Goal: Task Accomplishment & Management: Manage account settings

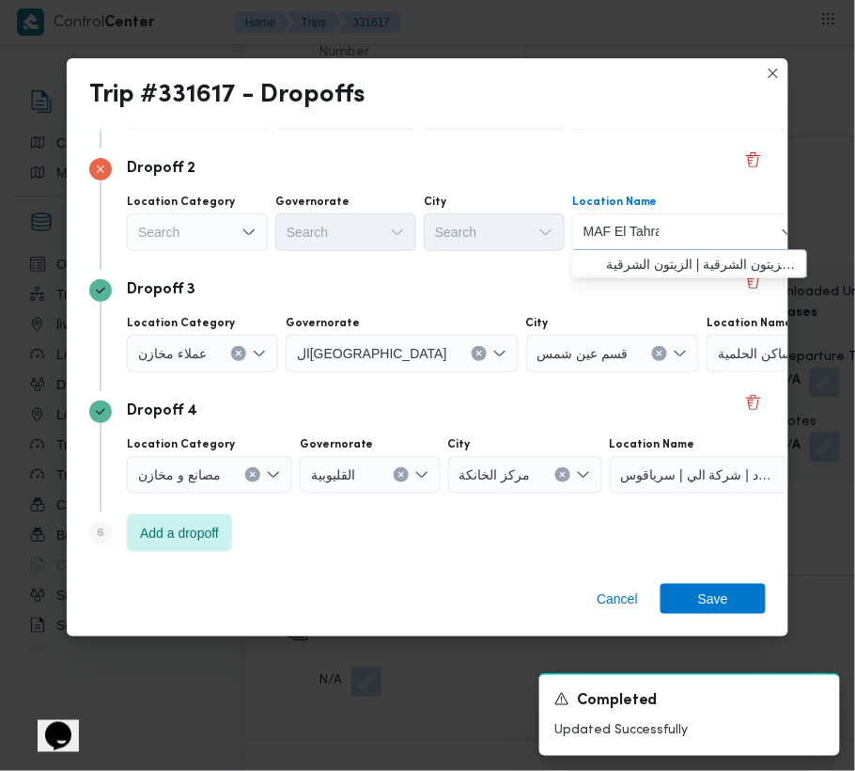
type input "MAF El Tahra"
click at [633, 268] on span "ماف الطاهرة | الزيتون الشرقية | الزيتون الشرقية" at bounding box center [701, 265] width 190 height 23
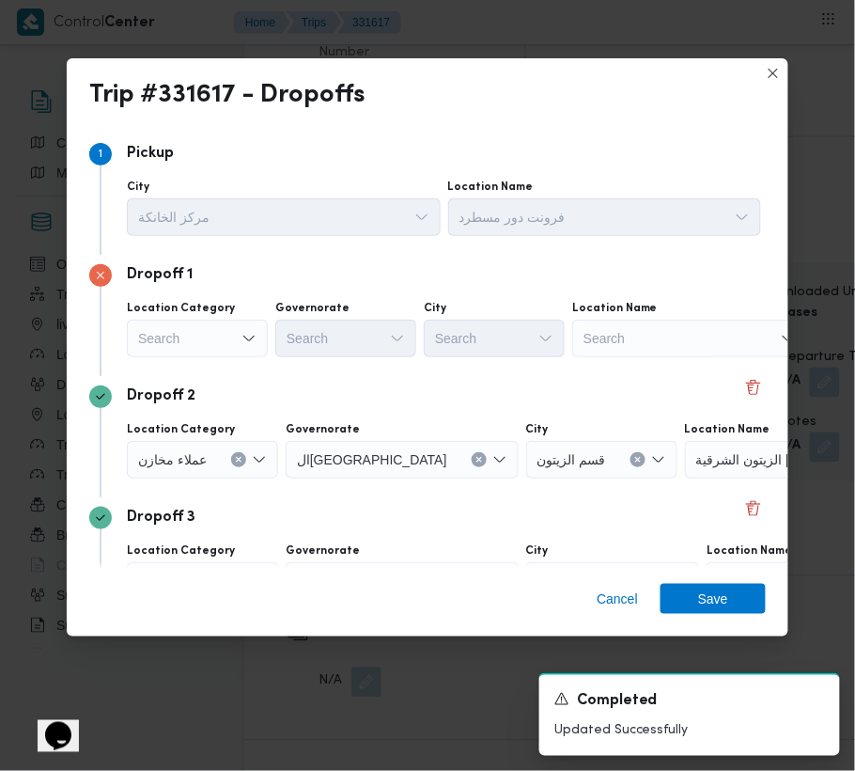
click at [204, 342] on div "Search" at bounding box center [197, 339] width 141 height 38
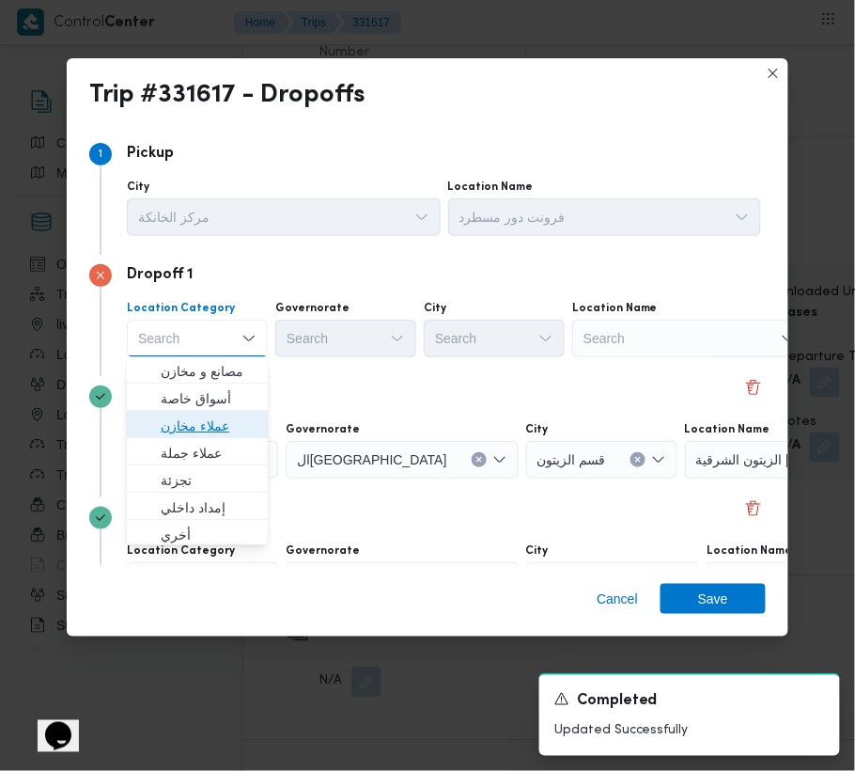
click at [207, 433] on span "عملاء مخازن" at bounding box center [209, 426] width 96 height 23
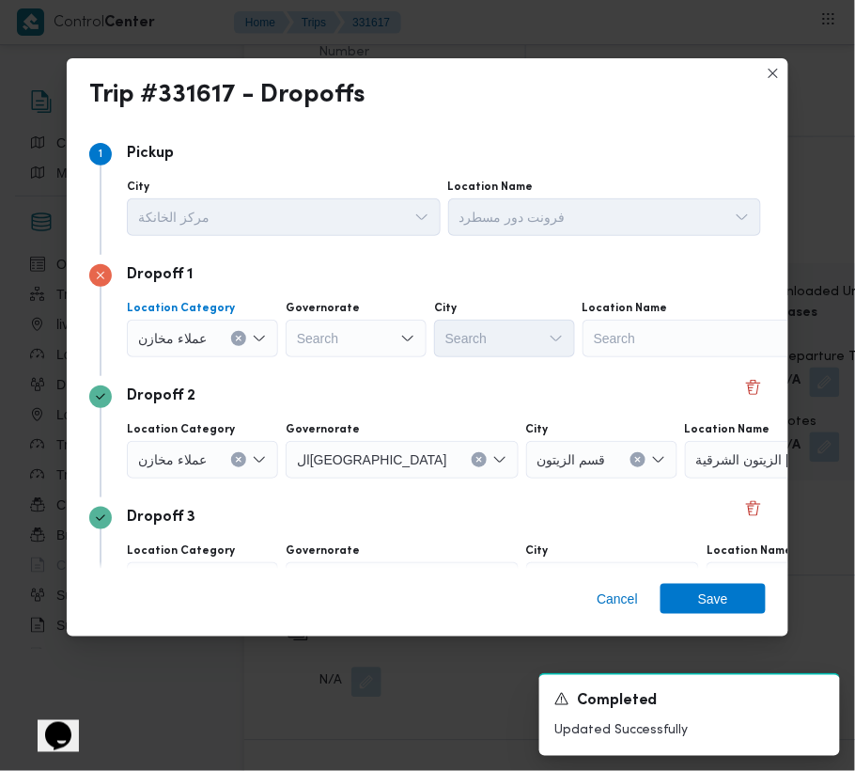
click at [716, 358] on div "Location Category عملاء مخازن Combo box. Selected. عملاء مخازن. Press Backspace…" at bounding box center [444, 329] width 642 height 64
click at [712, 346] on div "Search" at bounding box center [700, 339] width 235 height 38
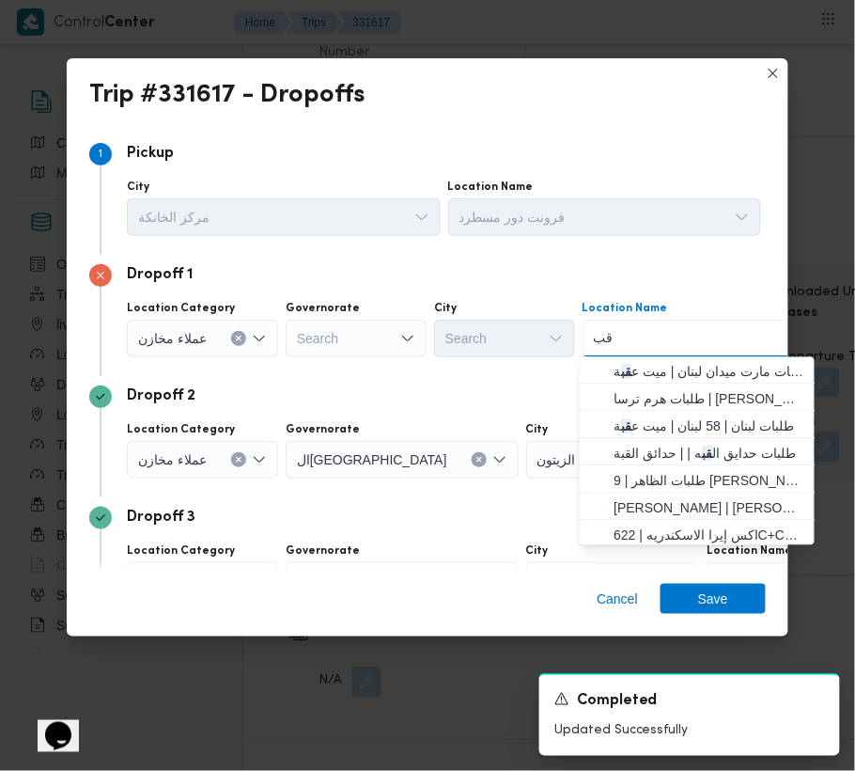
type input "قبه"
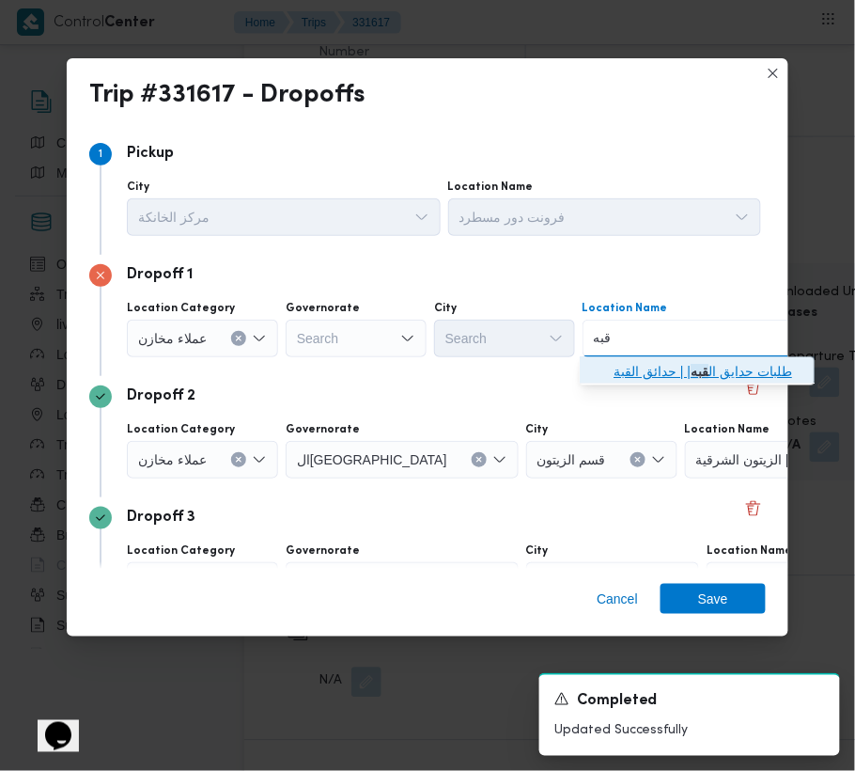
click at [639, 367] on span "طلبات حدايق ال قبه | | حدائق القبة" at bounding box center [709, 372] width 190 height 23
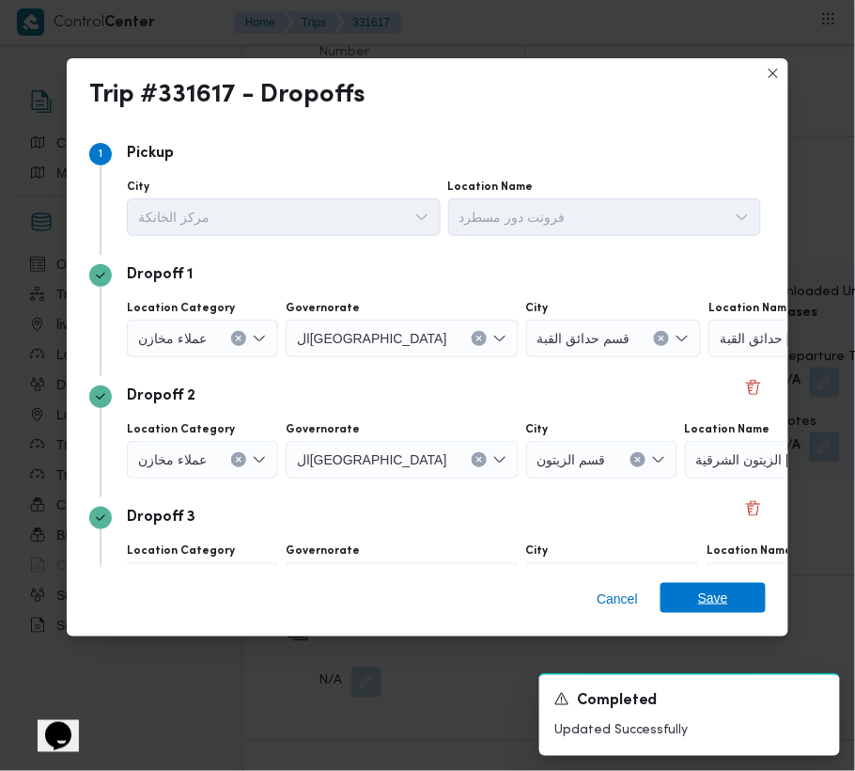
click at [729, 595] on span "Save" at bounding box center [713, 598] width 105 height 30
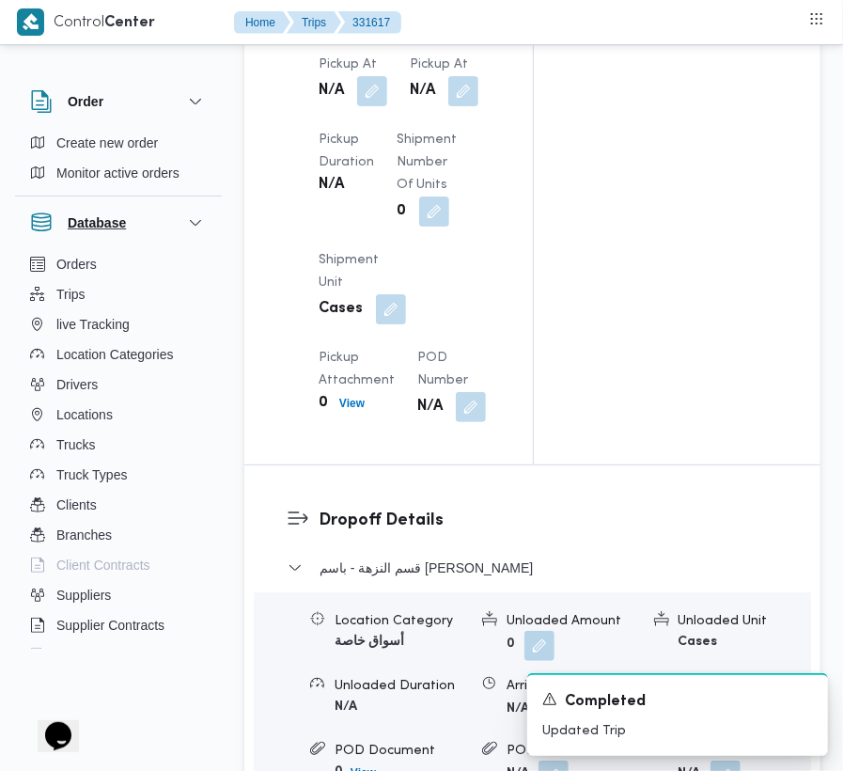
scroll to position [2523, 0]
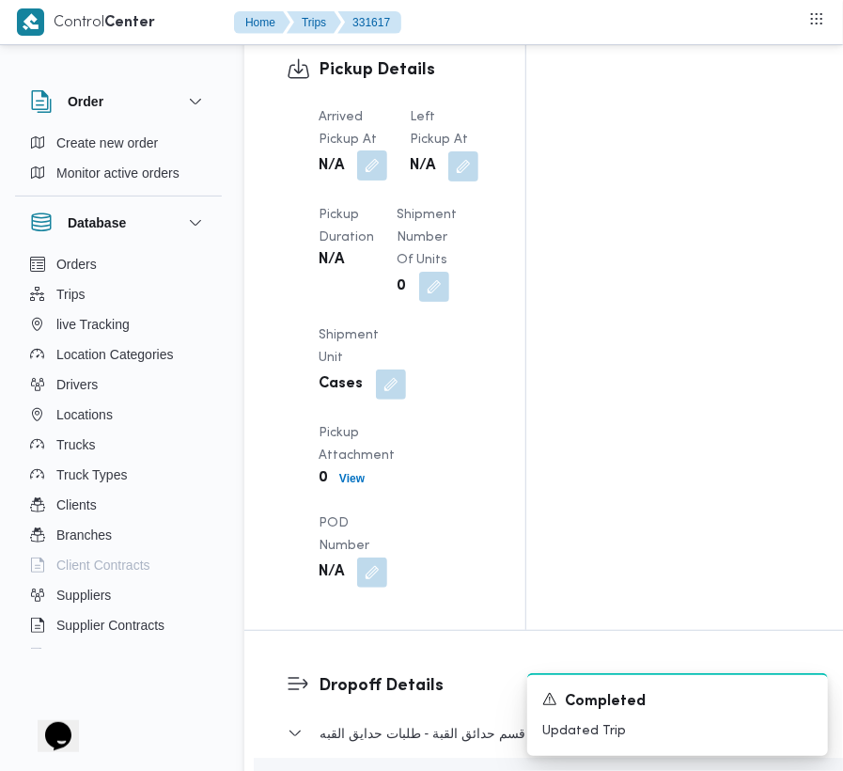
click at [367, 154] on button "button" at bounding box center [372, 165] width 30 height 30
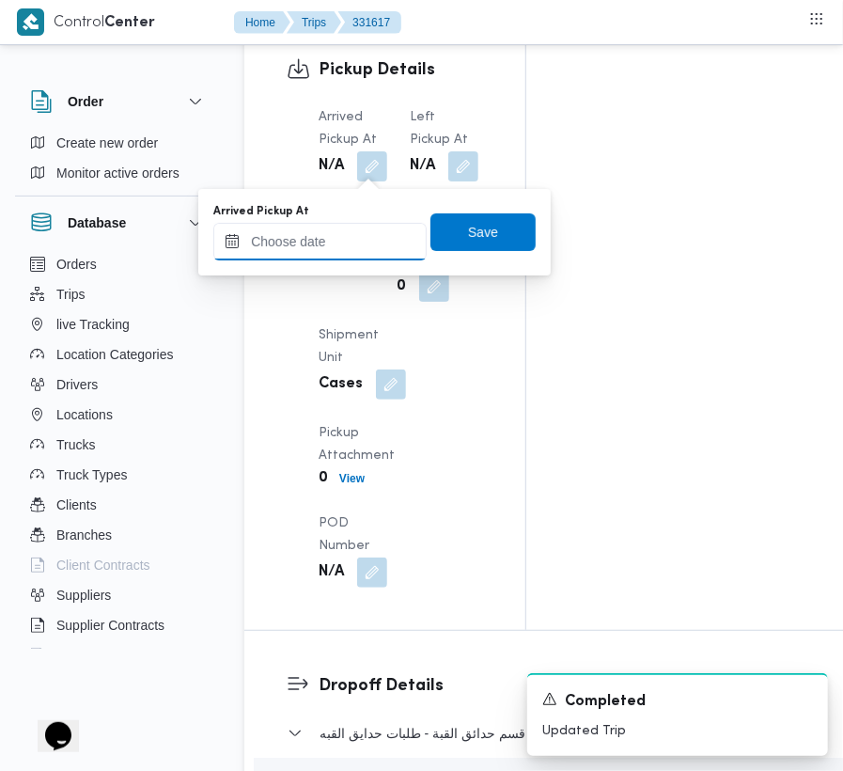
click at [294, 250] on input "Arrived Pickup At" at bounding box center [319, 242] width 213 height 38
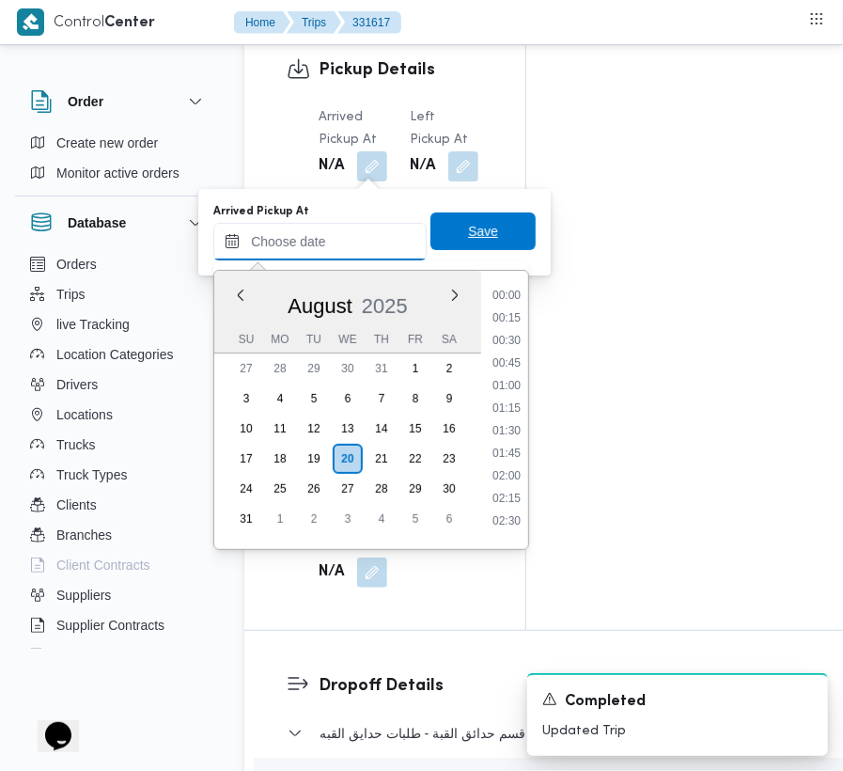
paste input "[DATE] 7:00:00 AM"
type input "[DATE] 7:00:00 AM"
click at [500, 241] on span "Save" at bounding box center [482, 231] width 105 height 38
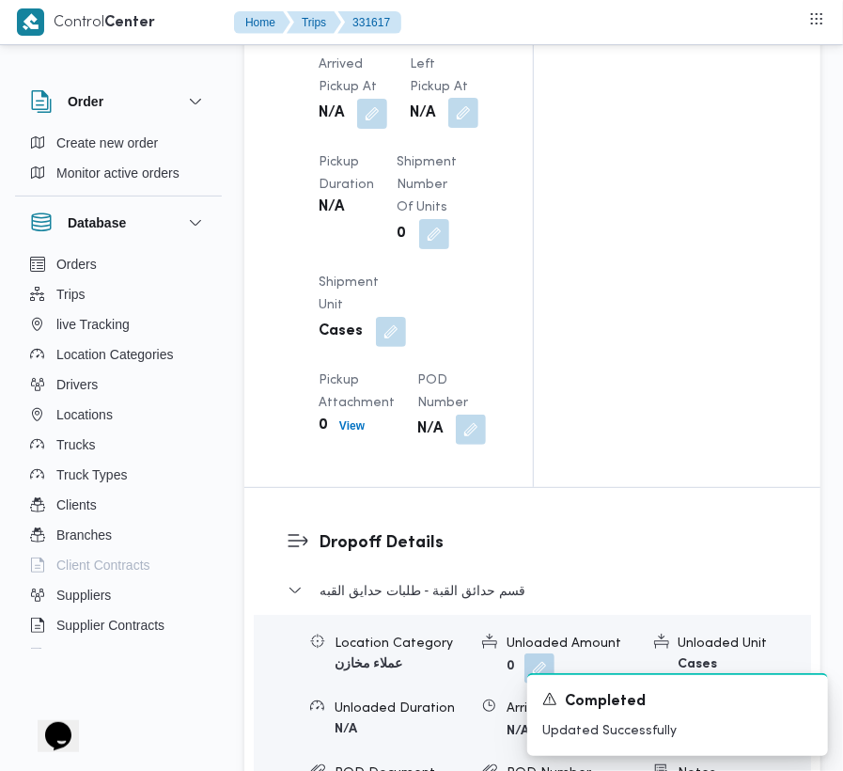
click at [453, 128] on button "button" at bounding box center [463, 113] width 30 height 30
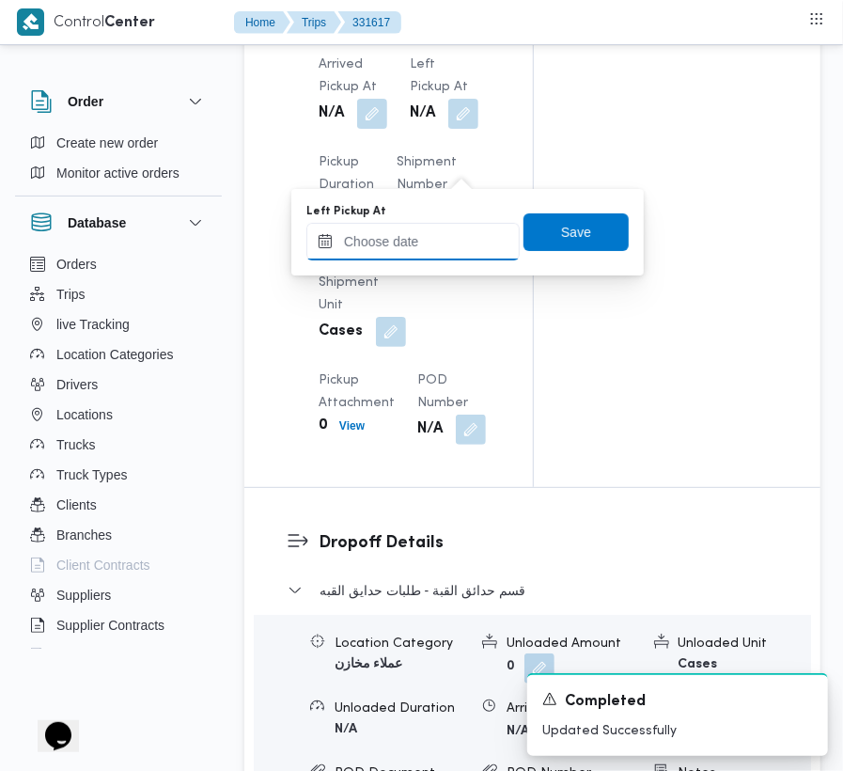
click at [452, 242] on input "Left Pickup At" at bounding box center [412, 242] width 213 height 38
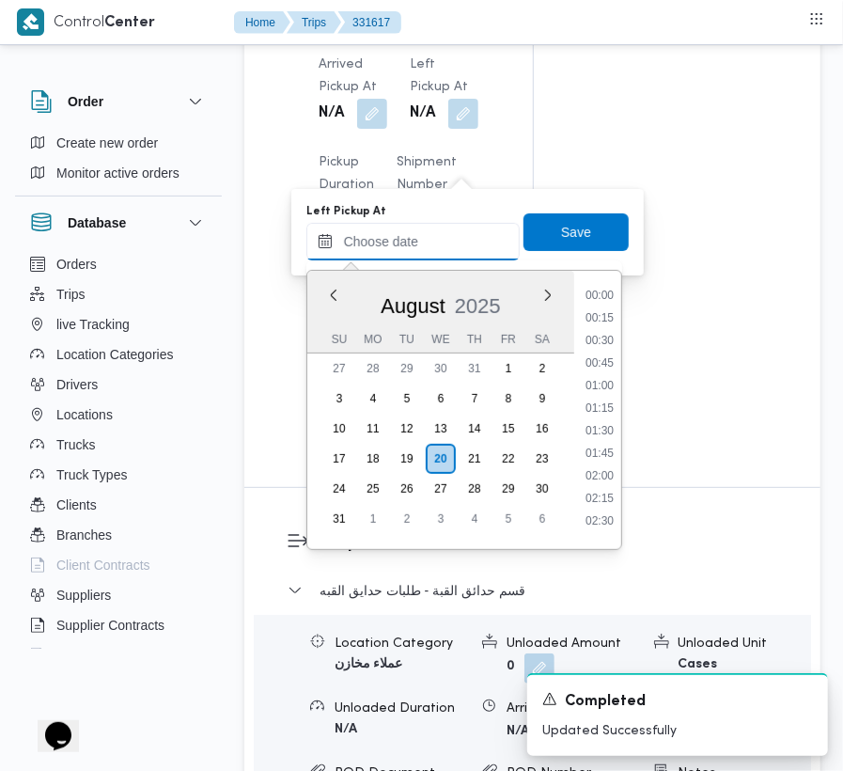
paste input "[DATE] 7:00:00 AM"
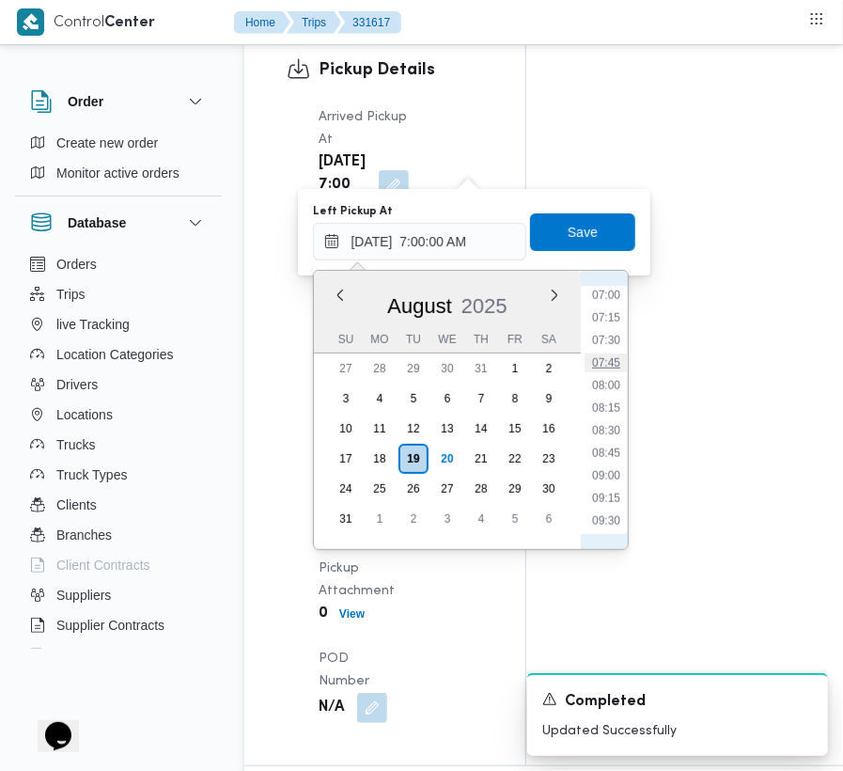
click at [600, 359] on li "07:45" at bounding box center [606, 362] width 43 height 19
type input "[DATE] 07:45"
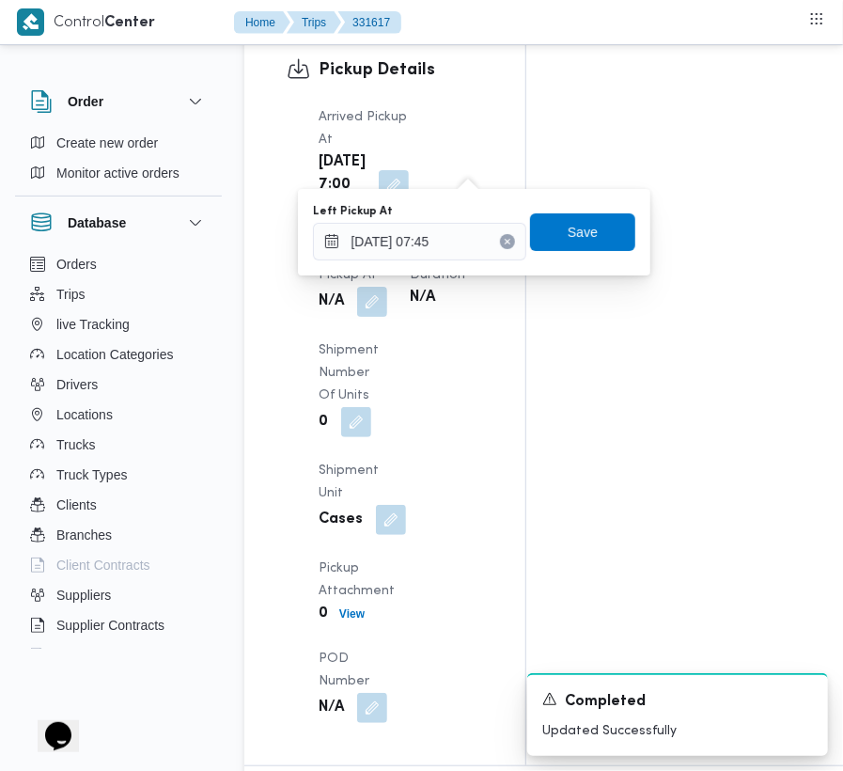
click at [568, 189] on div "You are in a dialog. To close this dialog, hit escape. Left Pickup At [DATE] 07…" at bounding box center [474, 232] width 352 height 86
click at [553, 220] on span "Save" at bounding box center [582, 231] width 105 height 38
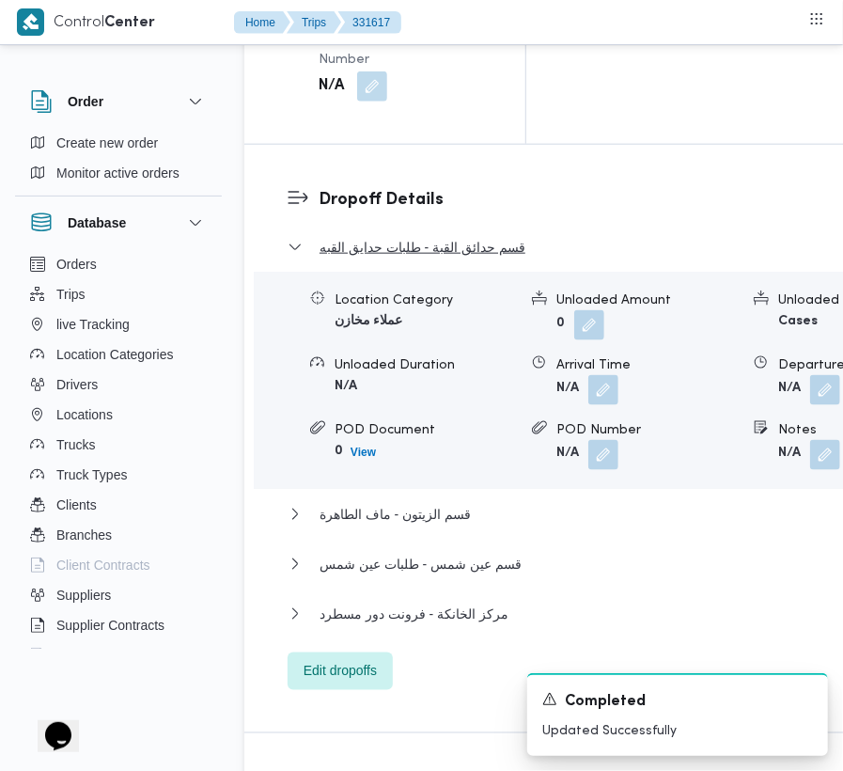
scroll to position [2381, 0]
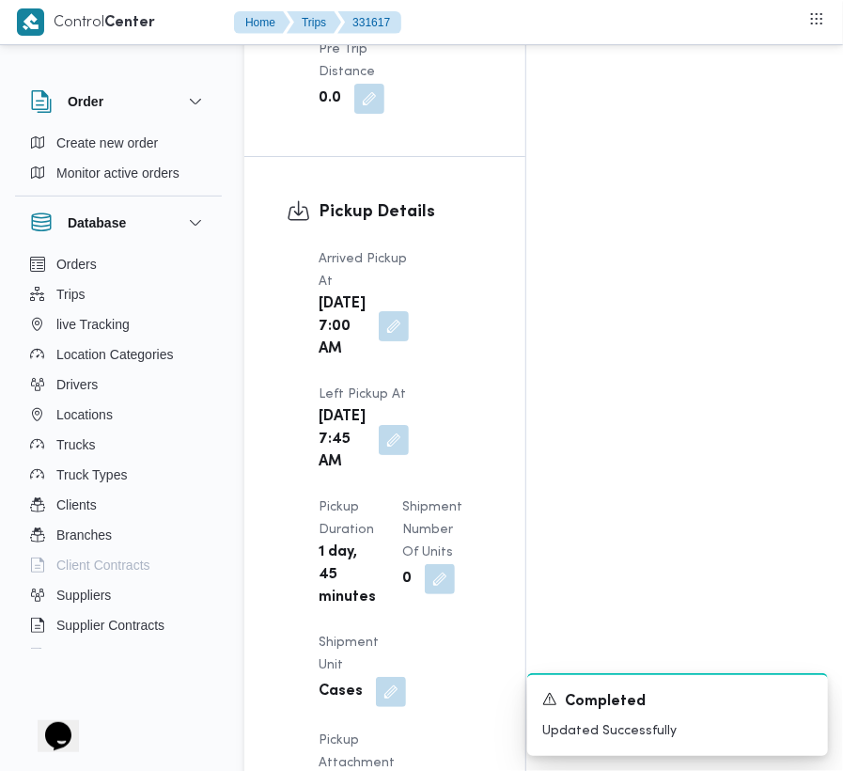
click at [387, 341] on button "button" at bounding box center [394, 326] width 30 height 30
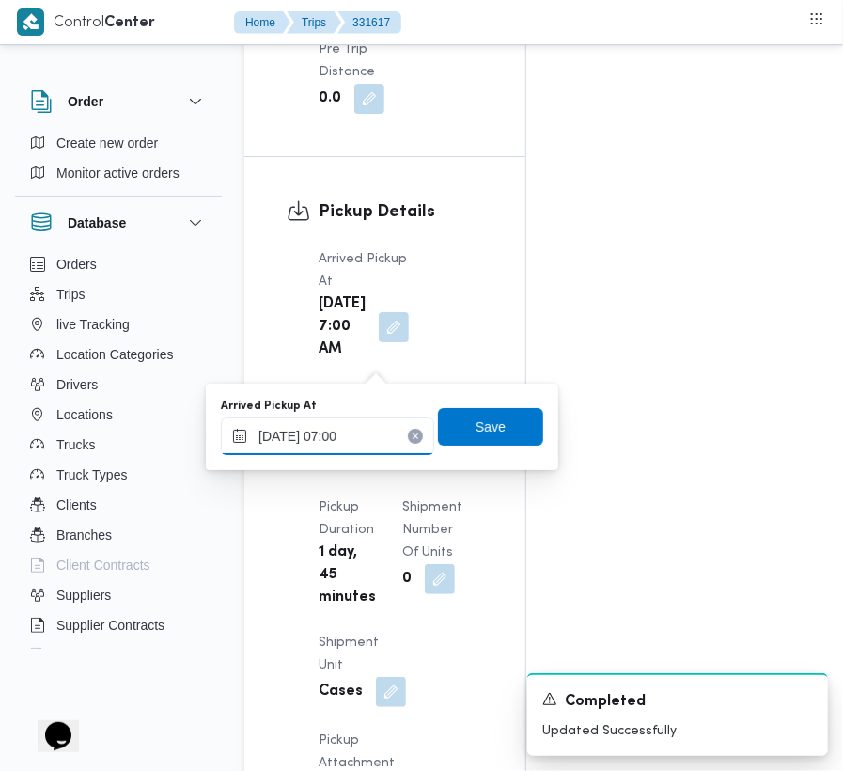
click at [369, 451] on input "[DATE] 07:00" at bounding box center [327, 436] width 213 height 38
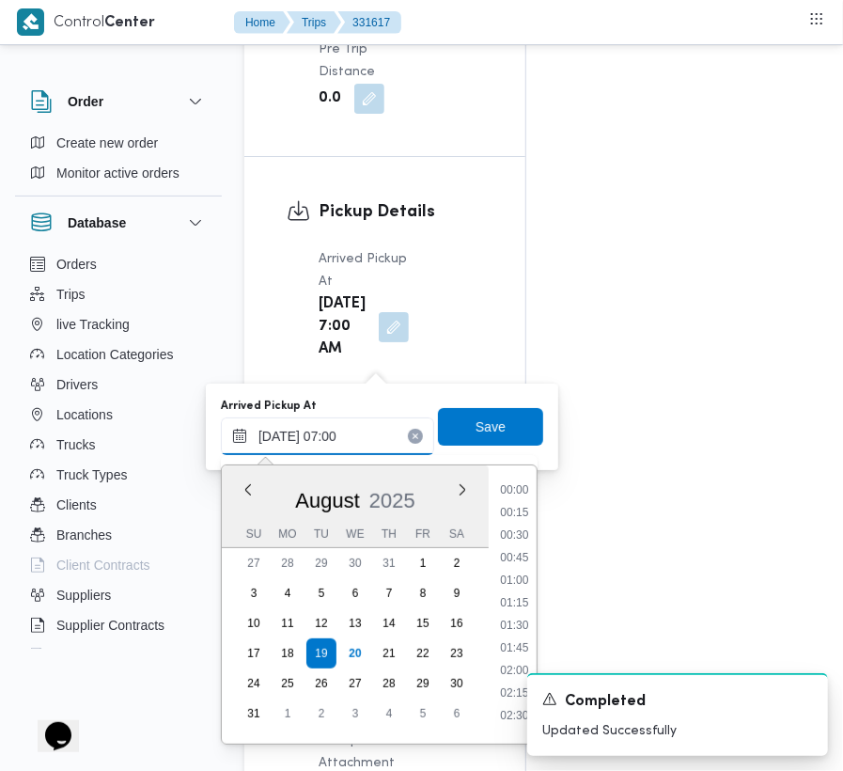
scroll to position [505, 0]
click at [369, 451] on input "[DATE] 07:00" at bounding box center [327, 436] width 213 height 38
paste input "[DATE] 7:00:00 AM"
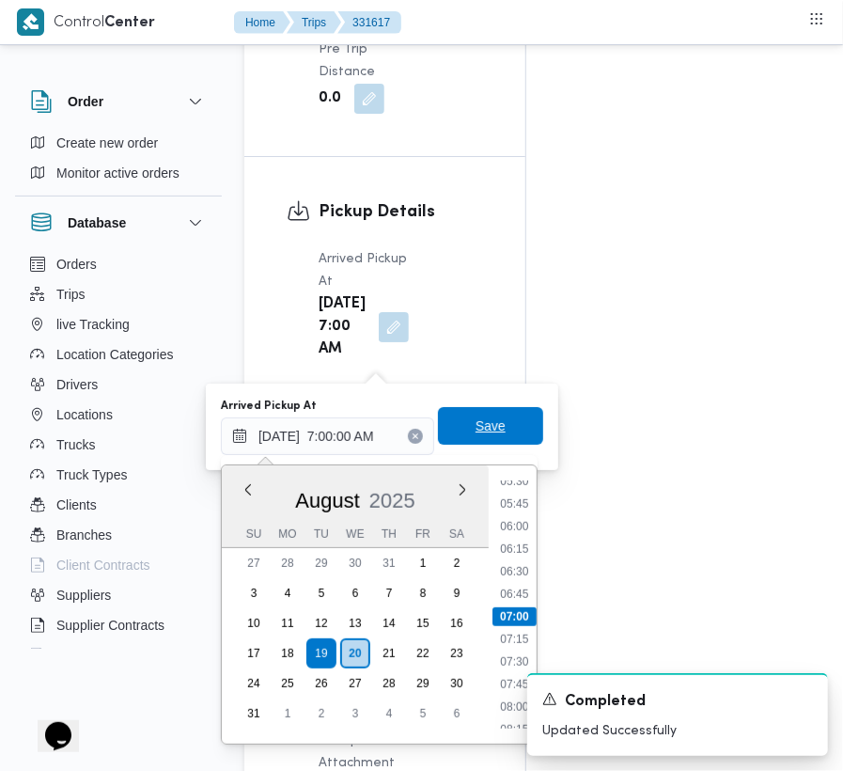
type input "[DATE] 07:00"
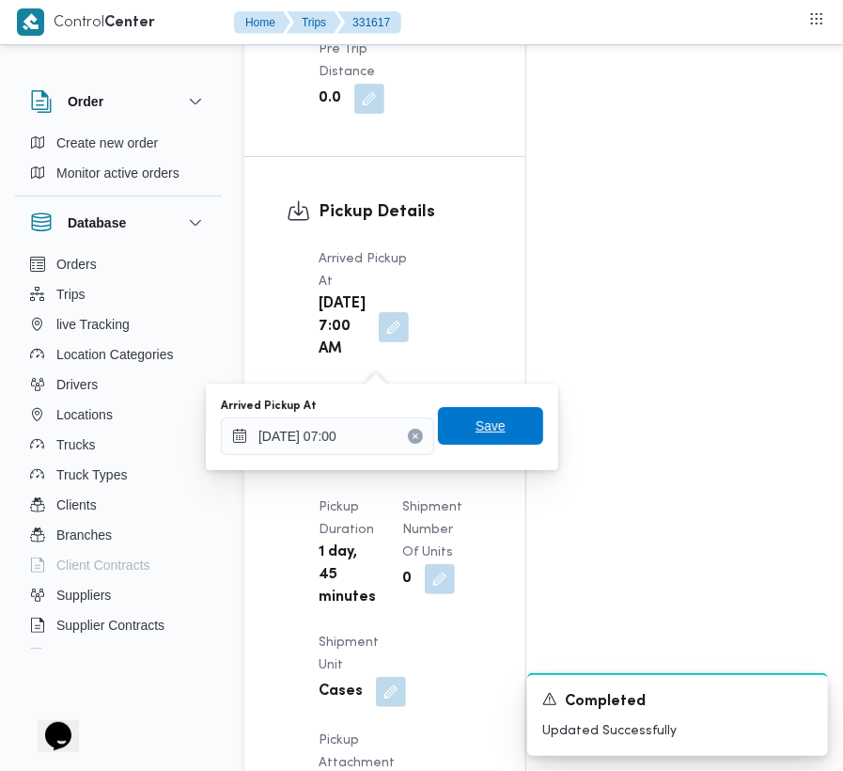
click at [476, 429] on span "Save" at bounding box center [491, 425] width 30 height 23
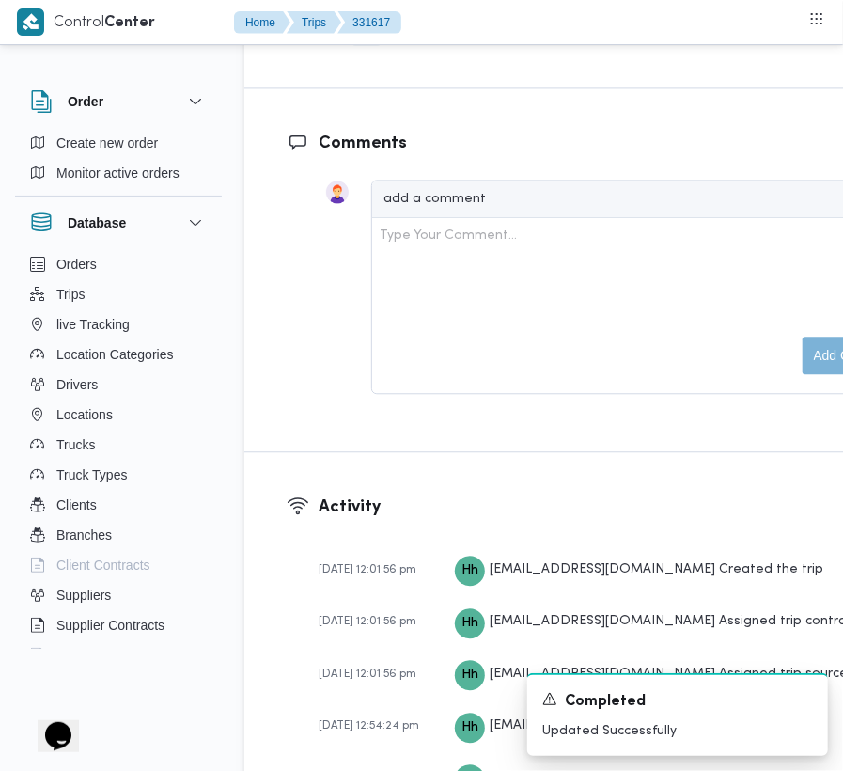
scroll to position [3174, 0]
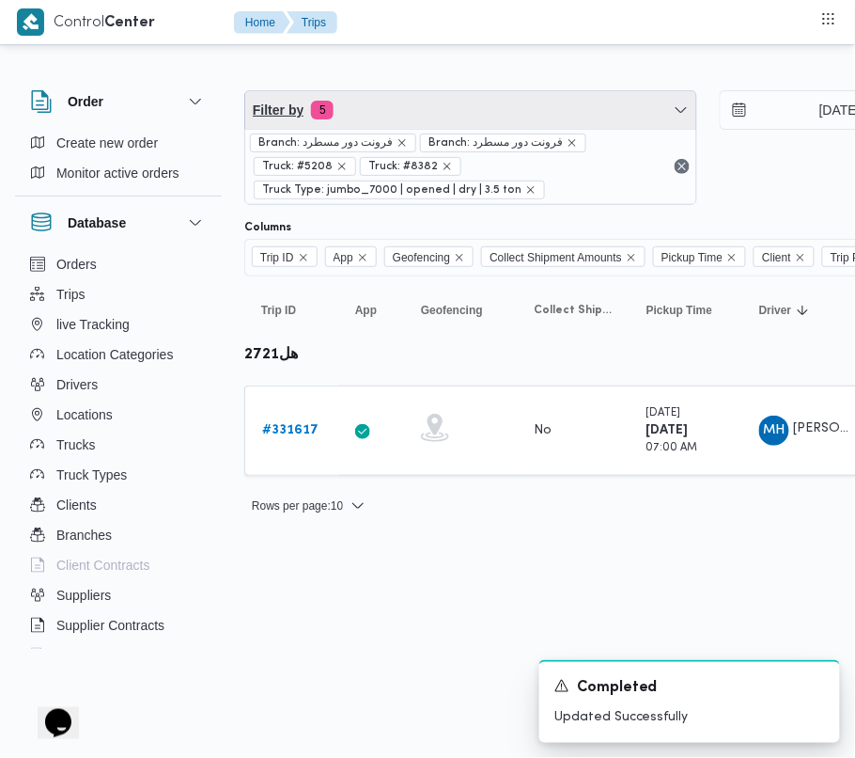
click at [373, 98] on span "Filter by 5" at bounding box center [470, 110] width 451 height 38
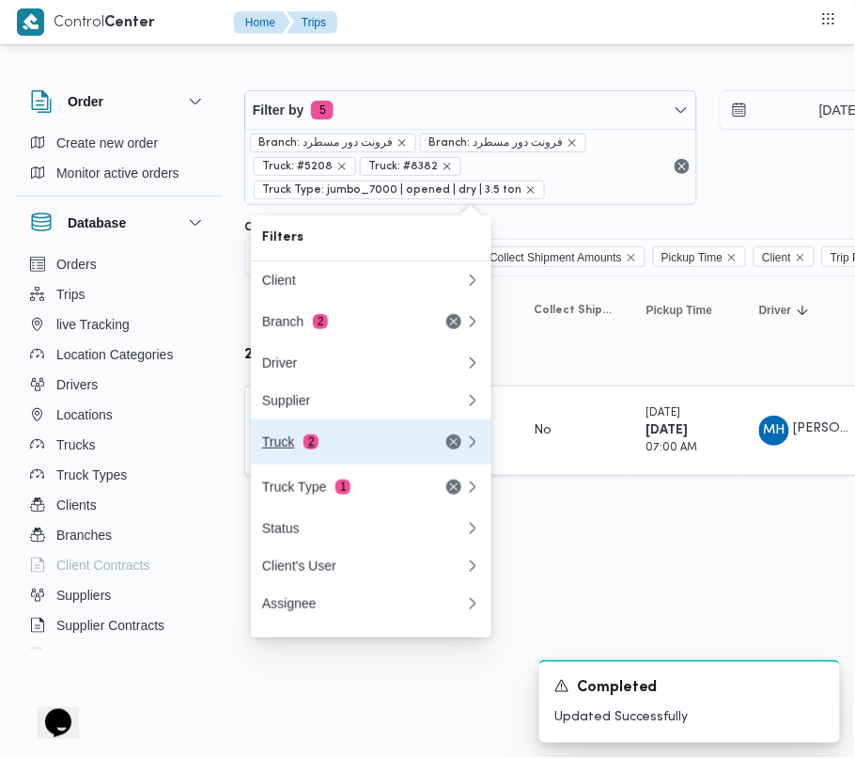
click at [310, 449] on div "Truck 2" at bounding box center [341, 441] width 158 height 15
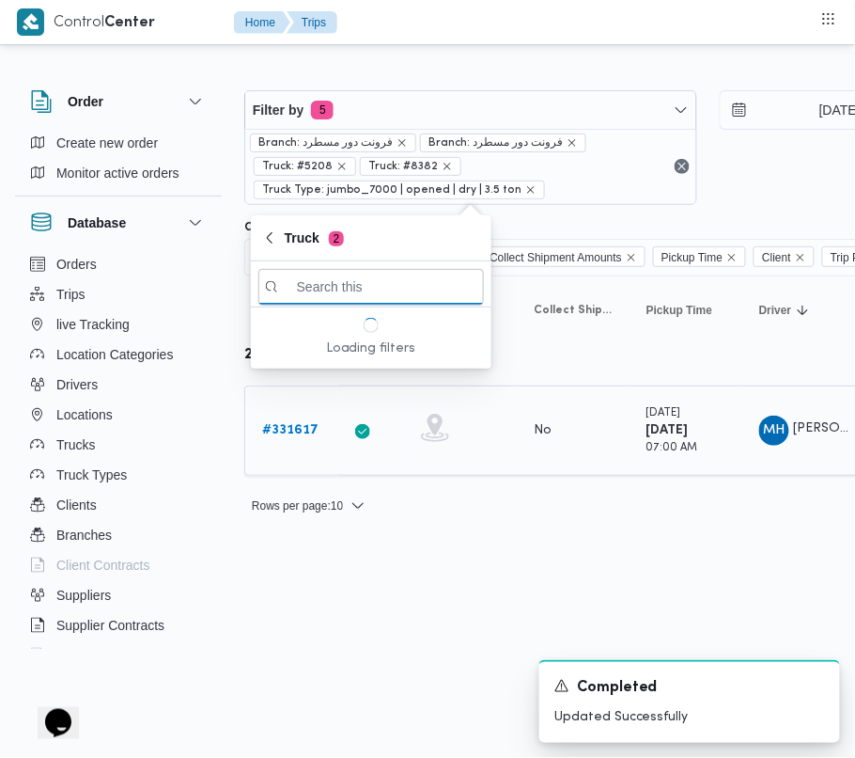
paste input "9482"
type input "9482"
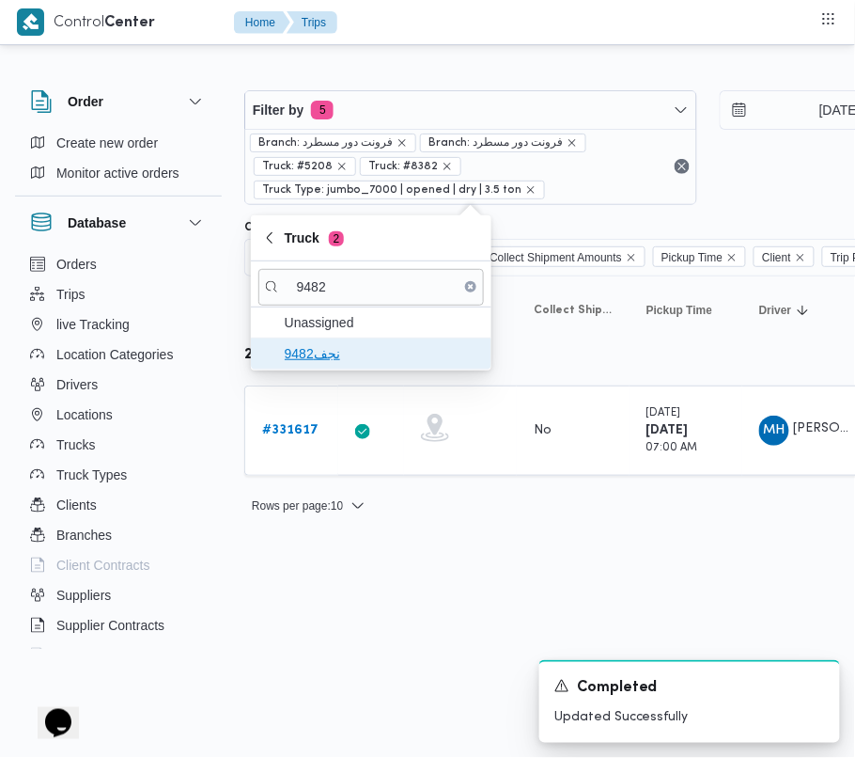
click at [331, 354] on span "نجف9482" at bounding box center [382, 353] width 195 height 23
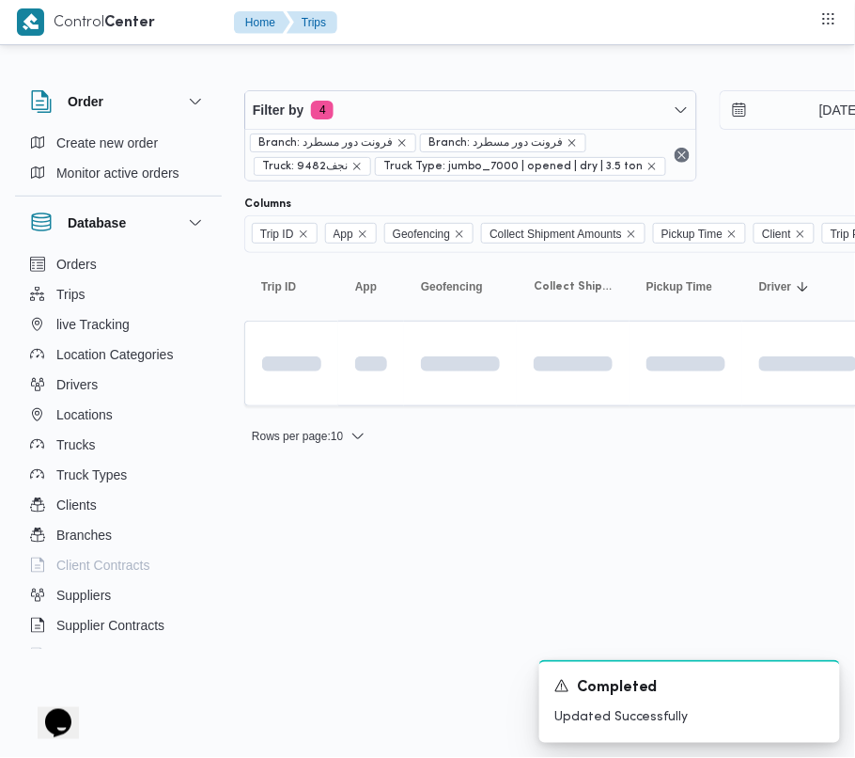
click at [305, 565] on html "Control Center Home Trips Order Create new order Monitor active orders Database…" at bounding box center [427, 379] width 855 height 758
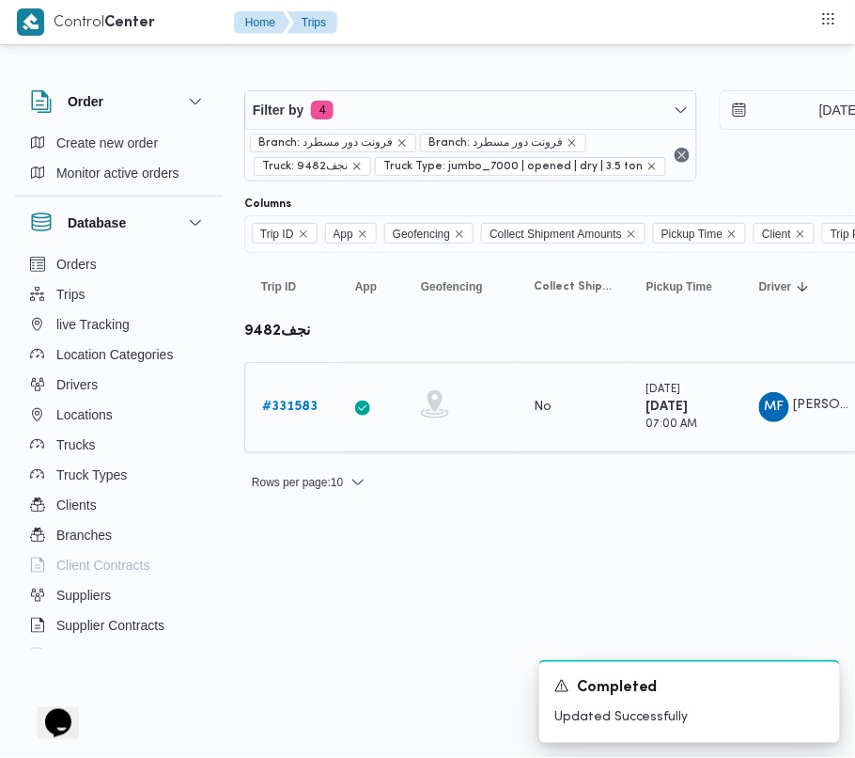
click at [297, 411] on b "# 331583" at bounding box center [289, 406] width 55 height 12
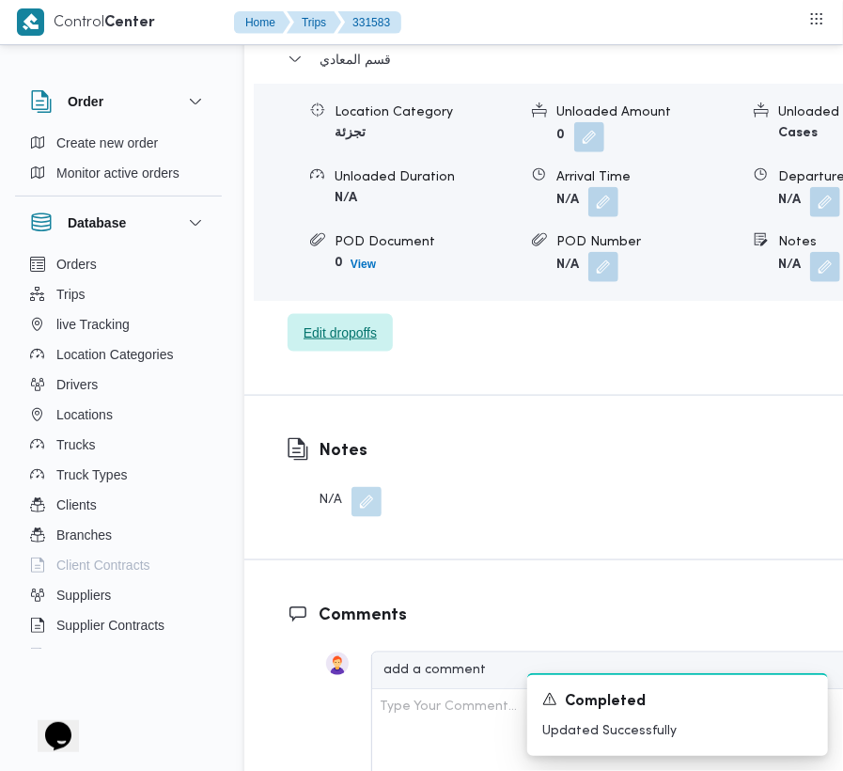
click at [327, 321] on span "Edit dropoffs" at bounding box center [340, 332] width 73 height 23
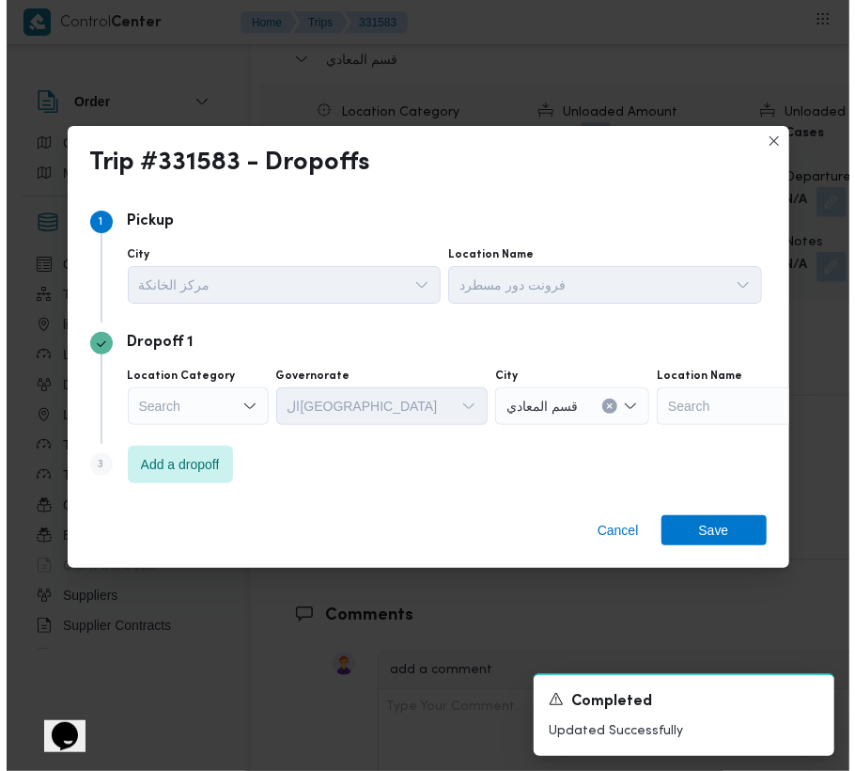
scroll to position [2993, 0]
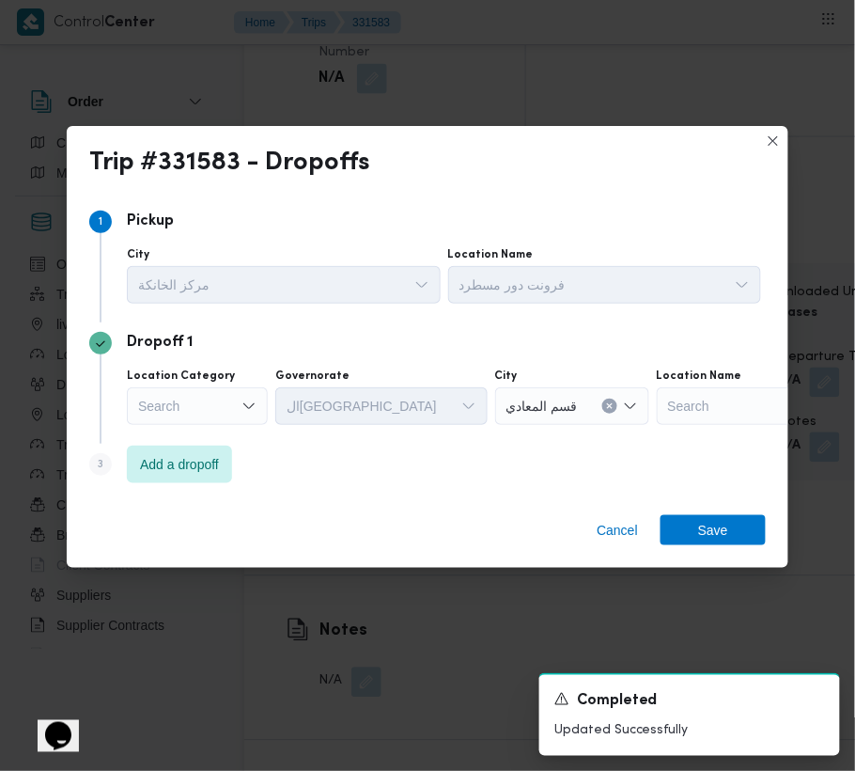
click at [196, 423] on div "Search" at bounding box center [197, 406] width 141 height 38
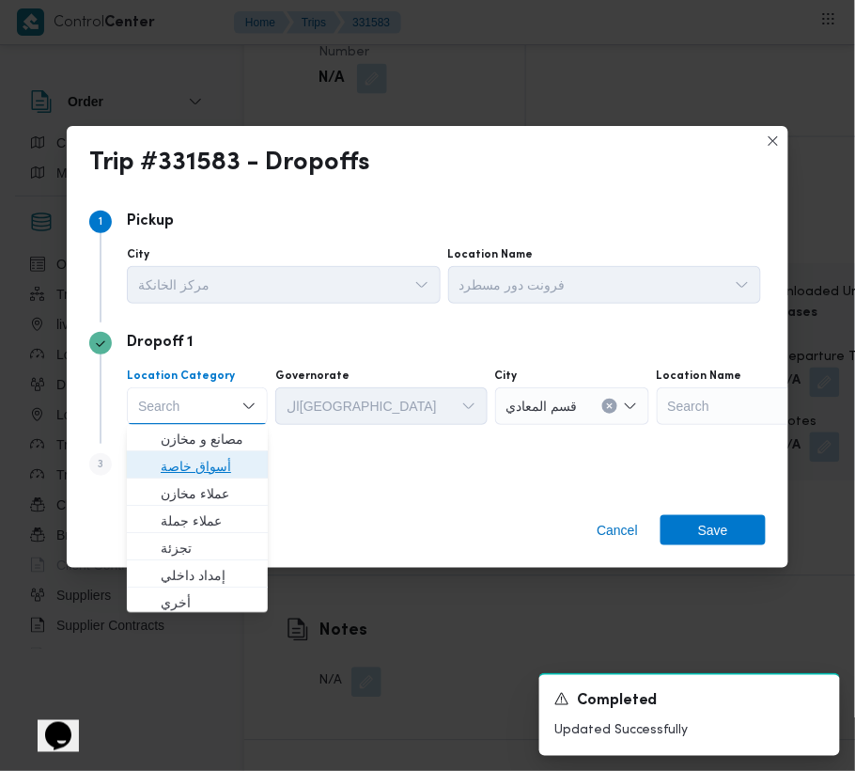
click at [203, 467] on span "أسواق خاصة" at bounding box center [209, 467] width 96 height 23
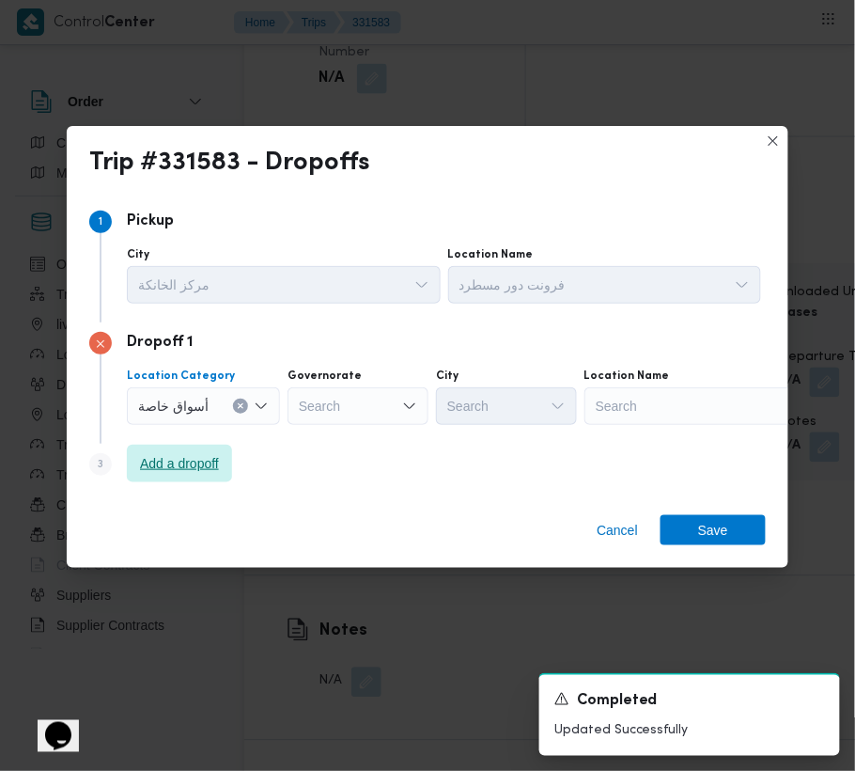
click at [193, 460] on span "Add a dropoff" at bounding box center [179, 463] width 79 height 23
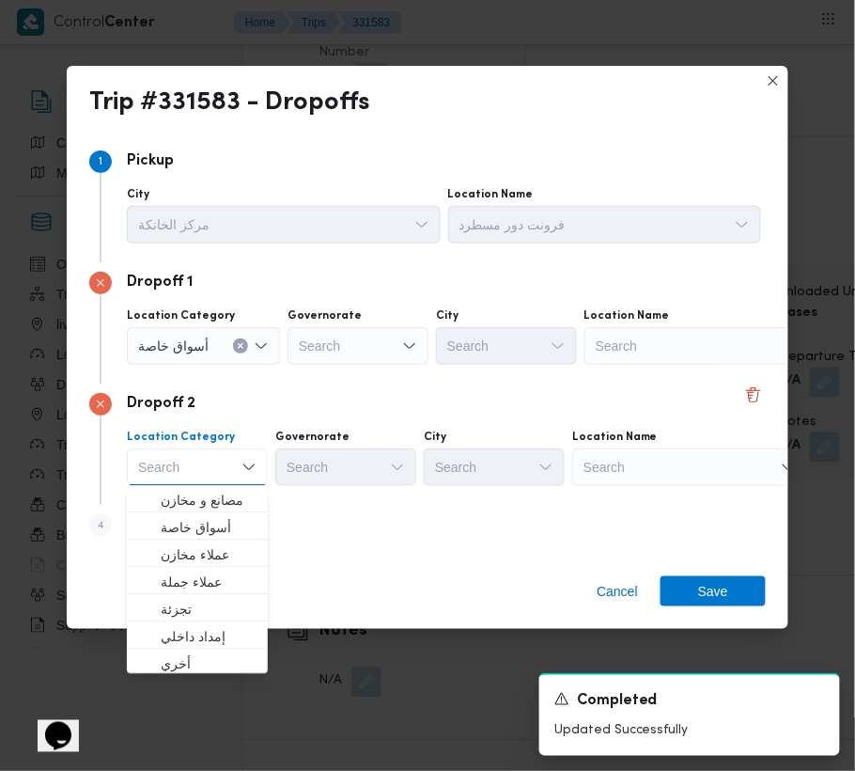
click at [685, 490] on div "Dropoff 2 Location Category Search Combo box. Selected. Combo box input. Search…" at bounding box center [427, 443] width 677 height 121
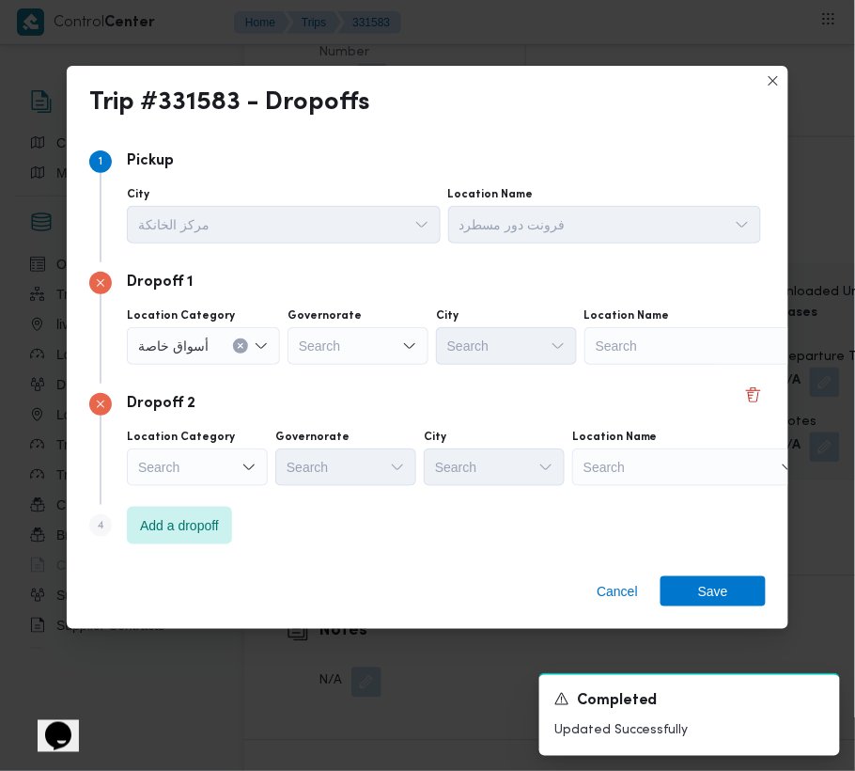
click at [673, 365] on div "Search" at bounding box center [702, 346] width 235 height 38
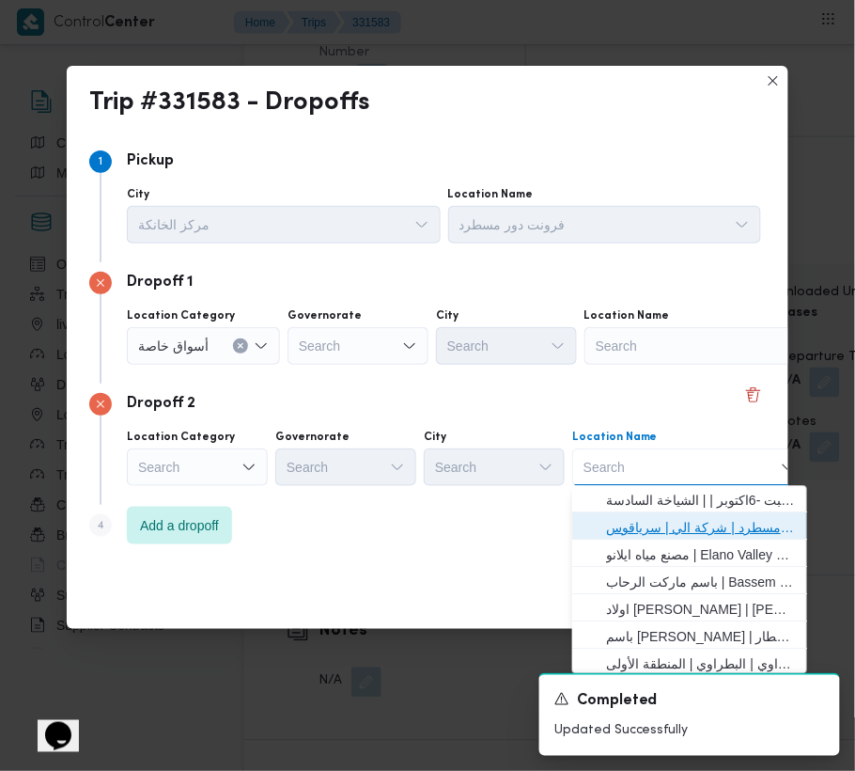
click at [679, 517] on span "فرونت دور مسطرد | شركة الي | سرياقوس" at bounding box center [701, 528] width 190 height 23
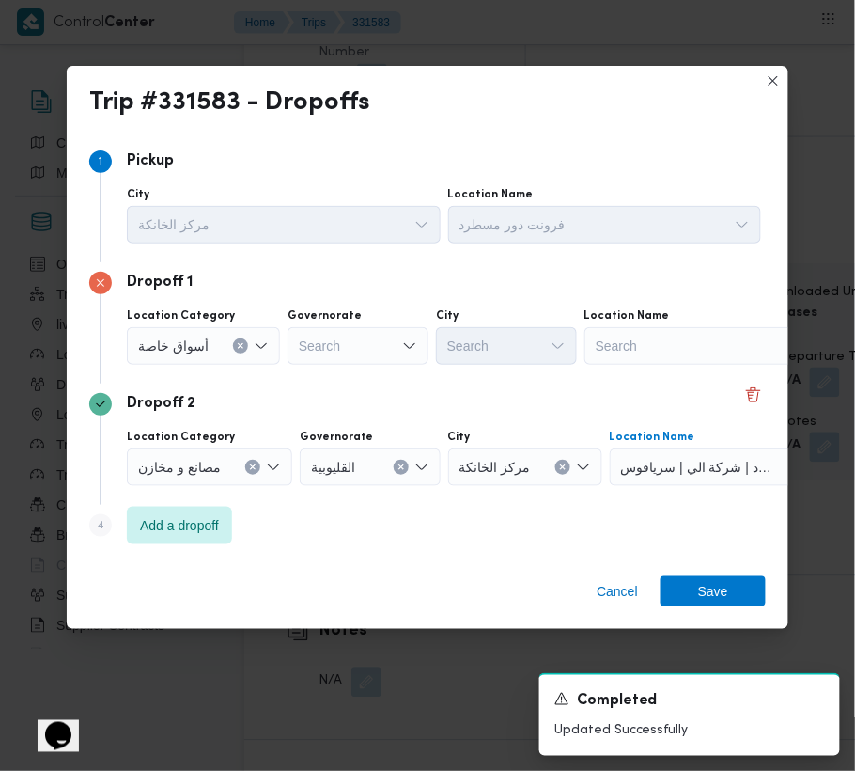
click at [645, 340] on div "Search" at bounding box center [702, 346] width 235 height 38
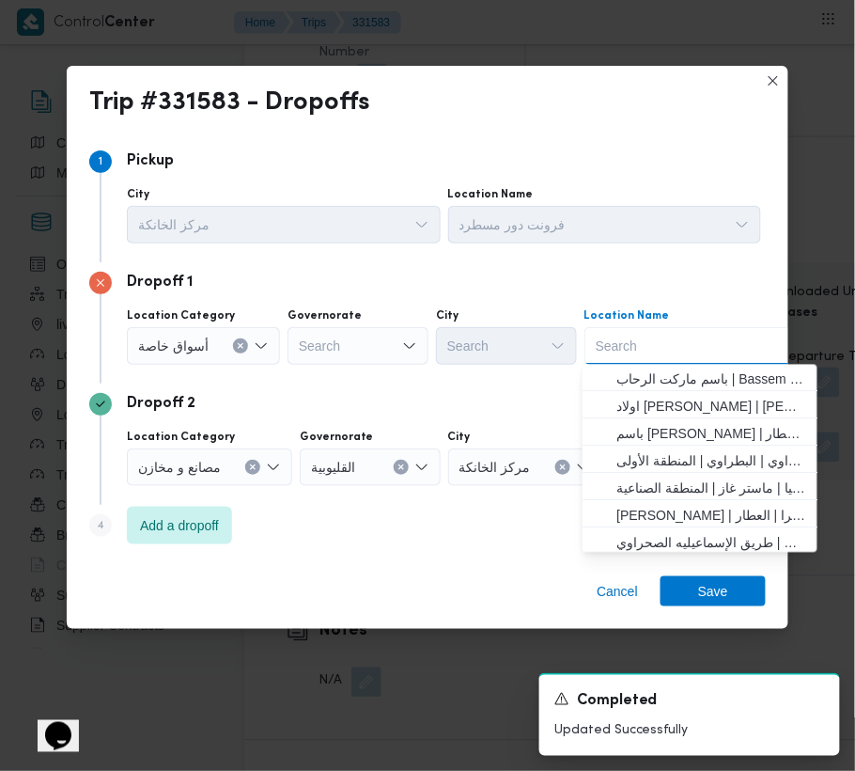
paste input "ن فتح الله الرحاب"
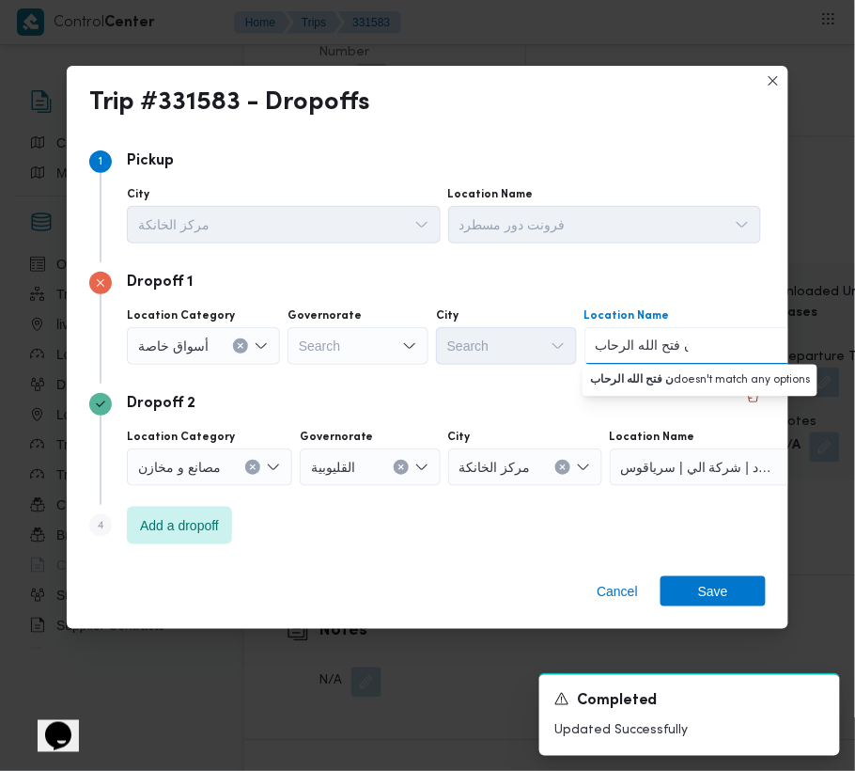
drag, startPoint x: 674, startPoint y: 350, endPoint x: 727, endPoint y: 351, distance: 52.6
click at [726, 350] on div "ن فتح الله الرحاب ن فتح الله الرحاب Combo box. Selected. ن فتح الله الرحاب. Sel…" at bounding box center [702, 346] width 235 height 38
type input "فتح الله الرحاب"
click at [656, 377] on span "فتح الله الرحاب | أسواق فتح الله فرع الرحاب | null" at bounding box center [712, 379] width 190 height 23
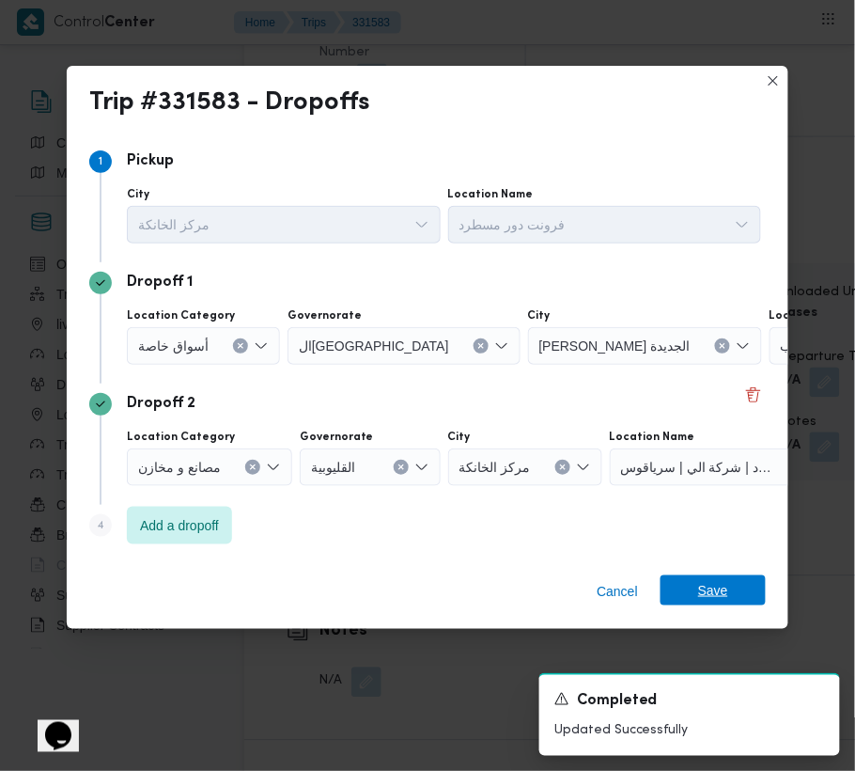
click at [708, 599] on span "Save" at bounding box center [713, 590] width 30 height 30
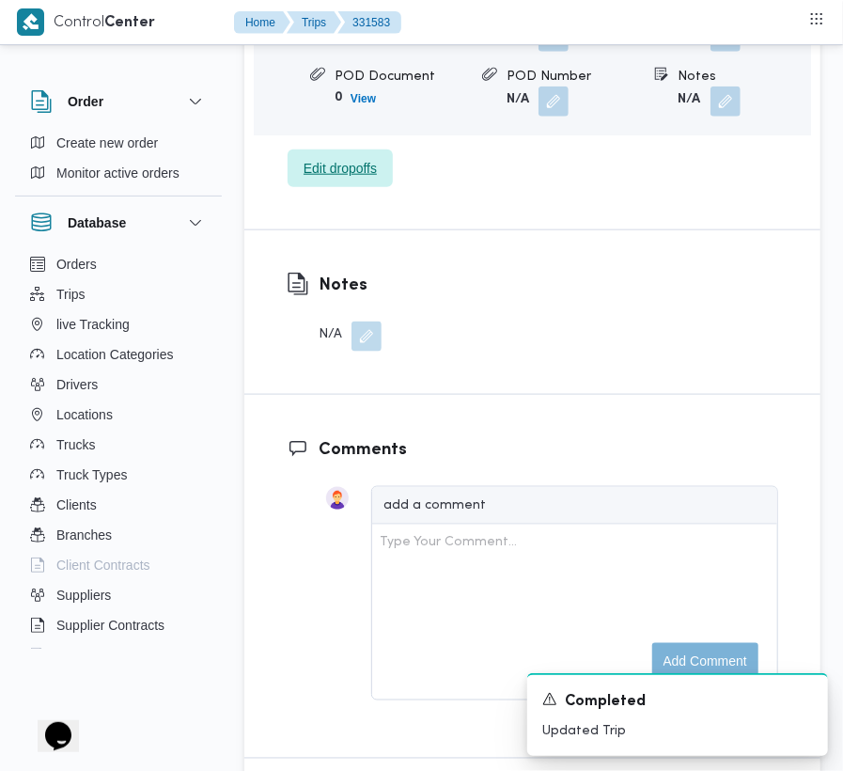
scroll to position [2500, 0]
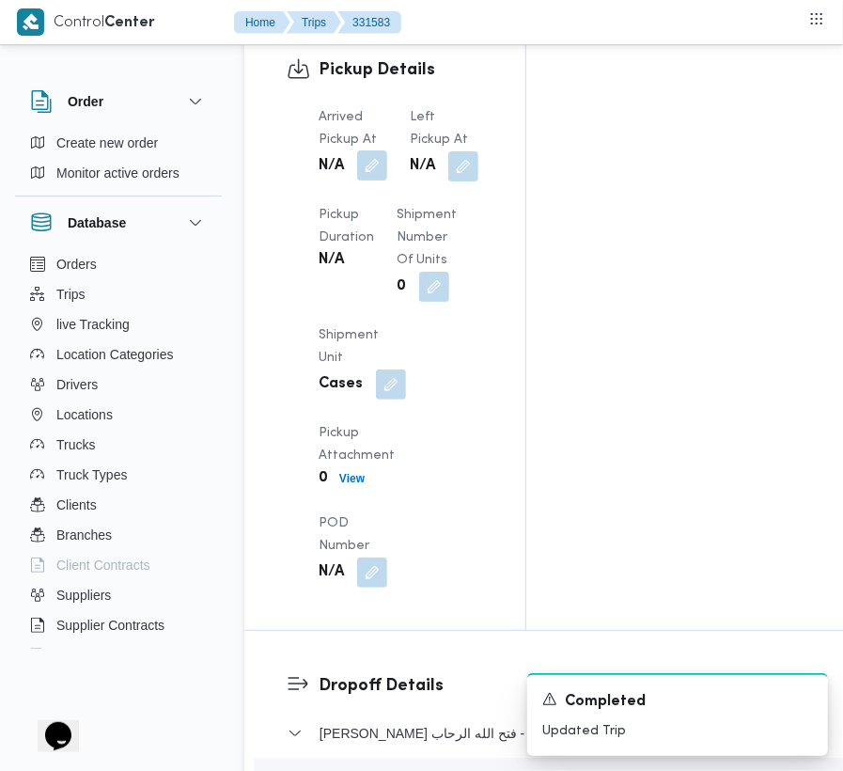
click at [367, 150] on button "button" at bounding box center [372, 165] width 30 height 30
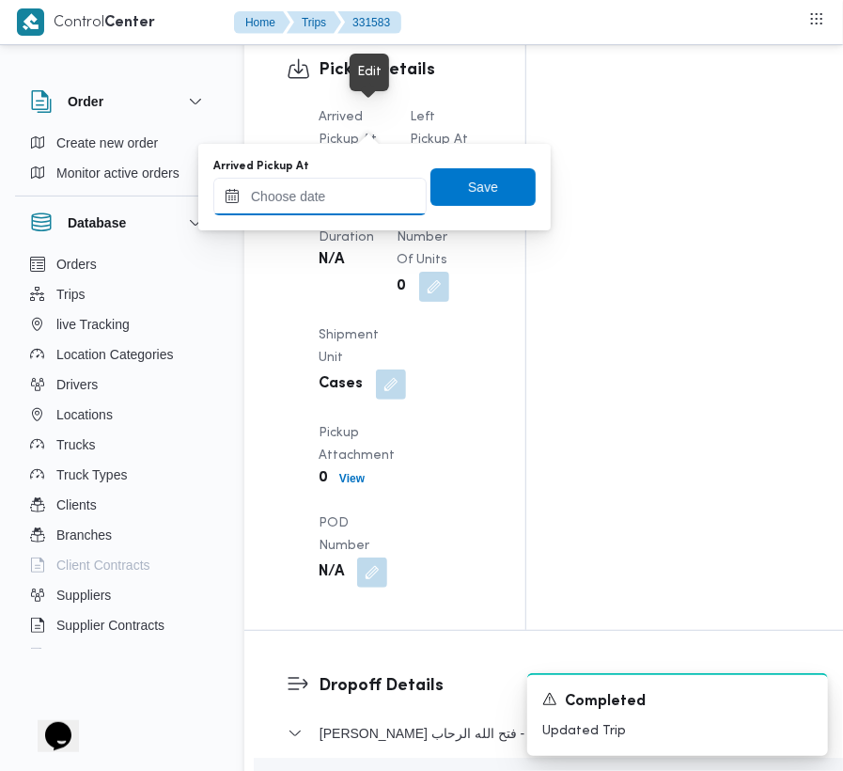
click at [333, 214] on div at bounding box center [319, 197] width 213 height 38
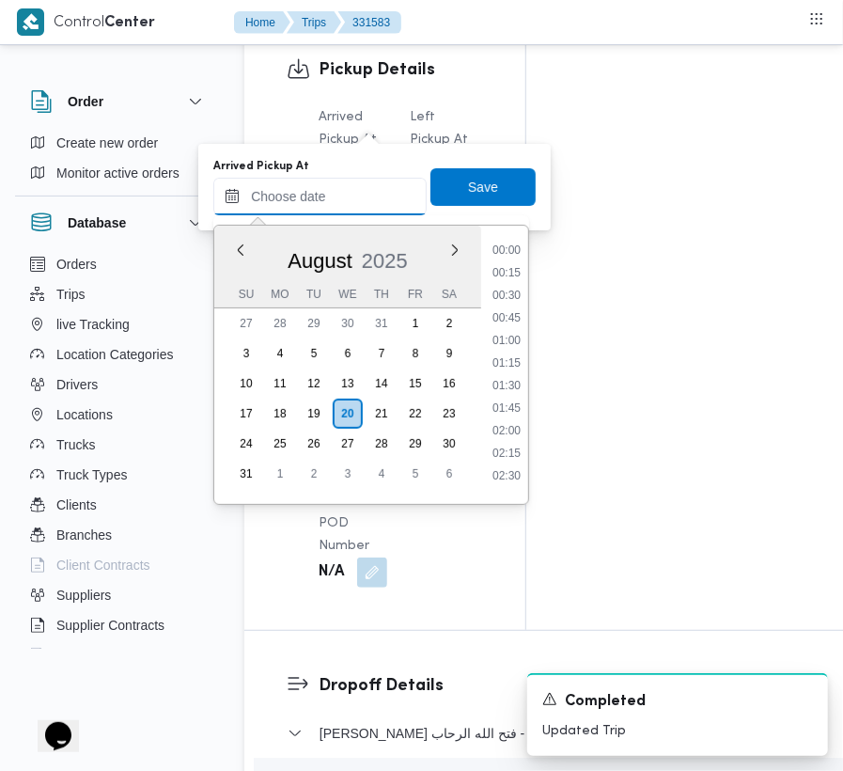
paste input "[DATE] 7:00:00 AM"
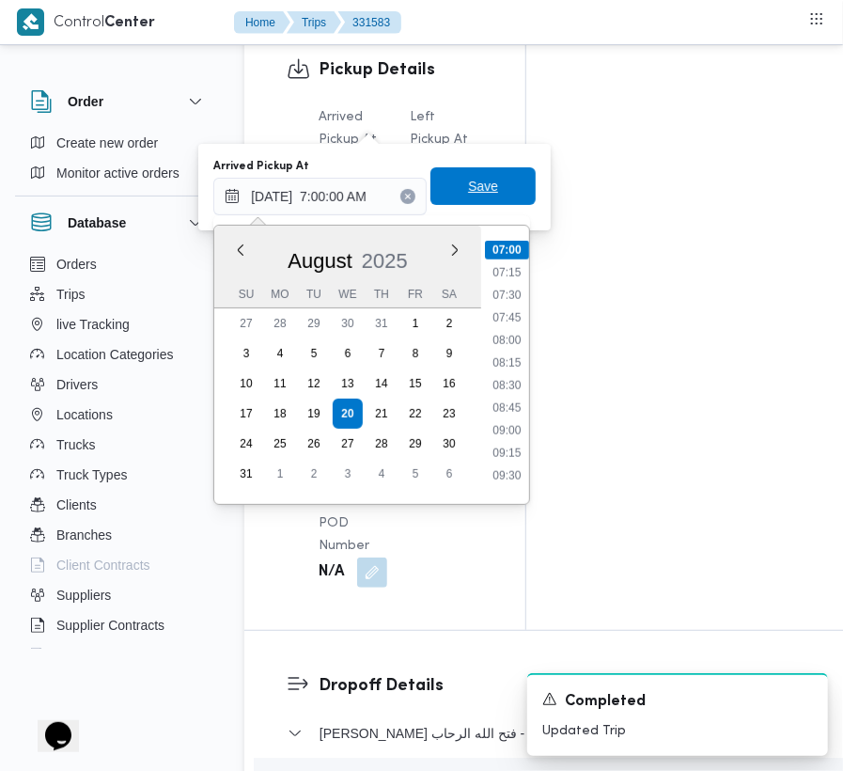
type input "[DATE] 07:00"
click at [511, 186] on span "Save" at bounding box center [482, 186] width 105 height 38
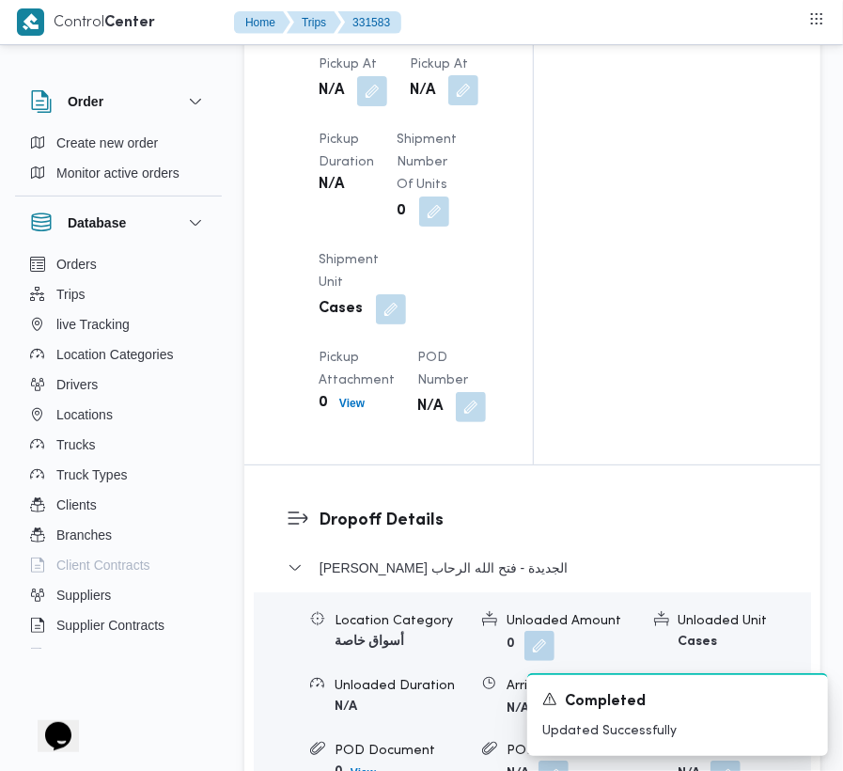
click at [462, 105] on button "button" at bounding box center [463, 90] width 30 height 30
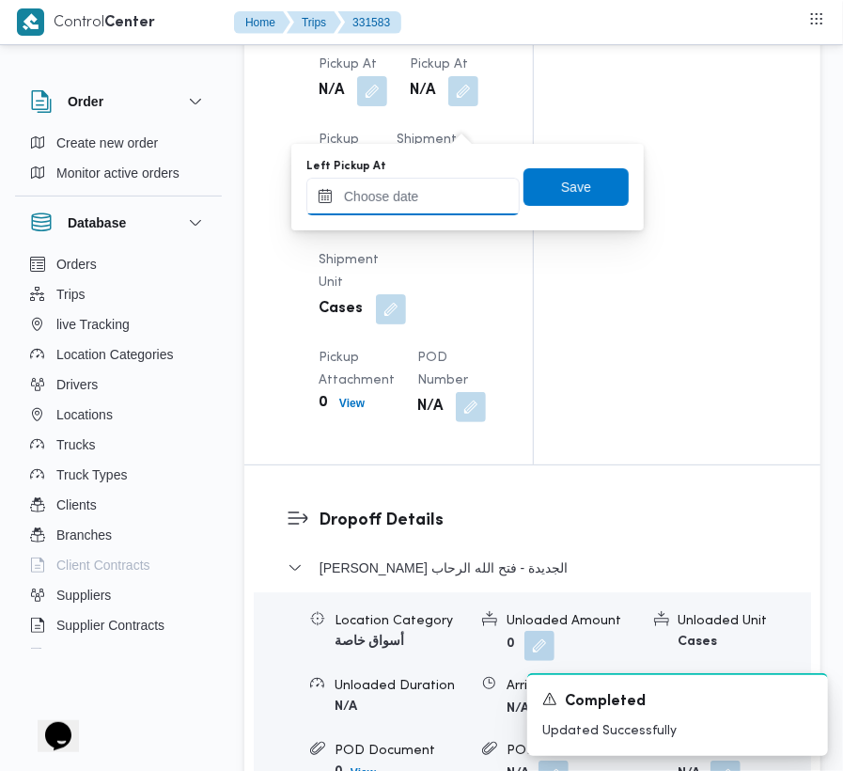
click at [452, 188] on input "Left Pickup At" at bounding box center [412, 197] width 213 height 38
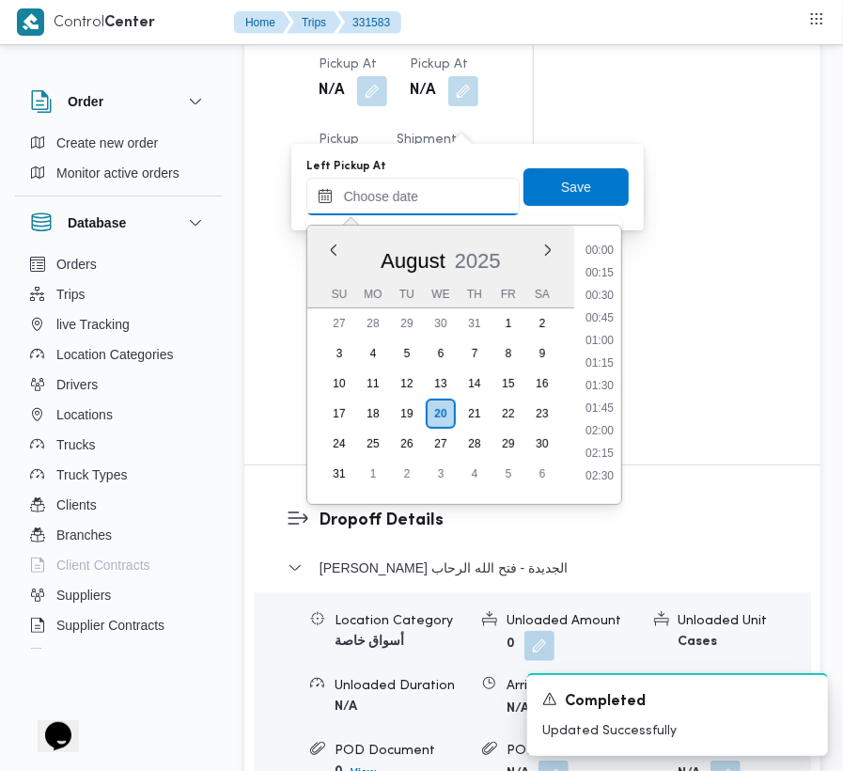
paste input "[DATE] 7:00:00 AM"
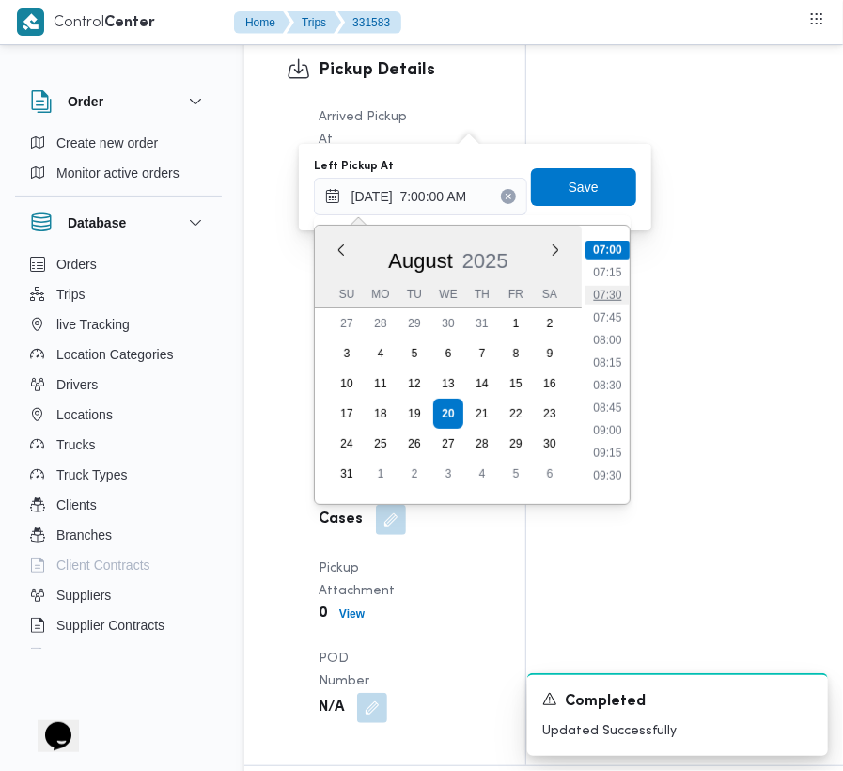
click at [602, 298] on li "07:30" at bounding box center [607, 295] width 43 height 19
type input "[DATE] 07:30"
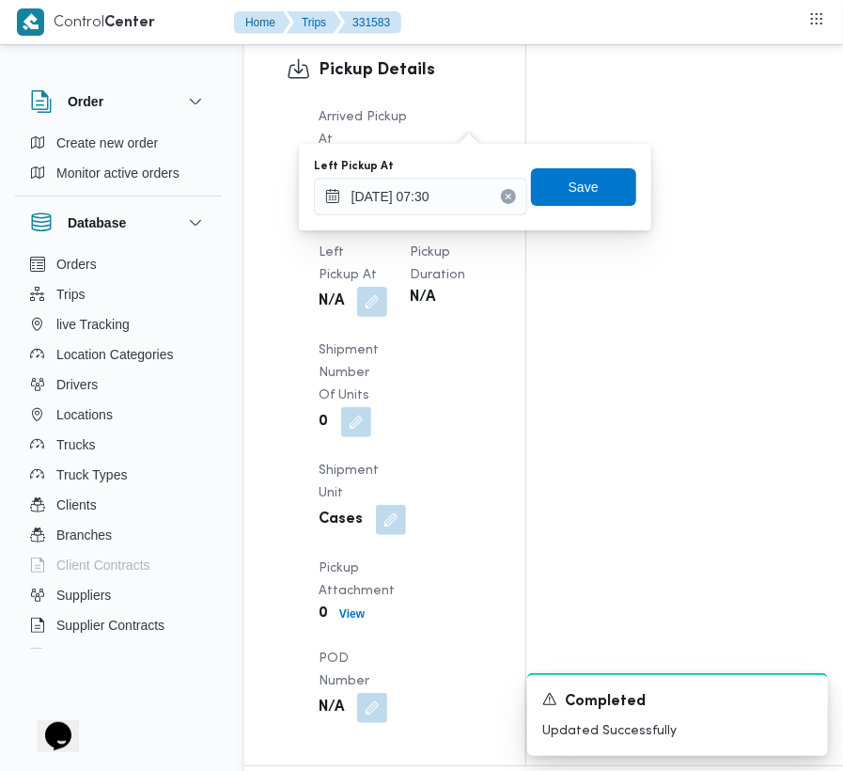
click at [562, 211] on div "Left Pickup At [DATE] 07:30 Save" at bounding box center [475, 187] width 326 height 60
click at [562, 199] on span "Save" at bounding box center [583, 186] width 105 height 38
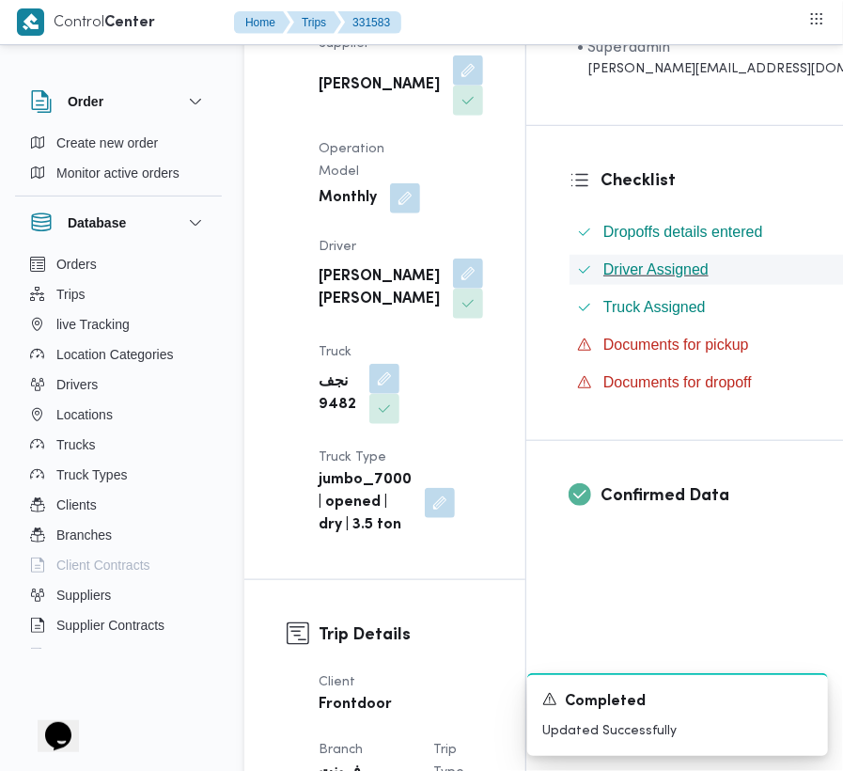
scroll to position [0, 0]
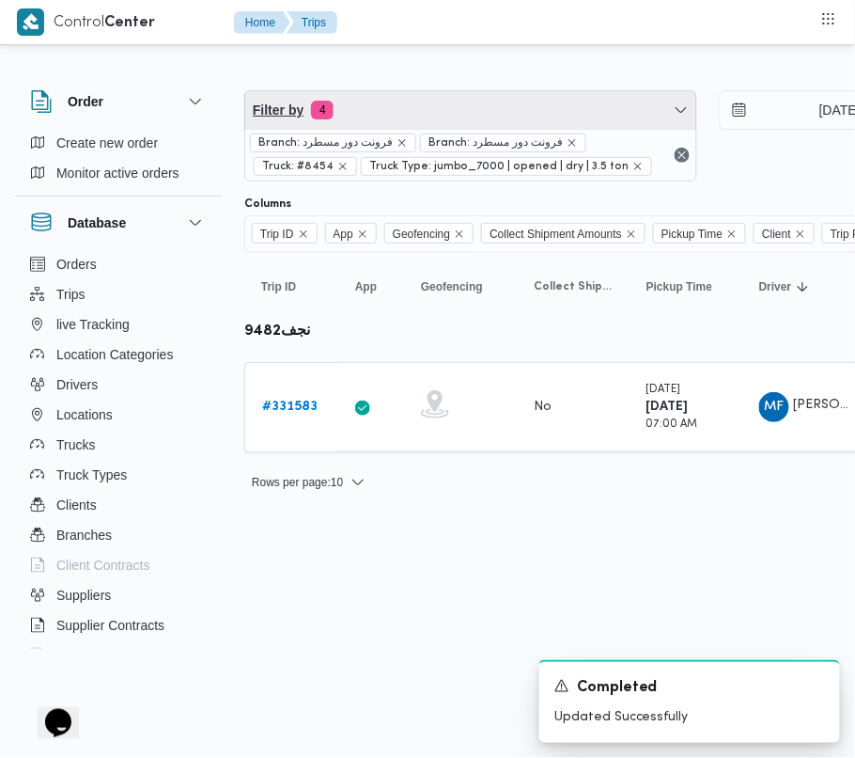
click at [392, 99] on span "Filter by 4" at bounding box center [470, 110] width 451 height 38
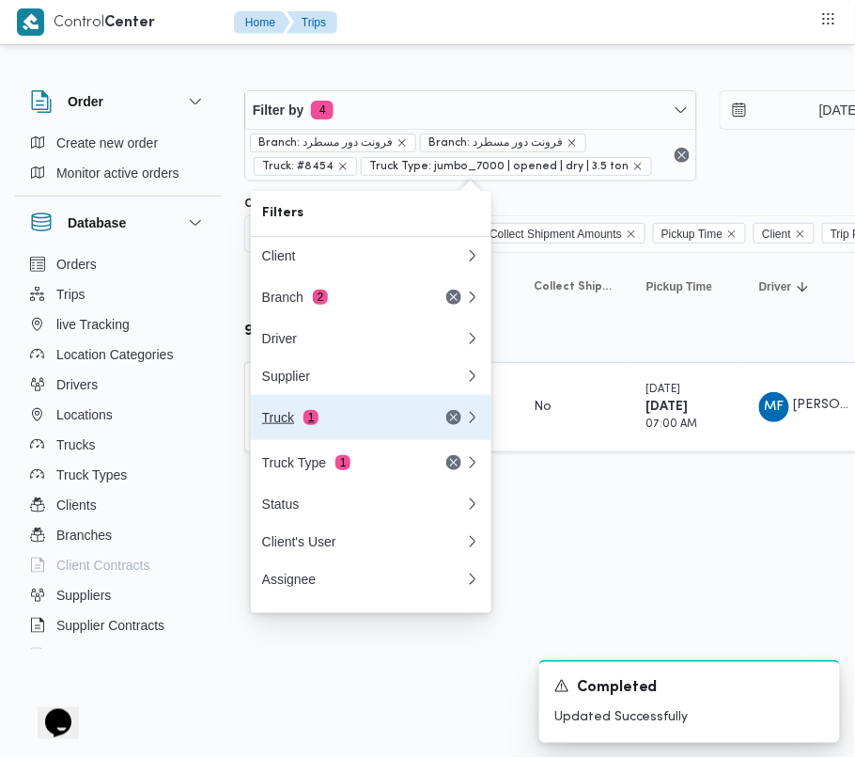
click at [325, 425] on div "Truck 1" at bounding box center [341, 417] width 158 height 15
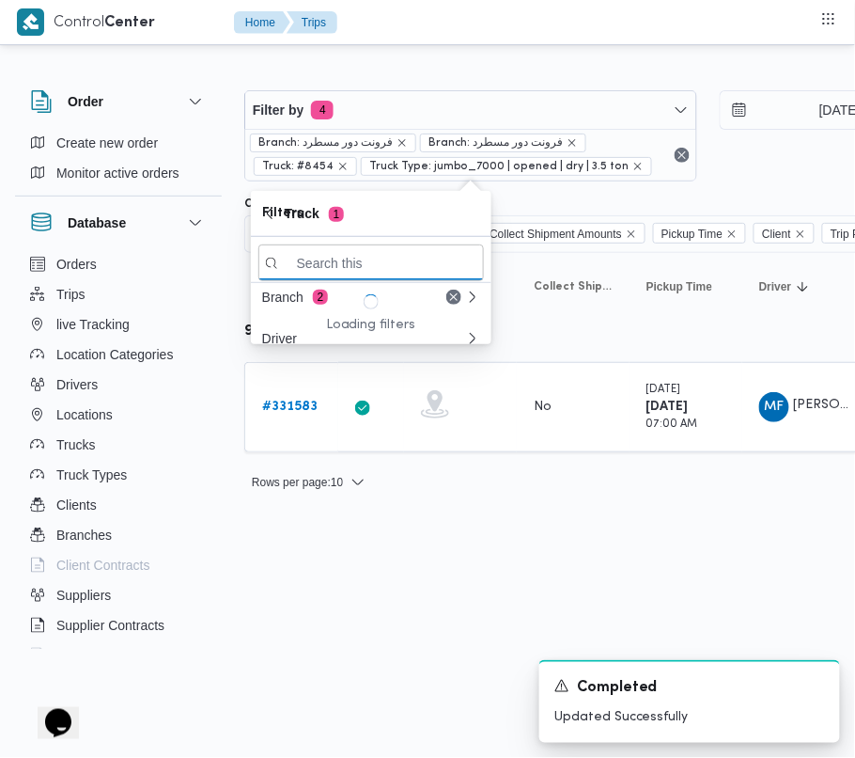
paste input "4961"
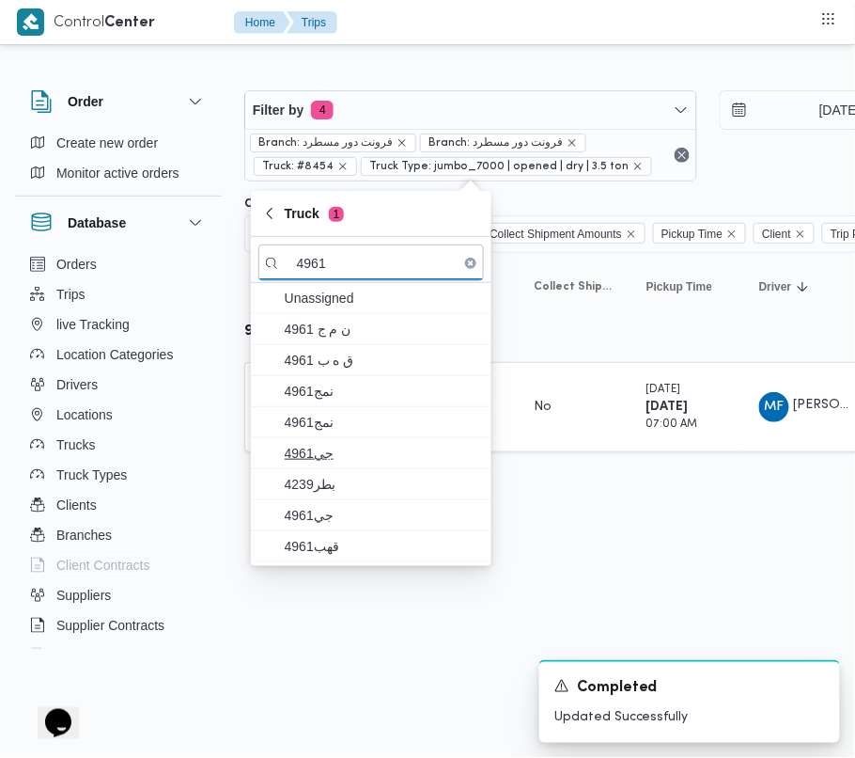
type input "4961"
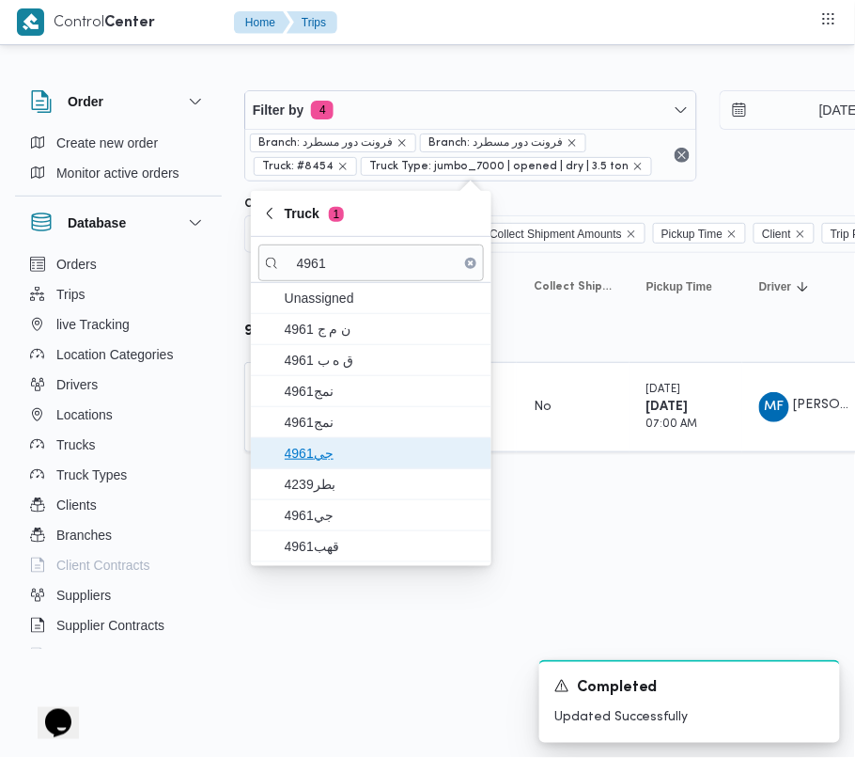
click at [352, 442] on span "4961جي" at bounding box center [371, 453] width 226 height 30
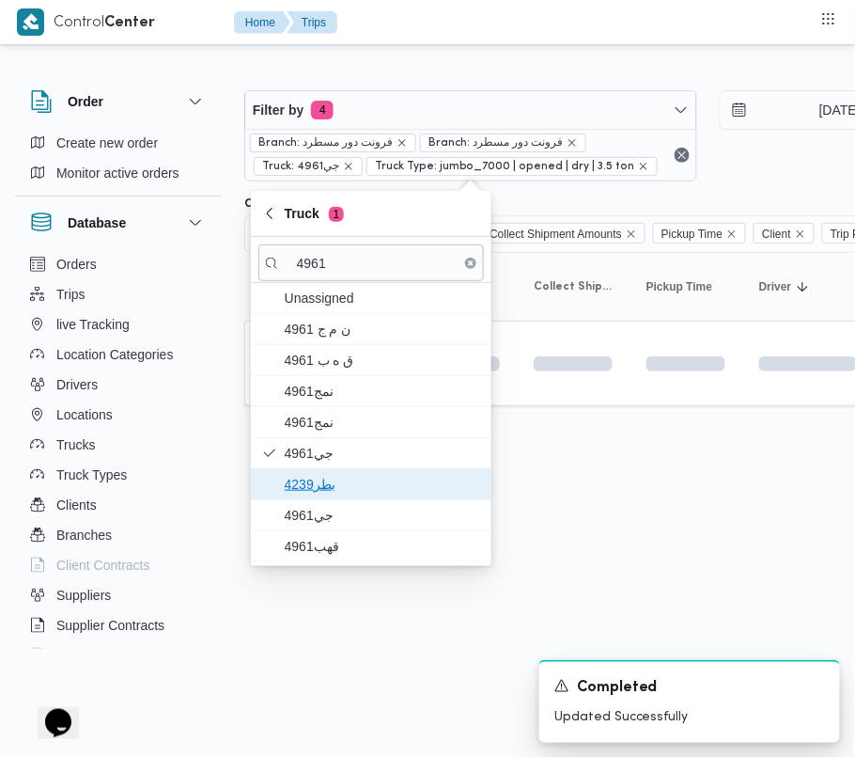
click at [336, 485] on span "4239بطر" at bounding box center [382, 484] width 195 height 23
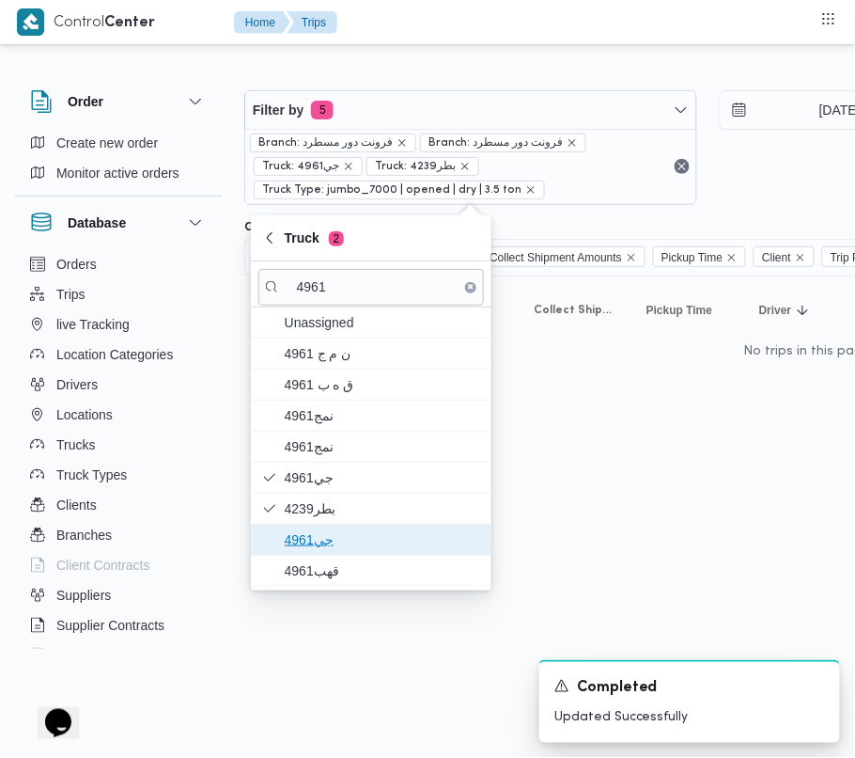
click at [323, 543] on span "جي4961" at bounding box center [382, 539] width 195 height 23
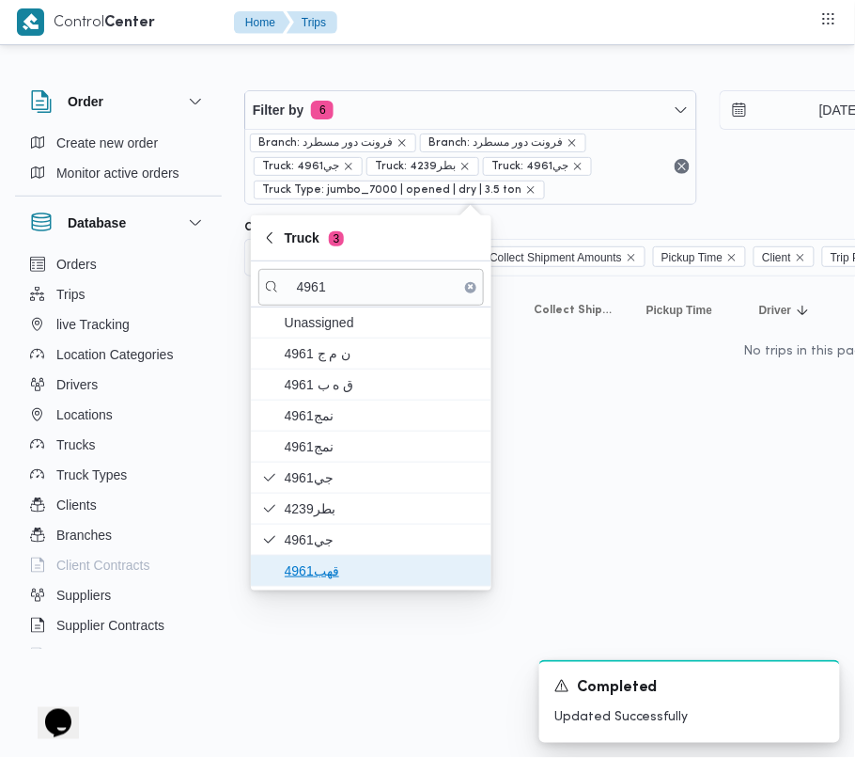
click at [313, 572] on span "قهب4961" at bounding box center [382, 570] width 195 height 23
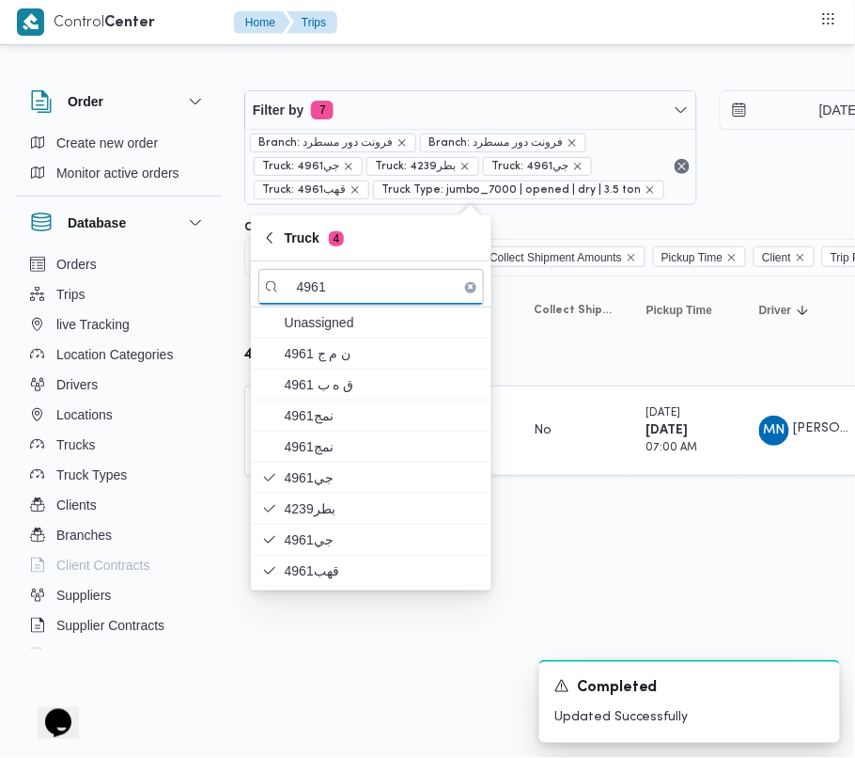
click at [362, 635] on html "Control Center Home Trips Order Create new order Monitor active orders Database…" at bounding box center [427, 379] width 855 height 758
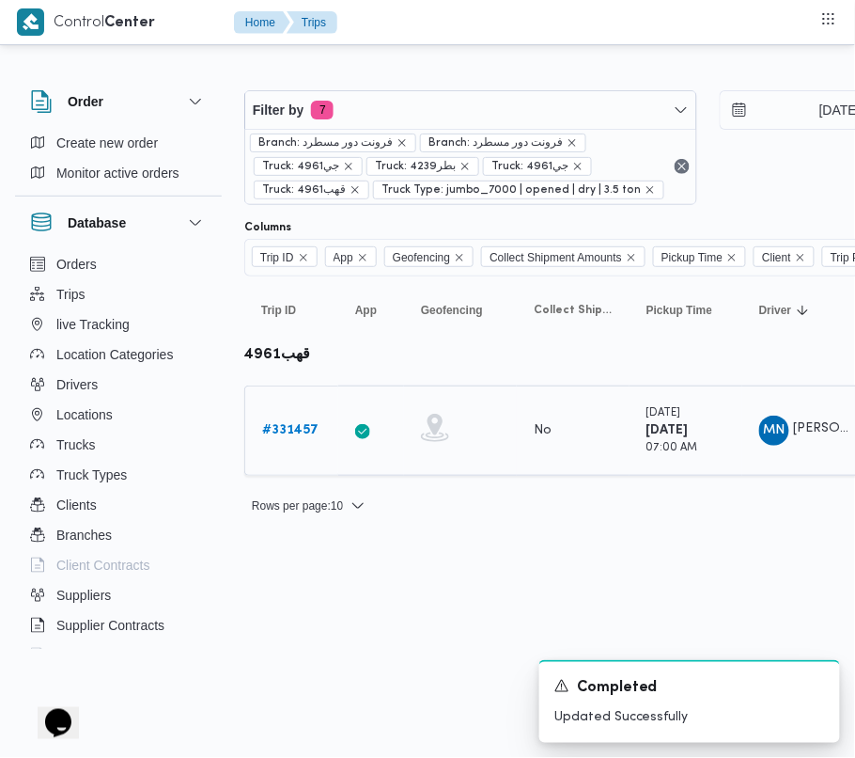
click at [259, 440] on div "# 331457" at bounding box center [292, 431] width 74 height 38
click at [274, 425] on b "# 331457" at bounding box center [290, 430] width 56 height 12
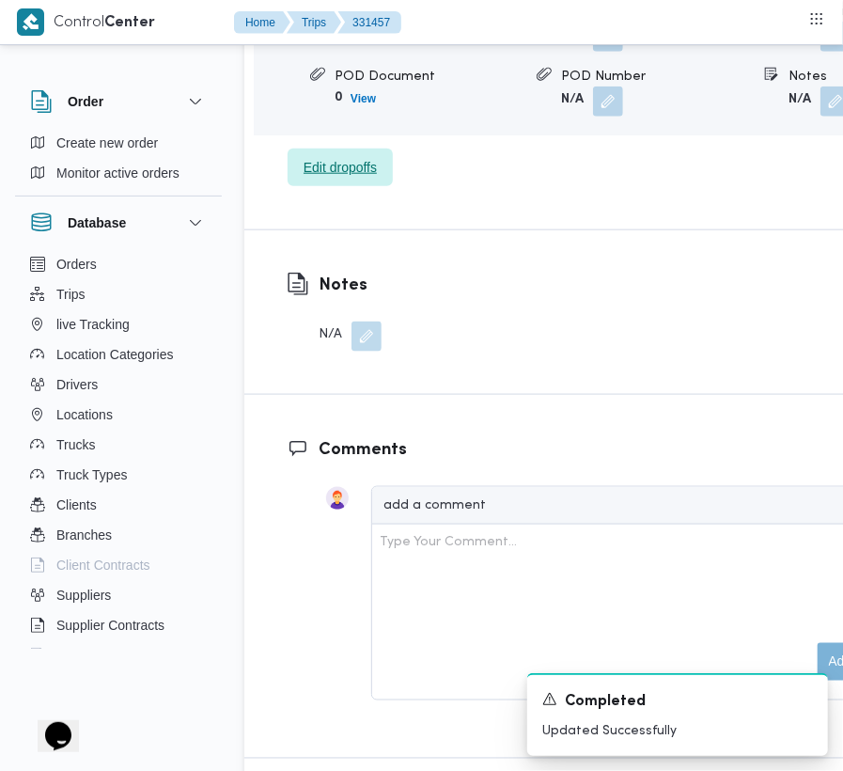
click at [318, 180] on span "Edit dropoffs" at bounding box center [340, 167] width 105 height 38
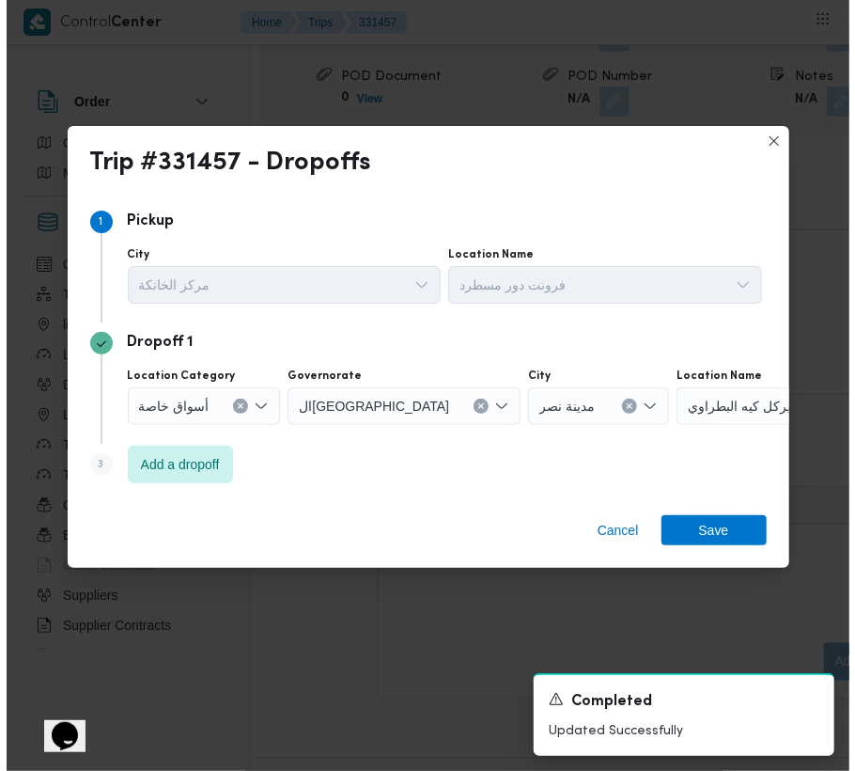
scroll to position [3099, 0]
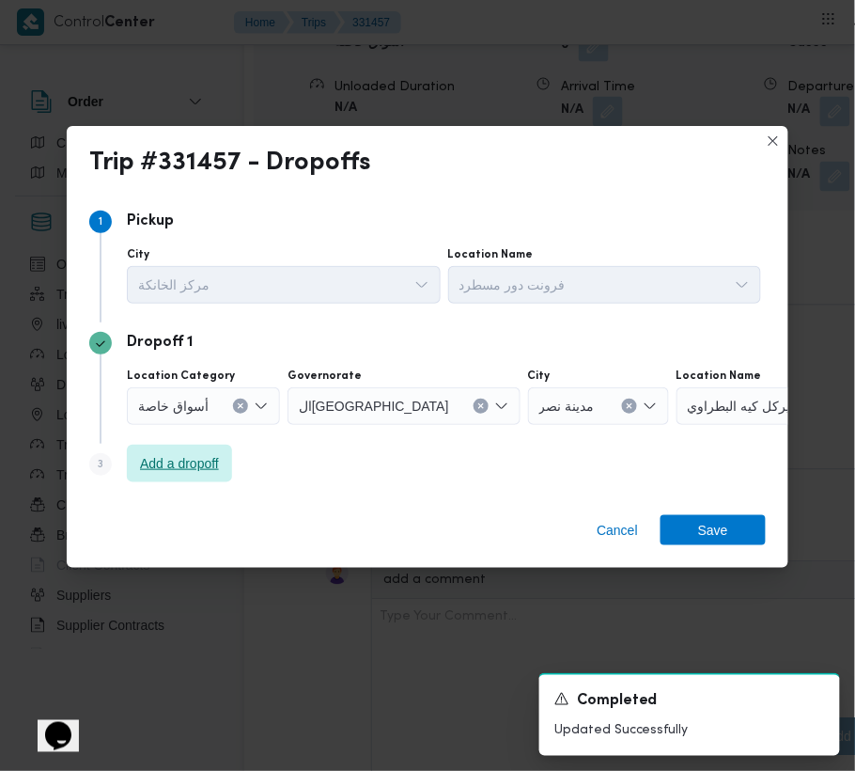
click at [167, 466] on span "Add a dropoff" at bounding box center [179, 463] width 79 height 23
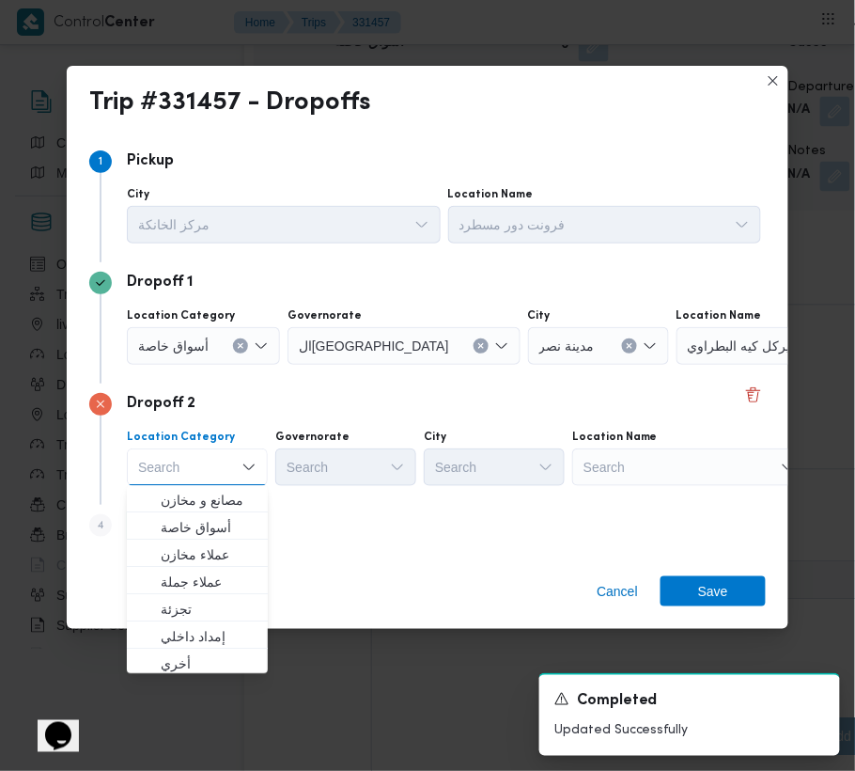
click at [700, 365] on div "Search" at bounding box center [794, 346] width 235 height 38
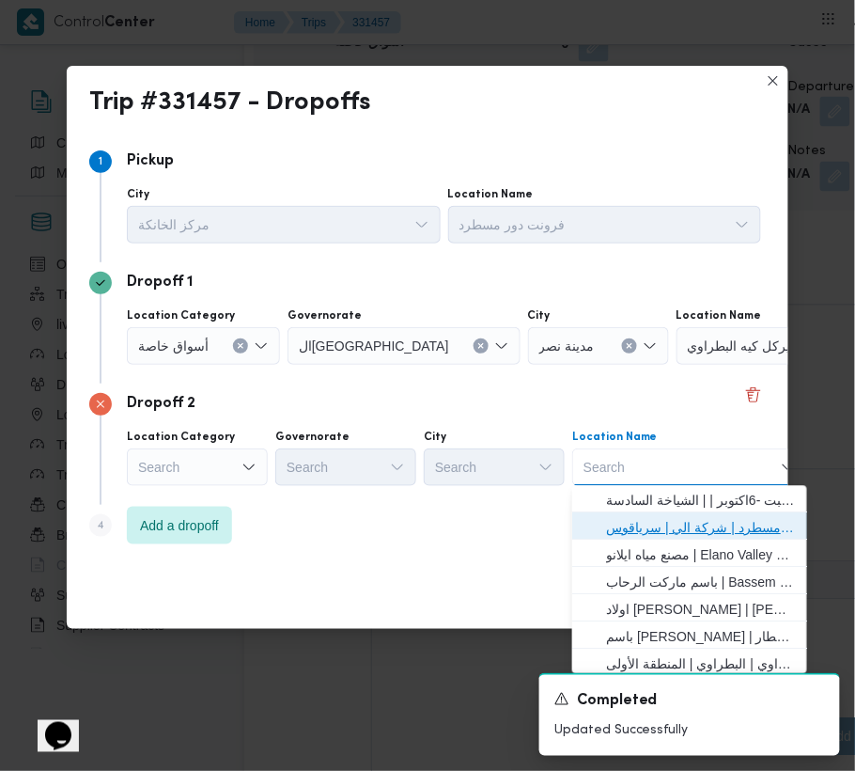
click at [708, 517] on span "فرونت دور مسطرد | شركة الي | سرياقوس" at bounding box center [701, 528] width 190 height 23
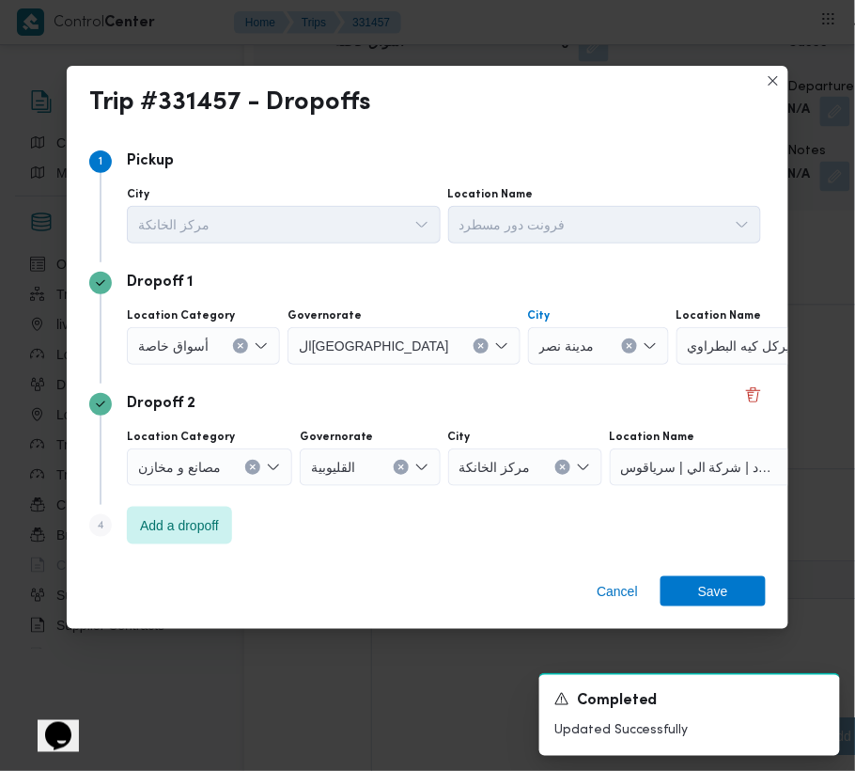
click at [626, 342] on icon "Clear input" at bounding box center [630, 346] width 8 height 8
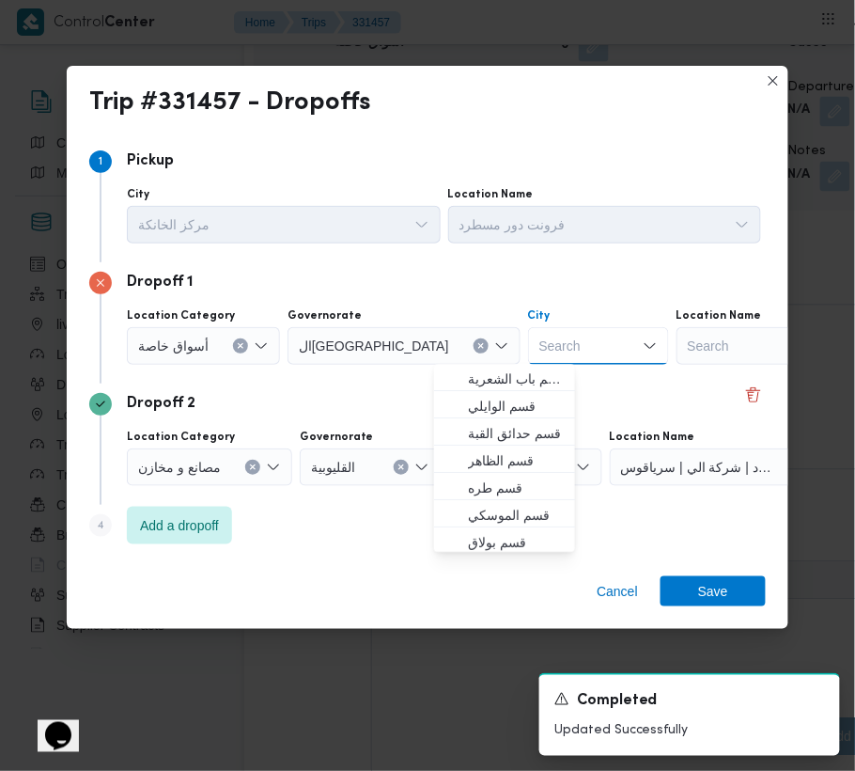
click at [677, 347] on div "Search" at bounding box center [794, 346] width 235 height 38
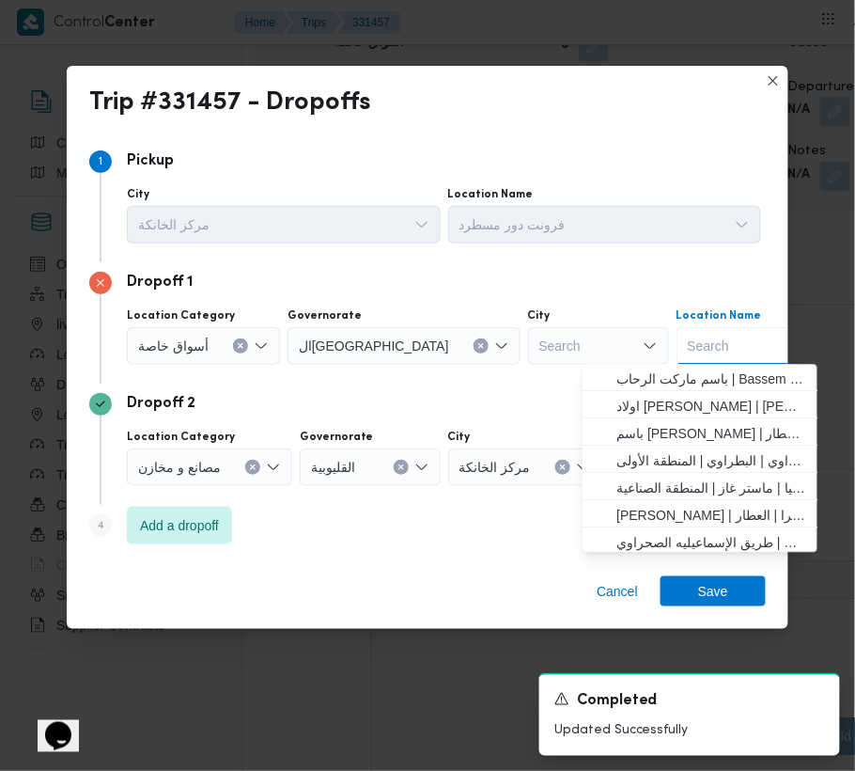
paste input "فتح الله الرحاب"
type input "فتح الله الرحاب"
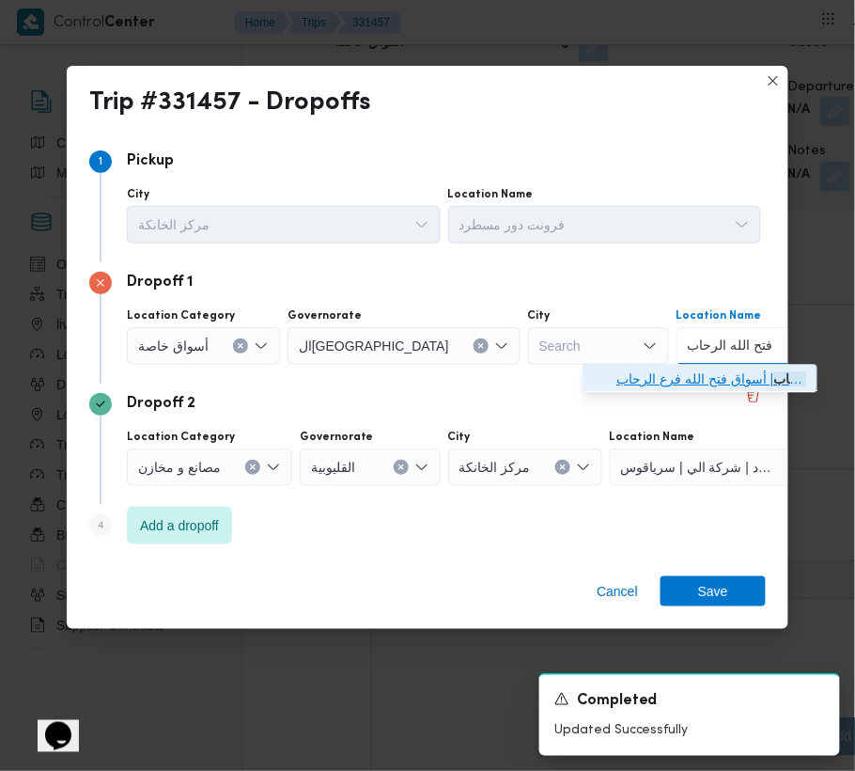
click at [633, 366] on span "فتح الله الرحاب | أسواق فتح الله فرع الرحاب | null" at bounding box center [700, 380] width 220 height 30
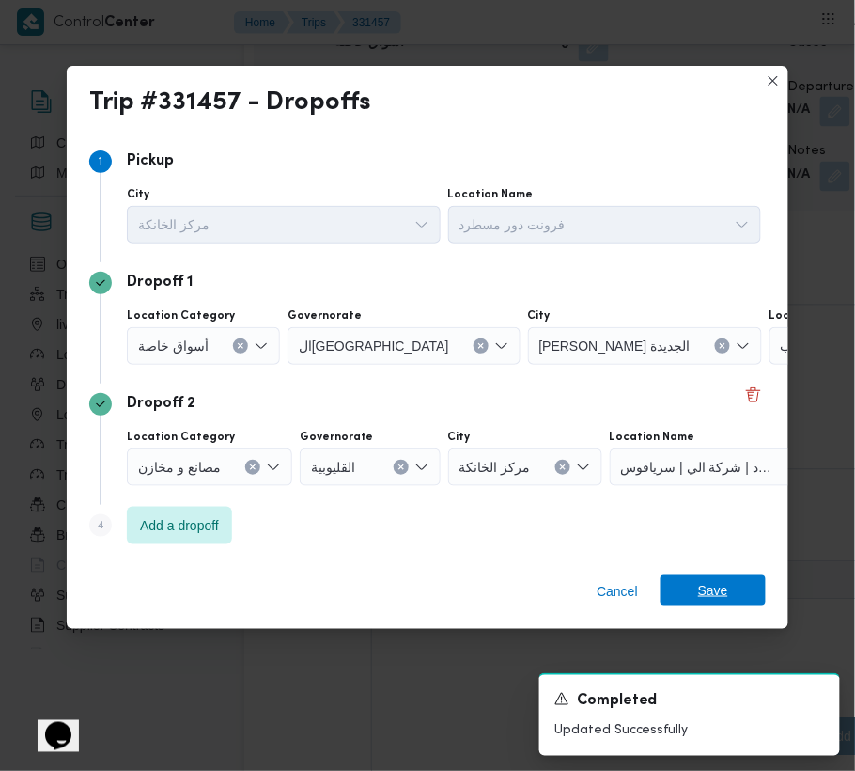
click at [727, 587] on span "Save" at bounding box center [713, 590] width 105 height 30
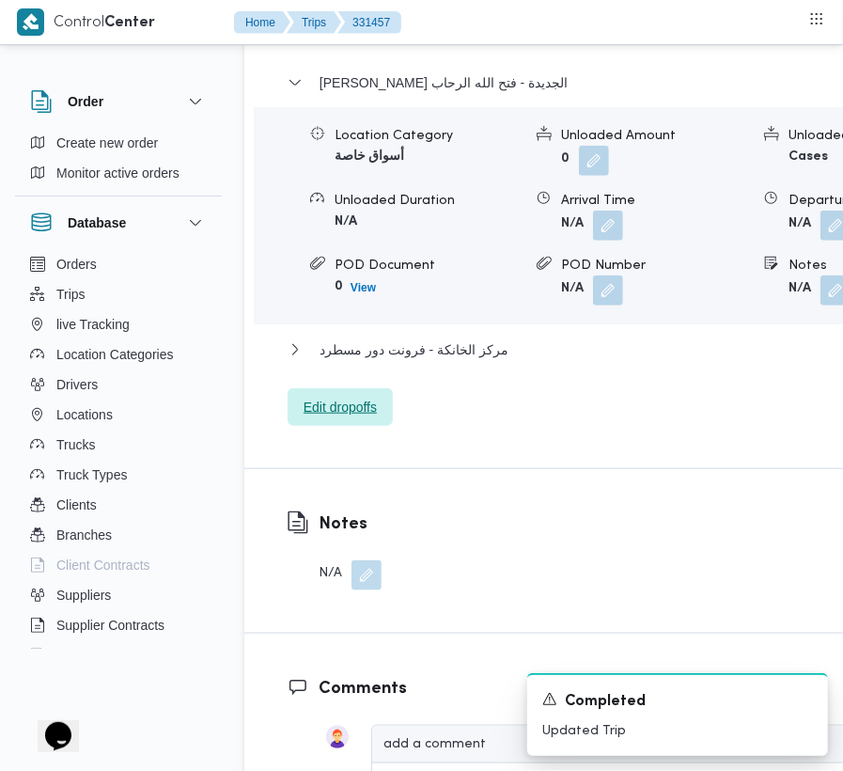
scroll to position [2500, 0]
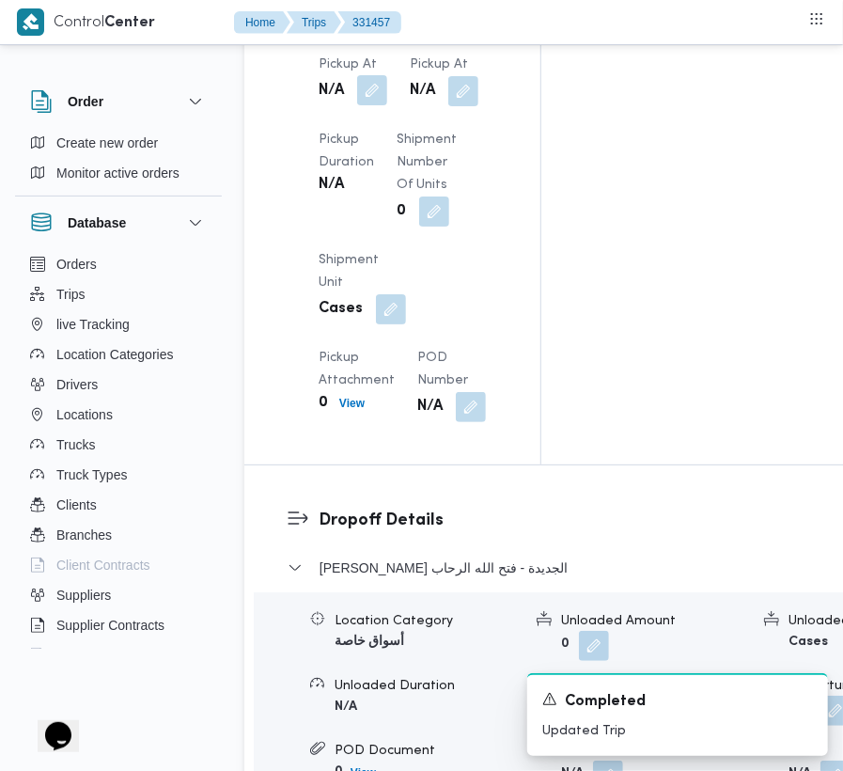
click at [382, 105] on button "button" at bounding box center [372, 90] width 30 height 30
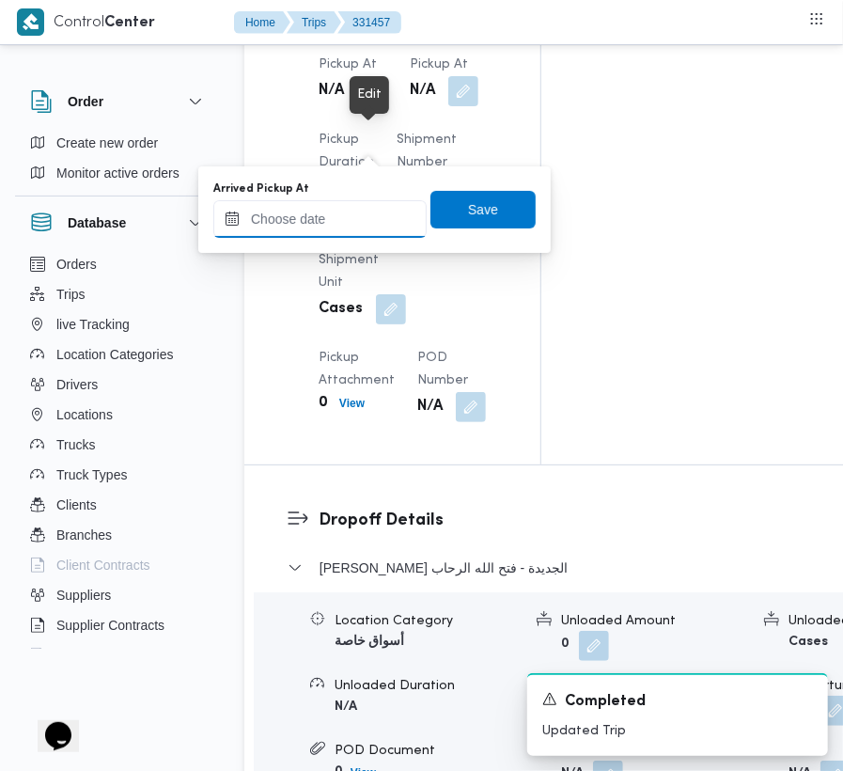
click at [363, 204] on input "Arrived Pickup At" at bounding box center [319, 219] width 213 height 38
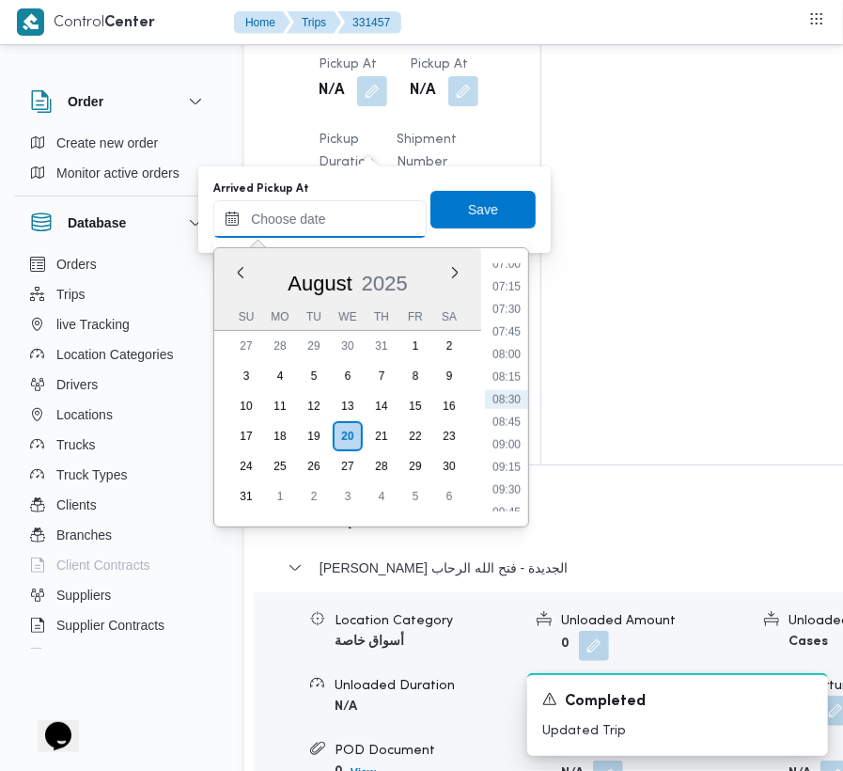
paste input "[DATE] 7:00:00 AM"
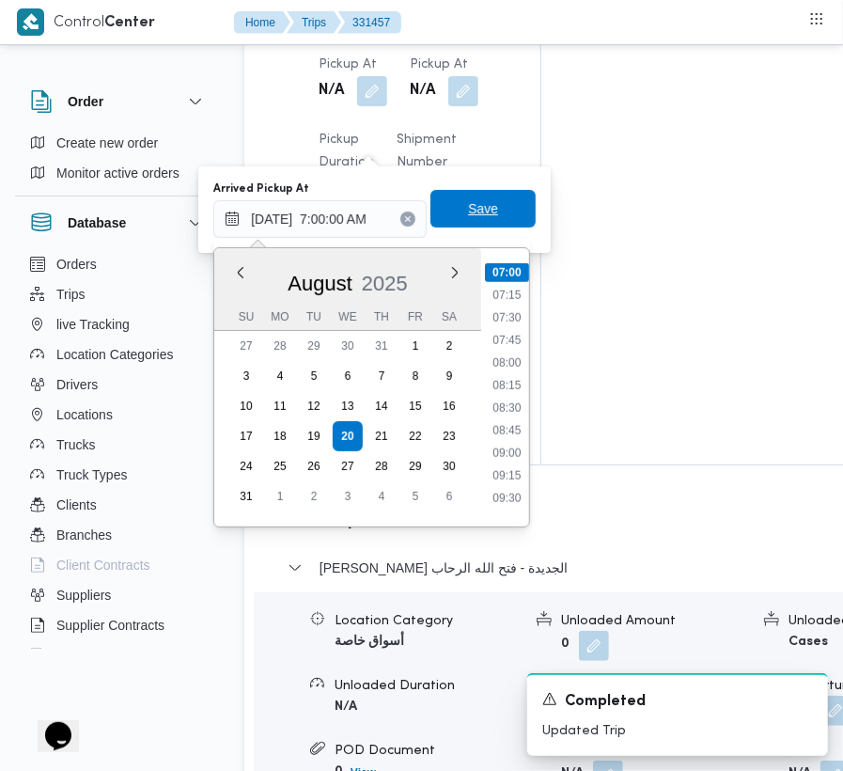
type input "[DATE] 07:00"
click at [470, 192] on span "Save" at bounding box center [482, 209] width 105 height 38
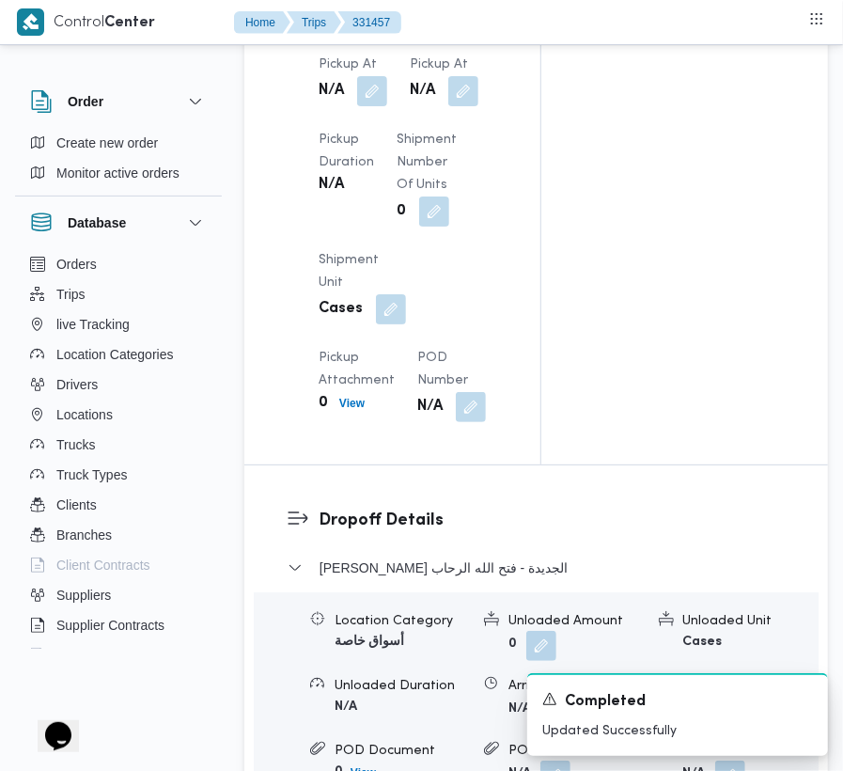
click at [449, 106] on span at bounding box center [458, 91] width 39 height 30
click at [467, 105] on button "button" at bounding box center [463, 90] width 30 height 30
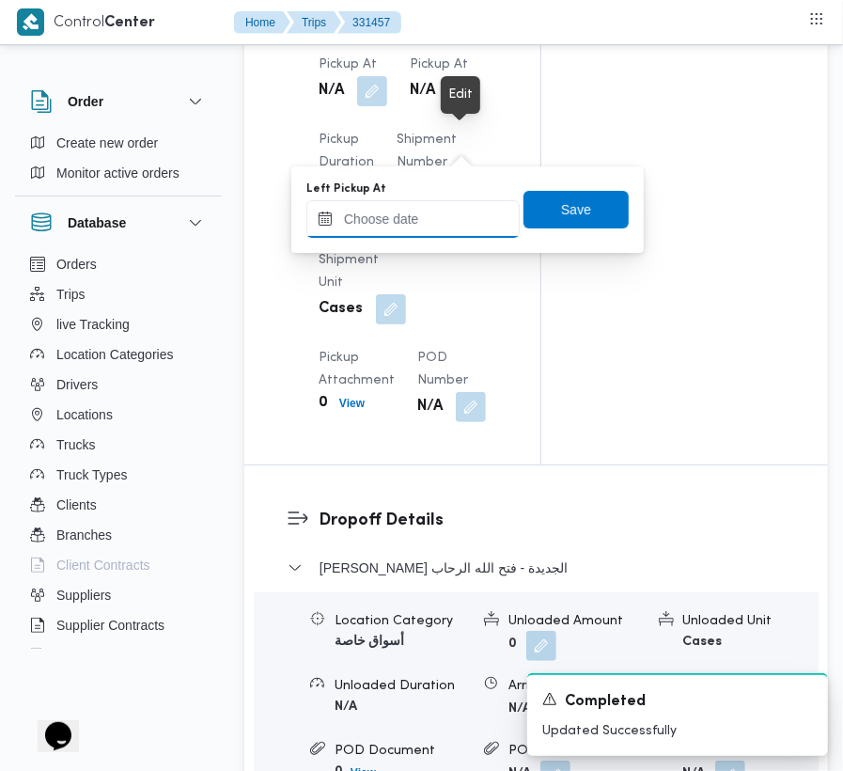
click at [459, 211] on input "Left Pickup At" at bounding box center [412, 219] width 213 height 38
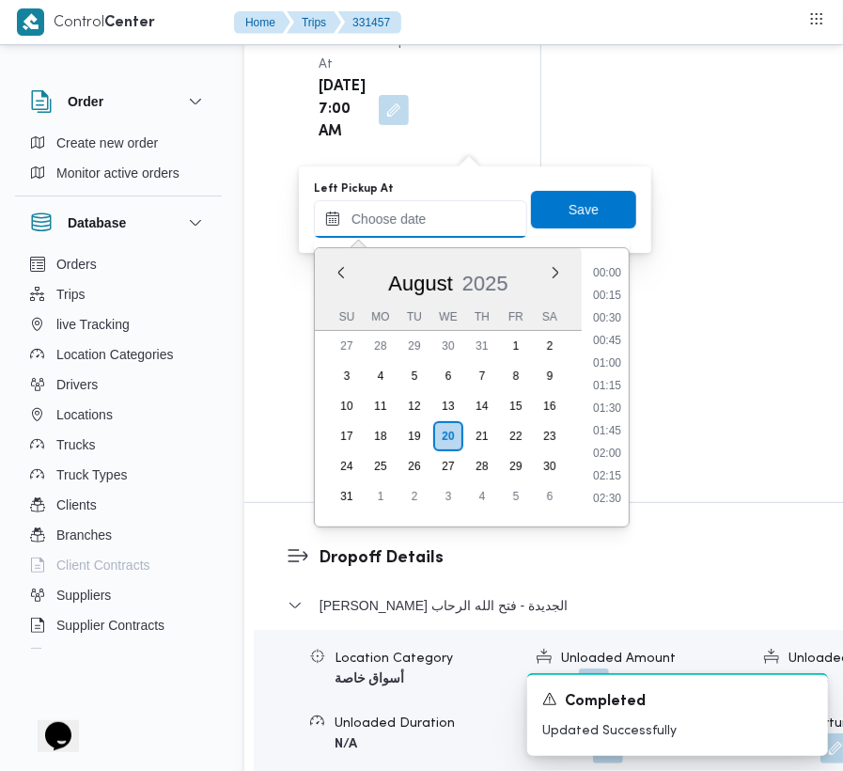
paste input "[DATE] 7:00:00 AM"
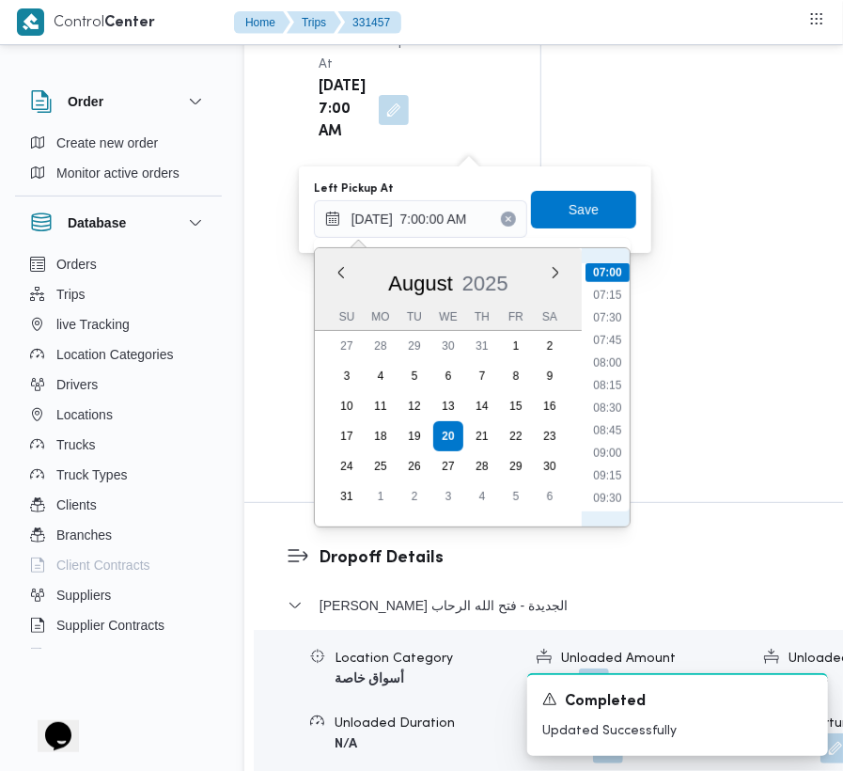
click at [594, 306] on ul "00:00 00:15 00:30 00:45 01:00 01:15 01:30 01:45 02:00 02:15 02:30 02:45 03:00 0…" at bounding box center [608, 387] width 44 height 248
click at [596, 320] on li "07:30" at bounding box center [607, 317] width 43 height 19
type input "[DATE] 07:30"
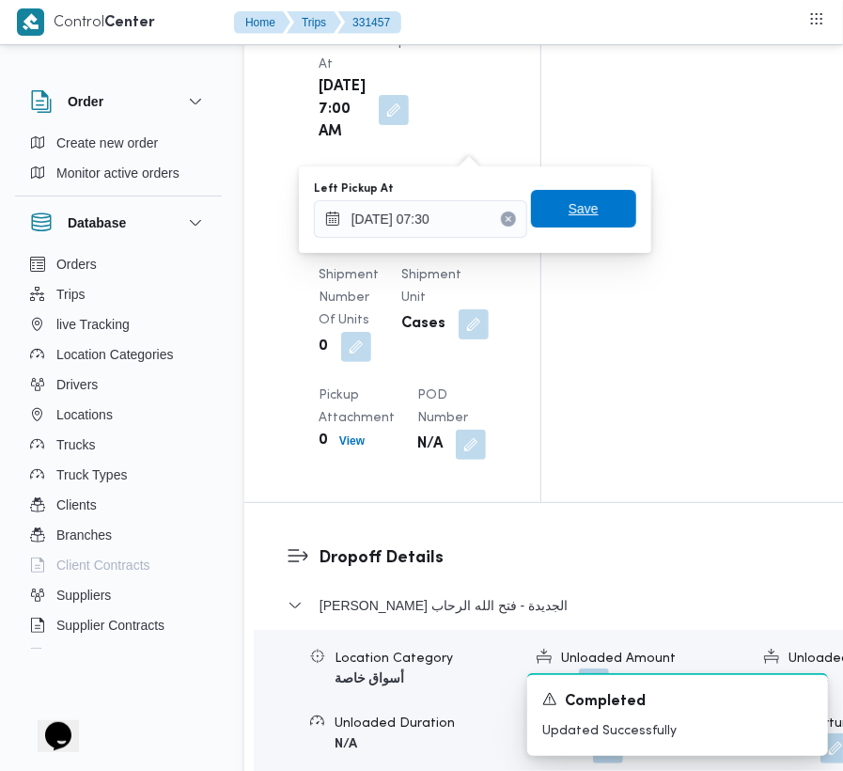
click at [591, 197] on span "Save" at bounding box center [583, 209] width 105 height 38
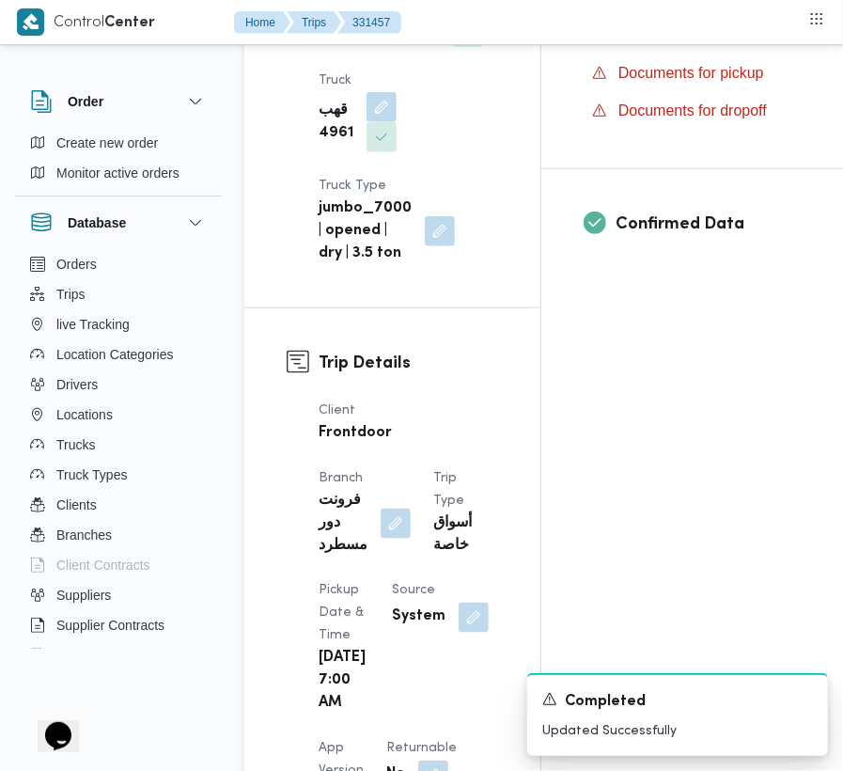
scroll to position [0, 0]
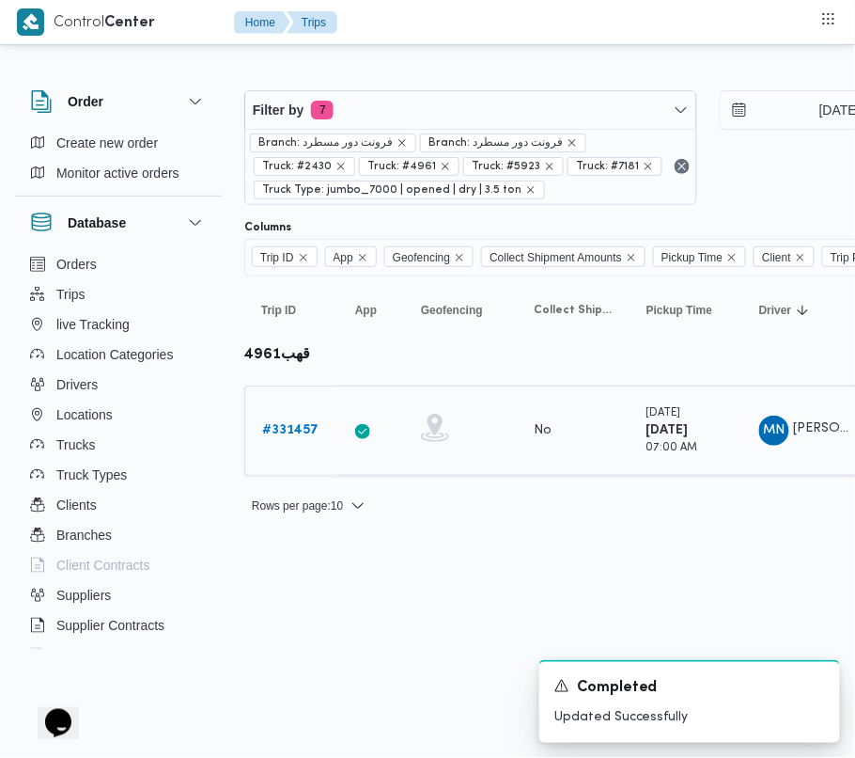
click at [284, 425] on b "# 331457" at bounding box center [290, 430] width 56 height 12
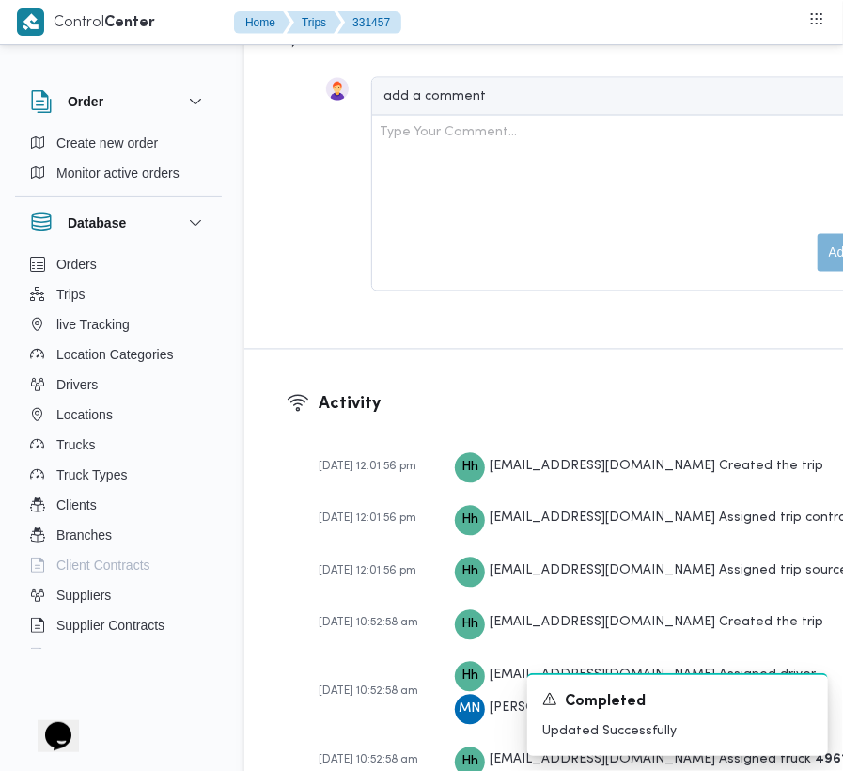
scroll to position [4531, 0]
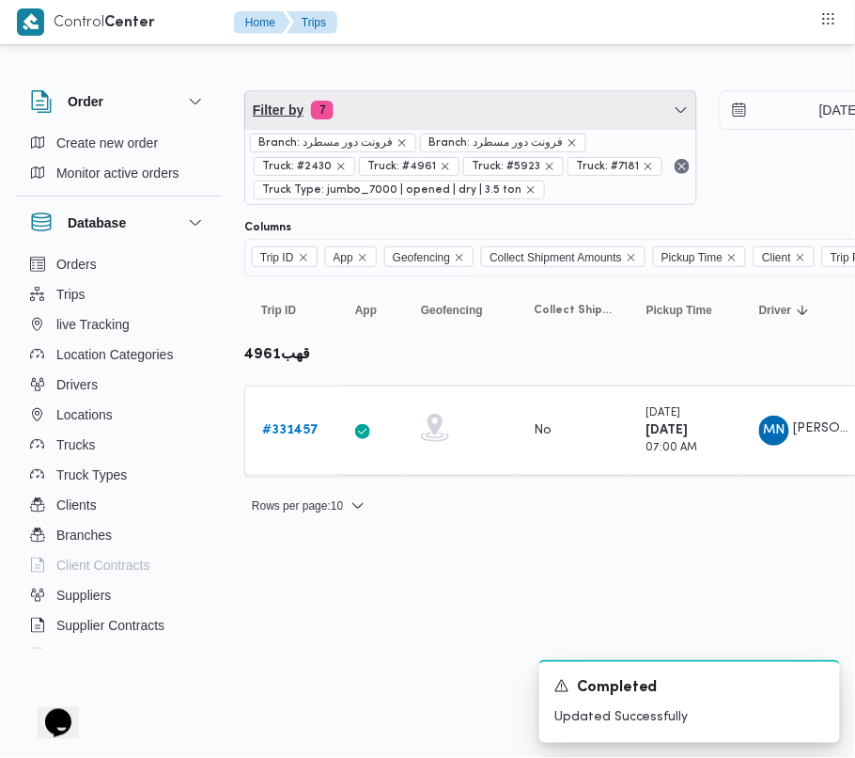
click at [571, 105] on span "Filter by 7" at bounding box center [470, 110] width 451 height 38
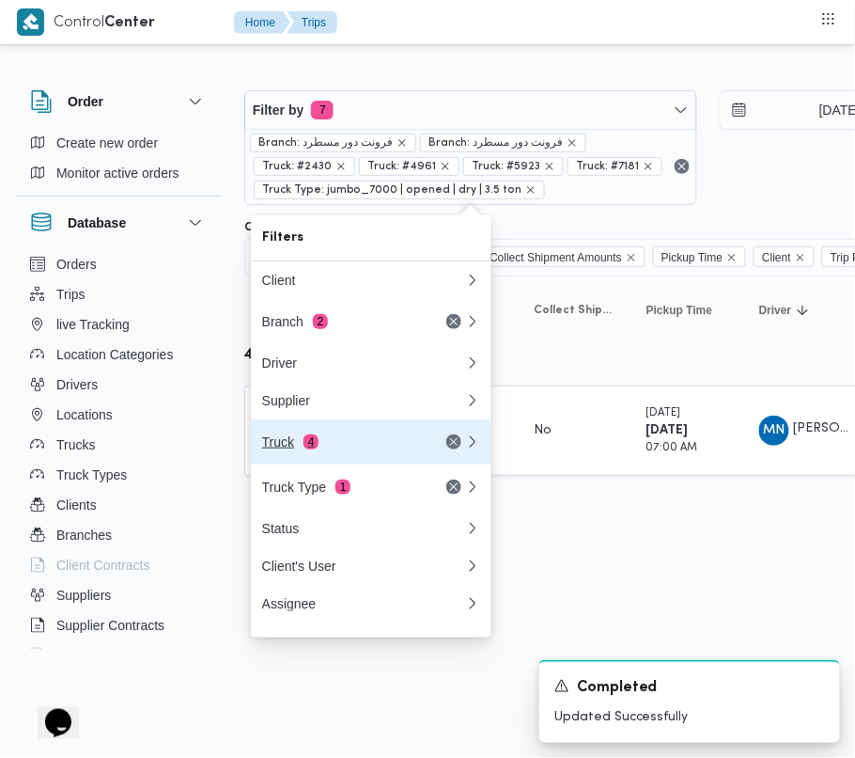
click at [278, 462] on button "Truck 4" at bounding box center [371, 441] width 241 height 45
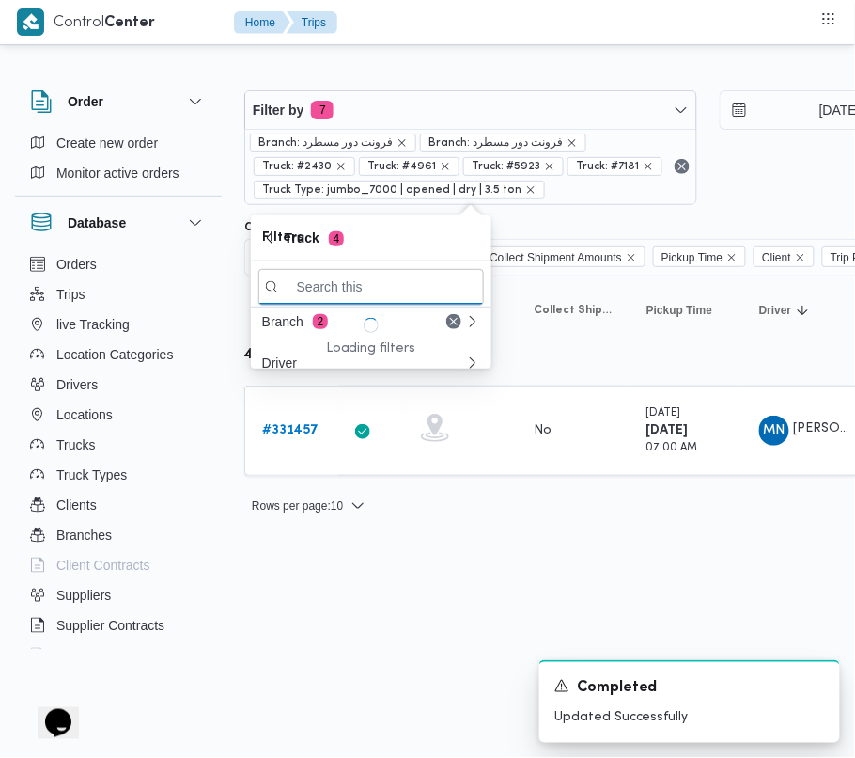
paste input "الص174"
type input "الص174"
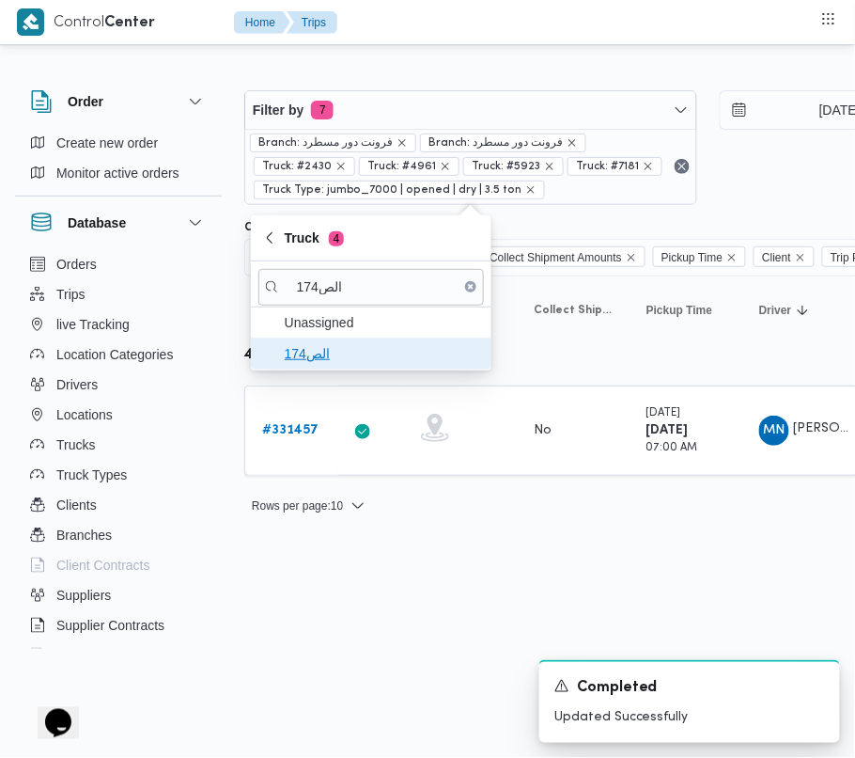
click at [291, 351] on span "الص174" at bounding box center [382, 353] width 195 height 23
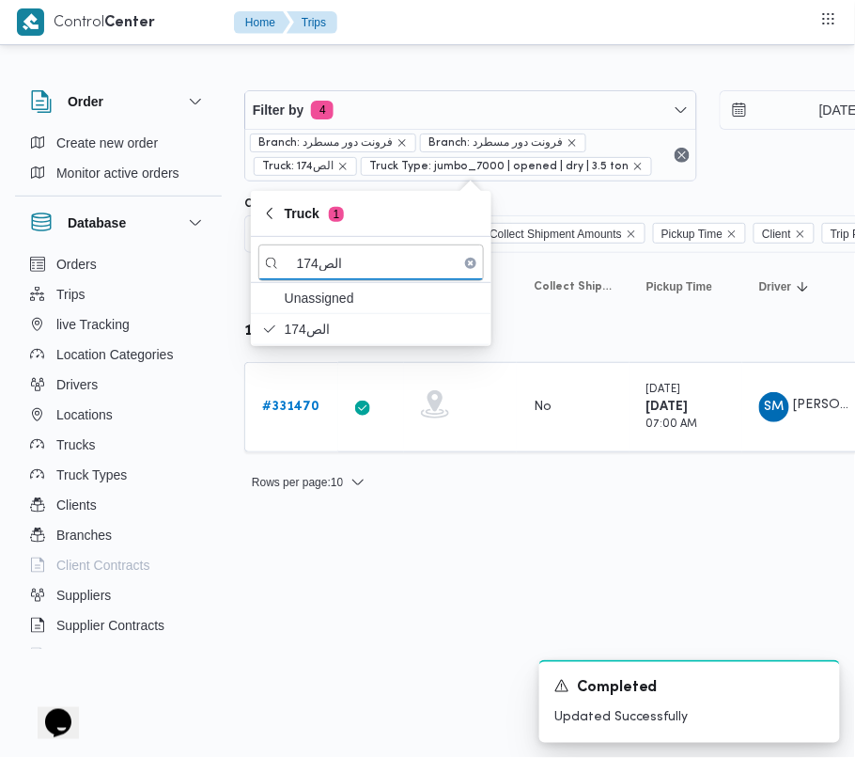
click at [352, 647] on html "Control Center Home Trips Order Create new order Monitor active orders Database…" at bounding box center [427, 379] width 855 height 758
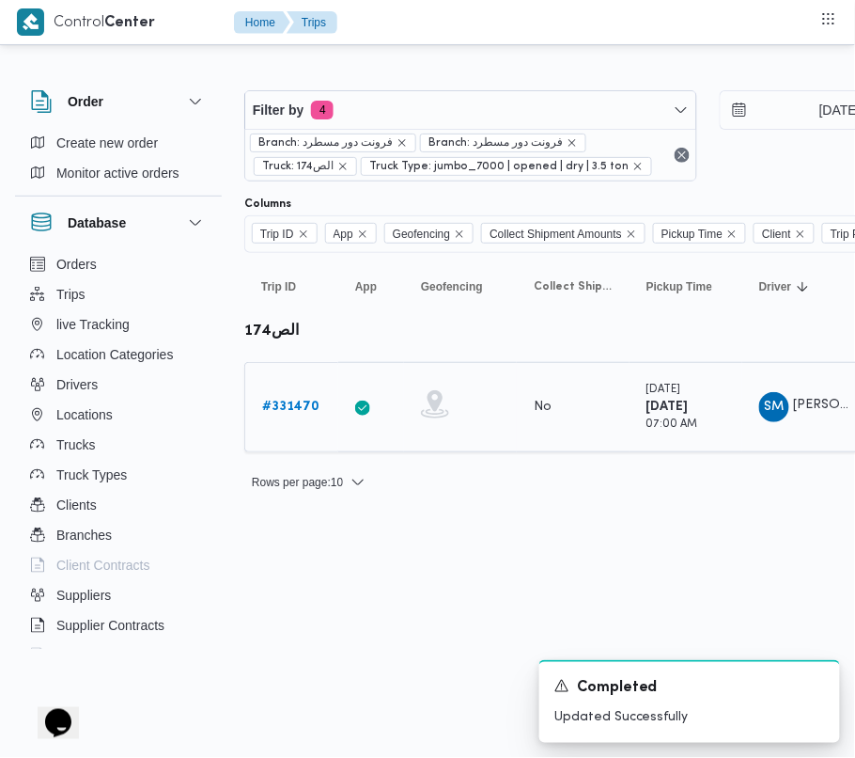
click at [286, 382] on td "Trip ID # 331470" at bounding box center [291, 407] width 94 height 90
click at [290, 400] on b "# 331470" at bounding box center [290, 406] width 57 height 12
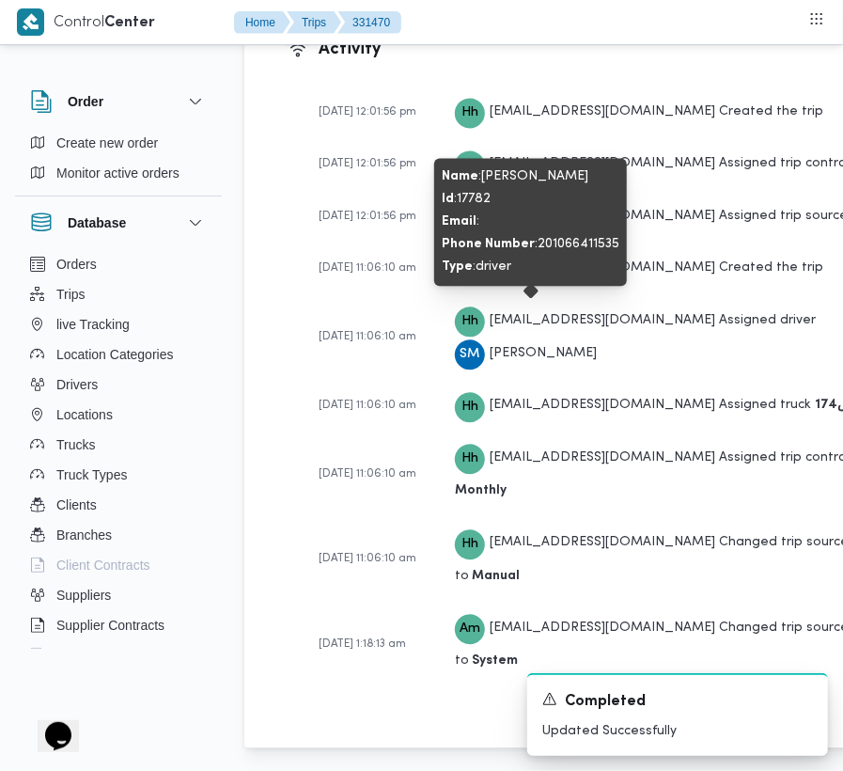
scroll to position [3154, 0]
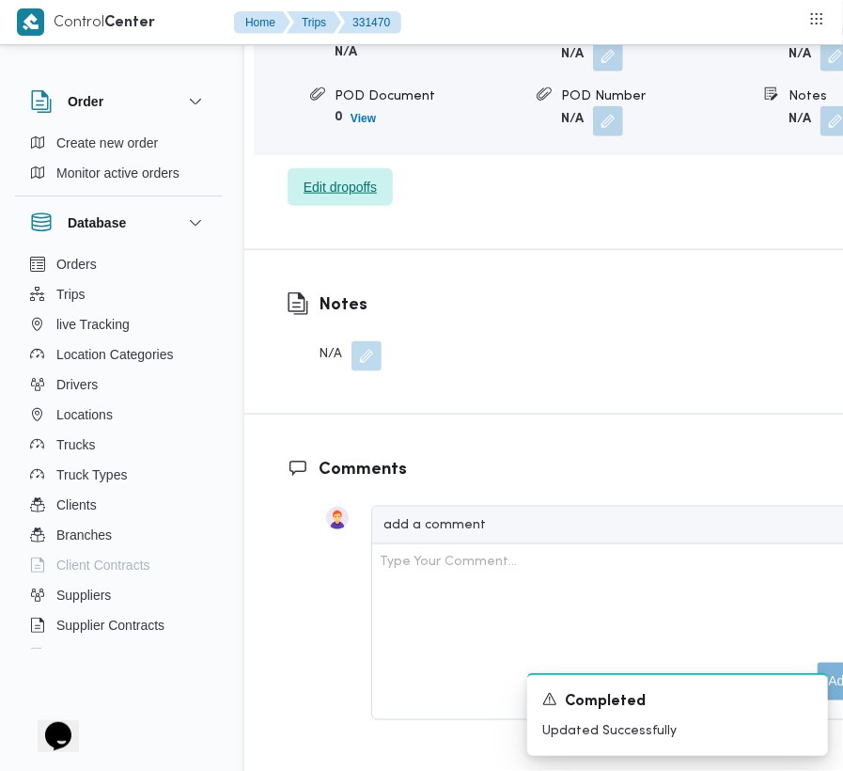
click at [338, 176] on span "Edit dropoffs" at bounding box center [340, 187] width 73 height 23
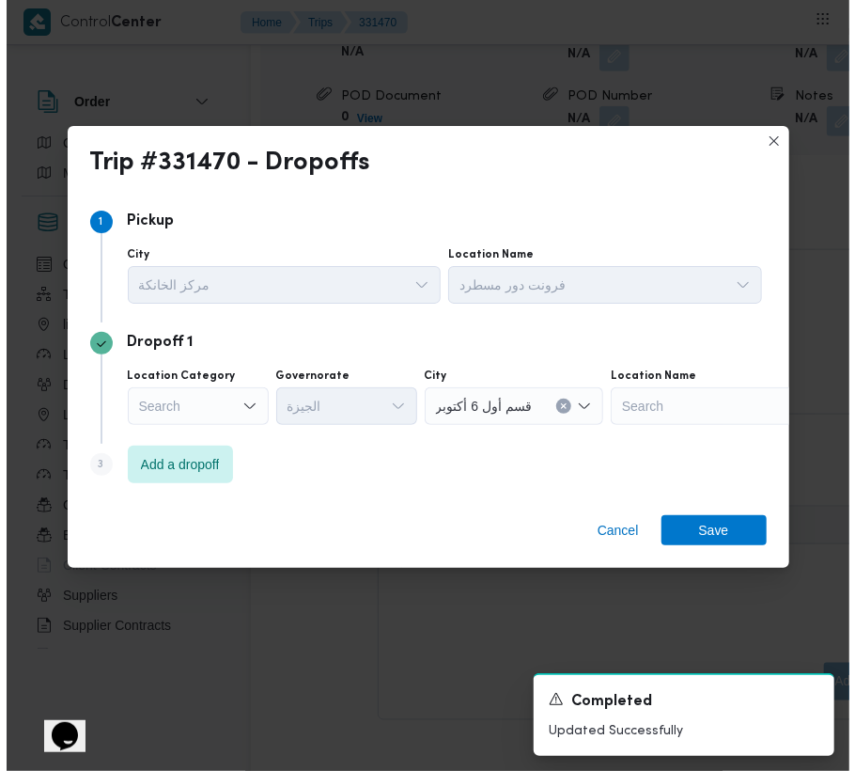
scroll to position [3079, 0]
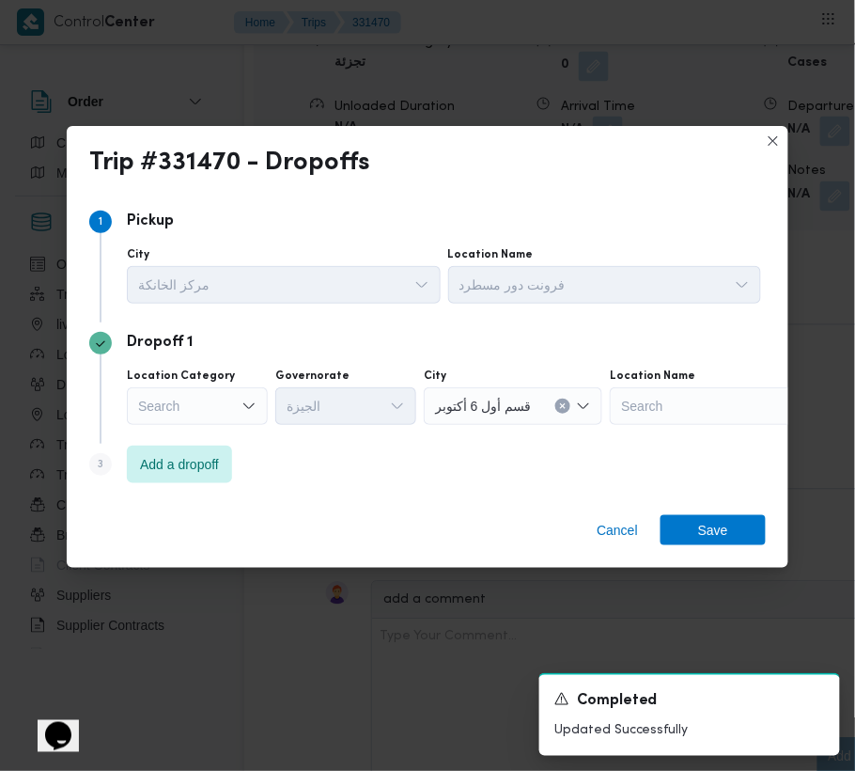
click at [189, 440] on div "Dropoff 1 Location Category Search Governorate [GEOGRAPHIC_DATA] قسم أول [DATE]…" at bounding box center [427, 382] width 677 height 121
click at [208, 474] on span "Add a dropoff" at bounding box center [179, 463] width 79 height 23
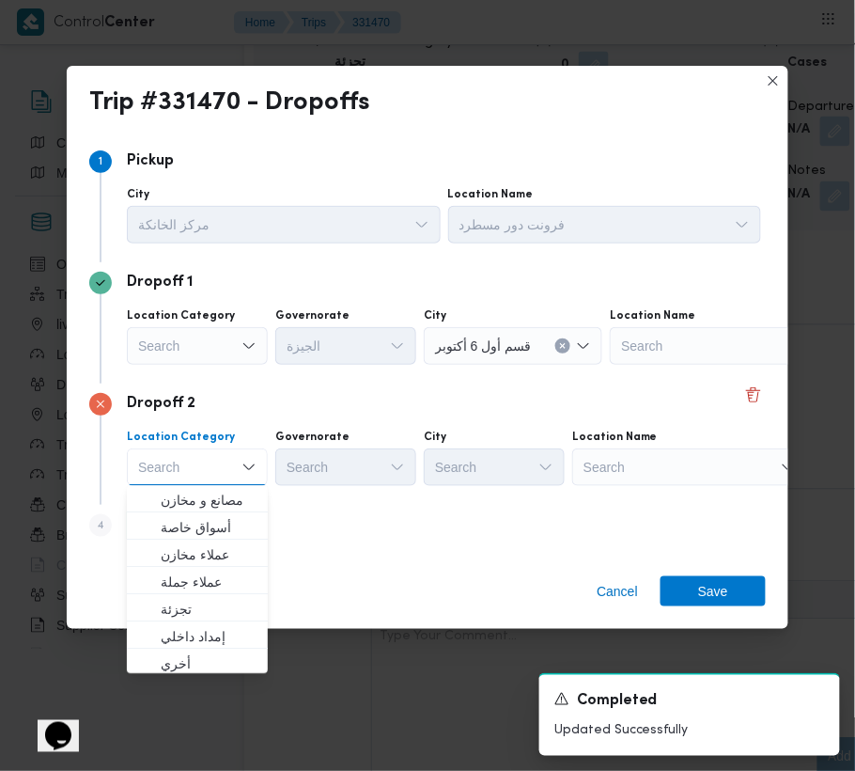
click at [684, 365] on div "Search" at bounding box center [727, 346] width 235 height 38
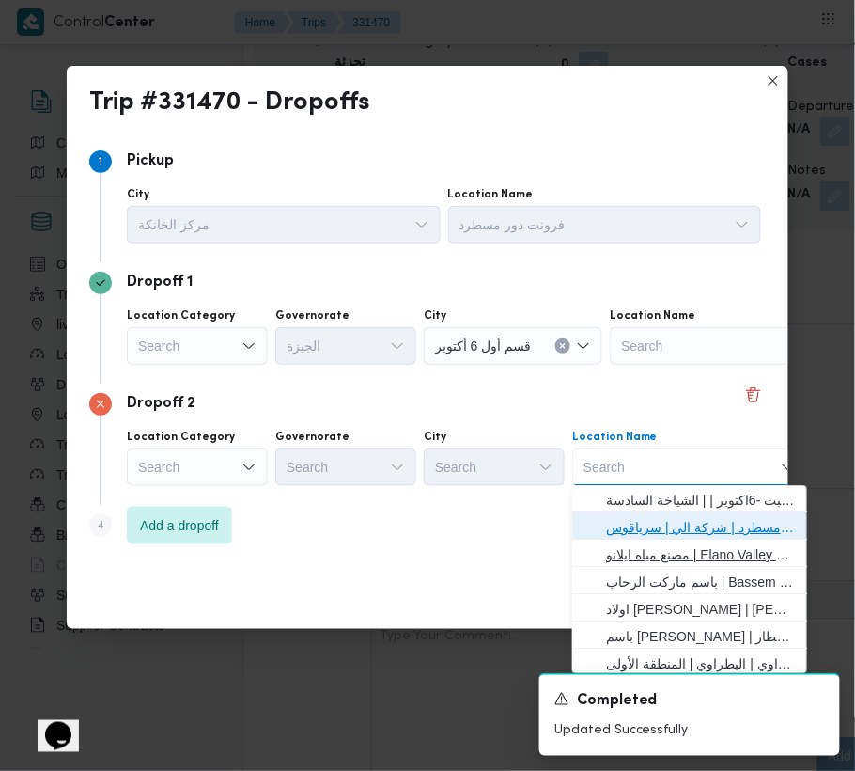
drag, startPoint x: 707, startPoint y: 538, endPoint x: 669, endPoint y: 539, distance: 37.6
click at [621, 531] on span "فرونت دور مسطرد | شركة الي | سرياقوس" at bounding box center [701, 528] width 190 height 23
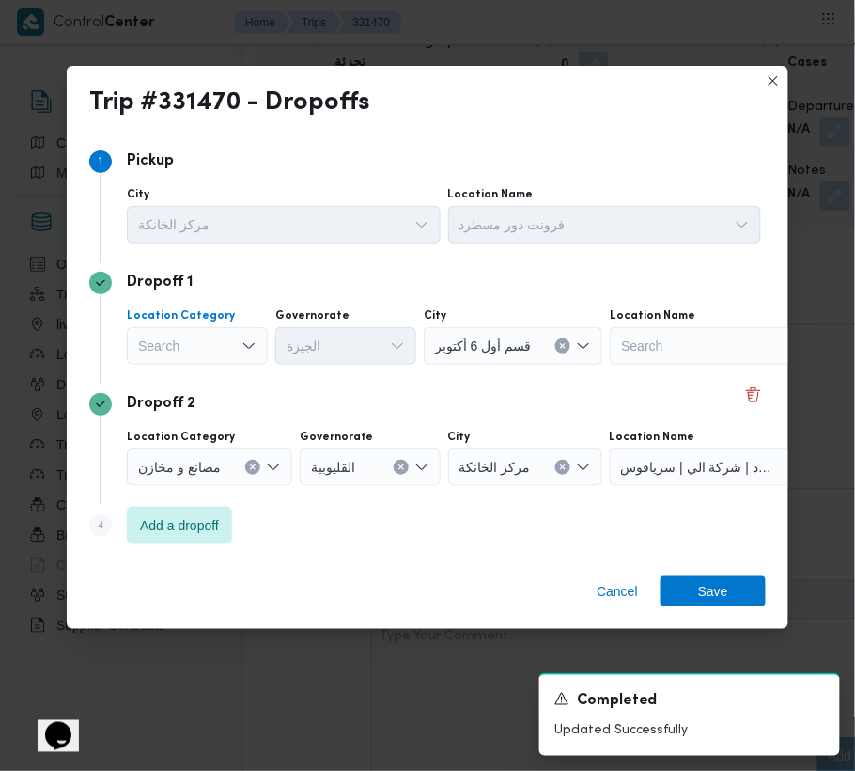
click at [223, 347] on div "Search" at bounding box center [197, 346] width 141 height 38
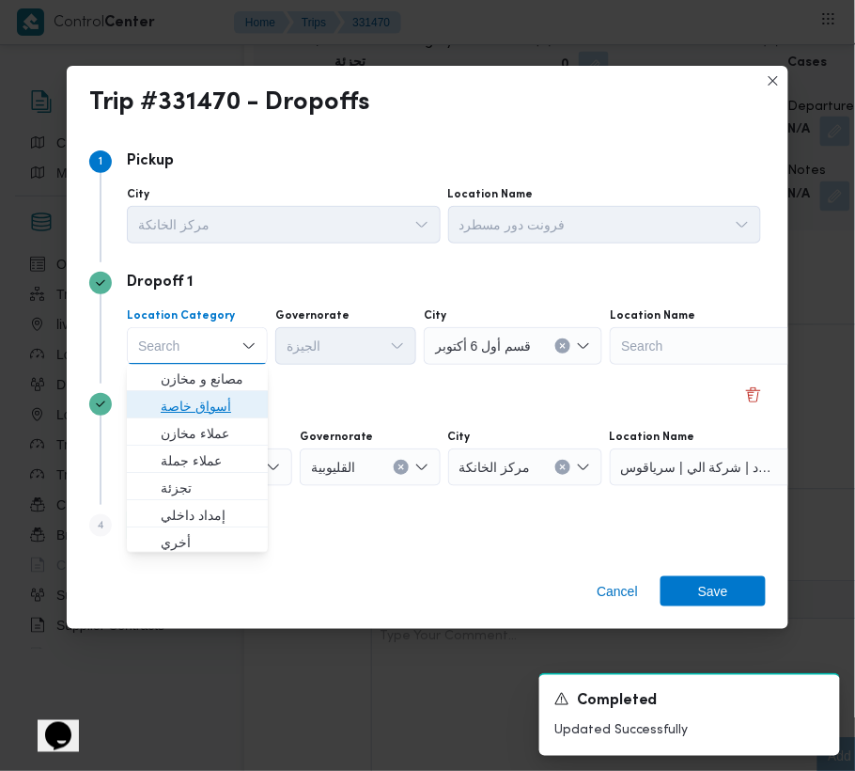
click at [214, 406] on span "أسواق خاصة" at bounding box center [209, 407] width 96 height 23
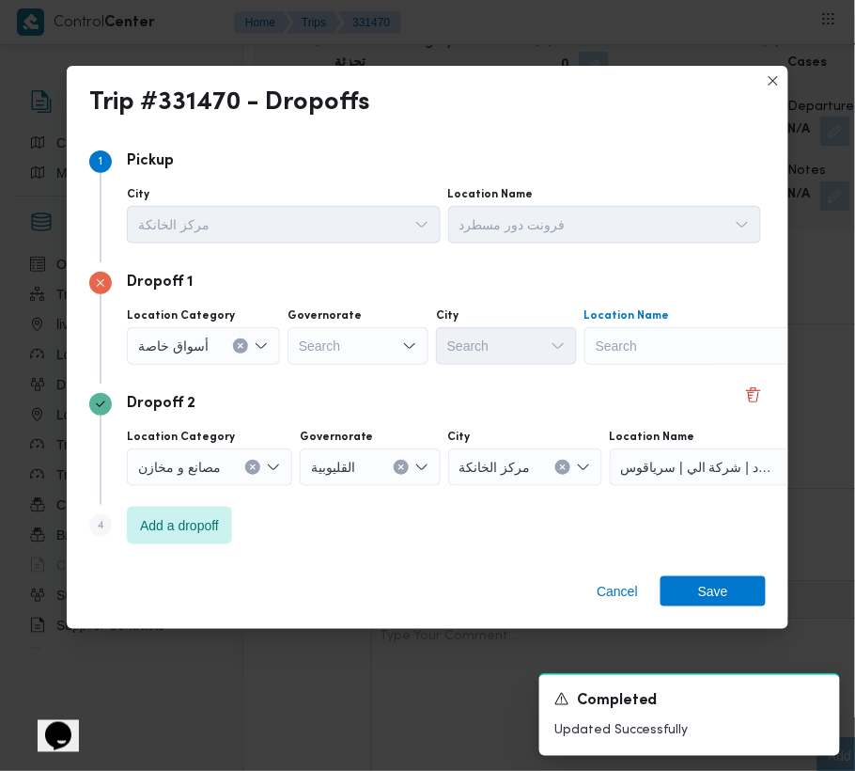
click at [707, 333] on div "Search" at bounding box center [702, 346] width 235 height 38
paste input "ن فتح الله الرحاب"
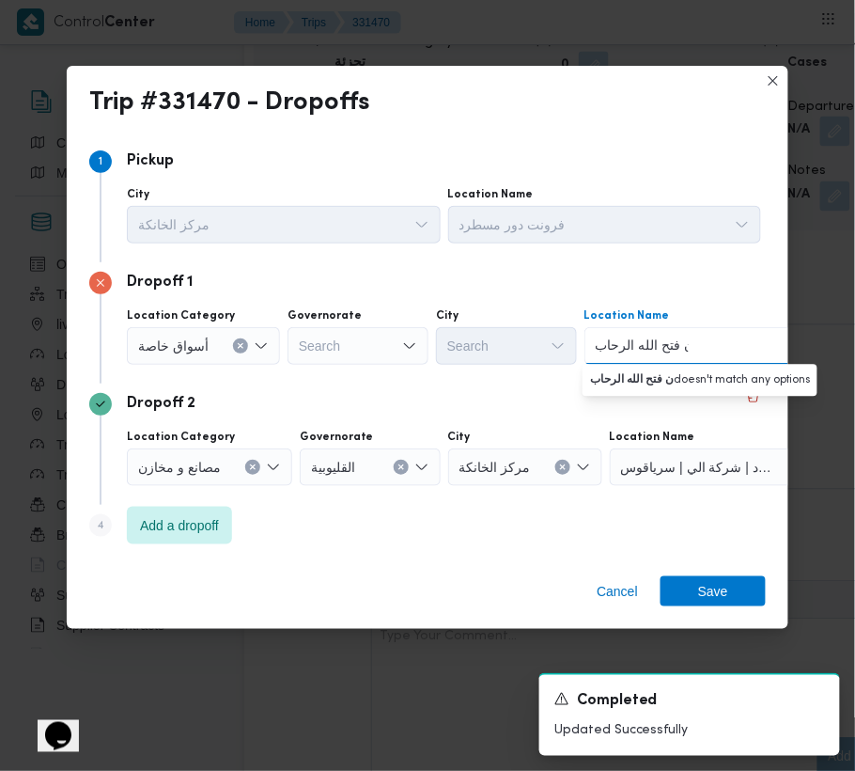
drag, startPoint x: 675, startPoint y: 347, endPoint x: 705, endPoint y: 347, distance: 30.1
click at [705, 347] on div "ن فتح الله الرحاب ن فتح الله الرحاب Combo box. Selected. ن فتح الله الرحاب. Sel…" at bounding box center [702, 346] width 235 height 38
type input "فتح الله الرحاب"
click at [654, 381] on span "فتح الله الرحاب | أسواق فتح الله فرع الرحاب | null" at bounding box center [712, 379] width 190 height 23
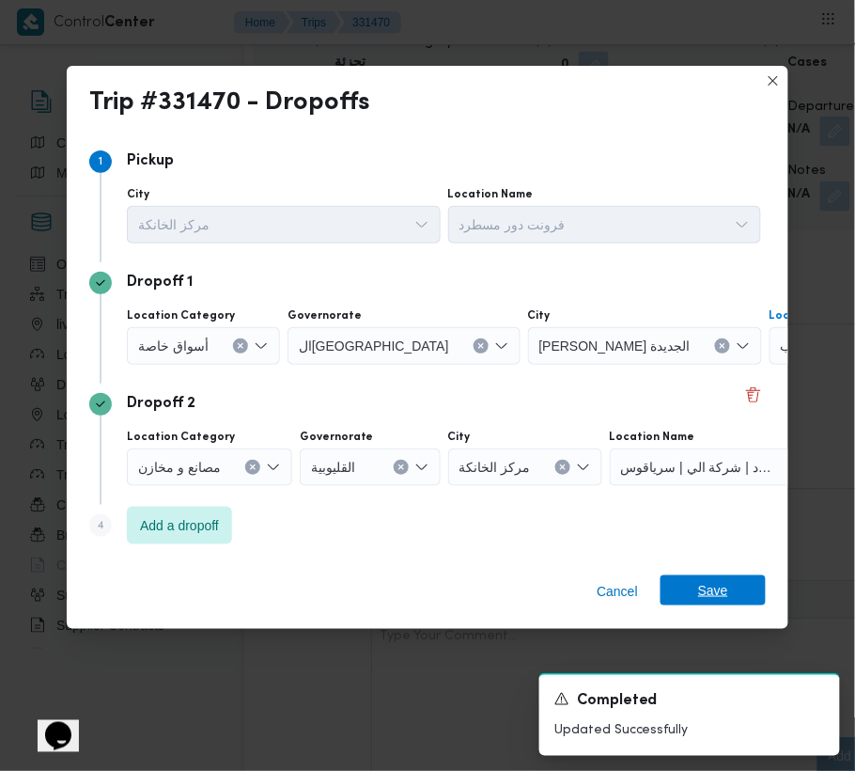
click at [726, 586] on span "Save" at bounding box center [713, 590] width 30 height 30
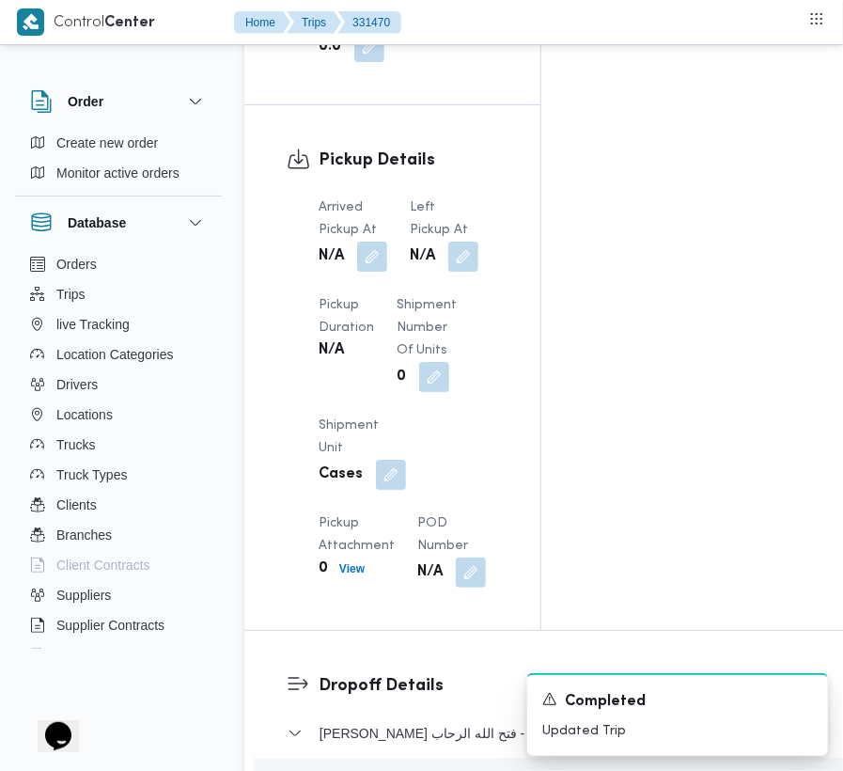
scroll to position [2205, 0]
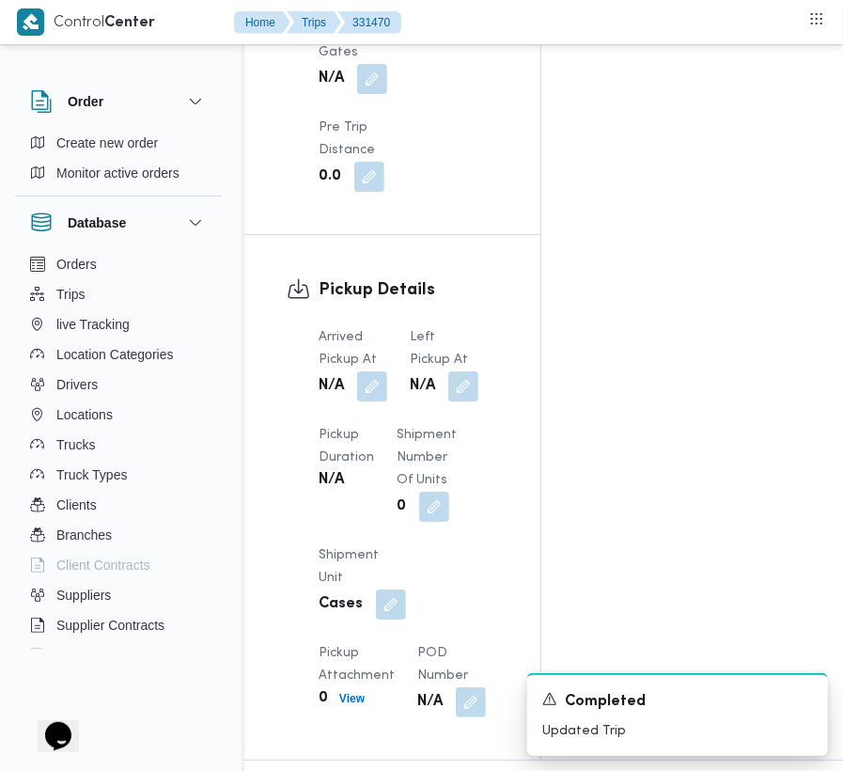
click at [355, 371] on span at bounding box center [367, 386] width 39 height 30
click at [353, 429] on span "Pickup Duration" at bounding box center [346, 446] width 55 height 35
click at [381, 370] on button "button" at bounding box center [372, 385] width 30 height 30
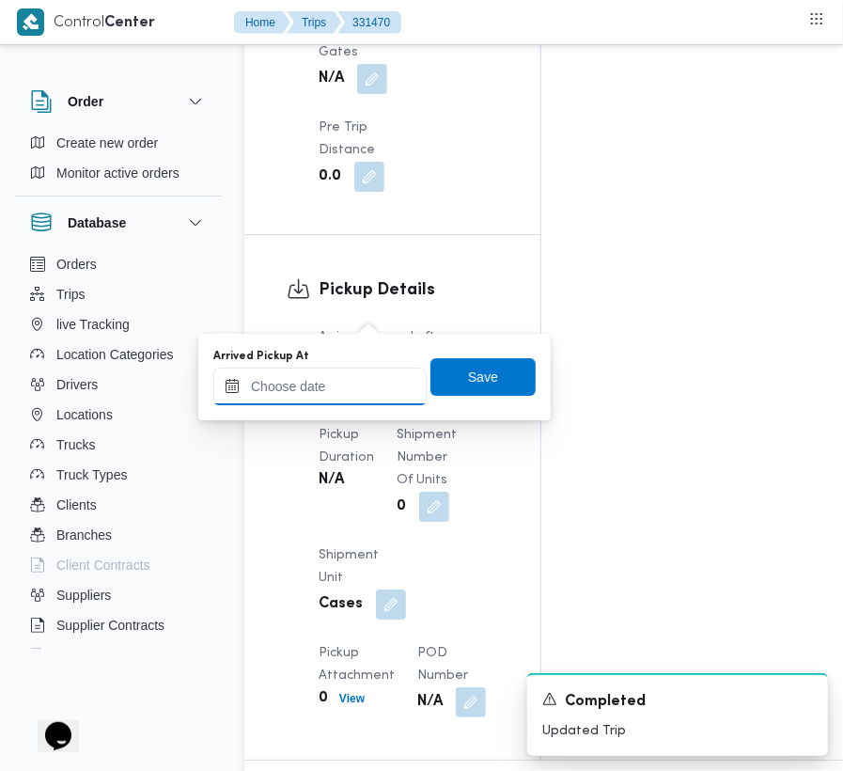
click at [336, 368] on input "Arrived Pickup At" at bounding box center [319, 386] width 213 height 38
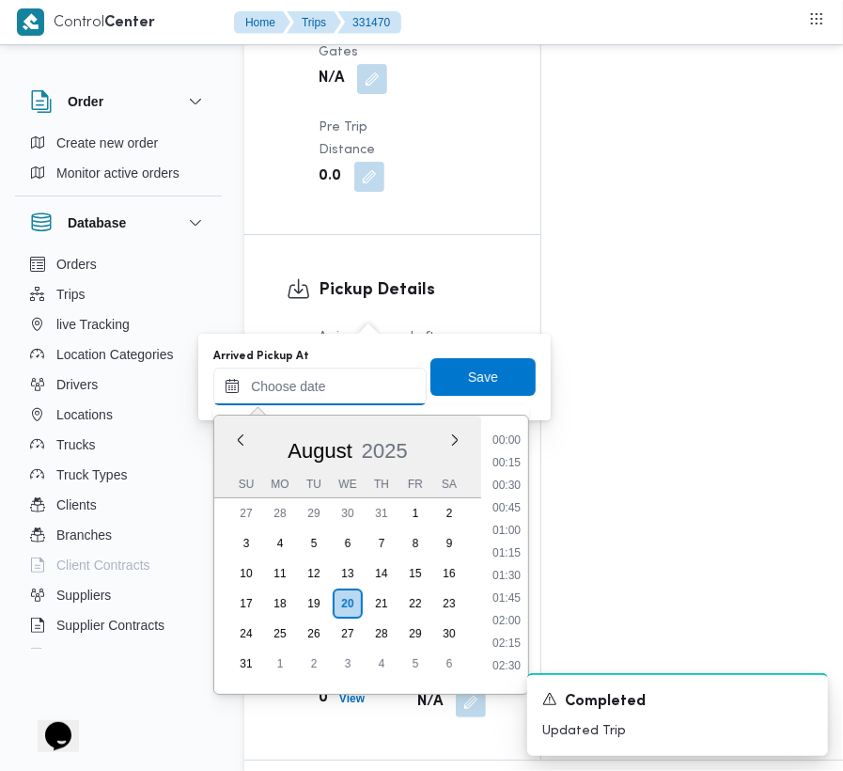
click at [336, 382] on input "Arrived Pickup At" at bounding box center [319, 386] width 213 height 38
paste input "[DATE] 7:00:00 AM"
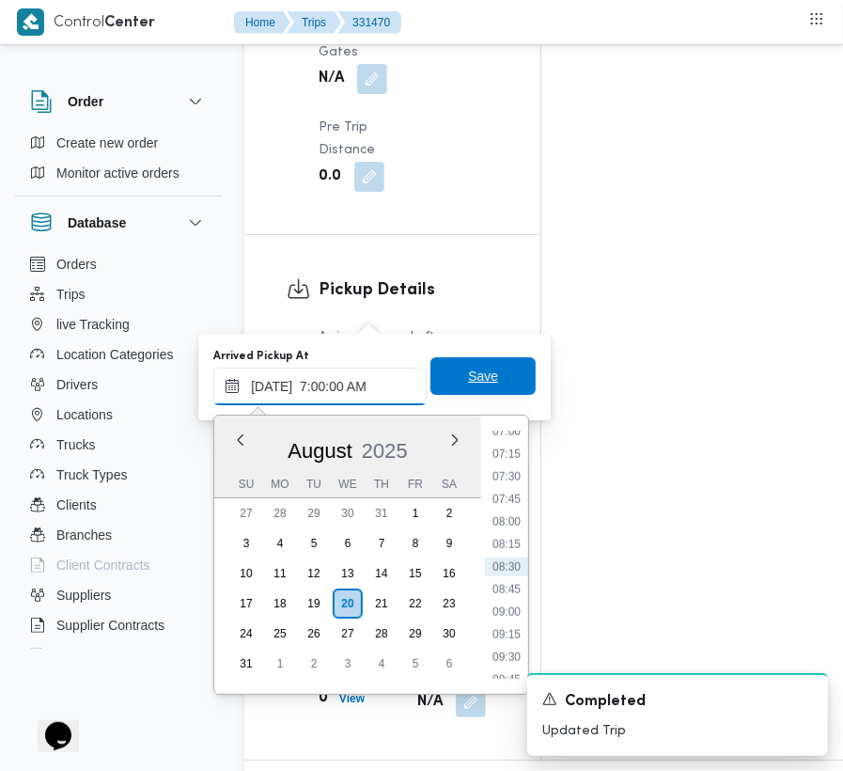
scroll to position [632, 0]
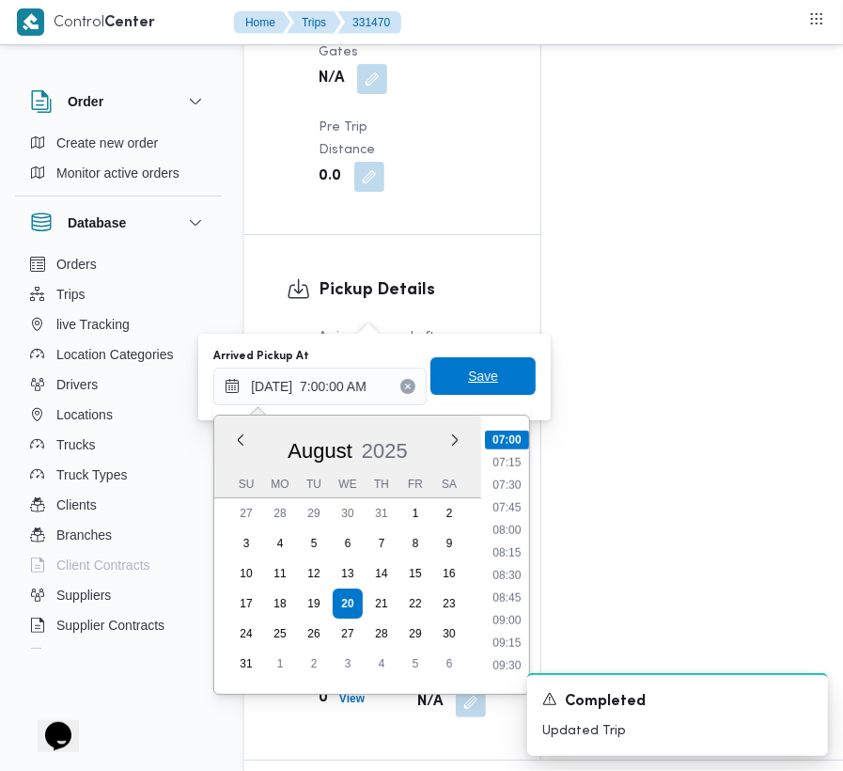
type input "[DATE] 07:00"
click at [487, 378] on span "Save" at bounding box center [482, 376] width 105 height 38
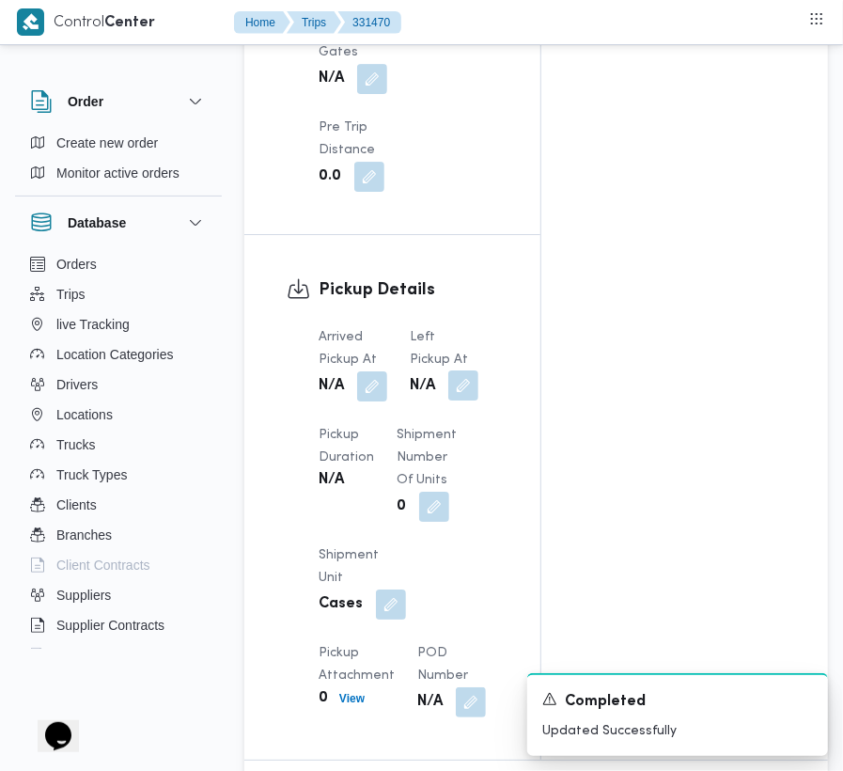
click at [466, 370] on button "button" at bounding box center [463, 385] width 30 height 30
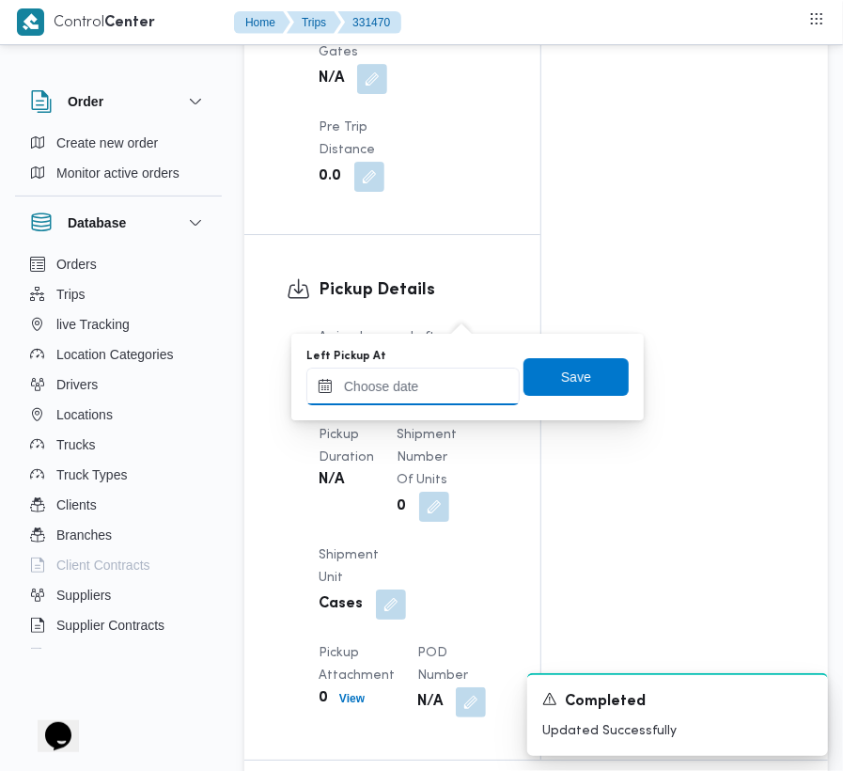
click at [448, 395] on input "Left Pickup At" at bounding box center [412, 386] width 213 height 38
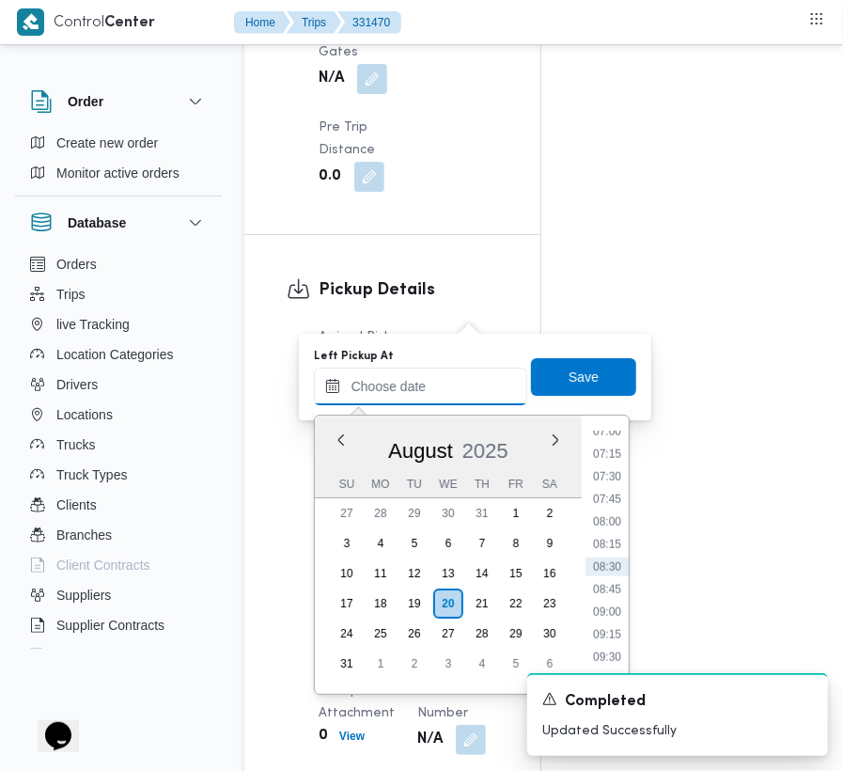
paste input "[DATE] 7:00:00 AM"
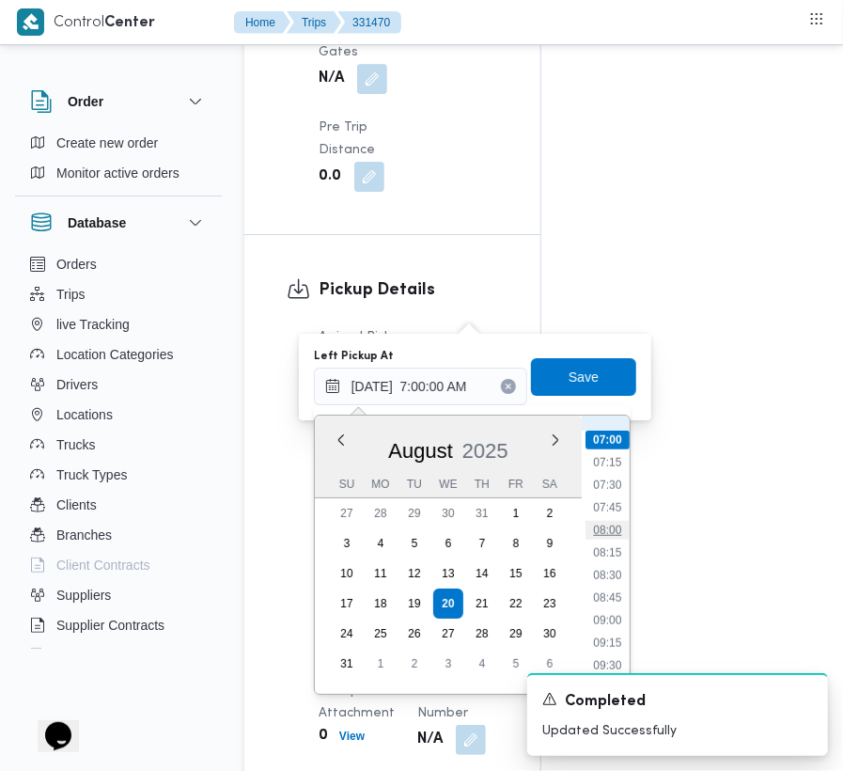
click at [613, 527] on li "08:00" at bounding box center [607, 530] width 43 height 19
type input "[DATE] 08:00"
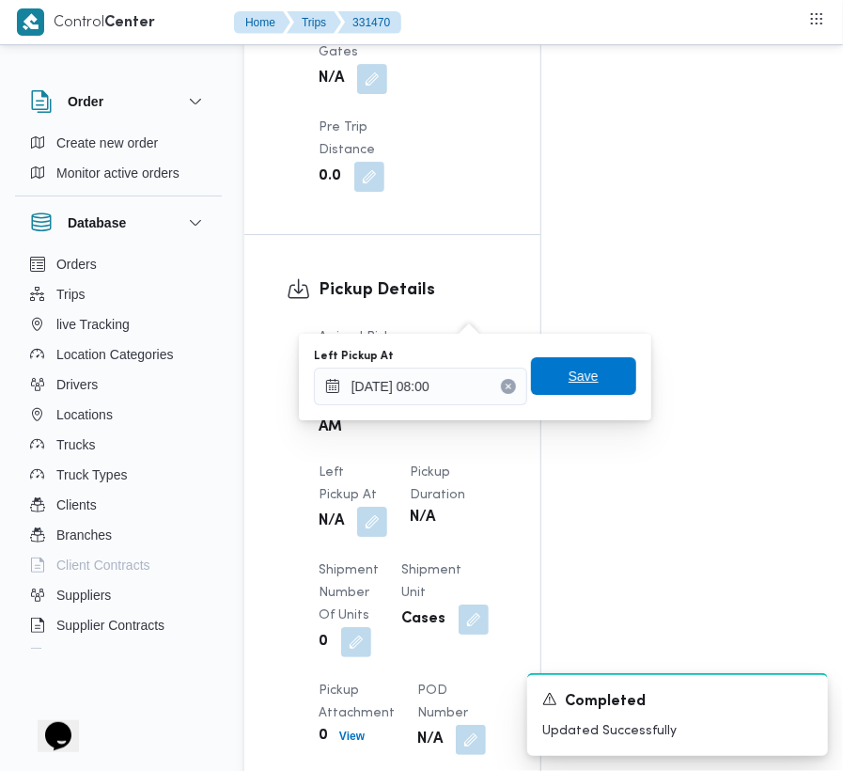
click at [577, 378] on span "Save" at bounding box center [584, 376] width 30 height 23
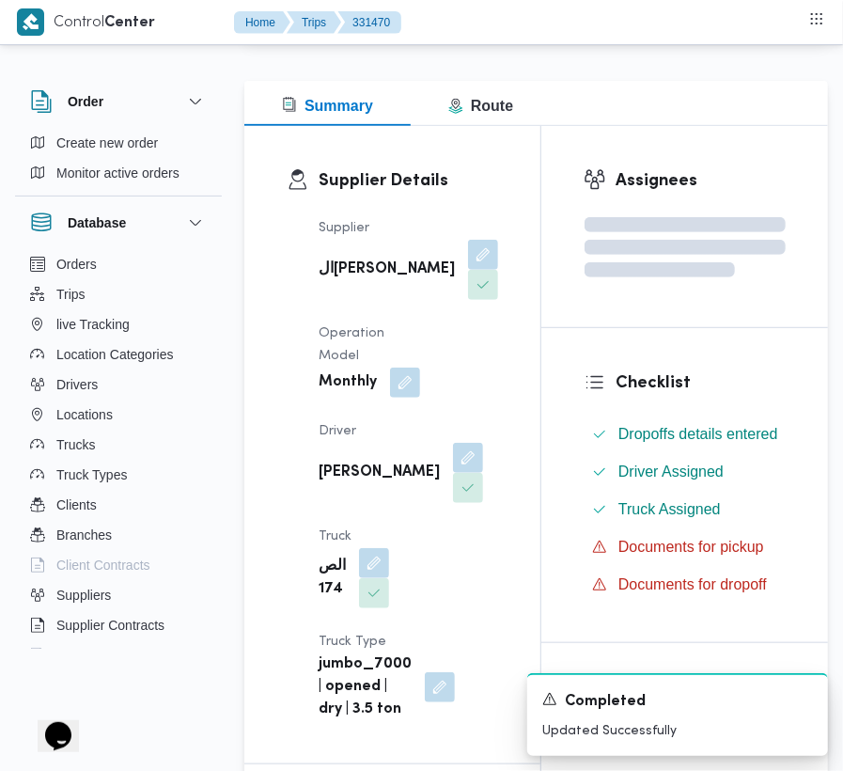
scroll to position [0, 0]
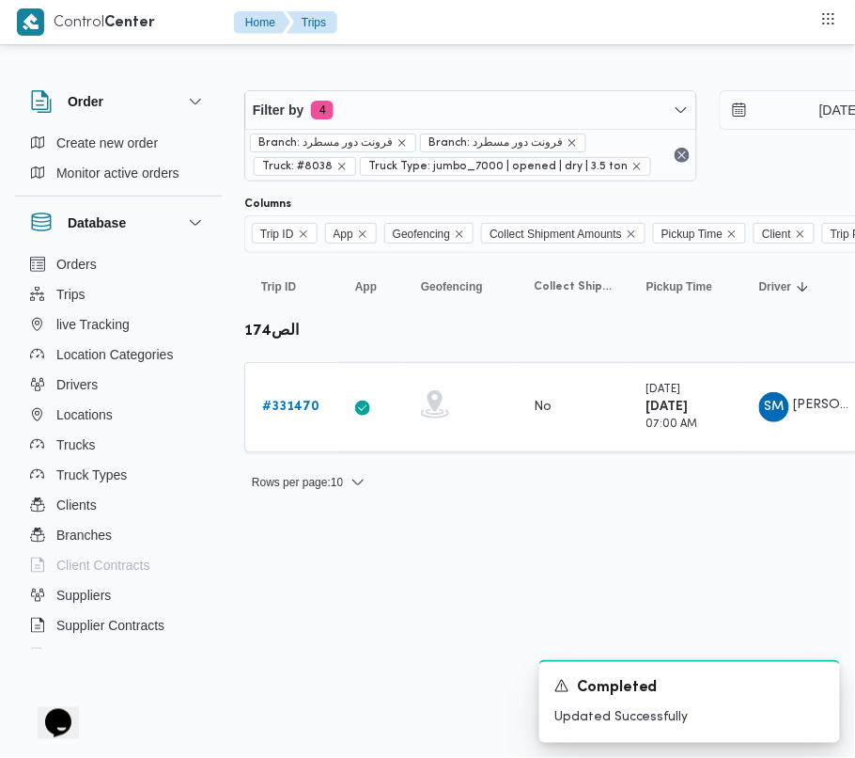
click at [402, 86] on div "Filter by 4 Branch: فرونت دور مسطرد Branch: فرونت دور مسطرد Truck: #8038 Truck …" at bounding box center [708, 136] width 950 height 114
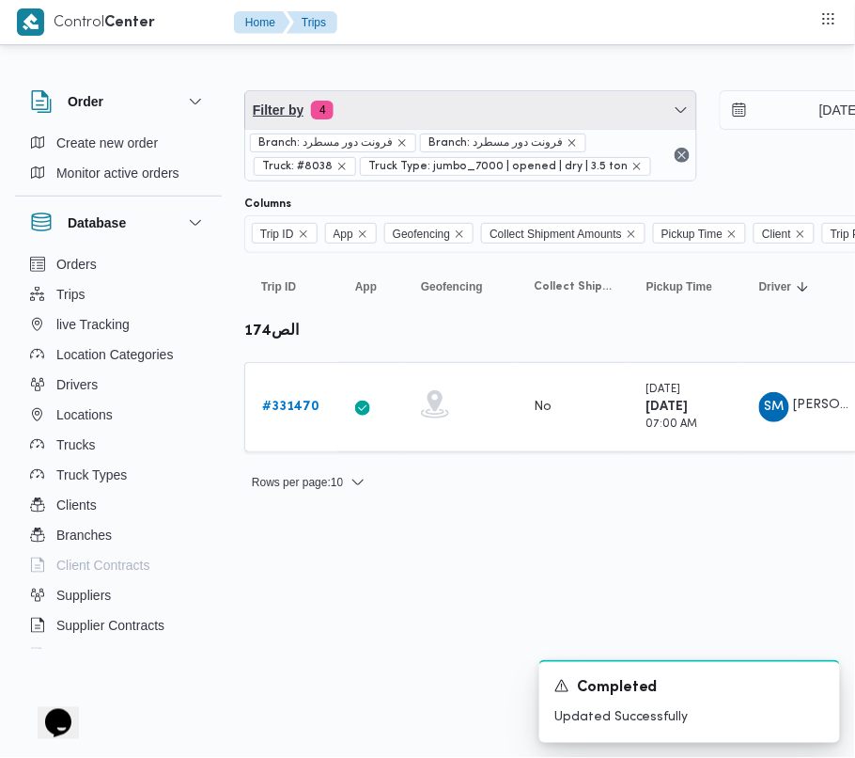
click at [400, 94] on span "Filter by 4" at bounding box center [470, 110] width 451 height 38
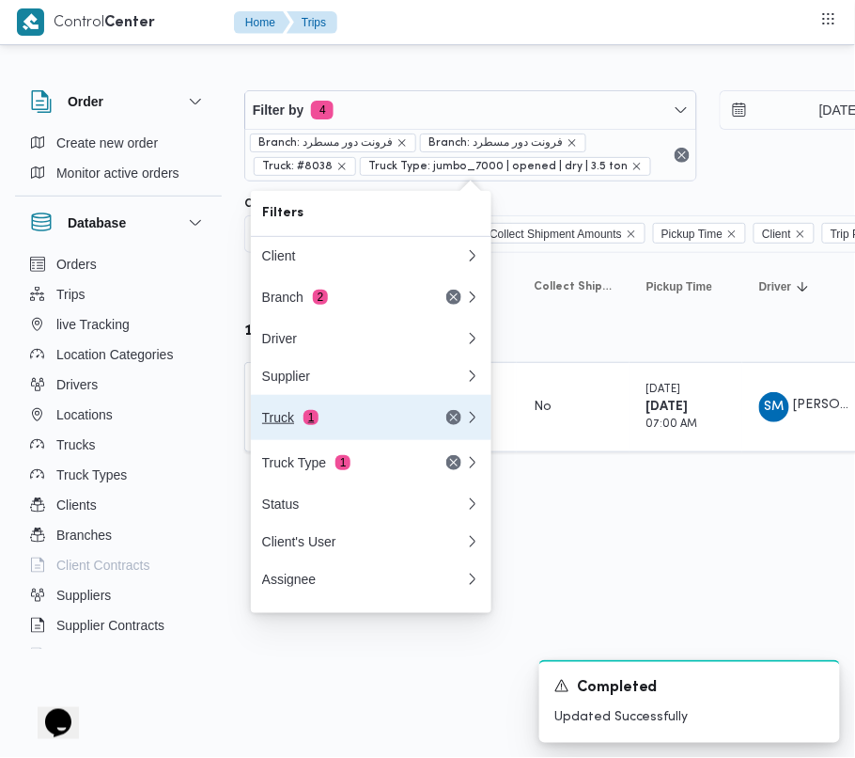
click at [370, 418] on div "Truck 1" at bounding box center [341, 417] width 158 height 15
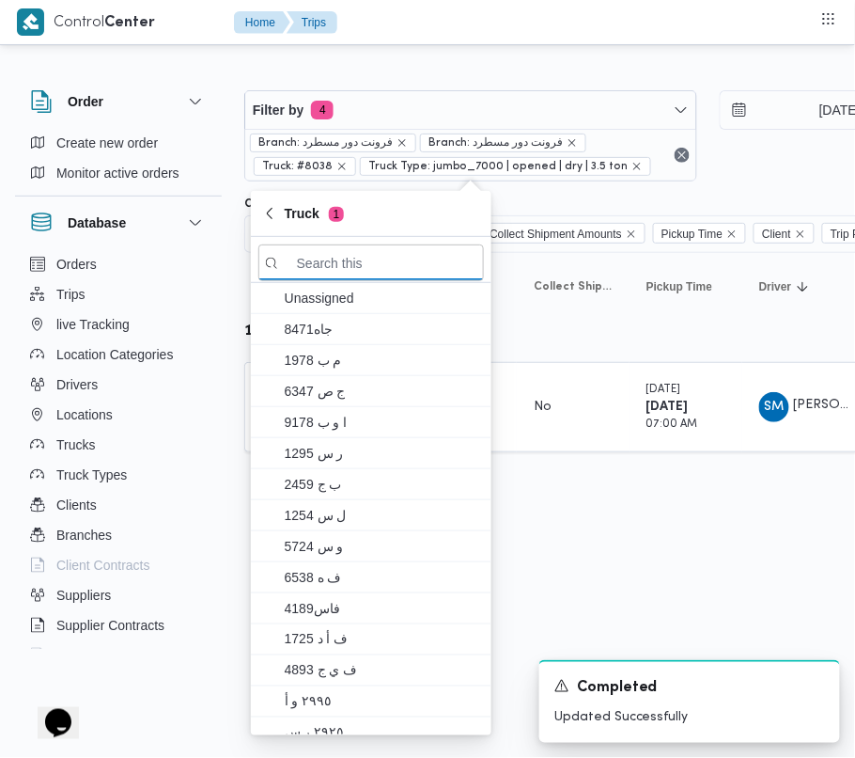
paste input "1676تور"
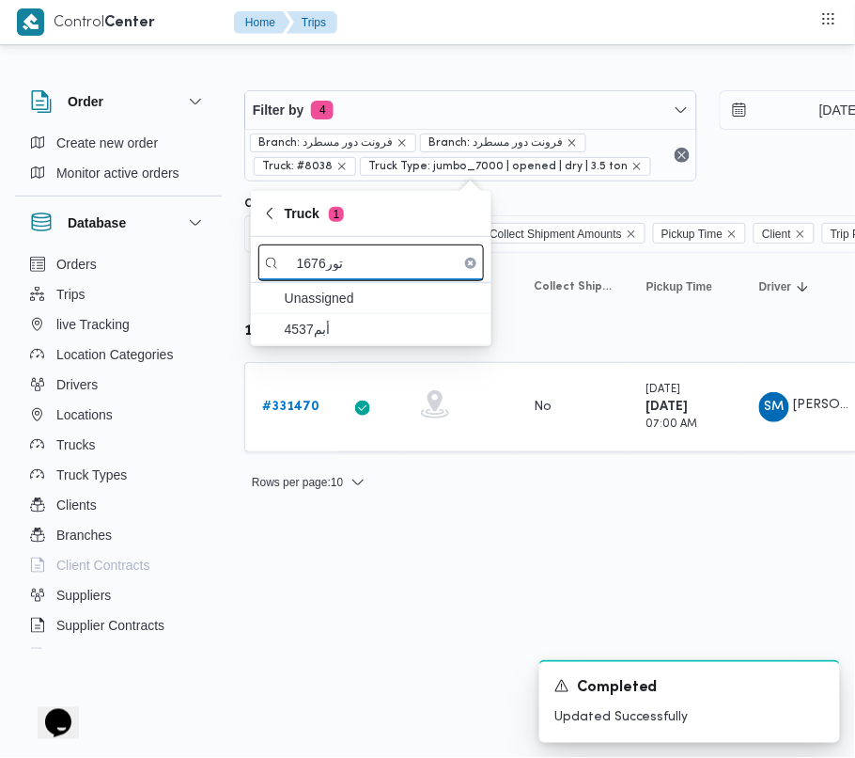
drag, startPoint x: 329, startPoint y: 259, endPoint x: 352, endPoint y: 263, distance: 22.9
click at [352, 263] on input "1676تور" at bounding box center [371, 262] width 226 height 37
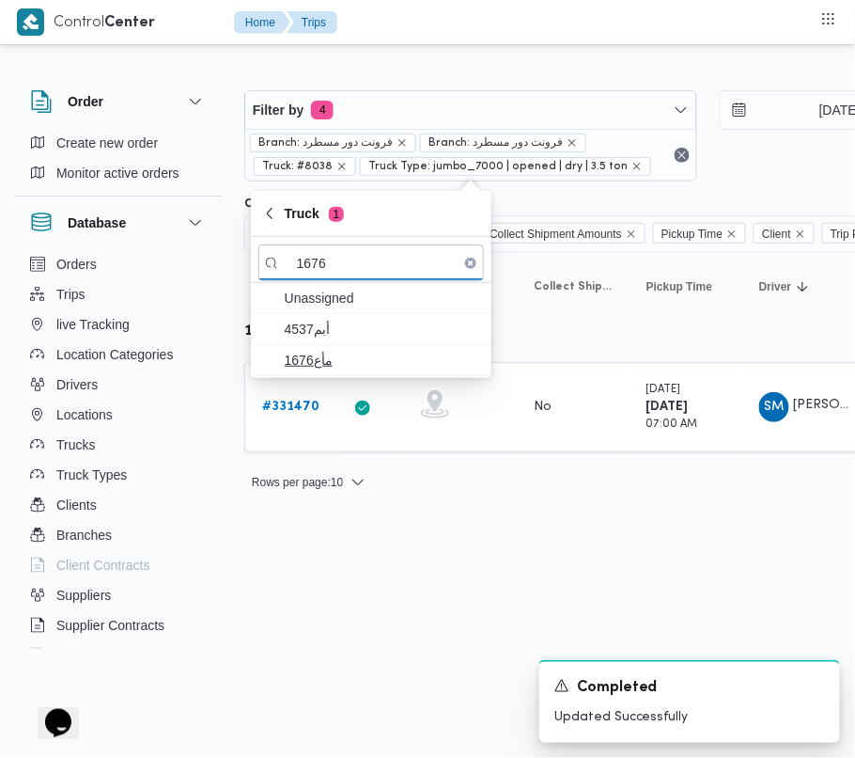
type input "1676"
click at [336, 359] on span "مأع1676" at bounding box center [382, 360] width 195 height 23
click at [378, 630] on html "Control Center Home Trips Order Create new order Monitor active orders Database…" at bounding box center [427, 379] width 855 height 758
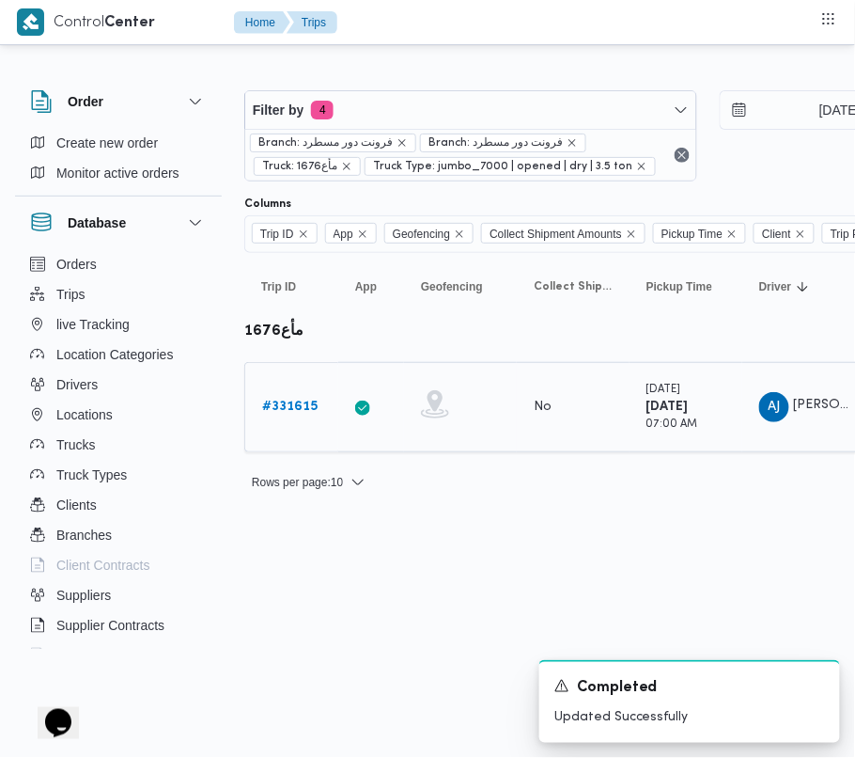
click at [297, 402] on b "# 331615" at bounding box center [289, 406] width 55 height 12
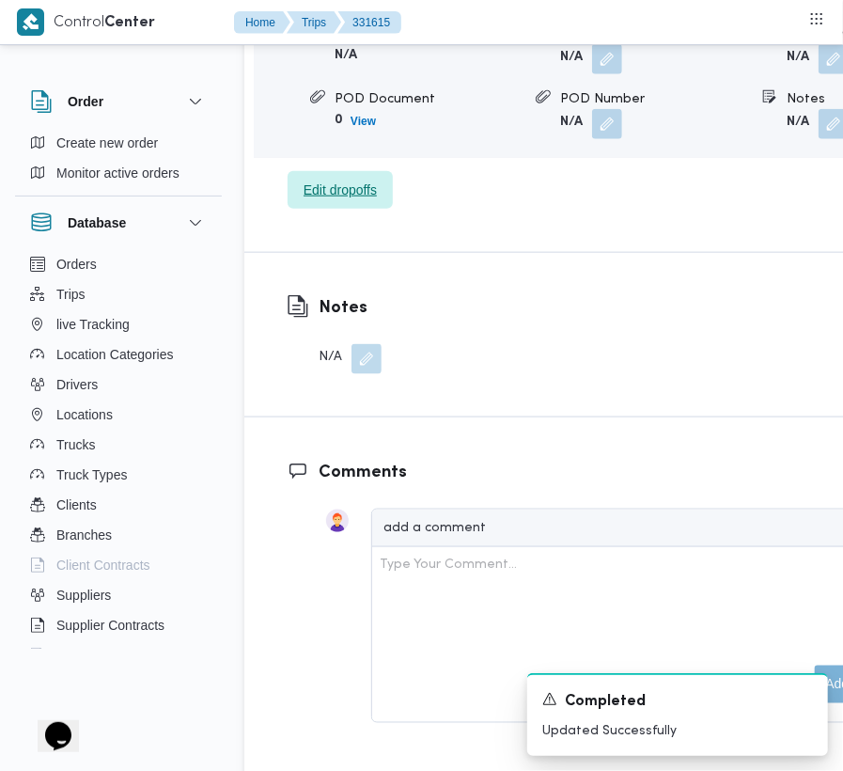
click at [366, 201] on span "Edit dropoffs" at bounding box center [340, 190] width 73 height 23
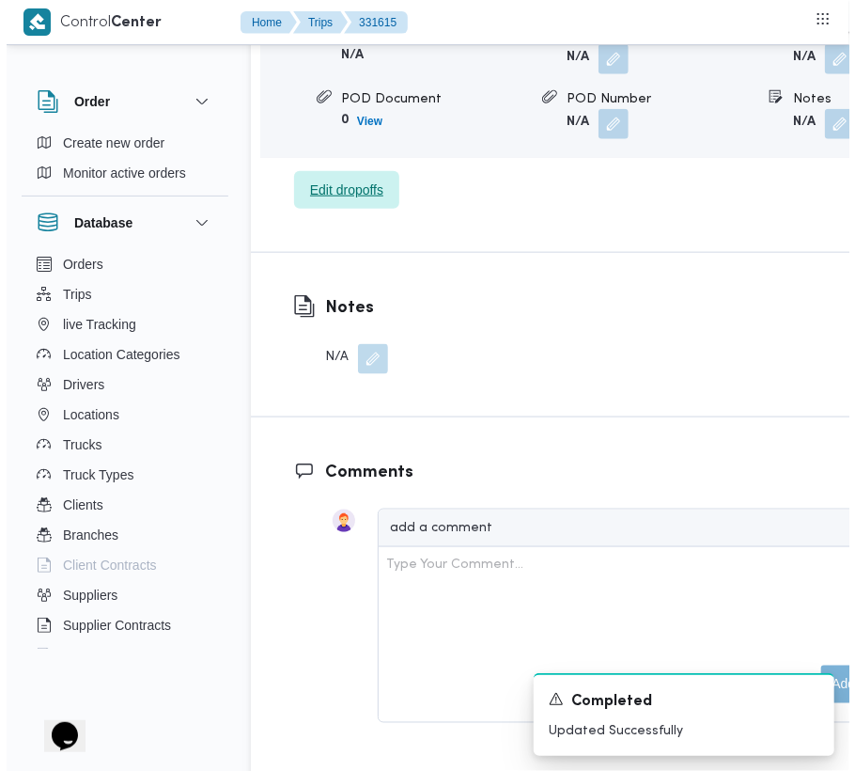
scroll to position [3084, 0]
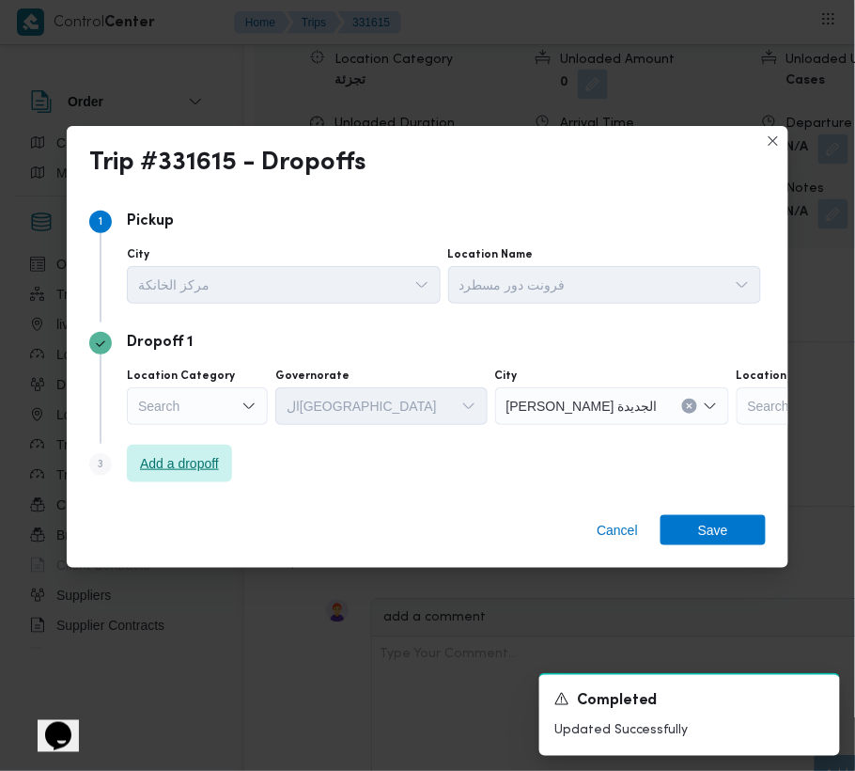
click at [200, 460] on span "Add a dropoff" at bounding box center [179, 463] width 79 height 23
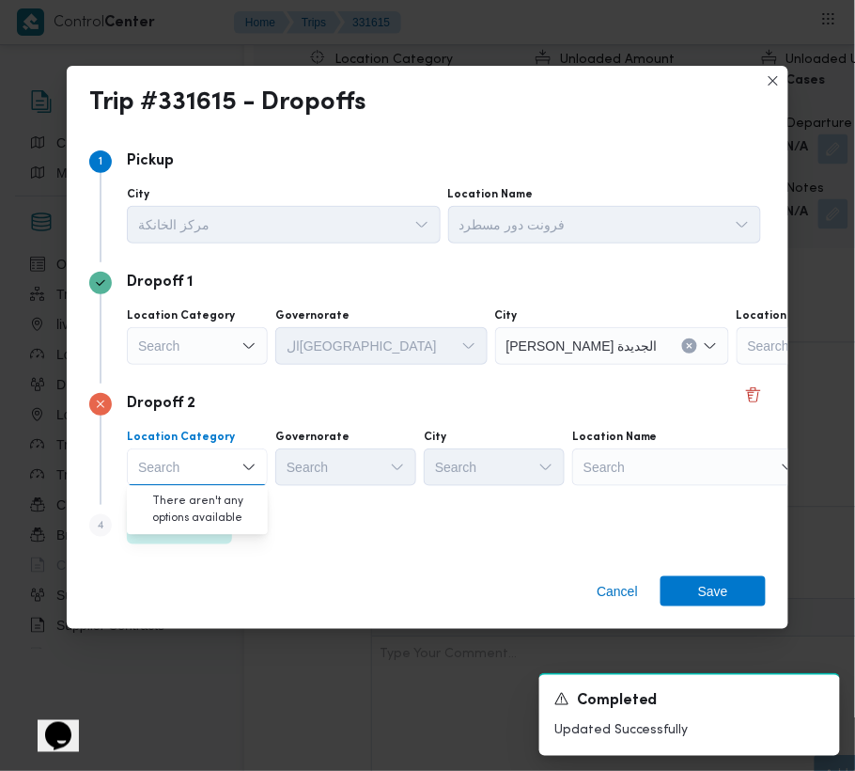
click at [737, 365] on div "Search" at bounding box center [854, 346] width 235 height 38
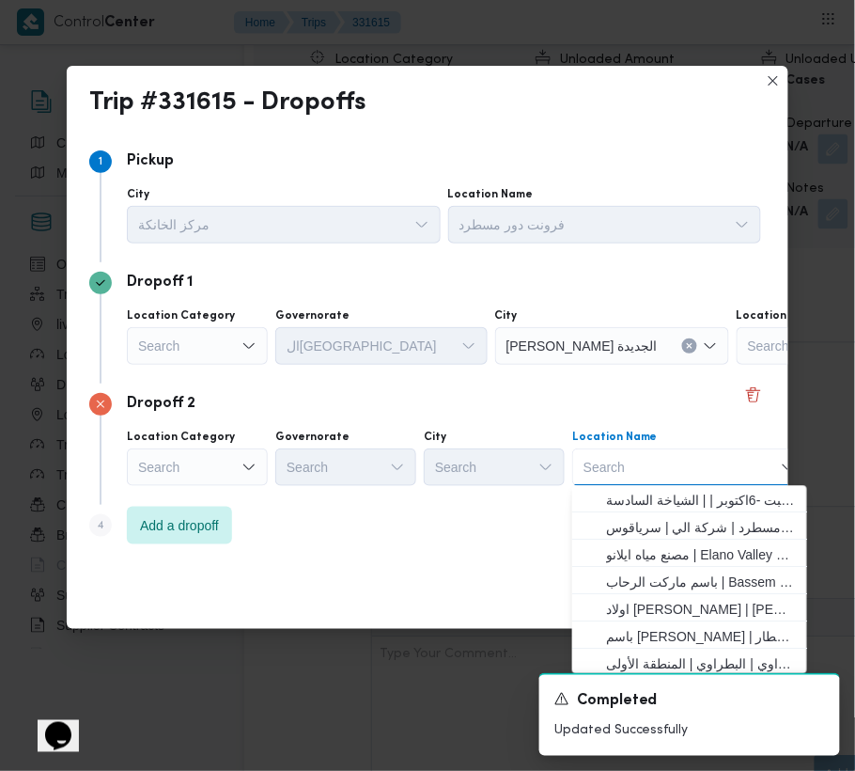
click at [208, 350] on div "Search" at bounding box center [197, 346] width 141 height 38
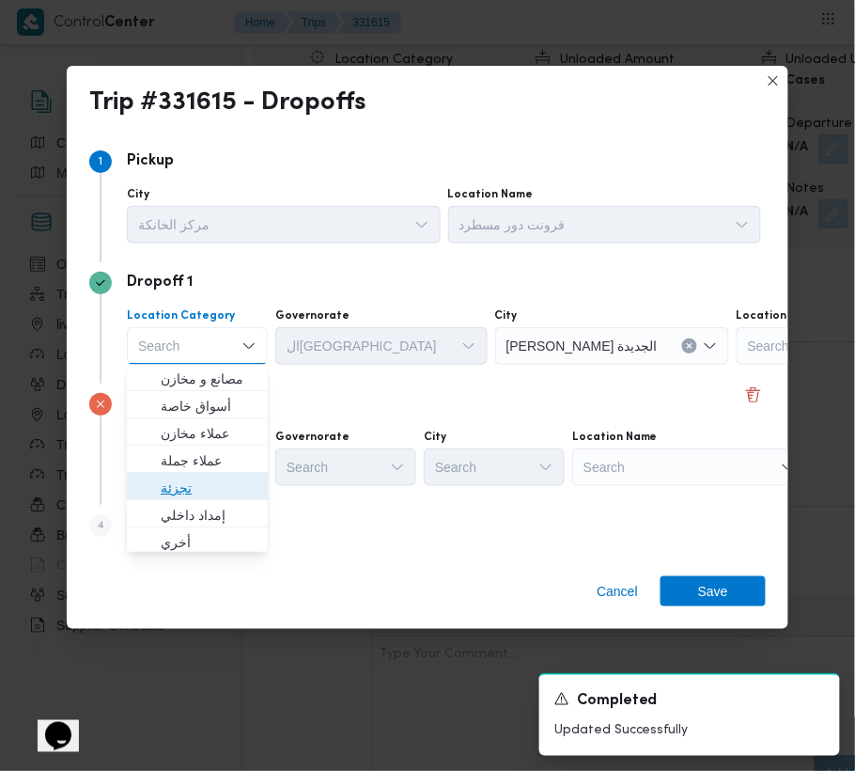
click at [223, 479] on span "تجزئة" at bounding box center [209, 488] width 96 height 23
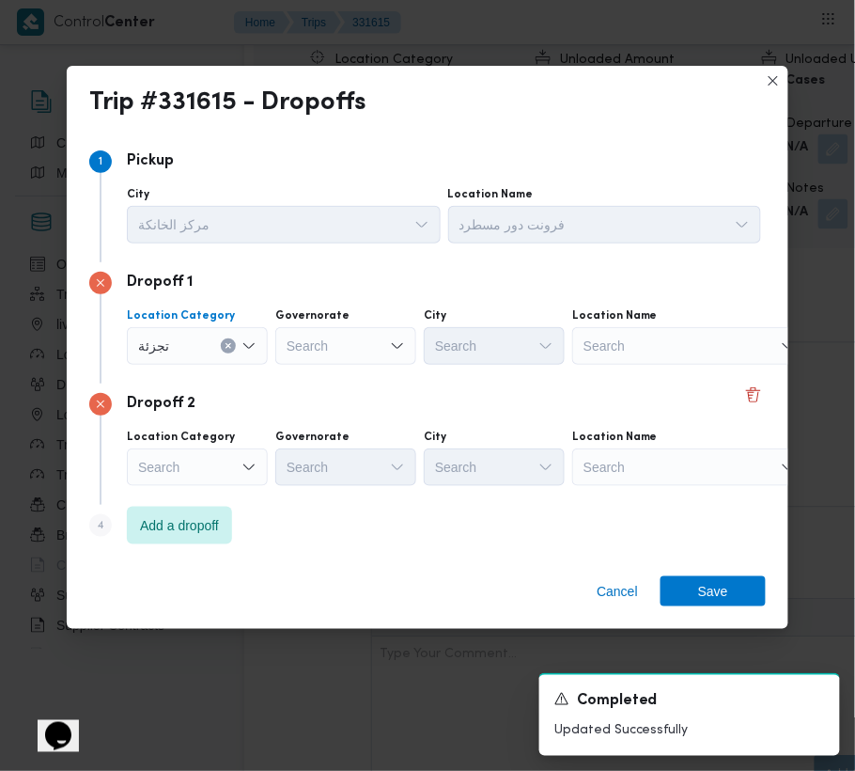
click at [656, 365] on div "Search" at bounding box center [689, 346] width 235 height 38
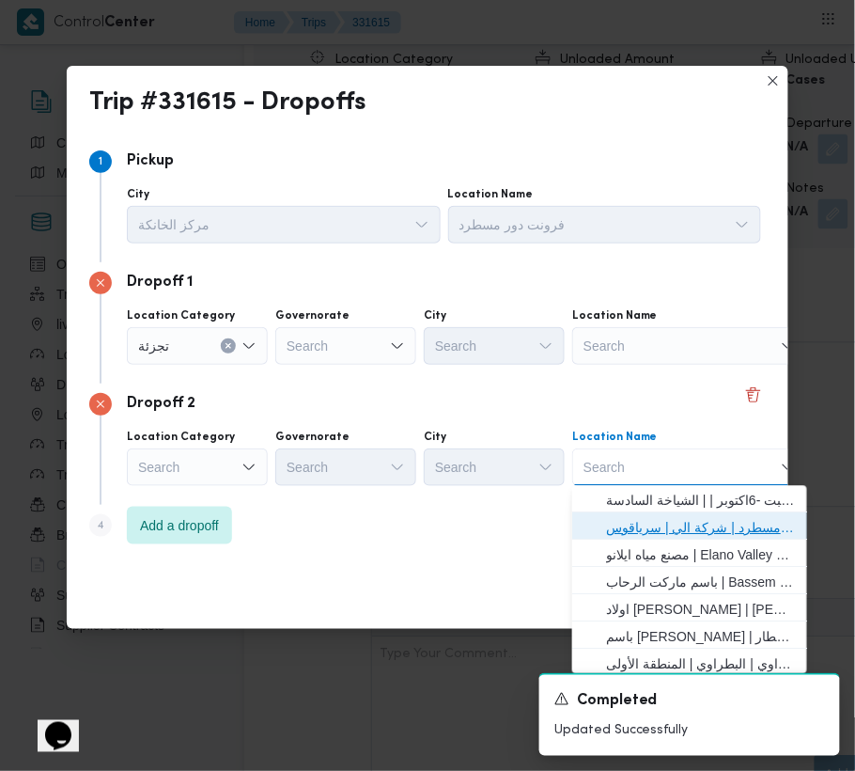
click at [685, 530] on span "فرونت دور مسطرد | شركة الي | سرياقوس" at bounding box center [701, 528] width 190 height 23
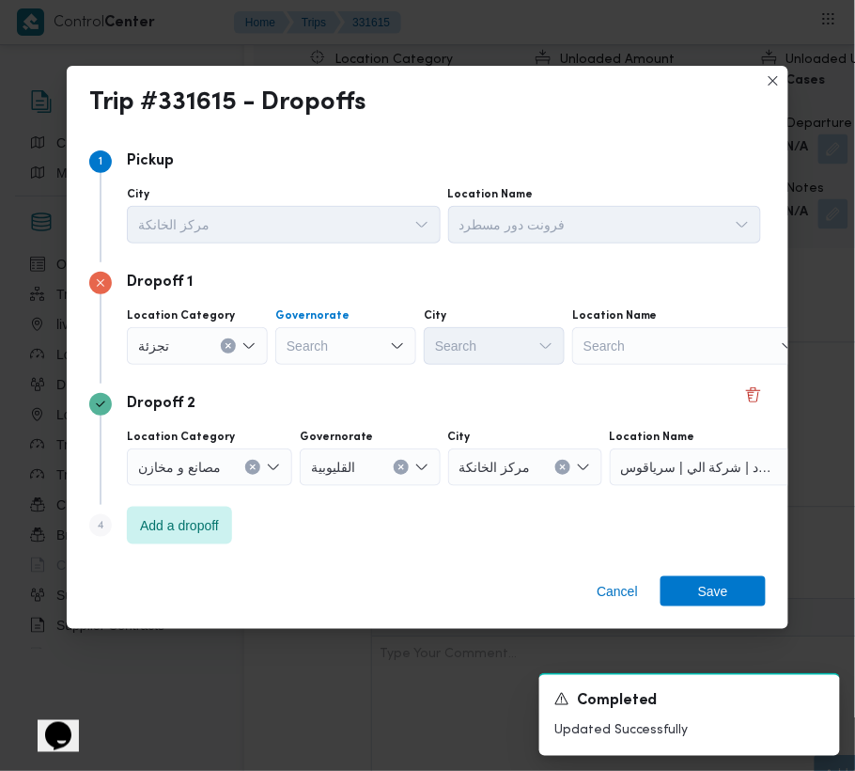
click at [321, 342] on div "Search" at bounding box center [345, 346] width 141 height 38
paste input "جيزة"
type input "جيزة"
click at [265, 342] on div "تجزئة" at bounding box center [197, 346] width 141 height 38
click at [369, 346] on div "جيزة جيزة" at bounding box center [345, 346] width 141 height 38
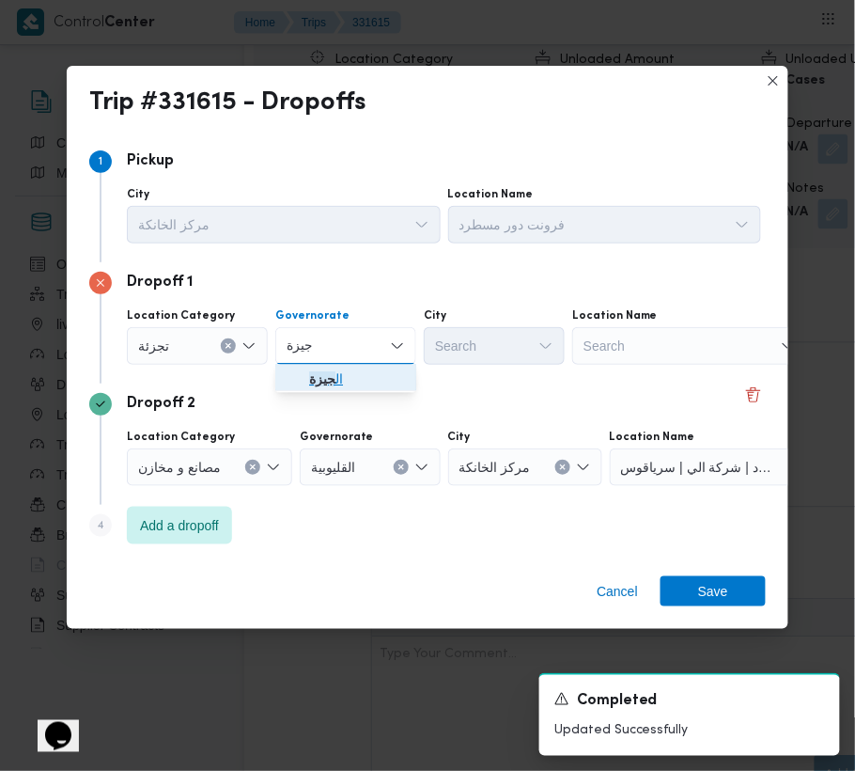
click at [368, 370] on span "ال جيزة" at bounding box center [357, 379] width 96 height 23
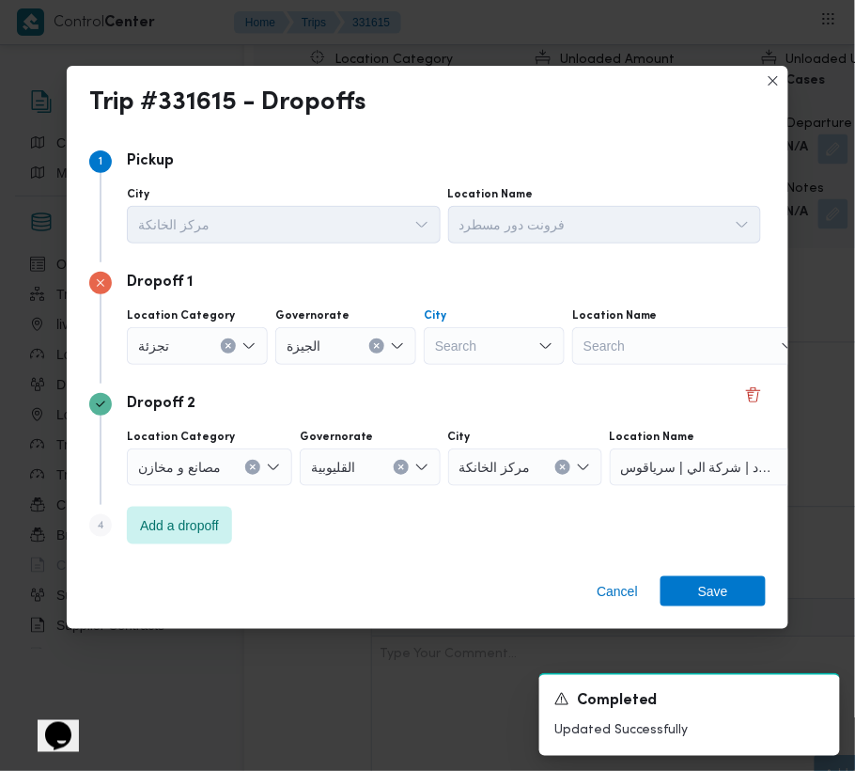
click at [470, 352] on div "Search" at bounding box center [494, 346] width 141 height 38
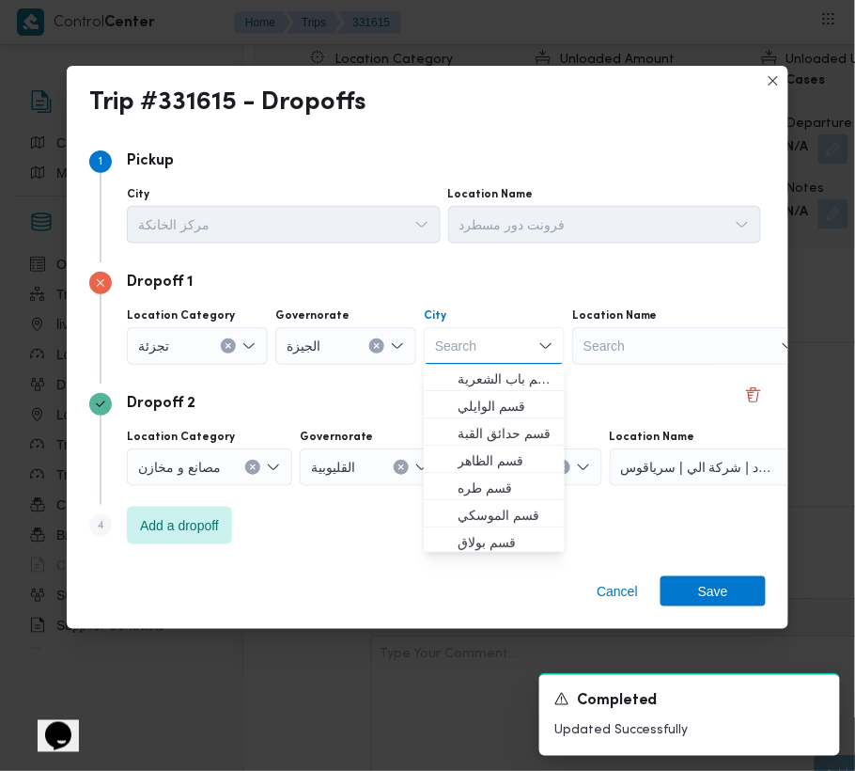
paste input "زايد"
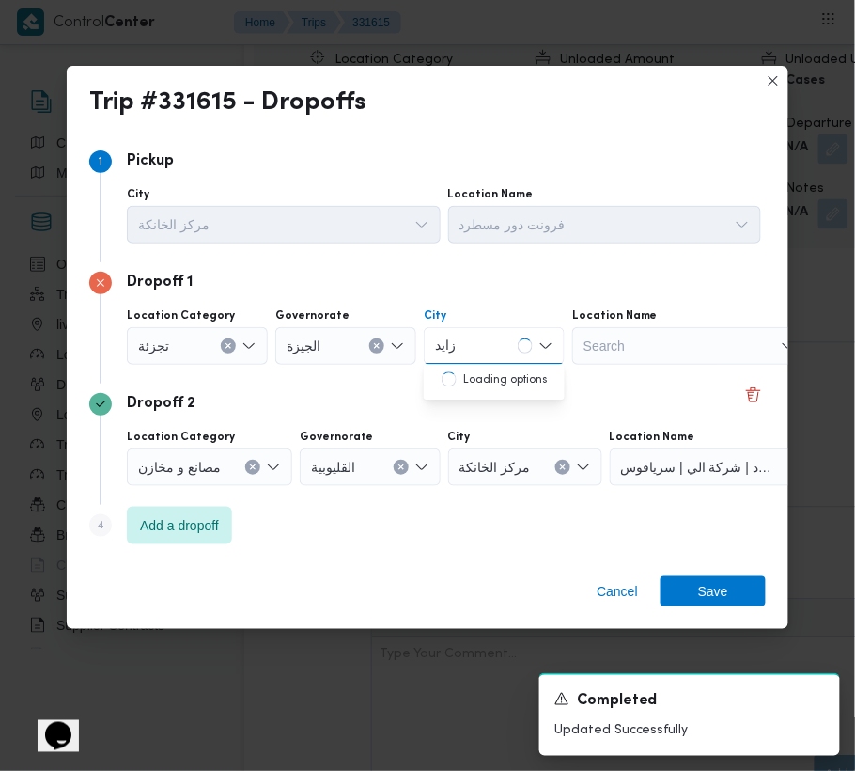
type input "زايد"
click at [530, 352] on div "[PERSON_NAME]" at bounding box center [494, 346] width 141 height 38
click at [516, 380] on span "قسم الشيخ زايد" at bounding box center [506, 379] width 96 height 23
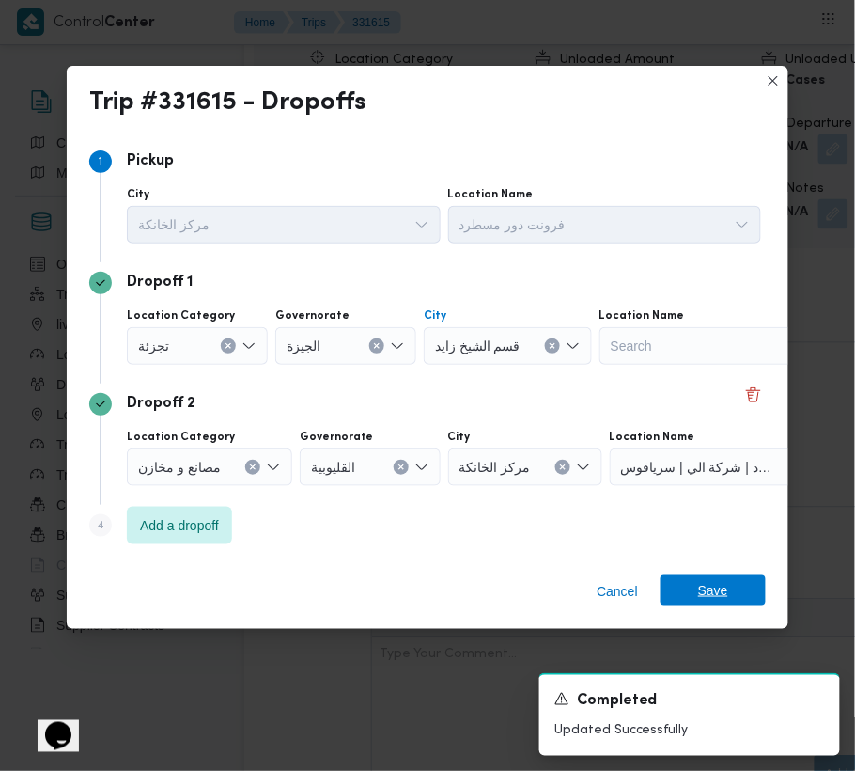
click at [742, 580] on span "Save" at bounding box center [713, 590] width 105 height 30
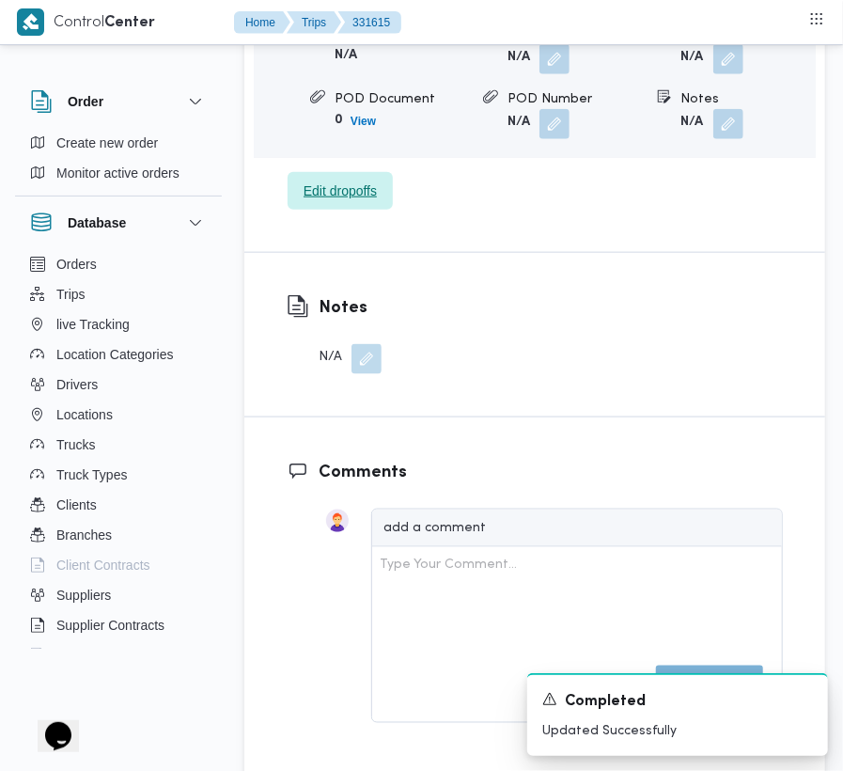
scroll to position [2500, 0]
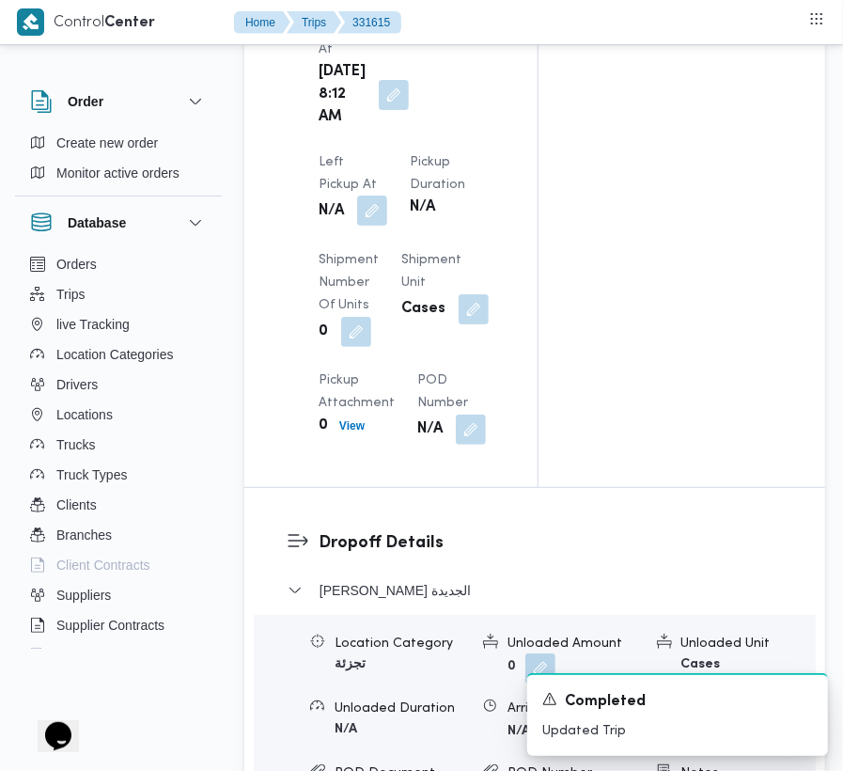
click at [387, 195] on button "button" at bounding box center [372, 210] width 30 height 30
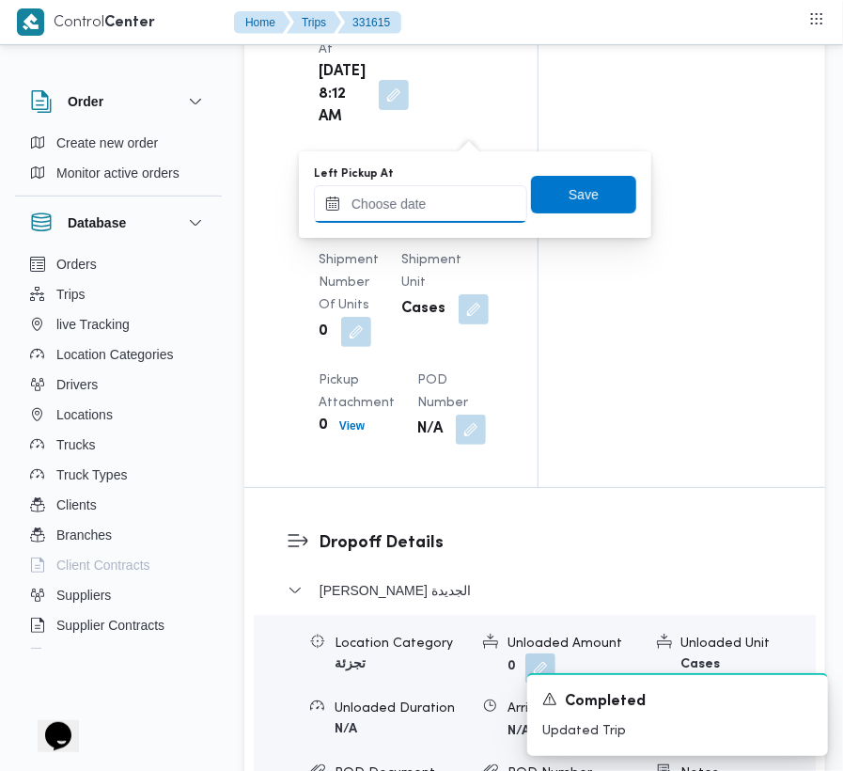
click at [474, 196] on input "Left Pickup At" at bounding box center [420, 204] width 213 height 38
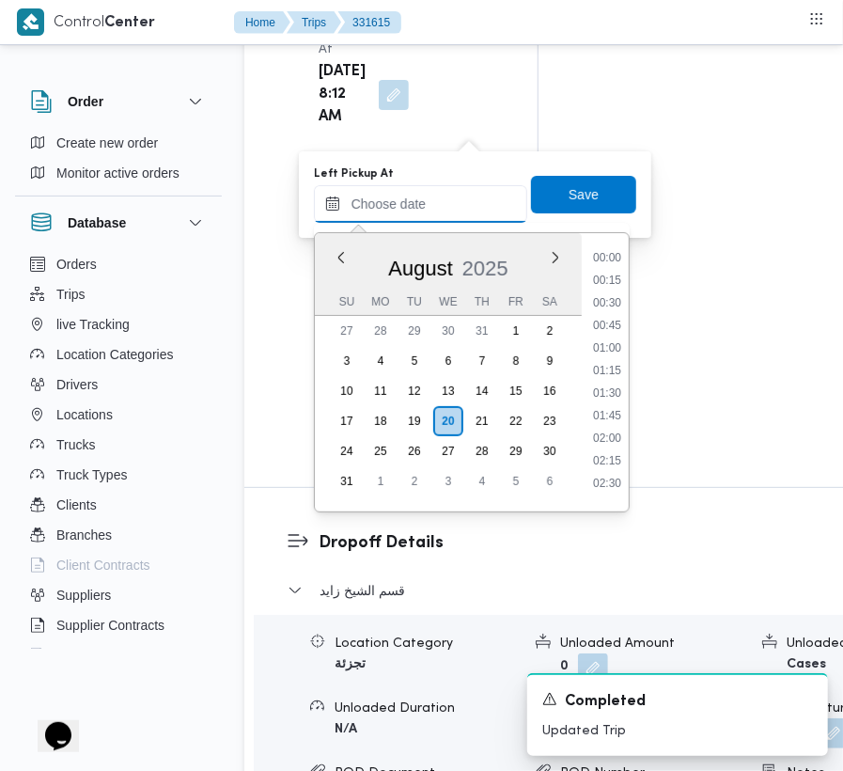
scroll to position [640, 0]
click at [629, 339] on ul "00:00 00:15 00:30 00:45 01:00 01:15 01:30 01:45 02:00 02:15 02:30 02:45 03:00 0…" at bounding box center [607, 372] width 43 height 248
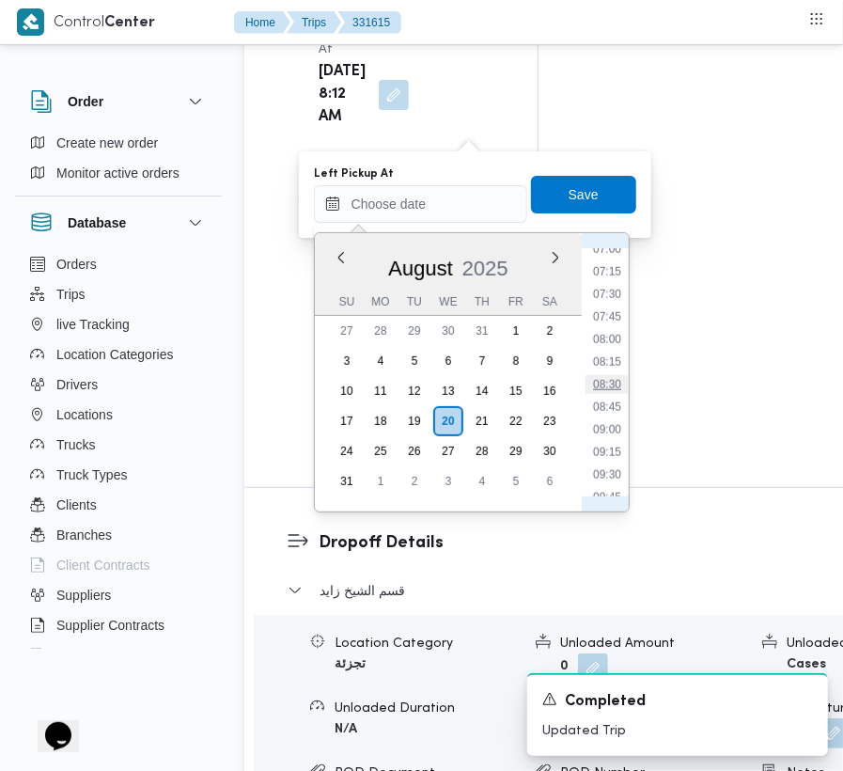
click at [611, 385] on li "08:30" at bounding box center [607, 384] width 43 height 19
type input "[DATE] 08:30"
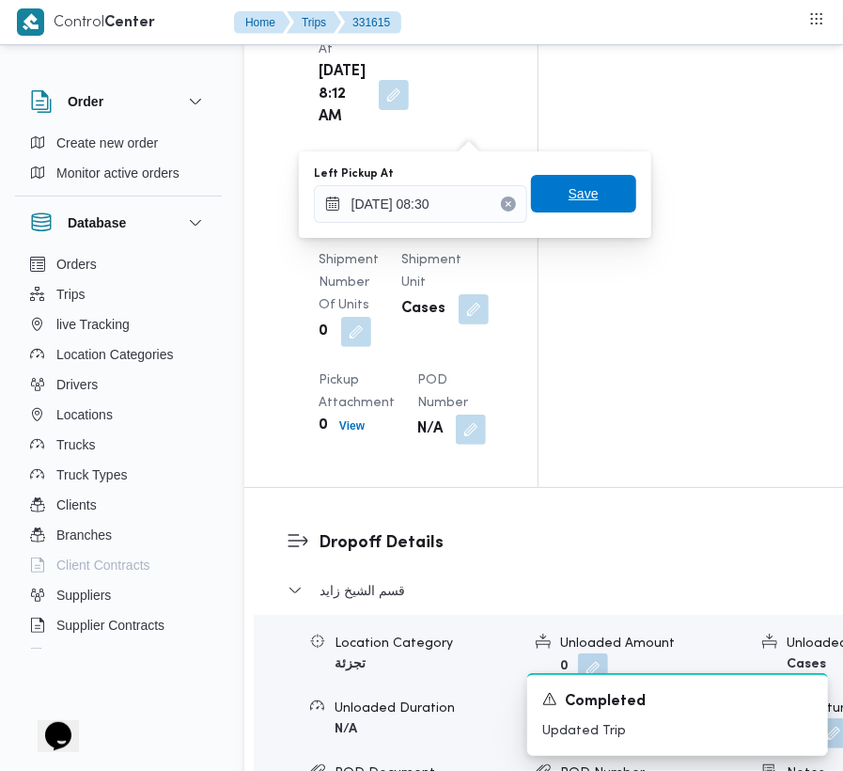
click at [599, 192] on span "Save" at bounding box center [583, 194] width 105 height 38
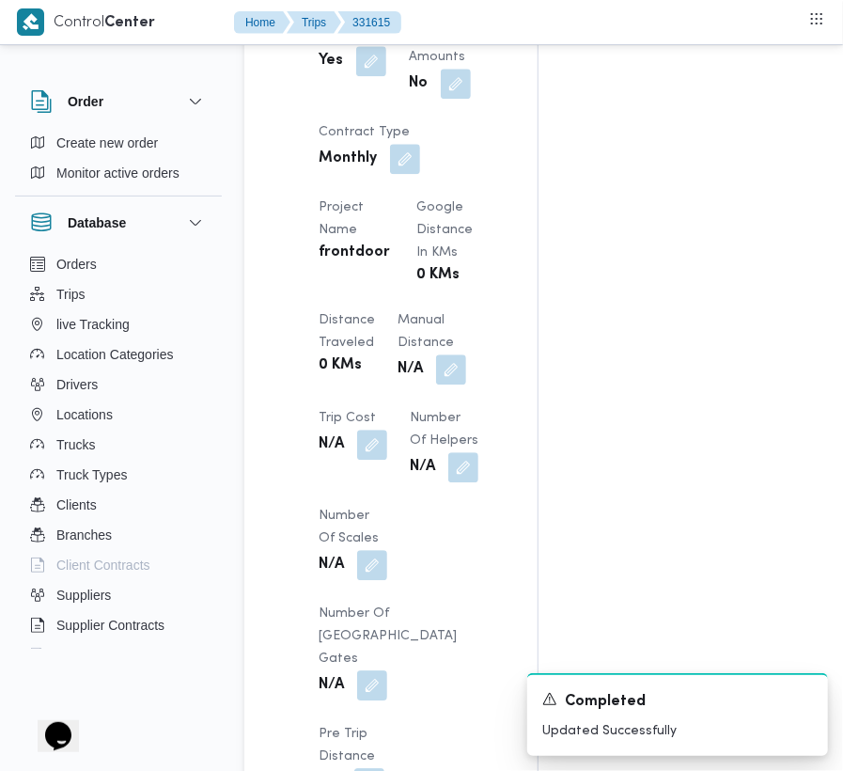
scroll to position [0, 0]
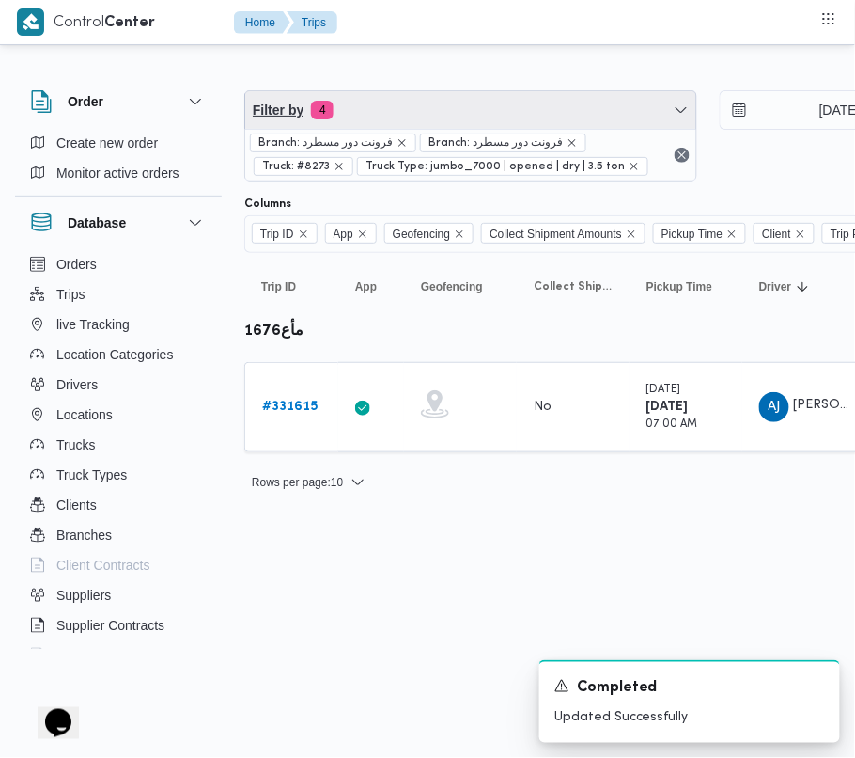
click at [445, 122] on span "Filter by 4" at bounding box center [470, 110] width 451 height 38
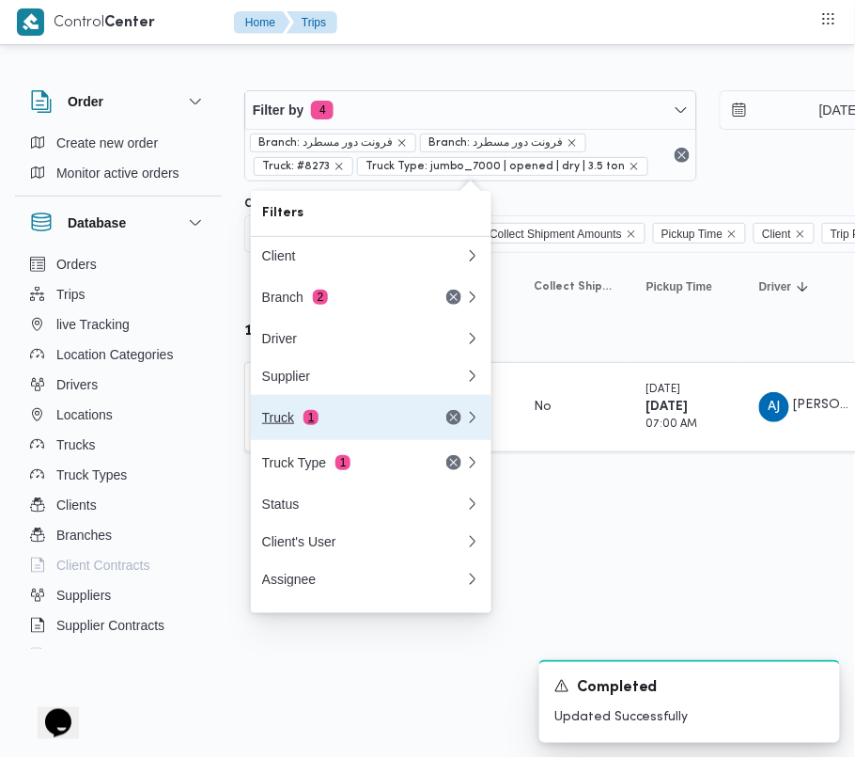
click at [380, 410] on button "Truck 1" at bounding box center [371, 417] width 241 height 45
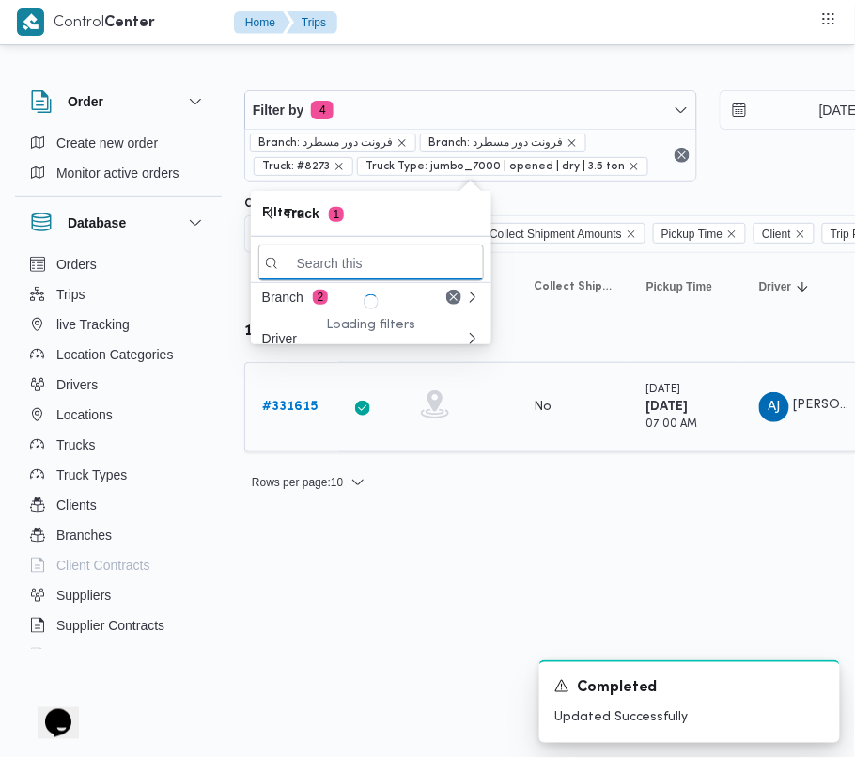
paste input "6375تور"
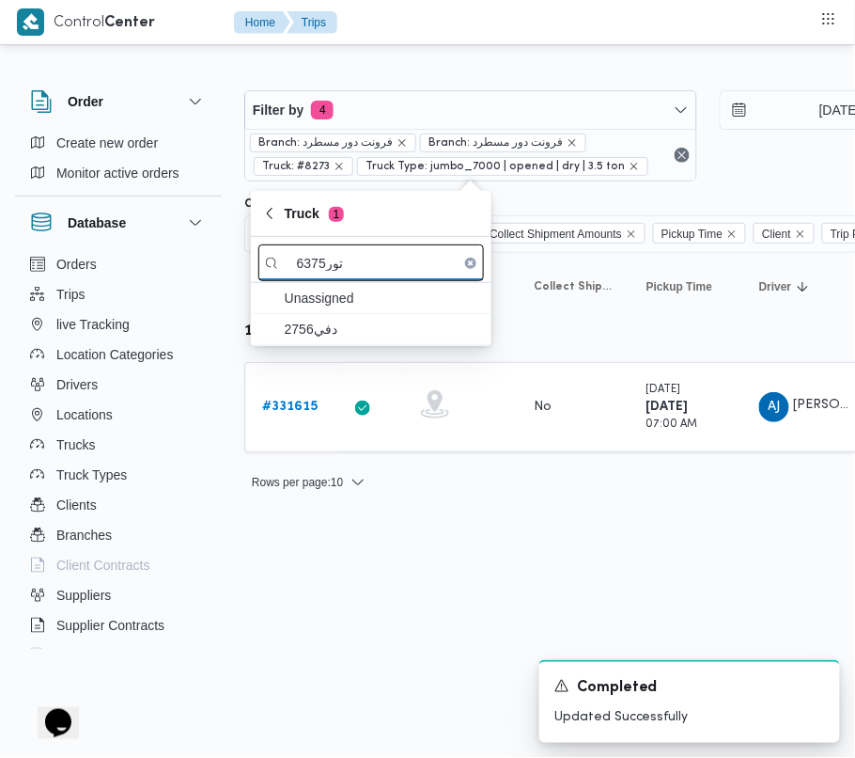
drag, startPoint x: 318, startPoint y: 260, endPoint x: 361, endPoint y: 259, distance: 43.2
click at [361, 259] on input "6375تور" at bounding box center [371, 262] width 226 height 37
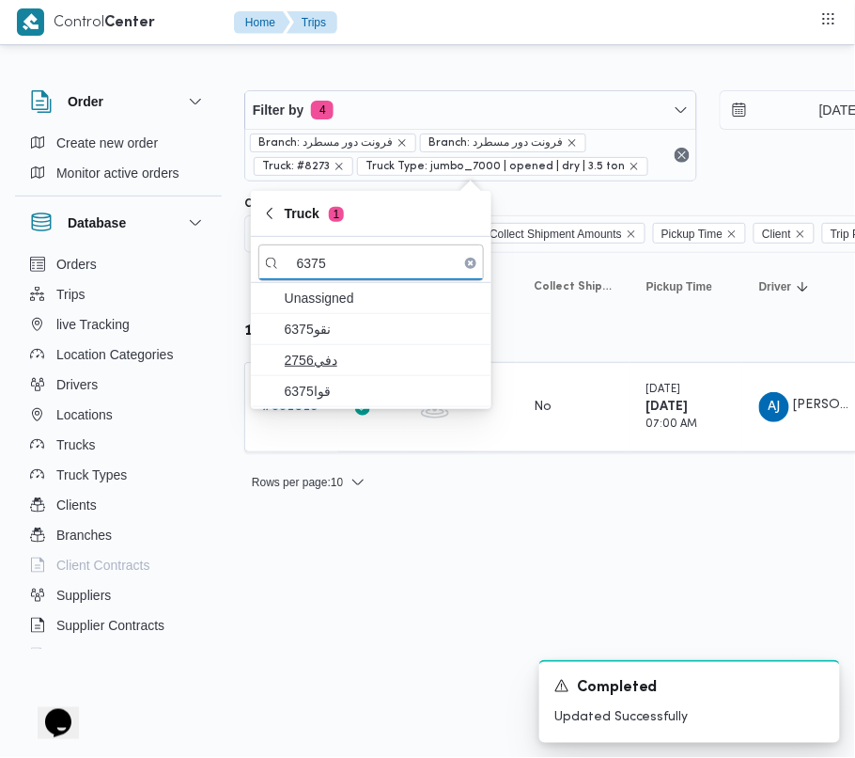
type input "6375"
click at [350, 357] on span "دفي2756" at bounding box center [382, 360] width 195 height 23
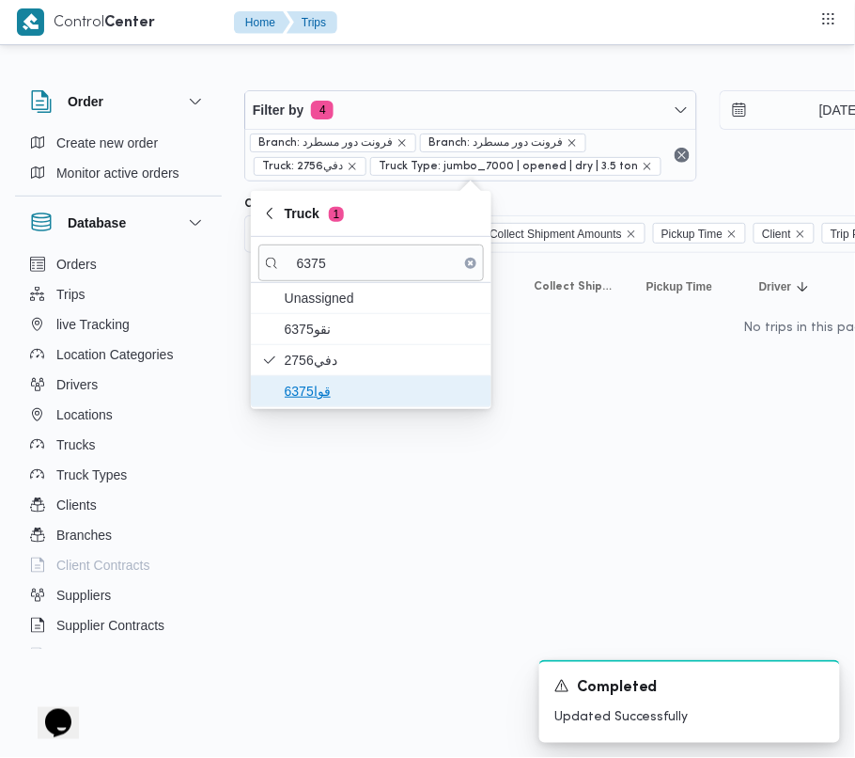
click at [332, 393] on span "قوا6375" at bounding box center [382, 391] width 195 height 23
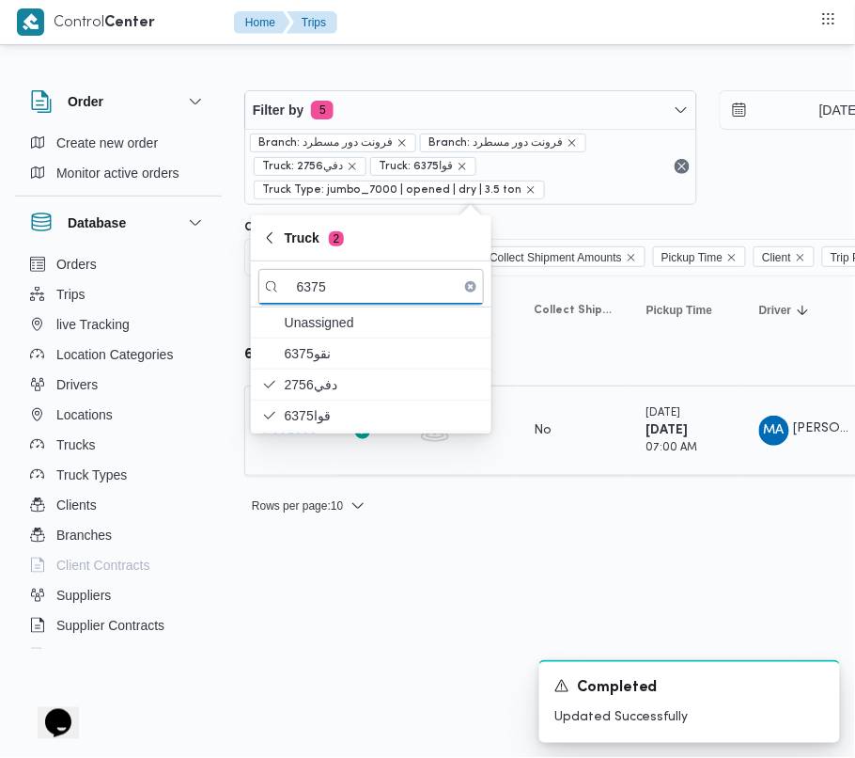
click at [321, 445] on div "# 331559" at bounding box center [292, 431] width 74 height 38
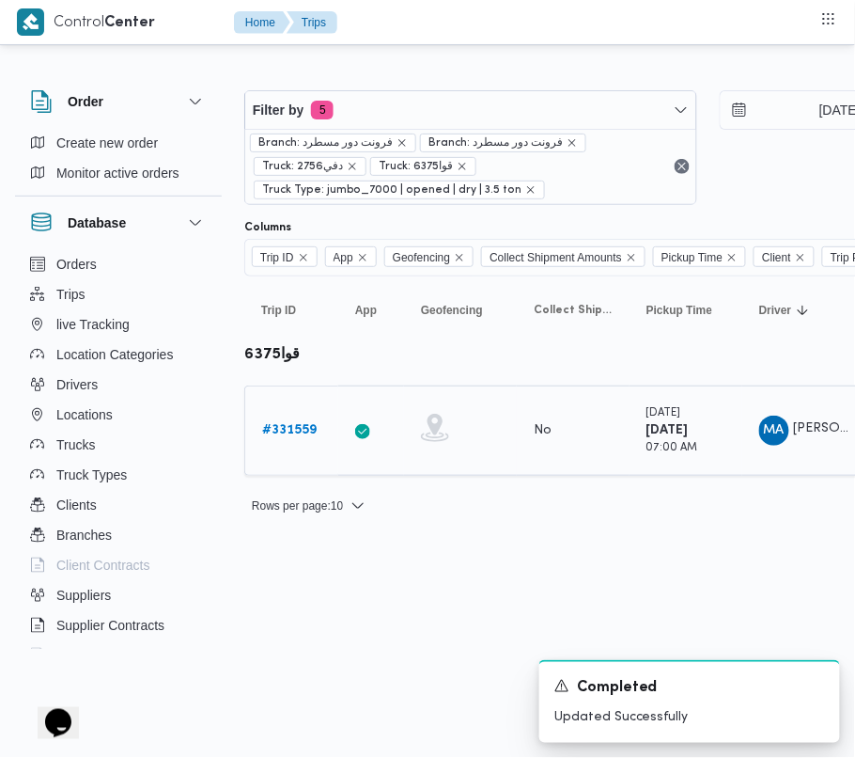
click at [287, 436] on b "# 331559" at bounding box center [289, 430] width 55 height 12
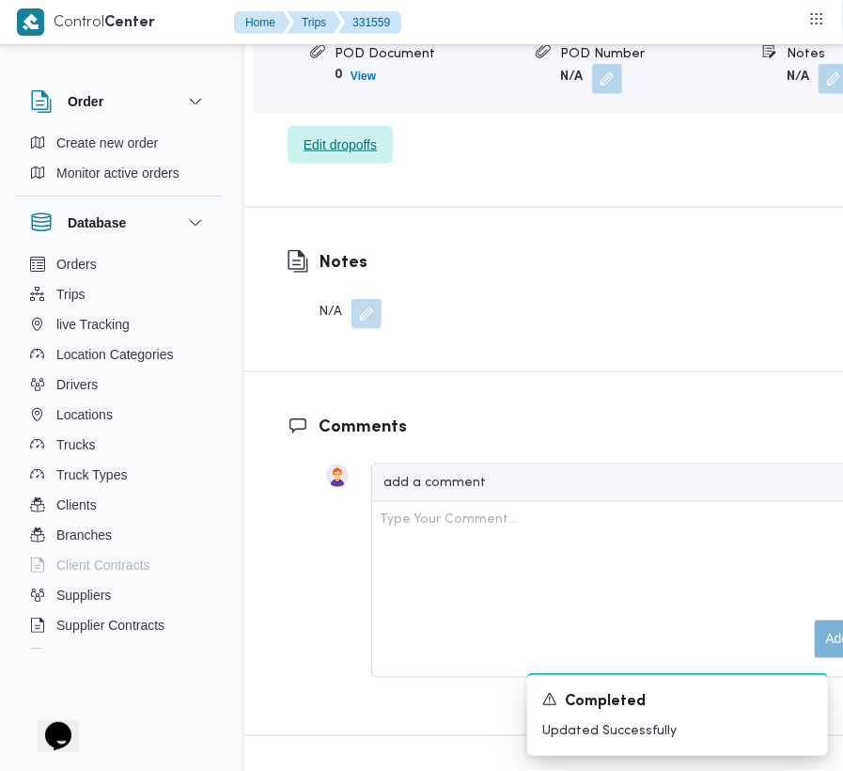
click at [336, 137] on span "Edit dropoffs" at bounding box center [340, 144] width 73 height 23
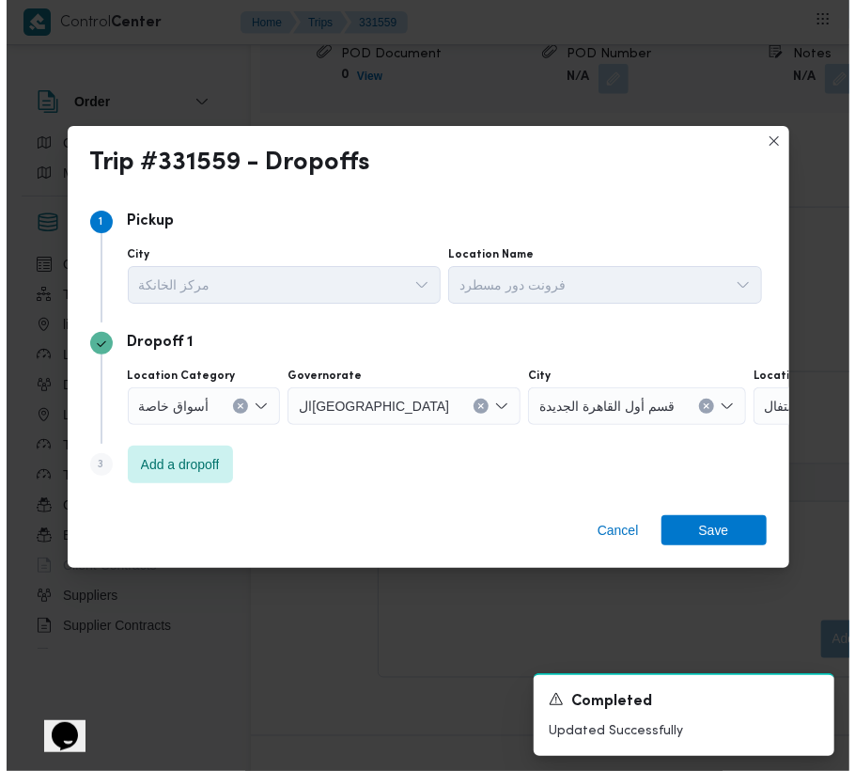
scroll to position [3196, 0]
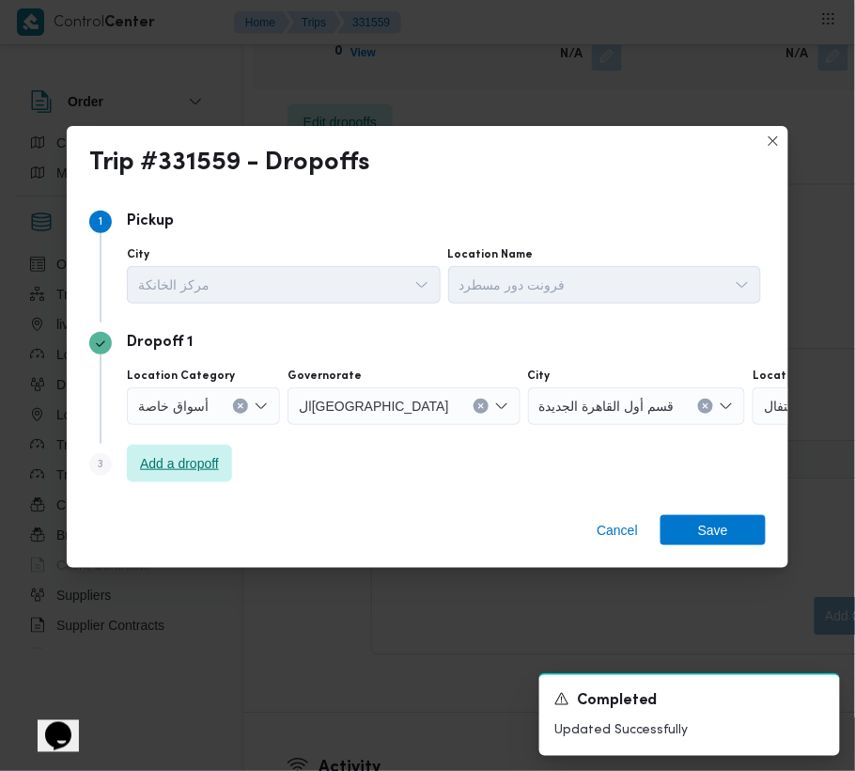
click at [209, 474] on span "Add a dropoff" at bounding box center [179, 464] width 105 height 38
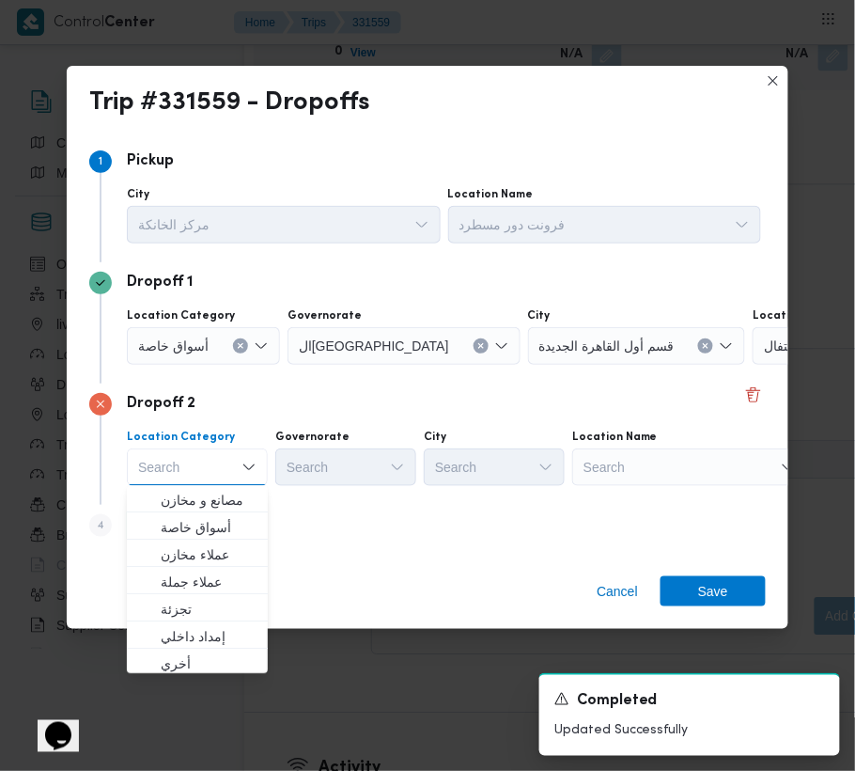
click at [753, 365] on div "Search" at bounding box center [870, 346] width 235 height 38
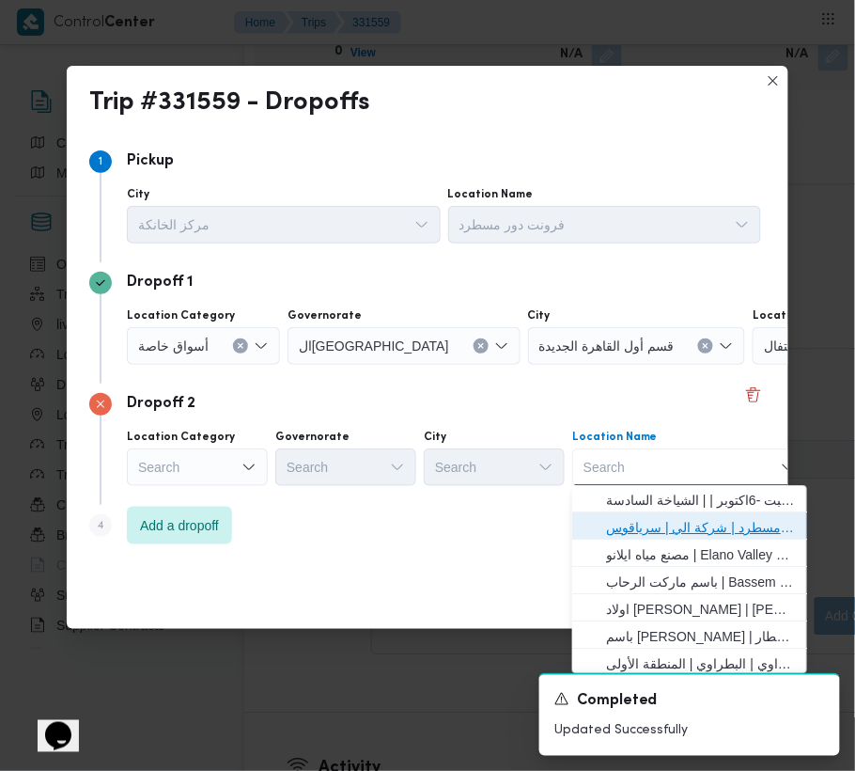
click at [679, 526] on span "فرونت دور مسطرد | شركة الي | سرياقوس" at bounding box center [701, 528] width 190 height 23
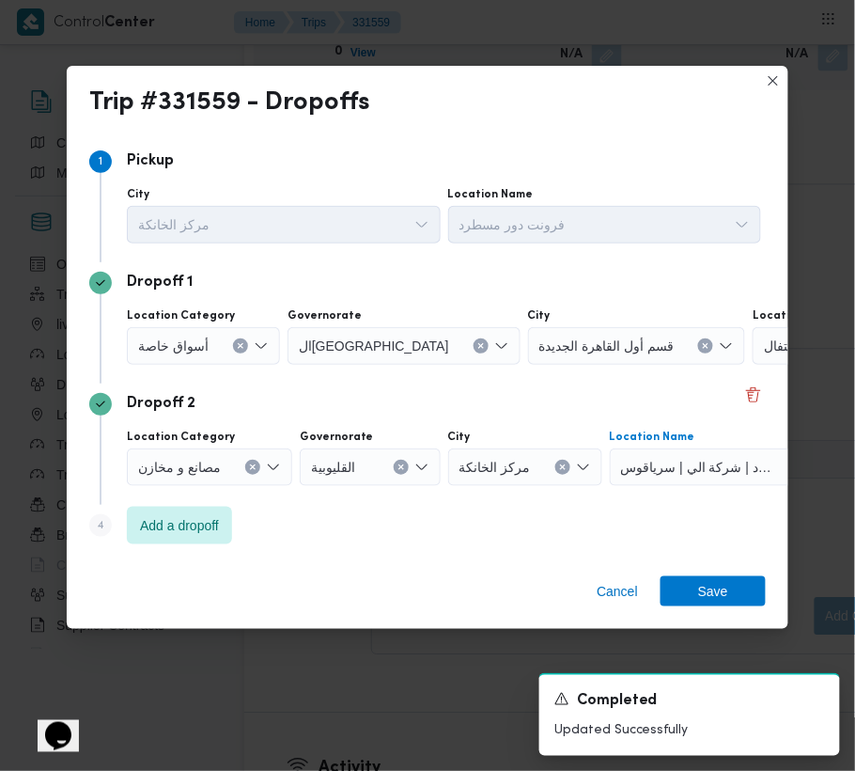
click at [222, 351] on div "أسواق خاصة" at bounding box center [203, 346] width 153 height 38
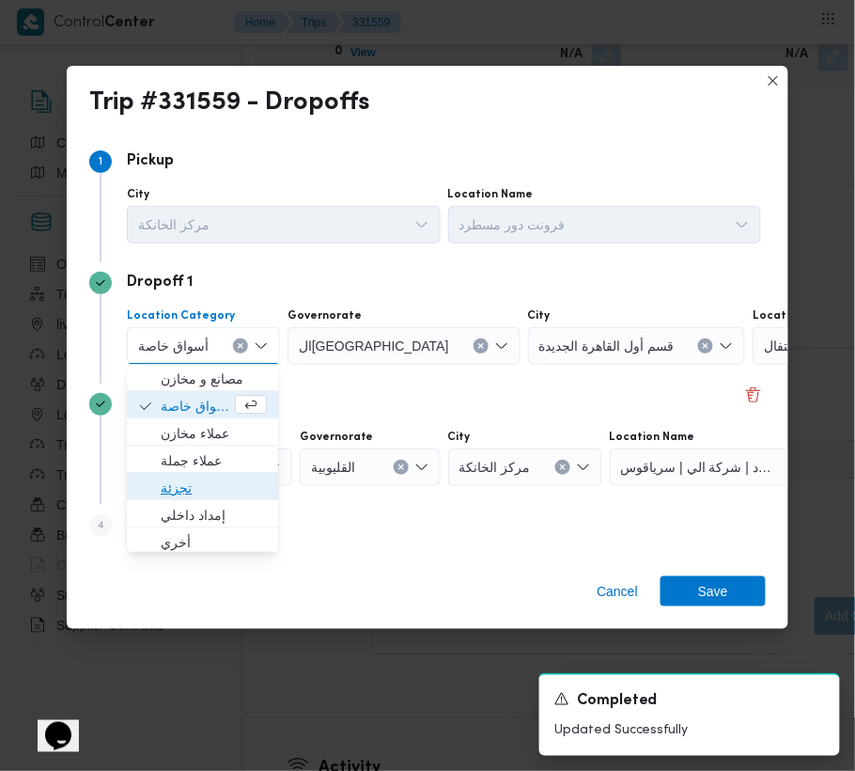
click at [188, 481] on span "تجزئة" at bounding box center [214, 488] width 106 height 23
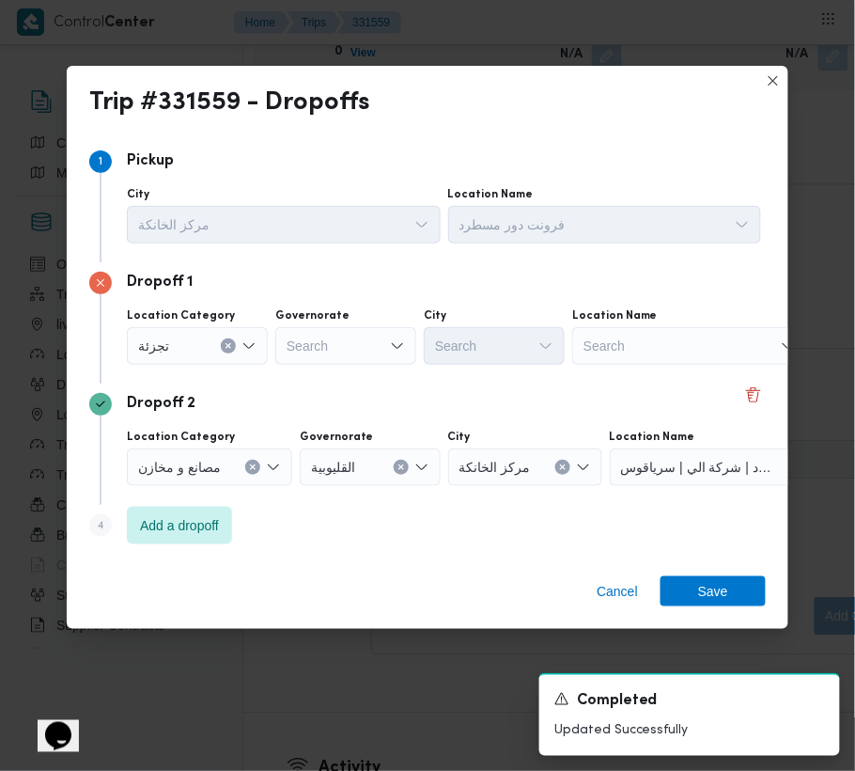
click at [336, 342] on div "Search" at bounding box center [345, 346] width 141 height 38
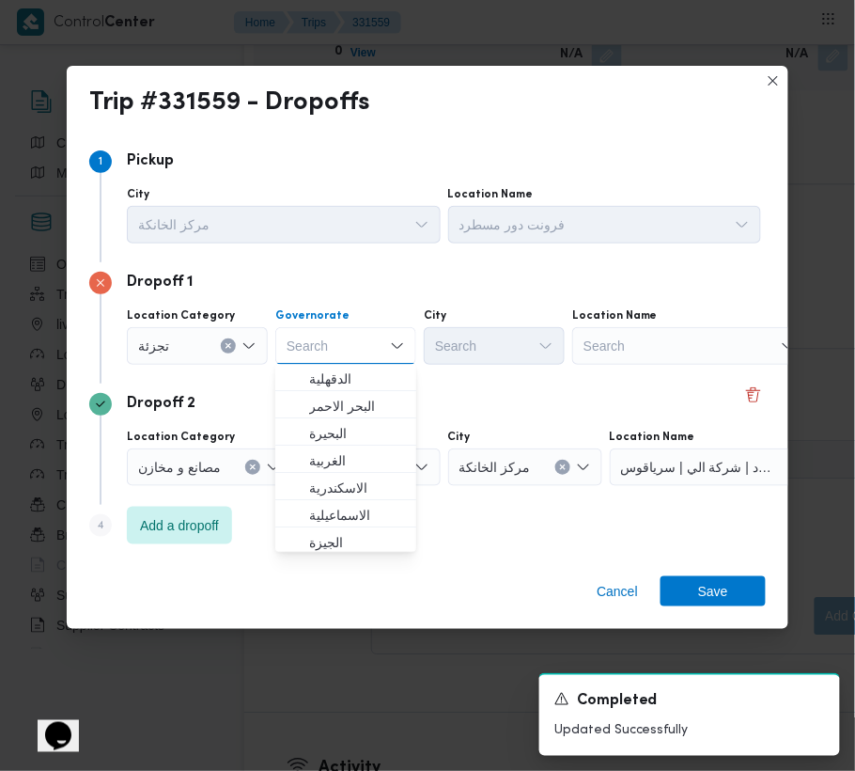
paste input "[GEOGRAPHIC_DATA]"
type input "[GEOGRAPHIC_DATA]"
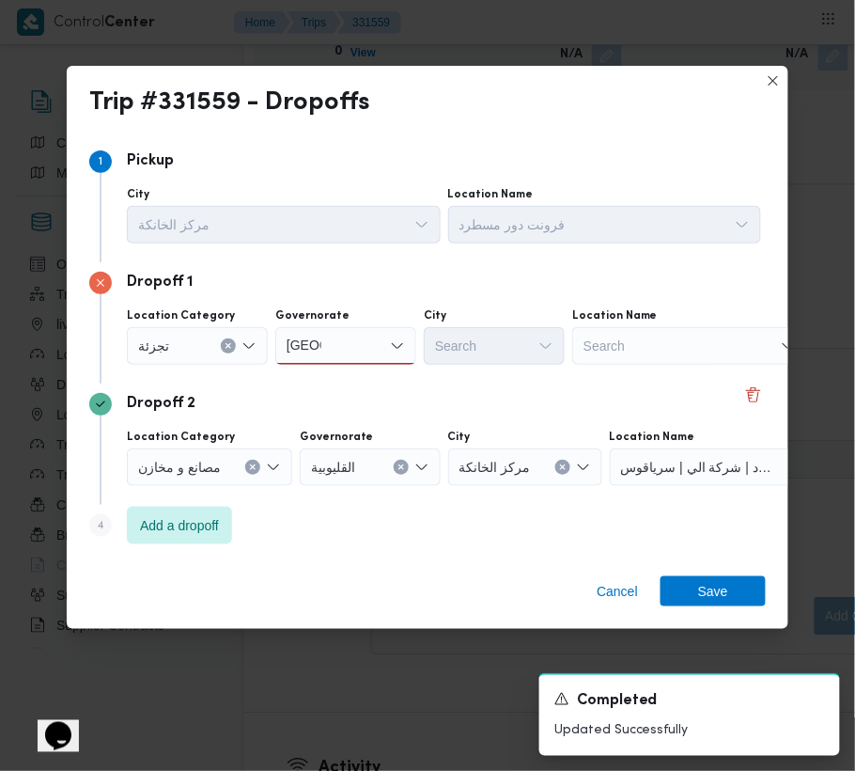
drag, startPoint x: 342, startPoint y: 350, endPoint x: 336, endPoint y: 362, distance: 13.5
click at [343, 351] on div "[GEOGRAPHIC_DATA] [GEOGRAPHIC_DATA]" at bounding box center [345, 346] width 141 height 38
click at [332, 374] on span "ال[GEOGRAPHIC_DATA]" at bounding box center [357, 379] width 96 height 23
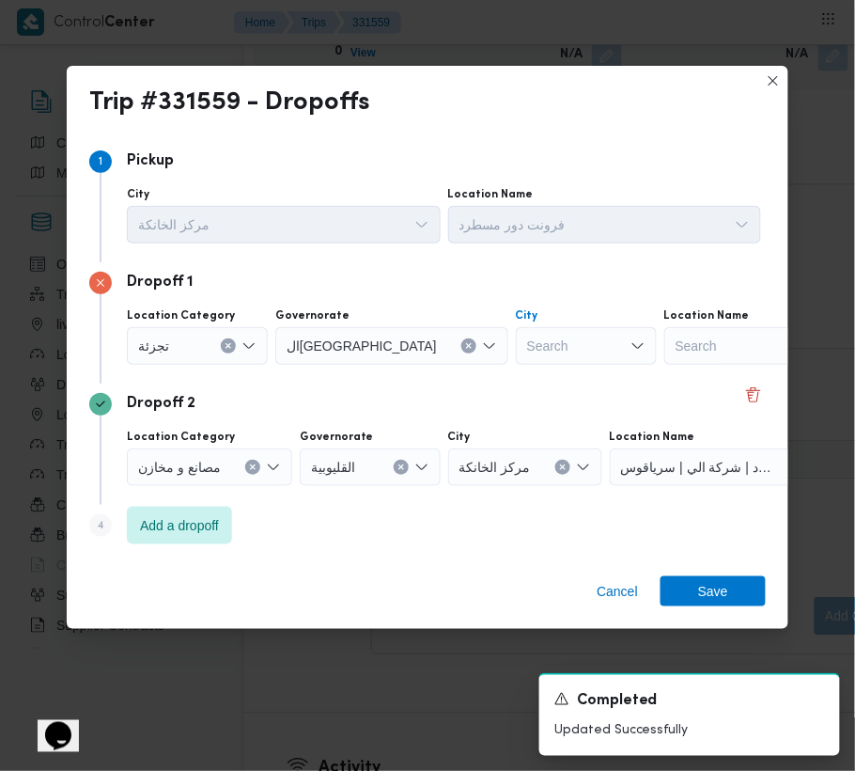
click at [516, 336] on div "Search" at bounding box center [586, 346] width 141 height 38
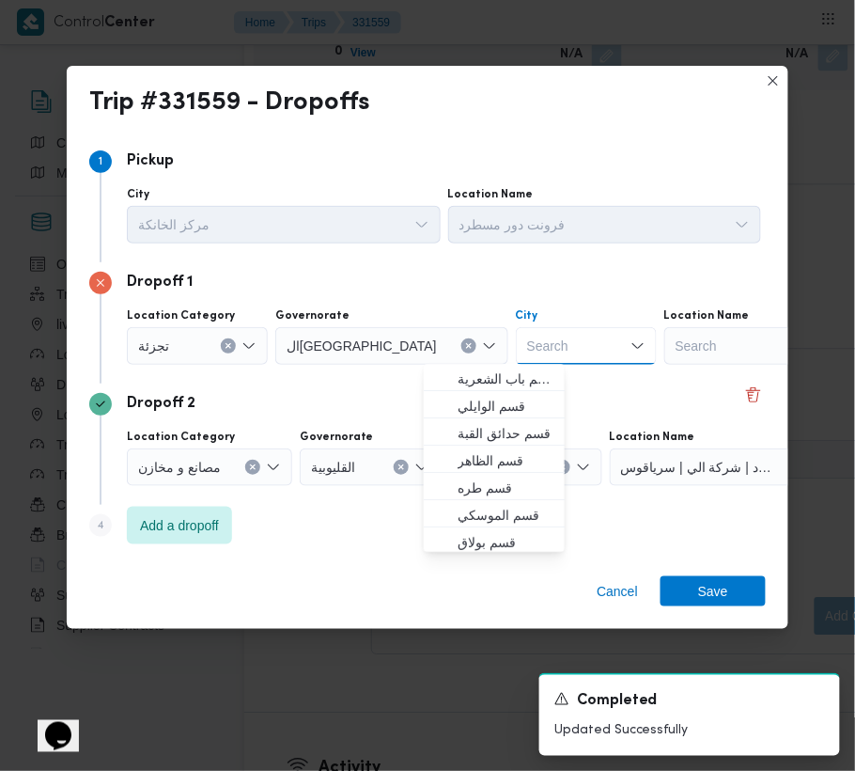
paste input "مصر الجد"
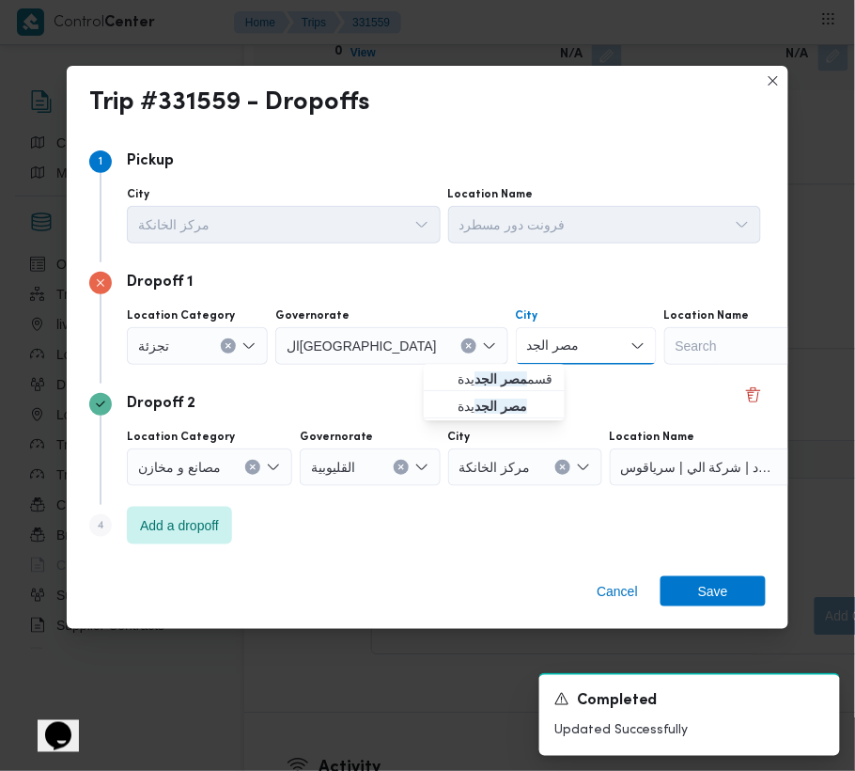
type input "مصر الجديدة"
click at [516, 361] on div "مصر الجديدة مصر الجديدة Combo box. Selected. مصر الجديدة . Selected. Combo box …" at bounding box center [590, 346] width 148 height 38
click at [508, 373] on span "قسم مصر الجديدة" at bounding box center [509, 379] width 102 height 23
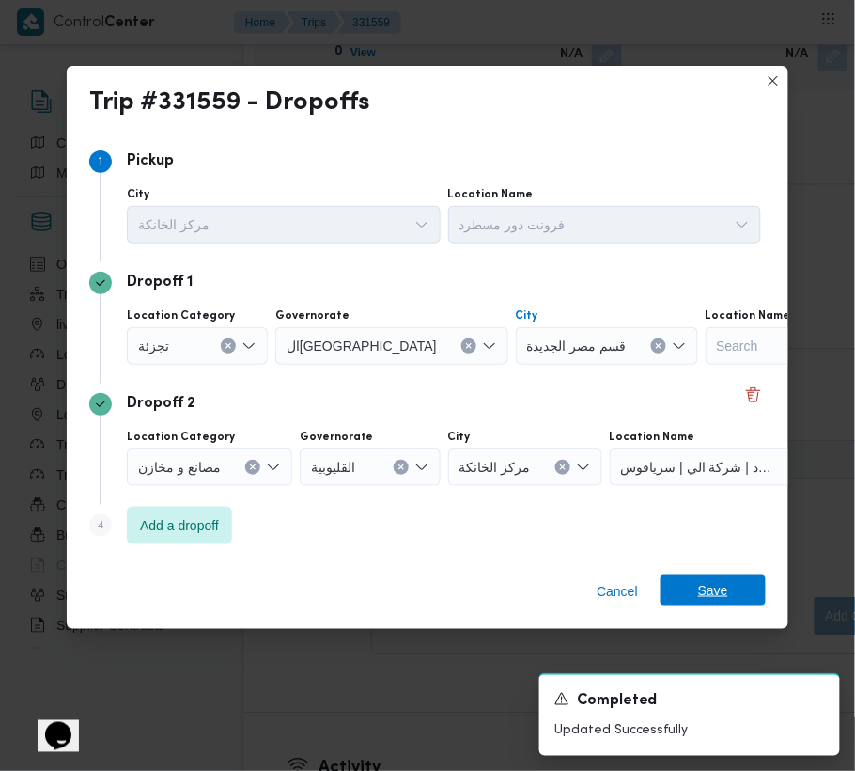
click at [704, 585] on span "Save" at bounding box center [713, 590] width 30 height 30
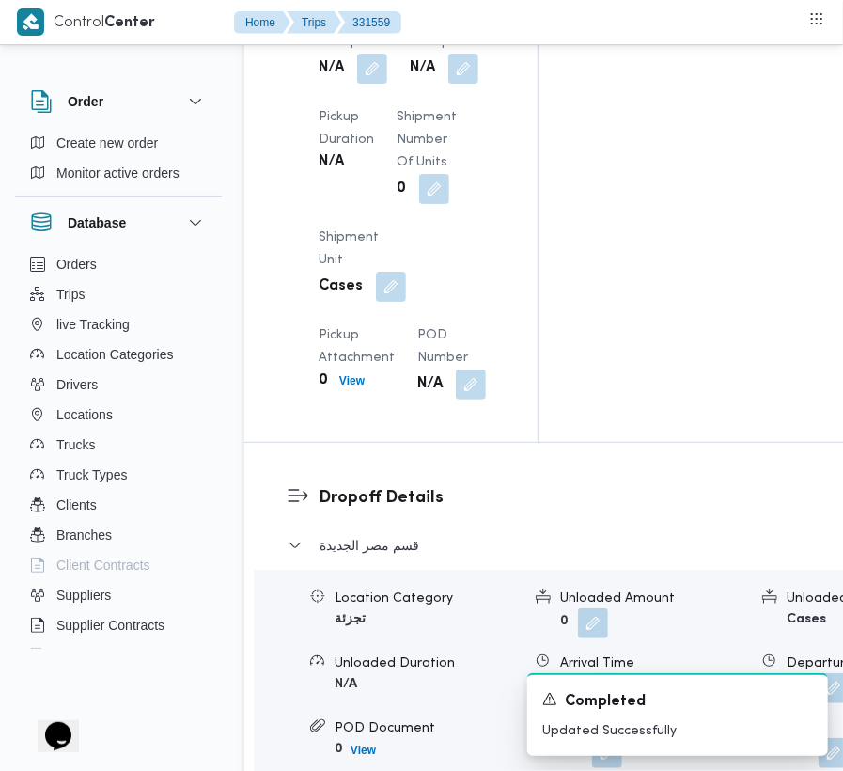
scroll to position [2246, 0]
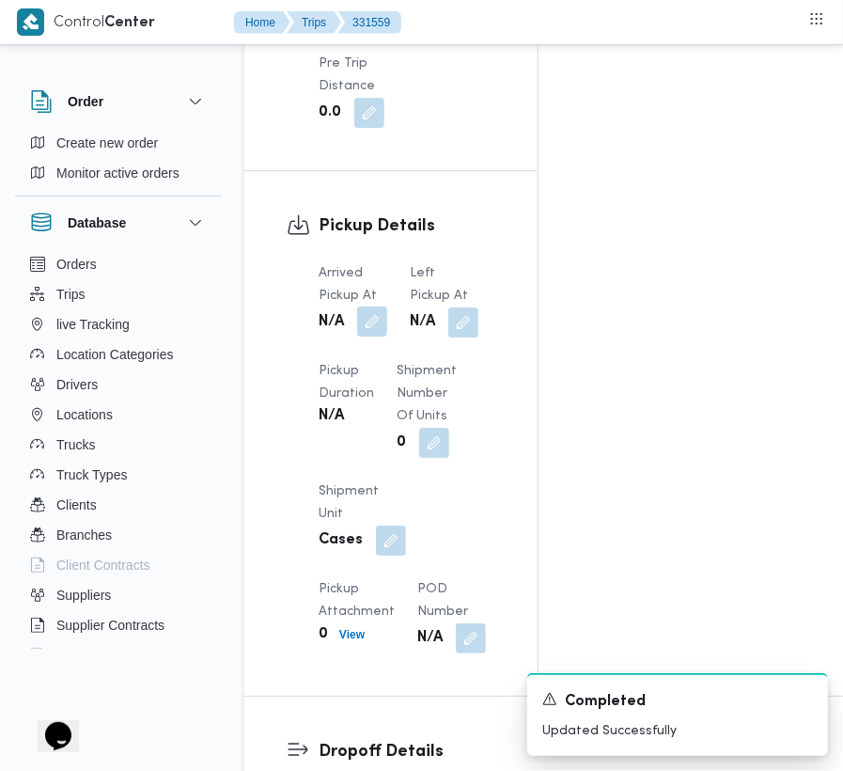
click at [373, 329] on button "button" at bounding box center [372, 321] width 30 height 30
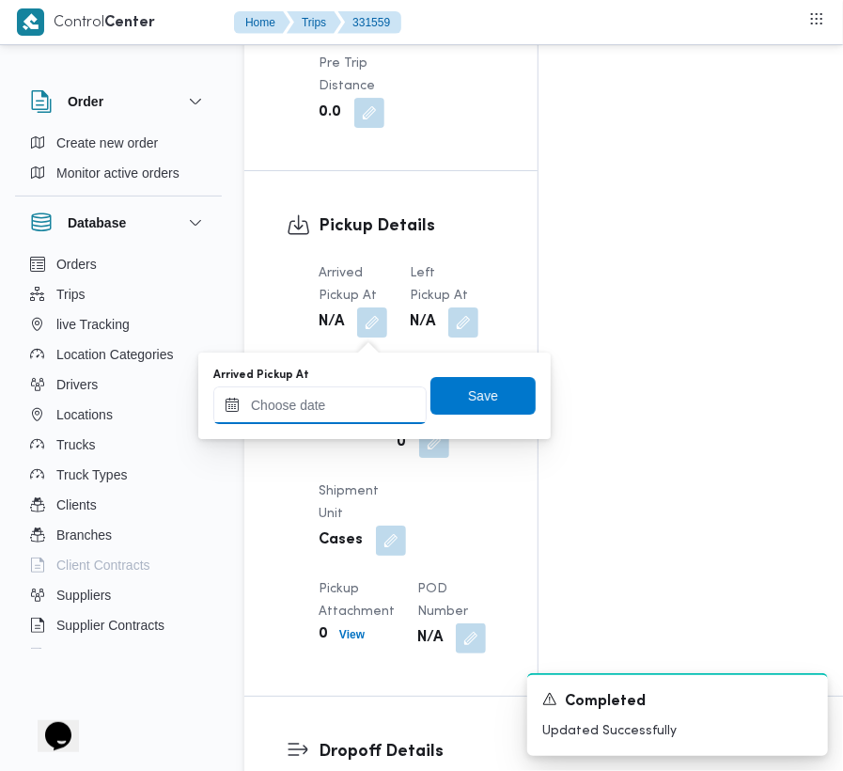
click at [354, 396] on input "Arrived Pickup At" at bounding box center [319, 405] width 213 height 38
paste input "[DATE] 7:00:00 AM"
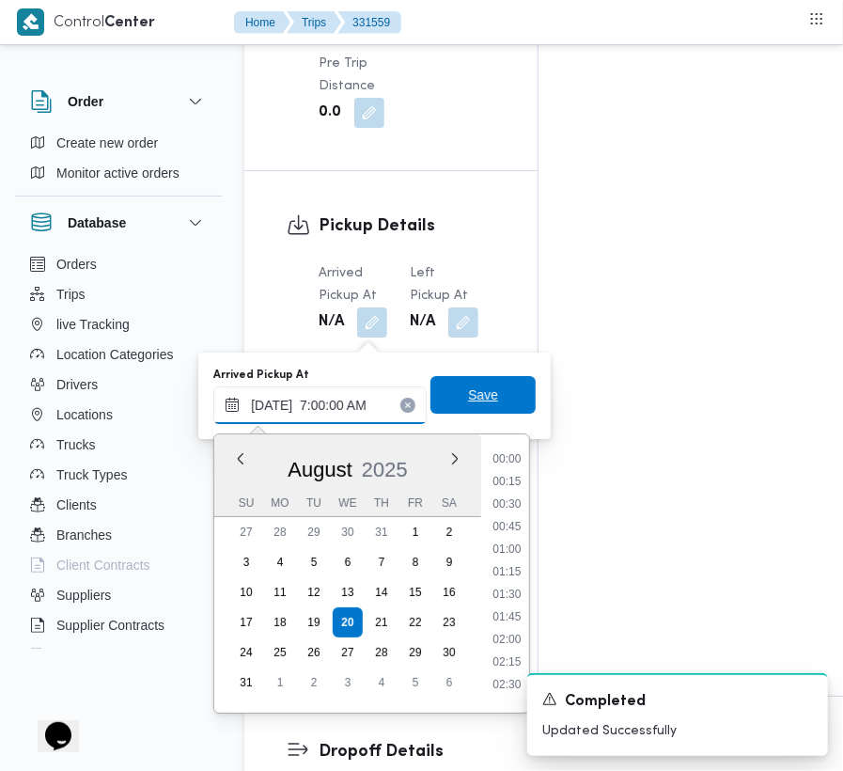
scroll to position [632, 0]
type input "[DATE] 07:00"
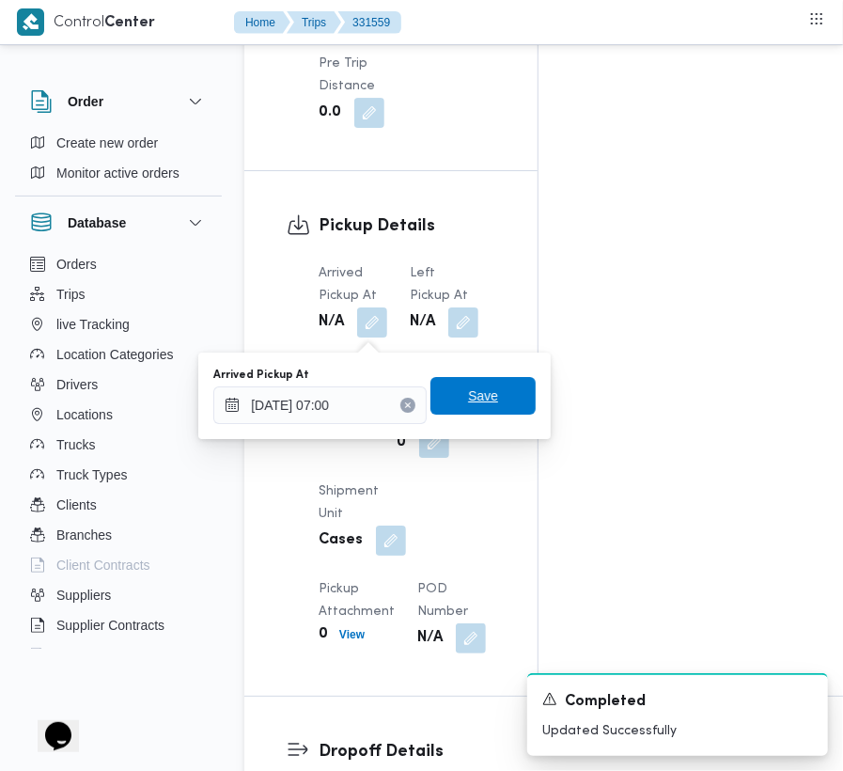
drag, startPoint x: 464, startPoint y: 398, endPoint x: 460, endPoint y: 366, distance: 33.2
click at [468, 398] on span "Save" at bounding box center [483, 395] width 30 height 23
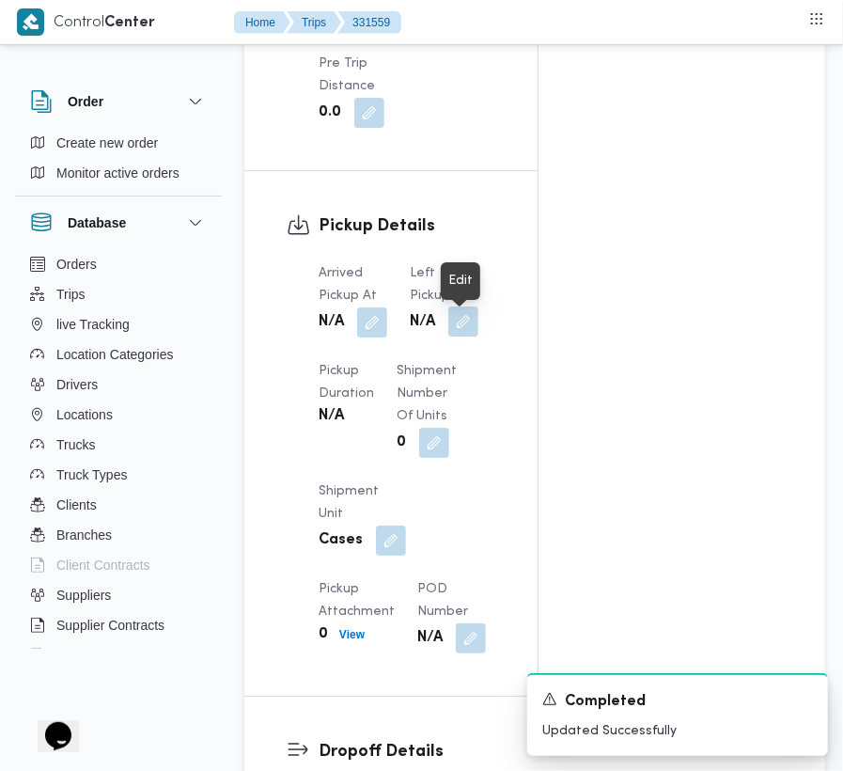
click at [459, 317] on button "button" at bounding box center [463, 321] width 30 height 30
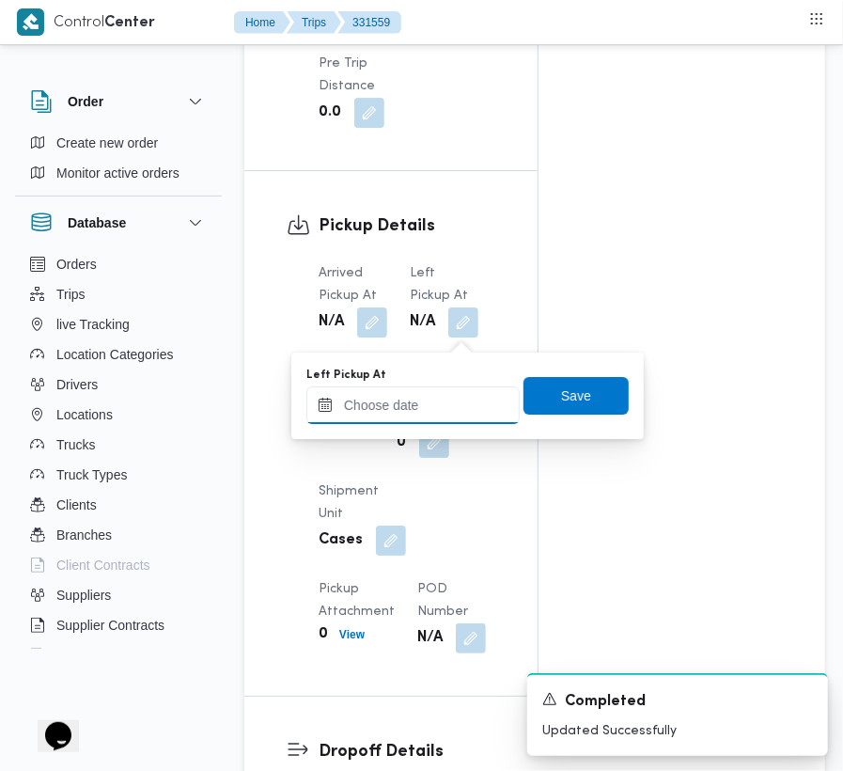
click at [440, 400] on input "Left Pickup At" at bounding box center [412, 405] width 213 height 38
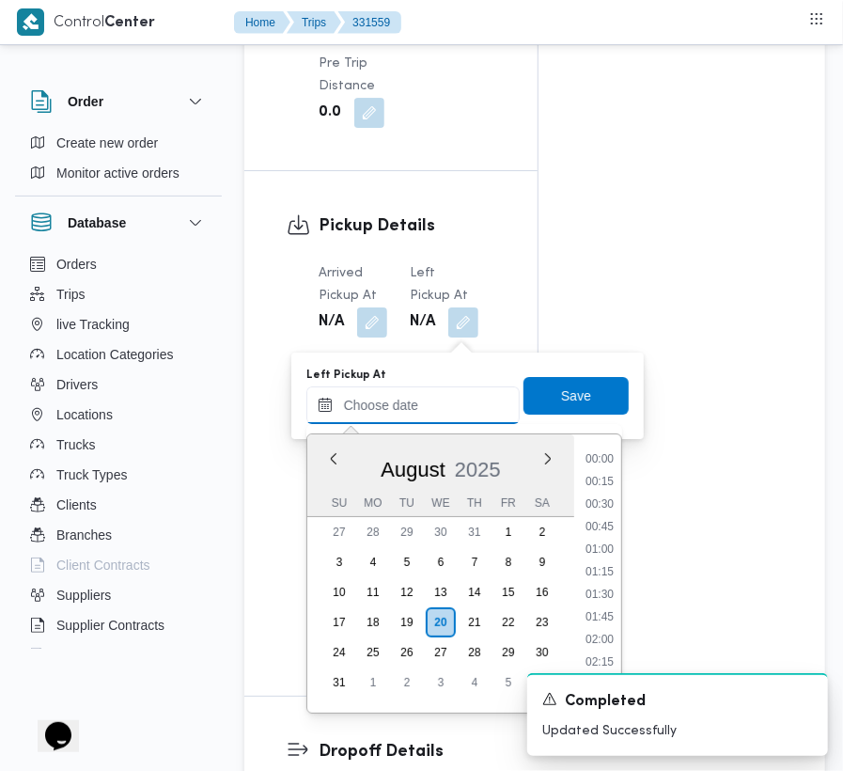
paste input "[DATE] 7:00:00 AM"
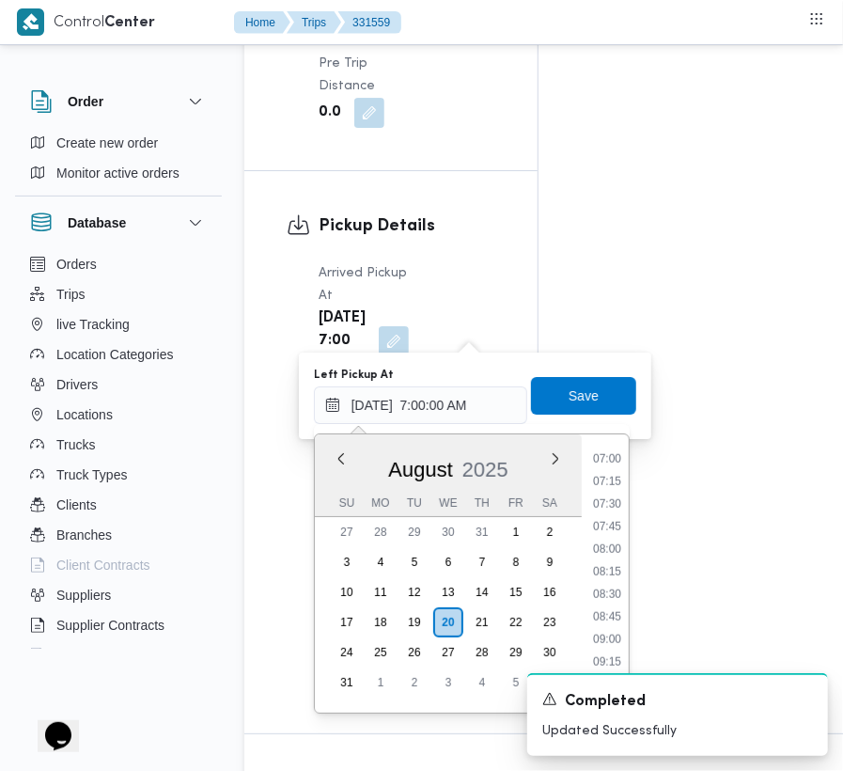
click at [607, 535] on li "07:45" at bounding box center [607, 526] width 43 height 19
type input "[DATE] 07:45"
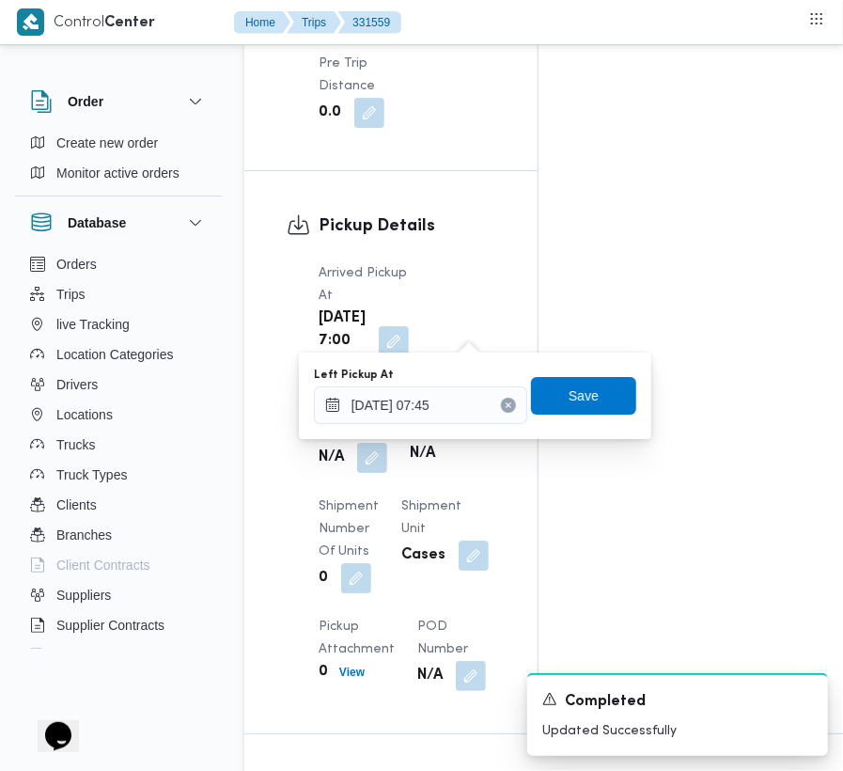
click at [585, 417] on div "Left Pickup At [DATE] 07:45 Save" at bounding box center [475, 396] width 326 height 60
click at [577, 398] on span "Save" at bounding box center [584, 394] width 30 height 23
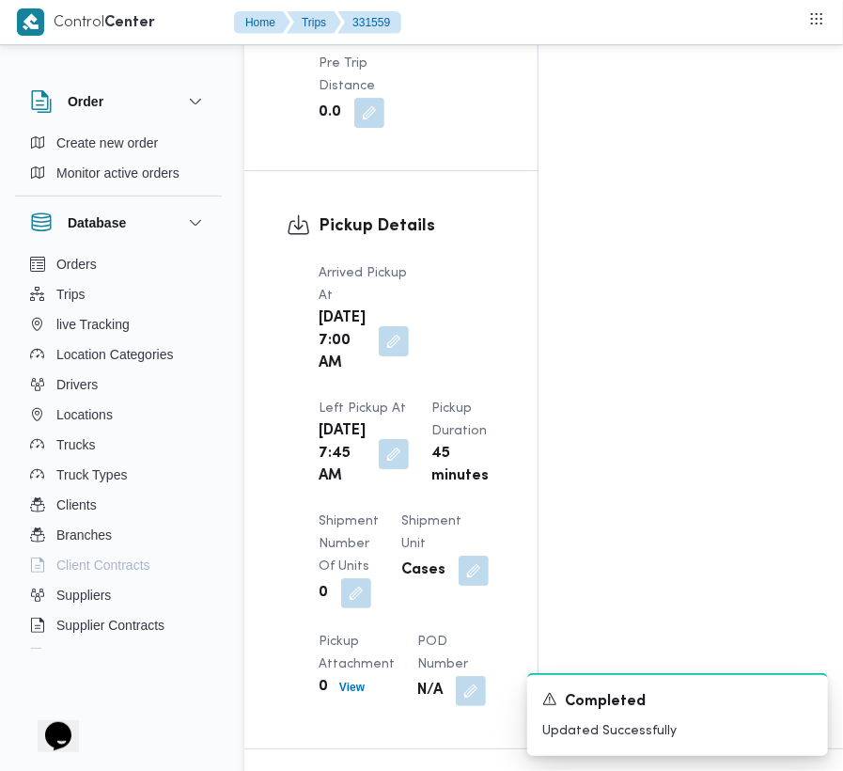
scroll to position [0, 0]
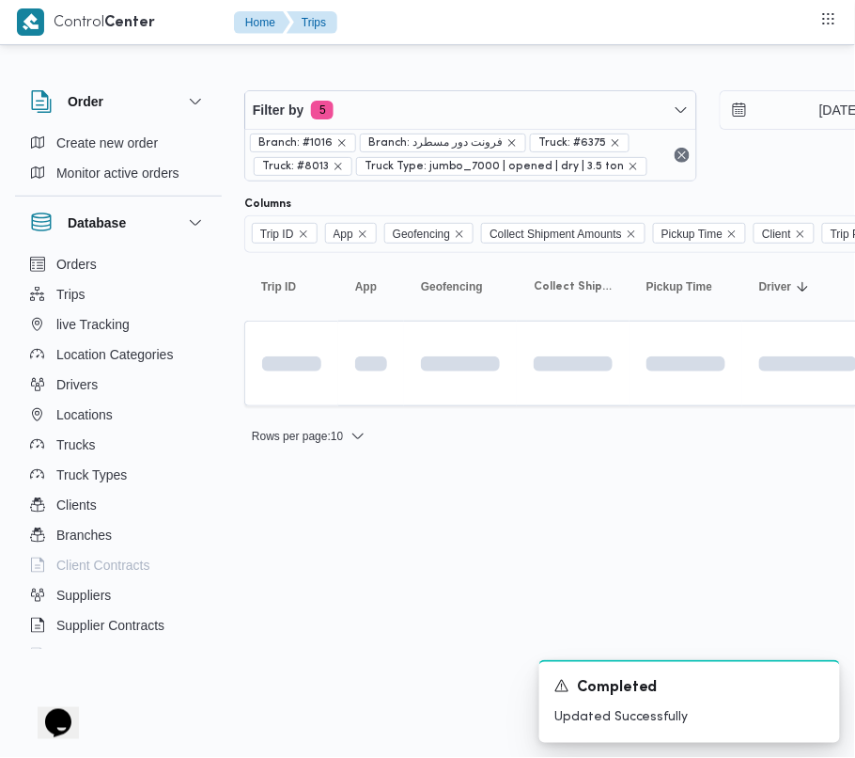
click at [410, 129] on div "Branch: #1016 Branch: فرونت دور مسطرد Truck: #6375 Truck: #8013 Truck Type: jum…" at bounding box center [470, 155] width 451 height 52
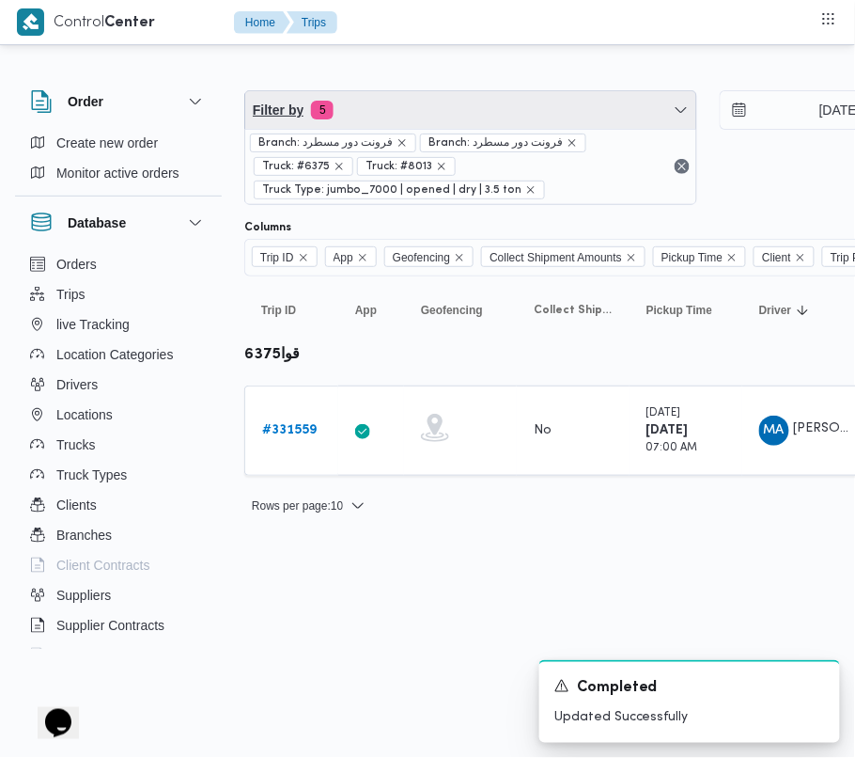
click at [463, 92] on span "Filter by 5" at bounding box center [470, 110] width 451 height 38
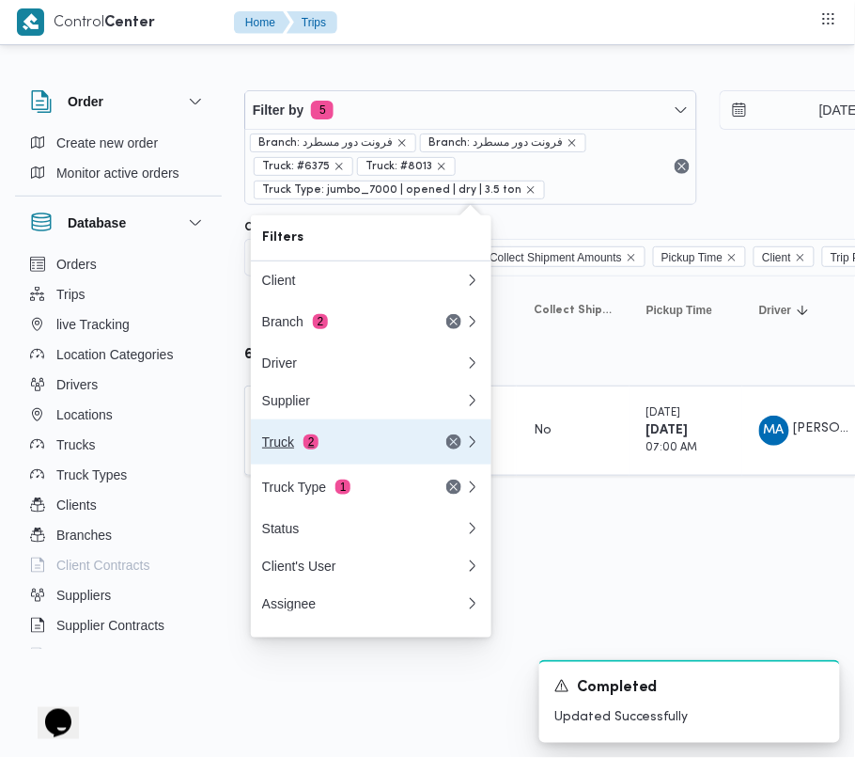
click at [369, 448] on div "Truck 2" at bounding box center [341, 441] width 158 height 15
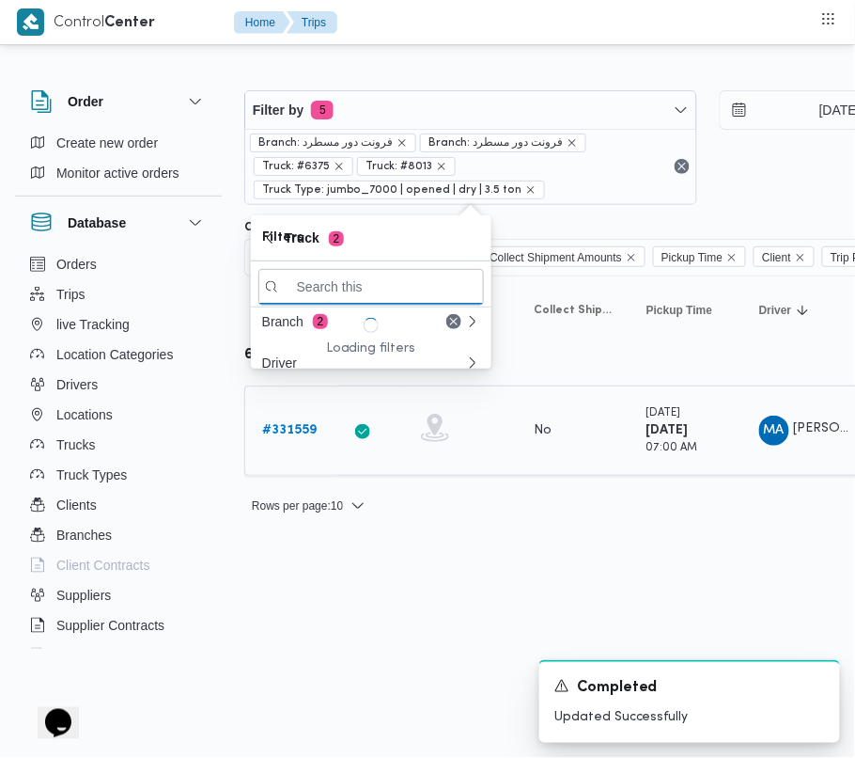
paste input "3976"
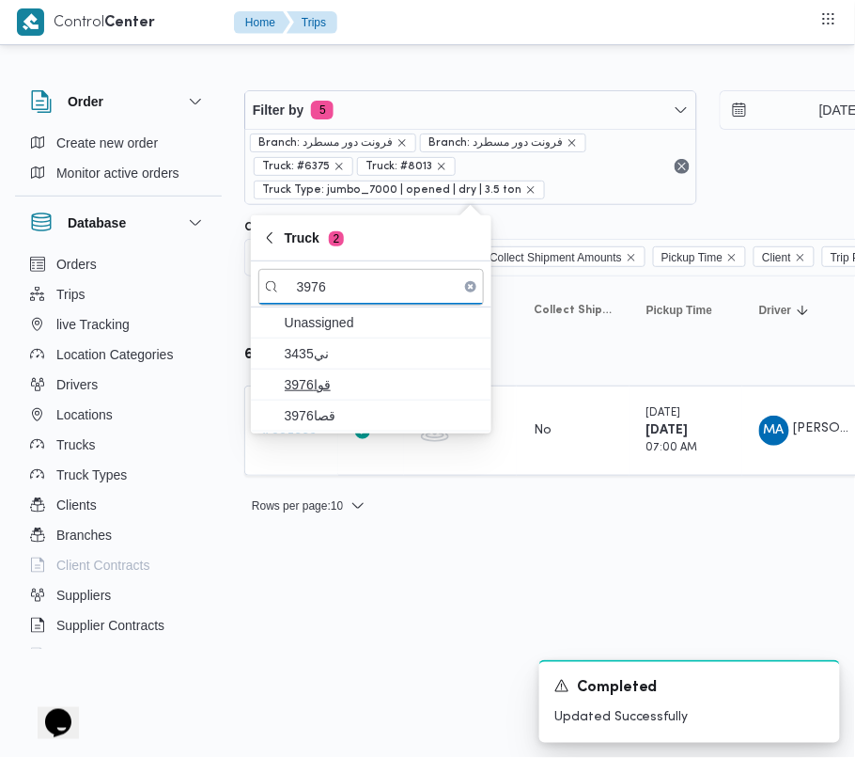
type input "3976"
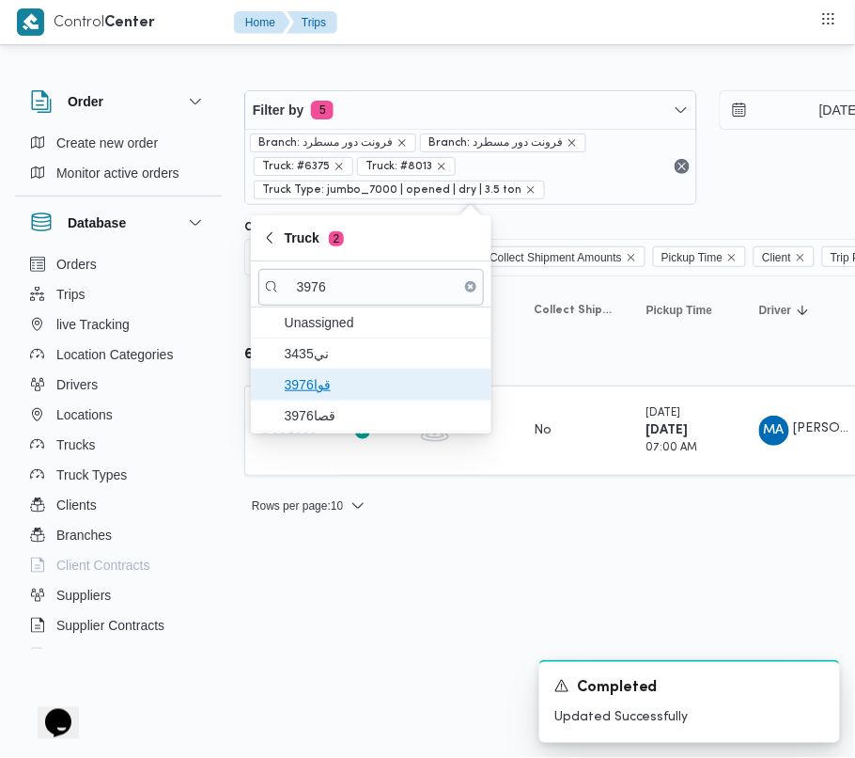
click at [314, 399] on span "3976قوا" at bounding box center [371, 384] width 226 height 30
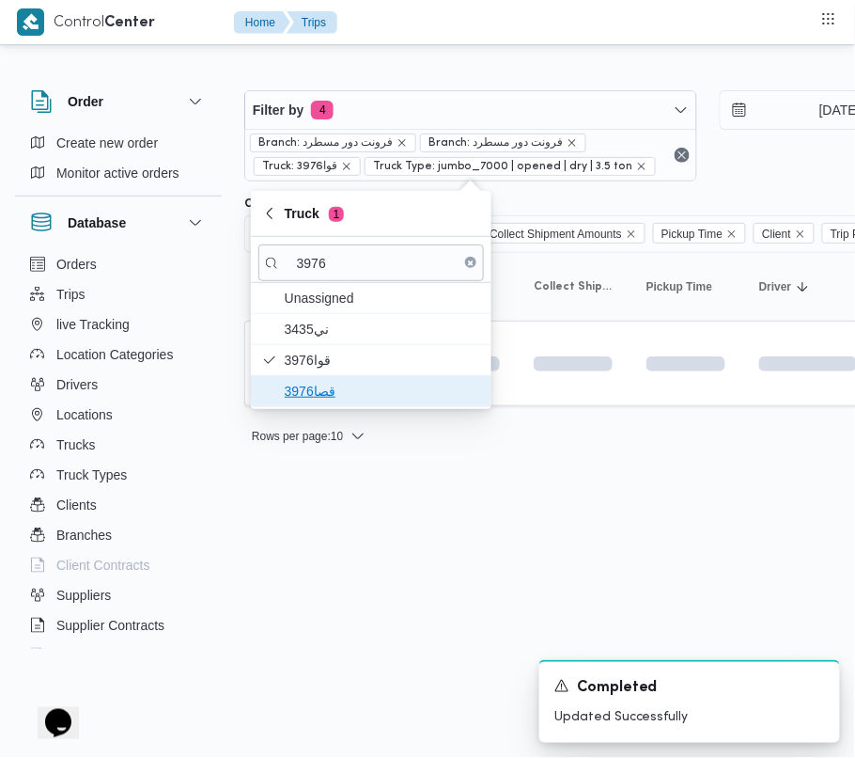
click at [314, 400] on span "قصا3976" at bounding box center [382, 391] width 195 height 23
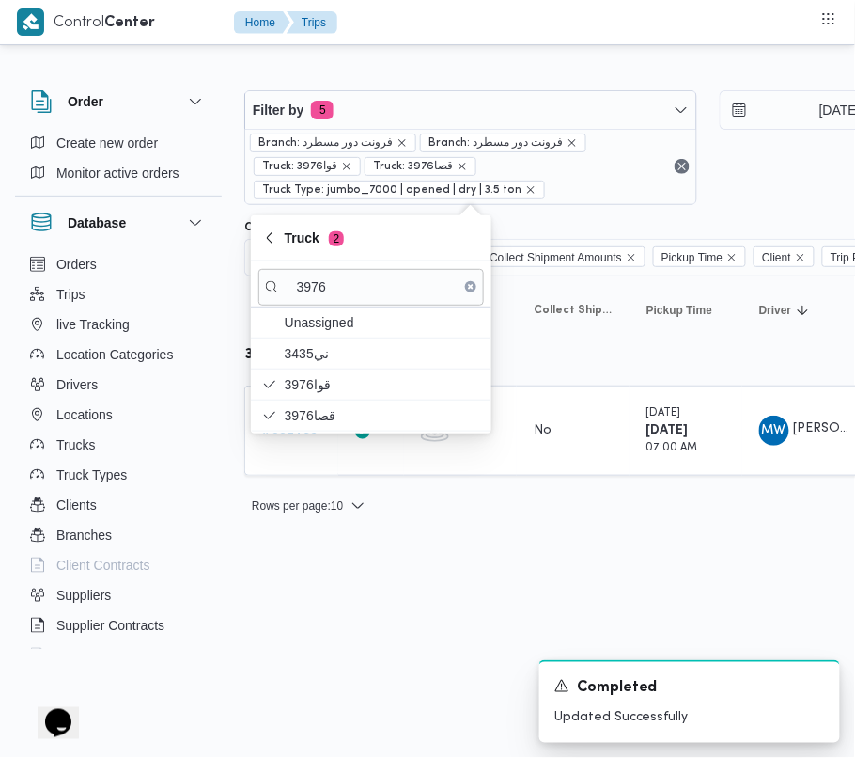
click at [392, 598] on html "Control Center Home Trips Order Create new order Monitor active orders Database…" at bounding box center [427, 379] width 855 height 758
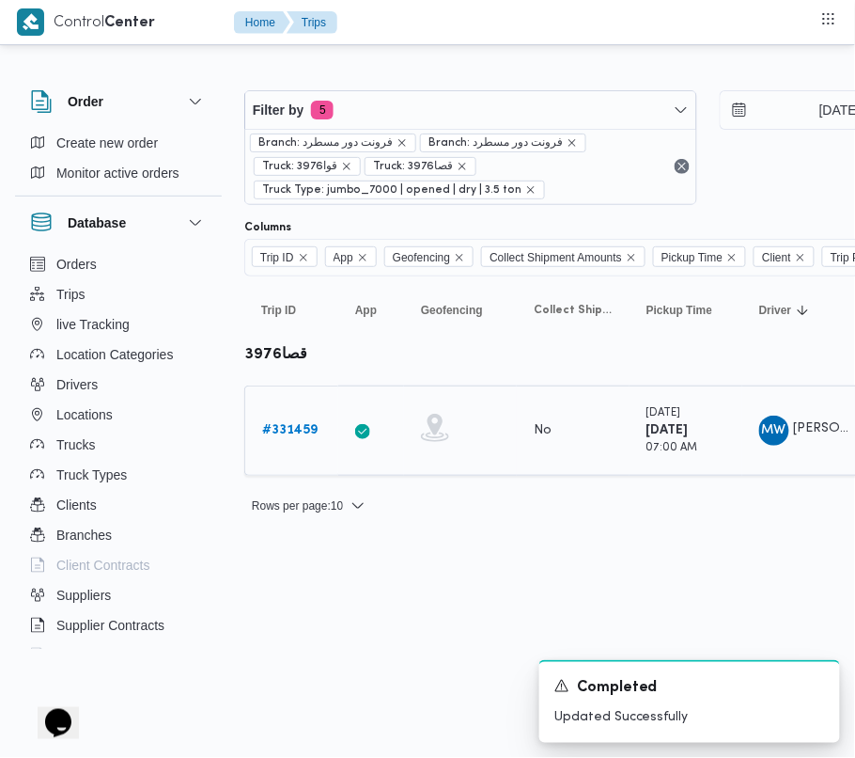
click at [324, 432] on div "# 331459" at bounding box center [292, 431] width 74 height 38
click at [276, 434] on b "# 331459" at bounding box center [289, 430] width 55 height 12
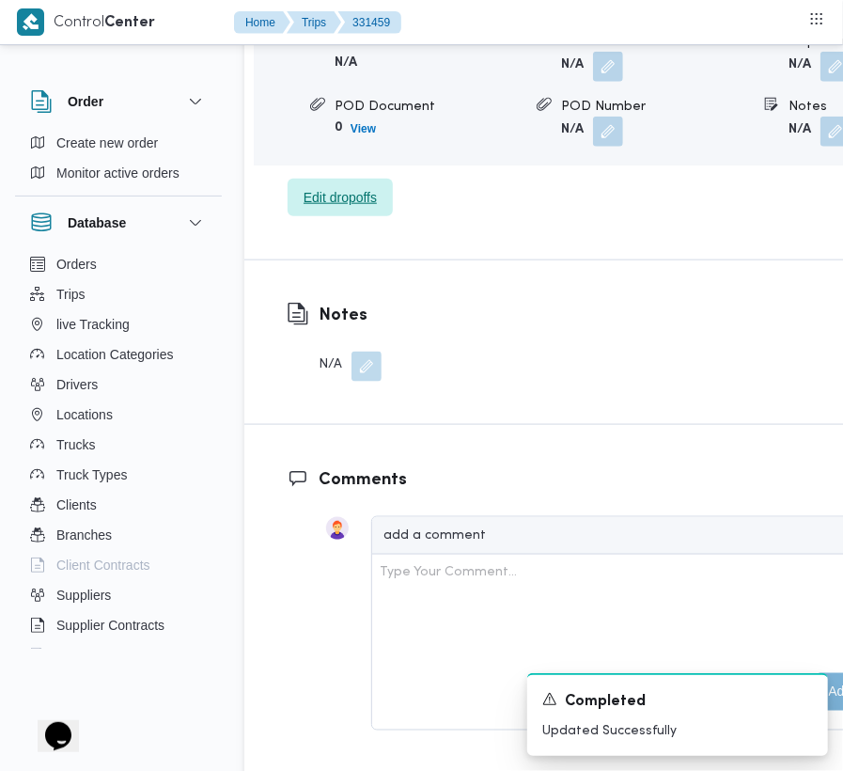
click at [358, 209] on span "Edit dropoffs" at bounding box center [340, 197] width 73 height 23
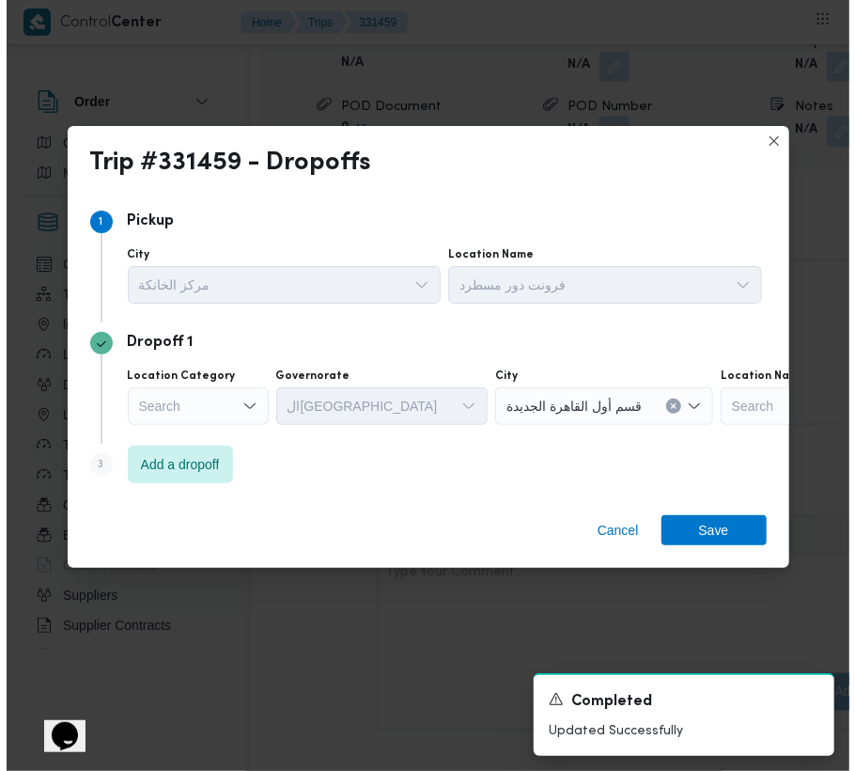
scroll to position [3084, 0]
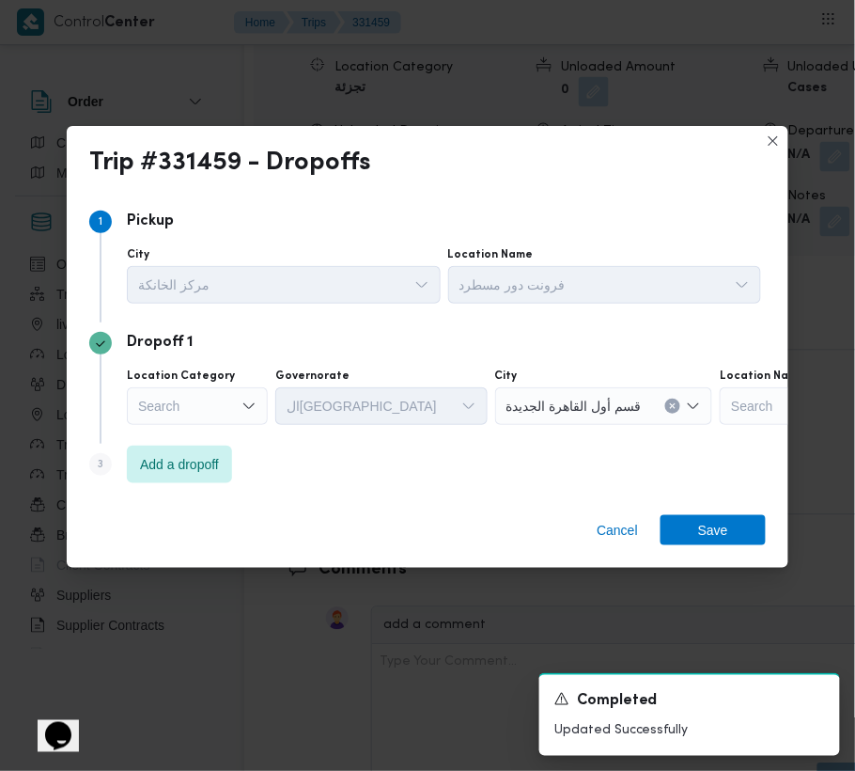
click at [248, 393] on div "Search" at bounding box center [197, 406] width 141 height 38
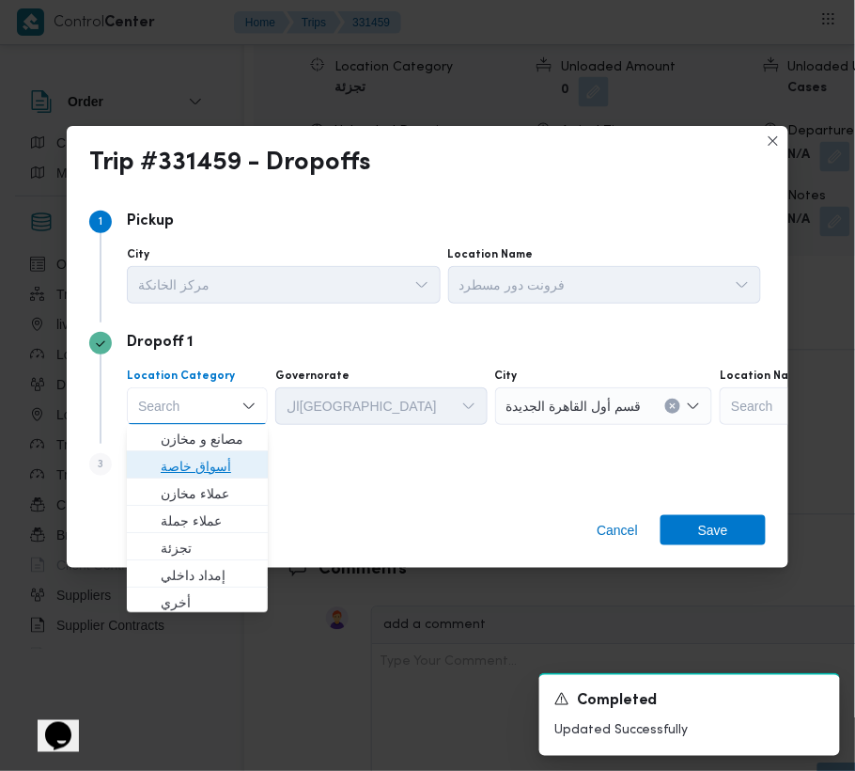
click at [229, 463] on span "أسواق خاصة" at bounding box center [209, 467] width 96 height 23
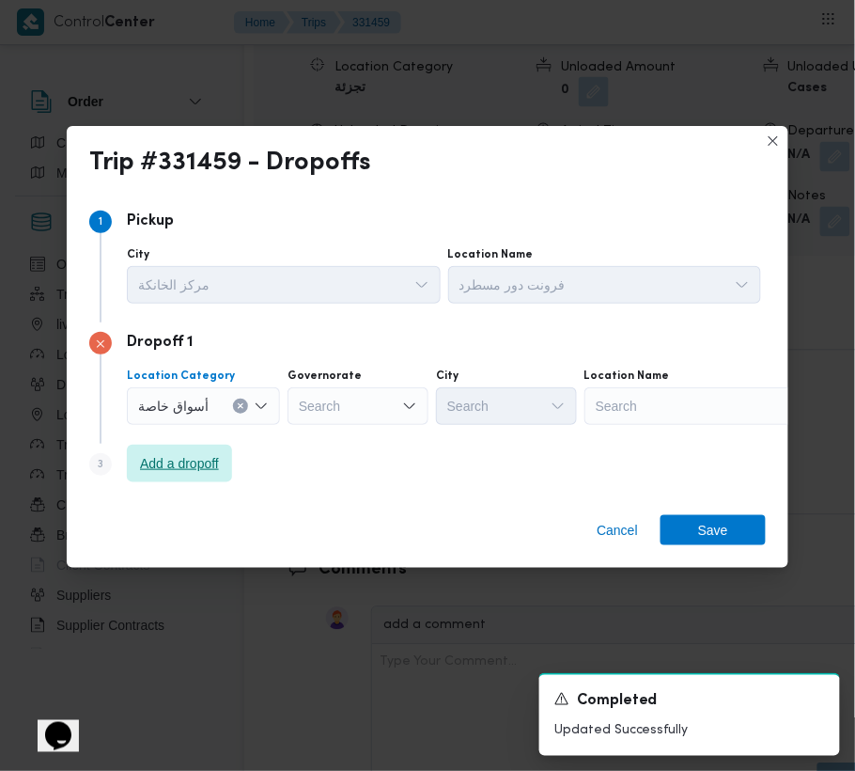
click at [207, 451] on span "Add a dropoff" at bounding box center [179, 464] width 105 height 38
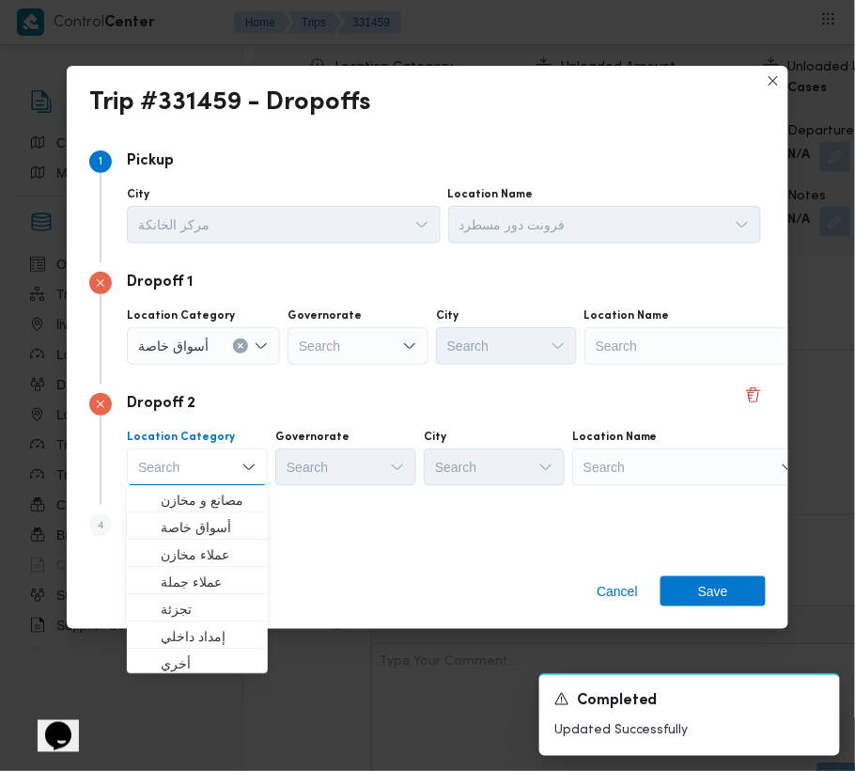
click at [635, 365] on div "Search" at bounding box center [702, 346] width 235 height 38
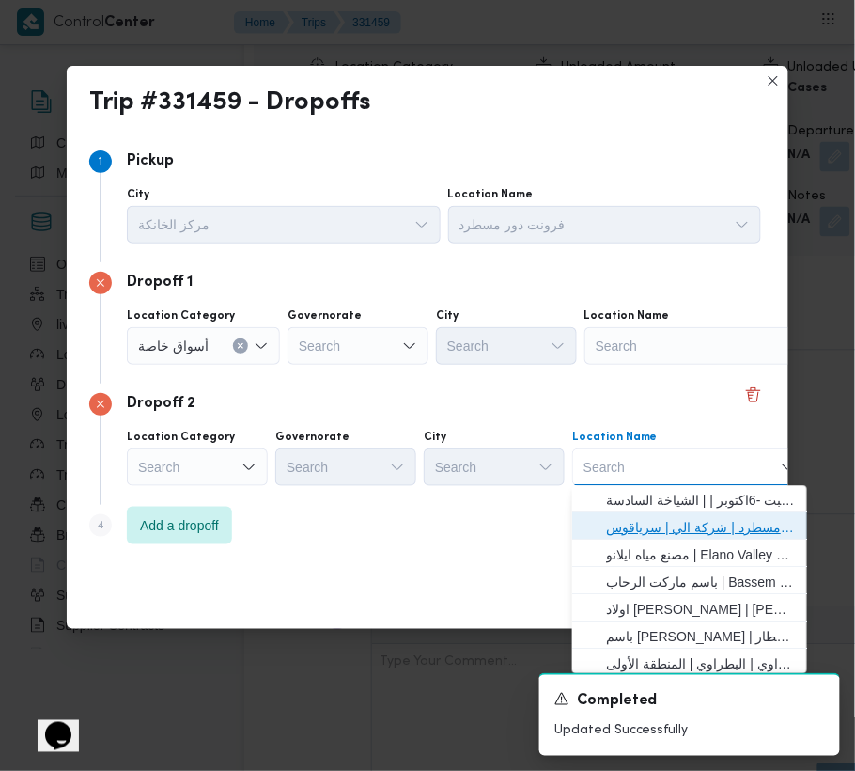
click at [670, 531] on span "فرونت دور مسطرد | شركة الي | سرياقوس" at bounding box center [701, 528] width 190 height 23
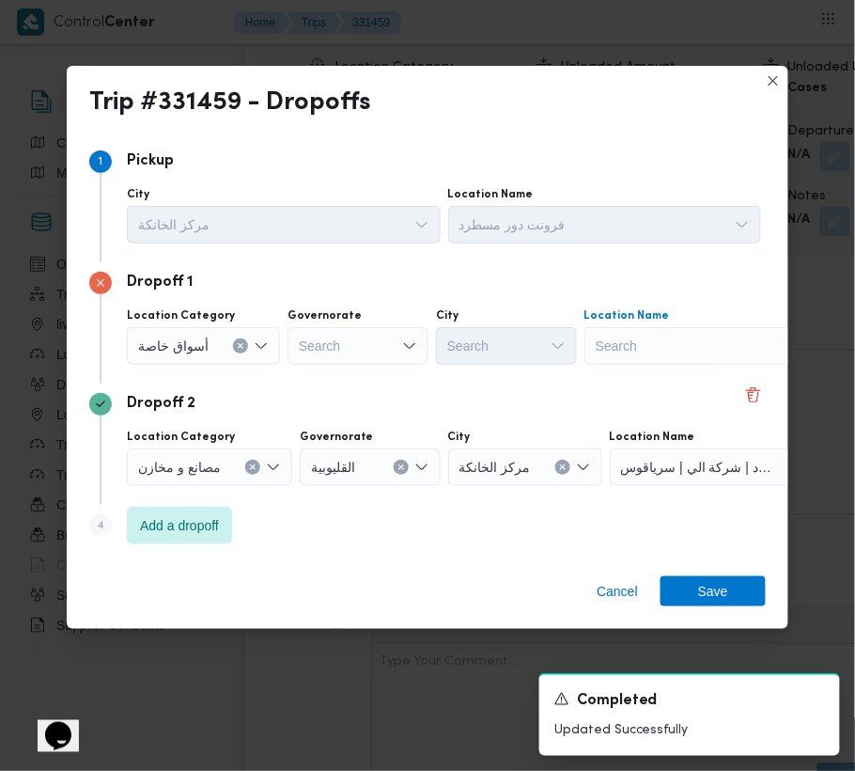
click at [664, 359] on div "Search" at bounding box center [702, 346] width 235 height 38
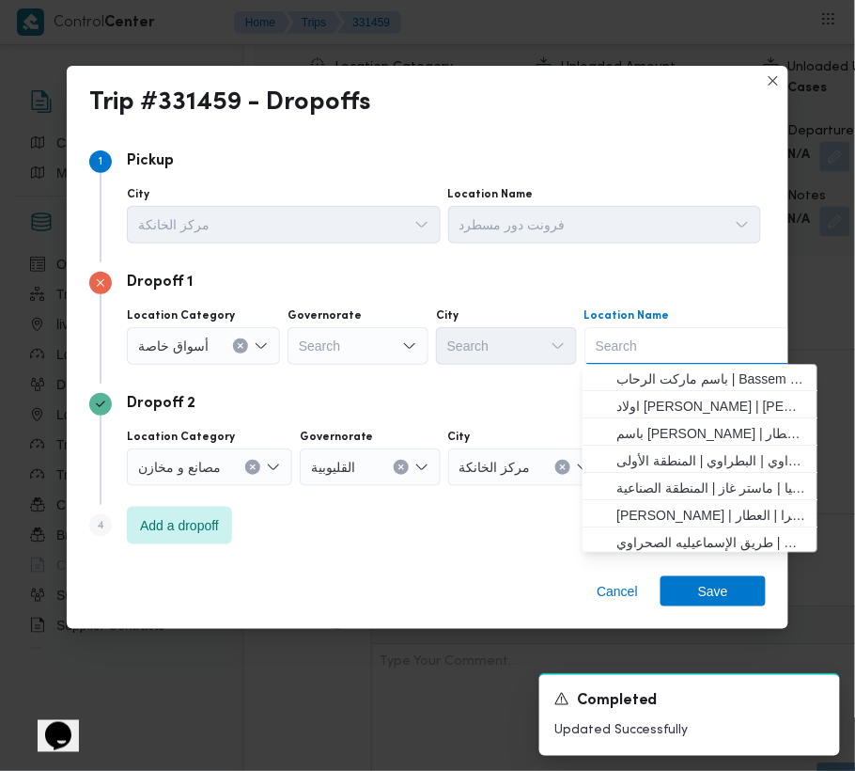
paste input "اوسكار الالف مسكن"
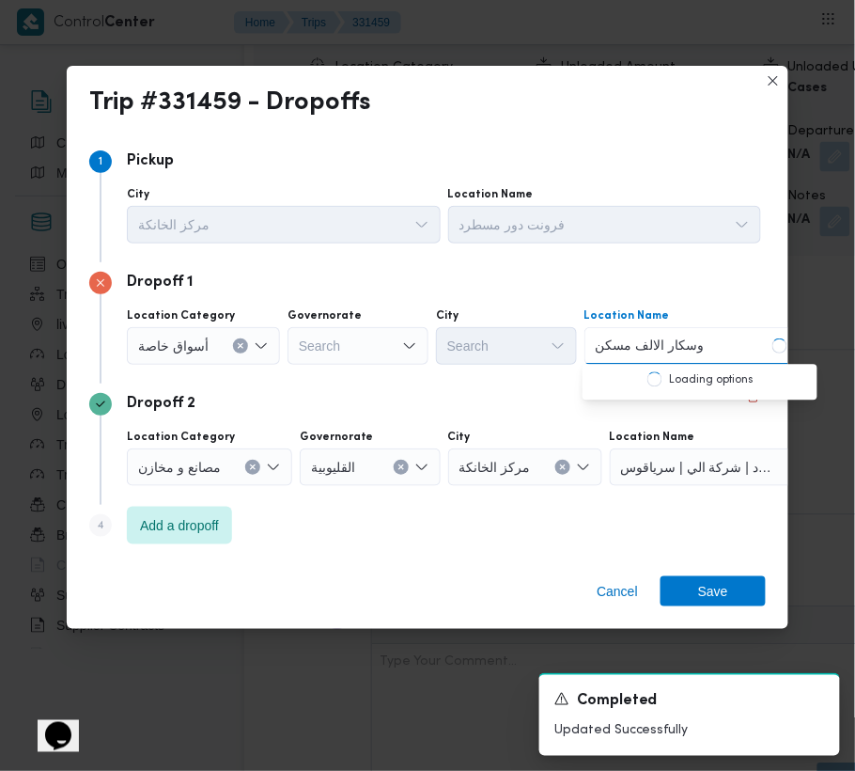
type input "اوسكار الالف مسكن"
drag, startPoint x: 664, startPoint y: 357, endPoint x: 636, endPoint y: 372, distance: 31.1
click at [636, 372] on span "اوسكار الالف مسكن | تيك أواي فتيان | المطار" at bounding box center [712, 379] width 190 height 23
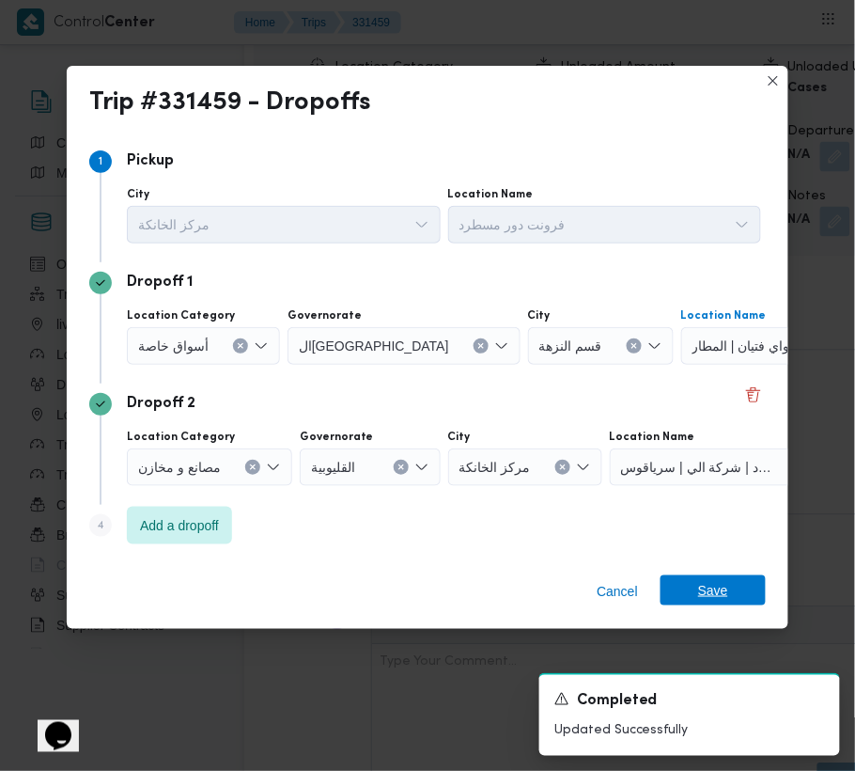
click at [723, 584] on span "Save" at bounding box center [713, 590] width 30 height 30
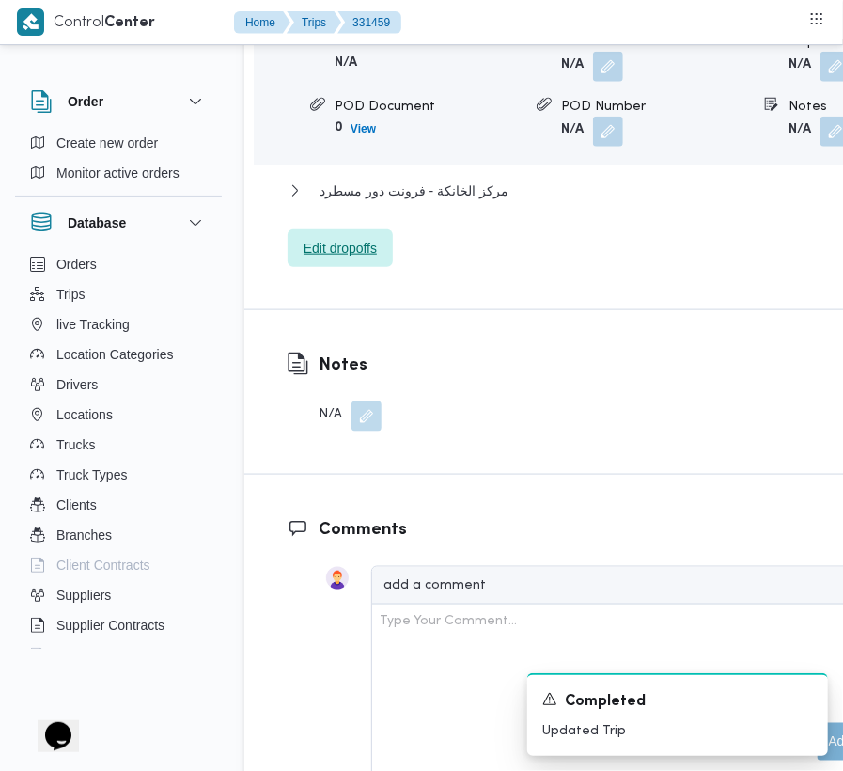
scroll to position [2500, 0]
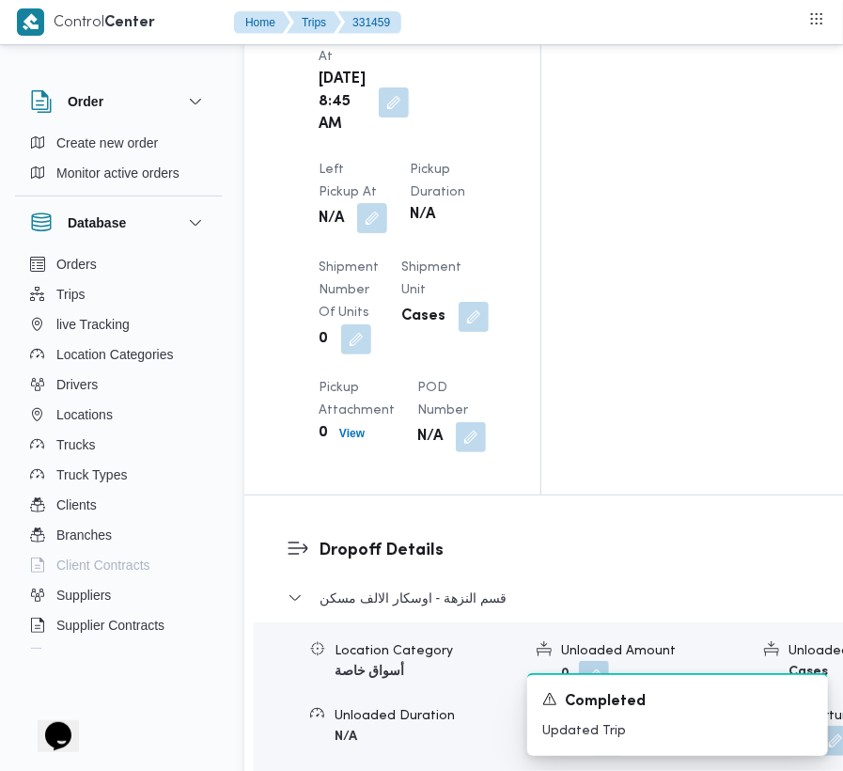
click at [387, 203] on button "button" at bounding box center [372, 218] width 30 height 30
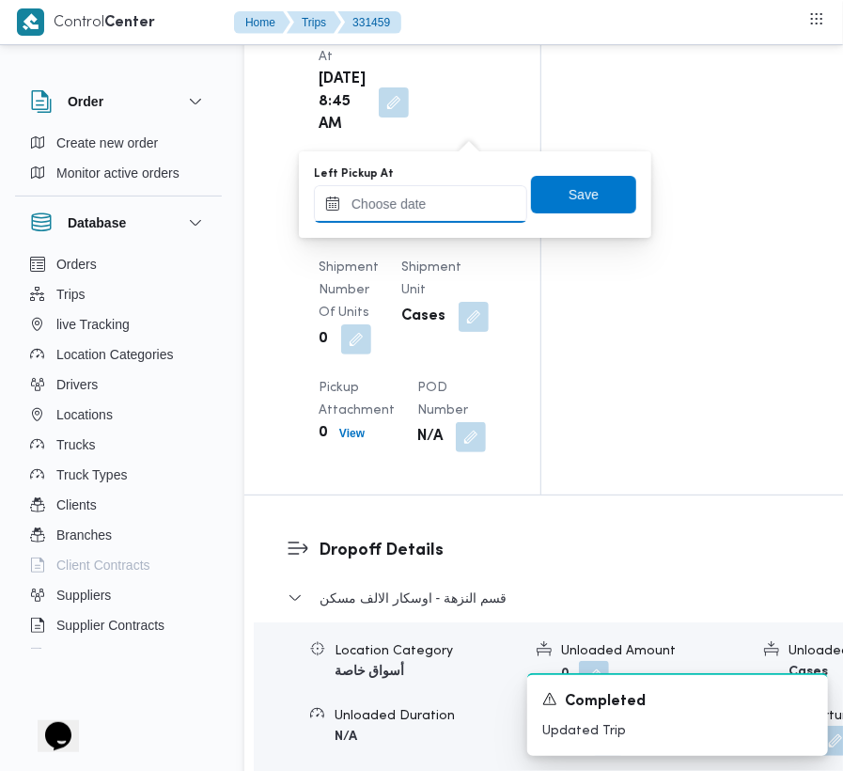
click at [460, 203] on input "Left Pickup At" at bounding box center [420, 204] width 213 height 38
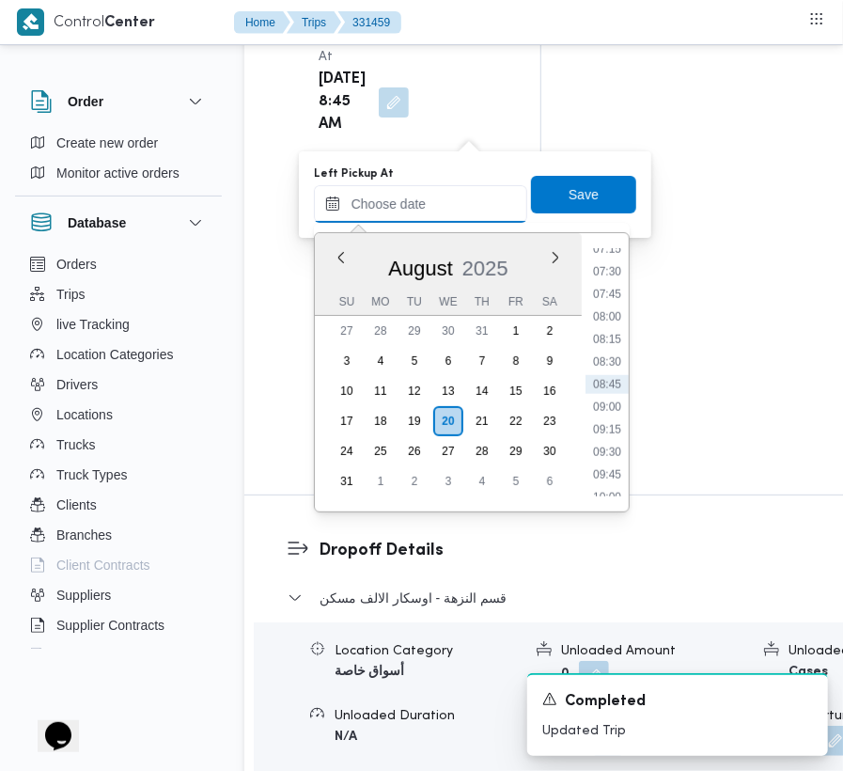
paste input "[DATE] 7:00:00 AM"
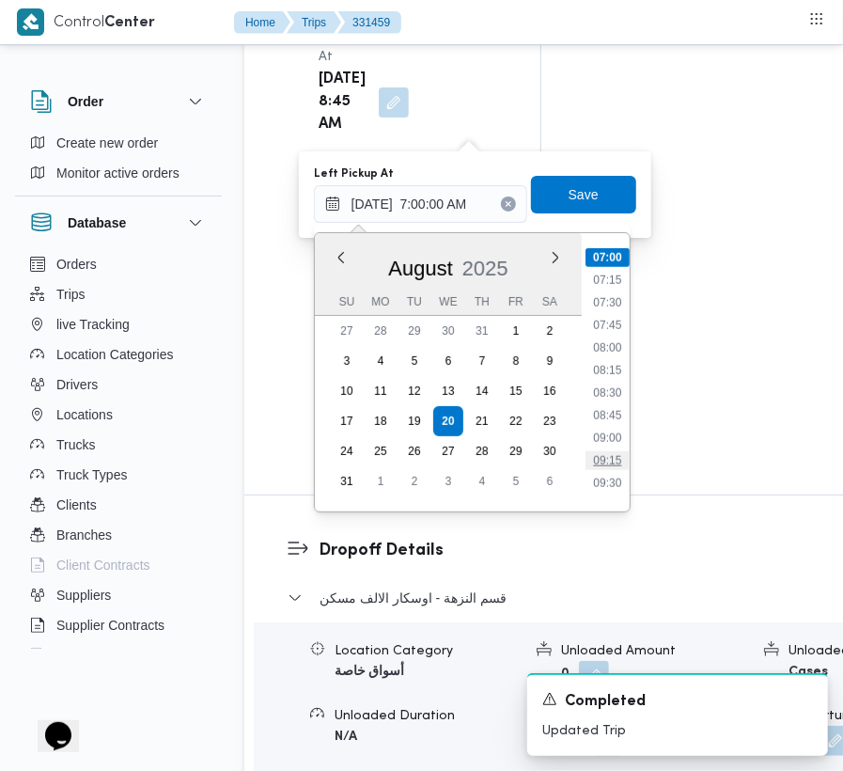
click at [606, 464] on li "09:15" at bounding box center [607, 460] width 43 height 19
type input "[DATE] 09:15"
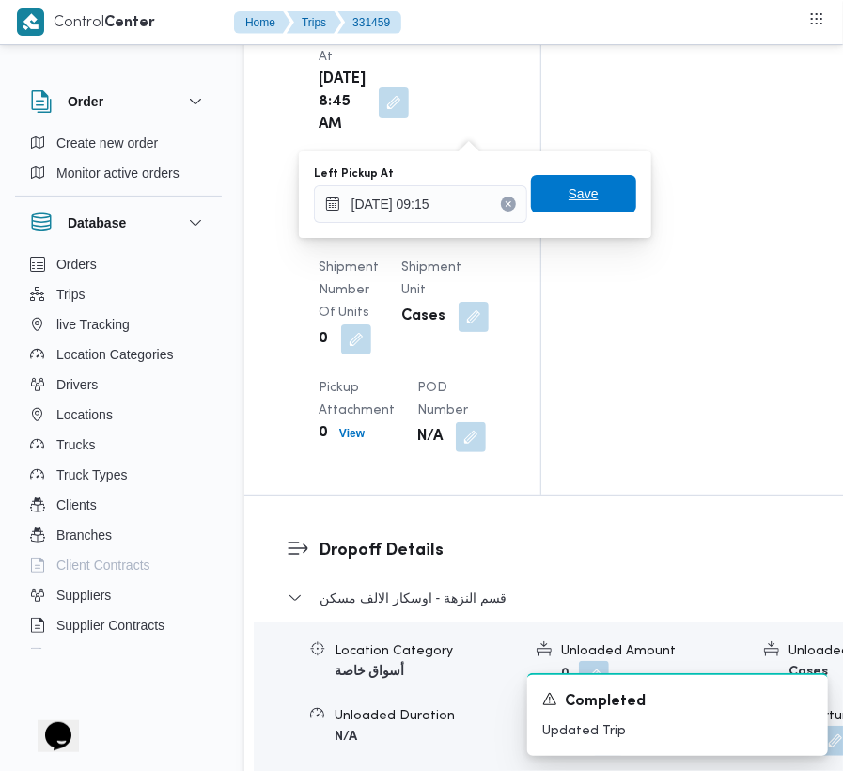
click at [572, 189] on span "Save" at bounding box center [584, 193] width 30 height 23
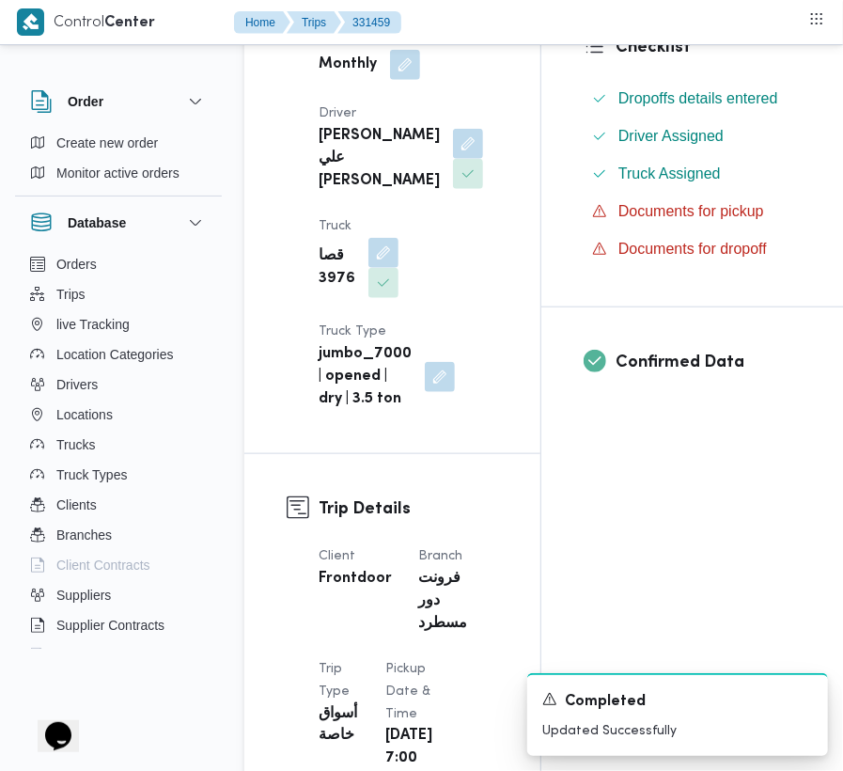
scroll to position [118, 0]
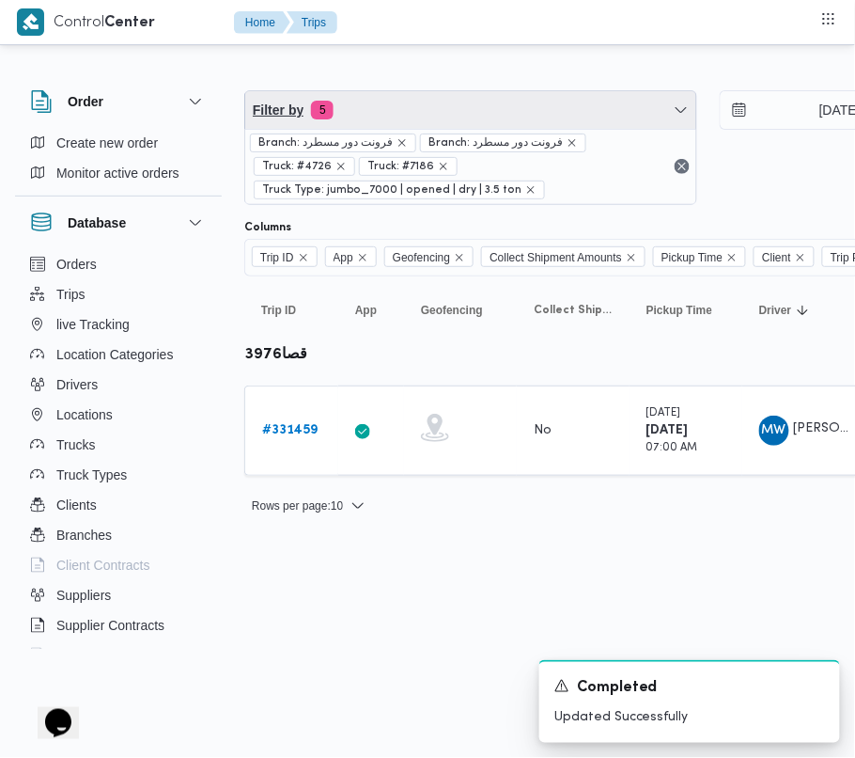
click at [497, 120] on span "Filter by 5" at bounding box center [470, 110] width 451 height 38
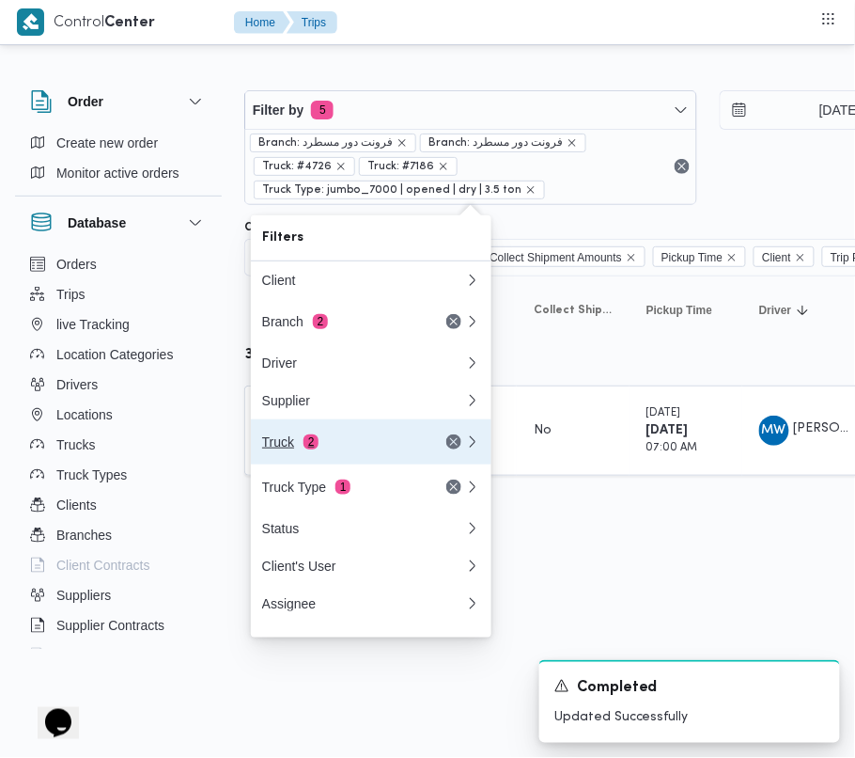
click at [350, 447] on div "Truck 2" at bounding box center [341, 441] width 158 height 15
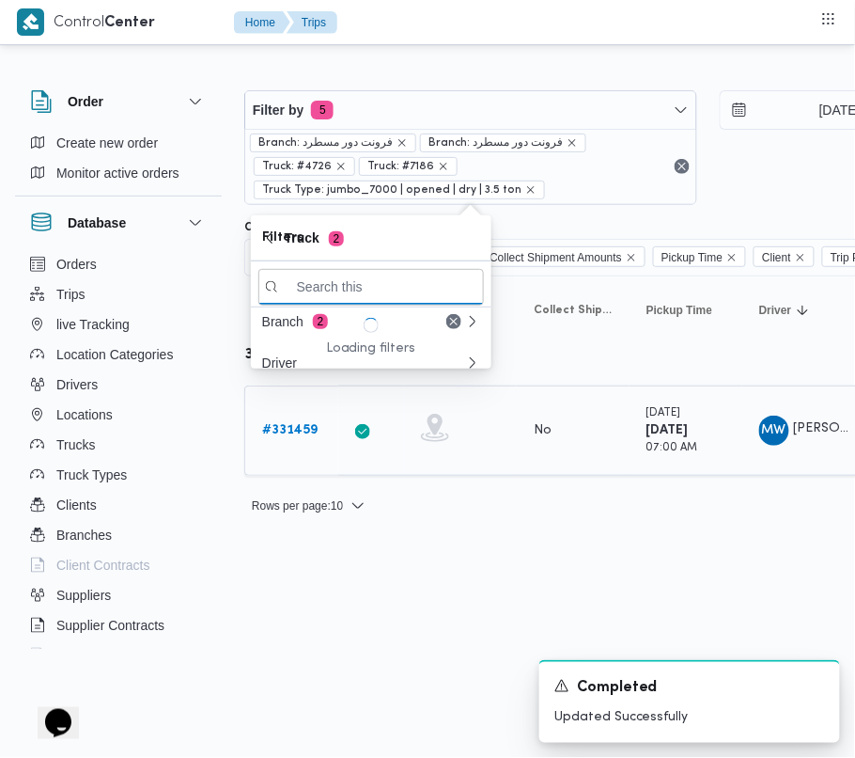
paste input "7121"
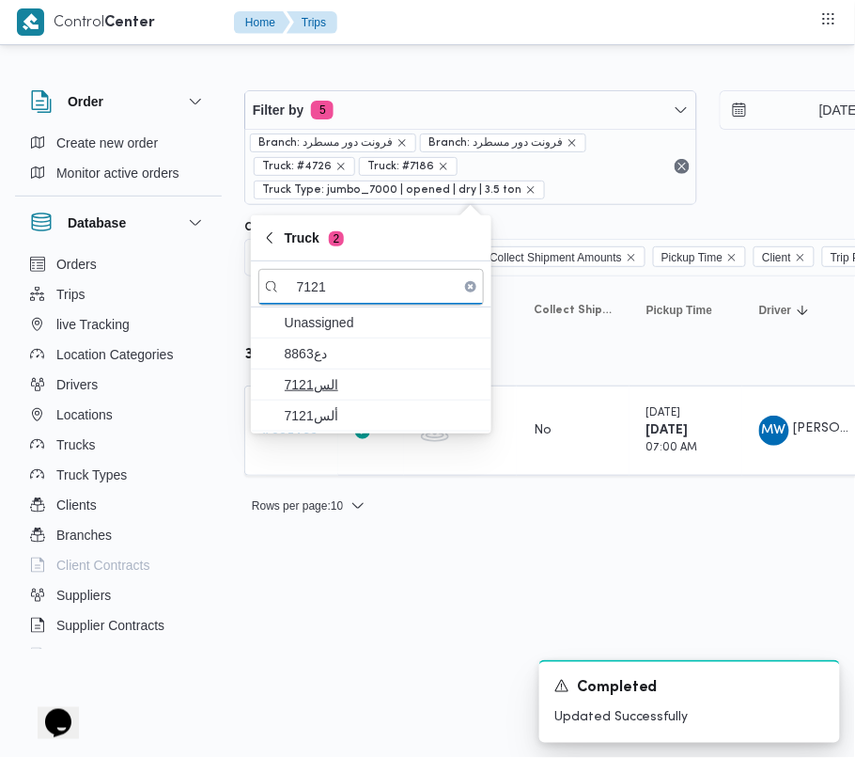
type input "7121"
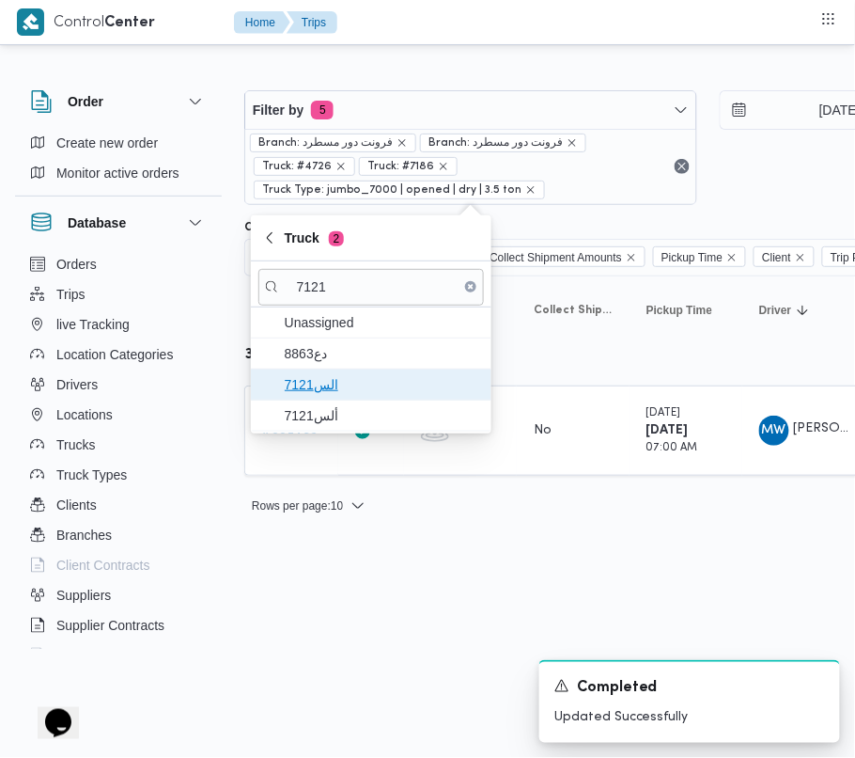
click at [310, 396] on span "الس7121" at bounding box center [382, 384] width 195 height 23
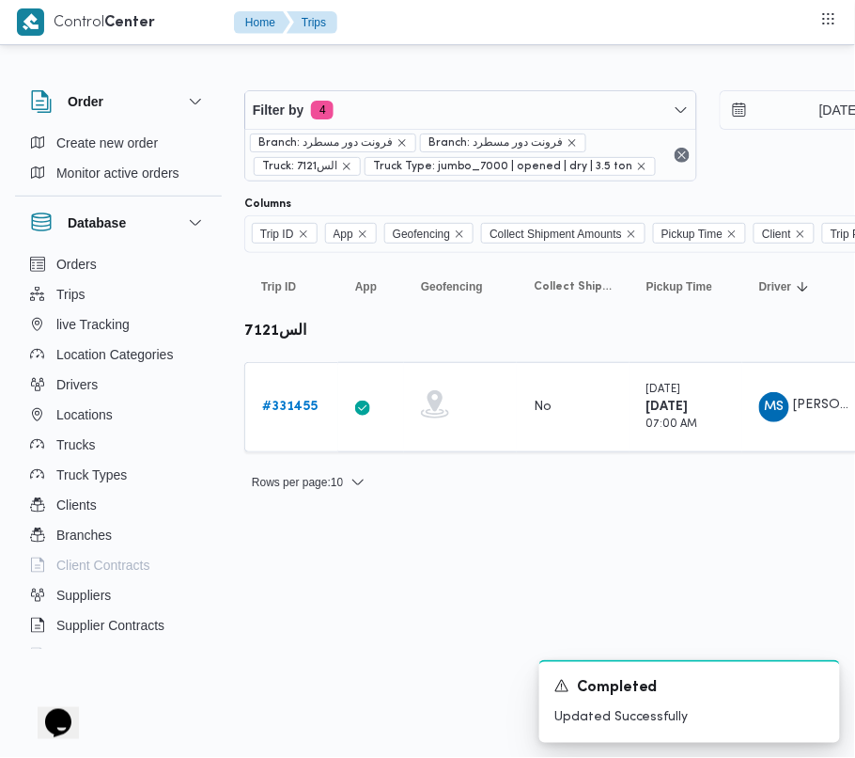
click at [321, 598] on html "Control Center Home Trips Order Create new order Monitor active orders Database…" at bounding box center [427, 379] width 855 height 758
click at [308, 423] on div "# 331455" at bounding box center [292, 407] width 74 height 38
click at [297, 417] on link "# 331455" at bounding box center [289, 407] width 55 height 23
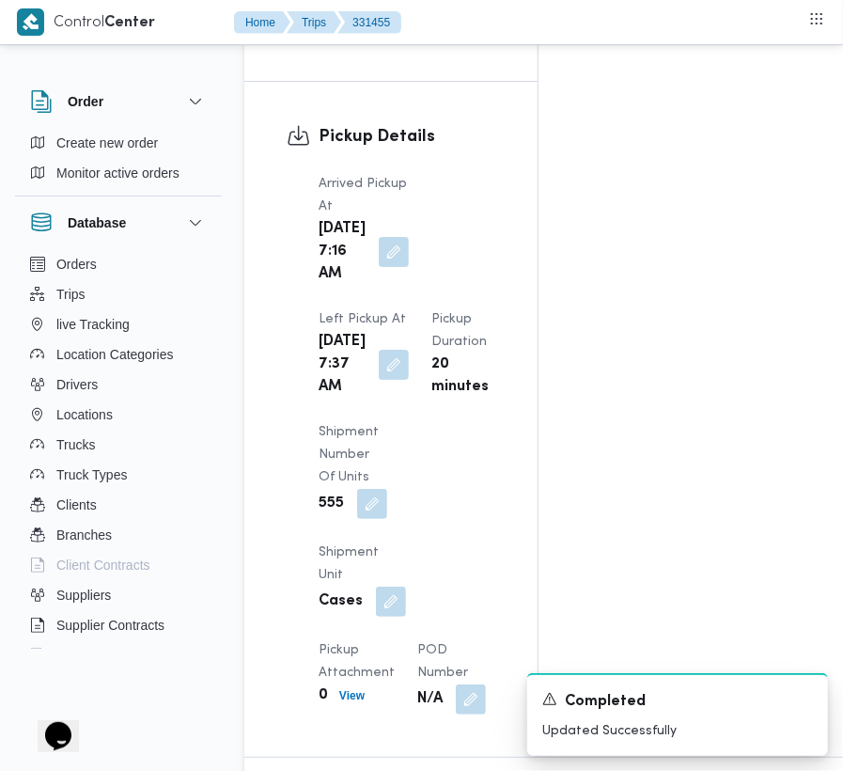
scroll to position [3174, 0]
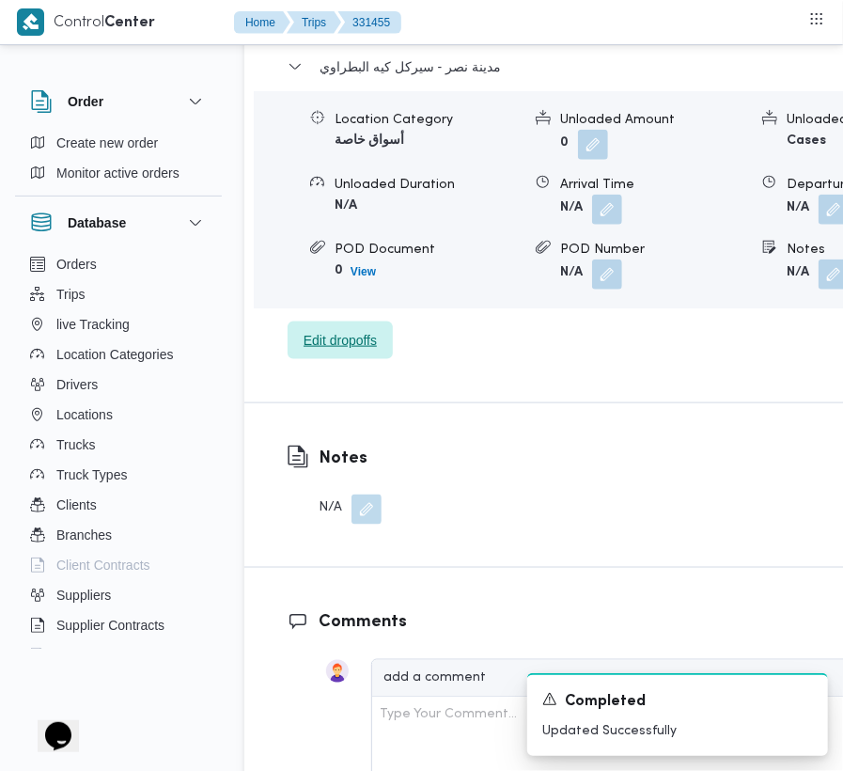
drag, startPoint x: 354, startPoint y: 532, endPoint x: 359, endPoint y: 542, distance: 11.4
click at [359, 359] on span "Edit dropoffs" at bounding box center [340, 340] width 105 height 38
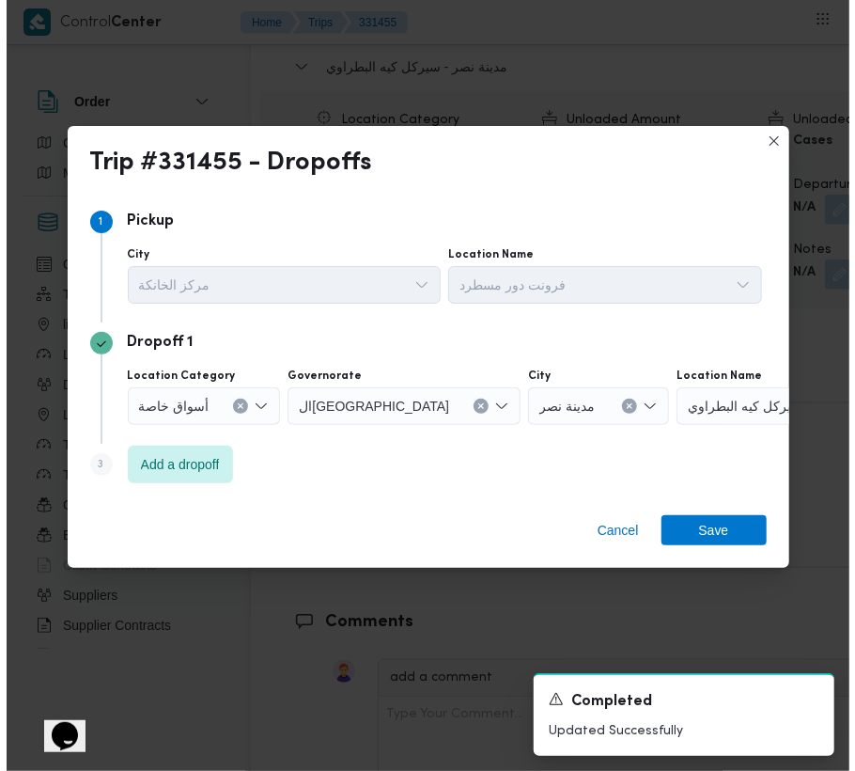
scroll to position [3069, 0]
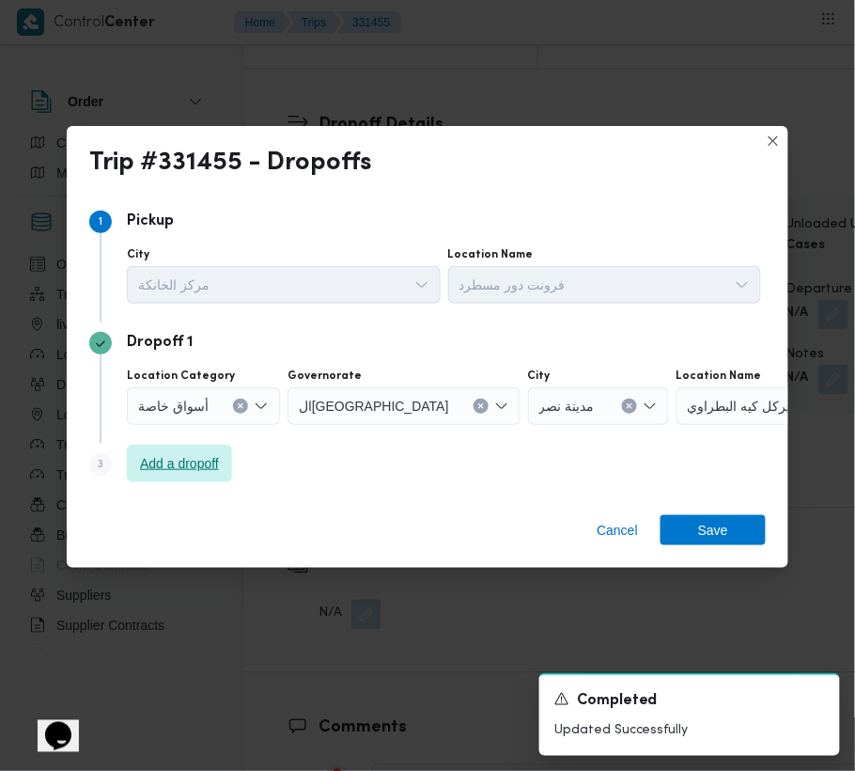
click at [212, 461] on span "Add a dropoff" at bounding box center [179, 463] width 79 height 23
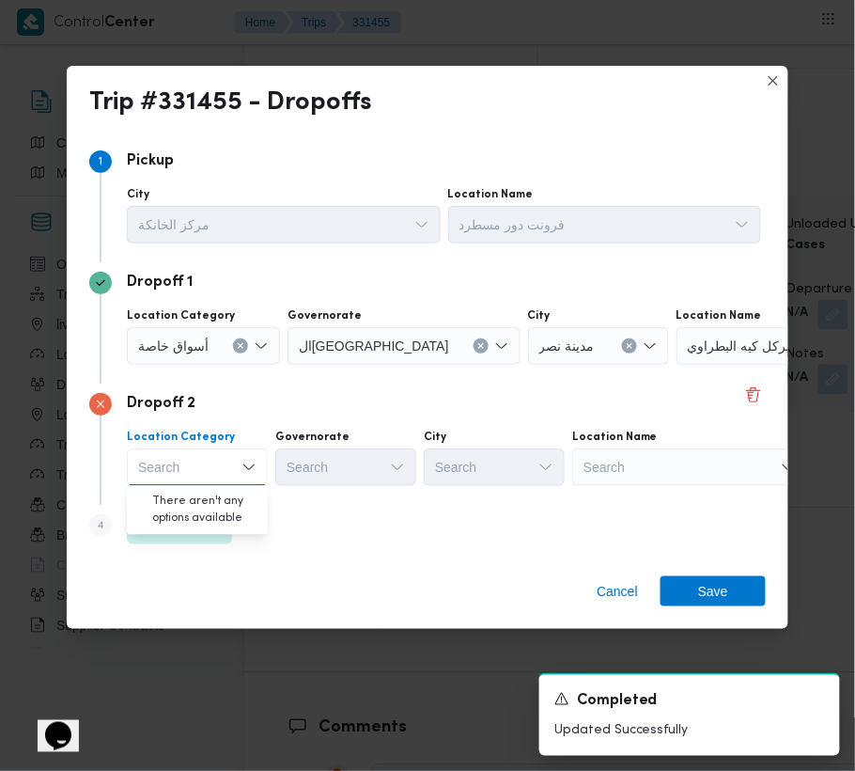
click at [445, 549] on div "Step 4 is disabled 4 Add a dropoff" at bounding box center [427, 529] width 677 height 49
click at [211, 527] on span "Add a dropoff" at bounding box center [179, 524] width 79 height 23
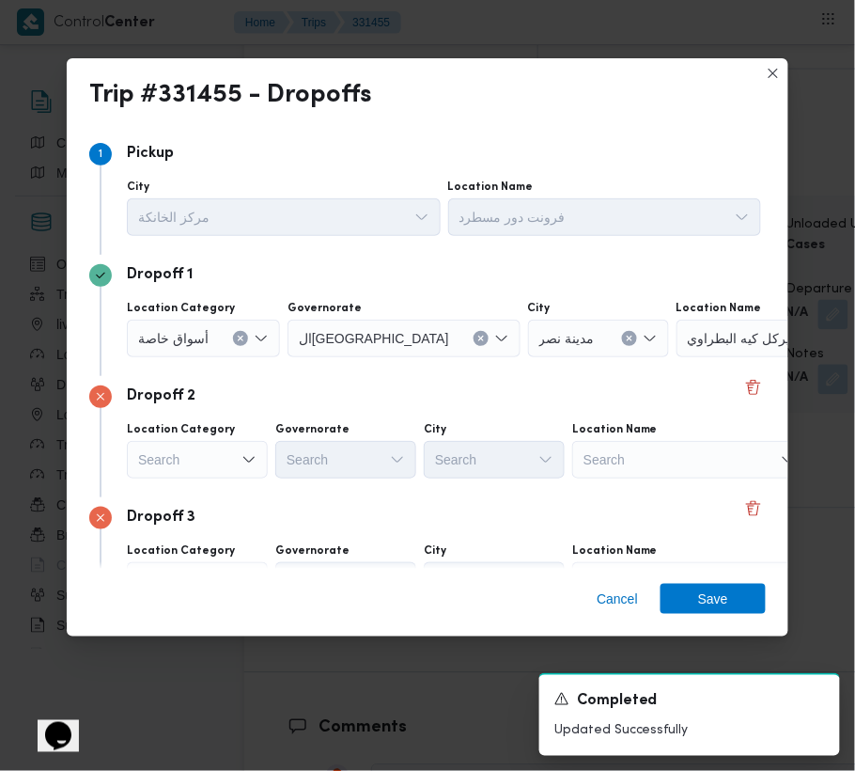
scroll to position [106, 0]
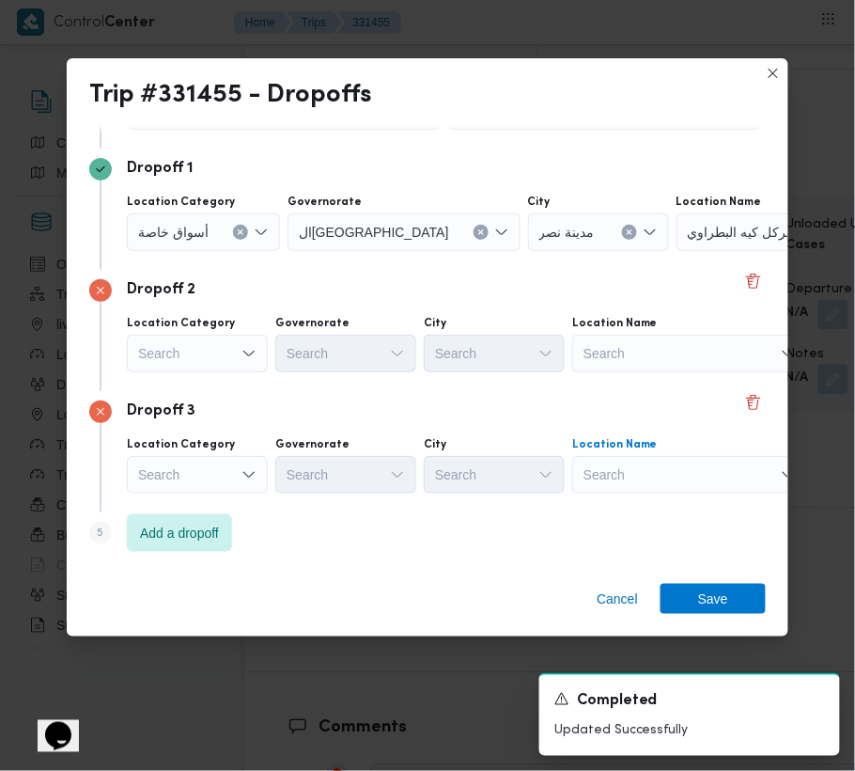
click at [709, 251] on div "Search" at bounding box center [794, 232] width 235 height 38
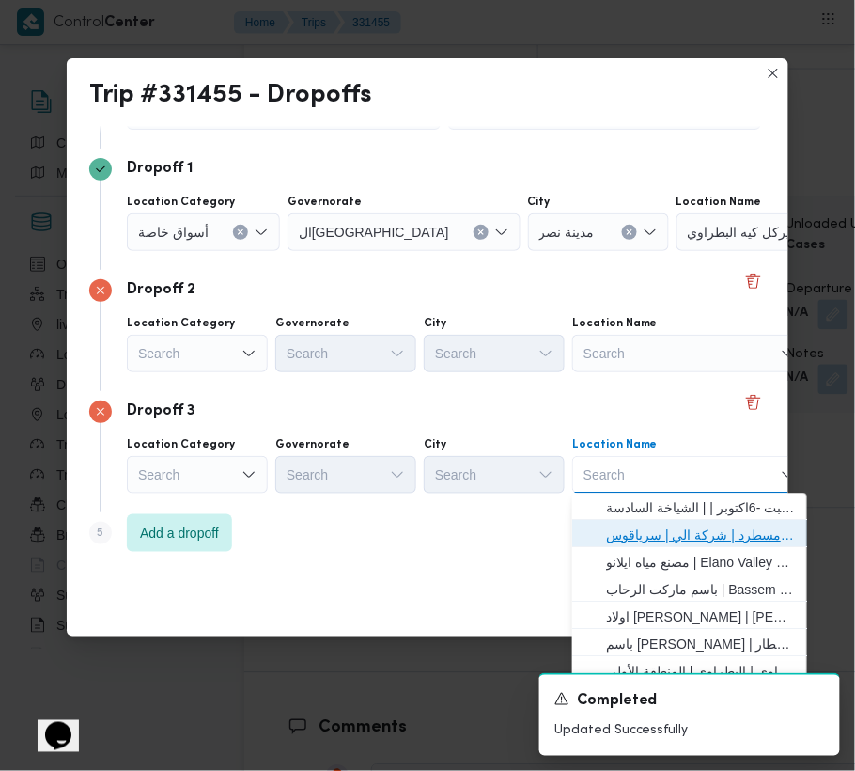
click at [707, 532] on span "فرونت دور مسطرد | شركة الي | سرياقوس" at bounding box center [701, 535] width 190 height 23
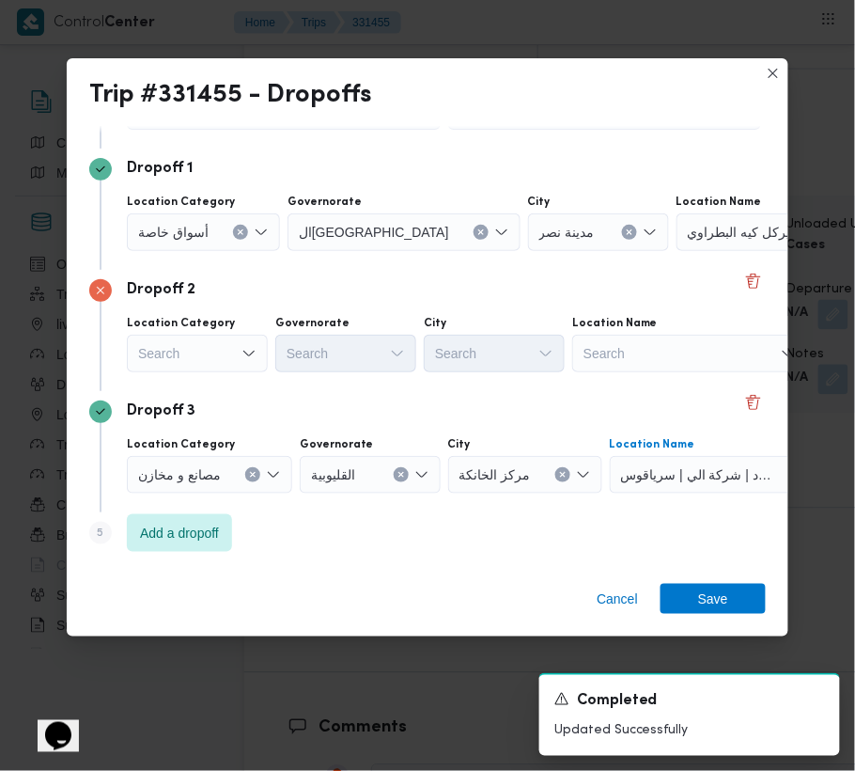
click at [197, 251] on div "Search" at bounding box center [203, 232] width 153 height 38
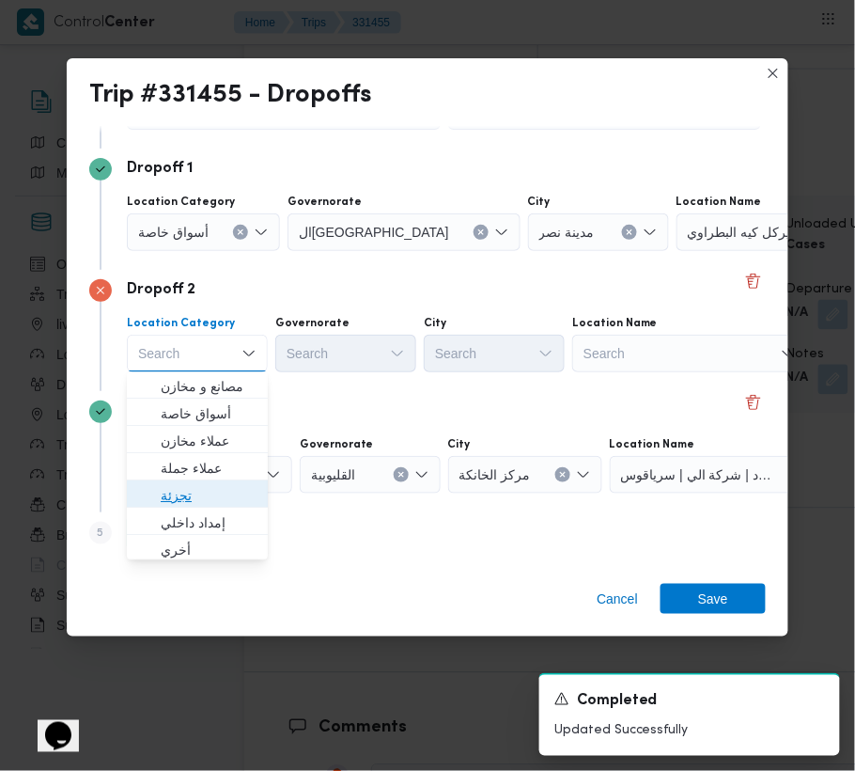
click at [205, 486] on span "تجزئة" at bounding box center [209, 496] width 96 height 23
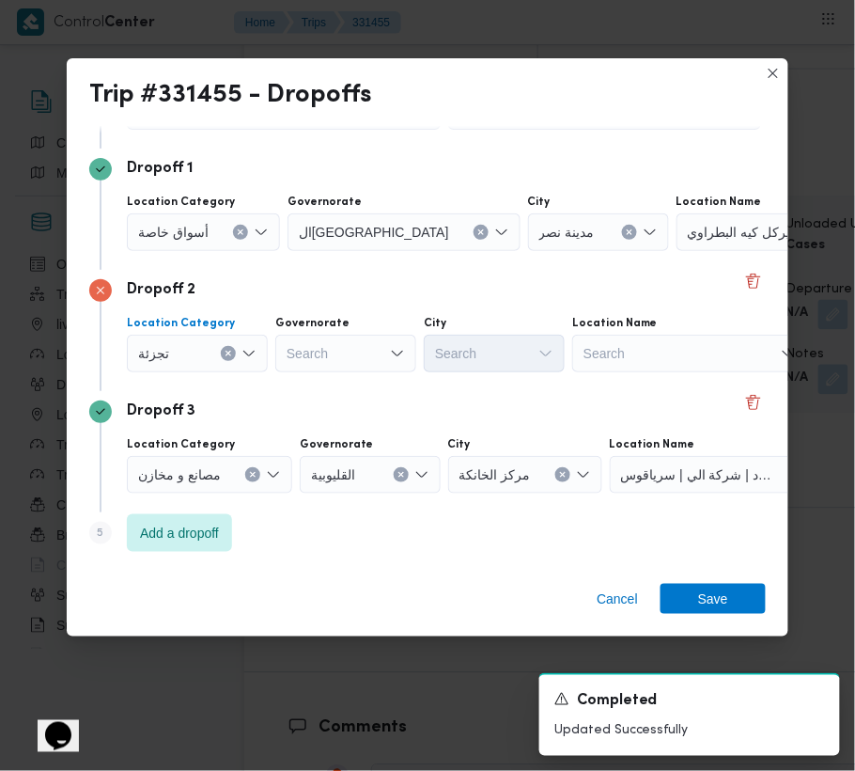
drag, startPoint x: 227, startPoint y: 222, endPoint x: 224, endPoint y: 242, distance: 20.1
click at [227, 223] on div "أسواق خاصة" at bounding box center [203, 232] width 153 height 38
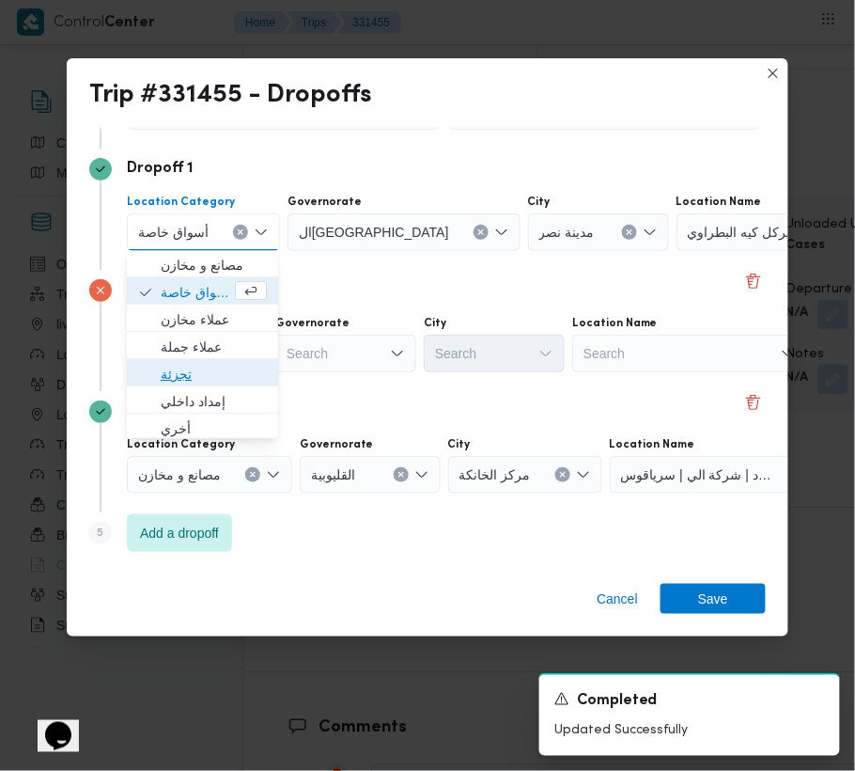
click at [201, 367] on span "تجزئة" at bounding box center [214, 375] width 106 height 23
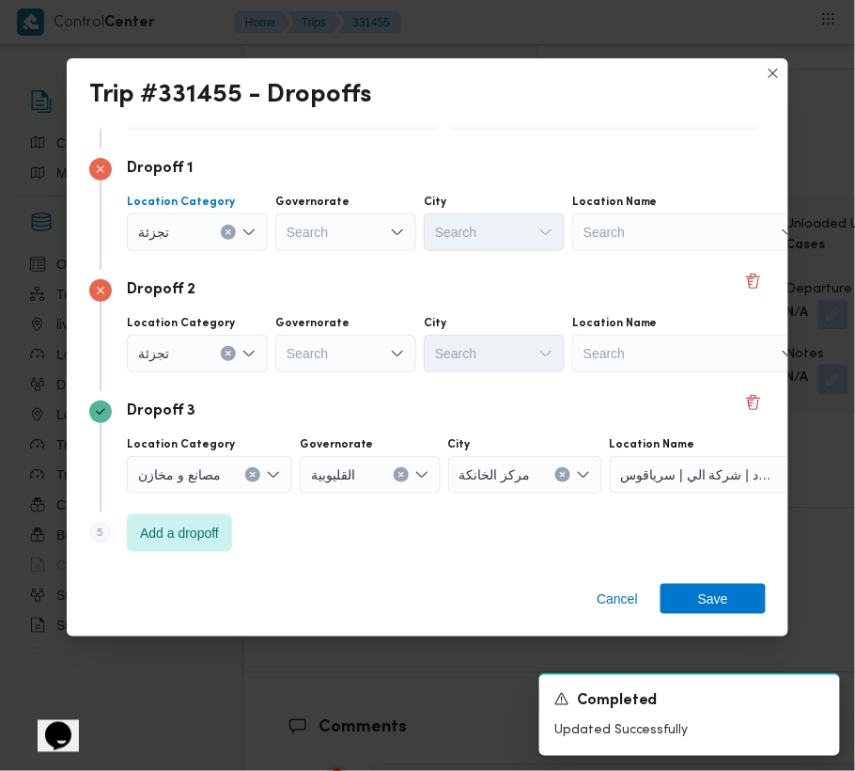
click at [291, 247] on div at bounding box center [287, 232] width 9 height 30
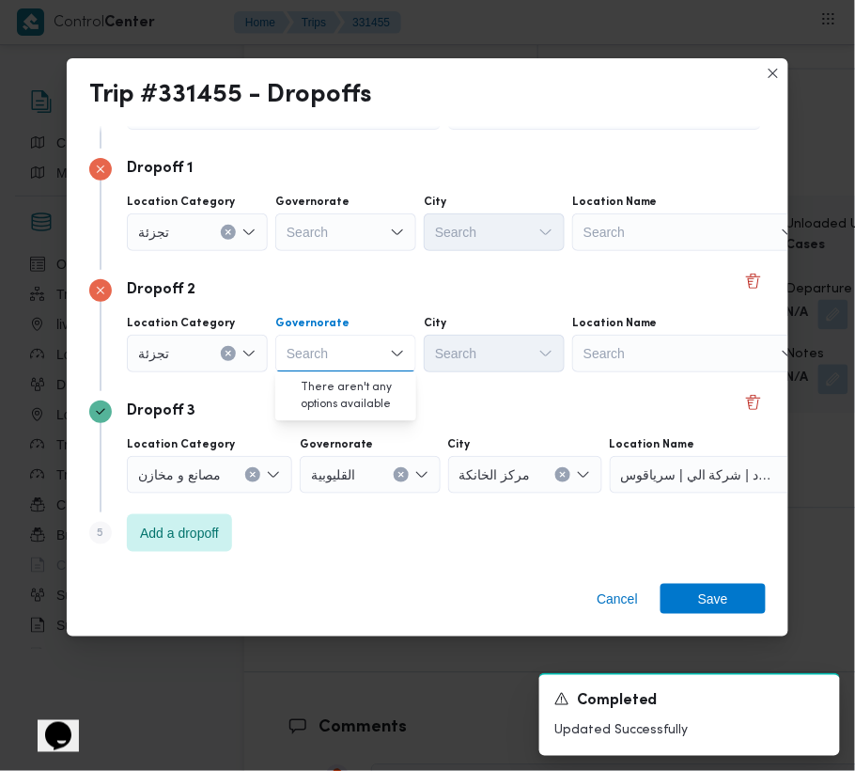
paste input "[GEOGRAPHIC_DATA]"
type input "[GEOGRAPHIC_DATA]"
click at [324, 220] on div "Search" at bounding box center [345, 232] width 141 height 38
paste input "[GEOGRAPHIC_DATA]"
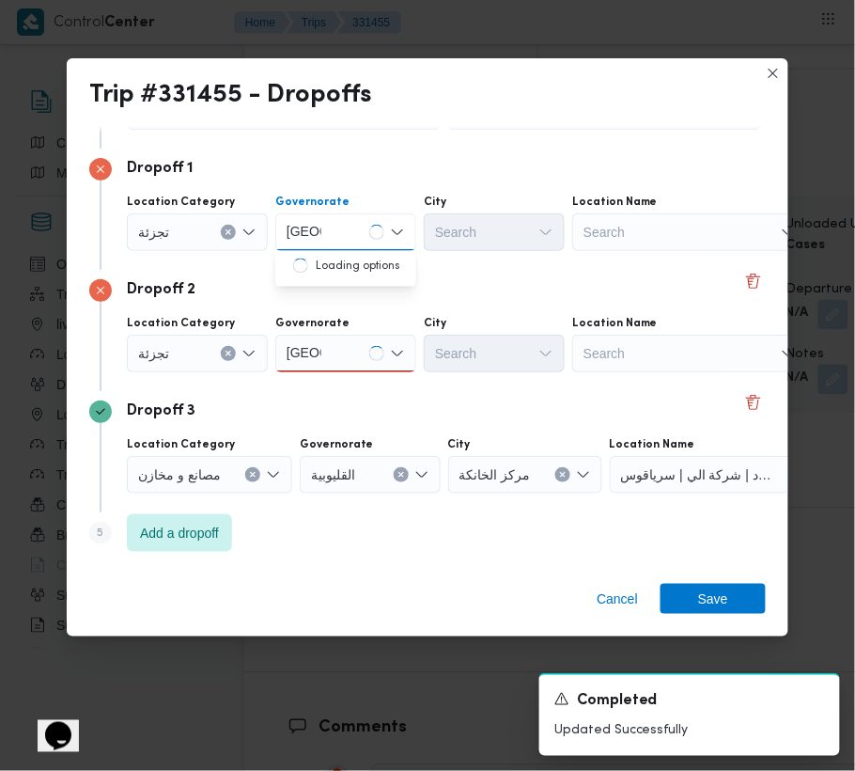
type input "[GEOGRAPHIC_DATA]"
click at [333, 342] on div "[GEOGRAPHIC_DATA] [GEOGRAPHIC_DATA]" at bounding box center [345, 354] width 141 height 38
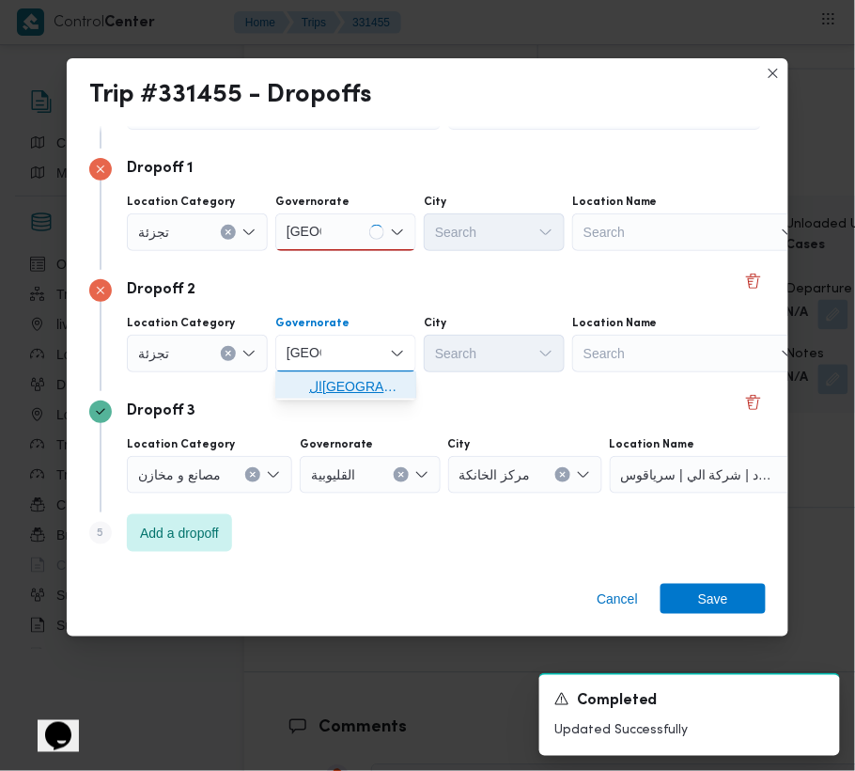
drag, startPoint x: 346, startPoint y: 382, endPoint x: 380, endPoint y: 378, distance: 34.0
click at [347, 383] on span "ال[GEOGRAPHIC_DATA]" at bounding box center [357, 387] width 96 height 23
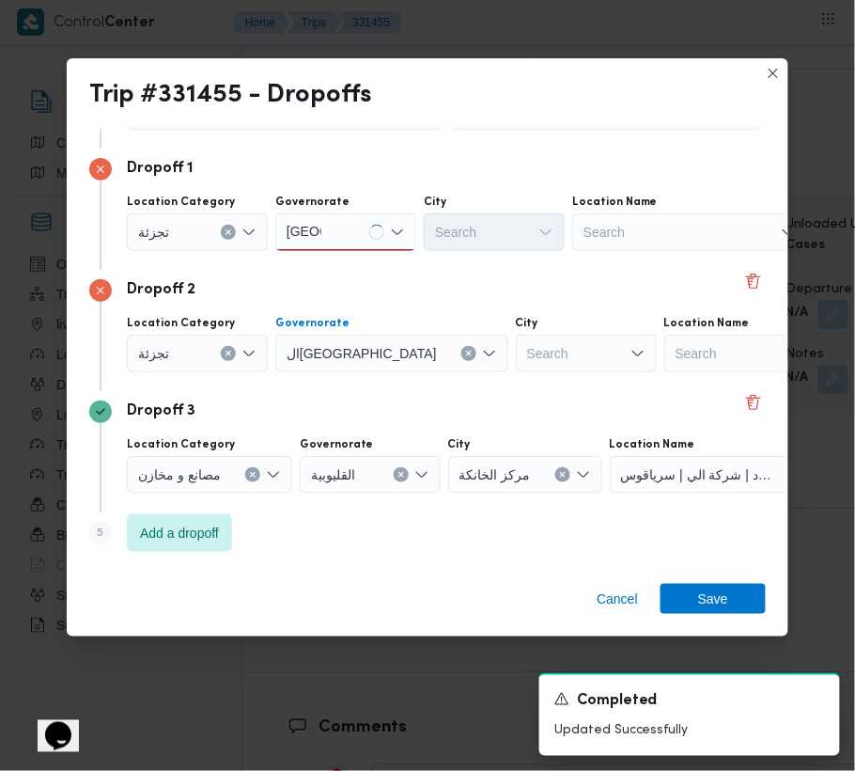
click at [441, 130] on div "Search" at bounding box center [284, 111] width 314 height 38
click at [362, 214] on div "[GEOGRAPHIC_DATA] [GEOGRAPHIC_DATA]" at bounding box center [345, 232] width 141 height 38
click at [350, 259] on span "ال[GEOGRAPHIC_DATA]" at bounding box center [357, 266] width 96 height 23
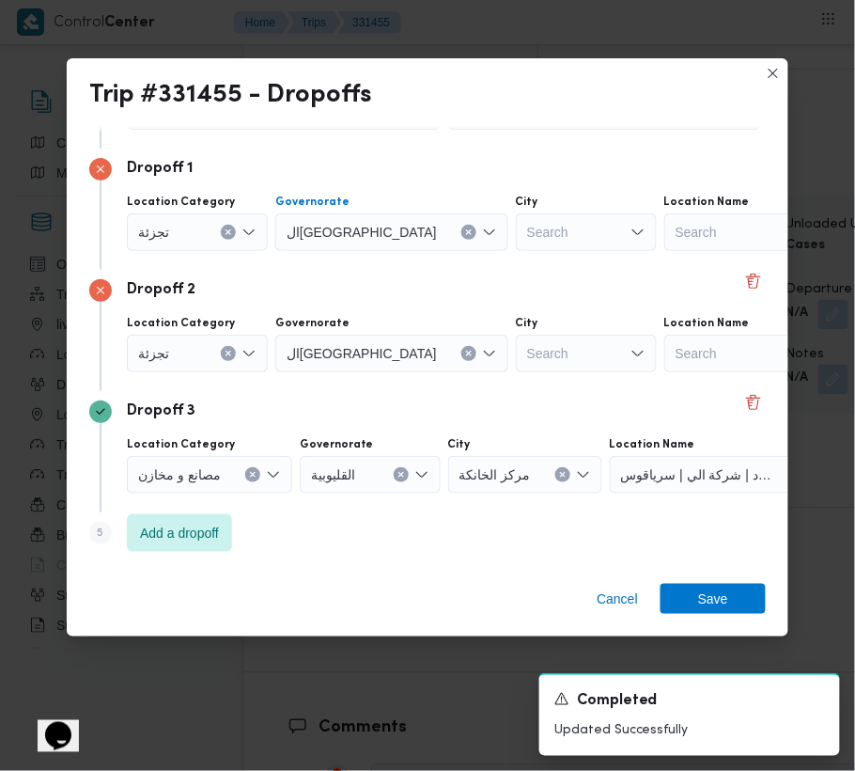
drag, startPoint x: 511, startPoint y: 227, endPoint x: 508, endPoint y: 249, distance: 21.8
click at [516, 246] on div "Search" at bounding box center [586, 232] width 141 height 38
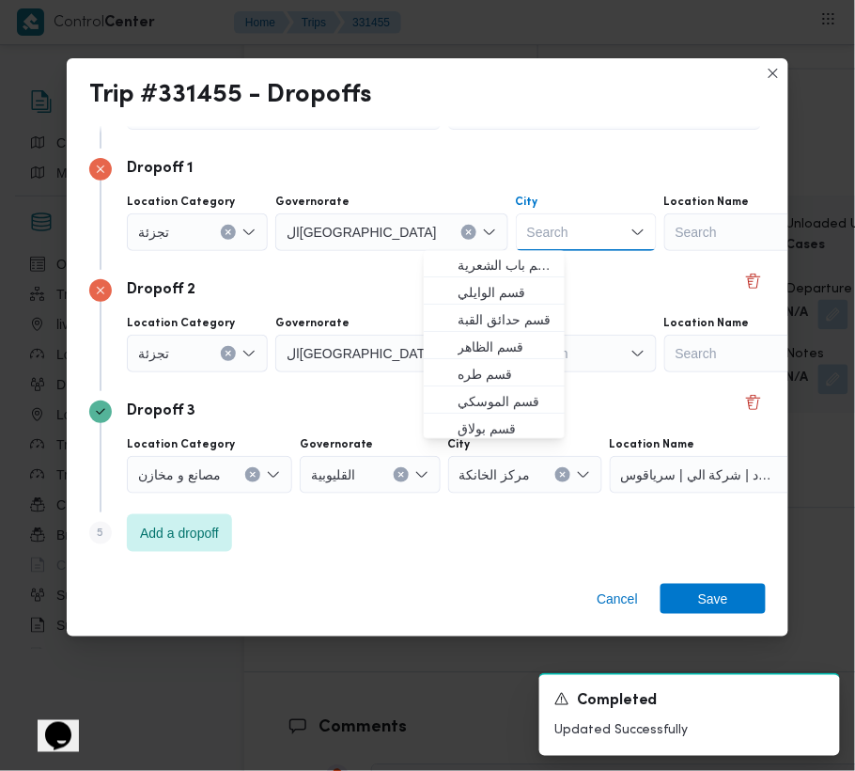
paste input "[GEOGRAPHIC_DATA]"
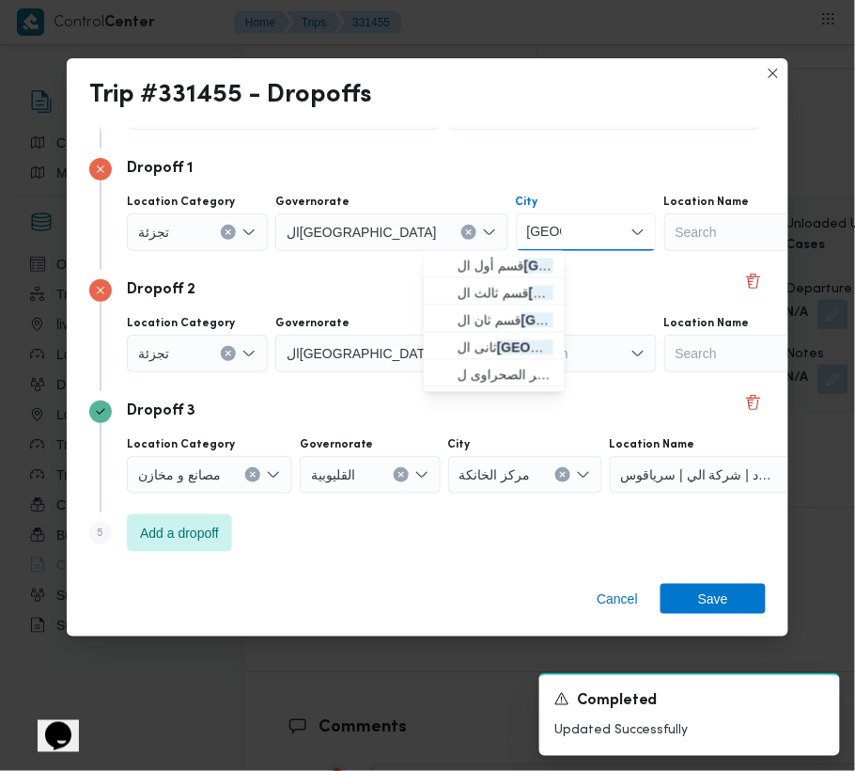
type input "[GEOGRAPHIC_DATA]"
click at [492, 252] on span "قسم أول ال قاهرة الجديدة" at bounding box center [494, 266] width 126 height 30
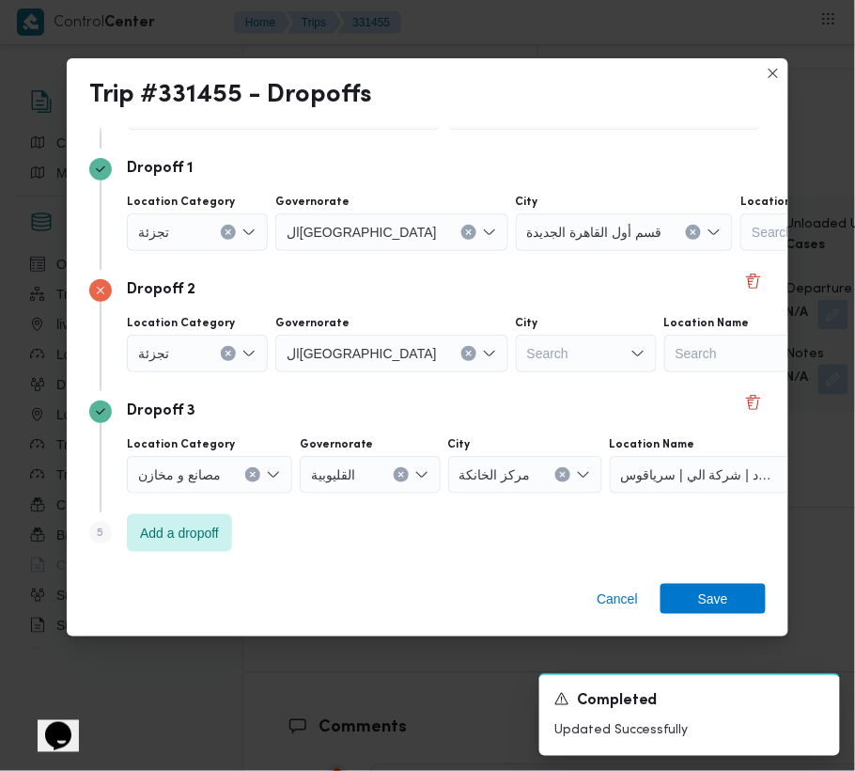
click at [516, 251] on div "Search" at bounding box center [625, 232] width 218 height 38
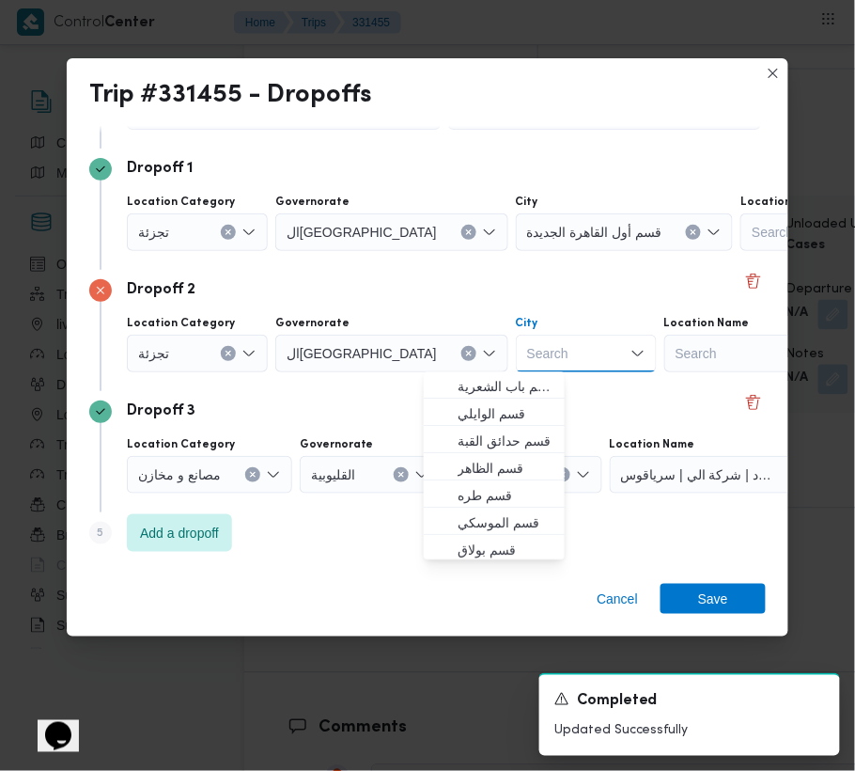
paste input "مقطم"
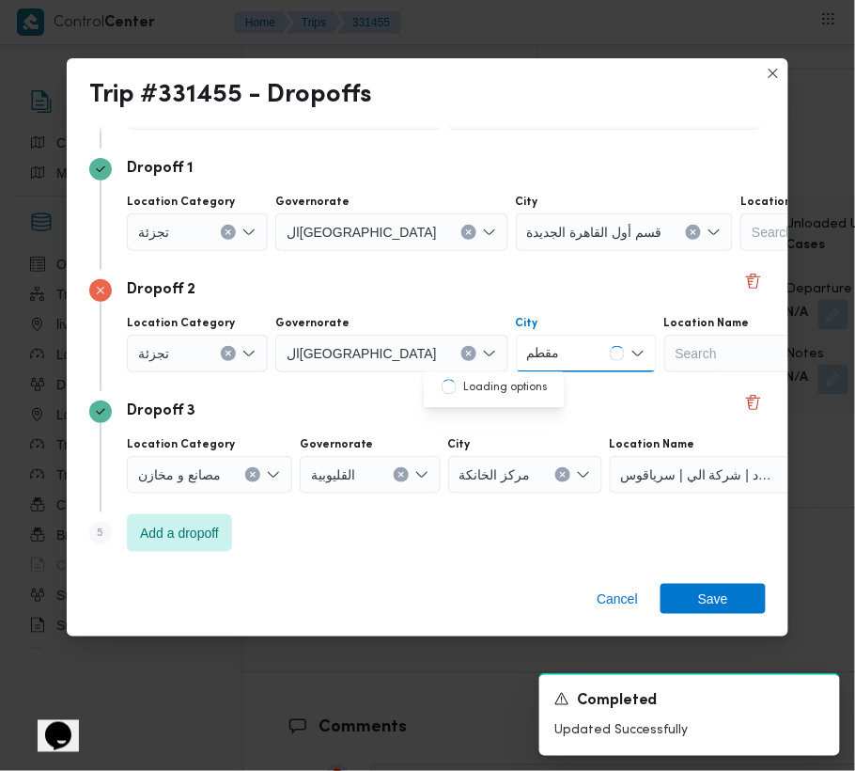
type input "مقطم"
click at [516, 348] on div "مقطم مقطم" at bounding box center [586, 354] width 141 height 38
click at [498, 381] on span "قسم المقطم" at bounding box center [506, 387] width 96 height 23
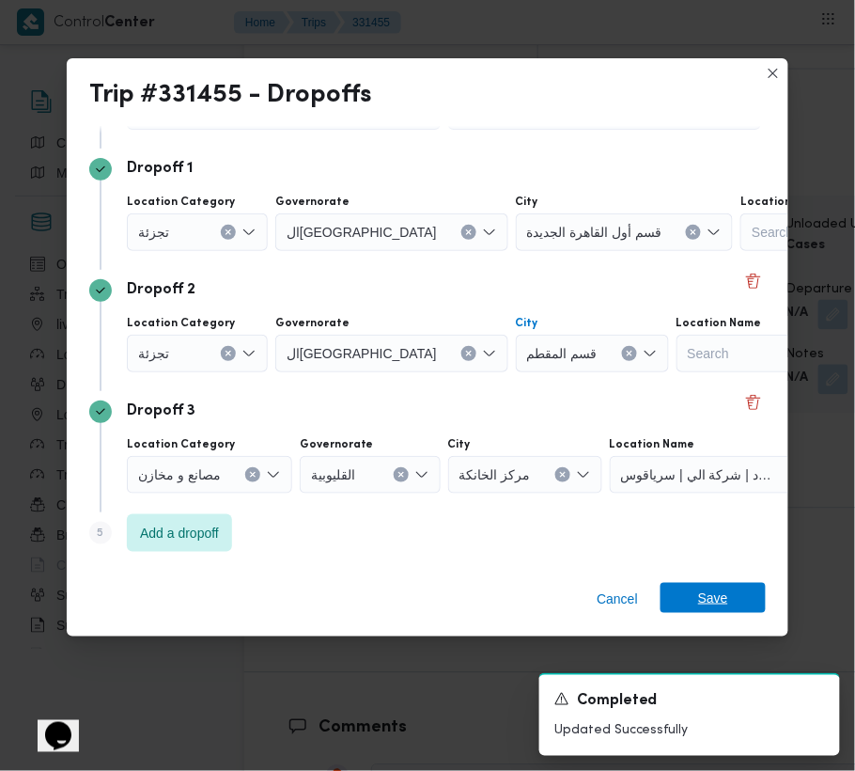
click at [741, 596] on span "Save" at bounding box center [713, 598] width 105 height 30
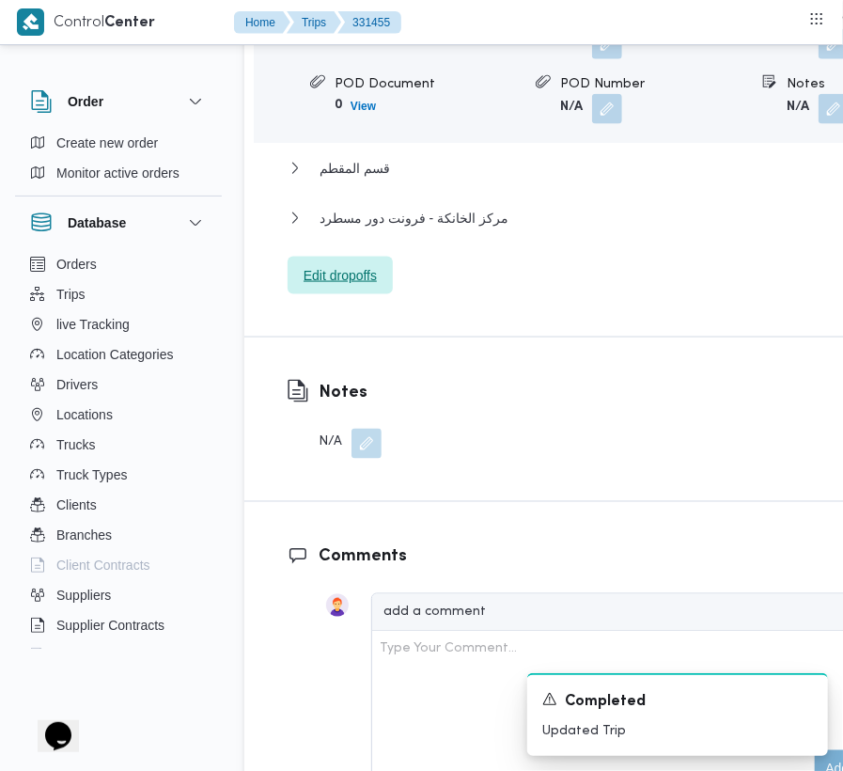
scroll to position [3384, 0]
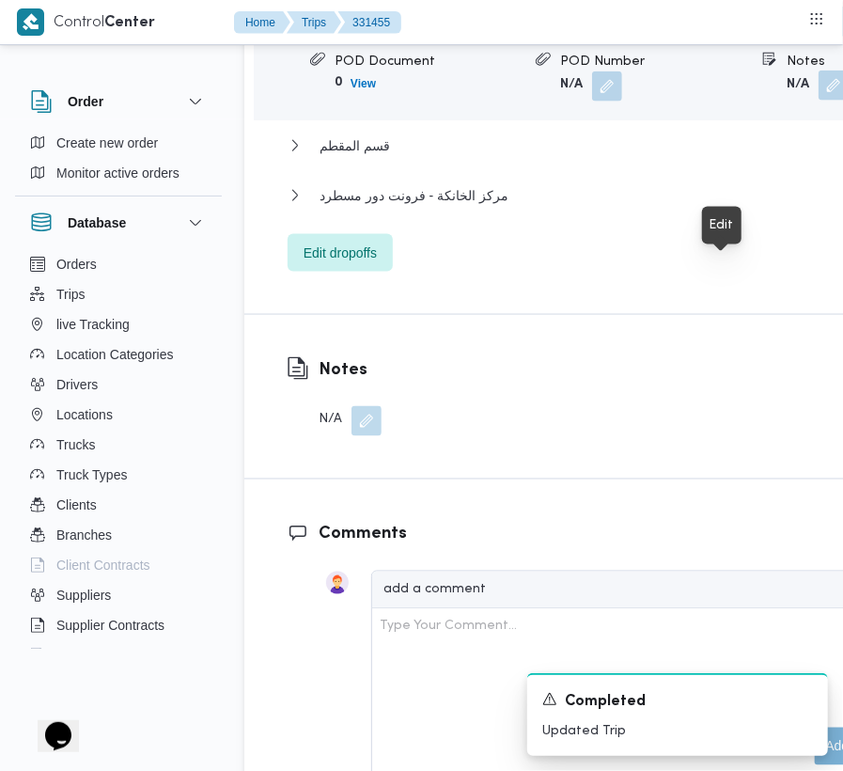
click at [819, 101] on button "button" at bounding box center [834, 85] width 30 height 30
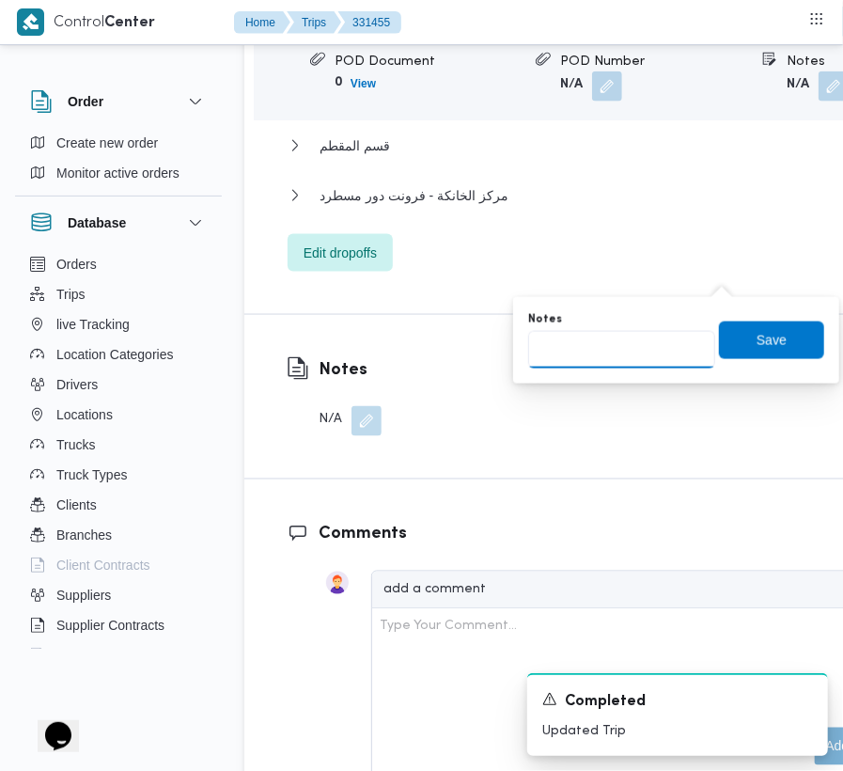
click at [648, 351] on input "Notes" at bounding box center [621, 350] width 187 height 38
paste input "القطامية"
type input "القطامية"
click at [763, 333] on span "Save" at bounding box center [772, 339] width 30 height 23
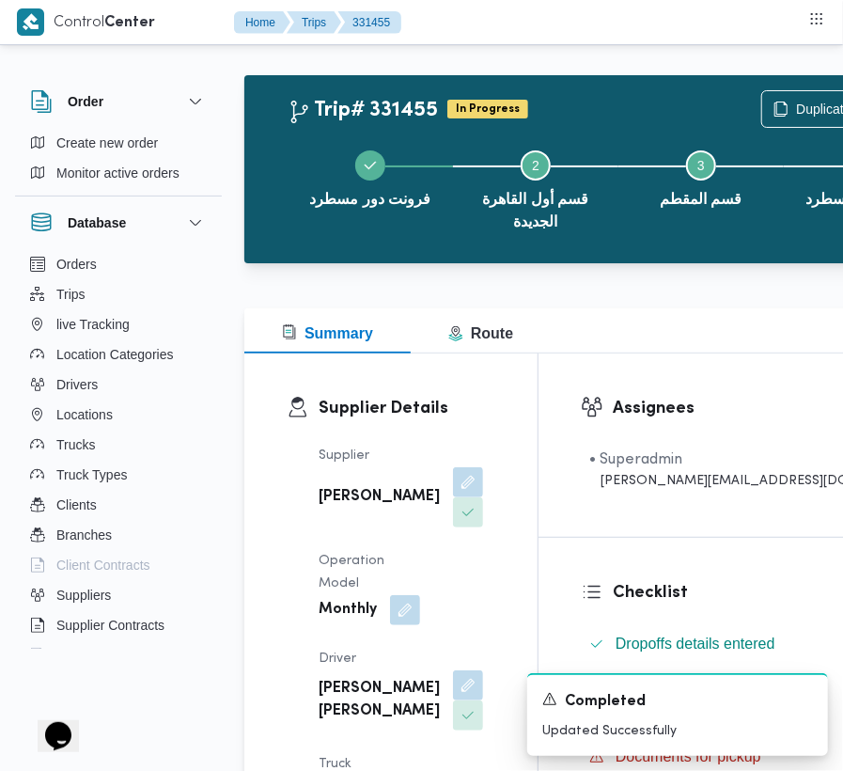
scroll to position [0, 0]
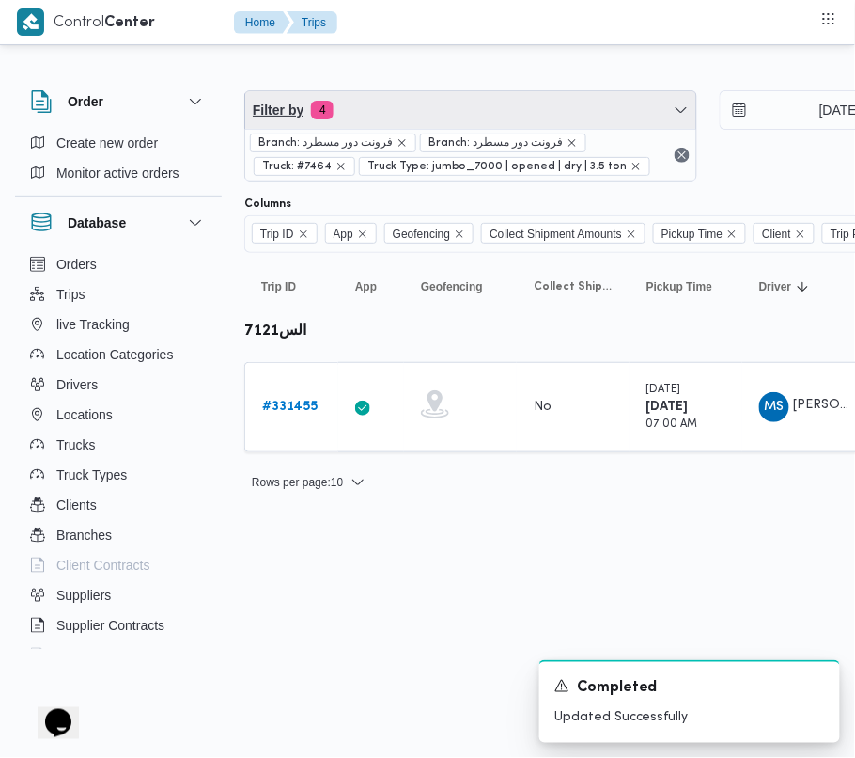
click at [504, 118] on span "Filter by 4" at bounding box center [470, 110] width 451 height 38
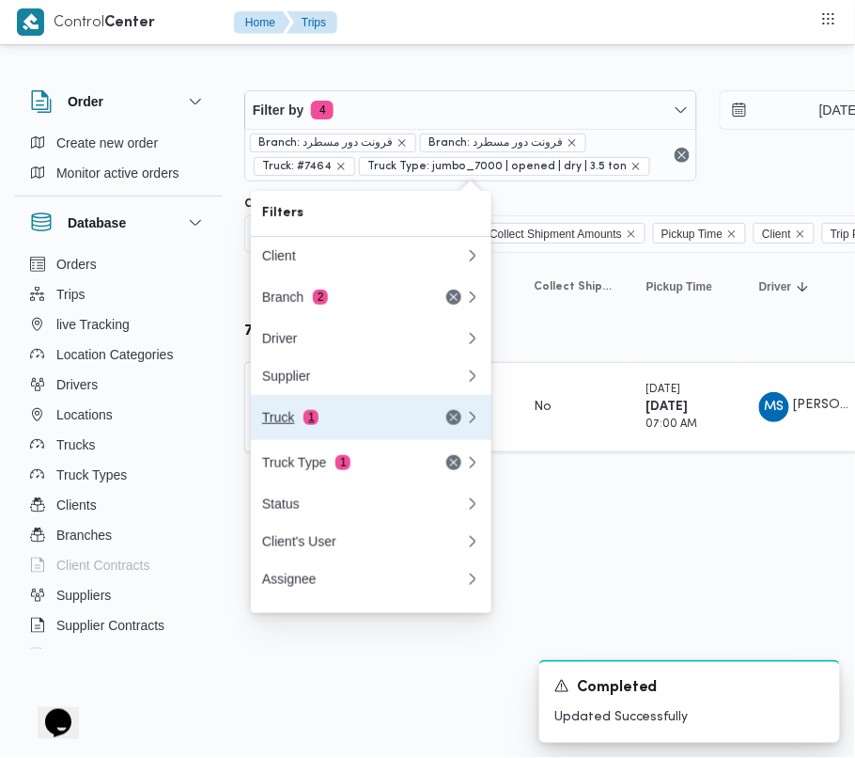
click at [381, 408] on button "Truck 1" at bounding box center [371, 417] width 241 height 45
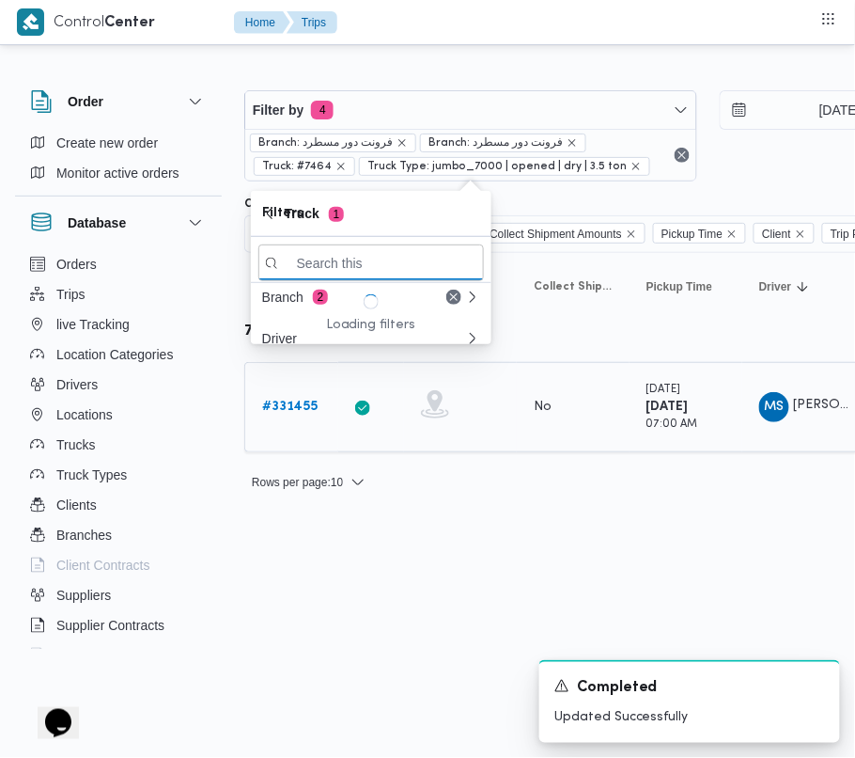
paste input "6487"
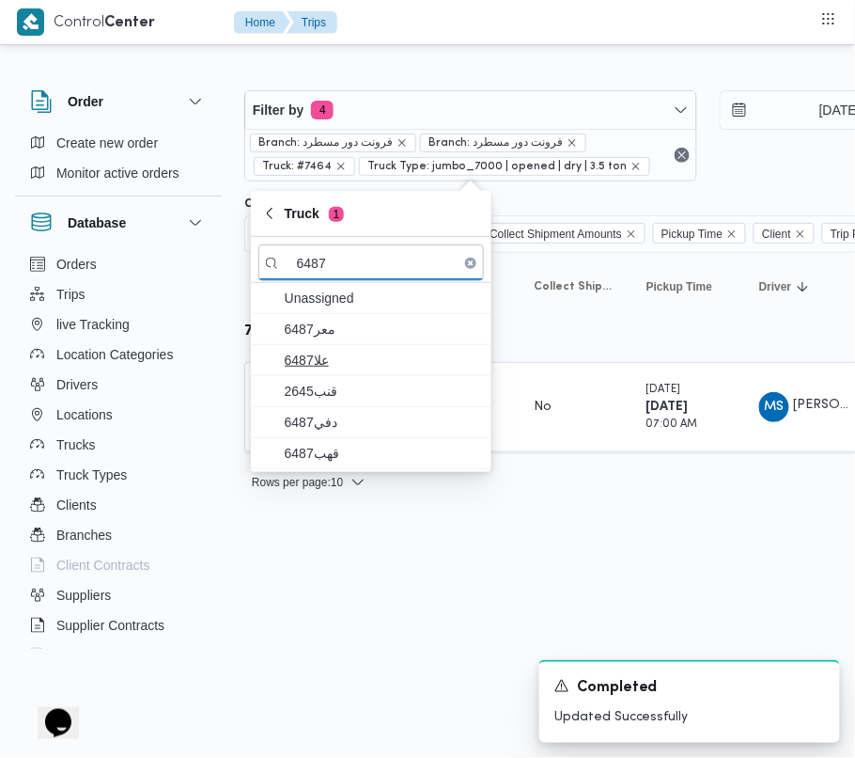
type input "6487"
drag, startPoint x: 335, startPoint y: 363, endPoint x: 336, endPoint y: 391, distance: 28.3
click at [336, 365] on span "علا6487" at bounding box center [382, 360] width 195 height 23
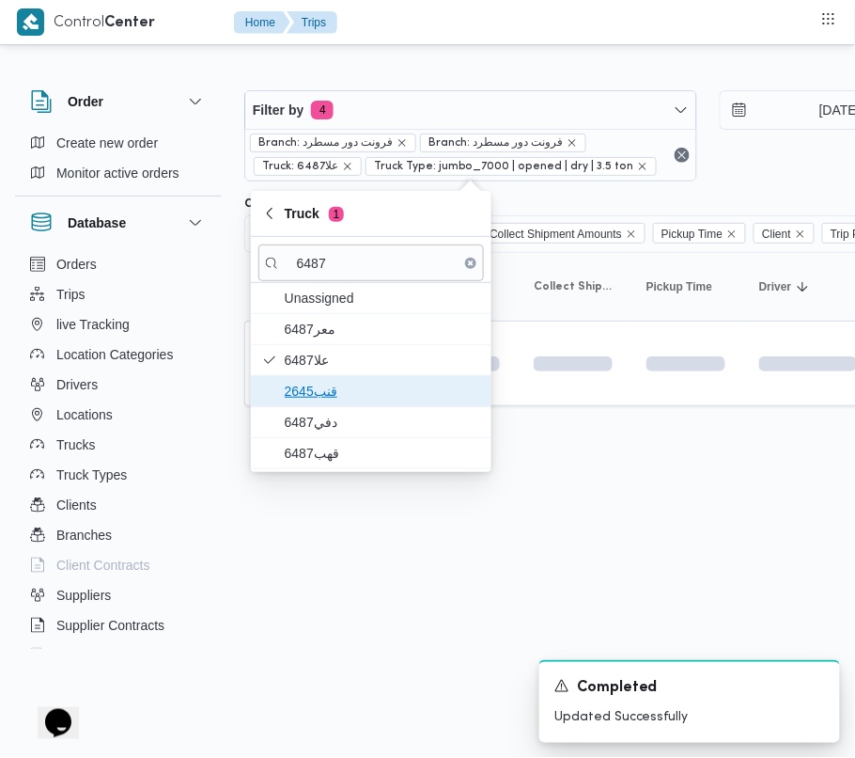
click at [336, 393] on span "قنب2645" at bounding box center [382, 391] width 195 height 23
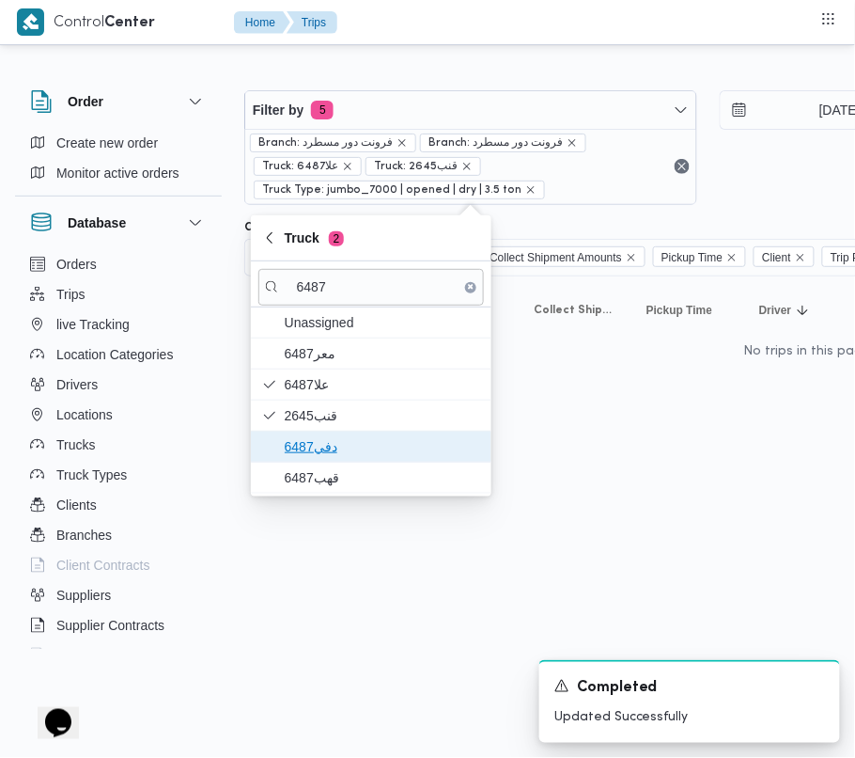
click at [331, 434] on span "دفي6487" at bounding box center [371, 446] width 226 height 30
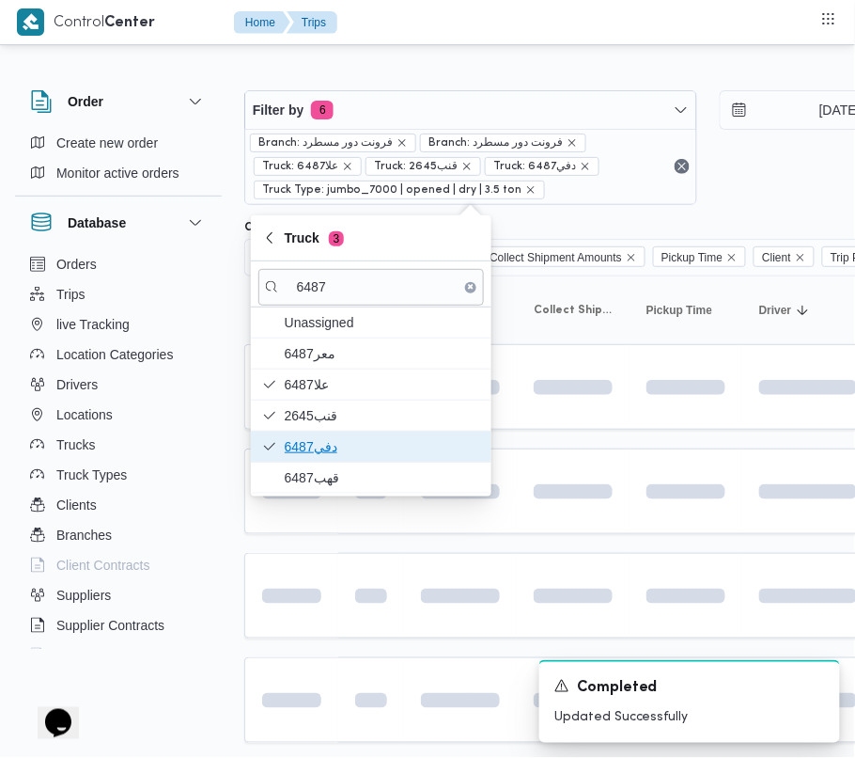
click at [331, 460] on span "دفي6487" at bounding box center [371, 446] width 226 height 30
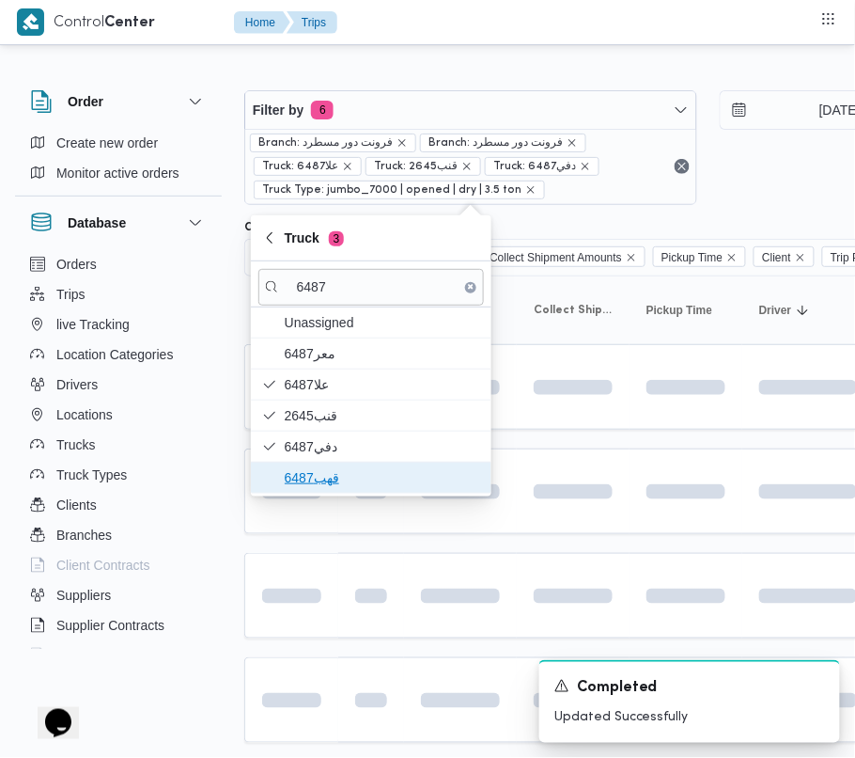
click at [324, 486] on span "قهب6487" at bounding box center [382, 477] width 195 height 23
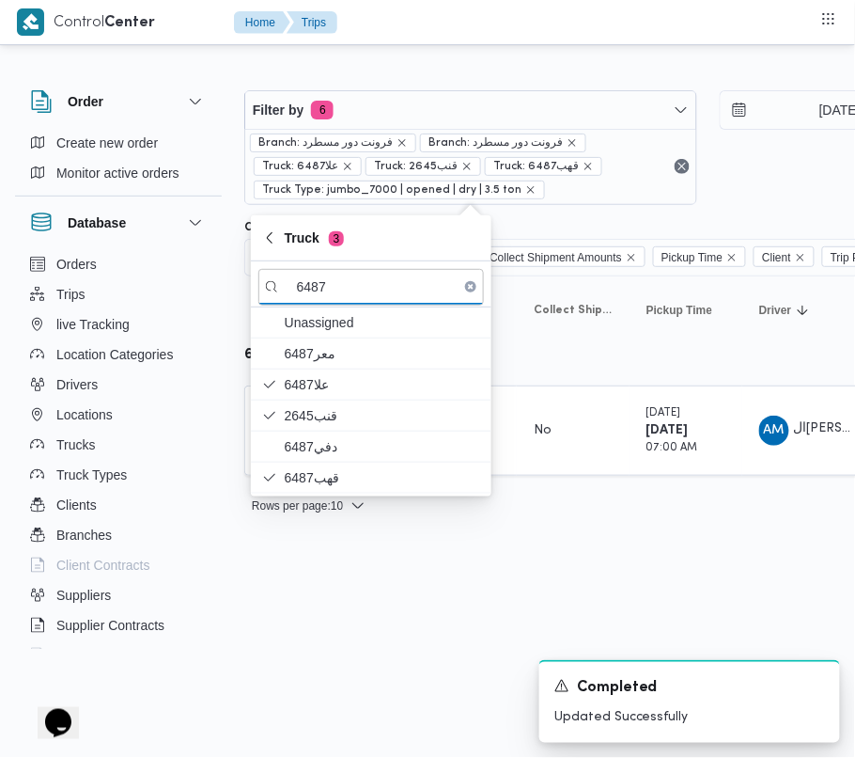
click at [327, 632] on html "Control Center Home Trips Order Create new order Monitor active orders Database…" at bounding box center [427, 379] width 855 height 758
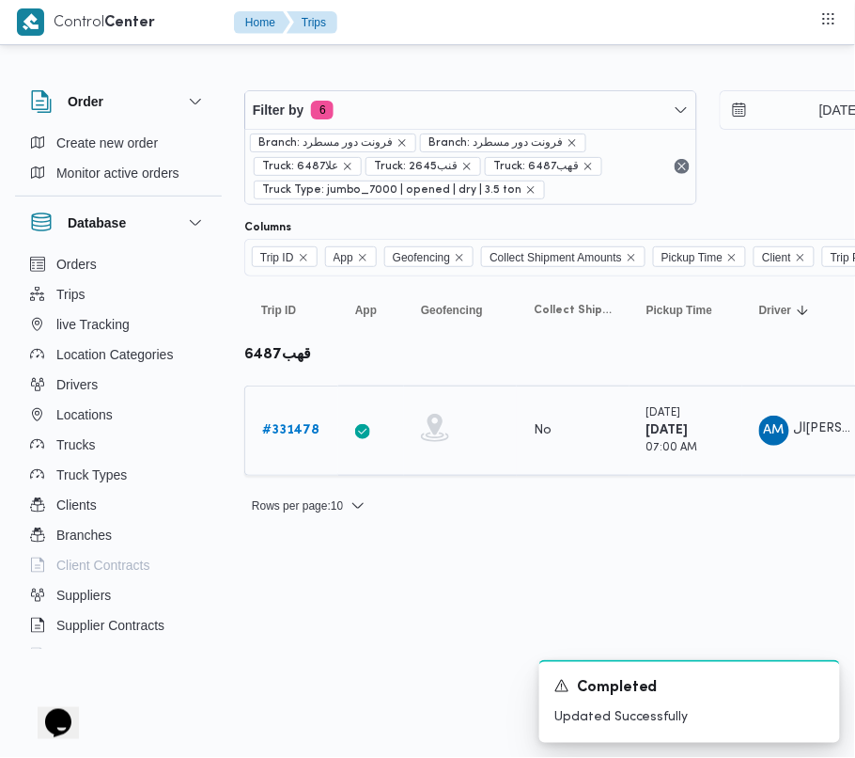
click at [306, 436] on b "# 331478" at bounding box center [290, 430] width 57 height 12
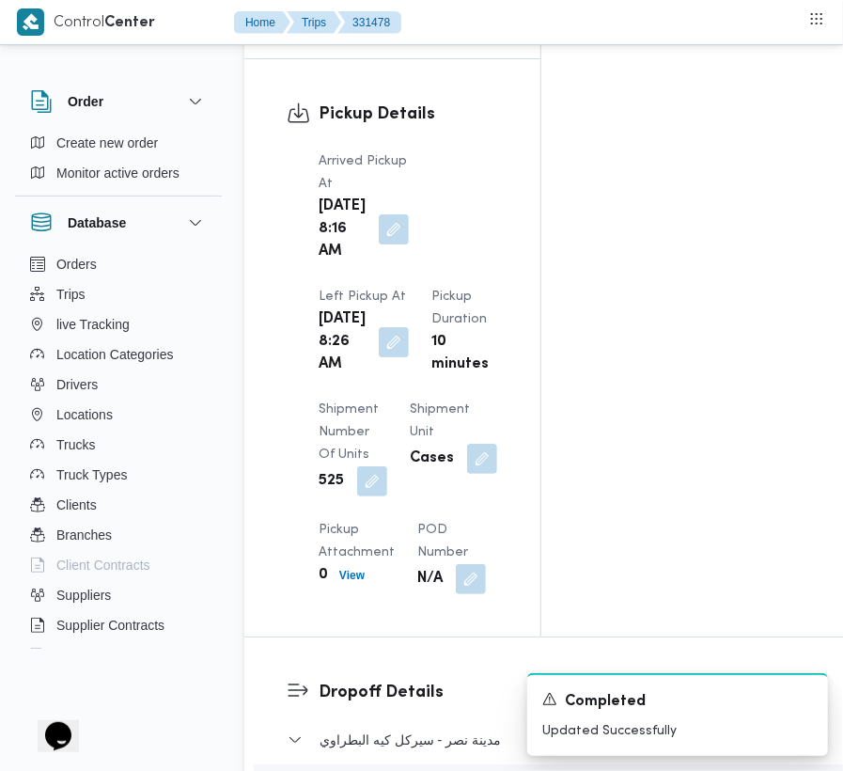
scroll to position [3174, 0]
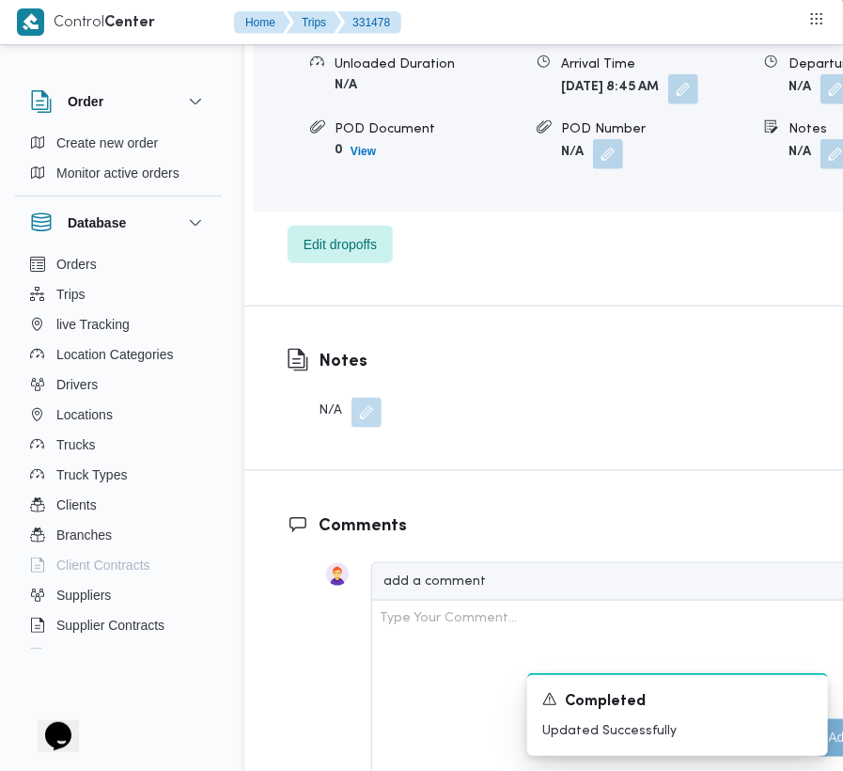
click at [336, 305] on div "Dropoff Details مدينة نصر - سيركل كيه البطراوي Location Category أسواق خاصة Unl…" at bounding box center [615, 74] width 742 height 461
click at [332, 255] on span "Edit dropoffs" at bounding box center [340, 243] width 73 height 23
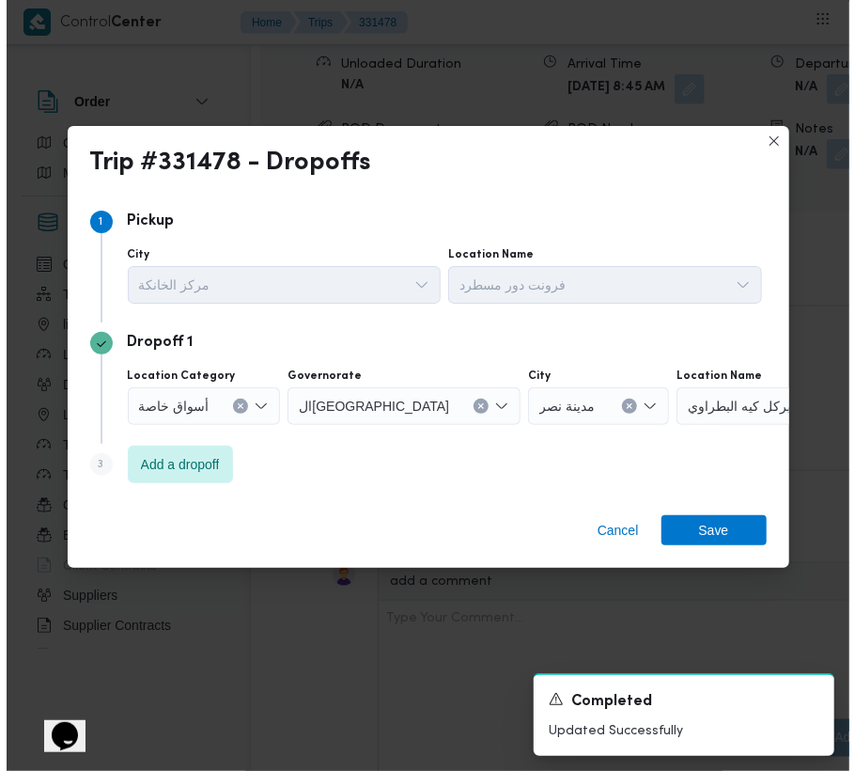
scroll to position [3069, 0]
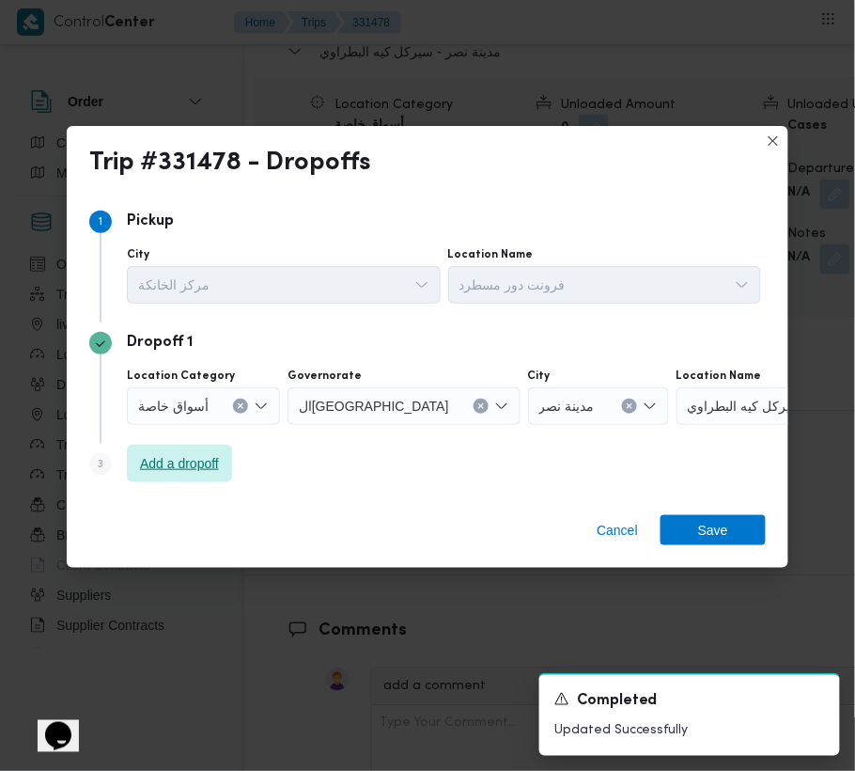
click at [169, 463] on span "Add a dropoff" at bounding box center [179, 463] width 79 height 23
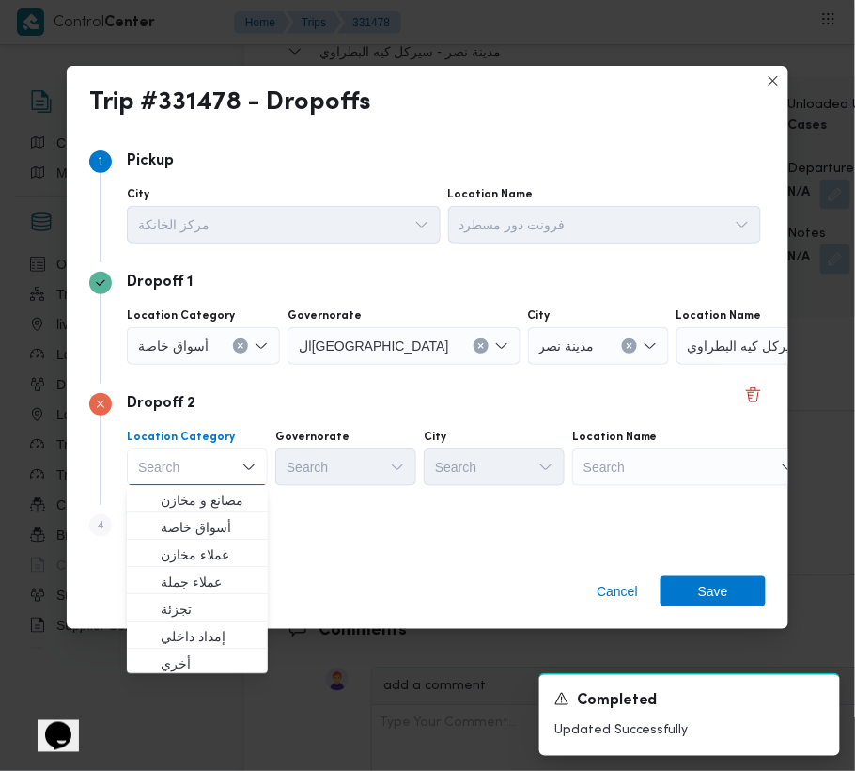
click at [688, 365] on div "Search" at bounding box center [794, 346] width 235 height 38
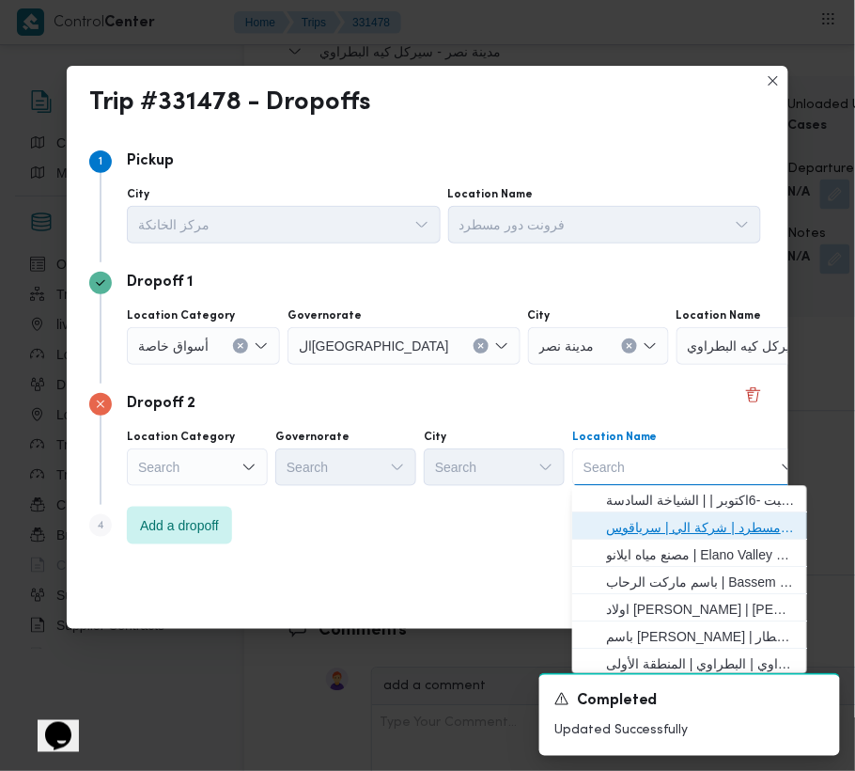
click at [692, 527] on span "فرونت دور مسطرد | شركة الي | سرياقوس" at bounding box center [701, 528] width 190 height 23
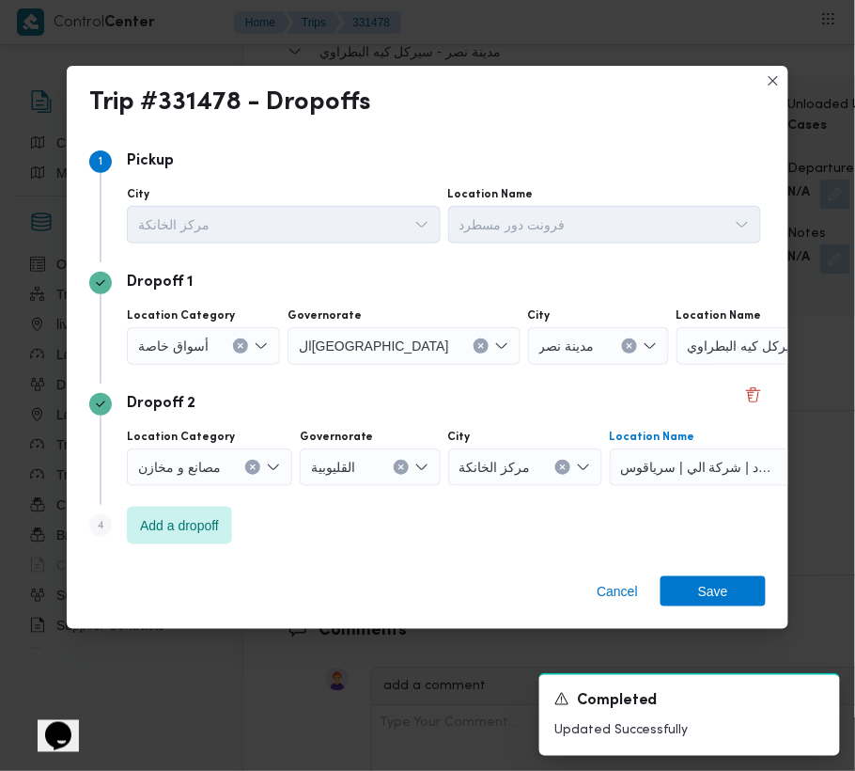
click at [186, 335] on span "أسواق خاصة" at bounding box center [173, 345] width 70 height 21
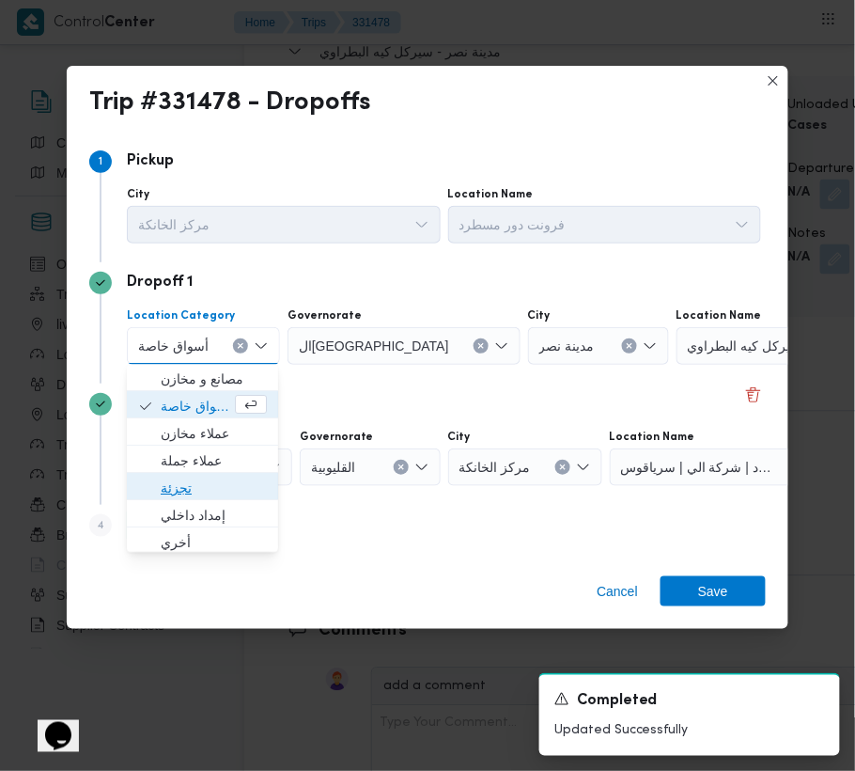
click at [214, 490] on span "تجزئة" at bounding box center [214, 488] width 106 height 23
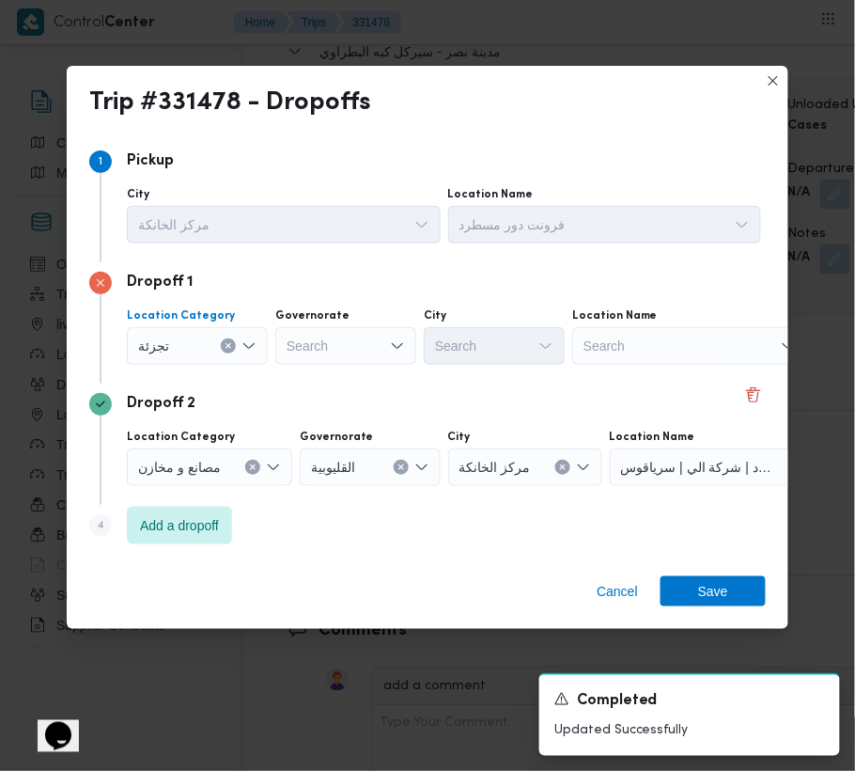
click at [339, 321] on label "Governorate" at bounding box center [312, 315] width 74 height 15
click at [289, 335] on input "Governorate" at bounding box center [288, 346] width 2 height 23
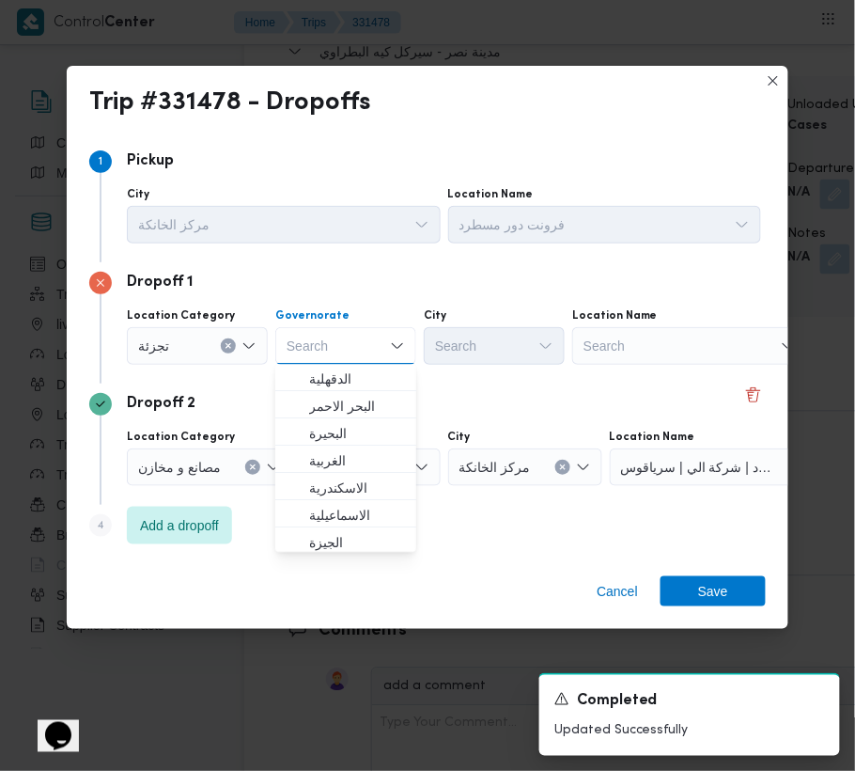
click at [344, 354] on div "Search Combo box. Selected. Combo box input. Search. Type some text or, to disp…" at bounding box center [345, 346] width 141 height 38
paste input "[GEOGRAPHIC_DATA]"
type input "[GEOGRAPHIC_DATA]"
click at [523, 408] on div "Dropoff 2" at bounding box center [427, 404] width 677 height 23
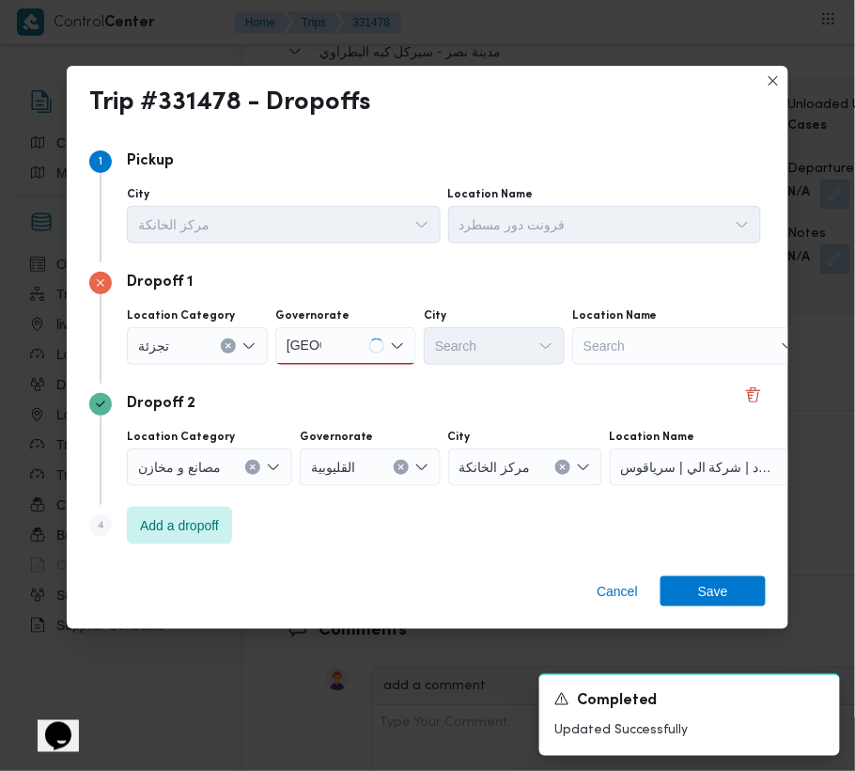
click at [342, 350] on div "[GEOGRAPHIC_DATA] [GEOGRAPHIC_DATA]" at bounding box center [345, 346] width 141 height 38
click at [340, 333] on div "[GEOGRAPHIC_DATA] [GEOGRAPHIC_DATA]" at bounding box center [345, 346] width 141 height 38
click at [339, 372] on span "ال[GEOGRAPHIC_DATA]" at bounding box center [357, 379] width 96 height 23
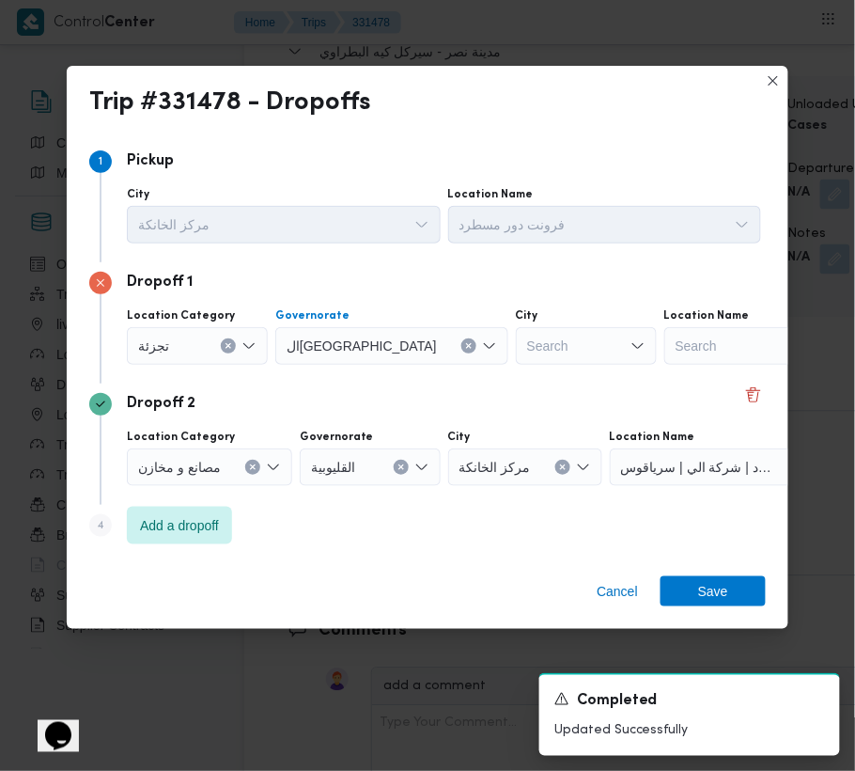
click at [538, 347] on div "Search" at bounding box center [586, 346] width 141 height 38
paste input "[GEOGRAPHIC_DATA]"
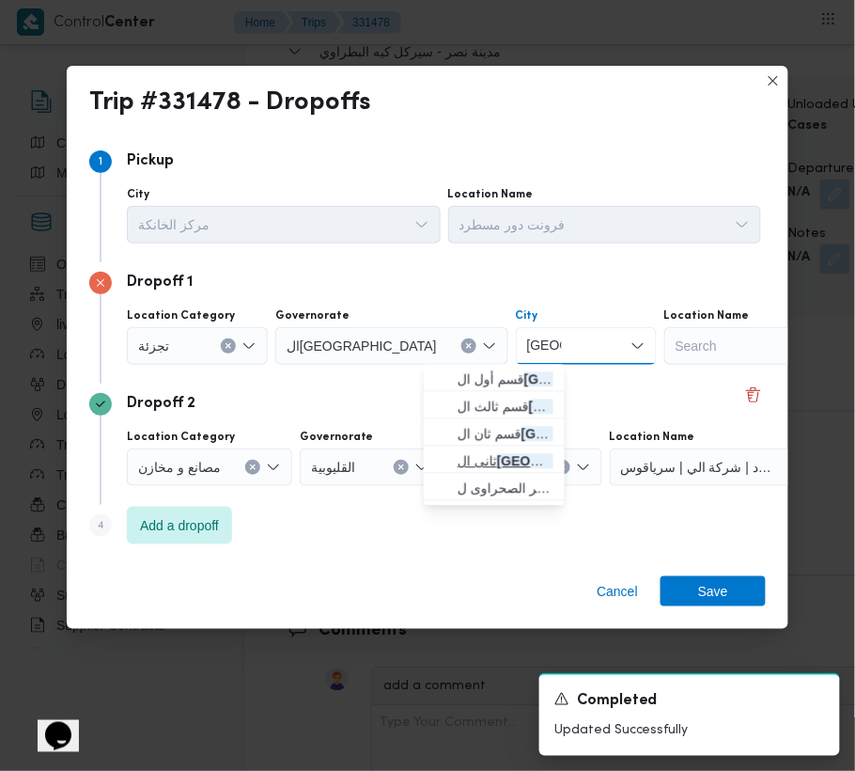
type input "[GEOGRAPHIC_DATA]"
click at [502, 454] on mark "[GEOGRAPHIC_DATA]" at bounding box center [567, 461] width 141 height 15
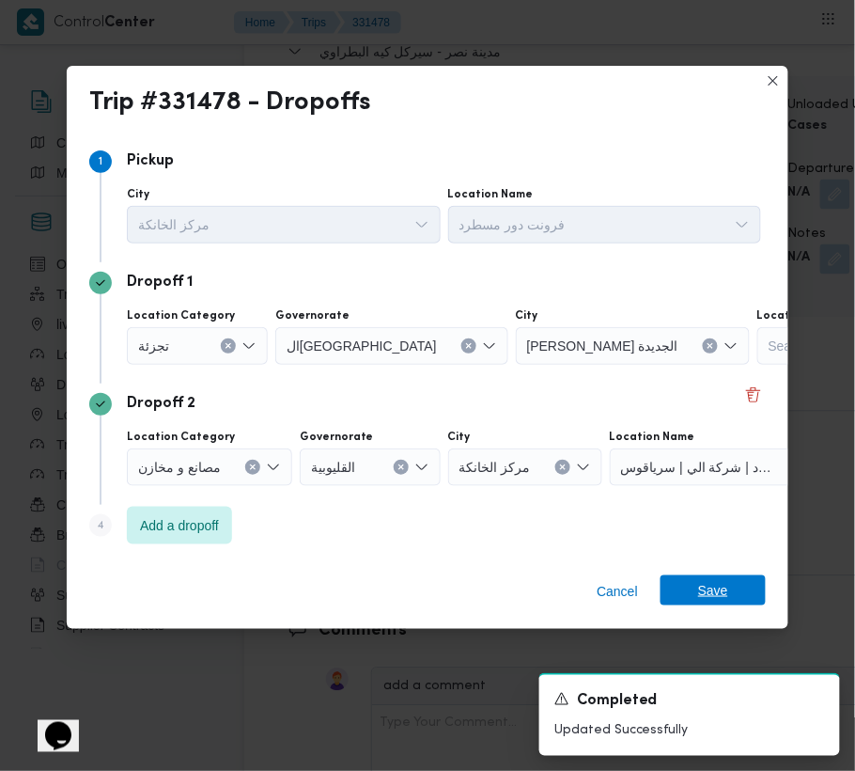
click at [738, 576] on span "Save" at bounding box center [713, 590] width 105 height 30
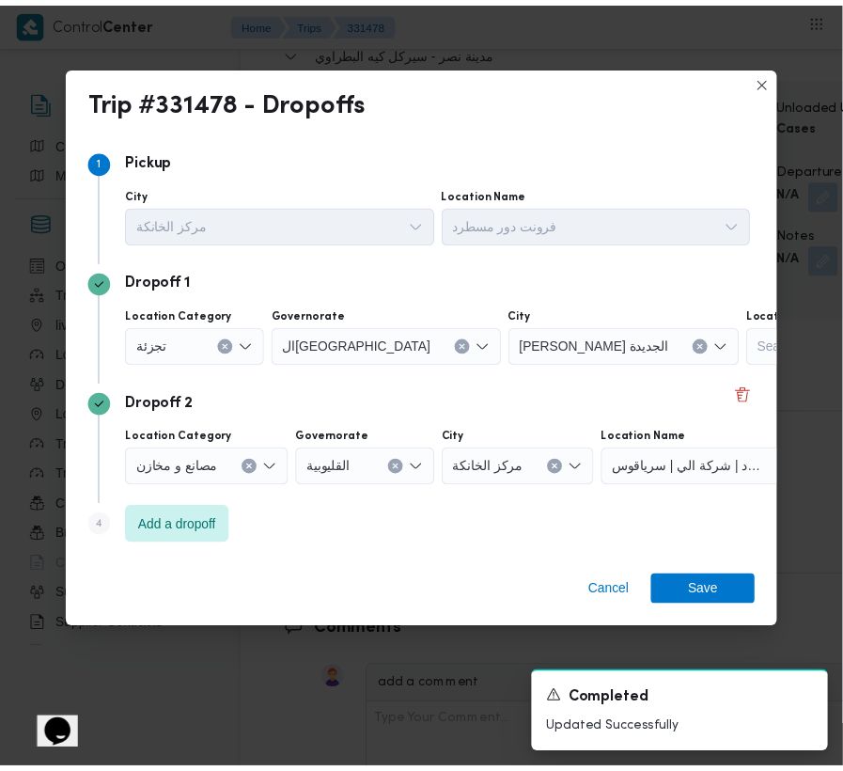
scroll to position [3362, 0]
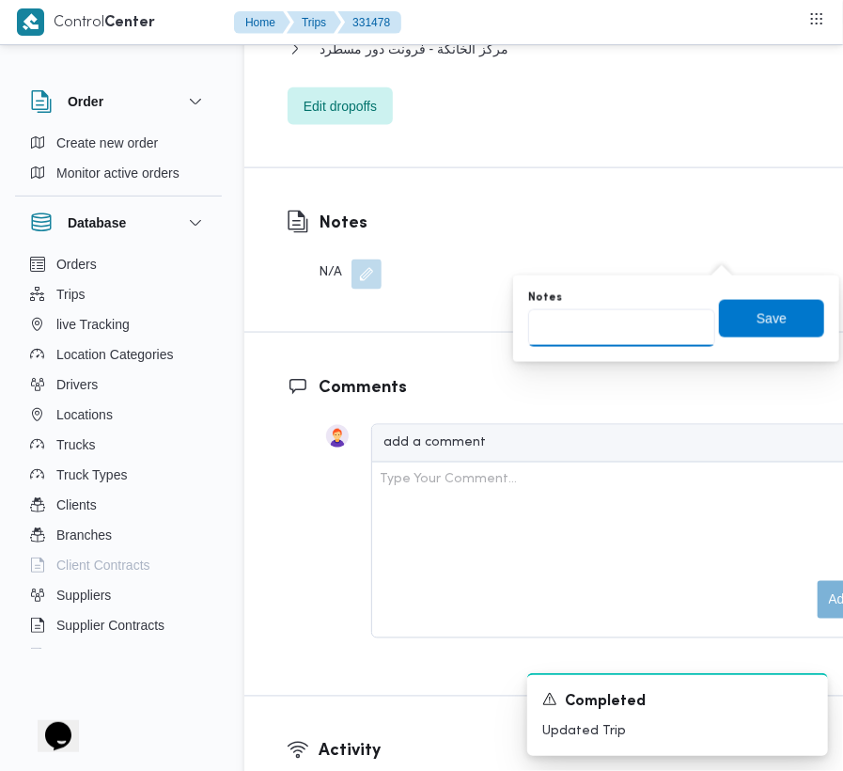
click at [628, 344] on input "Notes" at bounding box center [621, 328] width 187 height 38
paste input "الرحاب"
type input "الرحاب"
click at [774, 318] on span "Save" at bounding box center [771, 318] width 105 height 38
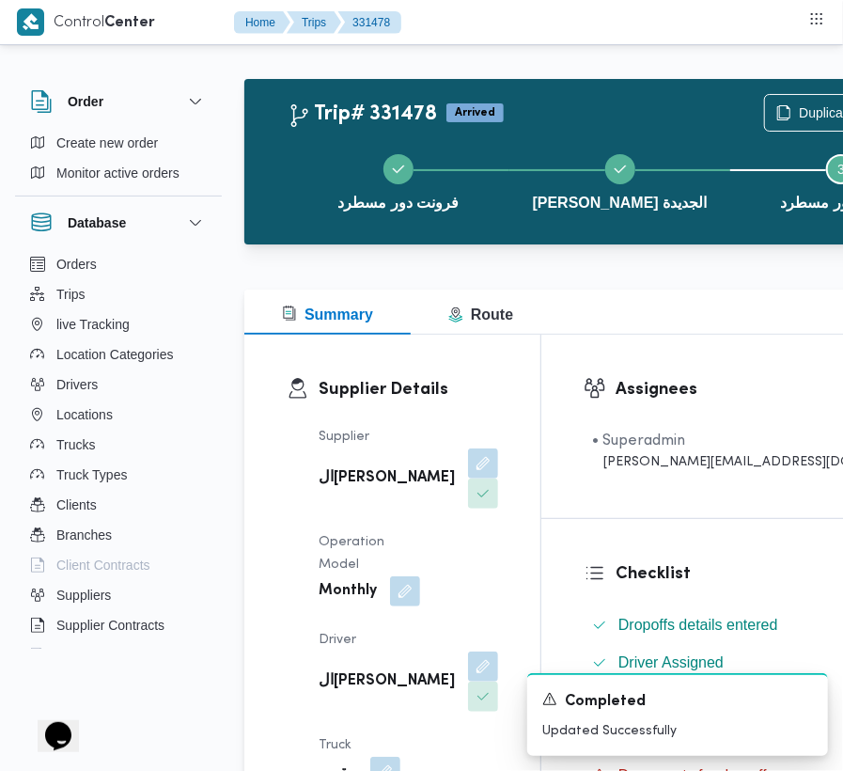
scroll to position [0, 0]
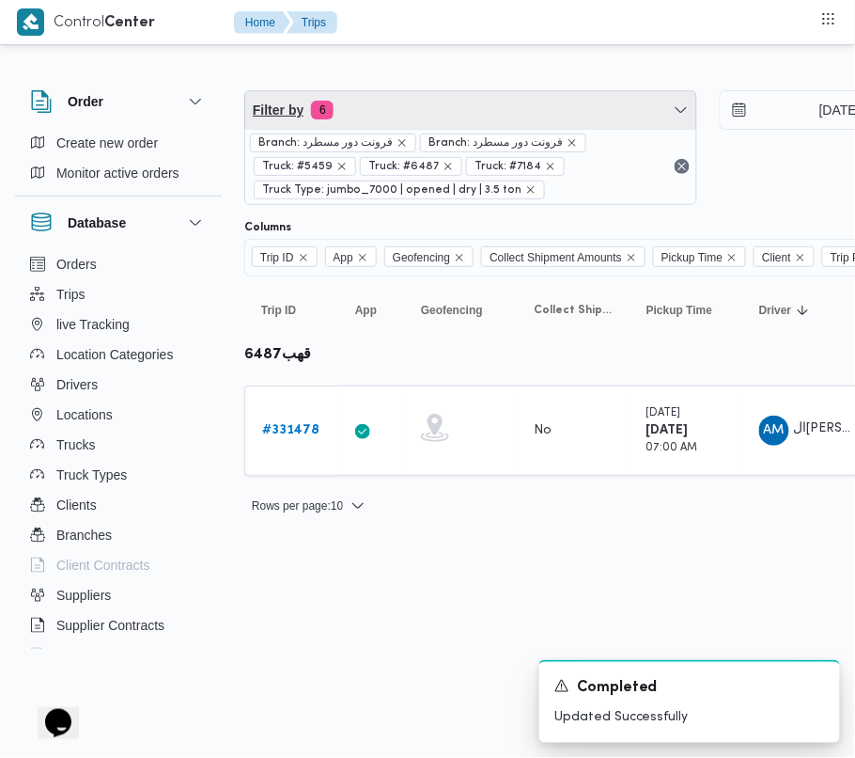
click at [512, 96] on span "Filter by 6" at bounding box center [470, 110] width 451 height 38
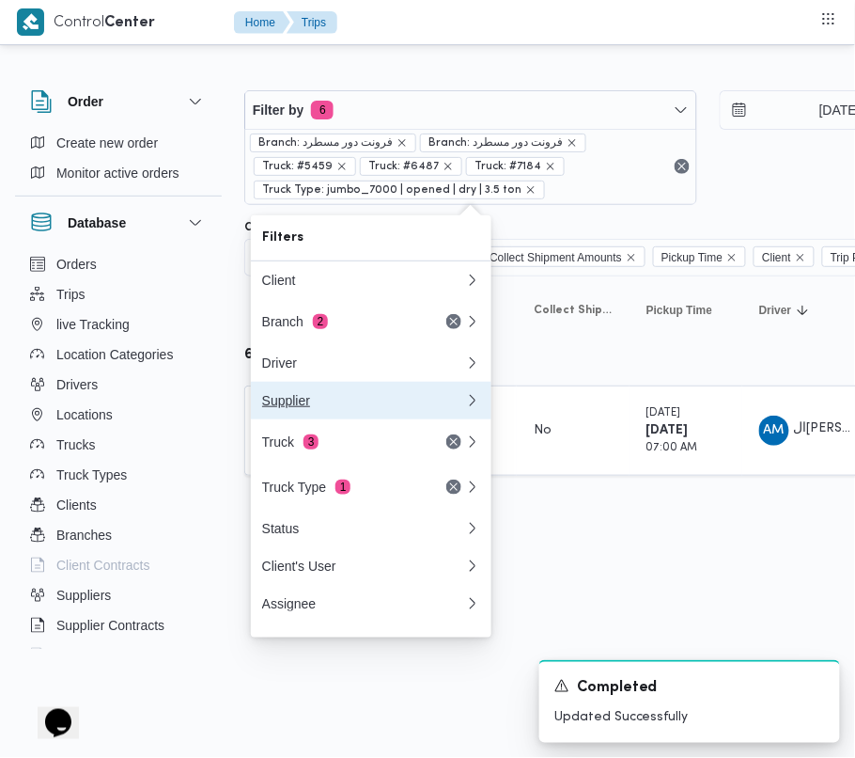
click at [382, 419] on button "Supplier" at bounding box center [371, 401] width 241 height 38
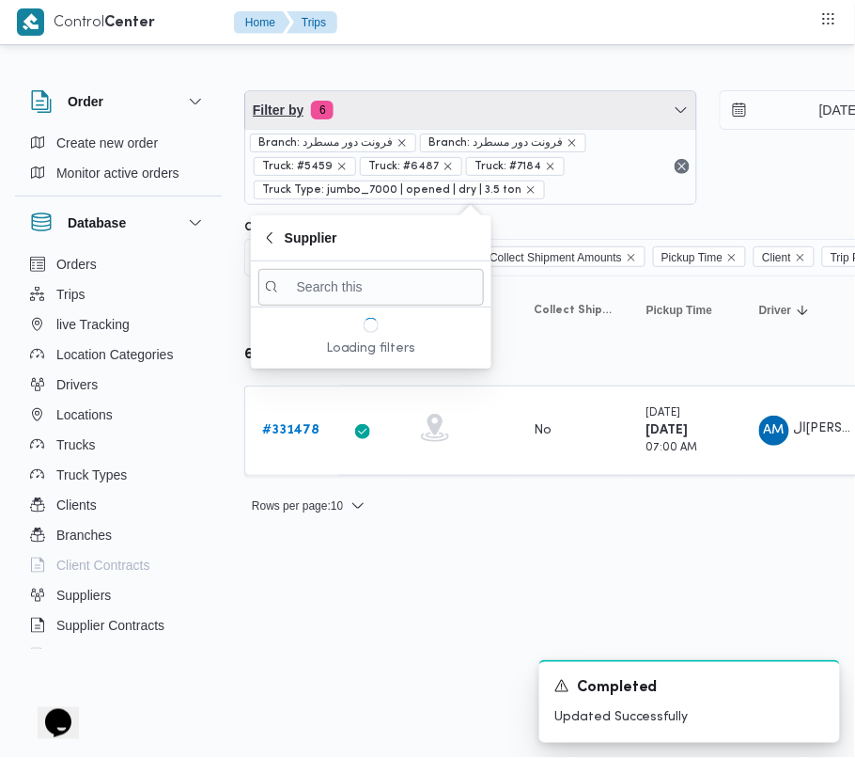
click at [448, 92] on span "Filter by 6" at bounding box center [470, 110] width 451 height 38
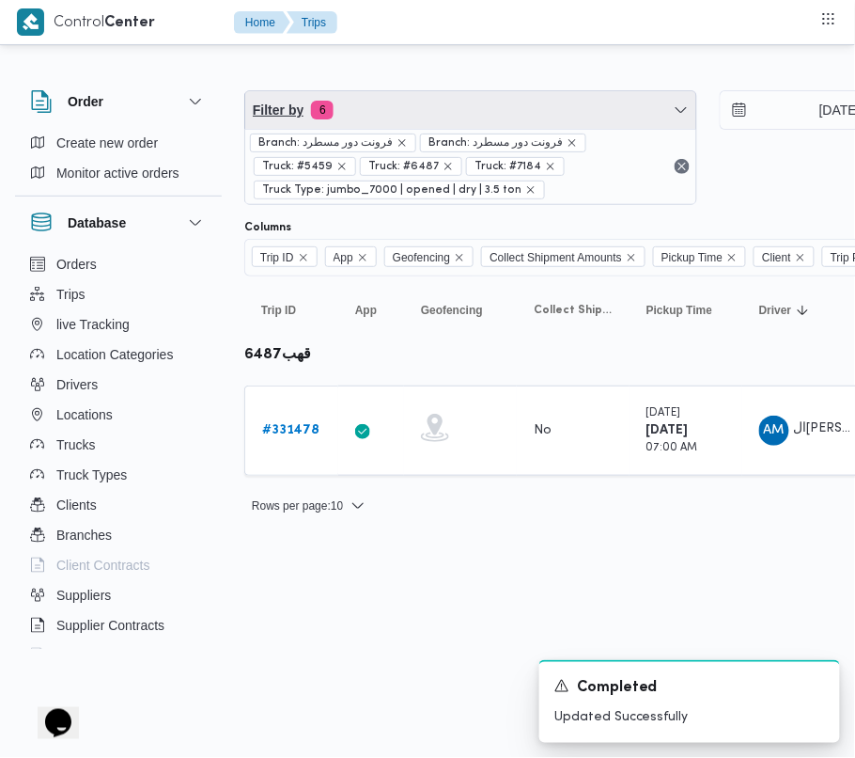
click at [448, 94] on span "Filter by 6" at bounding box center [470, 110] width 451 height 38
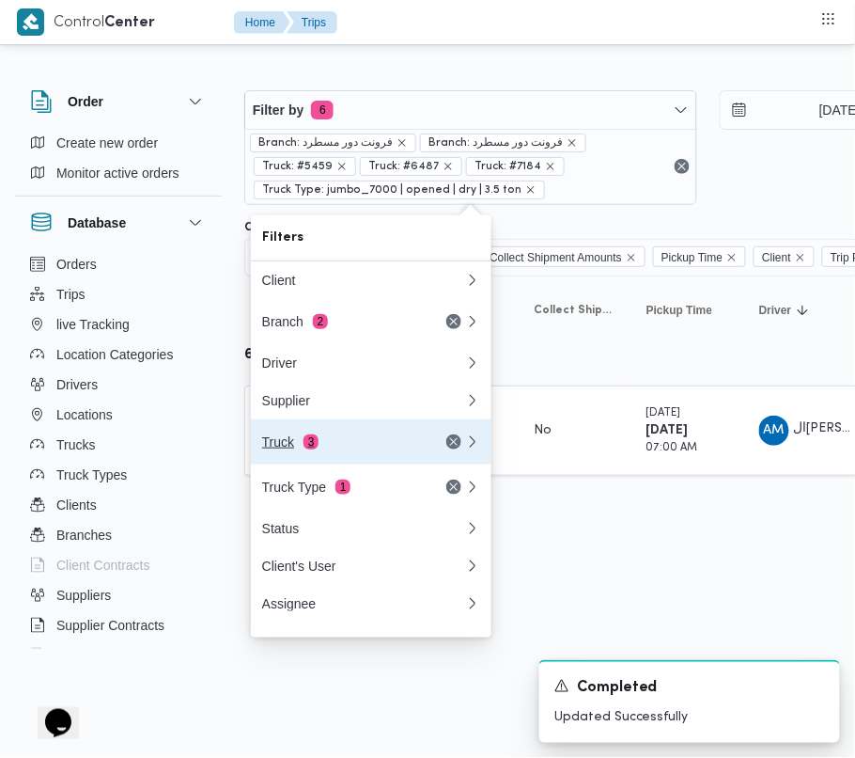
click at [382, 427] on button "Truck 3" at bounding box center [371, 441] width 241 height 45
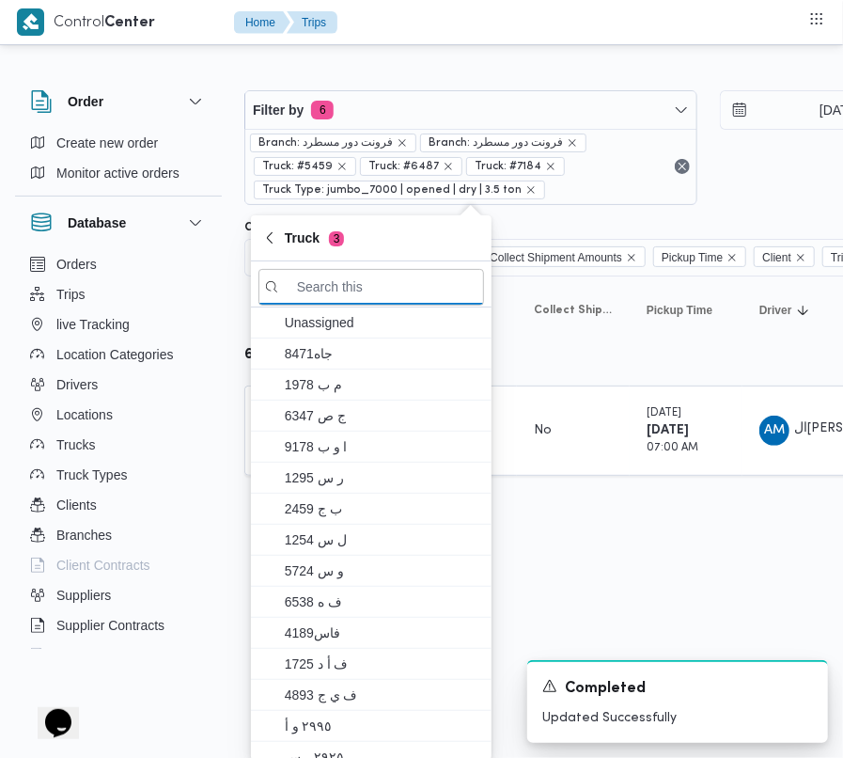
paste input "5984"
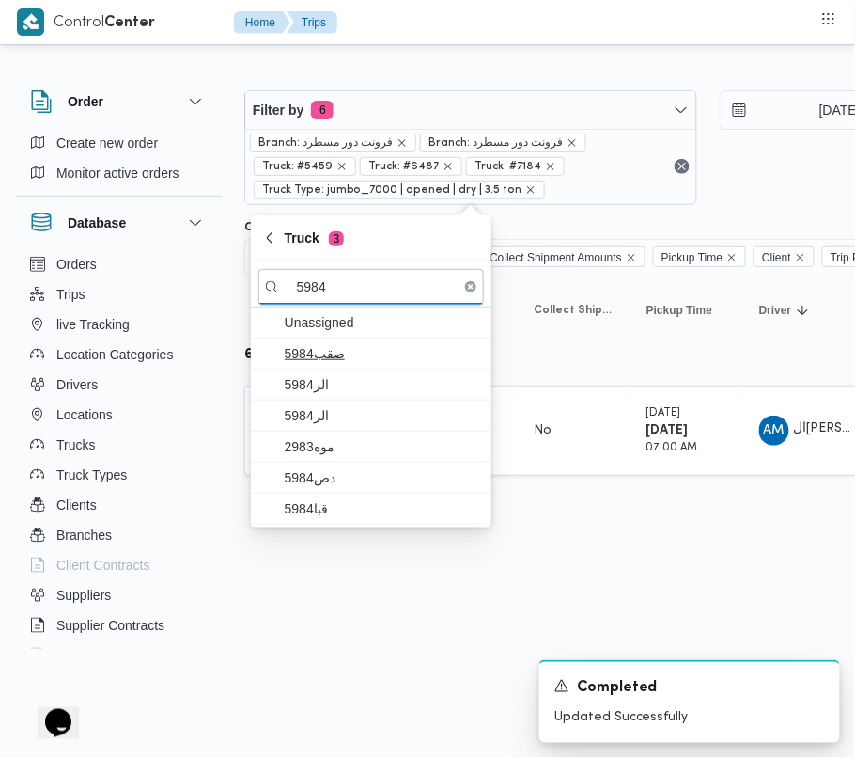
type input "5984"
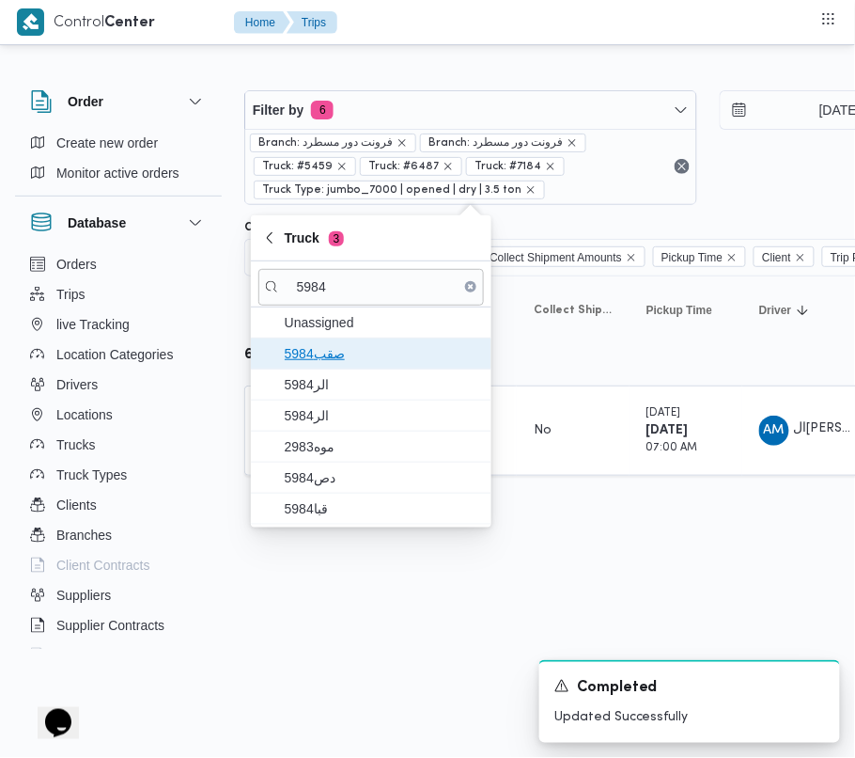
click at [344, 366] on span "صقب5984" at bounding box center [371, 353] width 226 height 30
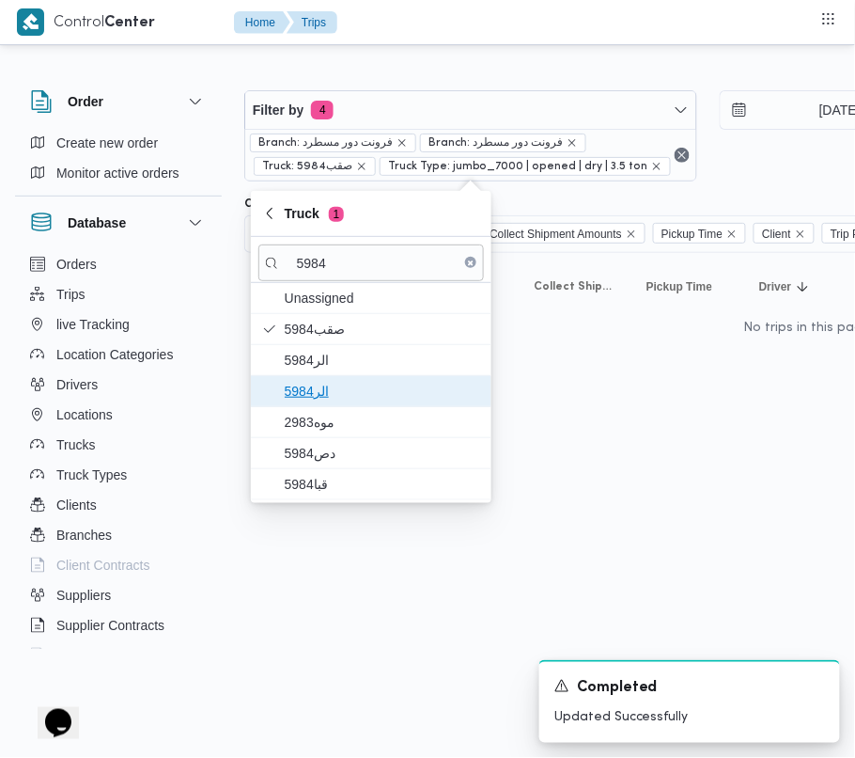
click at [333, 400] on span "5984الر" at bounding box center [382, 391] width 195 height 23
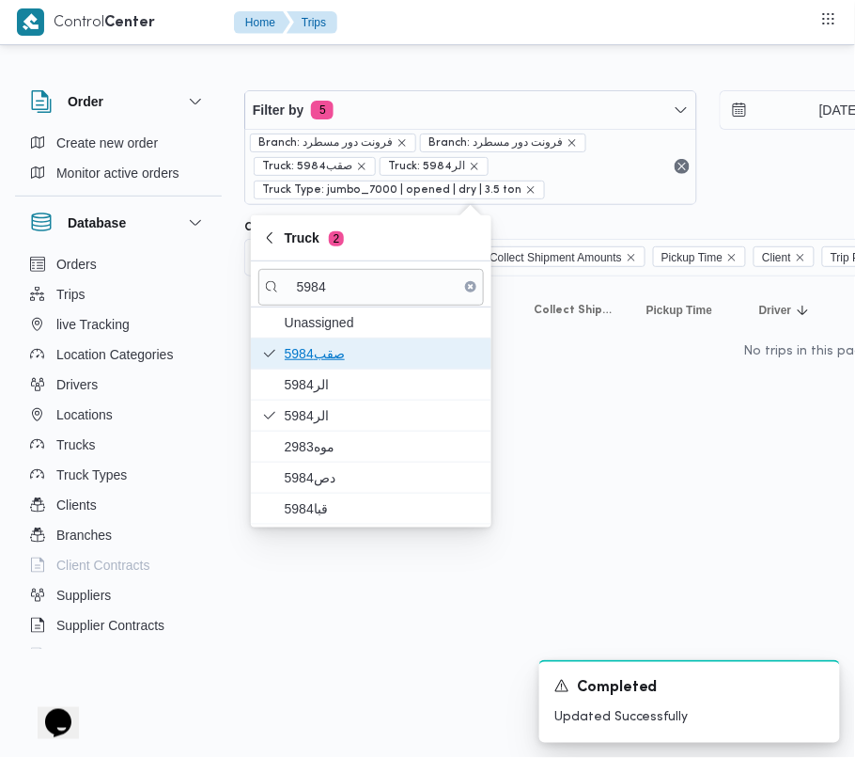
click at [312, 350] on span "صقب5984" at bounding box center [382, 353] width 195 height 23
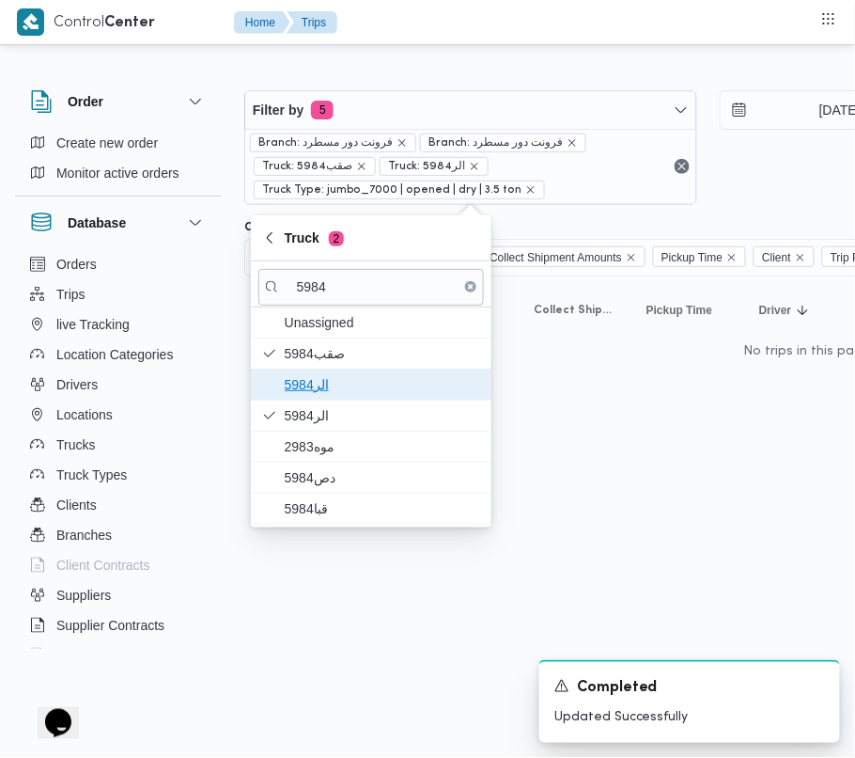
click at [312, 373] on span "الر5984" at bounding box center [382, 384] width 195 height 23
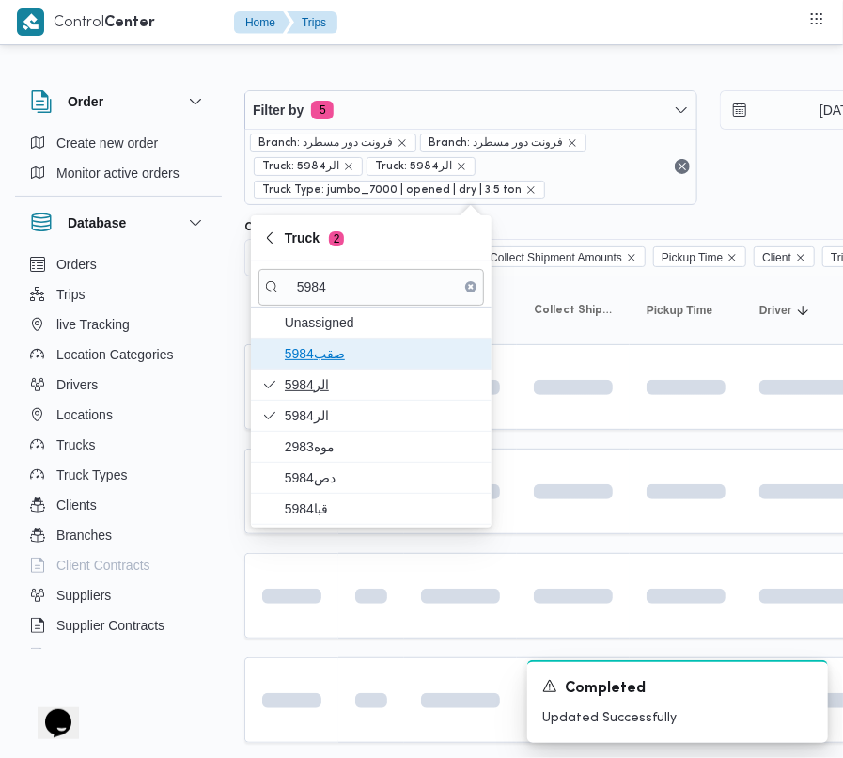
drag, startPoint x: 312, startPoint y: 350, endPoint x: 325, endPoint y: 376, distance: 29.4
click at [325, 376] on div "Unassigned صقب5984 الر5984 5984الر موه2983 دص5984 قبا5984" at bounding box center [371, 415] width 241 height 217
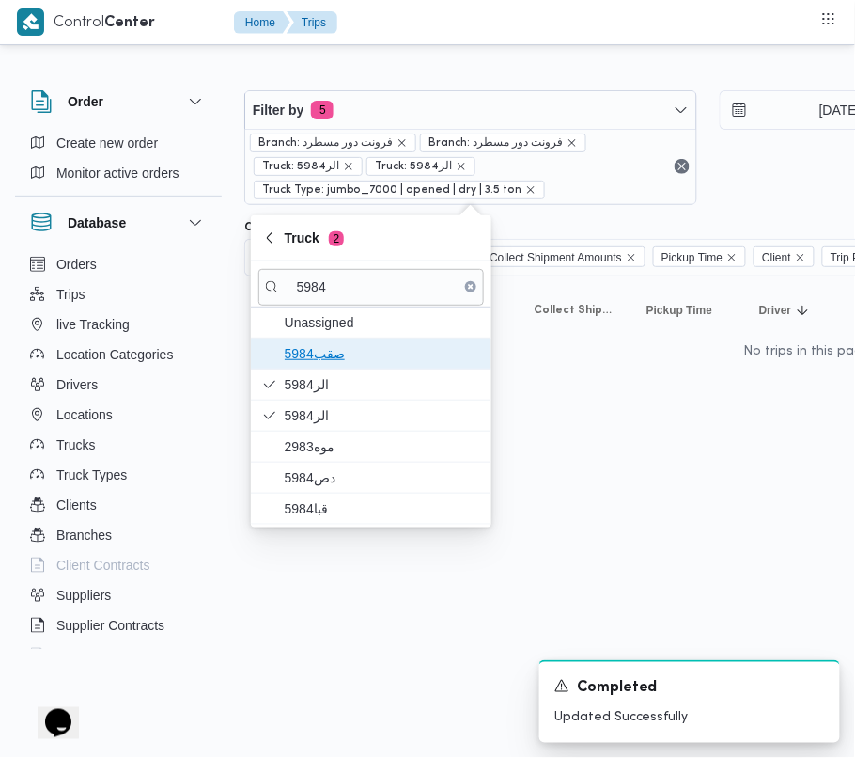
click at [314, 358] on span "صقب5984" at bounding box center [382, 353] width 195 height 23
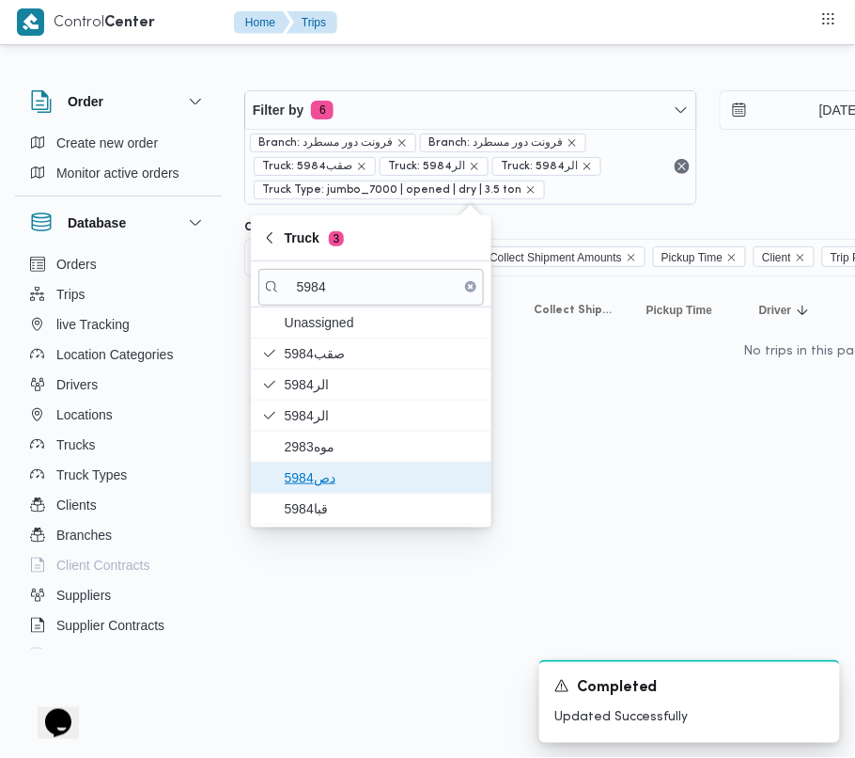
click at [318, 489] on span "دص5984" at bounding box center [382, 477] width 195 height 23
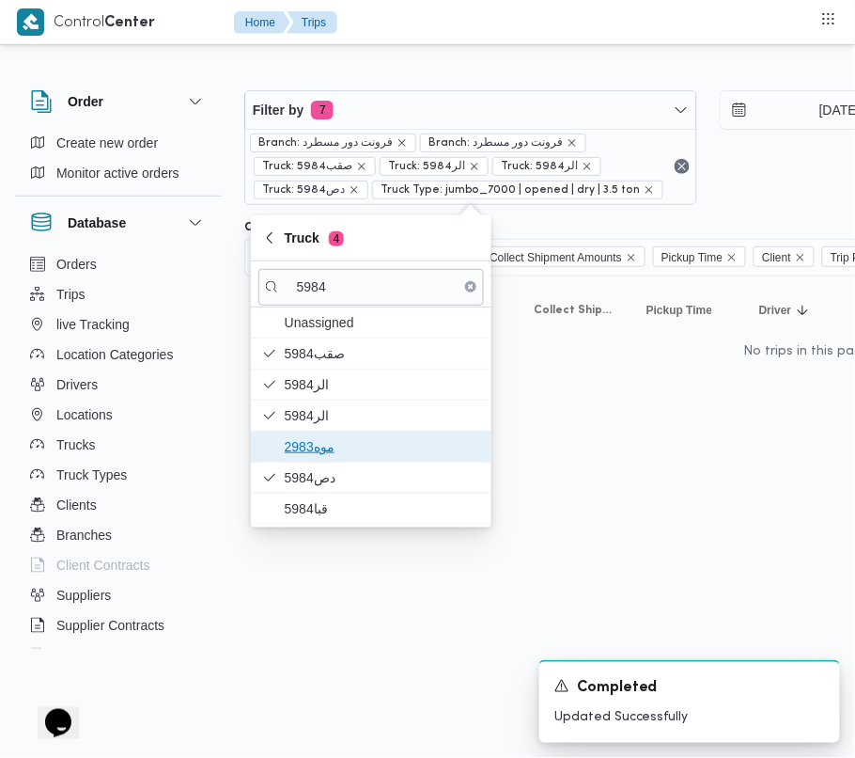
click at [318, 457] on span "موه2983" at bounding box center [382, 446] width 195 height 23
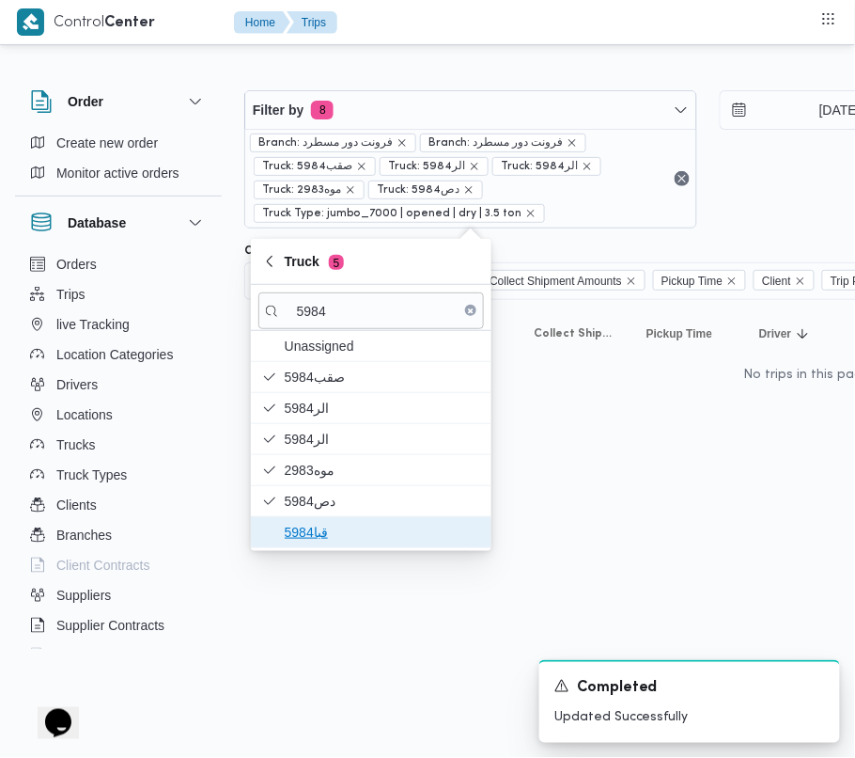
click at [325, 523] on span "قبا5984" at bounding box center [382, 532] width 195 height 23
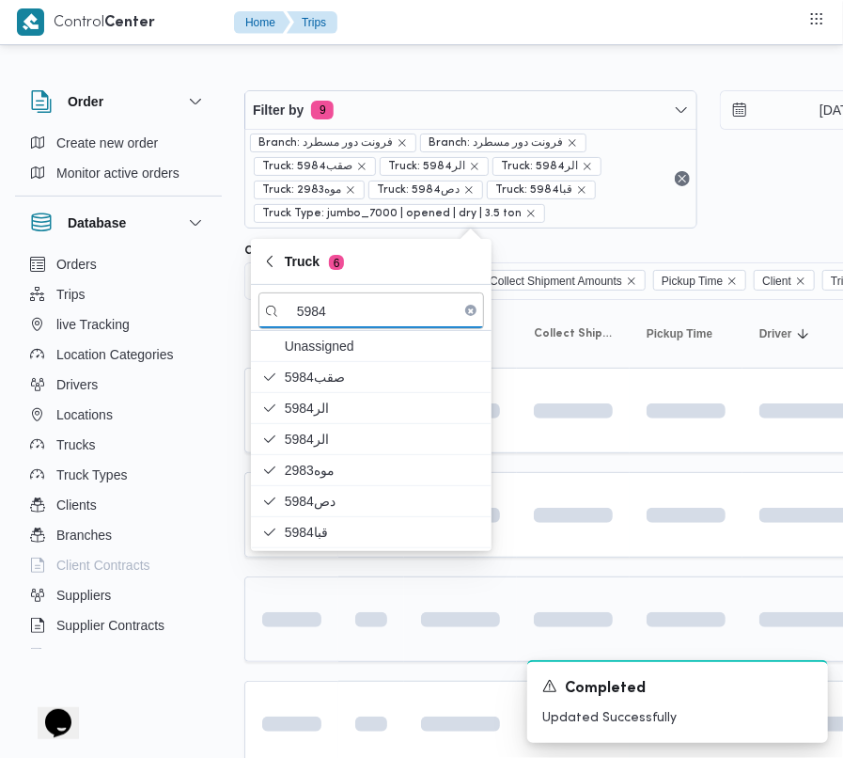
click at [353, 630] on div at bounding box center [371, 619] width 47 height 30
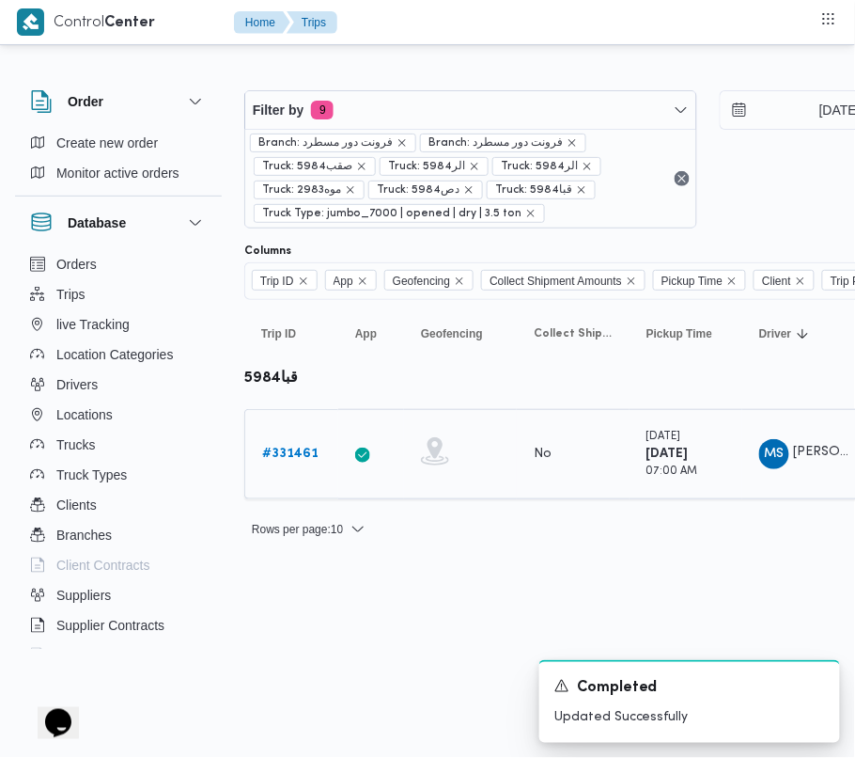
click at [293, 449] on b "# 331461" at bounding box center [290, 453] width 56 height 12
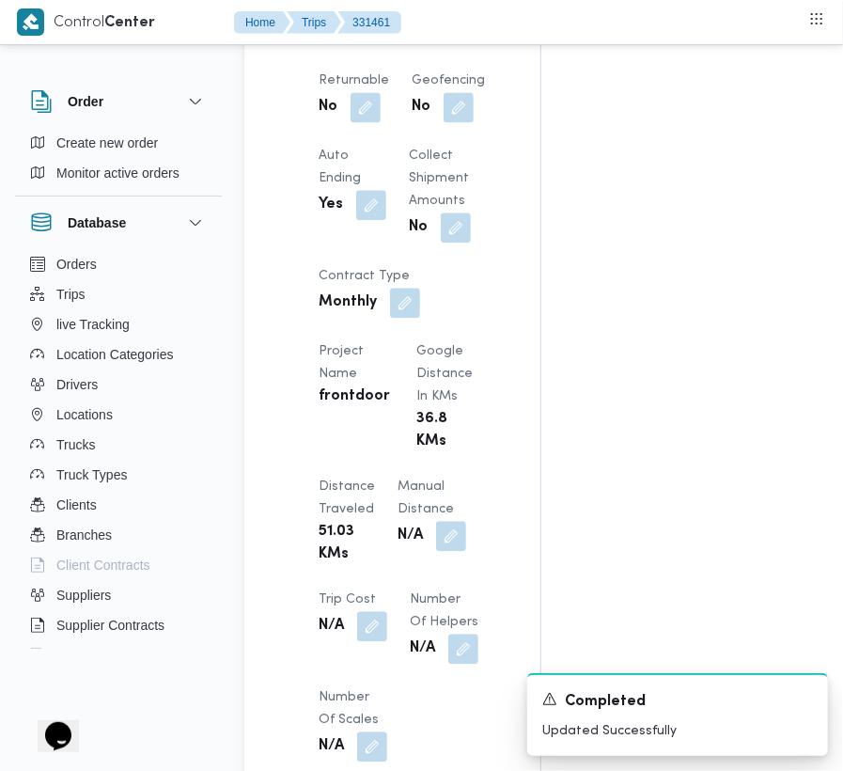
scroll to position [2381, 0]
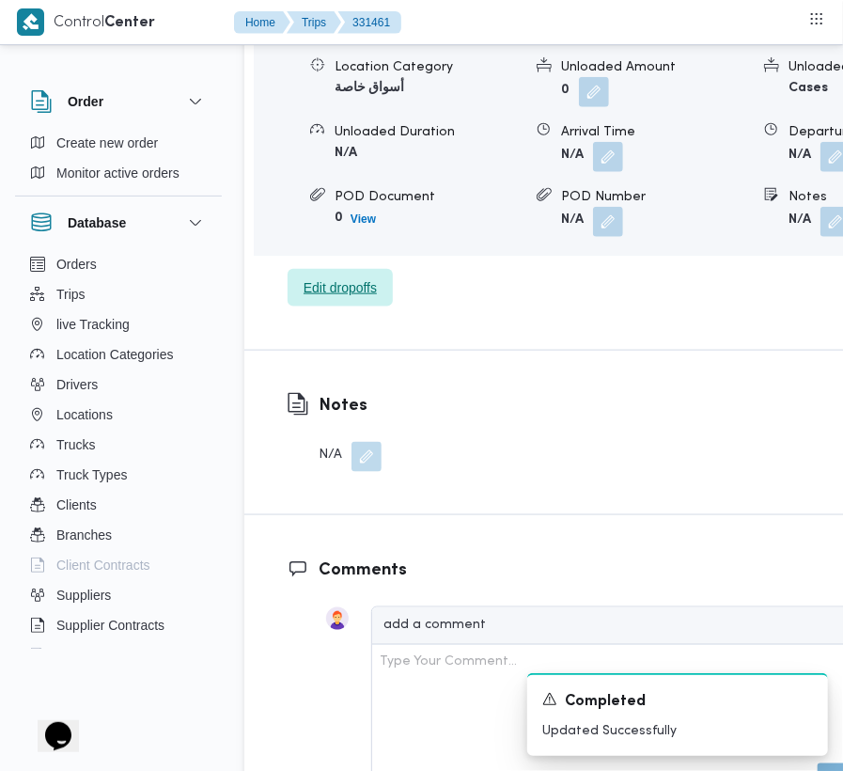
click at [348, 299] on span "Edit dropoffs" at bounding box center [340, 287] width 73 height 23
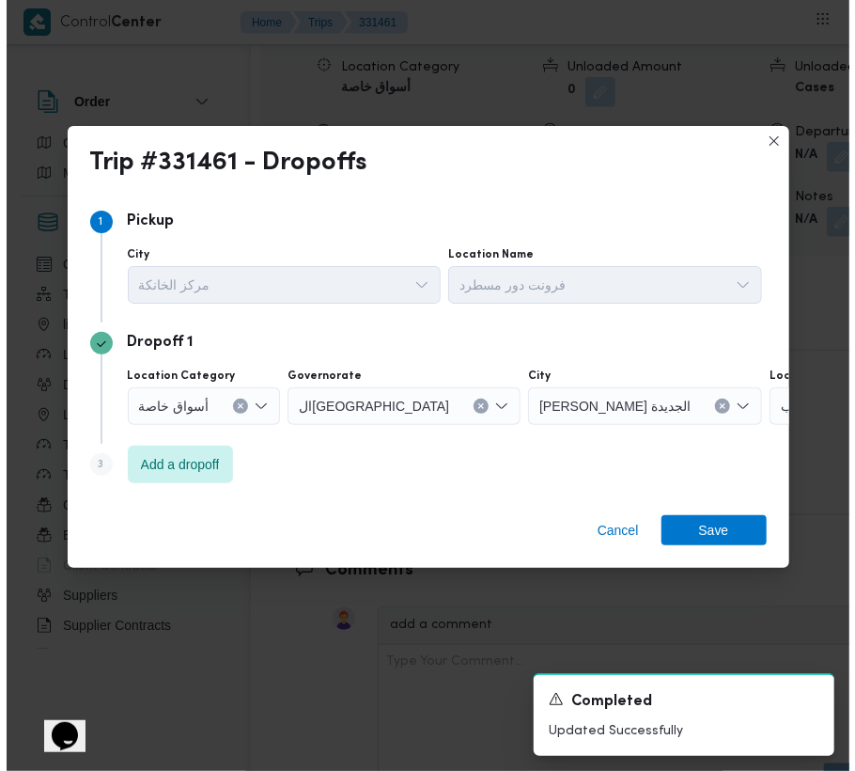
scroll to position [3069, 0]
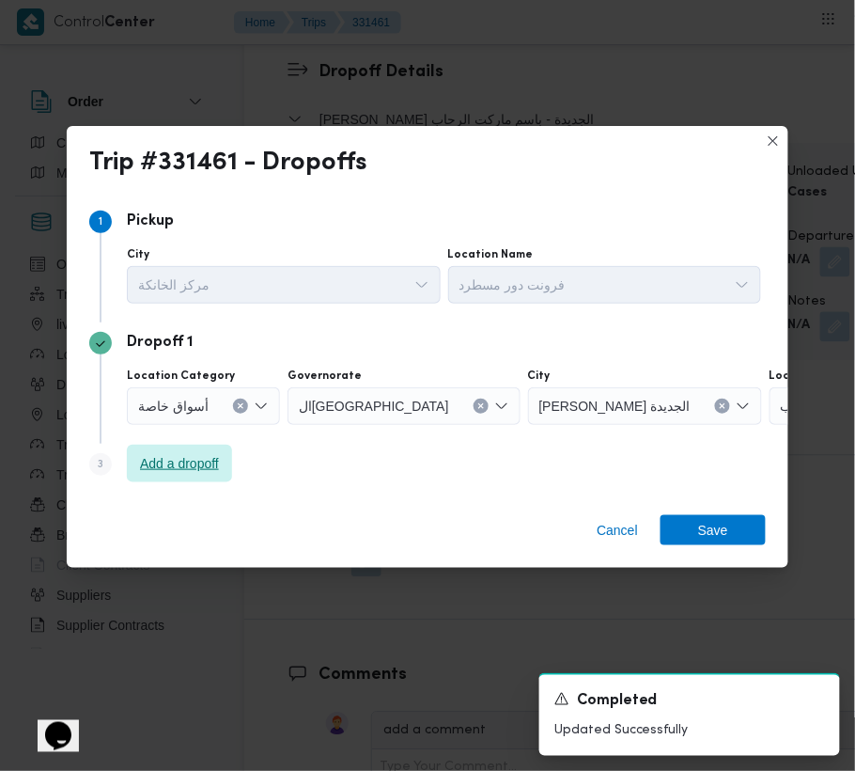
click at [211, 453] on span "Add a dropoff" at bounding box center [179, 463] width 79 height 23
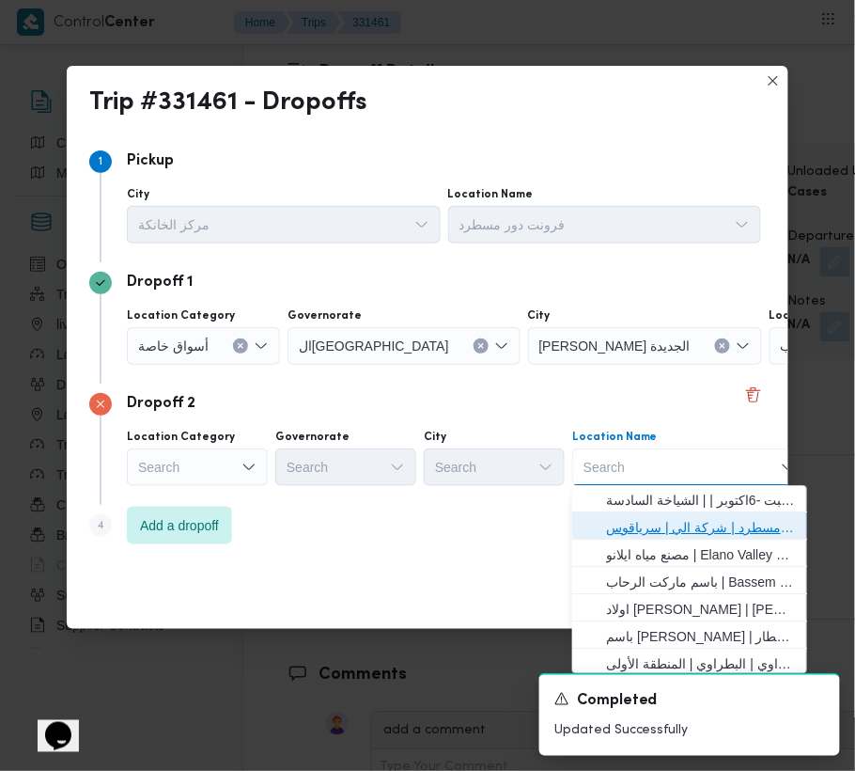
click at [675, 521] on span "فرونت دور مسطرد | شركة الي | سرياقوس" at bounding box center [701, 528] width 190 height 23
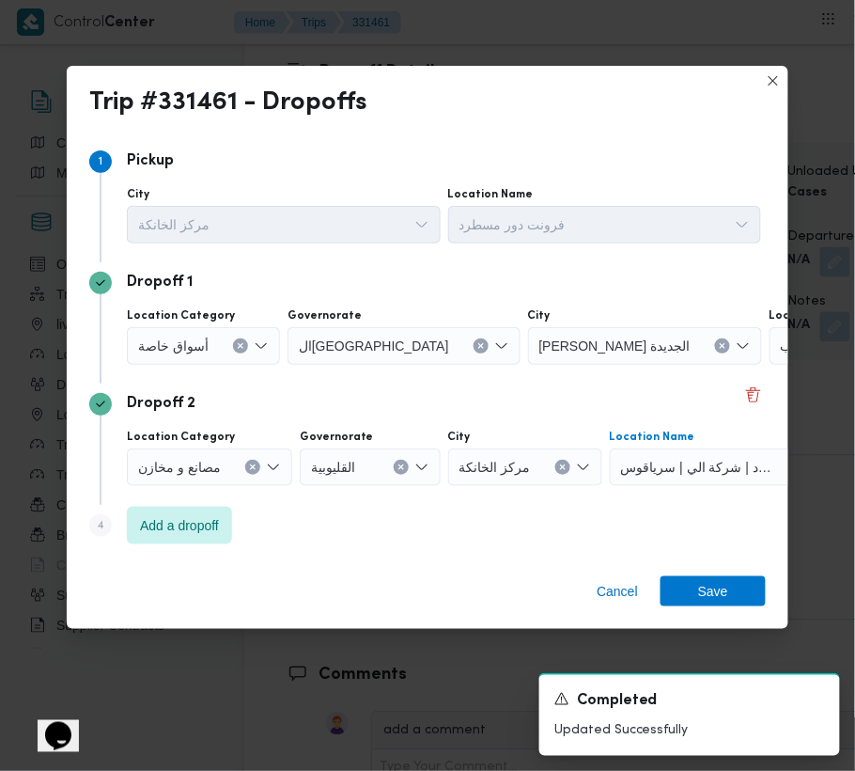
click at [226, 342] on div "أسواق خاصة" at bounding box center [203, 346] width 153 height 38
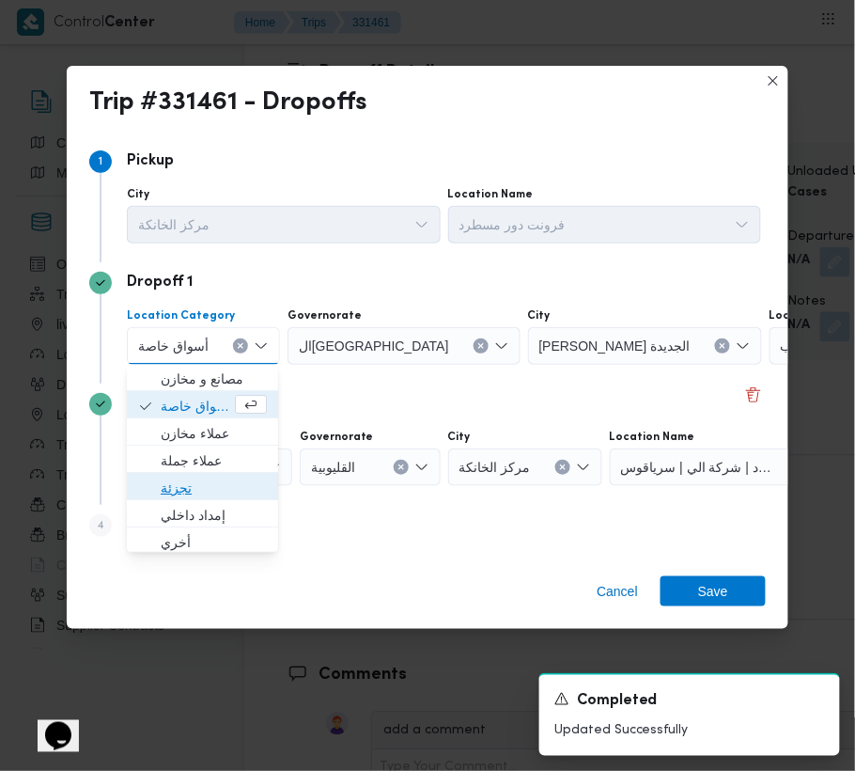
click at [248, 485] on span "تجزئة" at bounding box center [214, 488] width 106 height 23
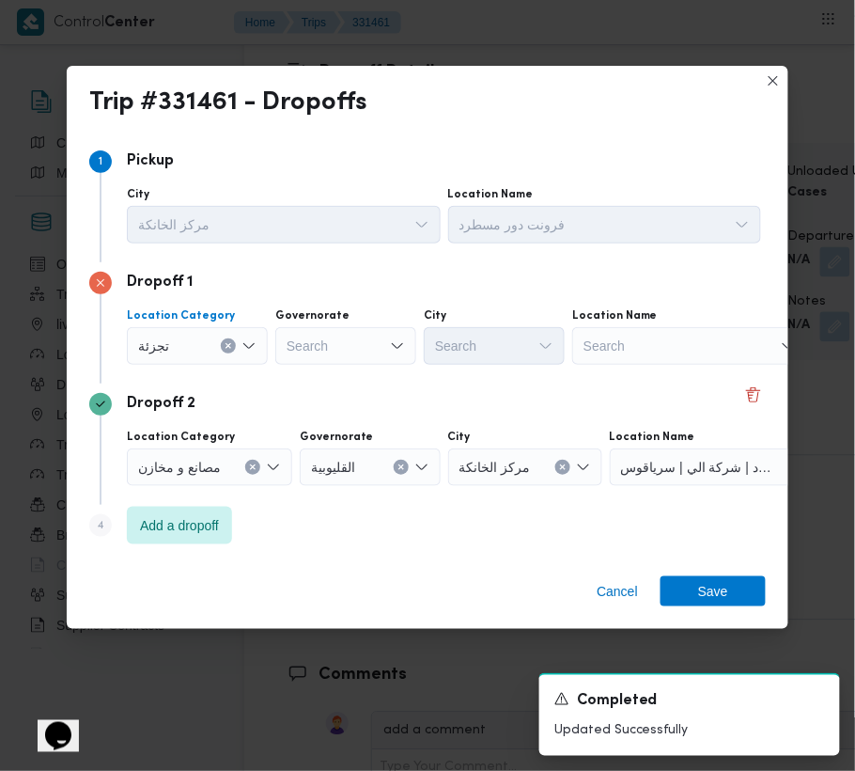
click at [347, 342] on div "Search" at bounding box center [345, 346] width 141 height 38
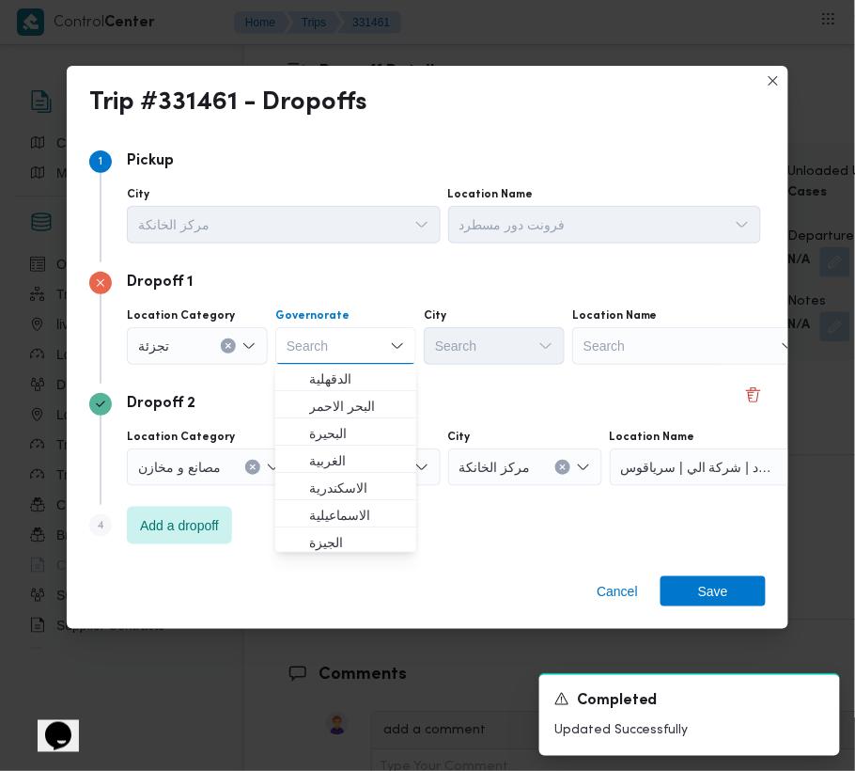
paste input "[GEOGRAPHIC_DATA]"
type input "[GEOGRAPHIC_DATA]"
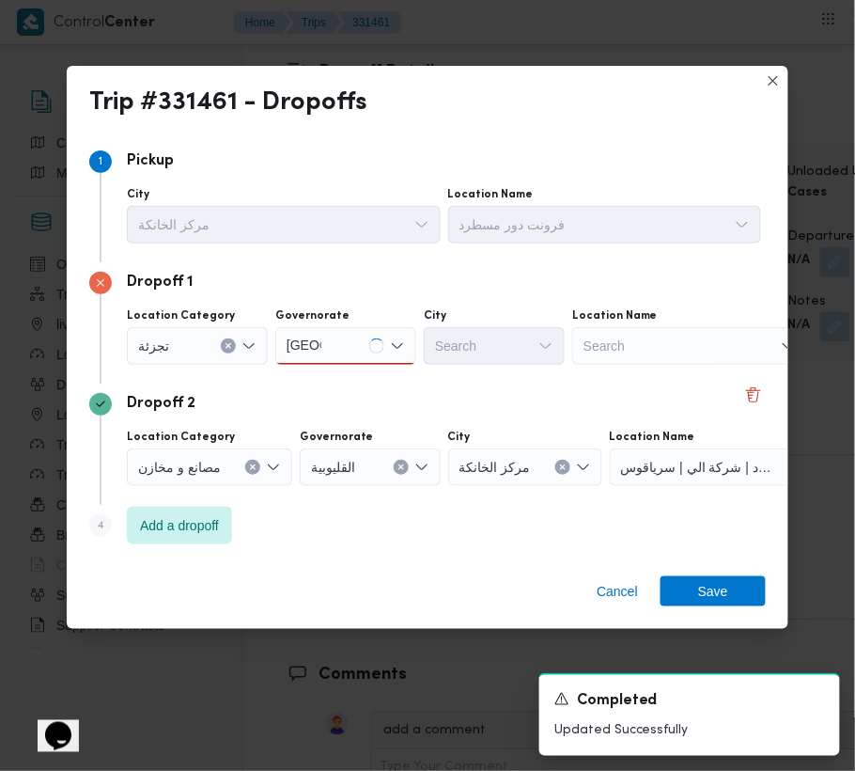
click at [361, 338] on div "[GEOGRAPHIC_DATA] [GEOGRAPHIC_DATA]" at bounding box center [345, 346] width 141 height 38
drag, startPoint x: 351, startPoint y: 343, endPoint x: 352, endPoint y: 353, distance: 10.4
click at [351, 340] on div "[GEOGRAPHIC_DATA] [GEOGRAPHIC_DATA]" at bounding box center [345, 346] width 141 height 38
click at [351, 374] on span "ال[GEOGRAPHIC_DATA]" at bounding box center [357, 379] width 96 height 23
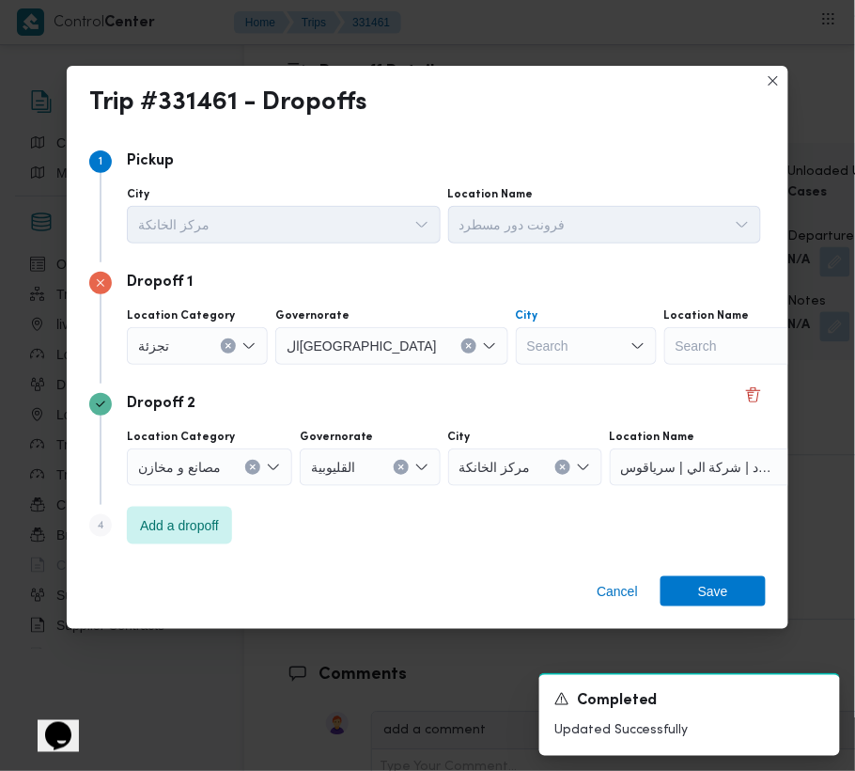
click at [516, 336] on div "Search" at bounding box center [586, 346] width 141 height 38
paste input "المعادي"
type input "المعادي"
click at [457, 372] on span "قسم المعادي" at bounding box center [494, 380] width 126 height 30
click at [730, 594] on span "Save" at bounding box center [713, 590] width 105 height 30
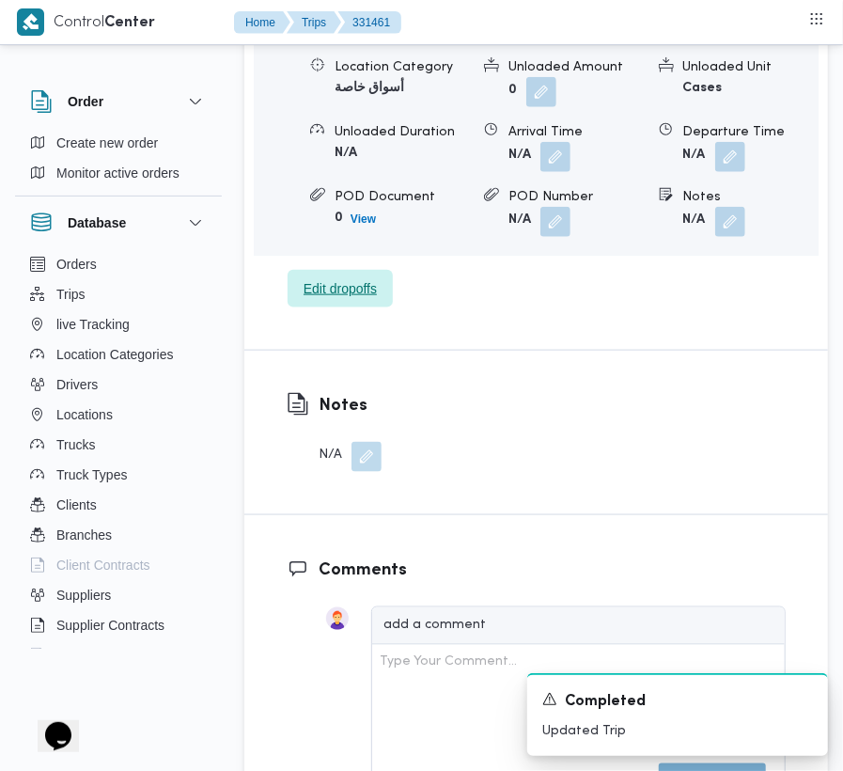
scroll to position [2500, 0]
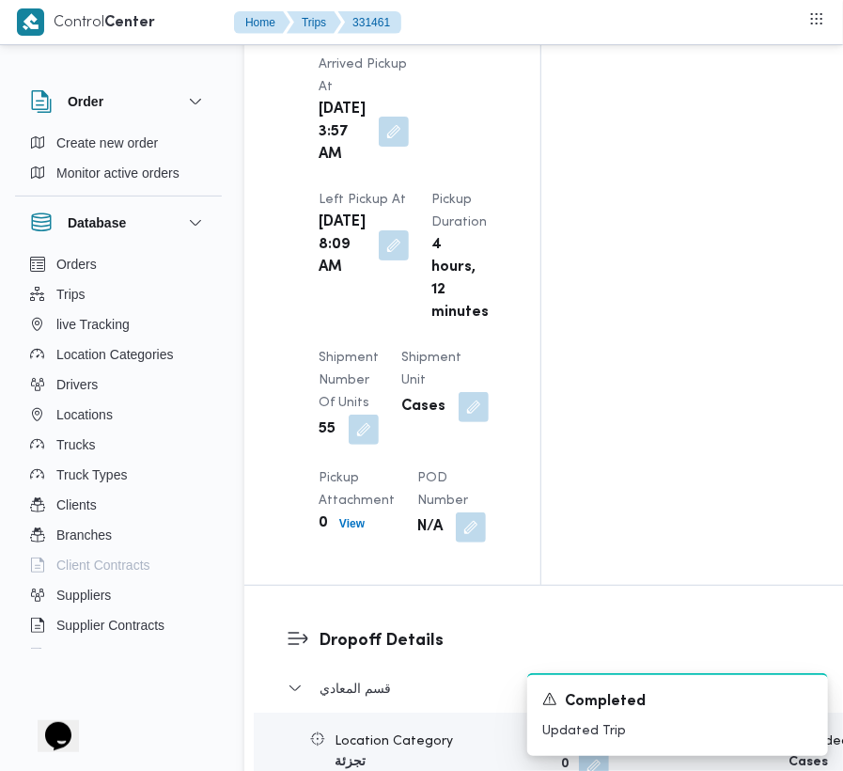
click at [381, 147] on button "button" at bounding box center [394, 132] width 30 height 30
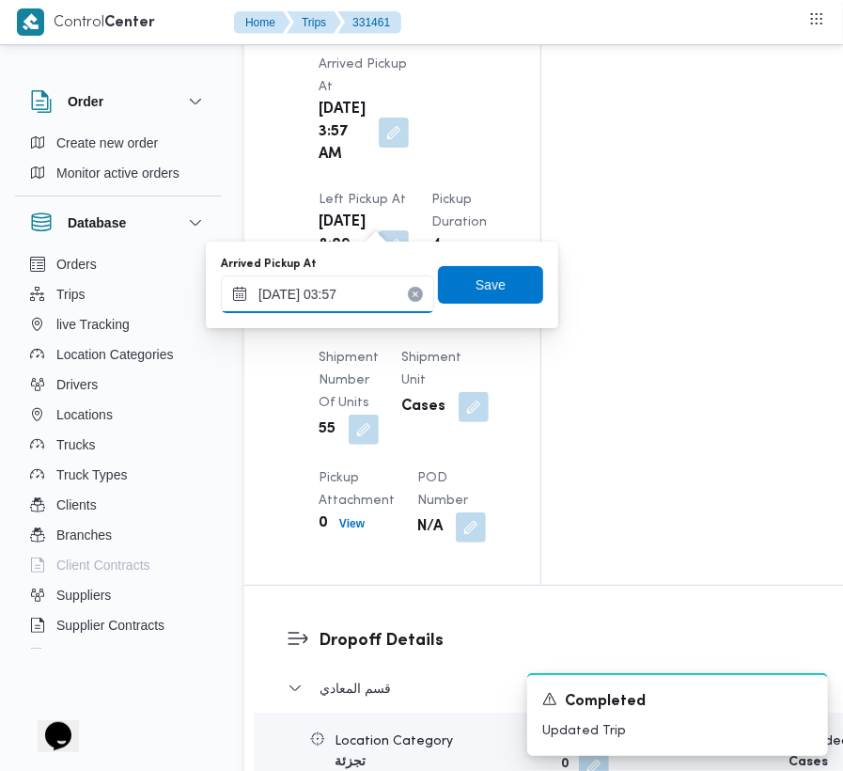
click at [367, 286] on input "[DATE] 03:57" at bounding box center [327, 294] width 213 height 38
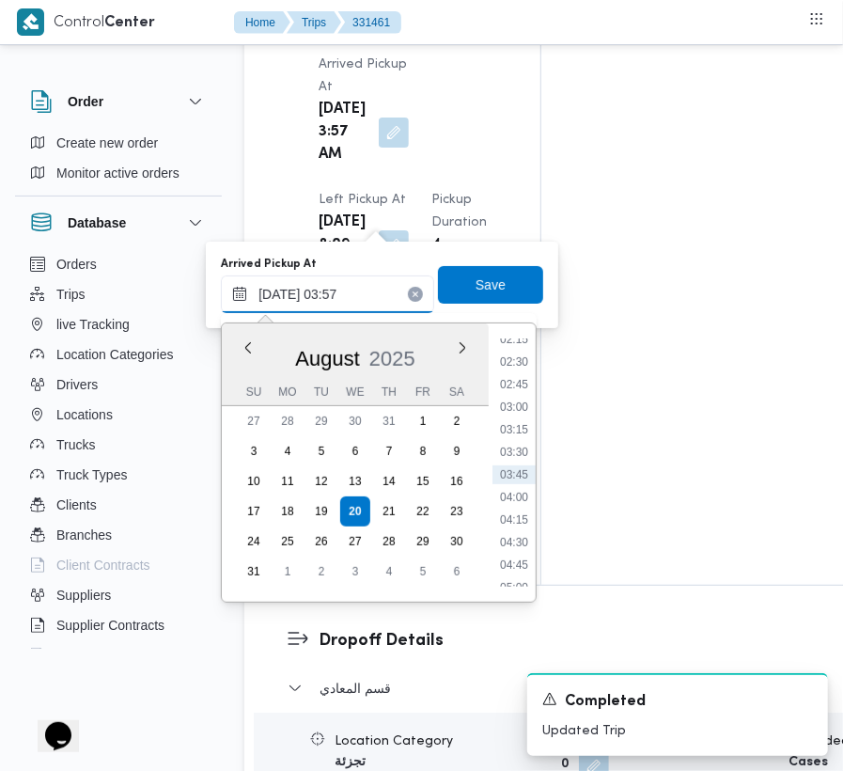
click at [367, 286] on input "[DATE] 03:57" at bounding box center [327, 294] width 213 height 38
paste input "8/2025 7:30:00 AM"
type input "[DATE] 7:30:00 AM"
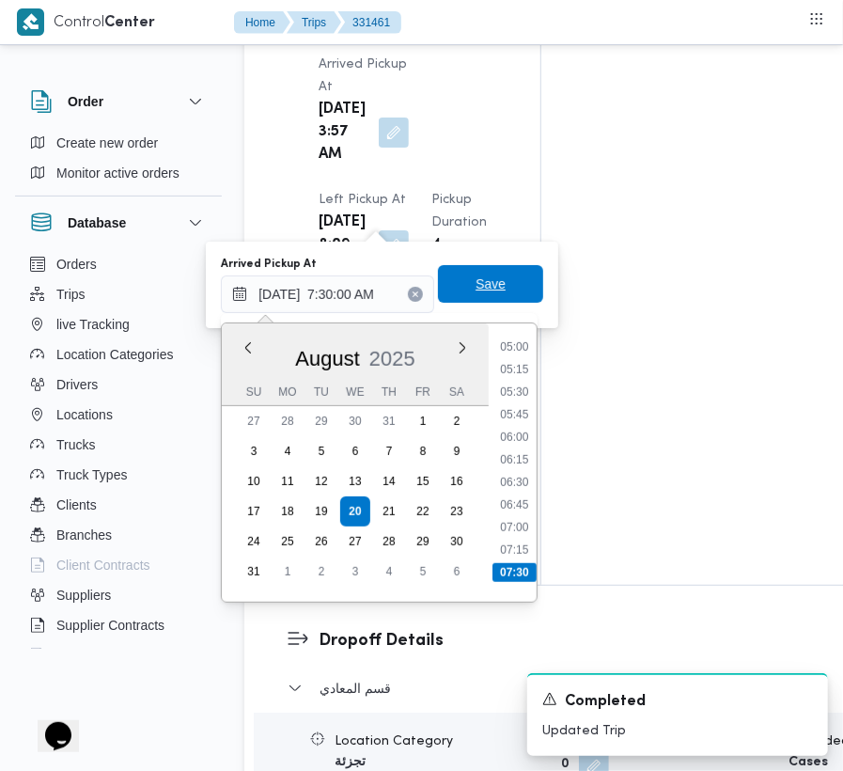
click at [485, 284] on span "Save" at bounding box center [491, 284] width 30 height 23
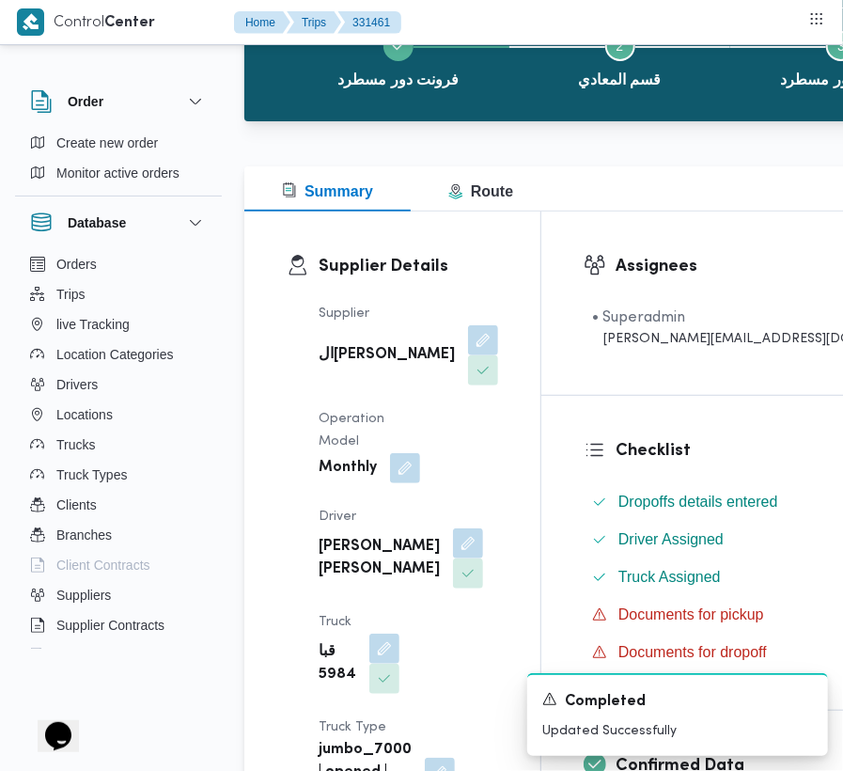
scroll to position [118, 0]
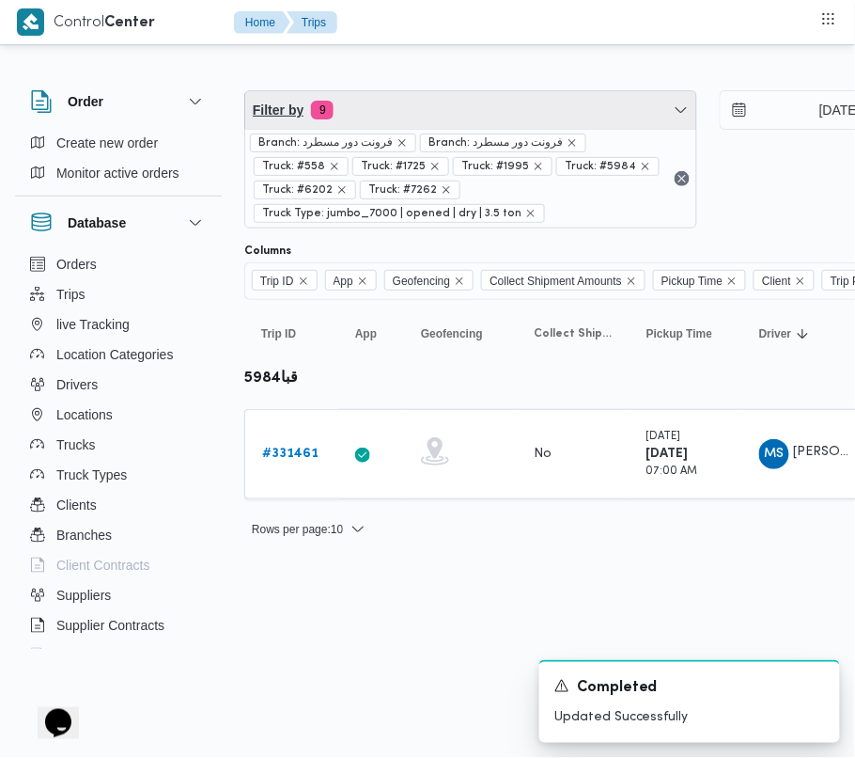
click at [496, 103] on span "Filter by 9" at bounding box center [470, 110] width 451 height 38
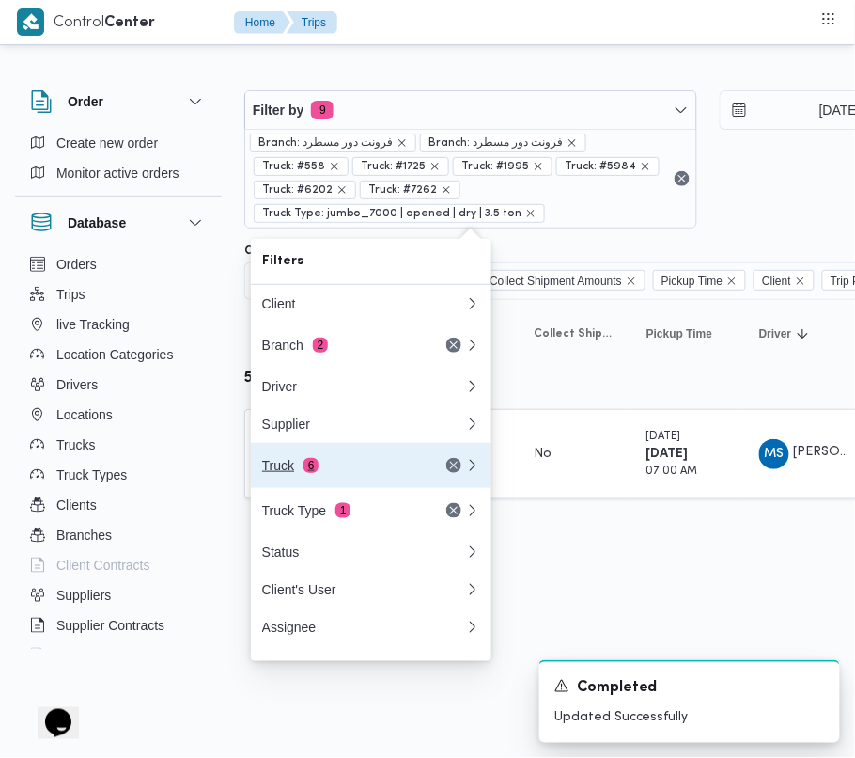
click at [333, 470] on div "Truck 6" at bounding box center [341, 465] width 158 height 15
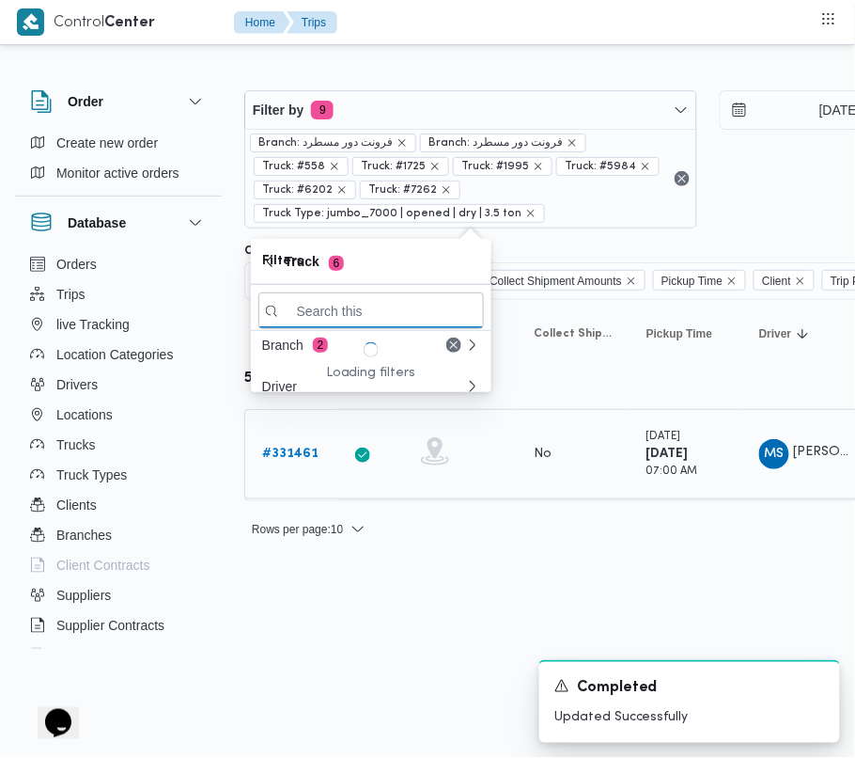
paste input "1234"
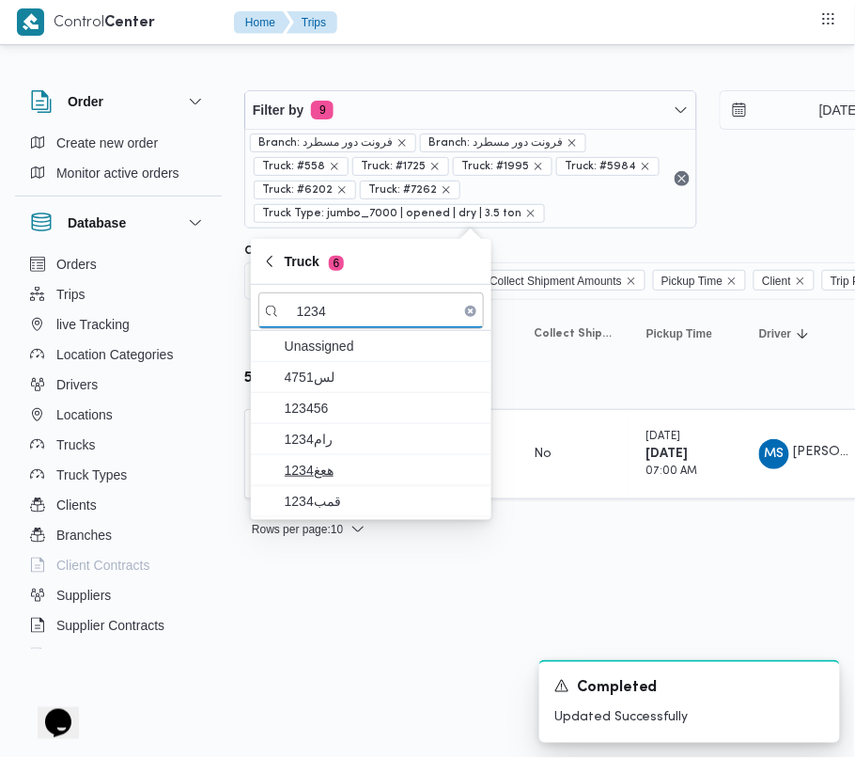
type input "1234"
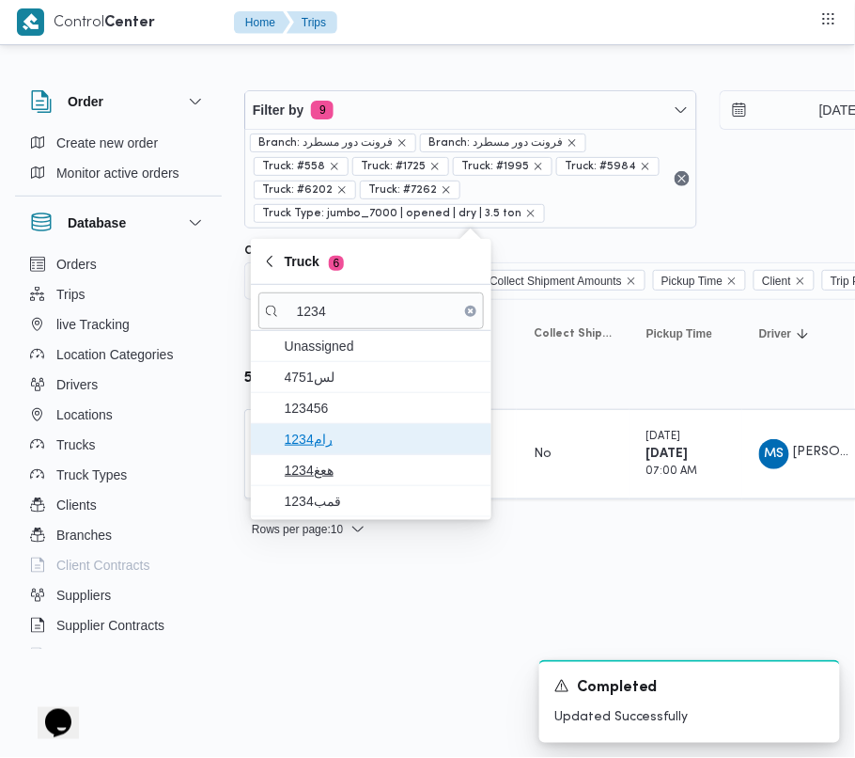
click at [358, 437] on span "رام1234" at bounding box center [382, 439] width 195 height 23
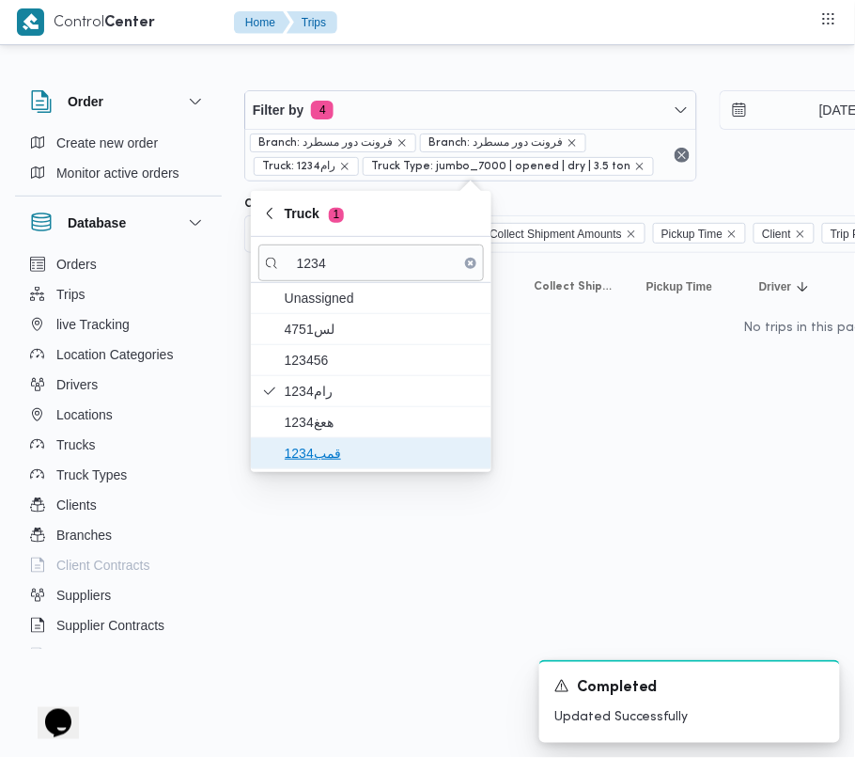
click at [318, 452] on span "قمب1234" at bounding box center [382, 453] width 195 height 23
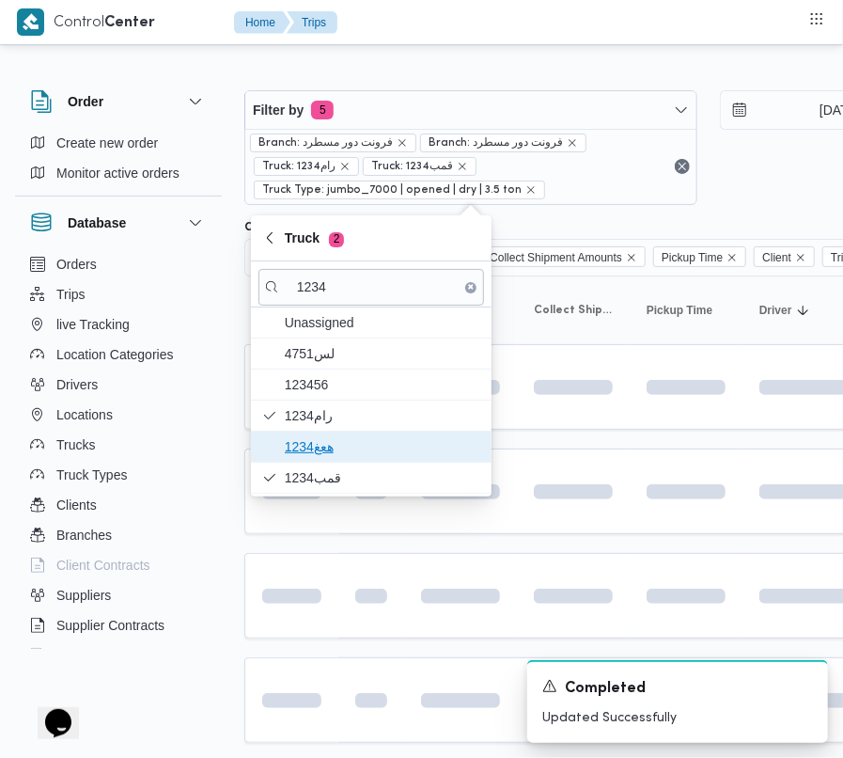
click at [325, 440] on span "هعغ1234" at bounding box center [382, 446] width 195 height 23
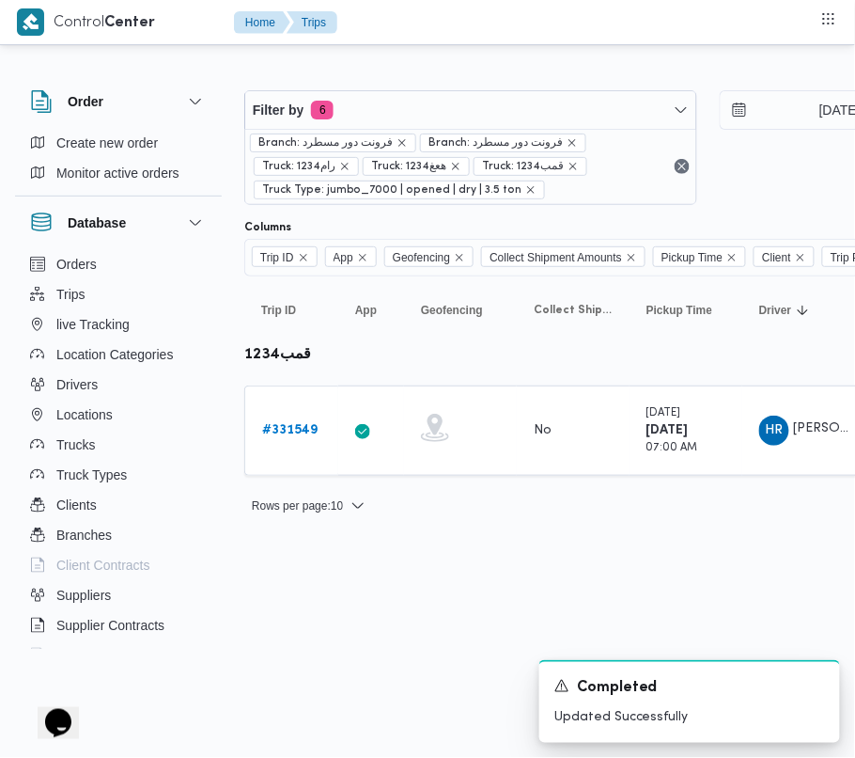
click at [347, 637] on html "Control Center Home Trips Order Create new order Monitor active orders Database…" at bounding box center [427, 379] width 855 height 758
click at [301, 430] on b "# 331549" at bounding box center [289, 430] width 55 height 12
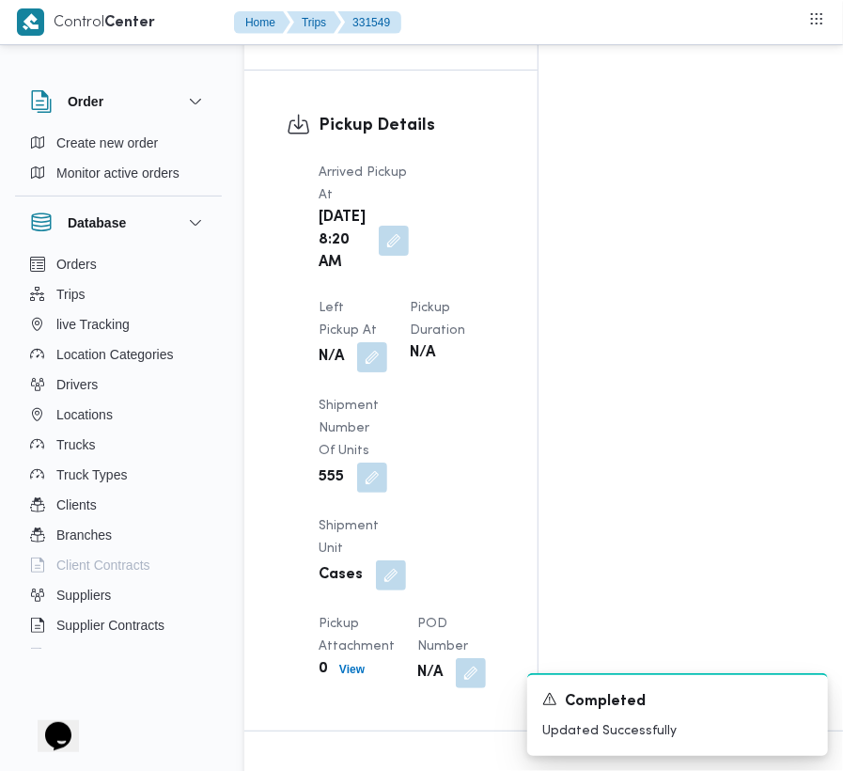
scroll to position [2381, 0]
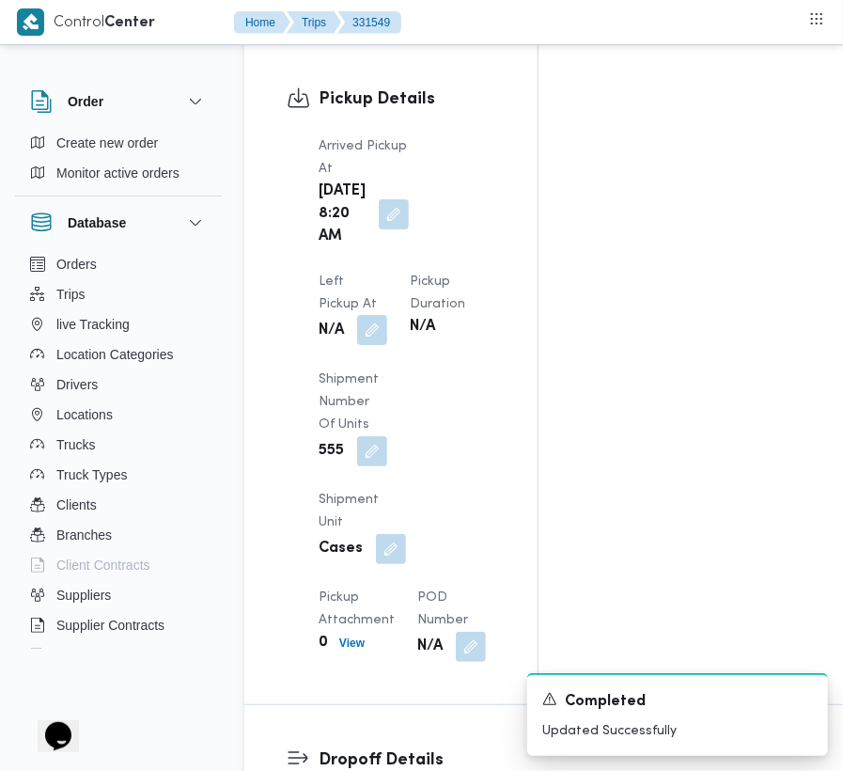
click at [387, 315] on button "button" at bounding box center [372, 330] width 30 height 30
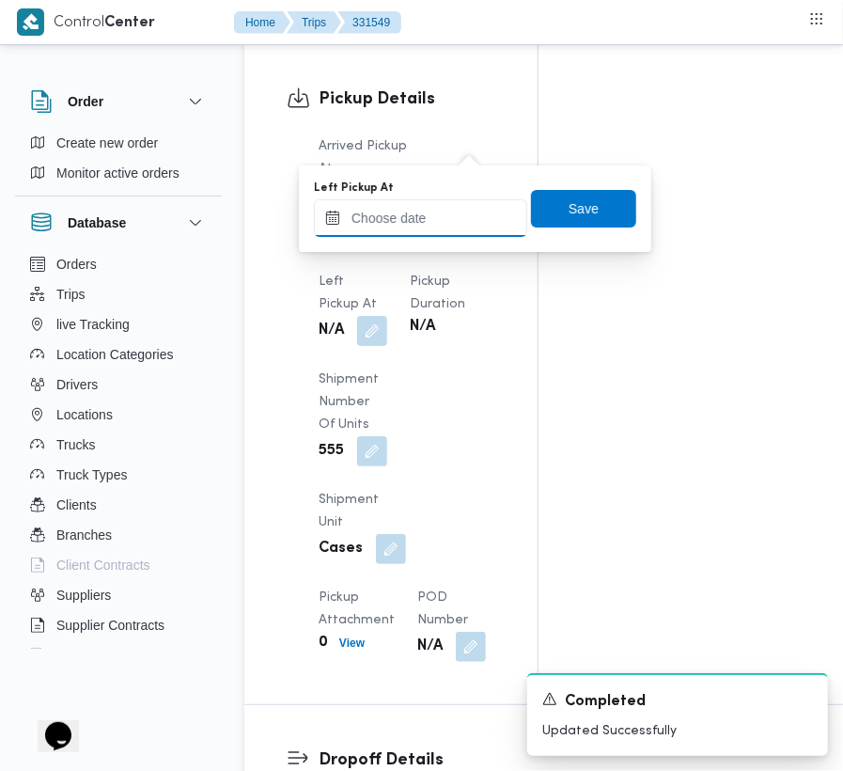
click at [451, 220] on input "Left Pickup At" at bounding box center [420, 218] width 213 height 38
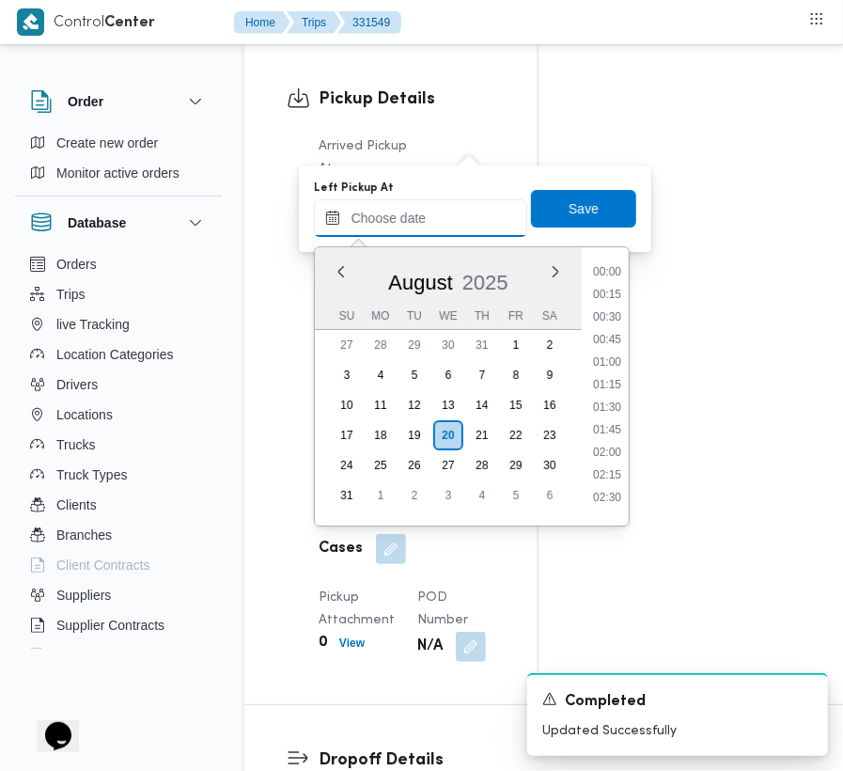
scroll to position [663, 0]
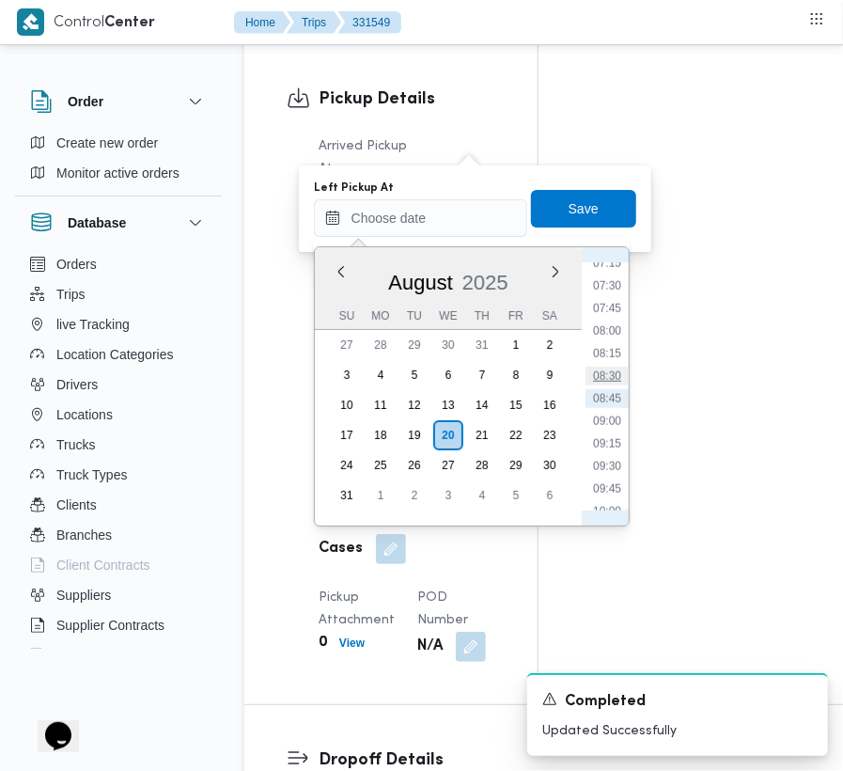
click at [618, 383] on li "08:30" at bounding box center [607, 376] width 43 height 19
type input "[DATE] 08:30"
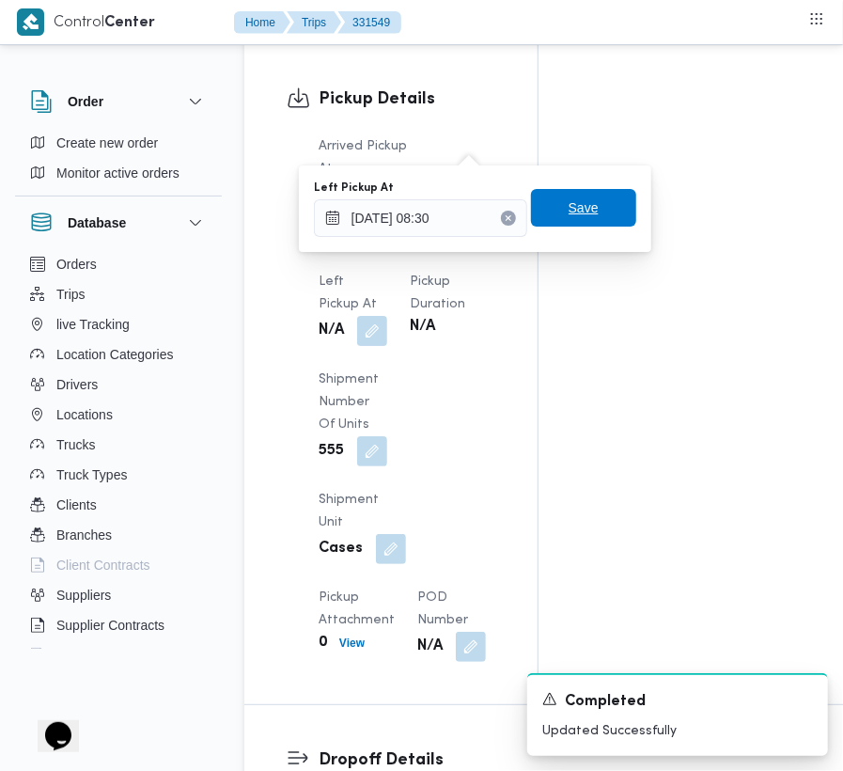
click at [594, 222] on span "Save" at bounding box center [583, 208] width 105 height 38
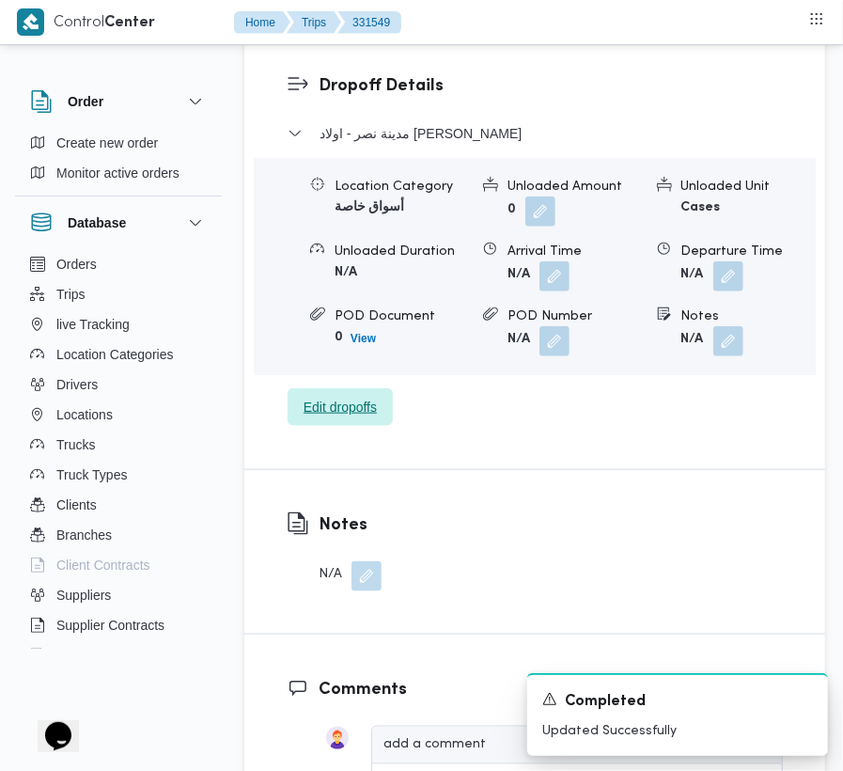
click at [354, 396] on span "Edit dropoffs" at bounding box center [340, 407] width 73 height 23
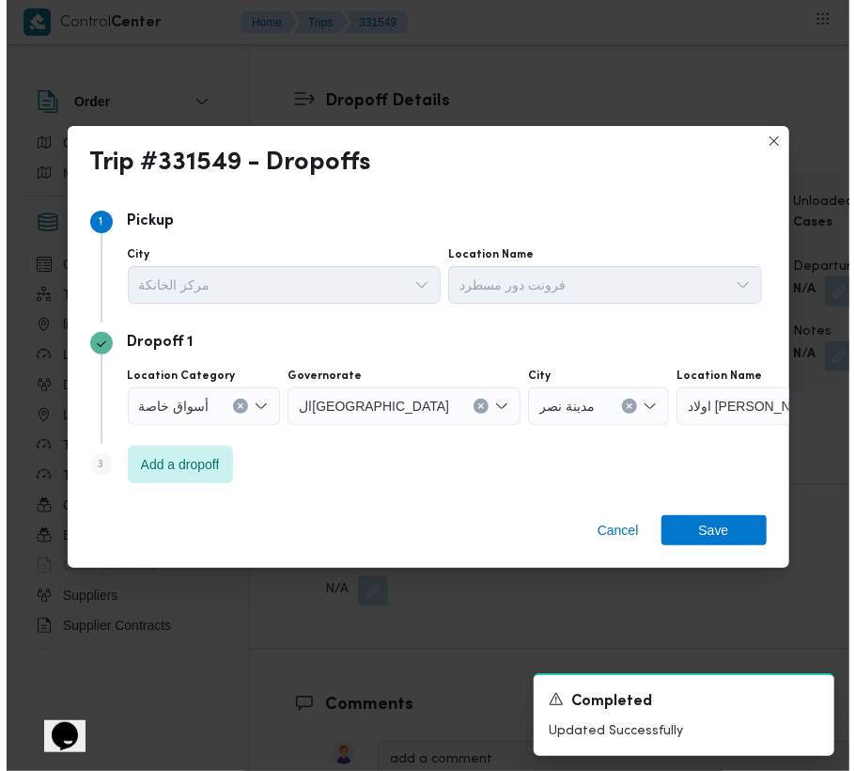
scroll to position [3070, 0]
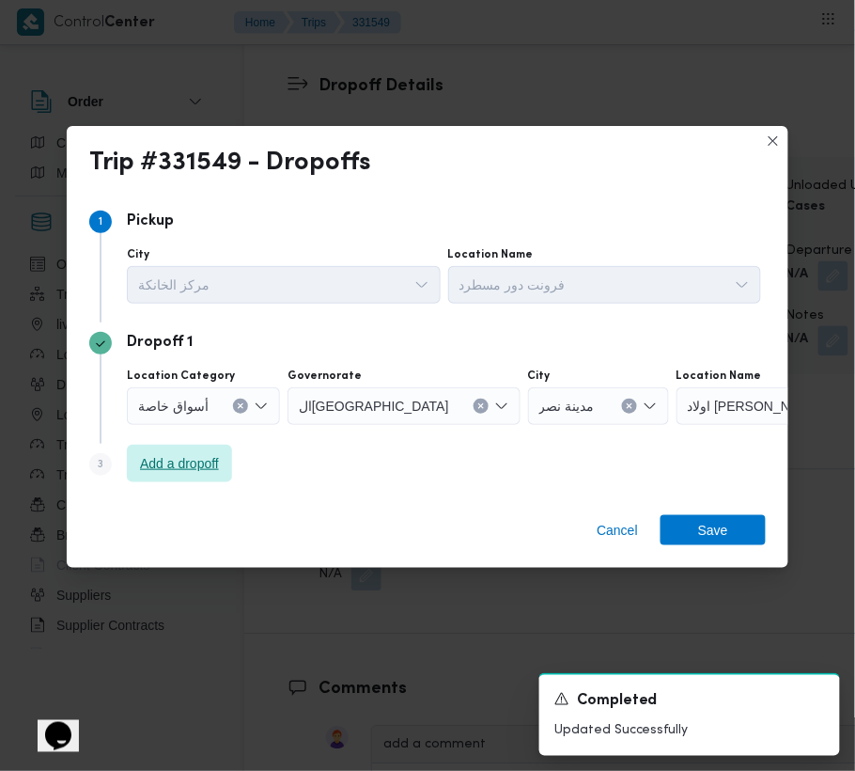
click at [165, 468] on span "Add a dropoff" at bounding box center [179, 463] width 79 height 23
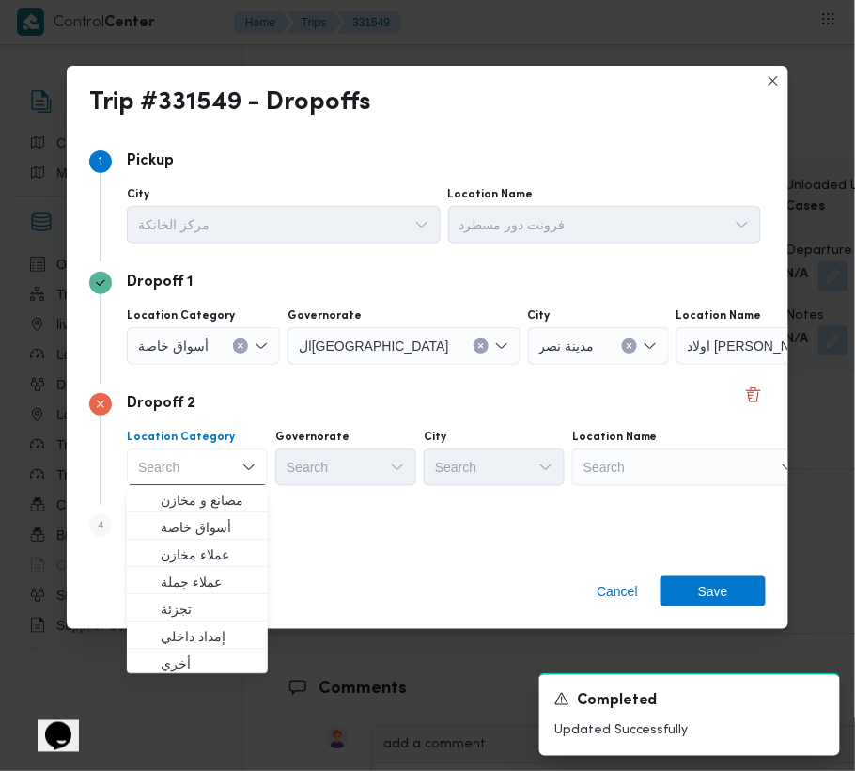
click at [720, 365] on div "Search" at bounding box center [794, 346] width 235 height 38
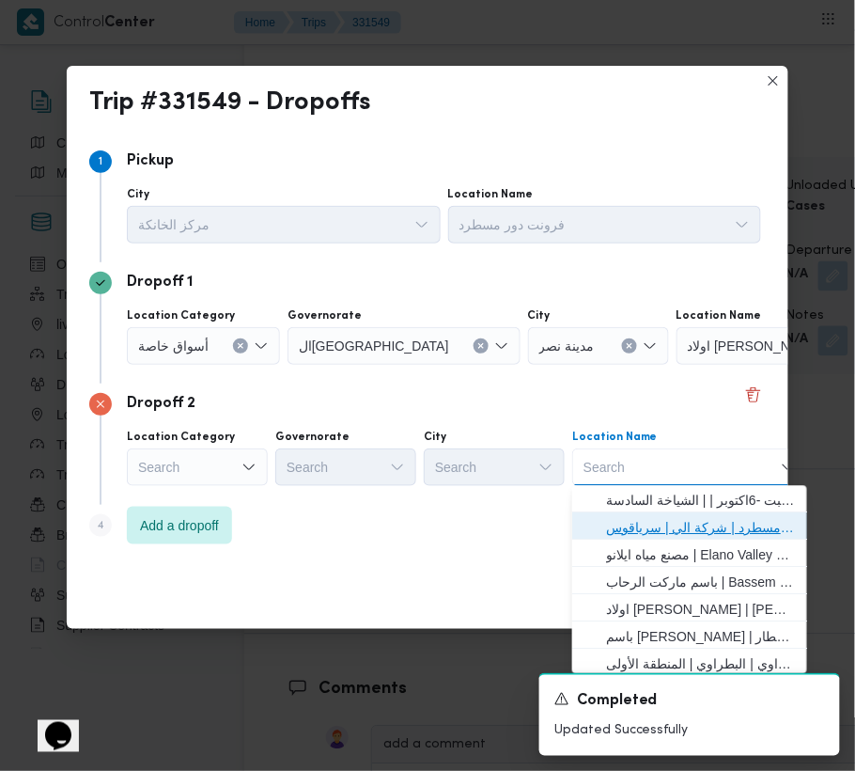
click at [720, 527] on span "فرونت دور مسطرد | شركة الي | سرياقوس" at bounding box center [701, 528] width 190 height 23
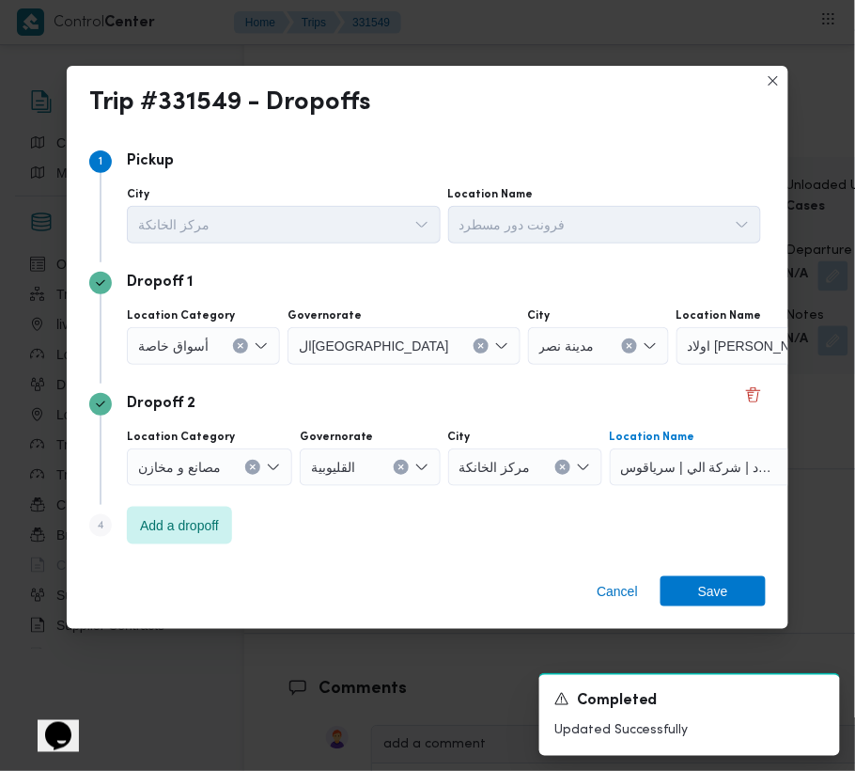
click at [477, 342] on icon "Clear input" at bounding box center [481, 346] width 8 height 8
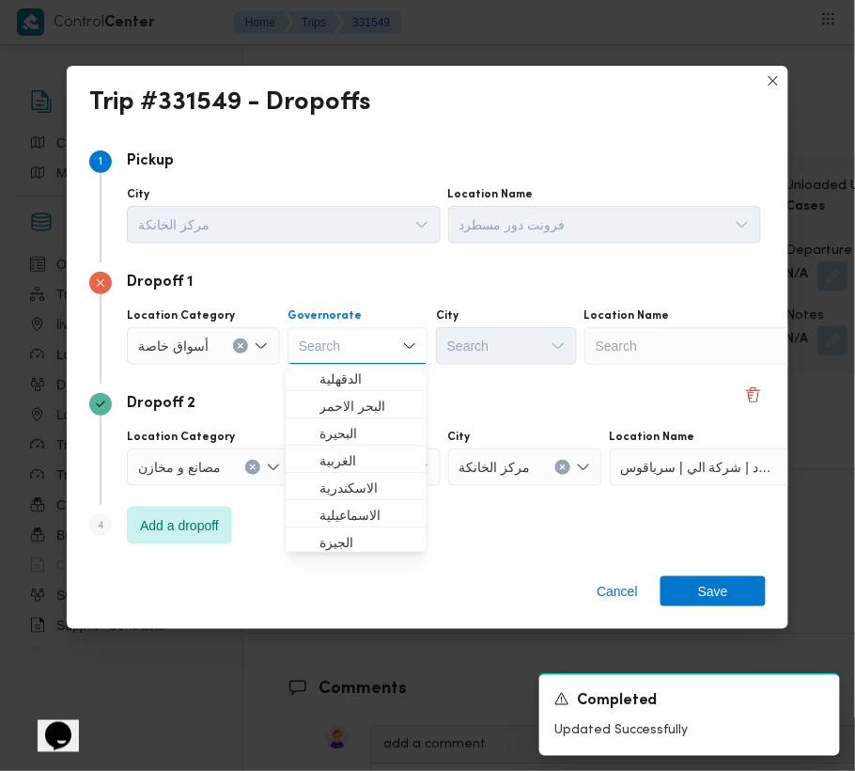
click at [678, 347] on div "Search" at bounding box center [702, 346] width 235 height 38
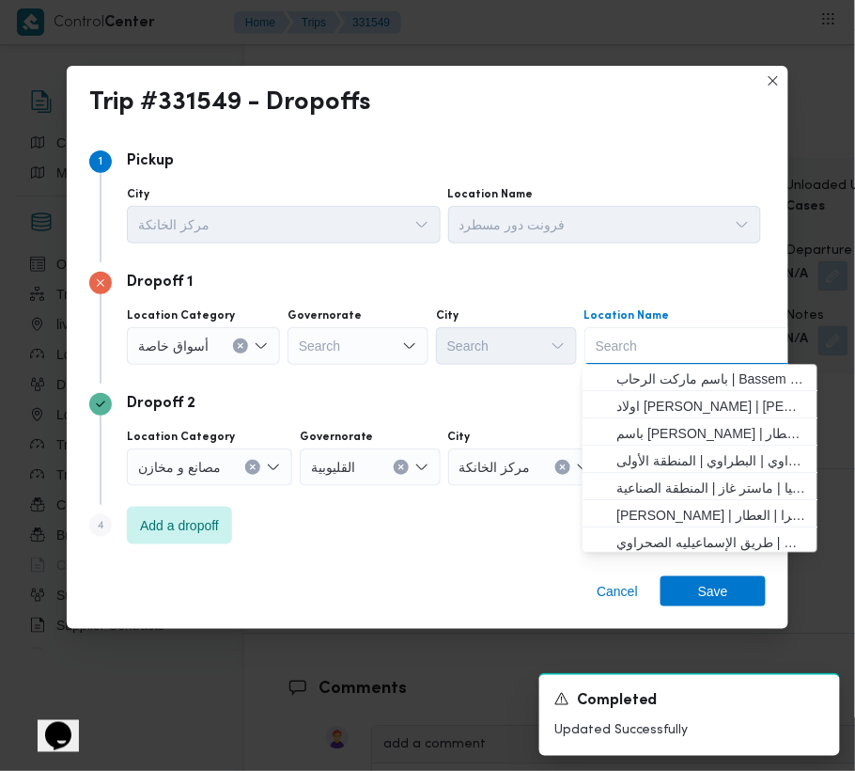
paste input "الماظه"
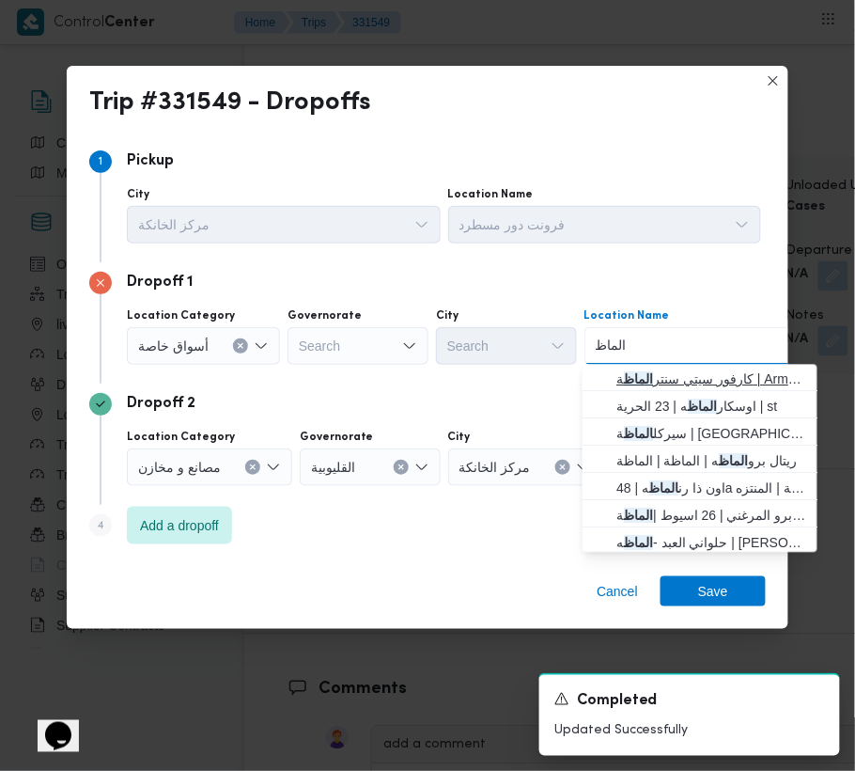
type input "الماظ"
click at [673, 377] on span "كارفور سيتي سنتر الماظ ة | Armani Exchange | شيراتون المطار" at bounding box center [712, 379] width 190 height 23
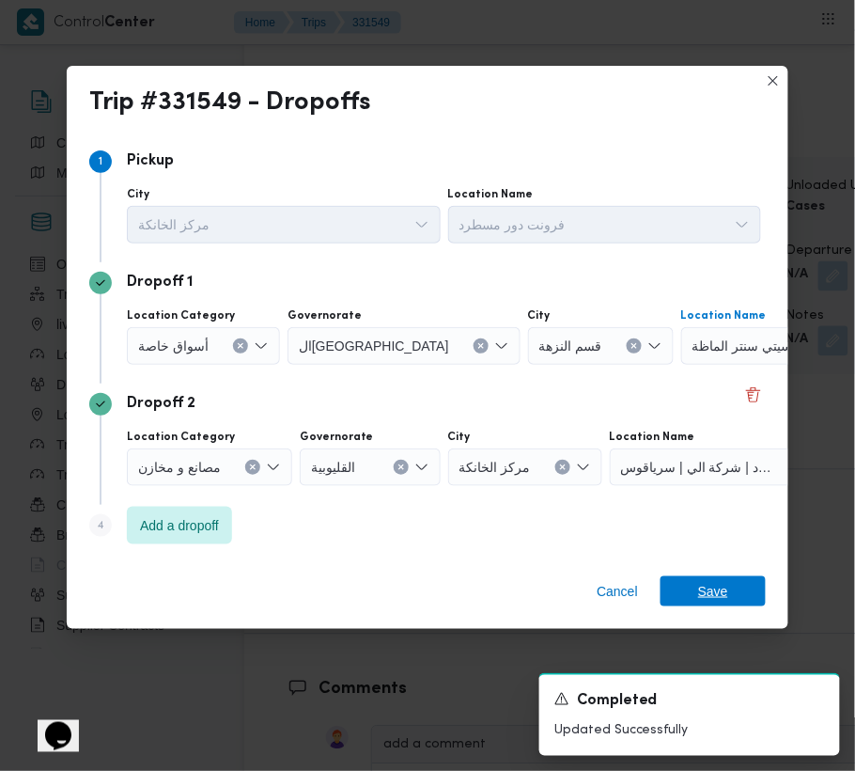
click at [705, 595] on span "Save" at bounding box center [713, 591] width 30 height 30
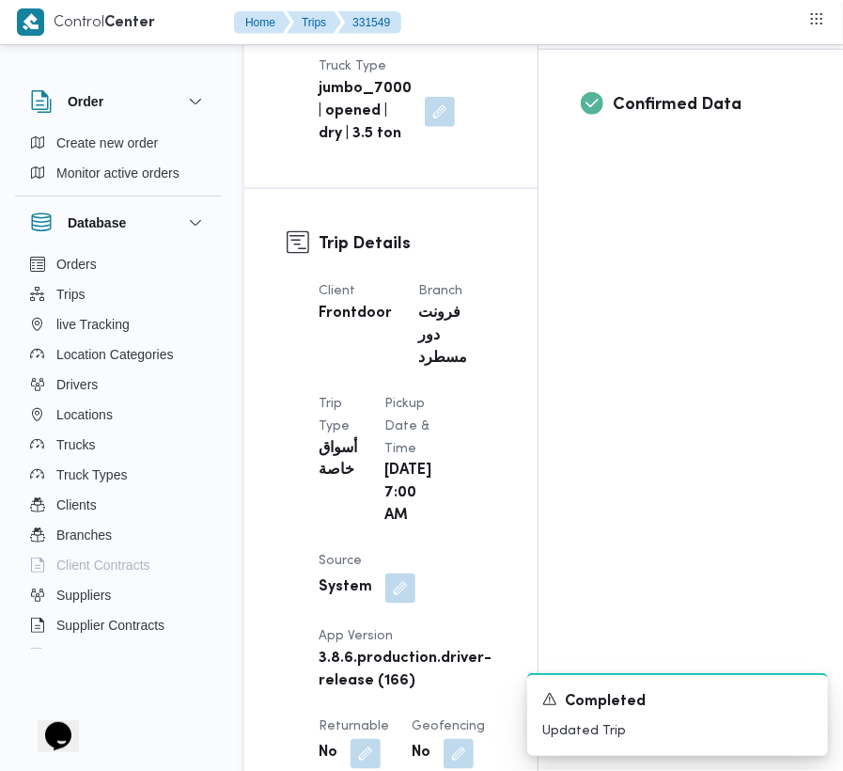
scroll to position [0, 0]
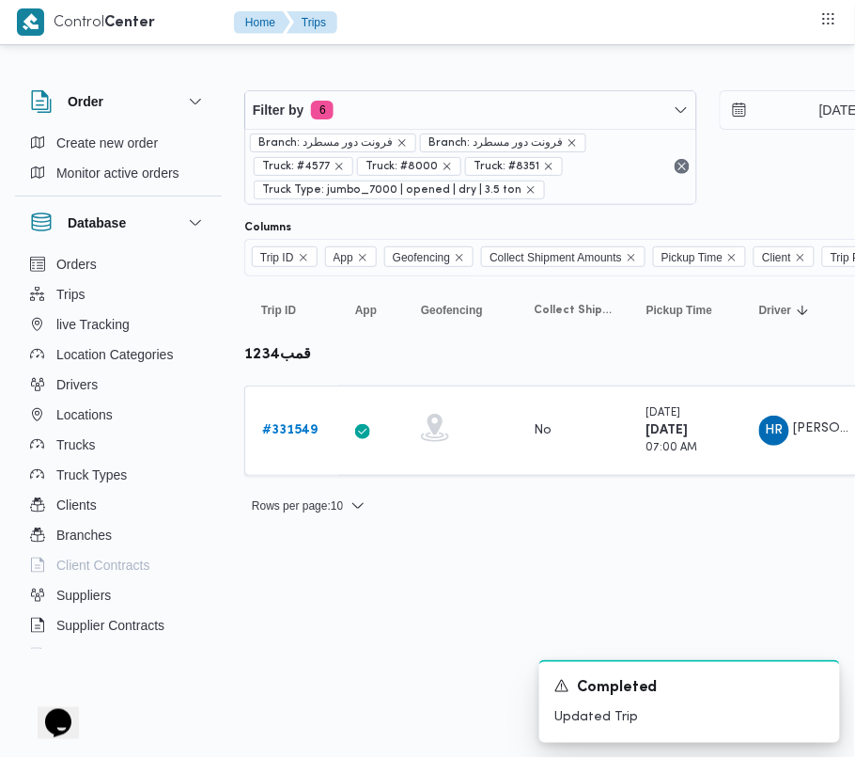
click at [474, 87] on div "Filter by 6 Branch: فرونت دور مسطرد Branch: فرونت دور مسطرد Truck: #4577 Truck:…" at bounding box center [708, 147] width 950 height 137
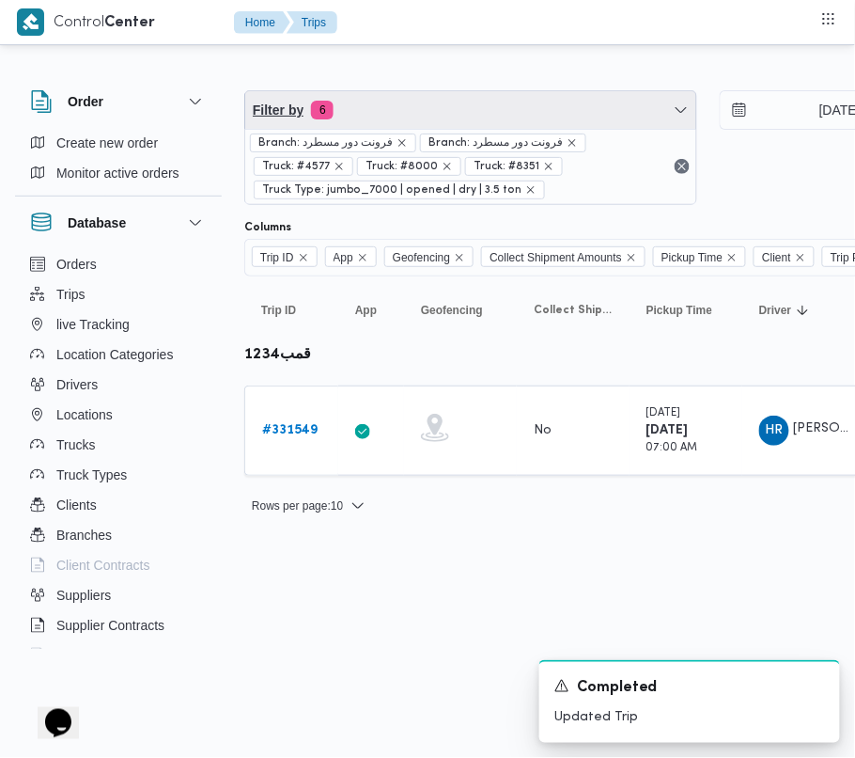
click at [430, 121] on span "Filter by 6" at bounding box center [470, 110] width 451 height 38
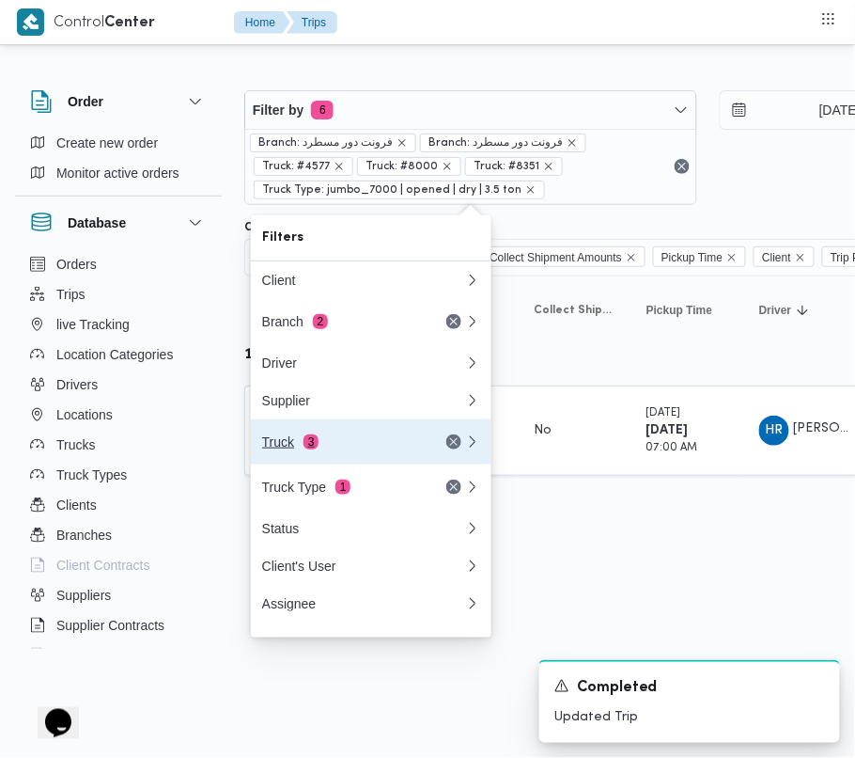
click at [333, 449] on div "Truck 3" at bounding box center [341, 441] width 158 height 15
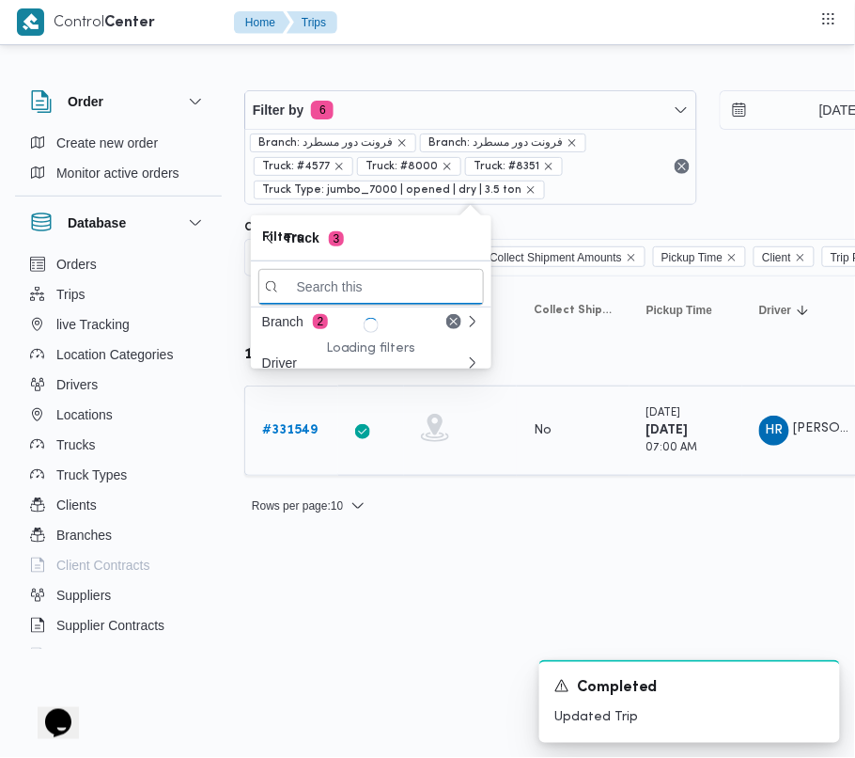
paste input "1492"
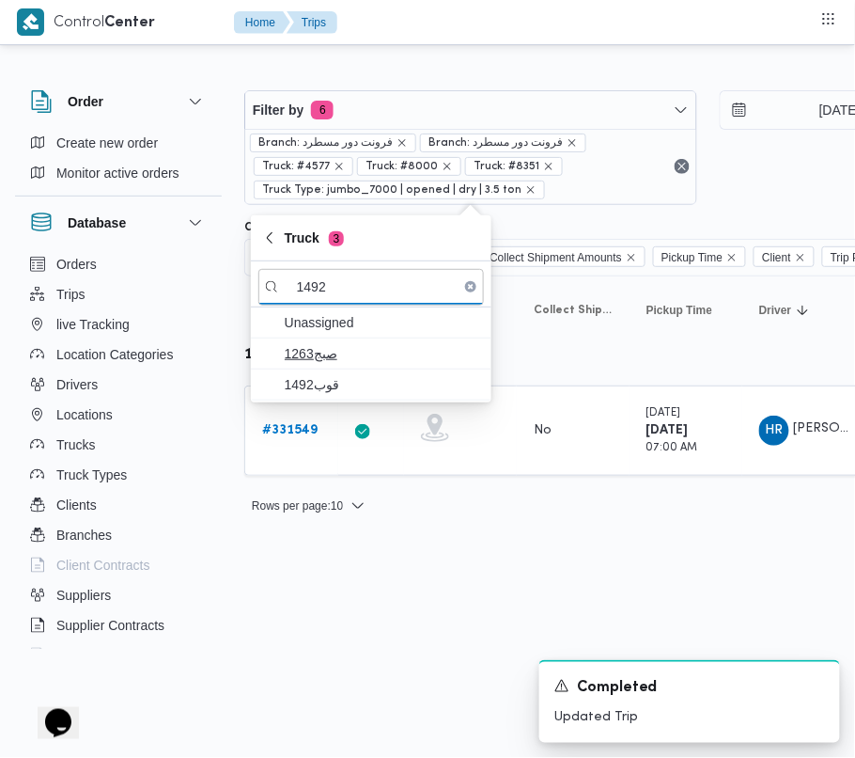
type input "1492"
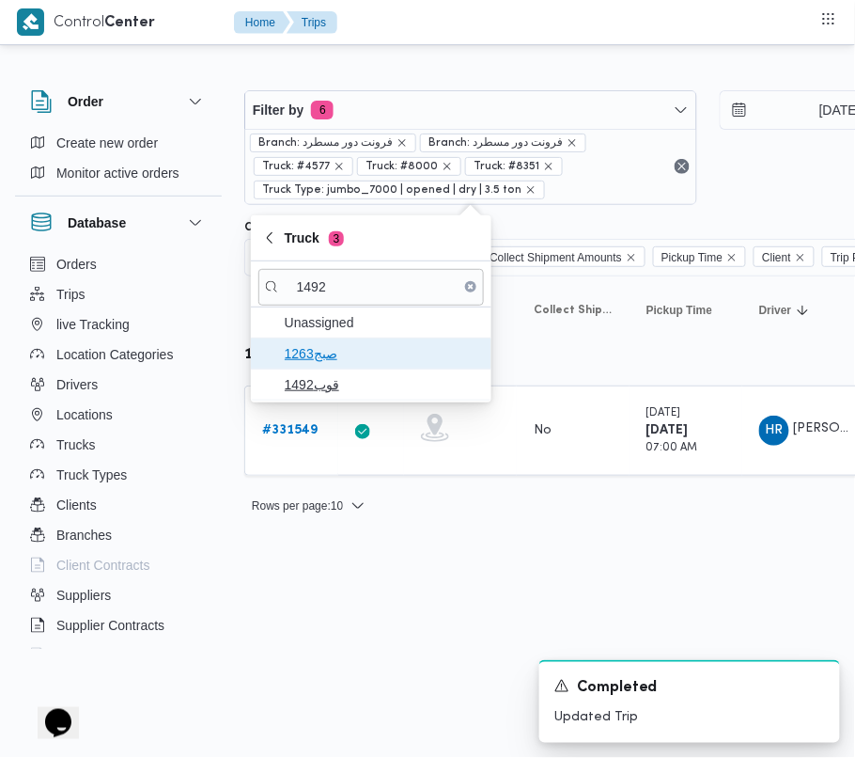
click at [348, 366] on span "صبج1263" at bounding box center [371, 353] width 226 height 30
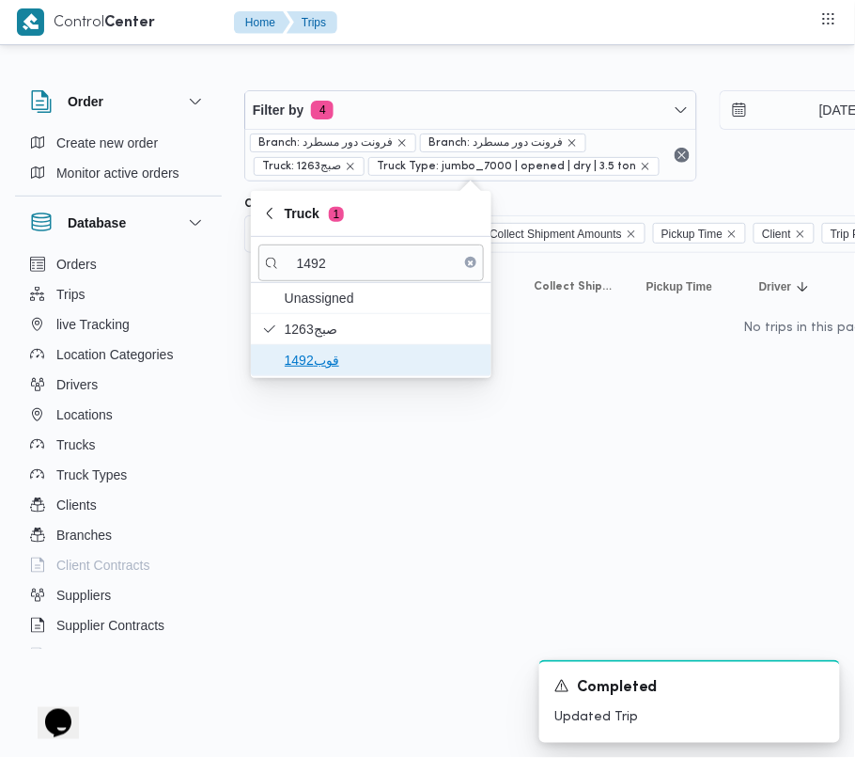
click at [317, 363] on span "قوب1492" at bounding box center [382, 360] width 195 height 23
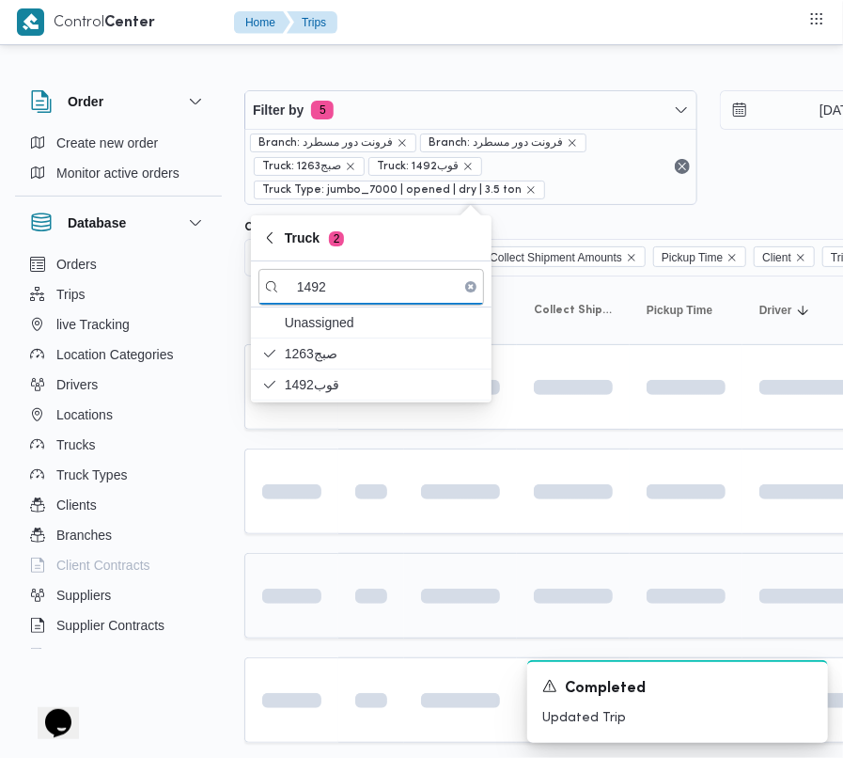
click at [346, 577] on td at bounding box center [371, 596] width 66 height 86
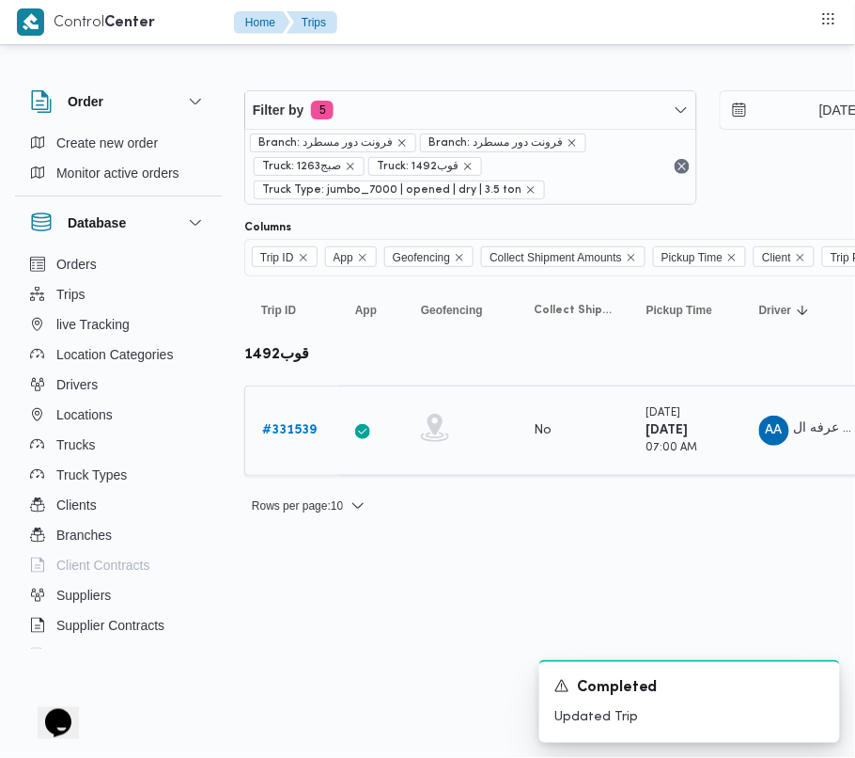
click at [316, 425] on b "# 331539" at bounding box center [289, 430] width 55 height 12
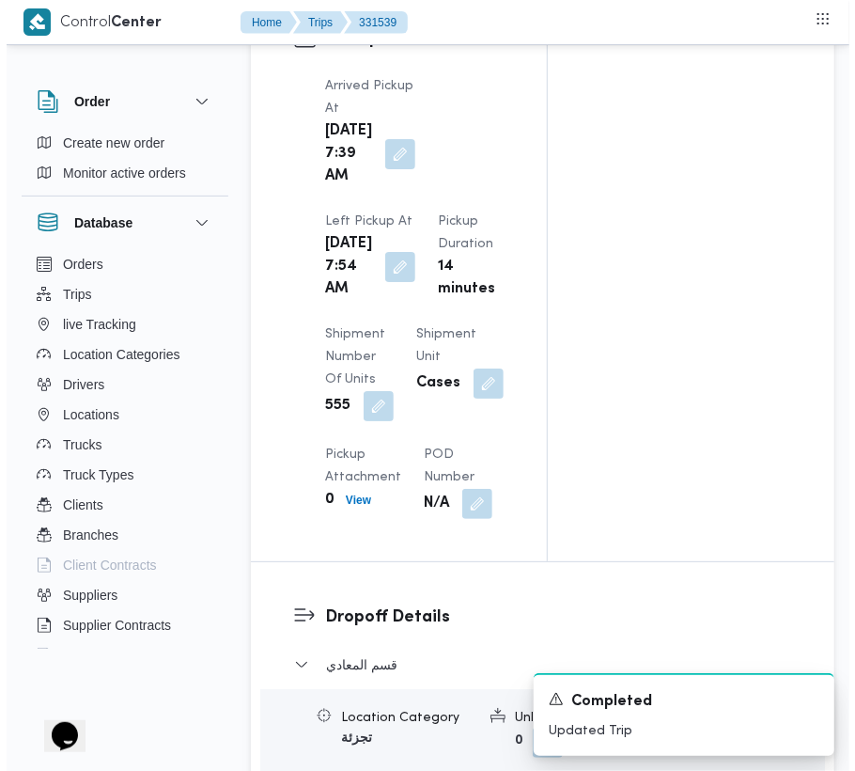
scroll to position [3055, 0]
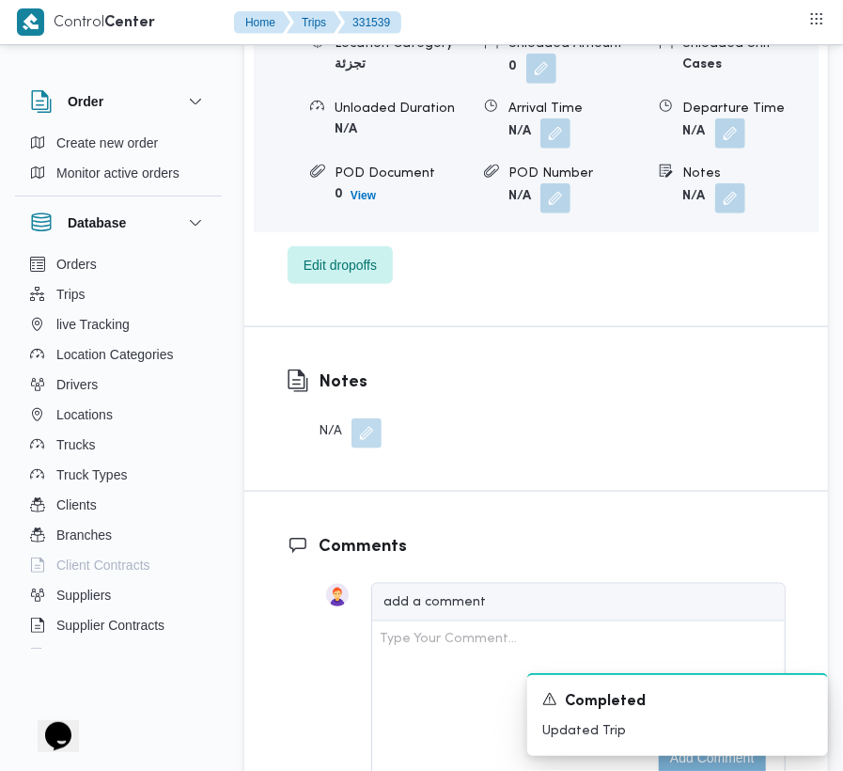
click at [357, 284] on div "قسم المعادي Location Category تجزئة Unloaded Amount 0 Unloaded Unit Cases Unloa…" at bounding box center [537, 131] width 498 height 305
click at [332, 326] on div "Dropoff Details قسم المعادي Location Category تجزئة Unloaded Amount 0 Unloaded …" at bounding box center [536, 107] width 584 height 438
click at [318, 275] on span "Edit dropoffs" at bounding box center [340, 264] width 73 height 23
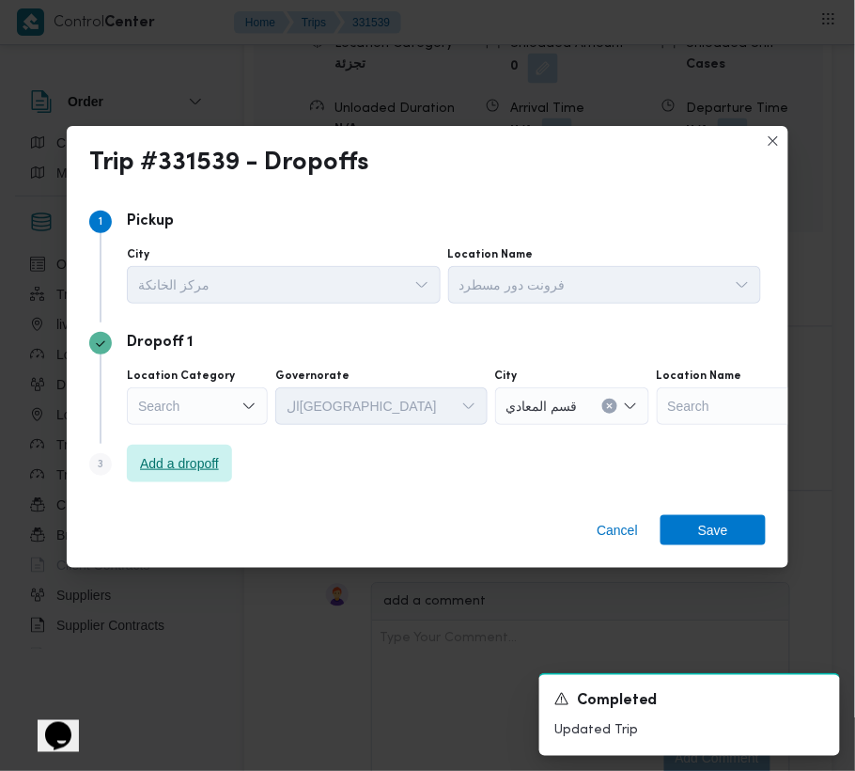
click at [182, 472] on span "Add a dropoff" at bounding box center [179, 463] width 79 height 23
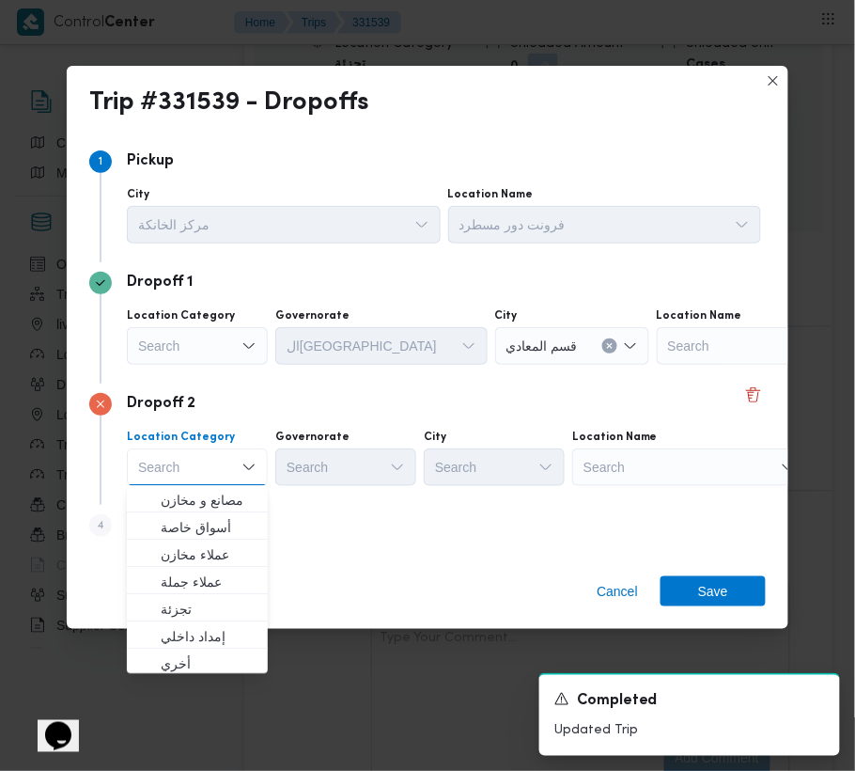
click at [731, 202] on div "Location Name" at bounding box center [605, 194] width 314 height 15
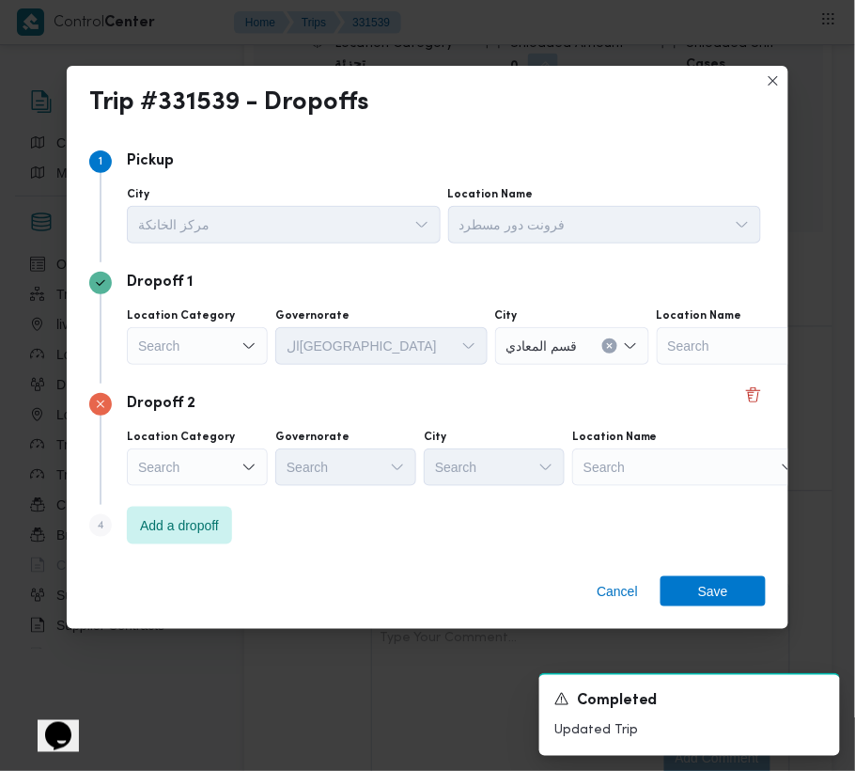
click at [730, 365] on div "Search" at bounding box center [774, 346] width 235 height 38
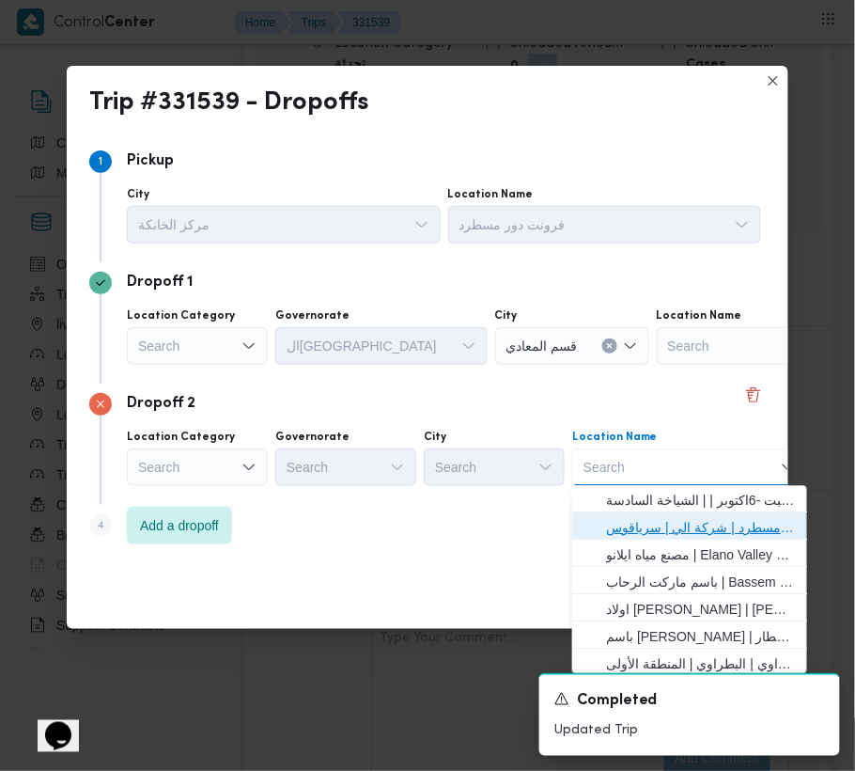
click at [734, 526] on span "فرونت دور مسطرد | شركة الي | سرياقوس" at bounding box center [701, 528] width 190 height 23
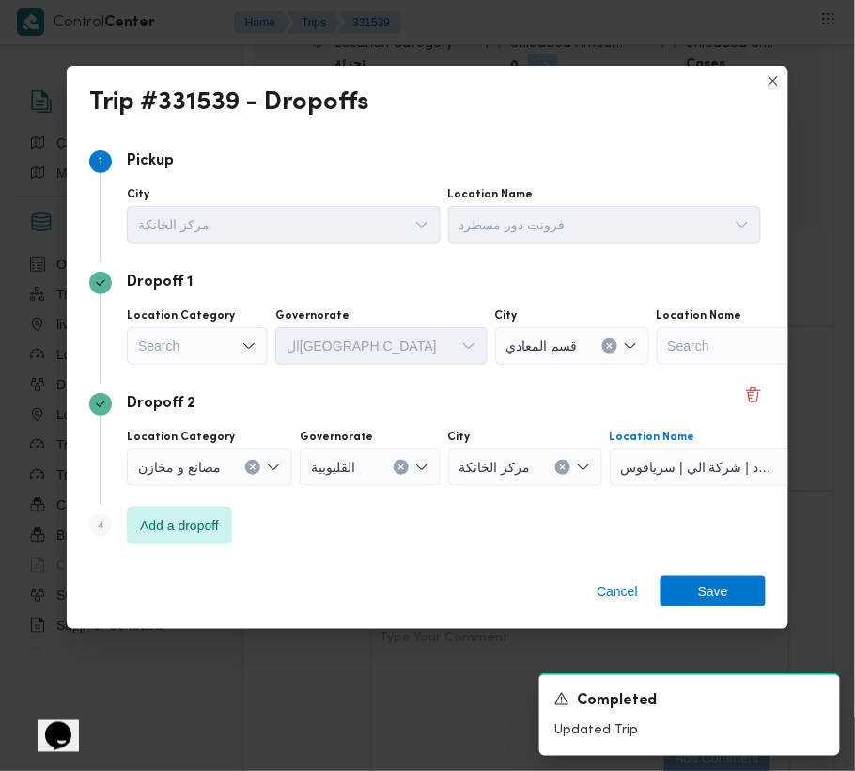
click at [220, 346] on div "Search" at bounding box center [197, 346] width 141 height 38
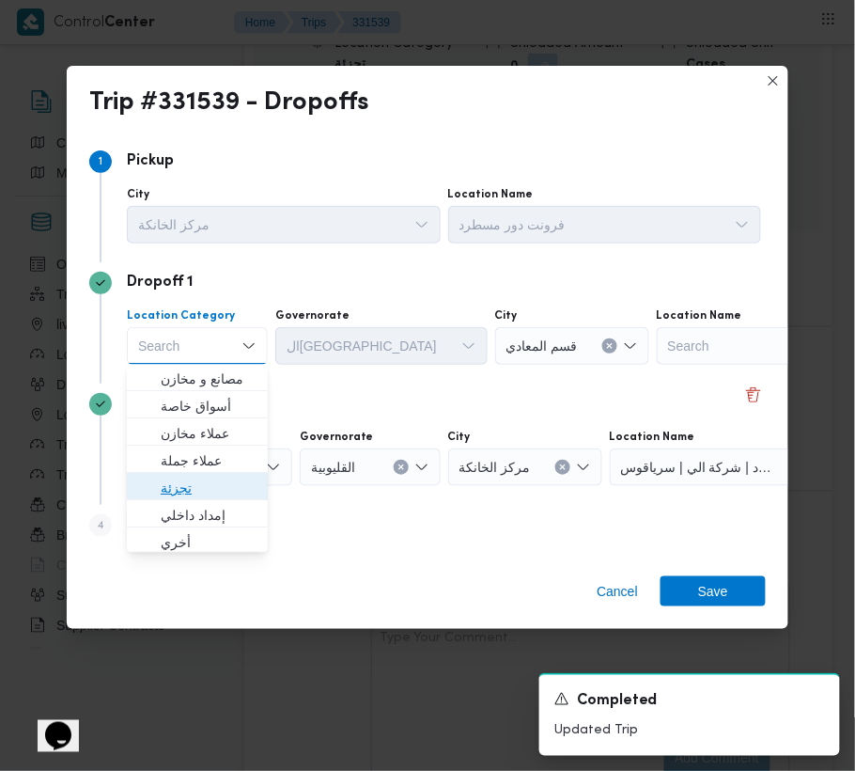
click at [224, 485] on span "تجزئة" at bounding box center [209, 488] width 96 height 23
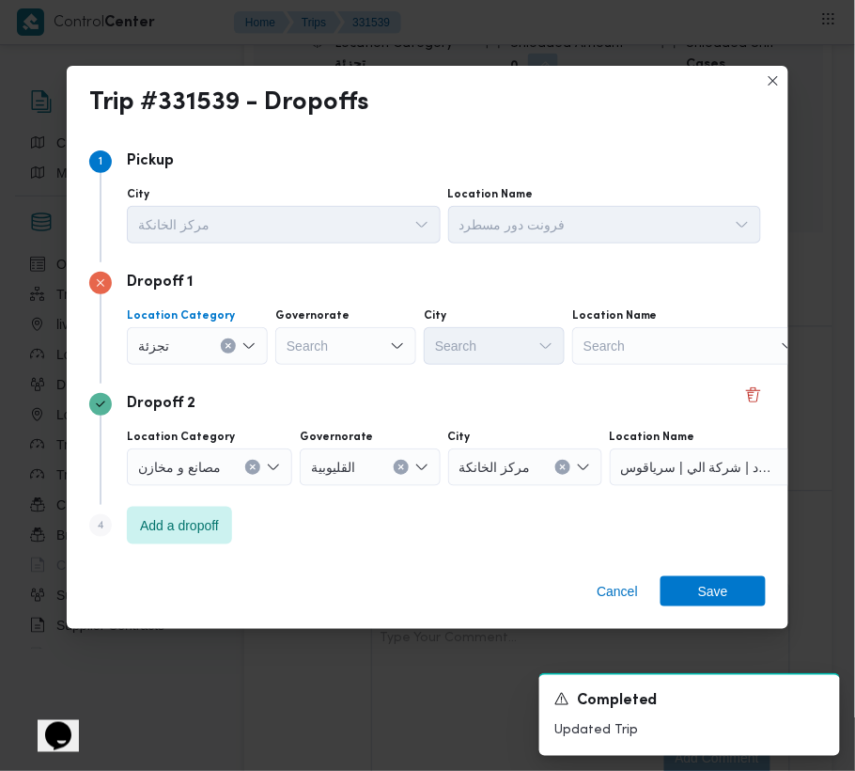
click at [317, 331] on div "Search" at bounding box center [345, 346] width 141 height 38
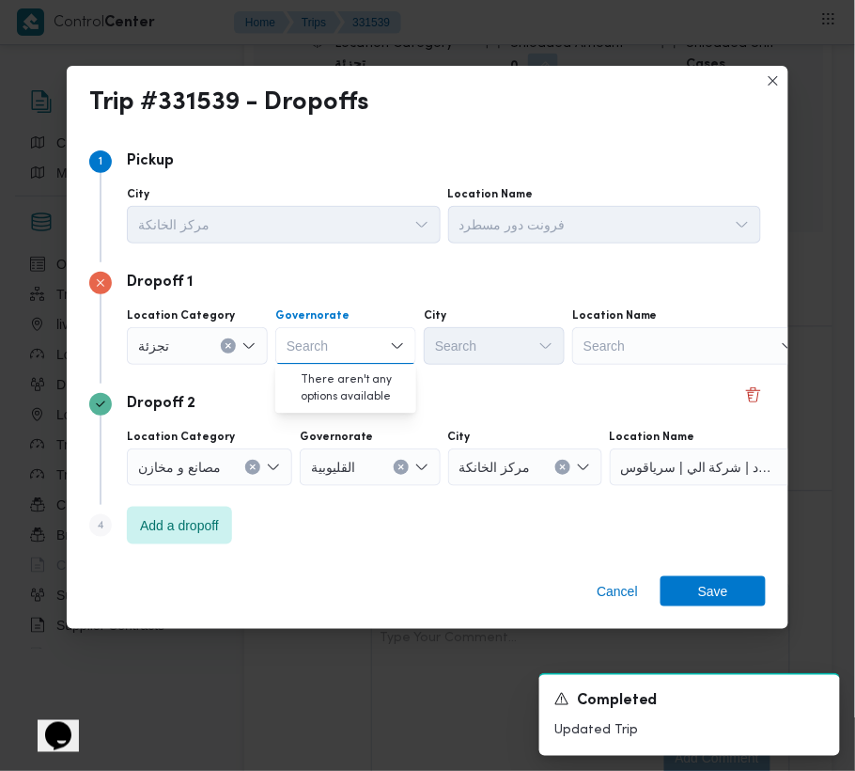
paste input "[GEOGRAPHIC_DATA]"
type input "[GEOGRAPHIC_DATA]"
click at [336, 336] on div "[GEOGRAPHIC_DATA] [GEOGRAPHIC_DATA]" at bounding box center [345, 346] width 141 height 38
click at [347, 372] on span "ال[GEOGRAPHIC_DATA]" at bounding box center [357, 379] width 96 height 23
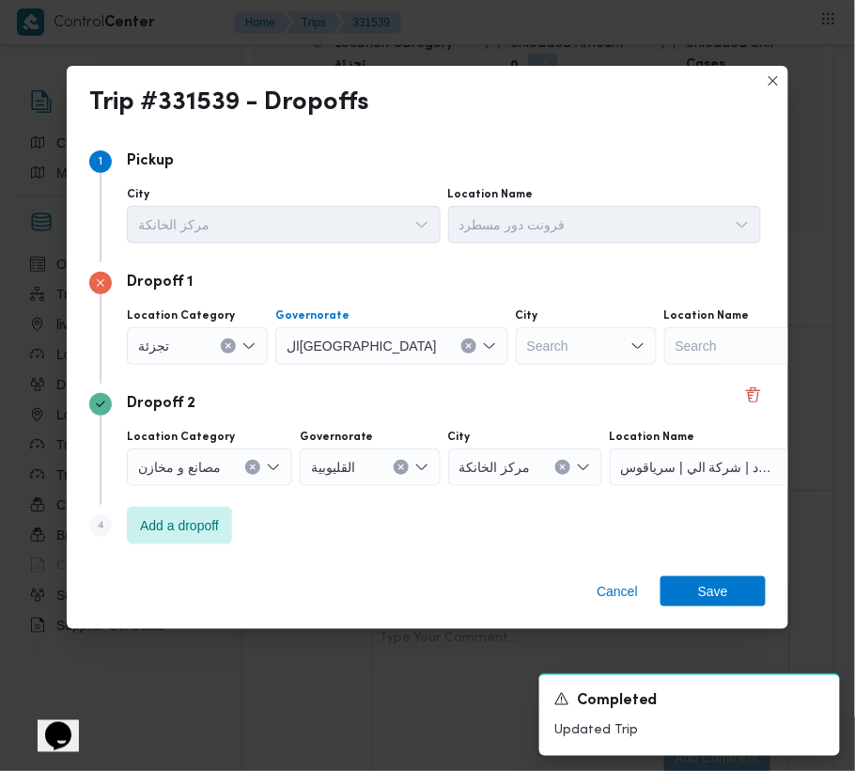
click at [516, 346] on div "Search" at bounding box center [586, 346] width 141 height 38
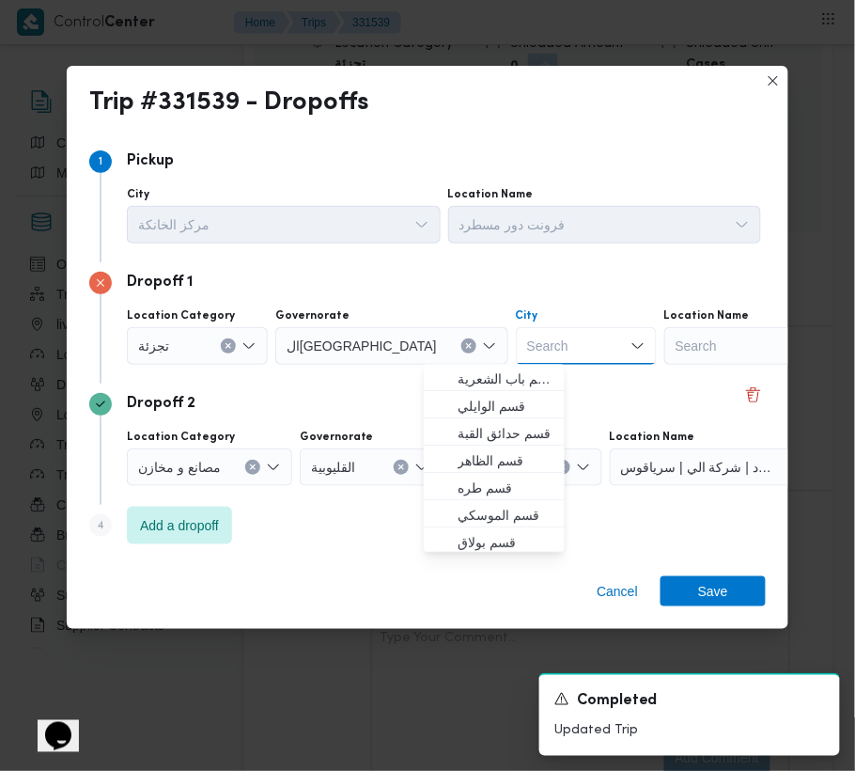
paste input "النزهة"
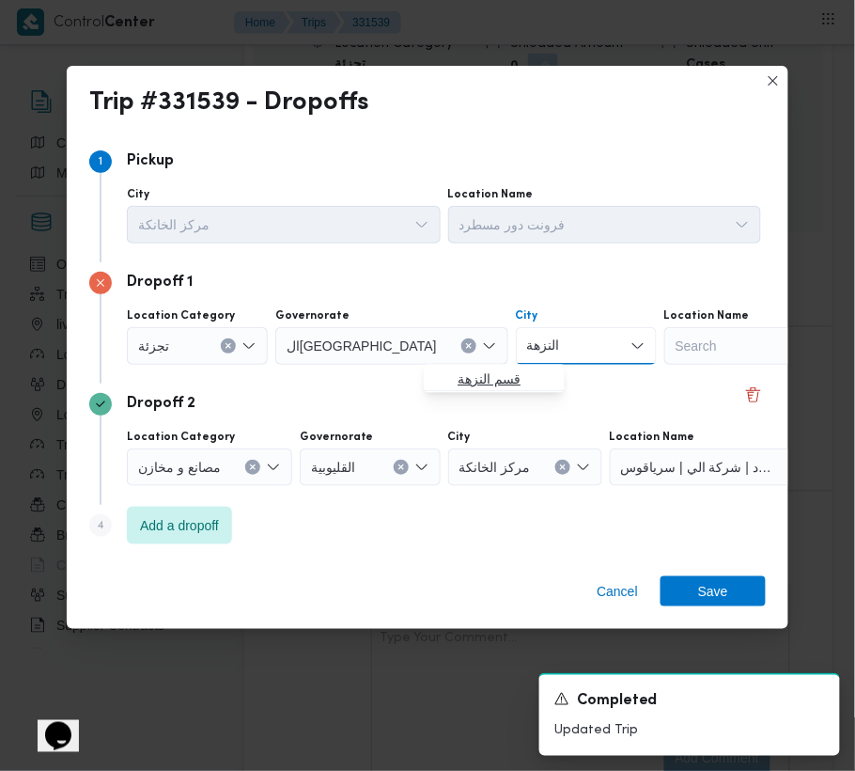
type input "النزهة"
click at [467, 377] on span "قسم النزهة" at bounding box center [506, 379] width 96 height 23
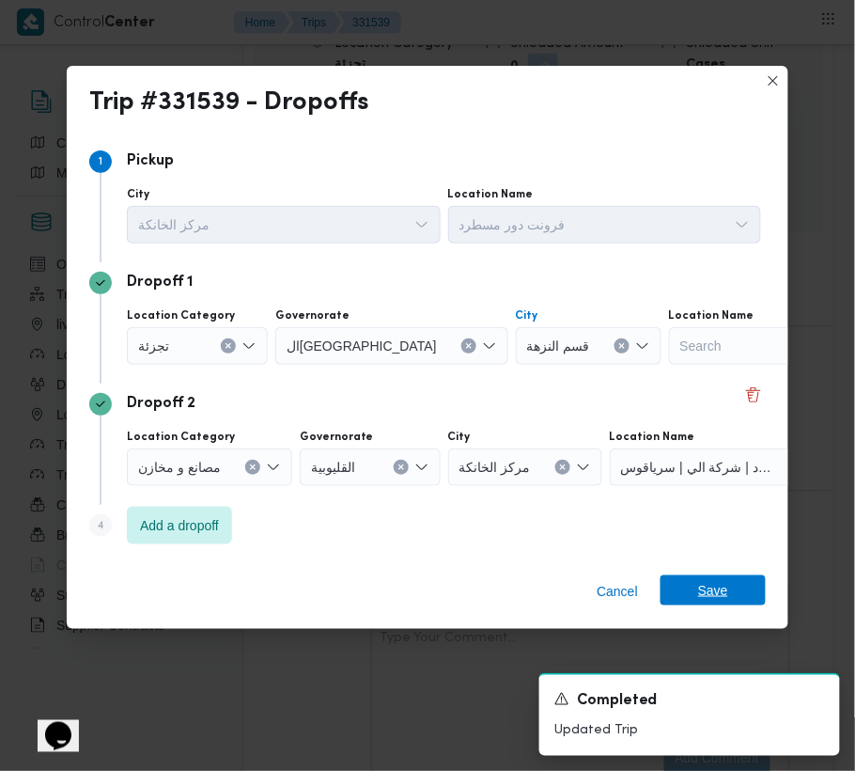
click at [729, 579] on span "Save" at bounding box center [713, 590] width 105 height 30
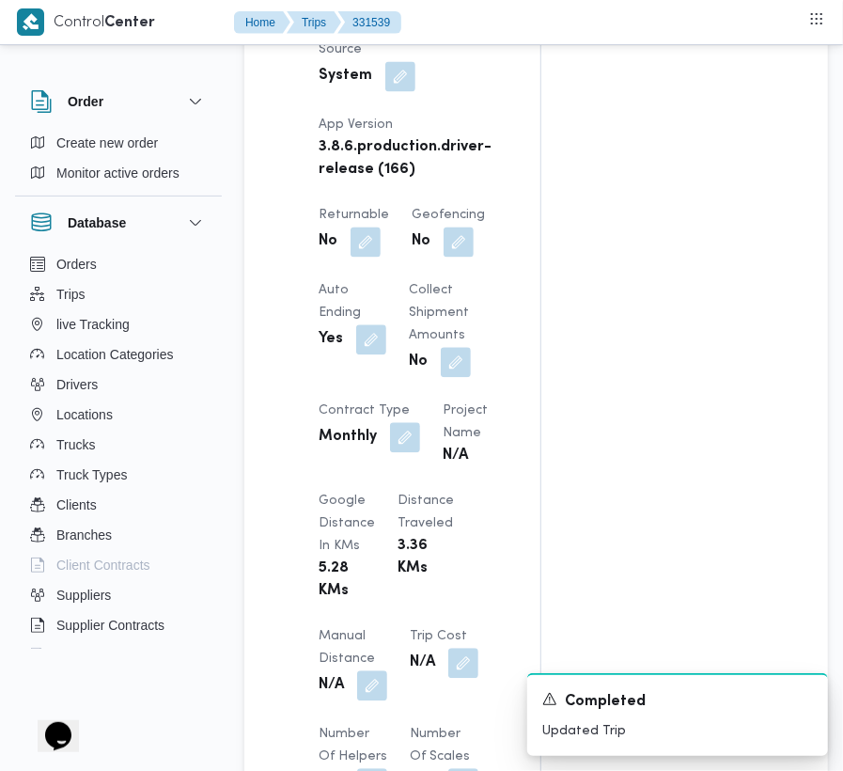
scroll to position [0, 0]
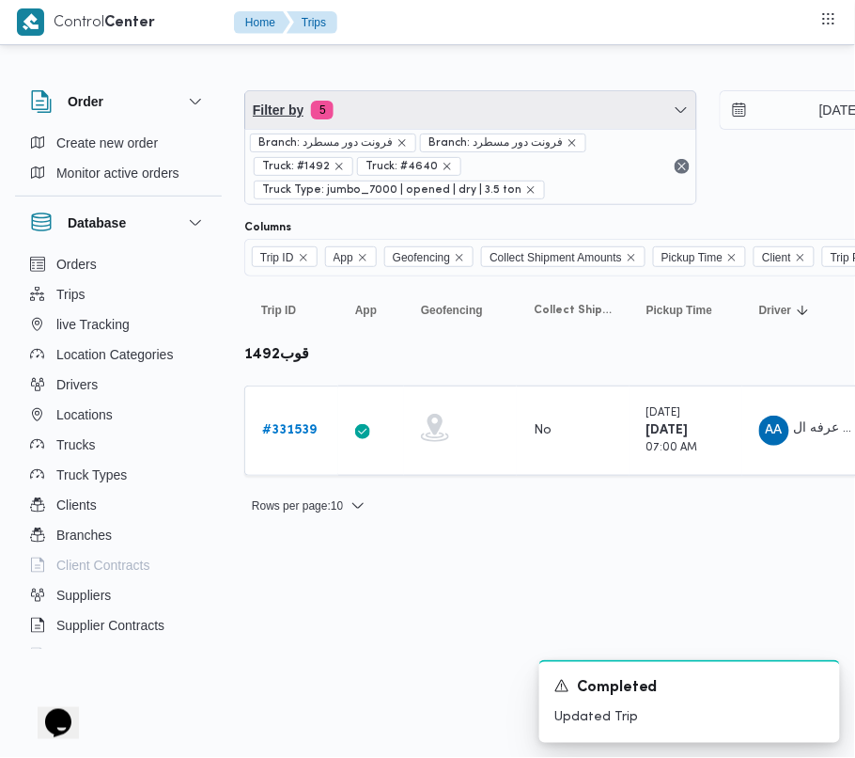
click at [395, 125] on span "Filter by 5" at bounding box center [470, 110] width 451 height 38
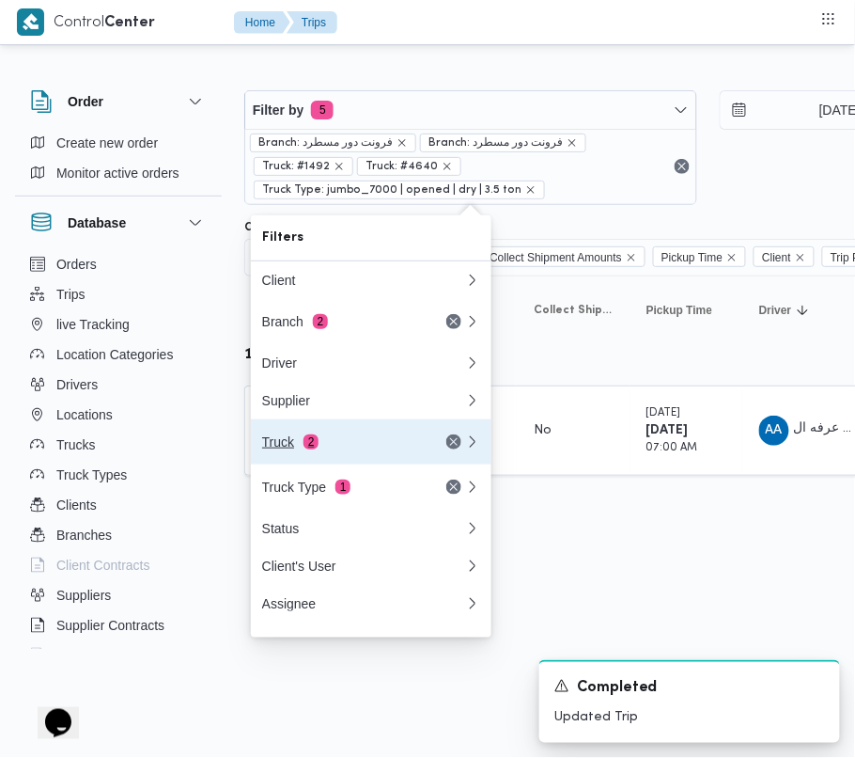
click at [320, 441] on div "Truck 2" at bounding box center [341, 441] width 158 height 15
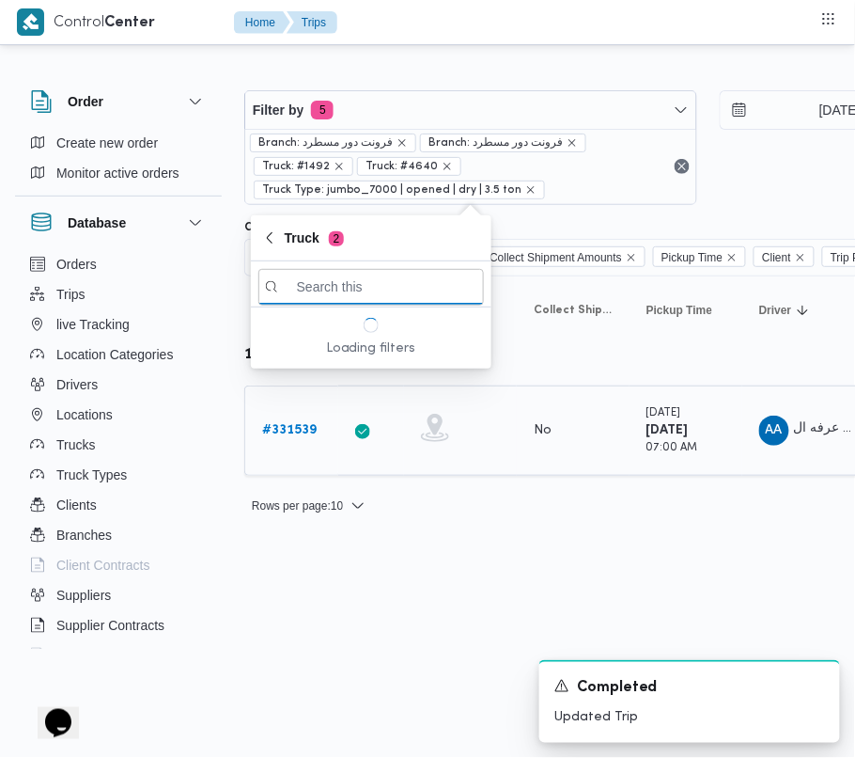
paste input "9879"
type input "9879"
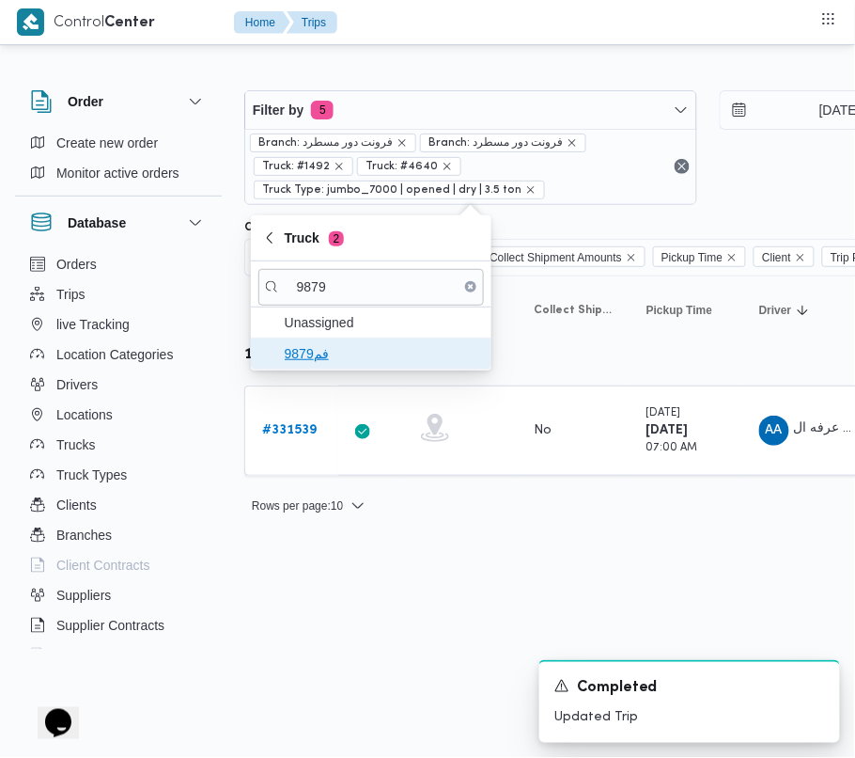
click at [340, 367] on span "فم9879" at bounding box center [371, 353] width 226 height 30
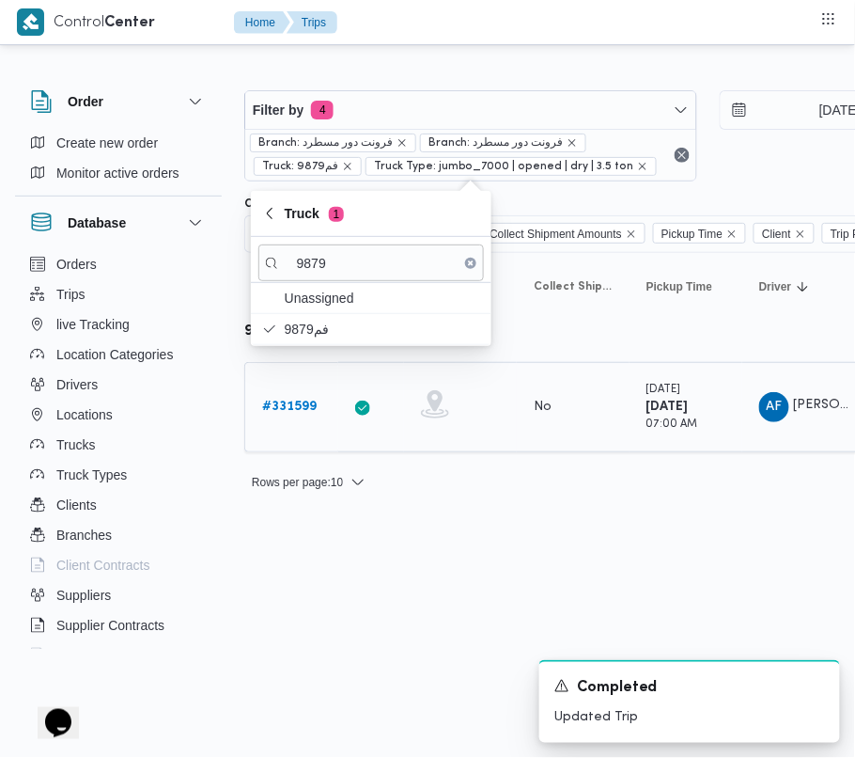
click at [276, 400] on b "# 331599" at bounding box center [289, 406] width 55 height 12
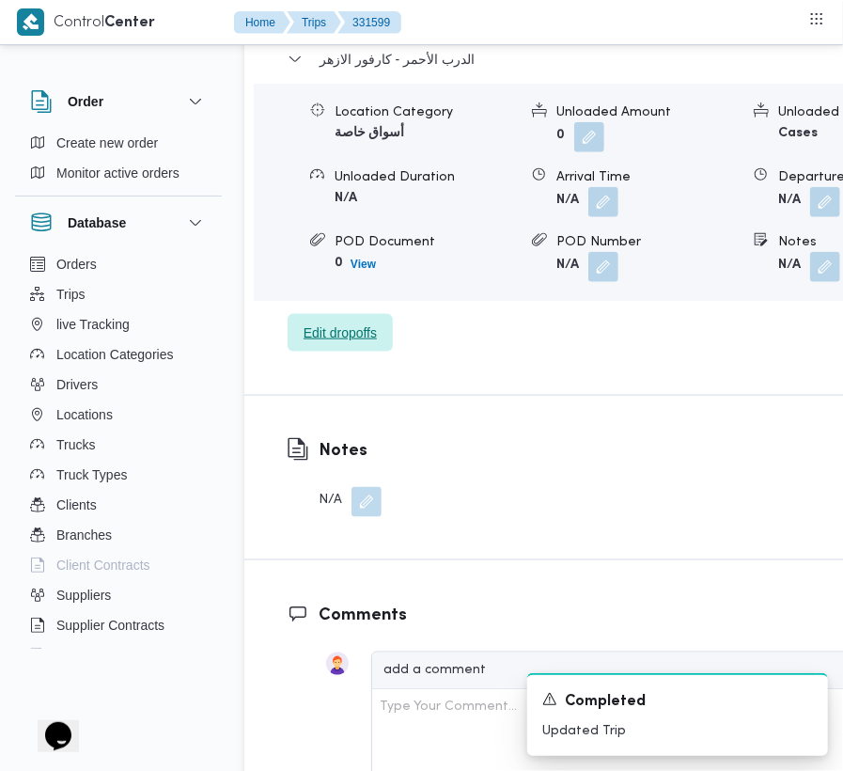
click at [348, 314] on span "Edit dropoffs" at bounding box center [340, 333] width 105 height 38
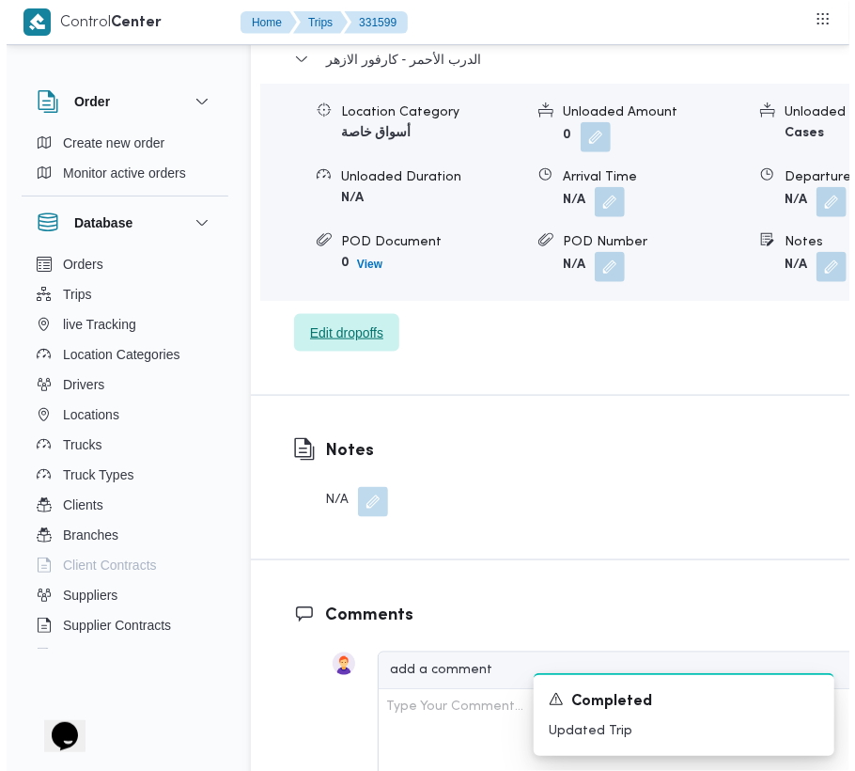
scroll to position [2993, 0]
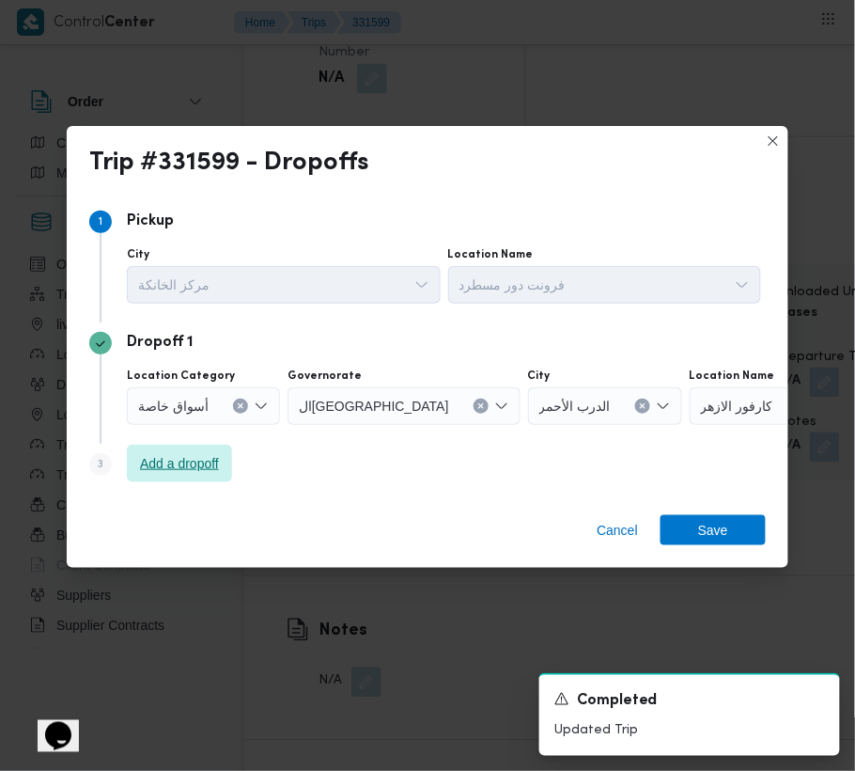
click at [170, 474] on span "Add a dropoff" at bounding box center [179, 463] width 79 height 23
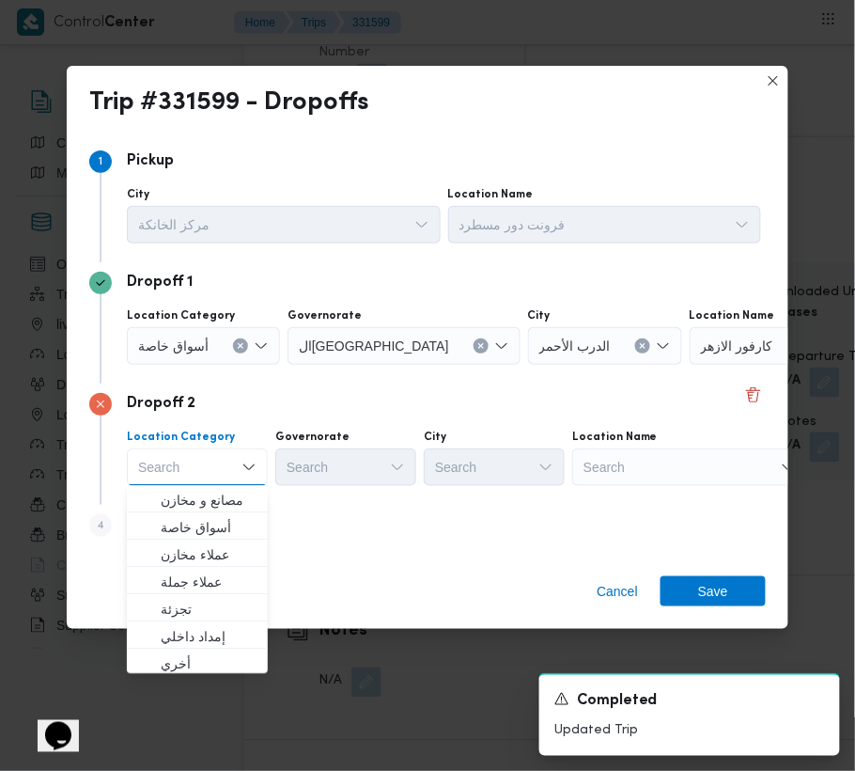
click at [690, 365] on div "Search" at bounding box center [807, 346] width 235 height 38
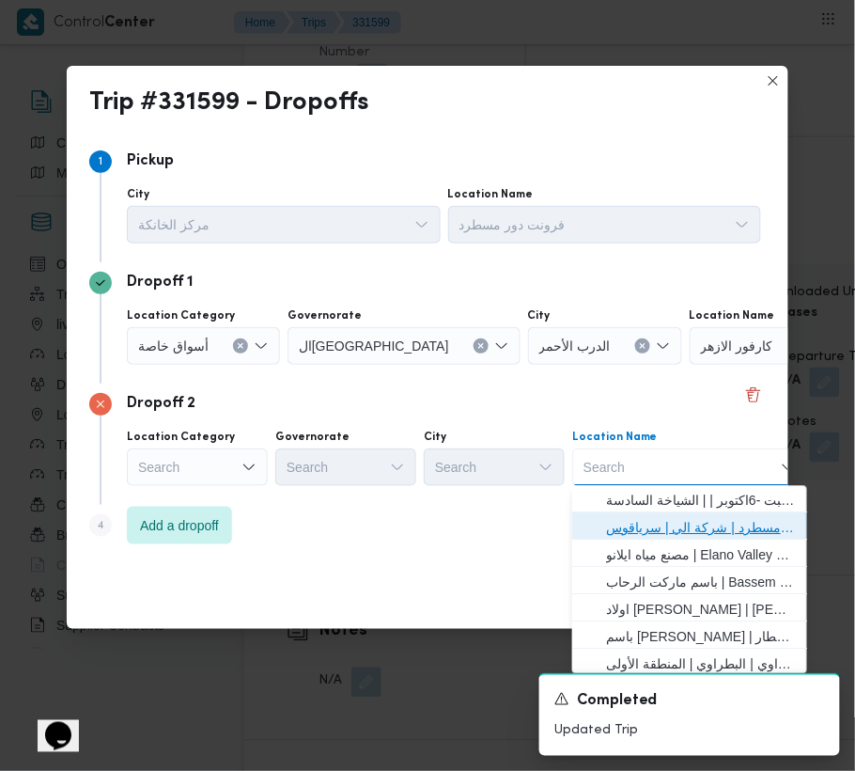
click at [629, 531] on span "فرونت دور مسطرد | شركة الي | سرياقوس" at bounding box center [701, 528] width 190 height 23
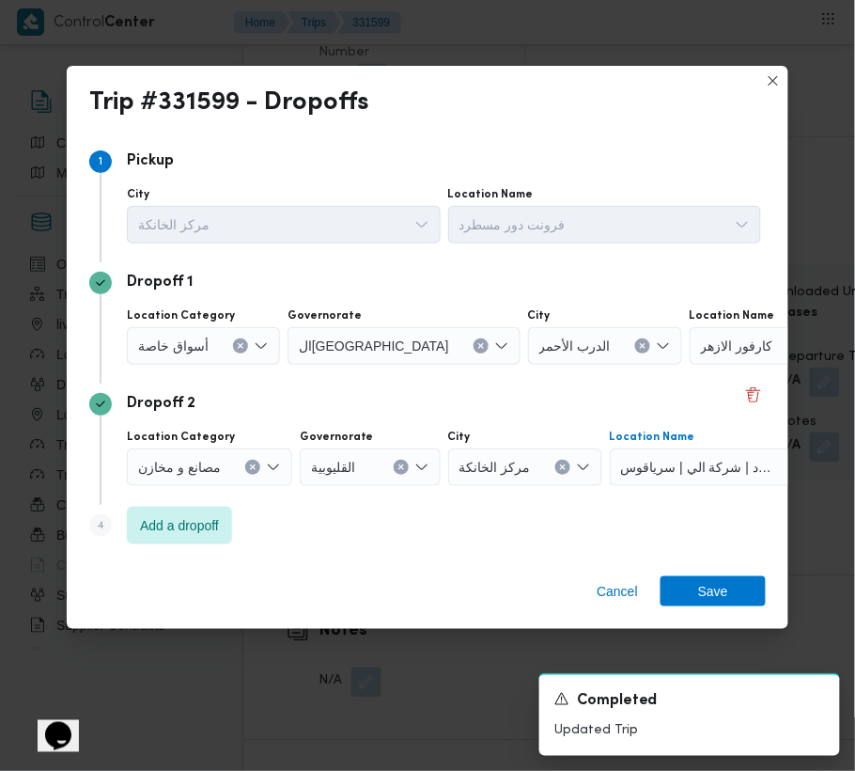
click at [212, 358] on div at bounding box center [216, 346] width 9 height 30
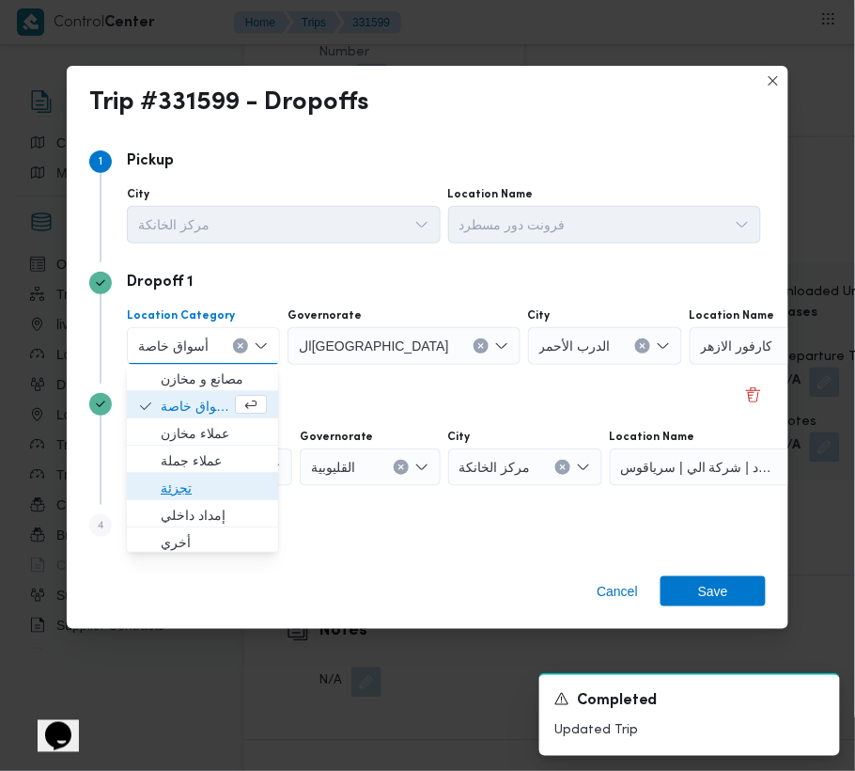
click at [220, 490] on span "تجزئة" at bounding box center [214, 488] width 106 height 23
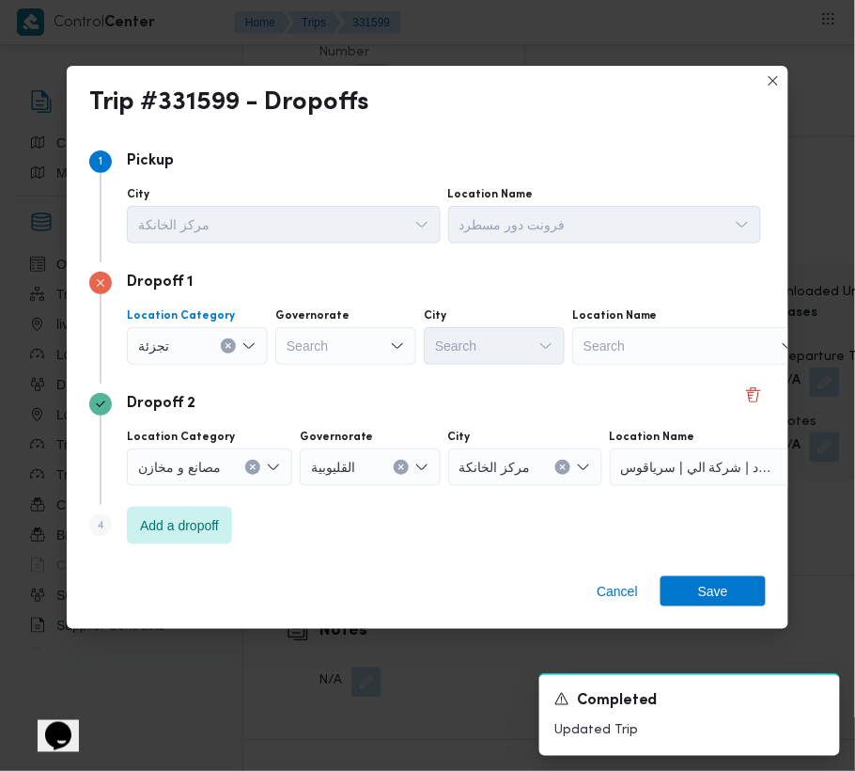
drag, startPoint x: 305, startPoint y: 357, endPoint x: 314, endPoint y: 352, distance: 11.0
click at [313, 352] on div "Search" at bounding box center [345, 346] width 141 height 38
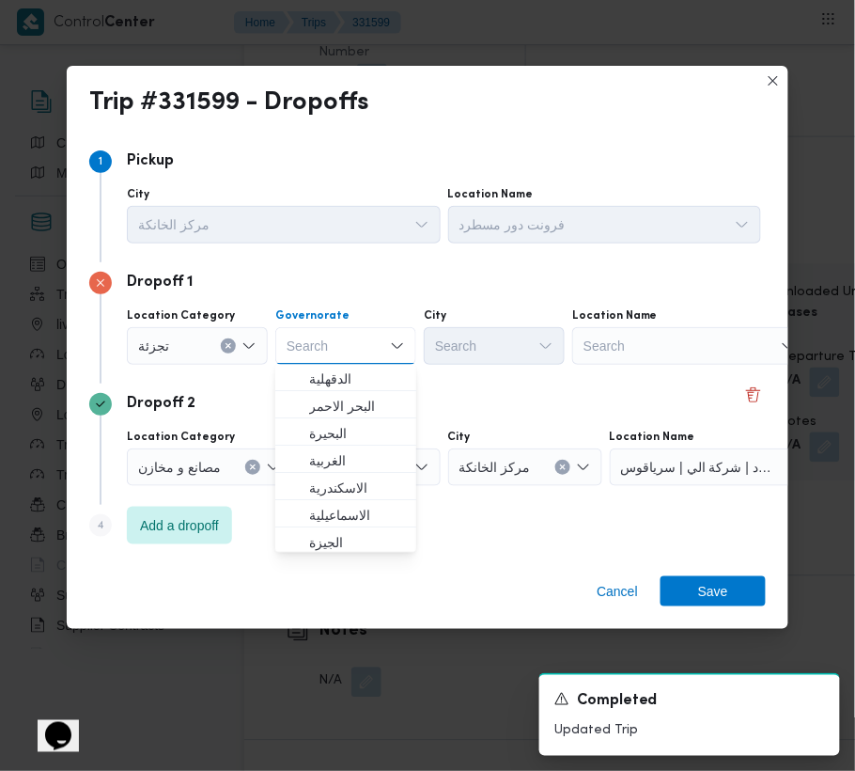
paste input "[GEOGRAPHIC_DATA]"
type input "[GEOGRAPHIC_DATA]"
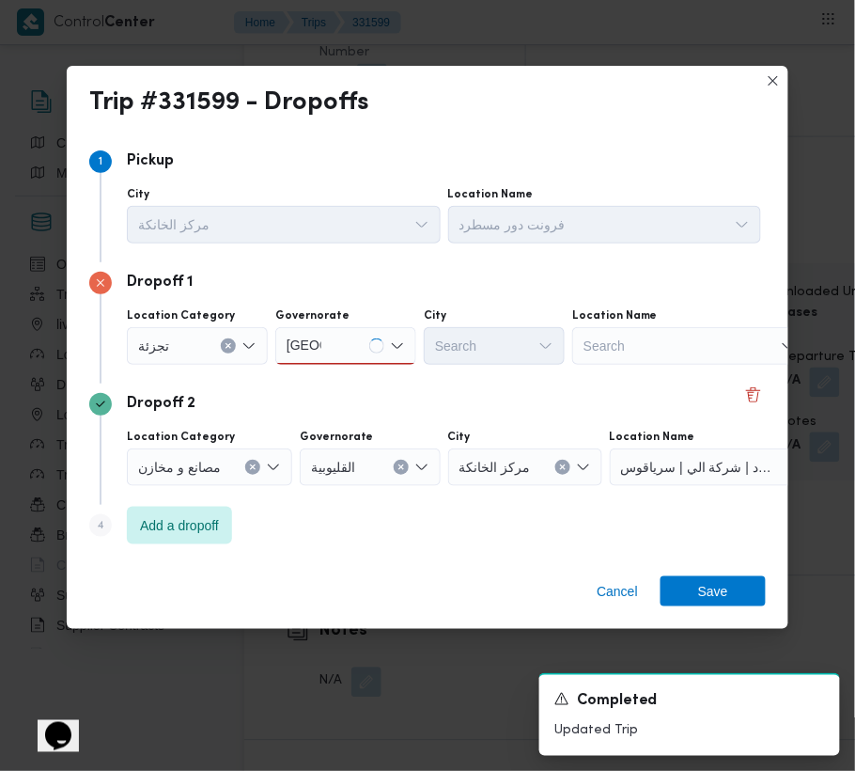
click at [342, 343] on div "[GEOGRAPHIC_DATA] [GEOGRAPHIC_DATA]" at bounding box center [345, 346] width 141 height 38
click at [318, 376] on span "ال[GEOGRAPHIC_DATA]" at bounding box center [357, 379] width 96 height 23
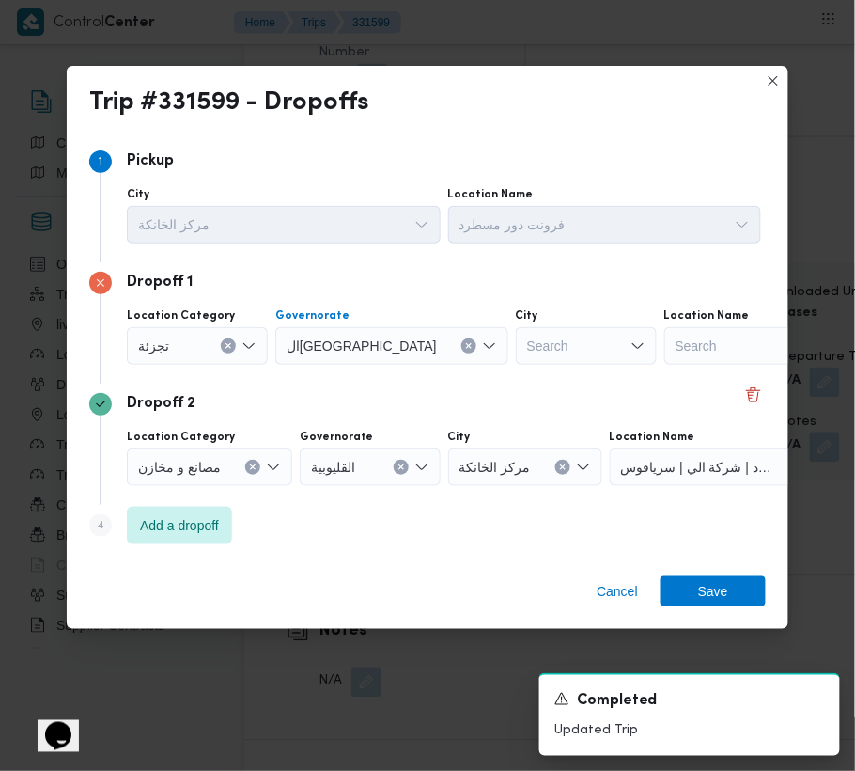
click at [464, 378] on div "Dropoff 1 Location Category تجزئة Governorate [GEOGRAPHIC_DATA] Combo box. Sele…" at bounding box center [427, 322] width 677 height 121
click at [516, 351] on div "Search" at bounding box center [586, 346] width 141 height 38
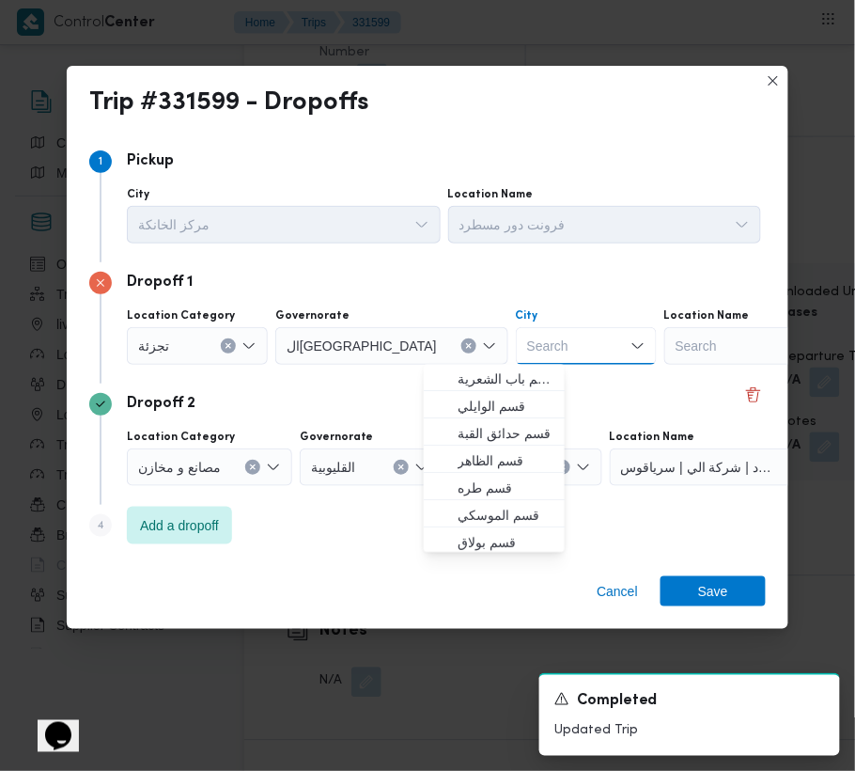
paste input "[GEOGRAPHIC_DATA]"
type input "[GEOGRAPHIC_DATA]"
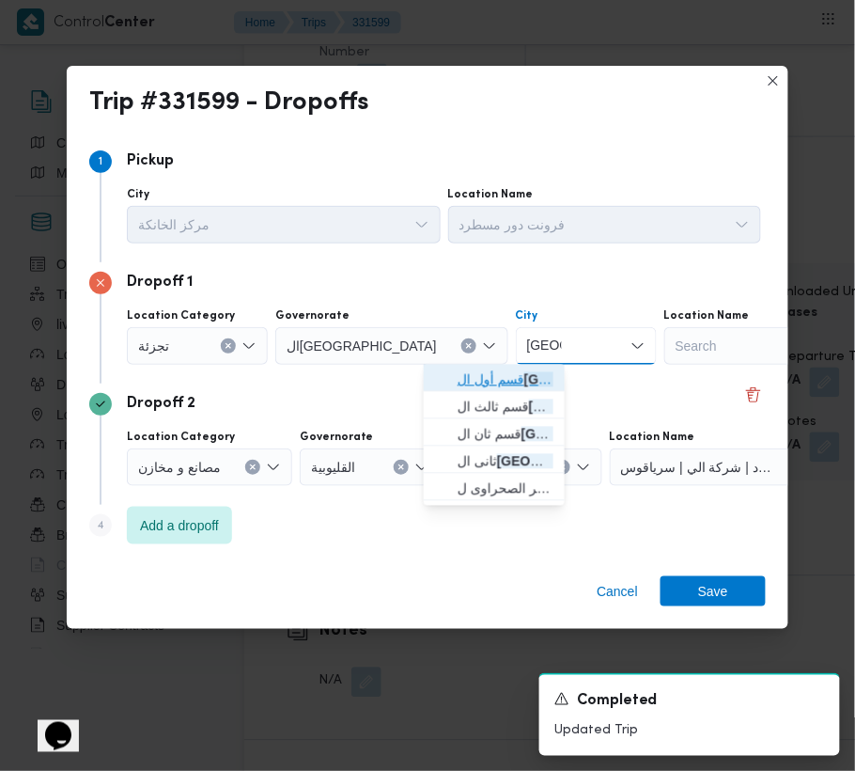
click at [449, 376] on icon "button" at bounding box center [442, 379] width 15 height 15
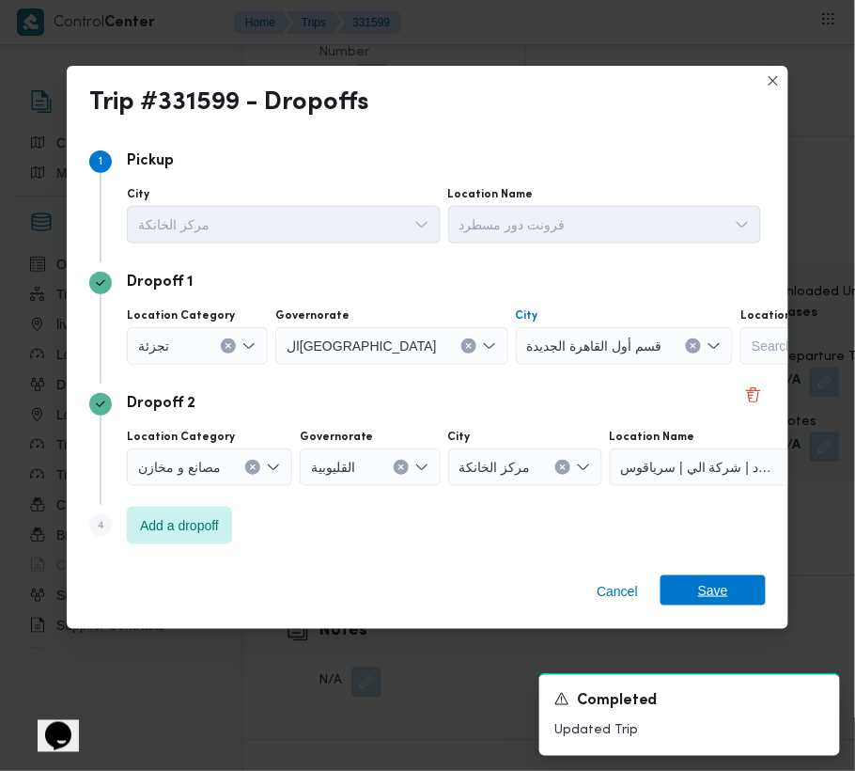
click at [752, 590] on span "Save" at bounding box center [713, 590] width 105 height 30
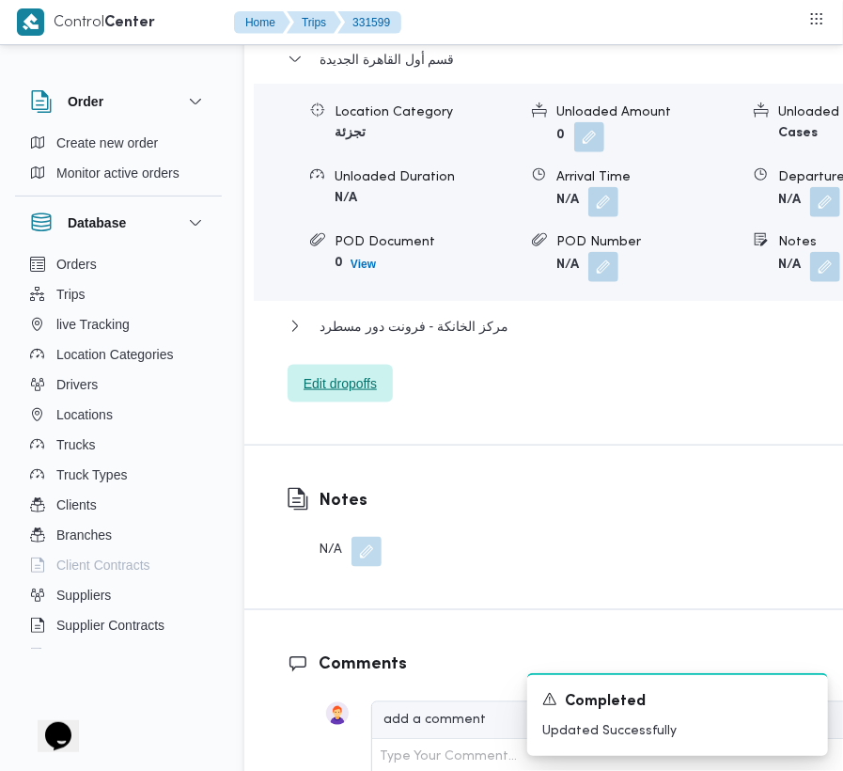
scroll to position [3196, 0]
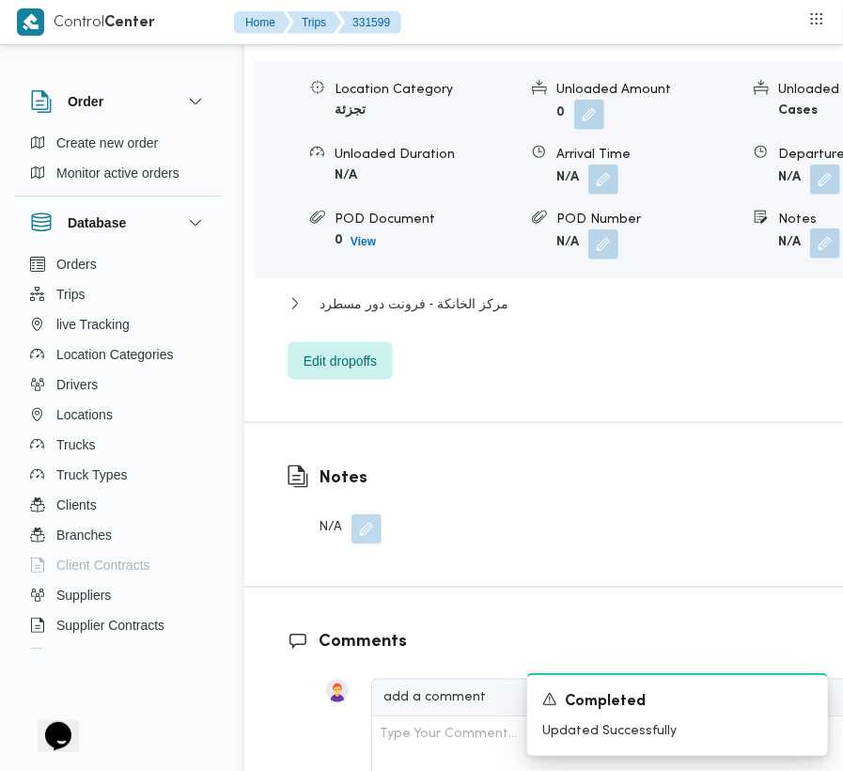
click at [810, 228] on button "button" at bounding box center [825, 243] width 30 height 30
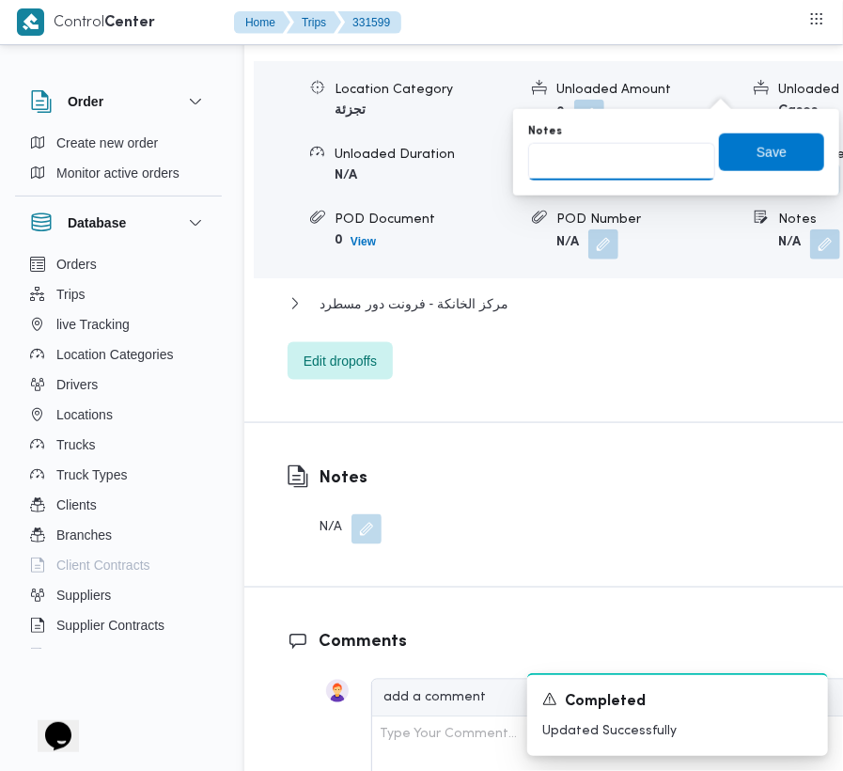
click at [650, 148] on input "Notes" at bounding box center [621, 162] width 187 height 38
paste input "تجمع"
type input "تجمع"
click at [759, 154] on span "Save" at bounding box center [772, 151] width 30 height 23
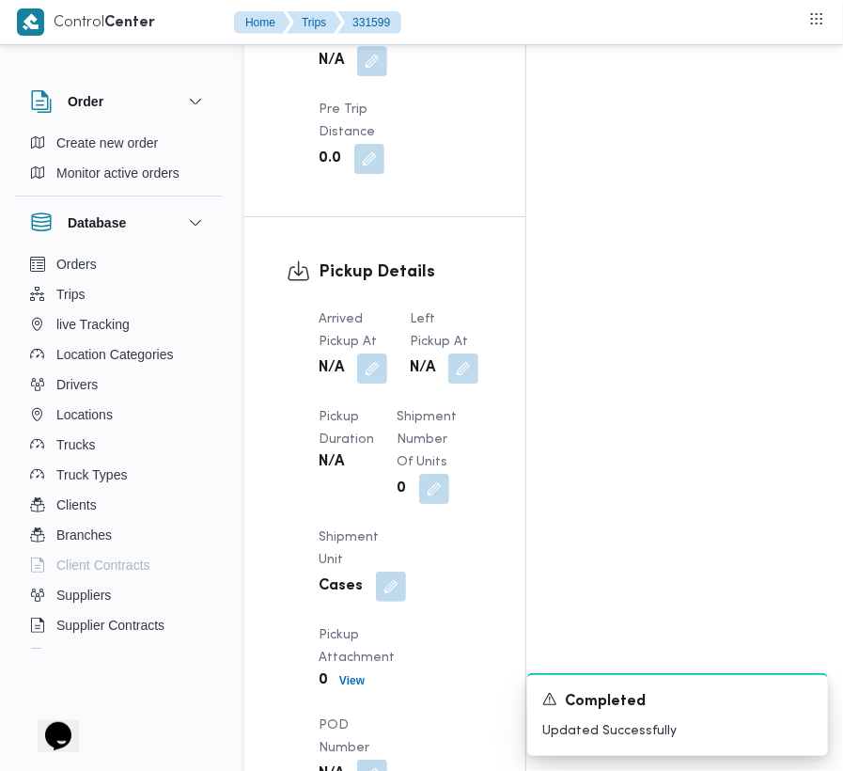
scroll to position [2339, 0]
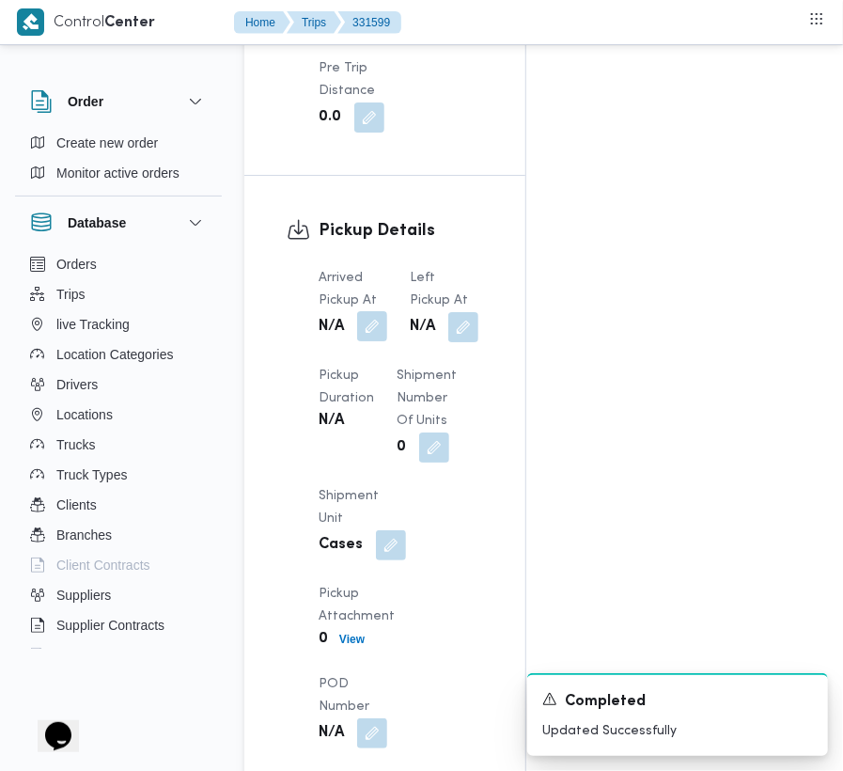
click at [373, 311] on button "button" at bounding box center [372, 326] width 30 height 30
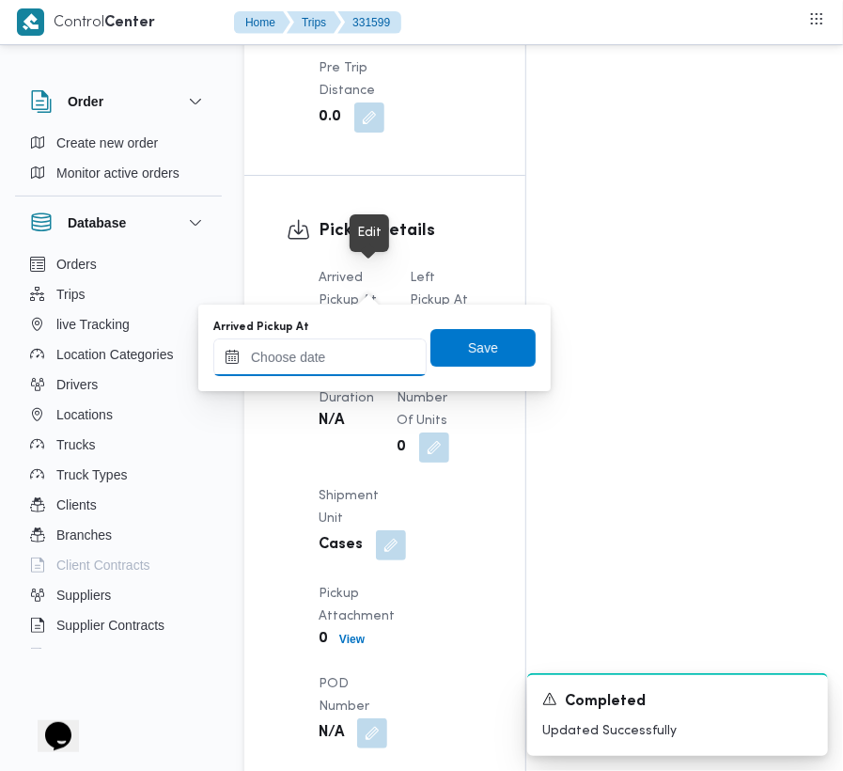
click at [373, 354] on input "Arrived Pickup At" at bounding box center [319, 357] width 213 height 38
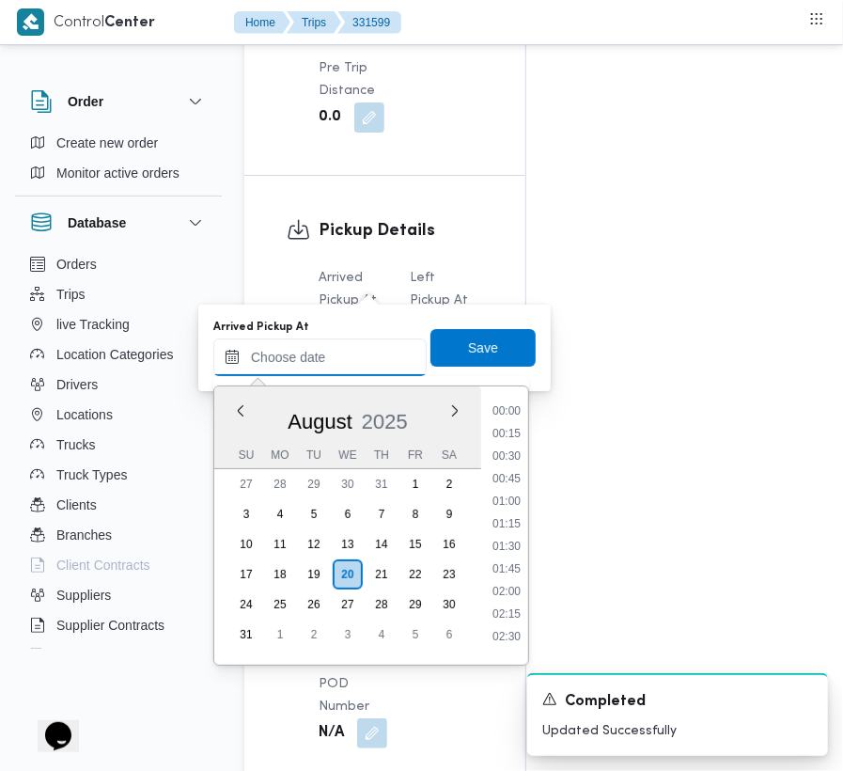
paste input "[DATE] 7:00:00 AM"
type input "[DATE] 7:00:00 AM"
click at [470, 361] on span "Save" at bounding box center [482, 348] width 105 height 38
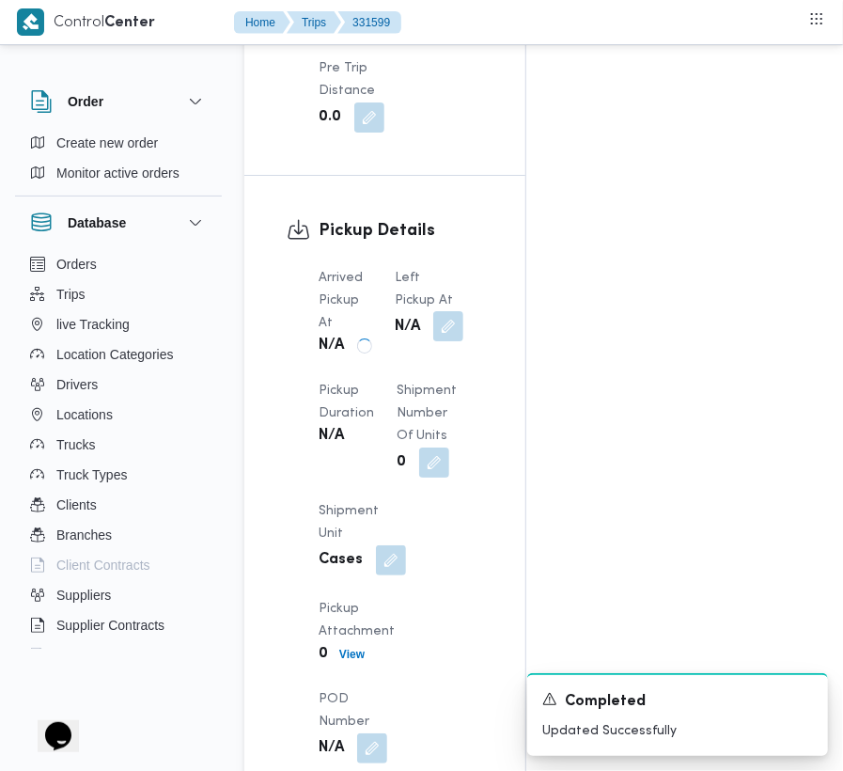
click at [444, 311] on button "button" at bounding box center [448, 326] width 30 height 30
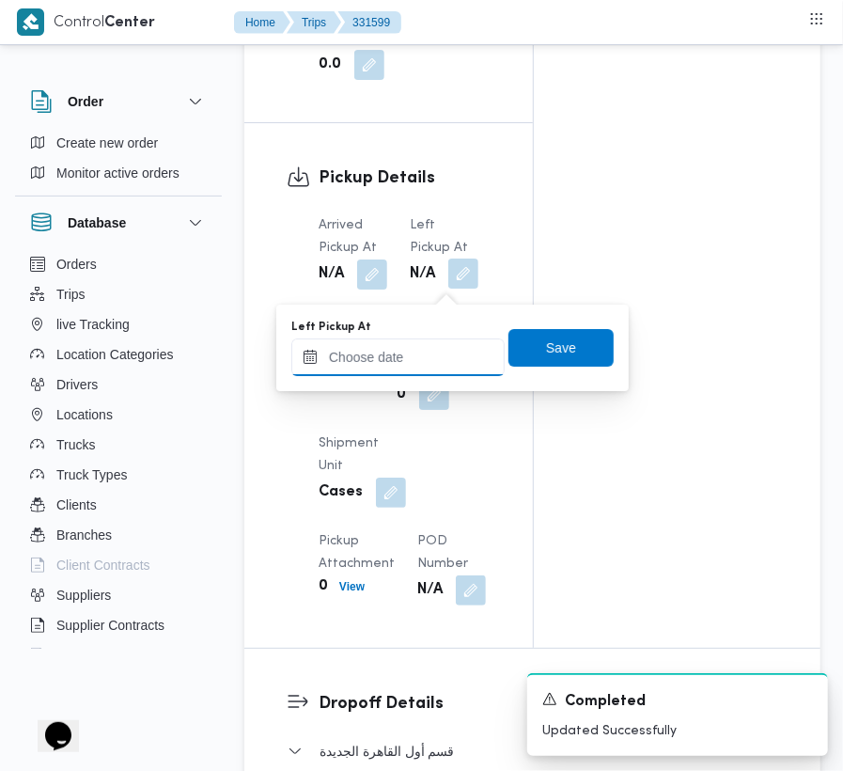
click at [440, 367] on input "Left Pickup At" at bounding box center [397, 357] width 213 height 38
paste input "[DATE] 7:00:00 AM"
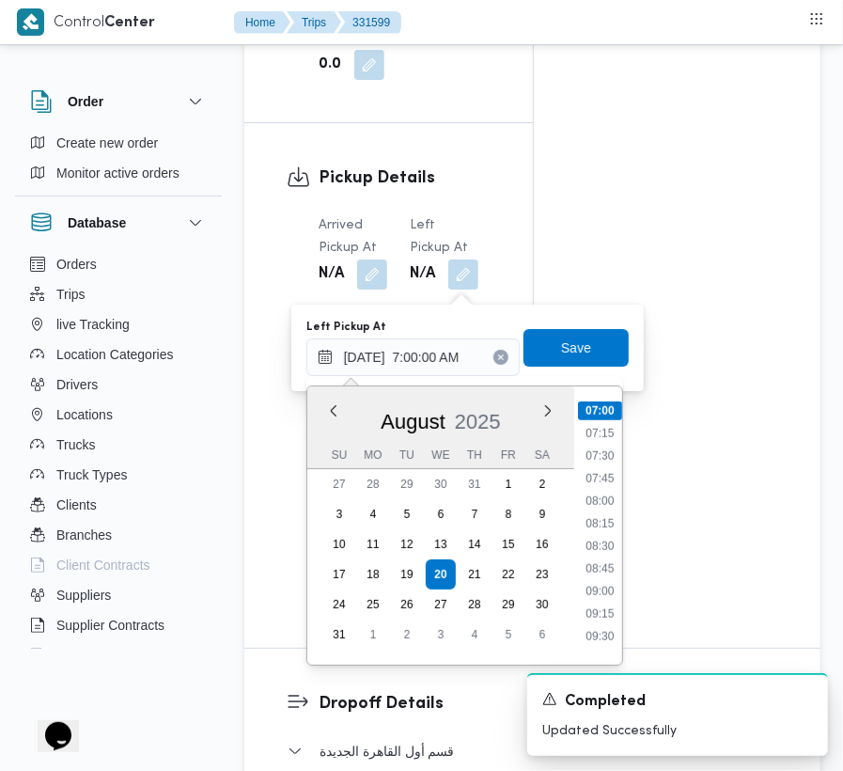
click at [602, 489] on ul "00:00 00:15 00:30 00:45 01:00 01:15 01:30 01:45 02:00 02:15 02:30 02:45 03:00 0…" at bounding box center [600, 525] width 44 height 248
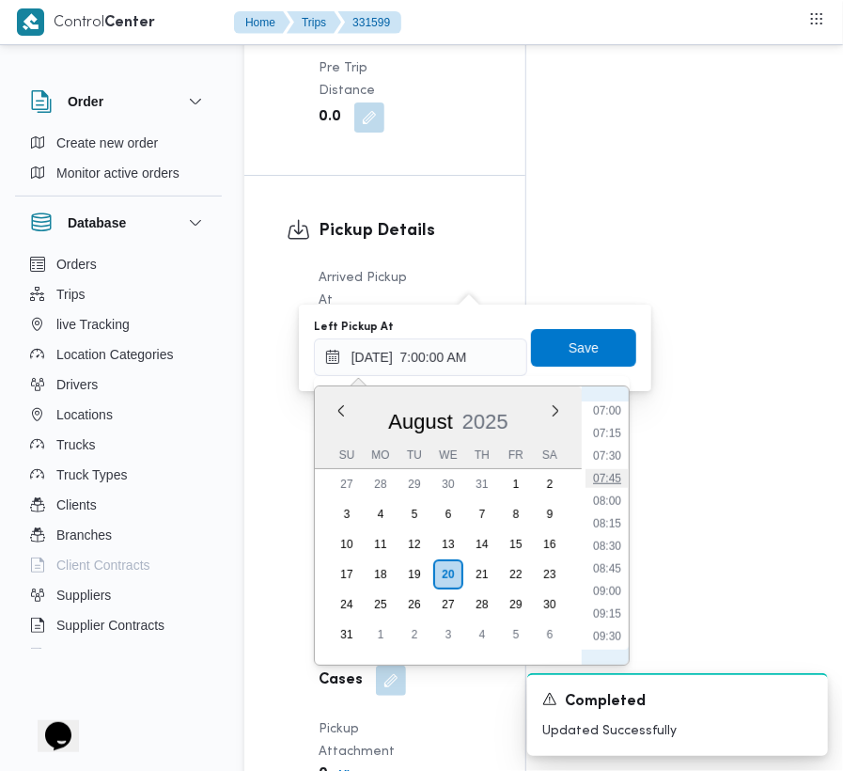
click at [602, 479] on li "07:45" at bounding box center [607, 478] width 43 height 19
type input "[DATE] 07:45"
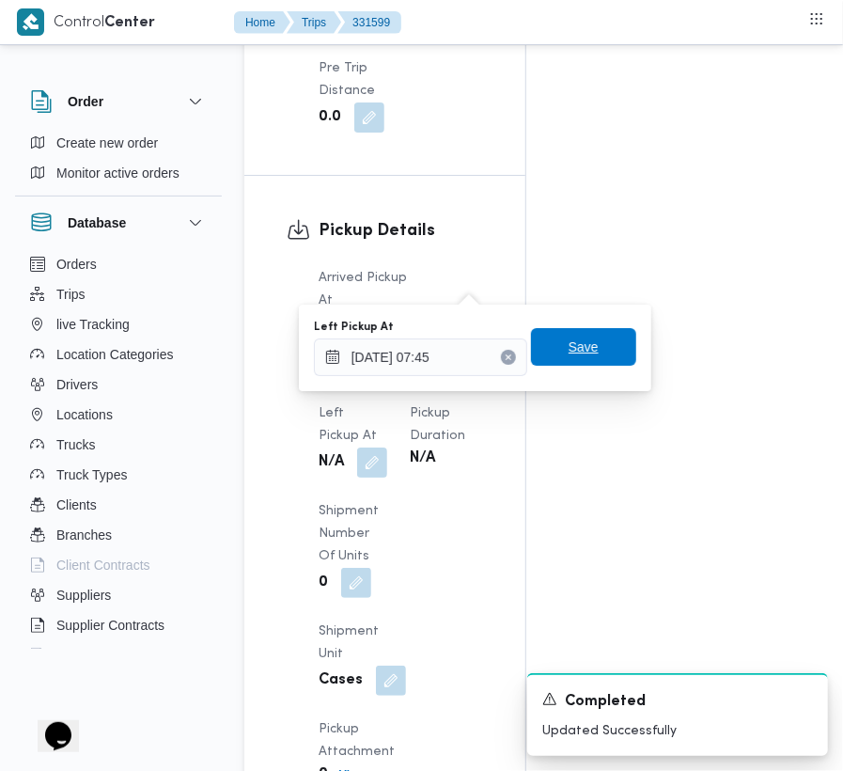
click at [569, 346] on span "Save" at bounding box center [584, 347] width 30 height 23
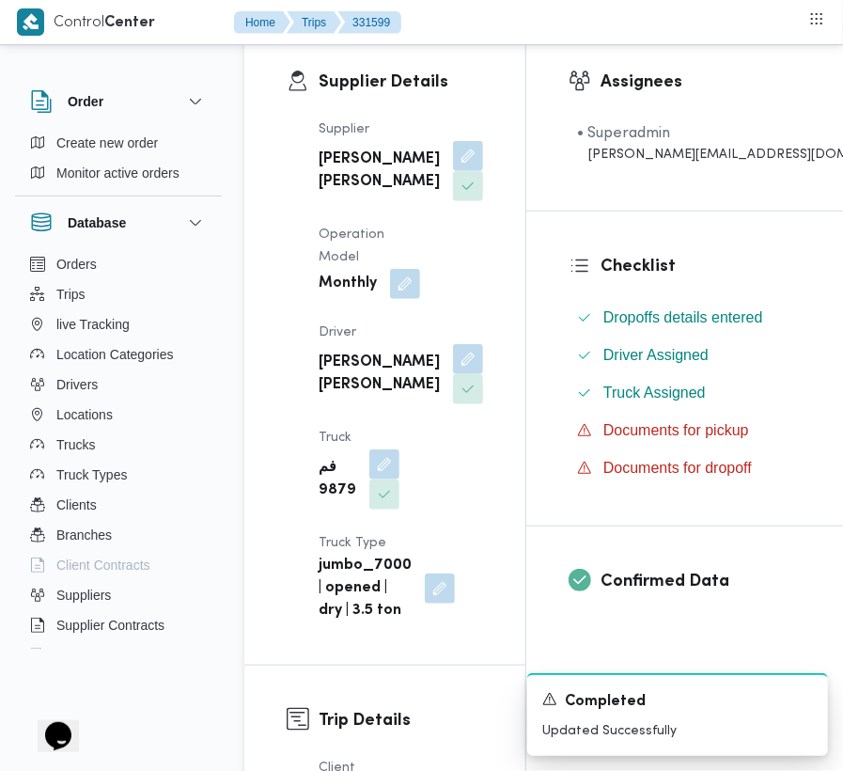
scroll to position [0, 0]
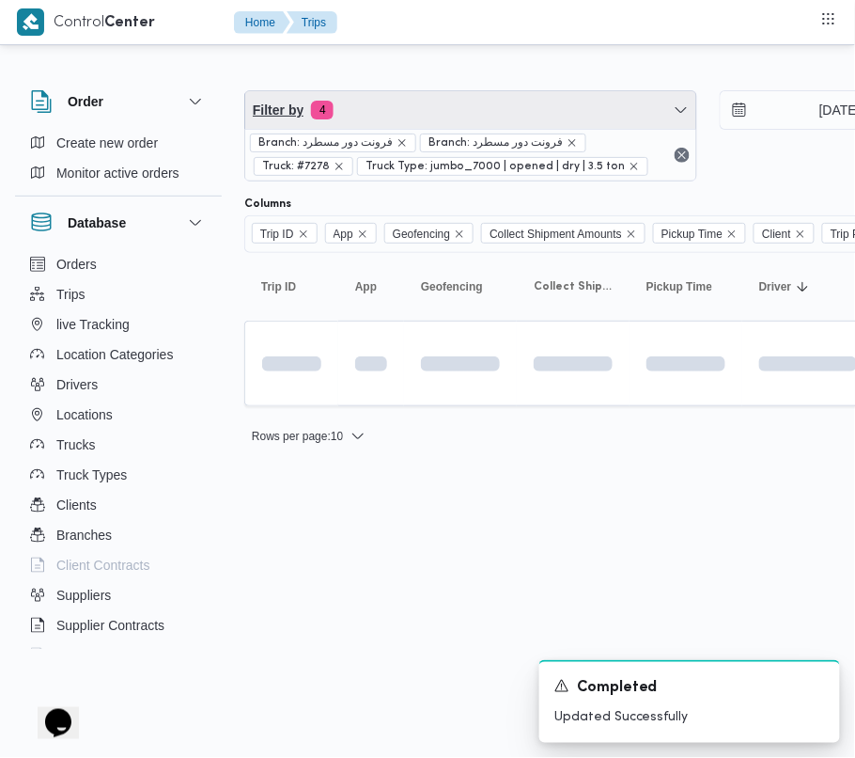
click at [434, 106] on span "Filter by 4" at bounding box center [470, 110] width 451 height 38
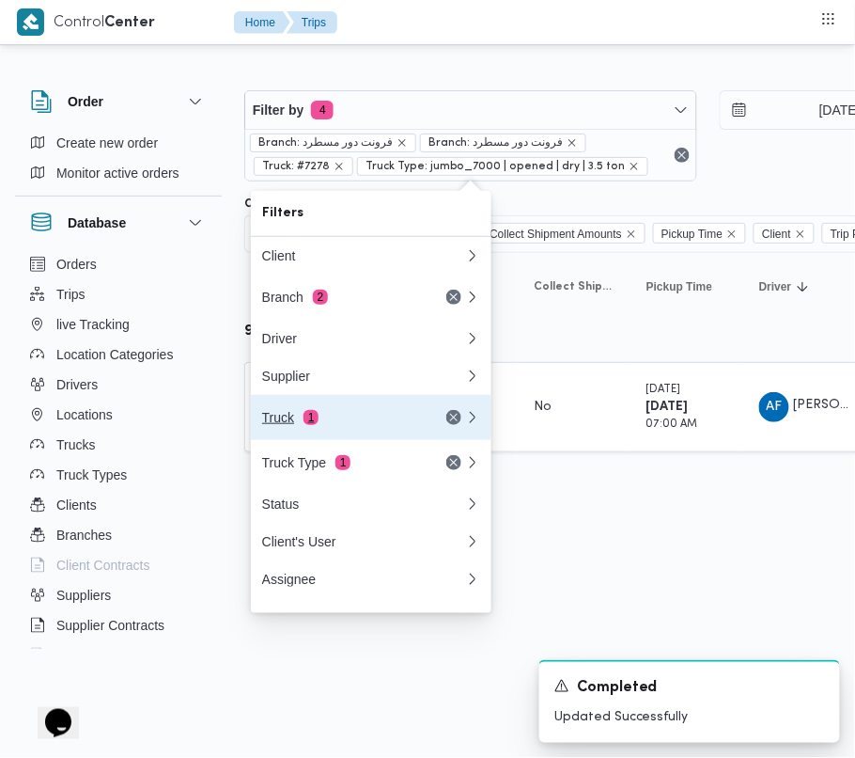
click at [338, 425] on div "Truck 1" at bounding box center [341, 417] width 158 height 15
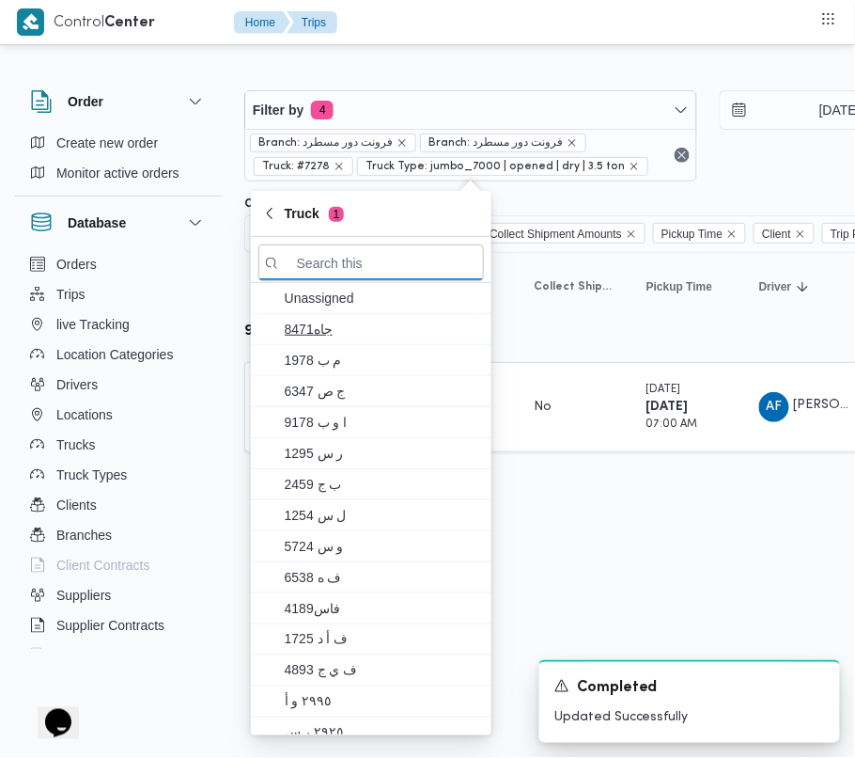
paste input "3184"
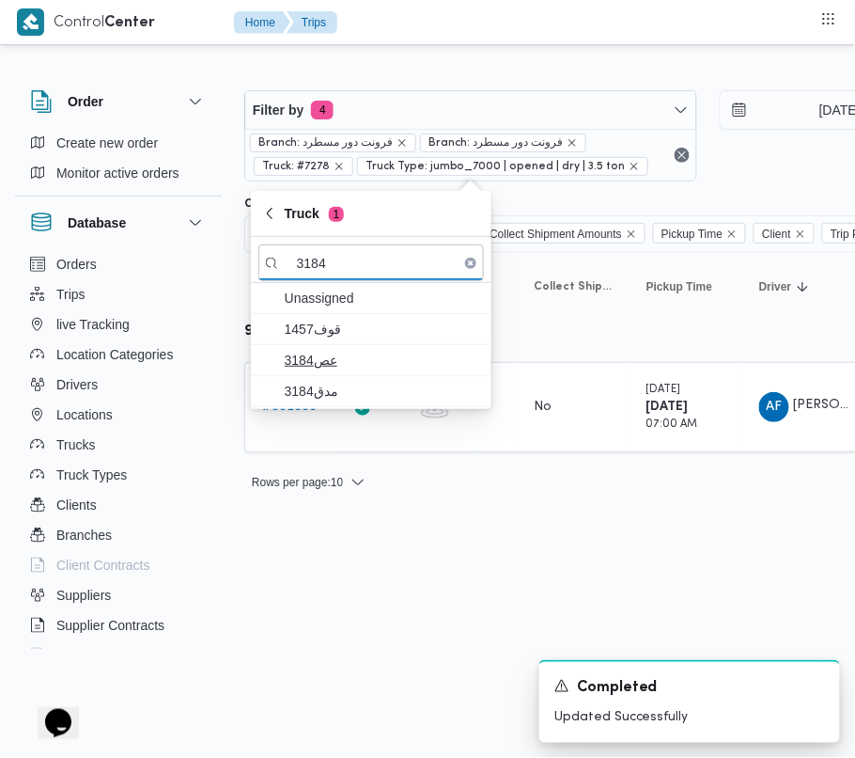
type input "3184"
click at [316, 371] on span "عص3184" at bounding box center [382, 360] width 195 height 23
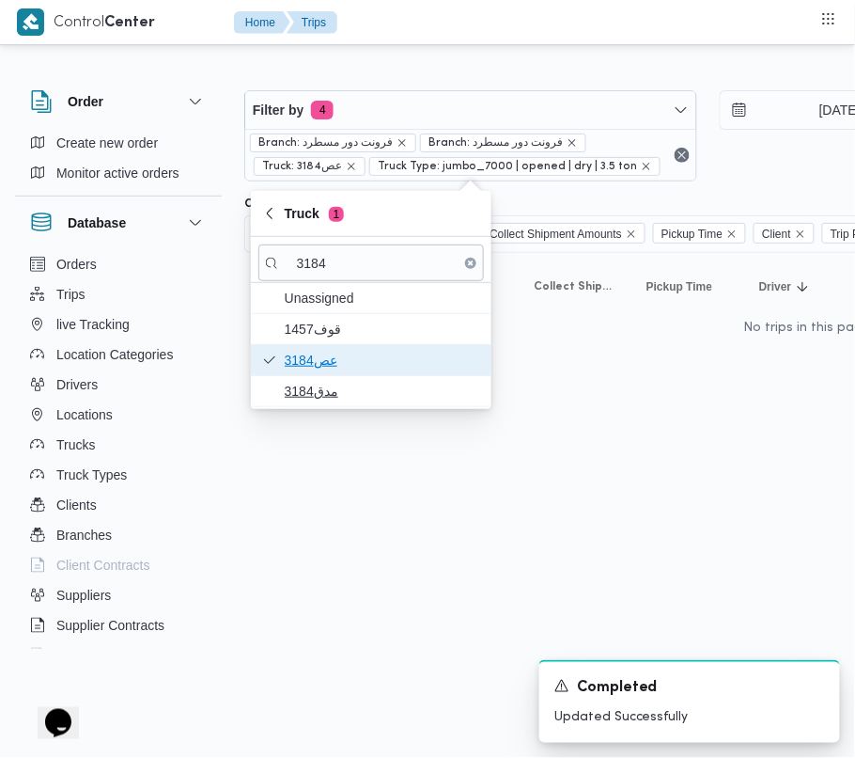
click at [314, 382] on div "Unassigned 1457قوف عص3184 مدق3184" at bounding box center [371, 345] width 241 height 124
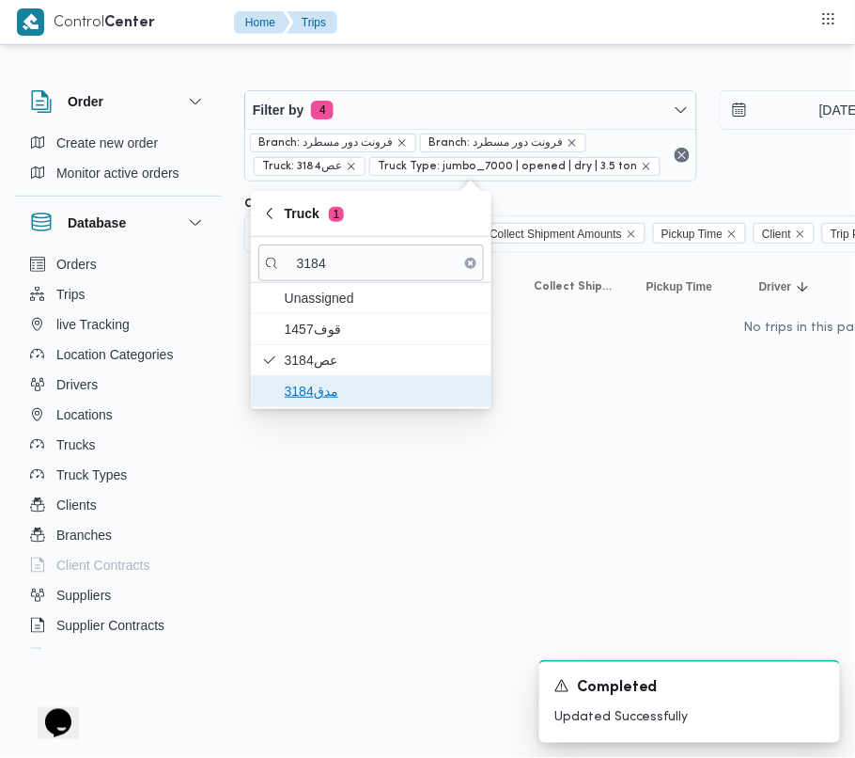
click at [313, 385] on span "مدق3184" at bounding box center [382, 391] width 195 height 23
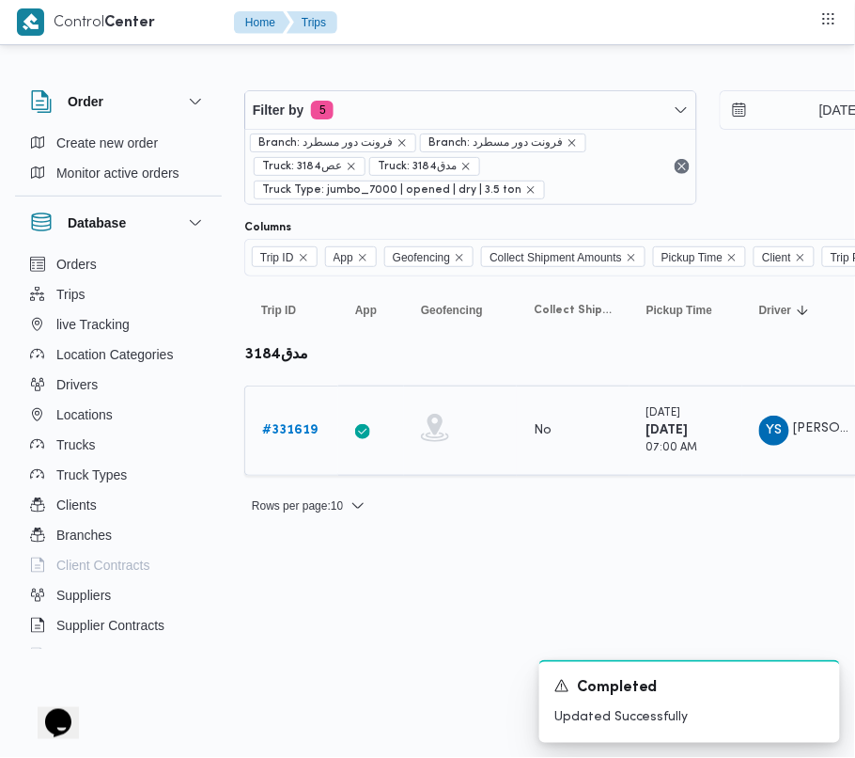
click at [294, 433] on b "# 331619" at bounding box center [289, 430] width 55 height 12
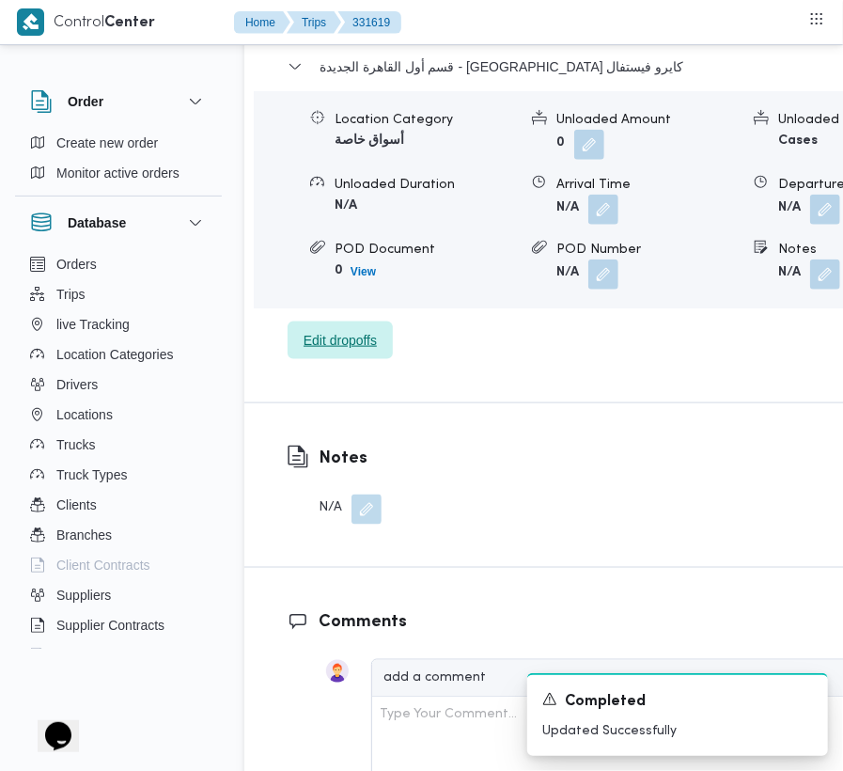
click at [304, 329] on span "Edit dropoffs" at bounding box center [340, 340] width 73 height 23
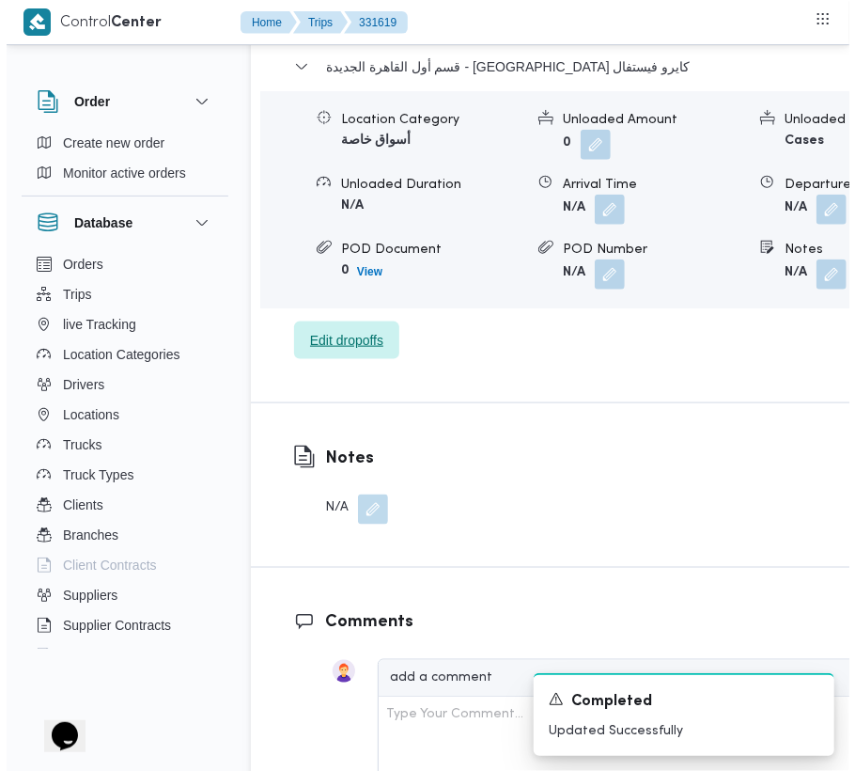
scroll to position [3099, 0]
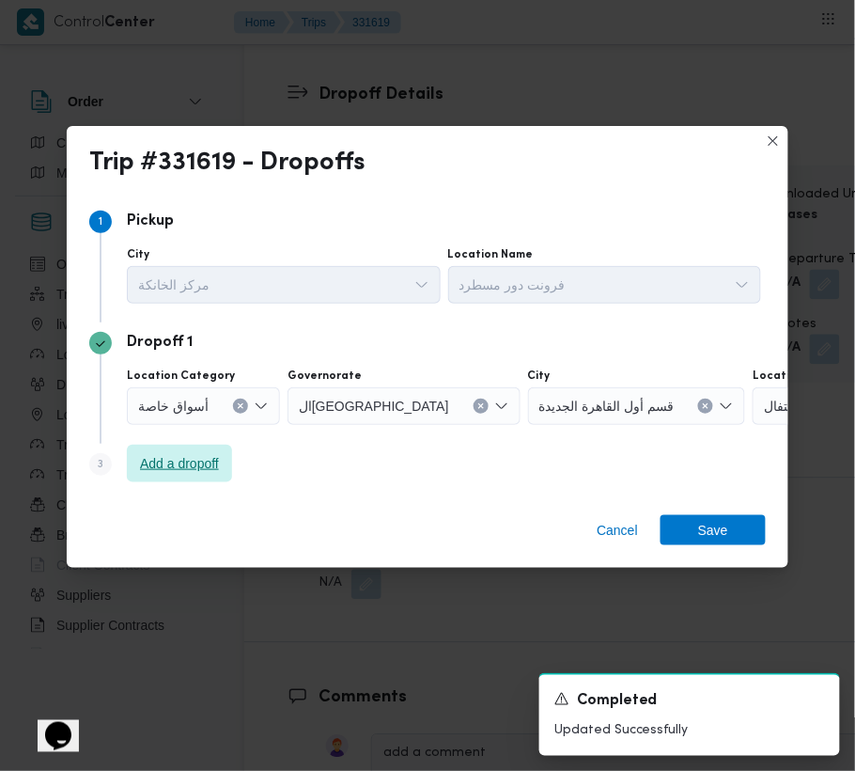
click at [178, 474] on span "Add a dropoff" at bounding box center [179, 463] width 79 height 23
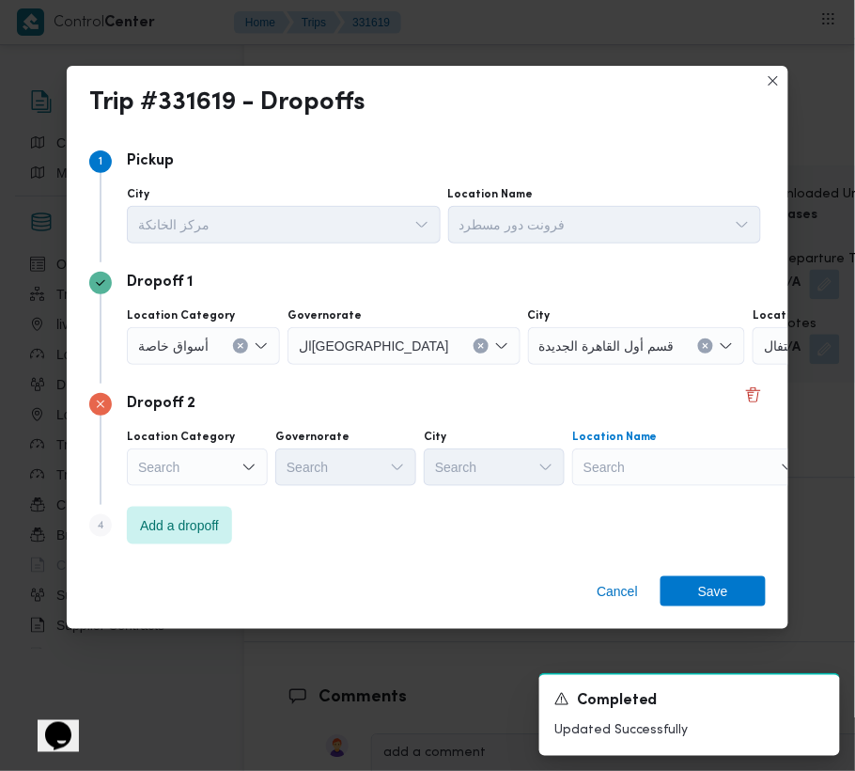
click at [753, 365] on div "Search" at bounding box center [870, 346] width 235 height 38
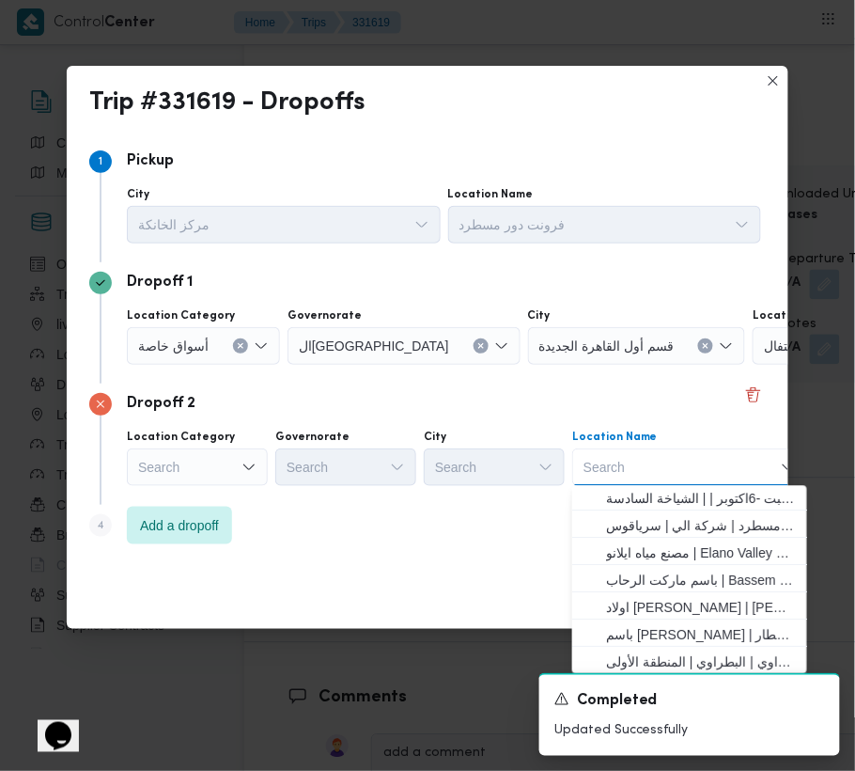
scroll to position [0, 0]
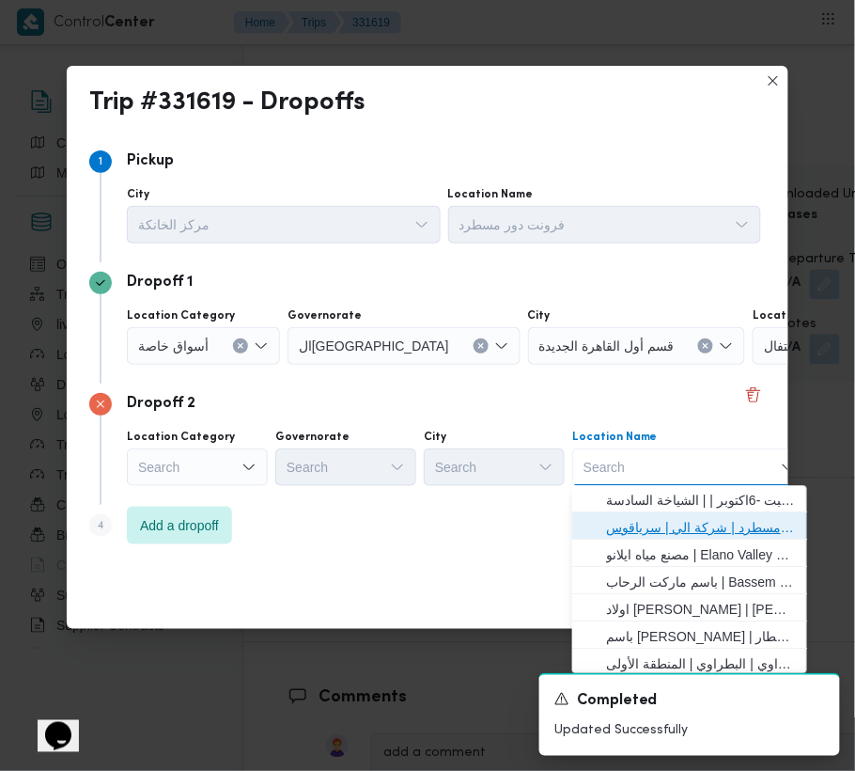
click at [666, 535] on span "فرونت دور مسطرد | شركة الي | سرياقوس" at bounding box center [701, 528] width 190 height 23
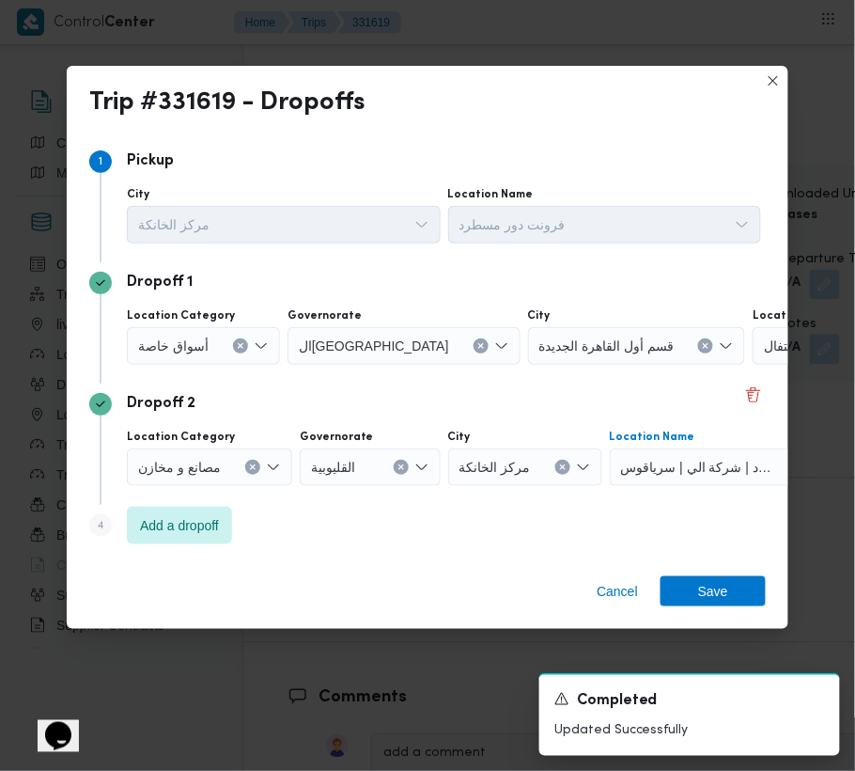
click at [159, 332] on div "أسواق خاصة" at bounding box center [203, 346] width 153 height 38
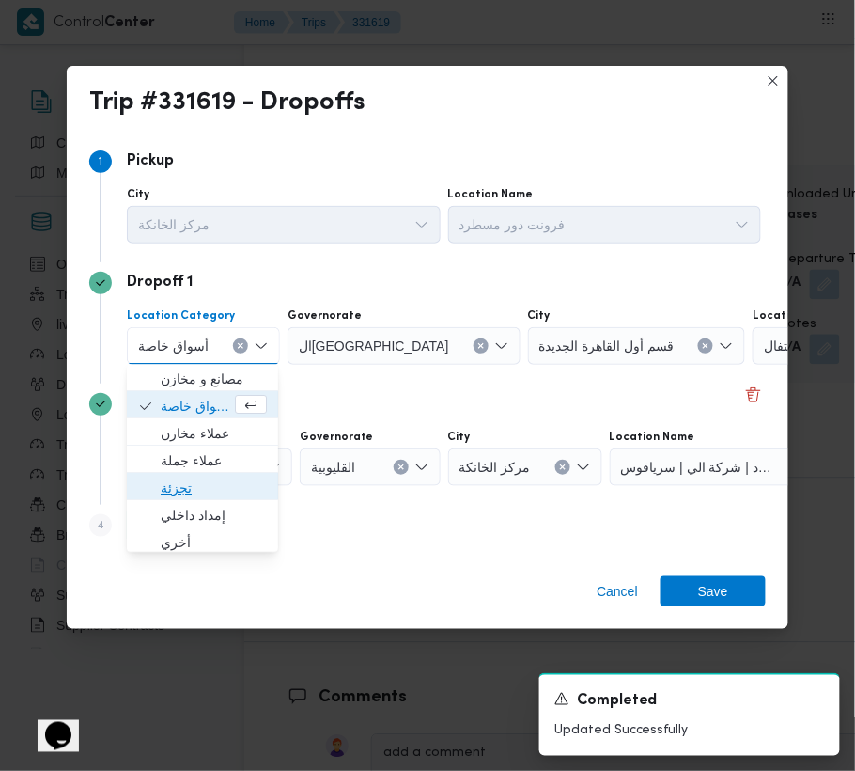
click at [211, 487] on span "تجزئة" at bounding box center [214, 488] width 106 height 23
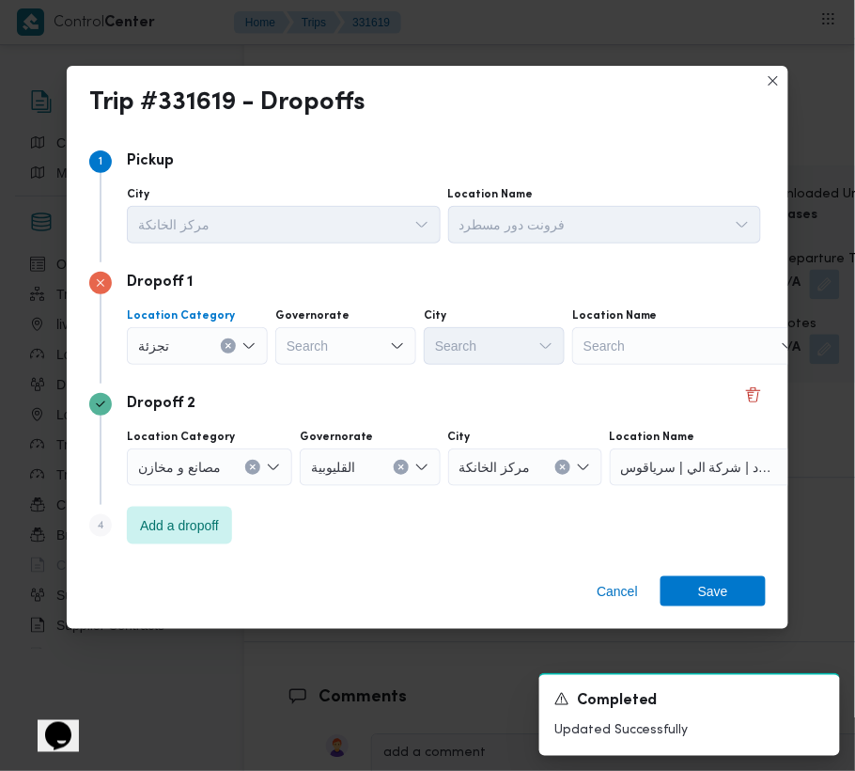
click at [362, 304] on div "Location Category تجزئة Combo box. Selected. تجزئة. Press Backspace to delete ت…" at bounding box center [427, 336] width 677 height 65
click at [344, 336] on div "Search" at bounding box center [345, 346] width 141 height 38
paste input "جيزة"
type input "جيزة"
drag, startPoint x: 359, startPoint y: 332, endPoint x: 351, endPoint y: 359, distance: 28.5
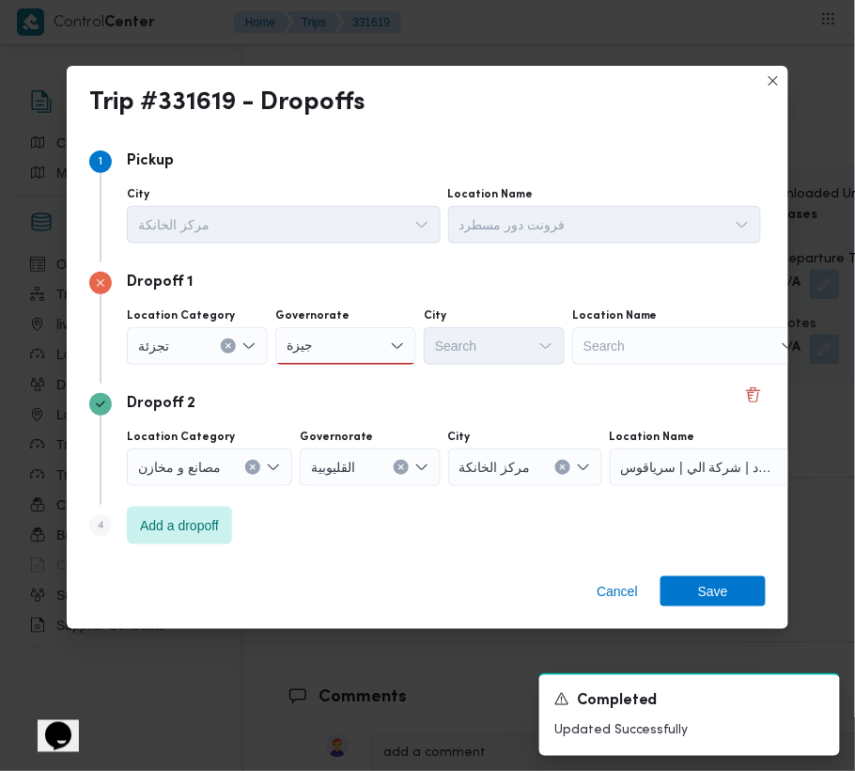
click at [359, 332] on div "جيزة جيزة" at bounding box center [345, 346] width 141 height 38
click at [346, 372] on span "ال جيزة" at bounding box center [357, 379] width 96 height 23
click at [538, 351] on div "Search" at bounding box center [494, 346] width 141 height 38
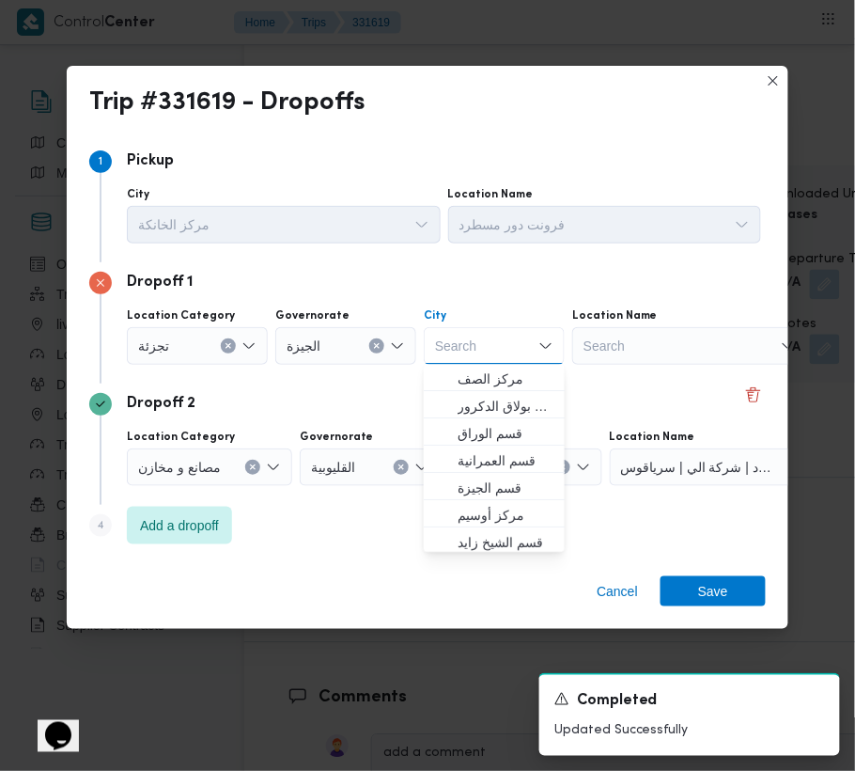
paste input "أكتوبر"
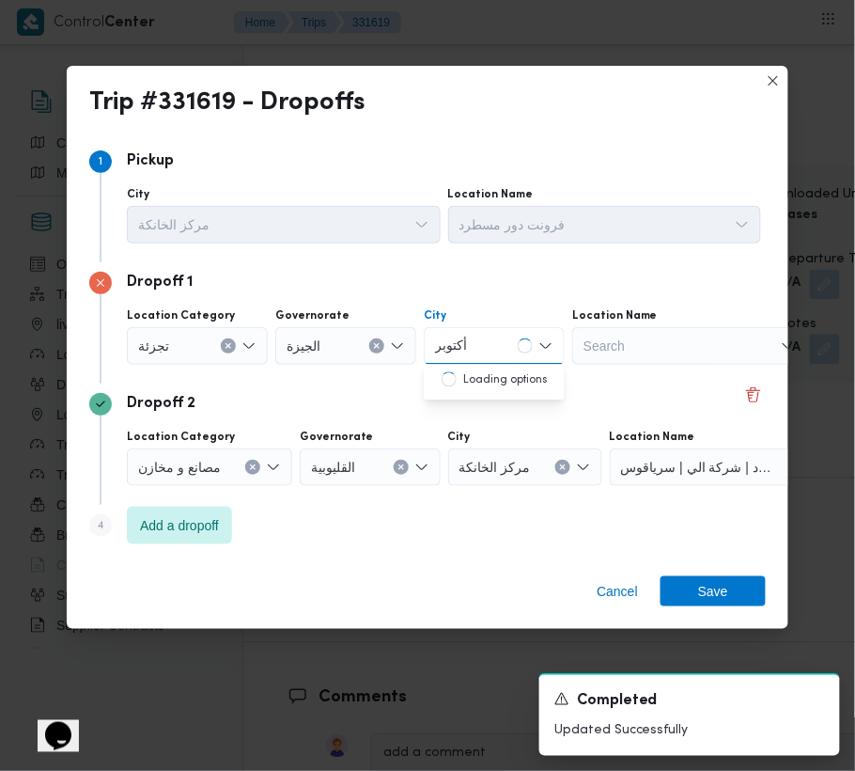
type input "أكتوبر"
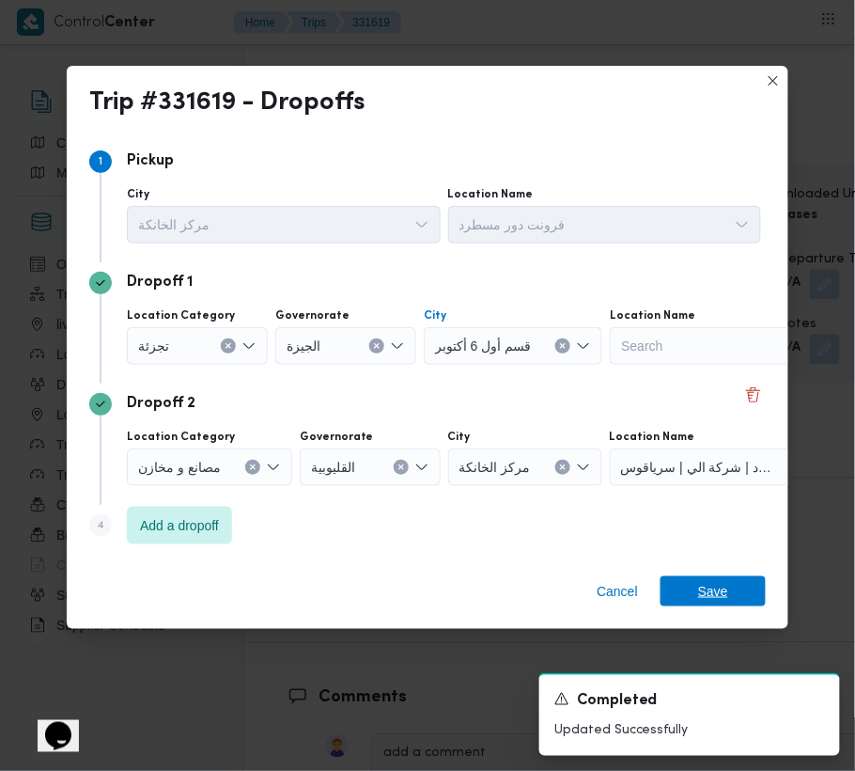
drag, startPoint x: 720, startPoint y: 602, endPoint x: 705, endPoint y: 595, distance: 16.8
click at [720, 603] on span "Save" at bounding box center [713, 591] width 30 height 30
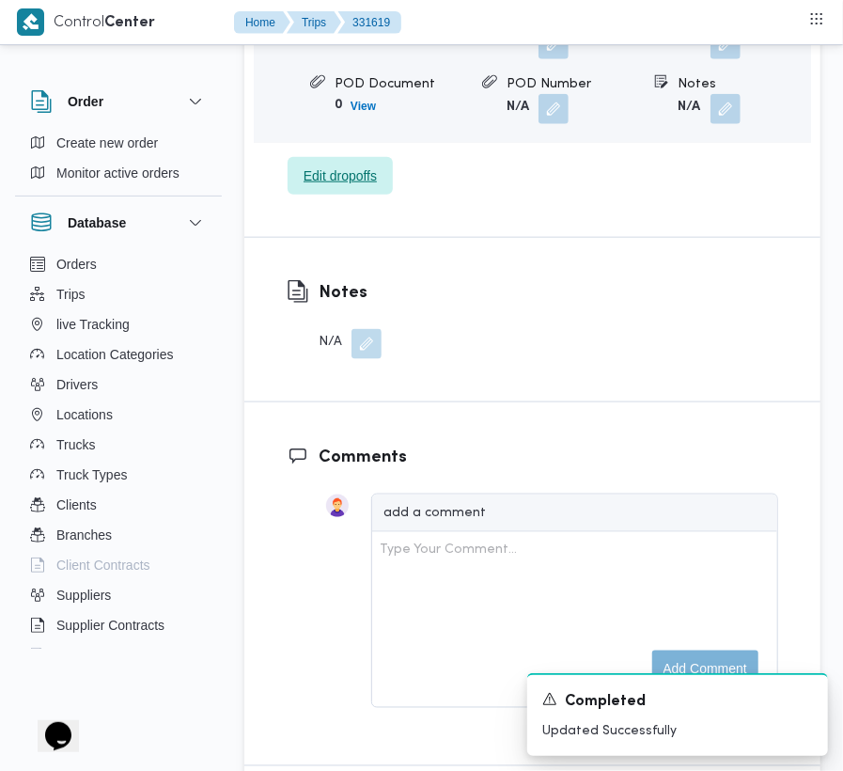
scroll to position [2500, 0]
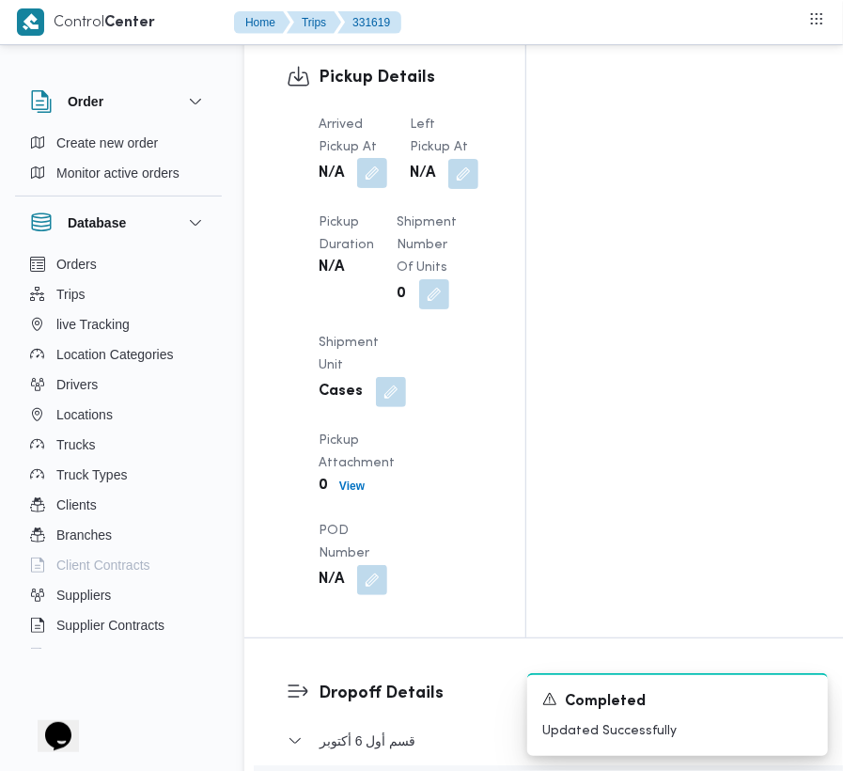
click at [384, 158] on button "button" at bounding box center [372, 173] width 30 height 30
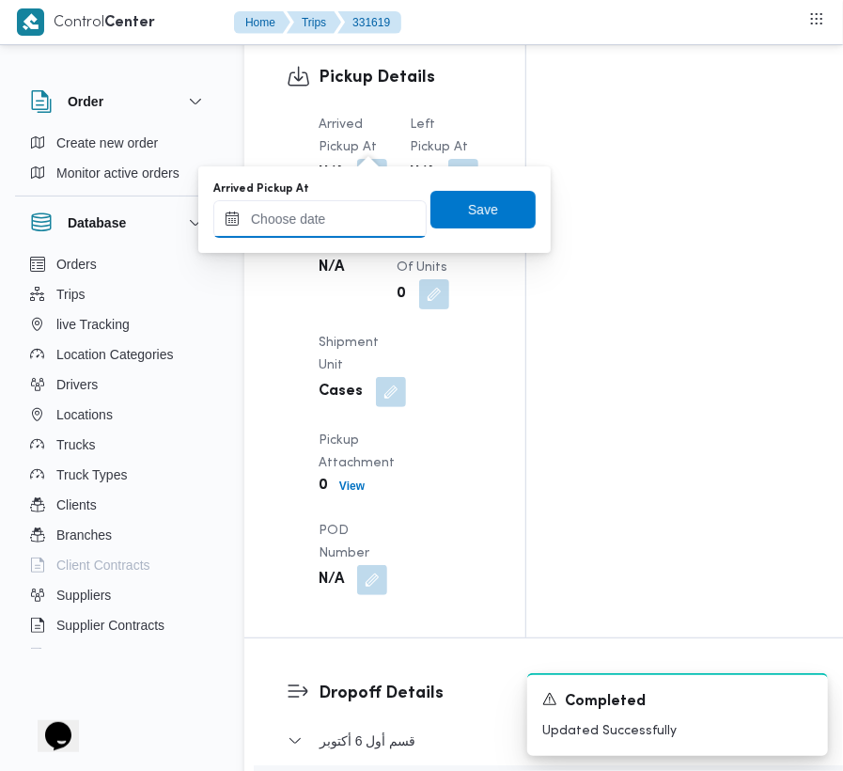
click at [359, 223] on input "Arrived Pickup At" at bounding box center [319, 219] width 213 height 38
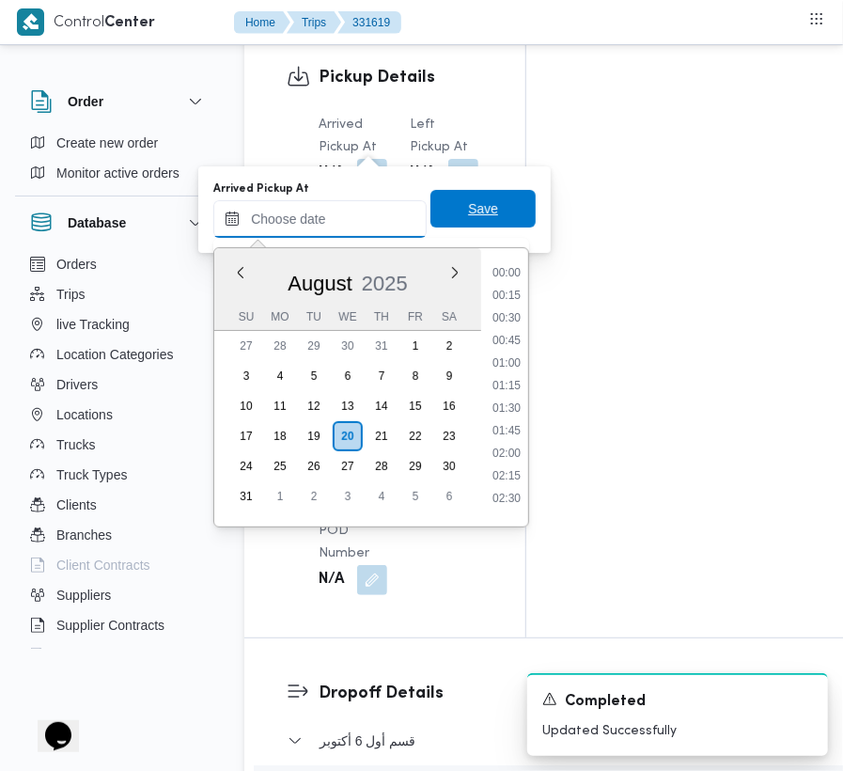
paste input "[DATE] 7:00:00 AM"
type input "[DATE] 07:00"
click at [504, 212] on span "Save" at bounding box center [482, 209] width 105 height 38
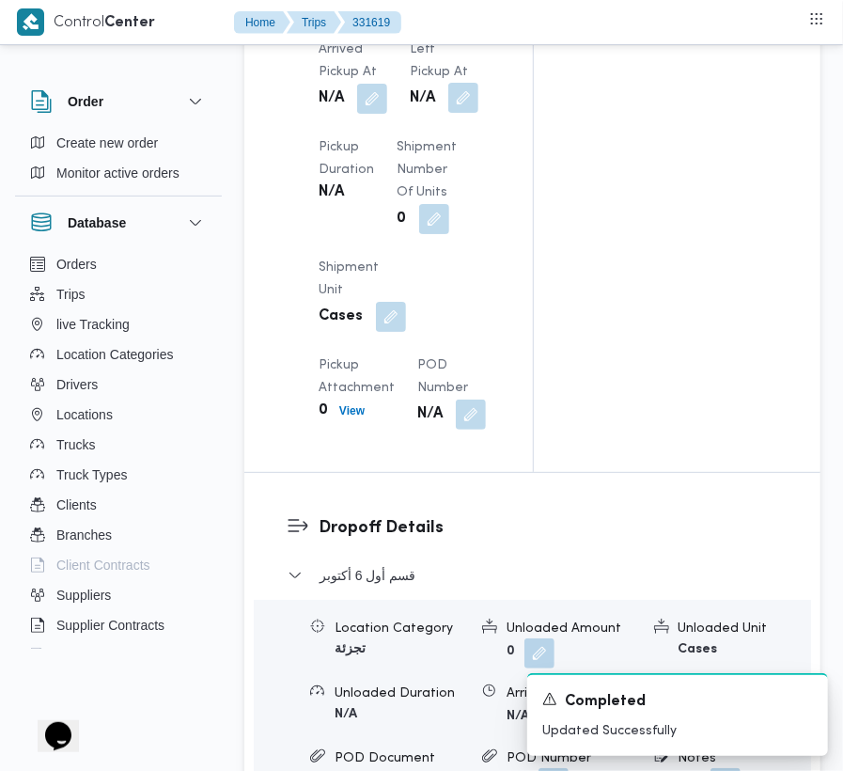
click at [463, 113] on button "button" at bounding box center [463, 98] width 30 height 30
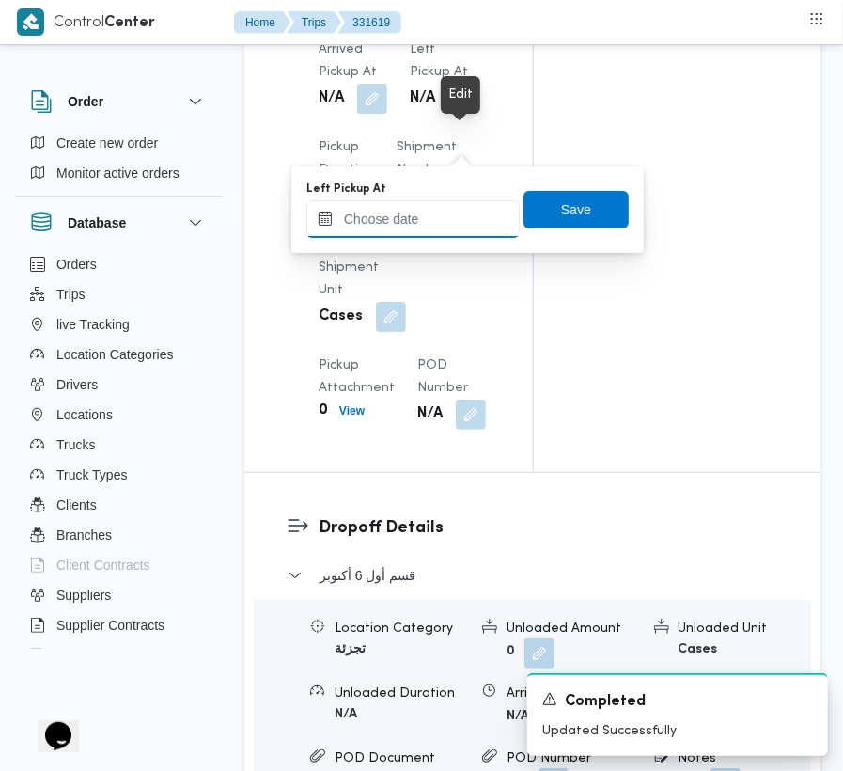
click at [468, 203] on input "Left Pickup At" at bounding box center [412, 219] width 213 height 38
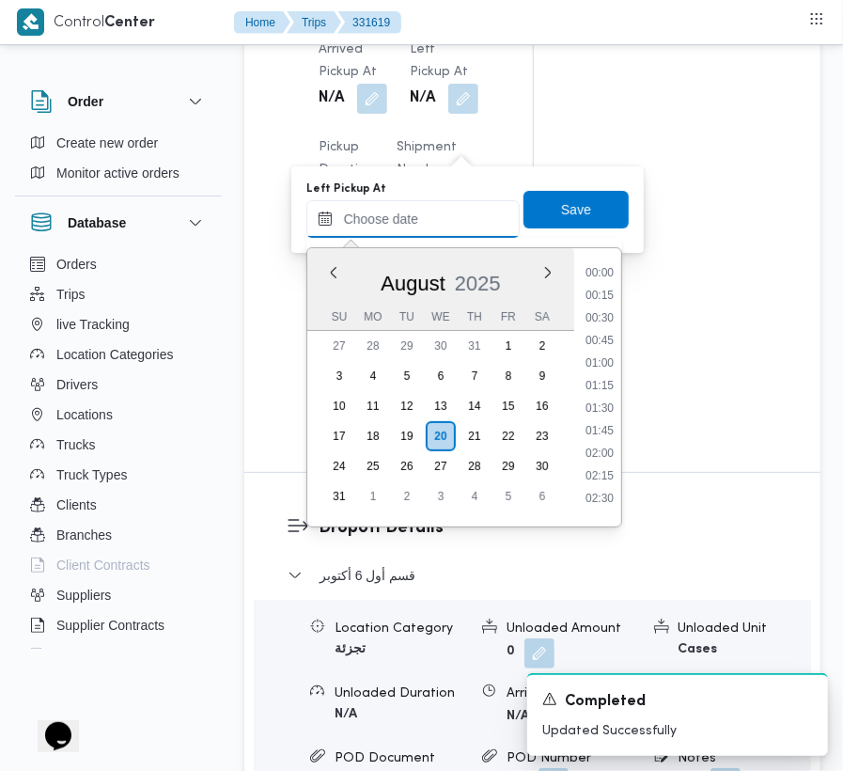
paste input "[DATE] 7:00:00 AM"
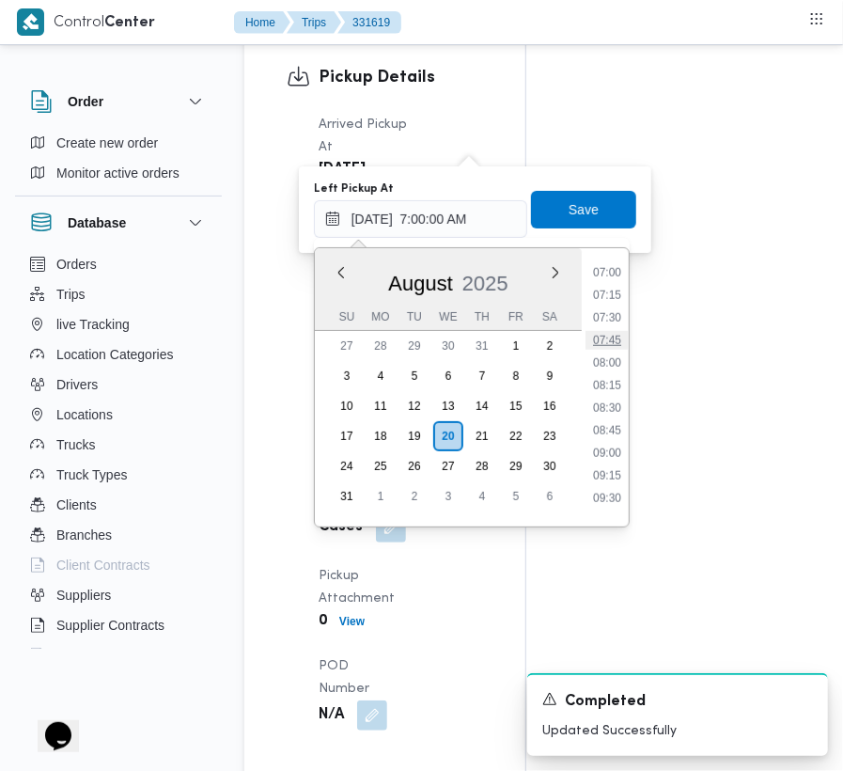
click at [588, 332] on li "07:45" at bounding box center [607, 340] width 43 height 19
type input "[DATE] 07:45"
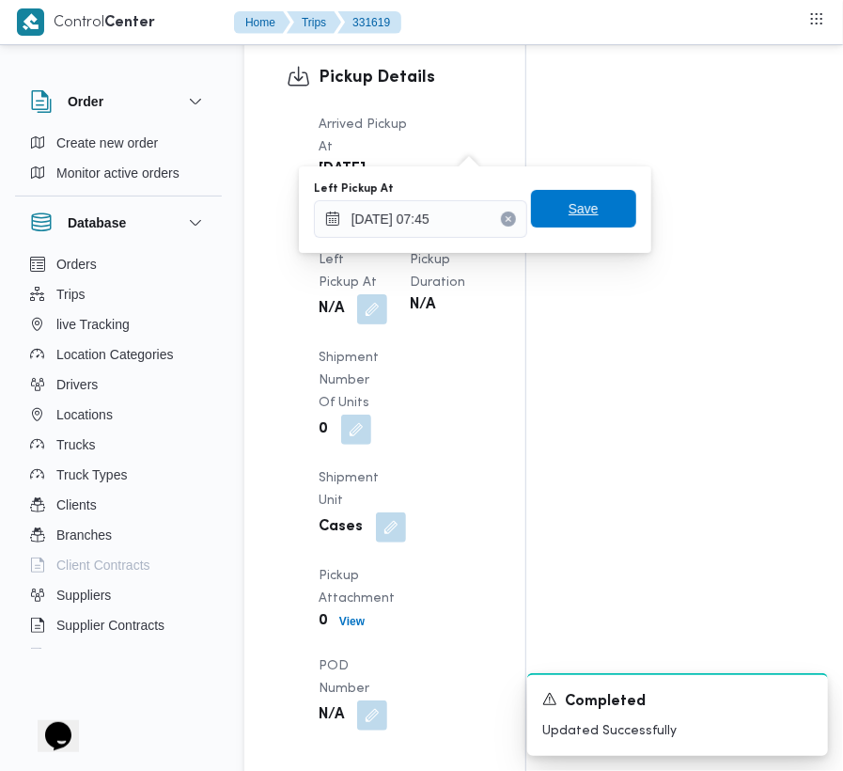
click at [591, 192] on span "Save" at bounding box center [583, 209] width 105 height 38
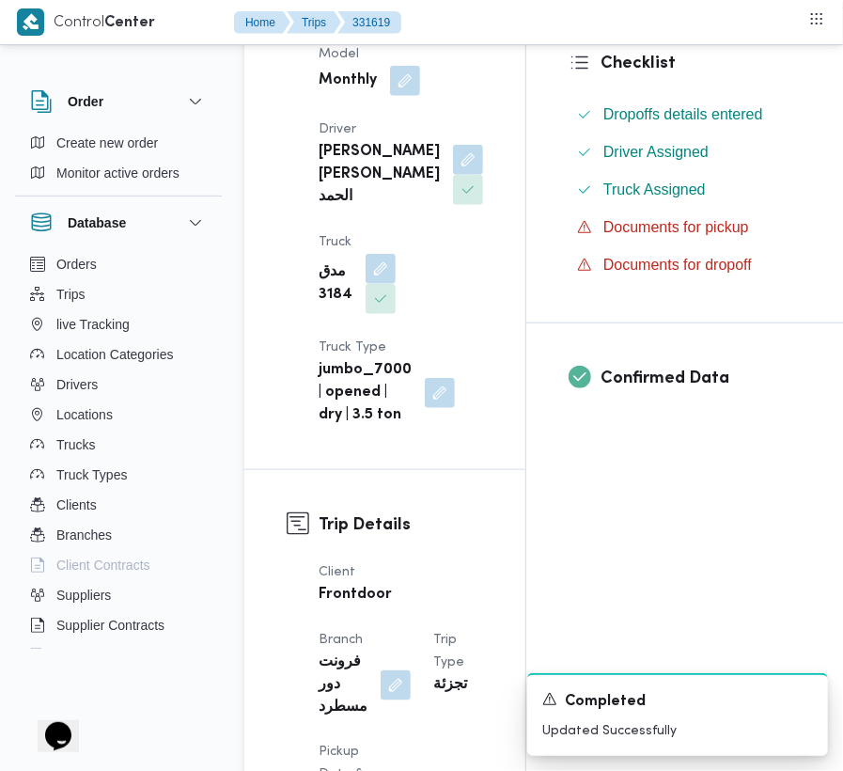
scroll to position [0, 0]
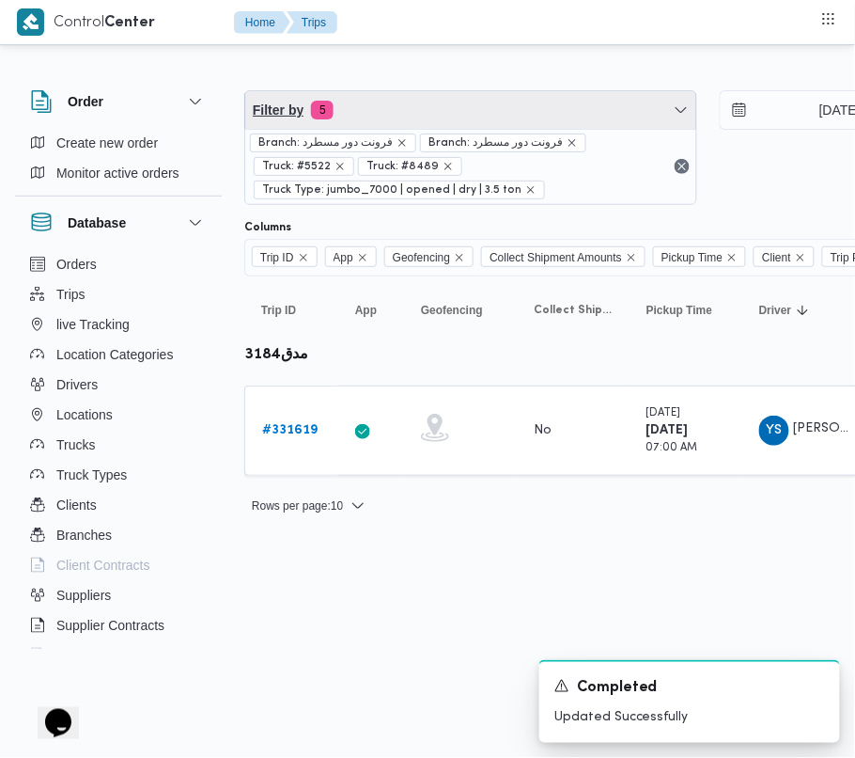
click at [423, 118] on span "Filter by 5" at bounding box center [470, 110] width 451 height 38
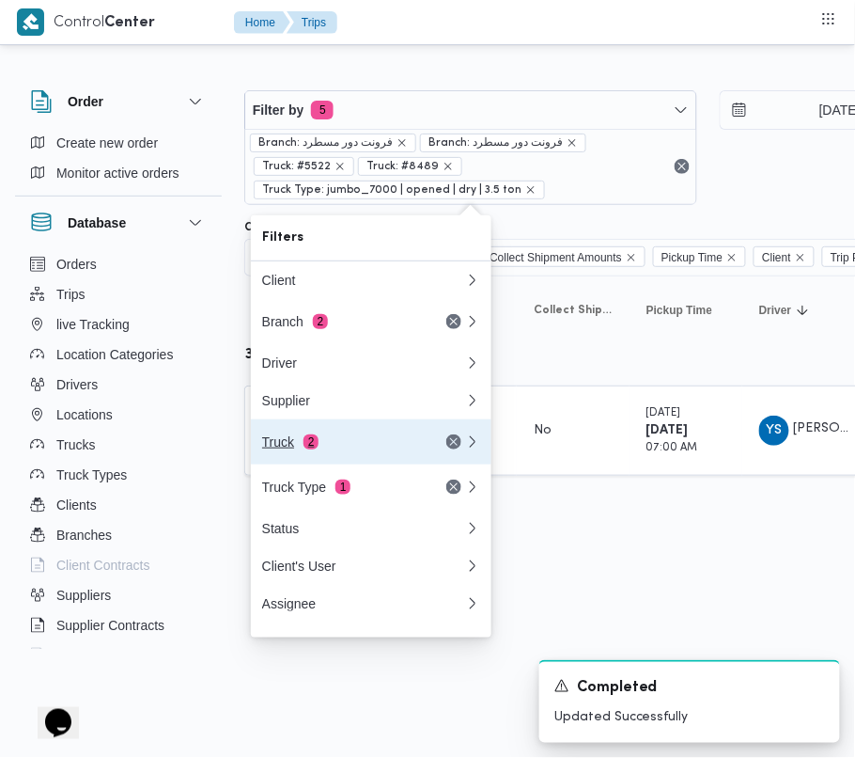
click at [336, 445] on div "Truck 2" at bounding box center [341, 441] width 158 height 15
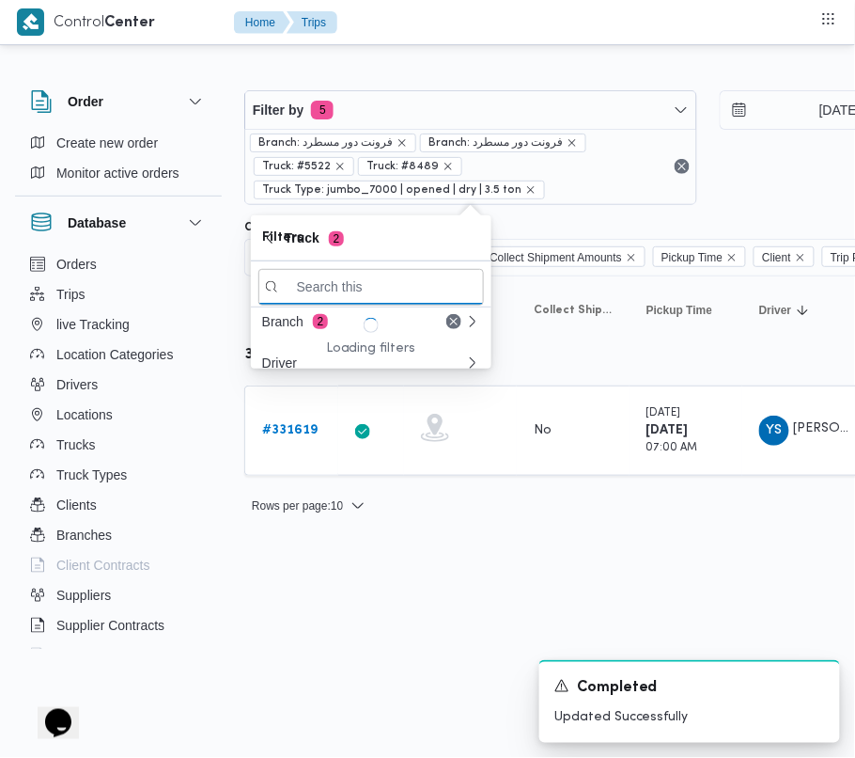
paste input "9583ت"
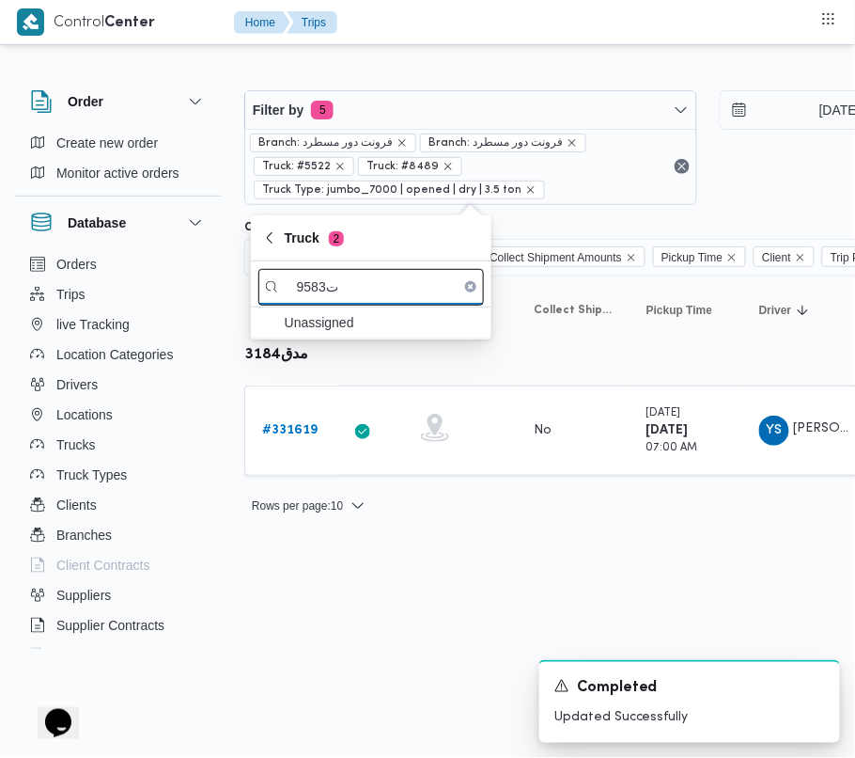
drag, startPoint x: 320, startPoint y: 284, endPoint x: 366, endPoint y: 287, distance: 46.1
click at [366, 287] on input "9583ت" at bounding box center [371, 287] width 226 height 37
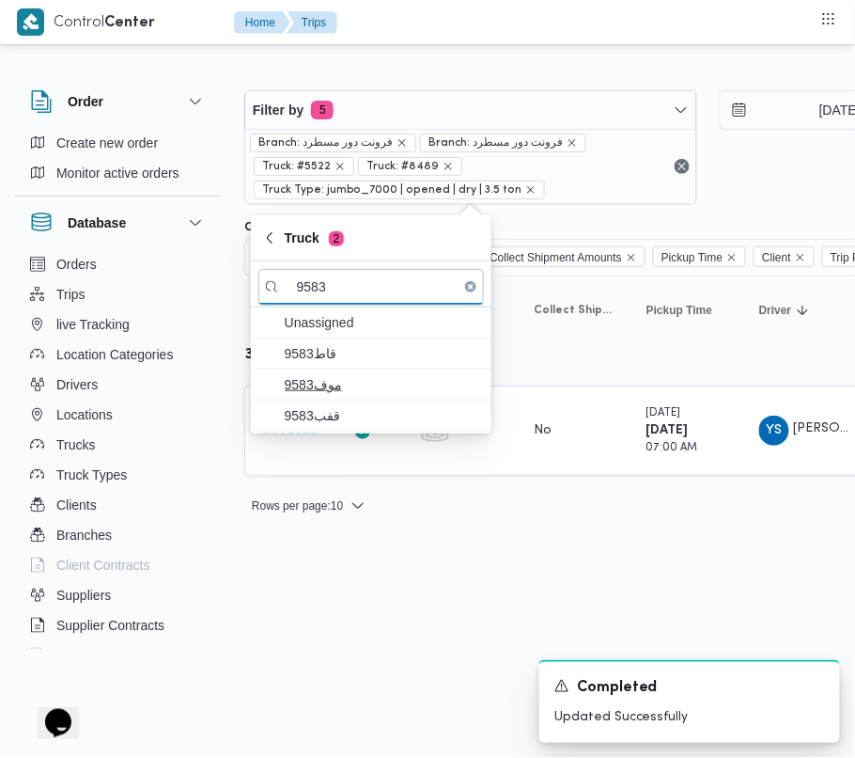
type input "9583"
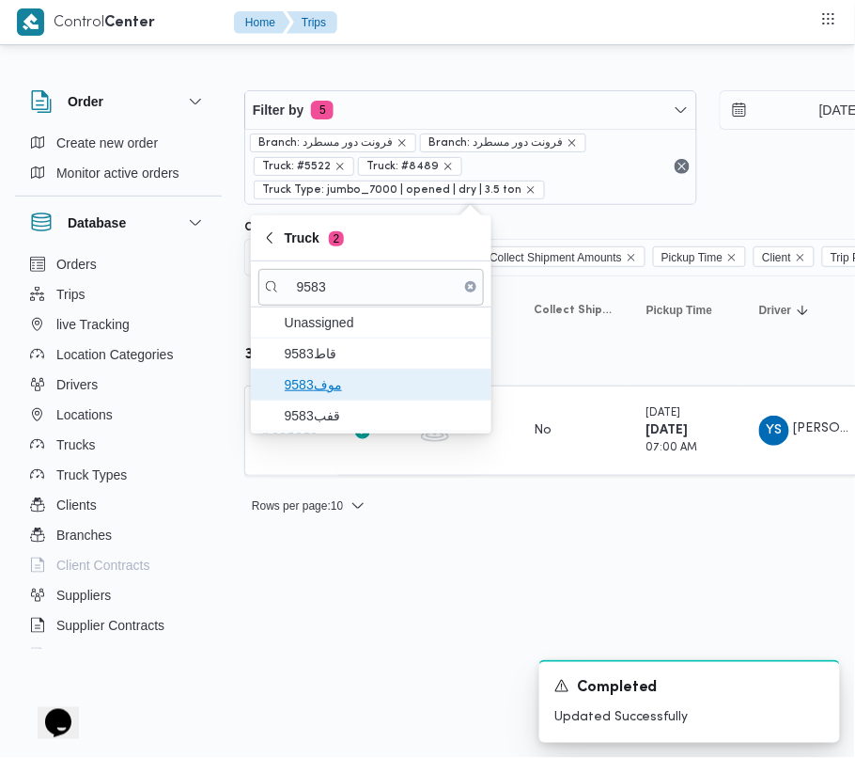
click at [320, 380] on span "موف9583" at bounding box center [382, 384] width 195 height 23
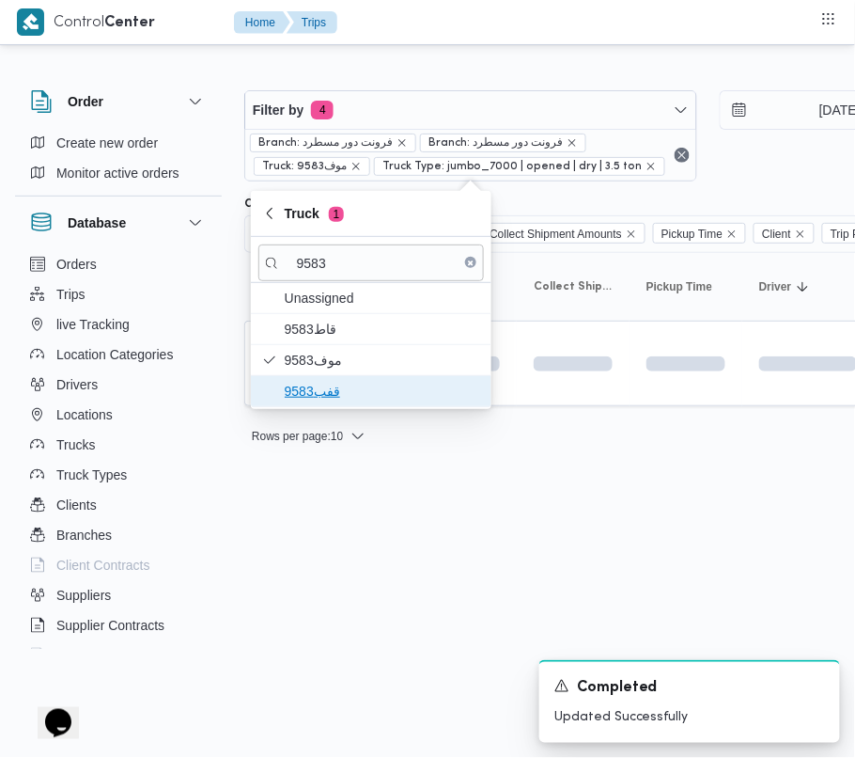
click at [320, 402] on span "قفب9583" at bounding box center [382, 391] width 195 height 23
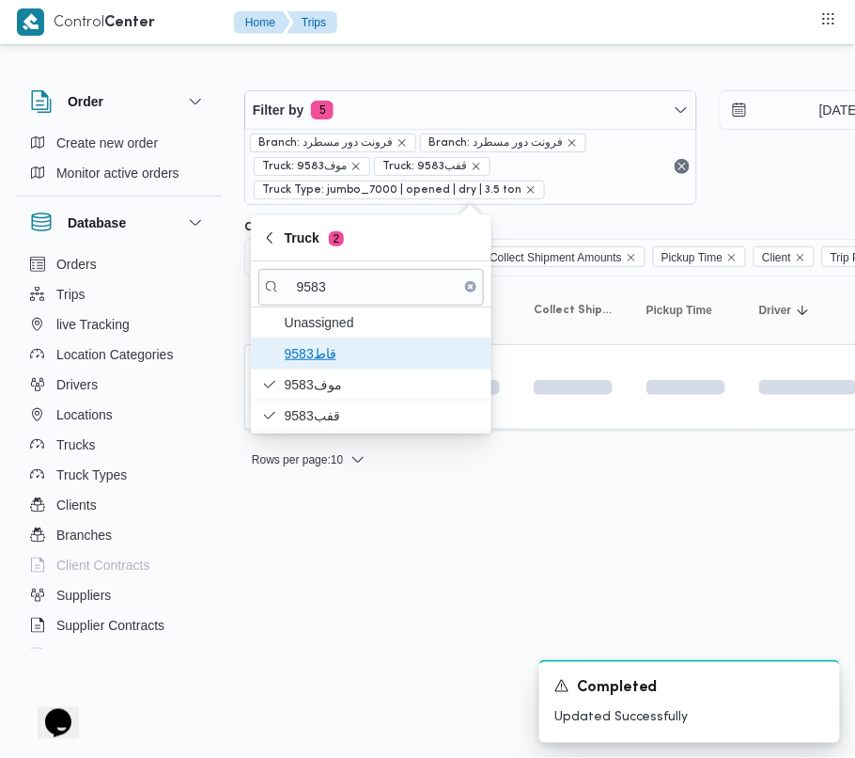
click at [320, 361] on span "9583قاط" at bounding box center [382, 353] width 195 height 23
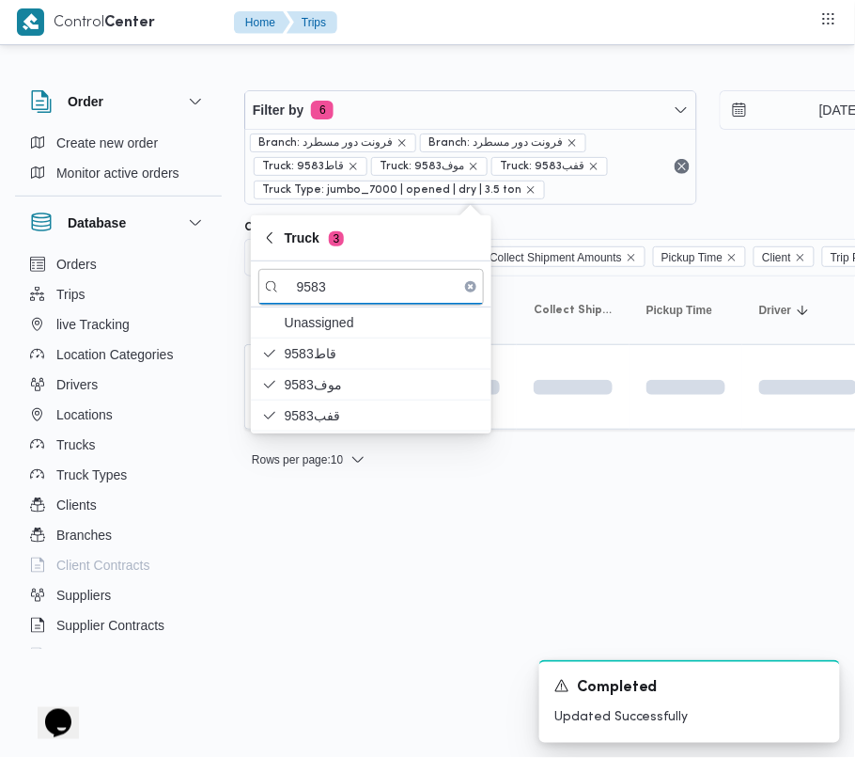
click at [303, 565] on html "Control Center Home Trips Order Create new order Monitor active orders Database…" at bounding box center [427, 379] width 855 height 758
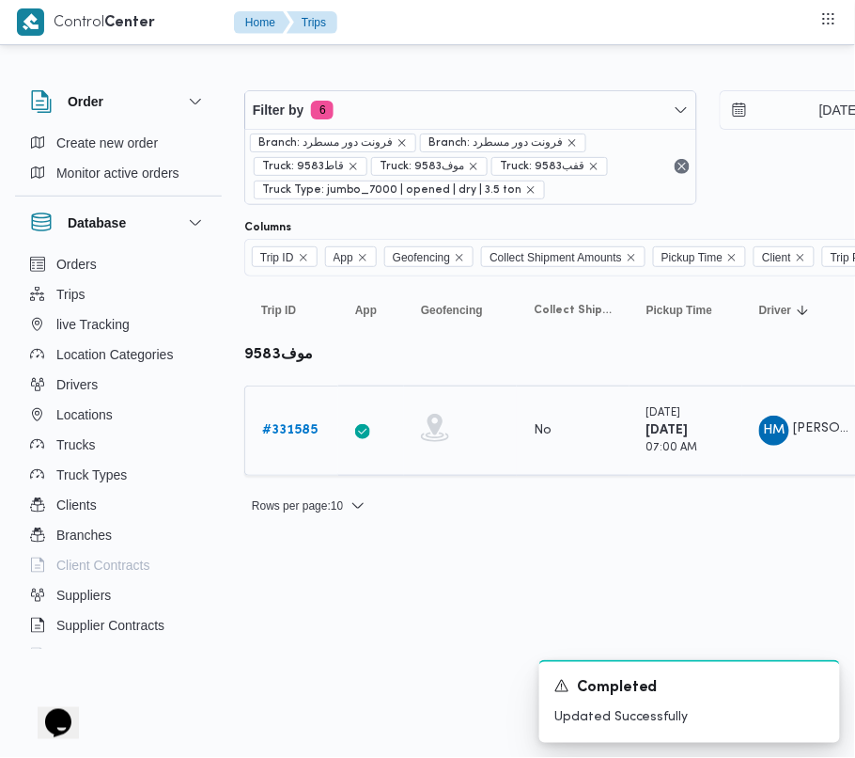
click at [305, 423] on link "# 331585" at bounding box center [289, 430] width 55 height 23
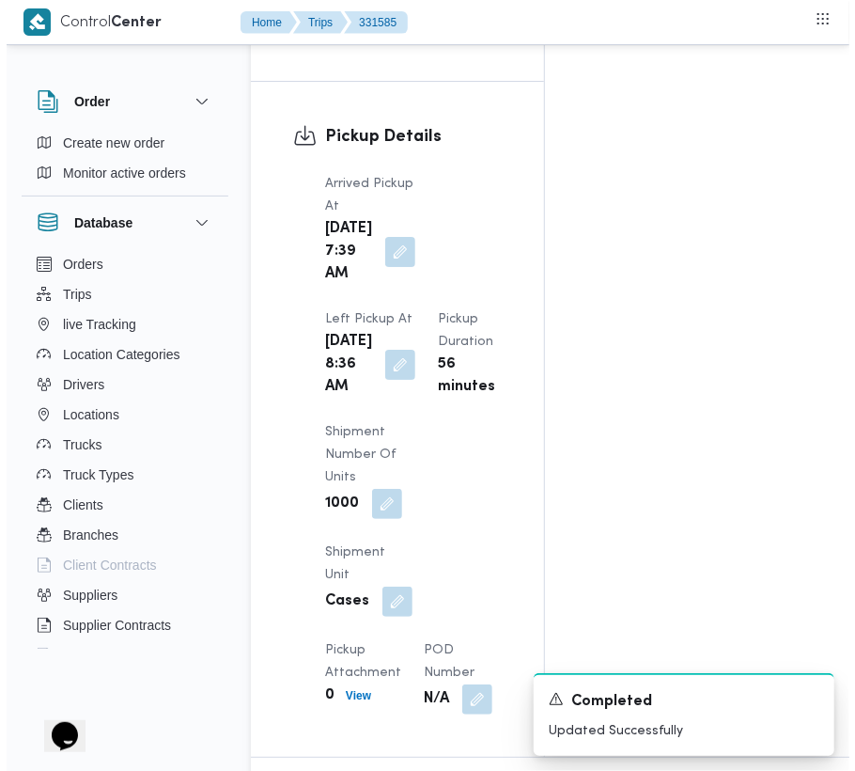
scroll to position [3174, 0]
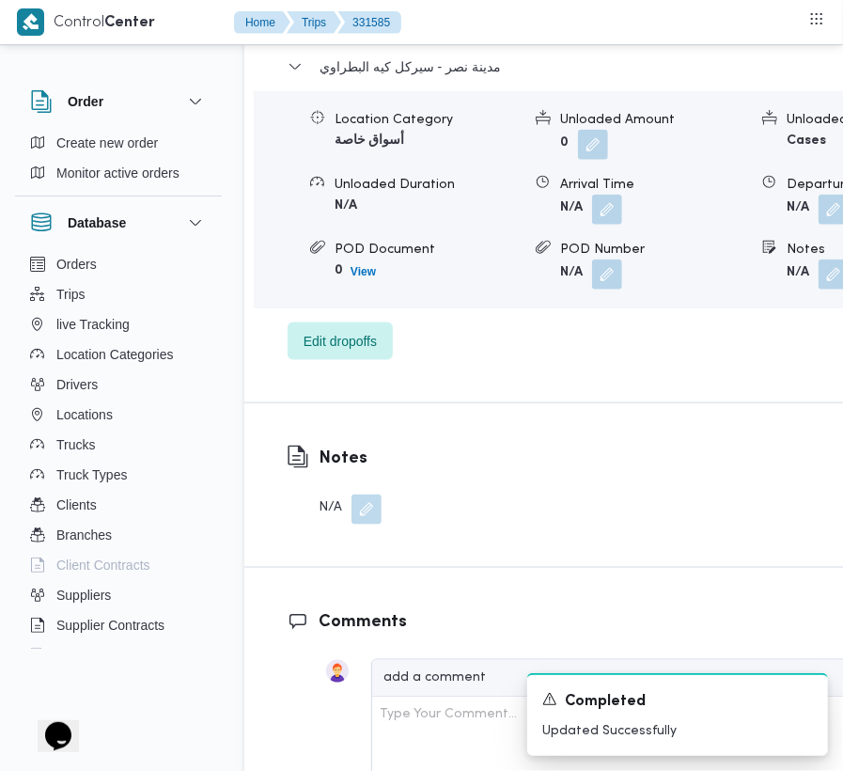
click at [391, 360] on div "مدينة نصر - سيركل كيه البطراوي Location Category أسواق خاصة Unloaded Amount 0 U…" at bounding box center [614, 207] width 653 height 305
click at [380, 360] on span "Edit dropoffs" at bounding box center [340, 341] width 105 height 38
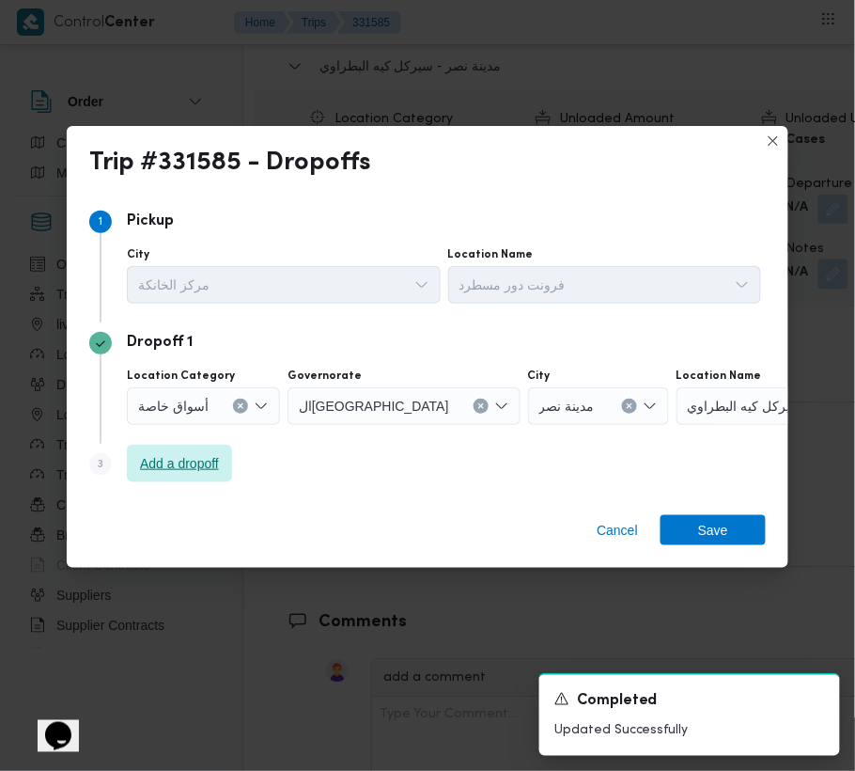
click at [140, 462] on span "Add a dropoff" at bounding box center [179, 463] width 79 height 23
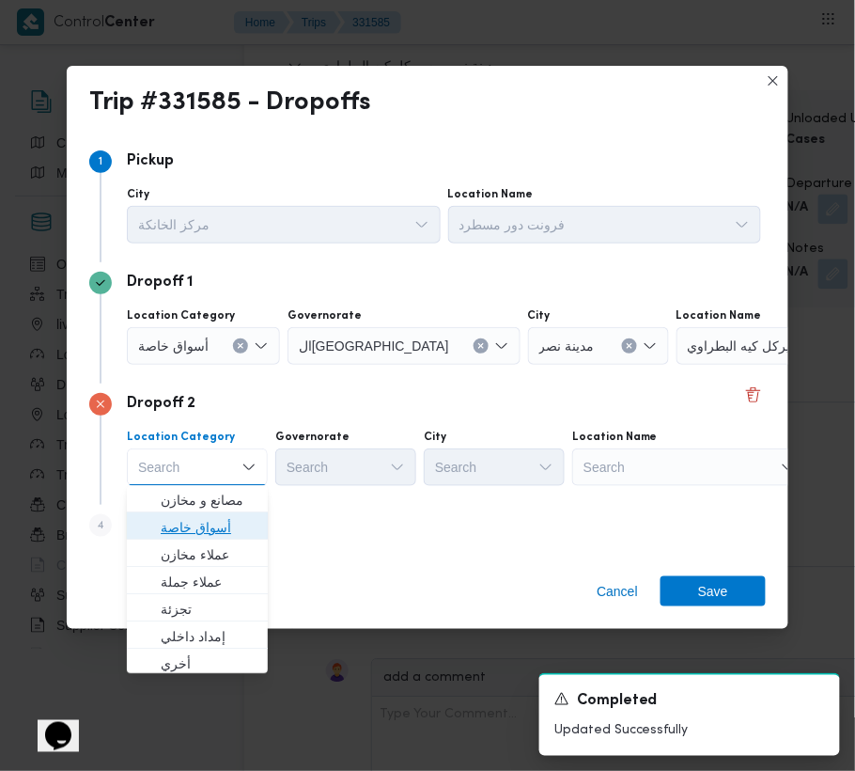
click at [200, 523] on span "أسواق خاصة" at bounding box center [209, 528] width 96 height 23
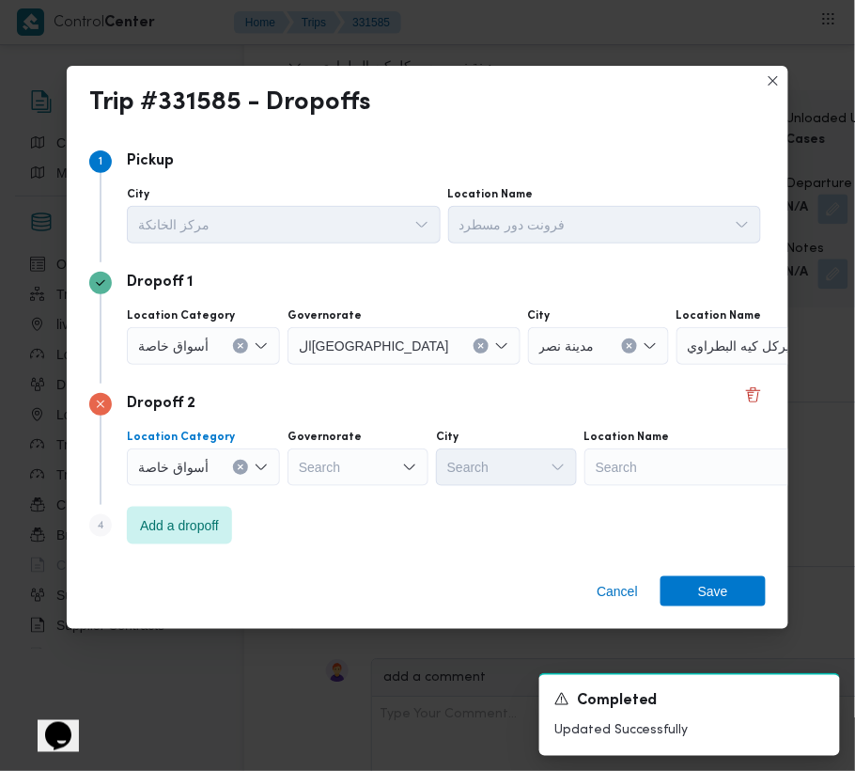
click at [237, 350] on icon "Clear input" at bounding box center [241, 346] width 8 height 8
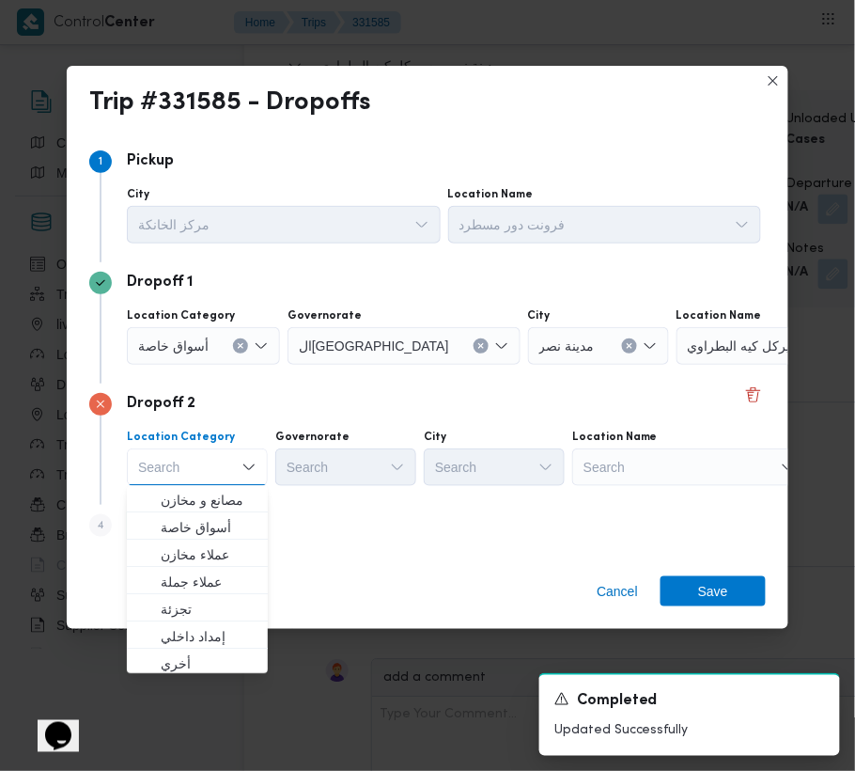
click at [677, 365] on div "Search" at bounding box center [794, 346] width 235 height 38
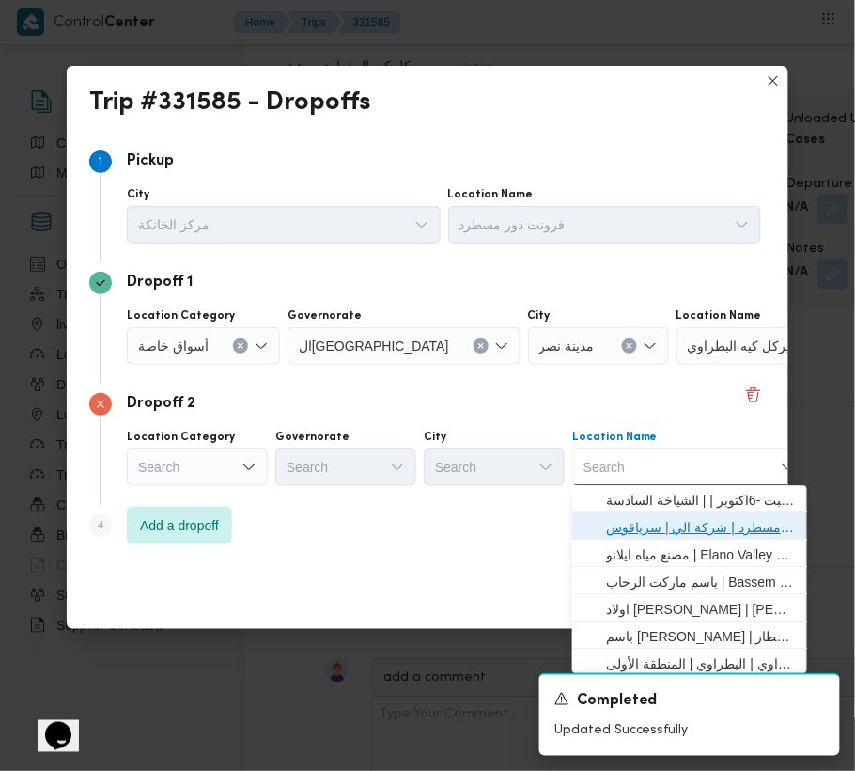
click at [679, 517] on span "فرونت دور مسطرد | شركة الي | سرياقوس" at bounding box center [701, 528] width 190 height 23
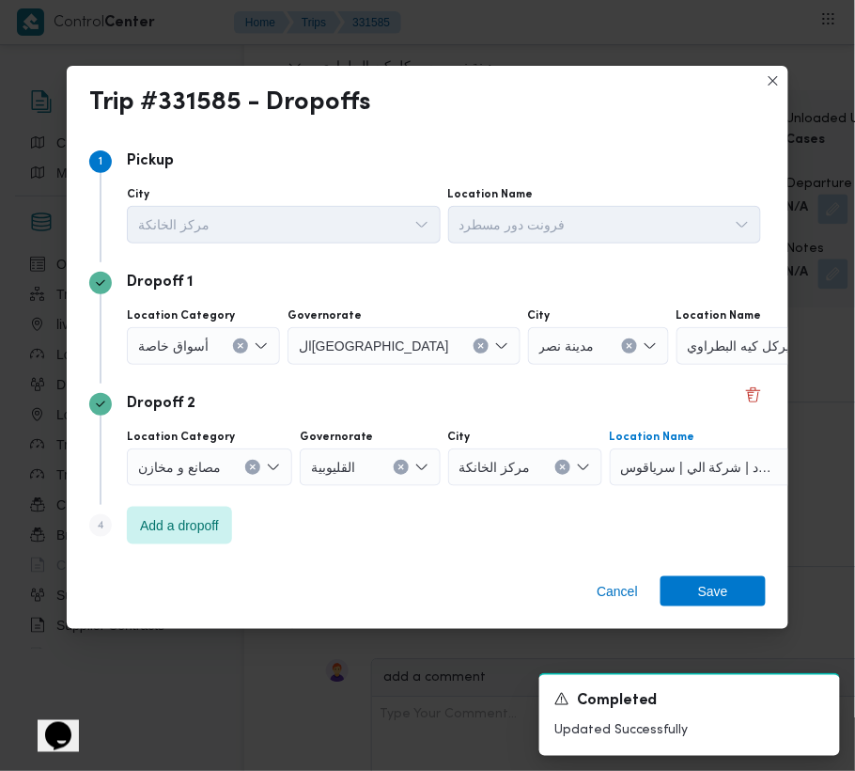
click at [201, 339] on span "أسواق خاصة" at bounding box center [173, 345] width 70 height 21
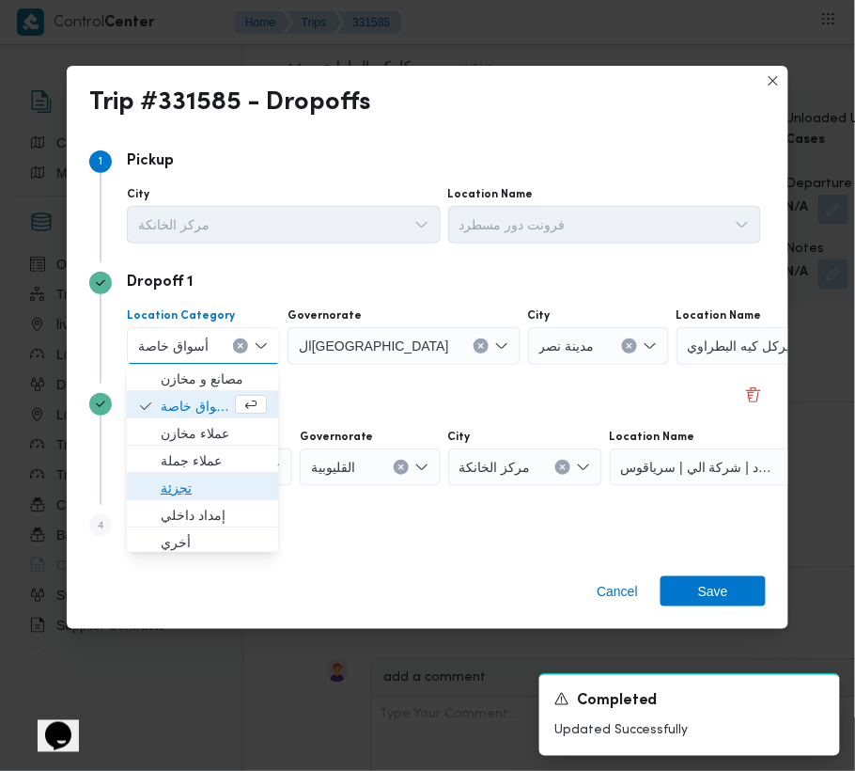
click at [216, 483] on span "تجزئة" at bounding box center [214, 488] width 106 height 23
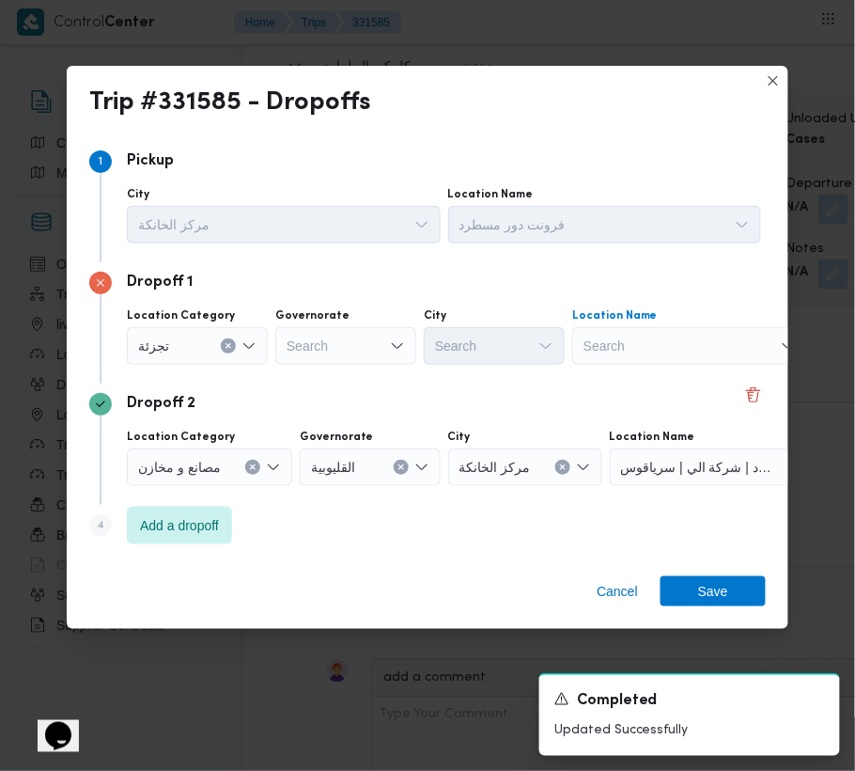
click at [673, 340] on div "Search" at bounding box center [689, 346] width 235 height 38
click at [302, 333] on div "Search" at bounding box center [345, 346] width 141 height 38
paste input "[GEOGRAPHIC_DATA]"
type input "[GEOGRAPHIC_DATA]"
click at [352, 366] on span "ال[GEOGRAPHIC_DATA]" at bounding box center [346, 380] width 126 height 30
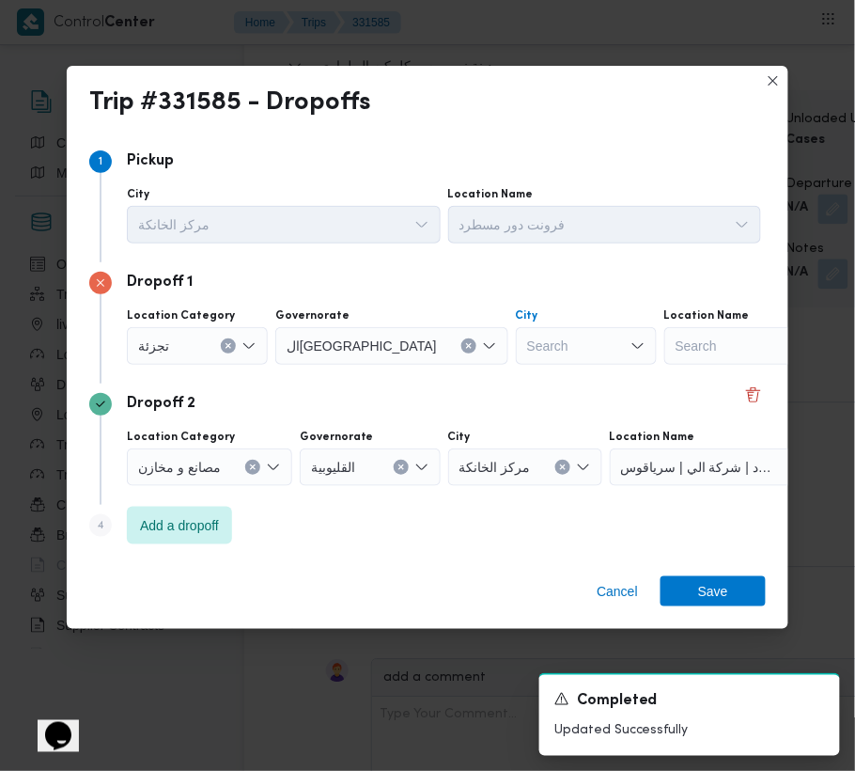
drag, startPoint x: 491, startPoint y: 350, endPoint x: 429, endPoint y: 421, distance: 94.6
click at [461, 402] on div "Step 1 1 [GEOGRAPHIC_DATA] مركز الخانكة Location Name فرونت دور مسطرد Dropoff 1…" at bounding box center [427, 347] width 677 height 413
click at [516, 362] on div "Search" at bounding box center [586, 346] width 141 height 38
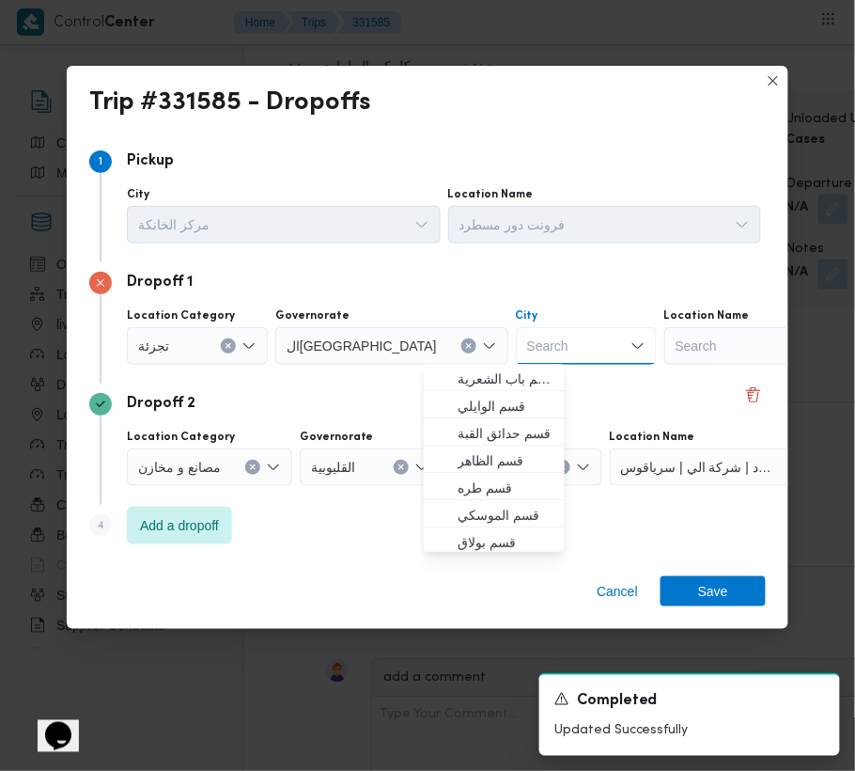
paste input "[GEOGRAPHIC_DATA]"
type input "[GEOGRAPHIC_DATA]"
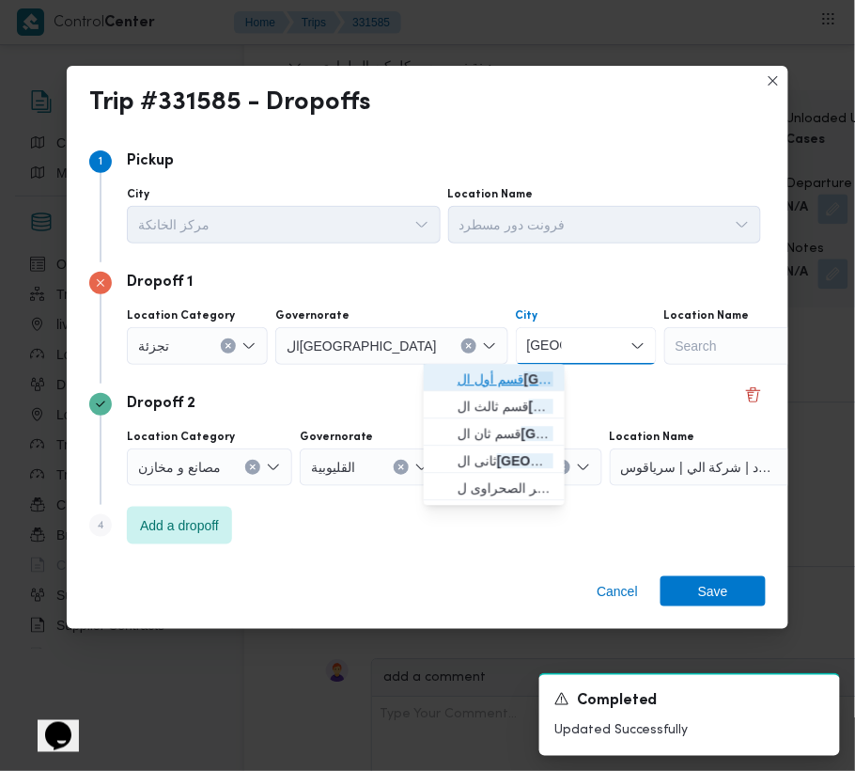
click at [451, 381] on span "قسم أول ال قاهرة الجديدة" at bounding box center [494, 380] width 126 height 30
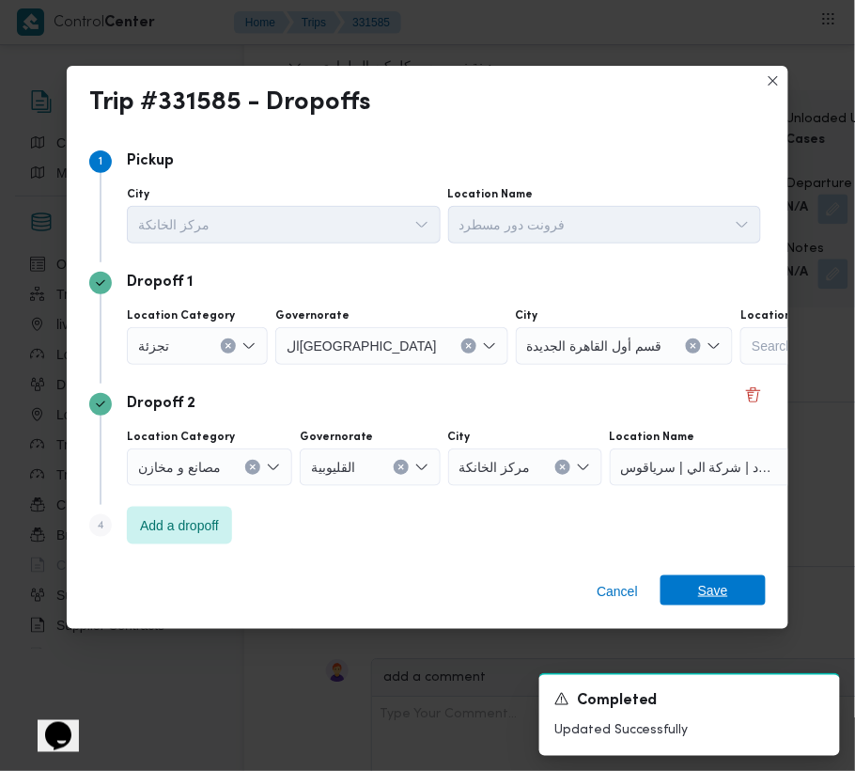
click at [720, 585] on span "Save" at bounding box center [713, 590] width 30 height 30
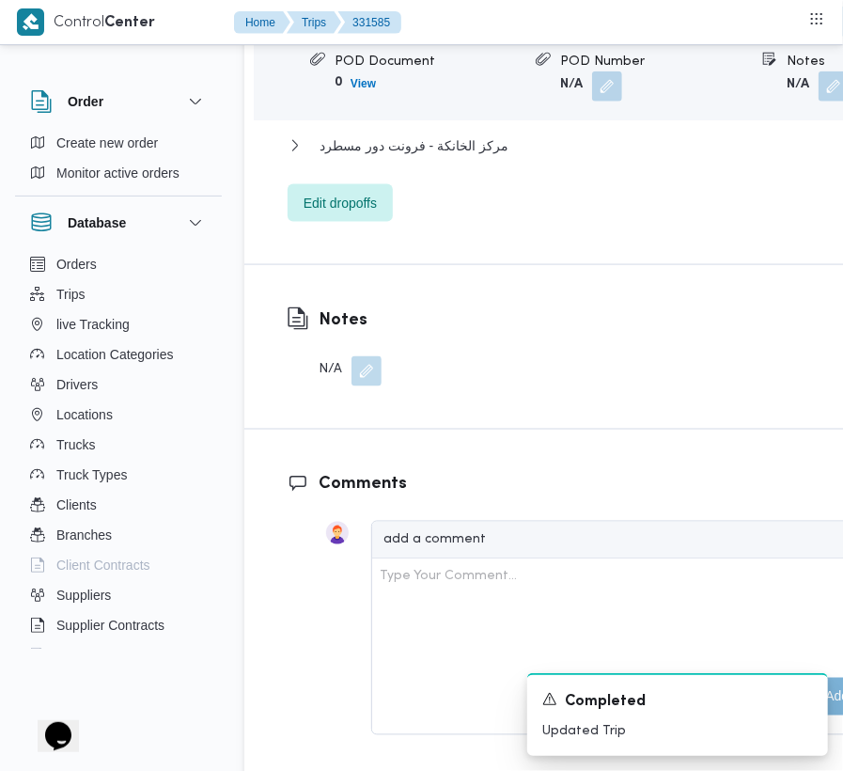
scroll to position [3384, 0]
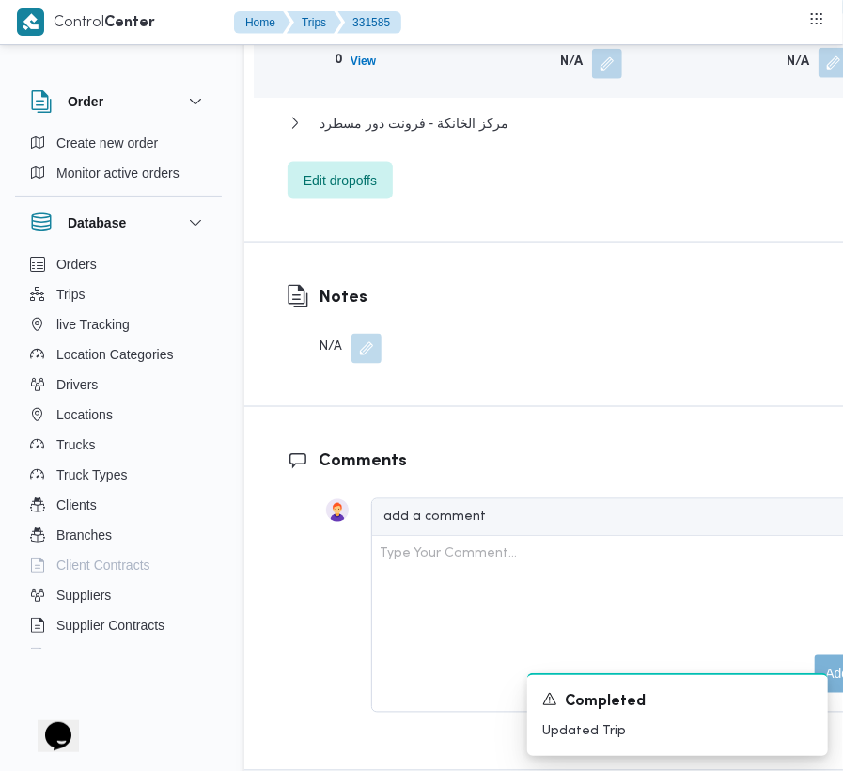
click at [819, 78] on button "button" at bounding box center [834, 63] width 30 height 30
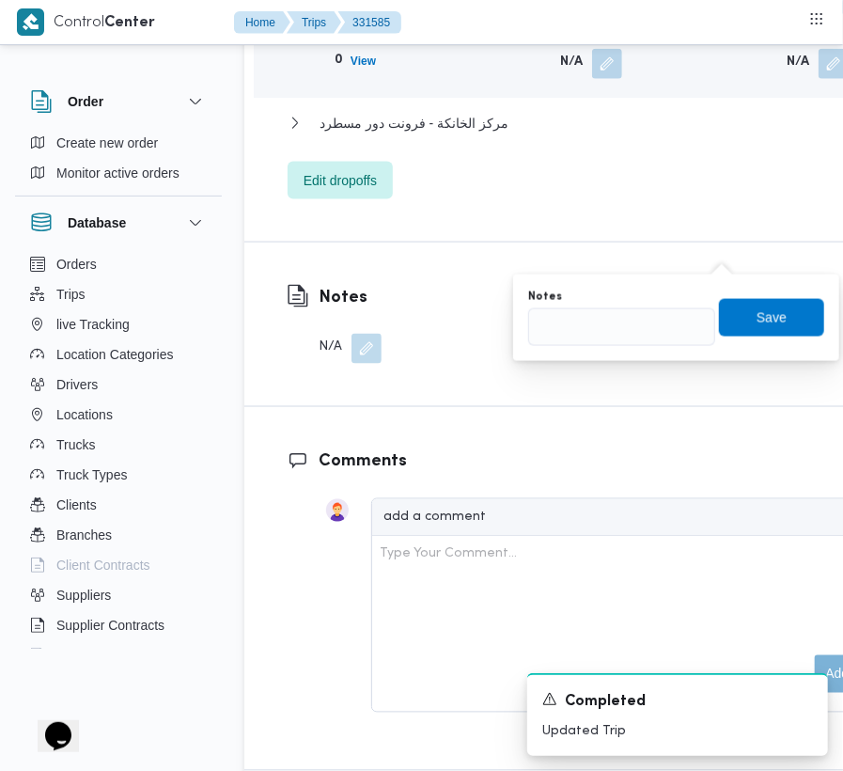
click at [621, 354] on div "You are in a dialog. To close this dialog, hit escape. Notes Save" at bounding box center [676, 317] width 326 height 86
click at [613, 335] on input "Notes" at bounding box center [621, 327] width 187 height 38
paste input "تجمع"
type input "تجمع"
click at [757, 329] on span "Save" at bounding box center [771, 318] width 105 height 38
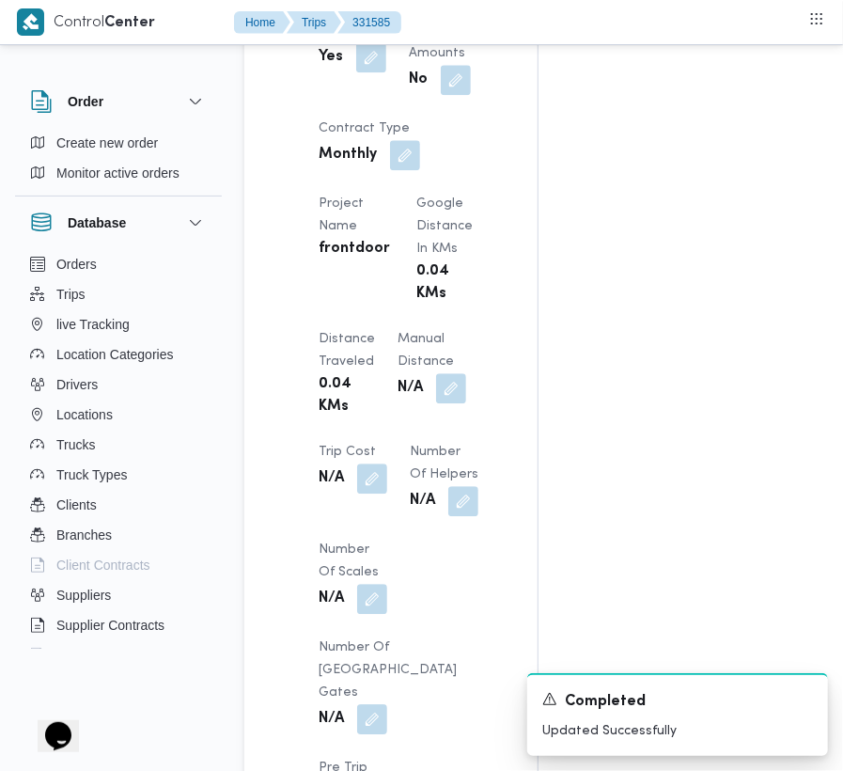
scroll to position [0, 0]
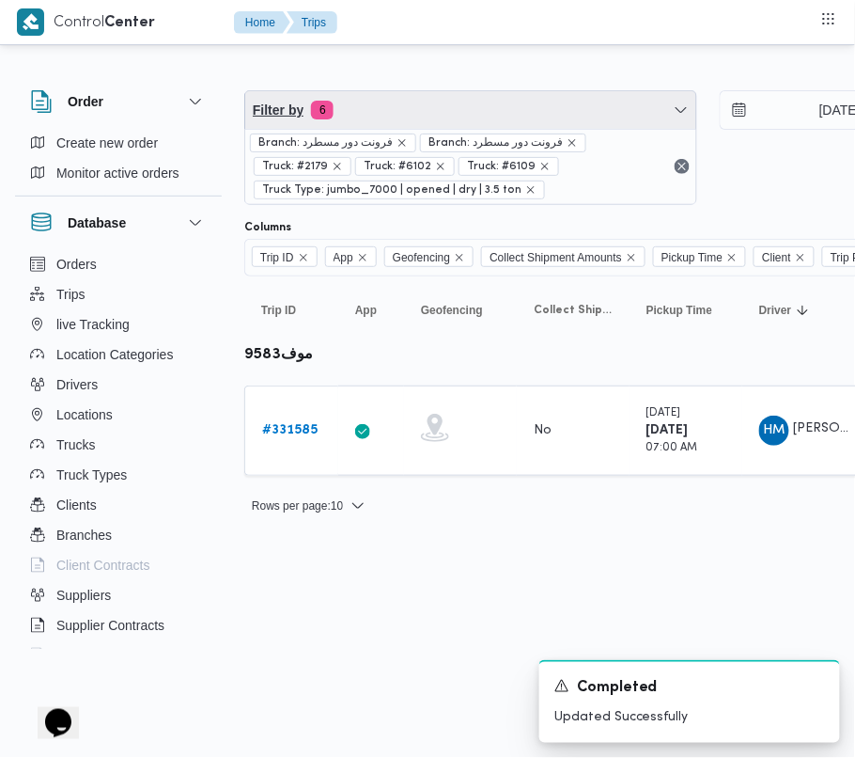
click at [351, 111] on span "Filter by 6" at bounding box center [470, 110] width 451 height 38
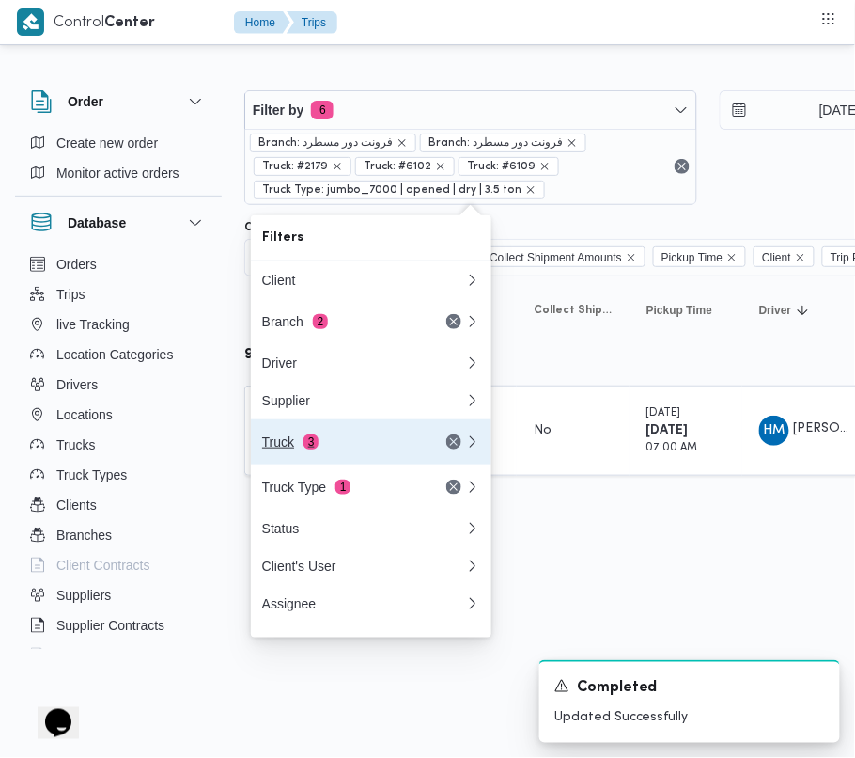
click at [305, 448] on span "3" at bounding box center [311, 441] width 15 height 15
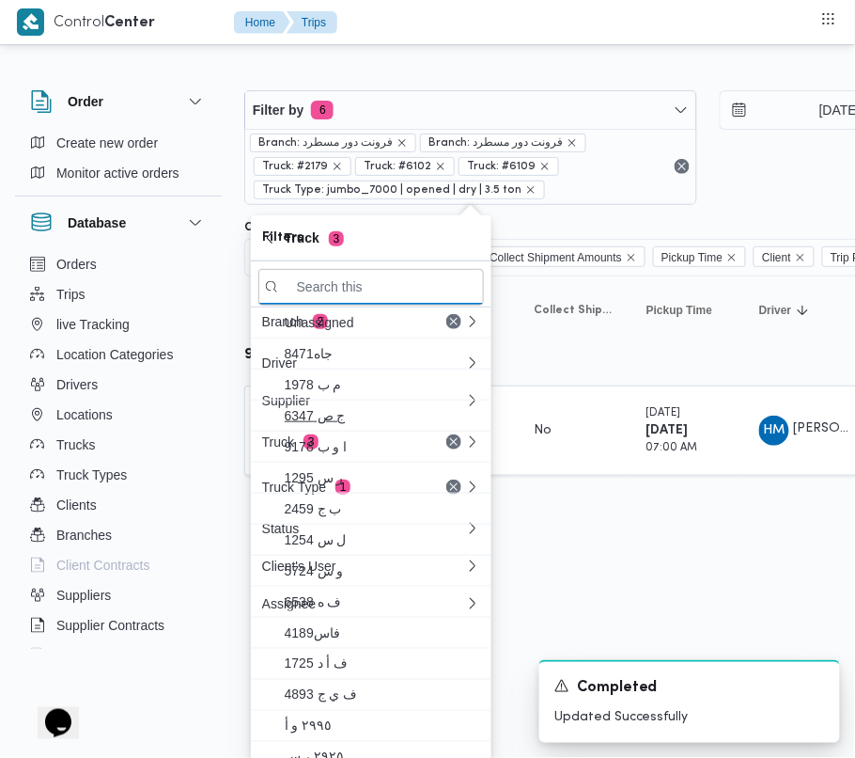
paste input "7836"
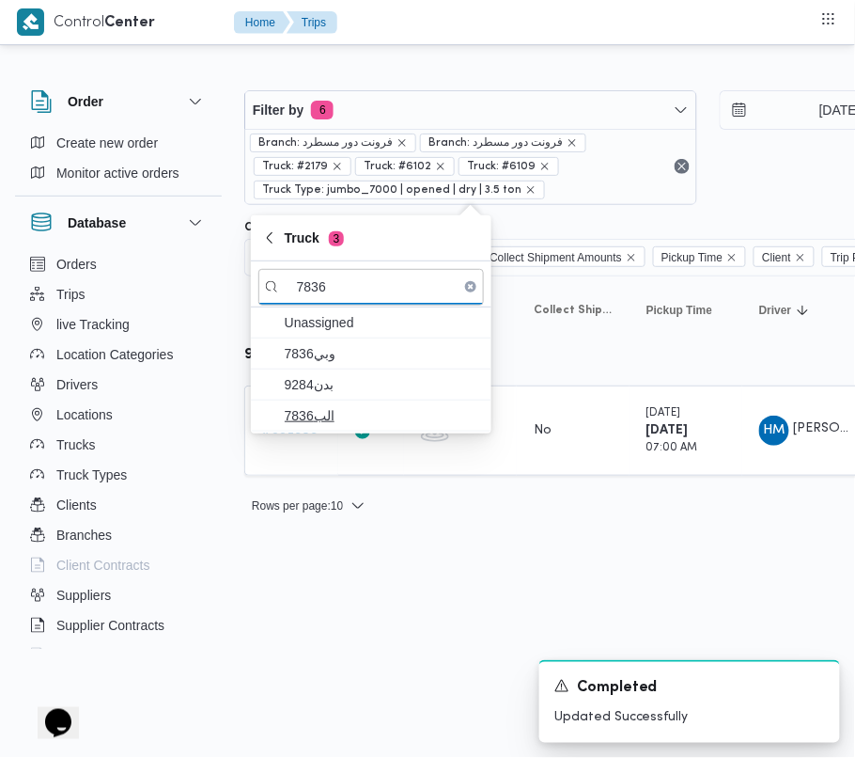
type input "7836"
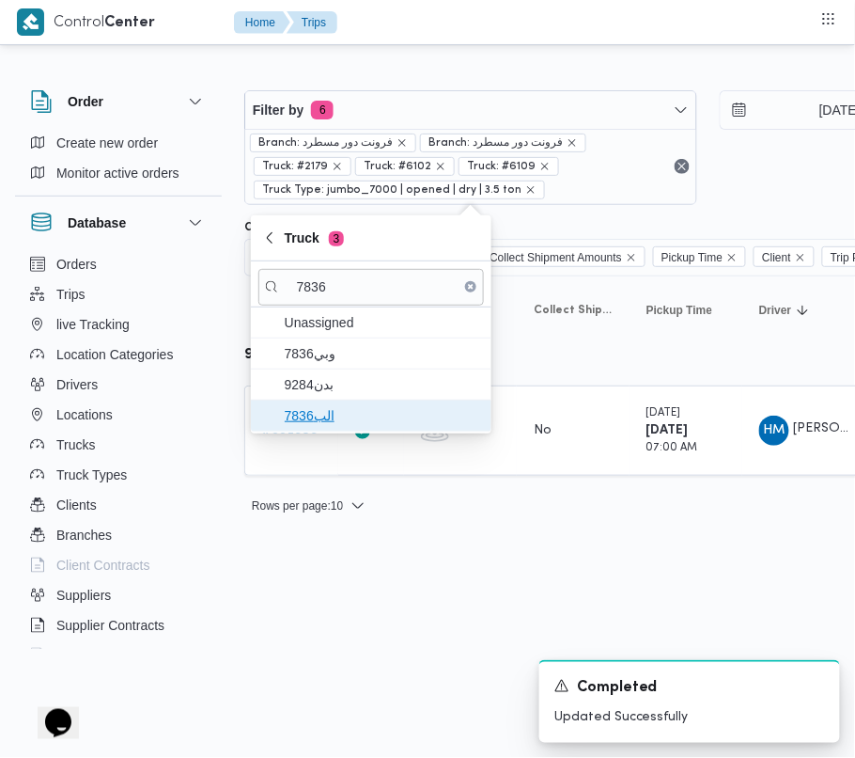
click at [357, 414] on span "الب7836" at bounding box center [382, 415] width 195 height 23
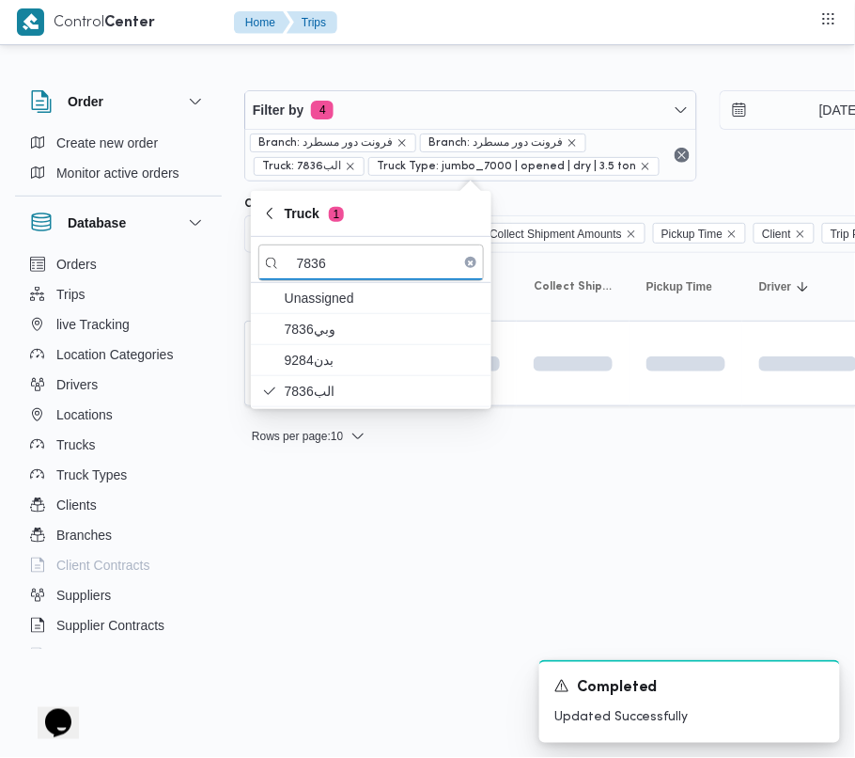
click at [336, 546] on html "Control Center Home Trips Order Create new order Monitor active orders Database…" at bounding box center [427, 379] width 855 height 758
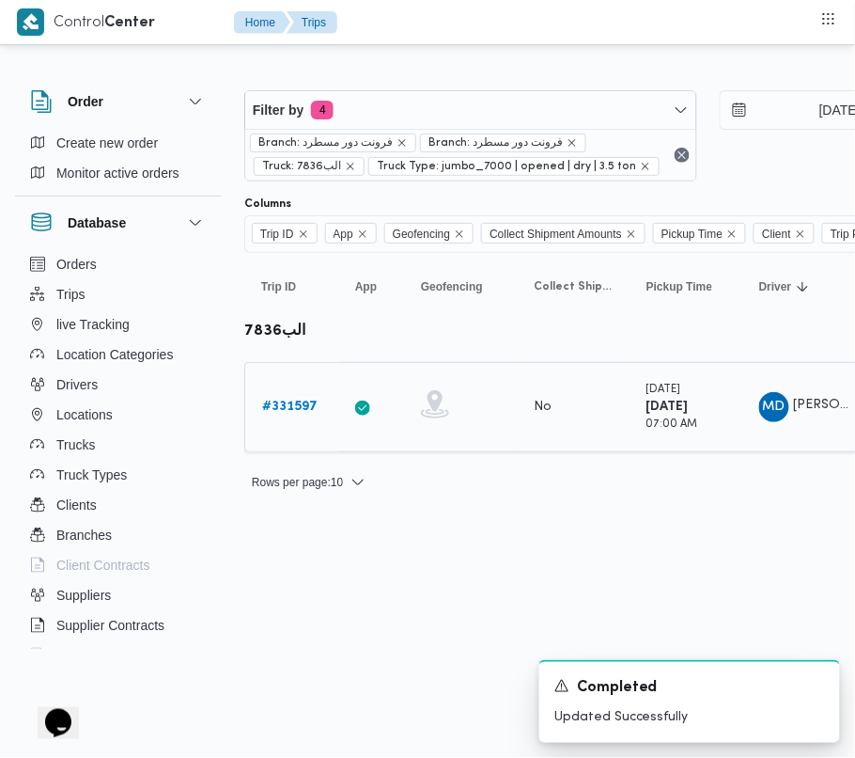
click at [289, 412] on b "# 331597" at bounding box center [289, 406] width 55 height 12
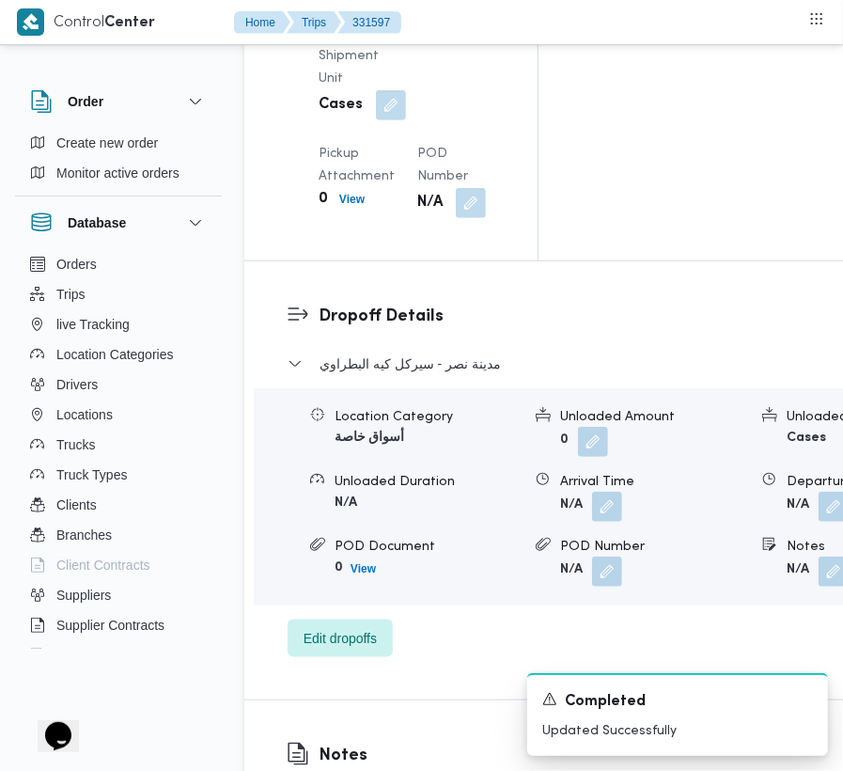
scroll to position [3174, 0]
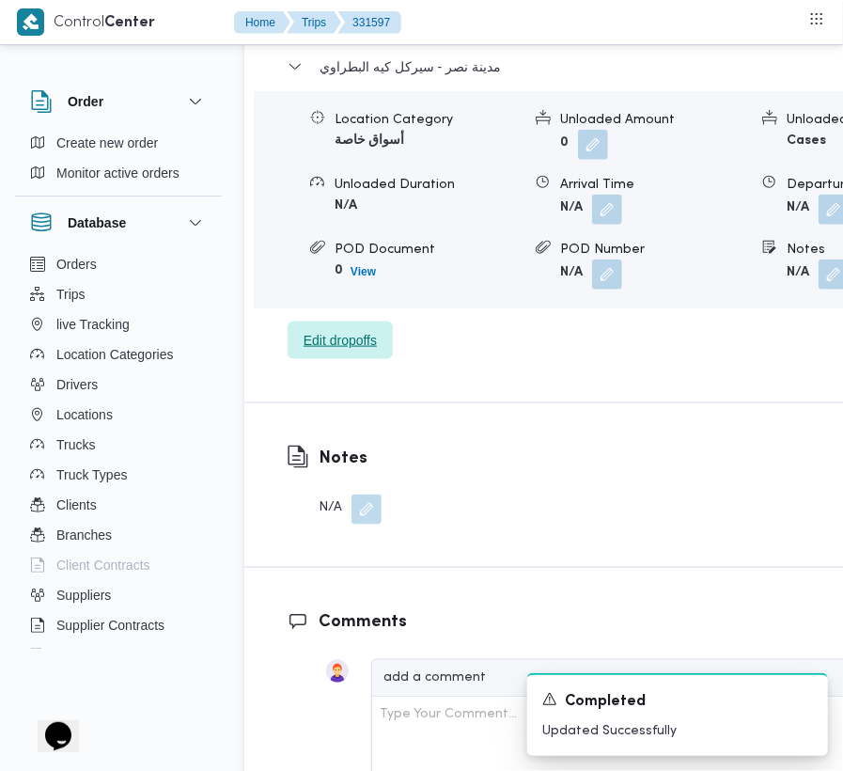
click at [363, 352] on span "Edit dropoffs" at bounding box center [340, 340] width 73 height 23
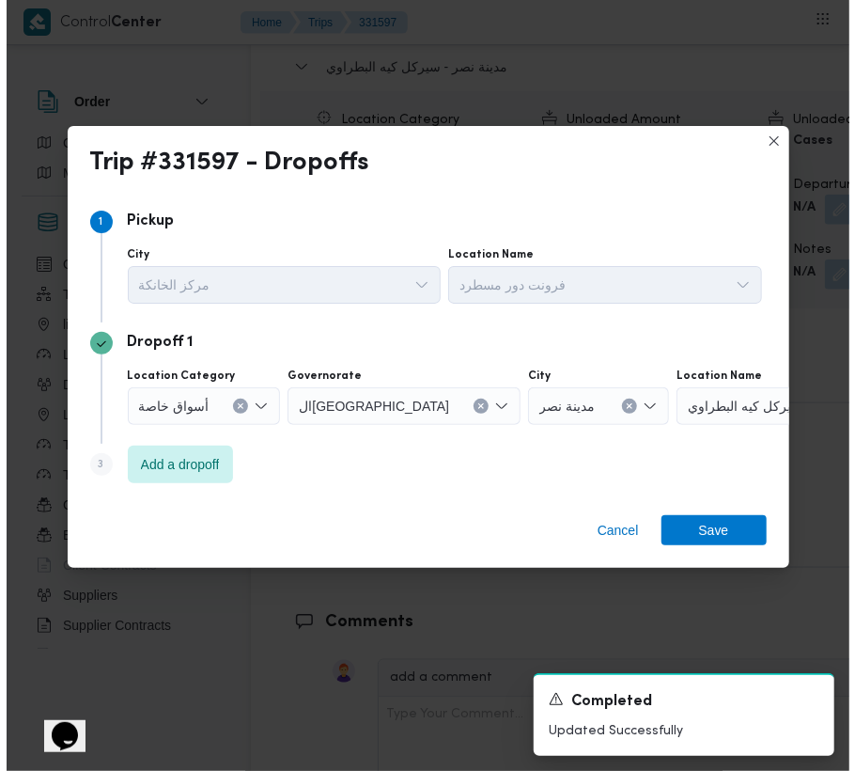
scroll to position [3069, 0]
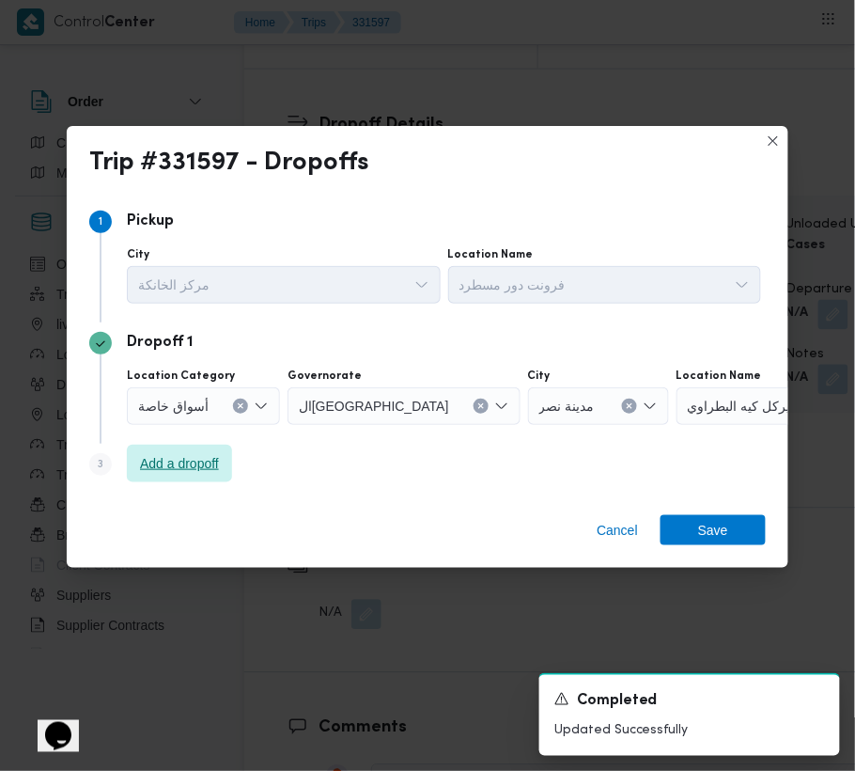
click at [178, 471] on span "Add a dropoff" at bounding box center [179, 463] width 79 height 23
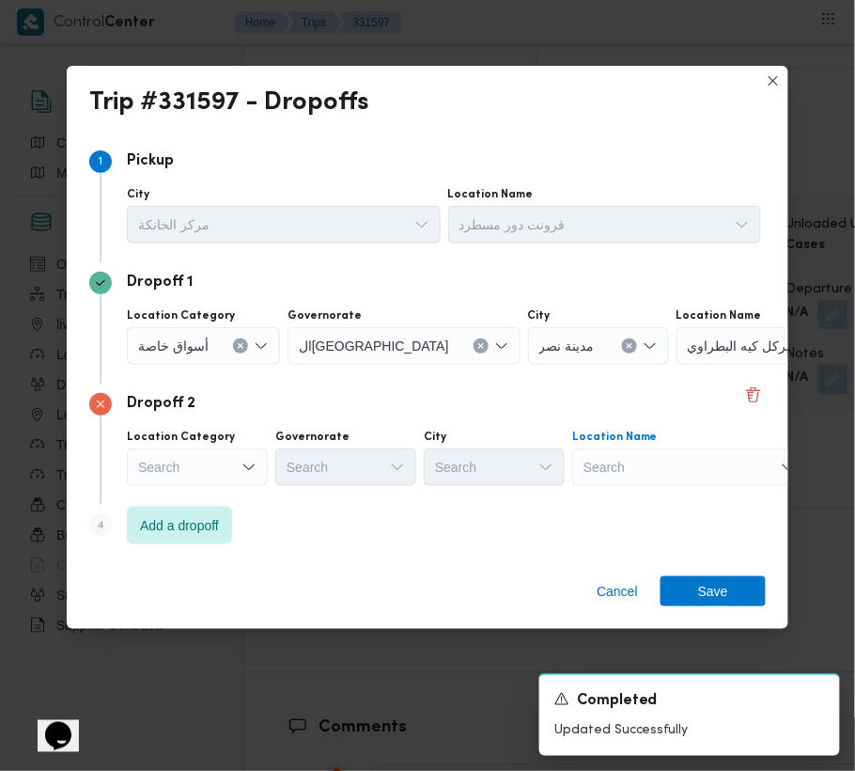
click at [678, 365] on div "Search" at bounding box center [794, 346] width 235 height 38
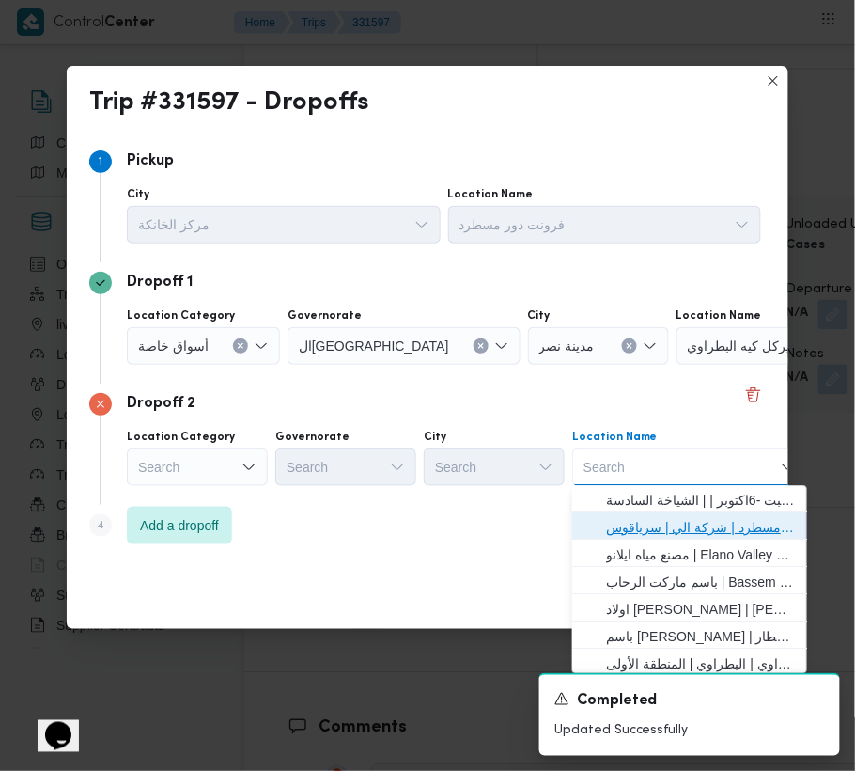
click at [688, 530] on span "فرونت دور مسطرد | شركة الي | سرياقوس" at bounding box center [701, 528] width 190 height 23
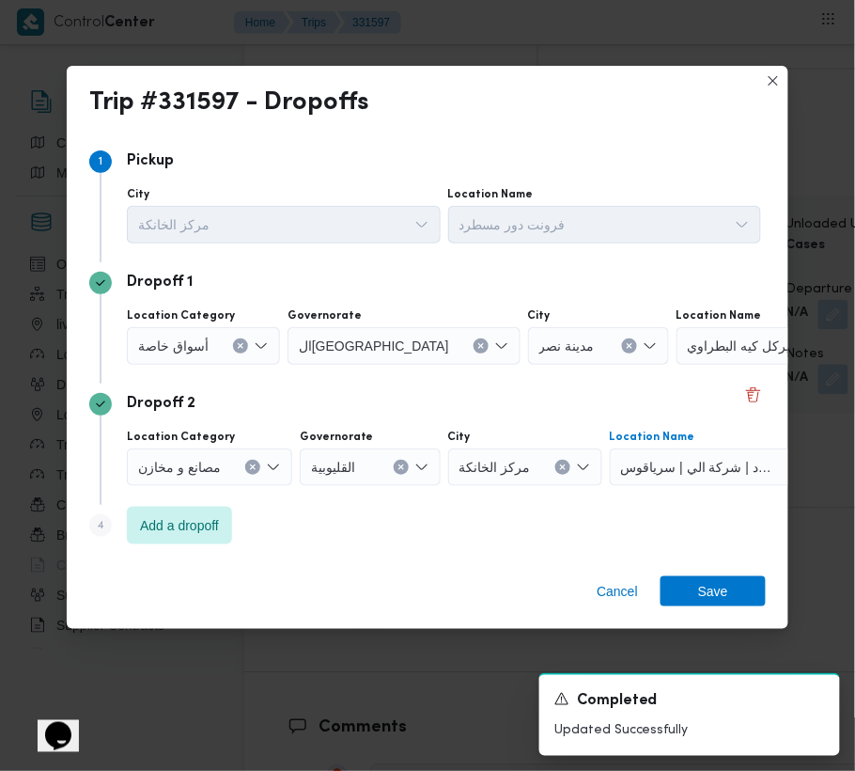
click at [182, 350] on span "أسواق خاصة" at bounding box center [173, 345] width 70 height 21
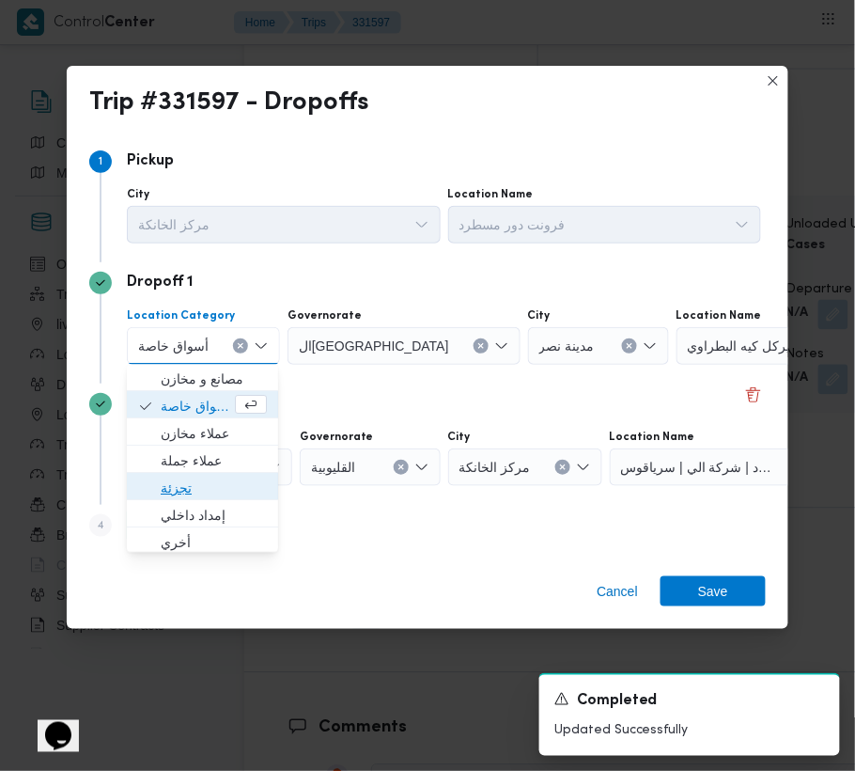
click at [189, 493] on span "تجزئة" at bounding box center [214, 488] width 106 height 23
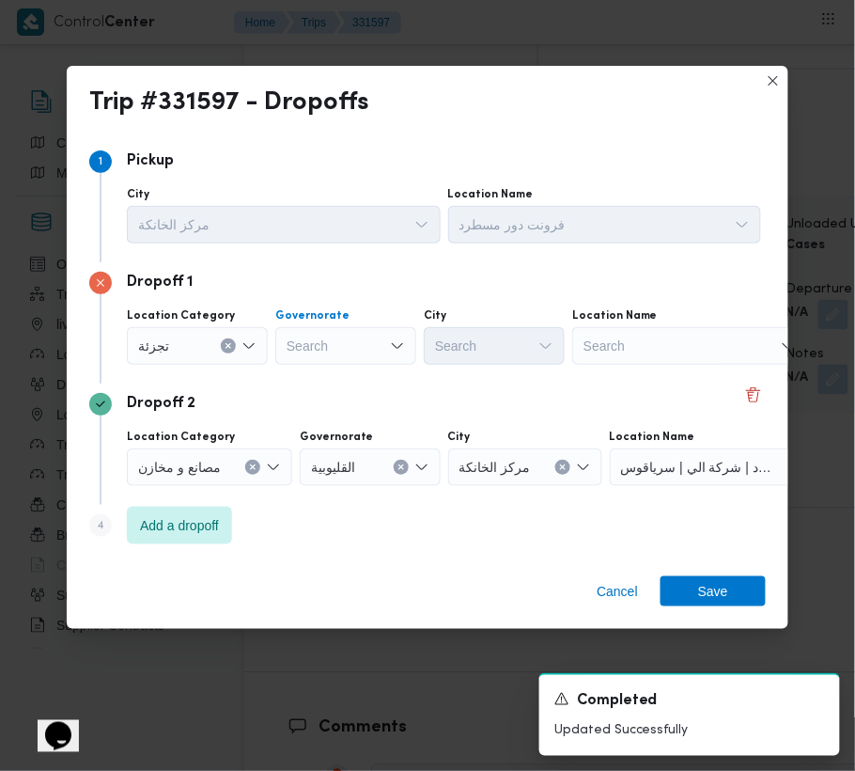
click at [310, 347] on div "Search" at bounding box center [345, 346] width 141 height 38
paste input "القليوبية"
type input "القليوبية"
drag, startPoint x: 362, startPoint y: 327, endPoint x: 365, endPoint y: 348, distance: 20.9
click at [363, 327] on div "القليوبية القليوبية" at bounding box center [345, 346] width 141 height 38
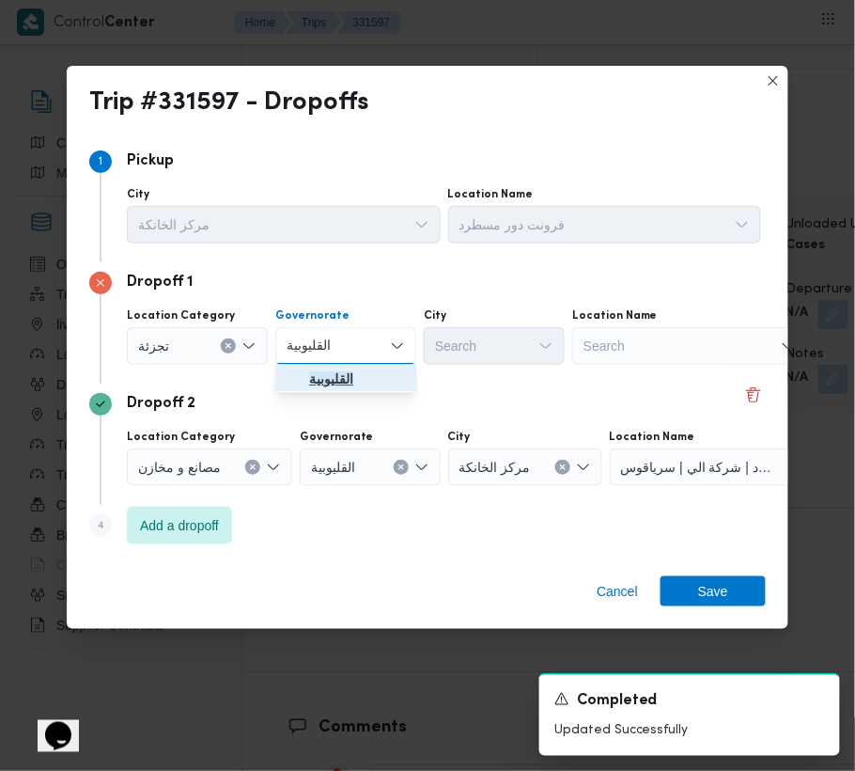
click at [368, 373] on span "القليوبية" at bounding box center [357, 379] width 96 height 23
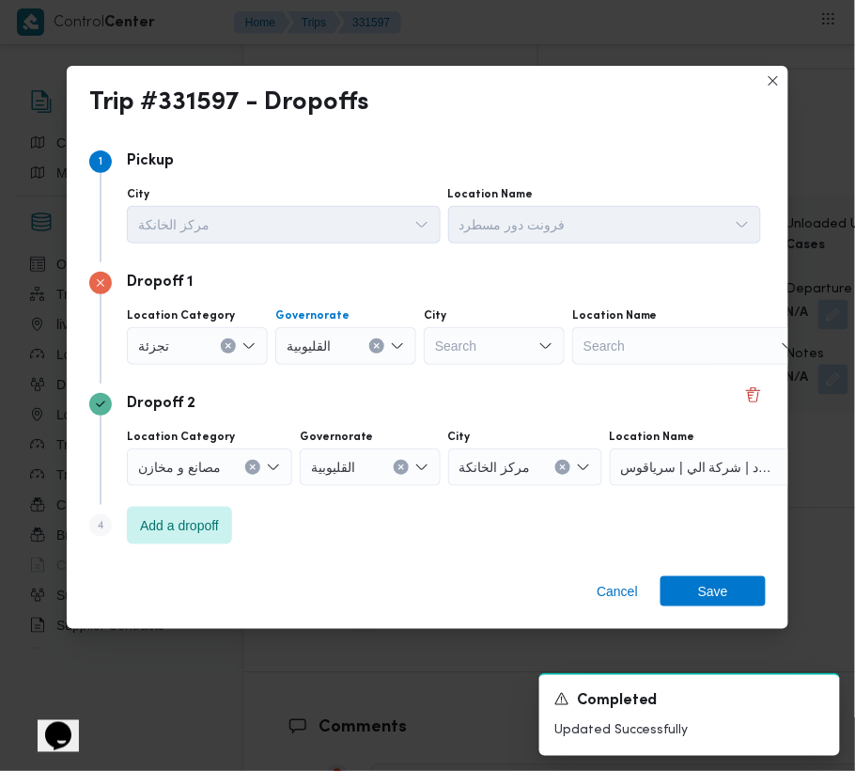
click at [478, 350] on div "Search" at bounding box center [494, 346] width 141 height 38
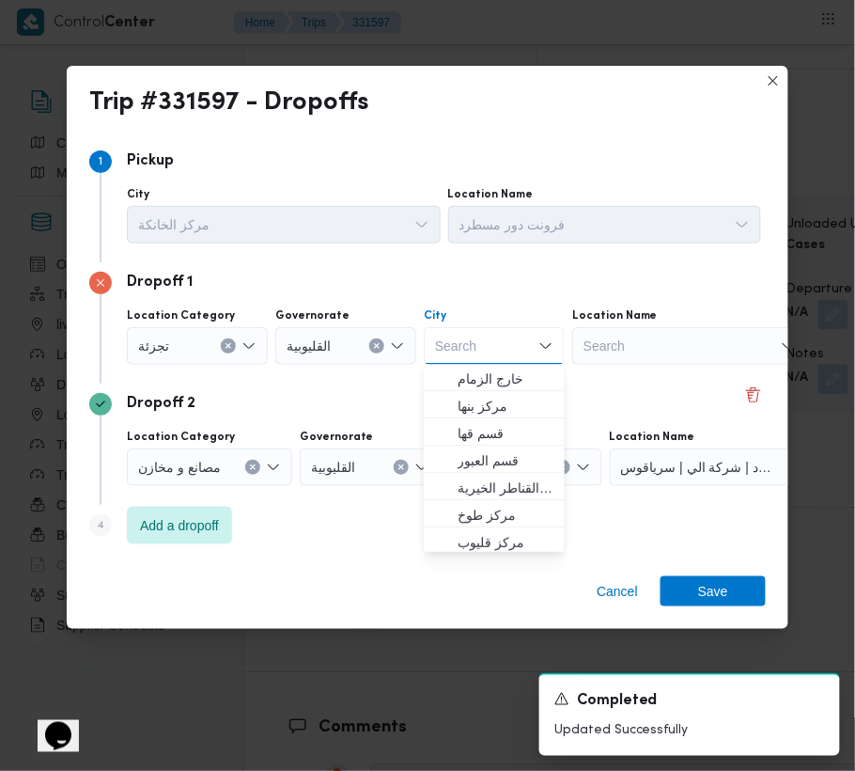
paste input "العبور"
type input "العبور"
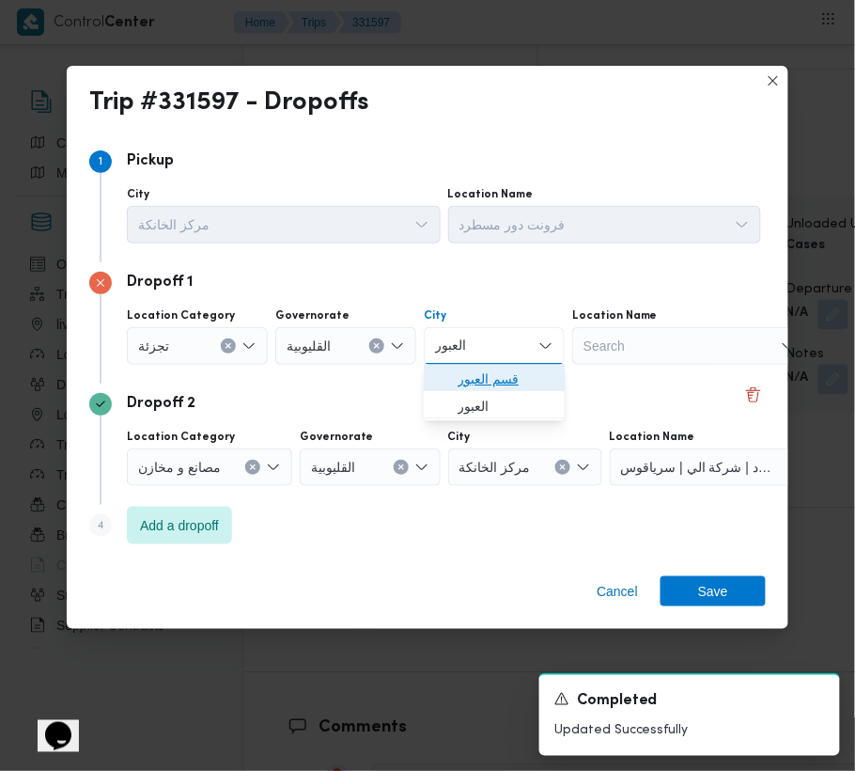
click at [475, 369] on span "قسم العبور" at bounding box center [506, 379] width 96 height 23
click at [468, 370] on div "Dropoff 1 Location Category تجزئة Governorate القليوبية City قسم [GEOGRAPHIC_DA…" at bounding box center [427, 322] width 677 height 121
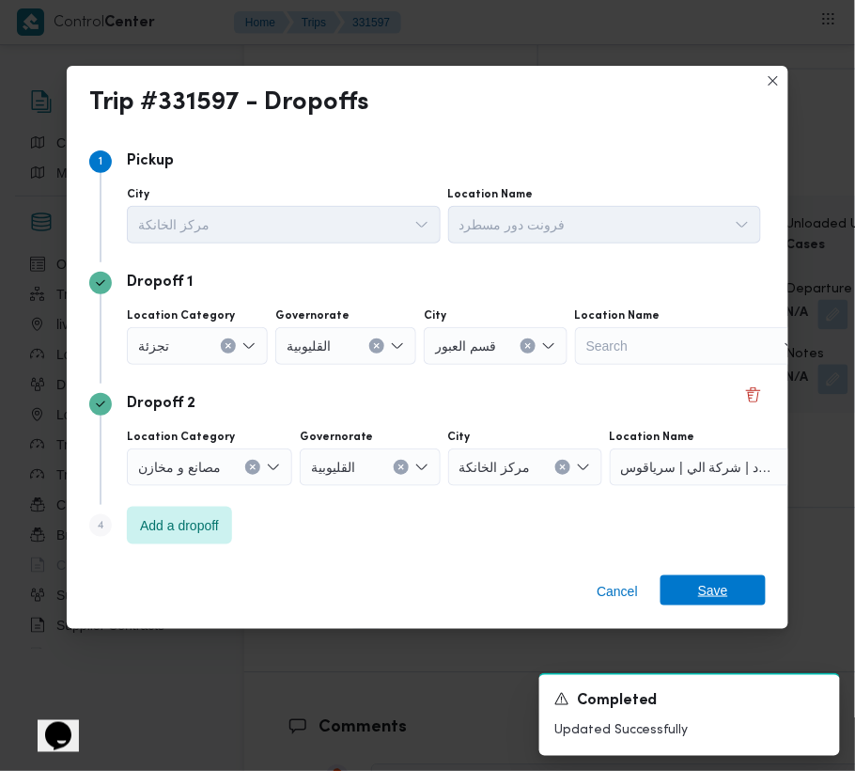
click at [711, 587] on span "Save" at bounding box center [713, 590] width 30 height 30
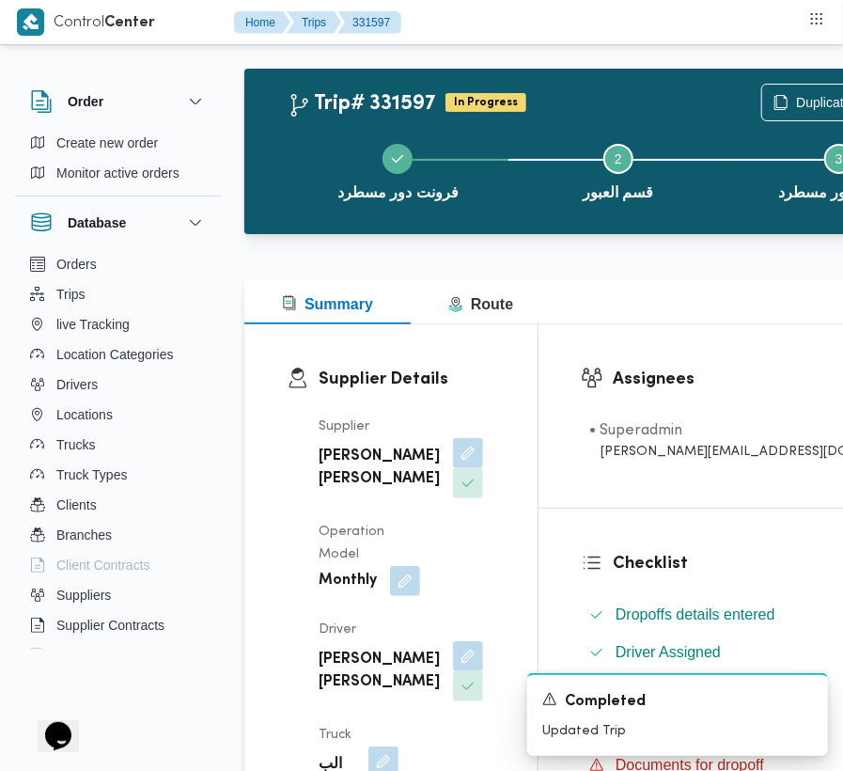
scroll to position [0, 0]
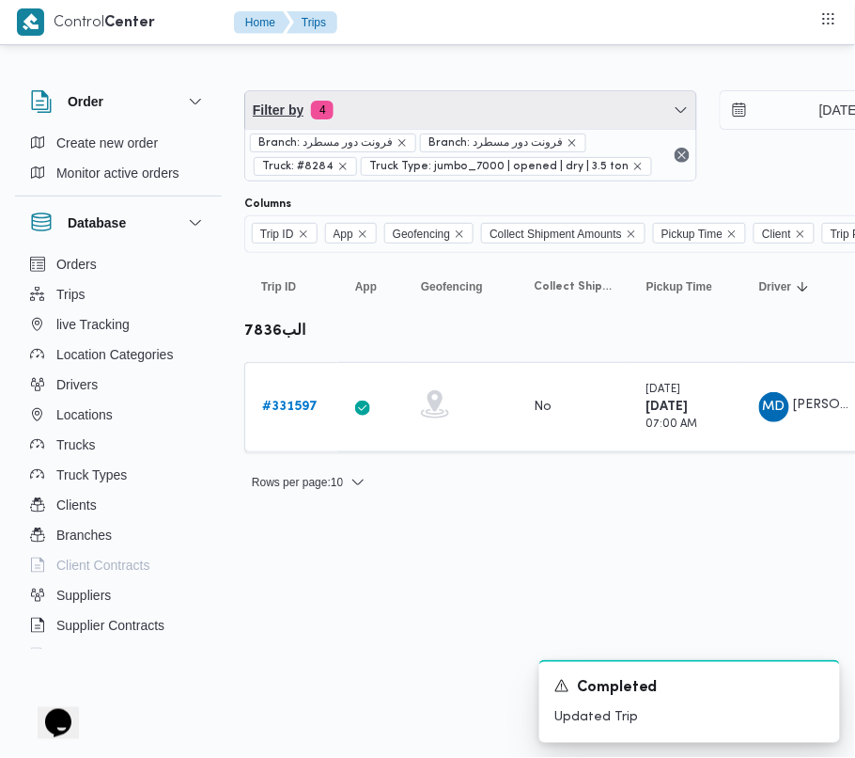
click at [491, 113] on span "Filter by 4" at bounding box center [470, 110] width 451 height 38
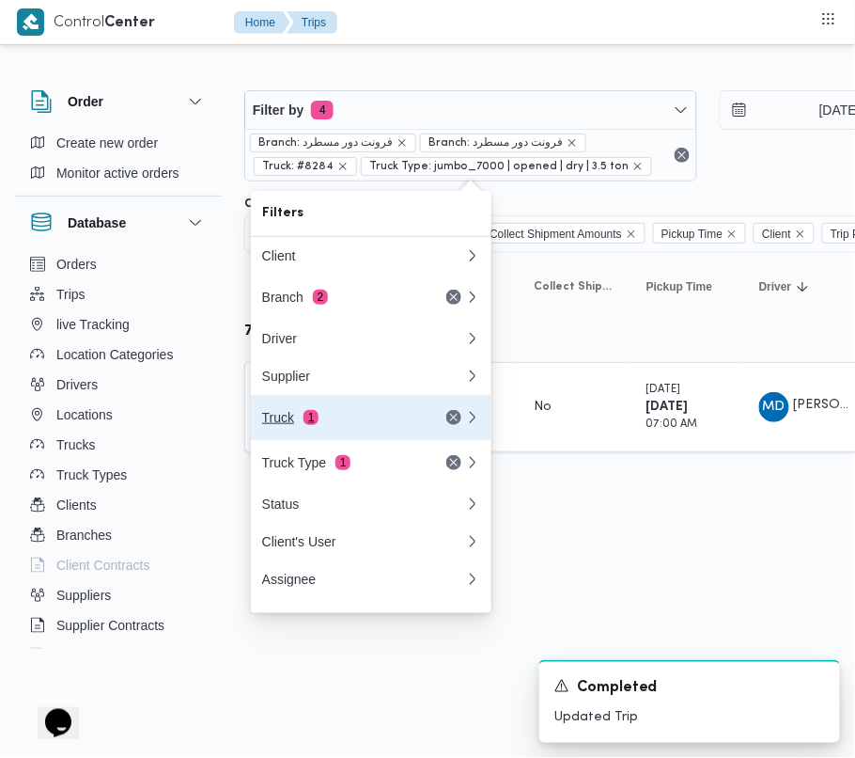
click at [335, 419] on div "Truck 1" at bounding box center [341, 417] width 158 height 15
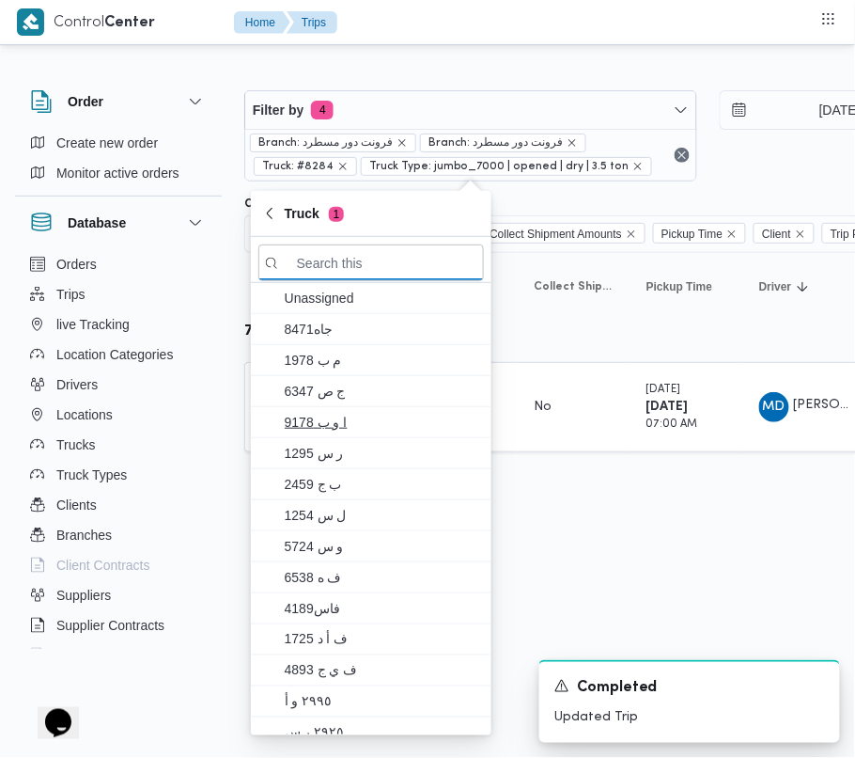
paste input "6849"
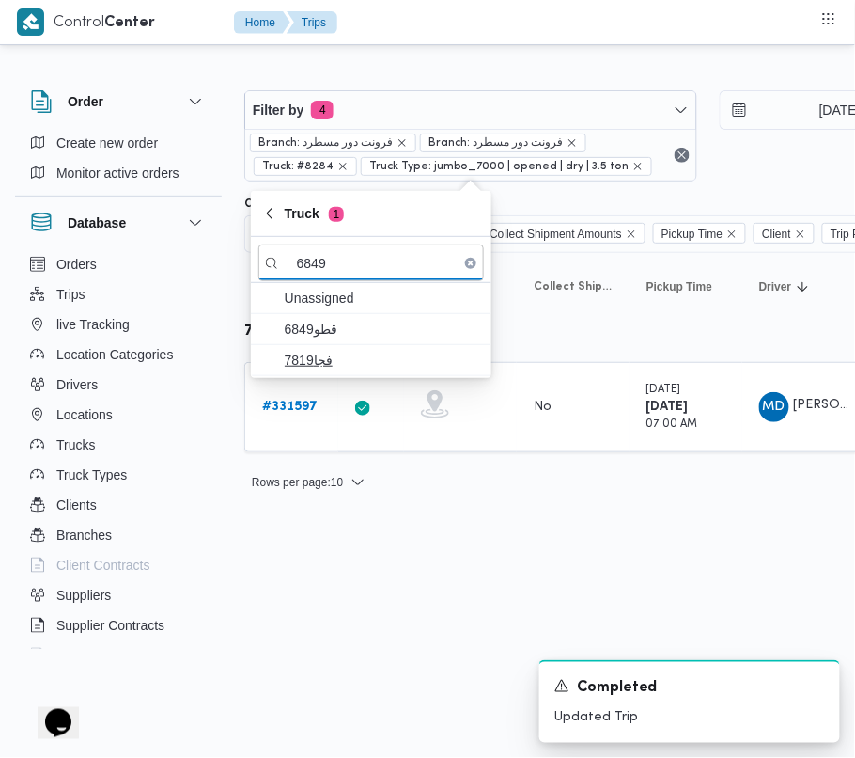
type input "6849"
click at [342, 362] on span "فجا7819" at bounding box center [382, 360] width 195 height 23
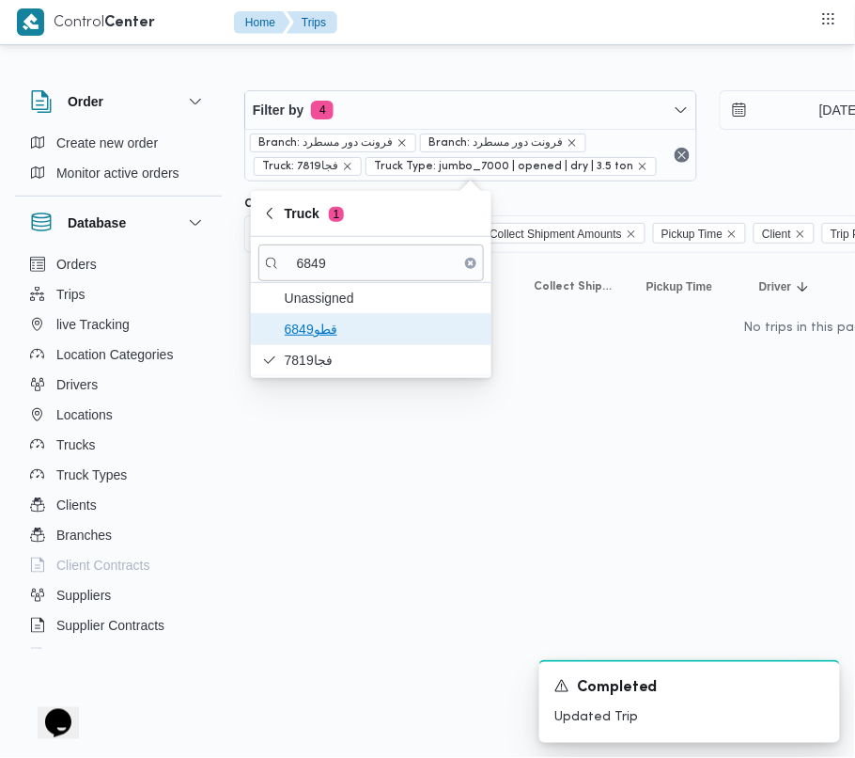
click at [339, 336] on span "قطو6849" at bounding box center [382, 329] width 195 height 23
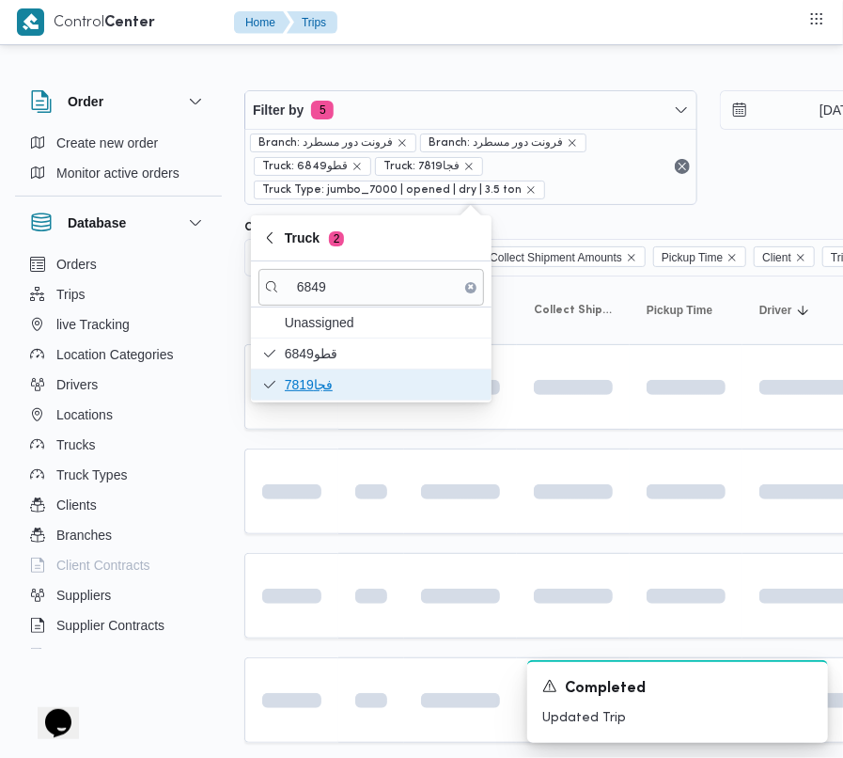
click at [328, 385] on span "فجا7819" at bounding box center [382, 384] width 195 height 23
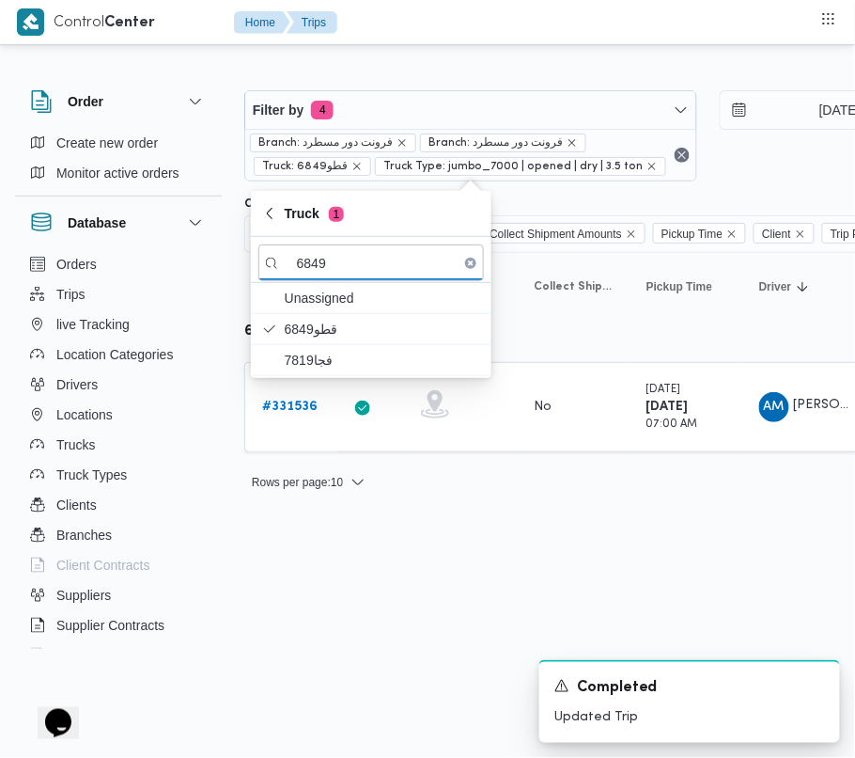
click at [332, 598] on html "Control Center Home Trips Order Create new order Monitor active orders Database…" at bounding box center [427, 379] width 855 height 758
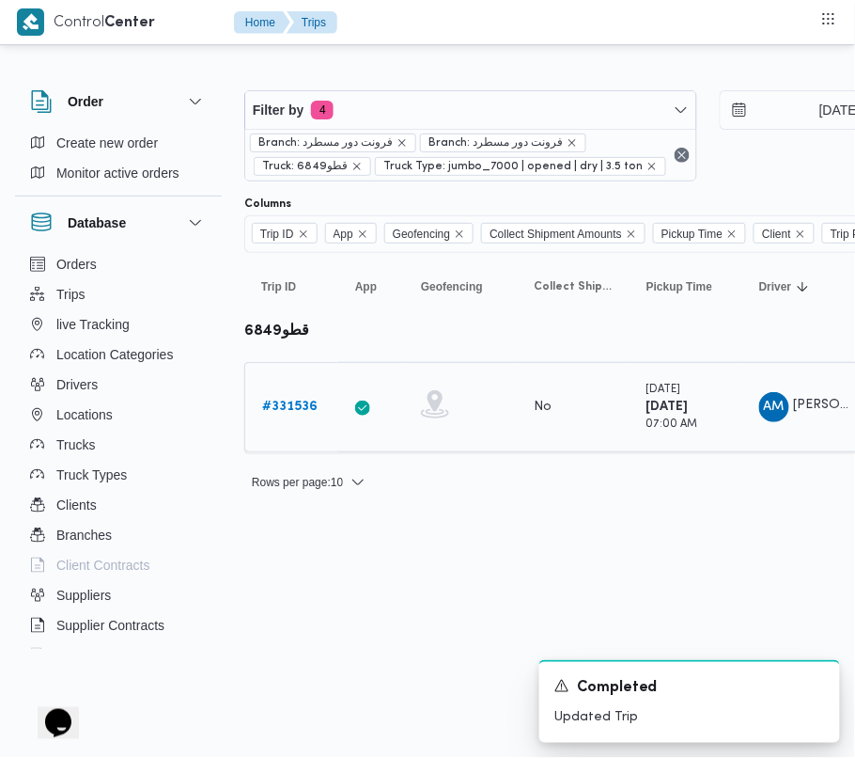
click at [294, 400] on b "# 331536" at bounding box center [289, 406] width 55 height 12
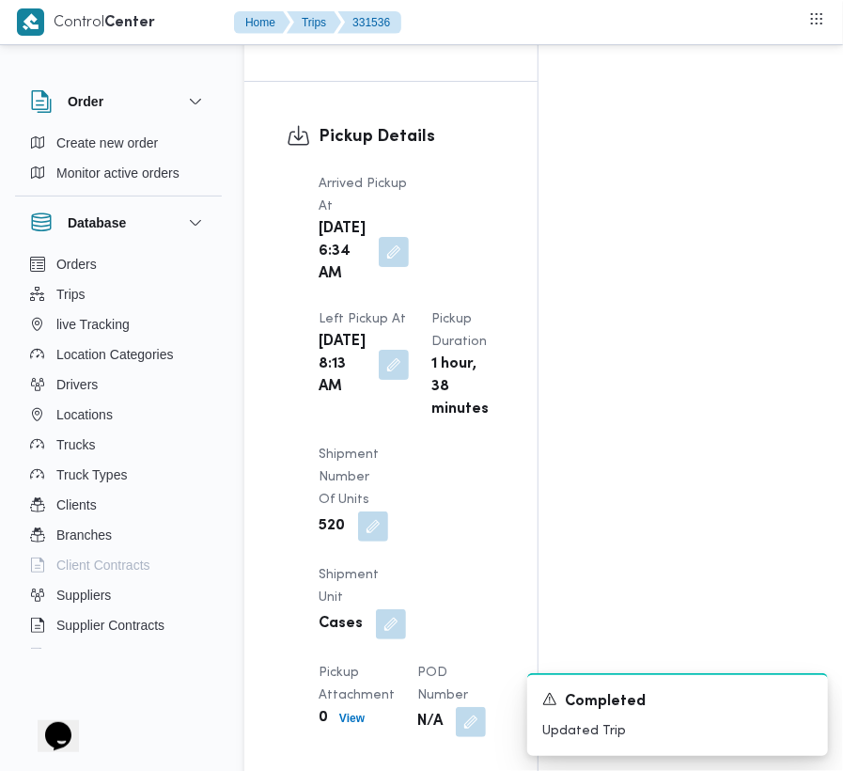
scroll to position [3174, 0]
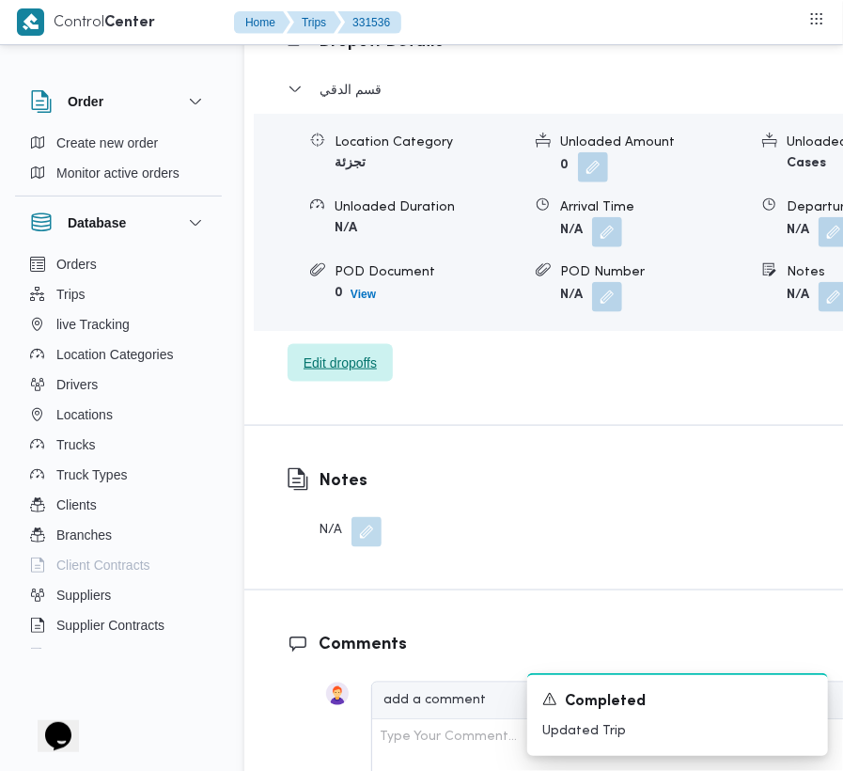
click at [306, 374] on span "Edit dropoffs" at bounding box center [340, 363] width 73 height 23
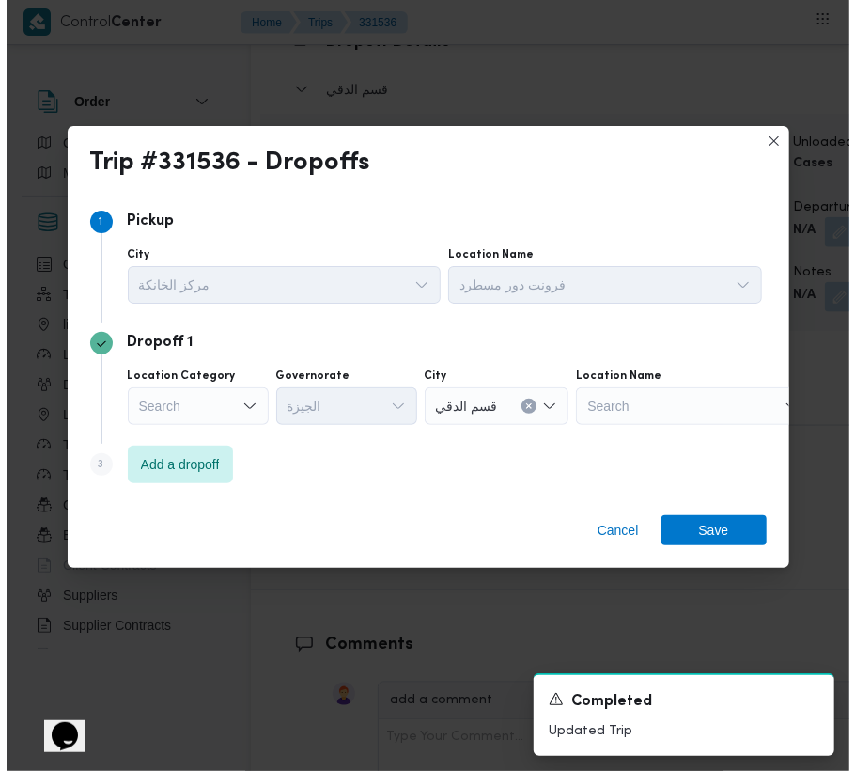
scroll to position [3069, 0]
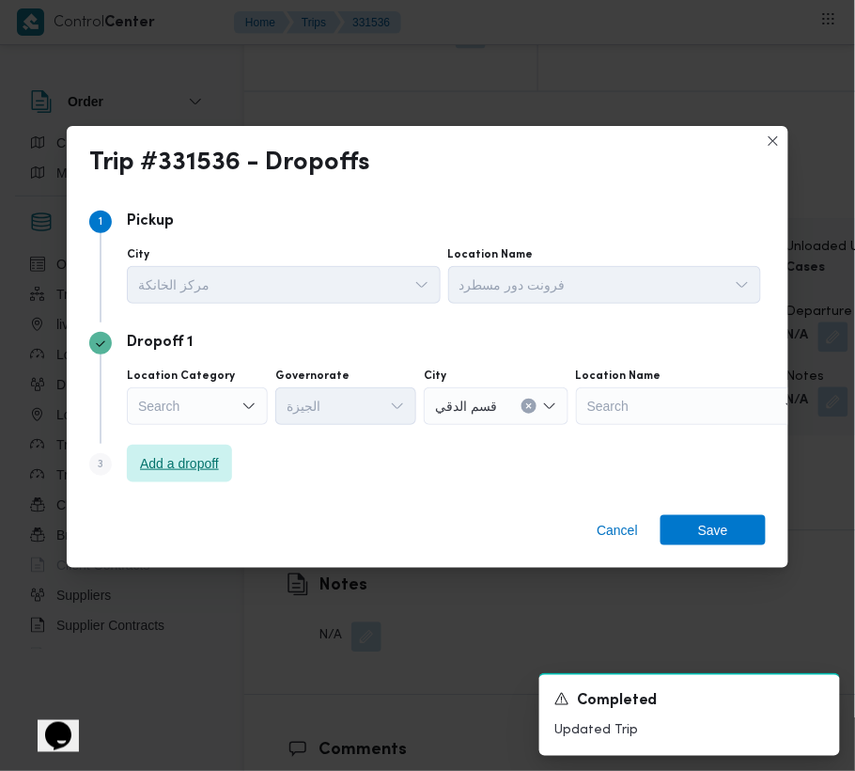
click at [214, 449] on span "Add a dropoff" at bounding box center [179, 464] width 105 height 38
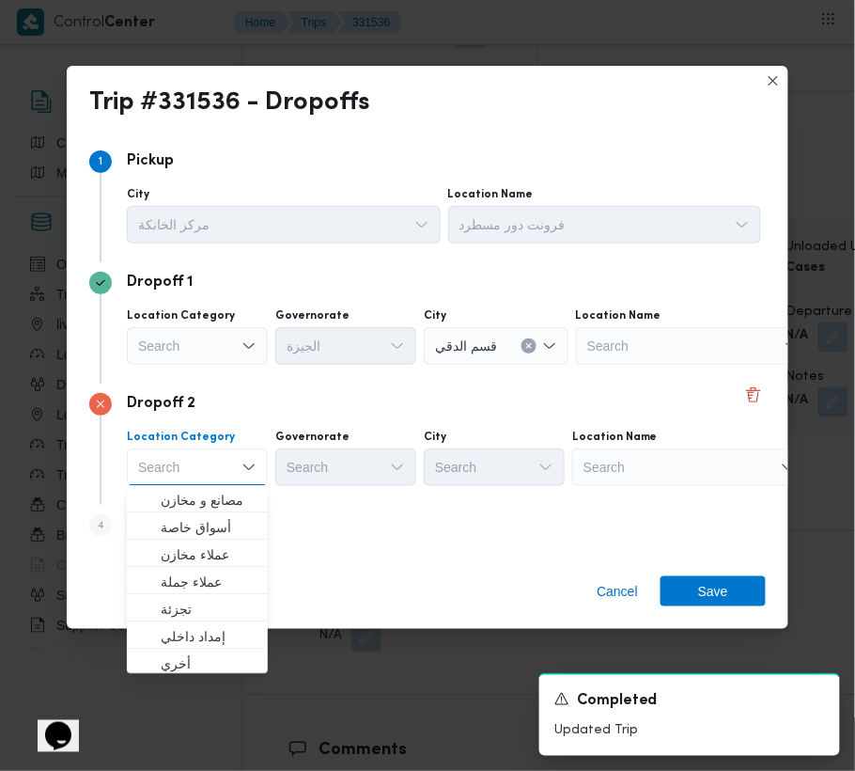
click at [680, 365] on div "Search" at bounding box center [693, 346] width 235 height 38
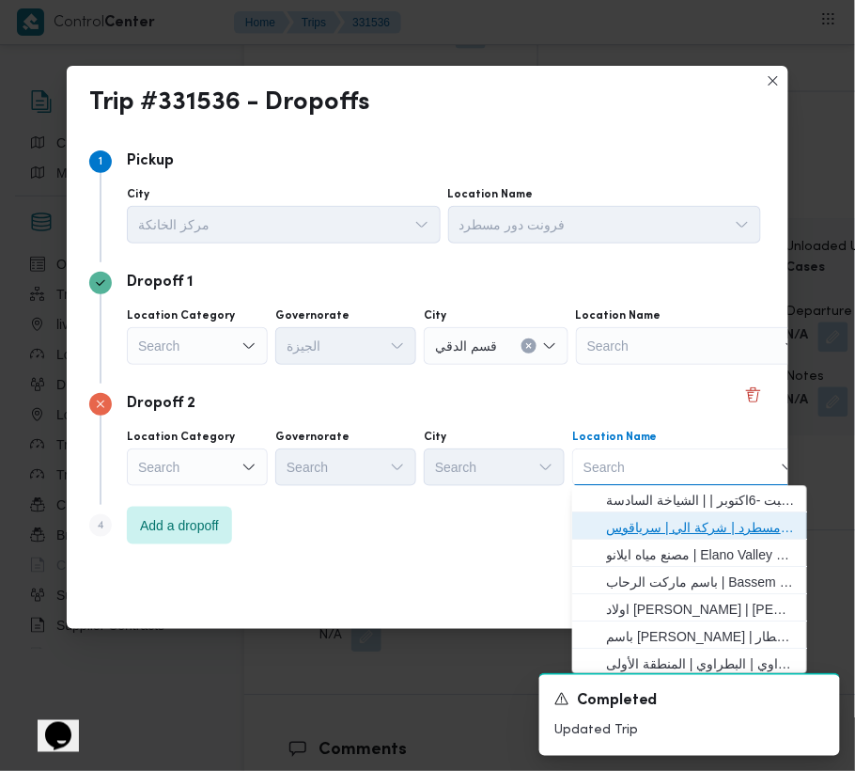
click at [690, 523] on span "فرونت دور مسطرد | شركة الي | سرياقوس" at bounding box center [701, 528] width 190 height 23
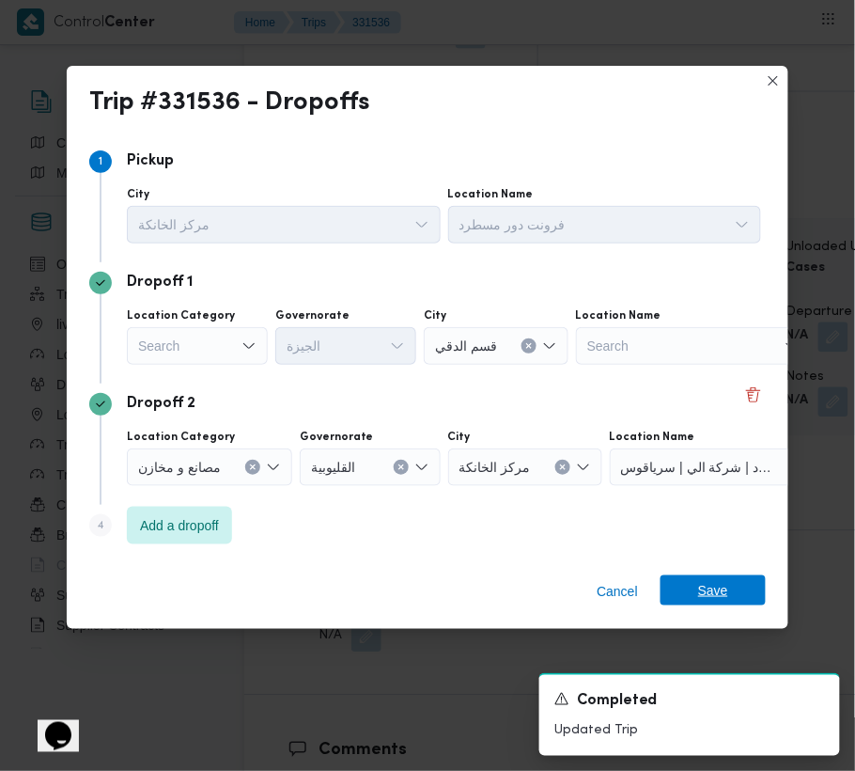
click at [719, 592] on span "Save" at bounding box center [713, 590] width 30 height 30
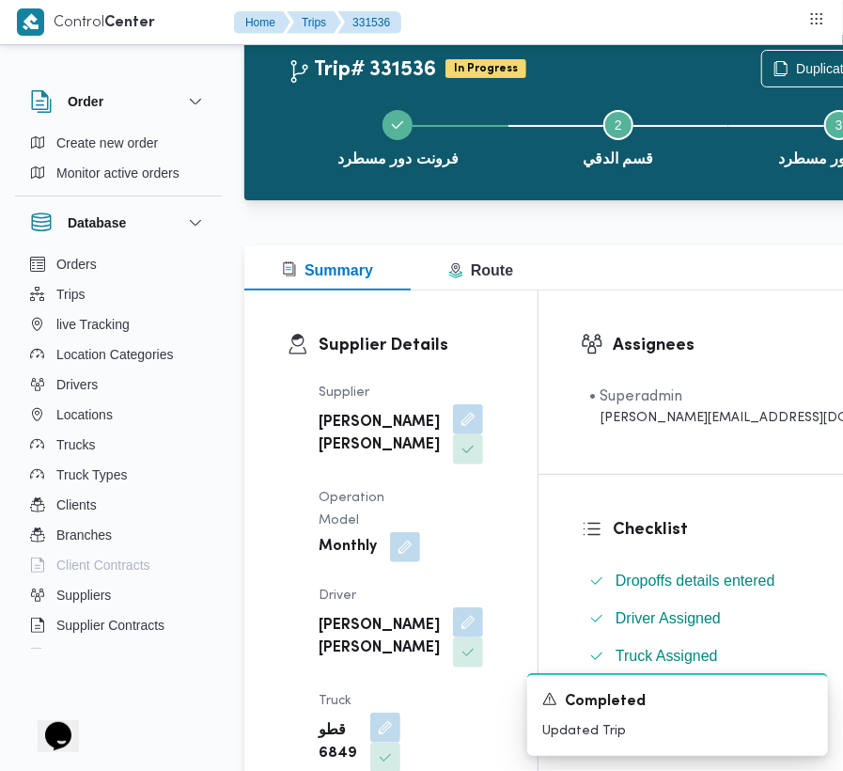
scroll to position [0, 0]
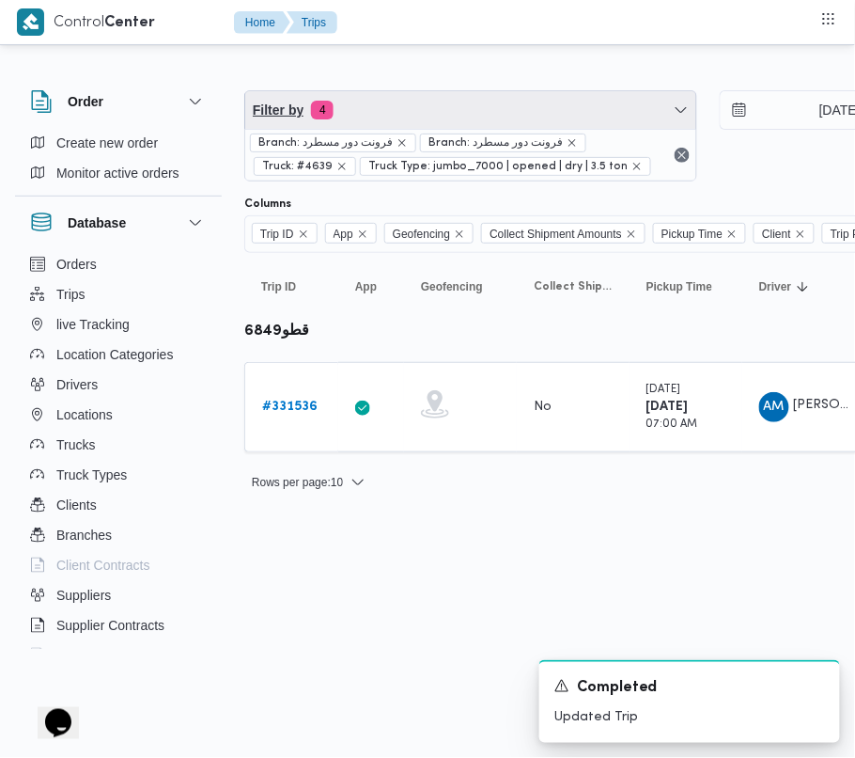
click at [464, 106] on span "Filter by 4" at bounding box center [470, 110] width 451 height 38
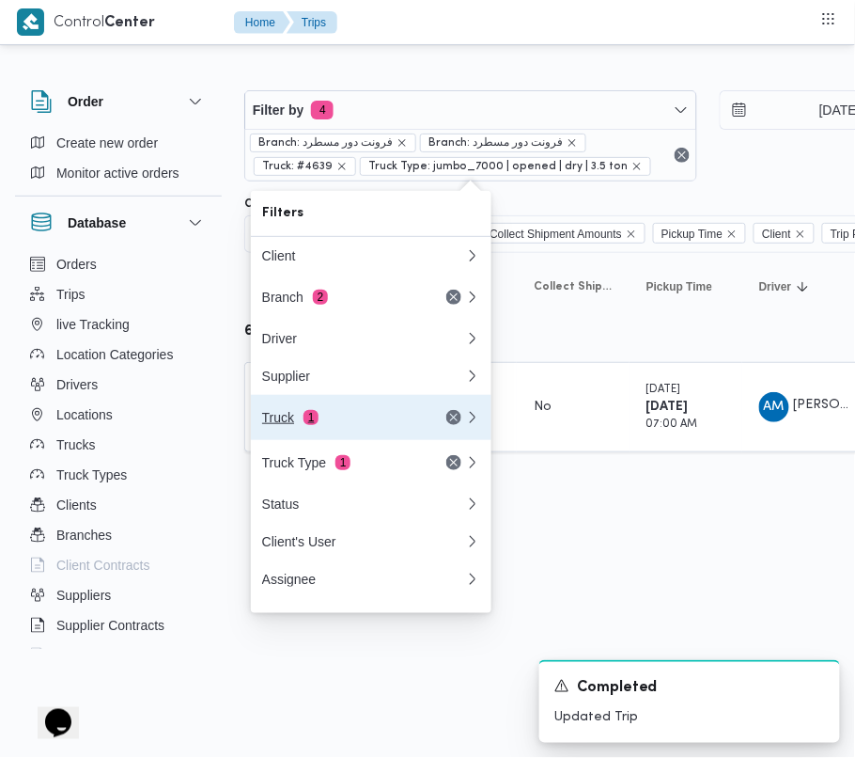
click at [373, 414] on div "Truck 1" at bounding box center [364, 417] width 226 height 45
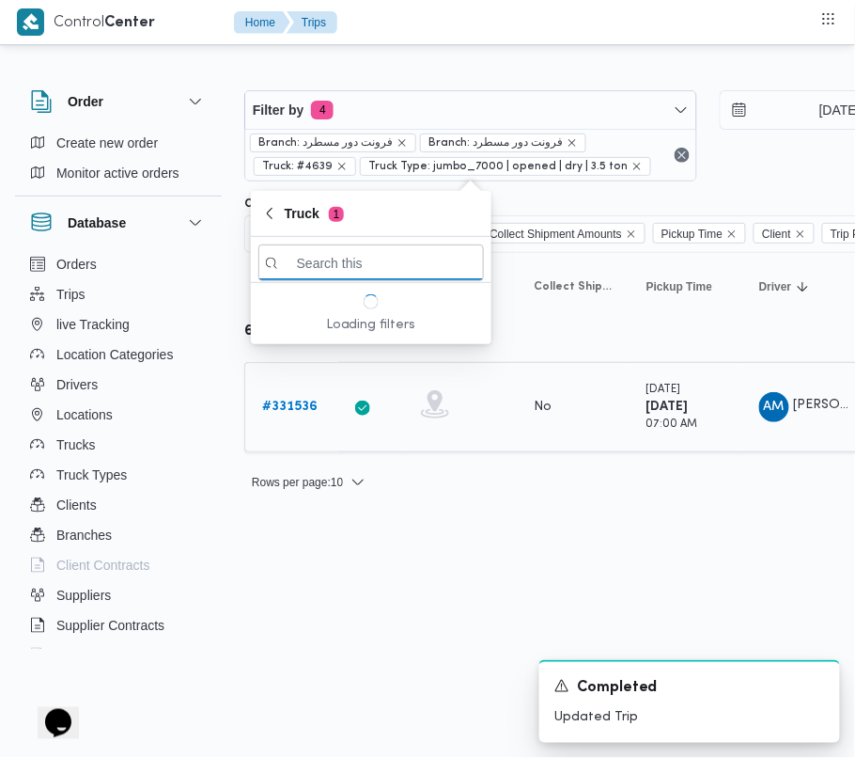
paste input "2319تور"
click at [338, 261] on input "2319تور" at bounding box center [371, 262] width 226 height 37
drag, startPoint x: 329, startPoint y: 265, endPoint x: 355, endPoint y: 268, distance: 26.5
click at [355, 268] on input "2319تور" at bounding box center [371, 262] width 226 height 37
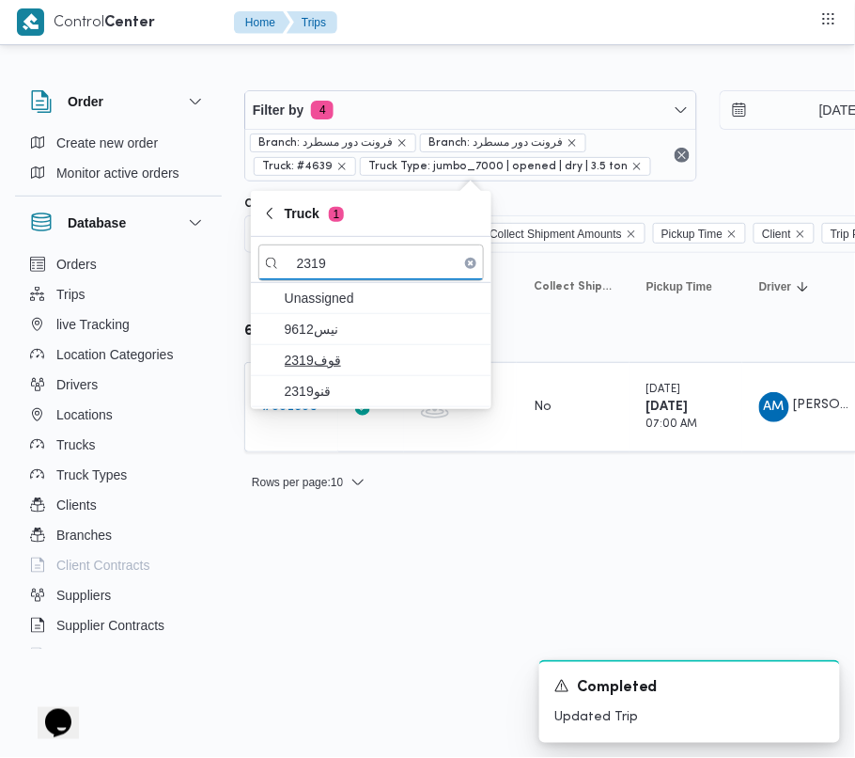
type input "2319"
click at [336, 367] on span "2319قوف" at bounding box center [382, 360] width 195 height 23
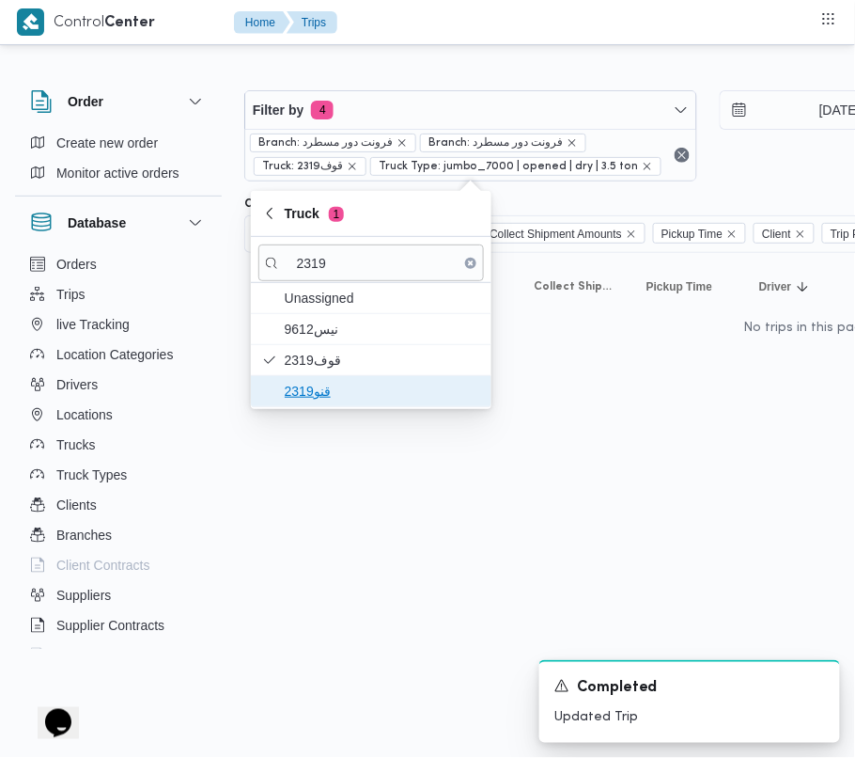
click at [332, 388] on span "قنو2319" at bounding box center [382, 391] width 195 height 23
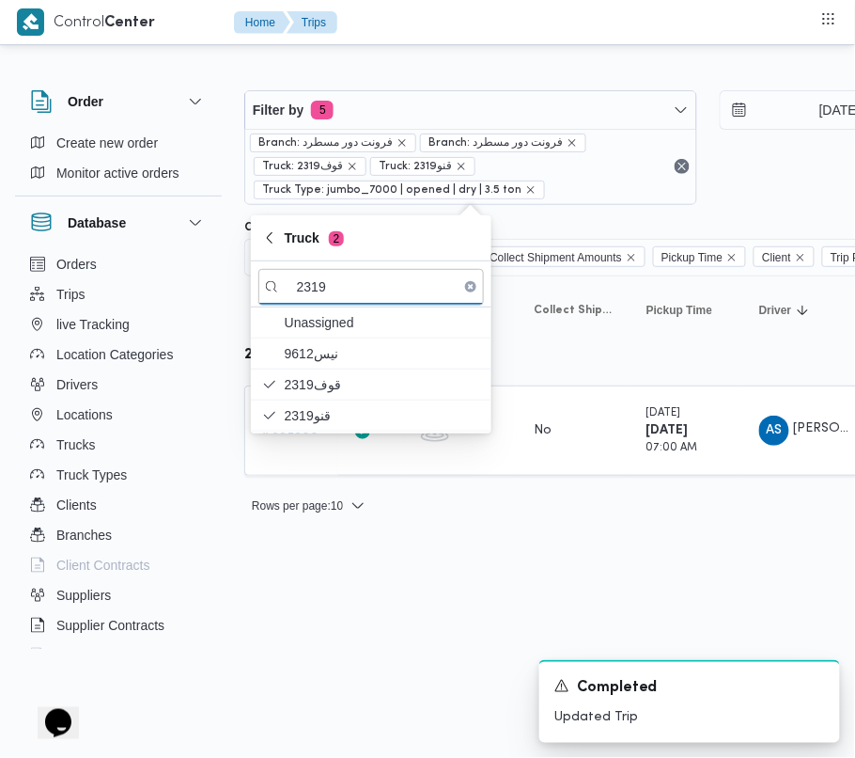
drag, startPoint x: 346, startPoint y: 605, endPoint x: 342, endPoint y: 590, distance: 15.5
click at [346, 605] on html "Control Center Home Trips Order Create new order Monitor active orders Database…" at bounding box center [427, 379] width 855 height 758
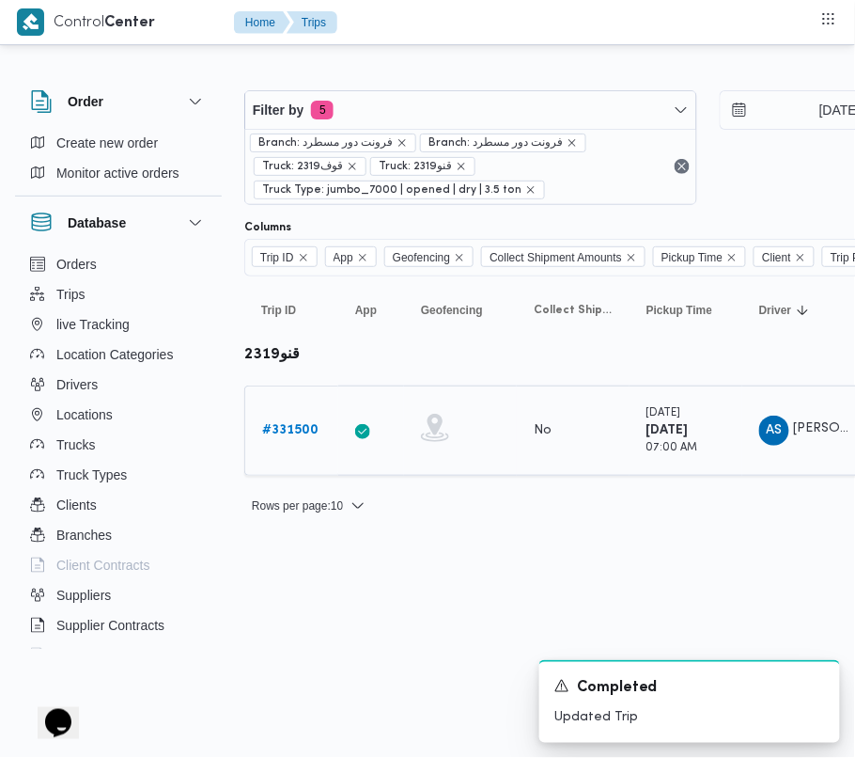
click at [282, 436] on b "# 331500" at bounding box center [290, 430] width 56 height 12
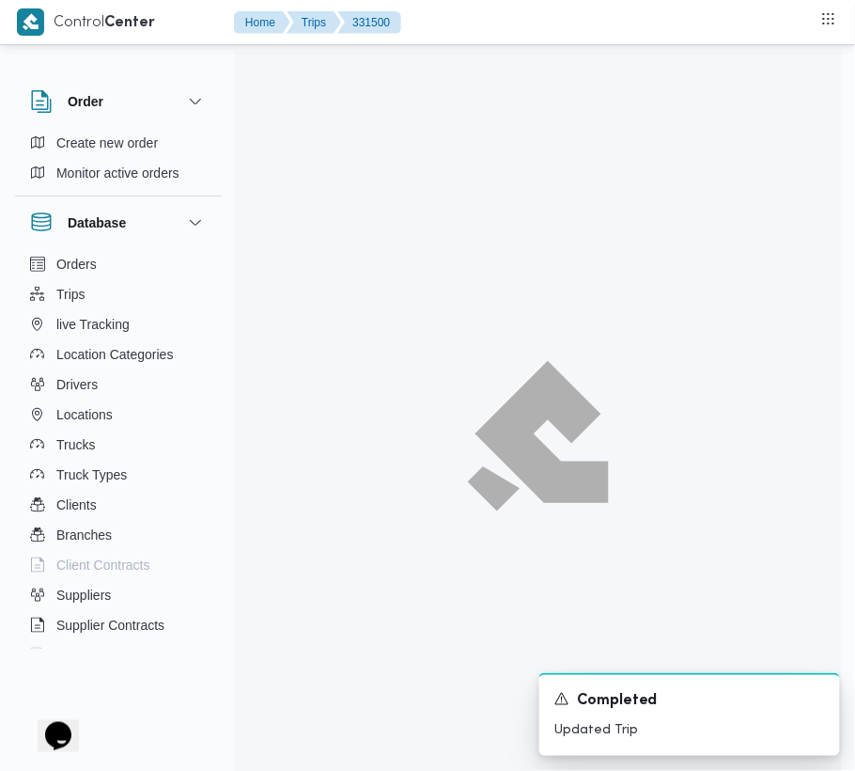
click at [283, 436] on div at bounding box center [538, 436] width 607 height 771
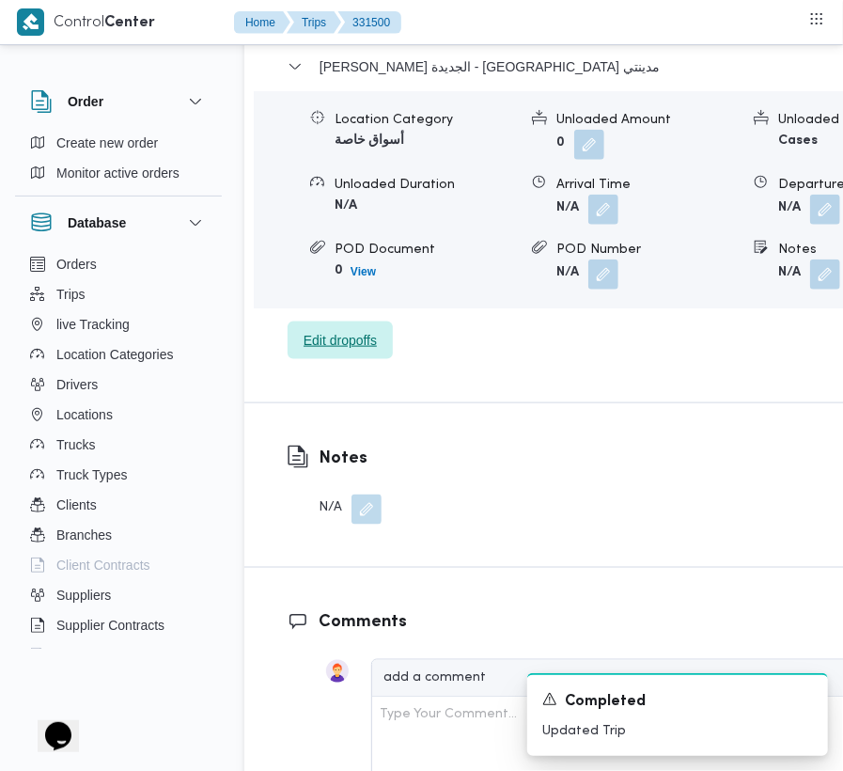
click at [336, 329] on span "Edit dropoffs" at bounding box center [340, 340] width 73 height 23
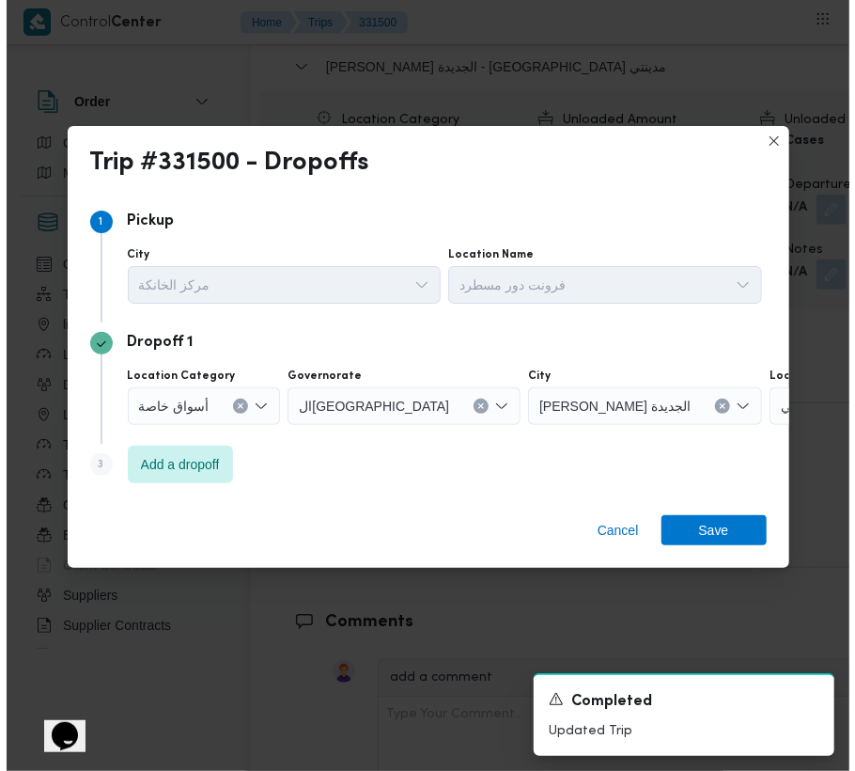
scroll to position [3099, 0]
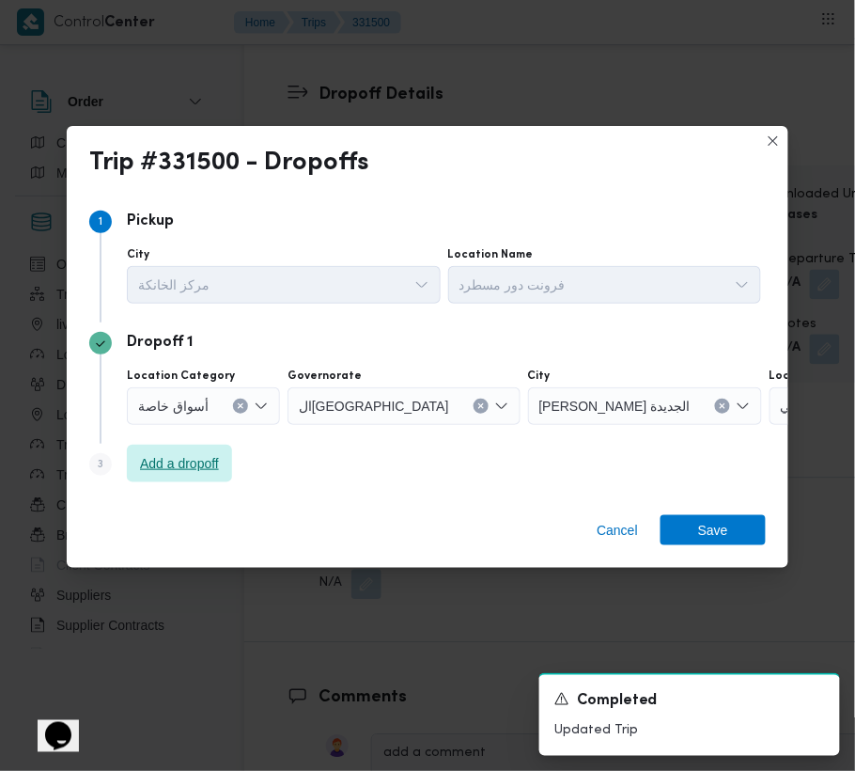
click at [188, 455] on span "Add a dropoff" at bounding box center [179, 463] width 79 height 23
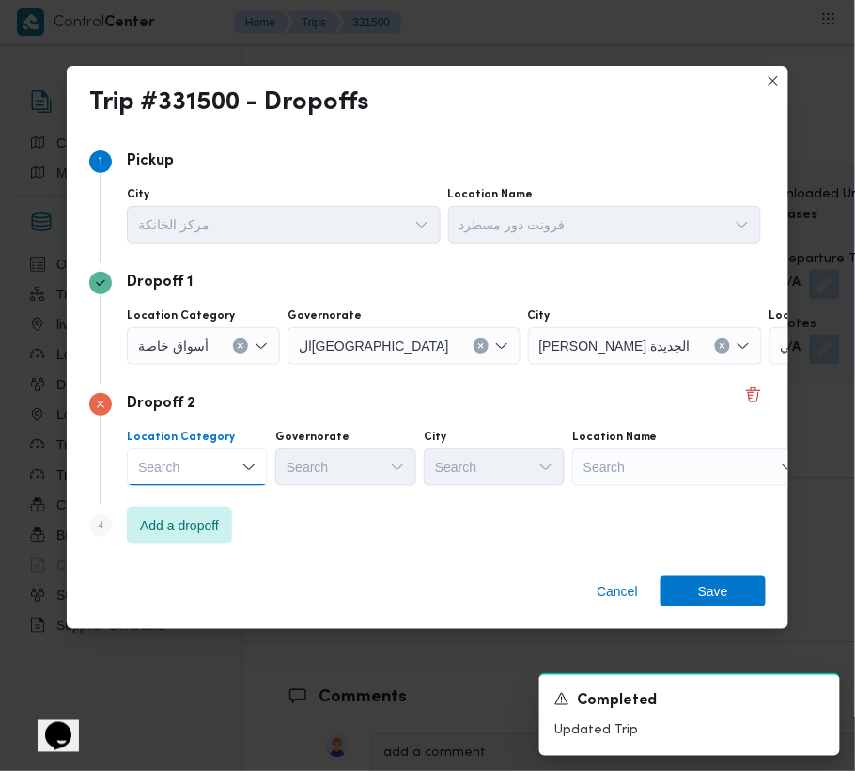
click at [376, 536] on div "Step 4 is disabled 4 Add a dropoff" at bounding box center [427, 529] width 677 height 49
click at [195, 541] on span "Add a dropoff" at bounding box center [179, 525] width 105 height 38
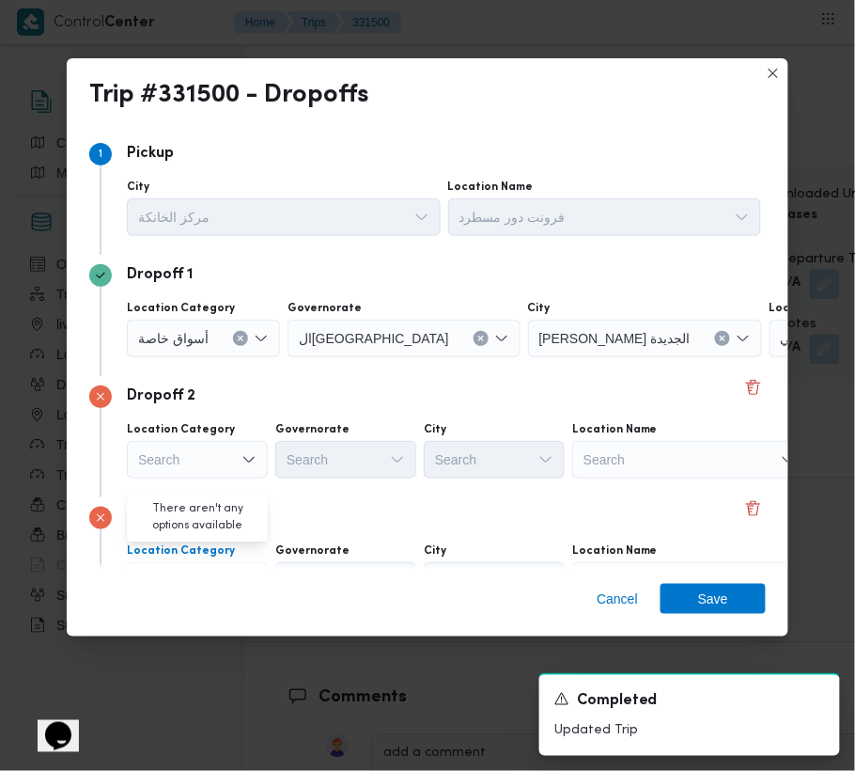
scroll to position [106, 0]
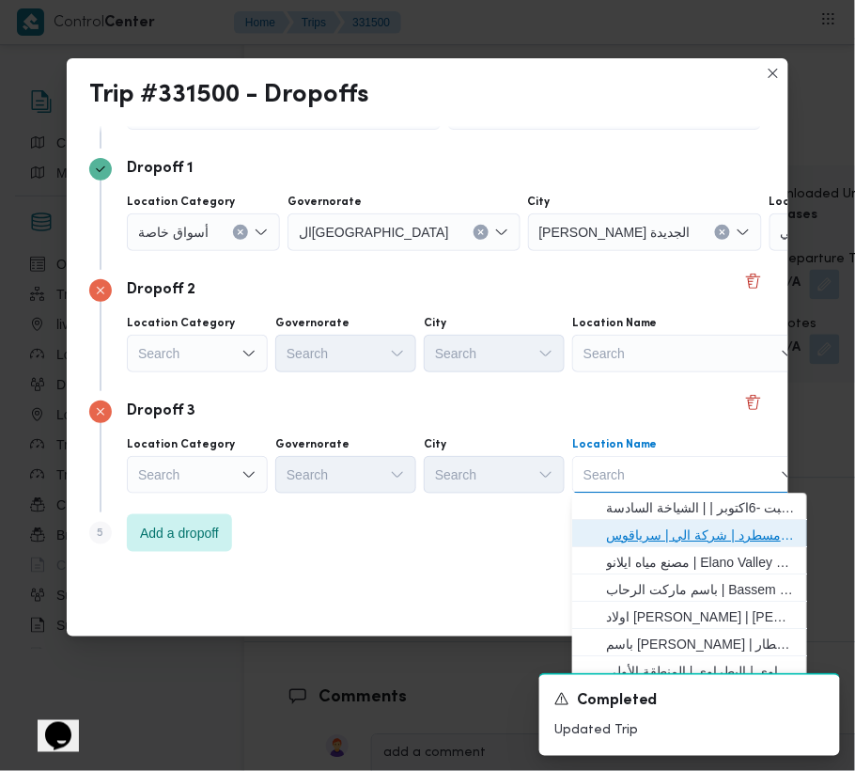
click at [680, 532] on span "فرونت دور مسطرد | شركة الي | سرياقوس" at bounding box center [701, 535] width 190 height 23
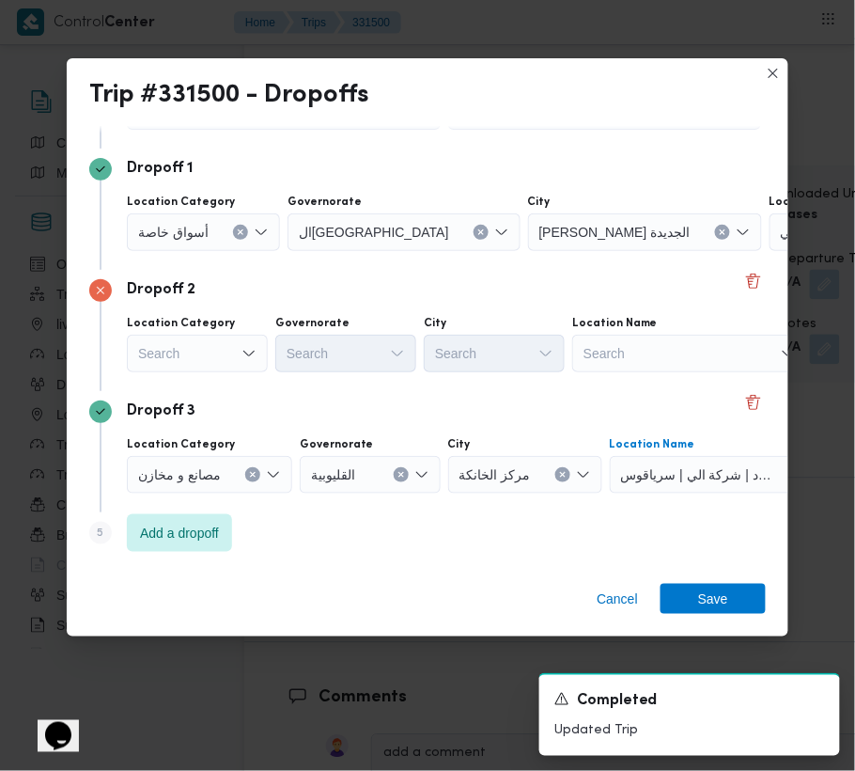
click at [184, 251] on div "Search" at bounding box center [203, 232] width 153 height 38
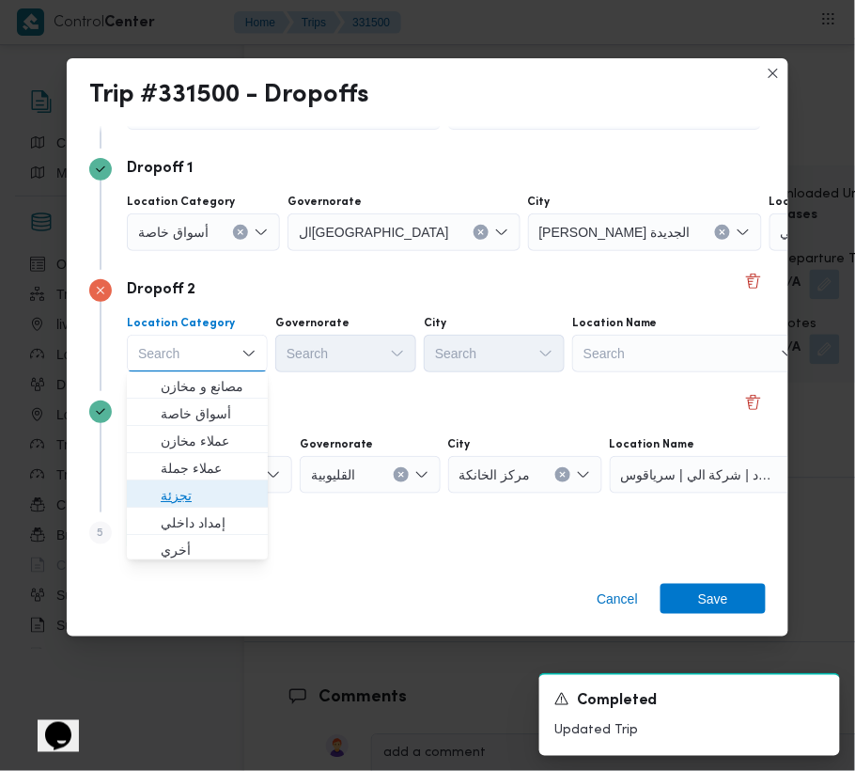
click at [211, 502] on span "تجزئة" at bounding box center [209, 496] width 96 height 23
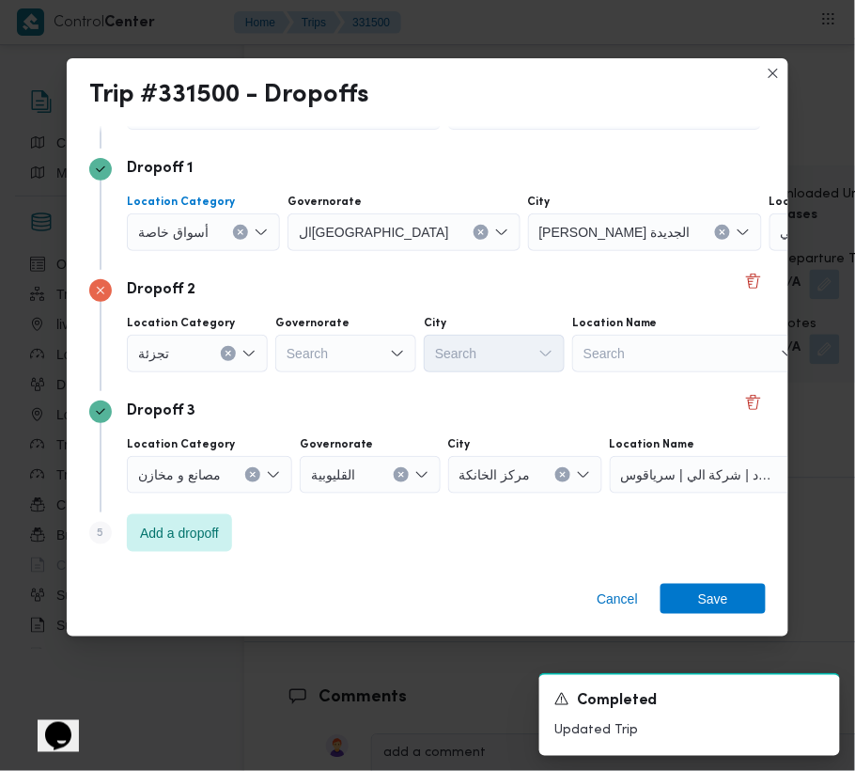
click at [199, 216] on div "أسواق خاصة" at bounding box center [203, 232] width 153 height 38
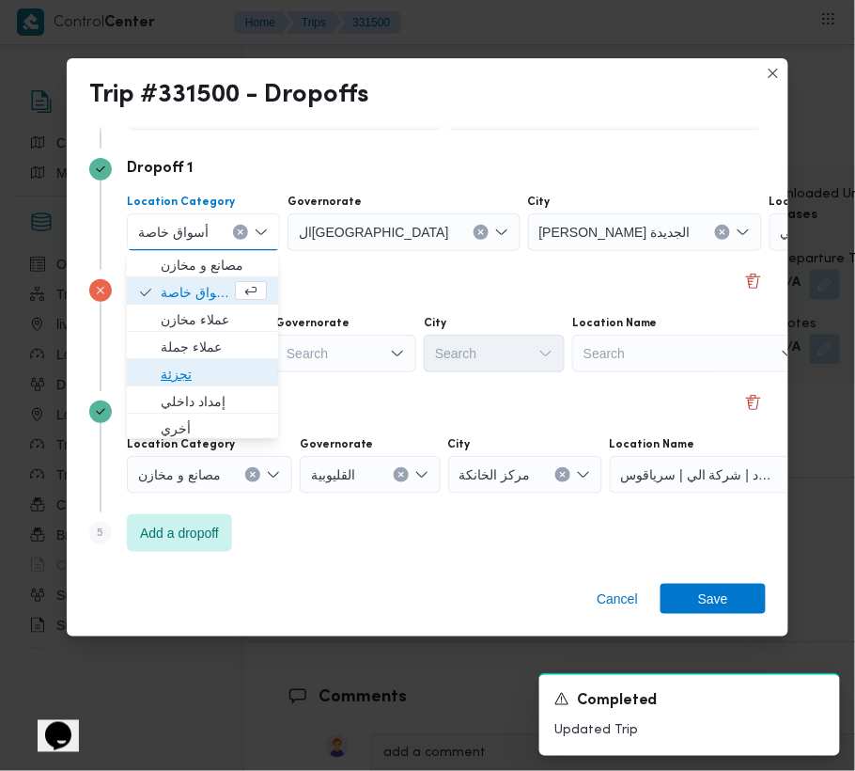
click at [209, 370] on span "تجزئة" at bounding box center [214, 375] width 106 height 23
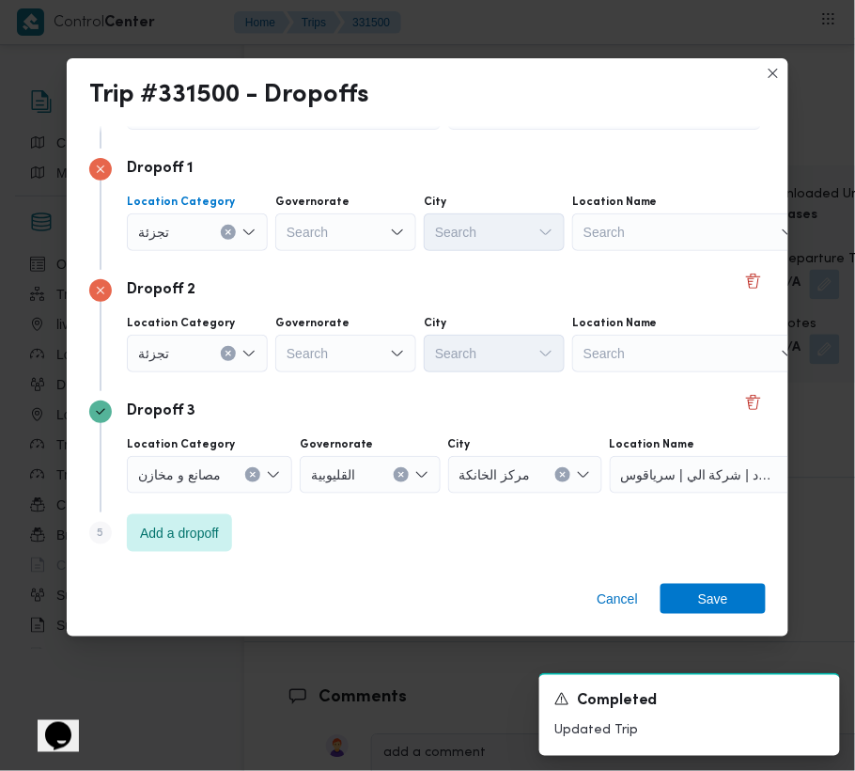
click at [348, 251] on div "Search" at bounding box center [345, 232] width 141 height 38
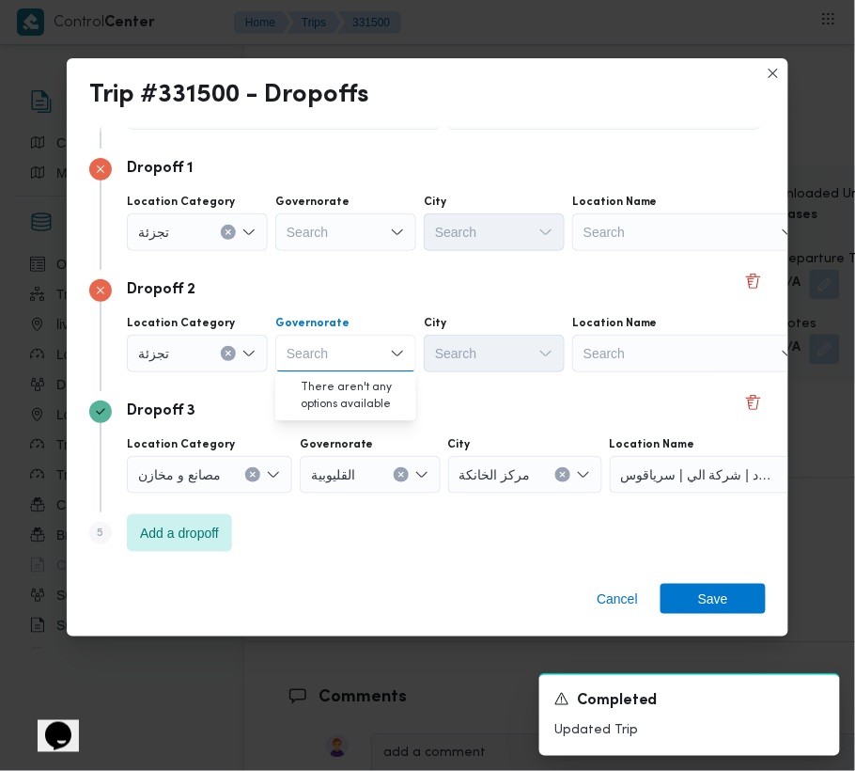
paste input "[GEOGRAPHIC_DATA]"
type input "[GEOGRAPHIC_DATA]"
click at [321, 223] on div "Search" at bounding box center [345, 232] width 141 height 38
paste input "[GEOGRAPHIC_DATA]"
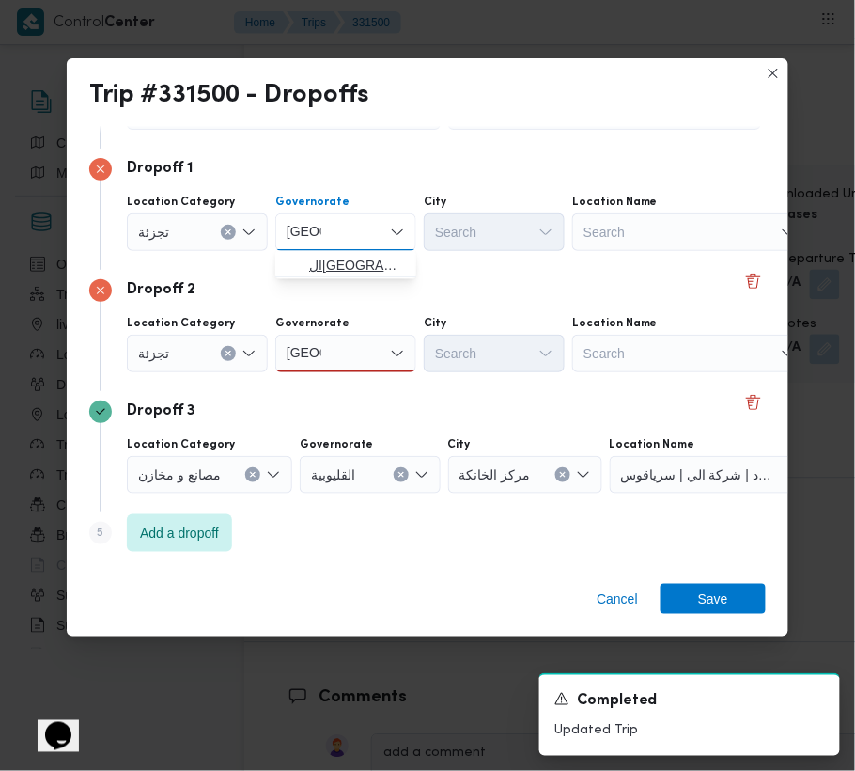
type input "[GEOGRAPHIC_DATA]"
click at [354, 256] on span "ال[GEOGRAPHIC_DATA]" at bounding box center [357, 266] width 96 height 23
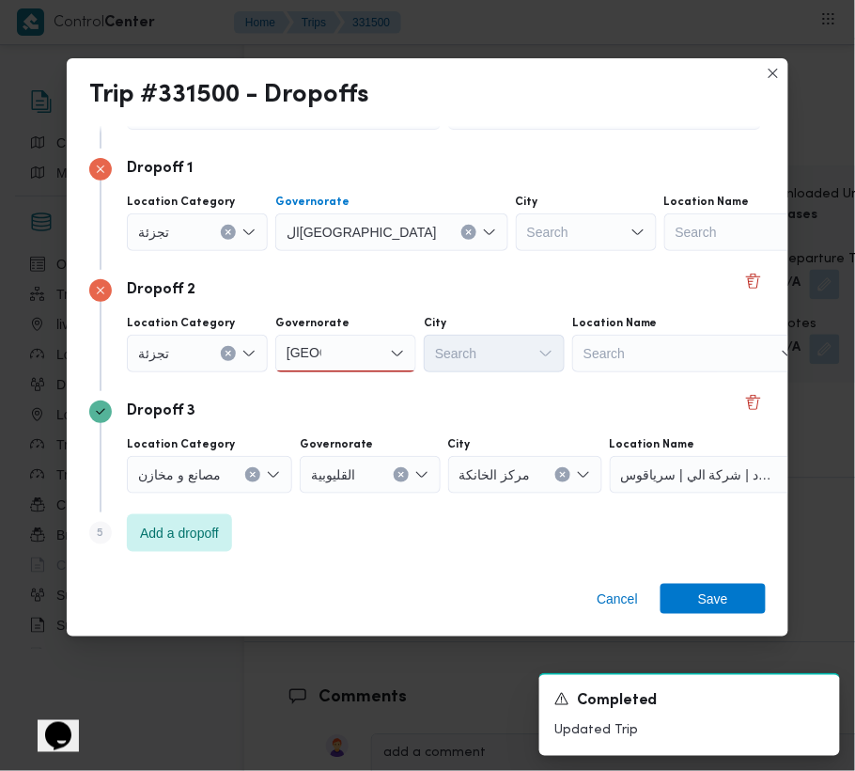
click at [365, 369] on div "[GEOGRAPHIC_DATA] [GEOGRAPHIC_DATA]" at bounding box center [345, 354] width 141 height 38
click at [361, 384] on span "ال[GEOGRAPHIC_DATA]" at bounding box center [357, 387] width 96 height 23
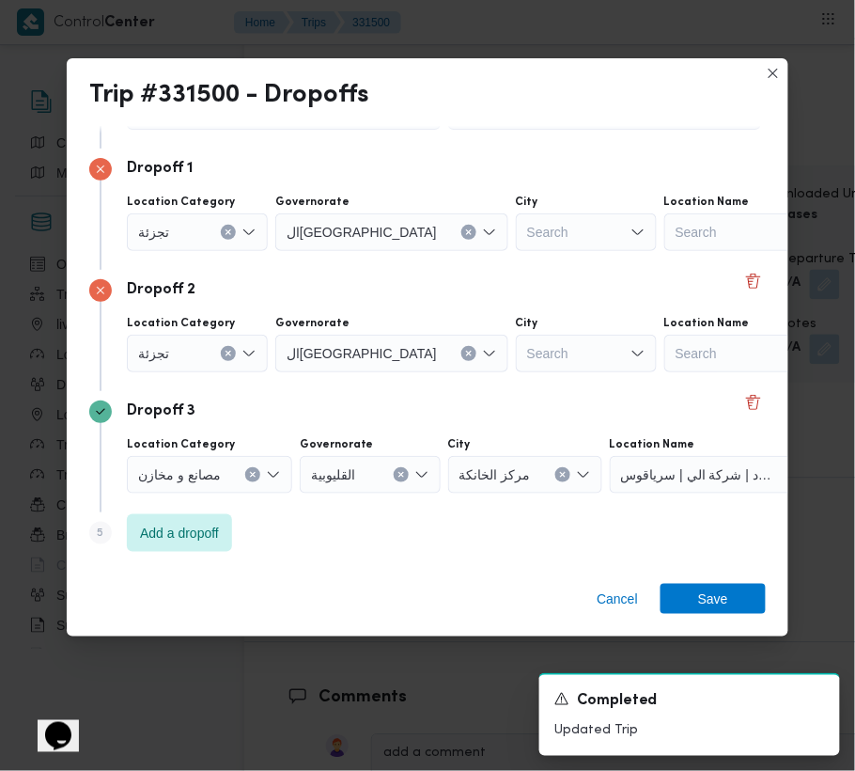
click at [516, 218] on div "Search" at bounding box center [586, 232] width 141 height 38
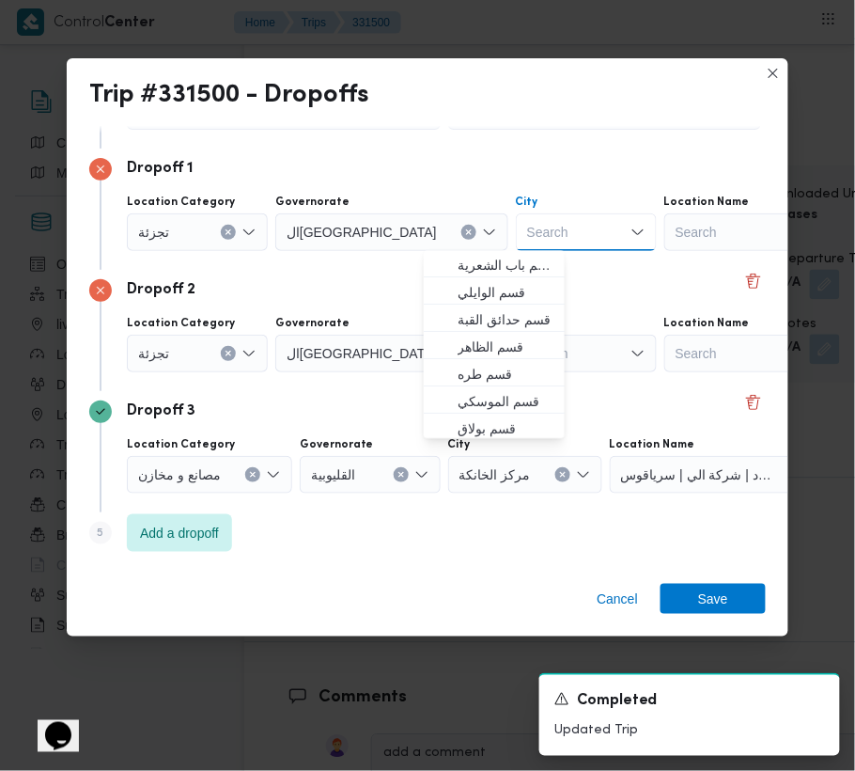
paste input "النزهة"
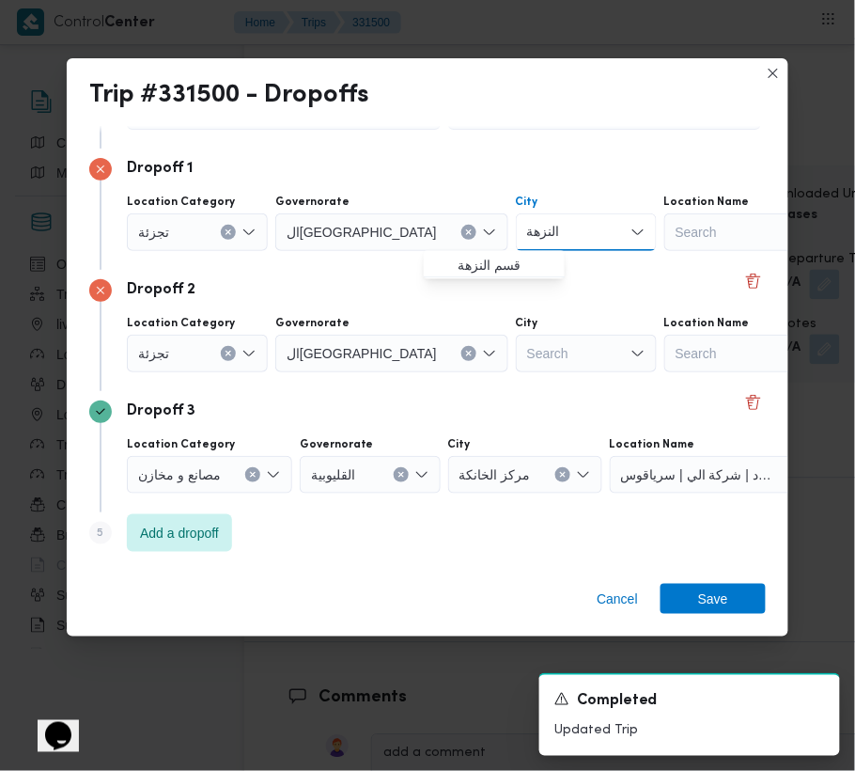
type input "النزهة"
click at [516, 251] on div "Search" at bounding box center [586, 232] width 141 height 38
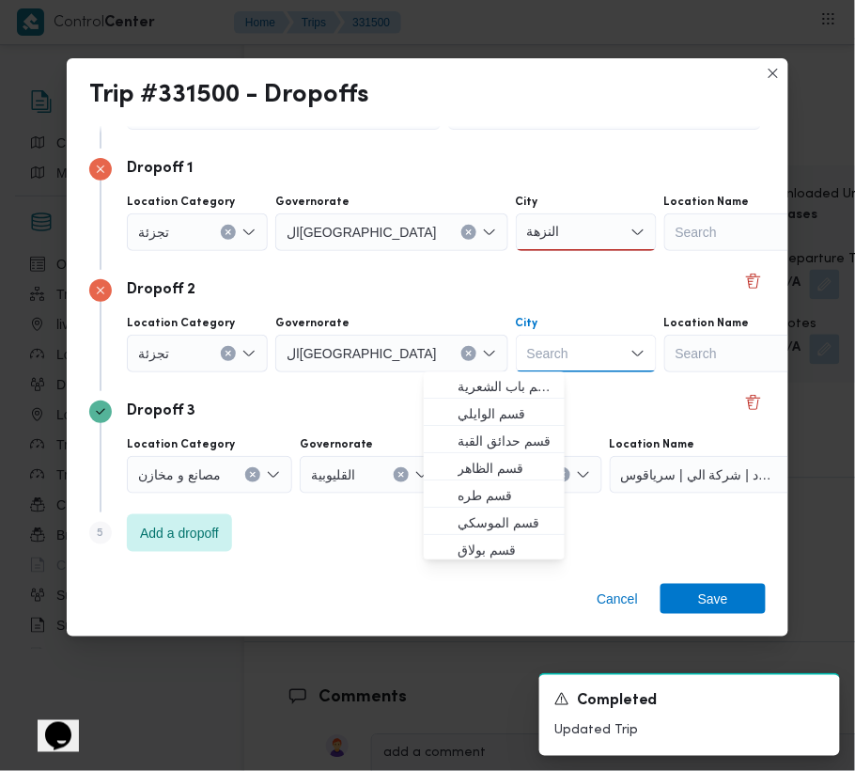
paste input "السلام"
type input "السلام"
click at [516, 224] on div "النزهة النزهة" at bounding box center [586, 232] width 141 height 38
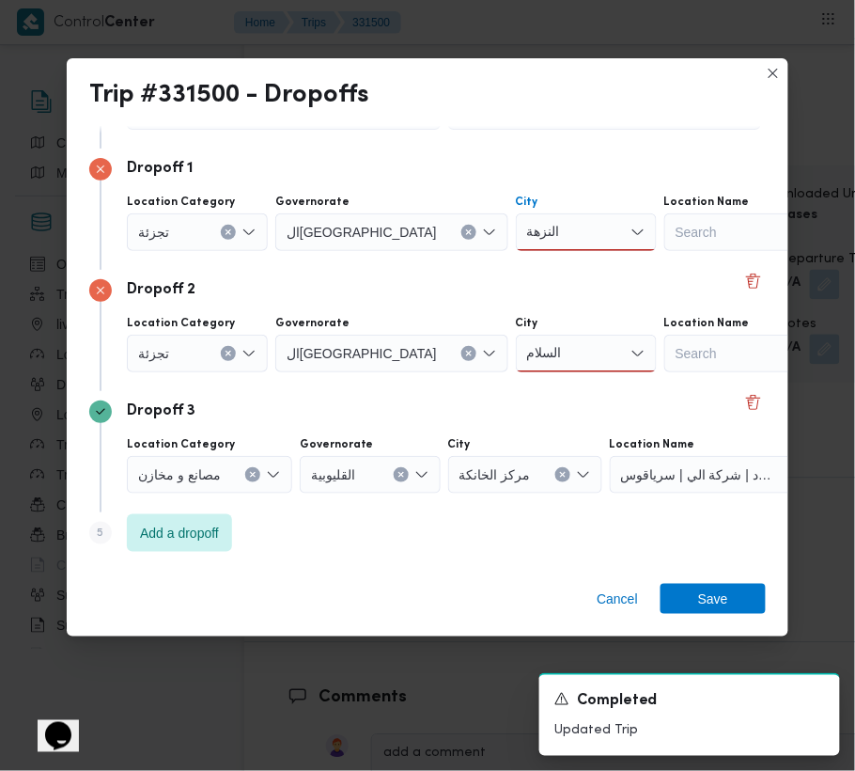
click at [516, 237] on div "النزهة النزهة" at bounding box center [586, 232] width 141 height 38
click at [501, 272] on span "قسم النزهة" at bounding box center [506, 266] width 96 height 23
click at [516, 352] on div "السلام السلام" at bounding box center [586, 354] width 141 height 38
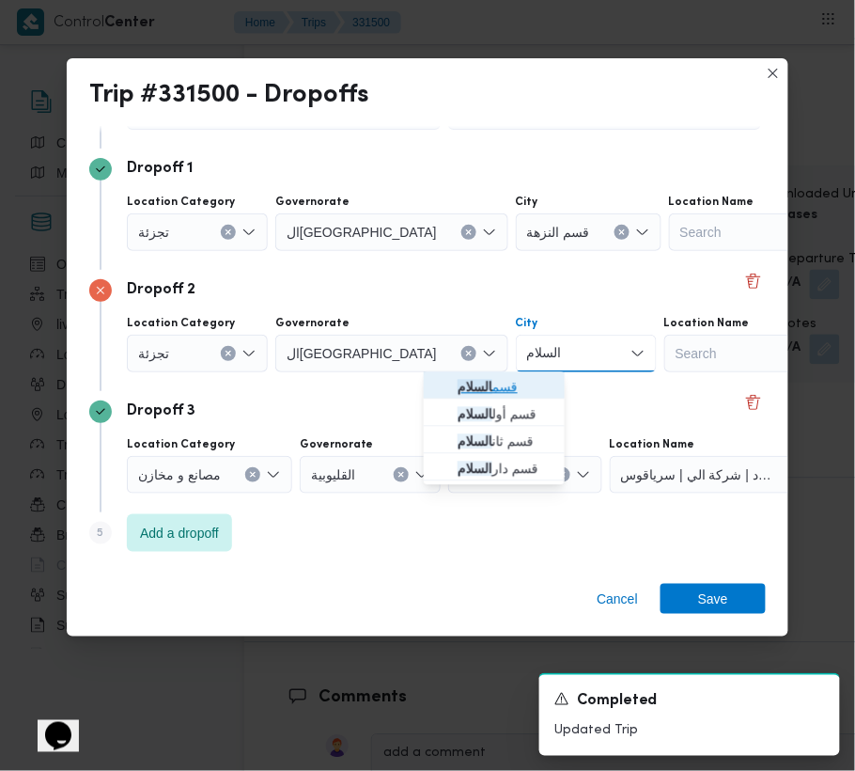
click at [508, 395] on span "قسم السلام" at bounding box center [506, 387] width 96 height 23
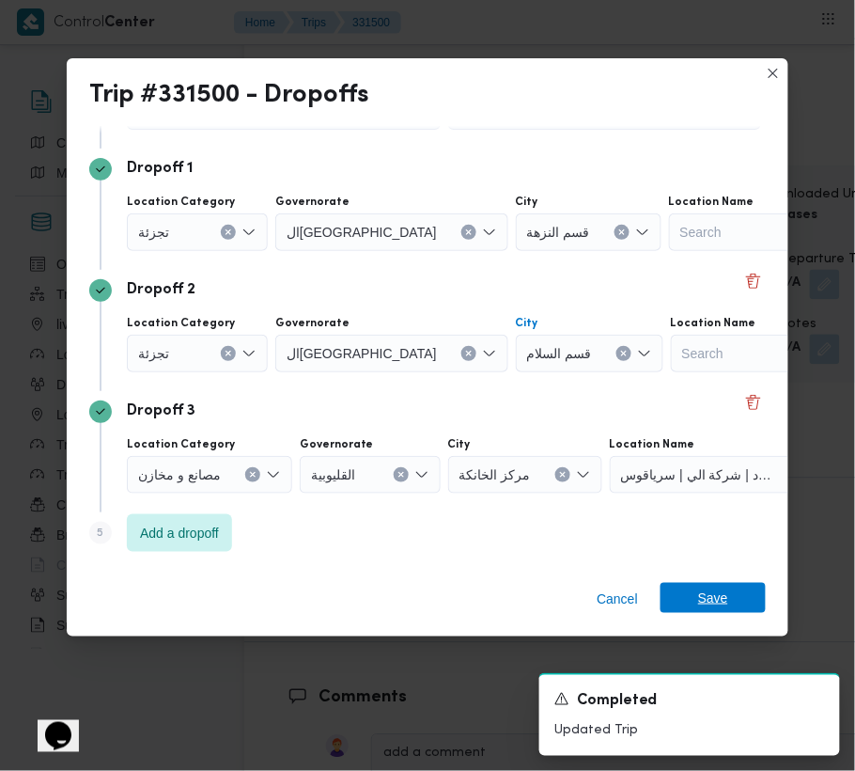
click at [714, 602] on span "Save" at bounding box center [713, 598] width 30 height 30
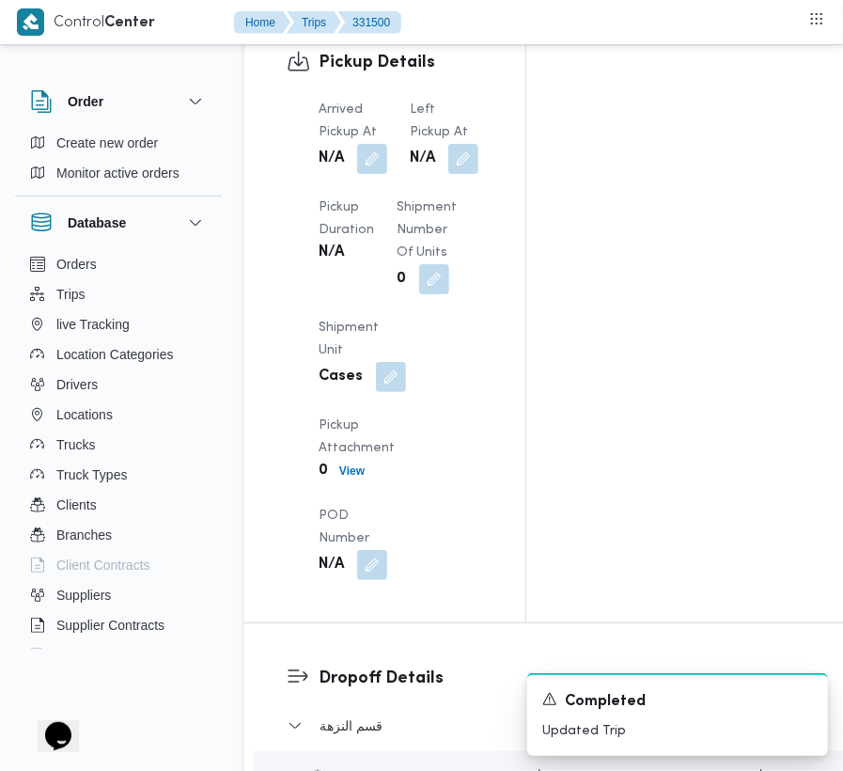
scroll to position [2320, 0]
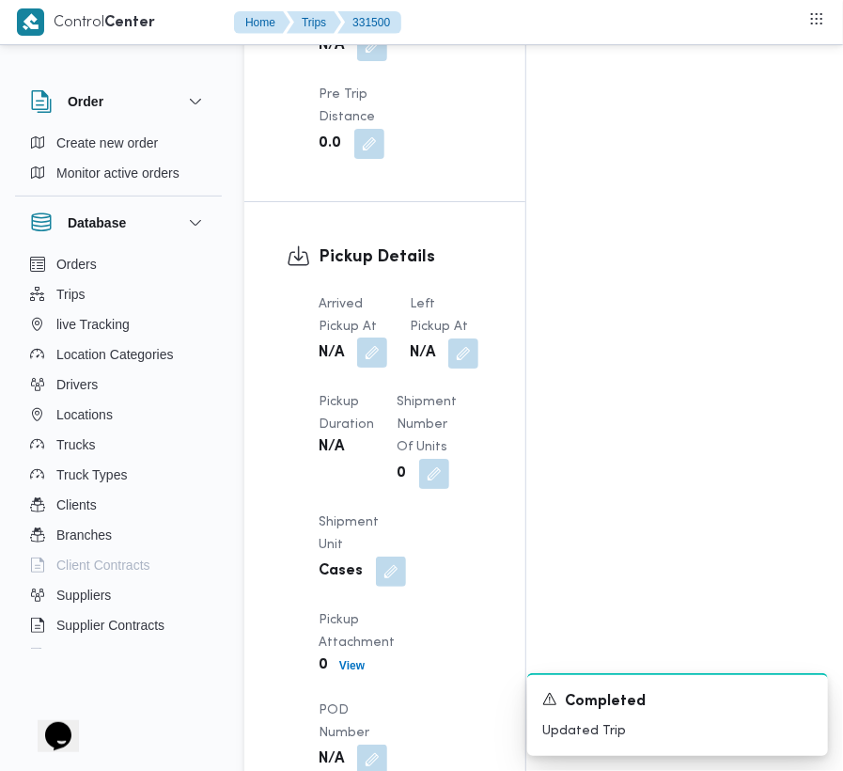
click at [366, 337] on button "button" at bounding box center [372, 352] width 30 height 30
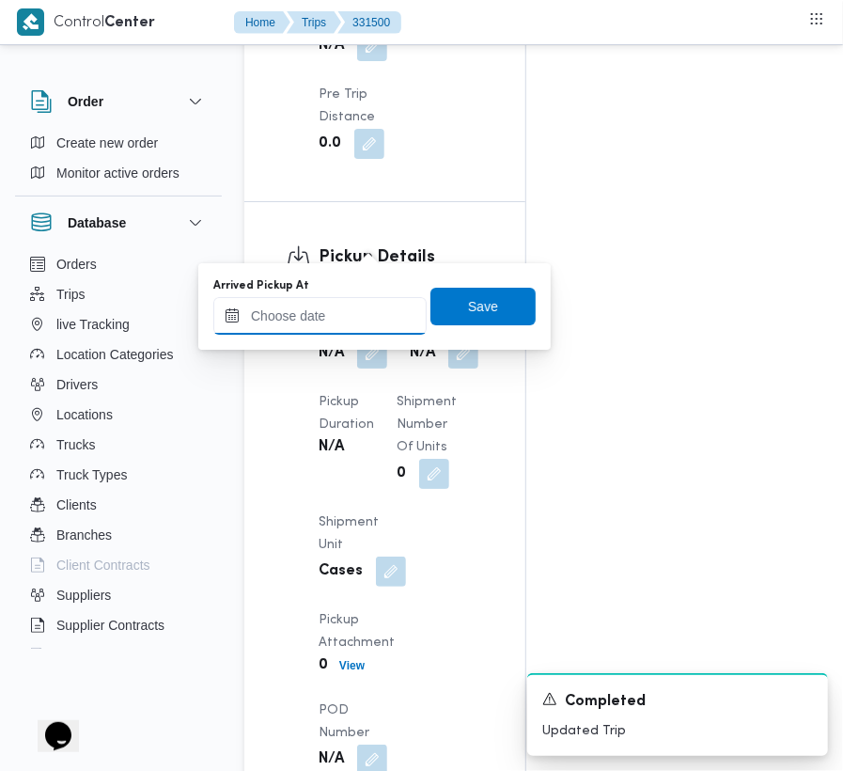
click at [343, 314] on input "Arrived Pickup At" at bounding box center [319, 316] width 213 height 38
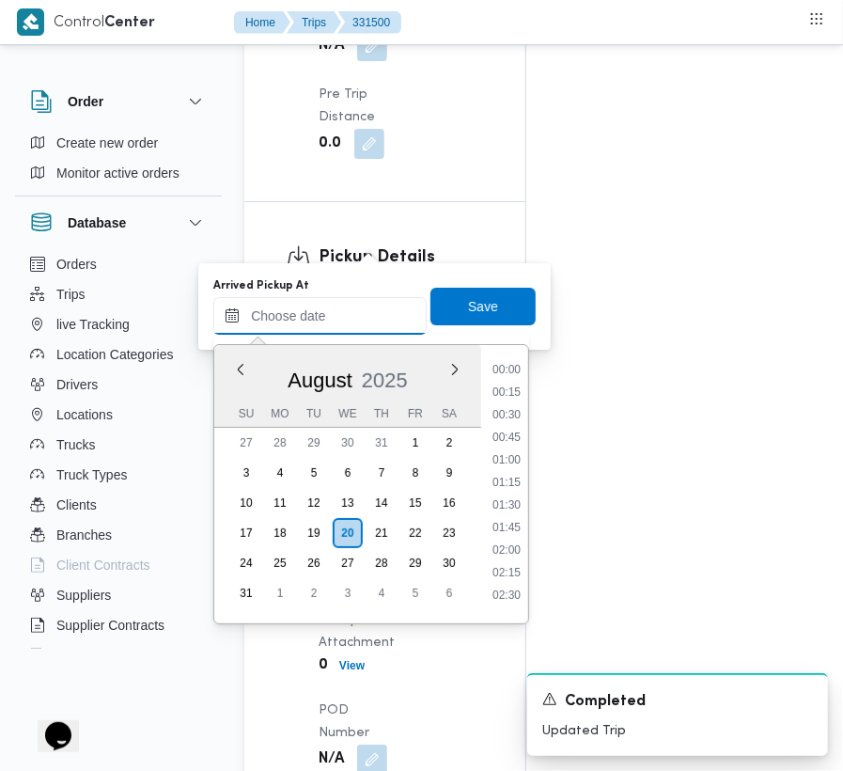
paste input "[DATE] 7:00:00 AM"
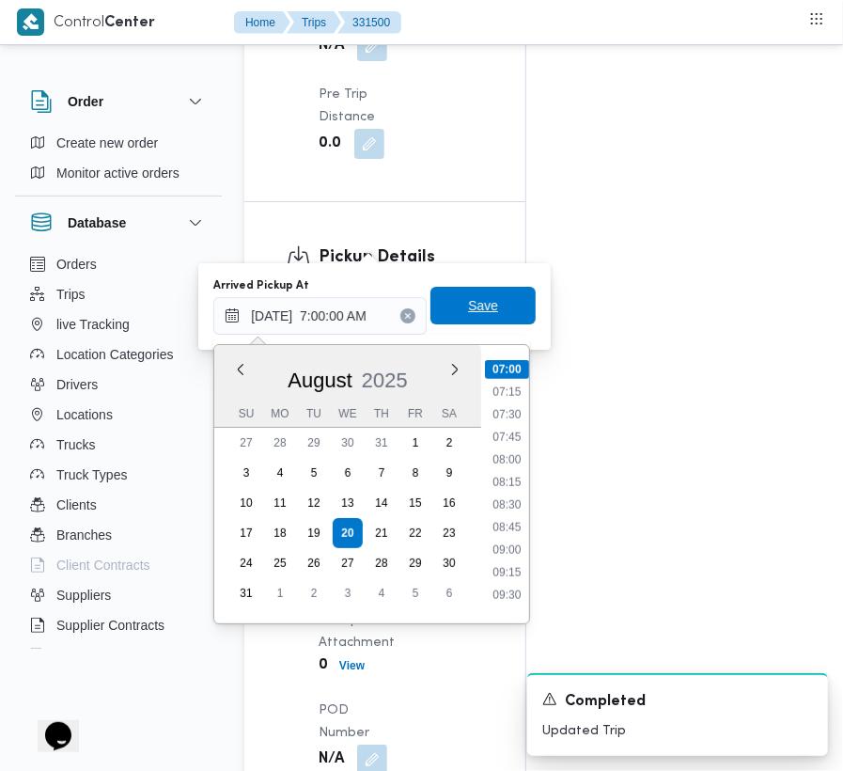
type input "[DATE] 07:00"
click at [489, 301] on span "Save" at bounding box center [482, 306] width 105 height 38
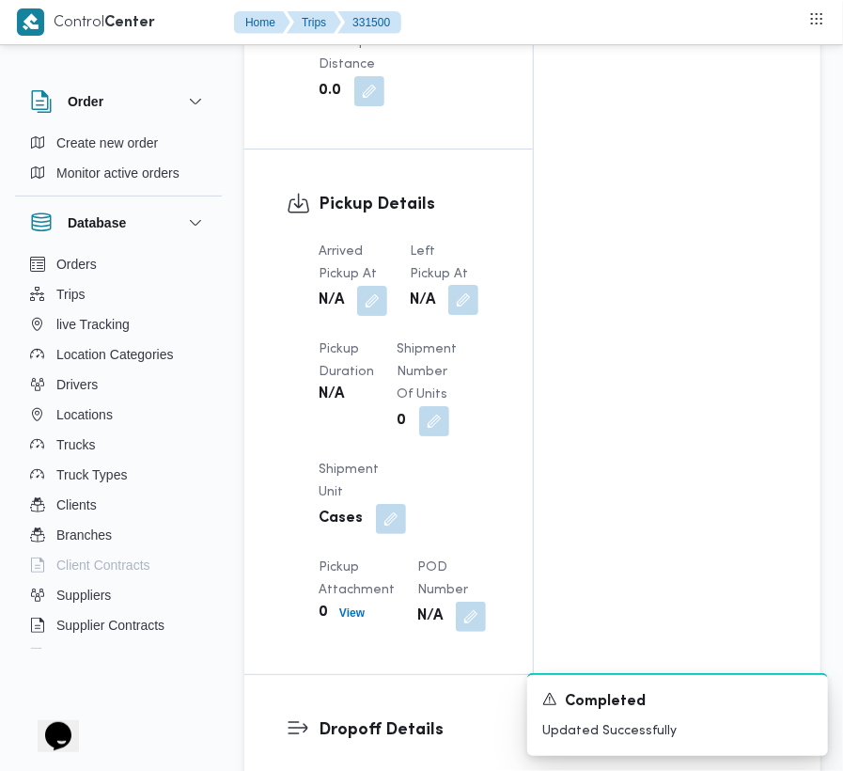
click at [459, 285] on button "button" at bounding box center [463, 300] width 30 height 30
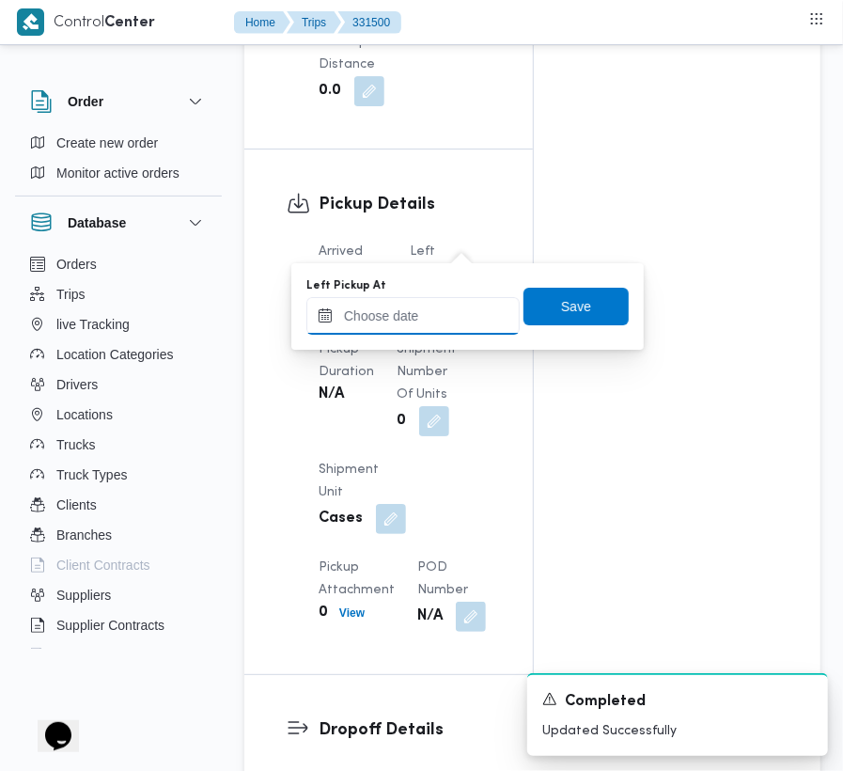
click at [452, 306] on input "Left Pickup At" at bounding box center [412, 316] width 213 height 38
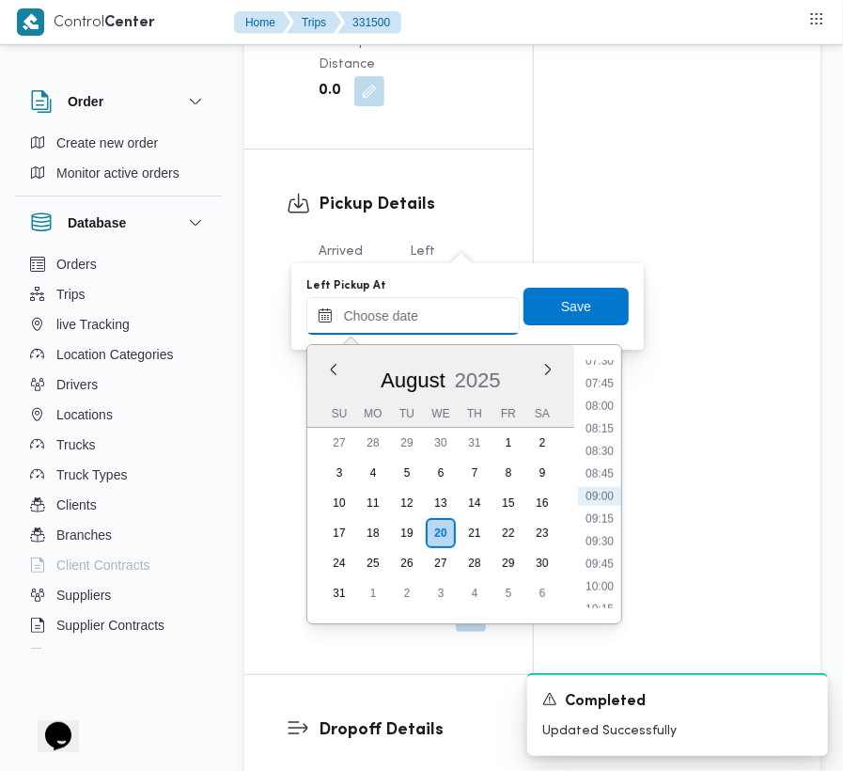
paste input "[DATE] 7:00:00 AM"
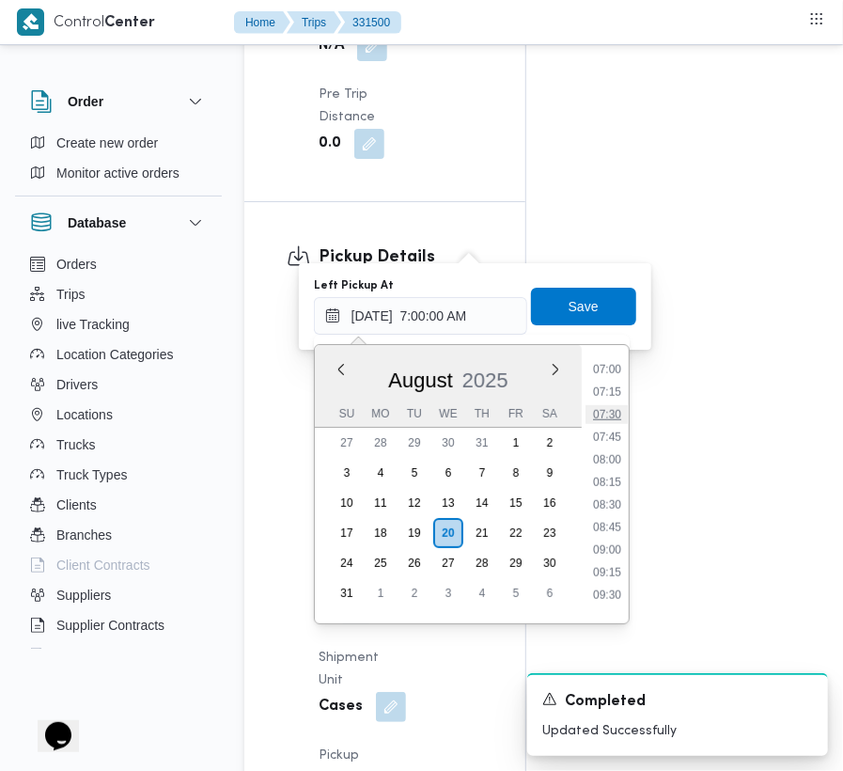
click at [611, 421] on li "07:30" at bounding box center [607, 414] width 43 height 19
type input "[DATE] 07:30"
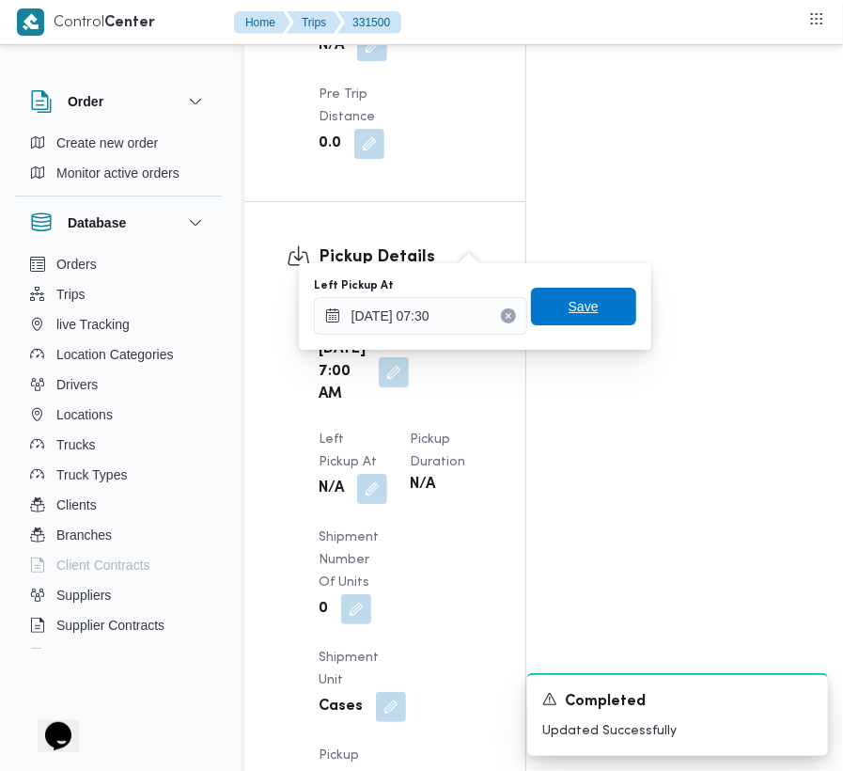
click at [595, 317] on span "Save" at bounding box center [583, 307] width 105 height 38
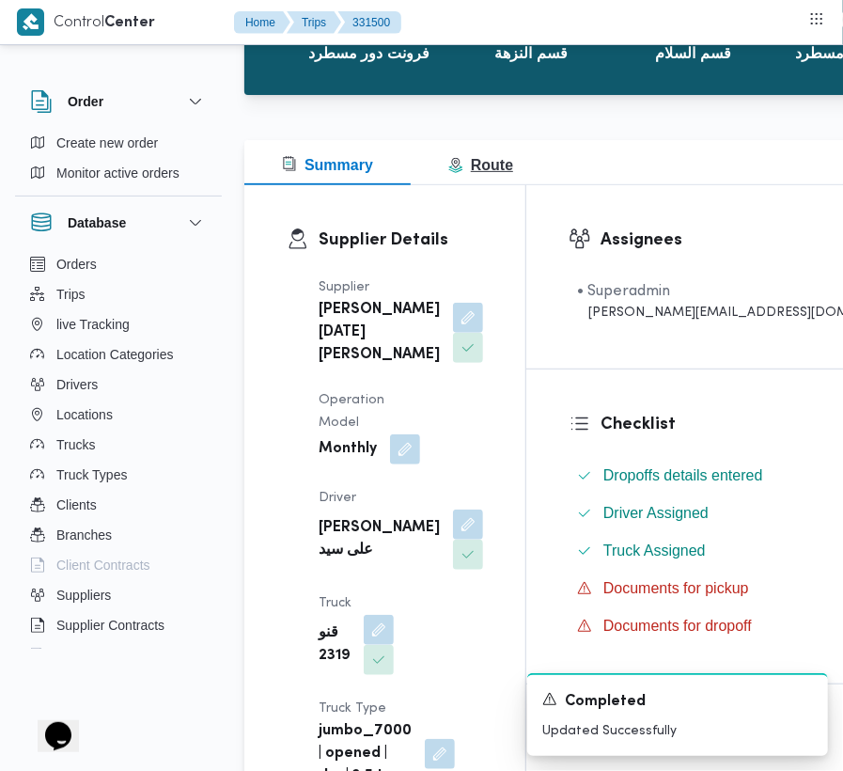
scroll to position [0, 0]
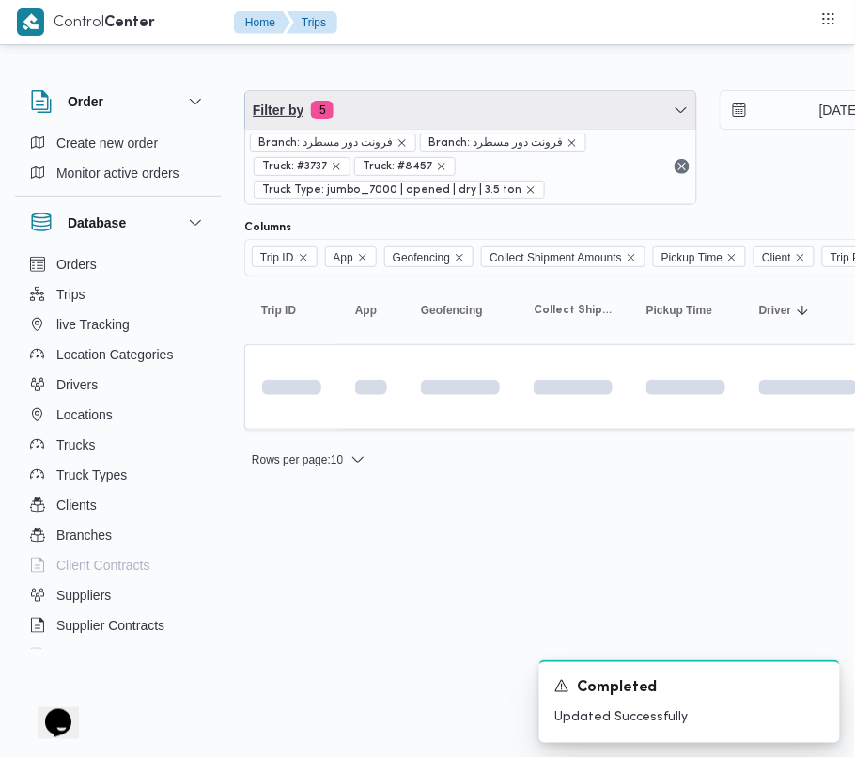
click at [421, 109] on span "Filter by 5" at bounding box center [470, 110] width 451 height 38
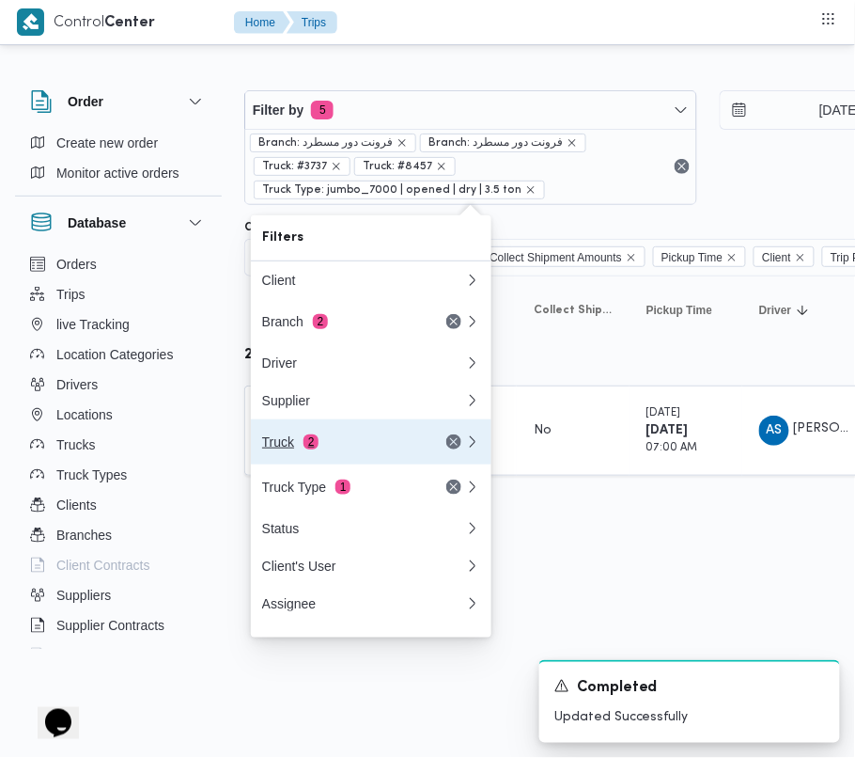
click at [309, 449] on span "2" at bounding box center [311, 441] width 15 height 15
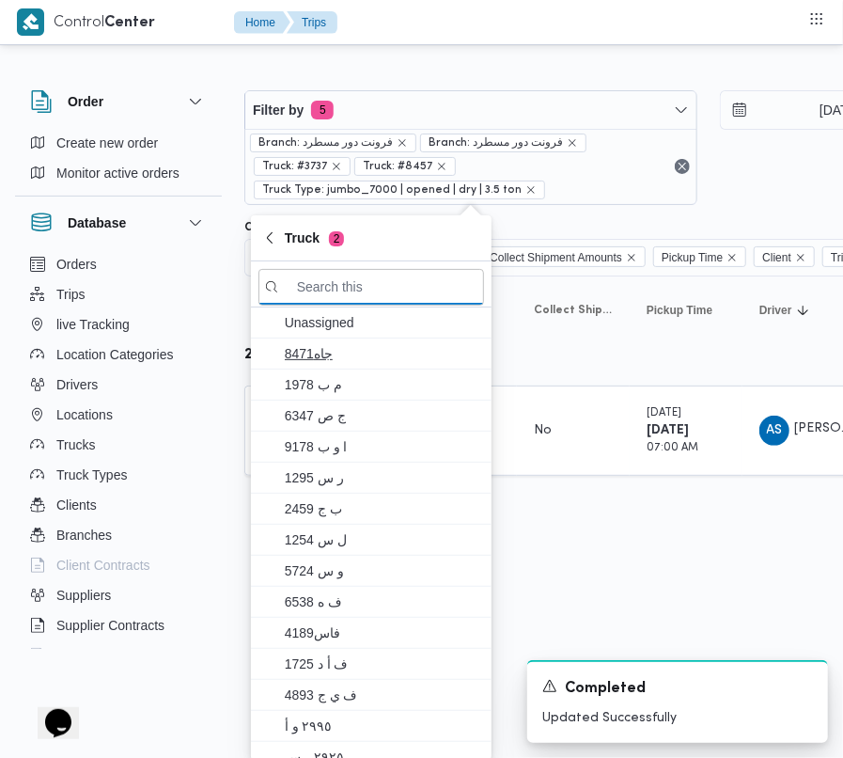
paste input "3592"
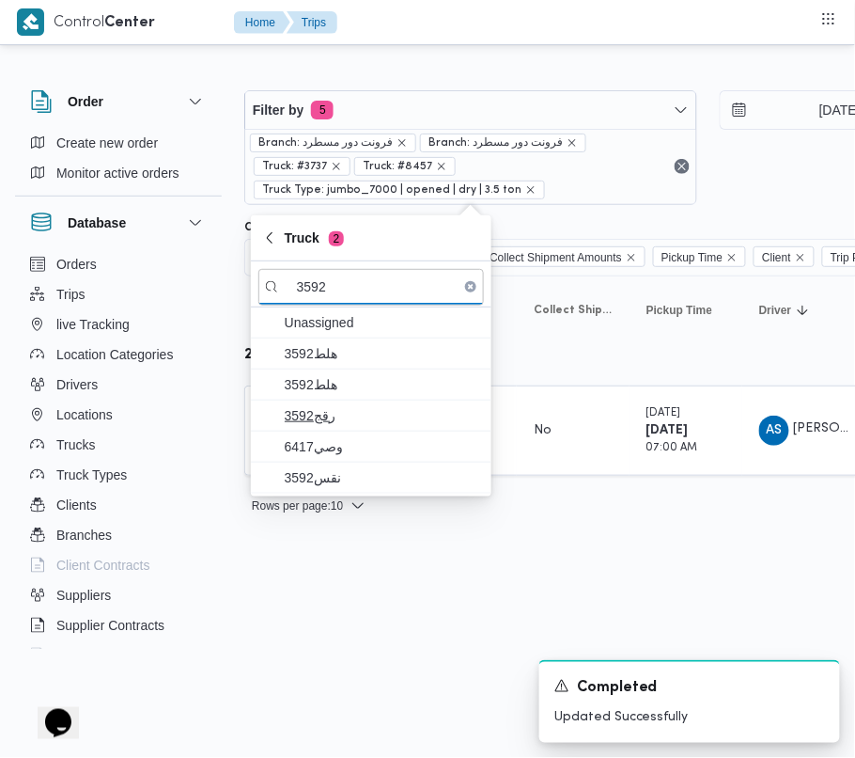
type input "3592"
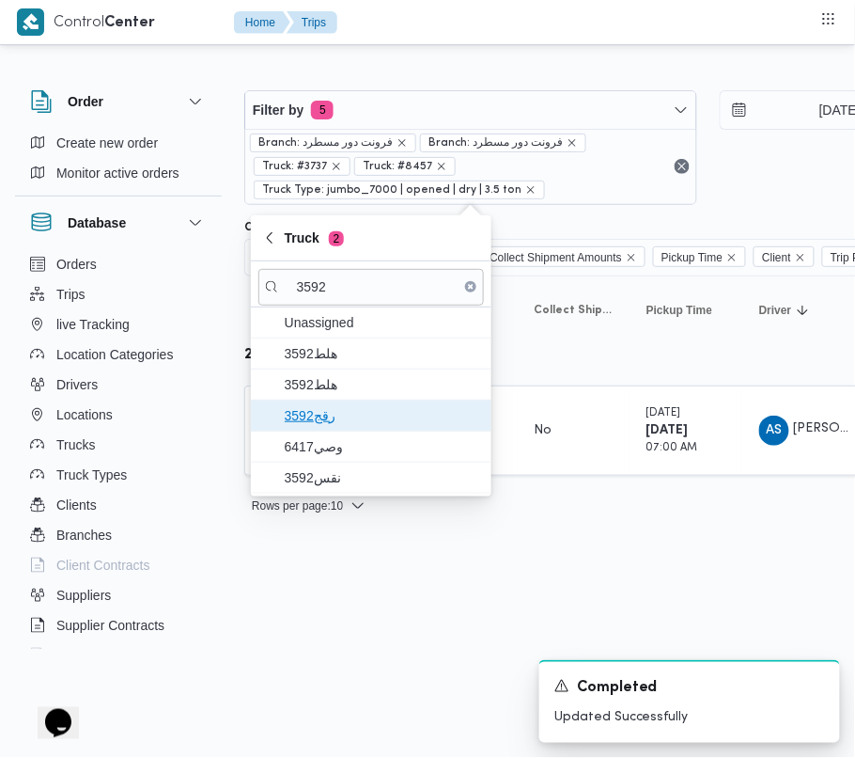
click at [367, 419] on span "رقج3592" at bounding box center [382, 415] width 195 height 23
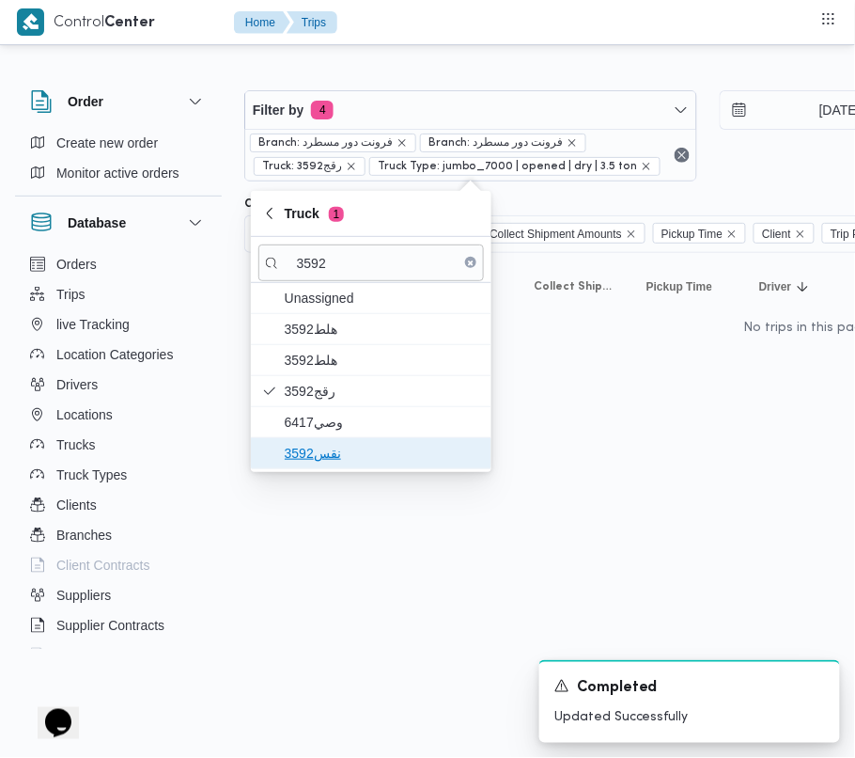
click at [351, 462] on span "نقس3592" at bounding box center [382, 453] width 195 height 23
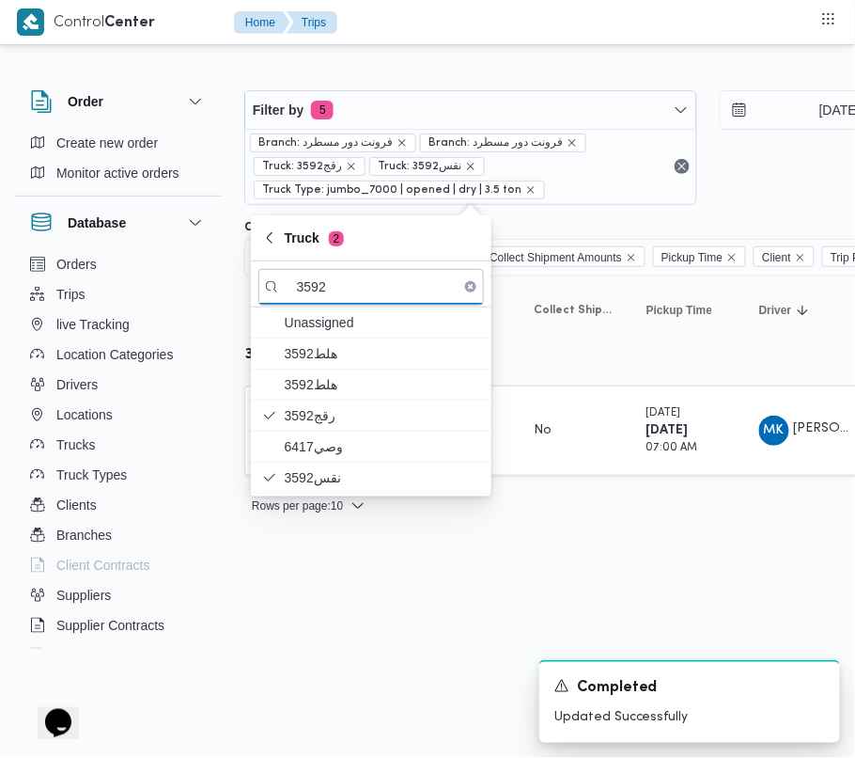
click at [367, 665] on html "Control Center Home Trips Order Create new order Monitor active orders Database…" at bounding box center [427, 379] width 855 height 758
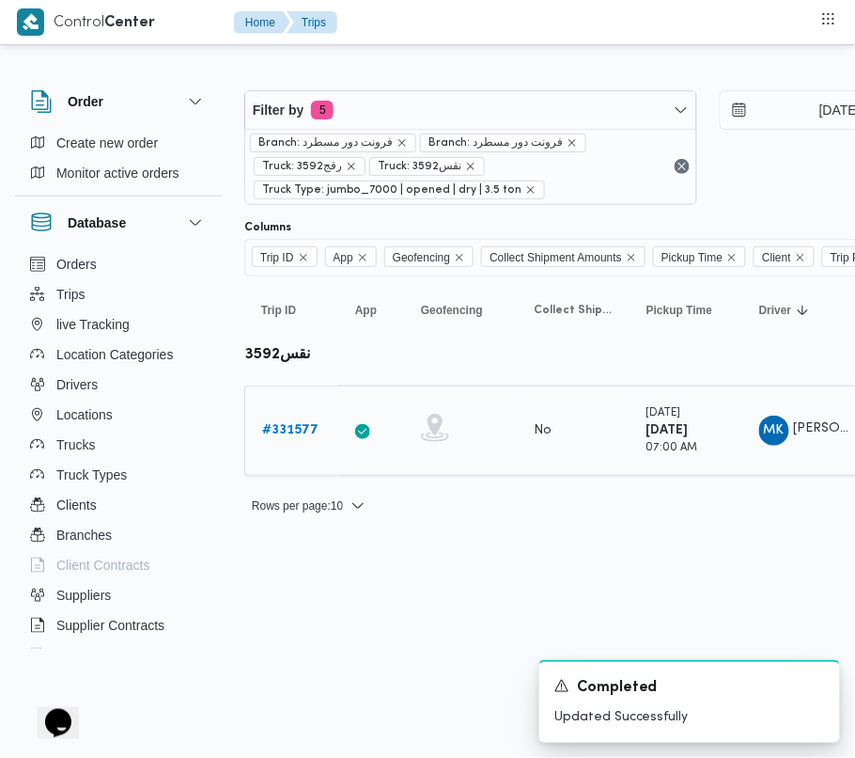
click at [293, 430] on b "# 331577" at bounding box center [290, 430] width 56 height 12
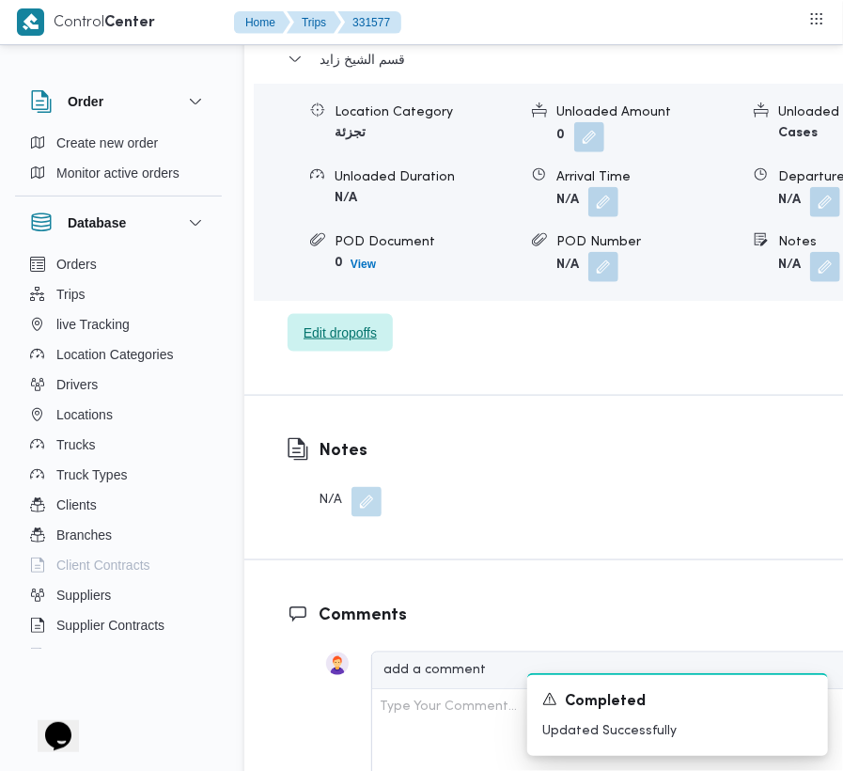
click at [357, 321] on span "Edit dropoffs" at bounding box center [340, 332] width 73 height 23
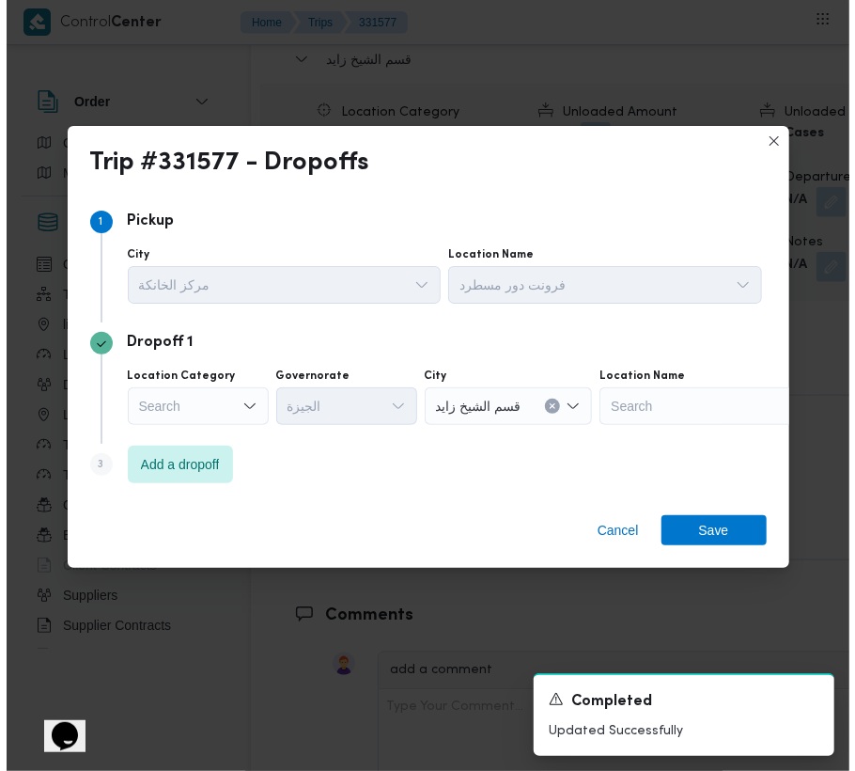
scroll to position [3099, 0]
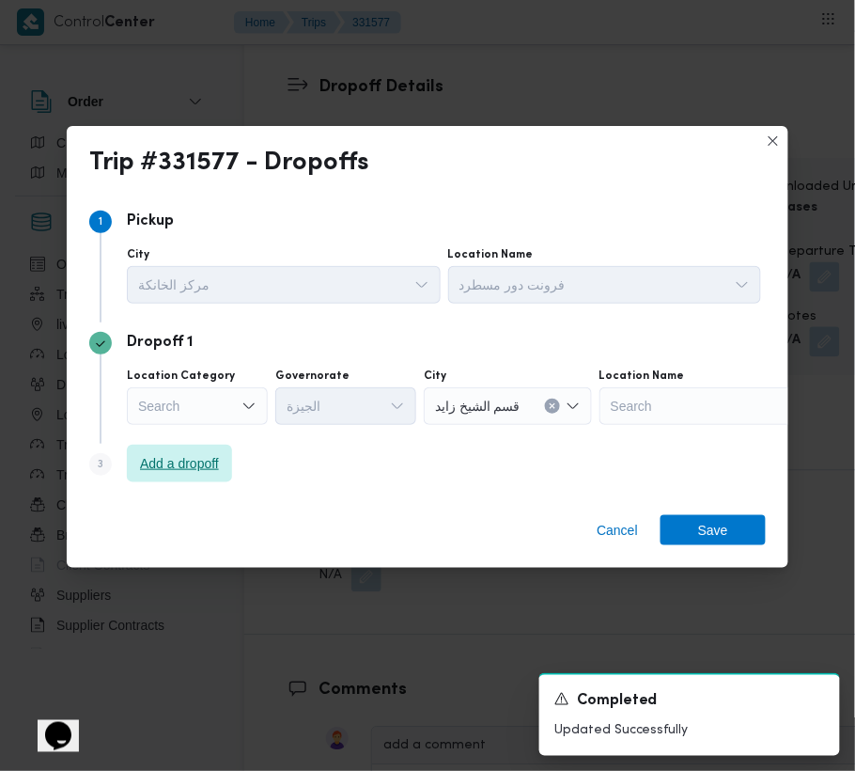
click at [200, 467] on span "Add a dropoff" at bounding box center [179, 463] width 79 height 23
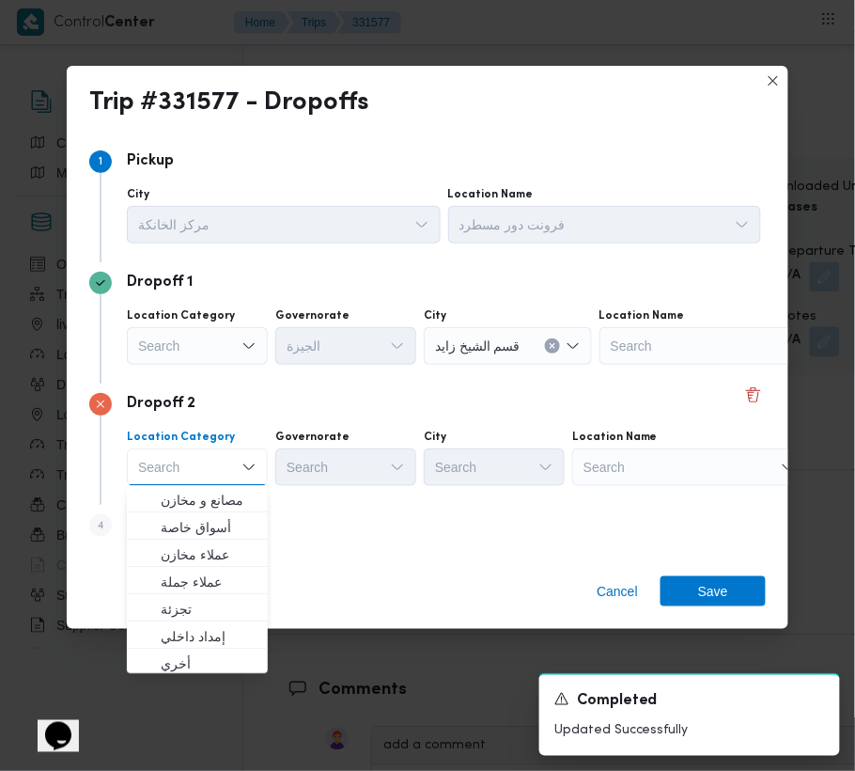
click at [630, 365] on div "Search" at bounding box center [717, 346] width 235 height 38
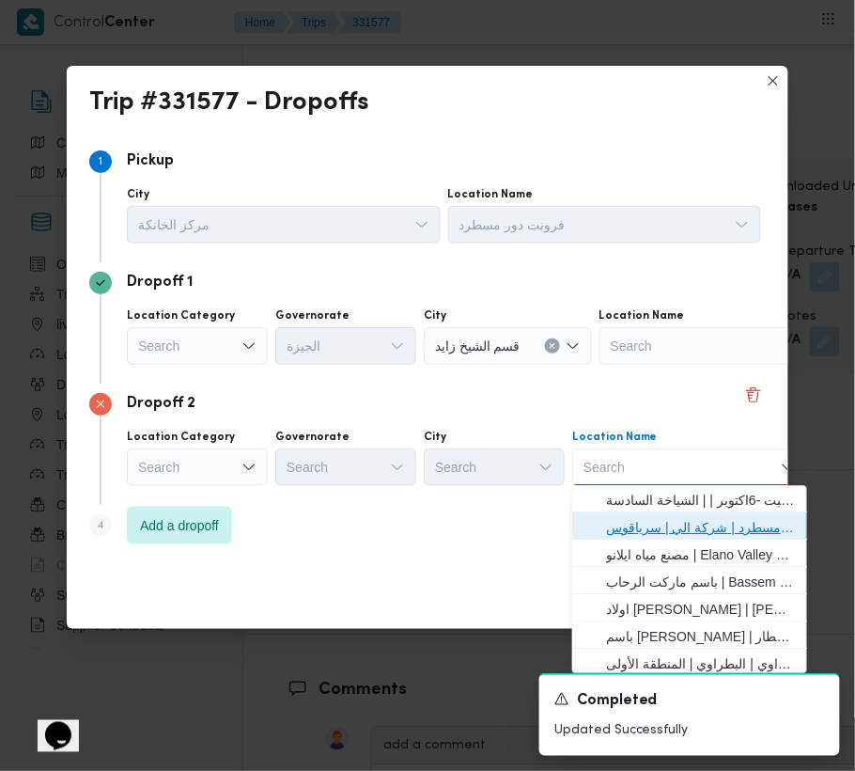
click at [651, 528] on span "فرونت دور مسطرد | شركة الي | سرياقوس" at bounding box center [701, 528] width 190 height 23
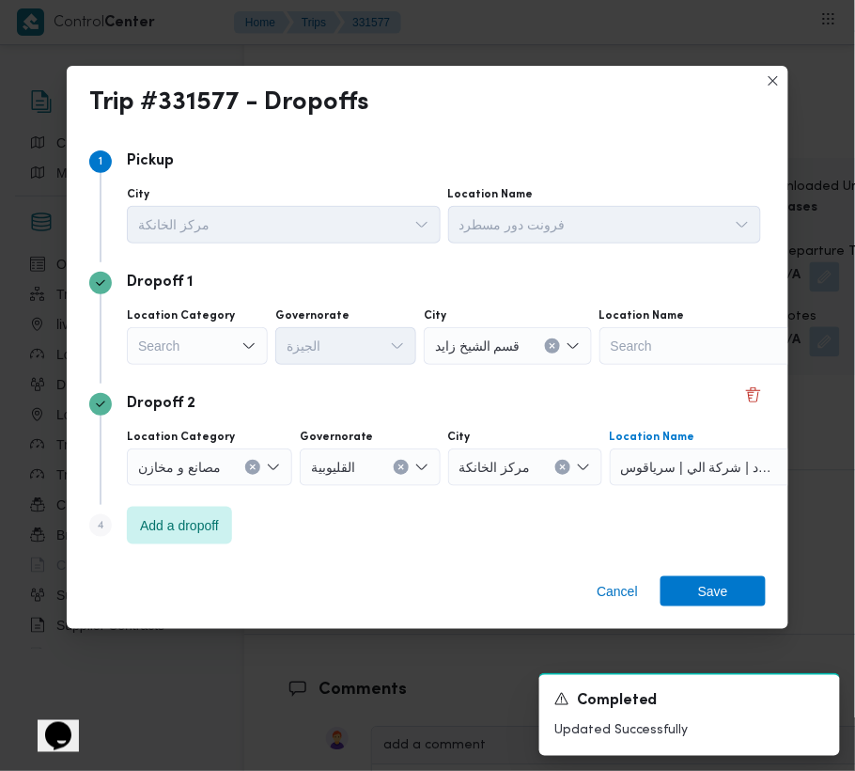
click at [200, 327] on div "Search" at bounding box center [197, 346] width 141 height 38
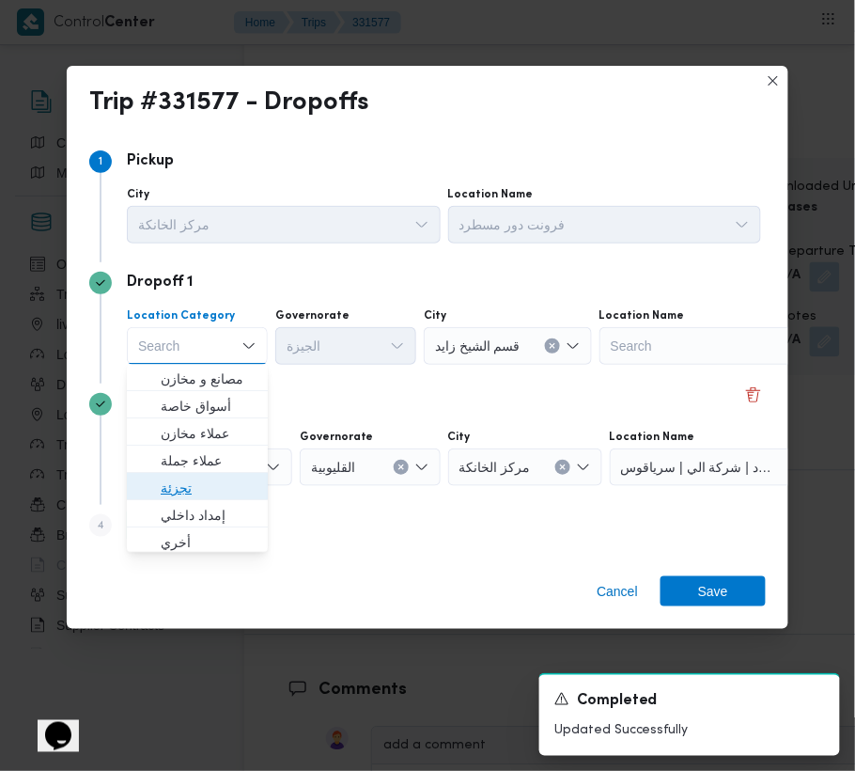
click at [197, 487] on span "تجزئة" at bounding box center [209, 488] width 96 height 23
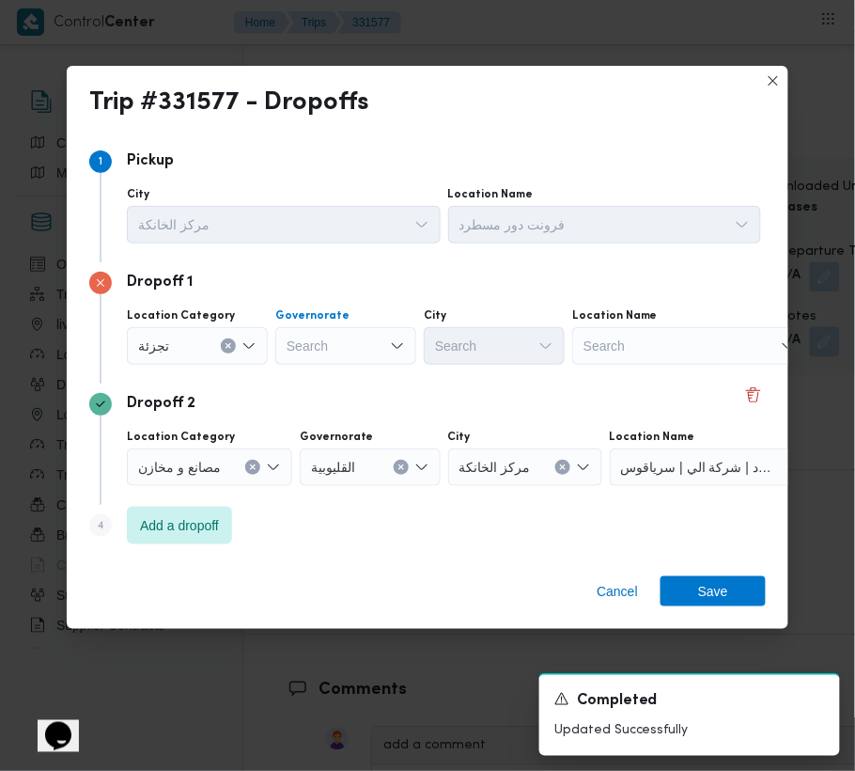
click at [328, 344] on div "Search" at bounding box center [345, 346] width 141 height 38
paste input "[GEOGRAPHIC_DATA]"
type input "[GEOGRAPHIC_DATA]"
click at [352, 347] on div "[GEOGRAPHIC_DATA] [GEOGRAPHIC_DATA]" at bounding box center [345, 346] width 141 height 38
click at [351, 382] on span "ال[GEOGRAPHIC_DATA]" at bounding box center [357, 379] width 96 height 23
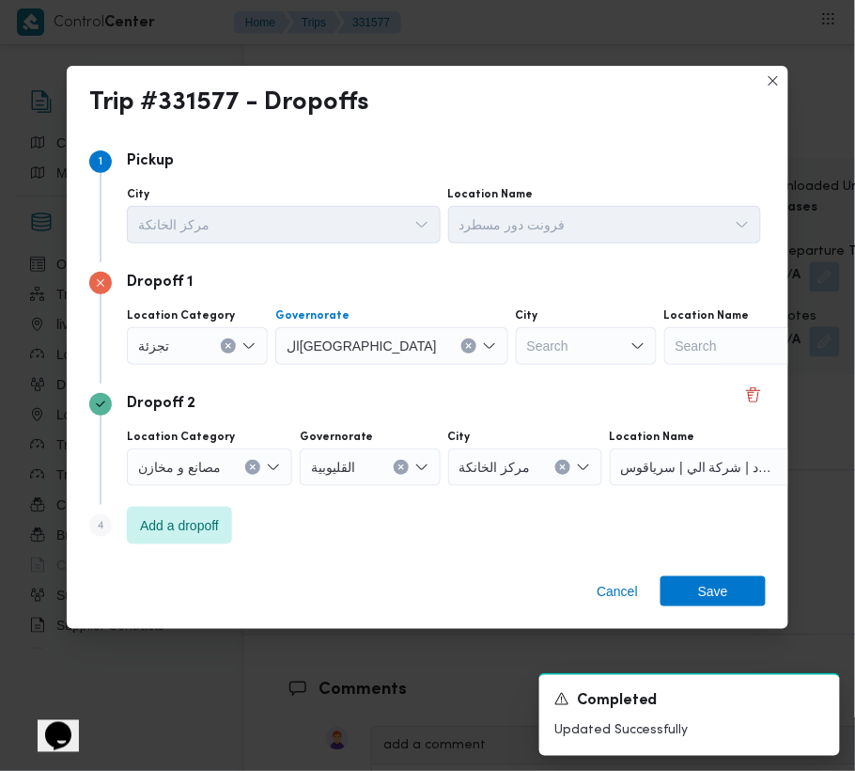
click at [516, 331] on div "Search" at bounding box center [586, 346] width 141 height 38
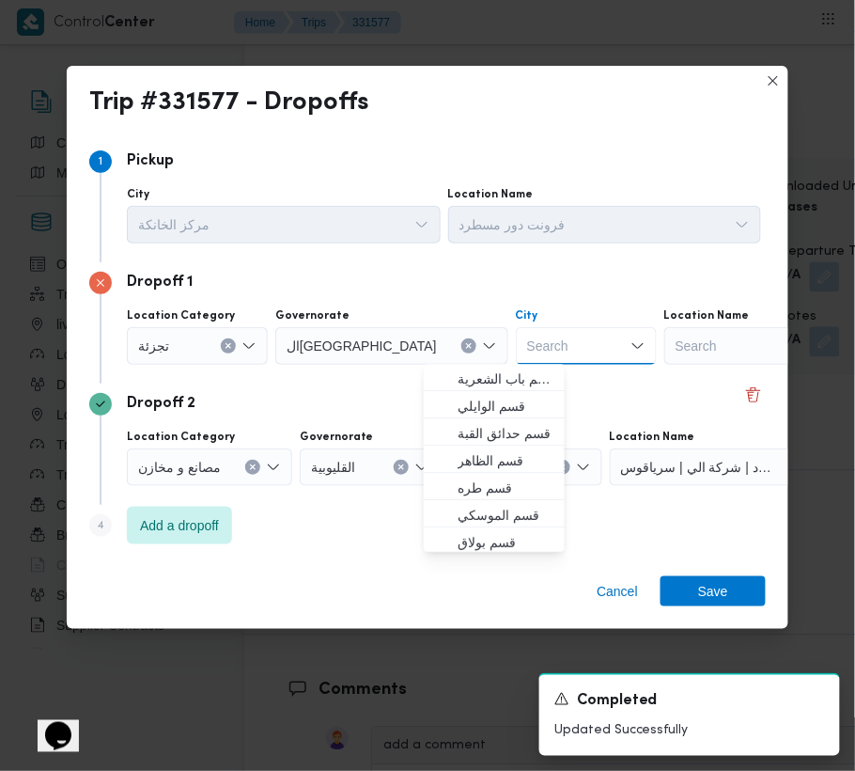
paste input "[PERSON_NAME]"
type input "[PERSON_NAME]"
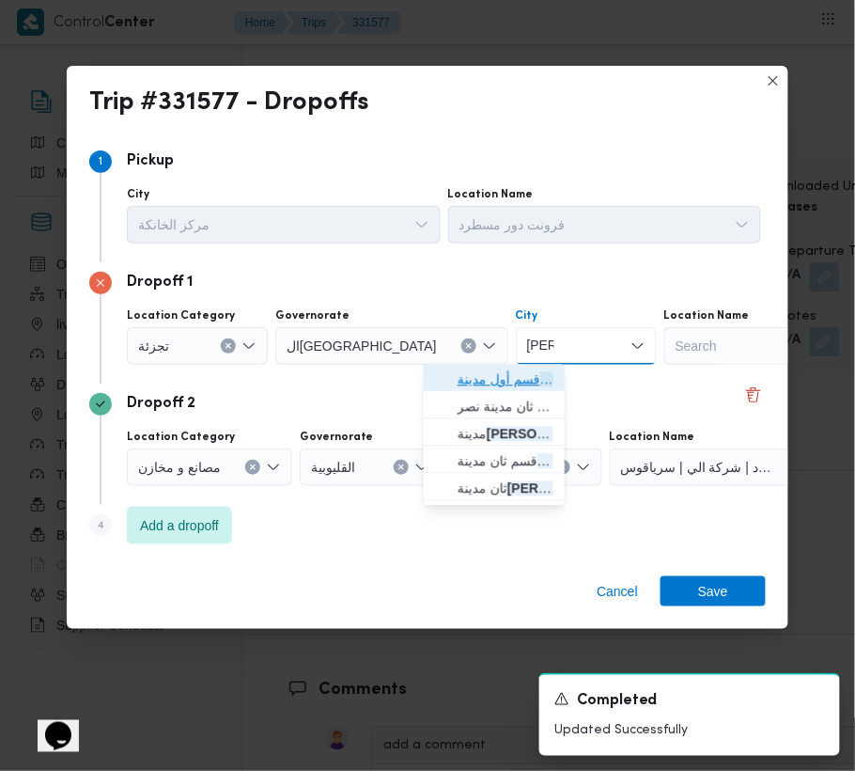
click at [453, 382] on span "قسم أول مدينة نصر" at bounding box center [494, 380] width 126 height 30
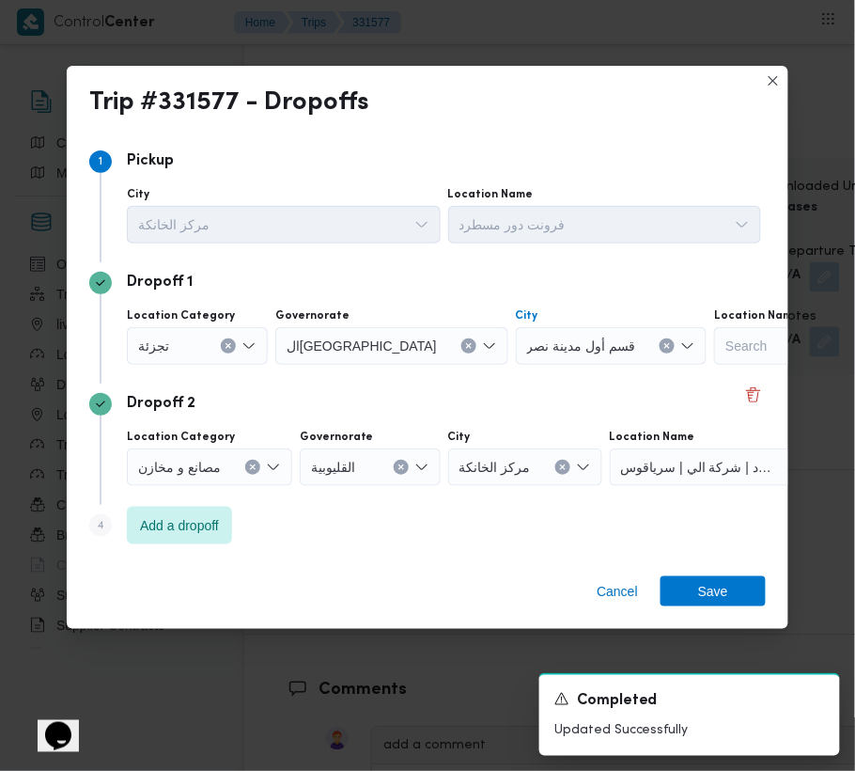
click at [685, 607] on div "Cancel Save" at bounding box center [428, 595] width 722 height 68
click at [700, 594] on span "Save" at bounding box center [713, 590] width 30 height 30
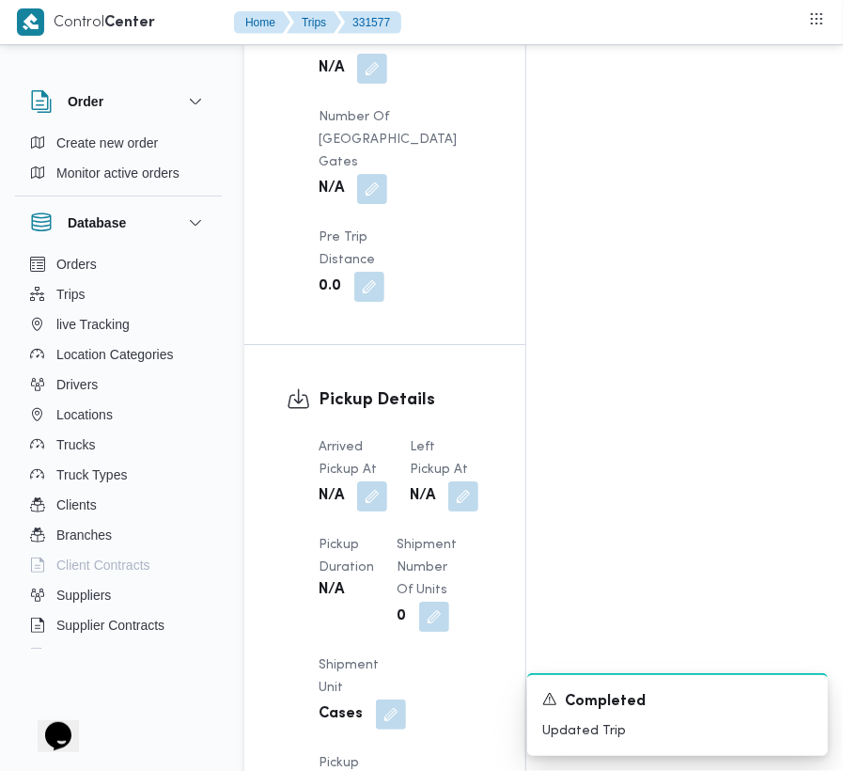
scroll to position [2211, 0]
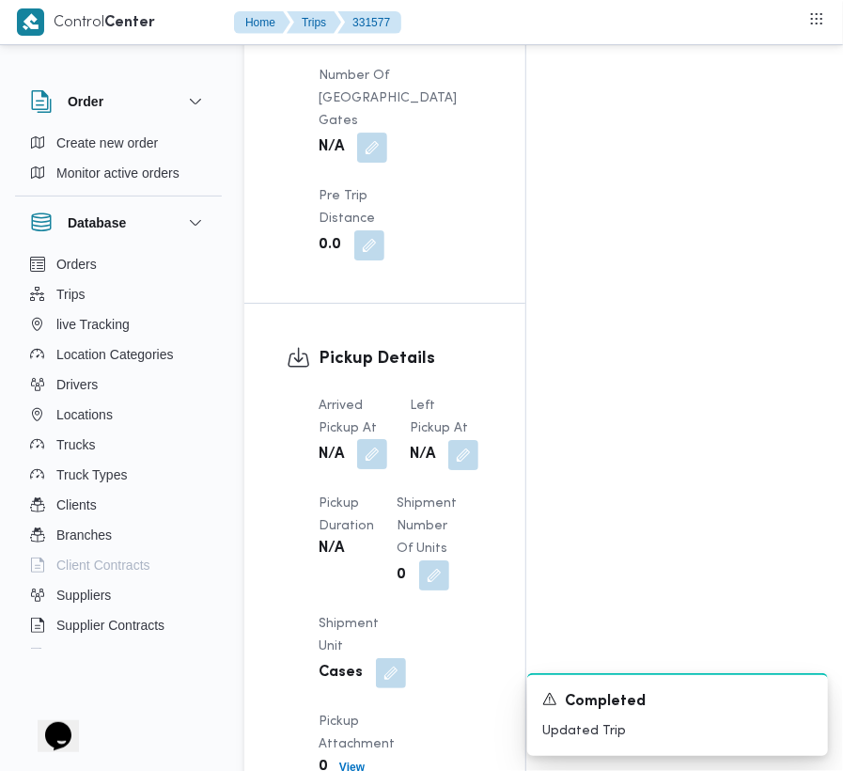
click at [385, 439] on button "button" at bounding box center [372, 454] width 30 height 30
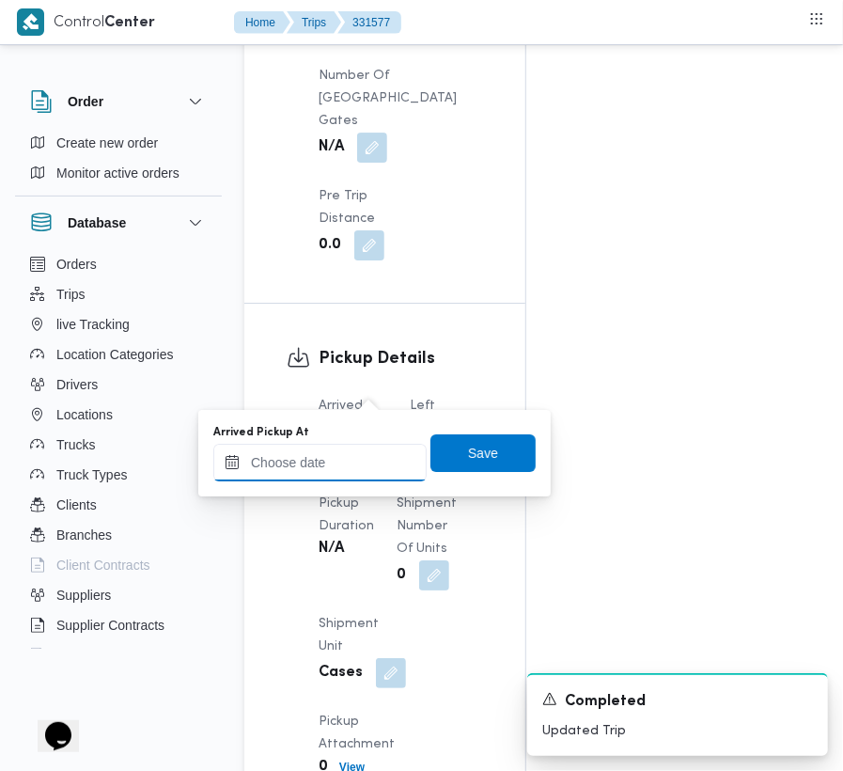
click at [318, 464] on input "Arrived Pickup At" at bounding box center [319, 463] width 213 height 38
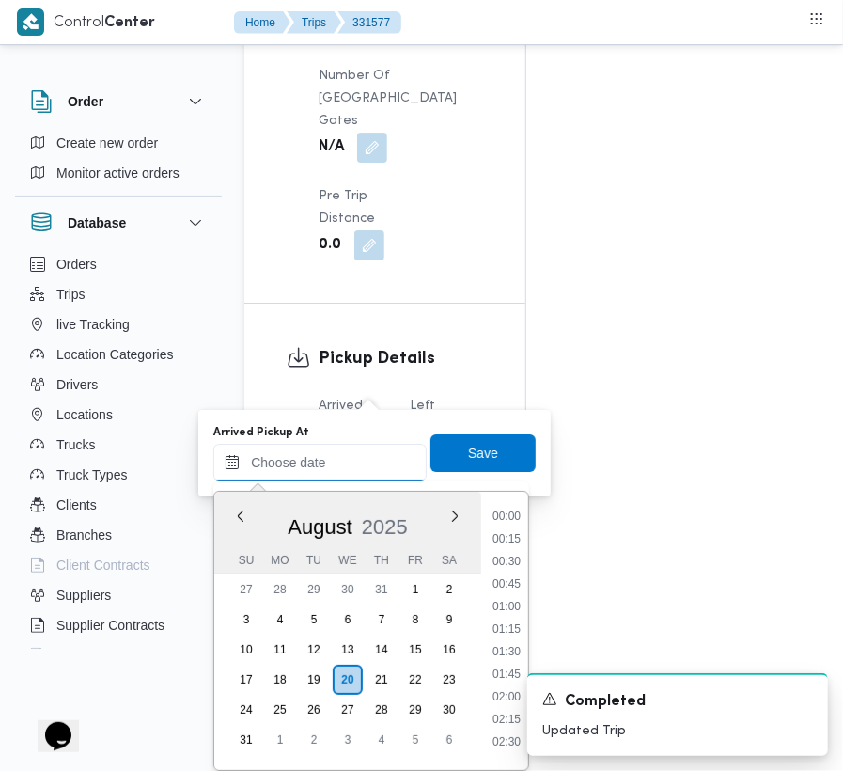
paste input "[DATE] 7:00:00 AM"
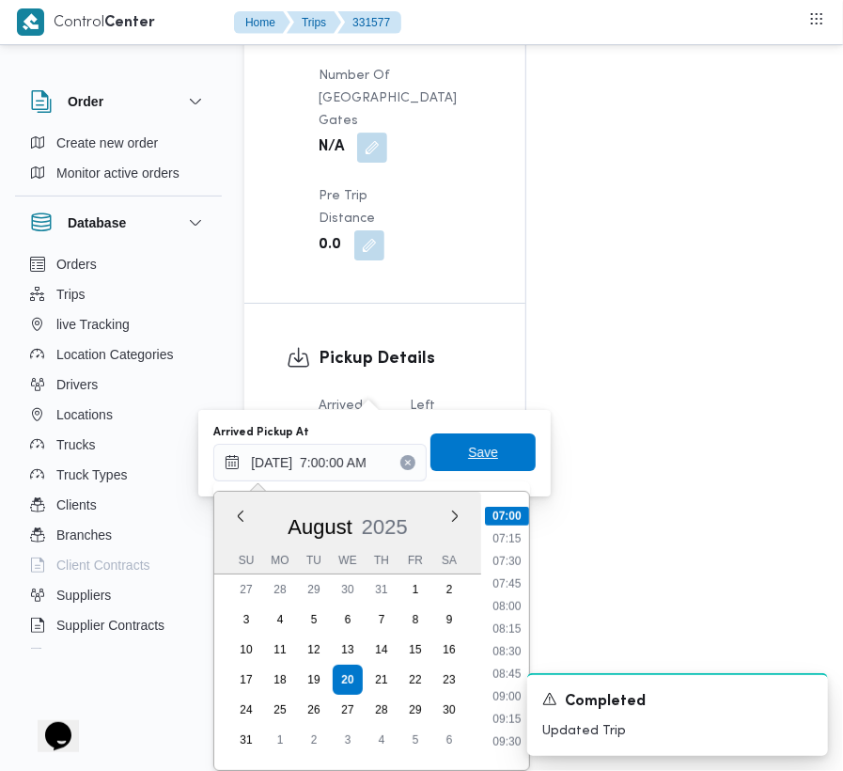
type input "[DATE] 07:00"
click at [481, 452] on span "Save" at bounding box center [483, 452] width 30 height 23
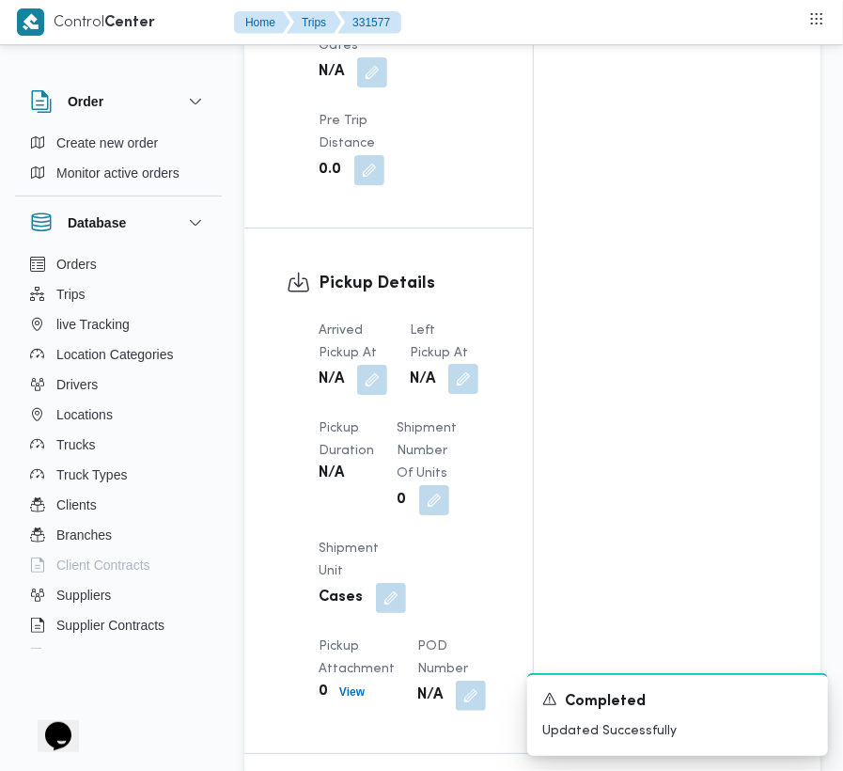
click at [448, 391] on span at bounding box center [458, 380] width 39 height 30
click at [463, 385] on button "button" at bounding box center [463, 379] width 30 height 30
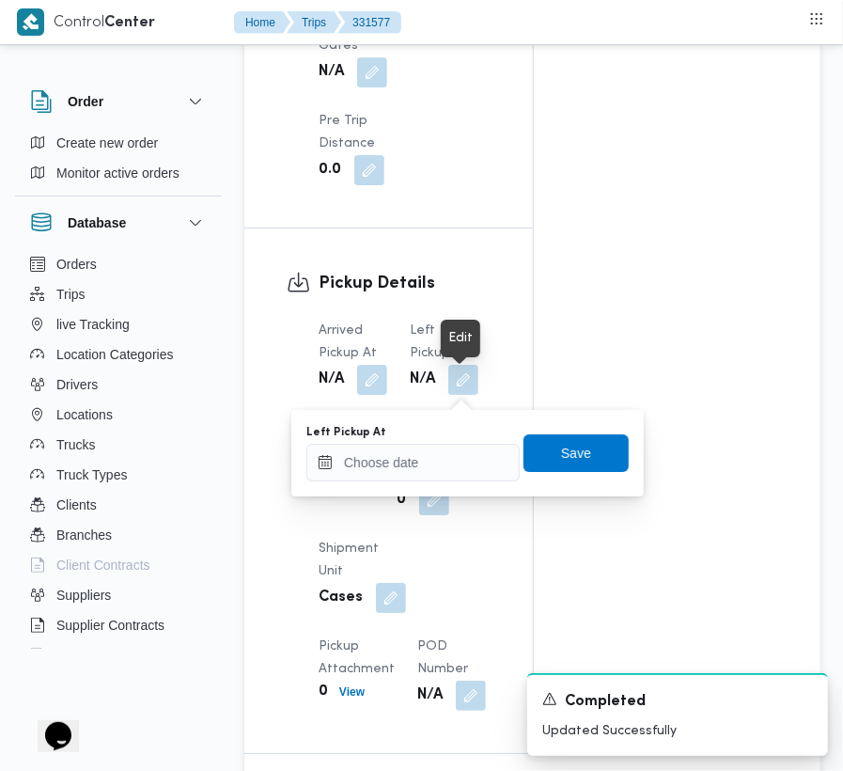
click at [410, 498] on span at bounding box center [429, 500] width 39 height 30
click at [395, 466] on input "Left Pickup At" at bounding box center [412, 463] width 213 height 38
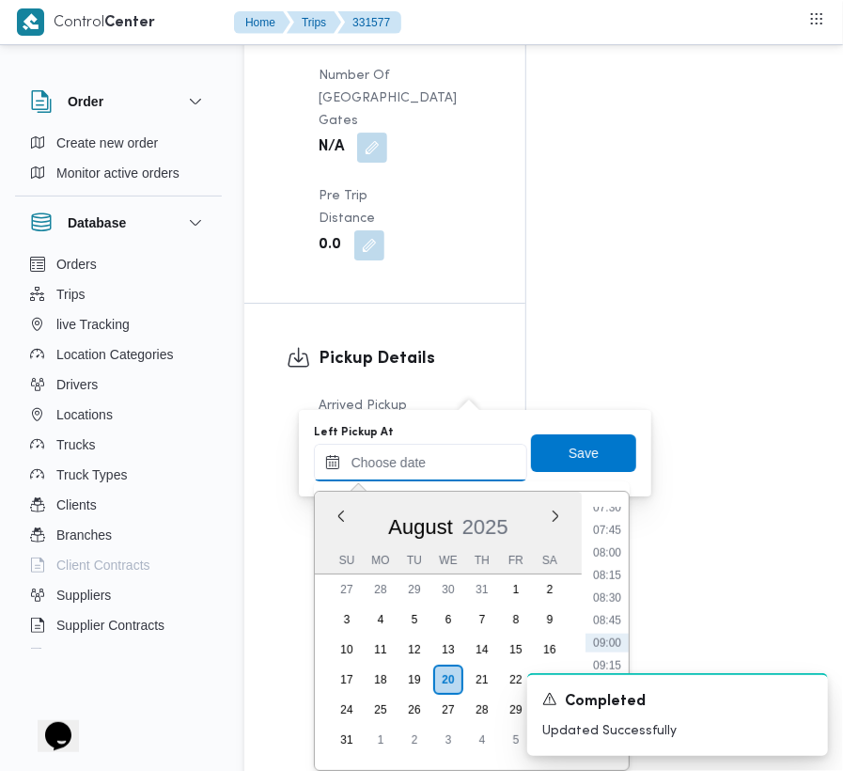
paste input "[DATE] 7:00:00 AM"
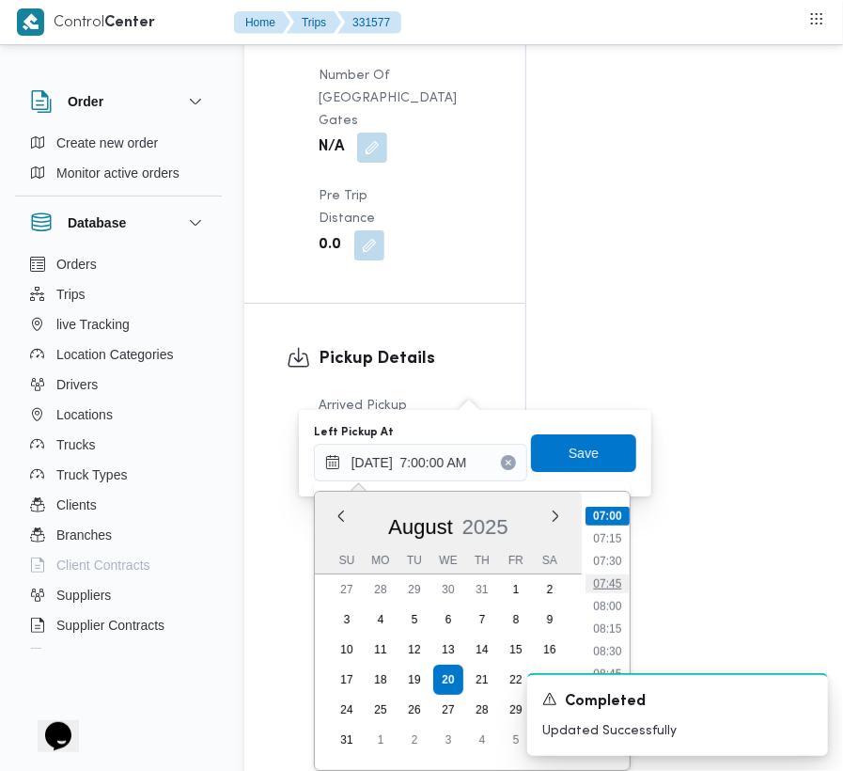
click at [590, 586] on li "07:45" at bounding box center [607, 583] width 43 height 19
type input "[DATE] 07:45"
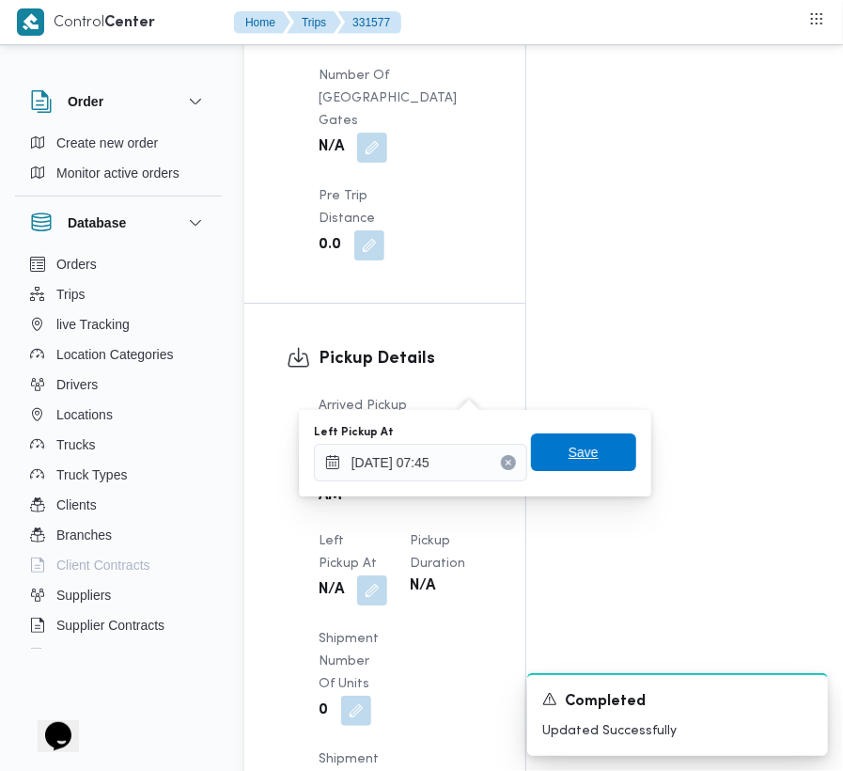
click at [570, 468] on span "Save" at bounding box center [583, 452] width 105 height 38
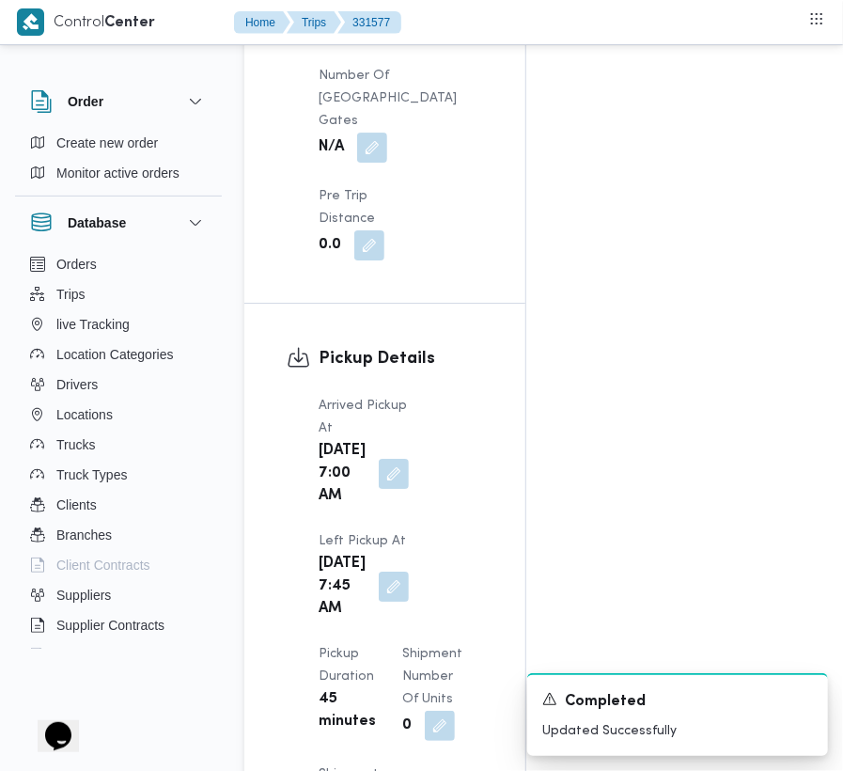
scroll to position [0, 0]
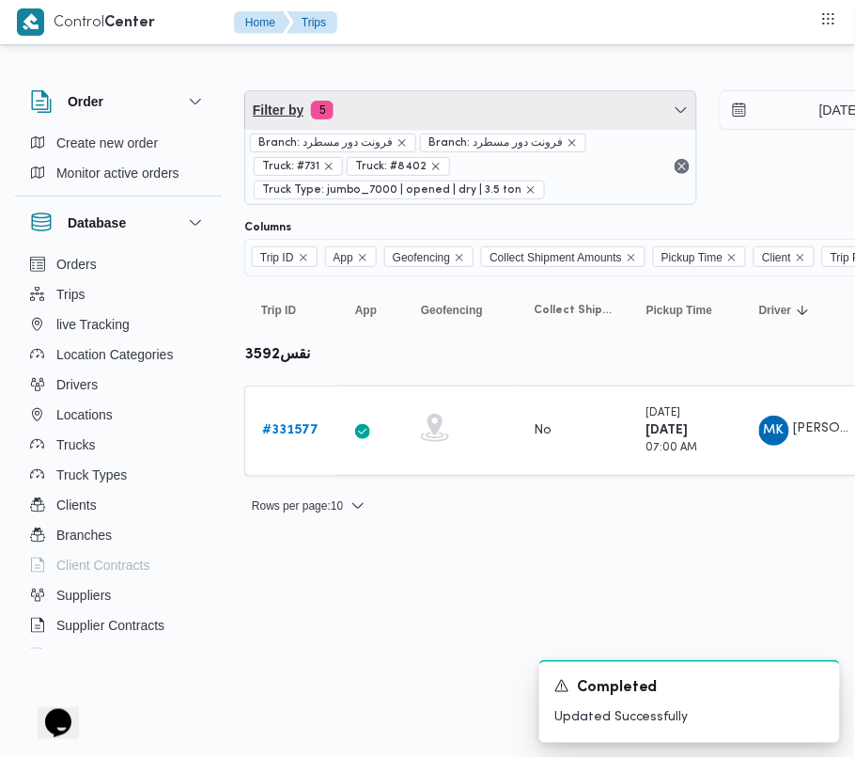
click at [362, 120] on span "Filter by 5" at bounding box center [470, 110] width 451 height 38
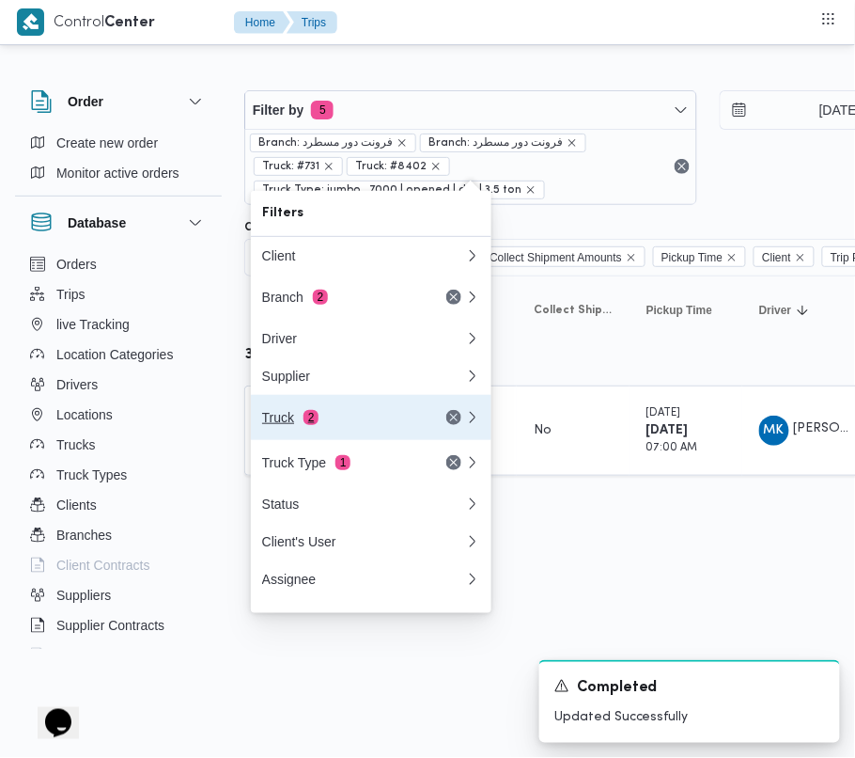
click at [332, 425] on div "Truck 2" at bounding box center [341, 417] width 158 height 15
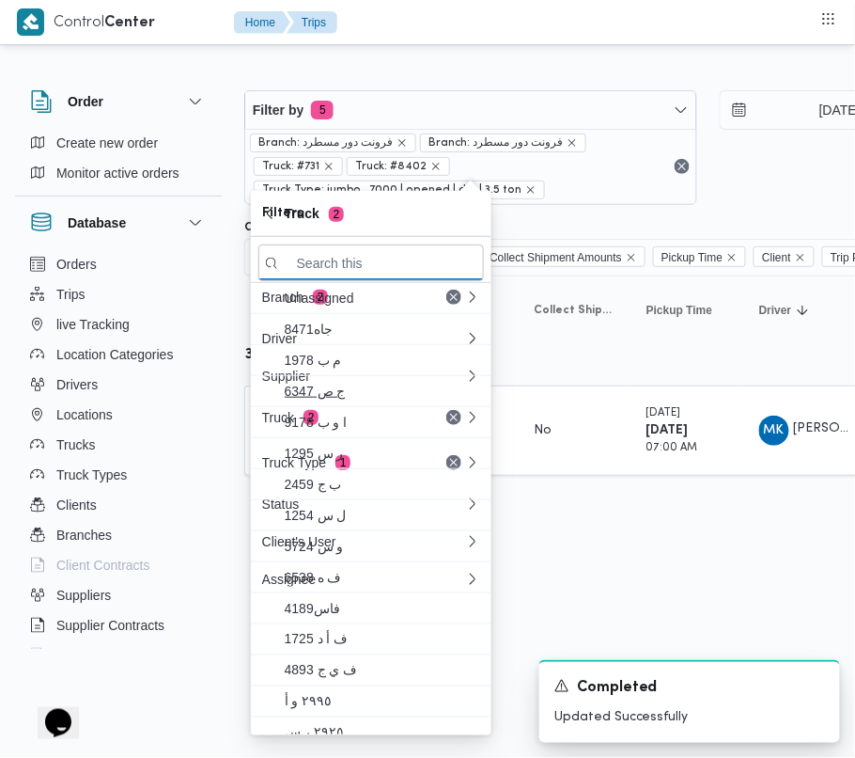
paste input "5386"
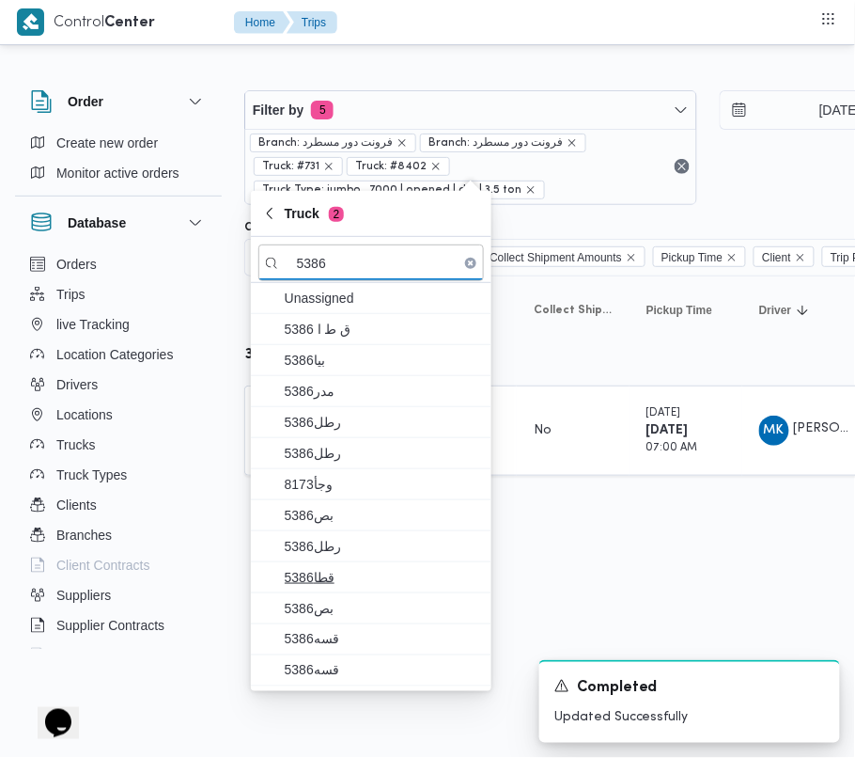
type input "5386"
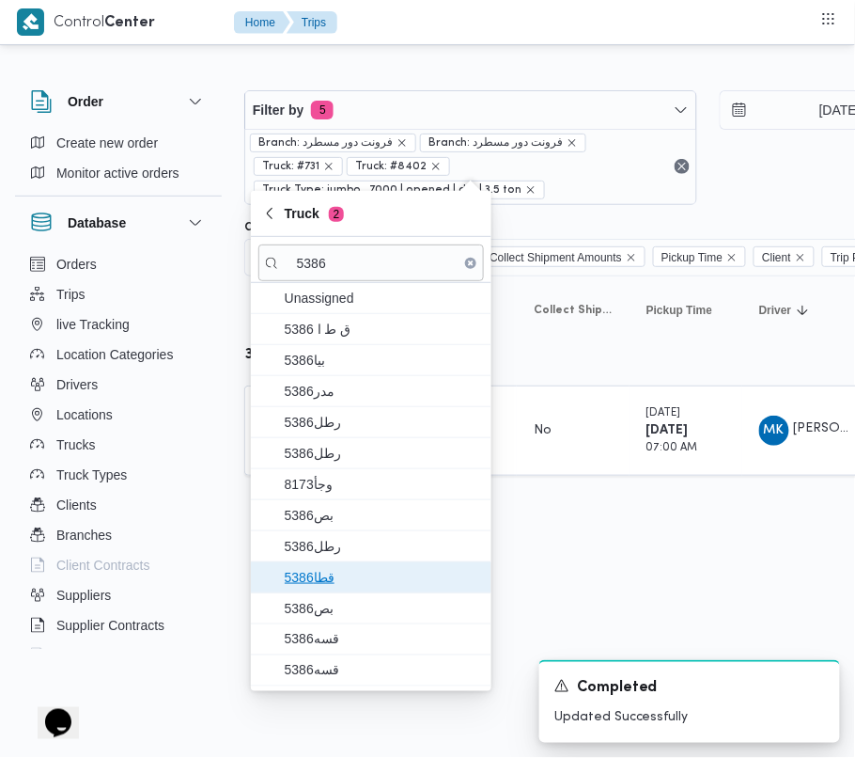
click at [324, 587] on span "قطا5386" at bounding box center [382, 577] width 195 height 23
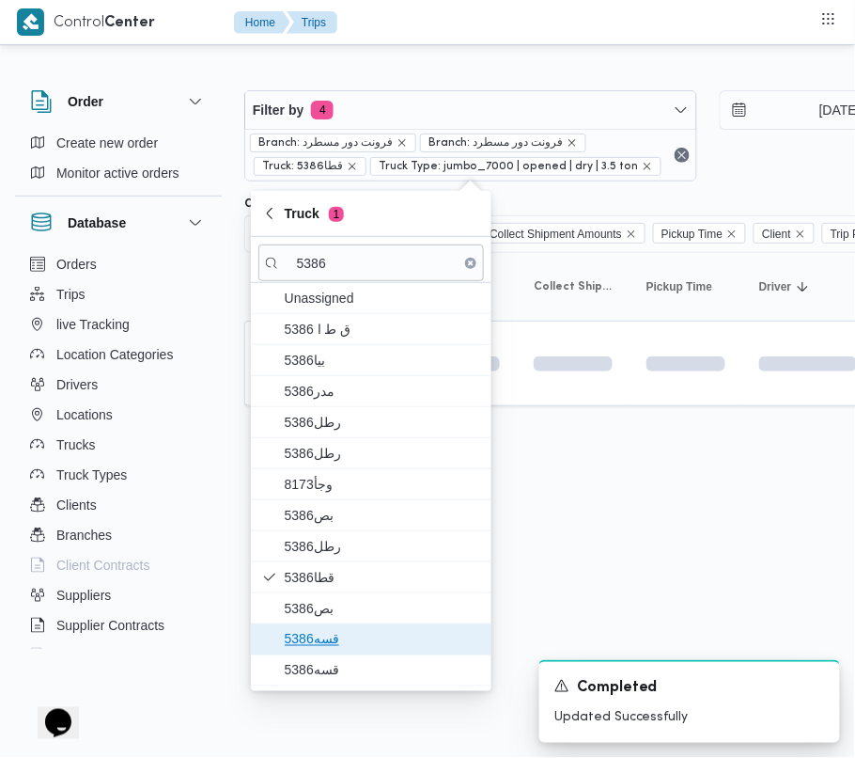
click at [317, 630] on span "قسه5386" at bounding box center [371, 639] width 226 height 30
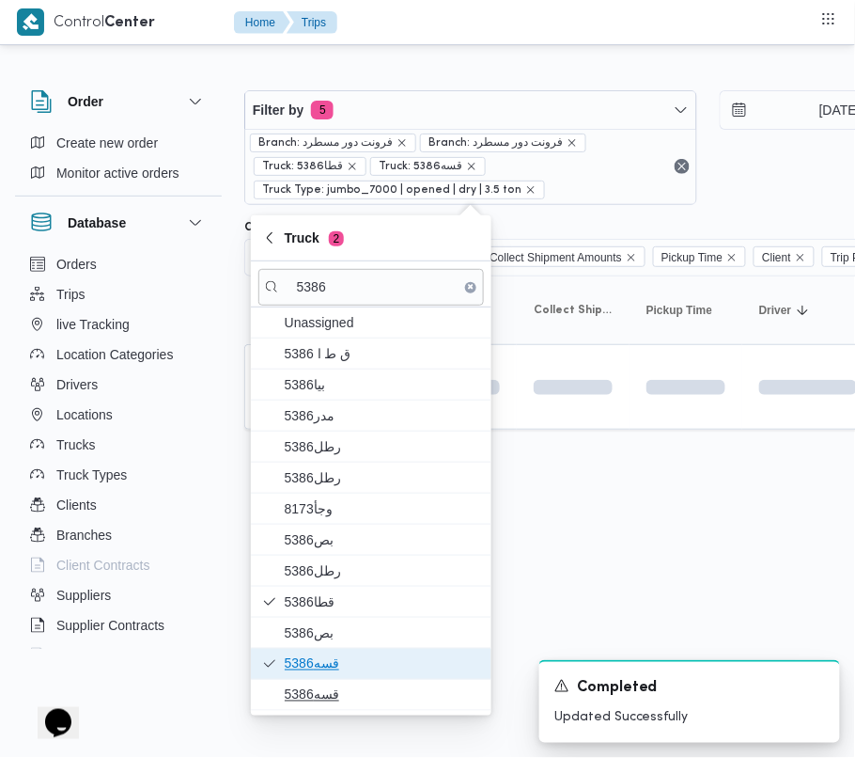
click at [320, 675] on span "قسه5386" at bounding box center [382, 663] width 195 height 23
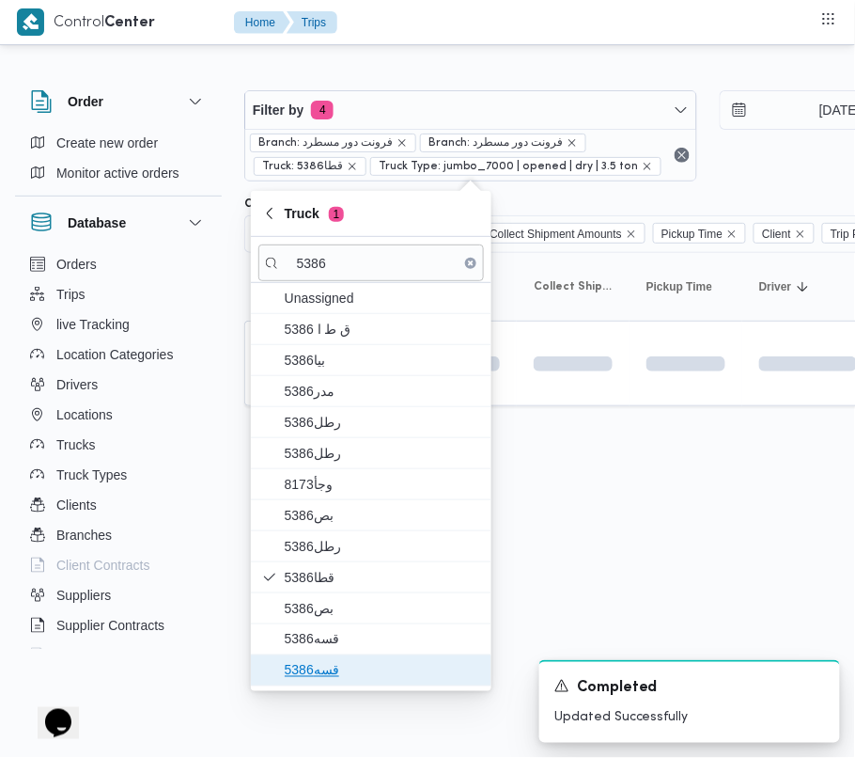
click at [320, 675] on span "قسه5386" at bounding box center [382, 670] width 195 height 23
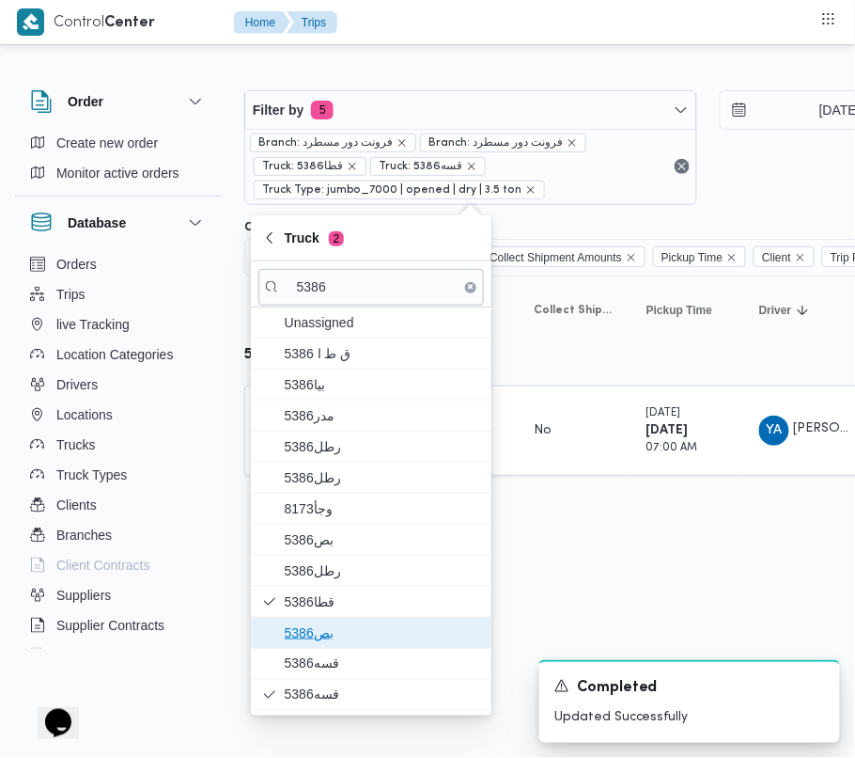
click at [316, 644] on span "بص5386" at bounding box center [382, 632] width 195 height 23
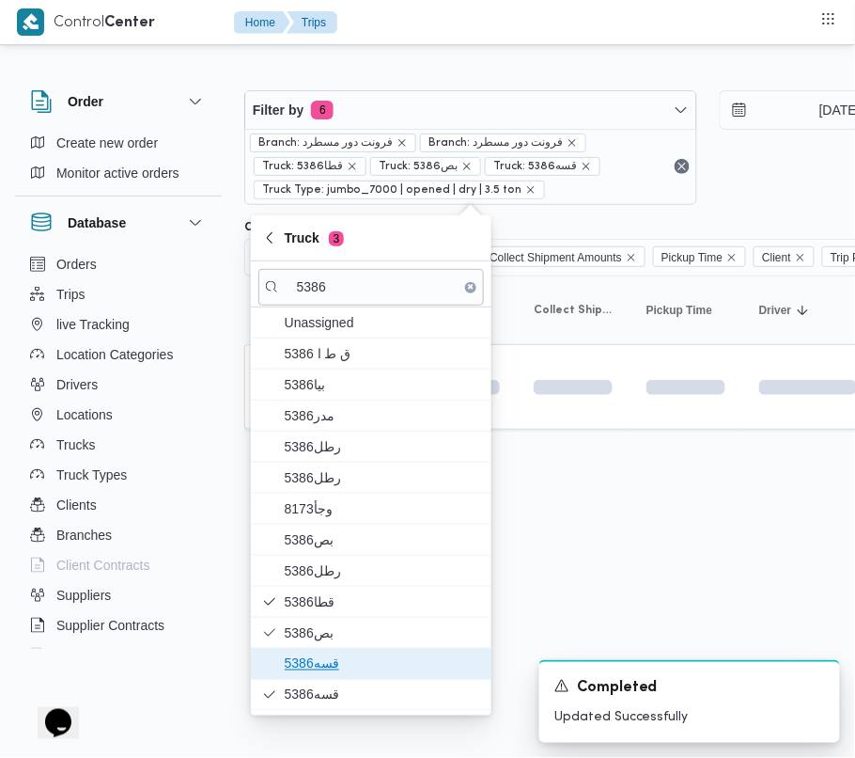
click at [320, 665] on span "قسه5386" at bounding box center [382, 663] width 195 height 23
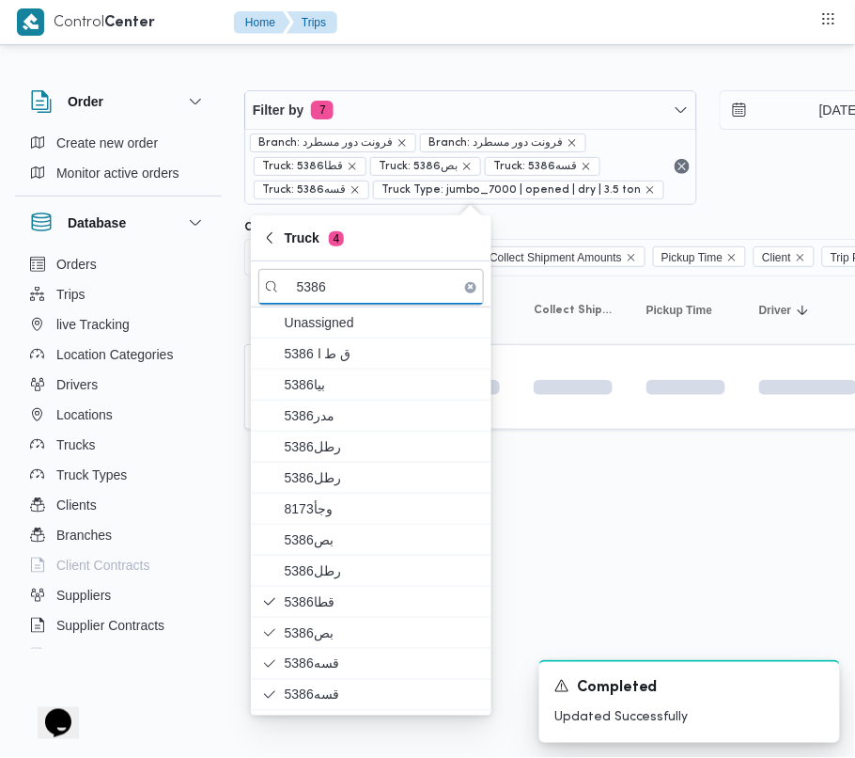
click at [602, 585] on html "Control Center Home Trips Order Create new order Monitor active orders Database…" at bounding box center [427, 379] width 855 height 758
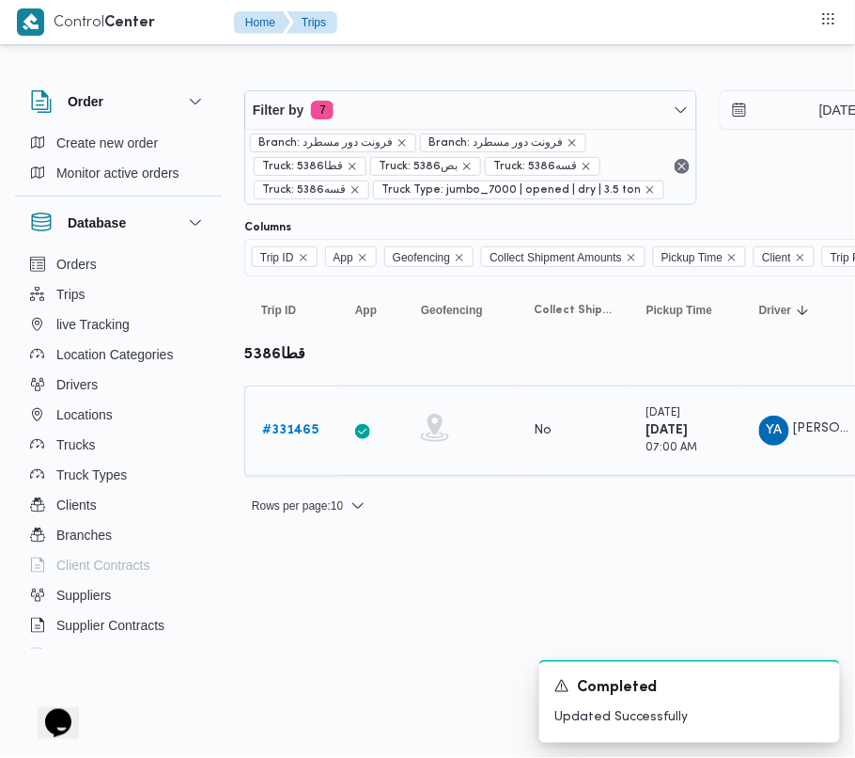
click at [294, 442] on link "# 331465" at bounding box center [290, 430] width 56 height 23
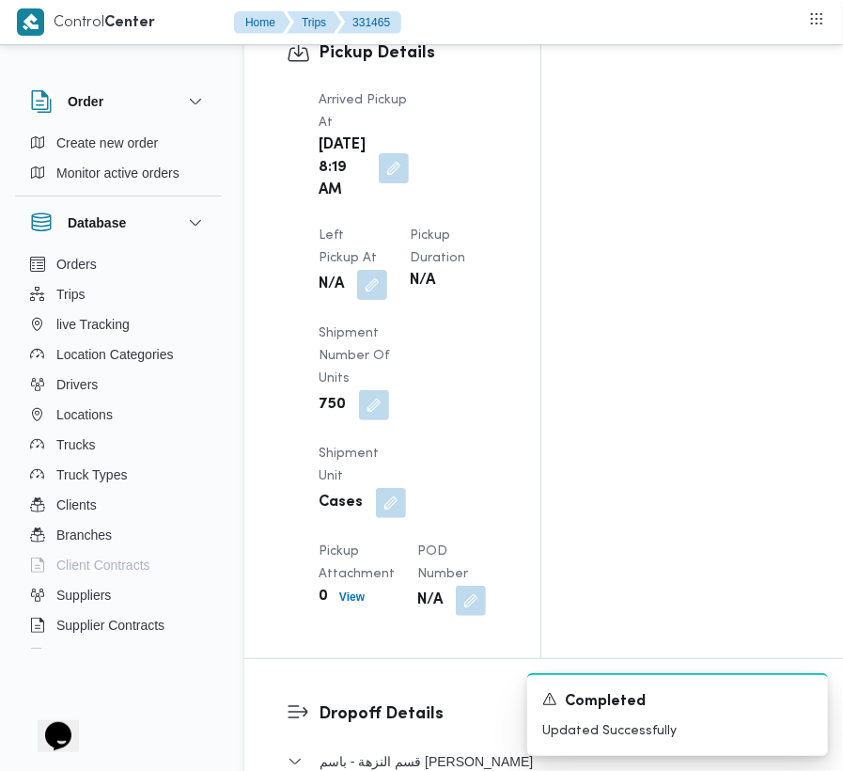
scroll to position [3174, 0]
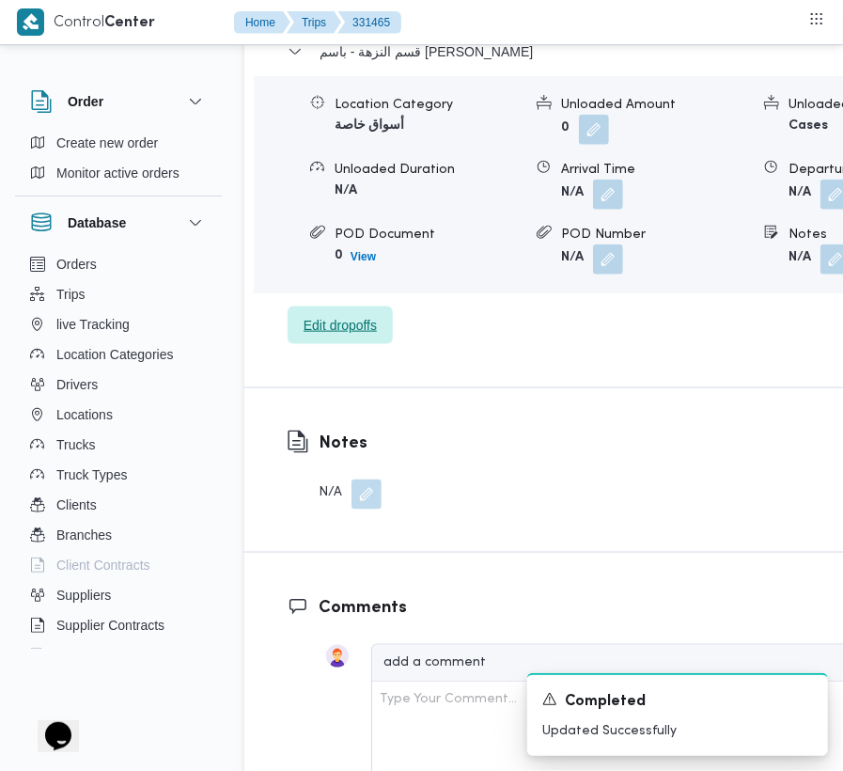
click at [369, 314] on span "Edit dropoffs" at bounding box center [340, 325] width 73 height 23
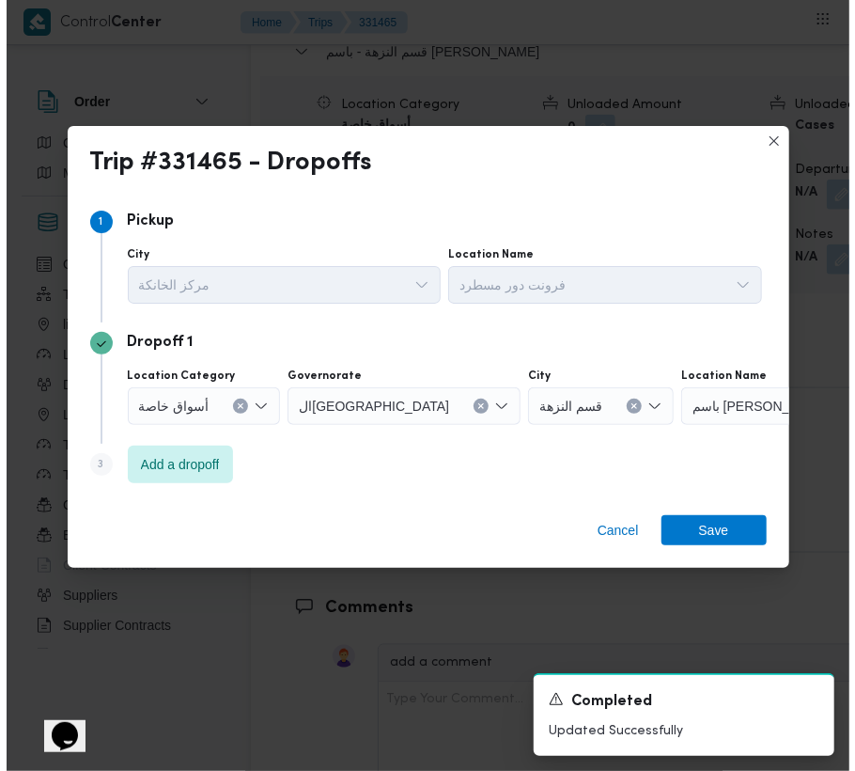
scroll to position [3189, 0]
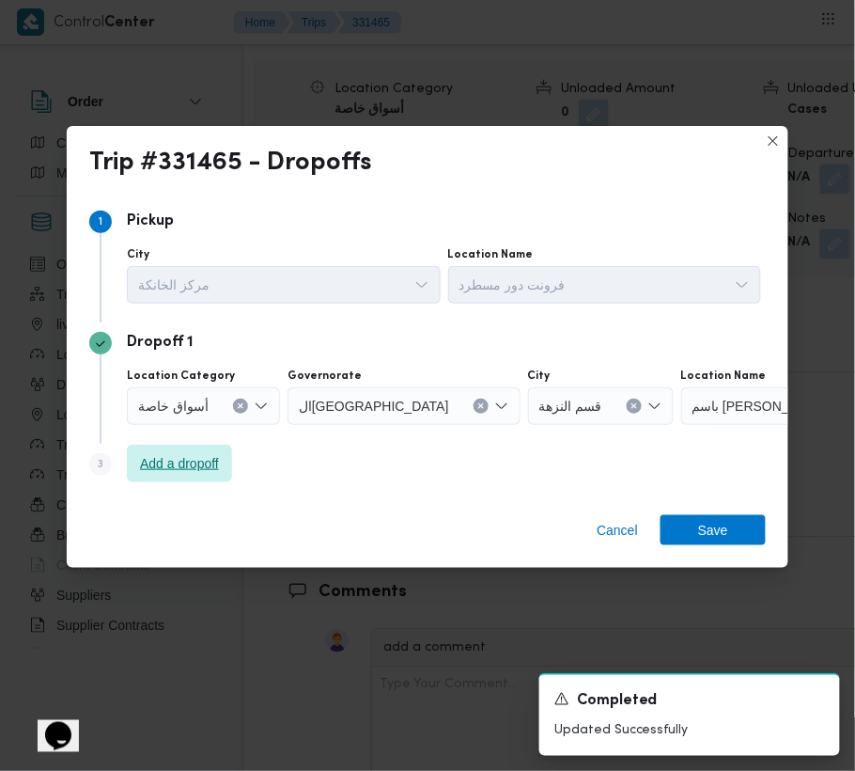
click at [173, 468] on span "Add a dropoff" at bounding box center [179, 463] width 79 height 23
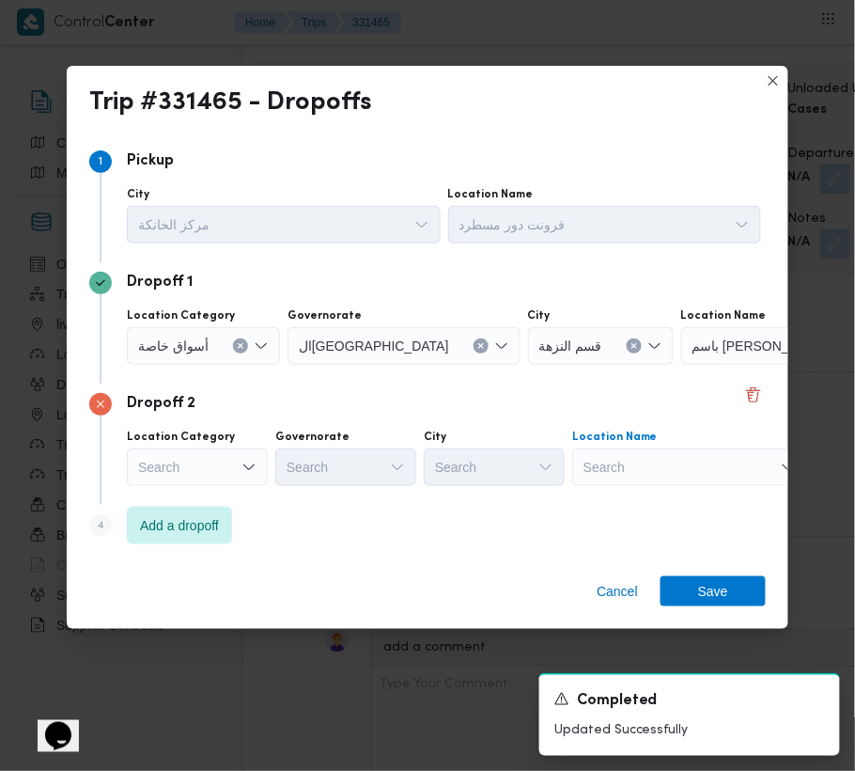
click at [720, 365] on div "Search" at bounding box center [798, 346] width 235 height 38
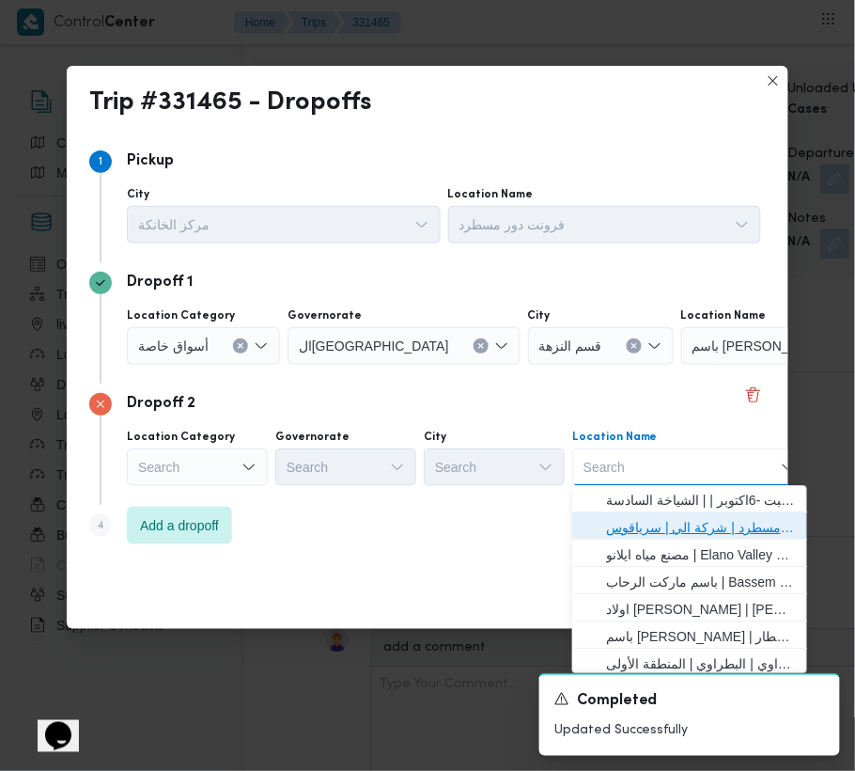
click at [709, 517] on span "فرونت دور مسطرد | شركة الي | سرياقوس" at bounding box center [701, 528] width 190 height 23
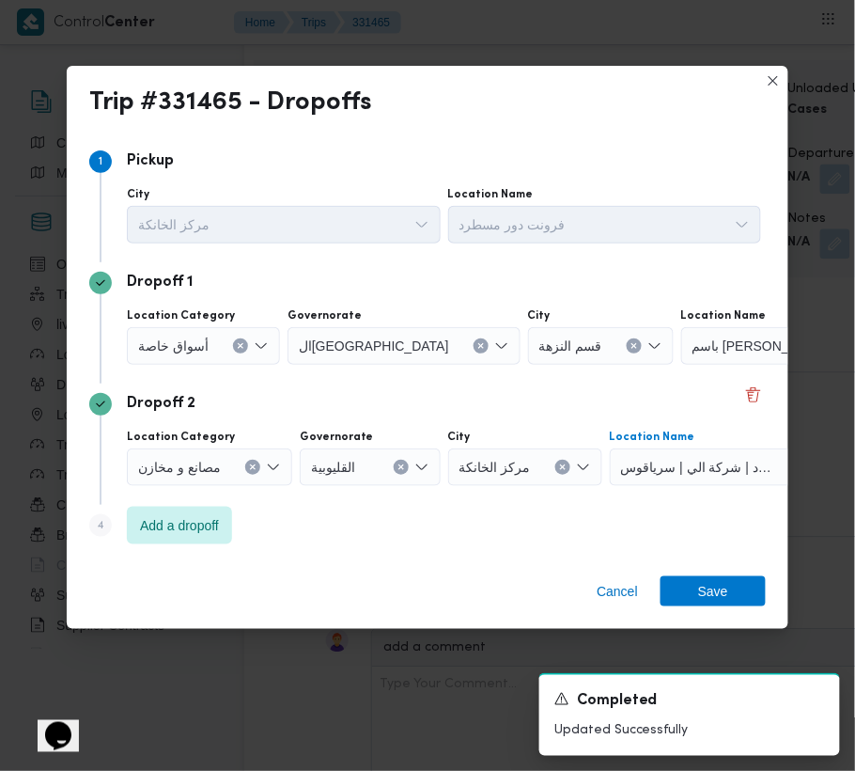
click at [204, 350] on span "أسواق خاصة" at bounding box center [173, 345] width 70 height 21
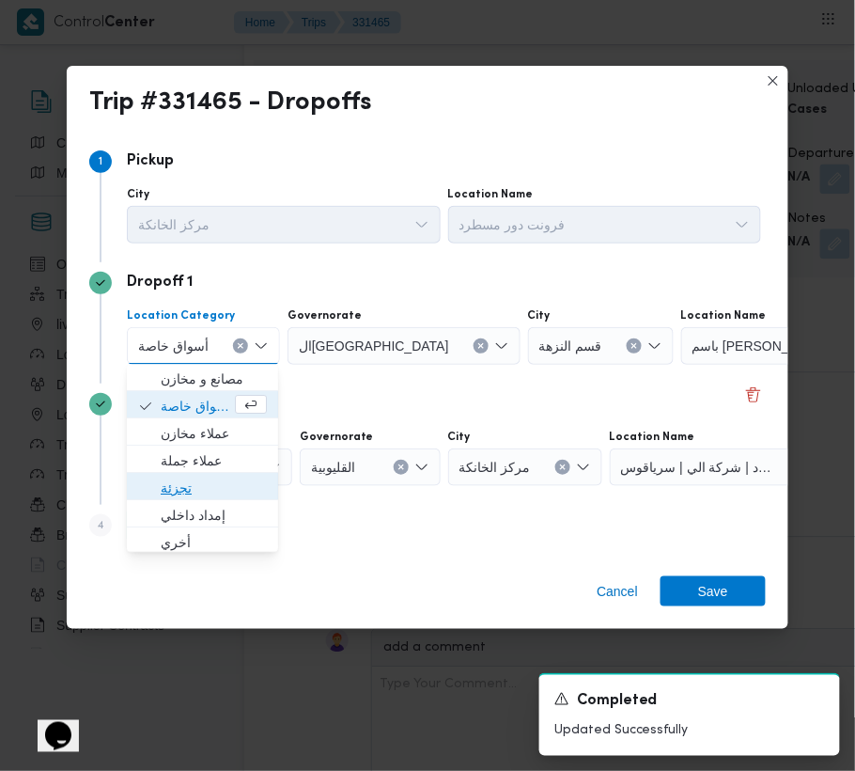
click at [180, 481] on span "تجزئة" at bounding box center [214, 488] width 106 height 23
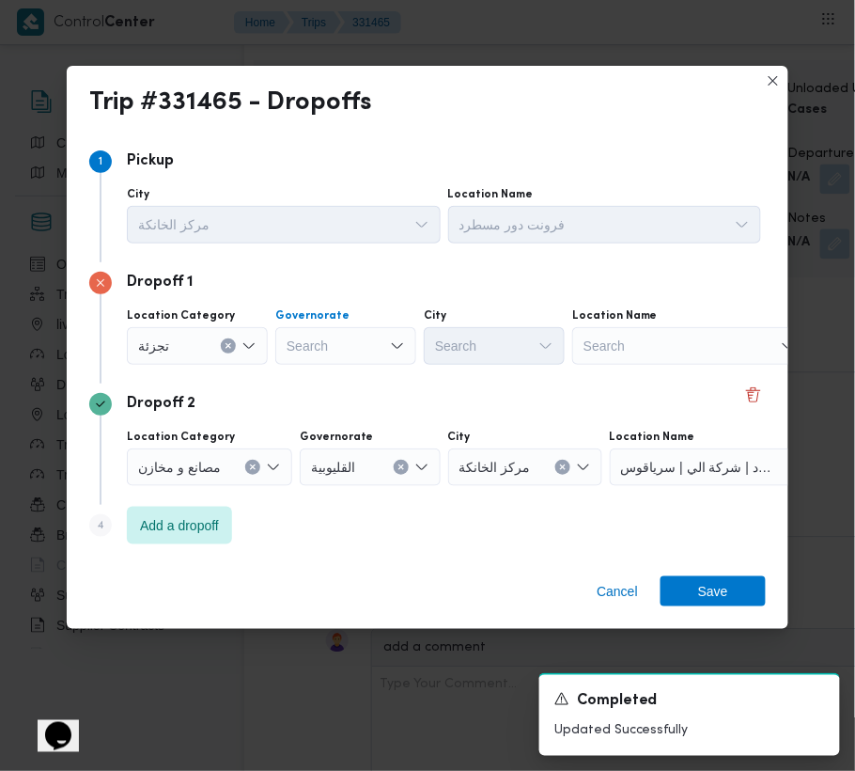
click at [336, 332] on div "Search" at bounding box center [345, 346] width 141 height 38
paste input "شرقية"
type input "شرقية"
click at [339, 340] on div "شرقية شرقية" at bounding box center [345, 346] width 141 height 38
click at [340, 380] on span "الشرقية" at bounding box center [357, 379] width 96 height 23
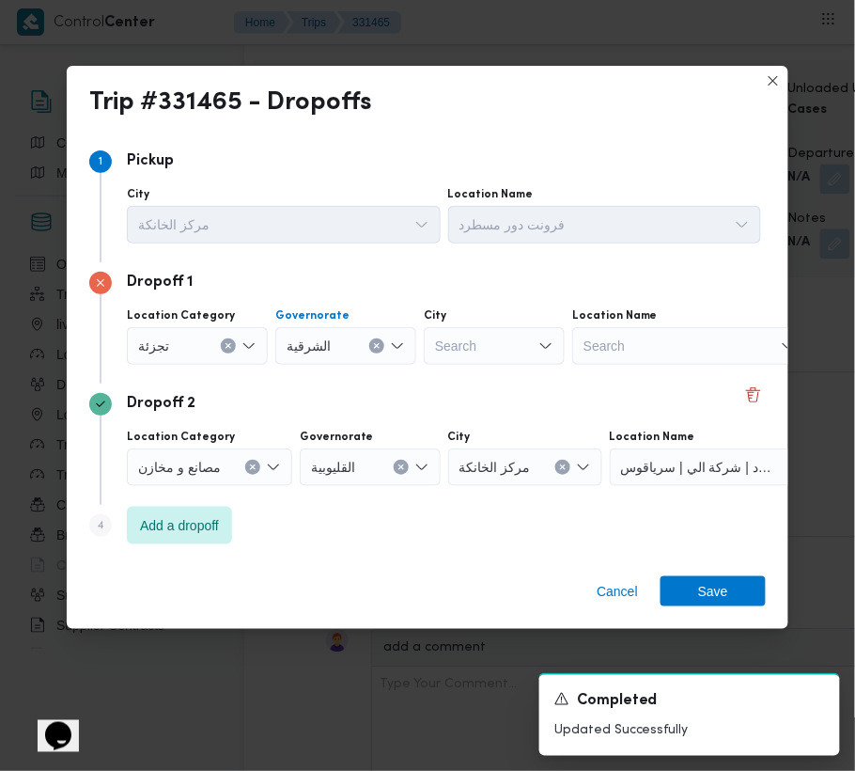
click at [483, 339] on div "Search" at bounding box center [494, 346] width 141 height 38
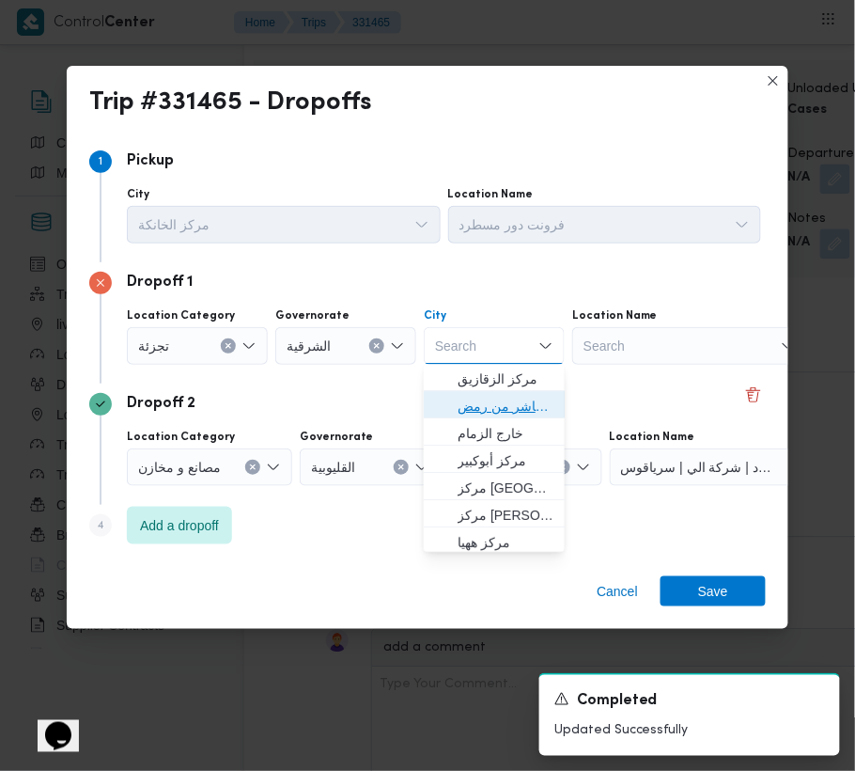
click at [486, 396] on span "قسم اول مدينة العاشر من رمض" at bounding box center [506, 407] width 96 height 23
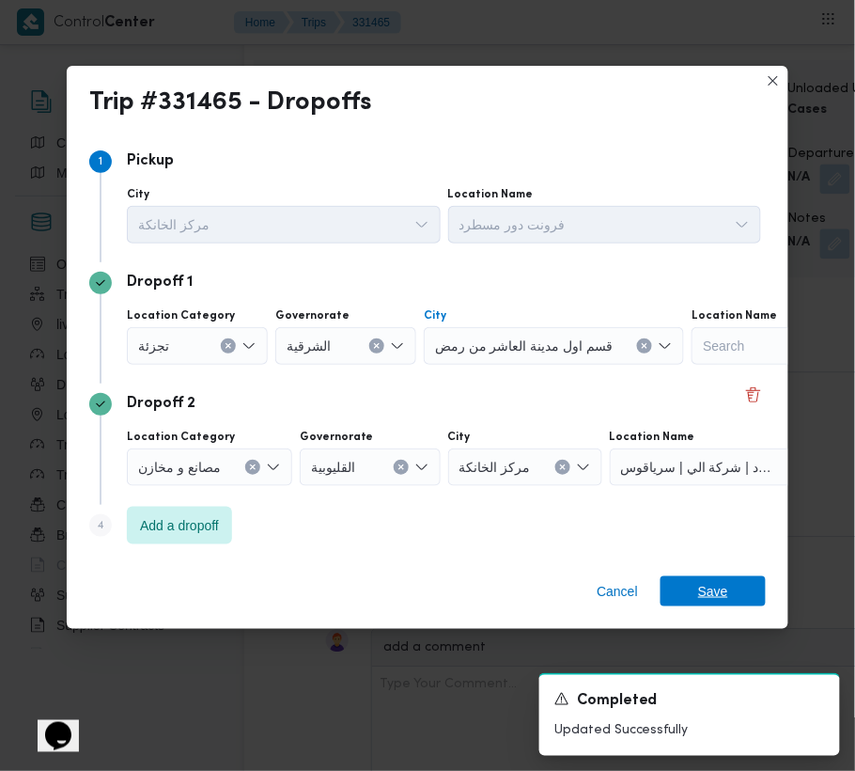
click at [696, 605] on span "Save" at bounding box center [713, 591] width 105 height 30
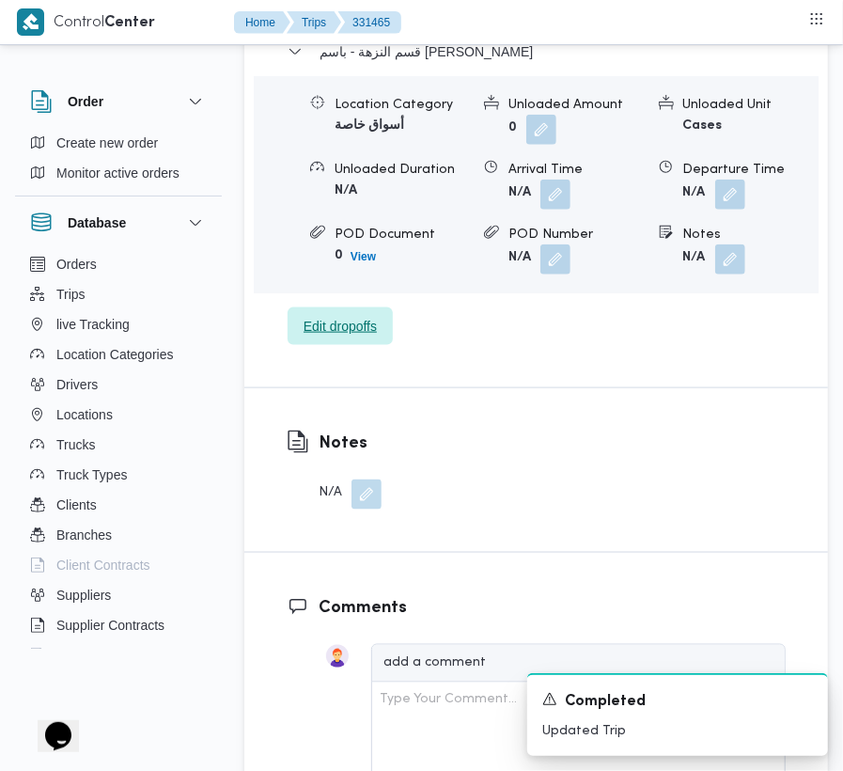
scroll to position [2500, 0]
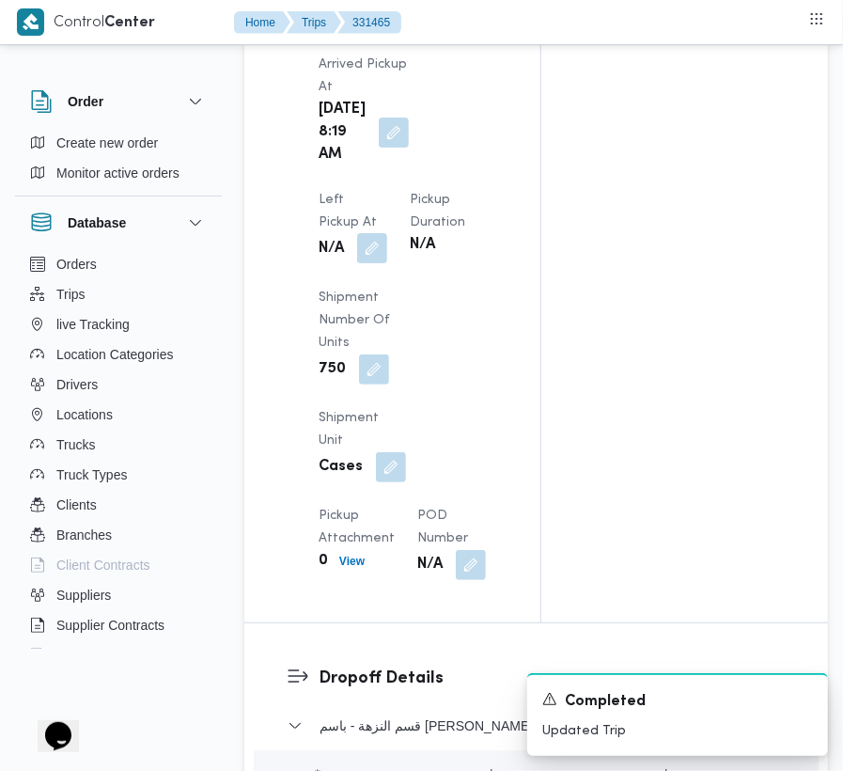
click at [387, 233] on button "button" at bounding box center [372, 248] width 30 height 30
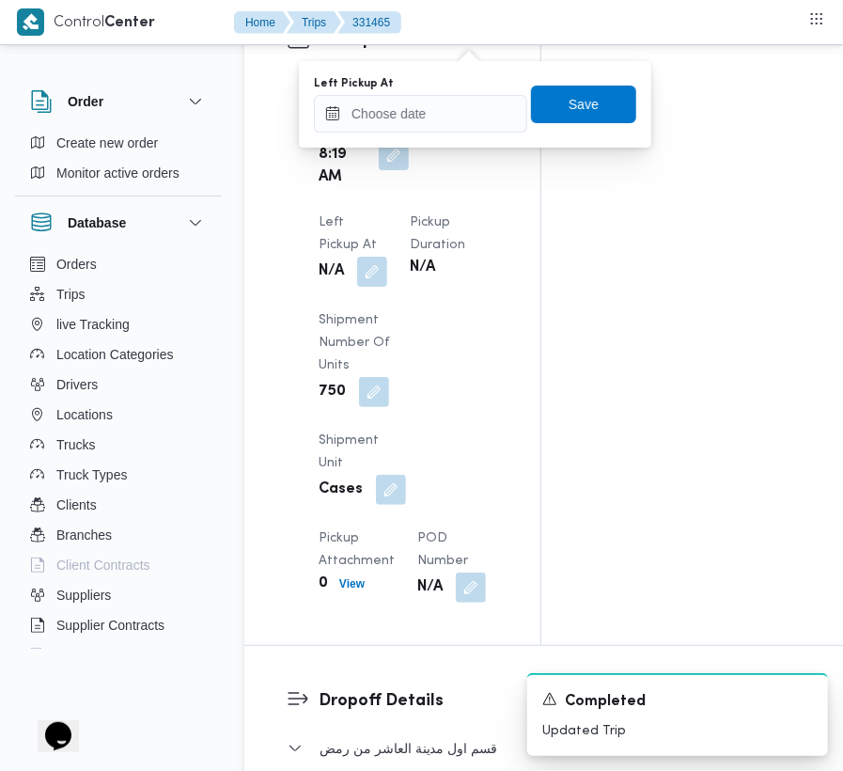
scroll to position [2523, 0]
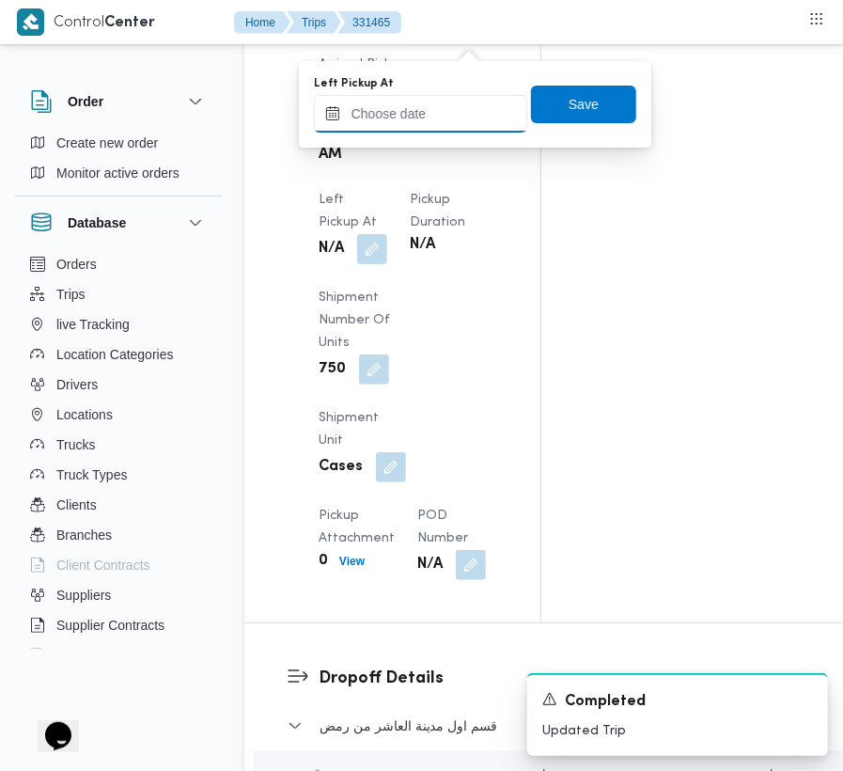
click at [464, 106] on input "Left Pickup At" at bounding box center [420, 114] width 213 height 38
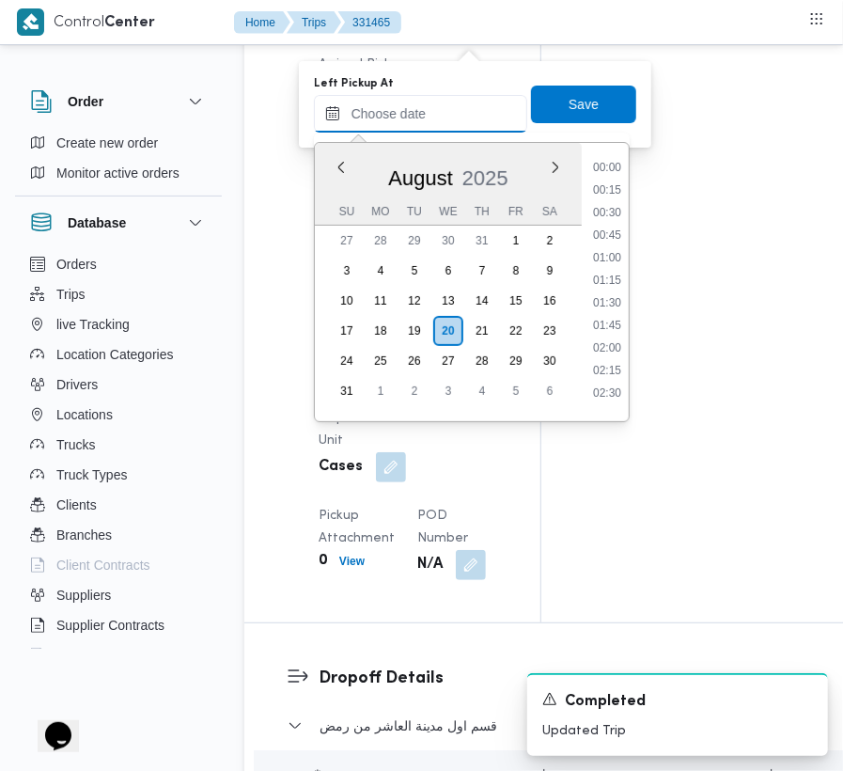
scroll to position [685, 0]
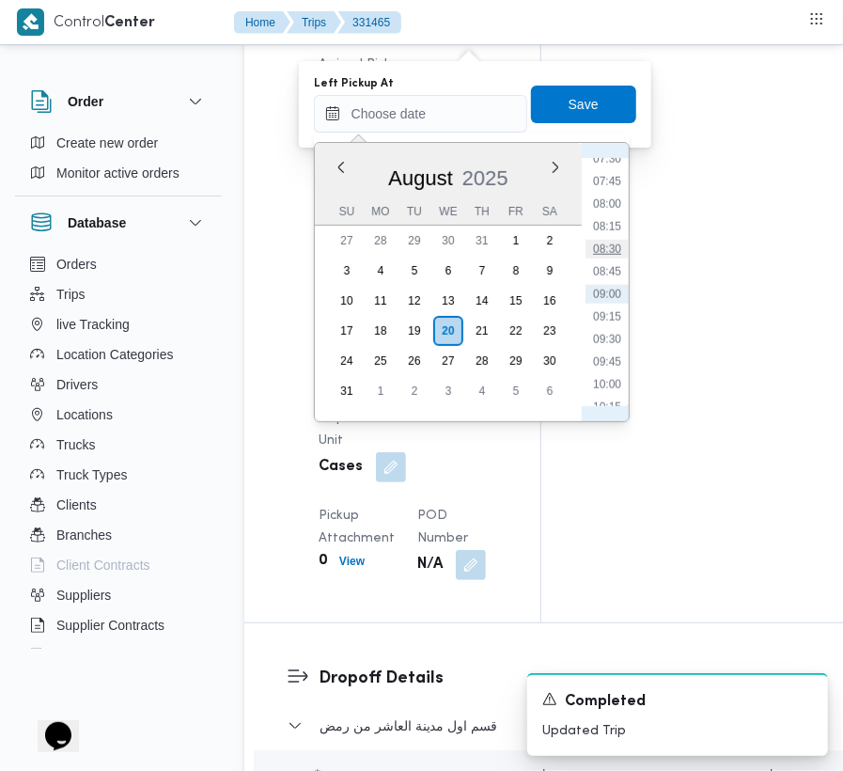
click at [618, 240] on li "08:30" at bounding box center [607, 249] width 43 height 19
type input "[DATE] 08:30"
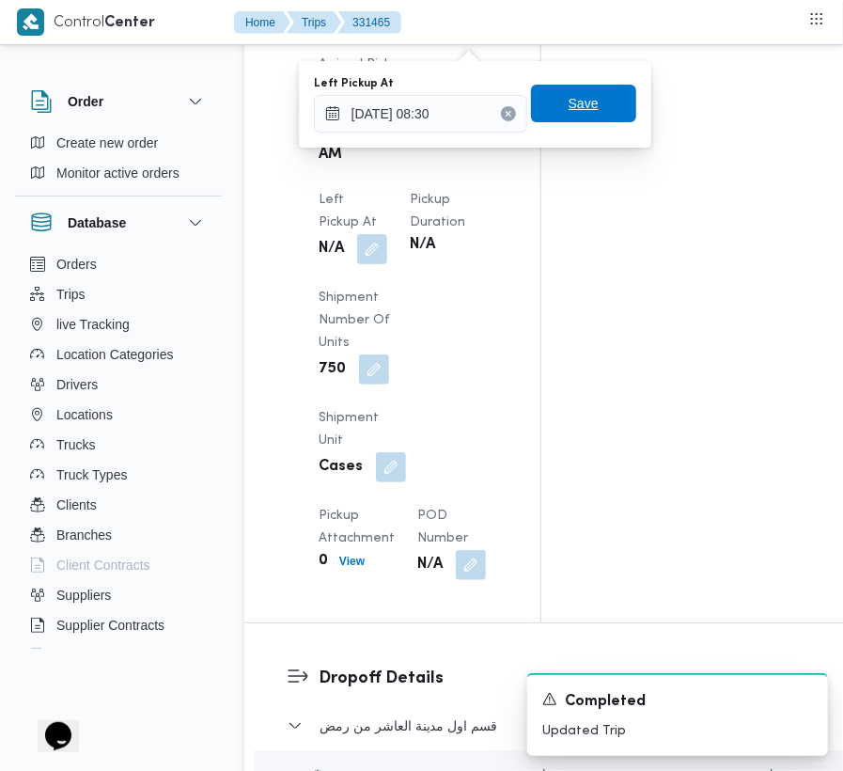
click at [570, 109] on span "Save" at bounding box center [584, 103] width 30 height 23
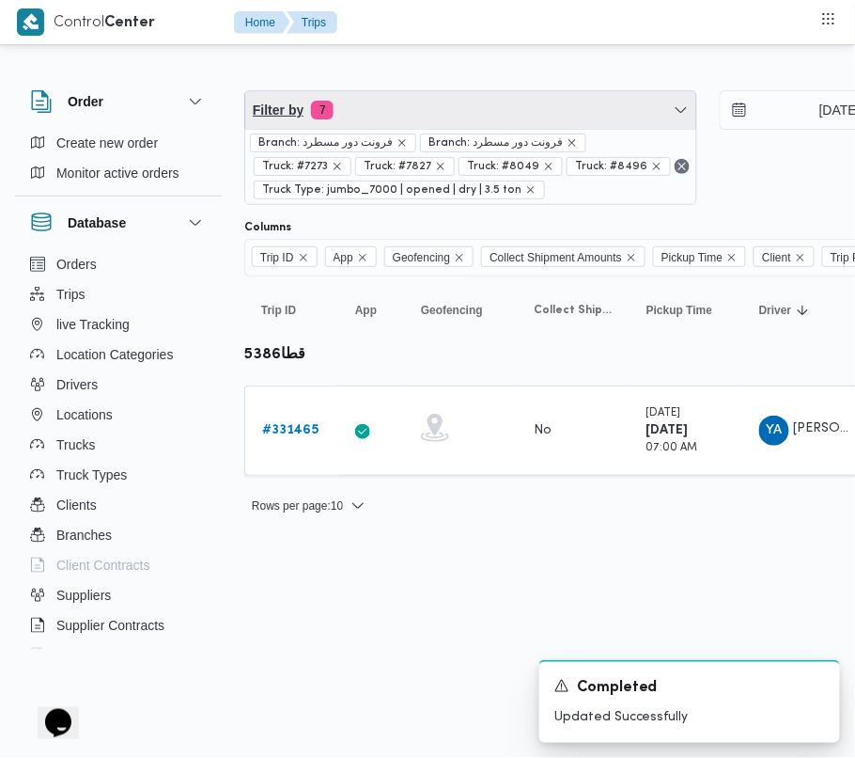
drag, startPoint x: 463, startPoint y: 94, endPoint x: 445, endPoint y: 155, distance: 63.9
click at [462, 95] on span "Filter by 7" at bounding box center [470, 110] width 451 height 38
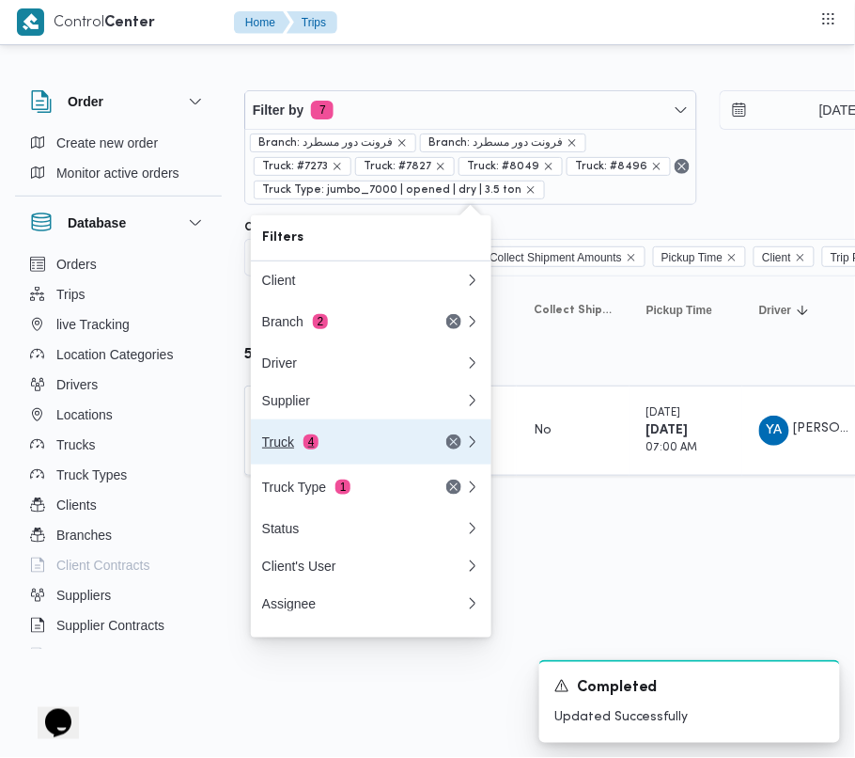
click at [321, 449] on div "Truck 4" at bounding box center [341, 441] width 158 height 15
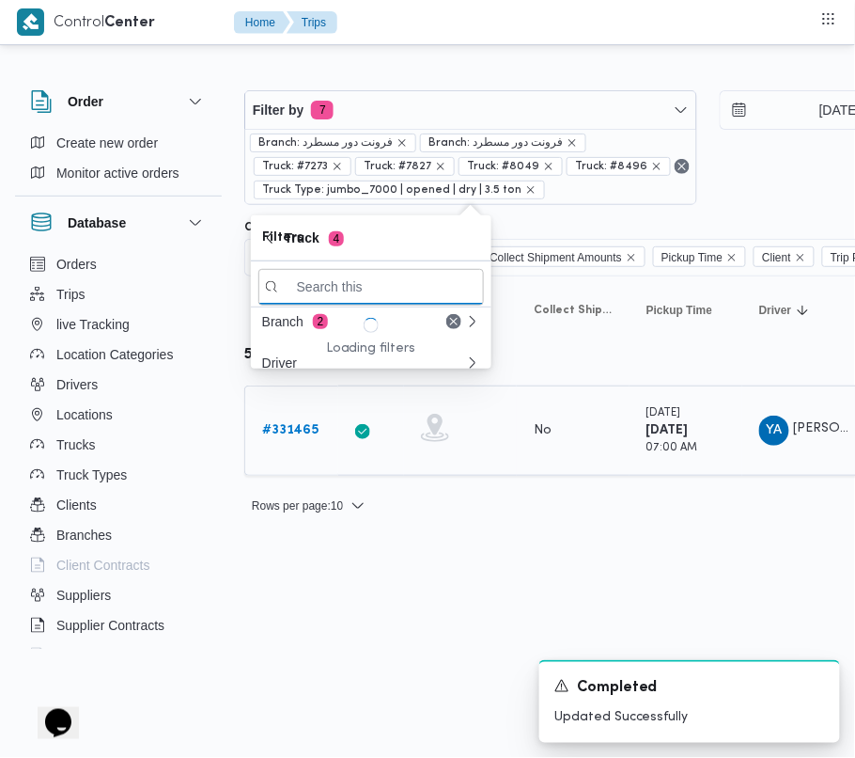
paste input "5138"
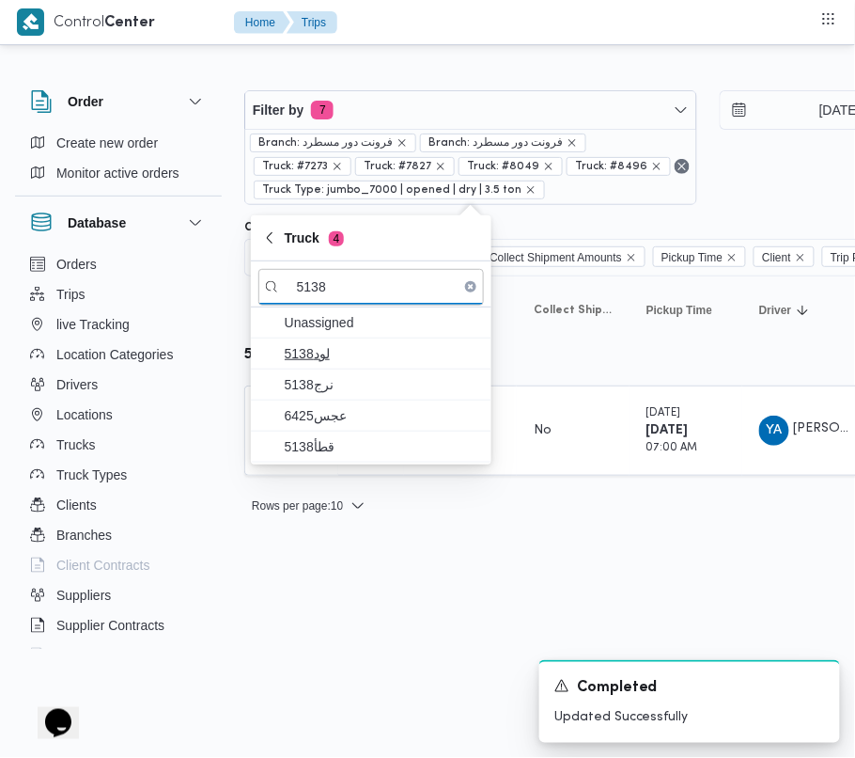
type input "5138"
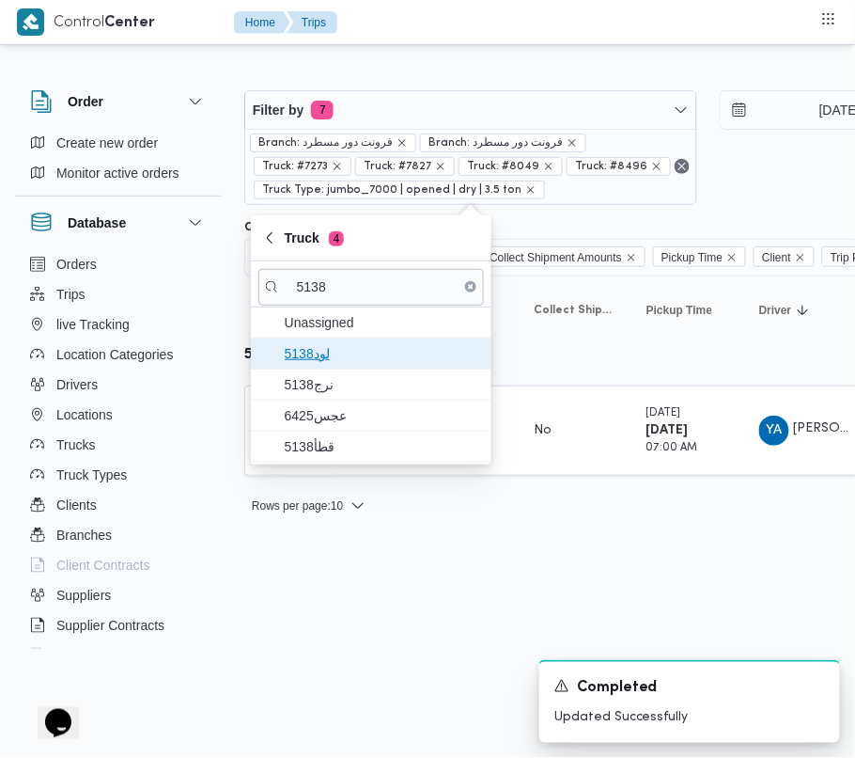
click at [323, 353] on span "لود5138" at bounding box center [382, 353] width 195 height 23
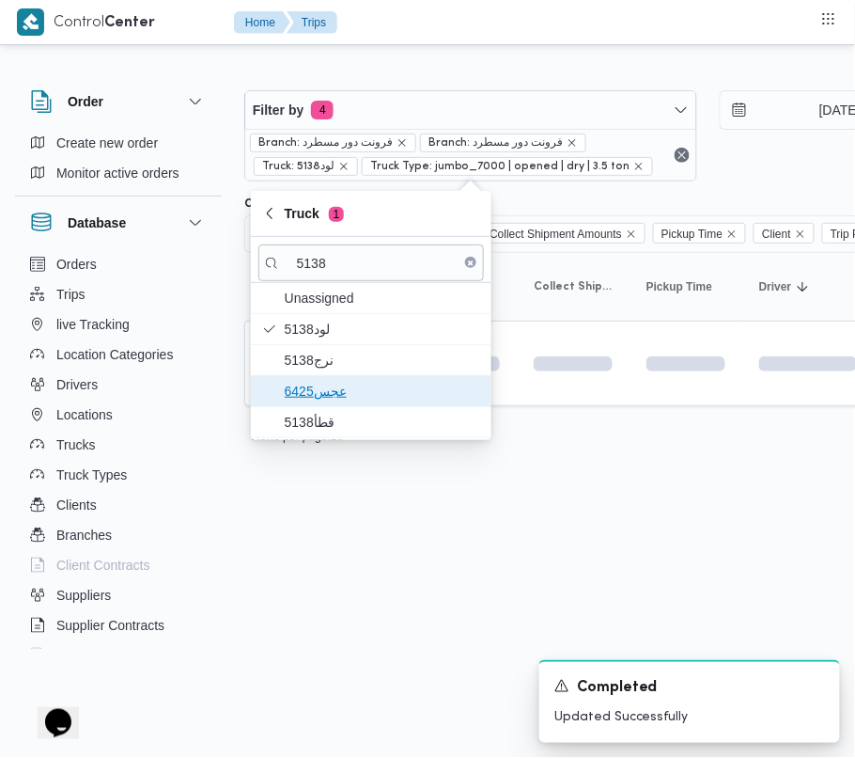
click at [321, 398] on span "عجس6425" at bounding box center [382, 391] width 195 height 23
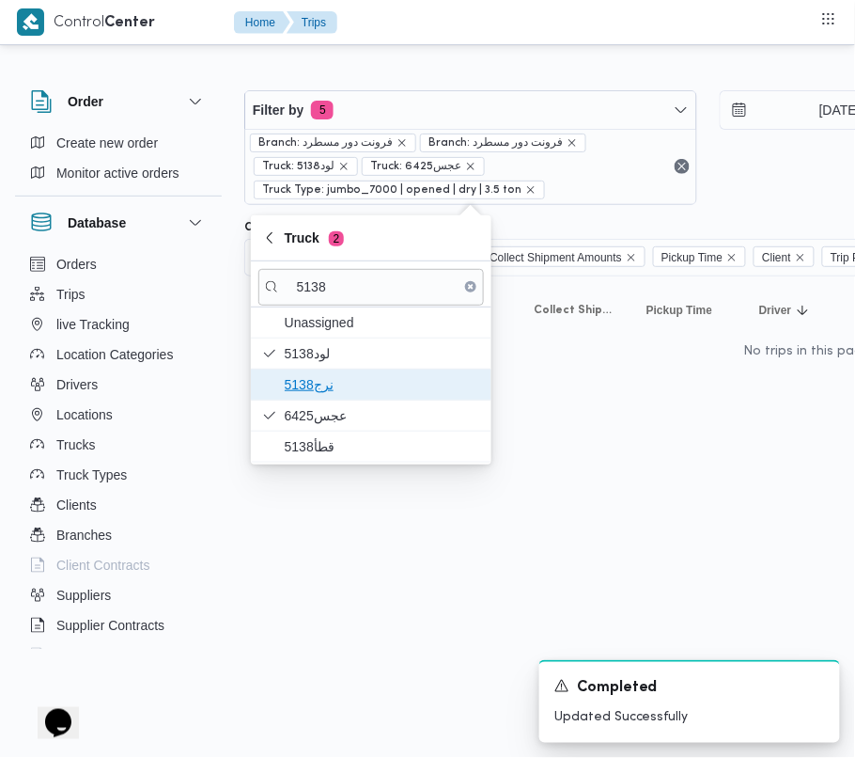
click at [313, 370] on span "نرج5138" at bounding box center [371, 384] width 226 height 30
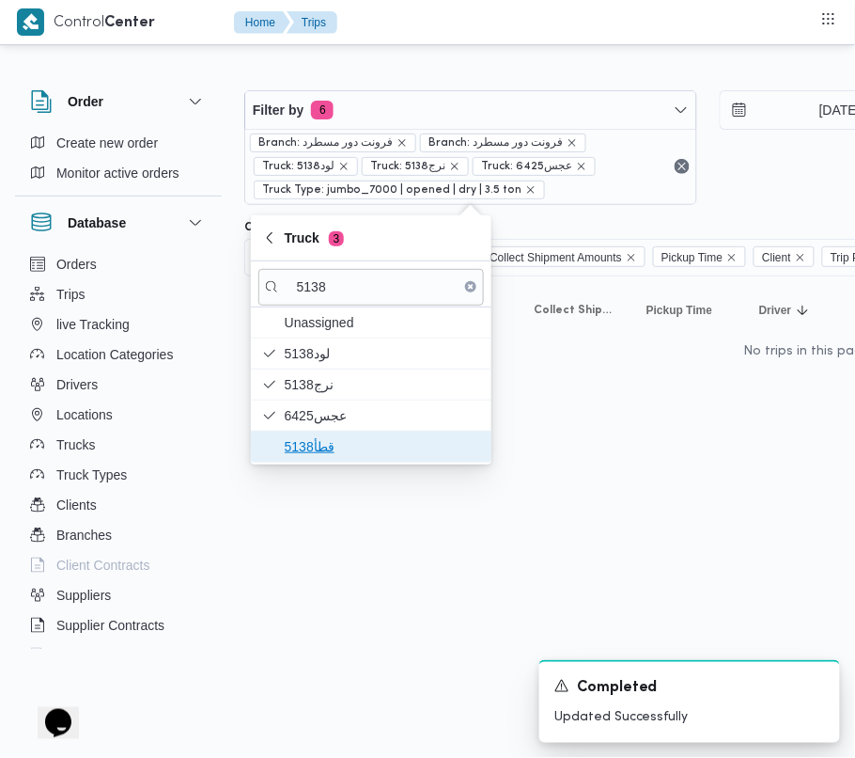
click at [310, 441] on span "قطأ5138" at bounding box center [382, 446] width 195 height 23
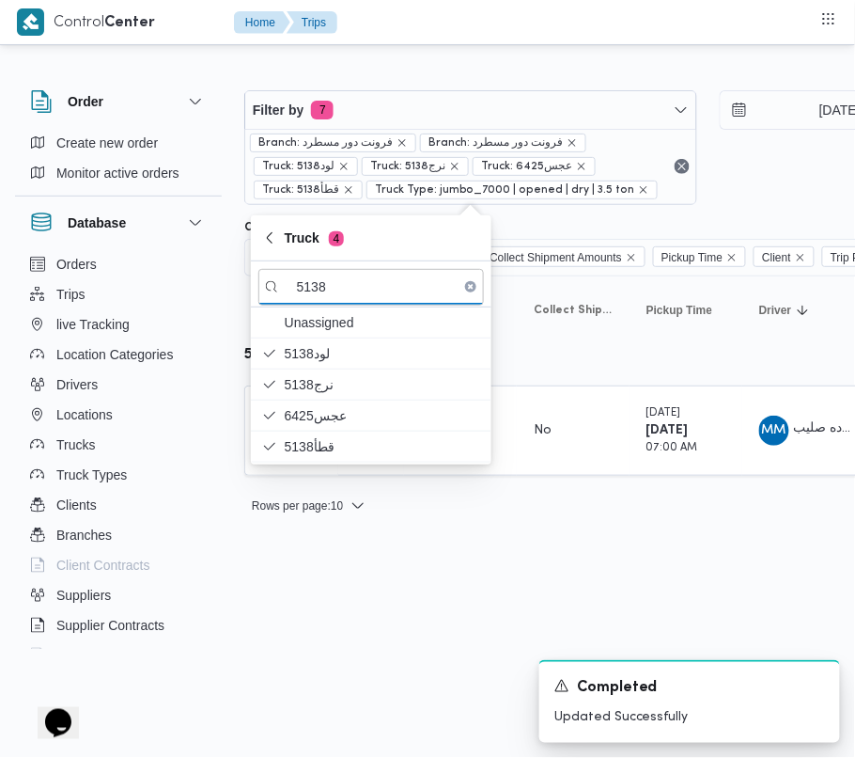
click at [343, 613] on html "Control Center Home Trips Order Create new order Monitor active orders Database…" at bounding box center [427, 379] width 855 height 758
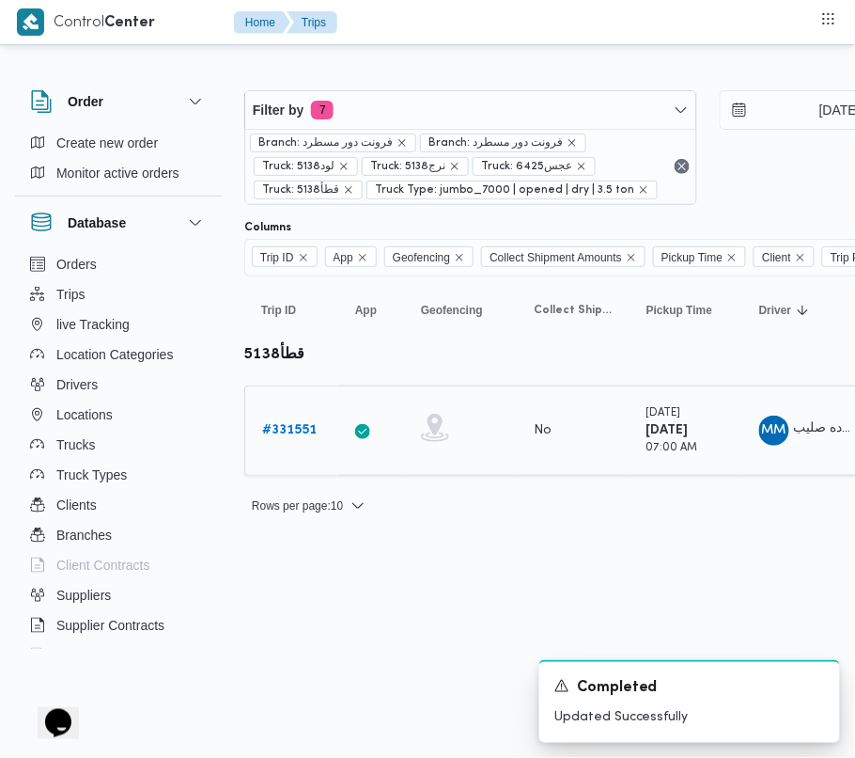
click at [269, 430] on b "# 331551" at bounding box center [289, 430] width 55 height 12
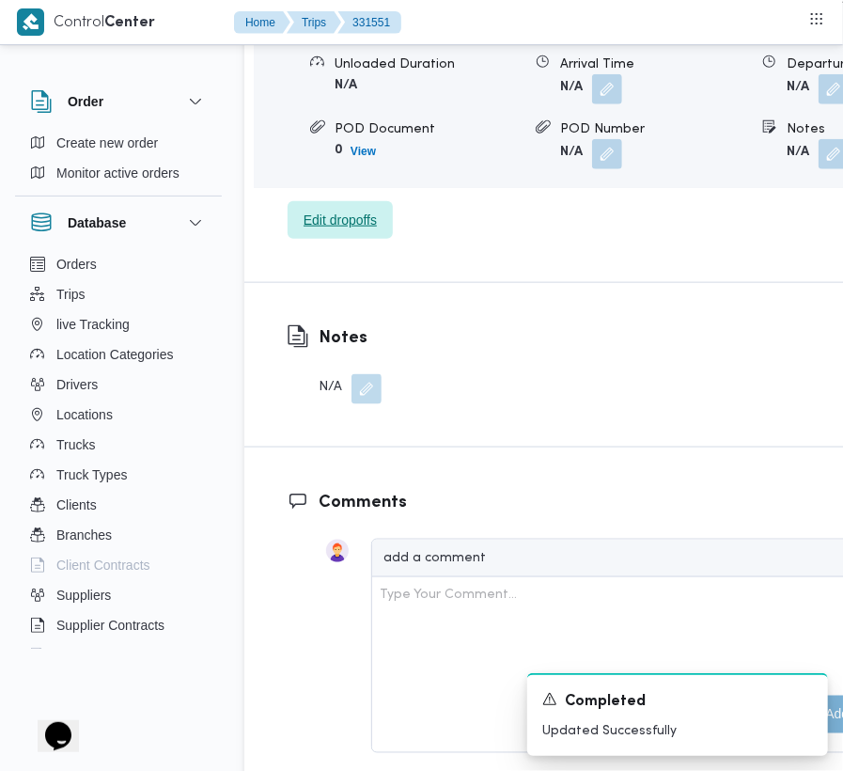
click at [366, 209] on span "Edit dropoffs" at bounding box center [340, 220] width 73 height 23
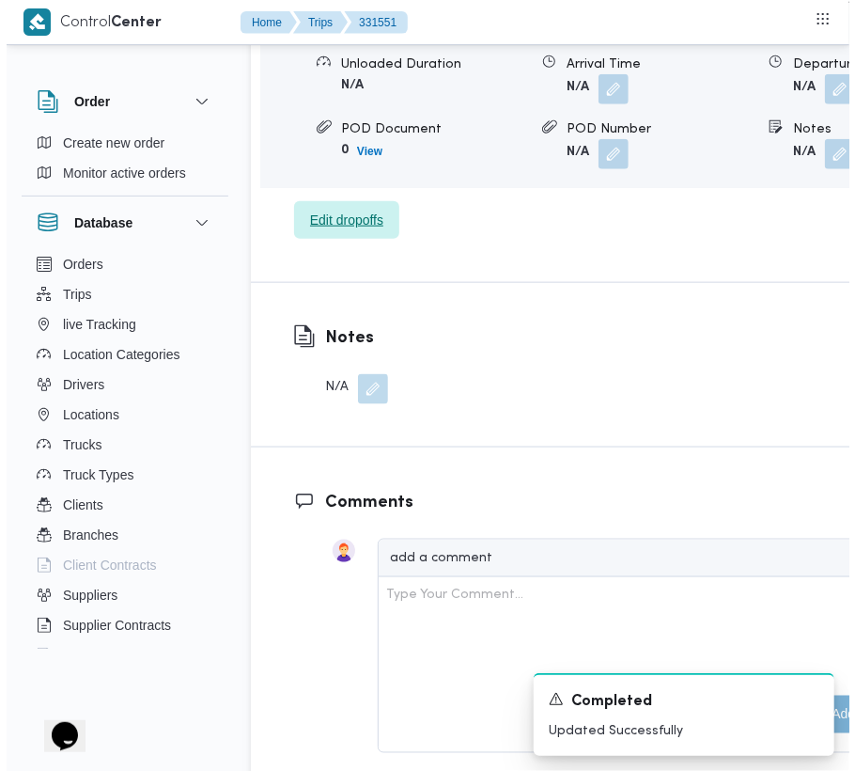
scroll to position [3189, 0]
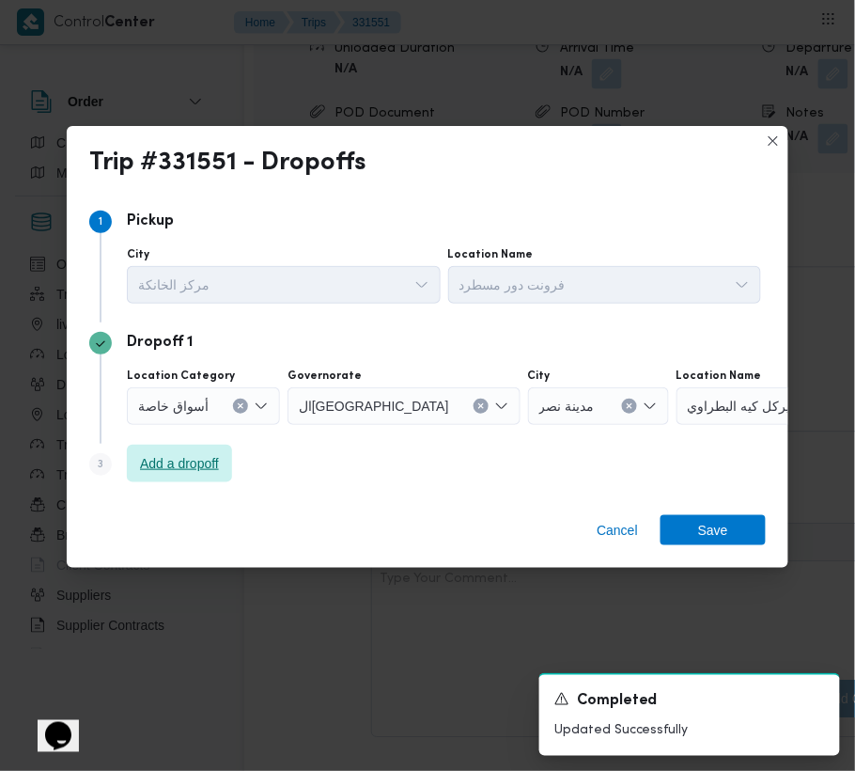
click at [195, 448] on span "Add a dropoff" at bounding box center [179, 464] width 105 height 38
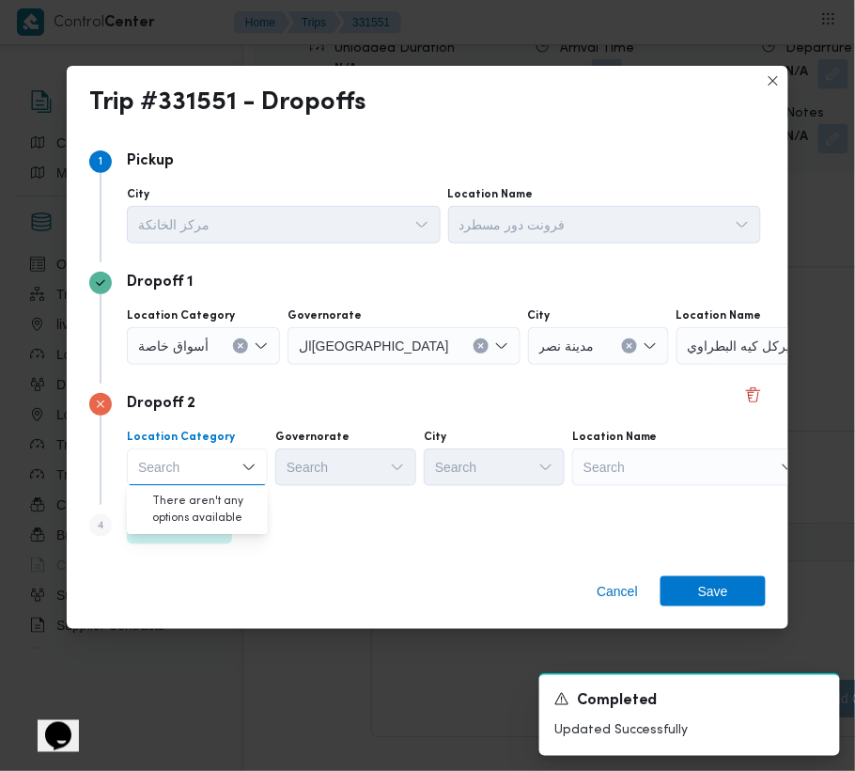
click at [194, 474] on div "Search Combo box. Selected. Combo box input. Search. Type some text or, to disp…" at bounding box center [197, 467] width 141 height 38
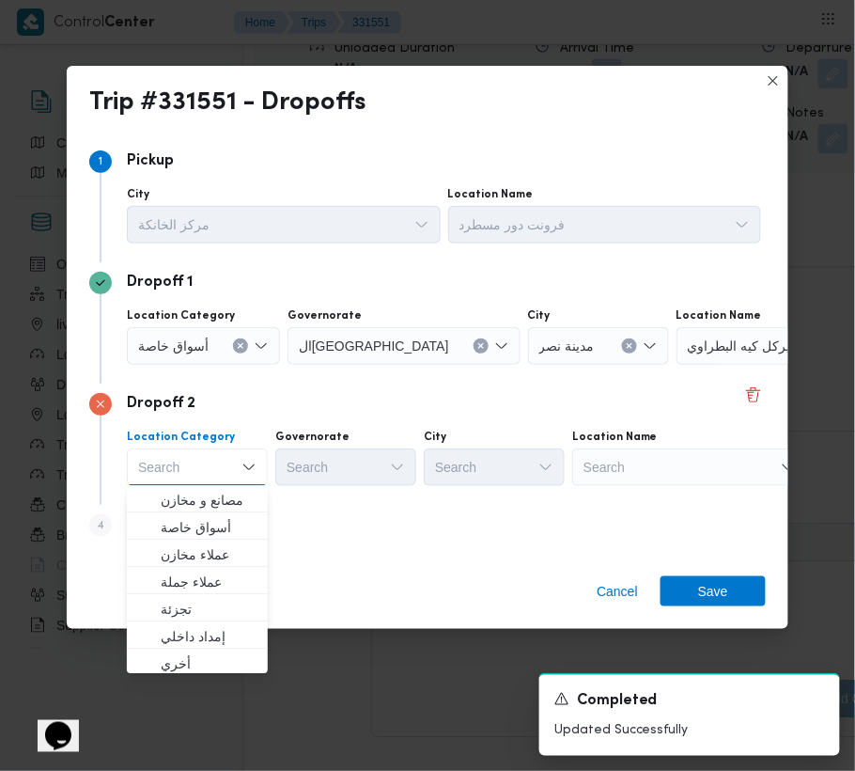
click at [520, 547] on div "Step 4 is disabled 4 Add a dropoff" at bounding box center [427, 529] width 677 height 49
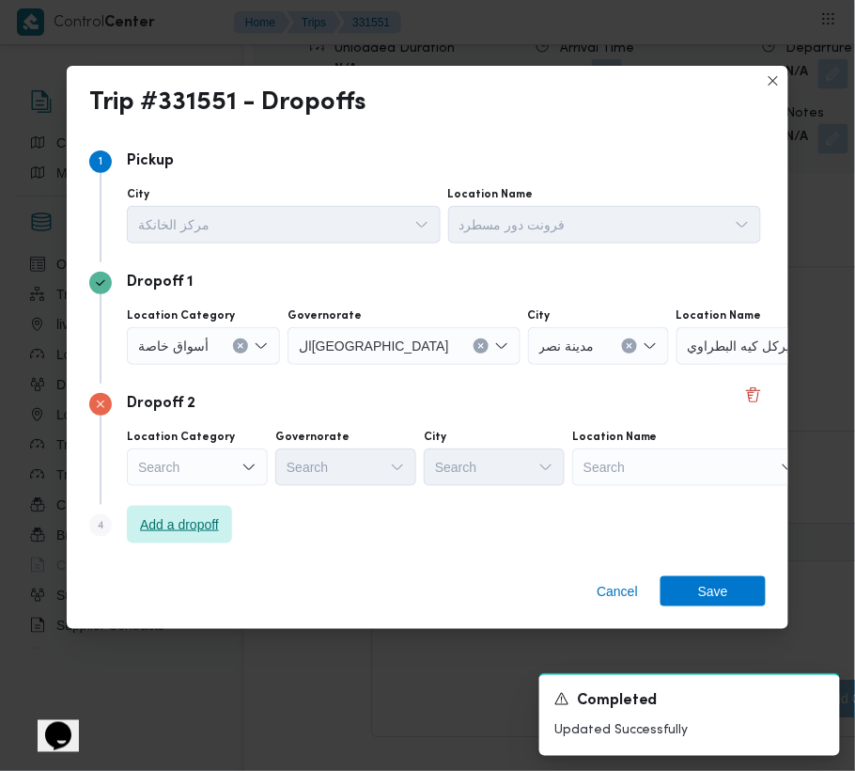
click at [205, 516] on span "Add a dropoff" at bounding box center [179, 524] width 79 height 23
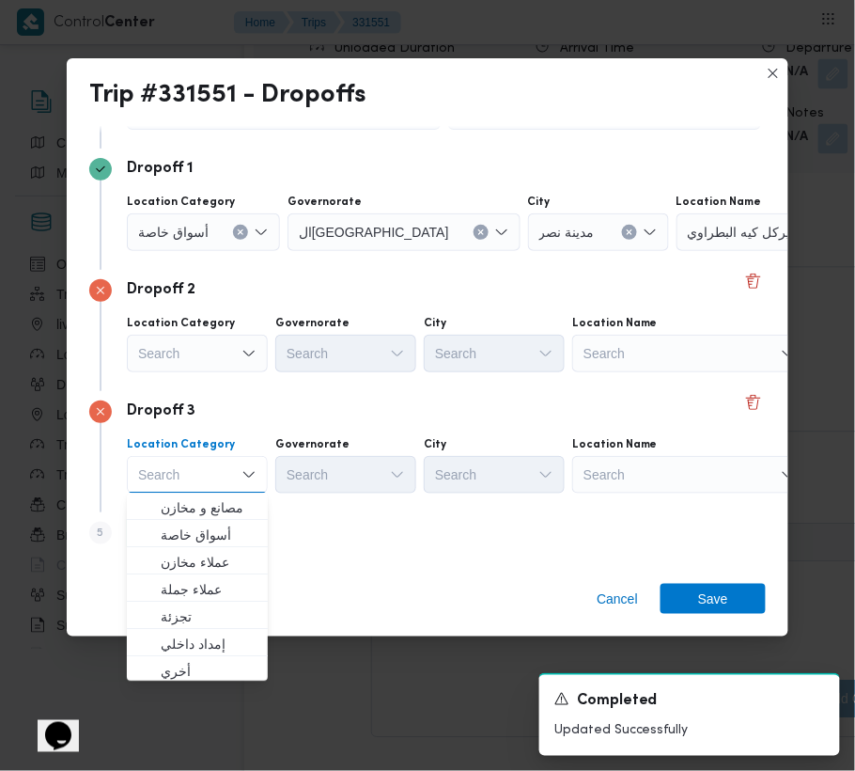
click at [716, 251] on div "Search" at bounding box center [794, 232] width 235 height 38
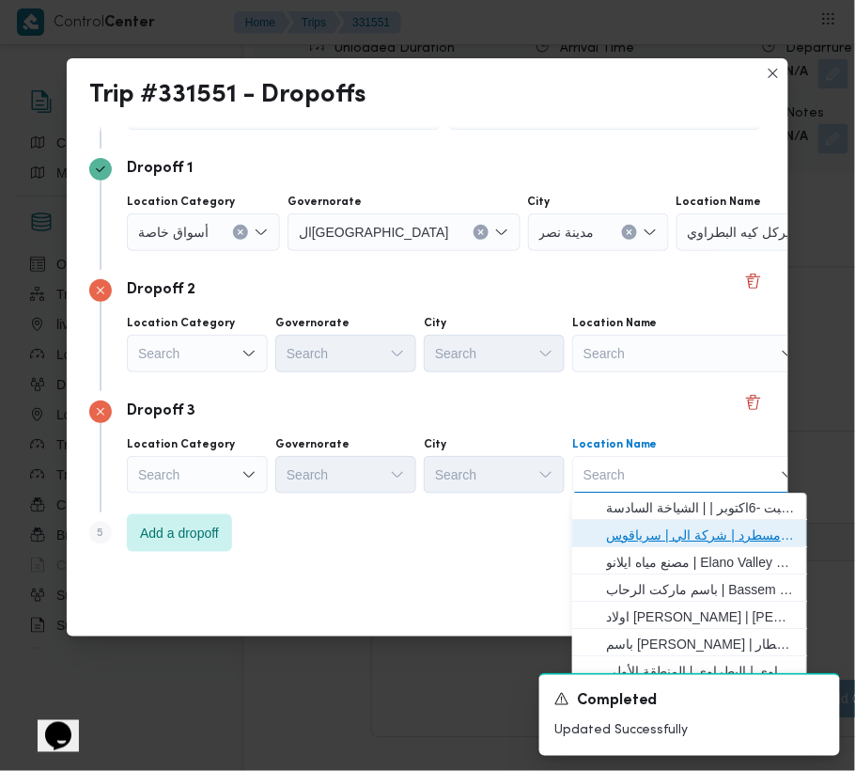
click at [711, 538] on span "فرونت دور مسطرد | شركة الي | سرياقوس" at bounding box center [701, 535] width 190 height 23
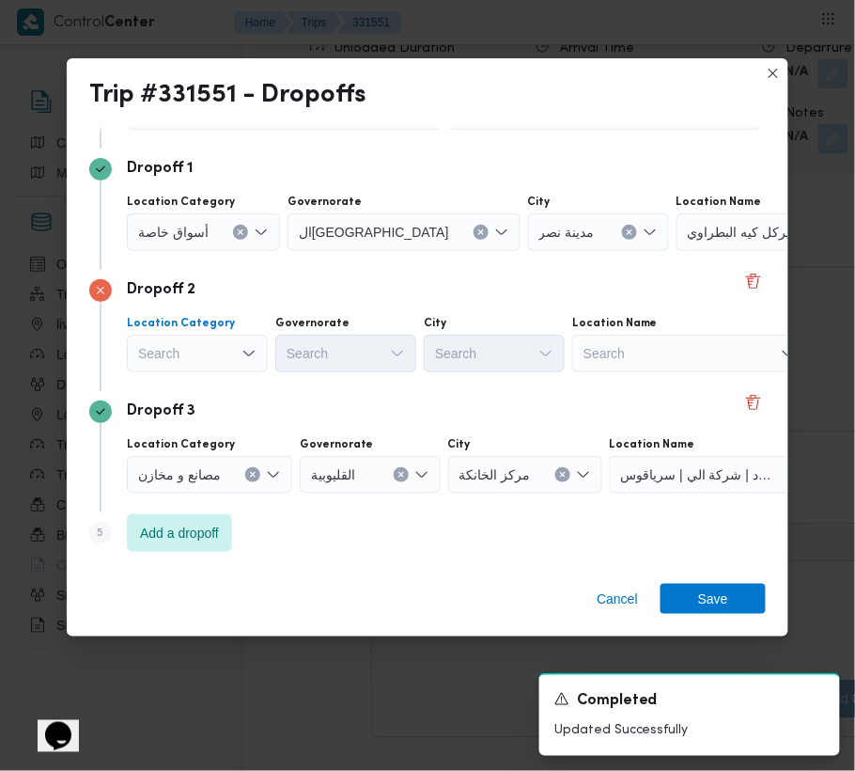
click at [219, 251] on div "Search" at bounding box center [203, 232] width 153 height 38
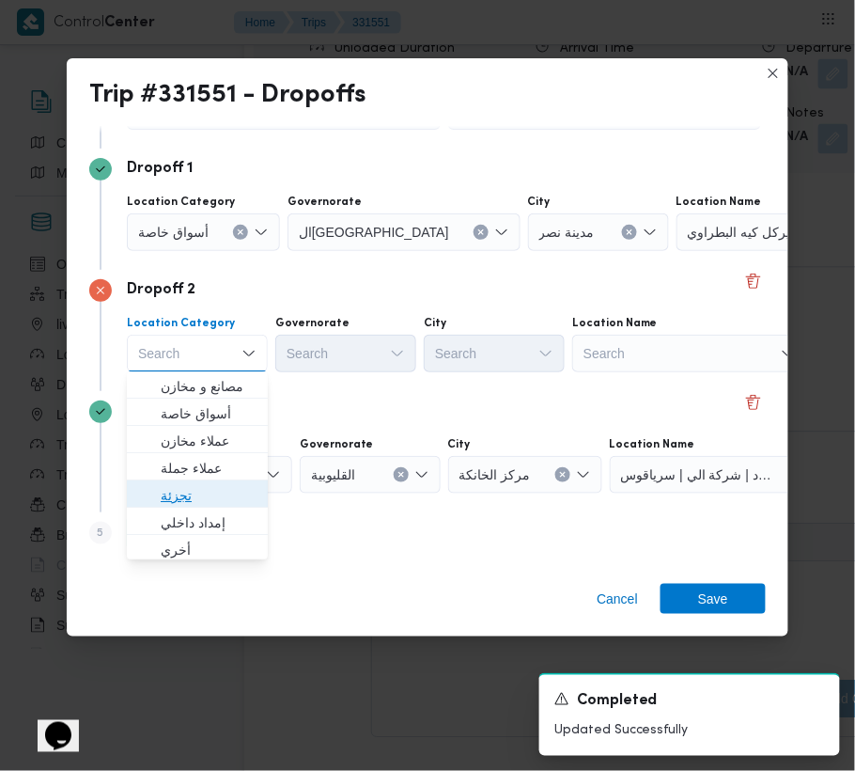
click at [205, 498] on span "تجزئة" at bounding box center [209, 496] width 96 height 23
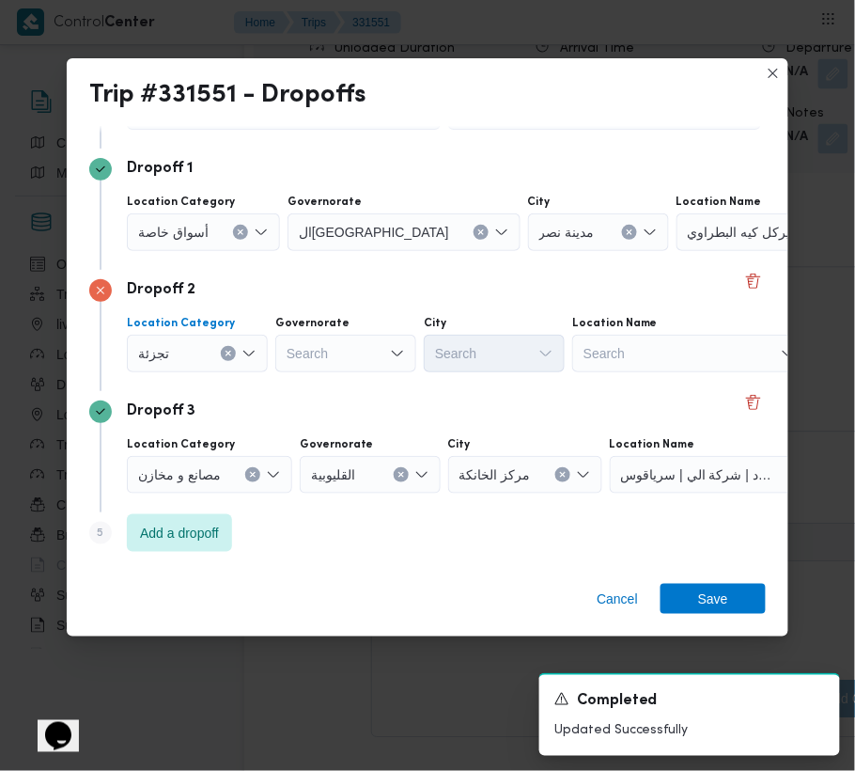
click at [173, 237] on span "أسواق خاصة" at bounding box center [173, 231] width 70 height 21
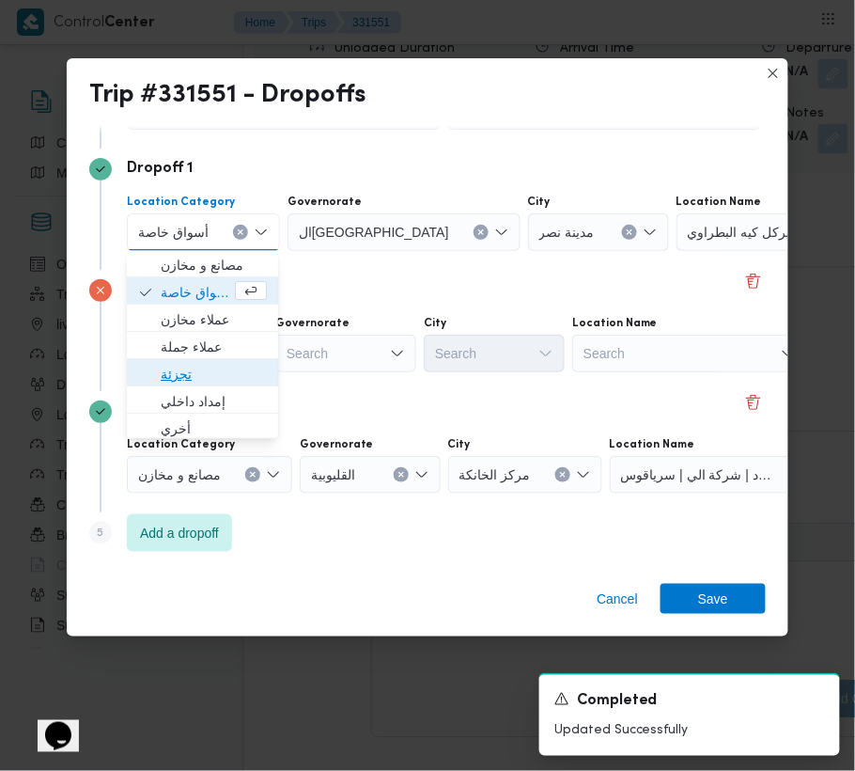
click at [192, 378] on span "تجزئة" at bounding box center [214, 375] width 106 height 23
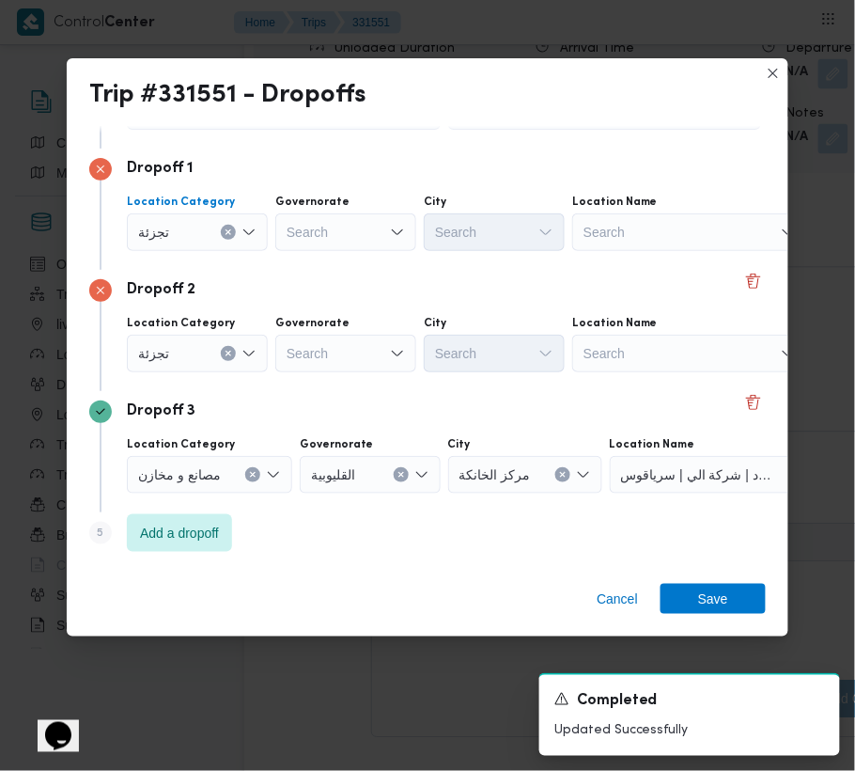
click at [301, 219] on div "Search" at bounding box center [345, 232] width 141 height 38
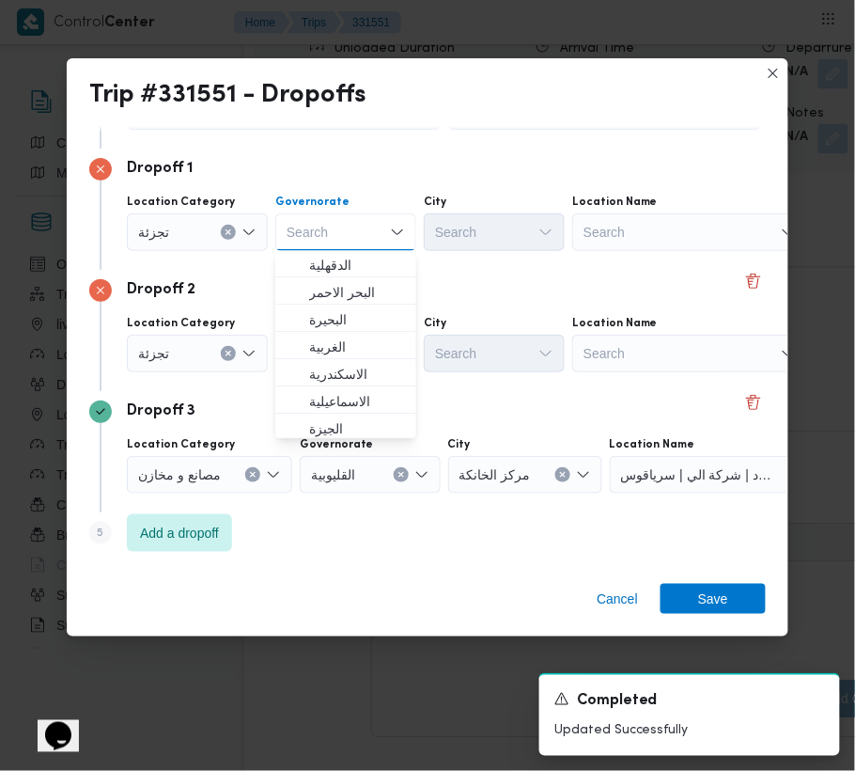
paste input "[GEOGRAPHIC_DATA]"
type input "[GEOGRAPHIC_DATA]"
click at [230, 267] on div "Dropoff 1 Location Category [GEOGRAPHIC_DATA] [GEOGRAPHIC_DATA] [GEOGRAPHIC_DAT…" at bounding box center [427, 208] width 677 height 121
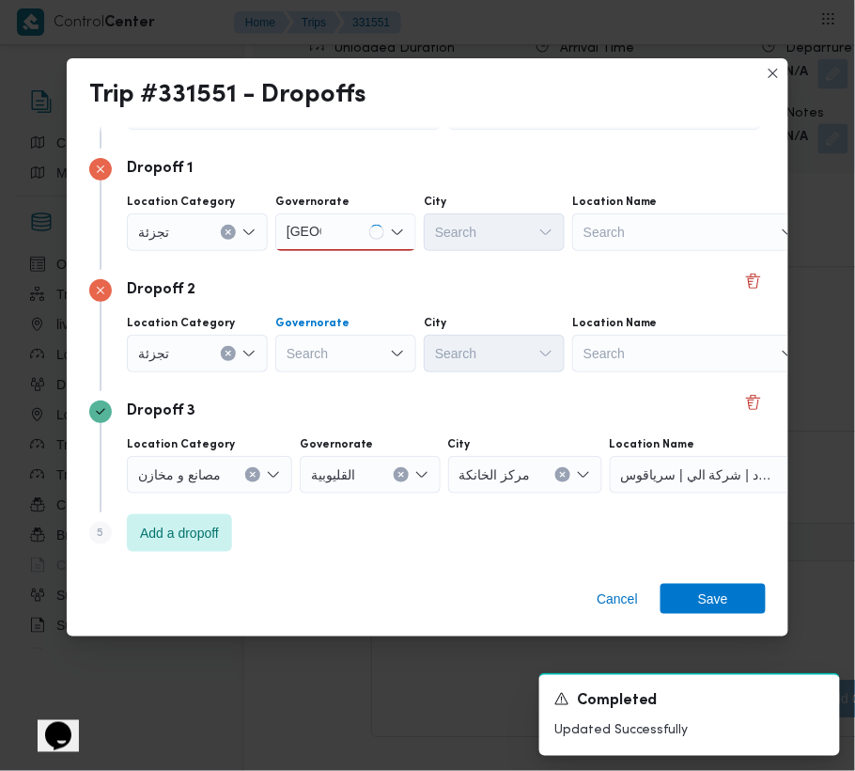
click at [358, 251] on div "Search" at bounding box center [345, 232] width 141 height 38
paste input "[GEOGRAPHIC_DATA]"
type input "[GEOGRAPHIC_DATA]"
click at [441, 130] on div "Search" at bounding box center [284, 111] width 314 height 38
click at [348, 251] on div "[GEOGRAPHIC_DATA] [GEOGRAPHIC_DATA]" at bounding box center [345, 232] width 141 height 38
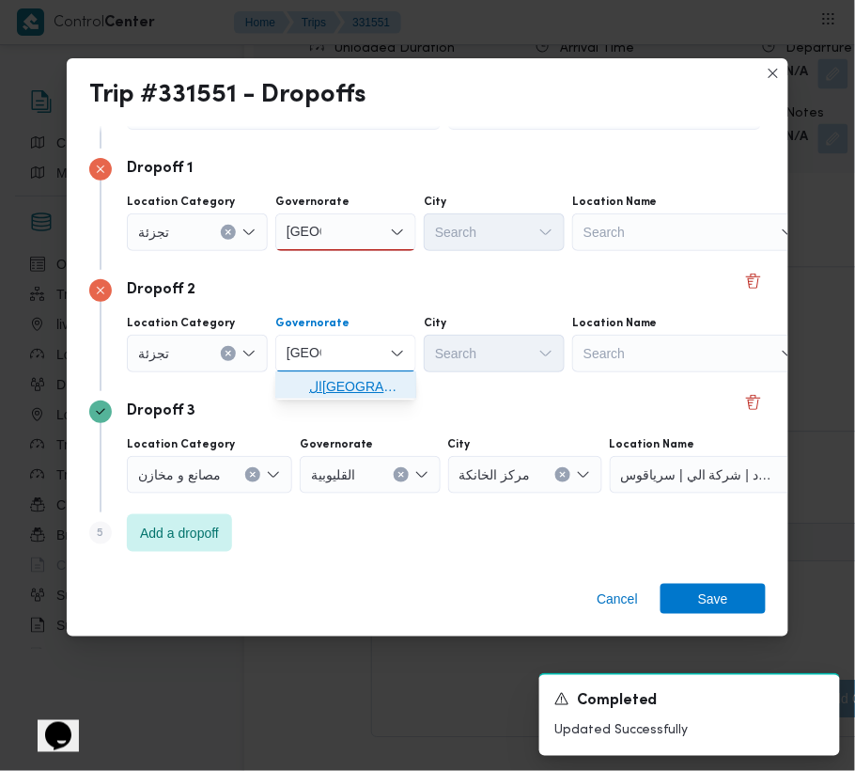
click at [342, 395] on span "ال[GEOGRAPHIC_DATA]" at bounding box center [357, 387] width 96 height 23
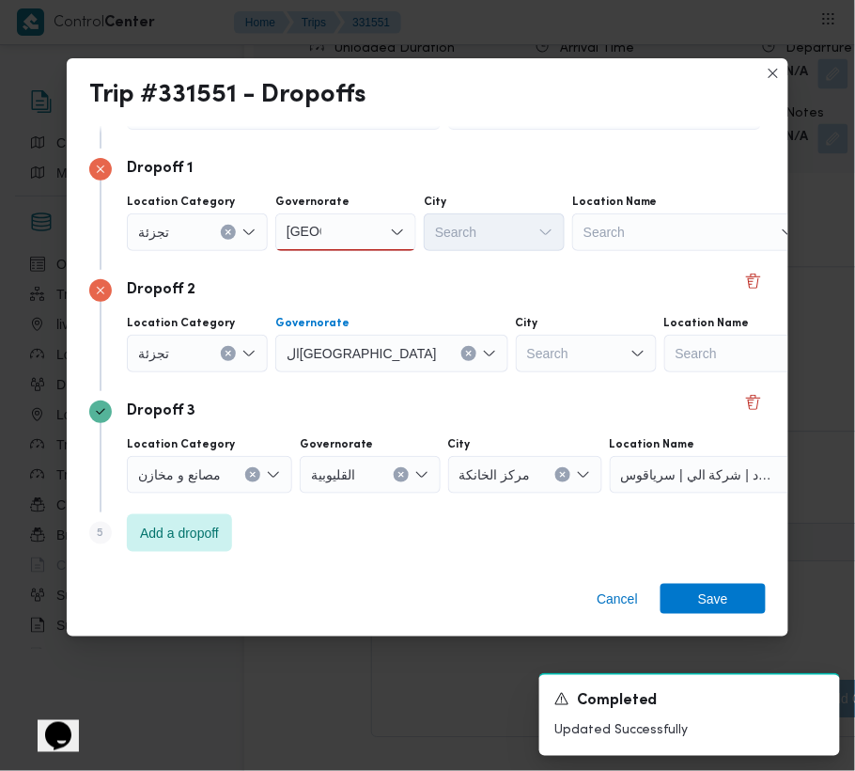
click at [351, 233] on div "[GEOGRAPHIC_DATA] [GEOGRAPHIC_DATA]" at bounding box center [345, 232] width 141 height 38
click at [351, 255] on span "ال[GEOGRAPHIC_DATA]" at bounding box center [357, 266] width 96 height 23
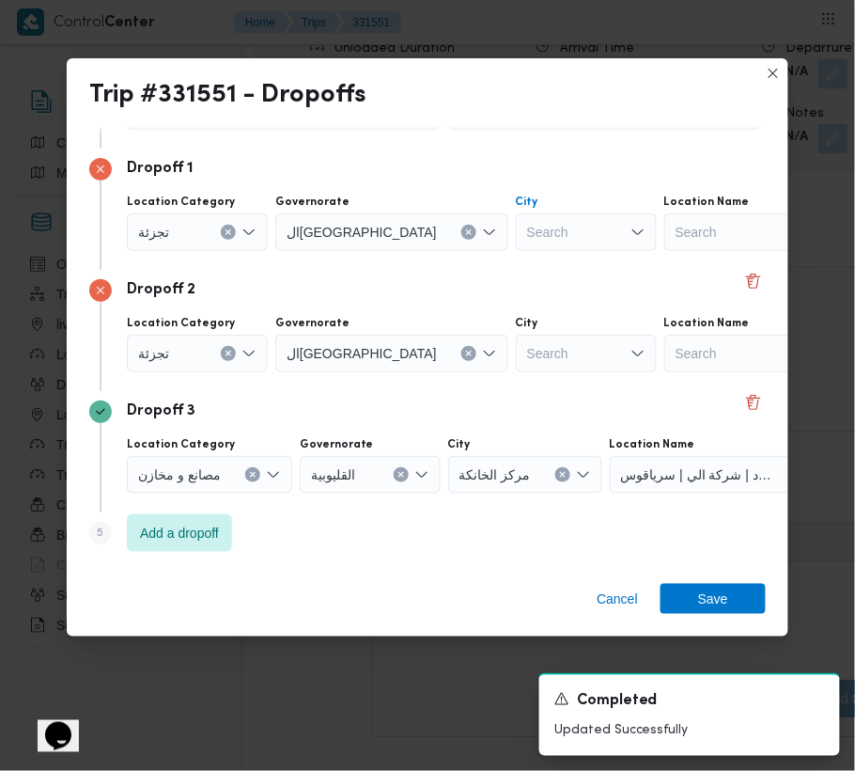
click at [516, 218] on div "Search" at bounding box center [586, 232] width 141 height 38
paste input "المعادي"
type input "المعادي"
click at [516, 251] on div "Search" at bounding box center [586, 232] width 141 height 38
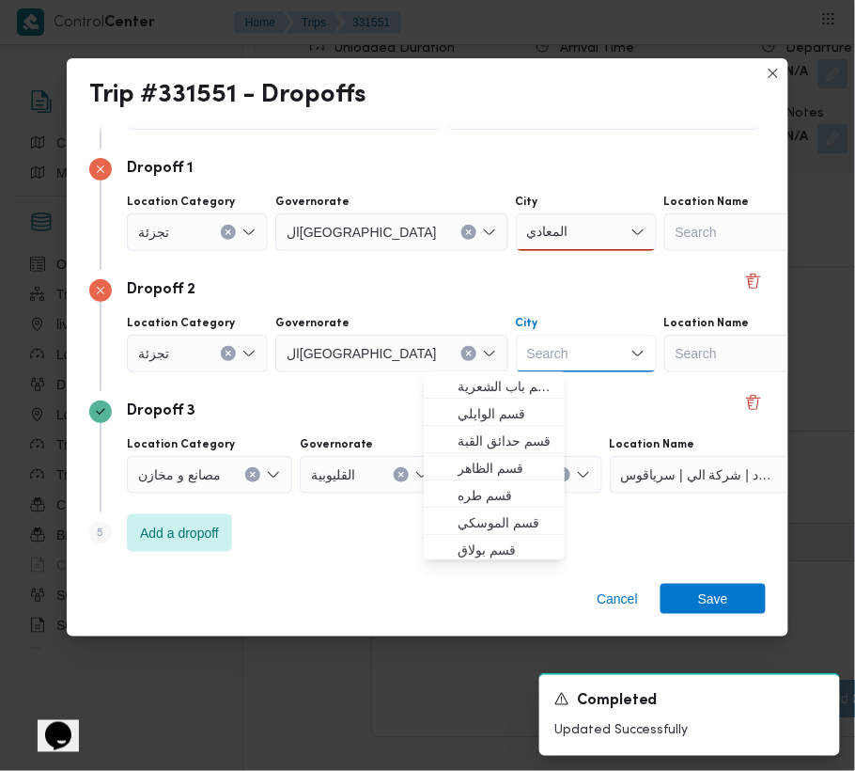
paste input "مقطم"
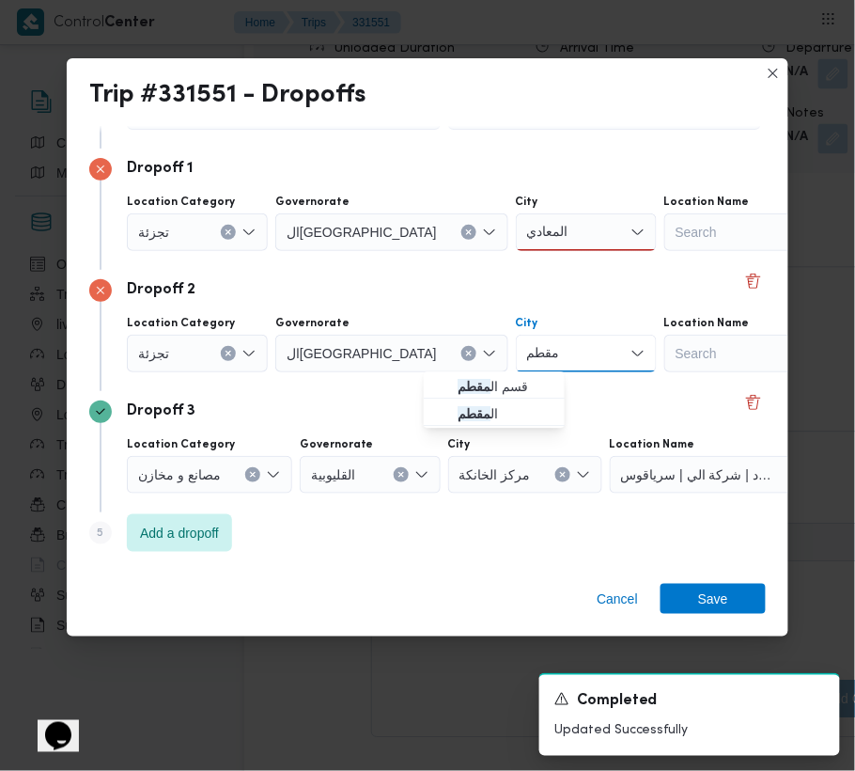
type input "مقطم"
click at [516, 229] on div "المعادي المعادي" at bounding box center [586, 232] width 141 height 38
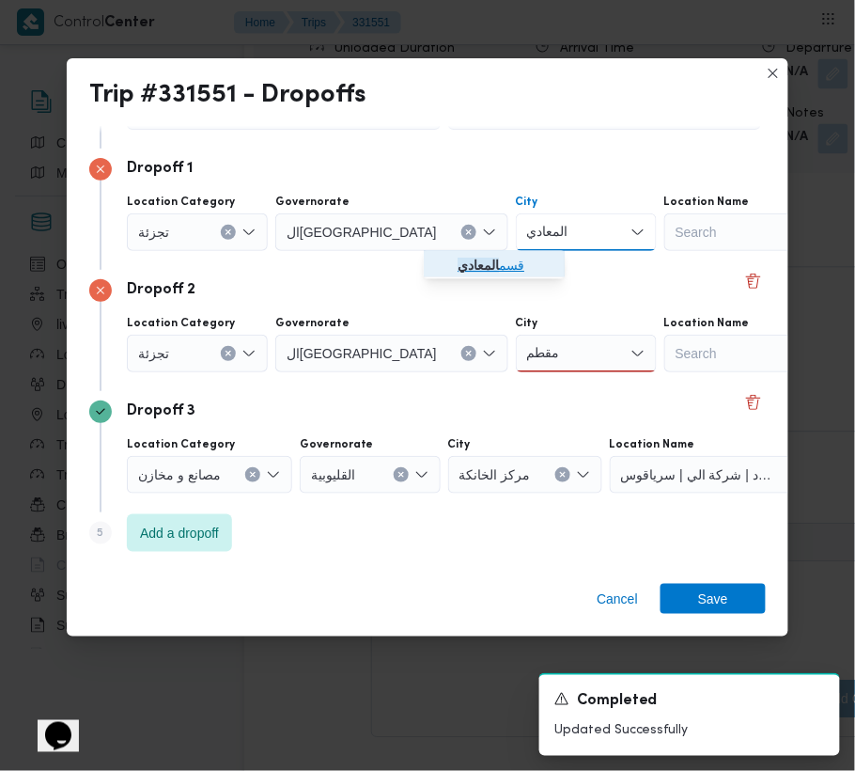
click at [491, 267] on mark "المعادي" at bounding box center [478, 265] width 41 height 15
drag, startPoint x: 505, startPoint y: 355, endPoint x: 520, endPoint y: 365, distance: 17.7
click at [516, 355] on div "مقطم مقطم" at bounding box center [586, 354] width 141 height 38
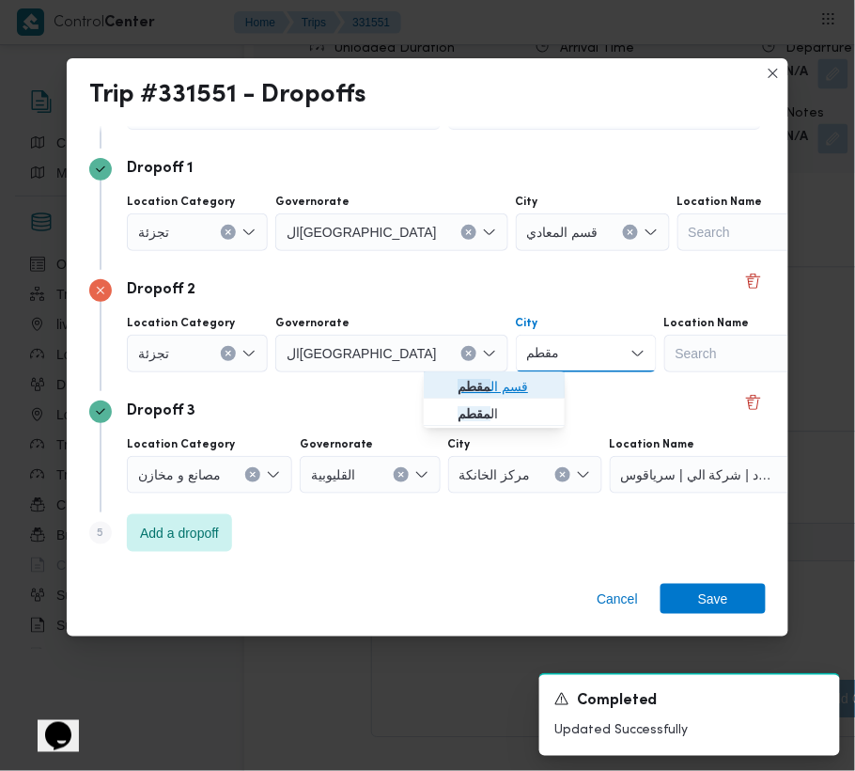
click at [513, 377] on span "قسم ال مقطم" at bounding box center [506, 387] width 96 height 23
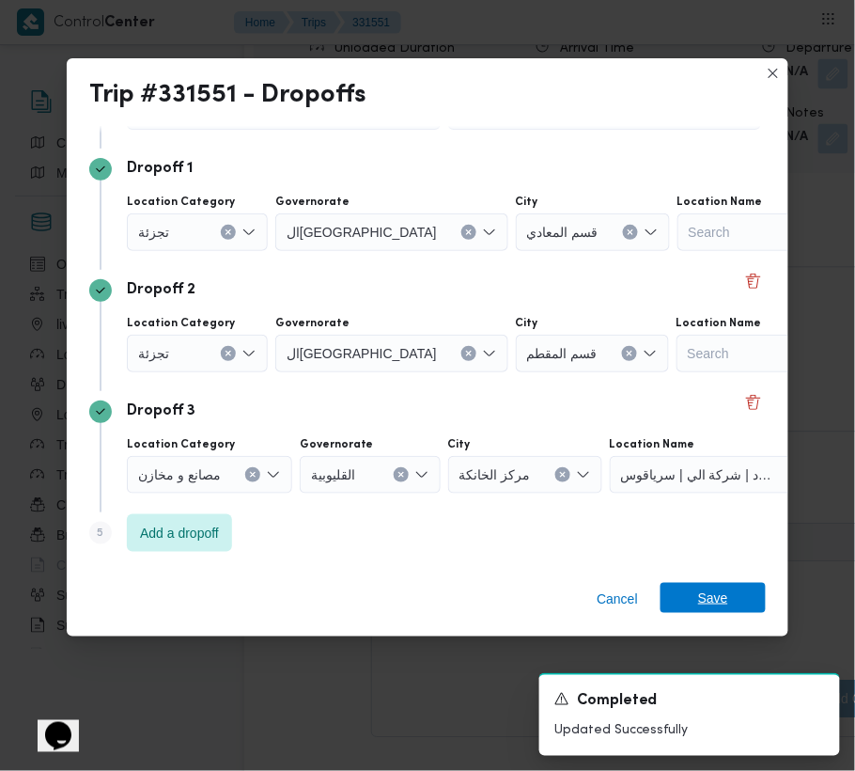
click at [731, 588] on span "Save" at bounding box center [713, 598] width 105 height 30
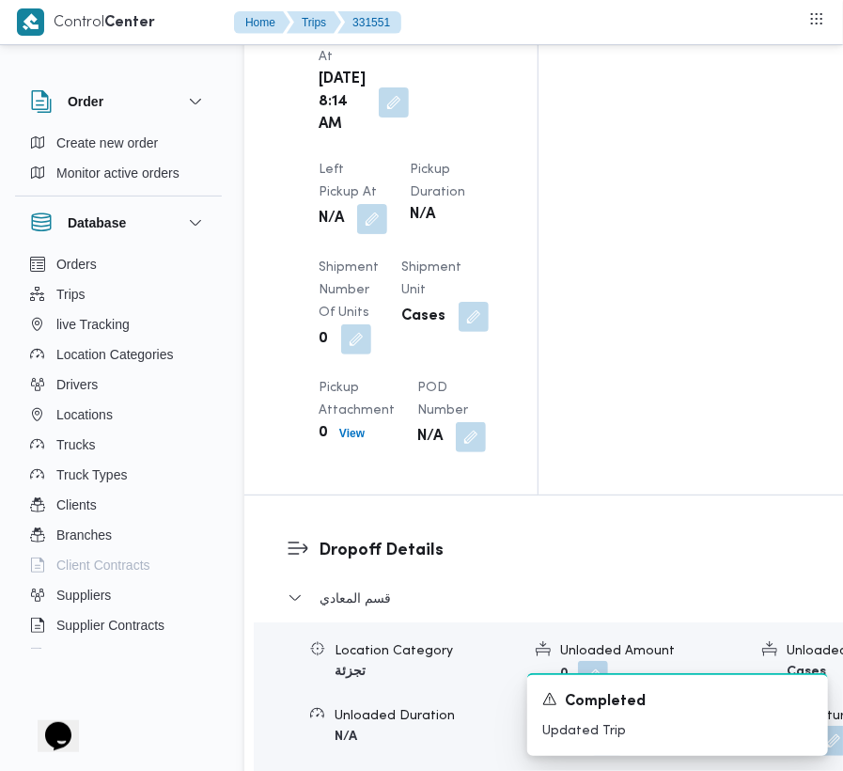
scroll to position [2336, 0]
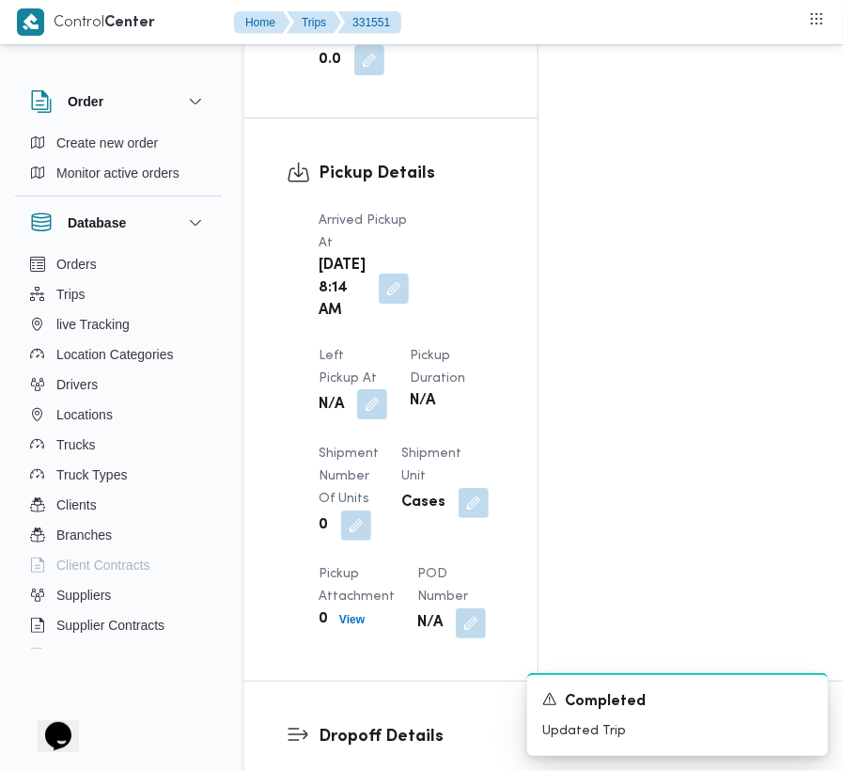
click at [387, 389] on button "button" at bounding box center [372, 404] width 30 height 30
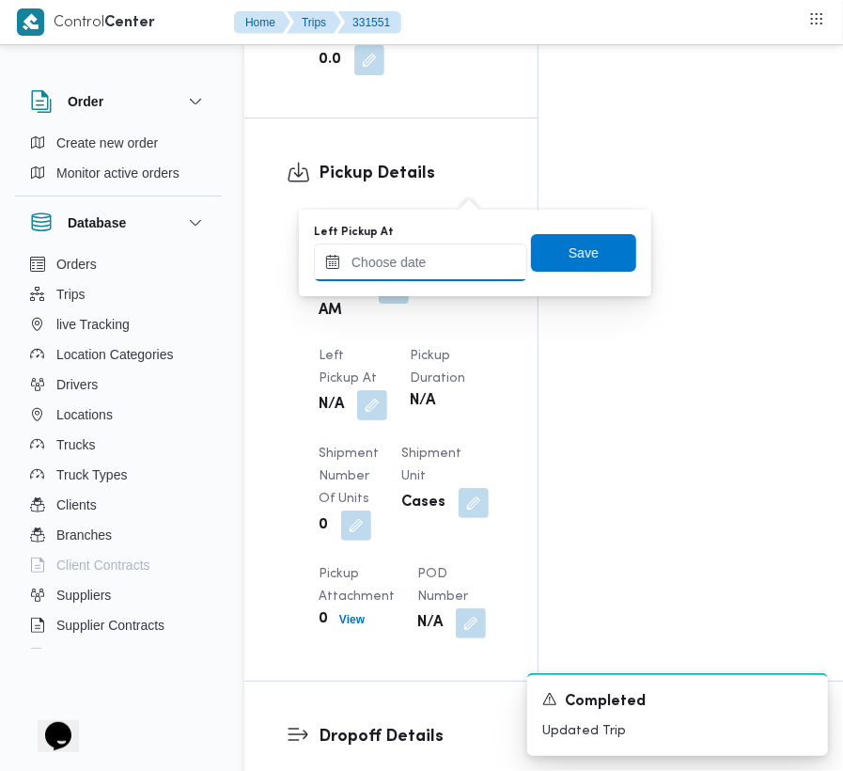
click at [462, 244] on input "Left Pickup At" at bounding box center [420, 262] width 213 height 38
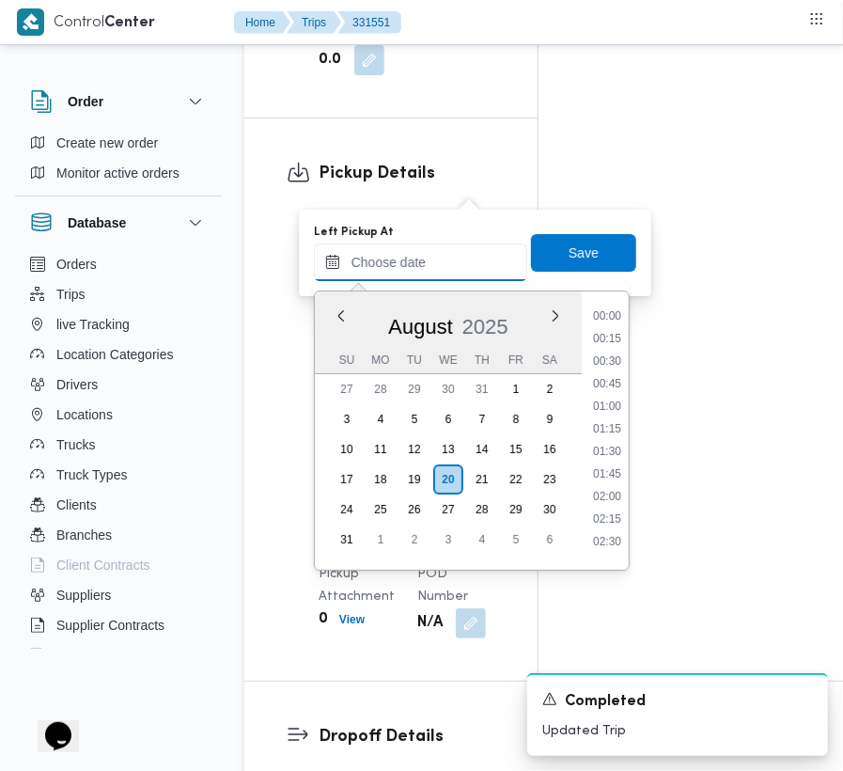
scroll to position [685, 0]
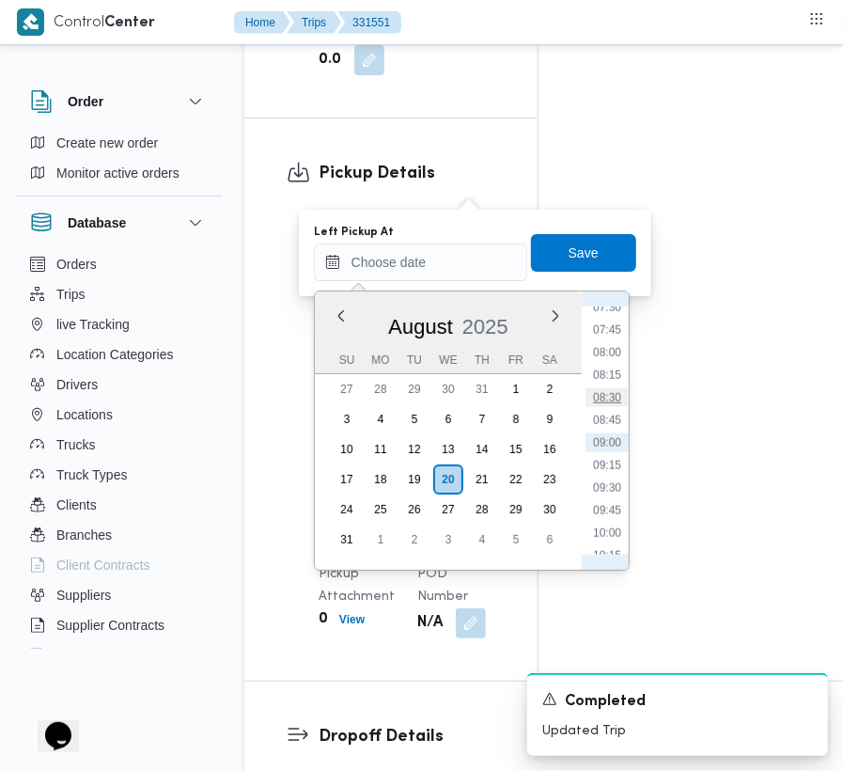
click at [620, 398] on li "08:30" at bounding box center [607, 397] width 43 height 19
type input "[DATE] 08:30"
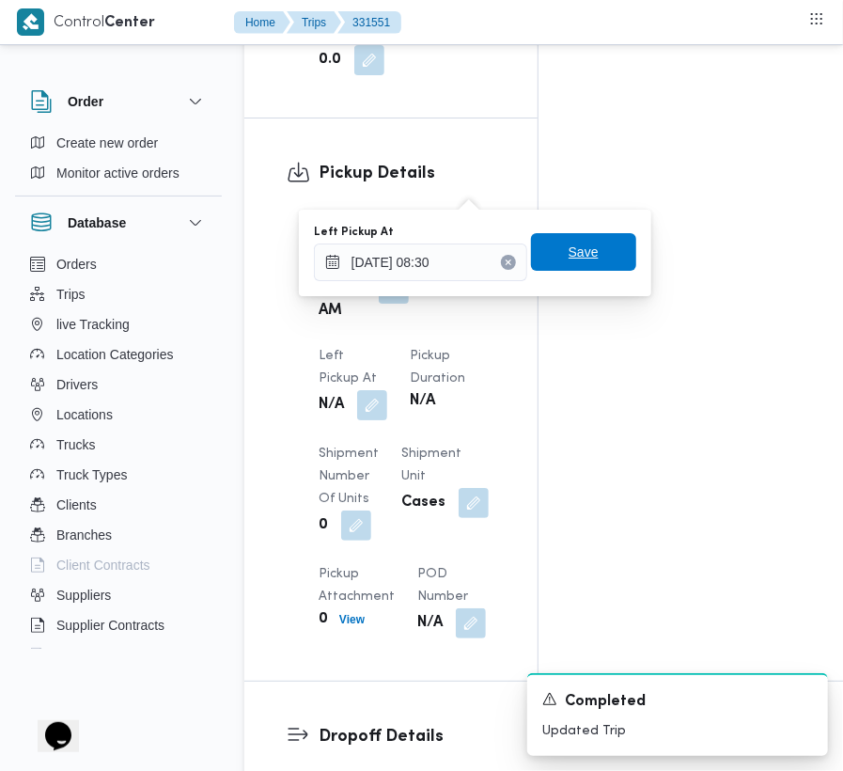
click at [573, 245] on span "Save" at bounding box center [584, 252] width 30 height 23
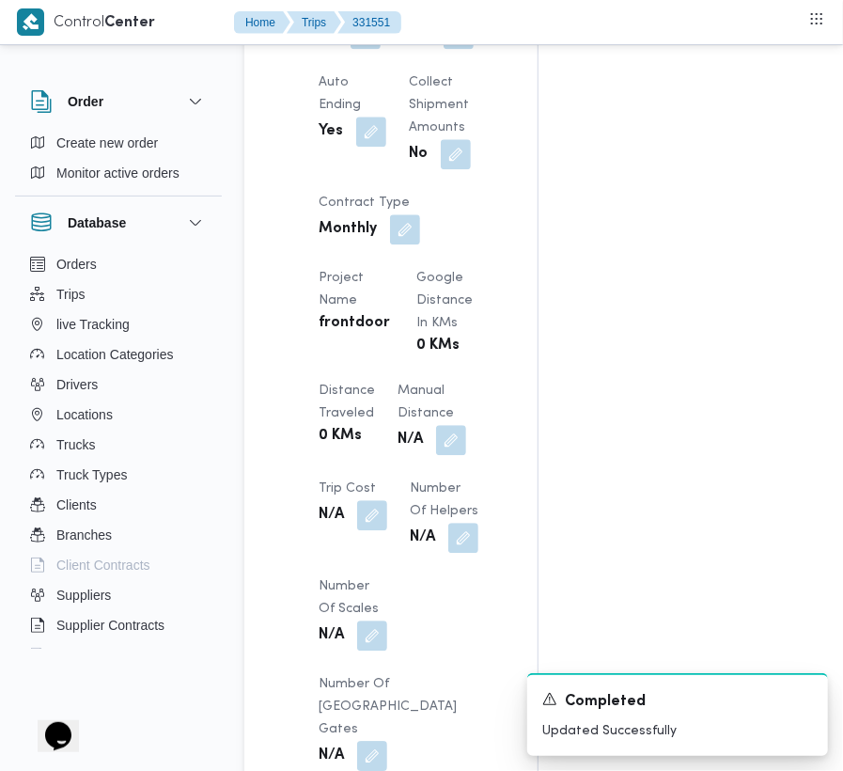
scroll to position [0, 0]
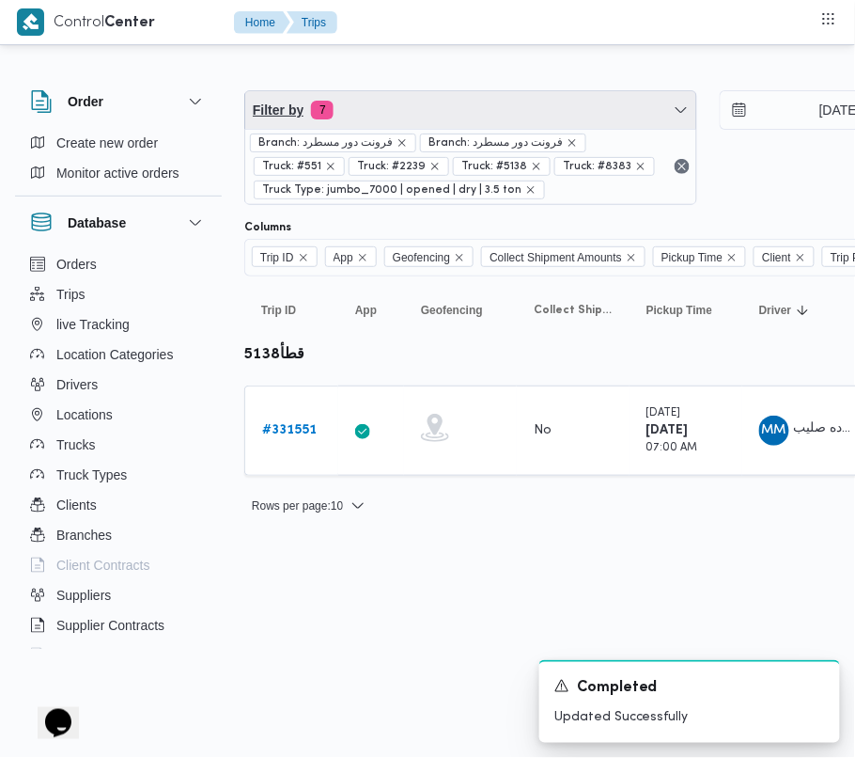
click at [384, 110] on span "Filter by 7" at bounding box center [470, 110] width 451 height 38
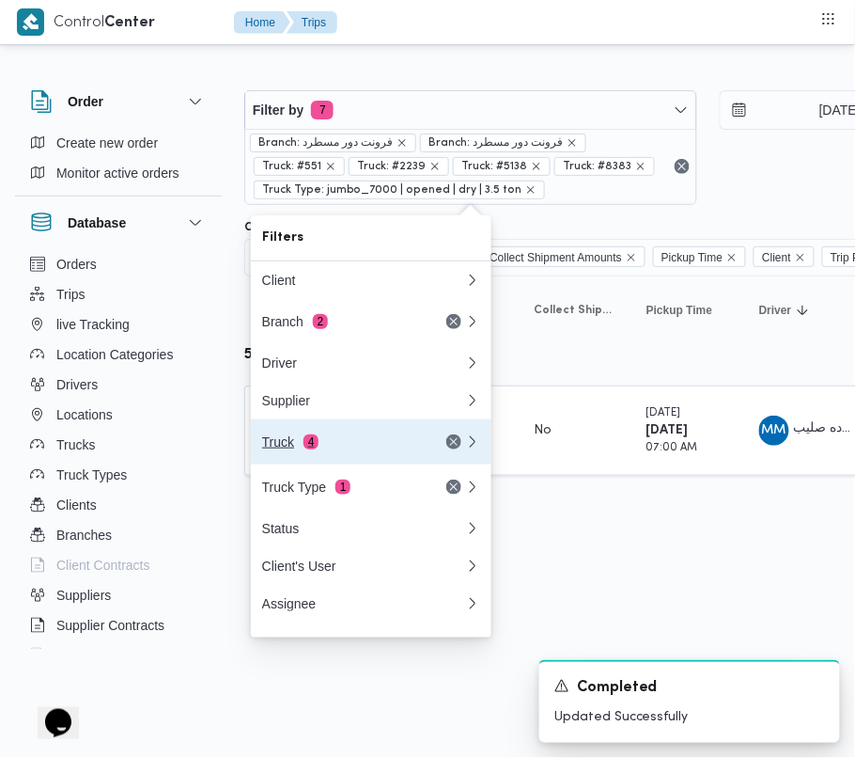
click at [305, 445] on span "4" at bounding box center [311, 441] width 15 height 15
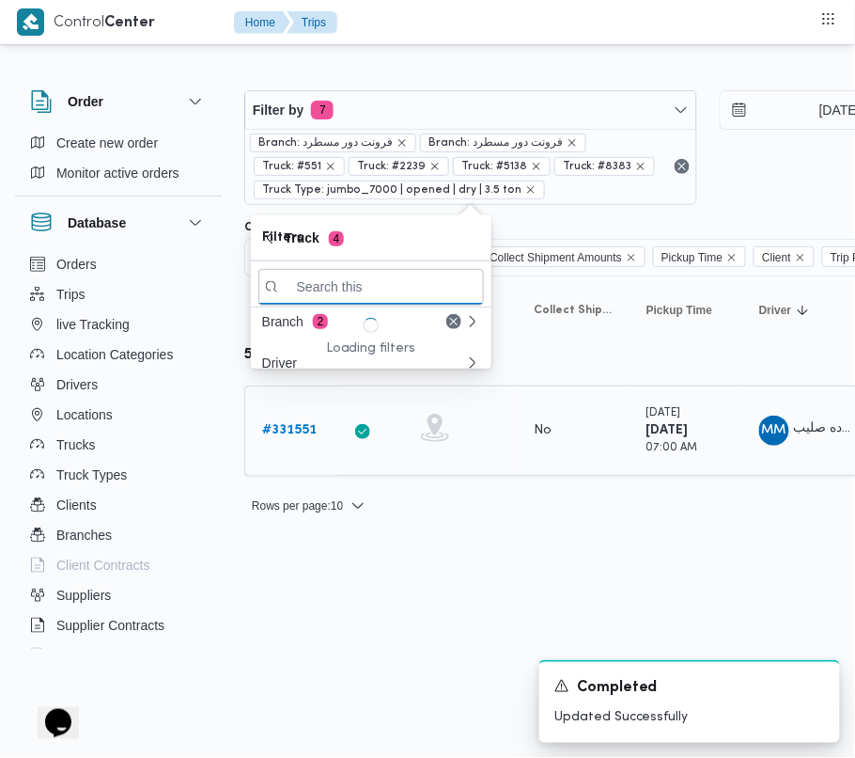
paste input "1345"
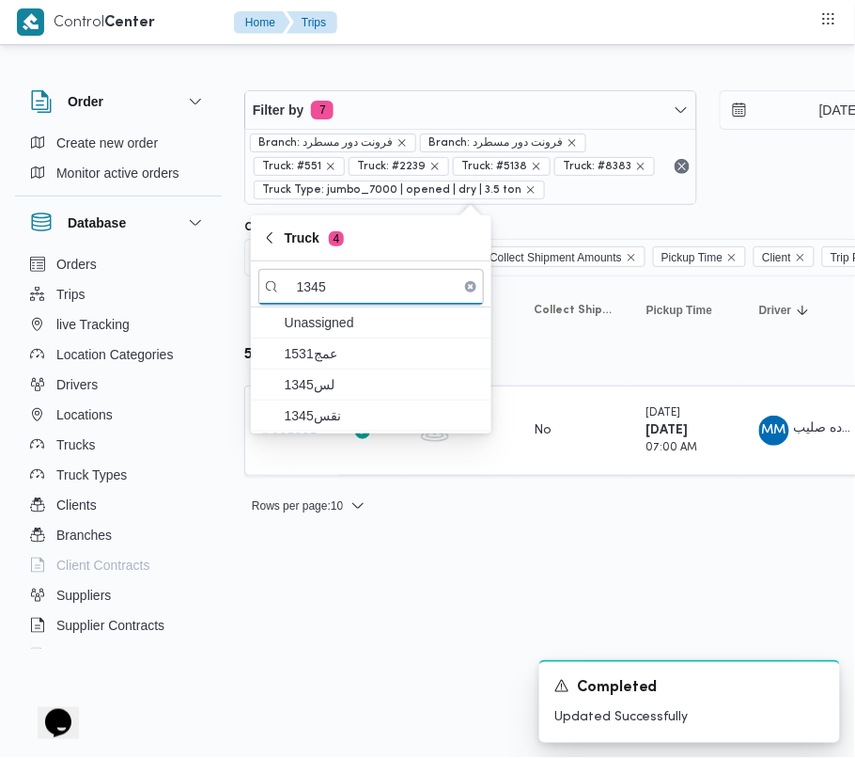
type input "1345"
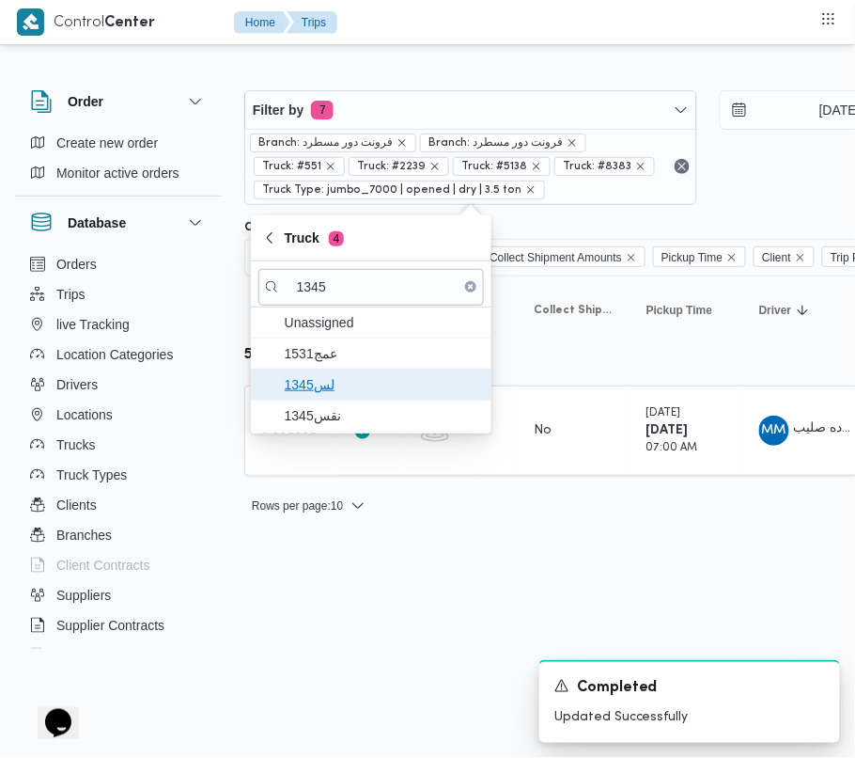
click at [321, 388] on span "1345لس" at bounding box center [382, 384] width 195 height 23
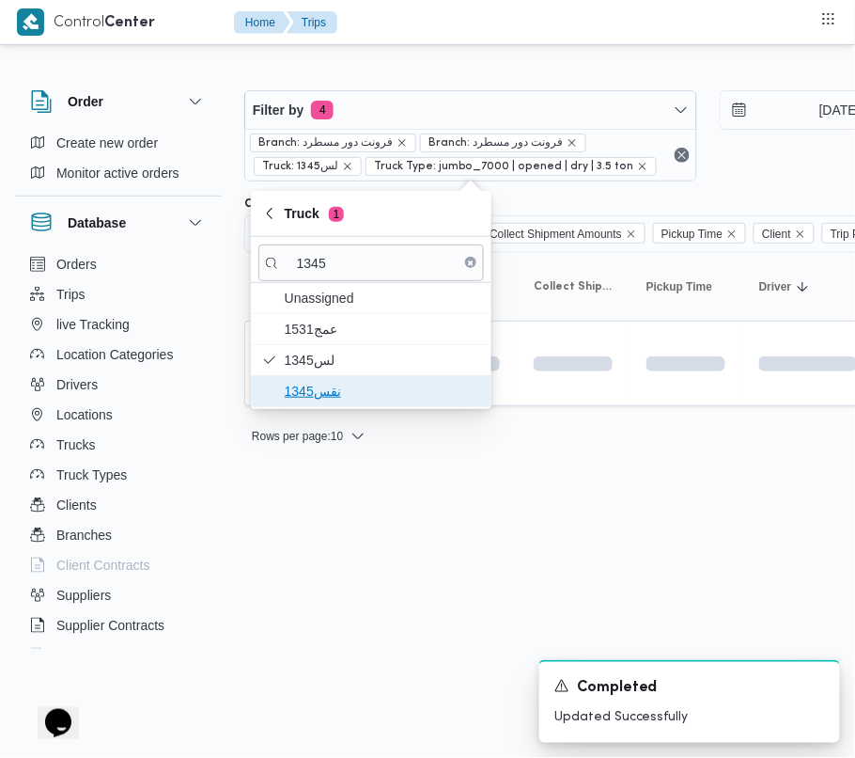
click at [320, 395] on span "نقس1345" at bounding box center [382, 391] width 195 height 23
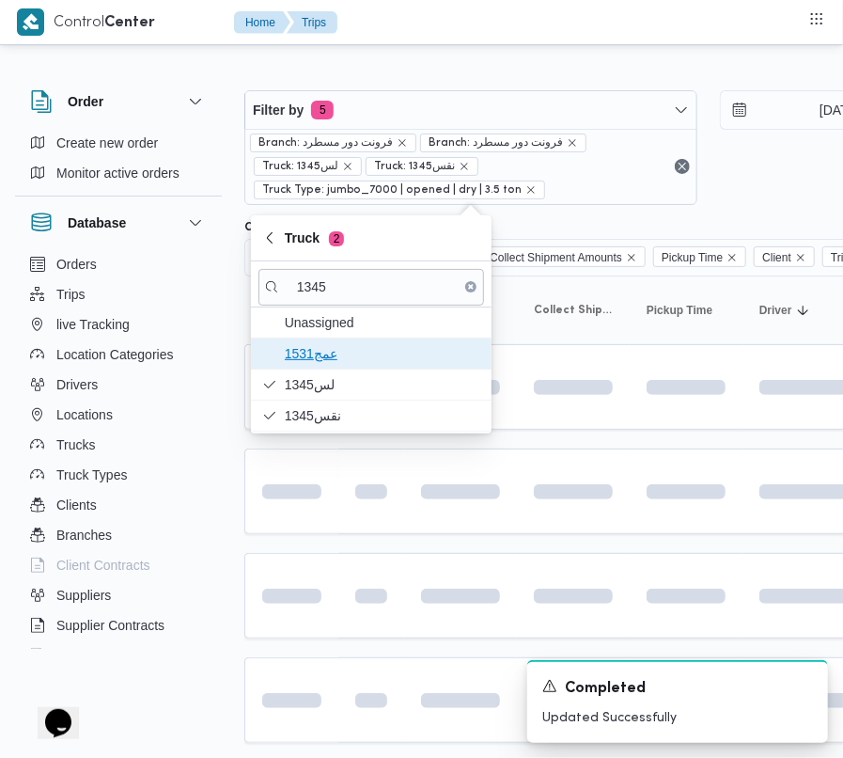
click at [305, 347] on span "عمج1531" at bounding box center [382, 353] width 195 height 23
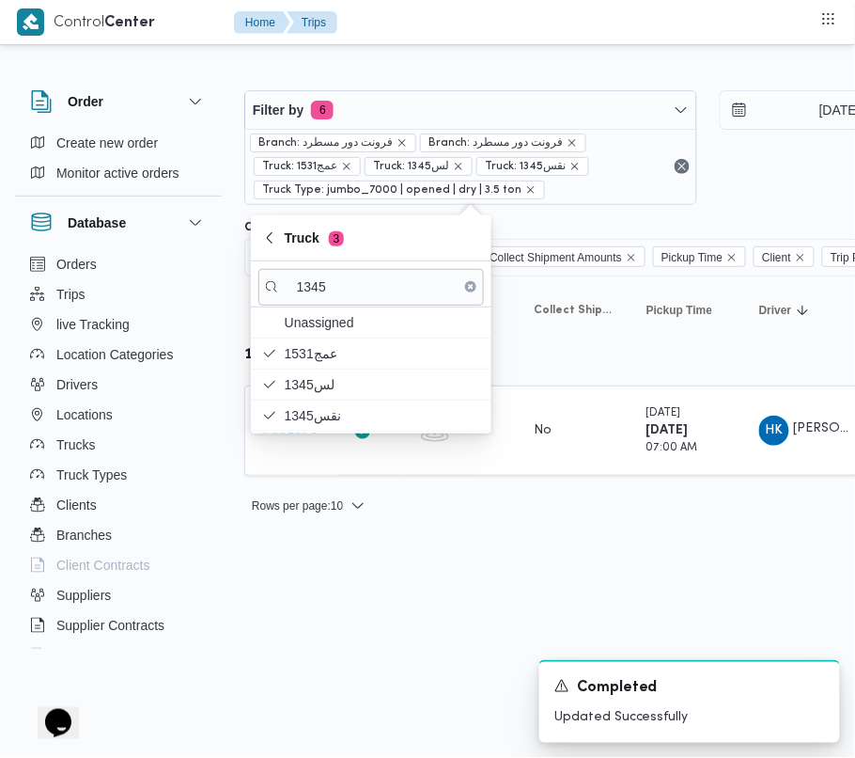
click at [388, 674] on html "Control Center Home Trips Order Create new order Monitor active orders Database…" at bounding box center [427, 379] width 855 height 758
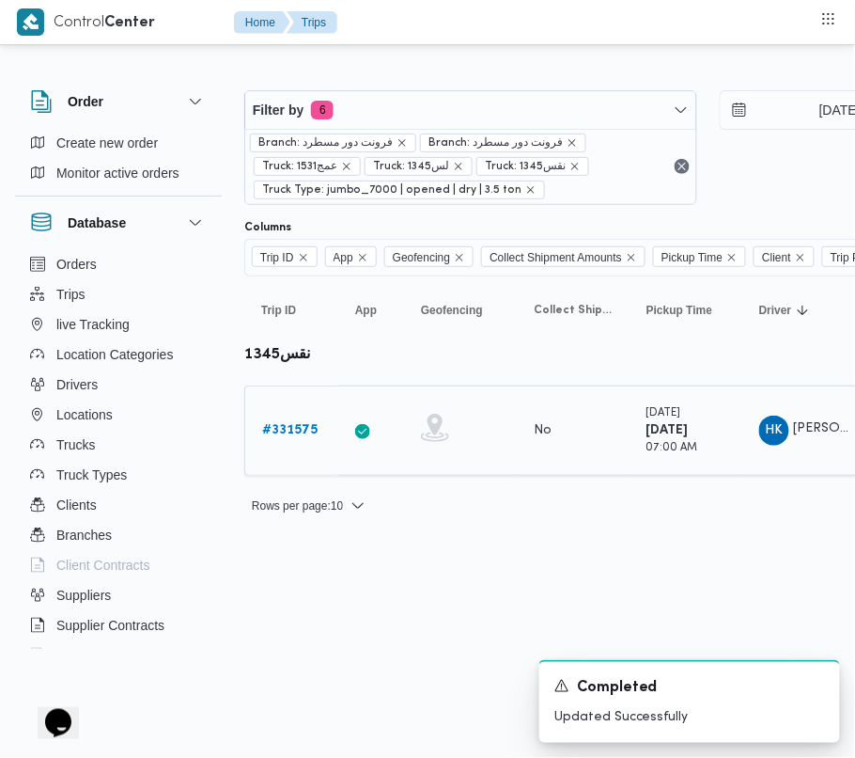
click at [295, 429] on b "# 331575" at bounding box center [289, 430] width 55 height 12
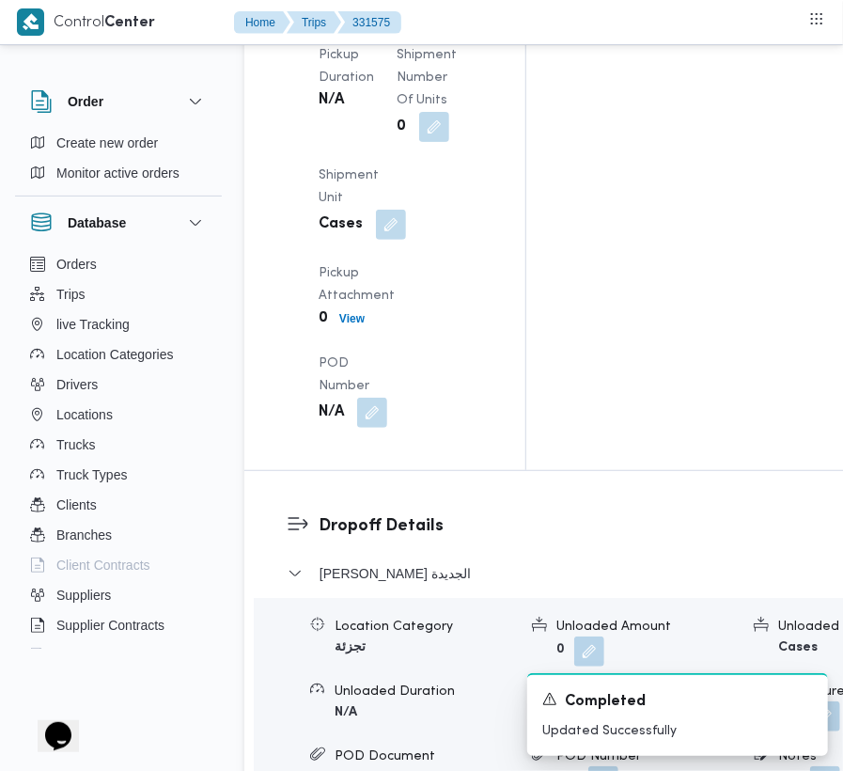
scroll to position [2700, 0]
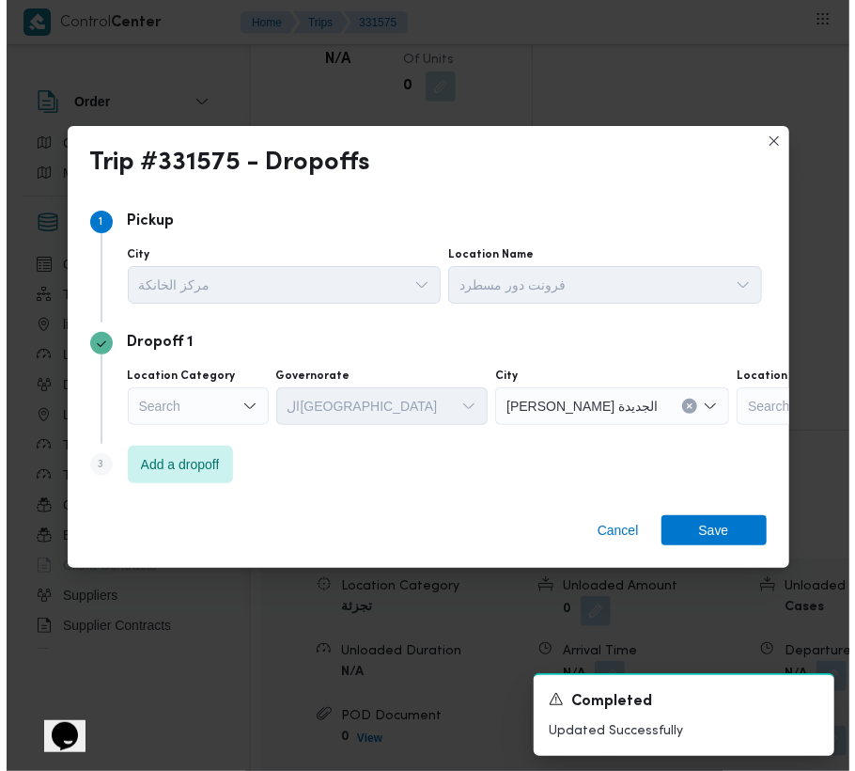
scroll to position [2610, 0]
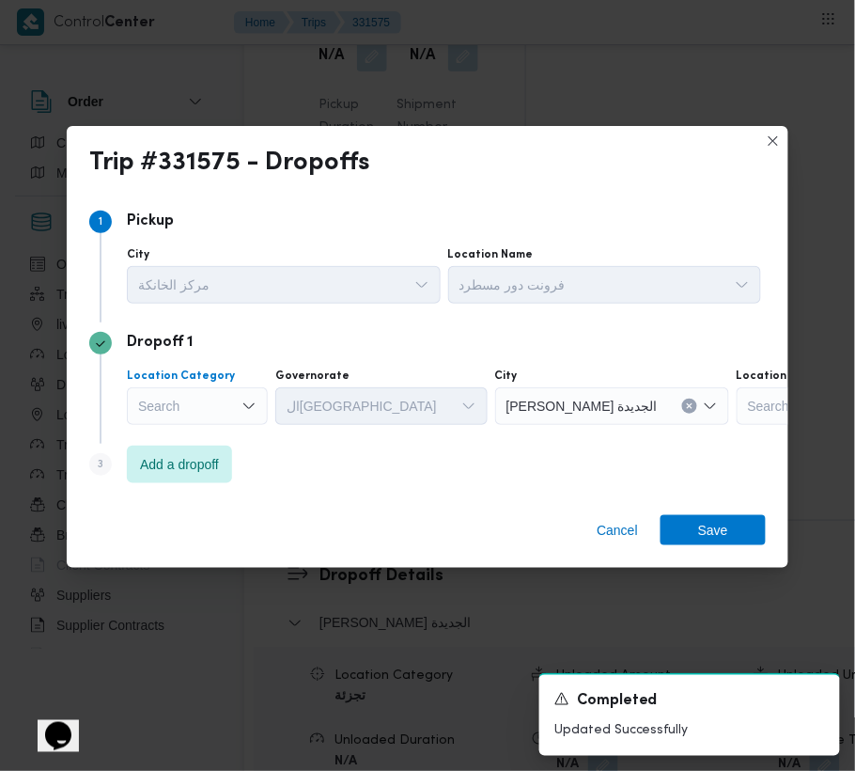
click at [218, 418] on div "Search" at bounding box center [197, 406] width 141 height 38
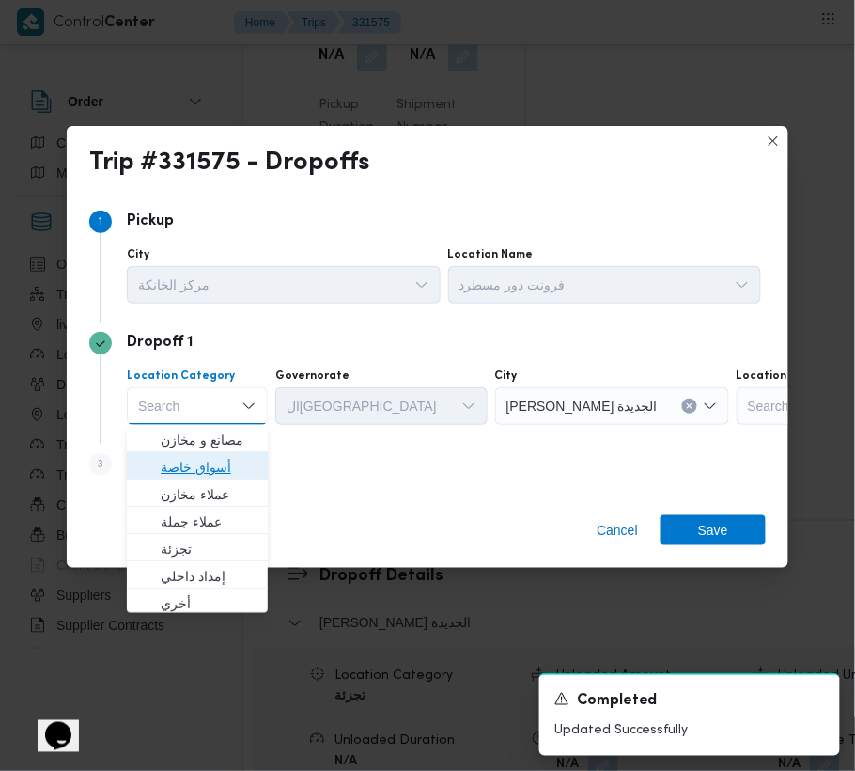
click at [218, 463] on span "أسواق خاصة" at bounding box center [209, 467] width 96 height 23
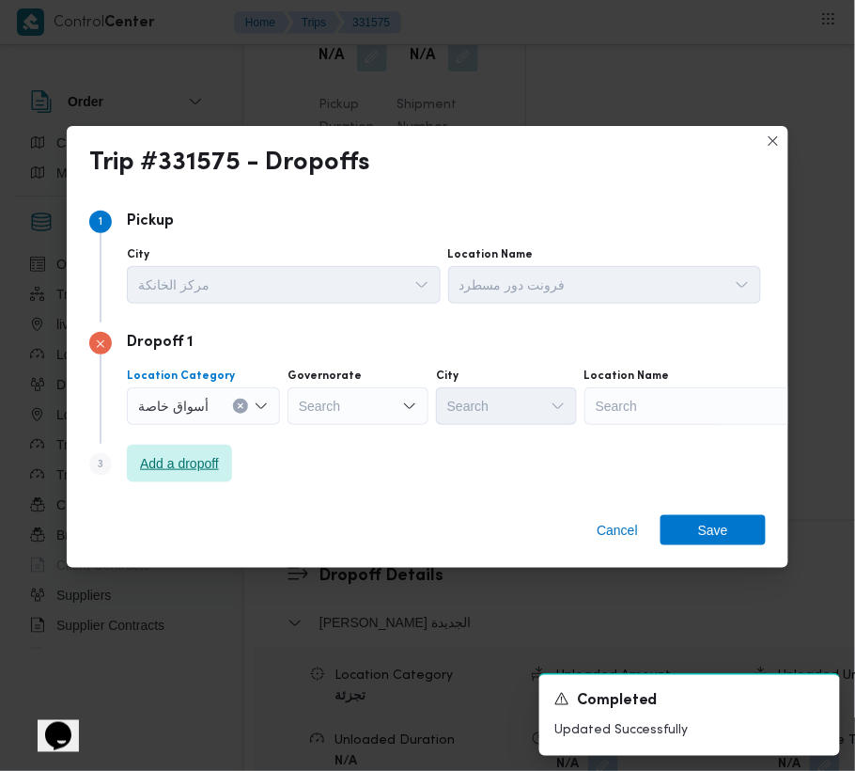
click at [205, 463] on span "Add a dropoff" at bounding box center [179, 463] width 79 height 23
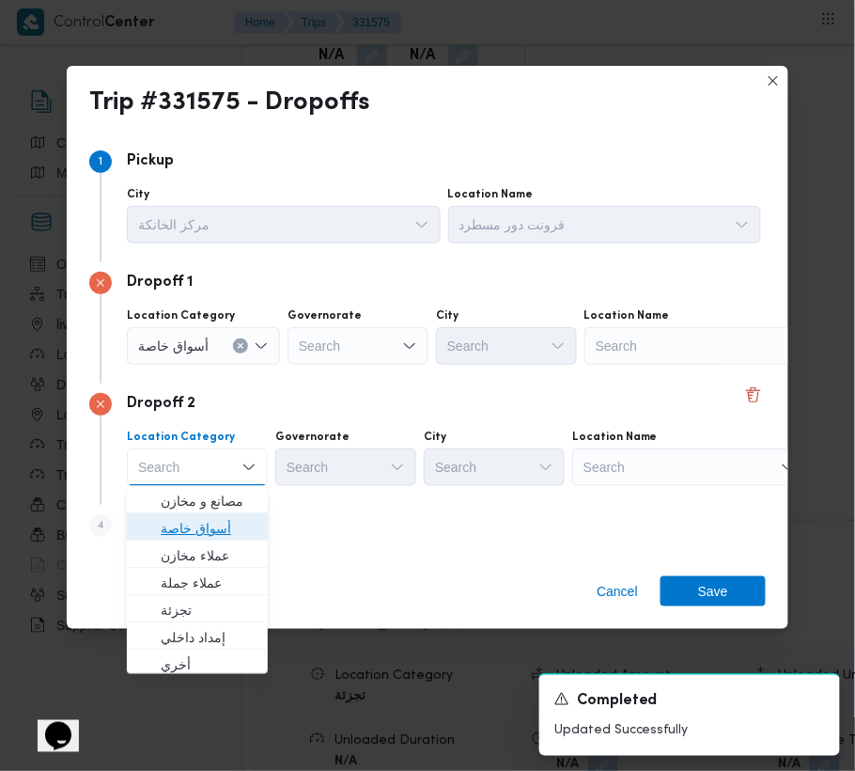
click at [229, 532] on span "أسواق خاصة" at bounding box center [209, 528] width 96 height 23
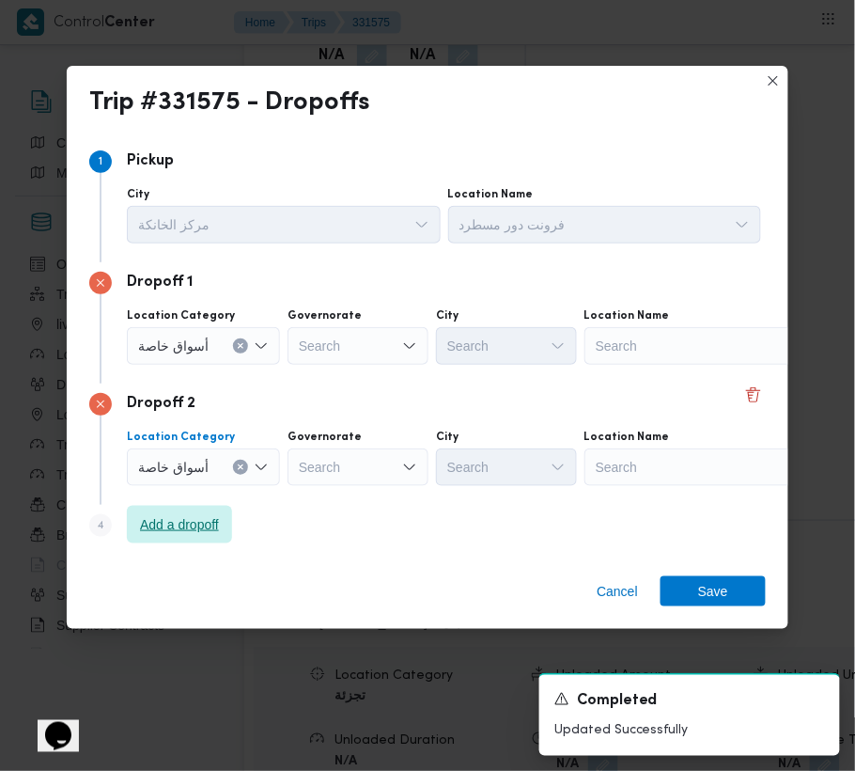
click at [209, 509] on span "Add a dropoff" at bounding box center [179, 525] width 105 height 38
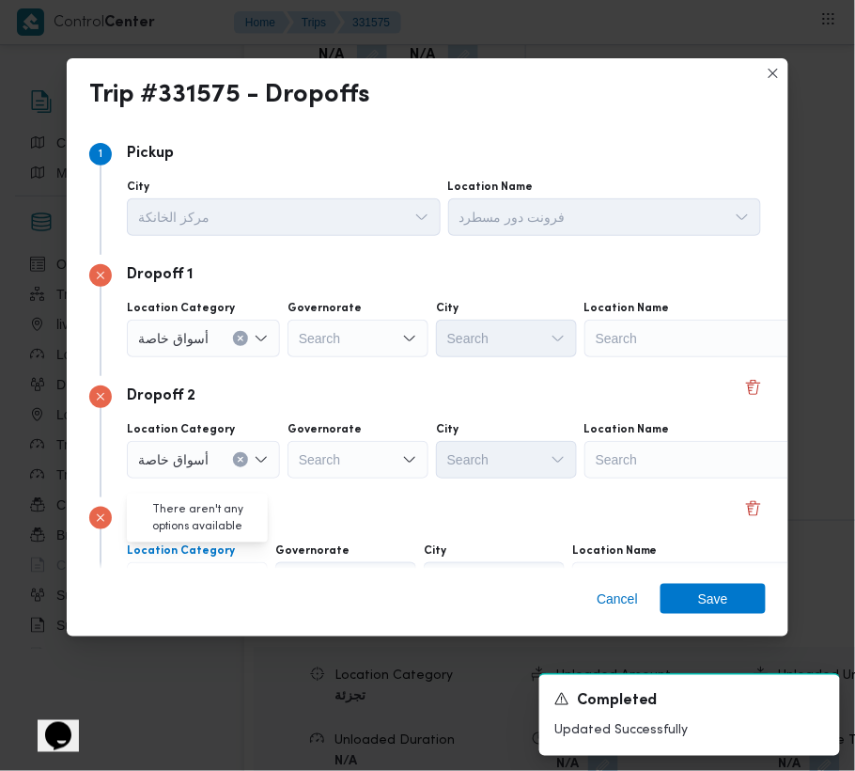
scroll to position [106, 0]
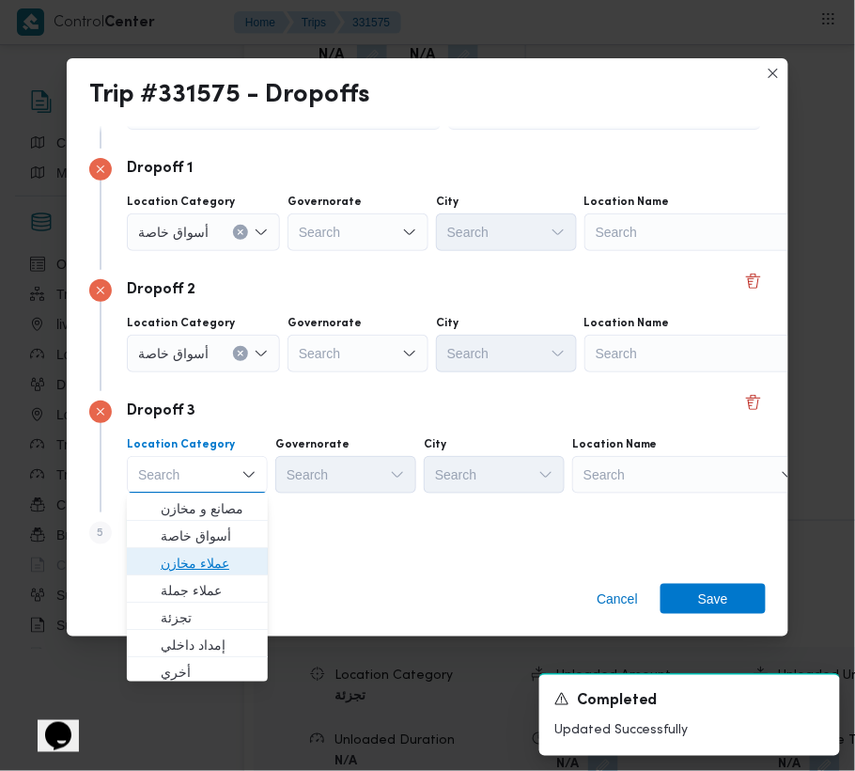
click at [205, 561] on span "عملاء مخازن" at bounding box center [209, 563] width 96 height 23
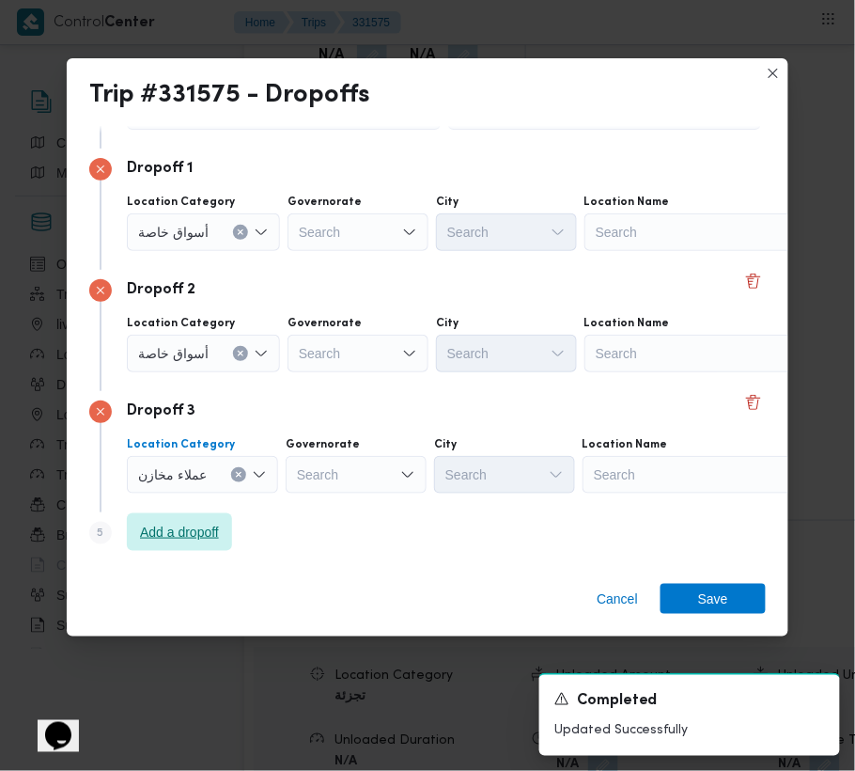
click at [199, 532] on span "Add a dropoff" at bounding box center [179, 532] width 79 height 23
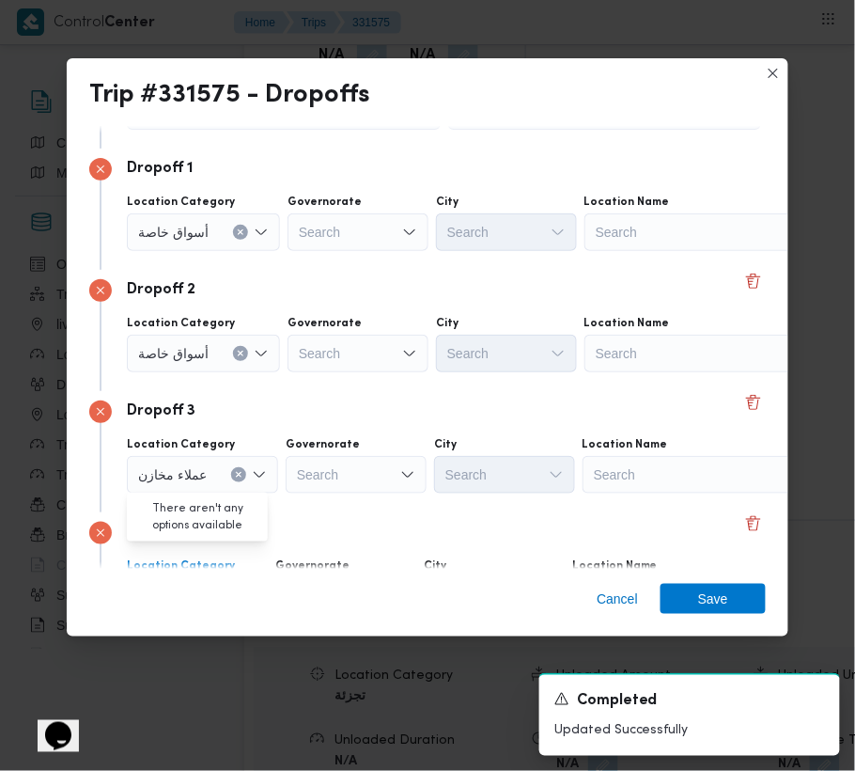
scroll to position [227, 0]
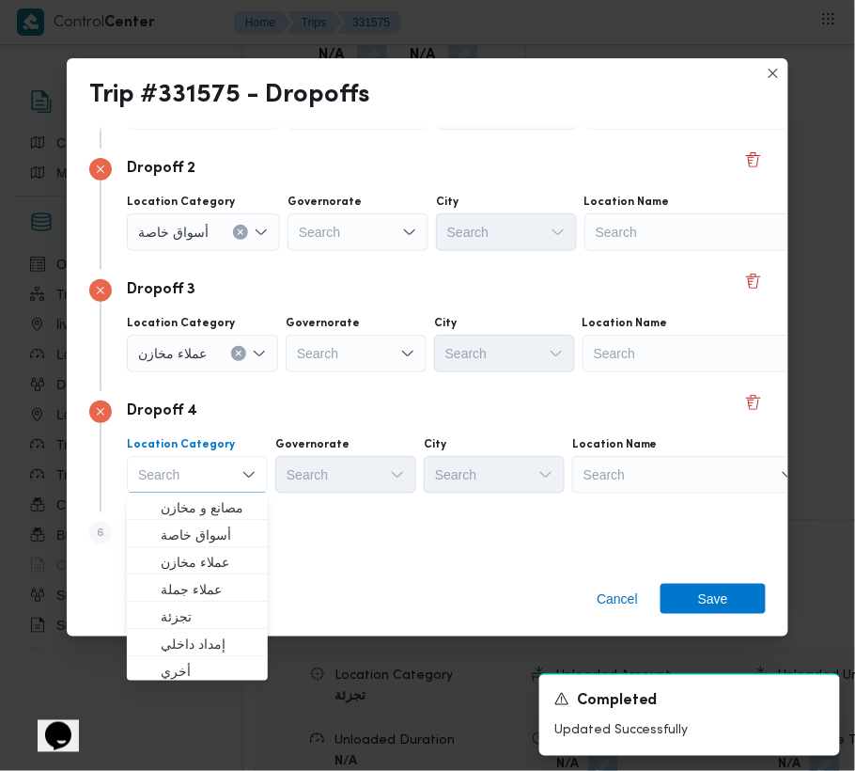
click at [703, 130] on div "Search" at bounding box center [702, 111] width 235 height 38
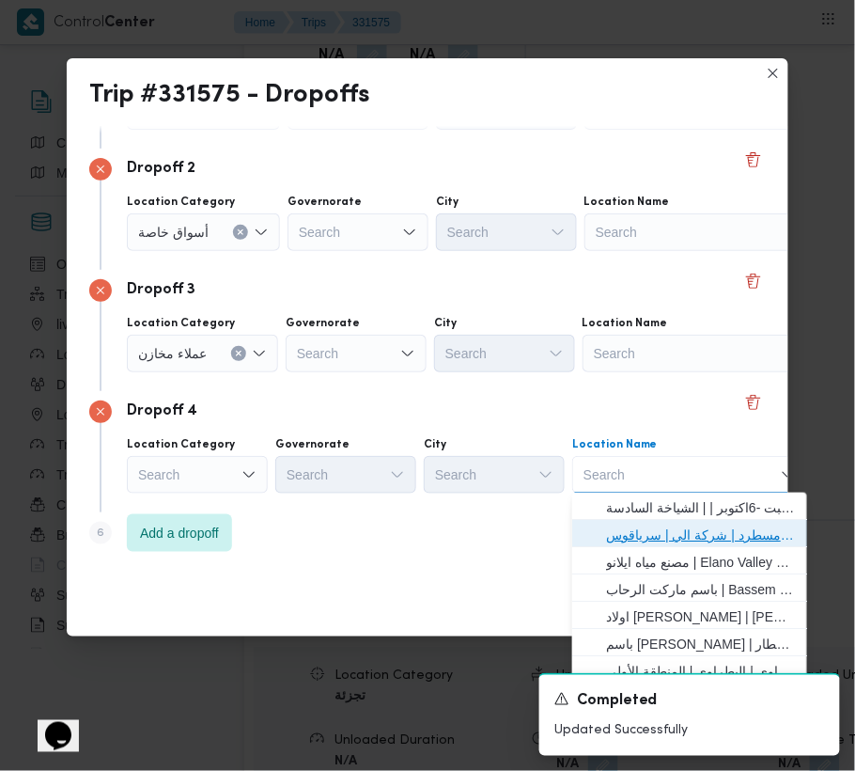
click at [662, 528] on span "فرونت دور مسطرد | شركة الي | سرياقوس" at bounding box center [701, 534] width 190 height 23
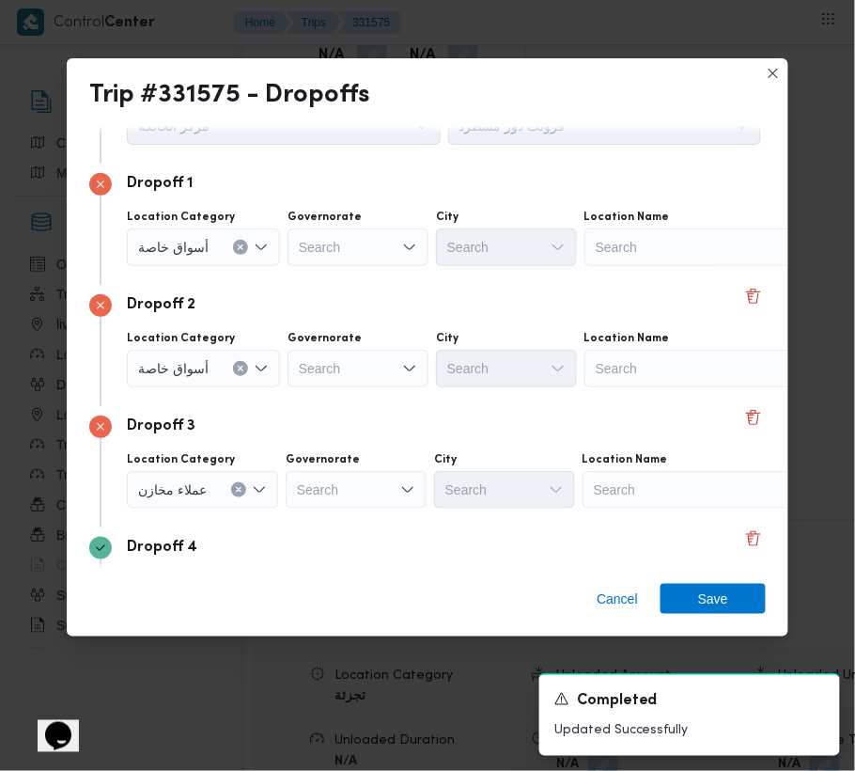
scroll to position [0, 0]
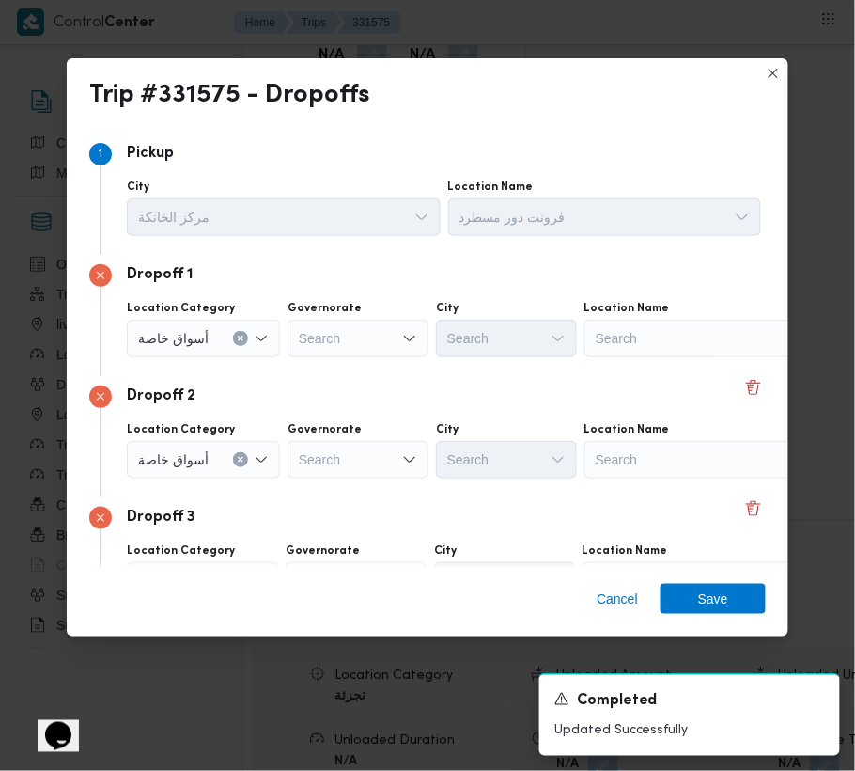
click at [637, 339] on div "Search" at bounding box center [702, 339] width 235 height 38
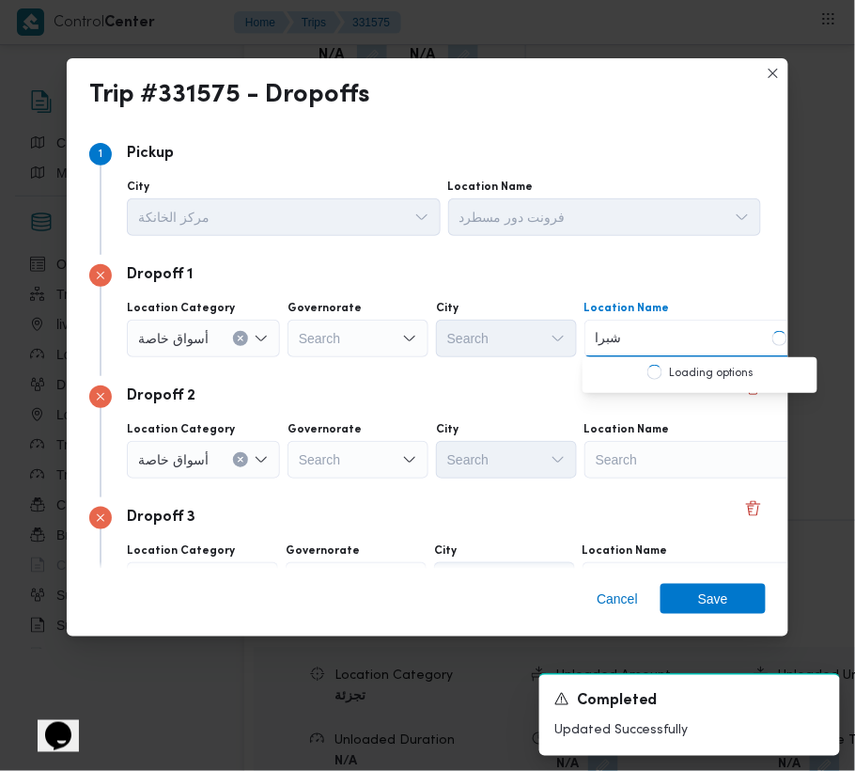
type input "شبرا الخ"
click at [611, 336] on input "شبرا الخ" at bounding box center [618, 338] width 44 height 23
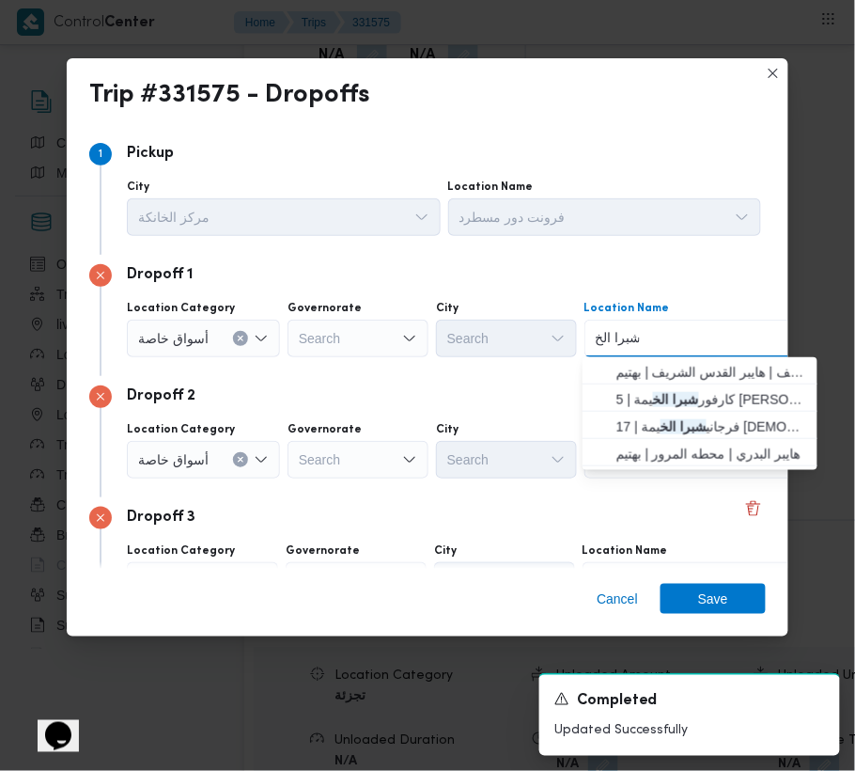
click at [611, 336] on input "شبرا الخ" at bounding box center [618, 338] width 44 height 23
click at [695, 397] on span "كارفور شبرا الخ يمة | 5 [PERSON_NAME] | بيجام" at bounding box center [712, 399] width 190 height 23
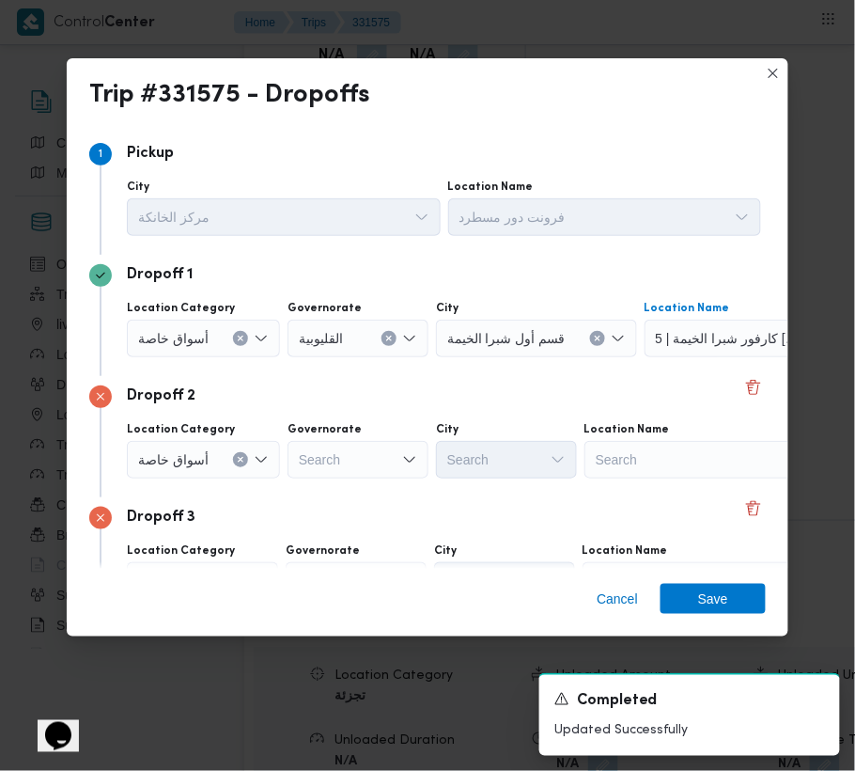
scroll to position [227, 0]
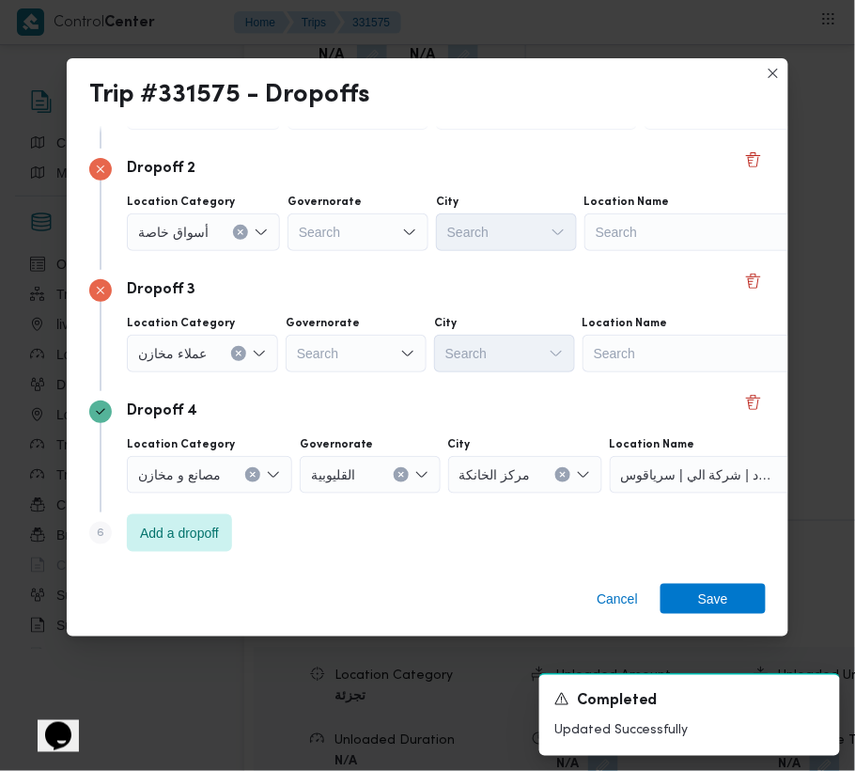
click at [666, 130] on div "Search" at bounding box center [762, 111] width 235 height 38
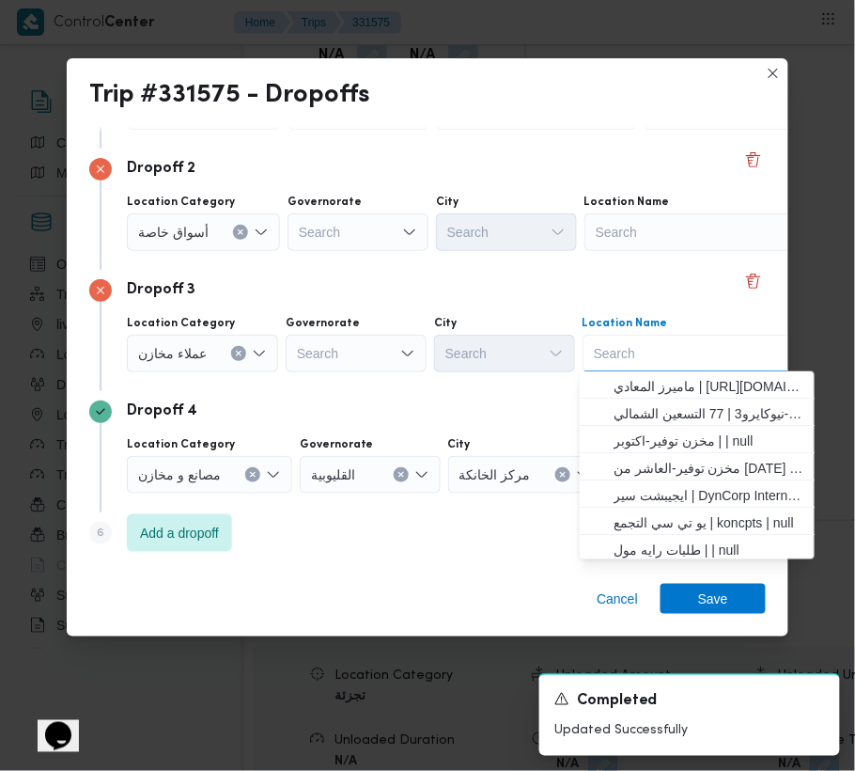
paste input "شبرا الخ"
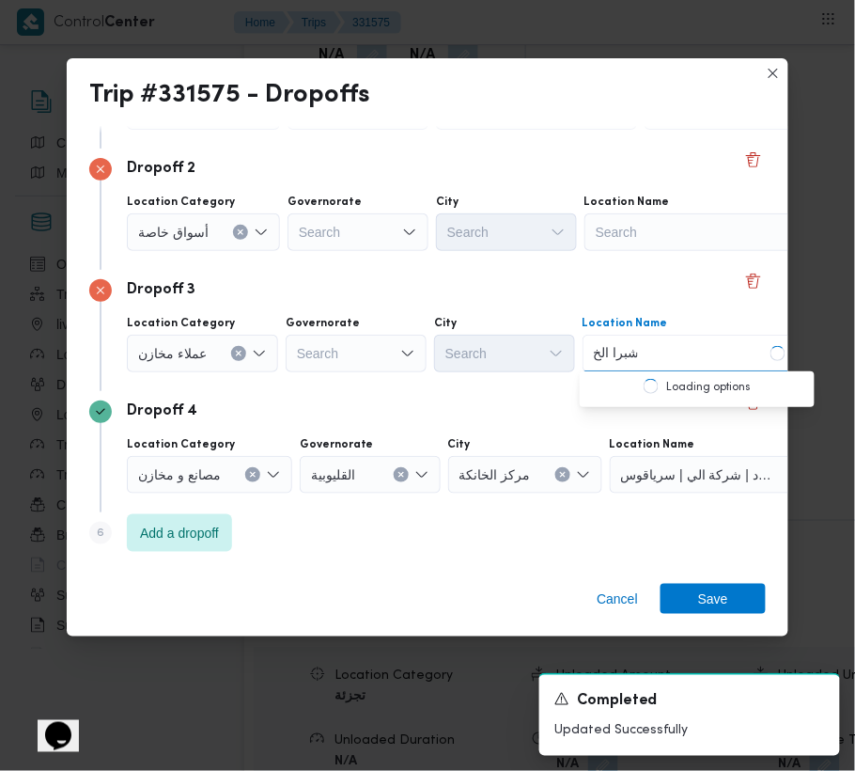
click at [600, 353] on input "شبرا الخ" at bounding box center [616, 353] width 44 height 23
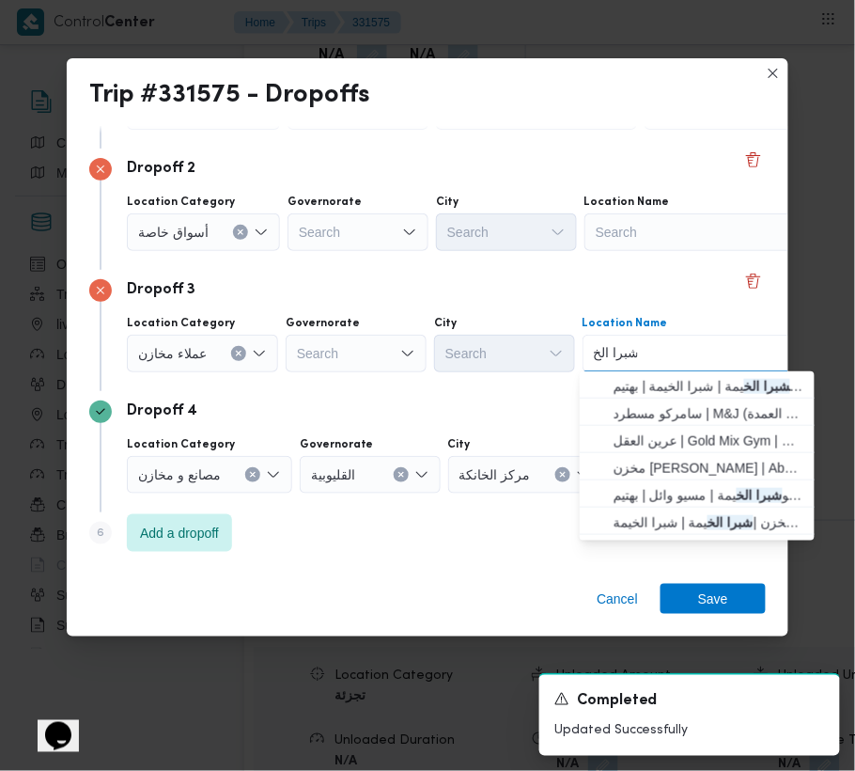
click at [600, 353] on input "شبرا الخ" at bounding box center [616, 353] width 44 height 23
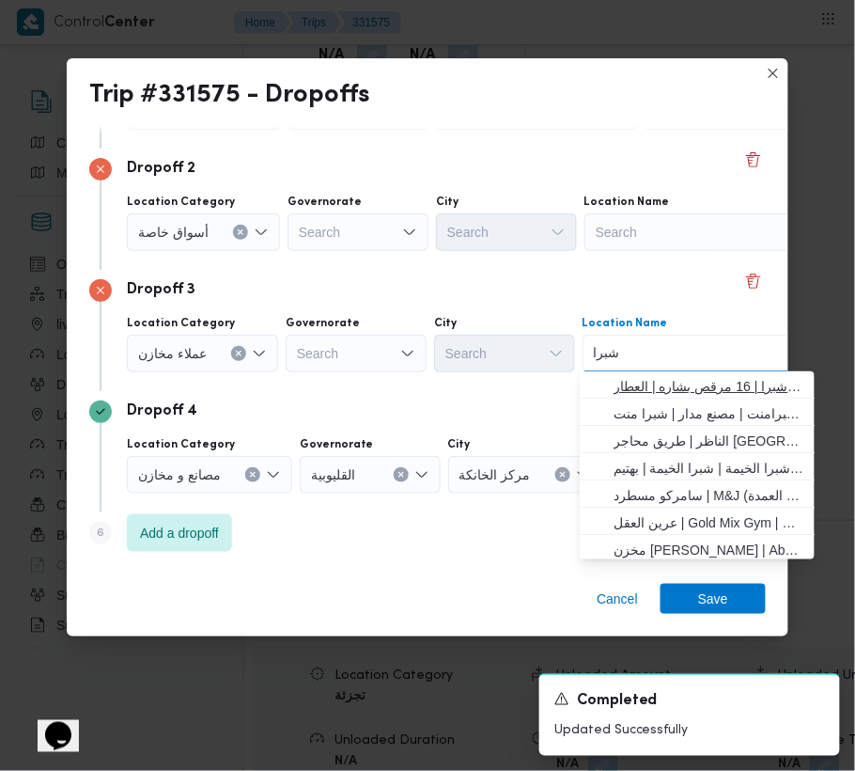
type input "شبرا"
click at [648, 378] on span "طلبات شبرا | 16 مرقص بشاره | العطار" at bounding box center [709, 386] width 190 height 23
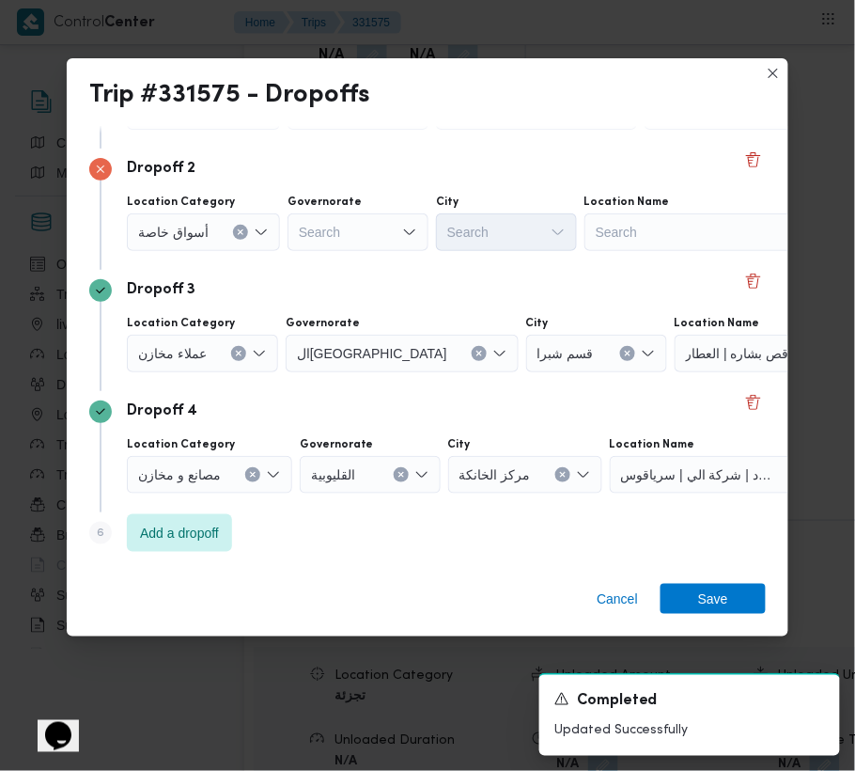
click at [681, 250] on div "Location Category أسواق خاصة Governorate Search City Search Location Name Search" at bounding box center [444, 223] width 642 height 64
click at [658, 130] on div "Search" at bounding box center [762, 111] width 235 height 38
paste input "كارفور السرايا"
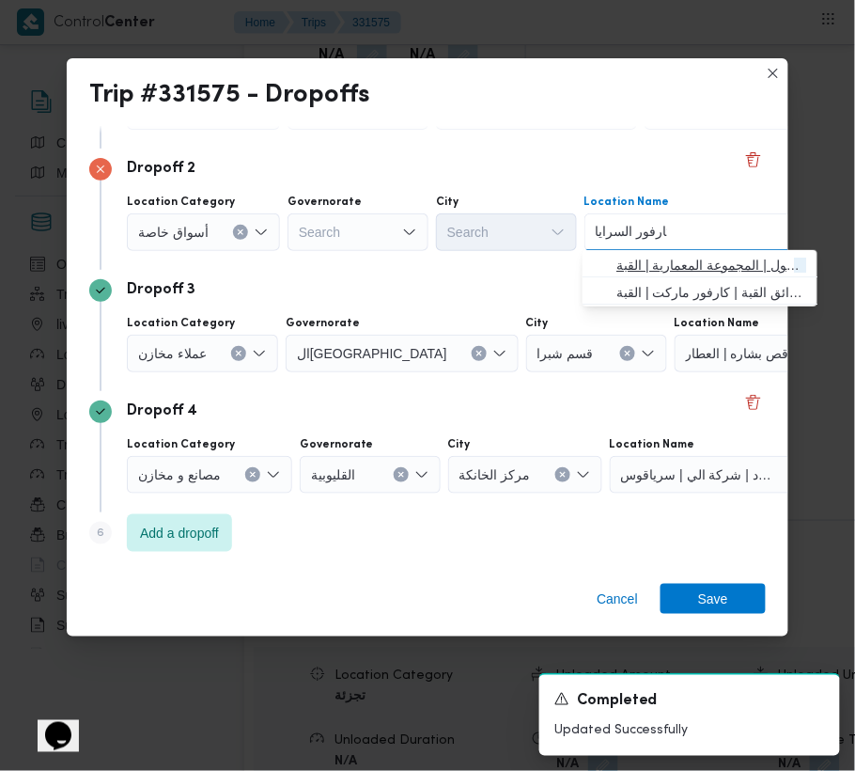
type input "كارفور السرايا"
click at [633, 263] on span "كارفور السرايا مول | المجموعة المعمارية | القبة" at bounding box center [712, 265] width 190 height 23
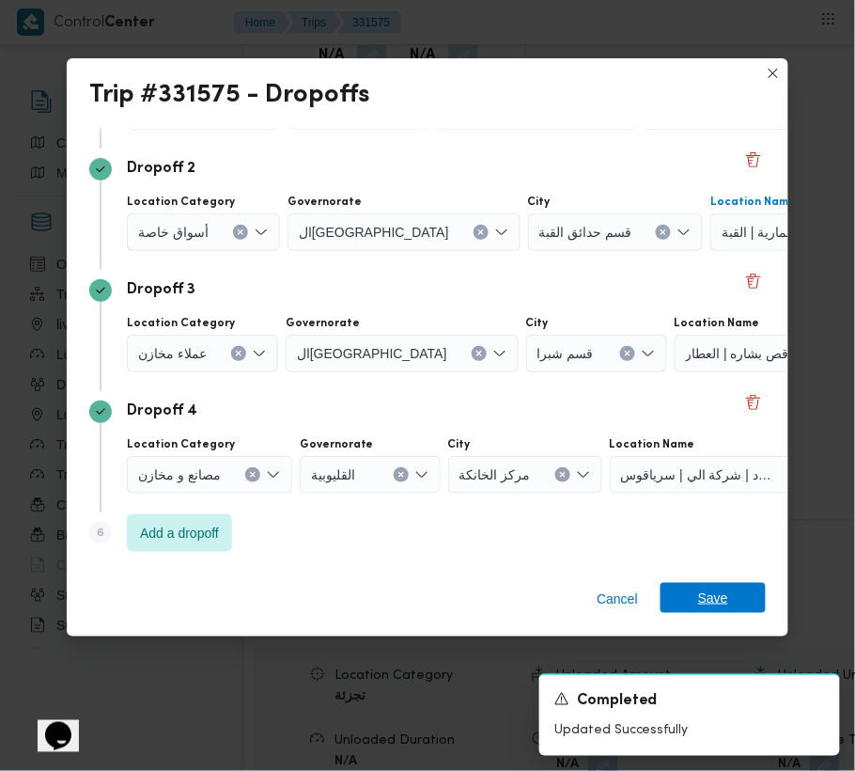
click at [727, 587] on span "Save" at bounding box center [713, 598] width 105 height 30
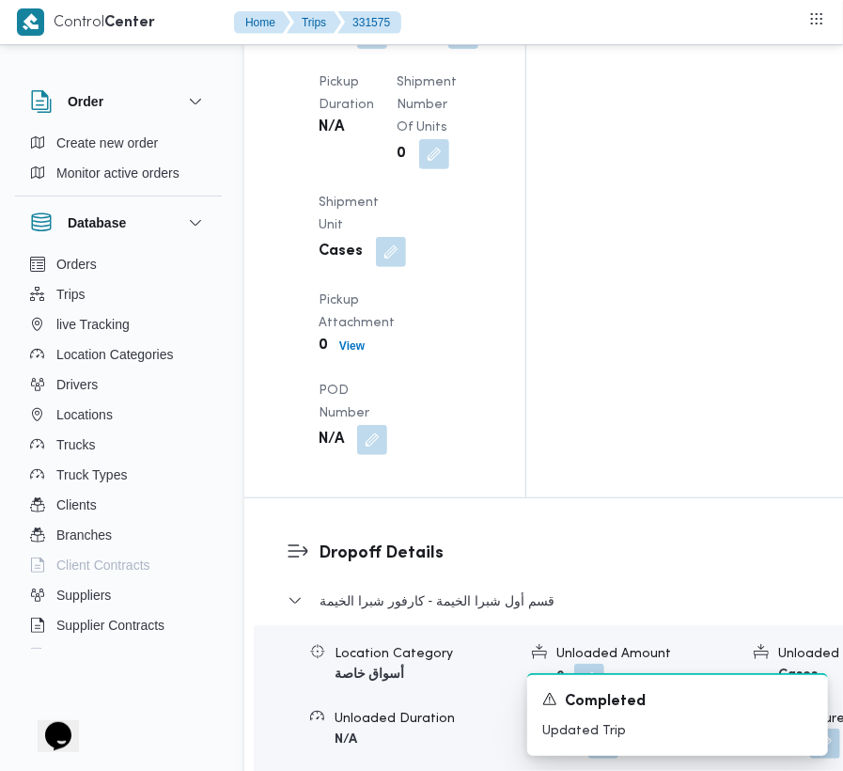
scroll to position [2768, 0]
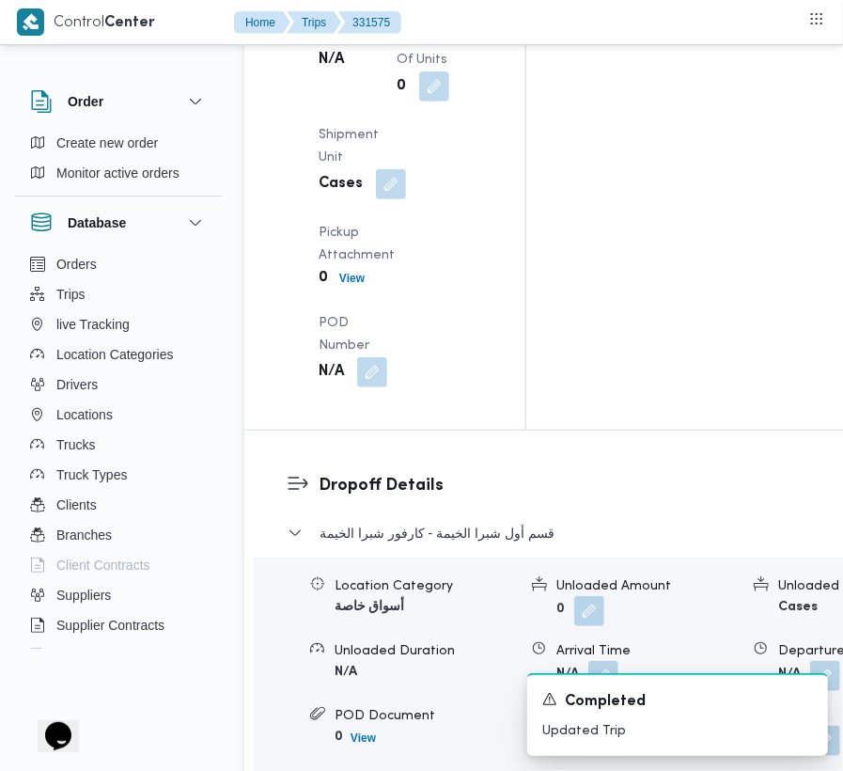
click at [411, 522] on div "قسم أول شبرا الخيمة - كارفور شبرا الخيمة" at bounding box center [608, 540] width 641 height 36
click at [412, 522] on span "قسم أول شبرا الخيمة - كارفور شبرا الخيمة" at bounding box center [437, 533] width 235 height 23
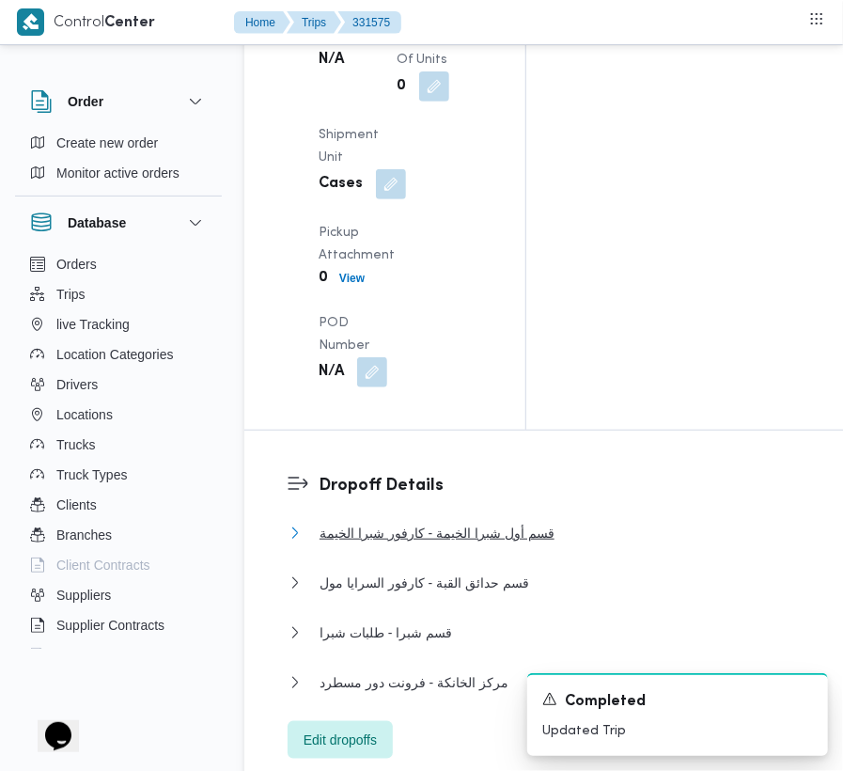
scroll to position [2094, 0]
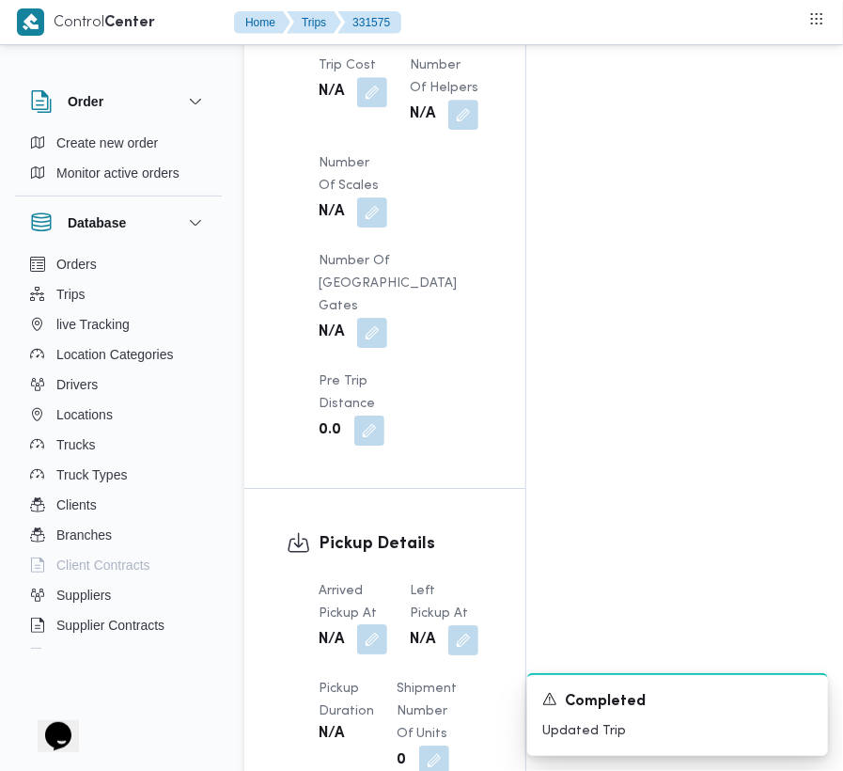
click at [369, 624] on button "button" at bounding box center [372, 639] width 30 height 30
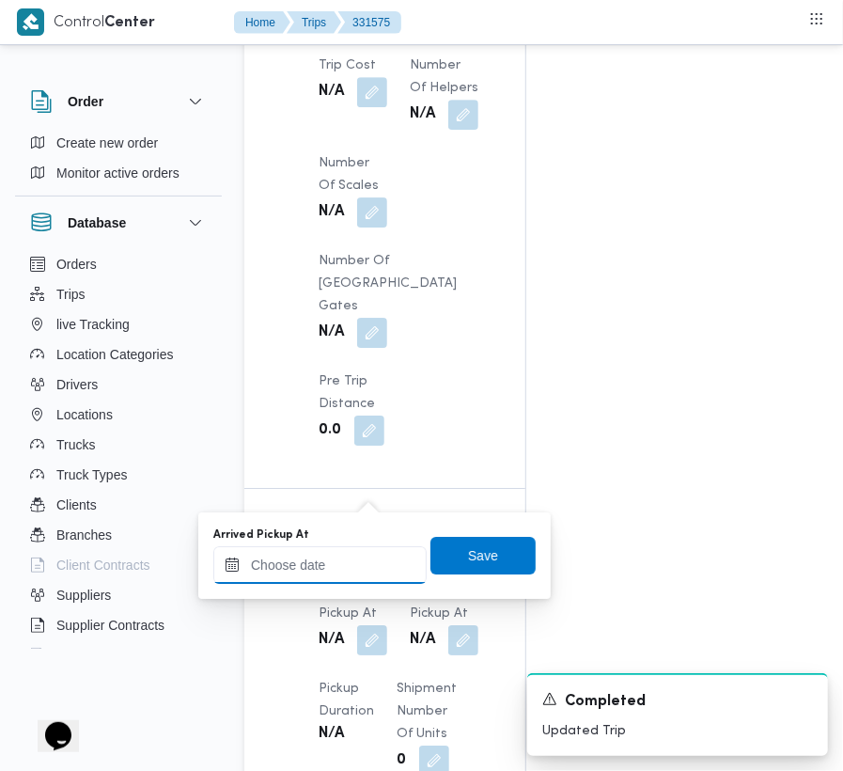
click at [369, 553] on div at bounding box center [319, 565] width 213 height 38
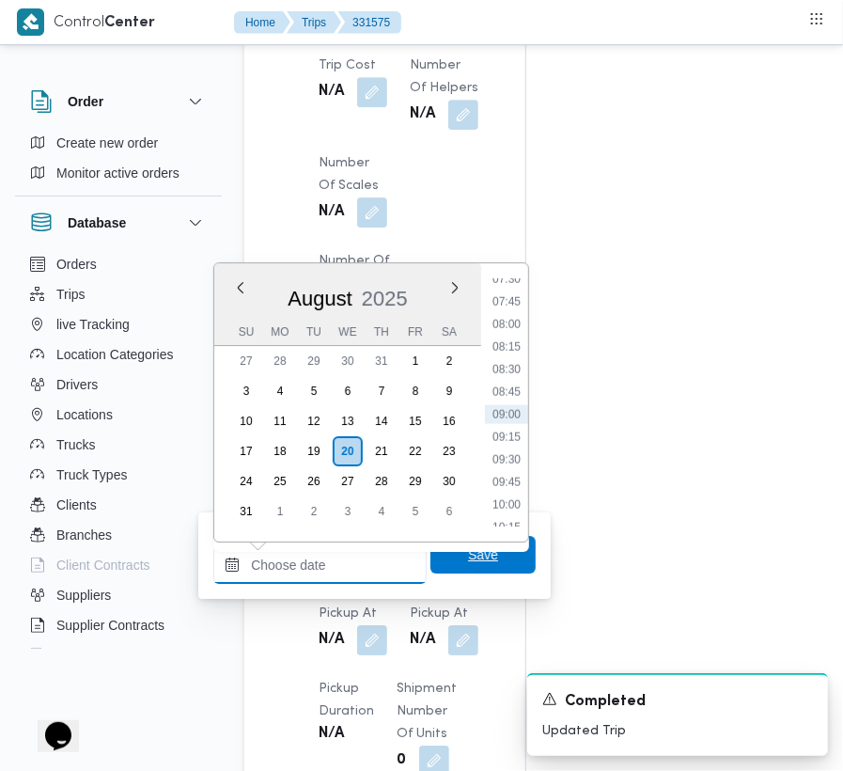
paste input "[DATE] 7:30:00 AM"
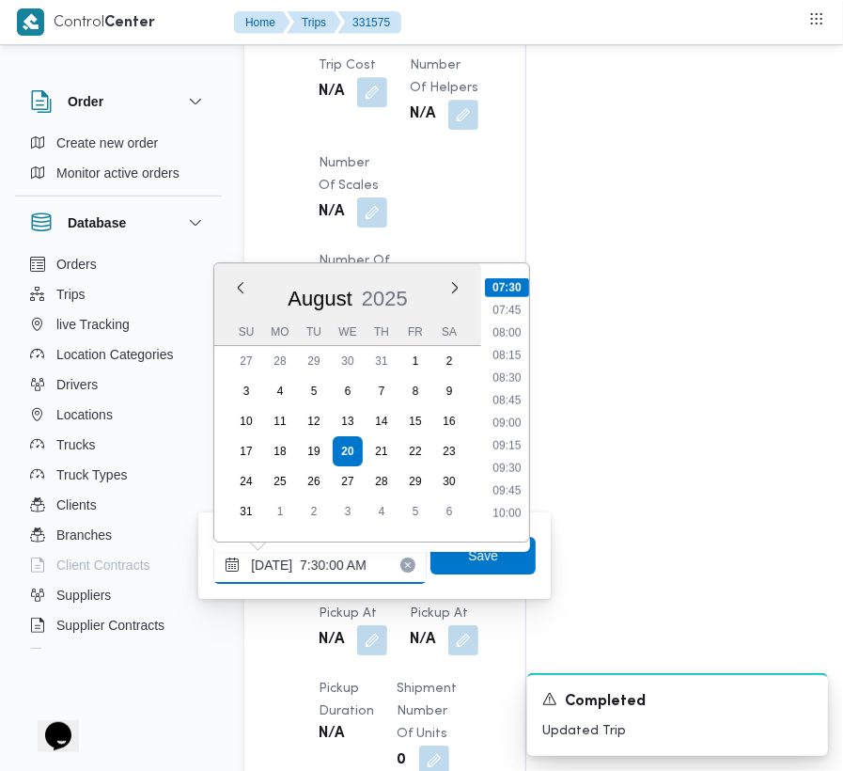
drag, startPoint x: 369, startPoint y: 553, endPoint x: 481, endPoint y: 535, distance: 113.3
type input "[DATE] 07:30"
click at [485, 558] on span "Save" at bounding box center [483, 554] width 30 height 23
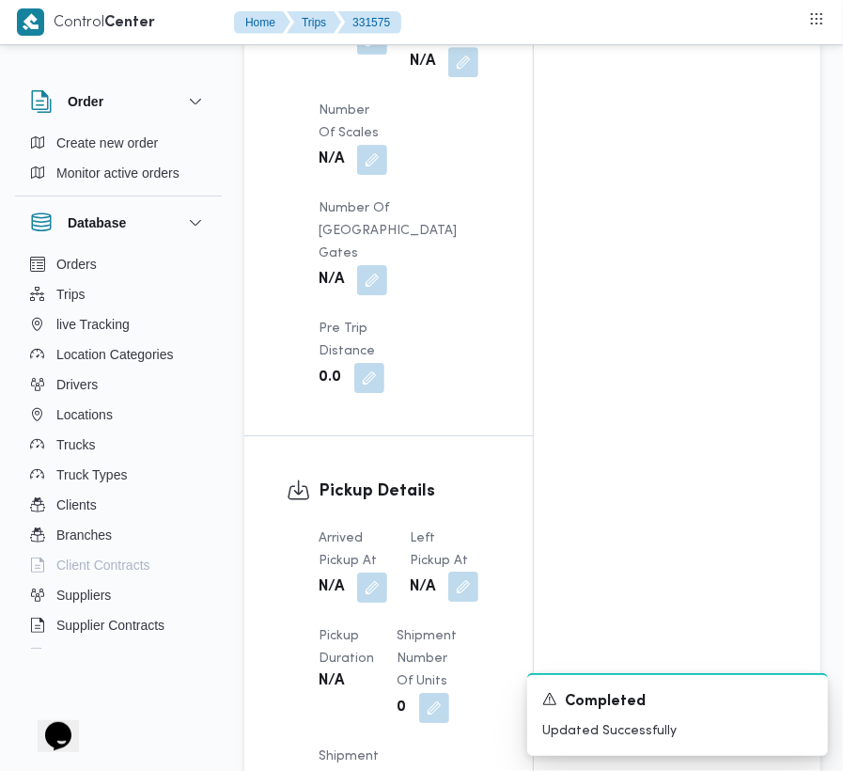
click at [474, 571] on button "button" at bounding box center [463, 586] width 30 height 30
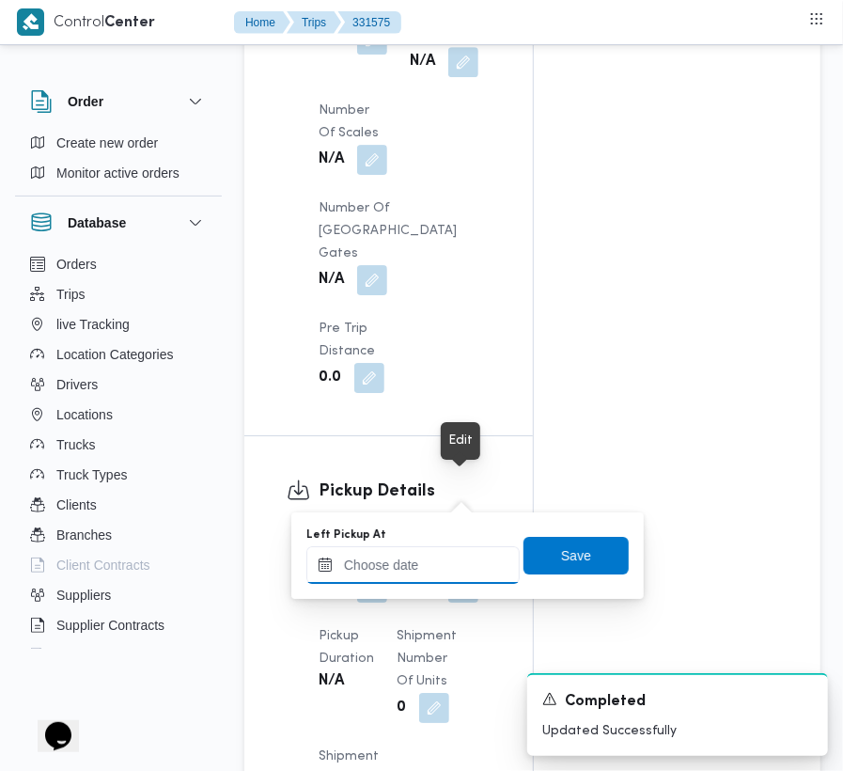
click at [457, 553] on input "Left Pickup At" at bounding box center [412, 565] width 213 height 38
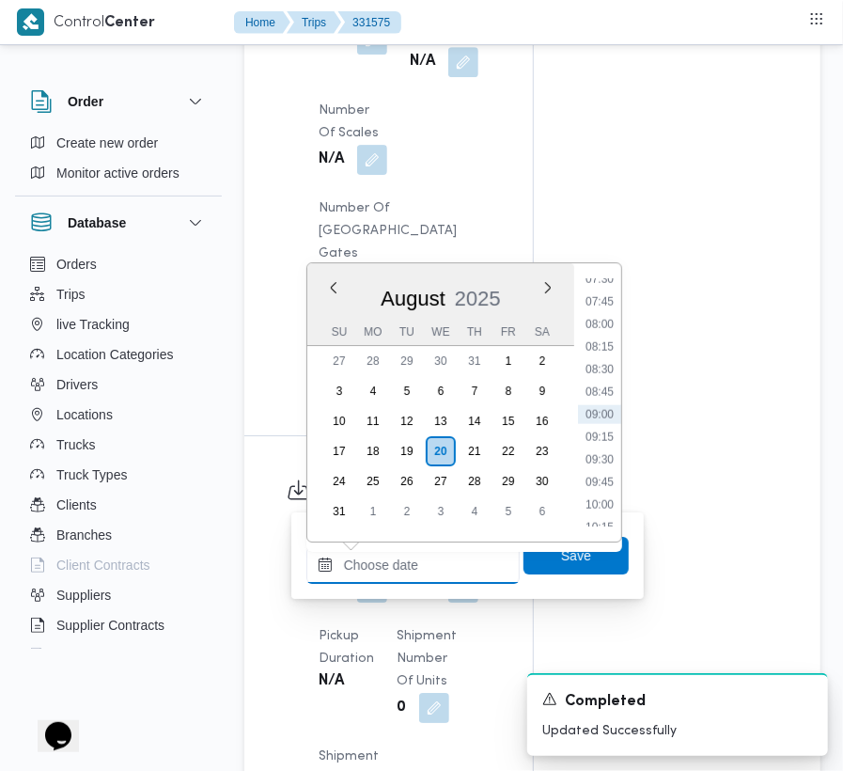
paste input "[DATE] 7:30:00 AM"
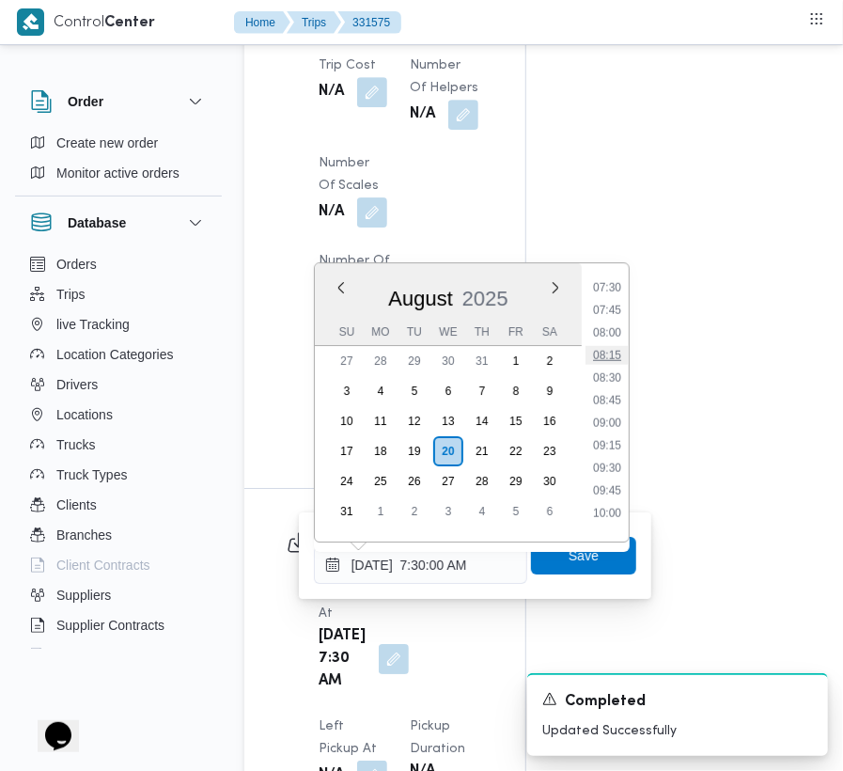
click at [611, 363] on li "08:15" at bounding box center [607, 355] width 43 height 19
type input "[DATE] 08:15"
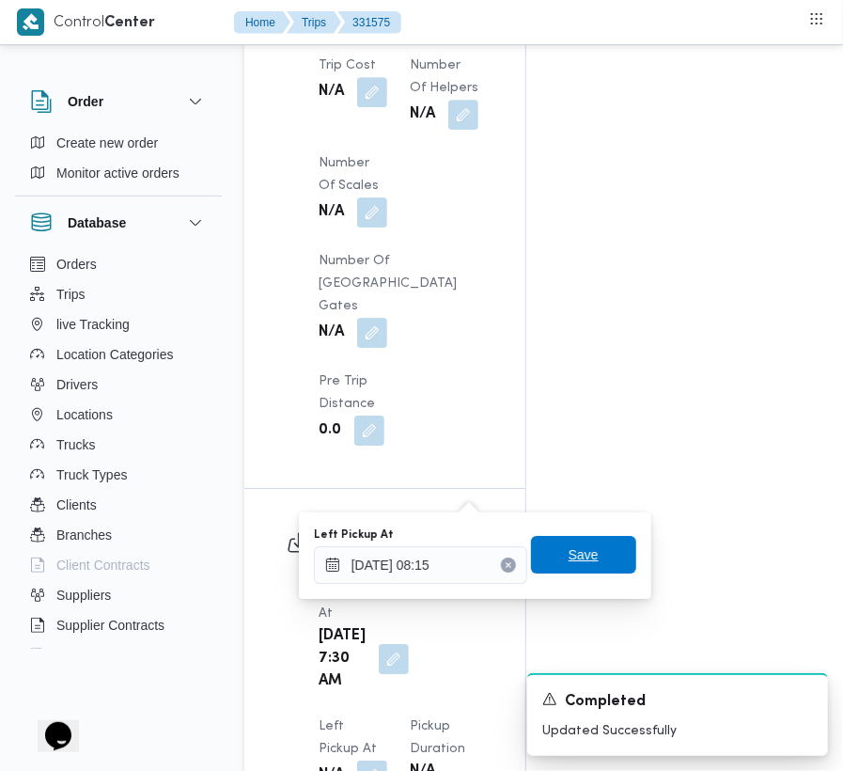
click at [579, 561] on span "Save" at bounding box center [584, 554] width 30 height 23
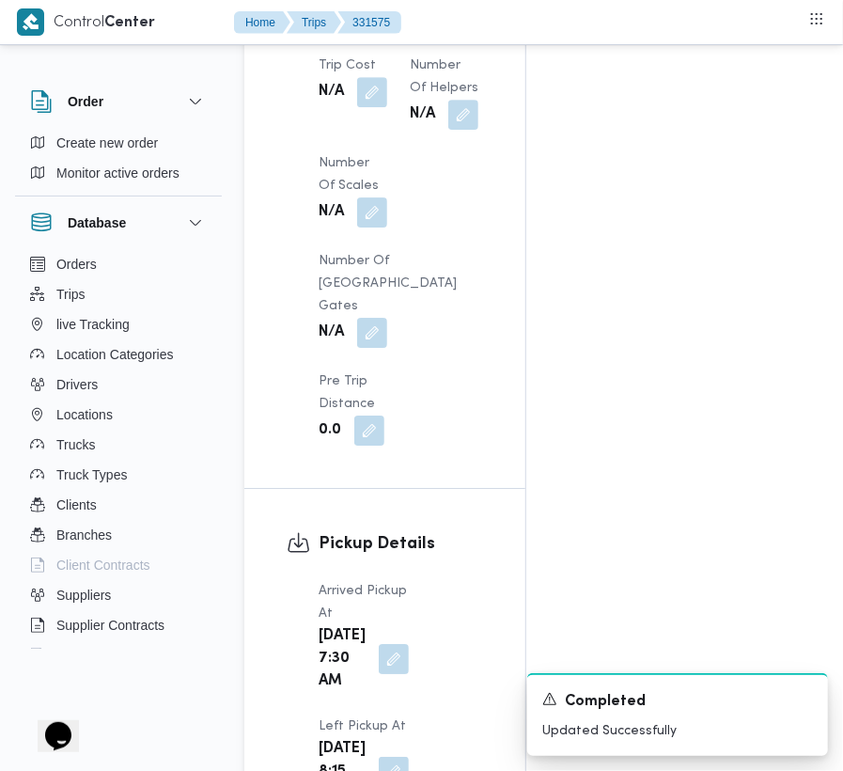
scroll to position [0, 0]
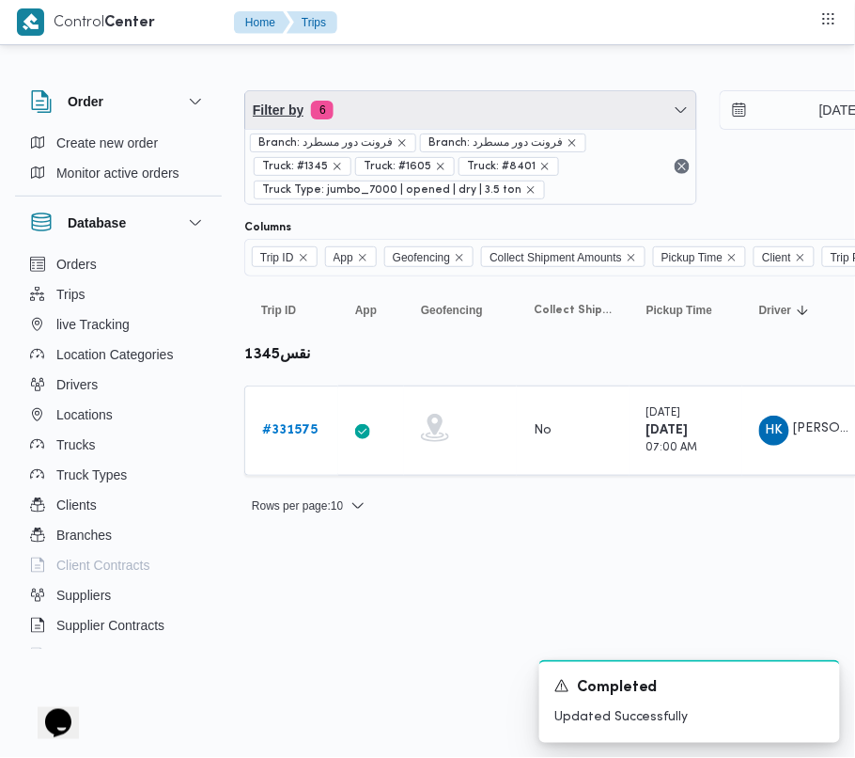
click at [426, 111] on span "Filter by 6" at bounding box center [470, 110] width 451 height 38
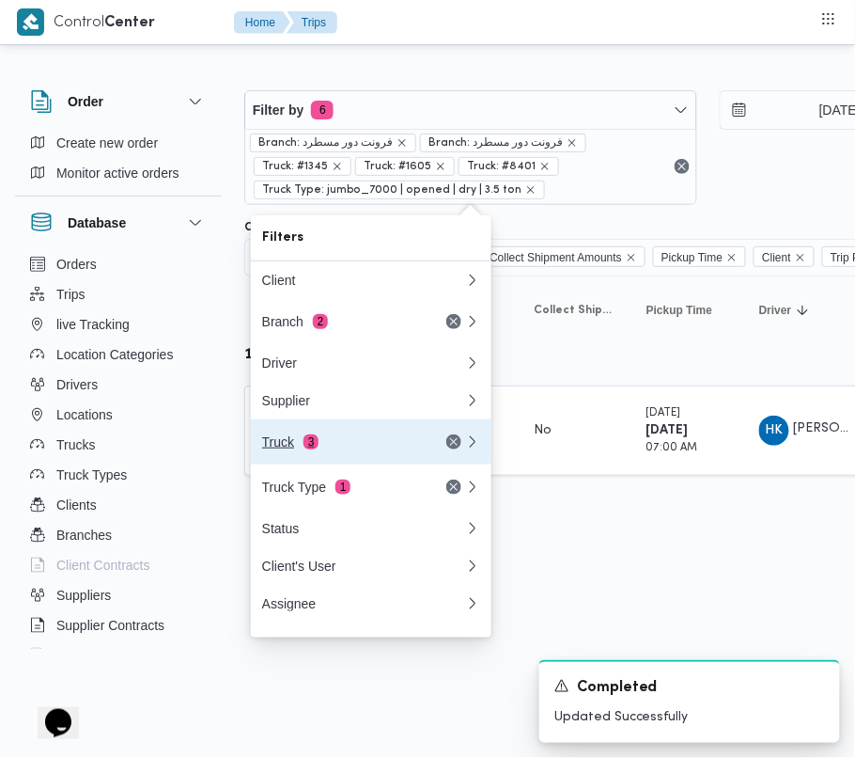
click at [338, 449] on div "Truck 3" at bounding box center [341, 441] width 158 height 15
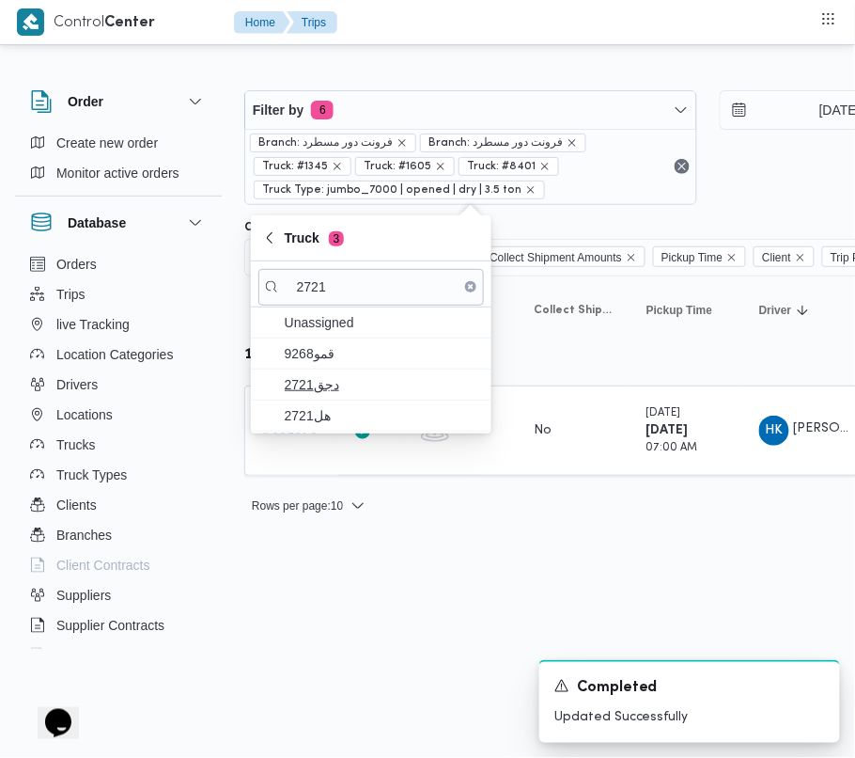
type input "2721"
click at [336, 399] on span "دجق2721" at bounding box center [371, 384] width 226 height 30
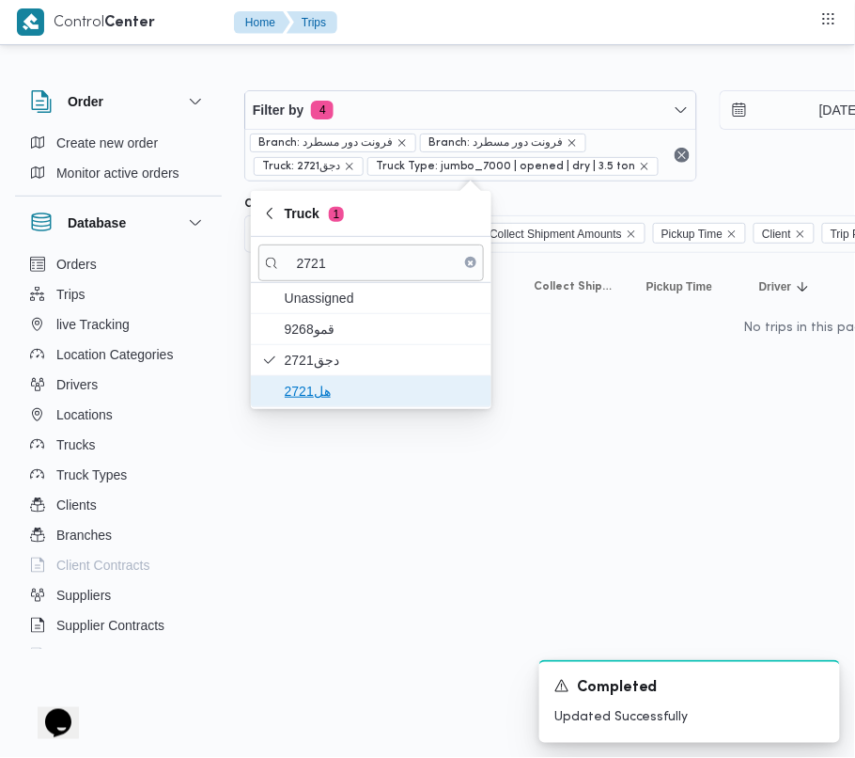
click at [316, 399] on span "هل2721" at bounding box center [382, 391] width 195 height 23
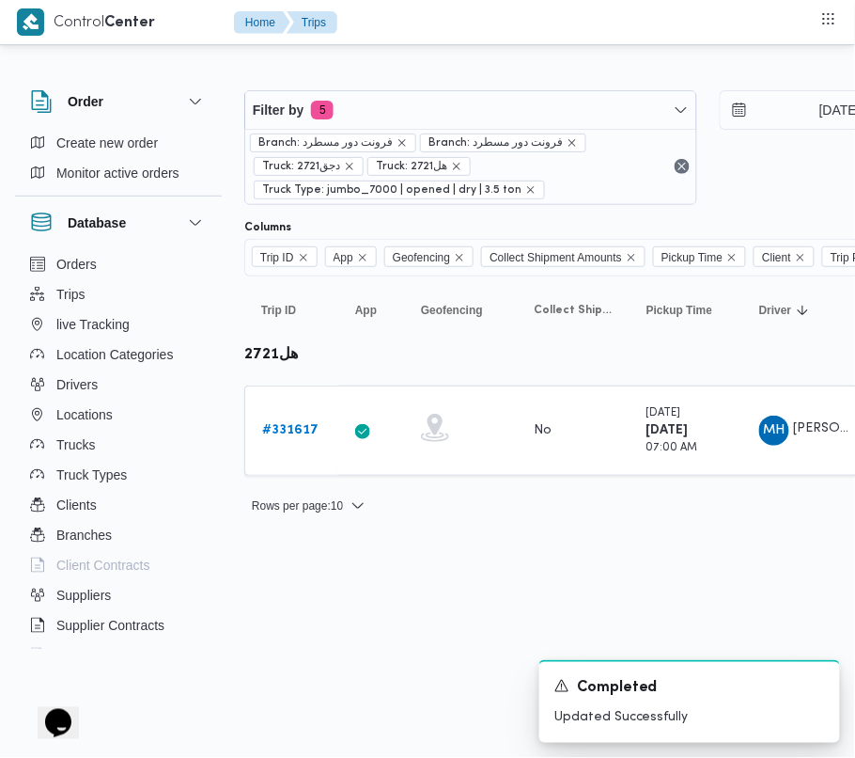
click at [302, 580] on html "Control Center Home Trips Order Create new order Monitor active orders Database…" at bounding box center [427, 379] width 855 height 758
click at [297, 427] on b "# 331617" at bounding box center [290, 430] width 56 height 12
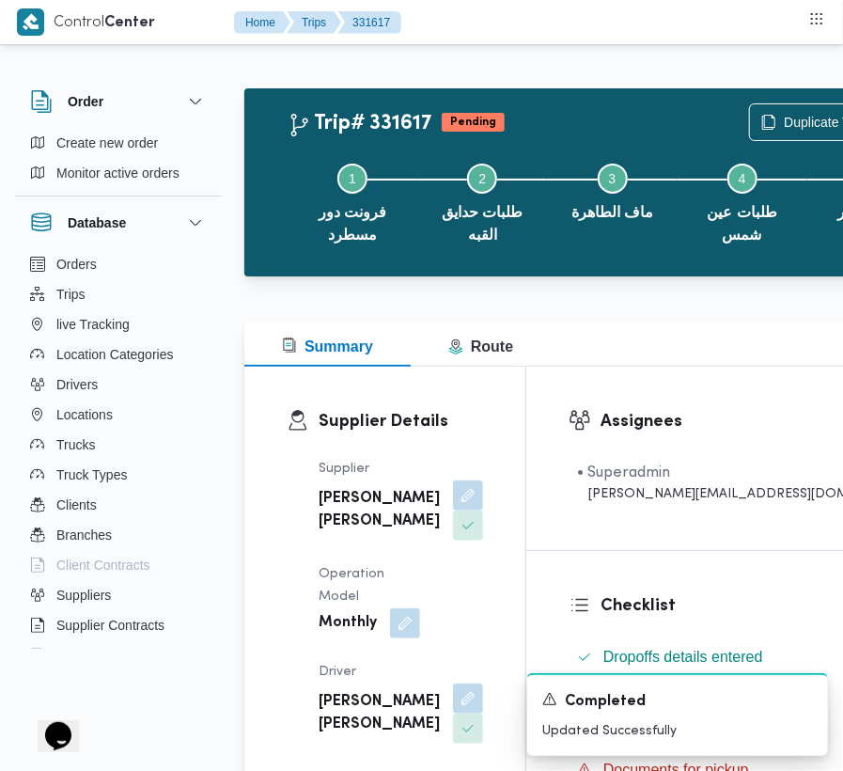
scroll to position [793, 0]
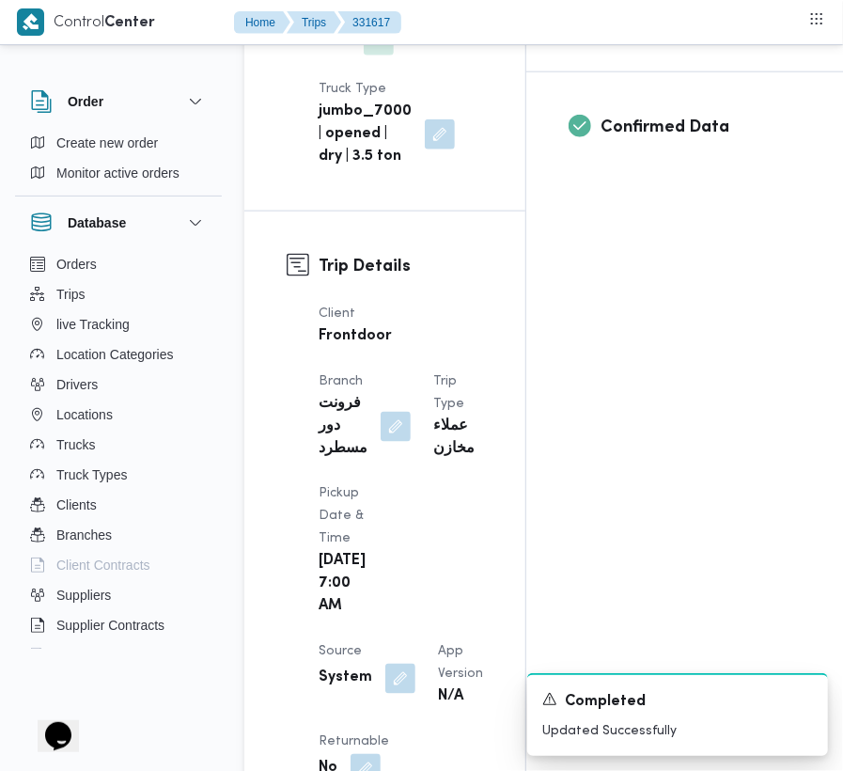
click at [343, 48] on b "هل 2721" at bounding box center [335, 25] width 32 height 45
copy b "2721"
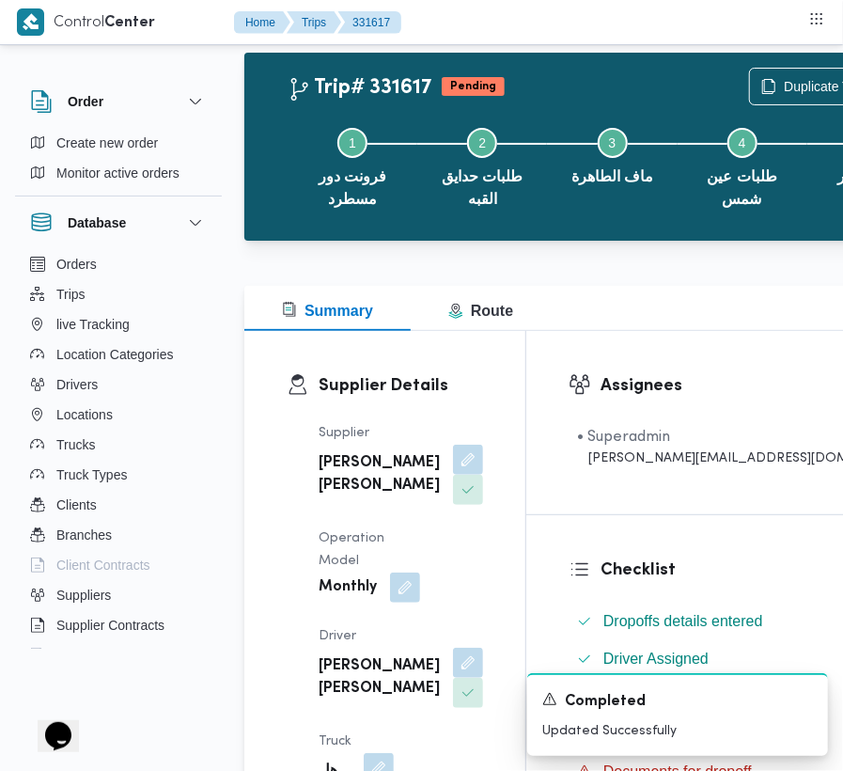
scroll to position [0, 0]
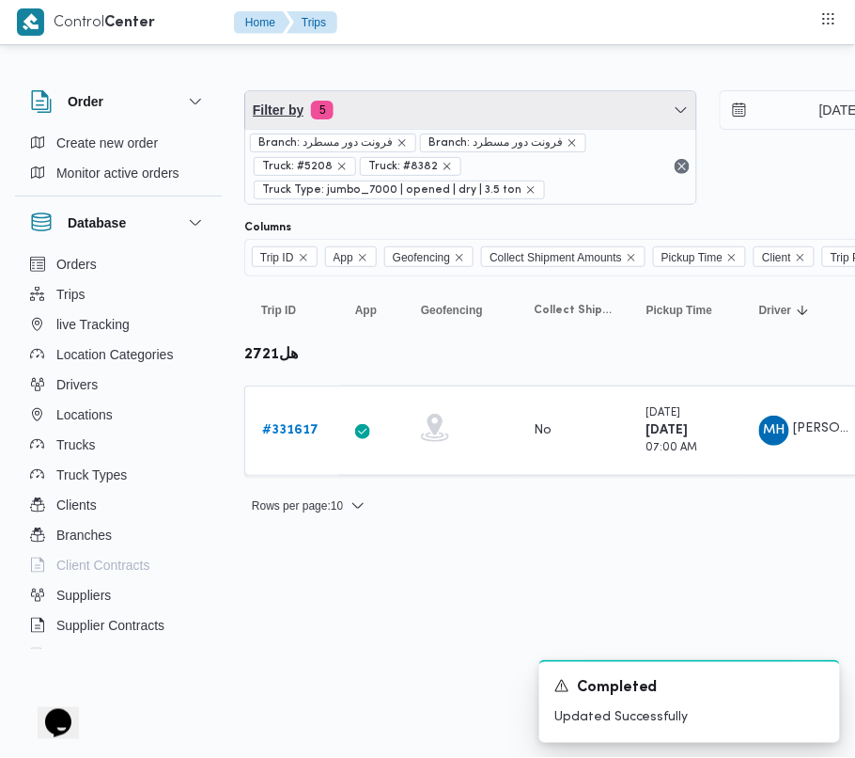
click at [400, 102] on span "Filter by 5" at bounding box center [470, 110] width 451 height 38
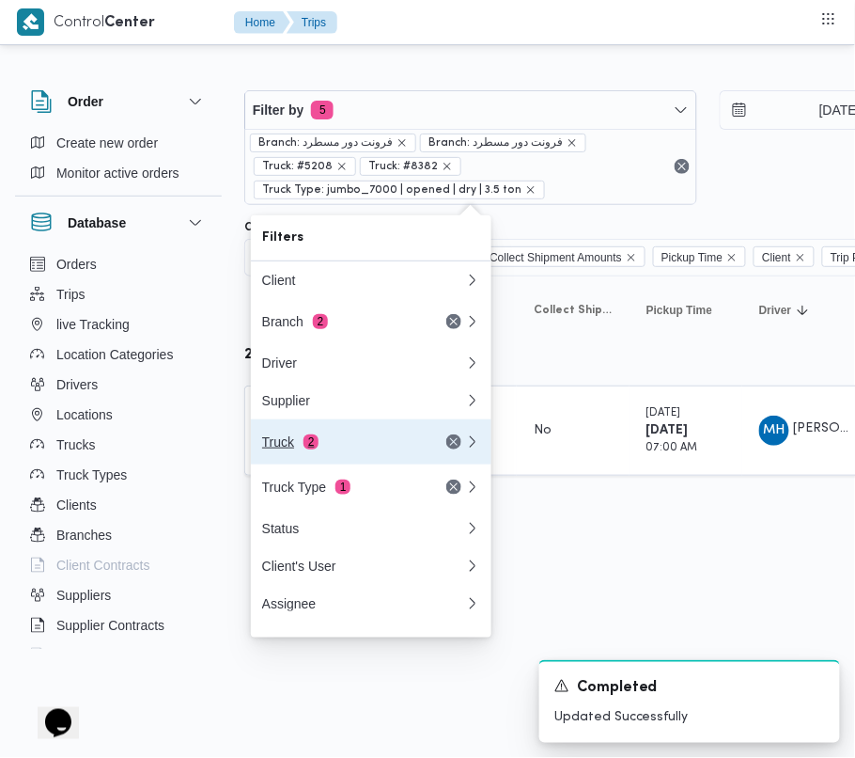
click at [347, 436] on button "Truck 2" at bounding box center [371, 441] width 241 height 45
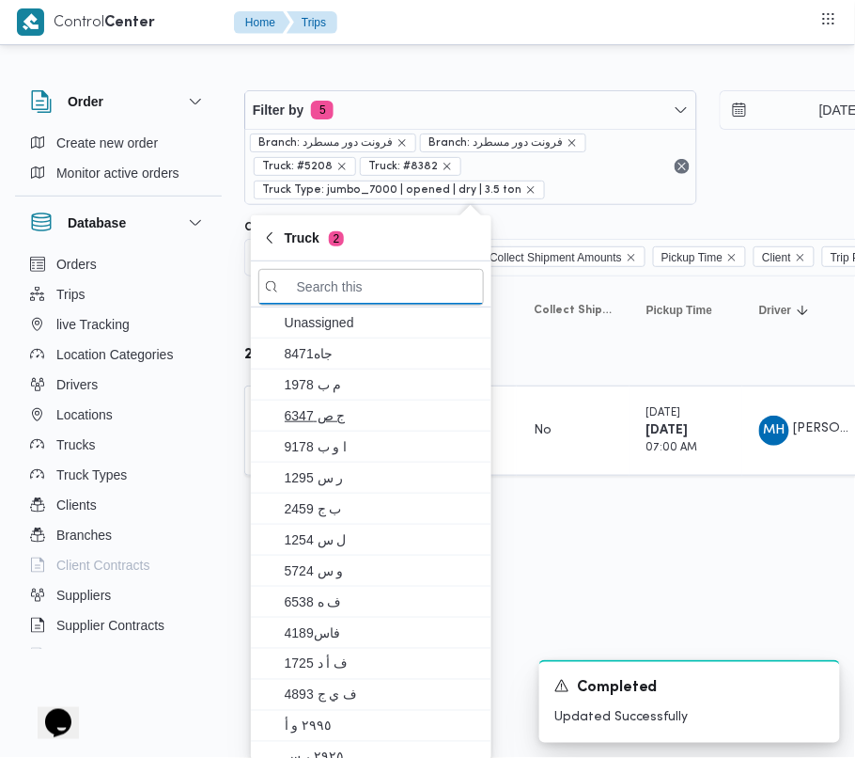
paste input "9465"
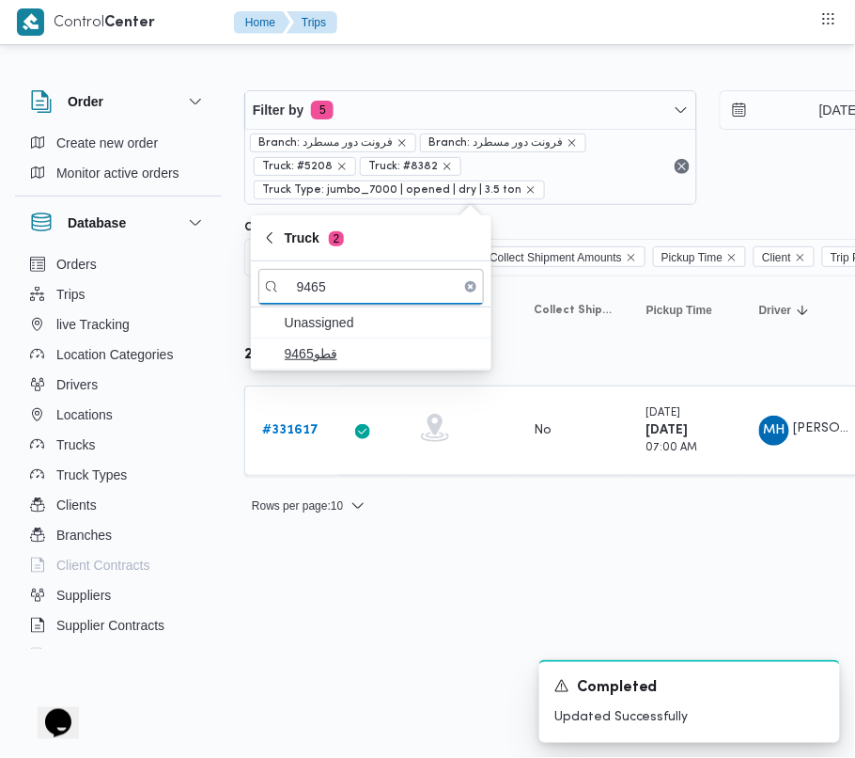
type input "9465"
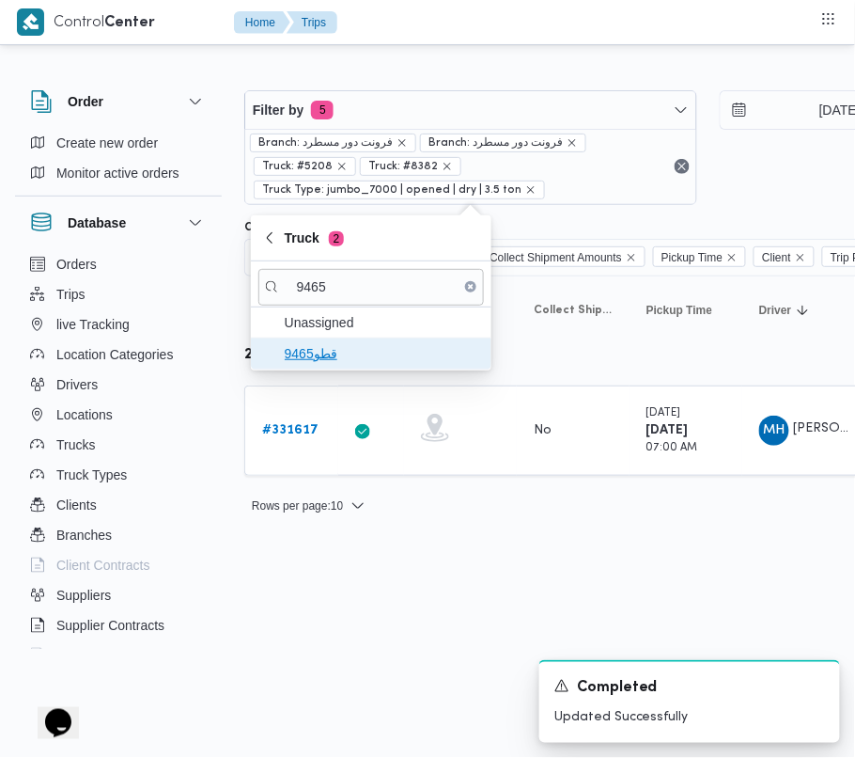
click at [298, 347] on span "قطو9465" at bounding box center [382, 353] width 195 height 23
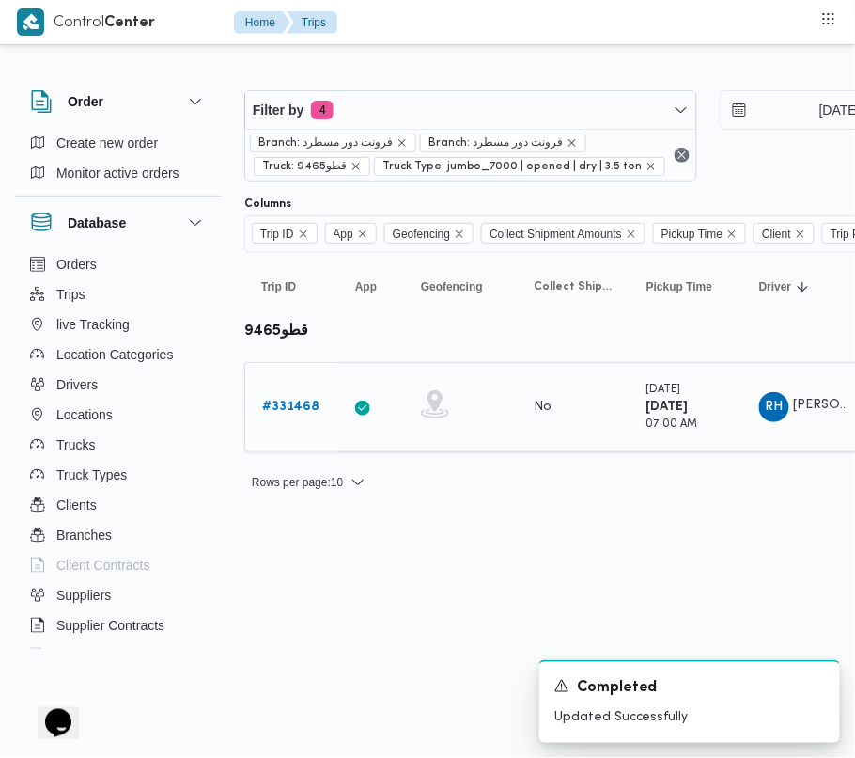
click at [303, 411] on b "# 331468" at bounding box center [290, 406] width 57 height 12
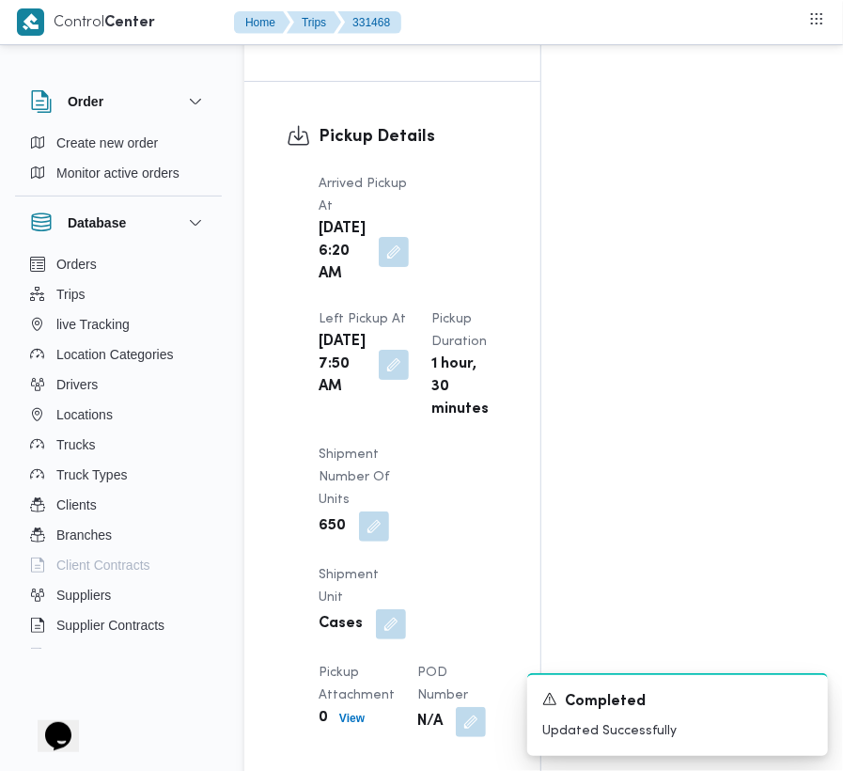
scroll to position [3174, 0]
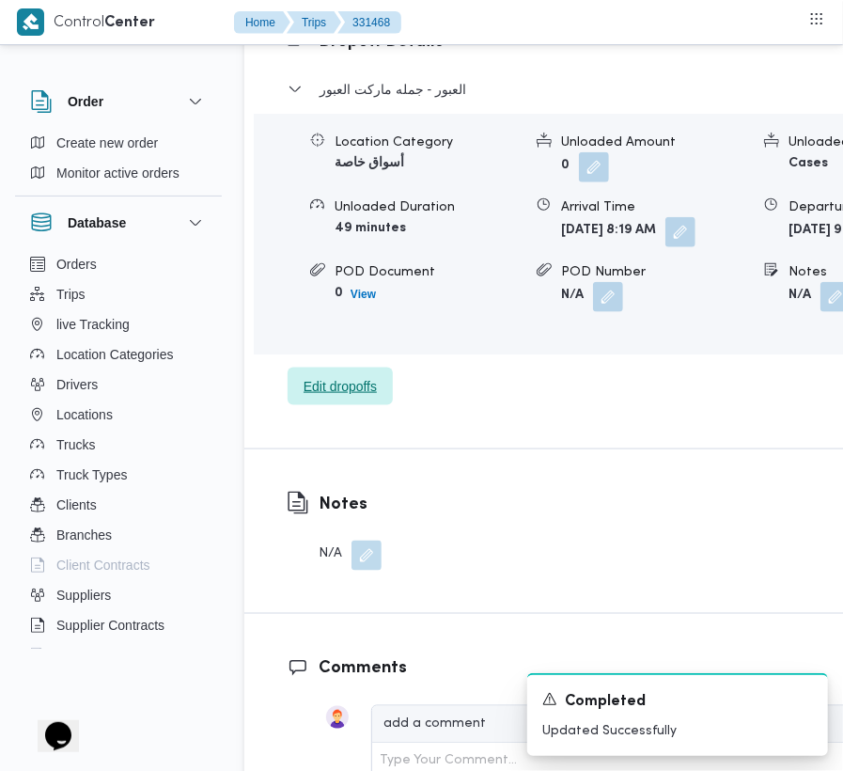
click at [331, 398] on span "Edit dropoffs" at bounding box center [340, 386] width 73 height 23
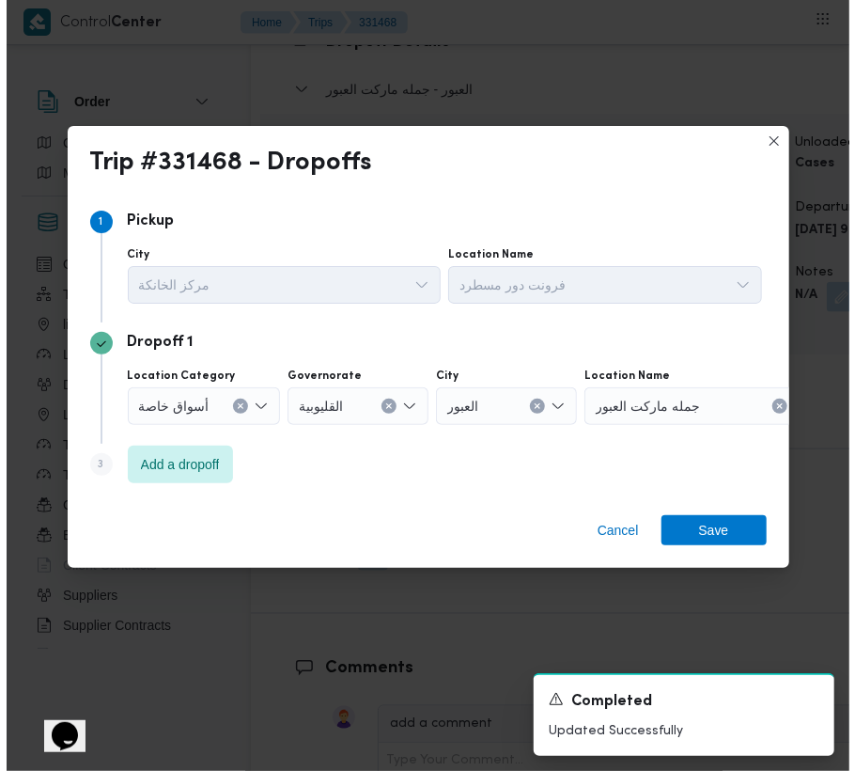
scroll to position [3069, 0]
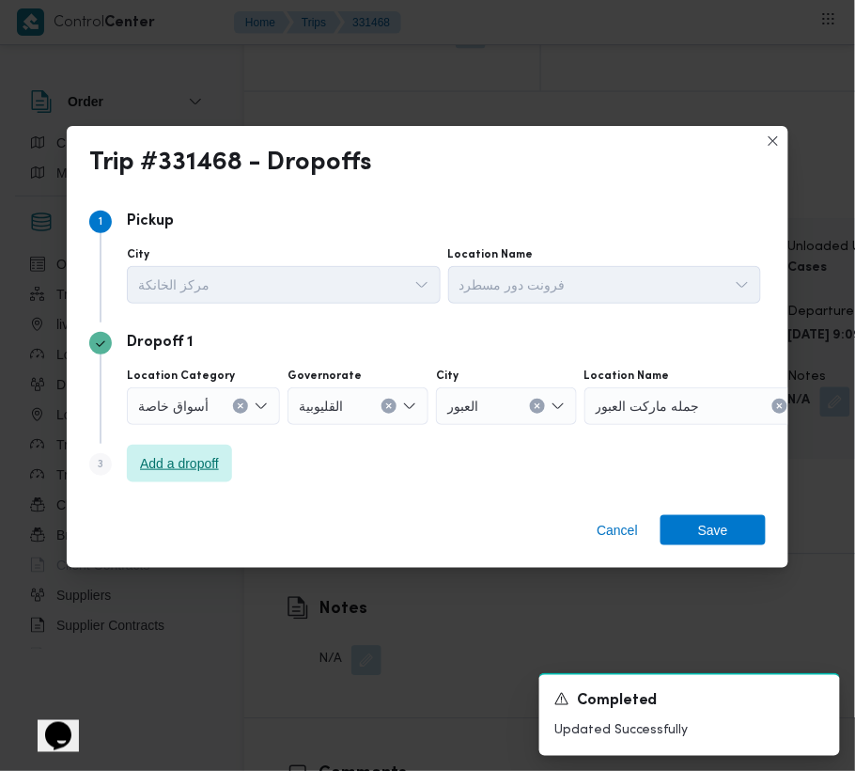
click at [186, 462] on span "Add a dropoff" at bounding box center [179, 463] width 79 height 23
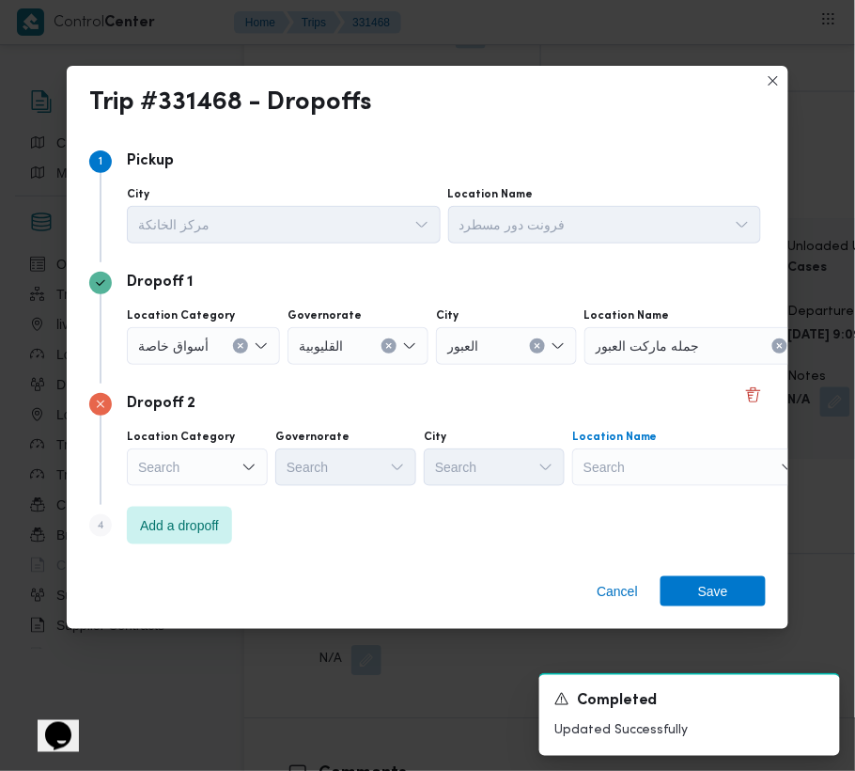
click at [674, 365] on div "Search" at bounding box center [702, 346] width 235 height 38
paste input "MAF El Tahra"
type input "MAF El Tahra"
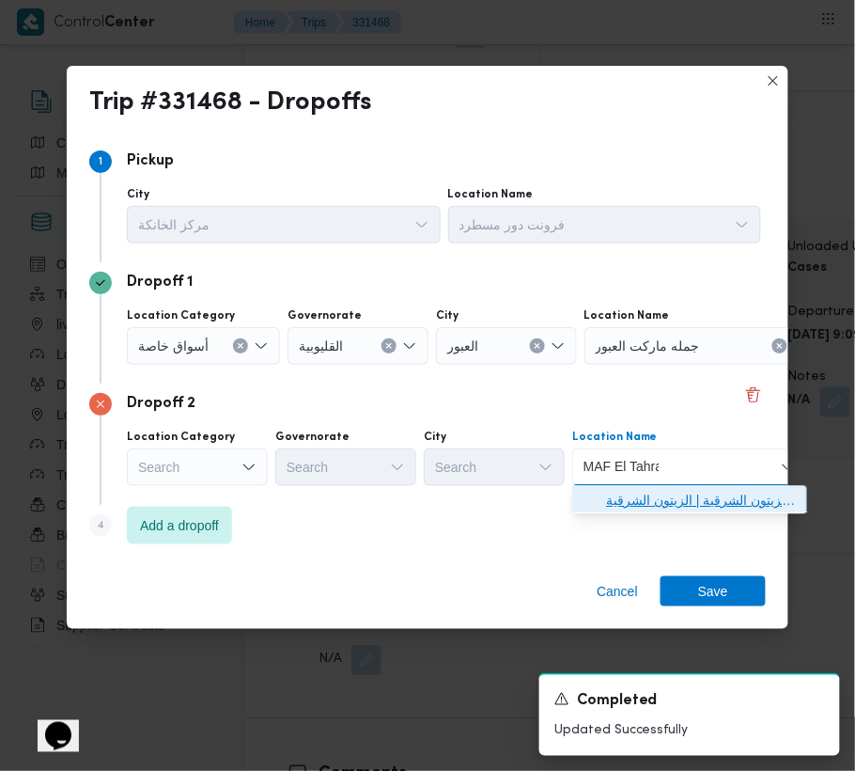
click at [648, 501] on span "ماف الطاهرة | الزيتون الشرقية | الزيتون الشرقية" at bounding box center [701, 501] width 190 height 23
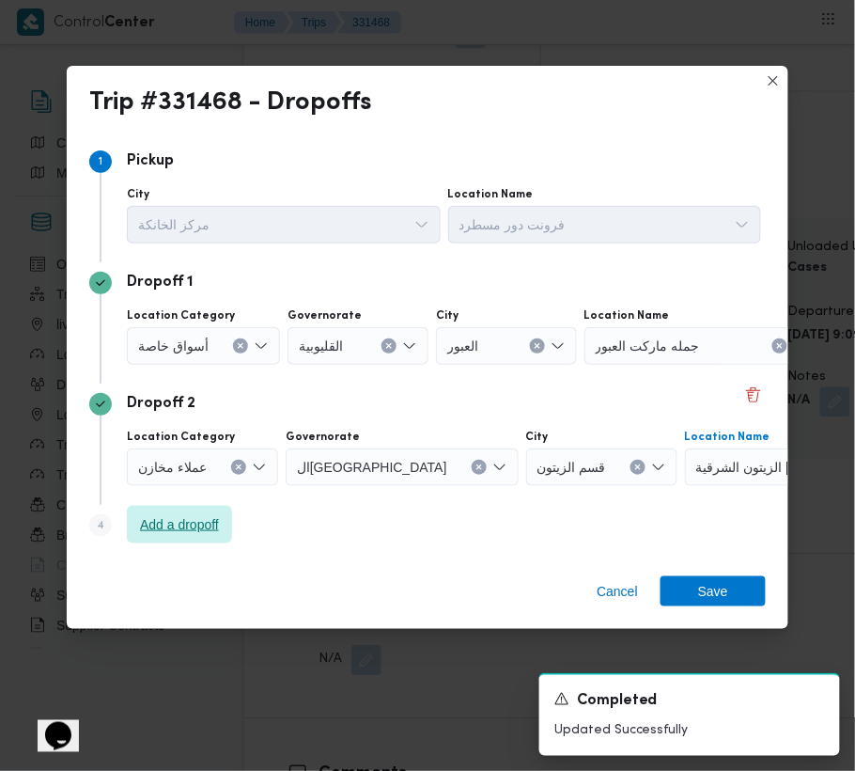
click at [200, 530] on span "Add a dropoff" at bounding box center [179, 524] width 79 height 23
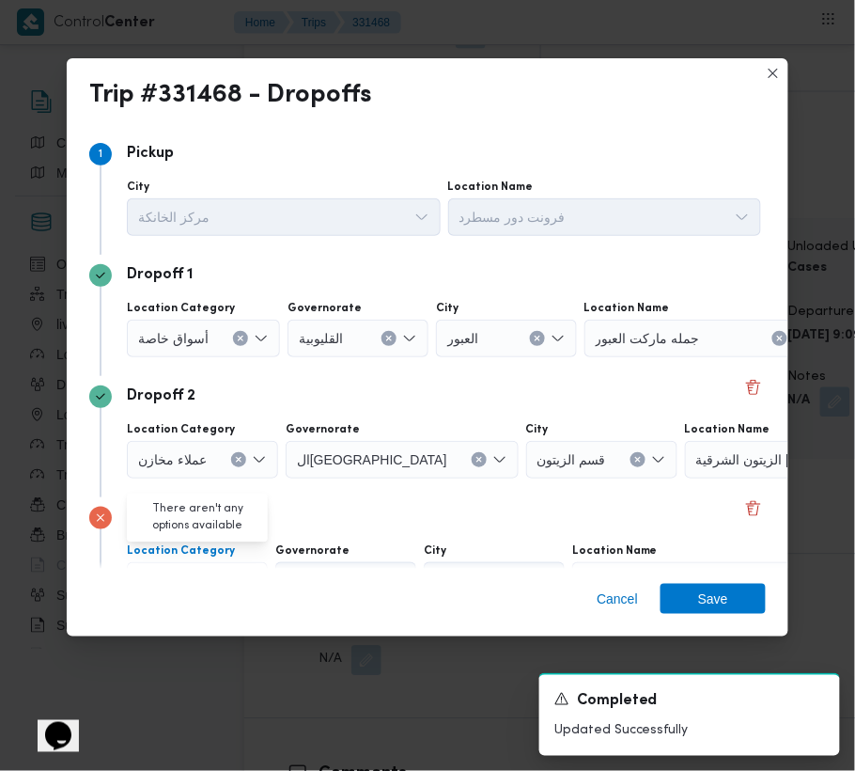
scroll to position [106, 0]
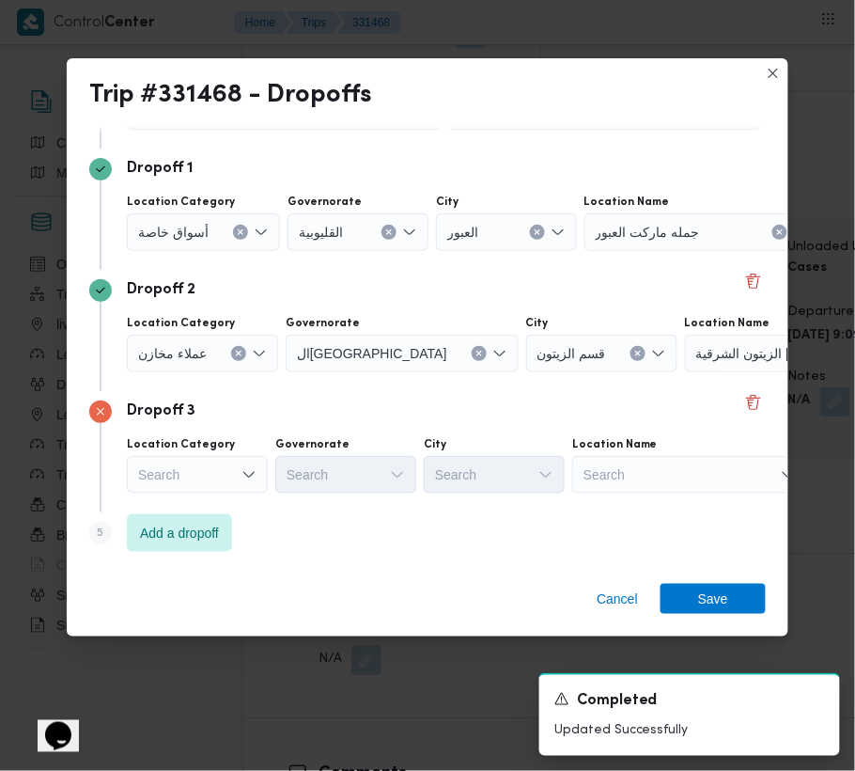
click at [182, 233] on span "أسواق خاصة" at bounding box center [173, 231] width 70 height 21
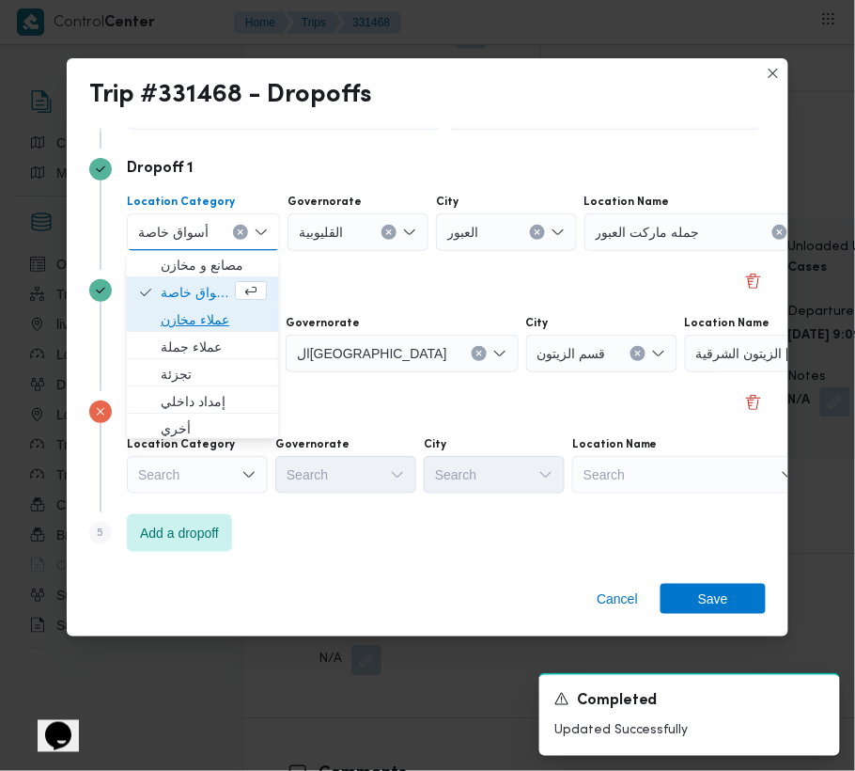
click at [200, 320] on span "عملاء مخازن" at bounding box center [214, 320] width 106 height 23
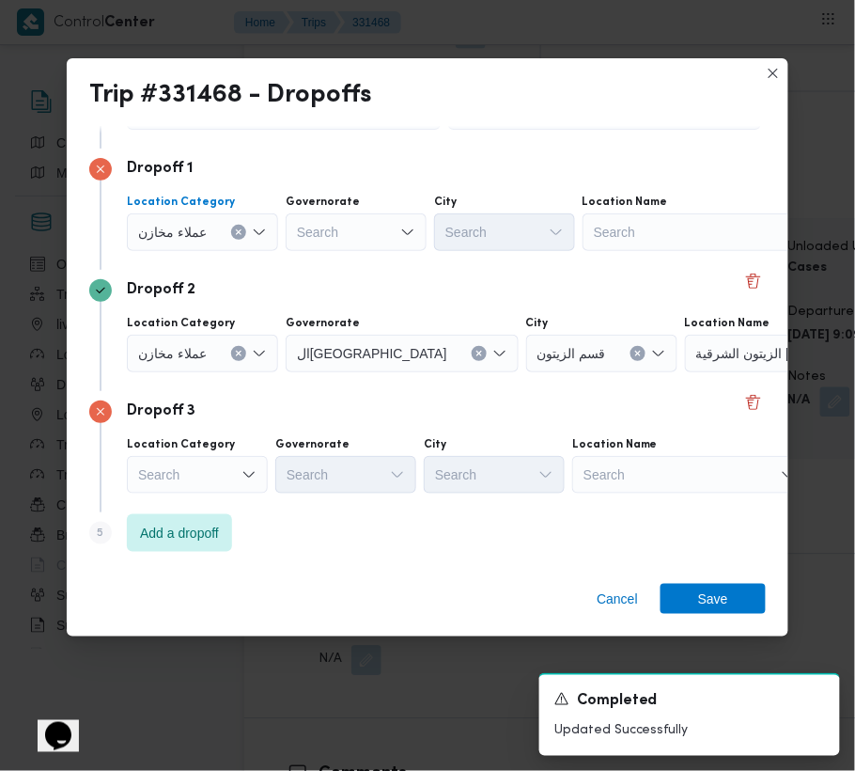
click at [650, 130] on div "Location Name Search" at bounding box center [605, 101] width 314 height 56
click at [655, 237] on div "Search" at bounding box center [700, 232] width 235 height 38
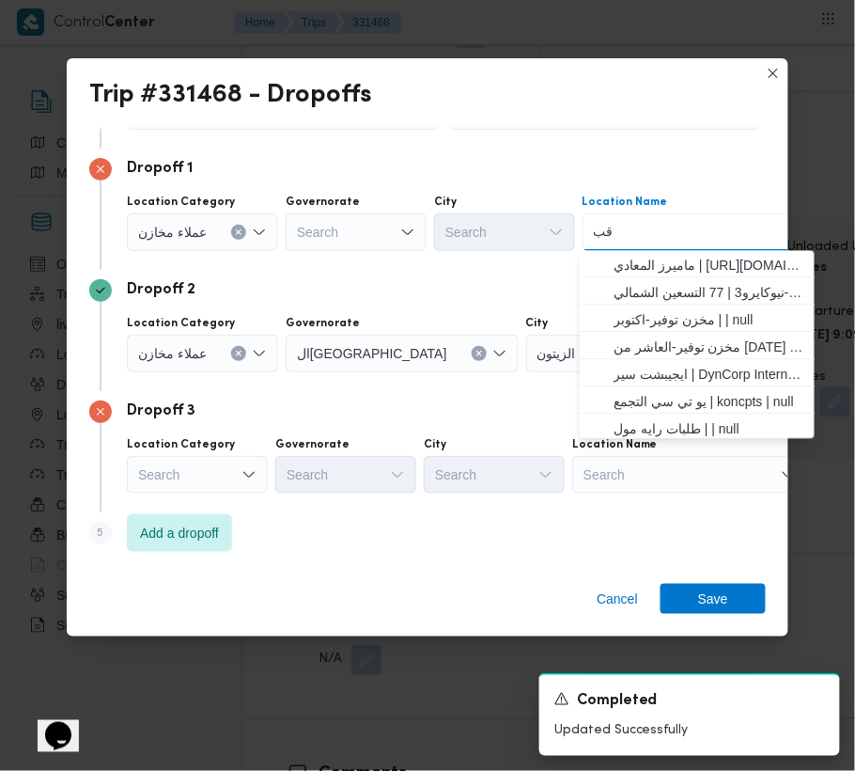
type input "قبه"
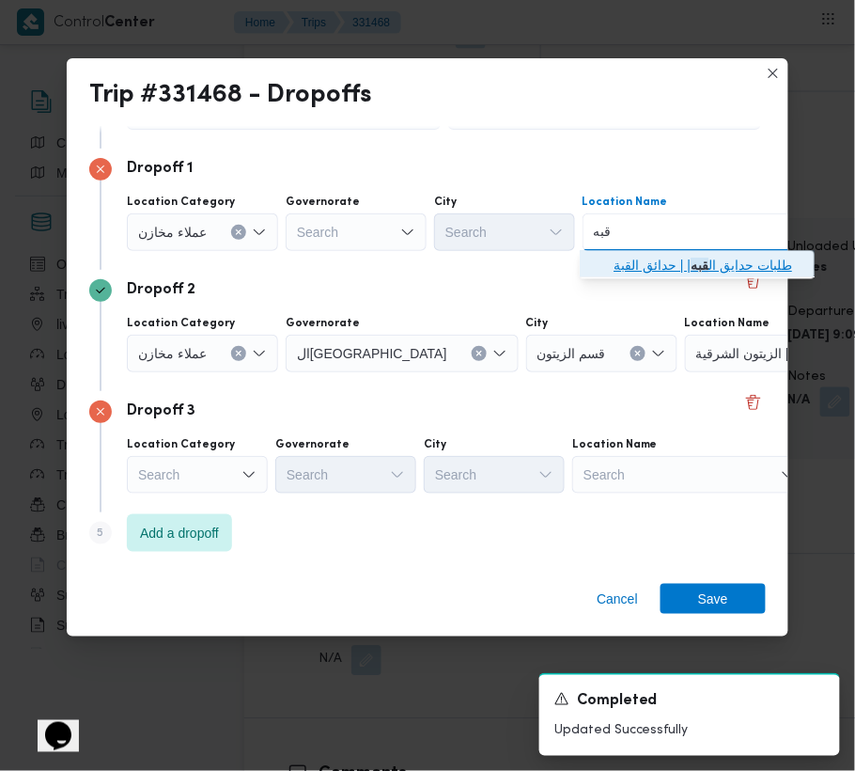
click at [645, 263] on span "طلبات حدايق ال قبه | | حدائق القبة" at bounding box center [709, 266] width 190 height 23
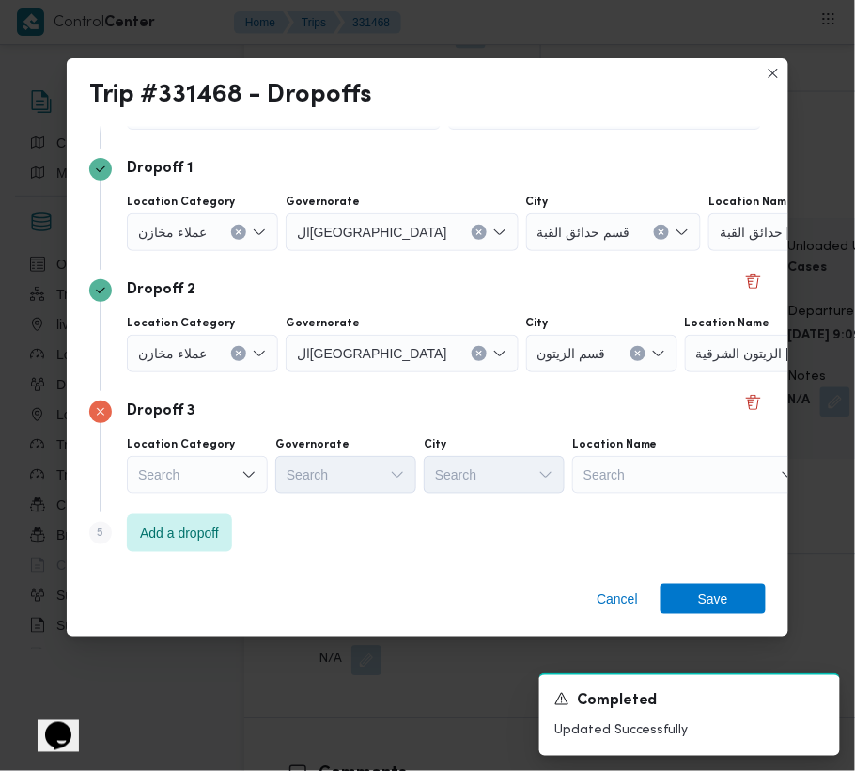
click at [714, 251] on div "Search" at bounding box center [826, 232] width 235 height 38
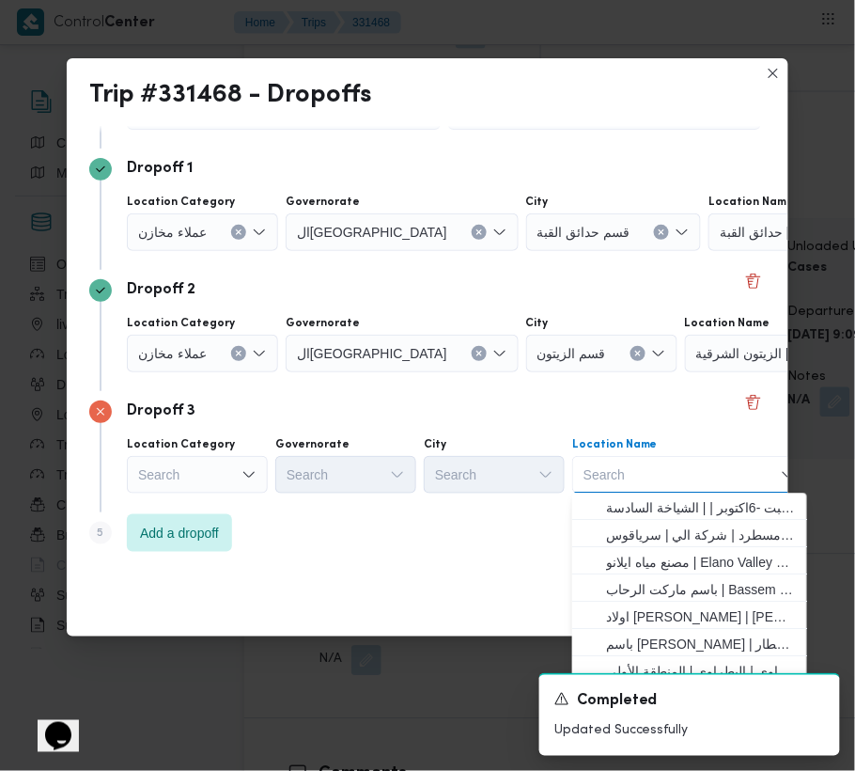
paste input "Ain Shams"
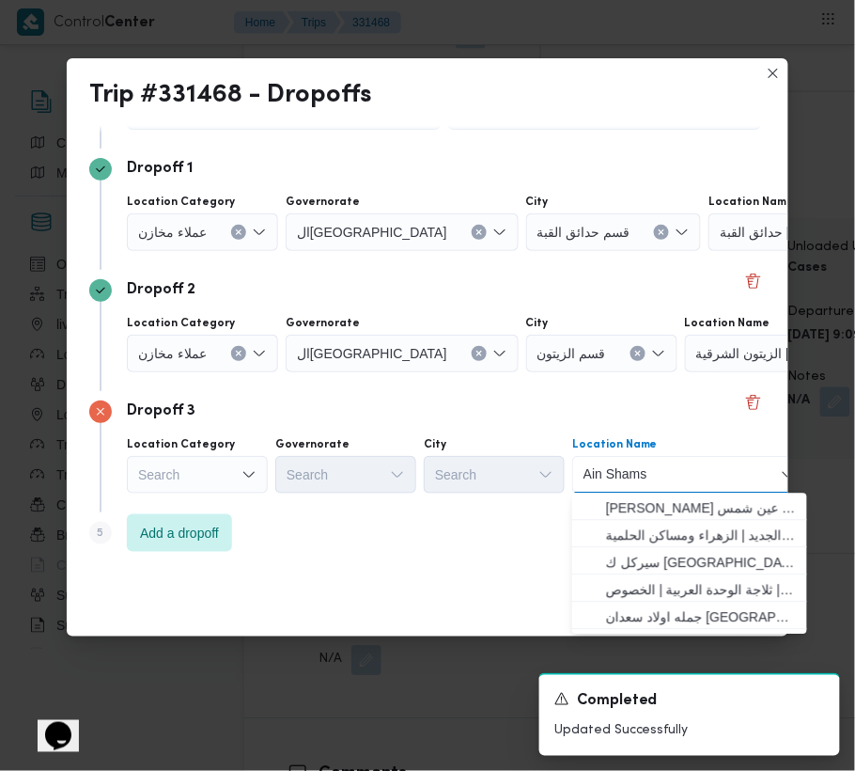
drag, startPoint x: 637, startPoint y: 461, endPoint x: 652, endPoint y: 471, distance: 18.2
click at [652, 471] on div "Ain Shams Ain Shams" at bounding box center [617, 475] width 74 height 30
type input "Ain Sham"
click at [625, 524] on span "طلبات عين شمس | مكتب بريد الزهراء عين شمس الجديد | الزهراء ومساكن الحلمية" at bounding box center [701, 535] width 190 height 23
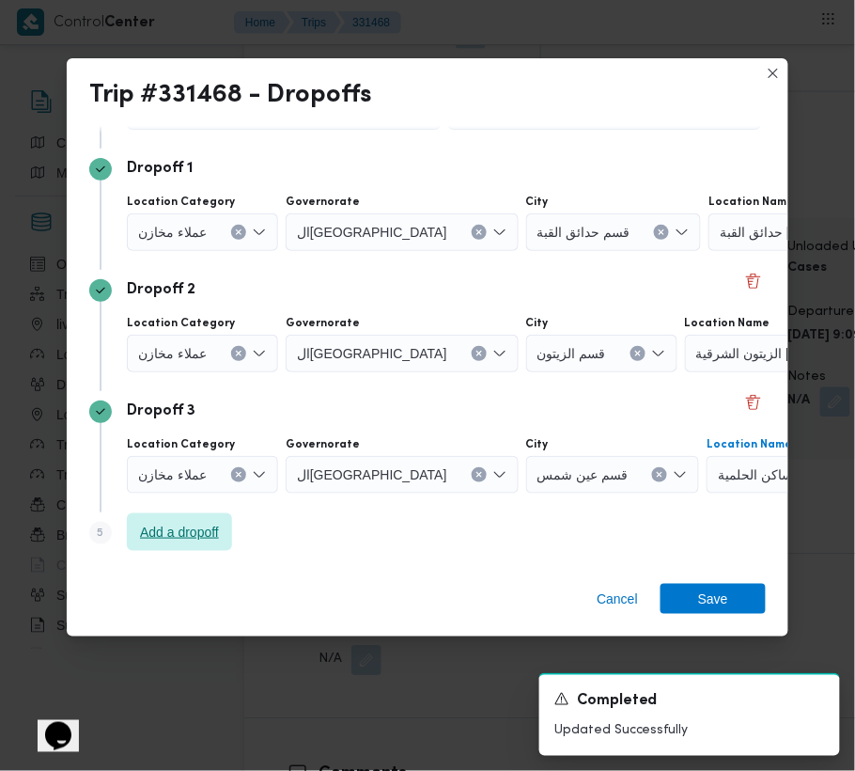
click at [162, 524] on span "Add a dropoff" at bounding box center [179, 532] width 79 height 23
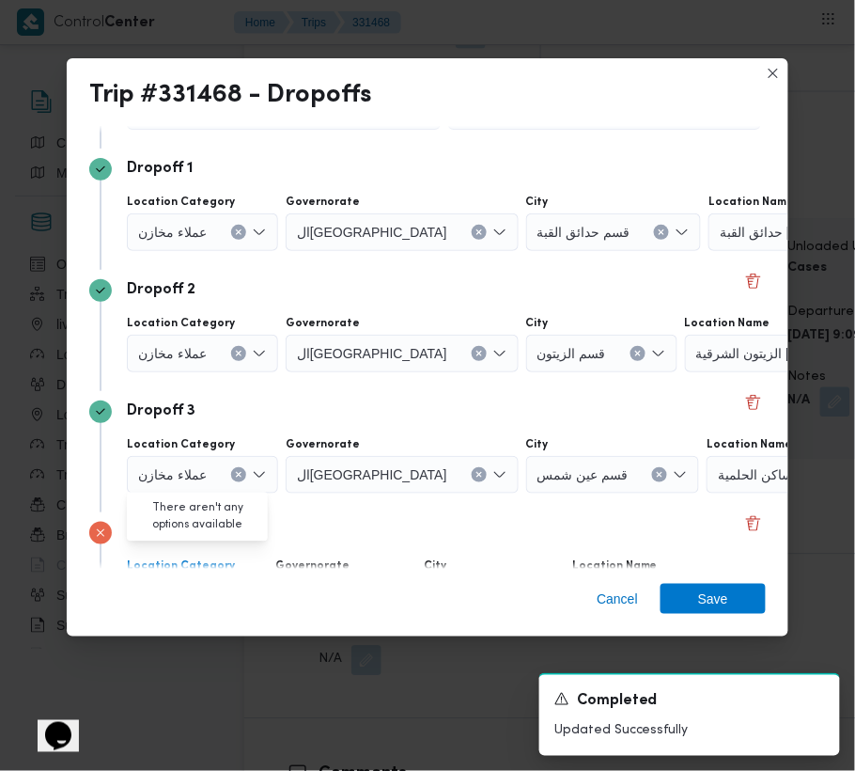
scroll to position [227, 0]
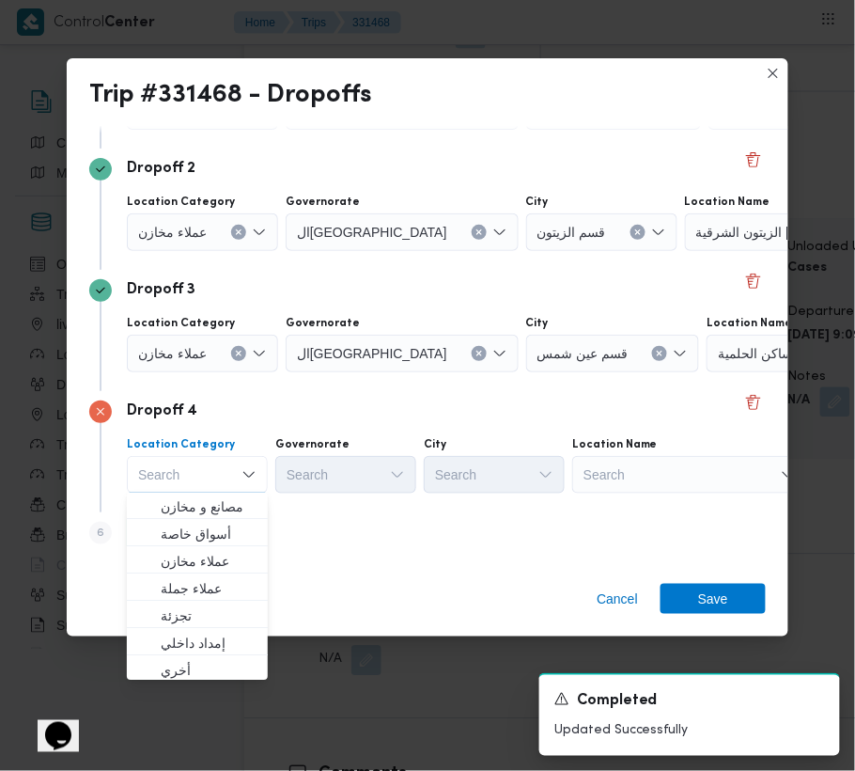
click at [709, 130] on div "Search" at bounding box center [826, 111] width 235 height 38
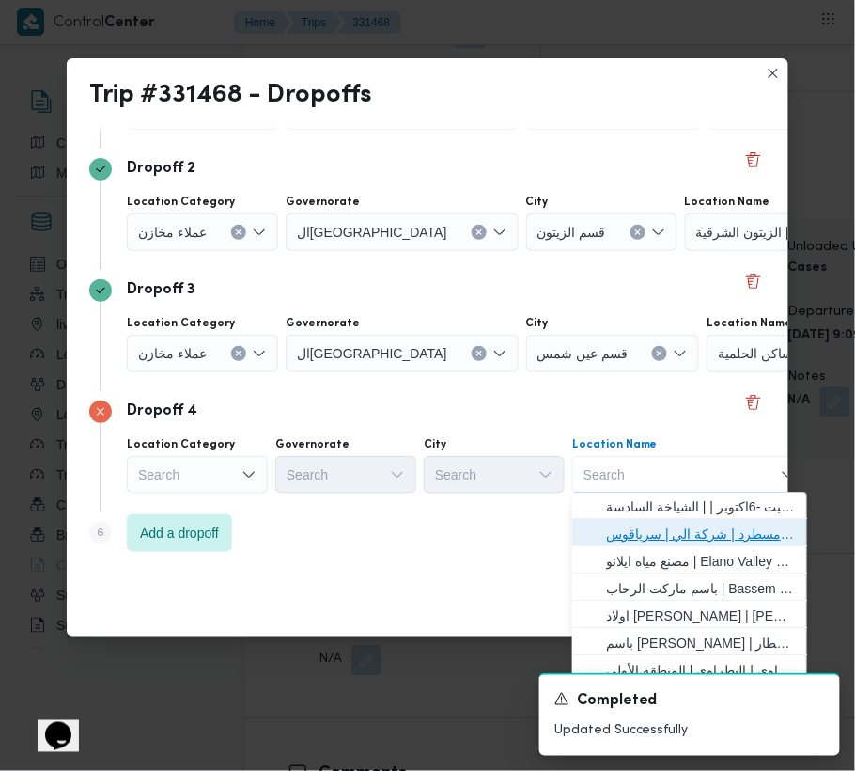
click at [700, 526] on span "فرونت دور مسطرد | شركة الي | سرياقوس" at bounding box center [701, 534] width 190 height 23
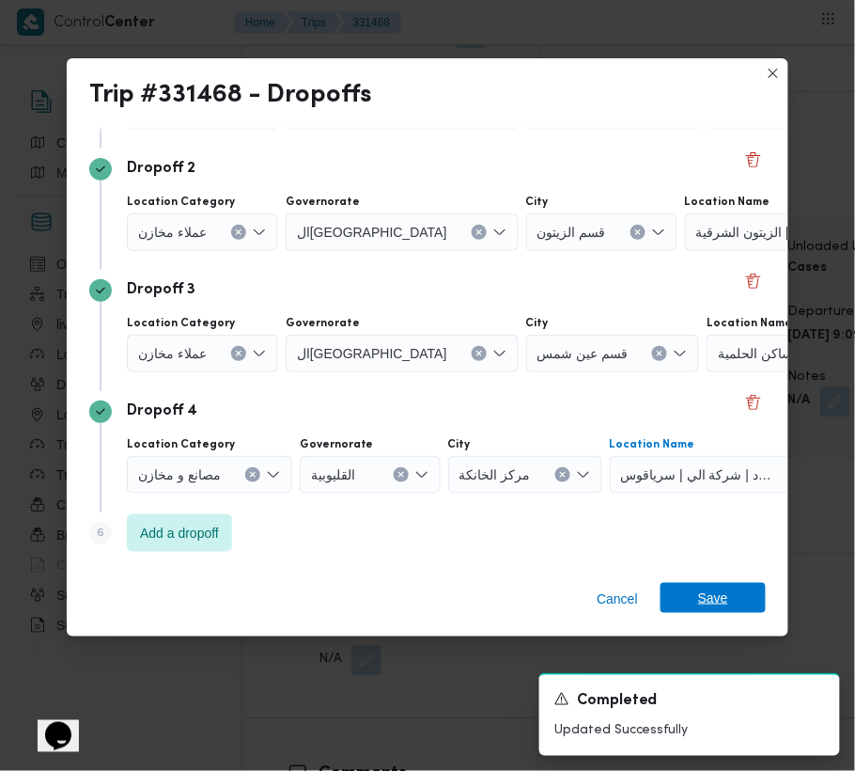
click at [726, 602] on span "Save" at bounding box center [713, 598] width 30 height 30
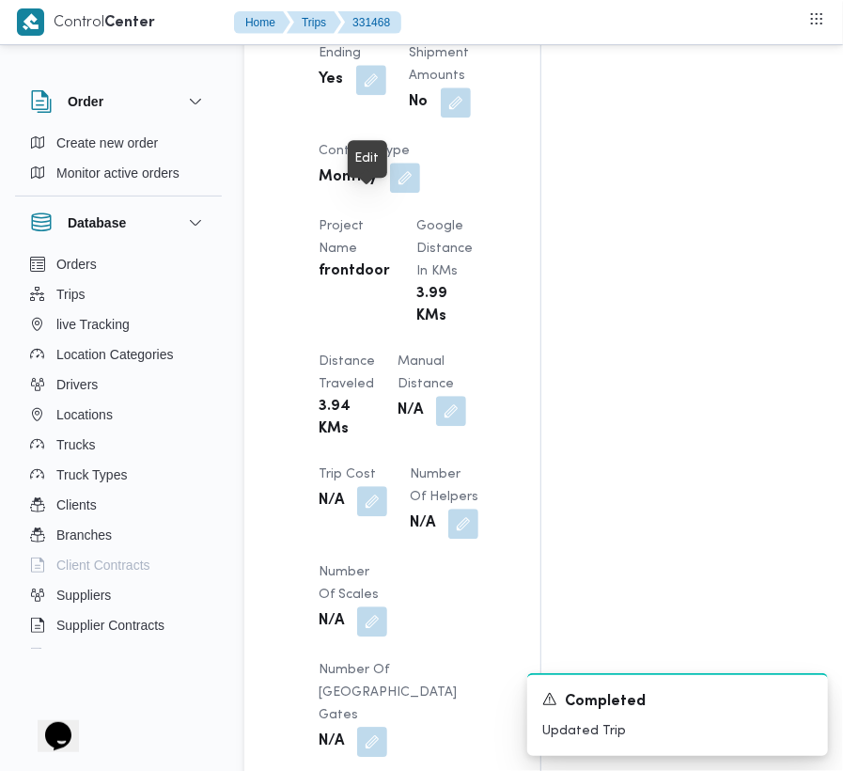
scroll to position [2381, 0]
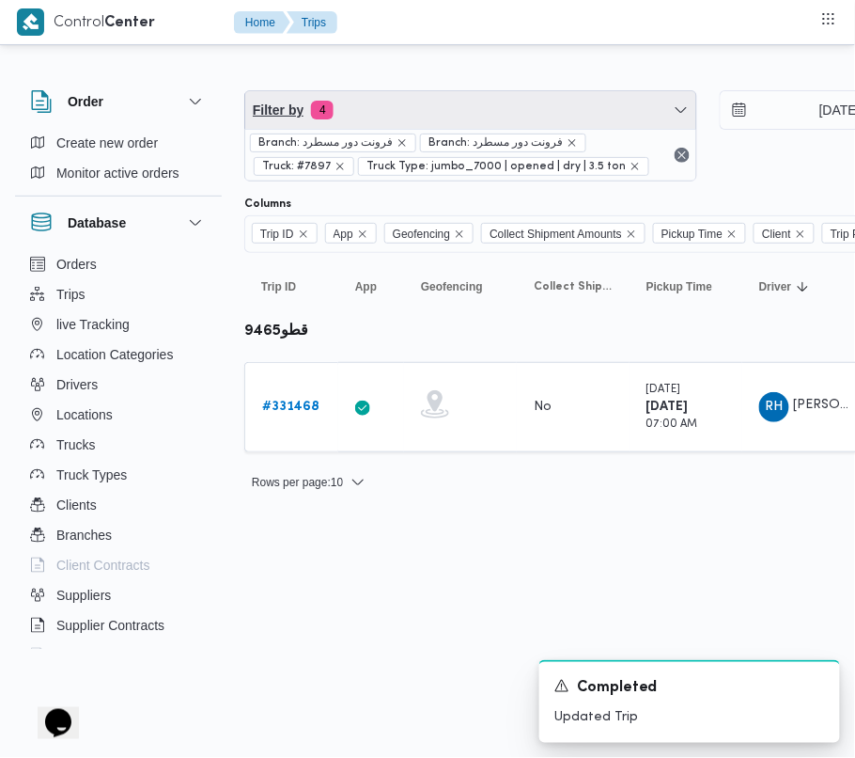
click at [383, 111] on span "Filter by 4" at bounding box center [470, 110] width 451 height 38
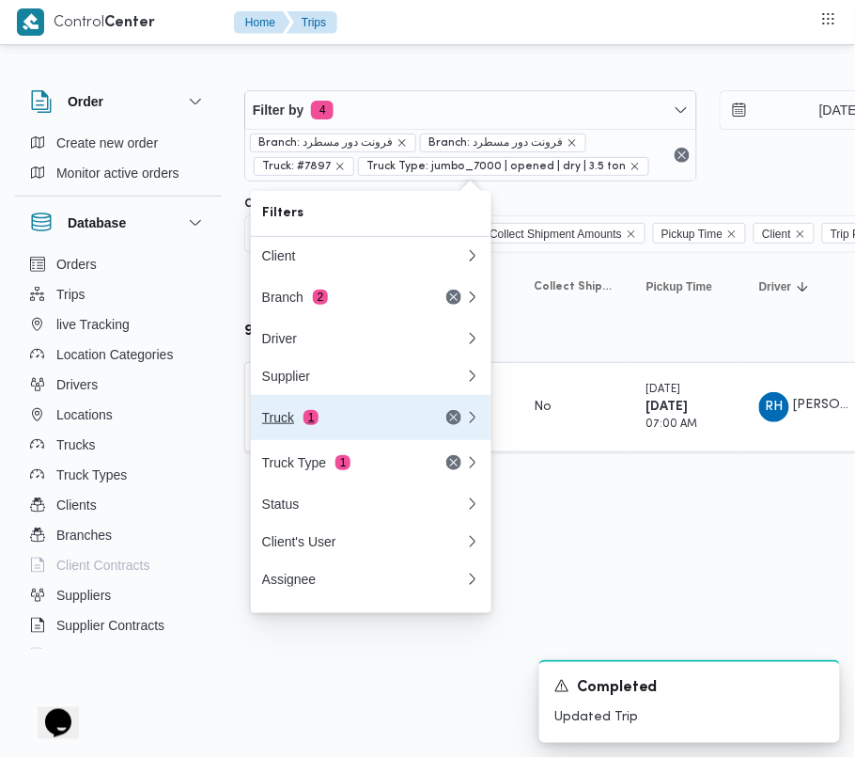
click at [344, 412] on button "Truck 1" at bounding box center [371, 417] width 241 height 45
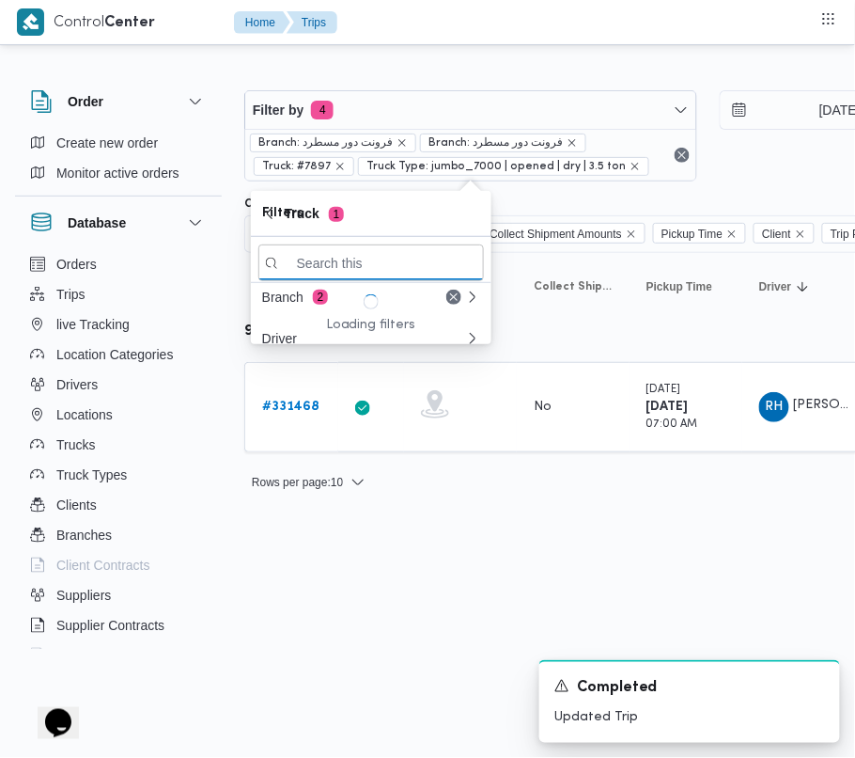
paste input "2721"
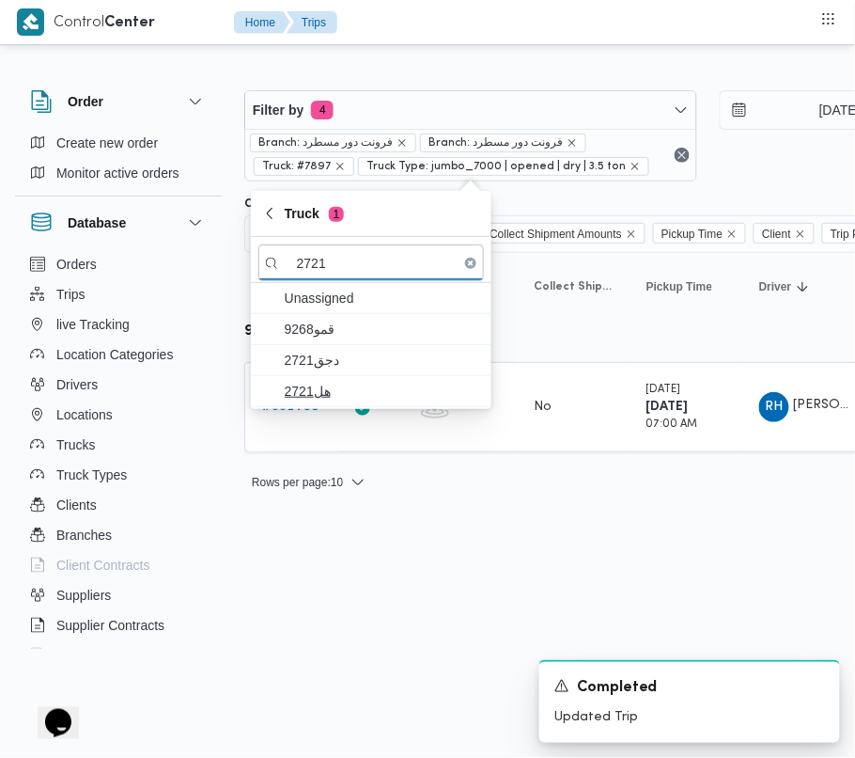
type input "2721"
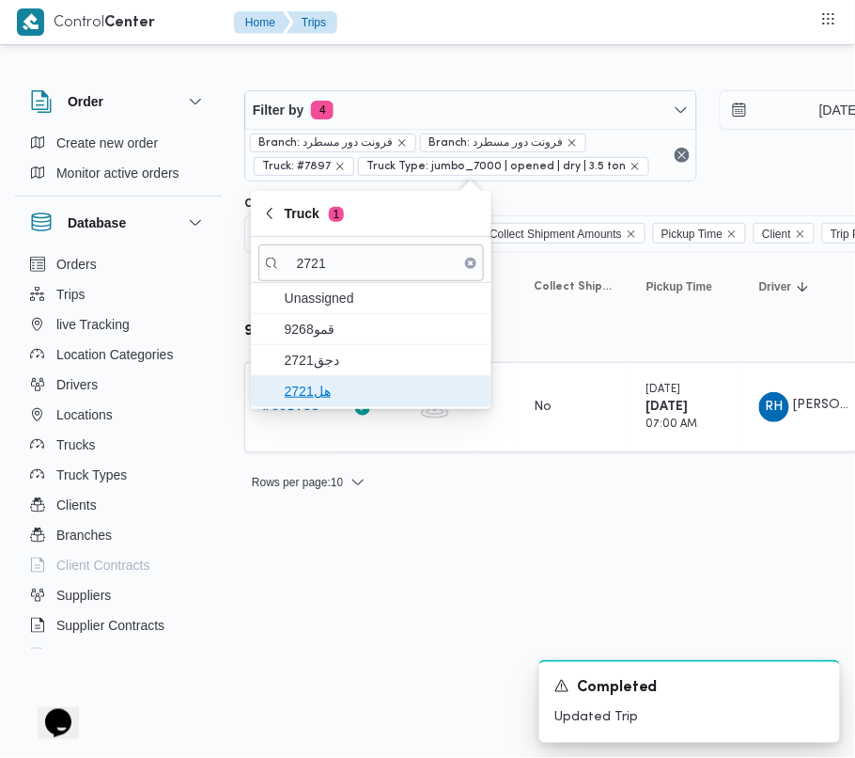
click at [335, 380] on span "هل2721" at bounding box center [371, 391] width 226 height 30
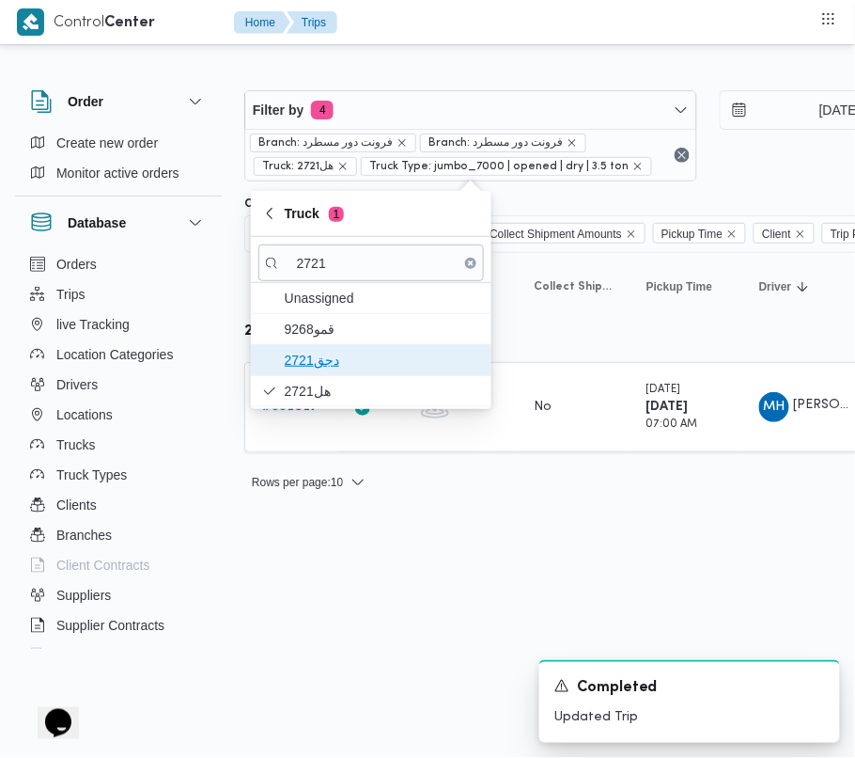
click at [324, 359] on span "دجق2721" at bounding box center [382, 360] width 195 height 23
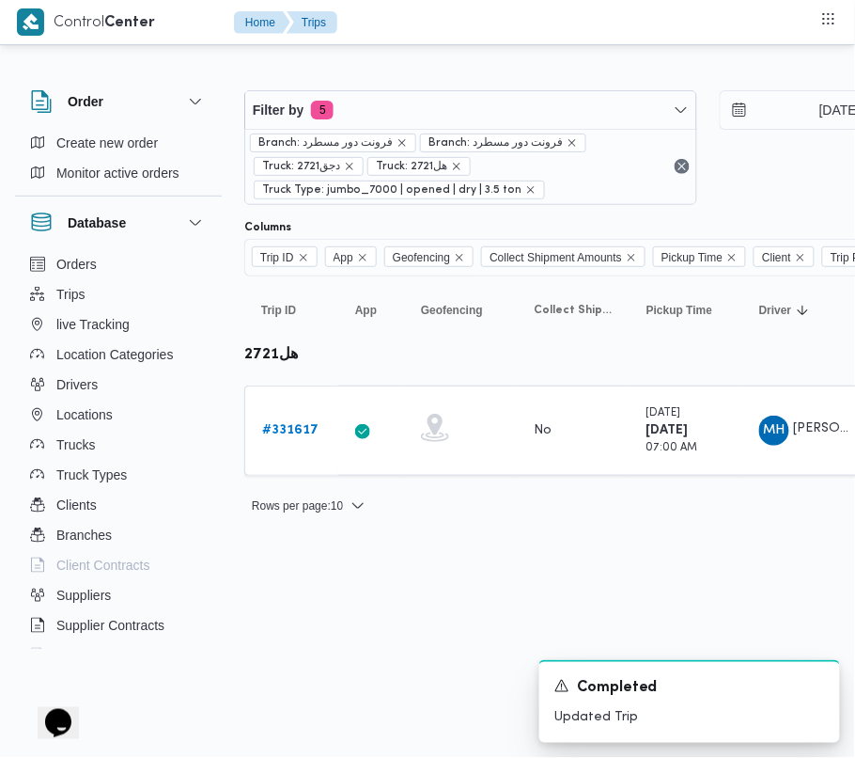
click at [297, 652] on html "Control Center Home Trips Order Create new order Monitor active orders Database…" at bounding box center [427, 379] width 855 height 758
click at [295, 436] on b "# 331617" at bounding box center [290, 430] width 56 height 12
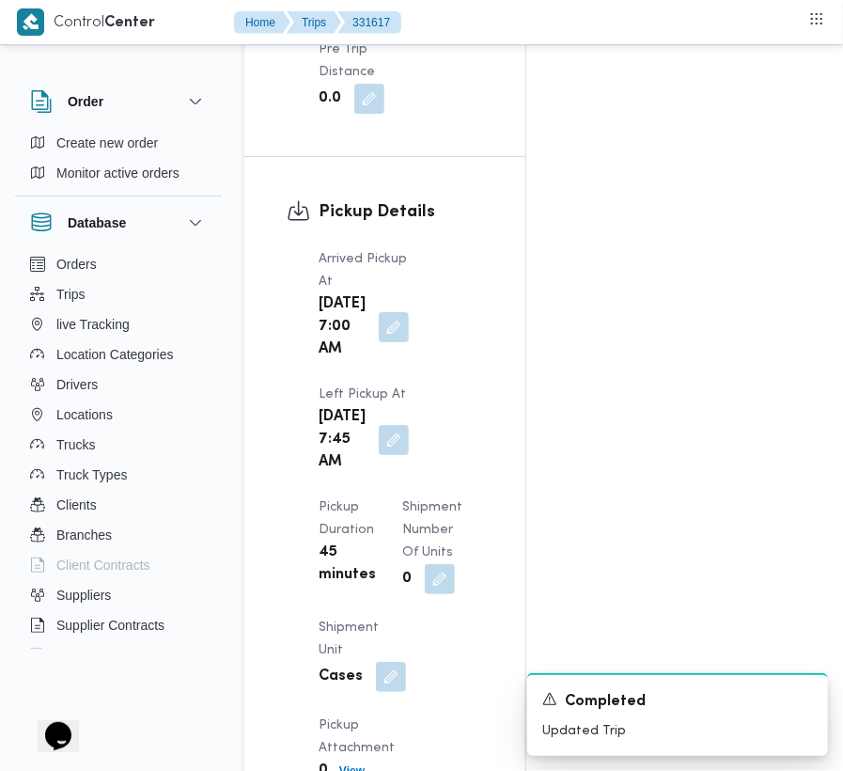
scroll to position [3174, 0]
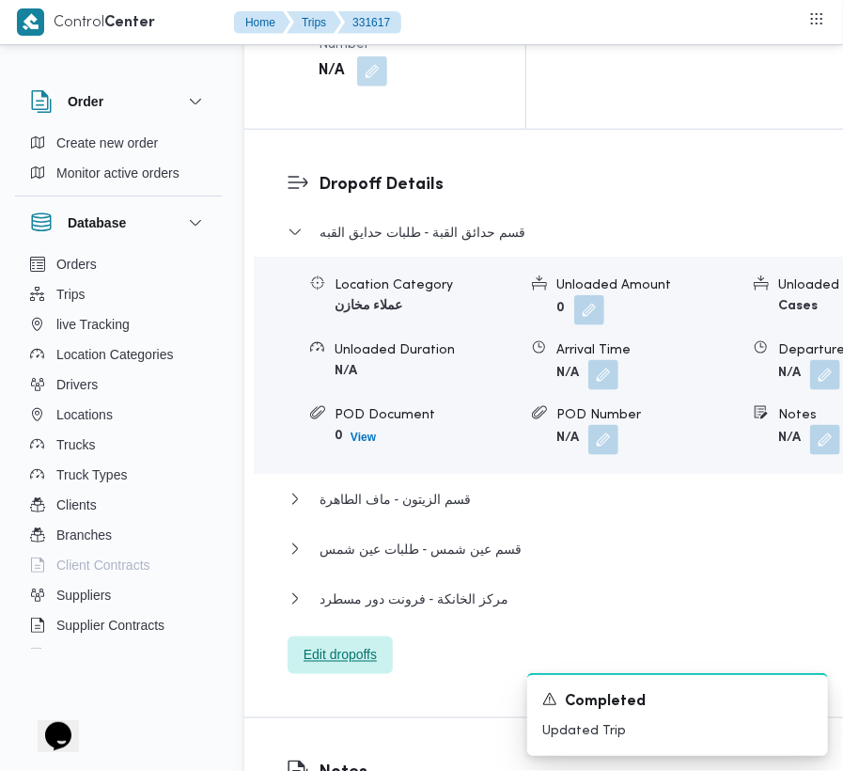
click at [338, 639] on span "Edit dropoffs" at bounding box center [340, 655] width 105 height 38
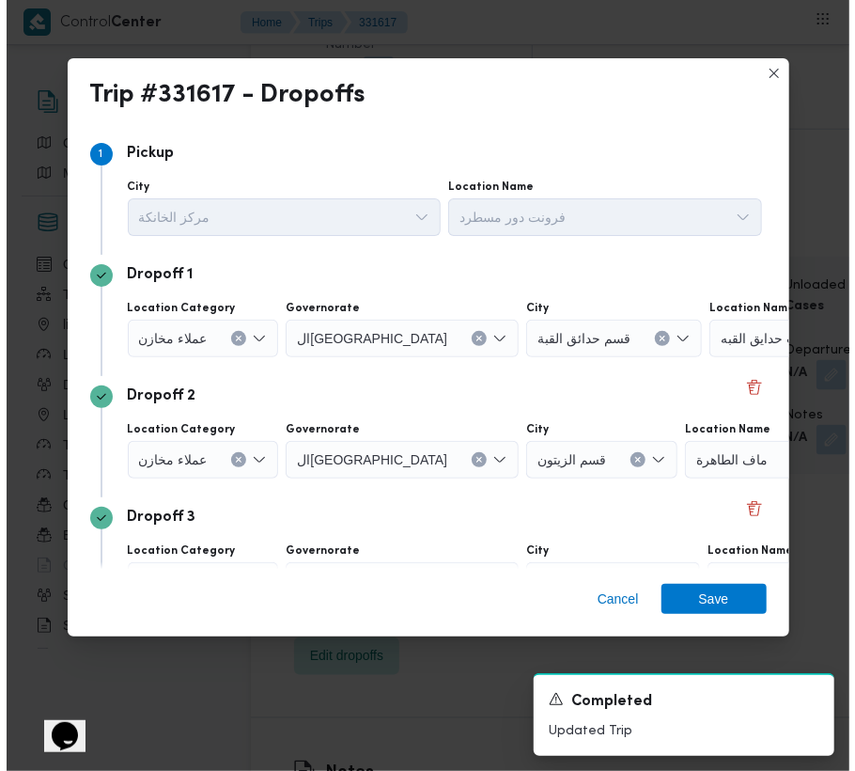
scroll to position [2978, 0]
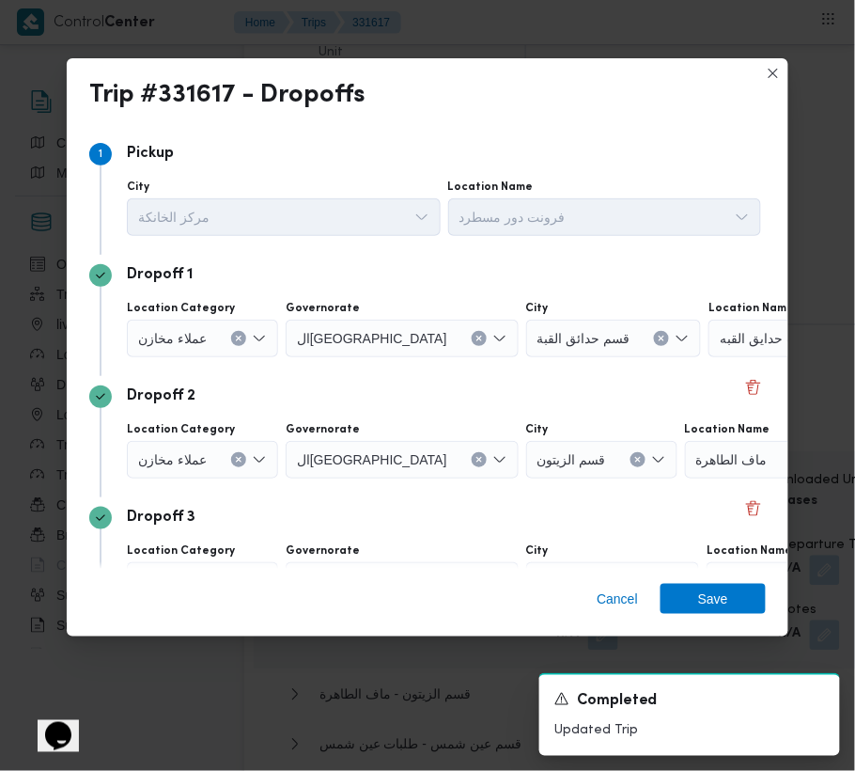
click at [738, 366] on div "Dropoff 1 Location Category عملاء [GEOGRAPHIC_DATA] ال[GEOGRAPHIC_DATA] قسم حدا…" at bounding box center [427, 315] width 677 height 121
click at [741, 399] on div "Dropoff 2" at bounding box center [427, 396] width 677 height 23
click at [742, 392] on button "Delete" at bounding box center [753, 386] width 23 height 23
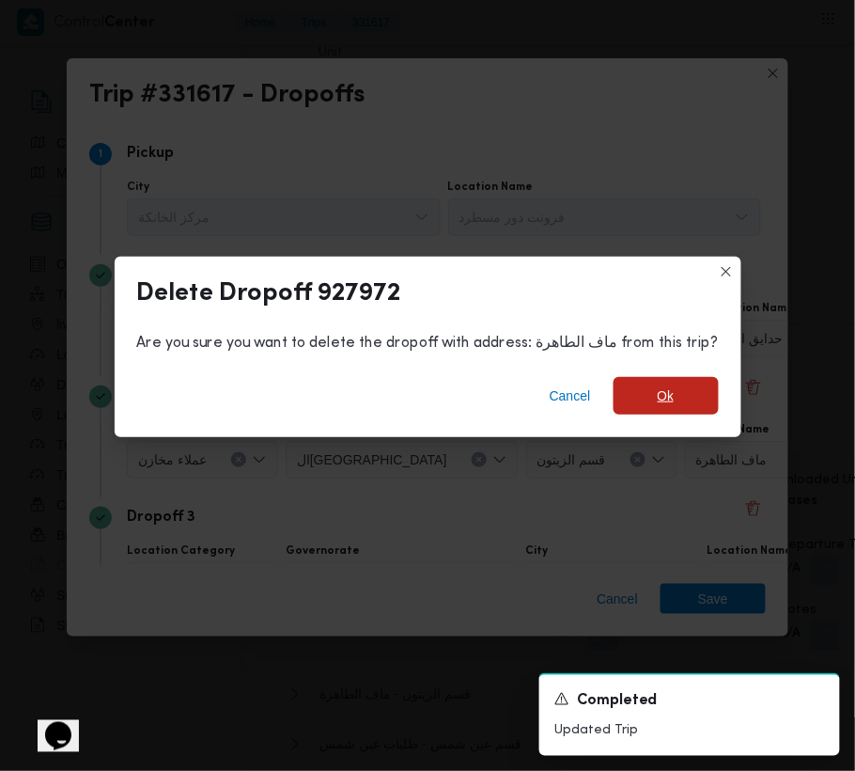
drag, startPoint x: 735, startPoint y: 391, endPoint x: 723, endPoint y: 404, distance: 18.0
click at [658, 391] on span "Ok" at bounding box center [666, 395] width 17 height 23
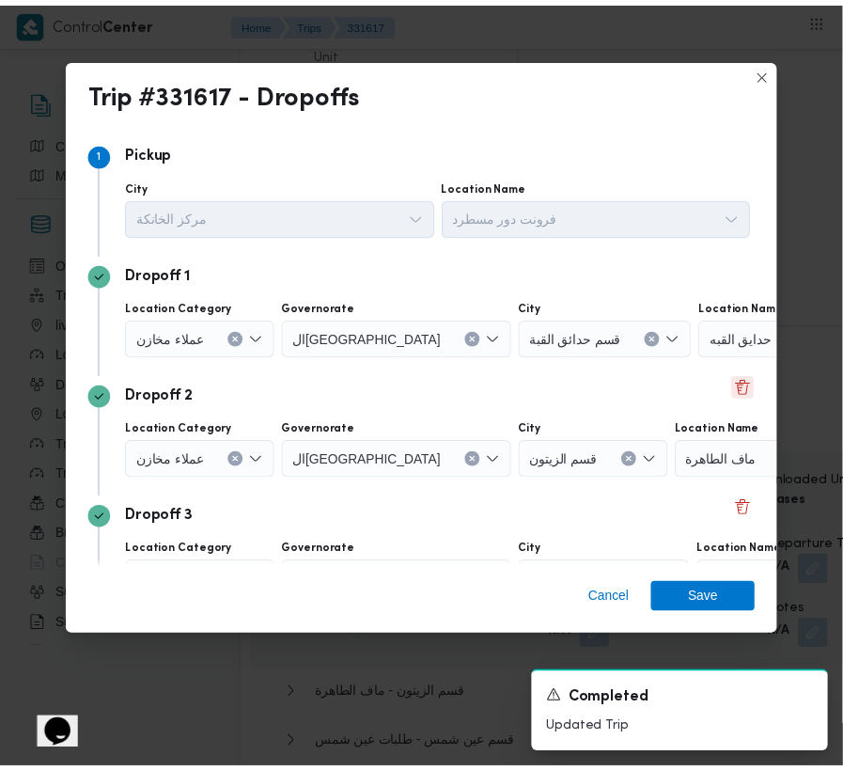
scroll to position [3287, 0]
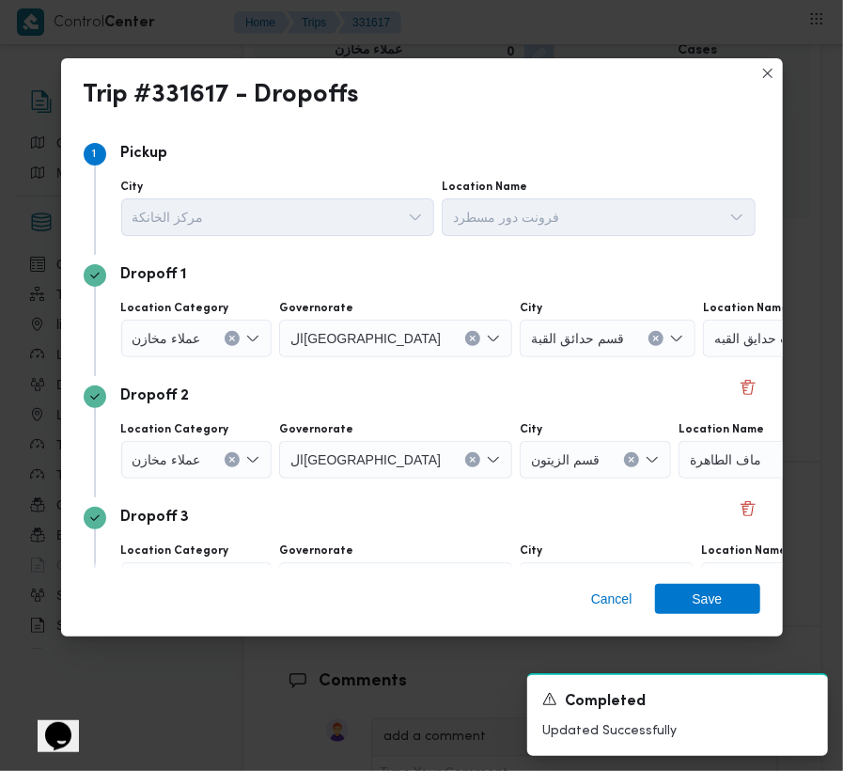
click at [722, 389] on div "Dropoff 2" at bounding box center [422, 396] width 677 height 23
click at [737, 387] on button "Delete" at bounding box center [748, 386] width 23 height 23
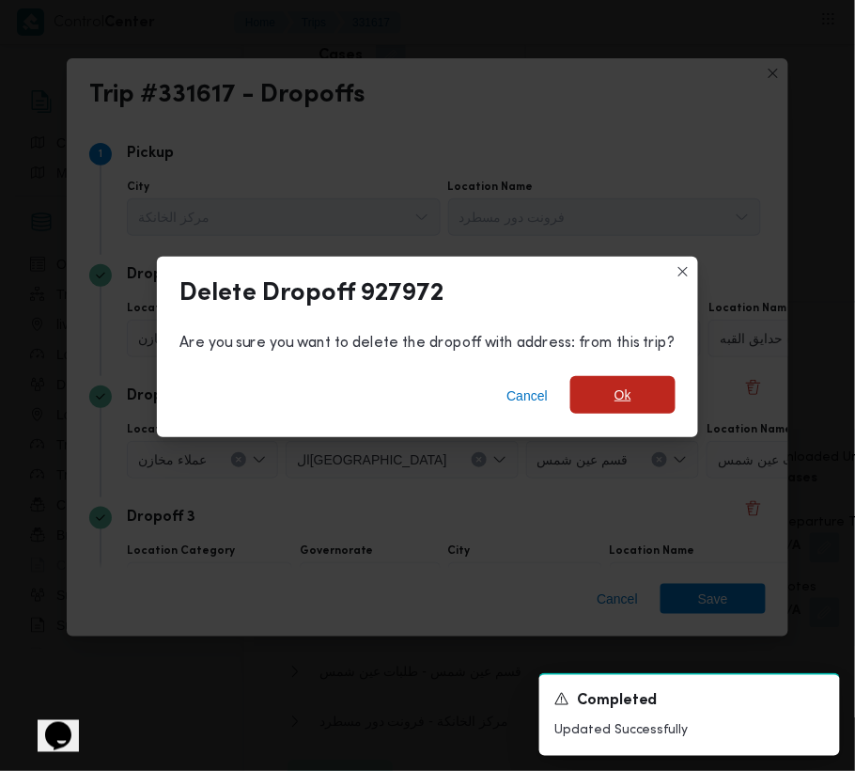
click at [654, 399] on span "Ok" at bounding box center [622, 395] width 105 height 38
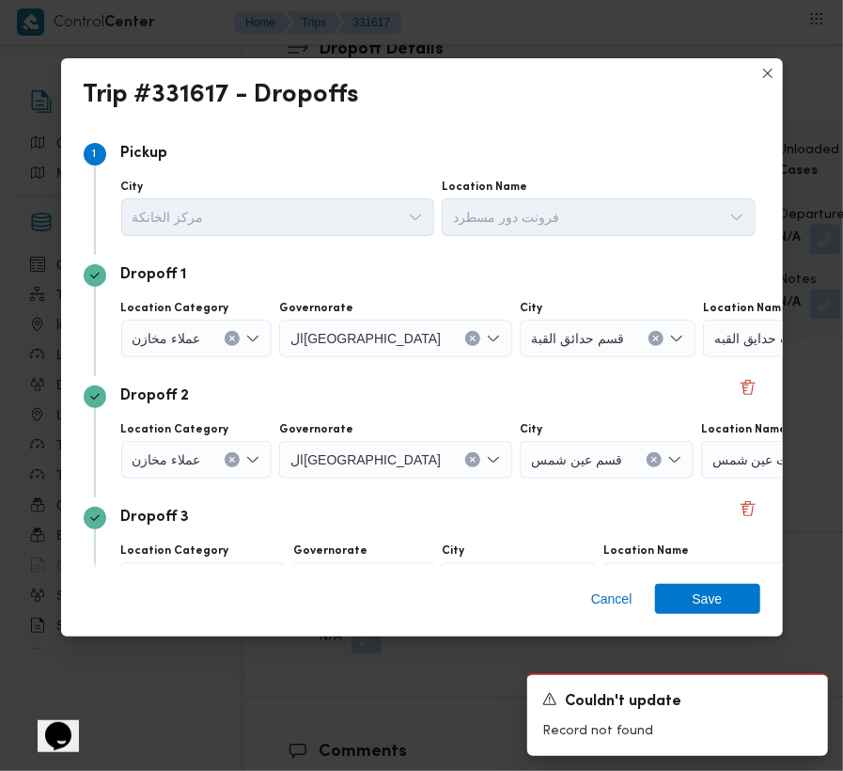
click at [704, 400] on div "Dropoff 2" at bounding box center [422, 396] width 677 height 23
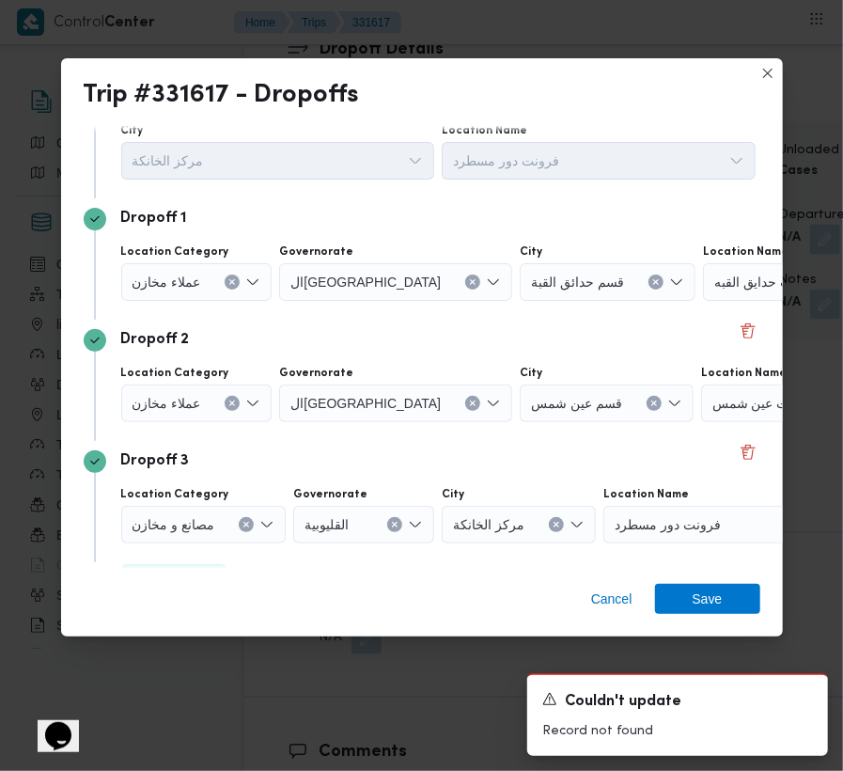
scroll to position [106, 0]
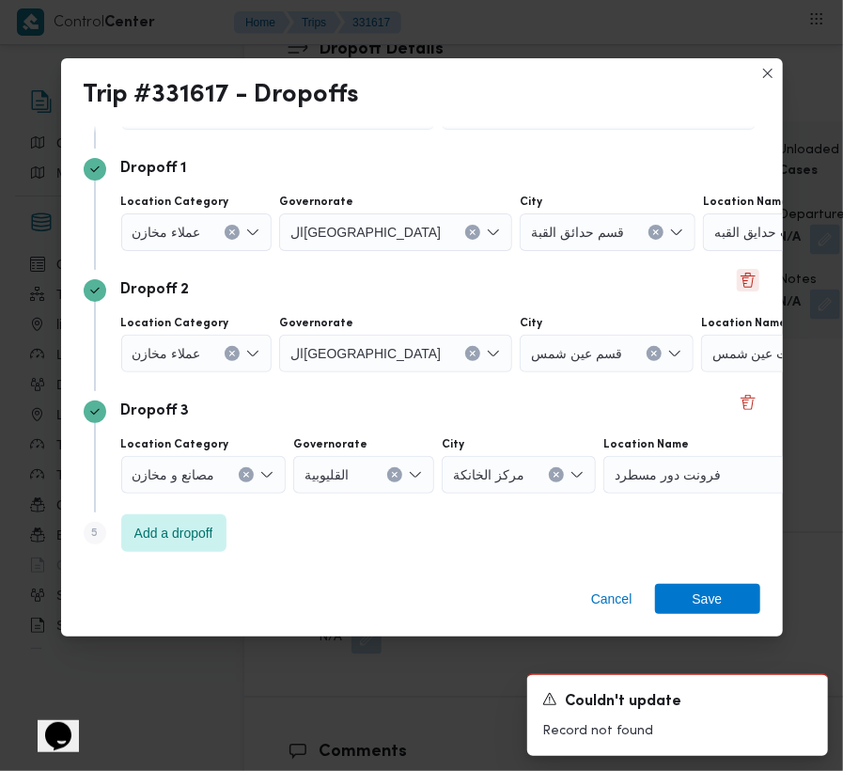
click at [738, 288] on button "Delete" at bounding box center [748, 280] width 23 height 23
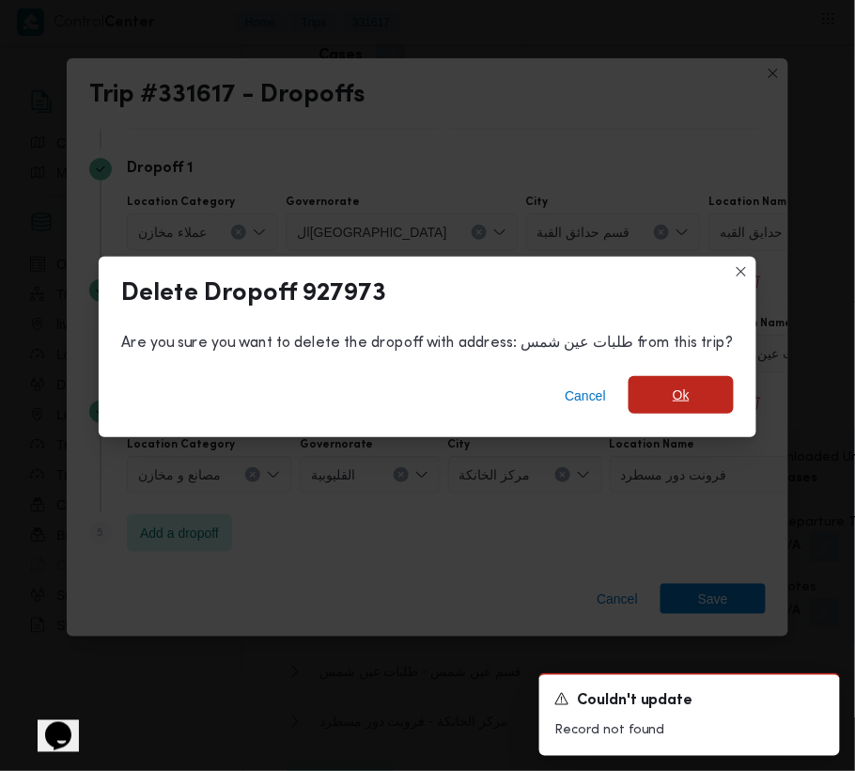
click at [674, 384] on span "Ok" at bounding box center [681, 394] width 17 height 23
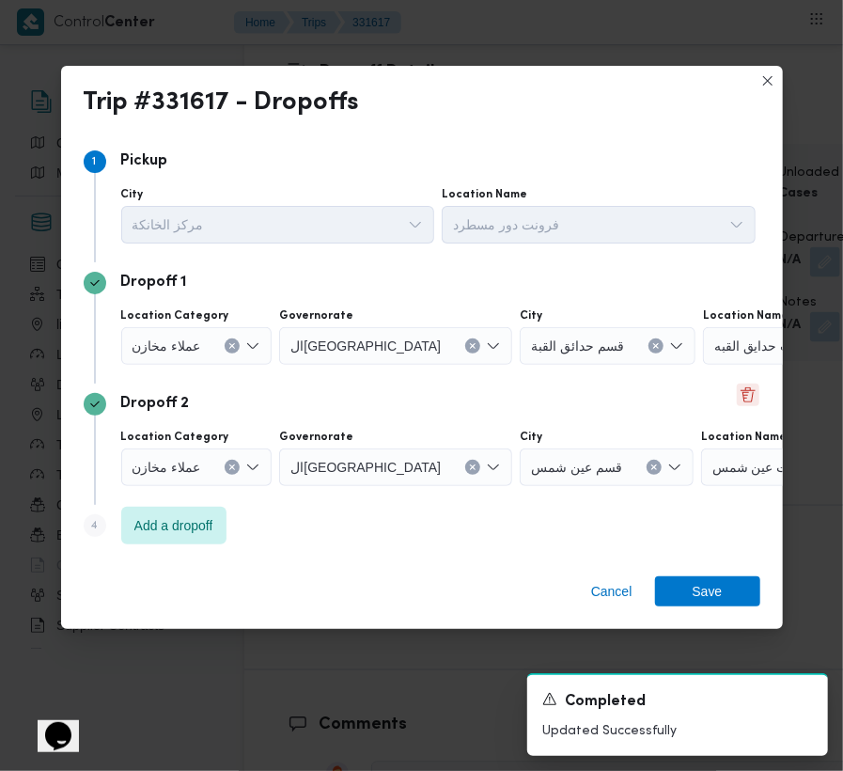
scroll to position [0, 0]
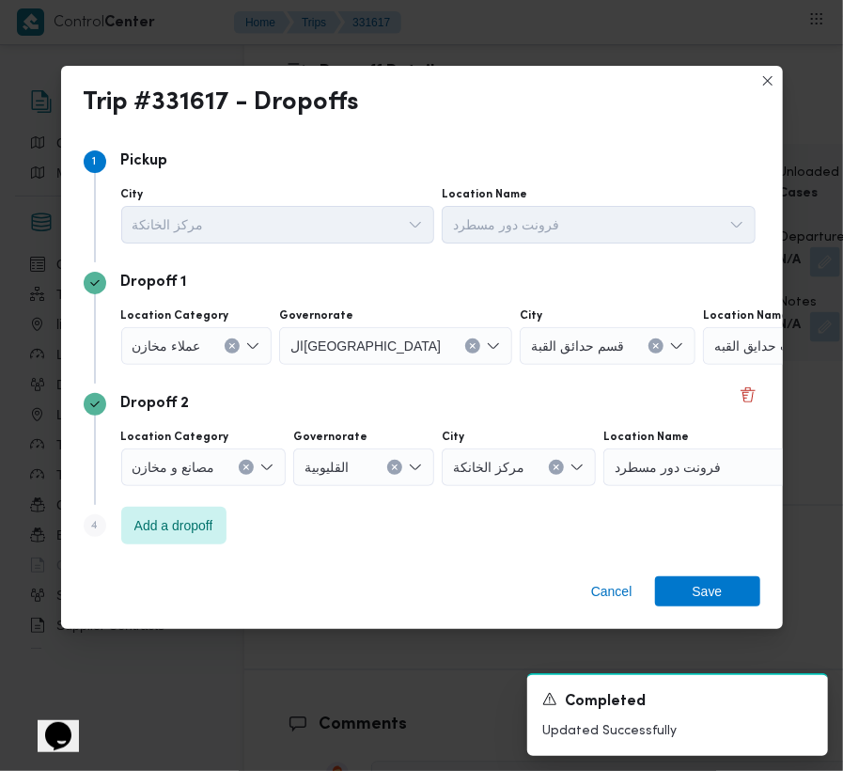
click at [194, 335] on span "عملاء مخازن" at bounding box center [167, 345] width 69 height 21
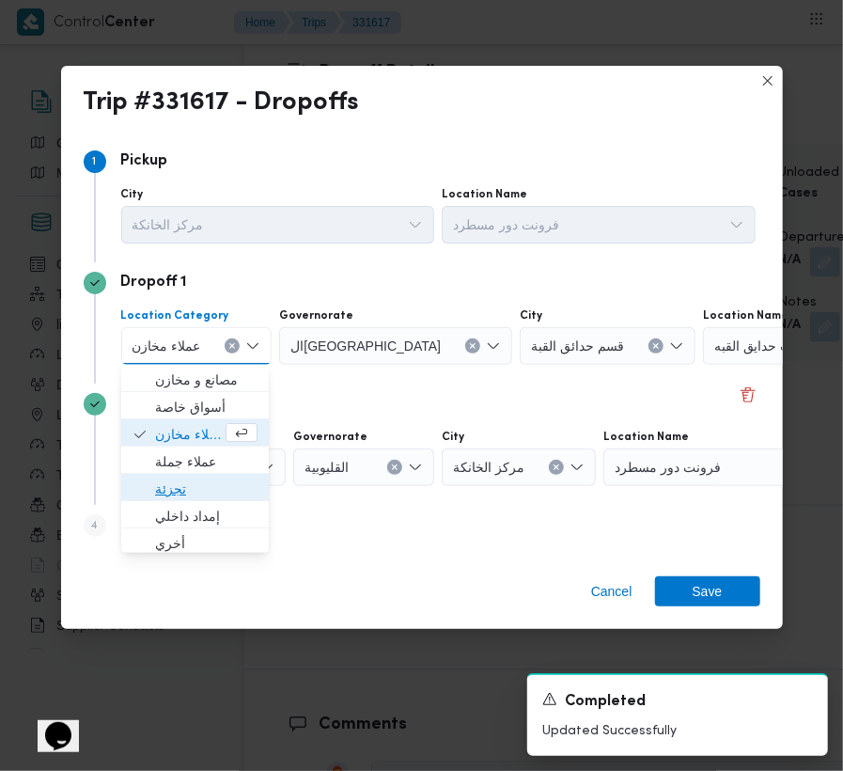
click at [180, 496] on span "تجزئة" at bounding box center [206, 488] width 102 height 23
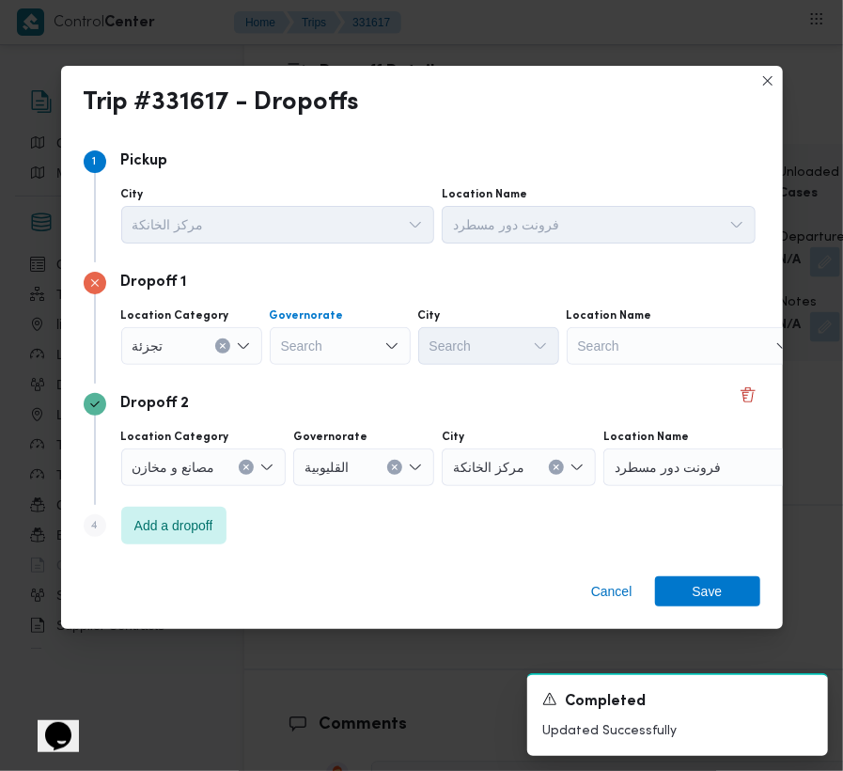
click at [332, 346] on div "Search" at bounding box center [340, 346] width 141 height 38
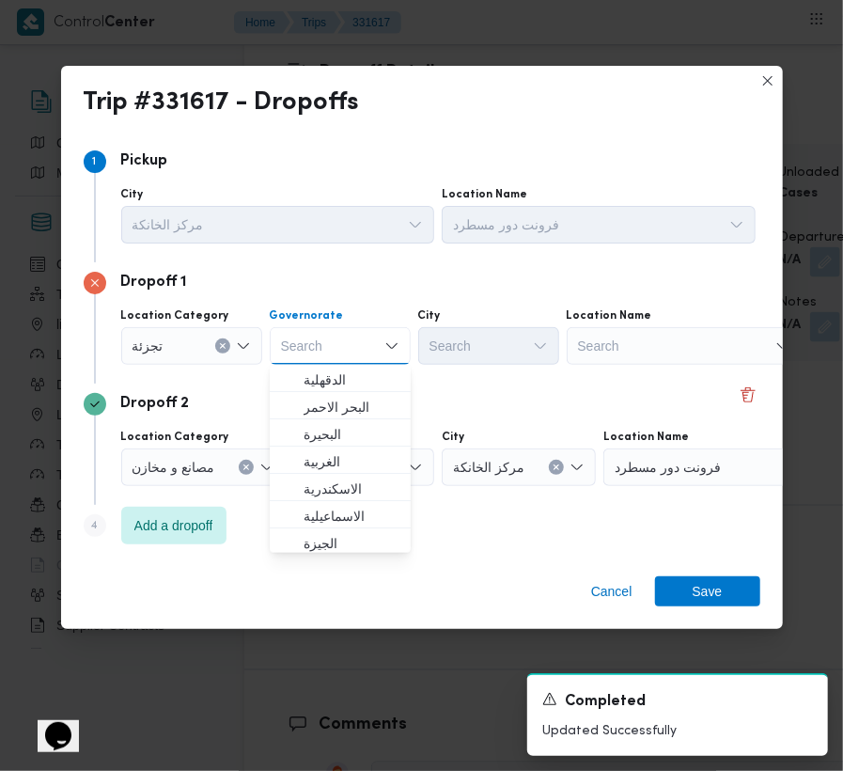
paste input "[GEOGRAPHIC_DATA]"
type input "[GEOGRAPHIC_DATA]"
click at [587, 395] on div "Dropoff 2" at bounding box center [422, 404] width 677 height 23
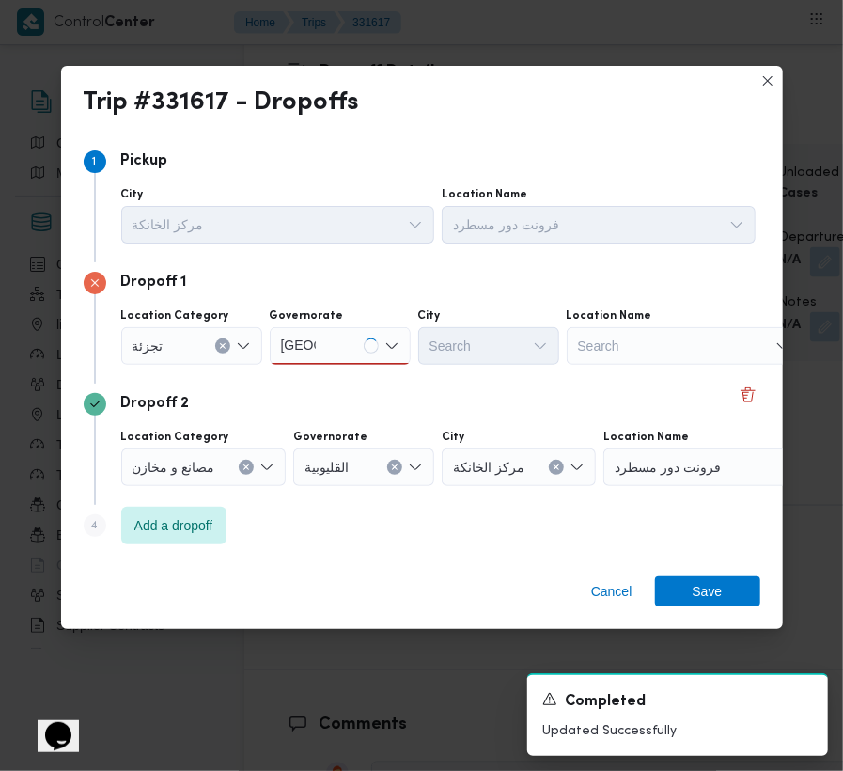
click at [355, 350] on div "[GEOGRAPHIC_DATA] [GEOGRAPHIC_DATA]" at bounding box center [340, 346] width 141 height 38
click at [338, 336] on div "[GEOGRAPHIC_DATA] [GEOGRAPHIC_DATA]" at bounding box center [340, 346] width 141 height 38
click at [336, 333] on div "[GEOGRAPHIC_DATA] [GEOGRAPHIC_DATA]" at bounding box center [340, 346] width 141 height 38
click at [339, 369] on span "ال[GEOGRAPHIC_DATA]" at bounding box center [352, 379] width 96 height 23
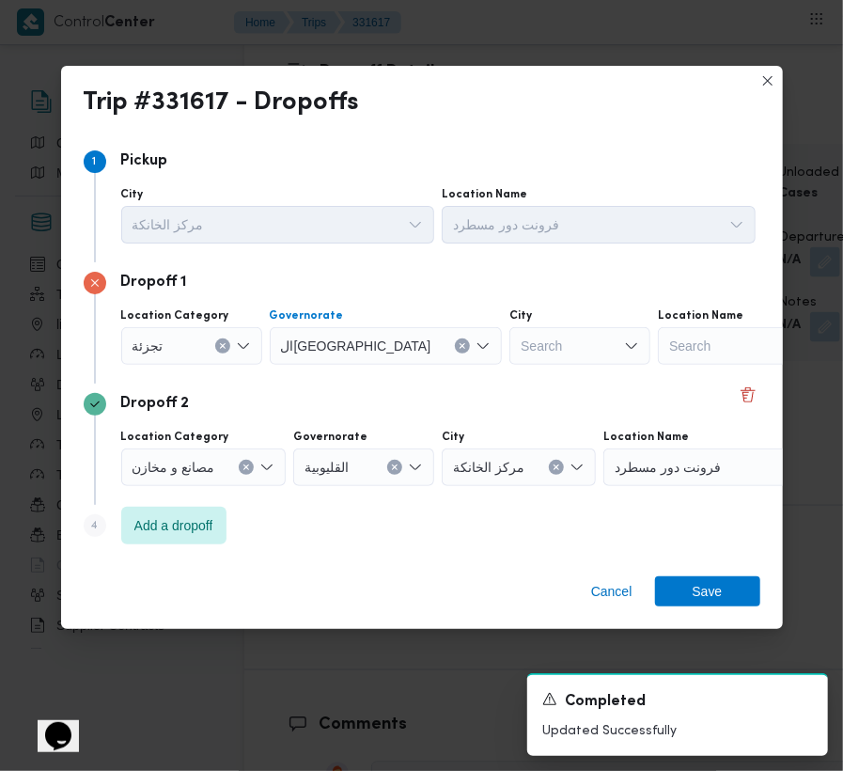
click at [509, 353] on div "Search" at bounding box center [579, 346] width 141 height 38
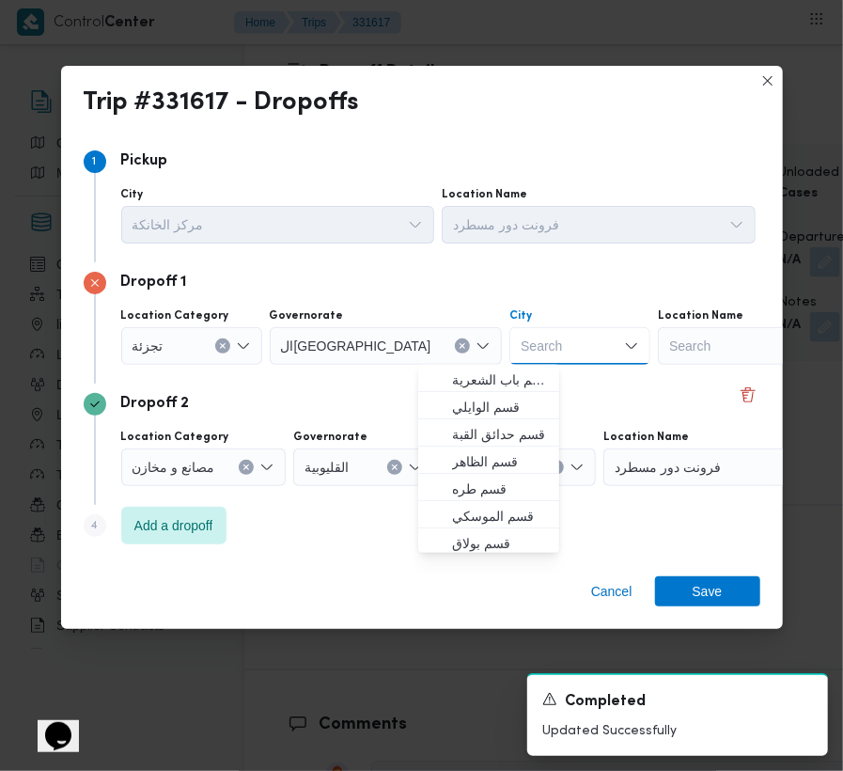
paste input "[GEOGRAPHIC_DATA]"
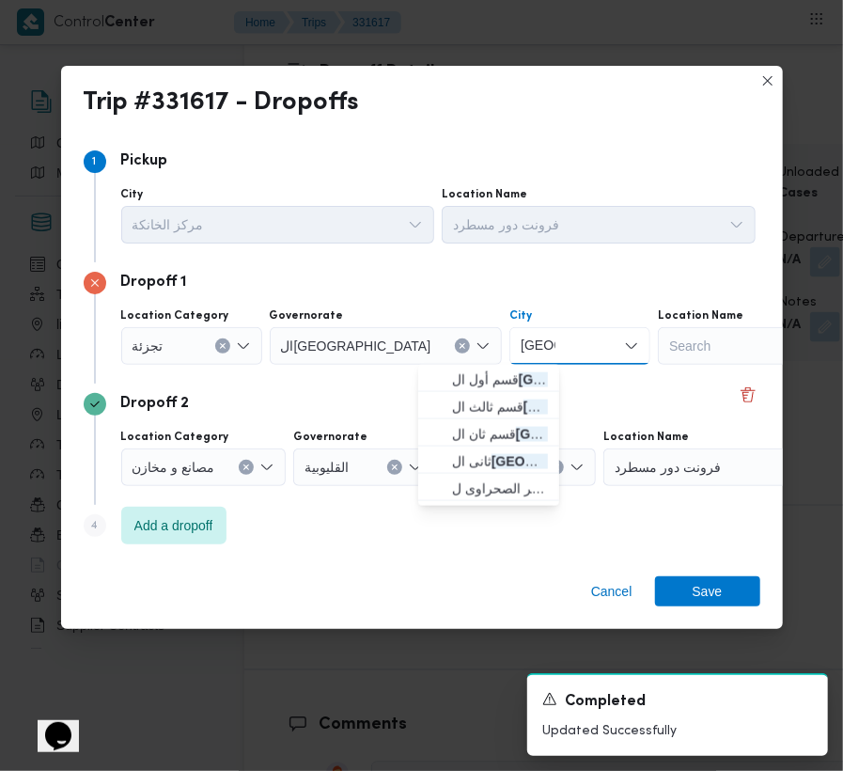
type input "[GEOGRAPHIC_DATA]"
click at [430, 378] on icon "button" at bounding box center [437, 379] width 15 height 15
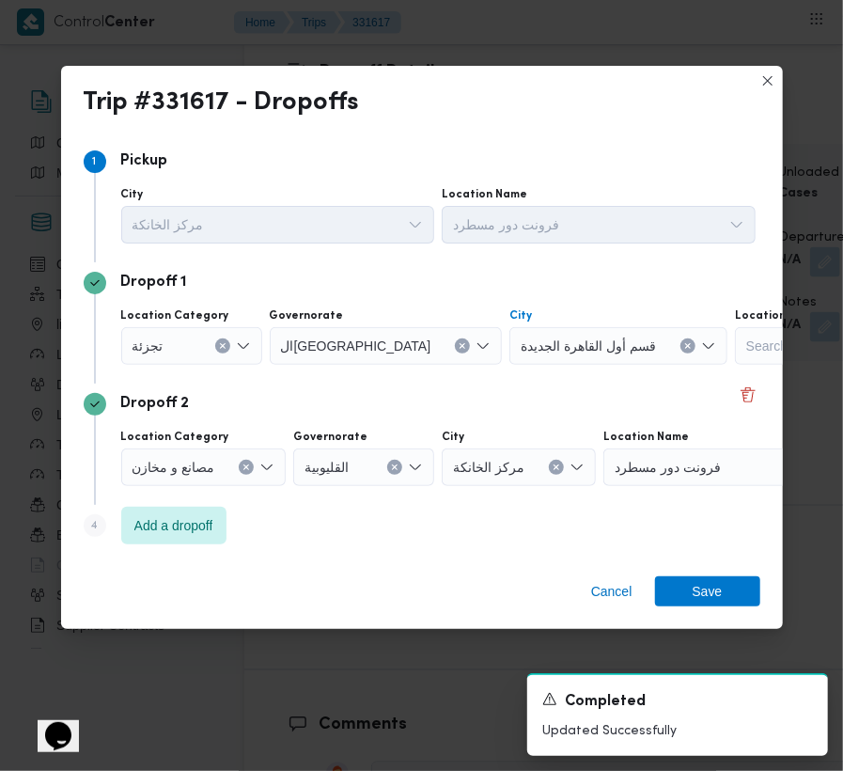
click at [521, 338] on span "قسم أول القاهرة الجديدة" at bounding box center [588, 345] width 135 height 21
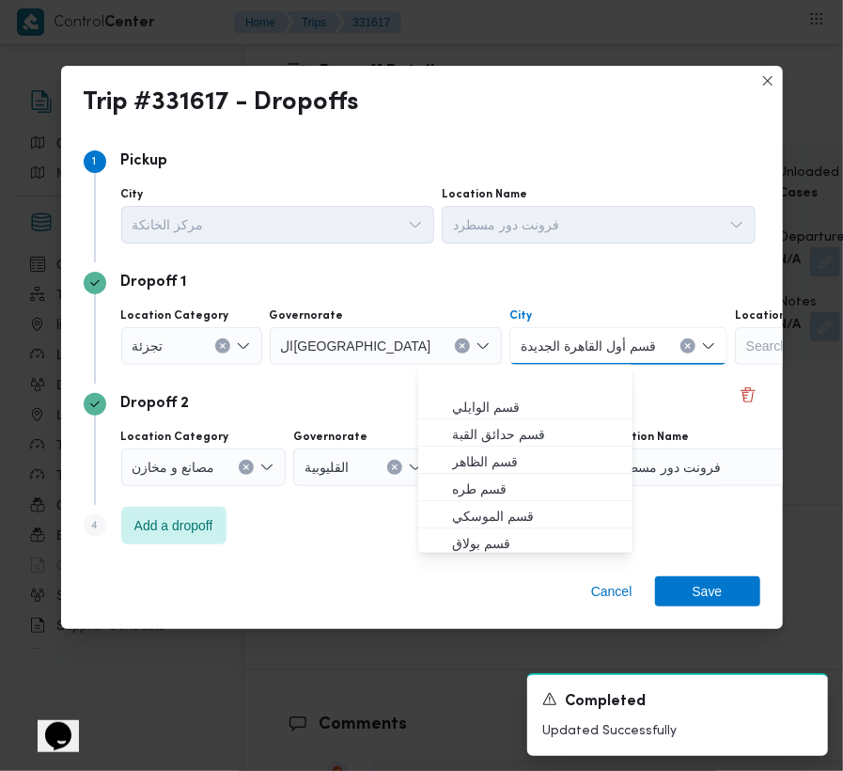
paste input "[GEOGRAPHIC_DATA]"
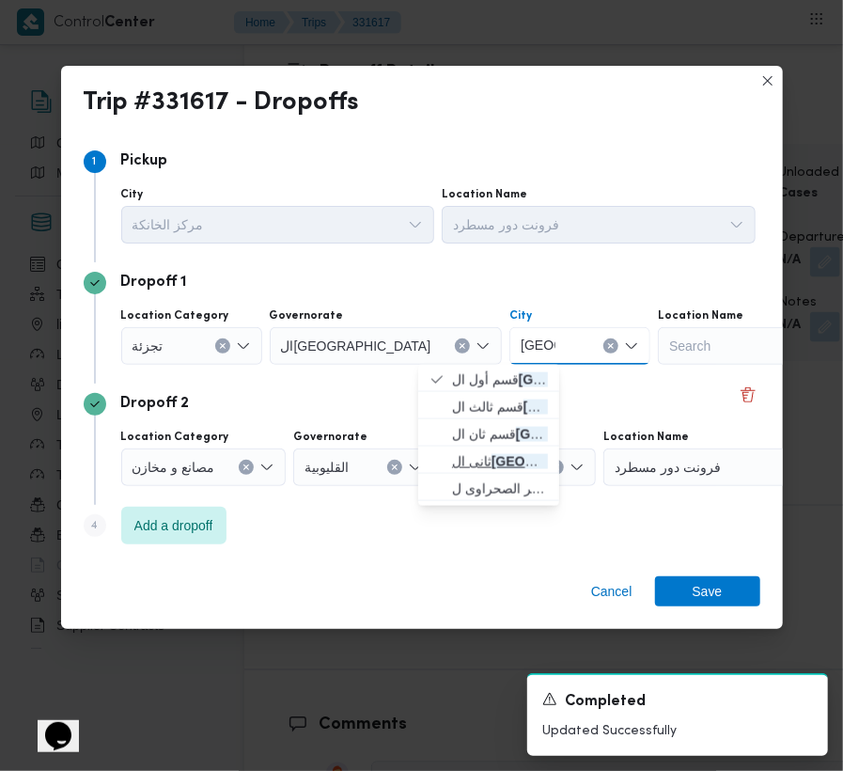
type input "[GEOGRAPHIC_DATA]"
click at [531, 462] on span "ثانى ال قاهرة الجديدة" at bounding box center [500, 461] width 96 height 23
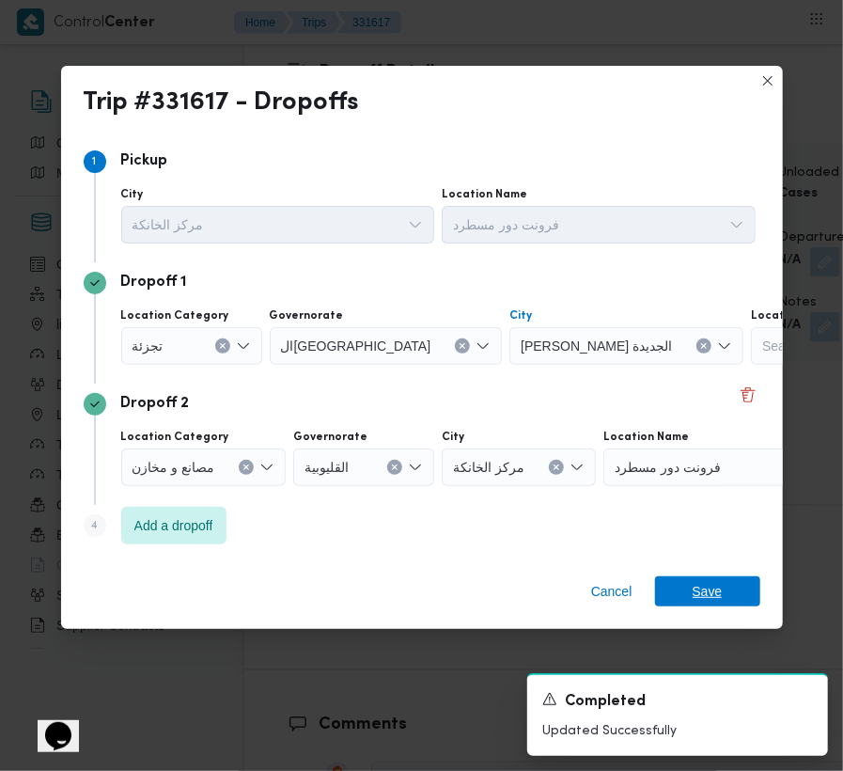
click at [742, 585] on span "Save" at bounding box center [707, 591] width 105 height 30
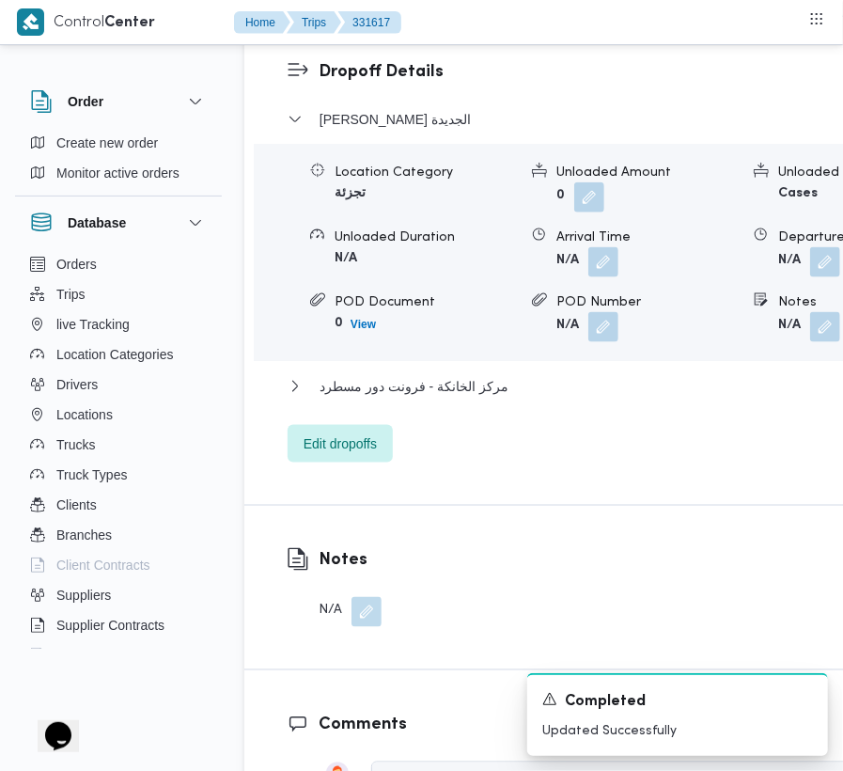
click at [701, 320] on div "Location Category تجزئة Unloaded Amount 0 Unloaded Unit Cases Unloaded Duration…" at bounding box center [607, 252] width 723 height 213
click at [810, 311] on button "button" at bounding box center [825, 326] width 30 height 30
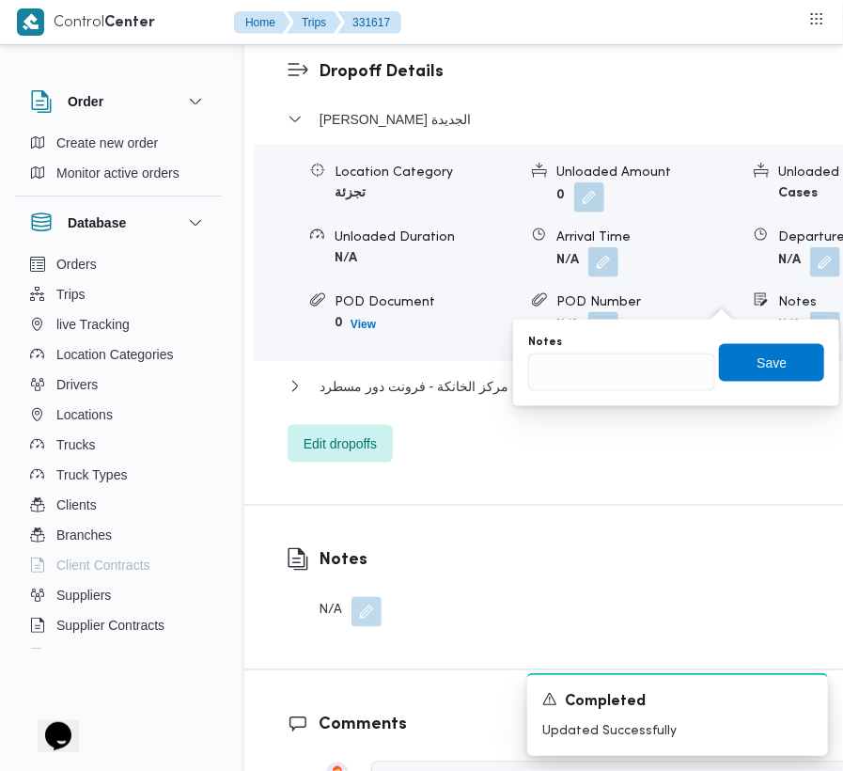
click at [647, 396] on div "You are in a dialog. To close this dialog, hit escape. Notes Save" at bounding box center [676, 363] width 326 height 86
click at [630, 367] on input "Notes" at bounding box center [621, 372] width 187 height 38
paste input "مدينتى"
type input "مدينتى"
click at [772, 355] on span "Save" at bounding box center [772, 362] width 30 height 23
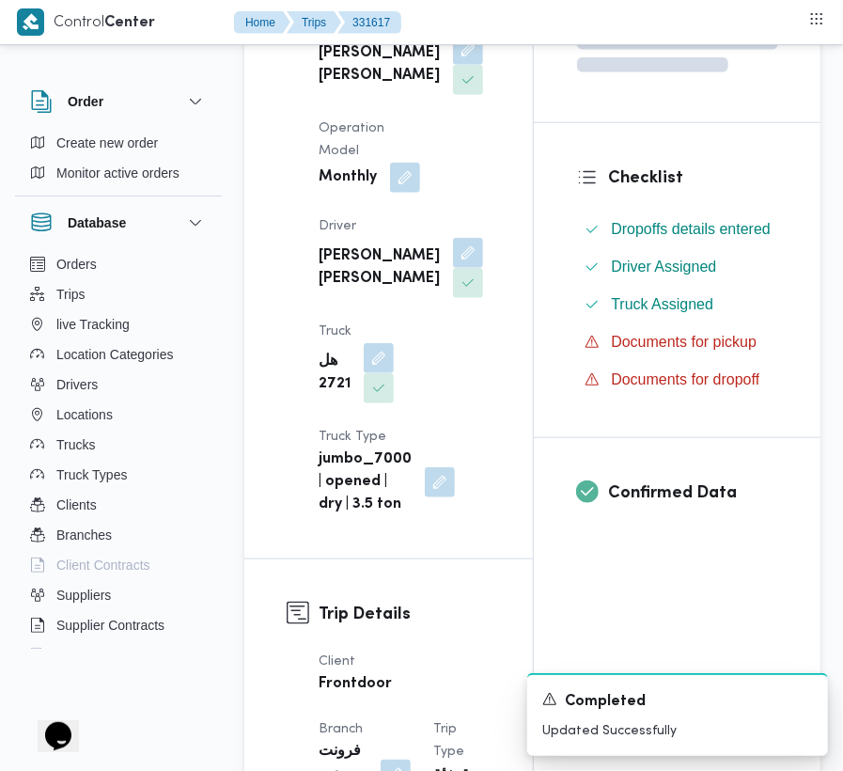
scroll to position [0, 0]
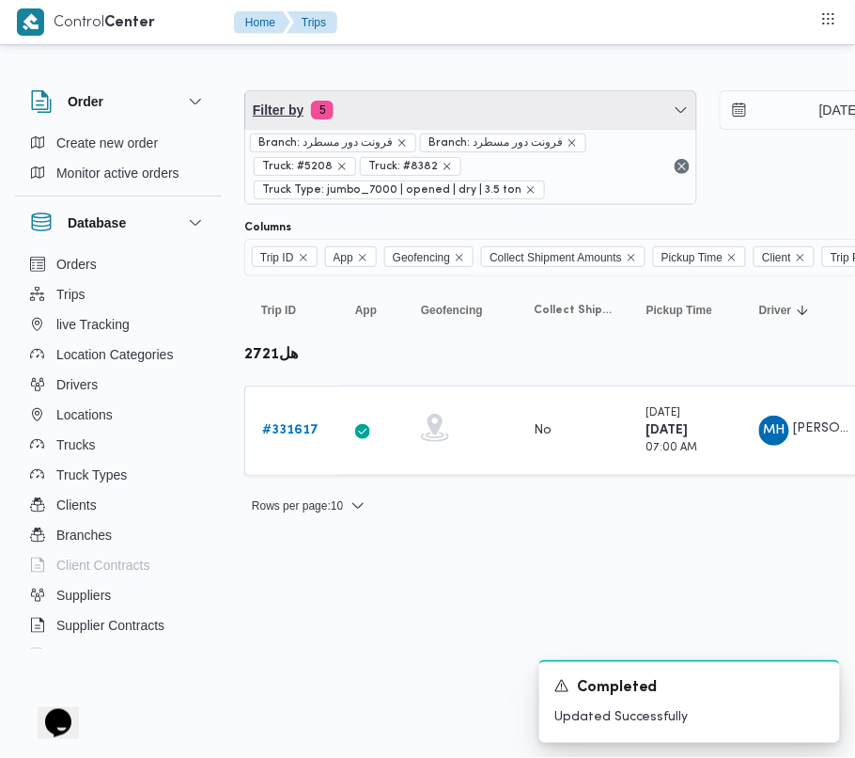
click at [438, 107] on span "Filter by 5" at bounding box center [470, 110] width 451 height 38
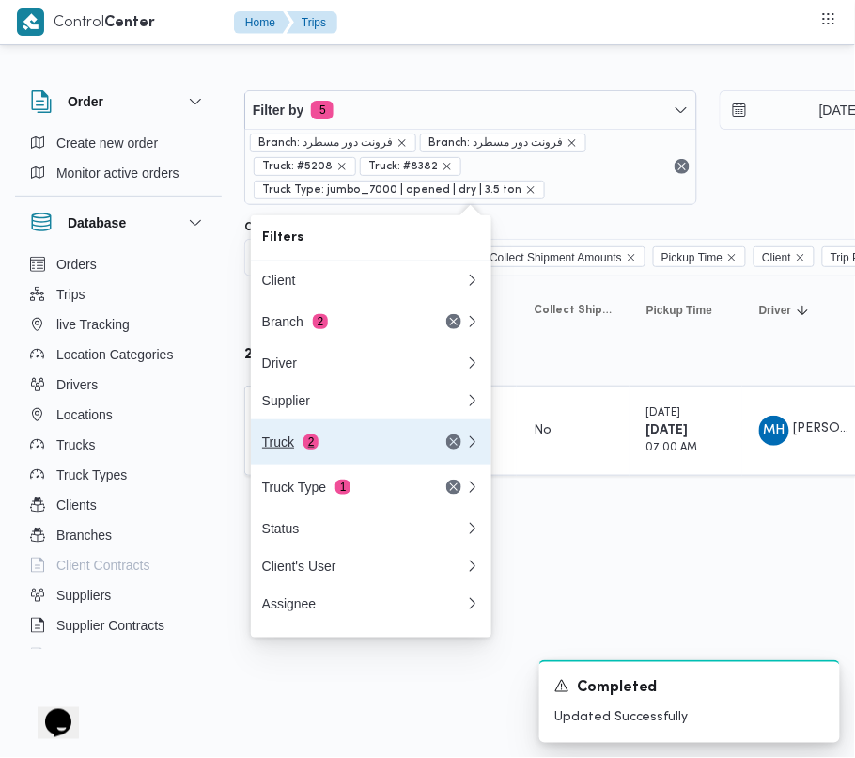
click at [331, 441] on div "Truck 2" at bounding box center [341, 441] width 158 height 15
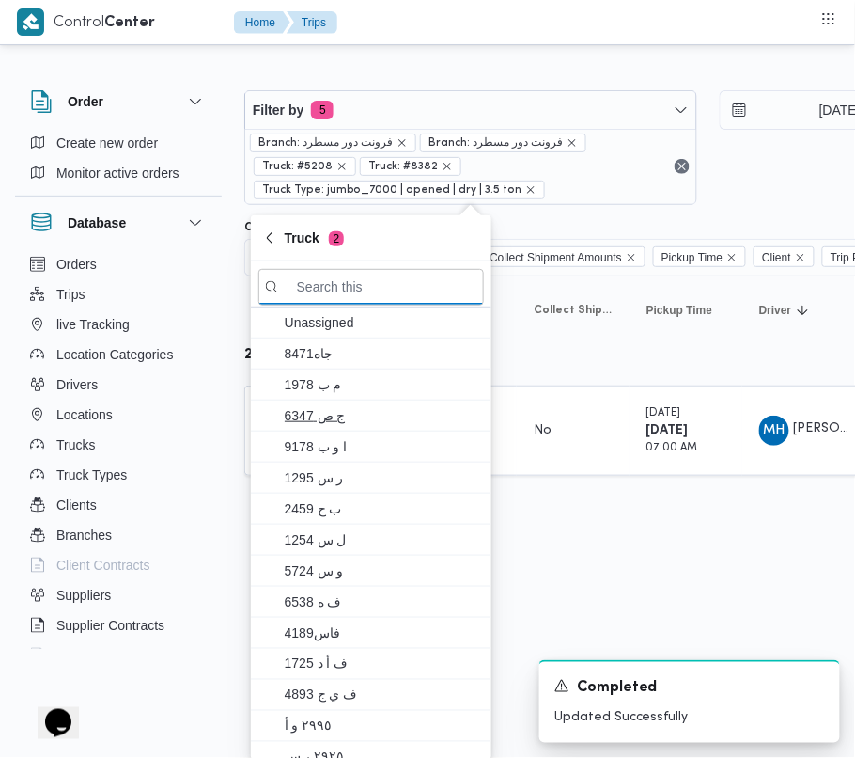
paste input "6238"
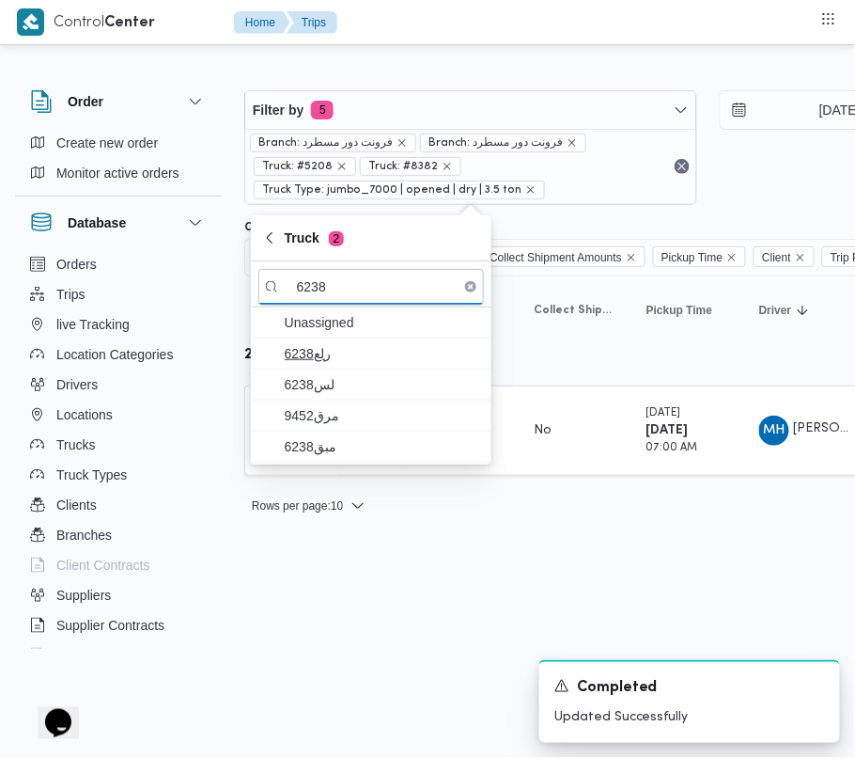
type input "6238"
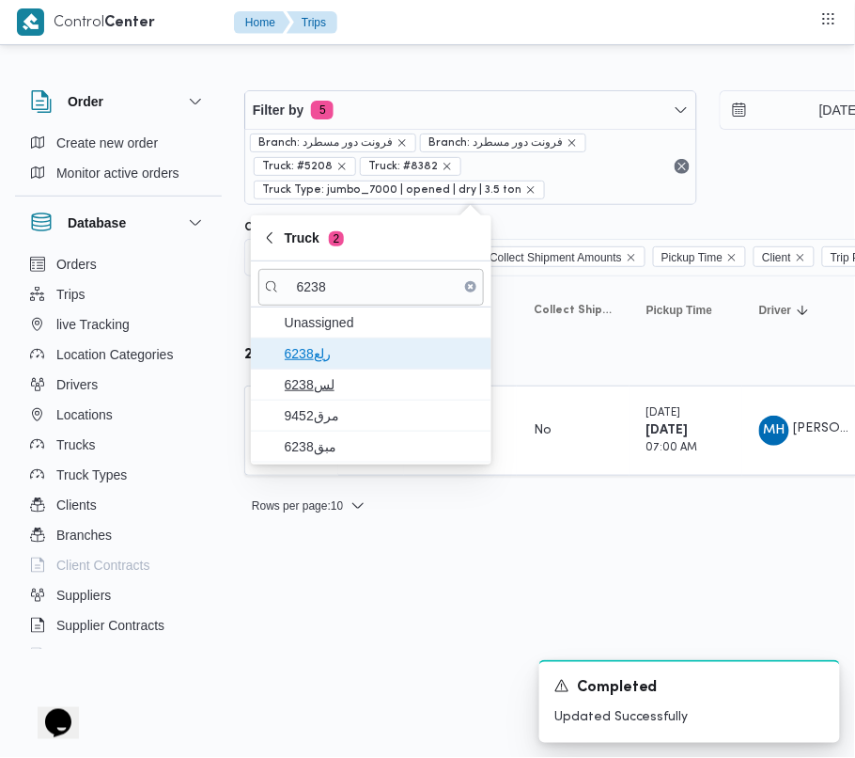
click at [336, 366] on span "رلع6238" at bounding box center [371, 353] width 226 height 30
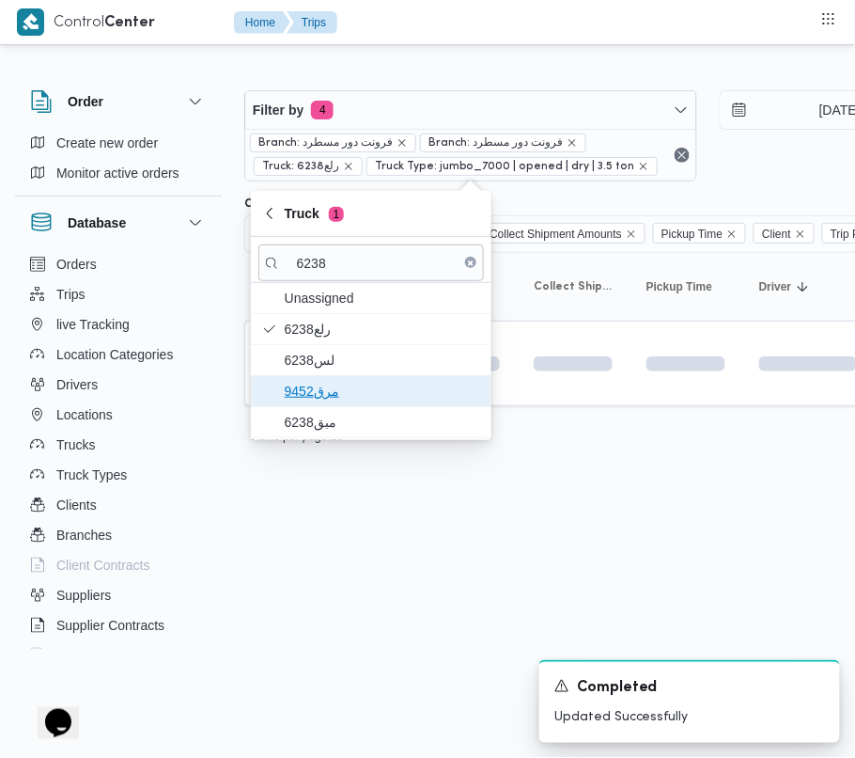
click at [328, 402] on span "مرق9452" at bounding box center [382, 391] width 195 height 23
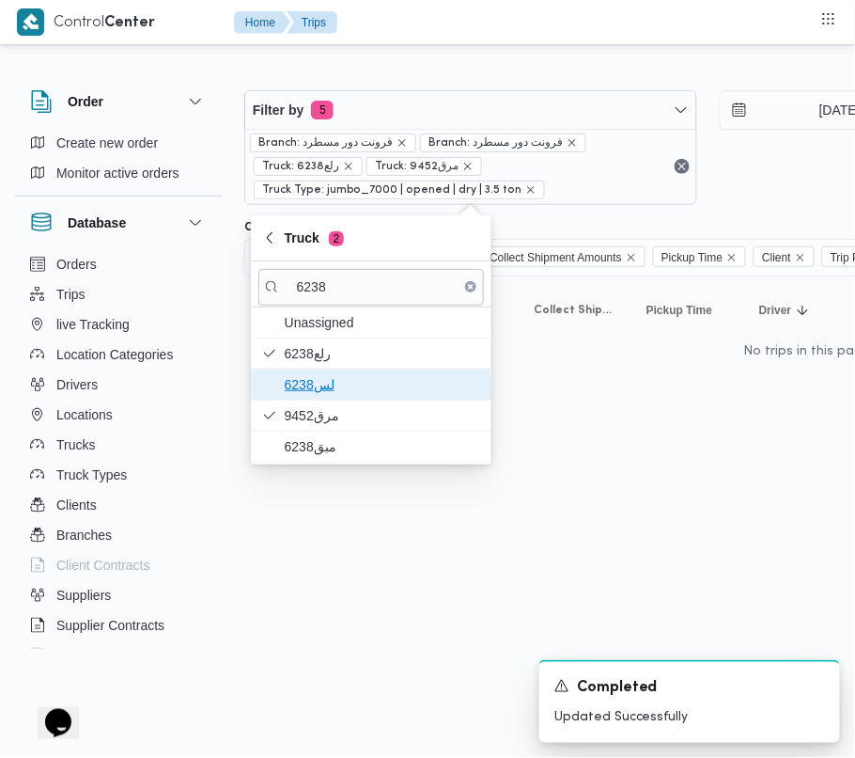
click at [316, 382] on span "6238لس" at bounding box center [382, 384] width 195 height 23
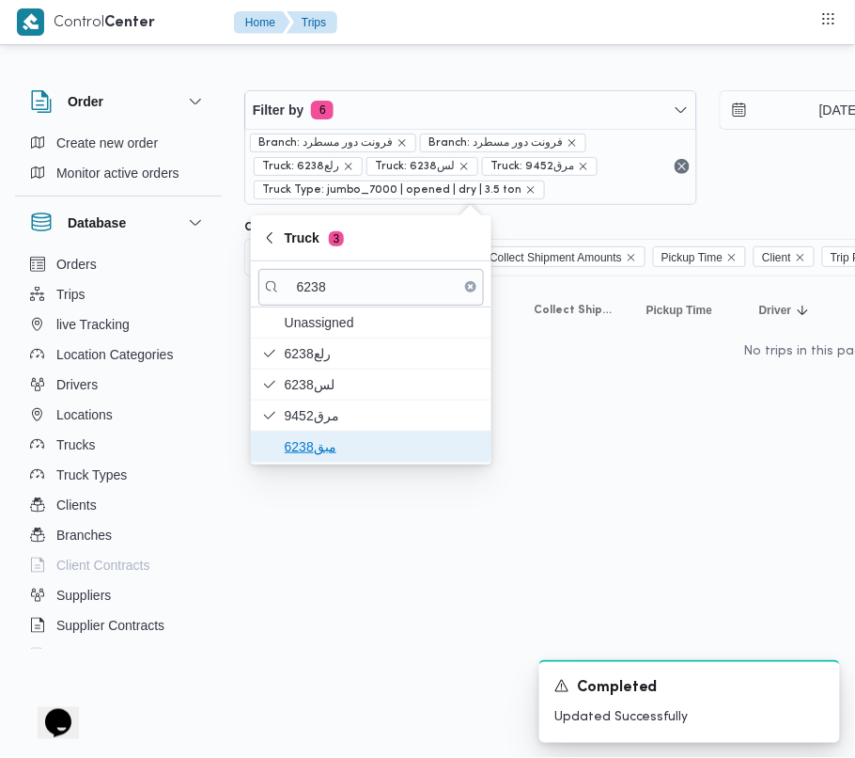
click at [320, 445] on span "مبق6238" at bounding box center [382, 446] width 195 height 23
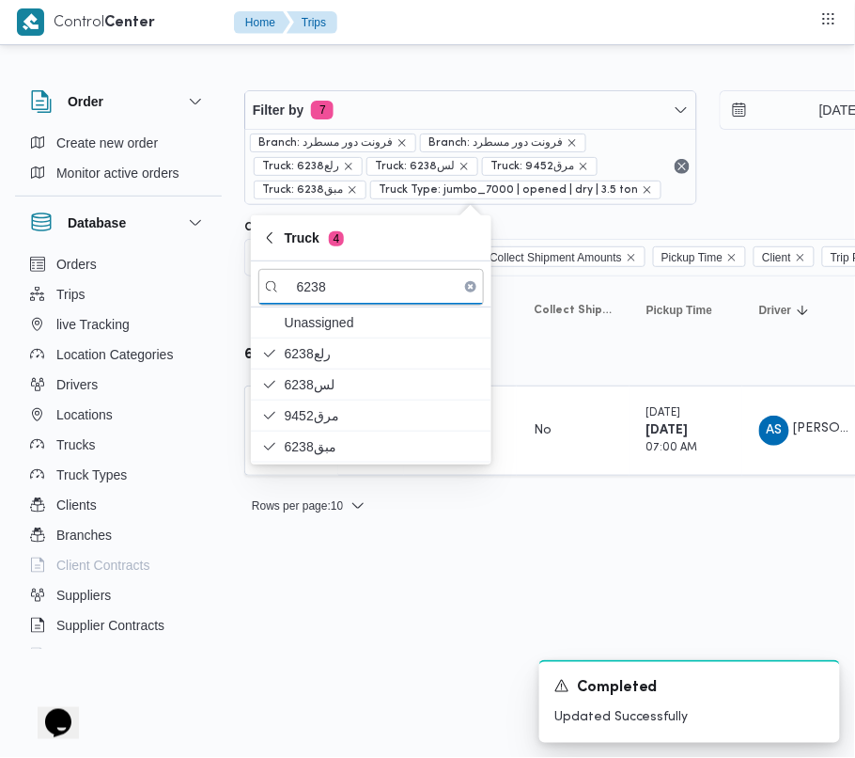
click at [367, 626] on html "Control Center Home Trips Order Create new order Monitor active orders Database…" at bounding box center [427, 379] width 855 height 758
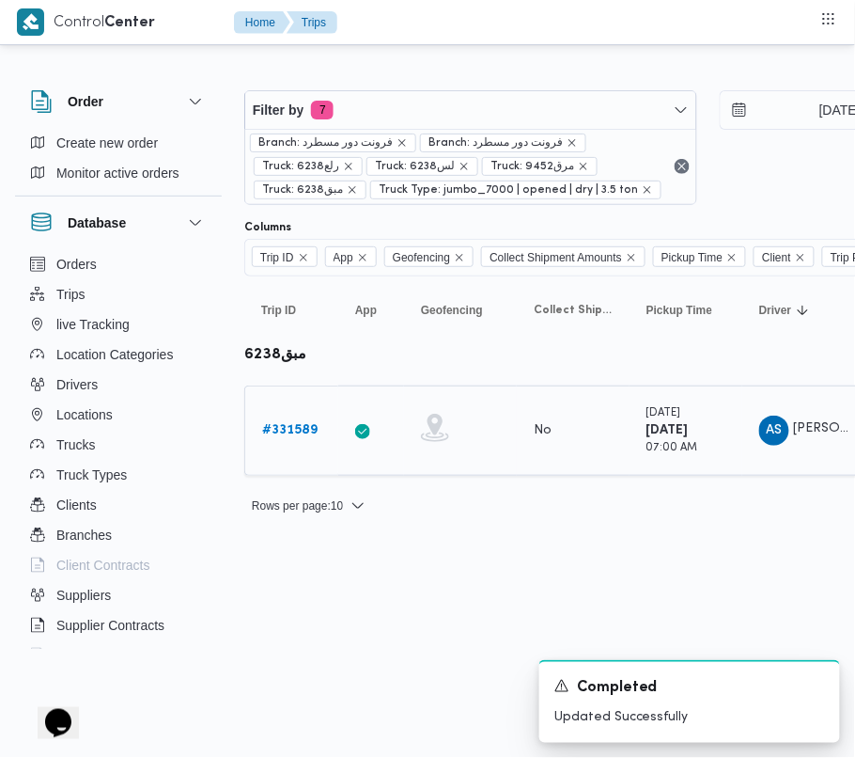
click at [297, 427] on b "# 331589" at bounding box center [289, 430] width 55 height 12
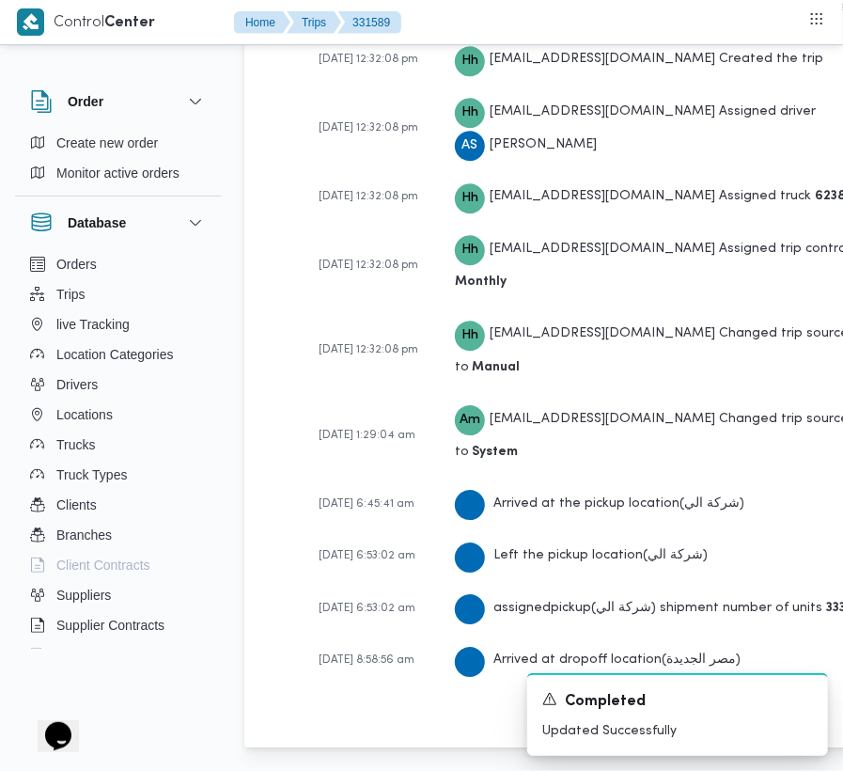
scroll to position [3062, 0]
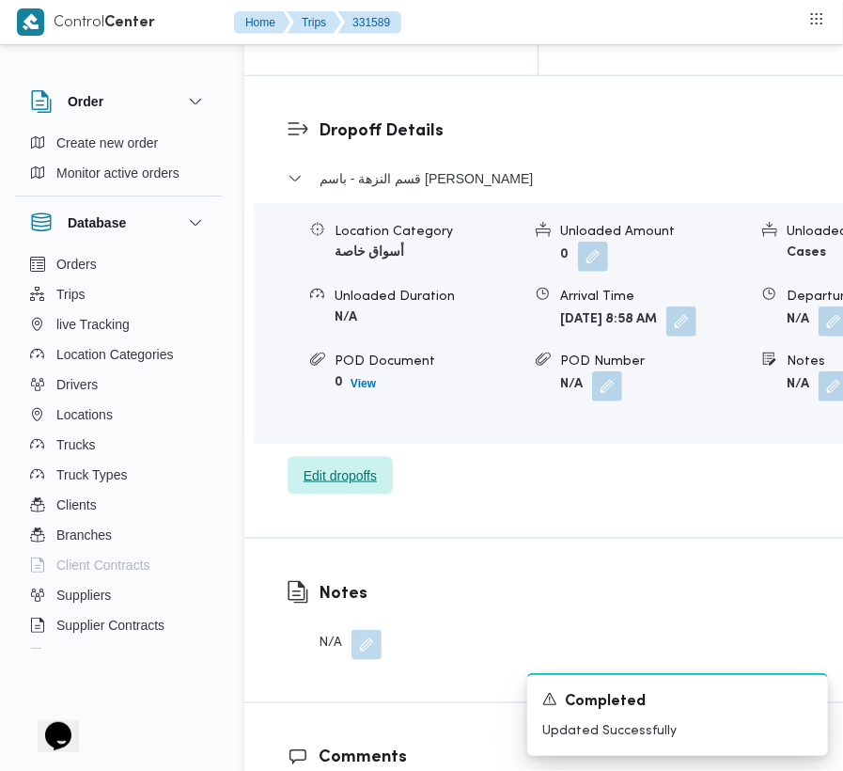
click at [318, 487] on span "Edit dropoffs" at bounding box center [340, 475] width 73 height 23
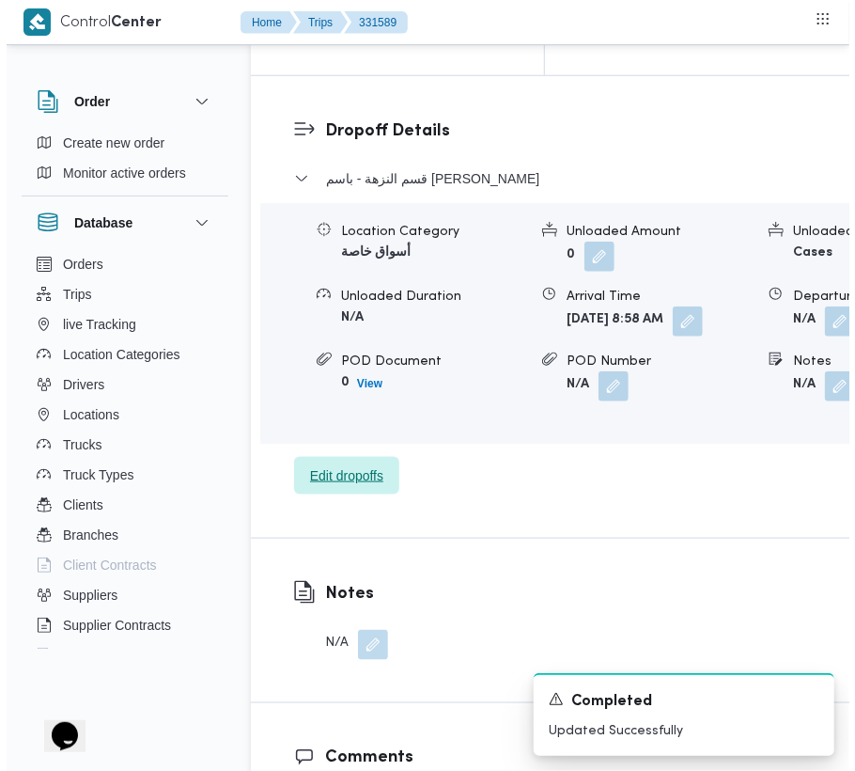
scroll to position [2957, 0]
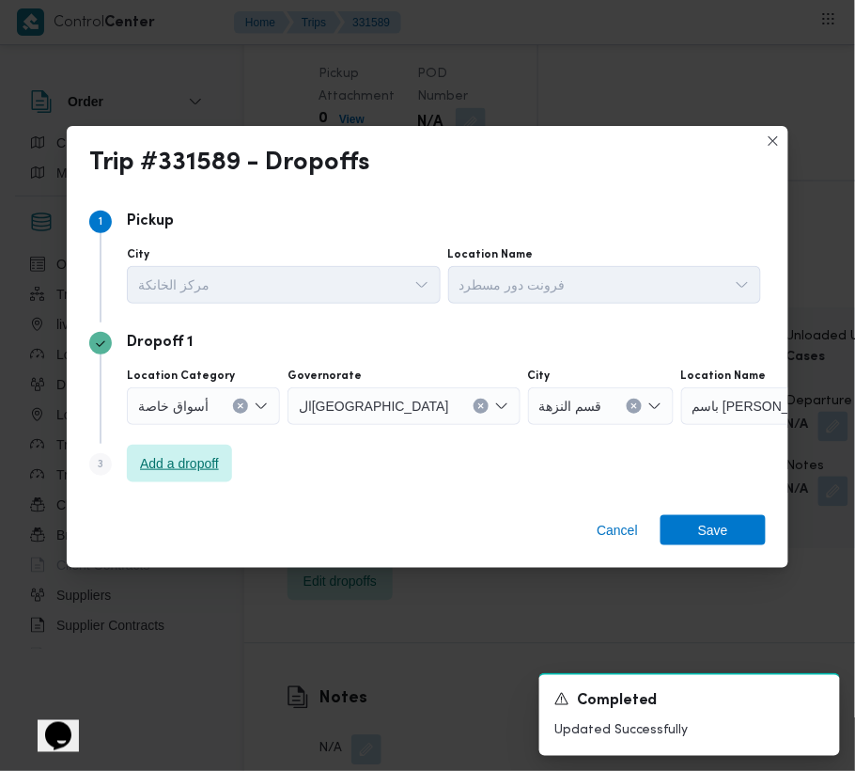
click at [129, 452] on span "Add a dropoff" at bounding box center [179, 464] width 105 height 38
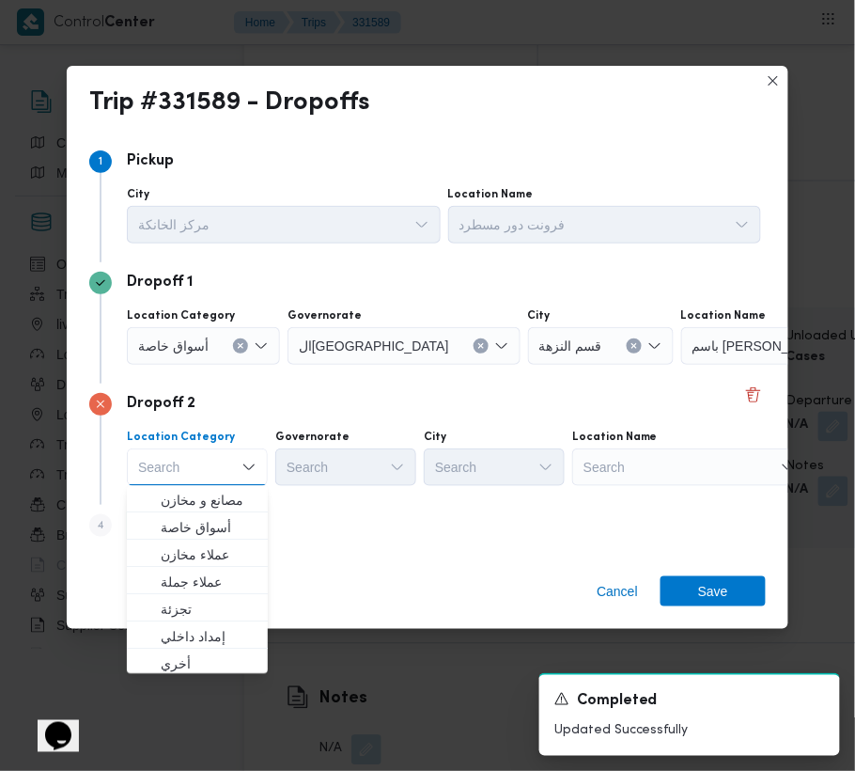
click at [681, 365] on div "Search" at bounding box center [798, 346] width 235 height 38
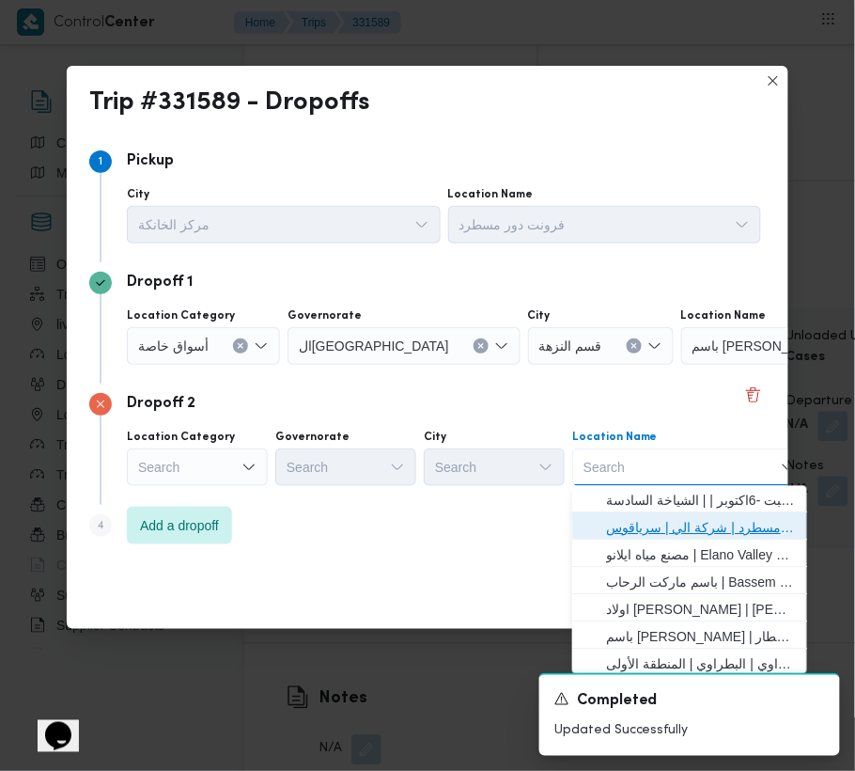
click at [633, 517] on span "فرونت دور مسطرد | شركة الي | سرياقوس" at bounding box center [701, 528] width 190 height 23
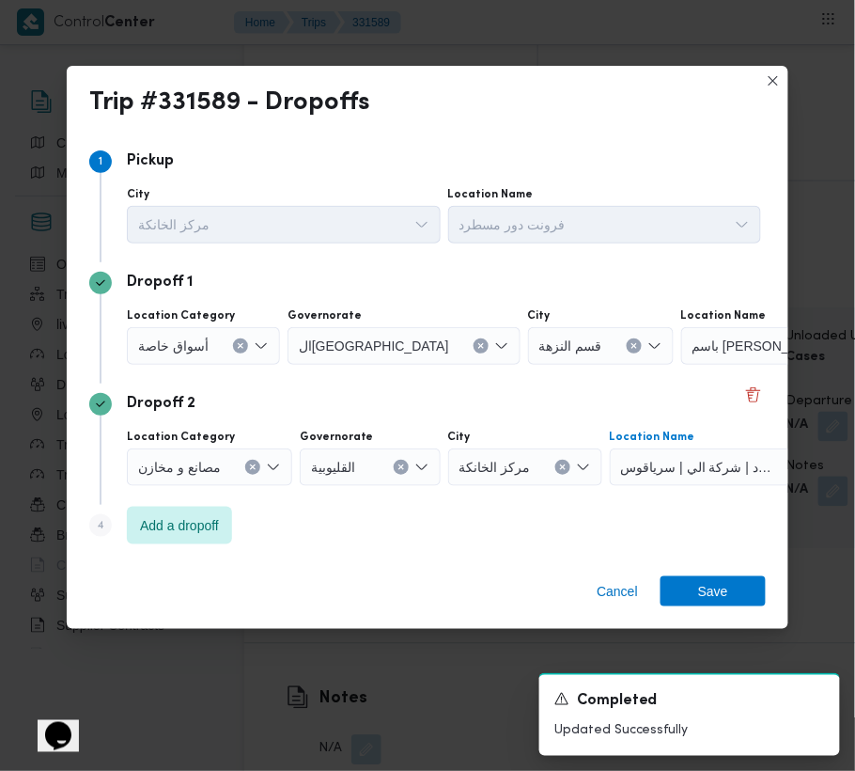
click at [200, 355] on div "أسواق خاصة" at bounding box center [203, 346] width 153 height 38
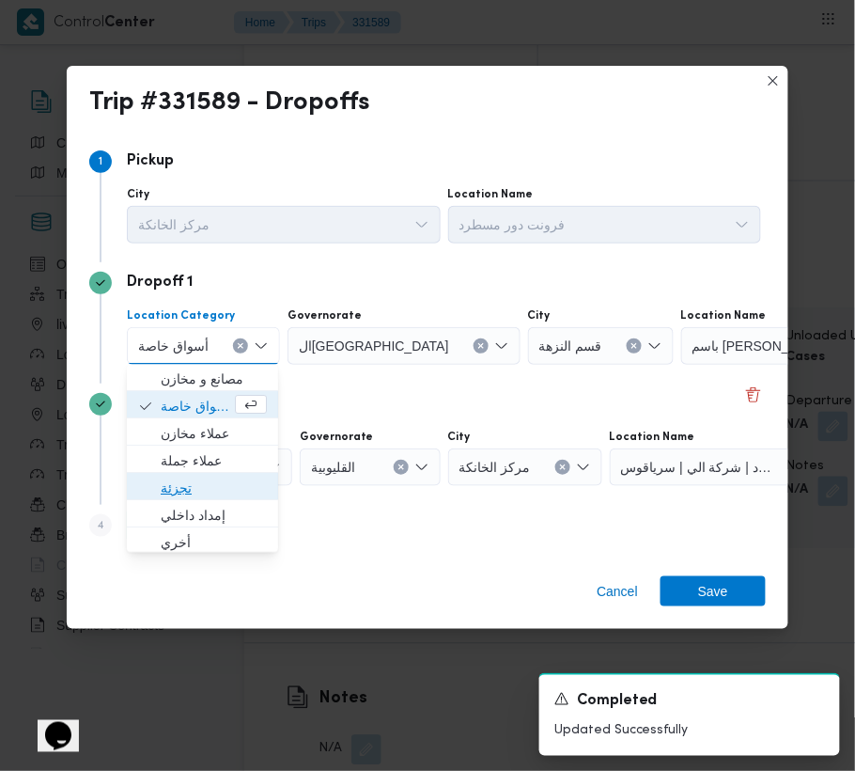
click at [220, 482] on span "تجزئة" at bounding box center [214, 488] width 106 height 23
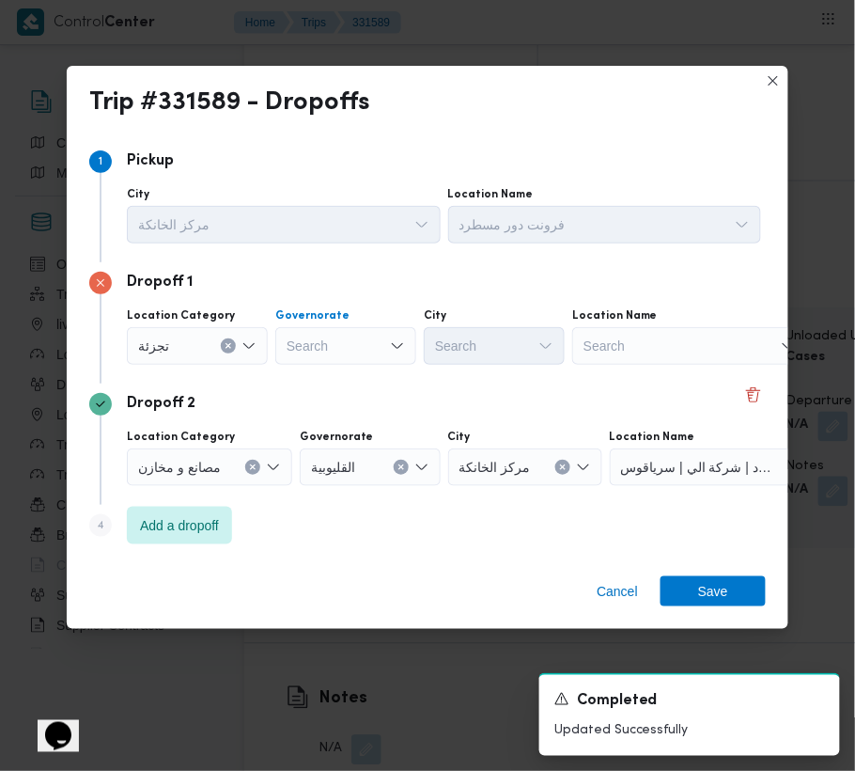
click at [312, 357] on div "Search" at bounding box center [345, 346] width 141 height 38
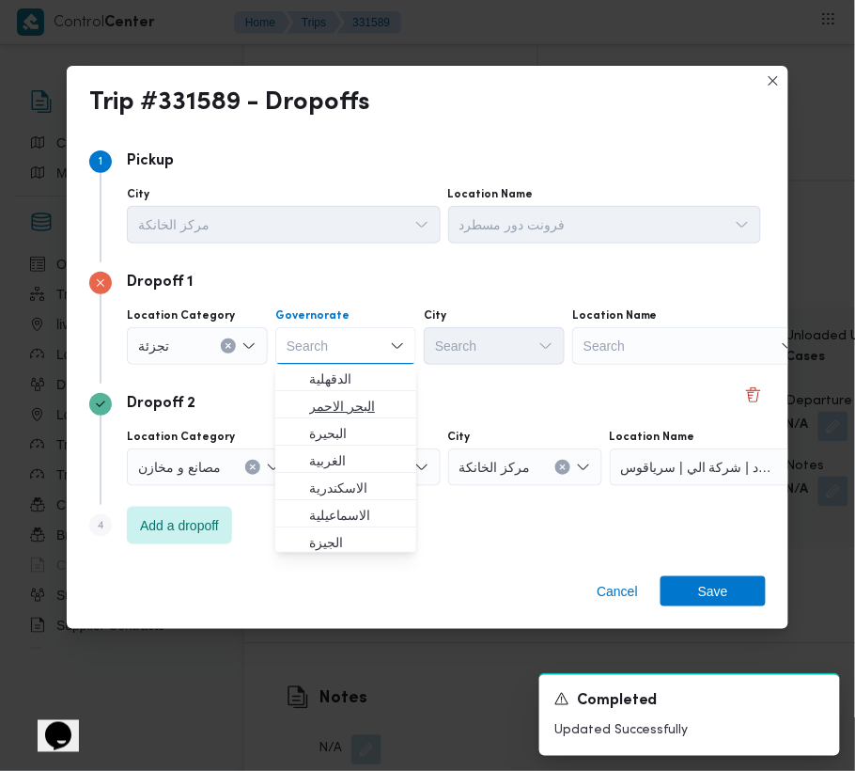
paste input "جيزة"
type input "جيزة"
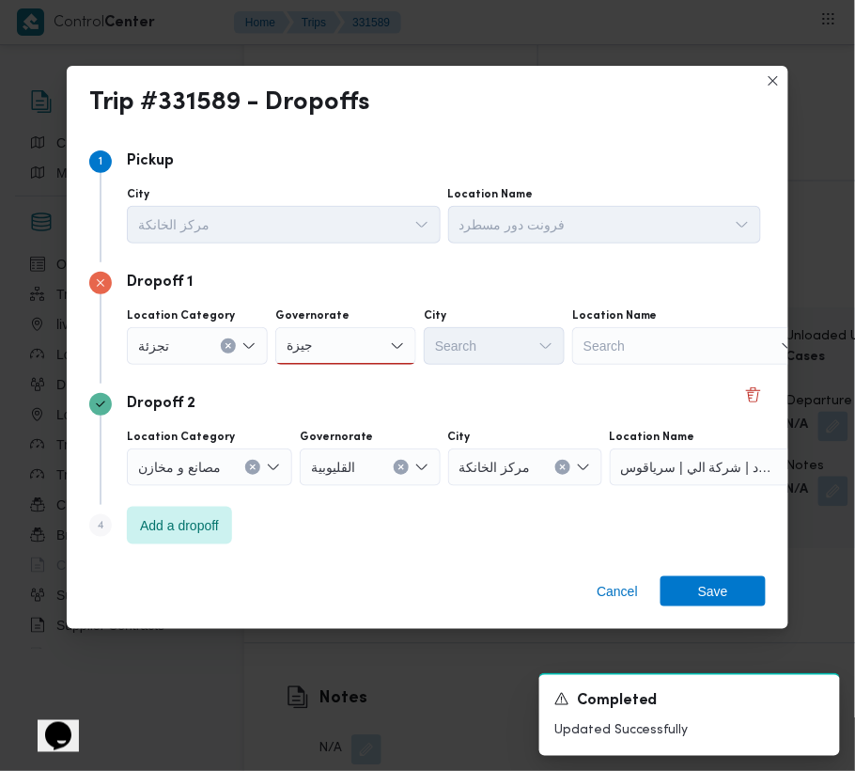
click at [338, 353] on div "جيزة جيزة" at bounding box center [345, 346] width 141 height 38
click at [336, 376] on span "ال جيزة" at bounding box center [357, 379] width 96 height 23
click at [464, 348] on div "Search" at bounding box center [494, 346] width 141 height 38
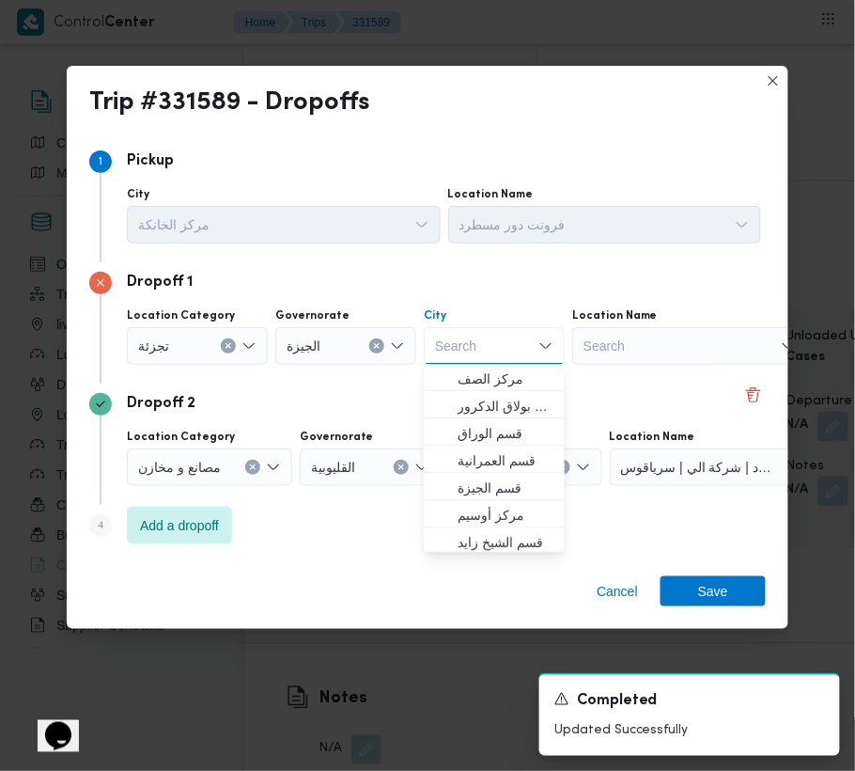
paste
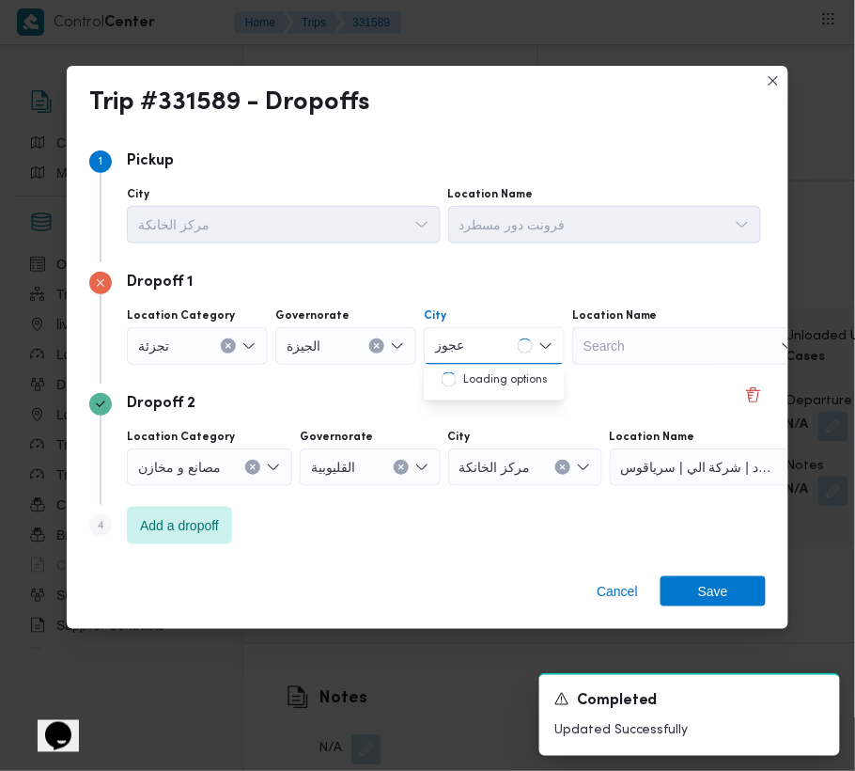
type input "عجوز"
click at [476, 376] on span "قسم العجوزة" at bounding box center [506, 379] width 96 height 23
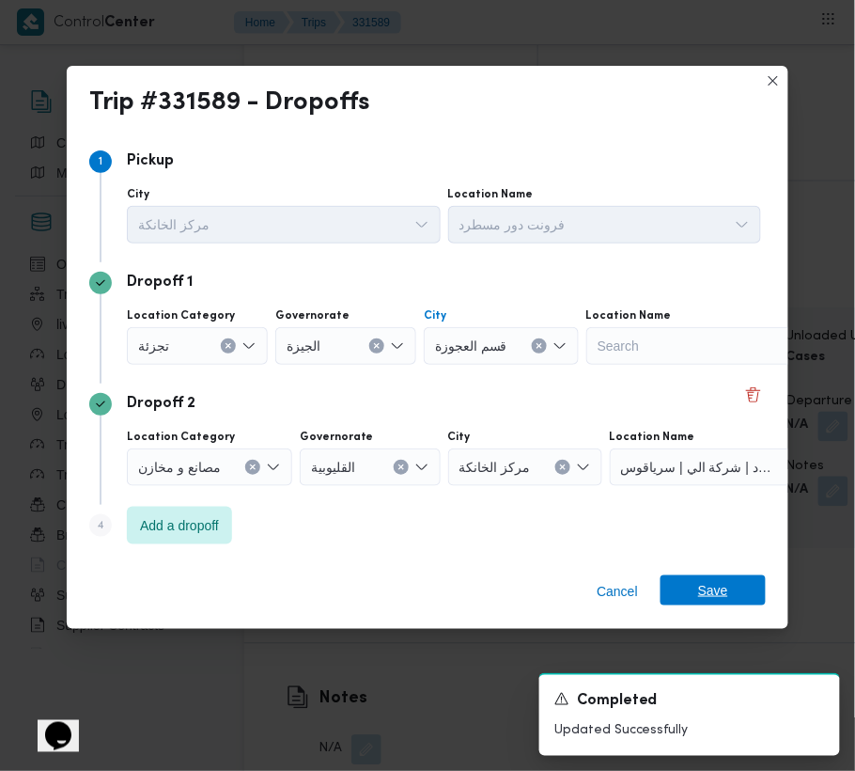
click at [705, 590] on span "Save" at bounding box center [713, 590] width 30 height 30
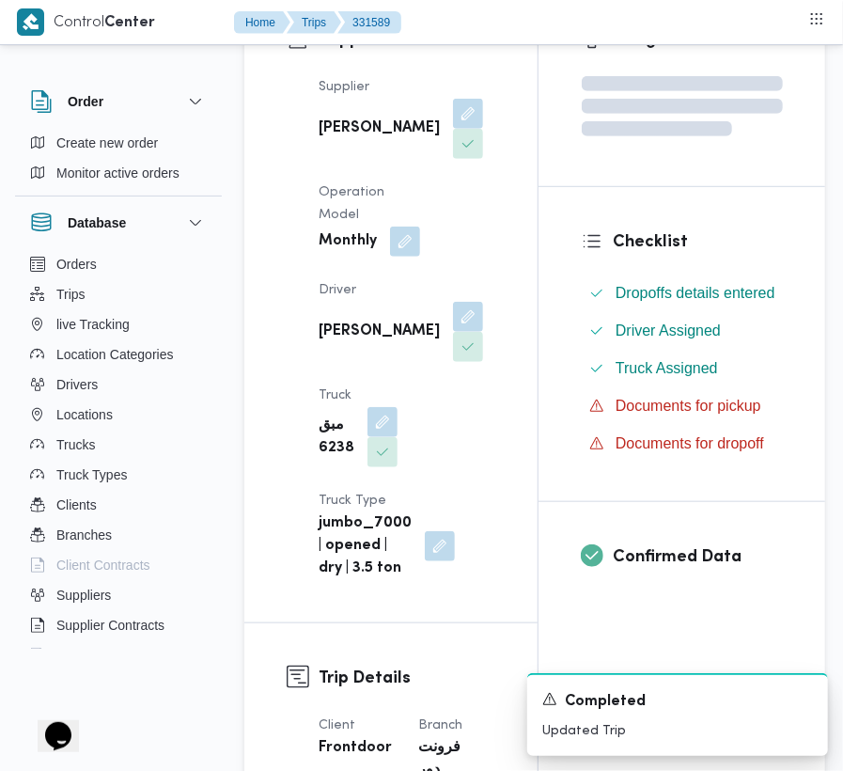
scroll to position [0, 0]
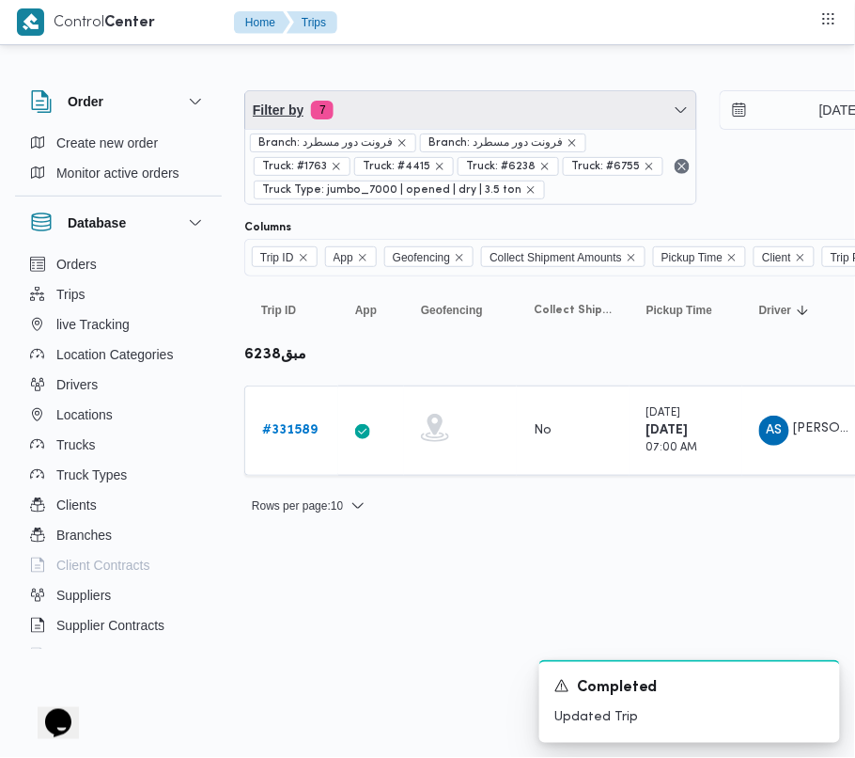
click at [426, 114] on span "Filter by 7" at bounding box center [470, 110] width 451 height 38
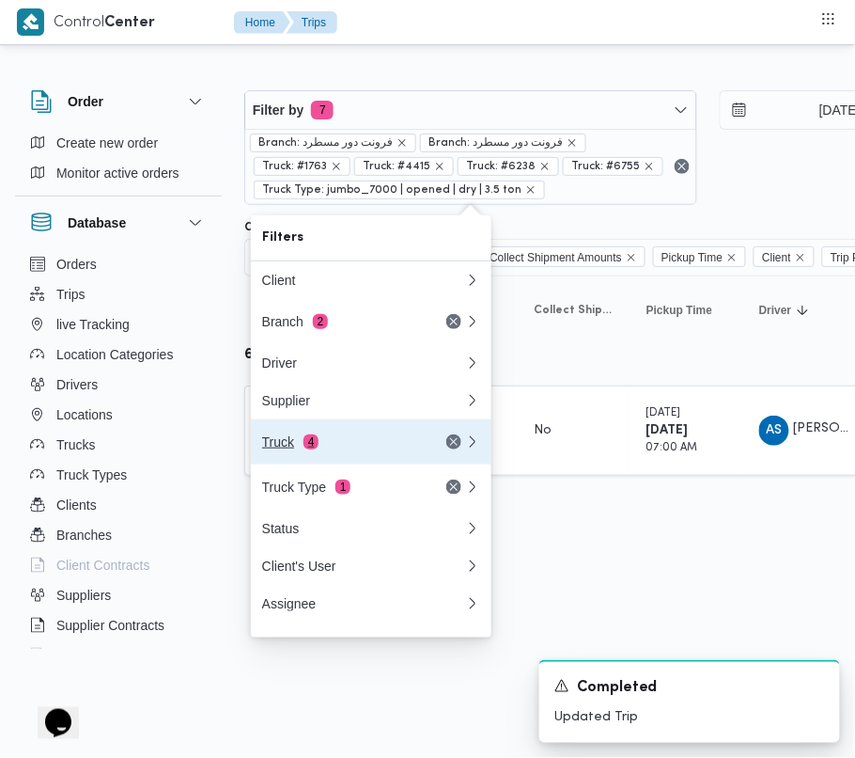
click at [355, 430] on button "Truck 4" at bounding box center [371, 441] width 241 height 45
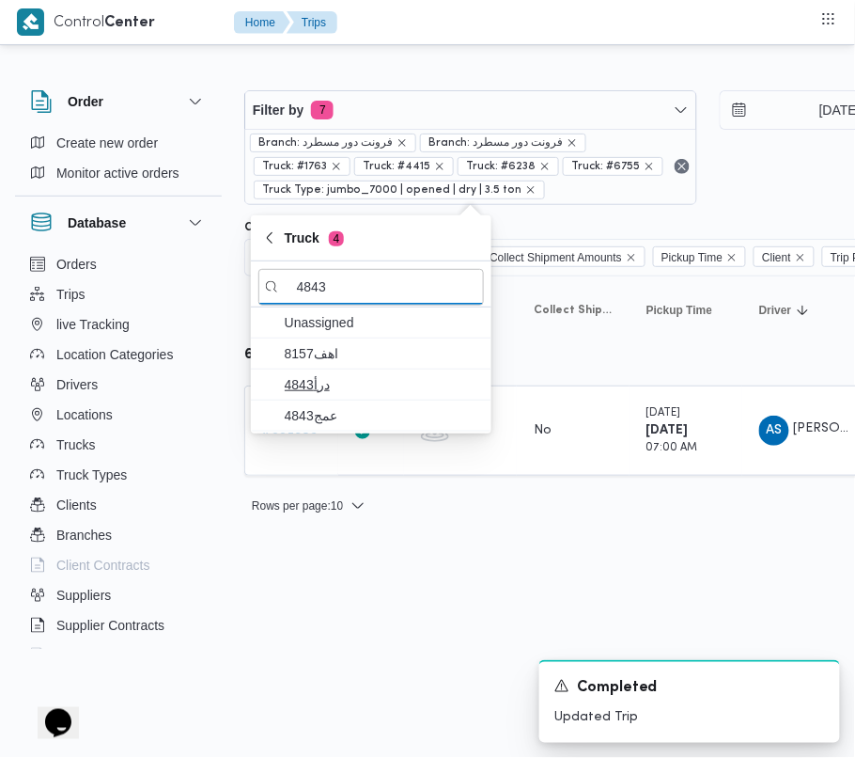
type input "4843"
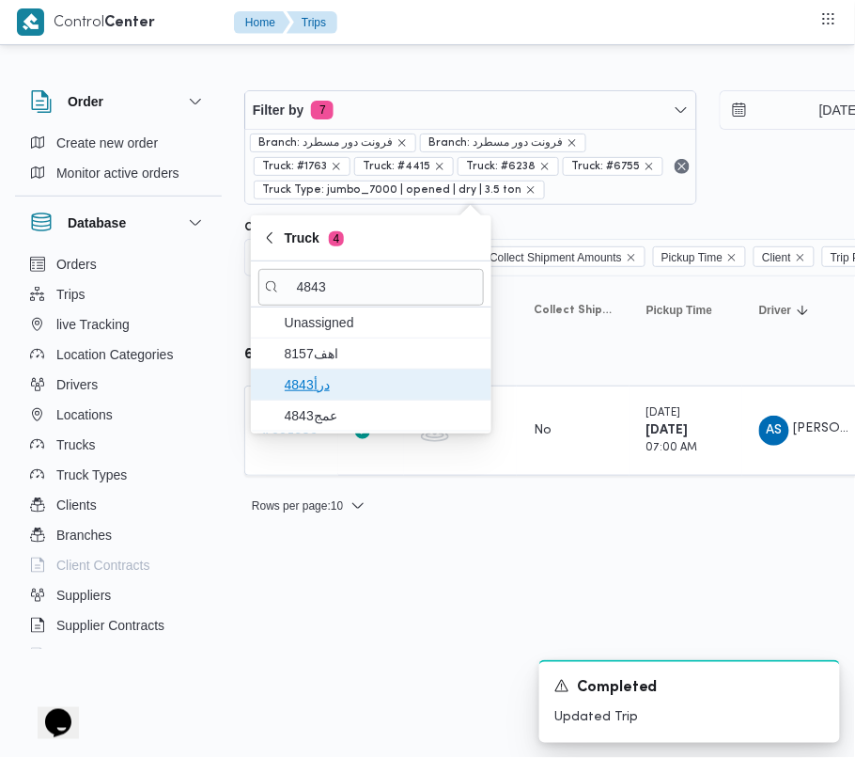
click at [358, 381] on span "درأ4843" at bounding box center [382, 384] width 195 height 23
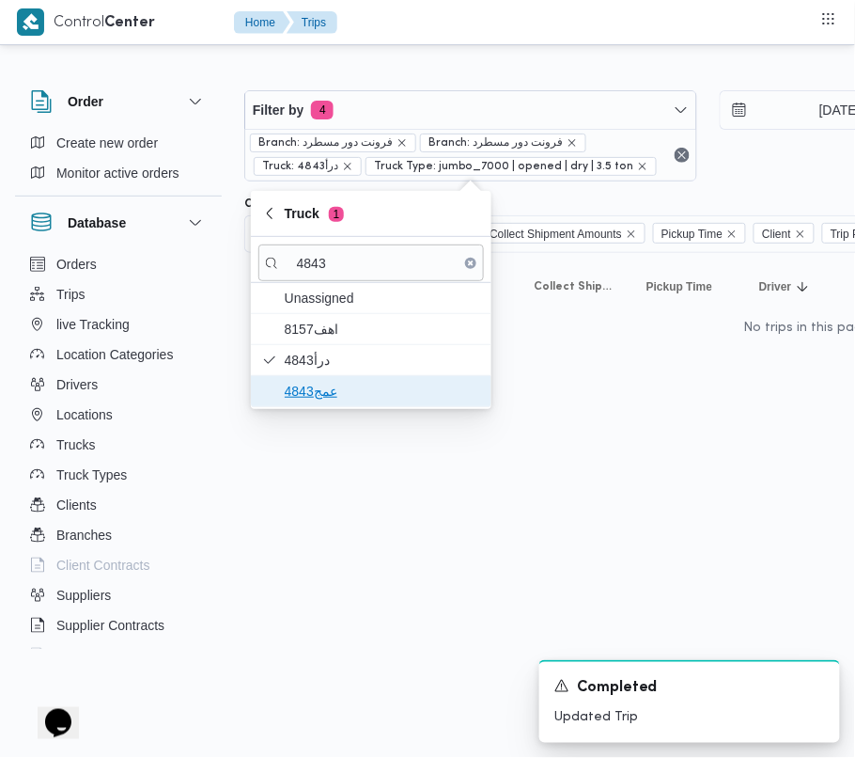
click at [325, 400] on span "عمج4843" at bounding box center [382, 391] width 195 height 23
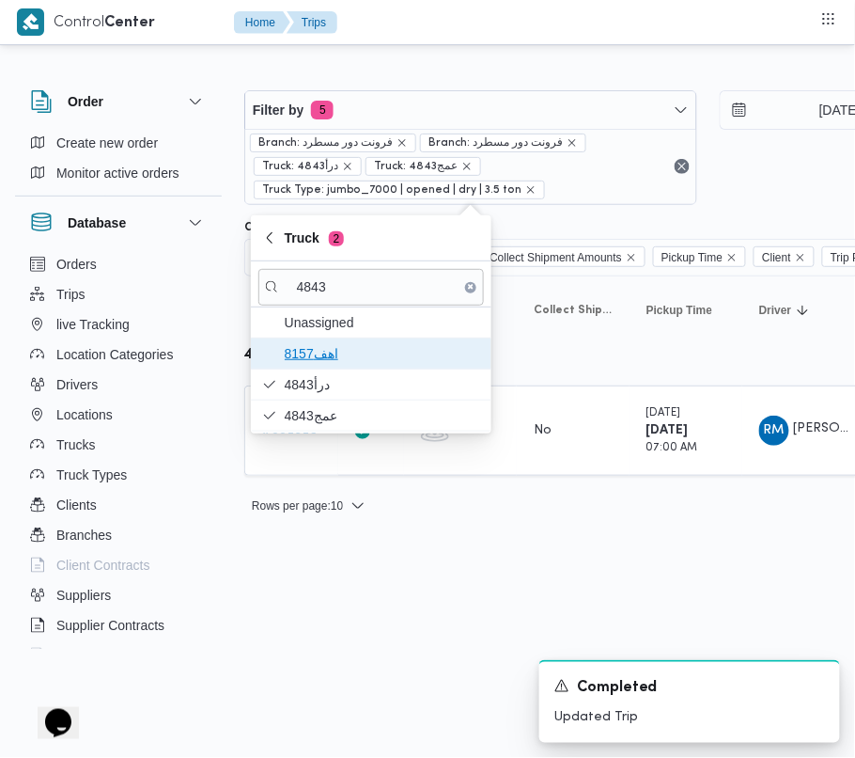
click at [313, 358] on span "8157اهف" at bounding box center [382, 353] width 195 height 23
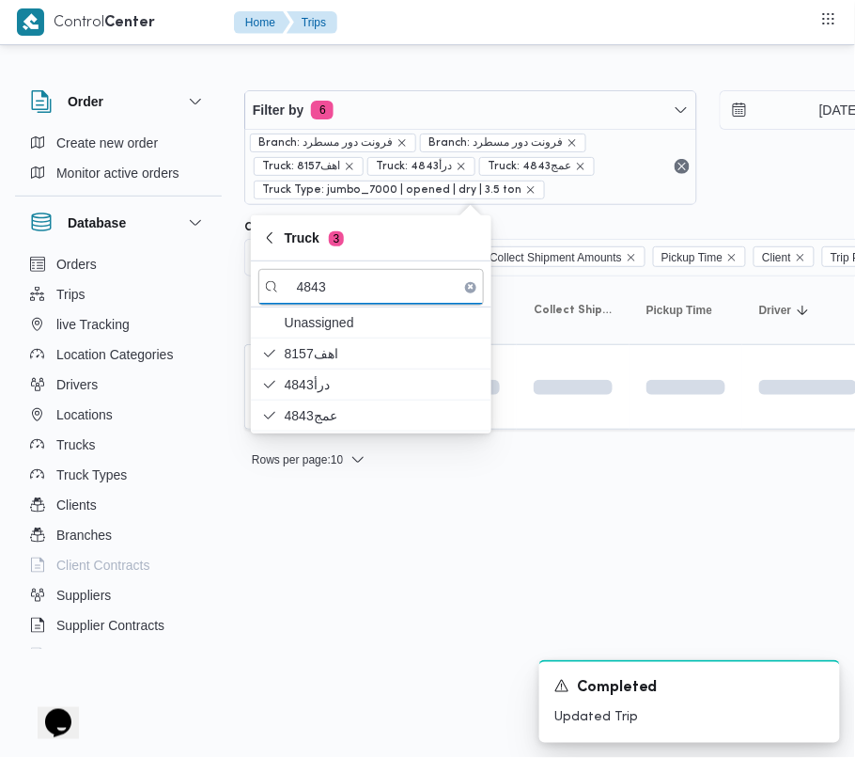
click at [313, 570] on html "Control Center Home Trips Order Create new order Monitor active orders Database…" at bounding box center [427, 379] width 855 height 758
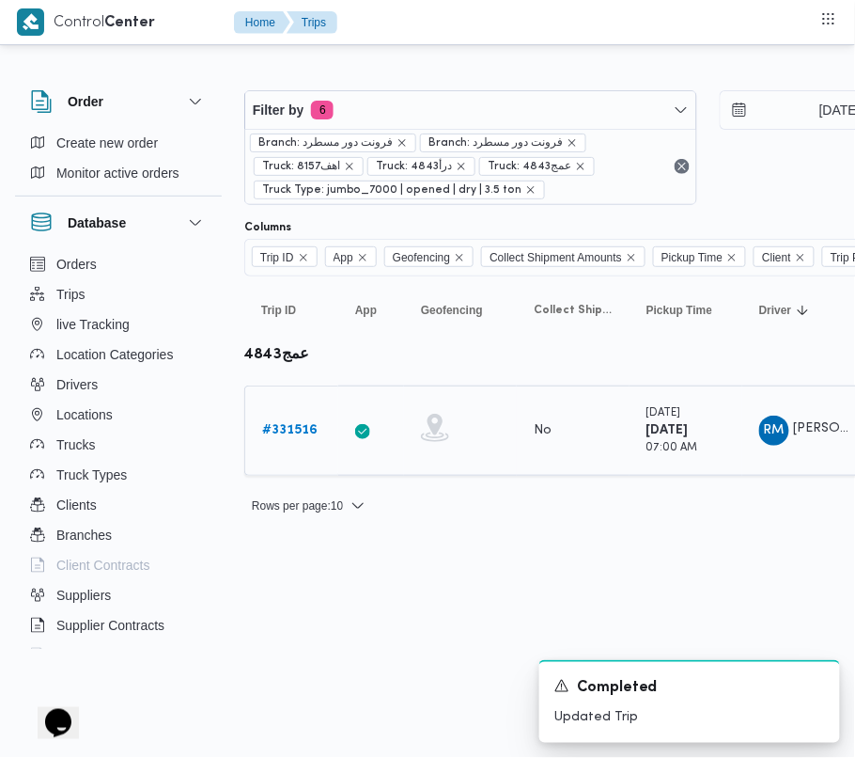
click at [305, 430] on b "# 331516" at bounding box center [289, 430] width 55 height 12
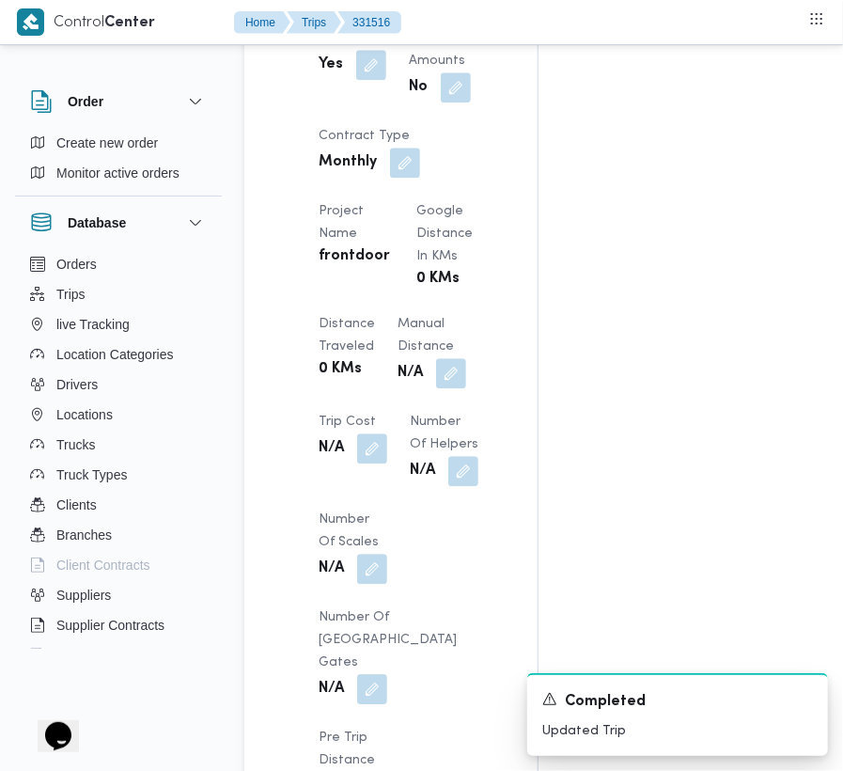
scroll to position [2381, 0]
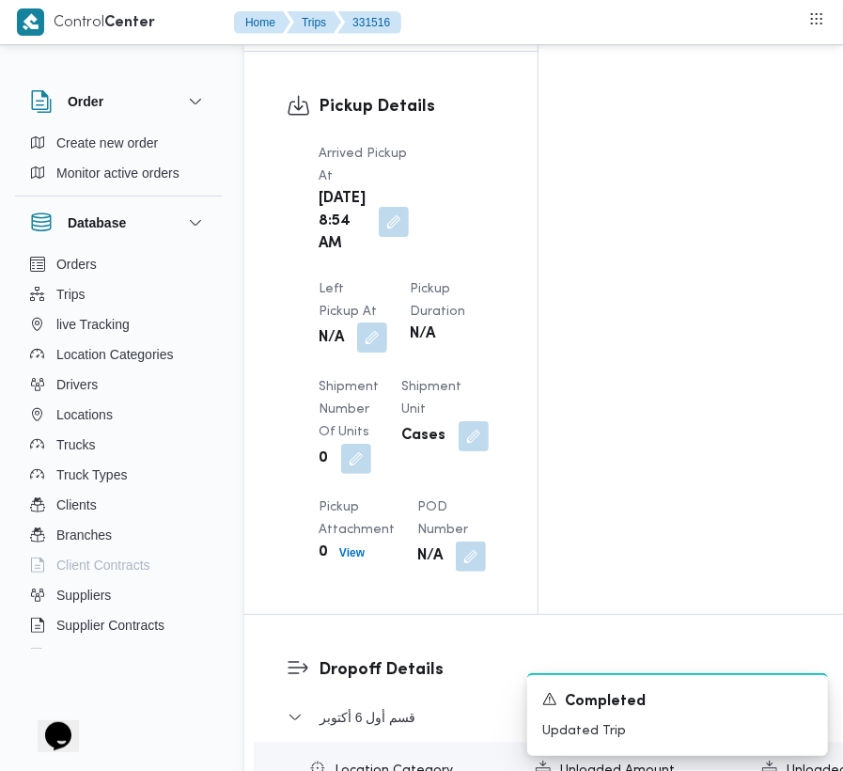
click at [387, 322] on button "button" at bounding box center [372, 337] width 30 height 30
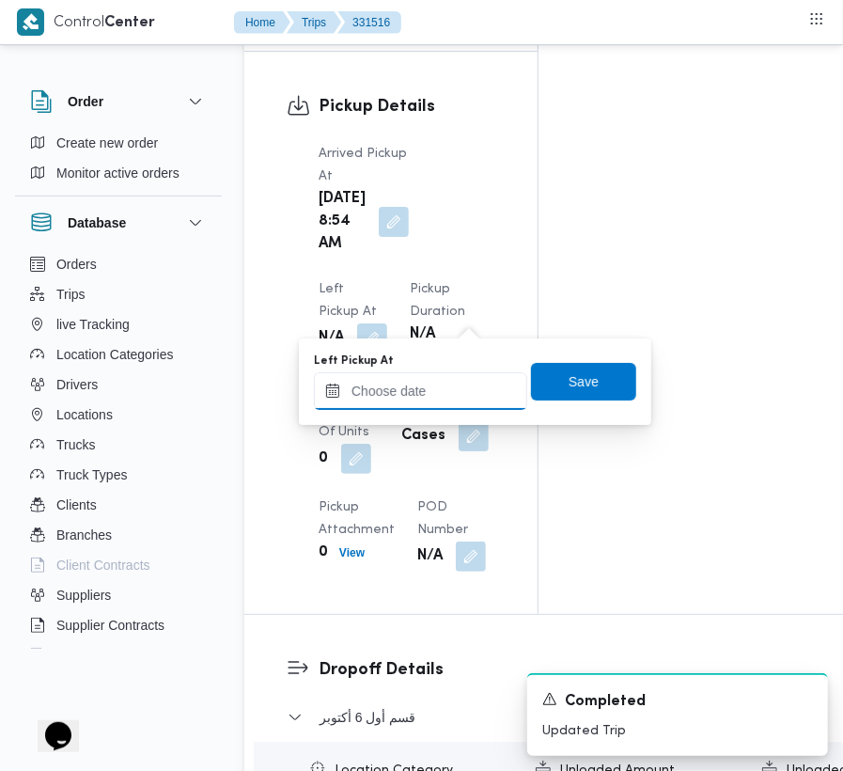
click at [481, 385] on input "Left Pickup At" at bounding box center [420, 391] width 213 height 38
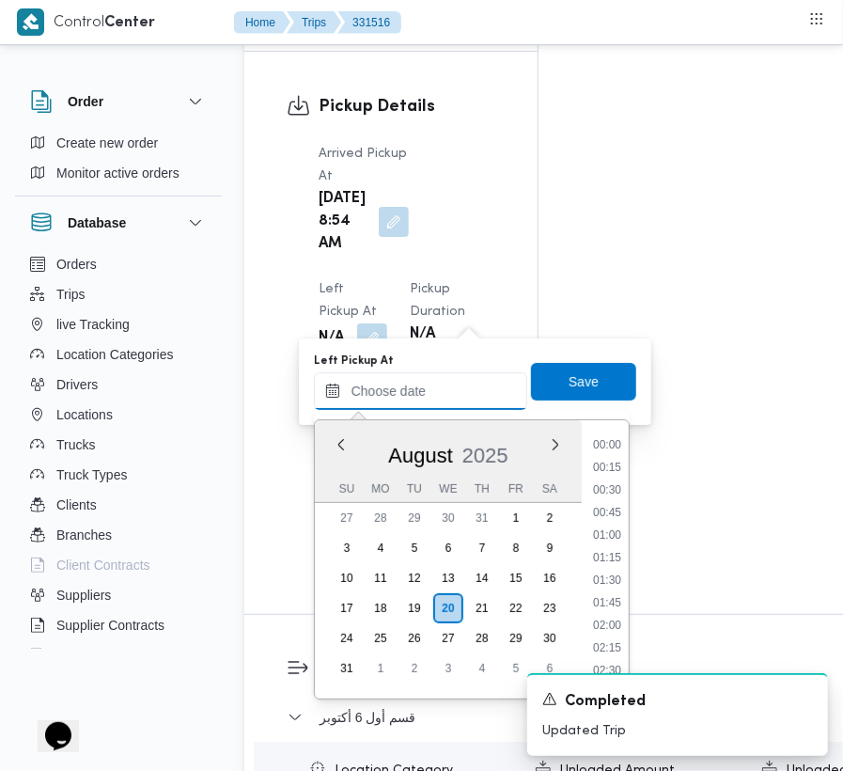
scroll to position [685, 0]
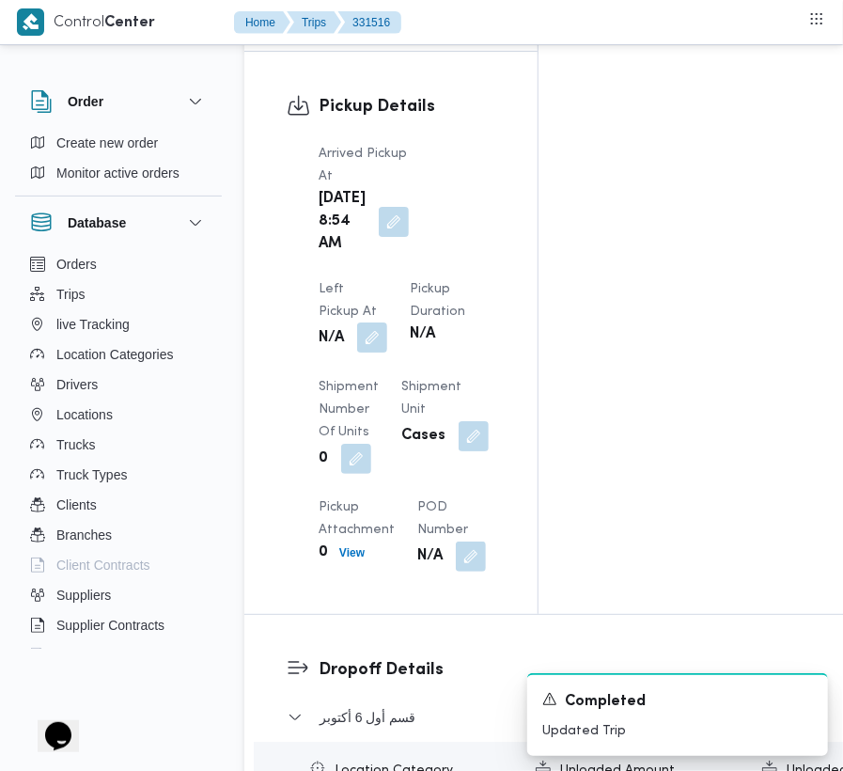
click at [387, 322] on button "button" at bounding box center [372, 337] width 30 height 30
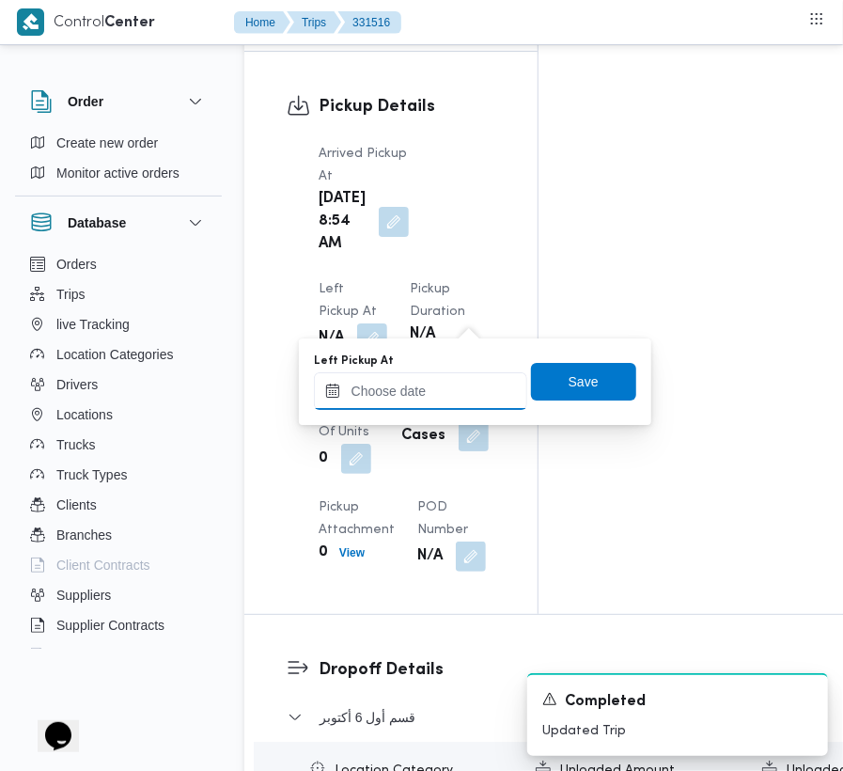
click at [470, 389] on input "Left Pickup At" at bounding box center [420, 391] width 213 height 38
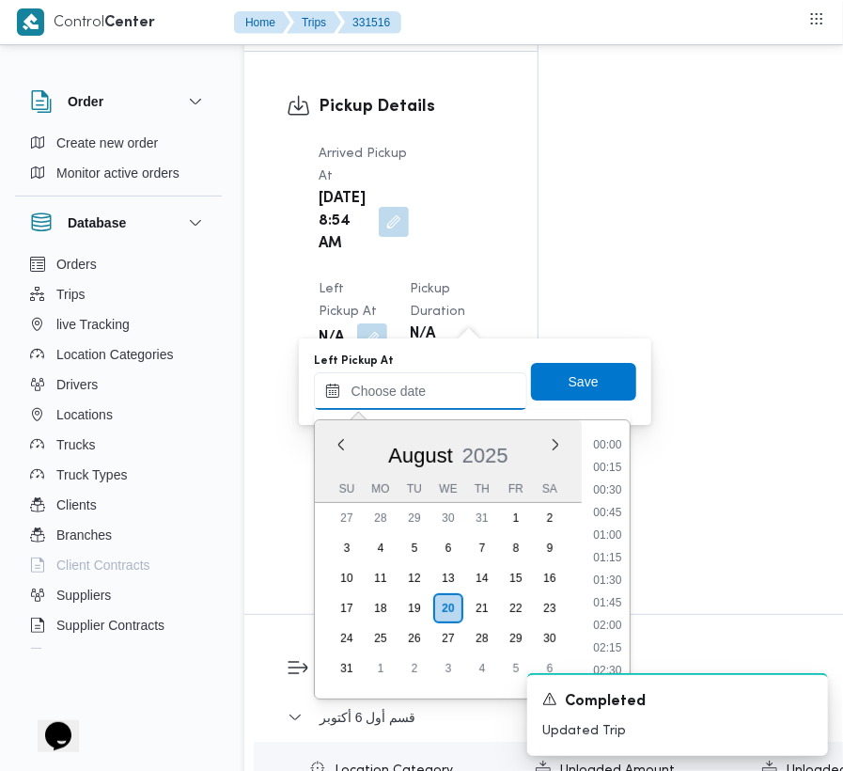
scroll to position [708, 0]
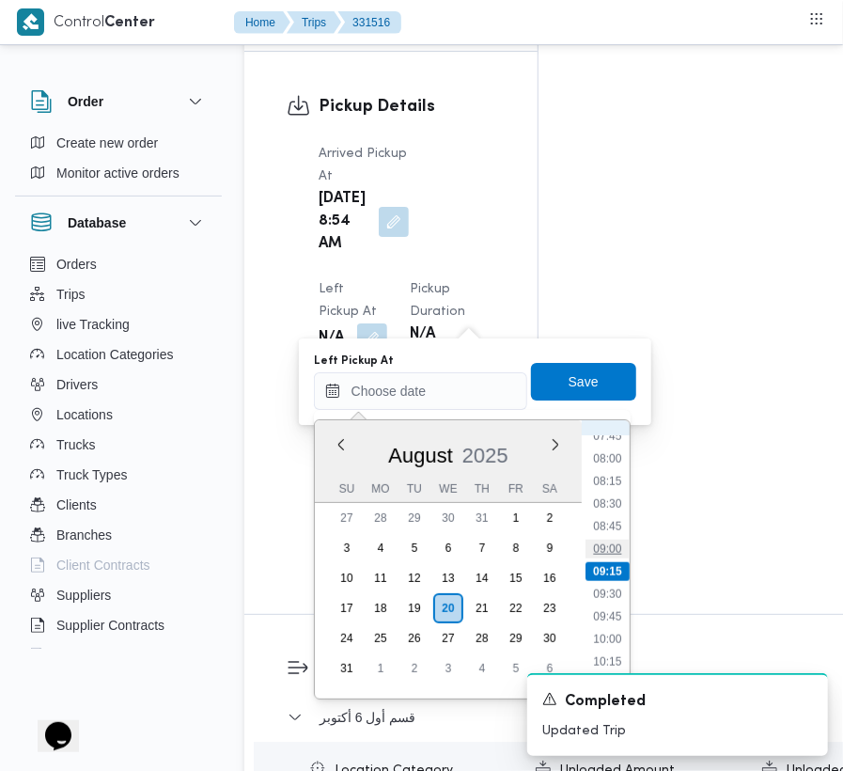
click at [605, 555] on li "09:00" at bounding box center [607, 548] width 43 height 19
type input "[DATE] 09:00"
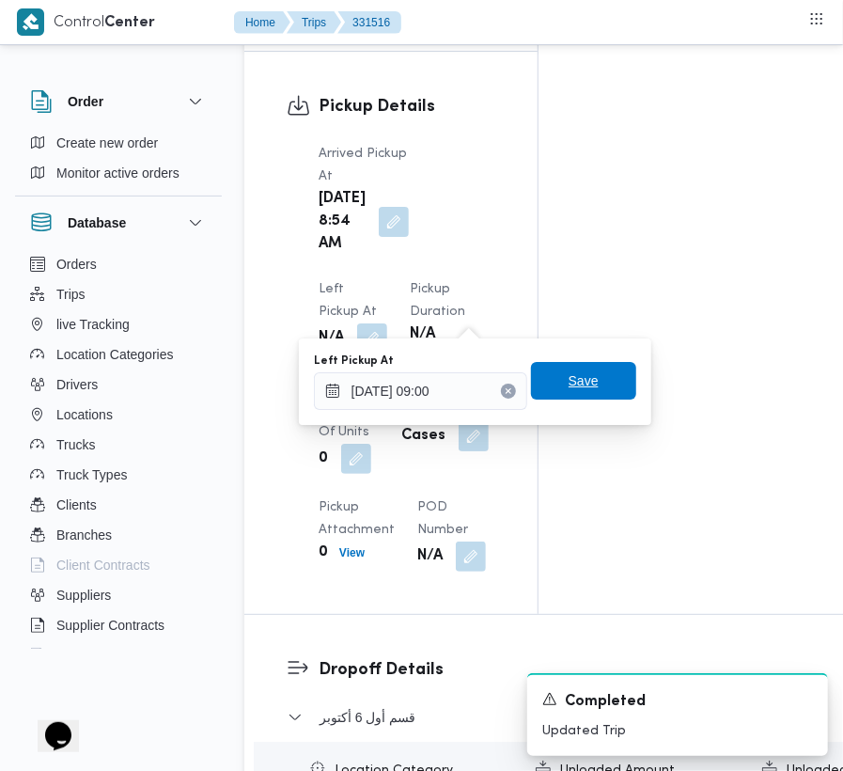
click at [591, 381] on span "Save" at bounding box center [583, 381] width 105 height 38
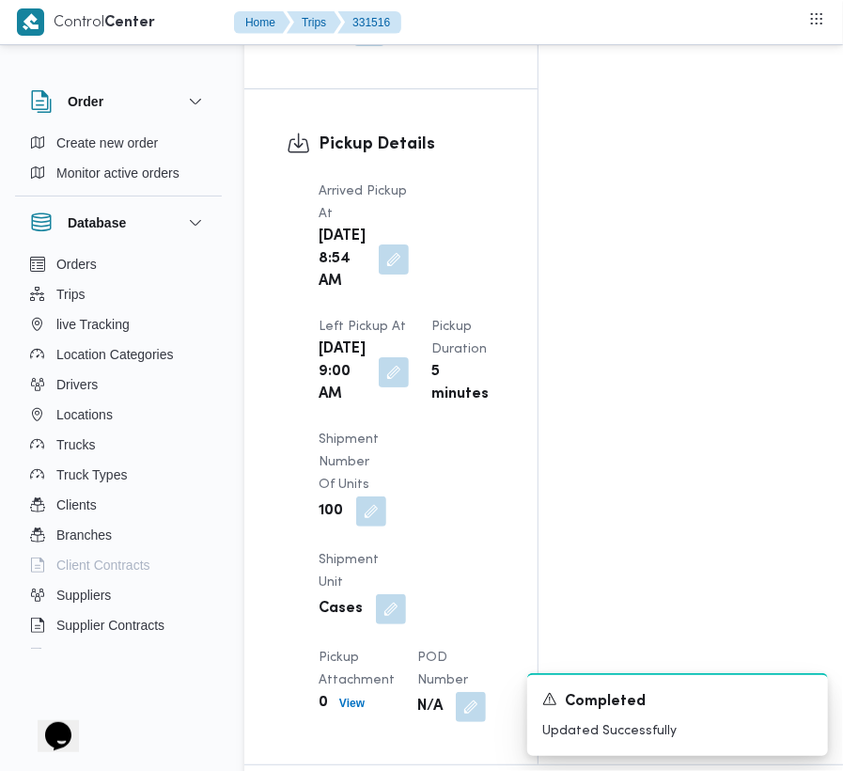
scroll to position [3055, 0]
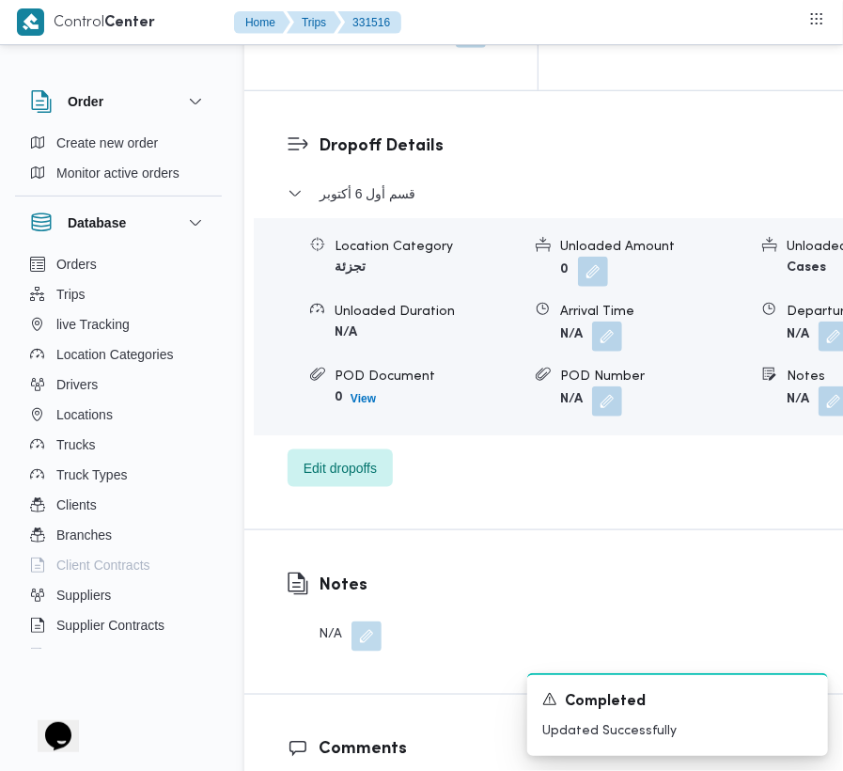
click at [361, 487] on div "قسم أول [DATE] Location Category تجزئة Unloaded Amount 0 Unloaded Unit Cases Un…" at bounding box center [614, 334] width 653 height 305
click at [357, 487] on div "قسم أول [DATE] Location Category تجزئة Unloaded Amount 0 Unloaded Unit Cases Un…" at bounding box center [614, 334] width 653 height 305
click at [342, 478] on span "Edit dropoffs" at bounding box center [340, 467] width 73 height 23
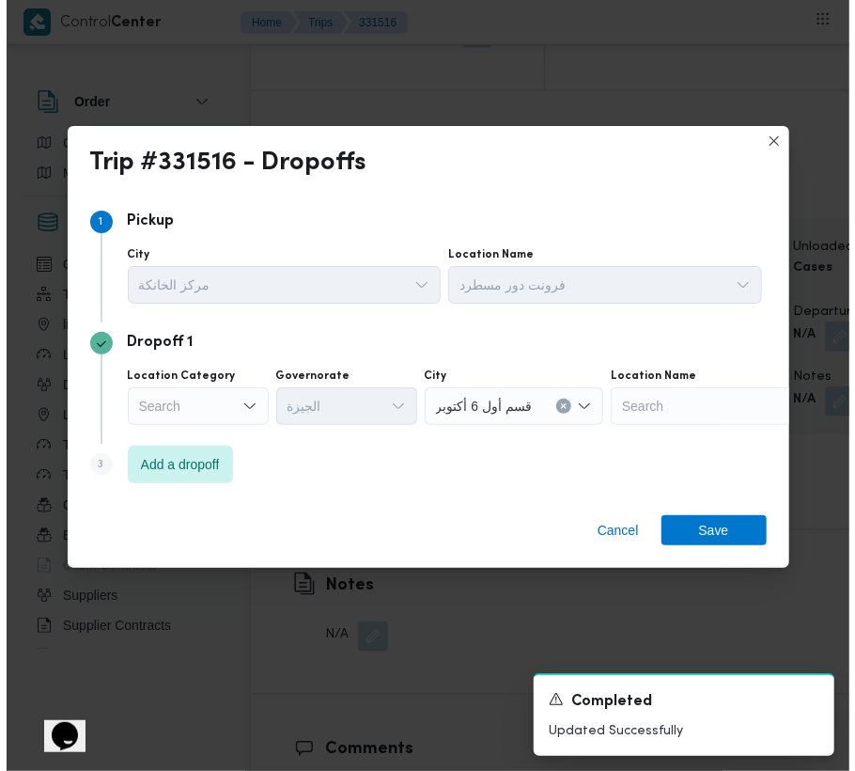
scroll to position [2949, 0]
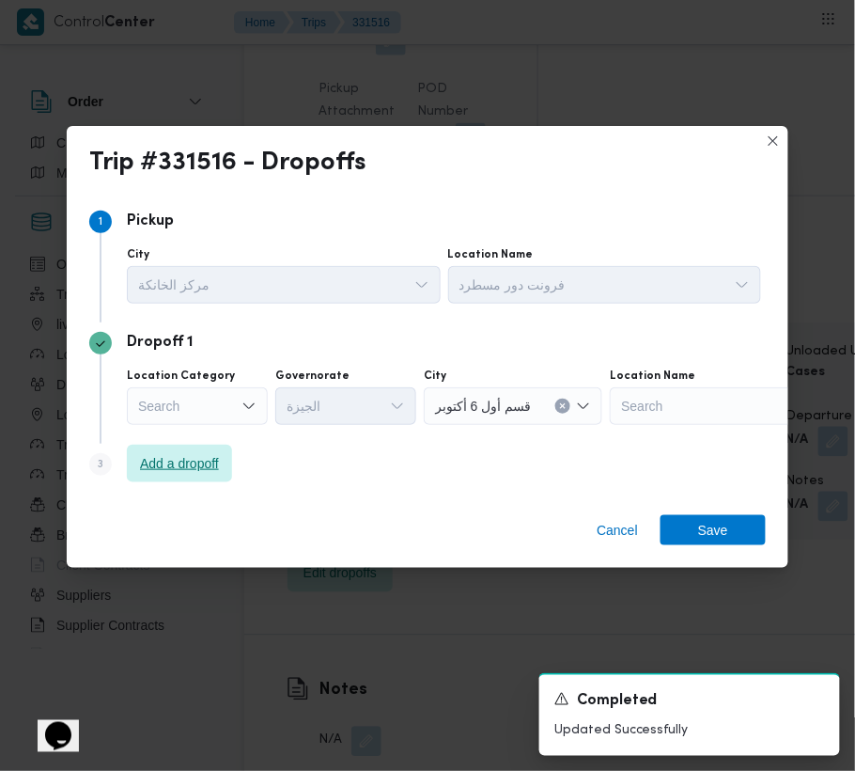
click at [194, 467] on span "Add a dropoff" at bounding box center [179, 463] width 79 height 23
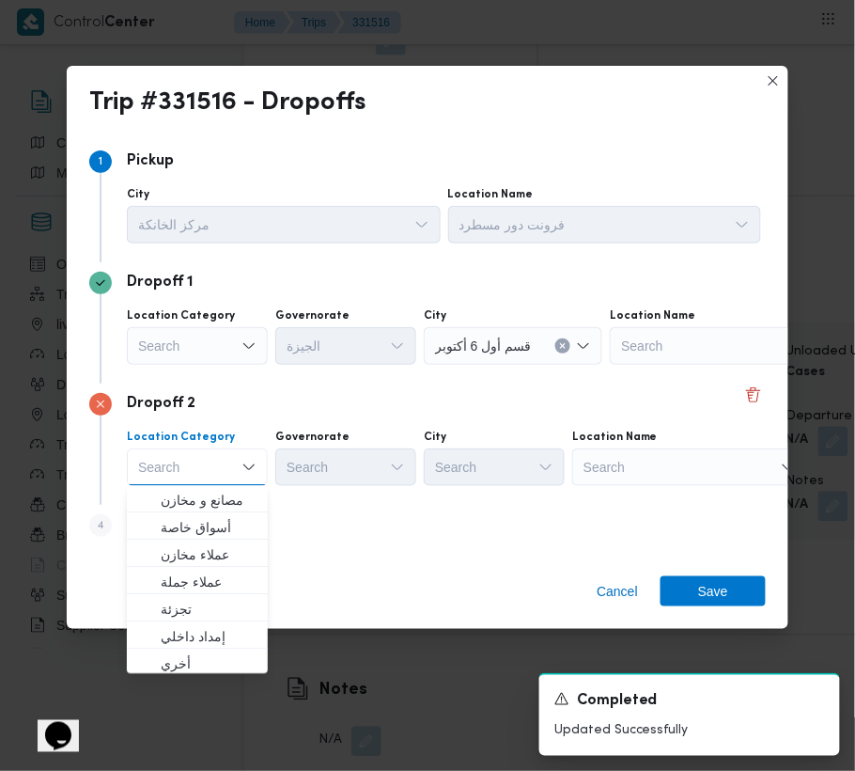
click at [647, 243] on div "Location Name Search" at bounding box center [605, 215] width 314 height 56
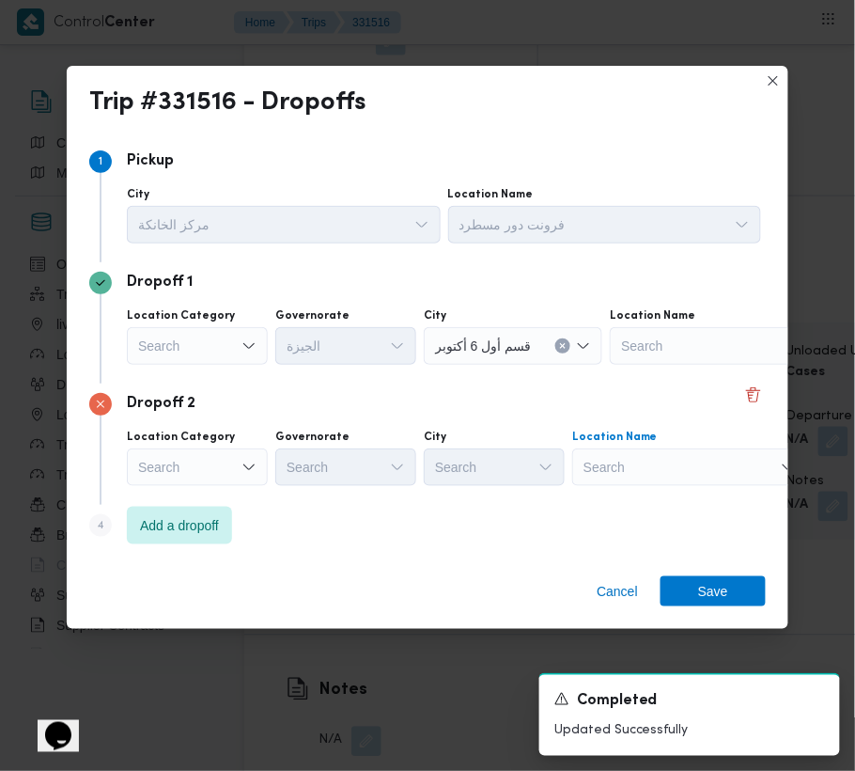
click at [669, 365] on div "Search" at bounding box center [727, 346] width 235 height 38
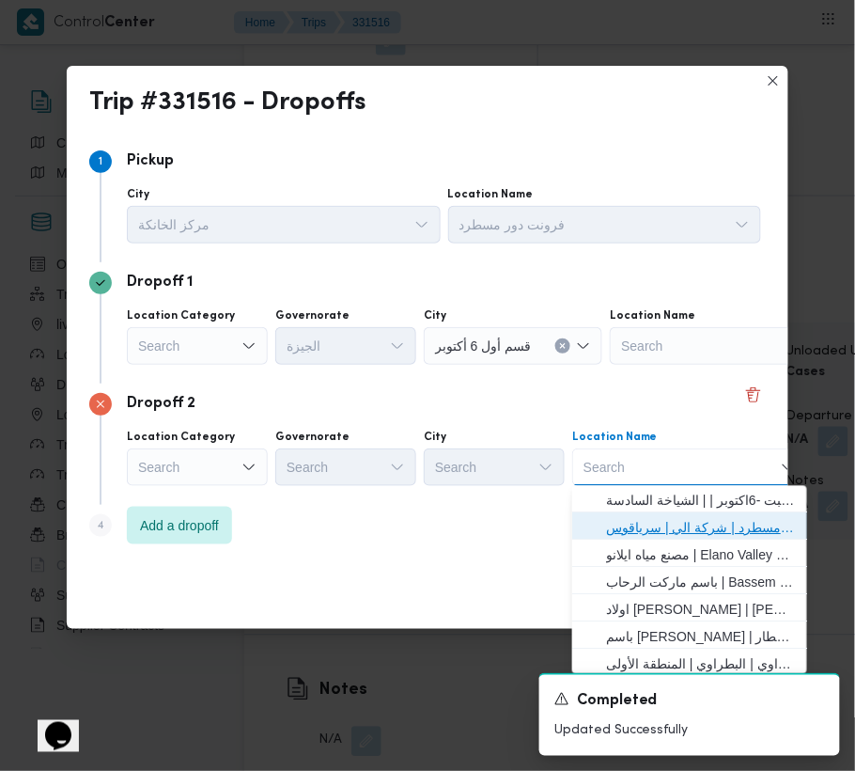
click at [678, 523] on span "فرونت دور مسطرد | شركة الي | سرياقوس" at bounding box center [701, 528] width 190 height 23
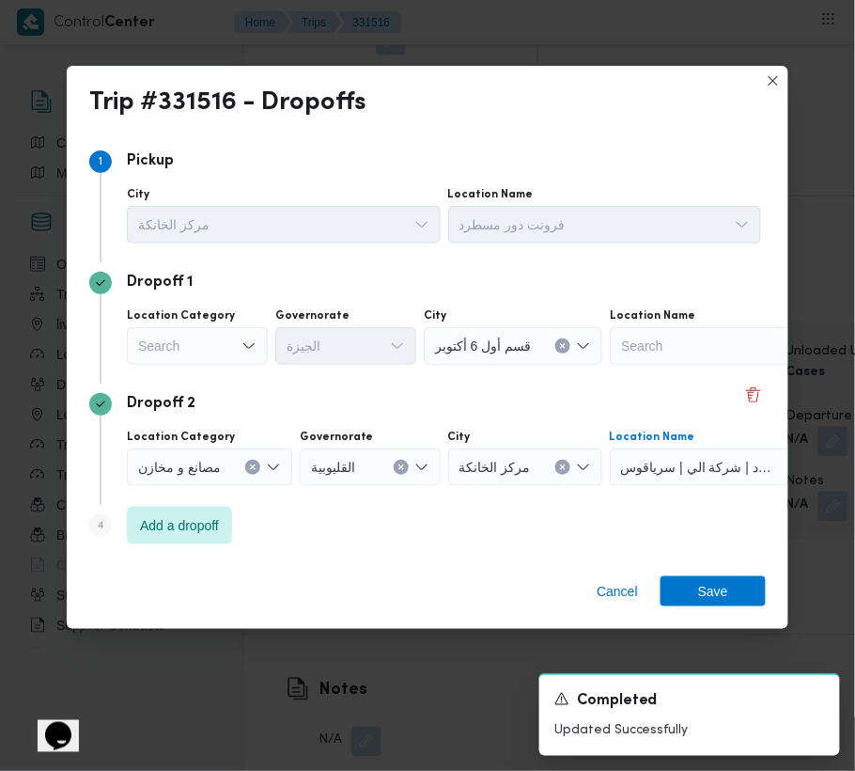
click at [189, 359] on div "Search" at bounding box center [197, 346] width 141 height 38
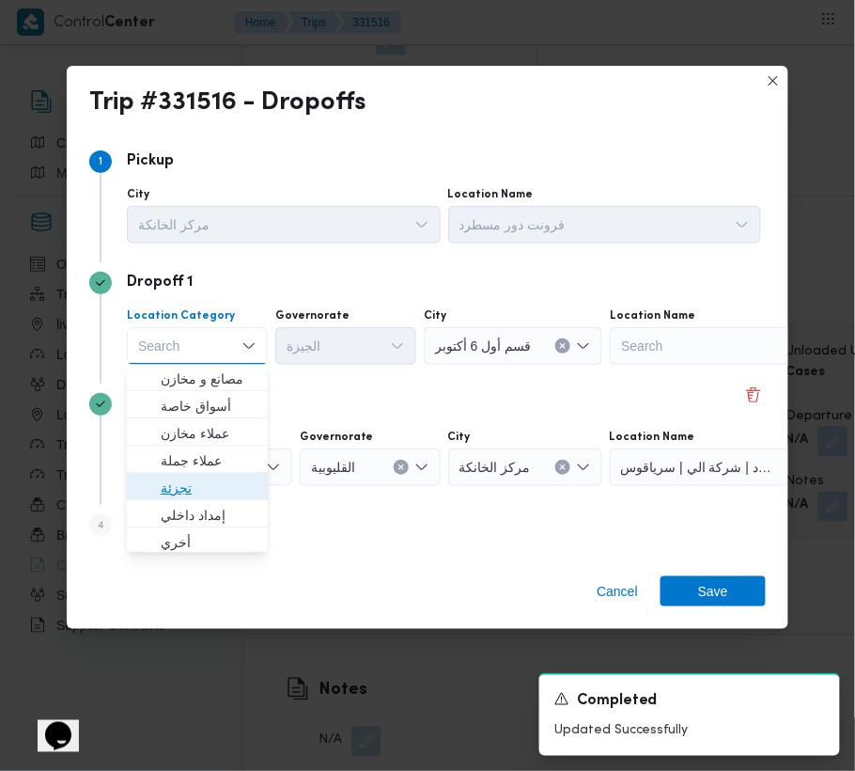
click at [207, 483] on span "تجزئة" at bounding box center [209, 488] width 96 height 23
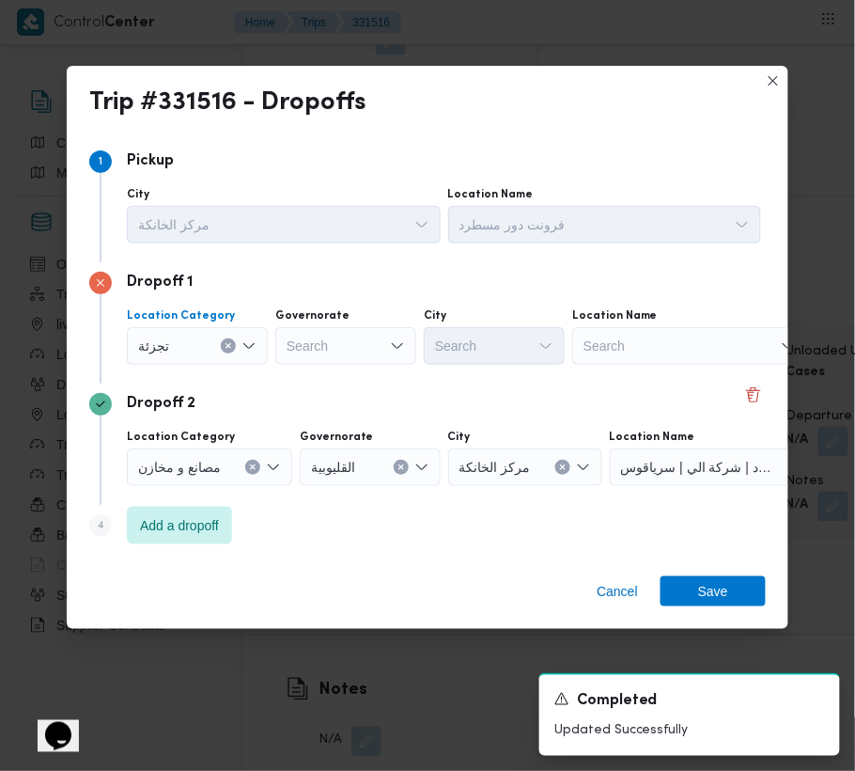
click at [329, 352] on div "Search" at bounding box center [345, 346] width 141 height 38
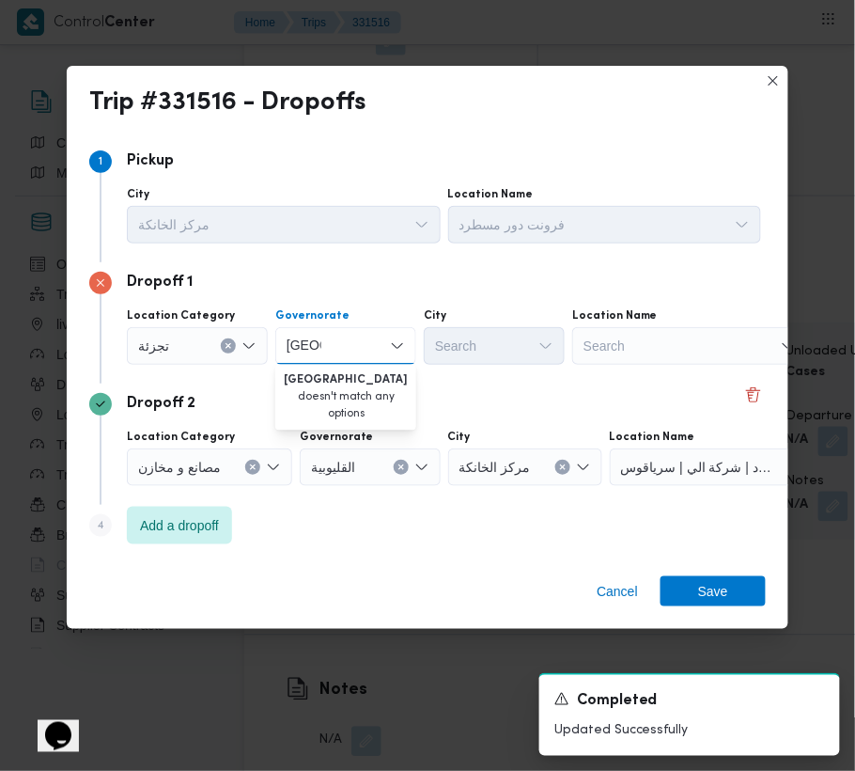
type input "[GEOGRAPHIC_DATA]"
click at [441, 243] on div "Search" at bounding box center [284, 225] width 314 height 38
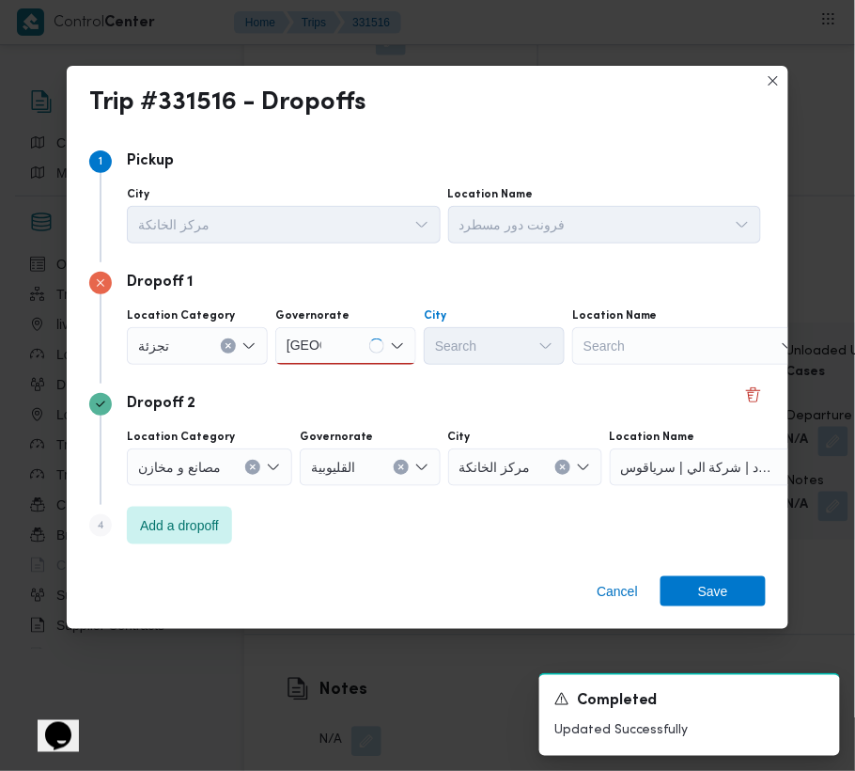
click at [357, 338] on div "[GEOGRAPHIC_DATA] [GEOGRAPHIC_DATA]" at bounding box center [345, 346] width 141 height 38
click at [325, 383] on span "ال[GEOGRAPHIC_DATA]" at bounding box center [357, 379] width 96 height 23
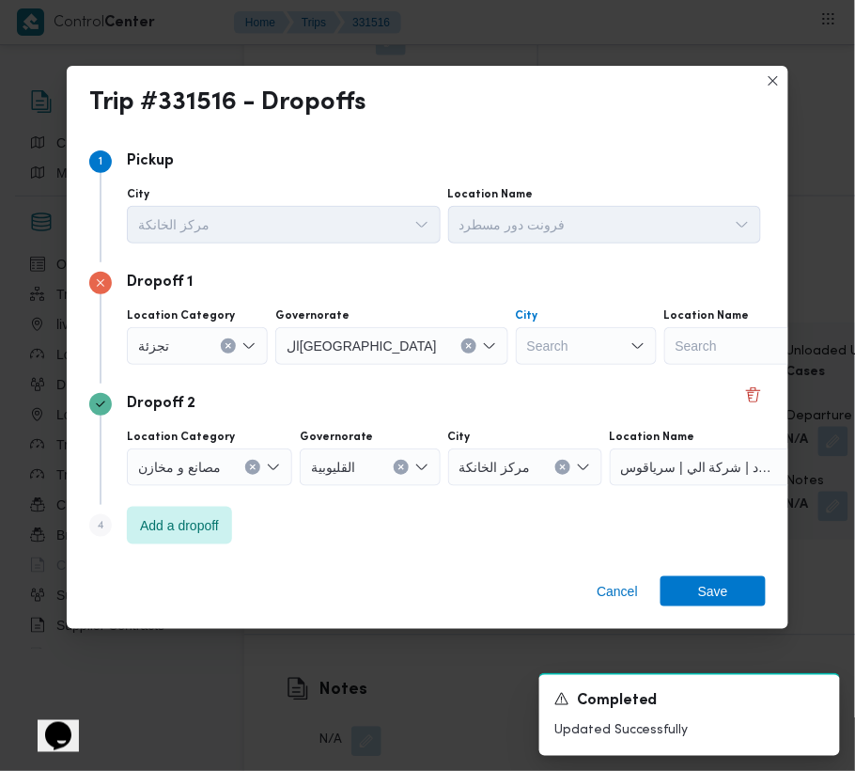
click at [516, 346] on div "Search" at bounding box center [586, 346] width 141 height 38
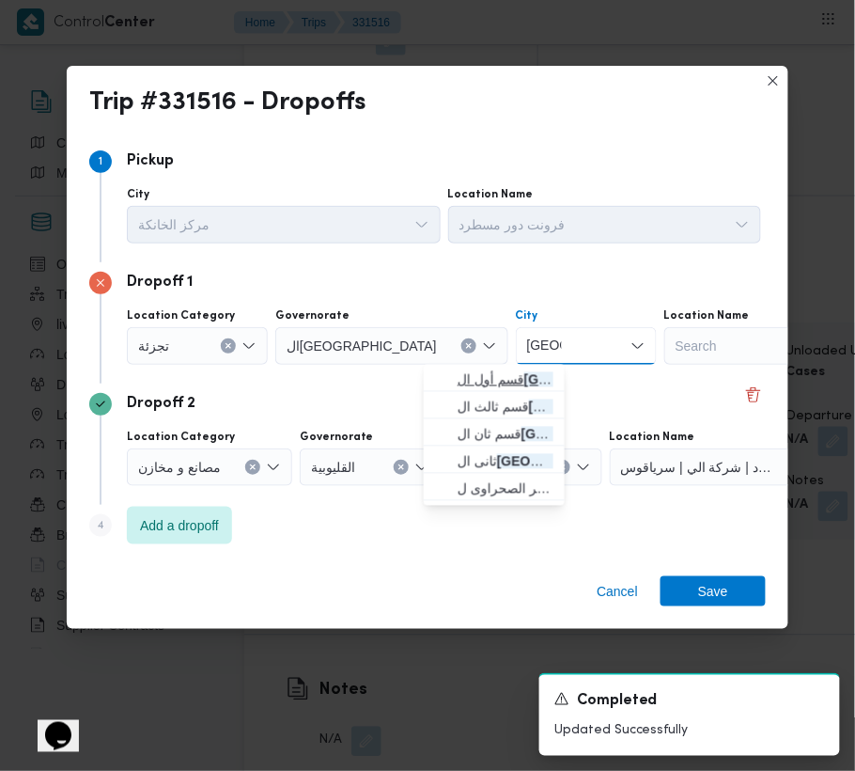
type input "[GEOGRAPHIC_DATA]"
click at [466, 373] on span "قسم أول ال قاهرة الجديدة" at bounding box center [506, 379] width 96 height 23
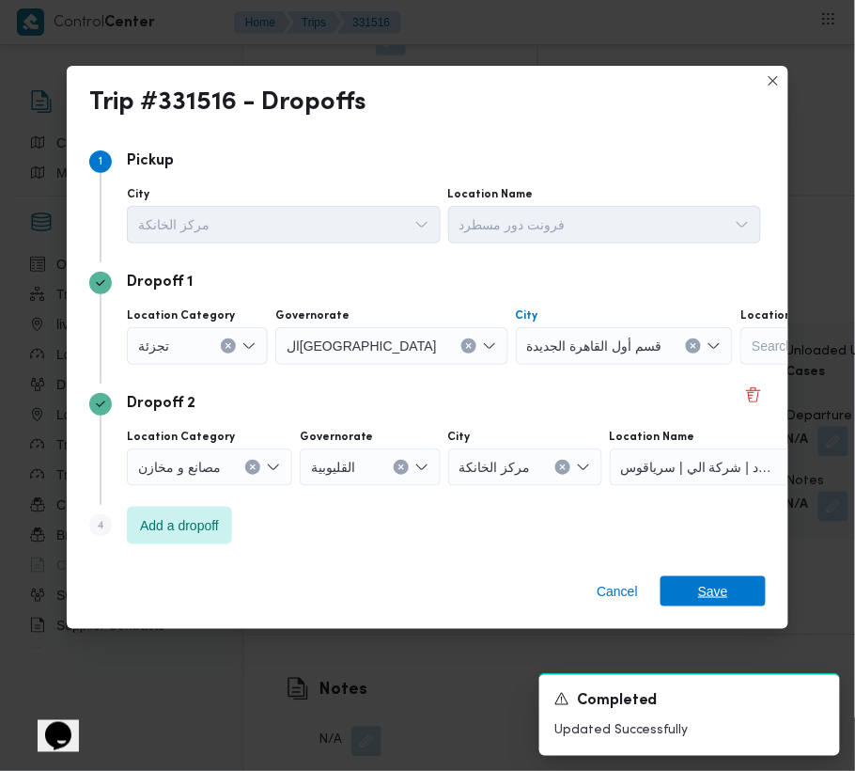
click at [703, 580] on span "Save" at bounding box center [713, 591] width 30 height 30
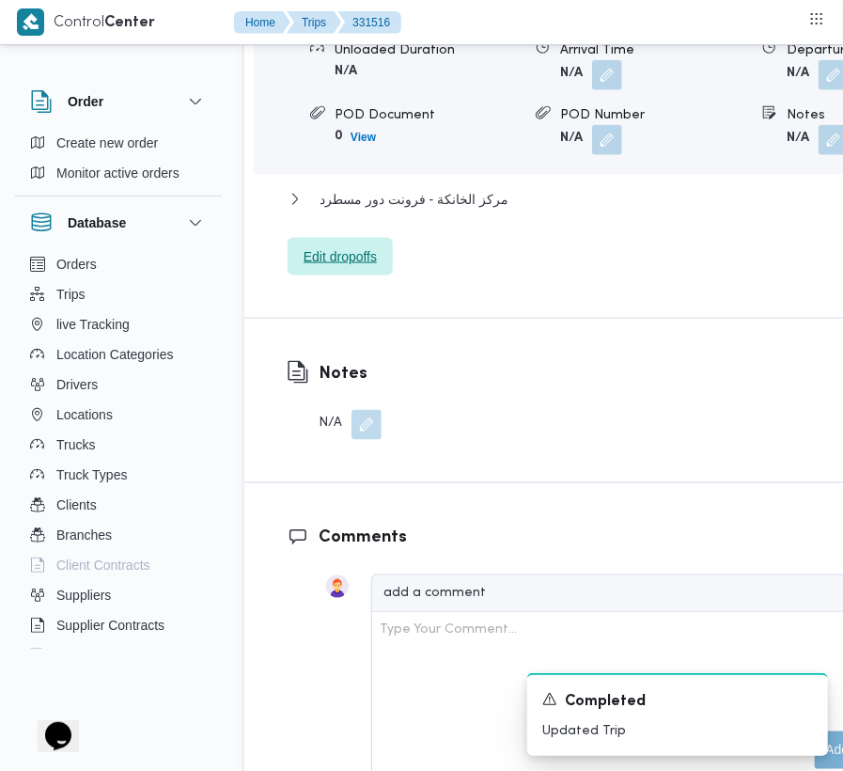
scroll to position [3400, 0]
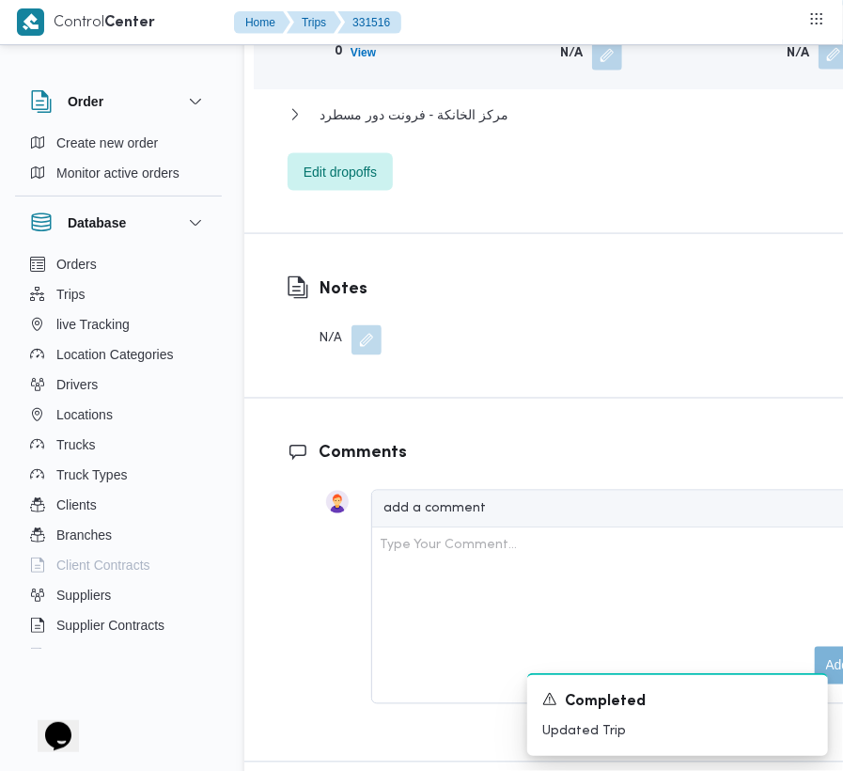
click at [819, 70] on button "button" at bounding box center [834, 54] width 30 height 30
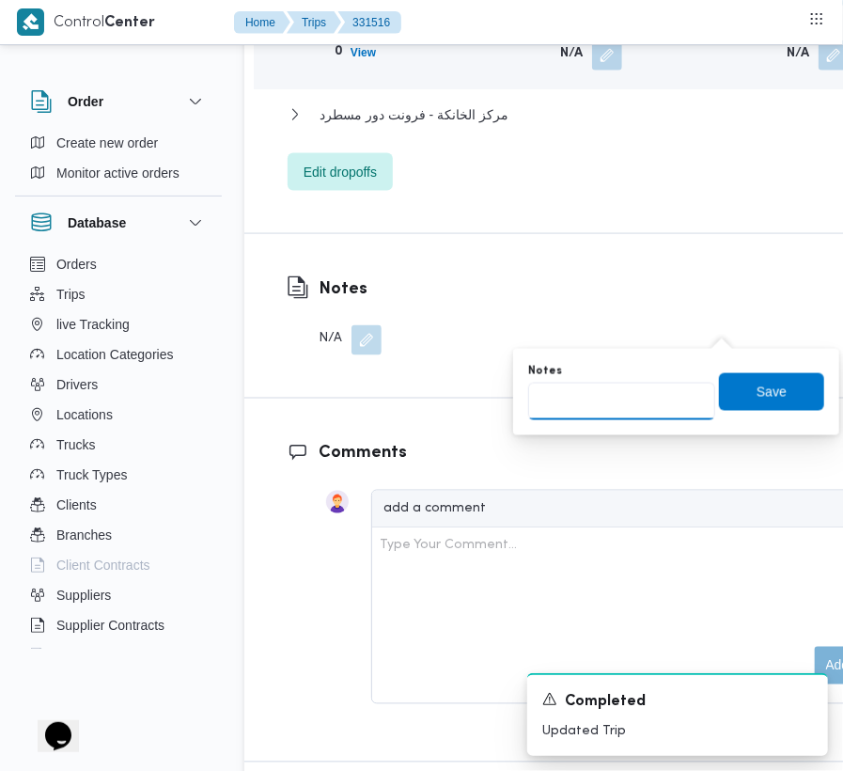
drag, startPoint x: 575, startPoint y: 415, endPoint x: 596, endPoint y: 410, distance: 21.4
click at [573, 417] on input "Notes" at bounding box center [621, 402] width 187 height 38
type input "تجمع"
click at [742, 391] on span "Save" at bounding box center [771, 391] width 105 height 38
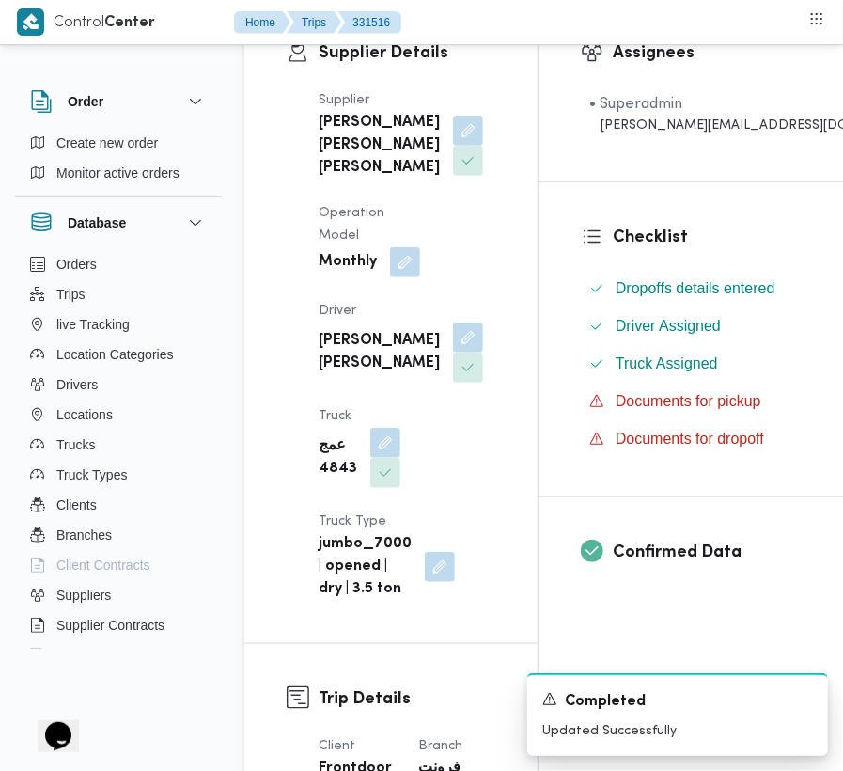
scroll to position [0, 0]
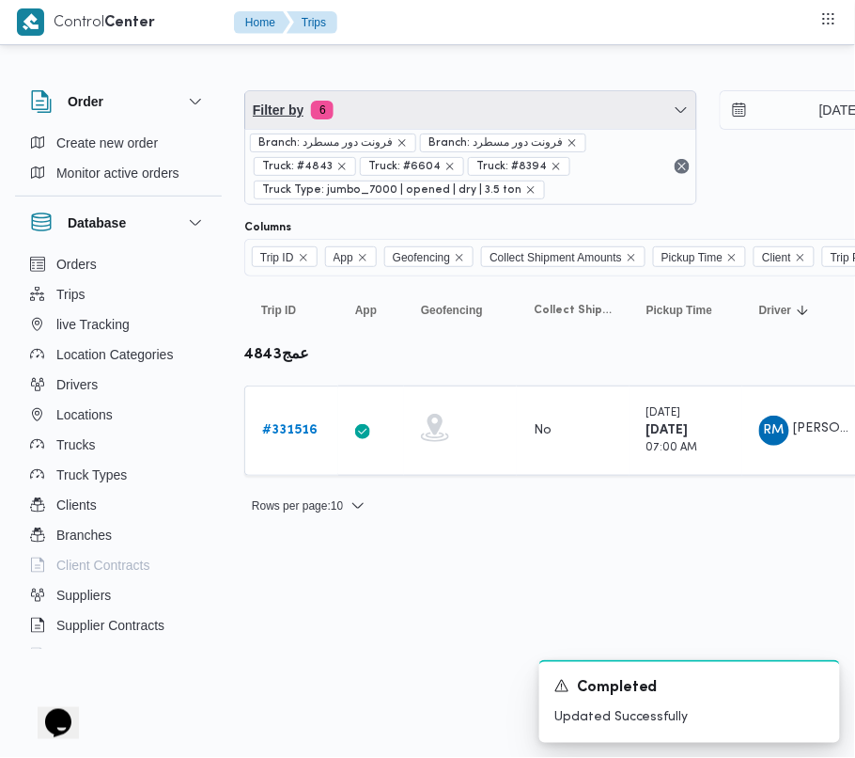
drag, startPoint x: 523, startPoint y: 99, endPoint x: 492, endPoint y: 117, distance: 36.3
click at [523, 99] on span "Filter by 6" at bounding box center [470, 110] width 451 height 38
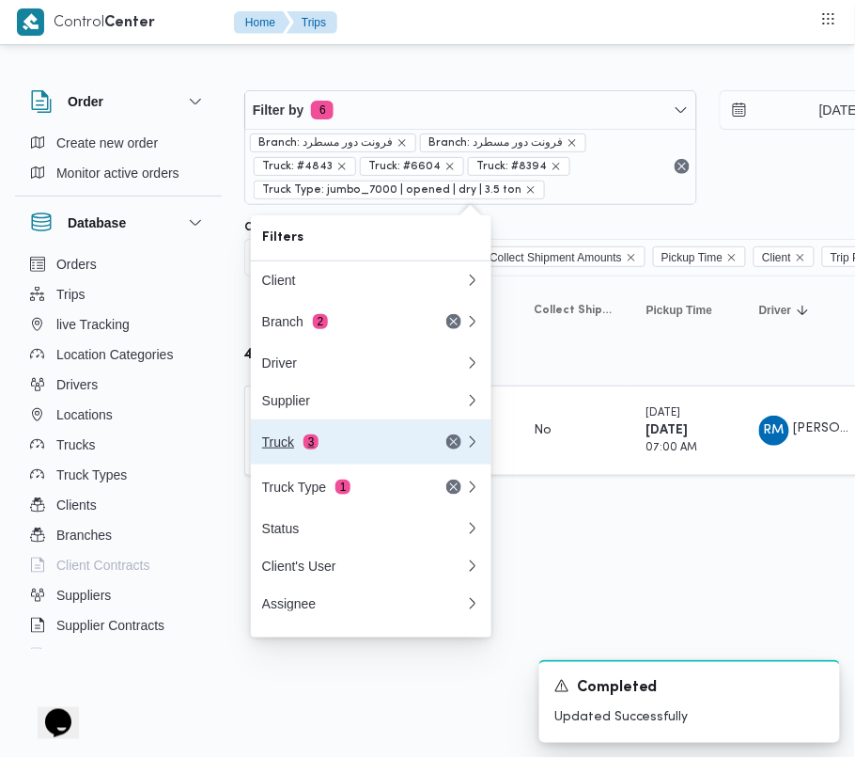
click at [293, 449] on div "Truck 3" at bounding box center [341, 441] width 158 height 15
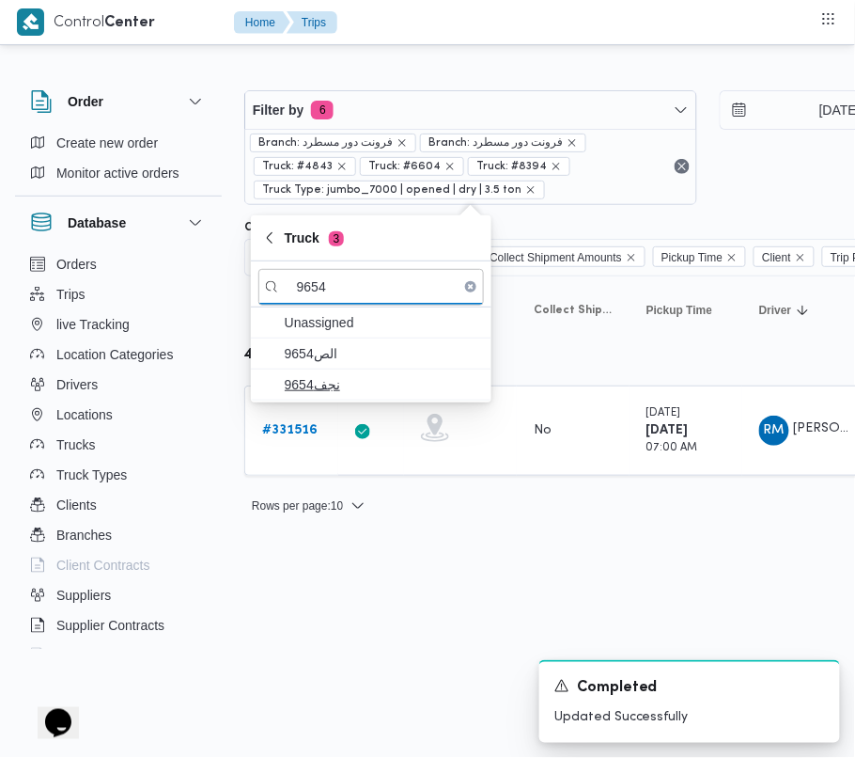
type input "9654"
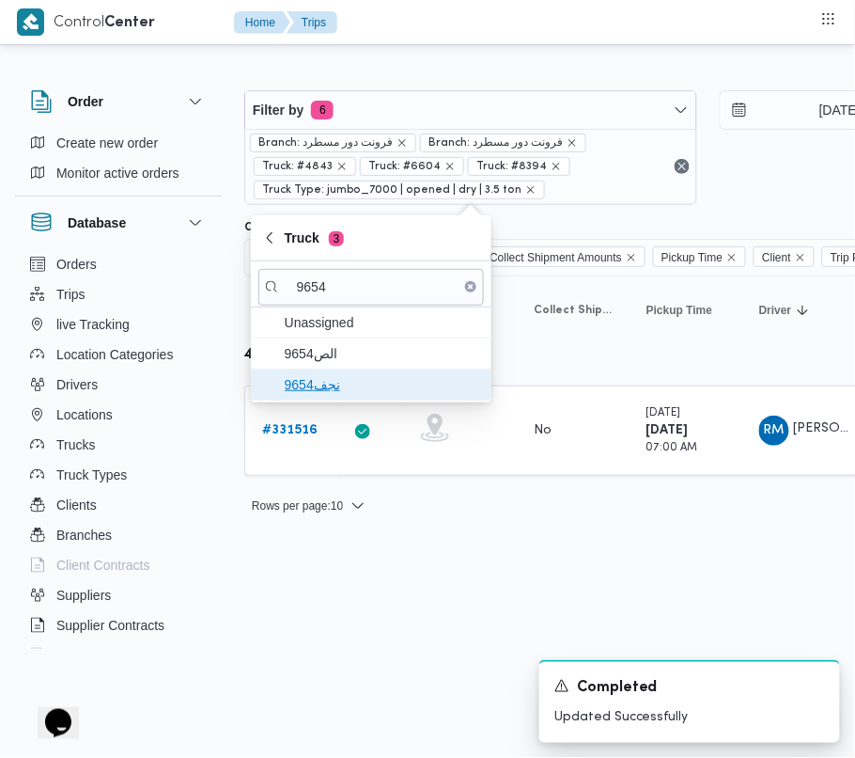
click at [317, 398] on span "نجف9654" at bounding box center [371, 384] width 226 height 30
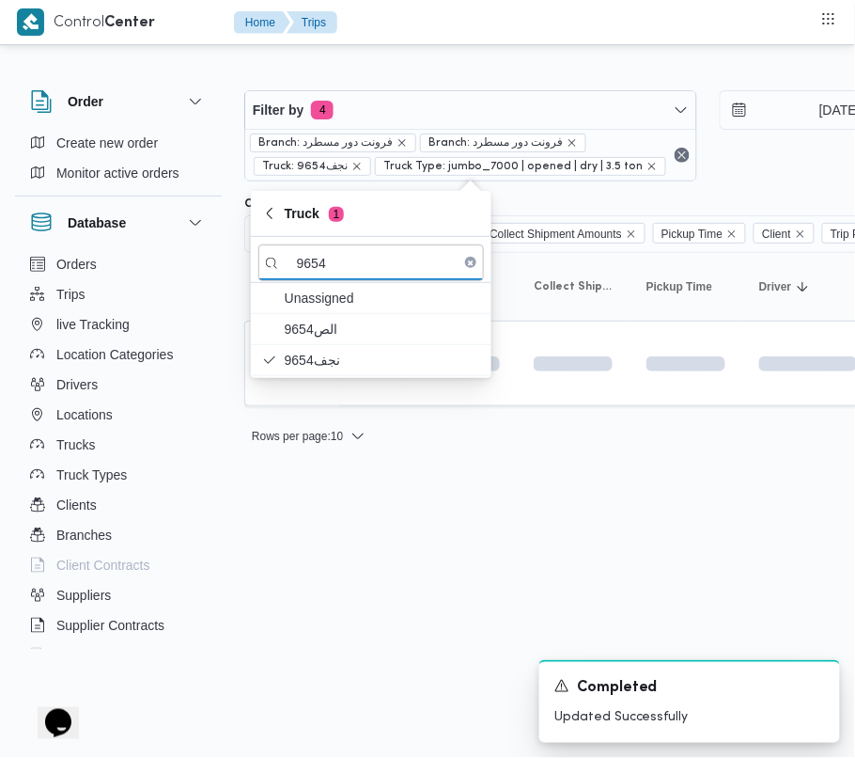
click at [282, 579] on html "Control Center Home Trips Order Create new order Monitor active orders Database…" at bounding box center [427, 379] width 855 height 758
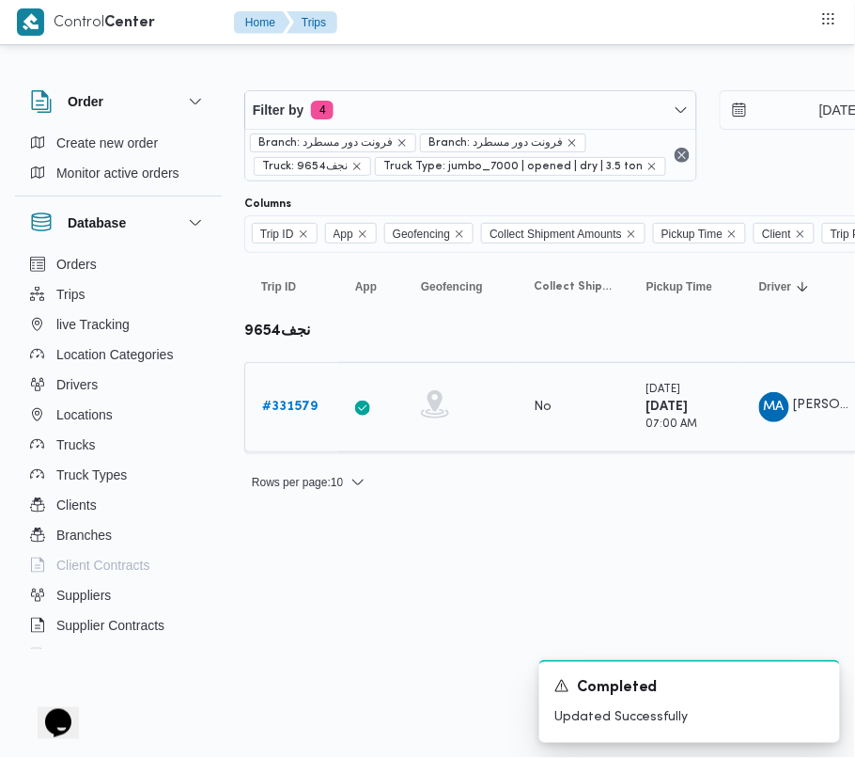
click at [302, 388] on div "# 331579" at bounding box center [292, 407] width 74 height 38
click at [288, 407] on b "# 331579" at bounding box center [289, 406] width 55 height 12
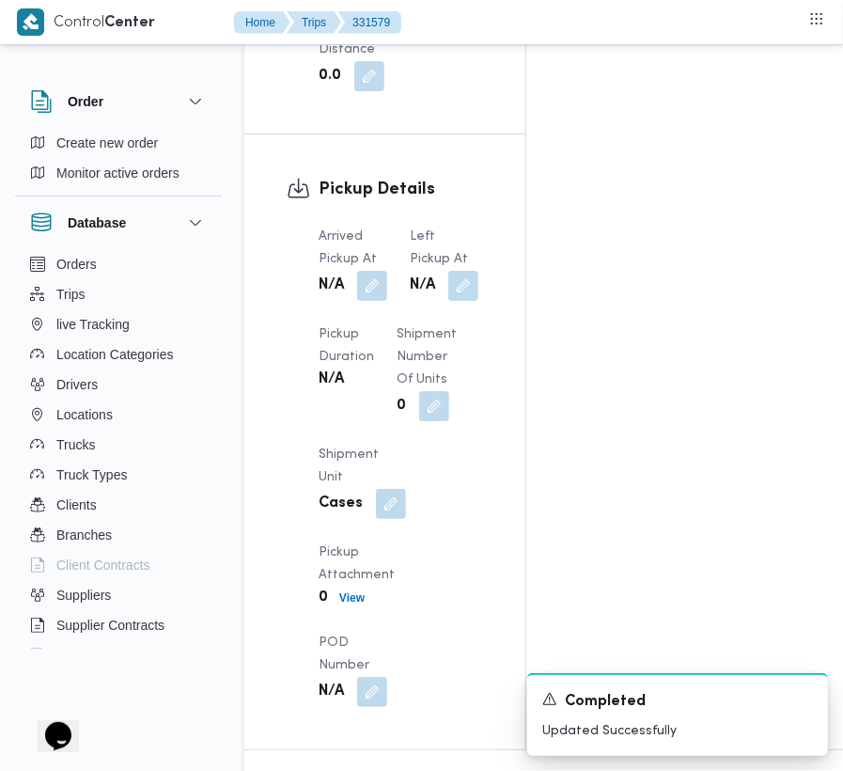
scroll to position [3174, 0]
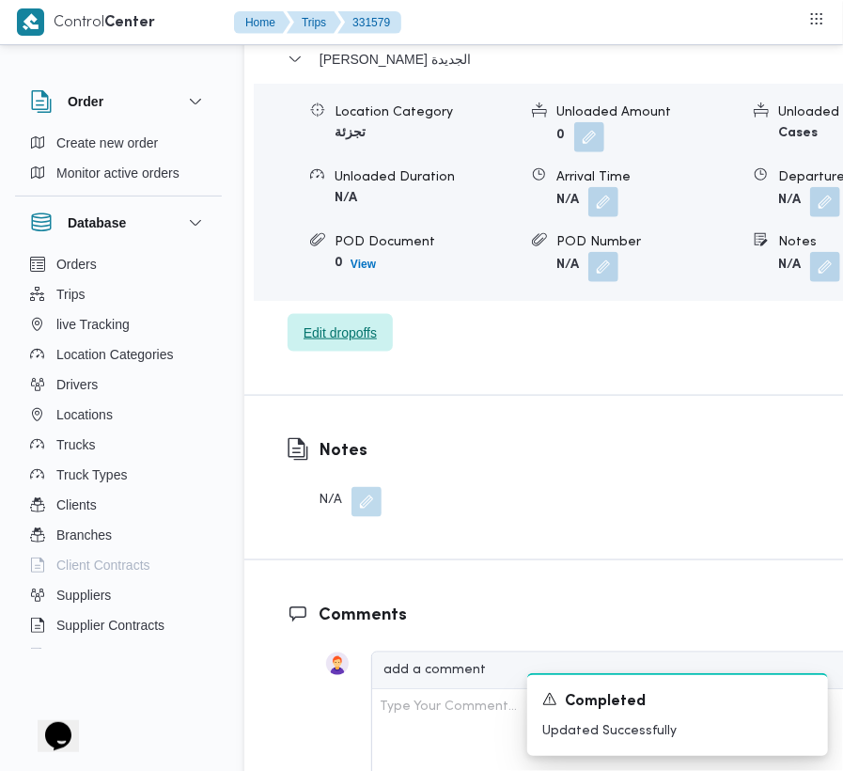
click at [336, 321] on span "Edit dropoffs" at bounding box center [340, 332] width 73 height 23
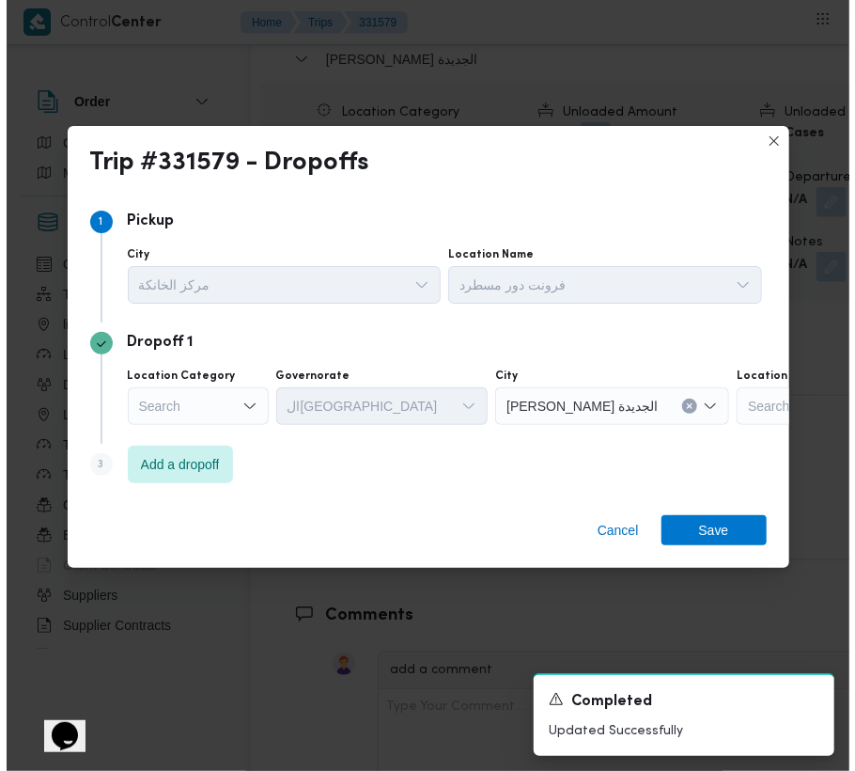
scroll to position [3099, 0]
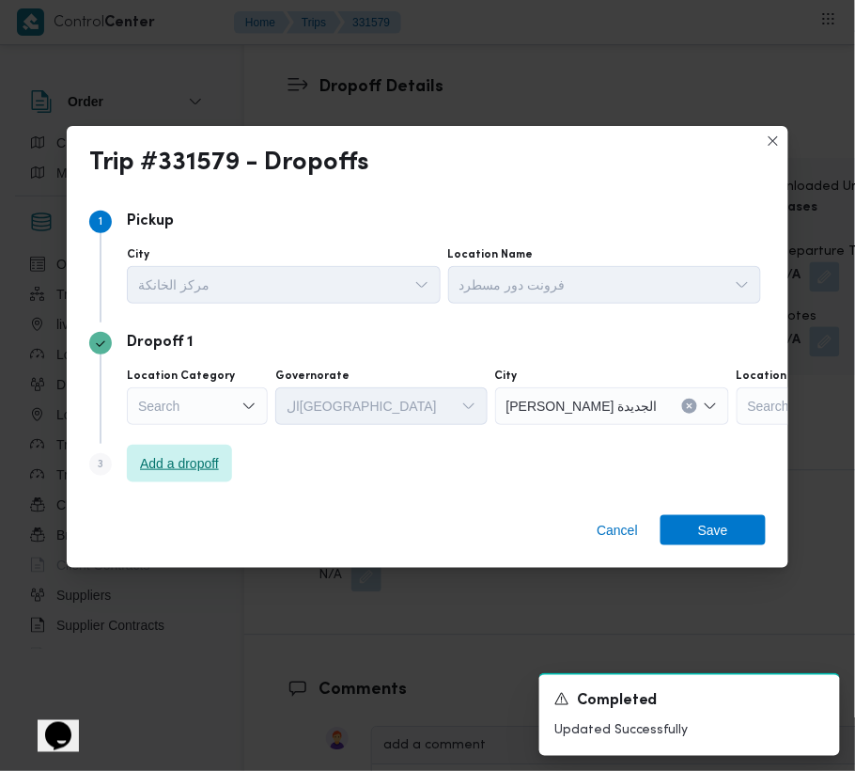
click at [194, 453] on span "Add a dropoff" at bounding box center [179, 463] width 79 height 23
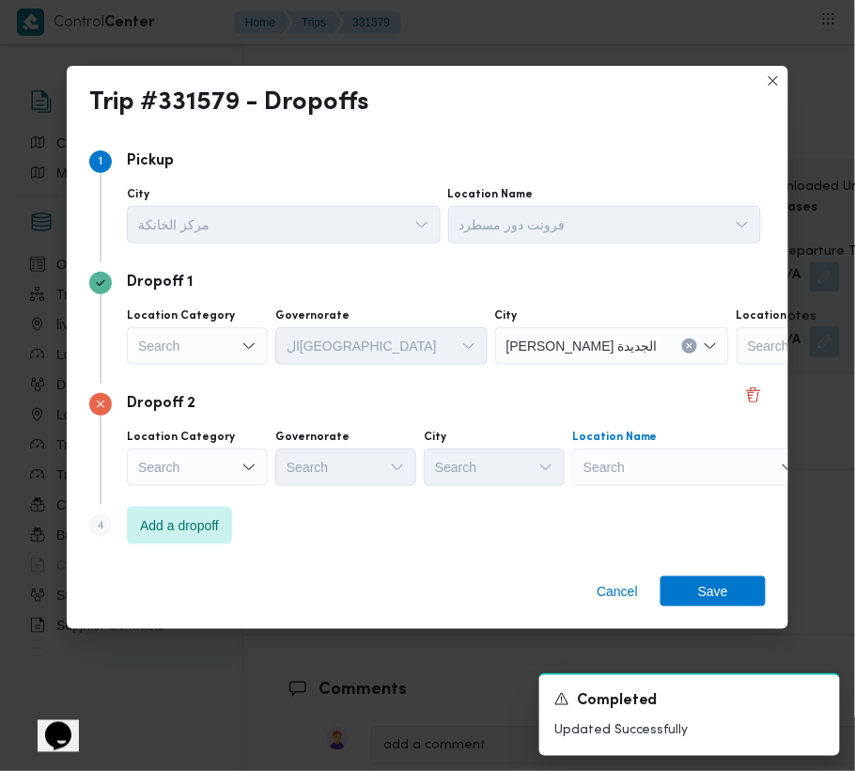
click at [737, 365] on div "Search" at bounding box center [854, 346] width 235 height 38
click at [233, 353] on div "Search" at bounding box center [197, 346] width 141 height 38
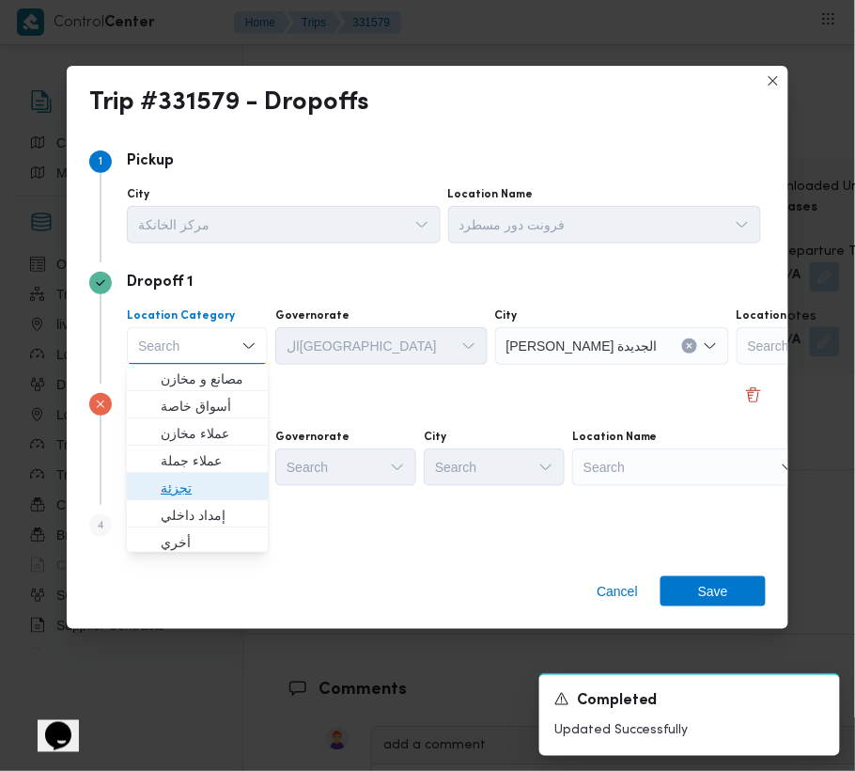
click at [216, 482] on span "تجزئة" at bounding box center [209, 488] width 96 height 23
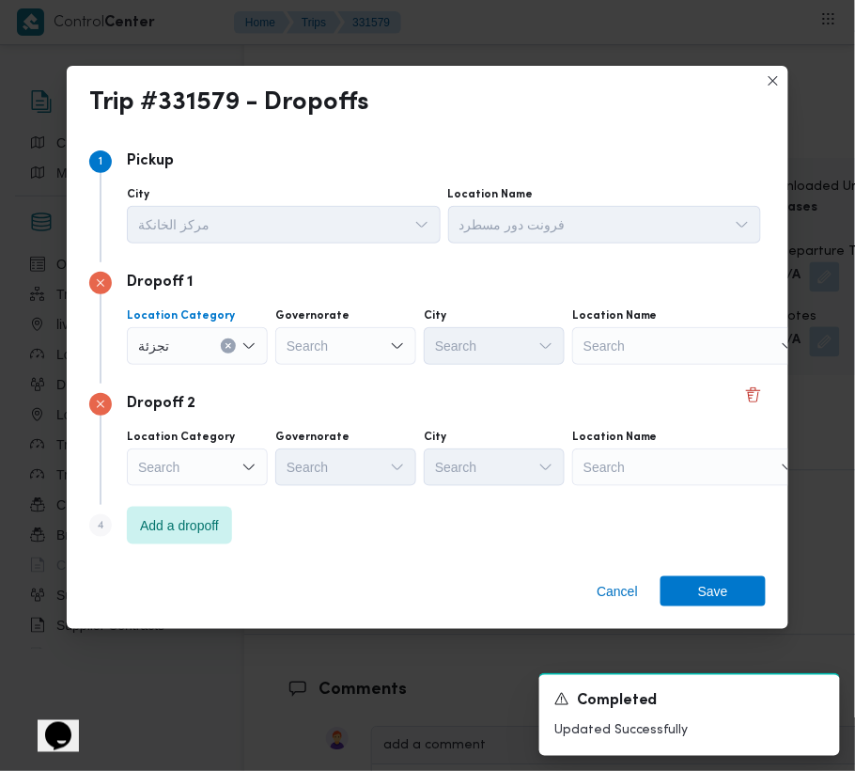
click at [647, 365] on div "Search" at bounding box center [689, 346] width 235 height 38
click at [388, 346] on div "Search" at bounding box center [345, 346] width 141 height 38
type input "جيزة"
click at [328, 331] on div "جيزة جيزة" at bounding box center [345, 346] width 141 height 38
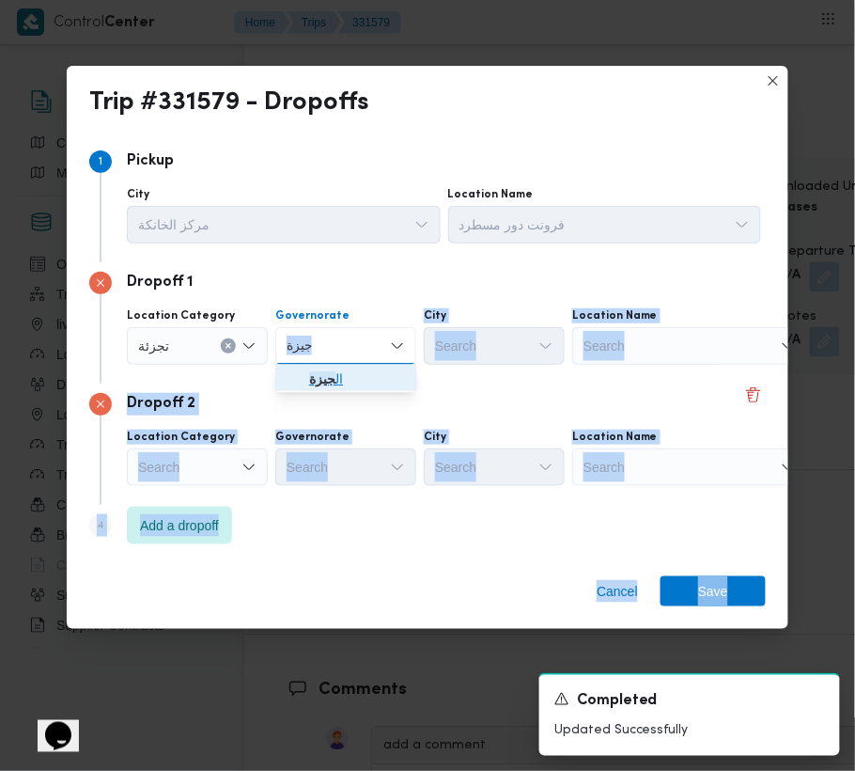
click at [346, 374] on span "ال جيزة" at bounding box center [357, 379] width 96 height 23
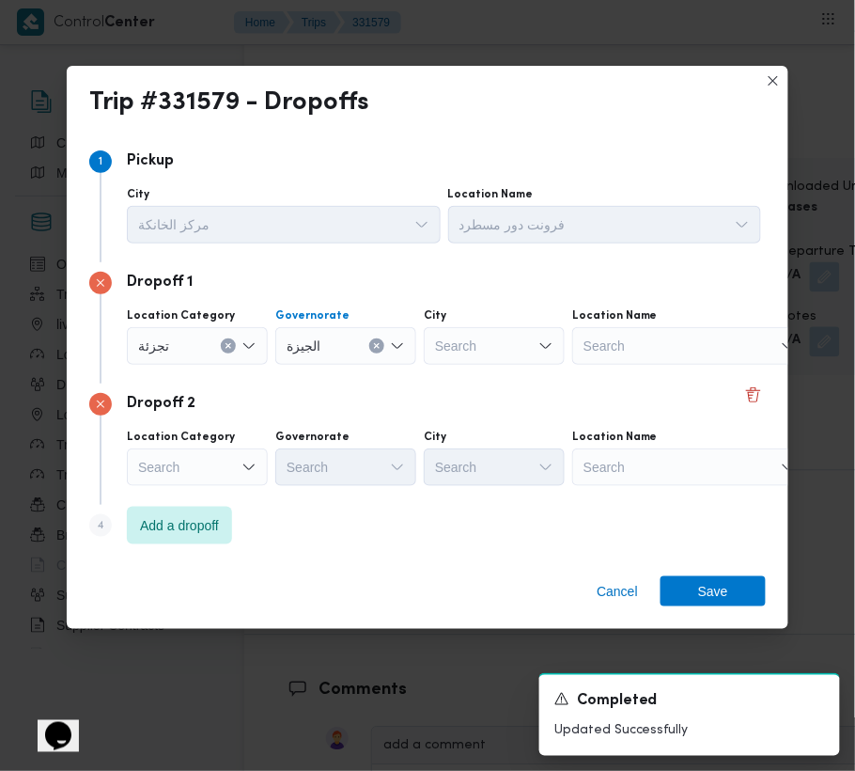
drag, startPoint x: 502, startPoint y: 312, endPoint x: 504, endPoint y: 329, distance: 17.0
click at [441, 202] on div "City" at bounding box center [284, 194] width 314 height 15
click at [504, 331] on div "Search" at bounding box center [494, 346] width 141 height 38
type input "الهرم"
drag, startPoint x: 492, startPoint y: 336, endPoint x: 491, endPoint y: 346, distance: 9.6
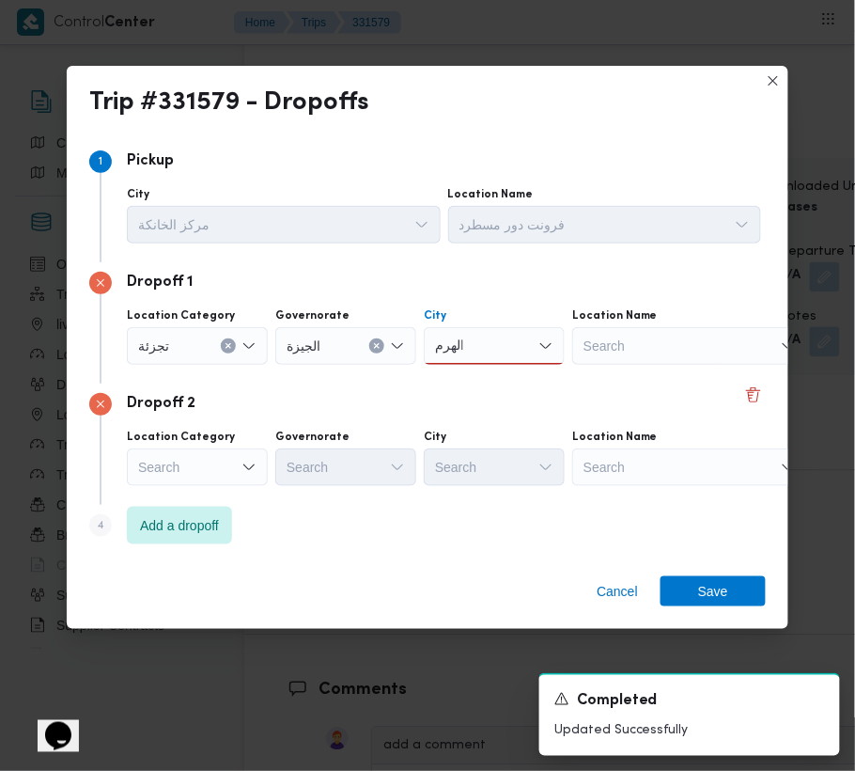
click at [492, 339] on div "الهرم الهرم" at bounding box center [494, 346] width 141 height 38
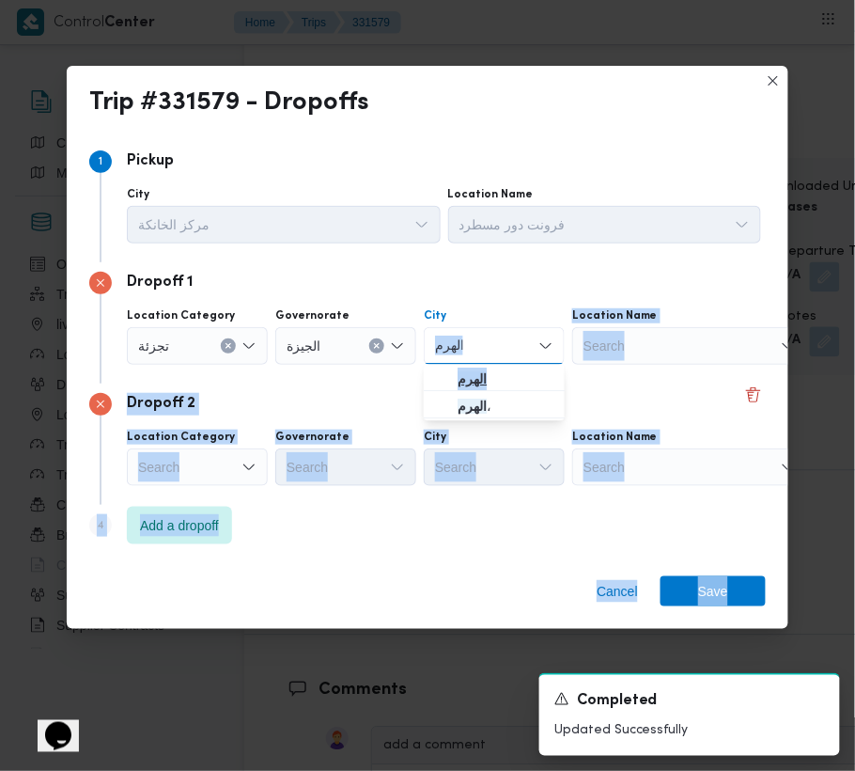
click at [502, 373] on span "الهرم" at bounding box center [506, 379] width 96 height 23
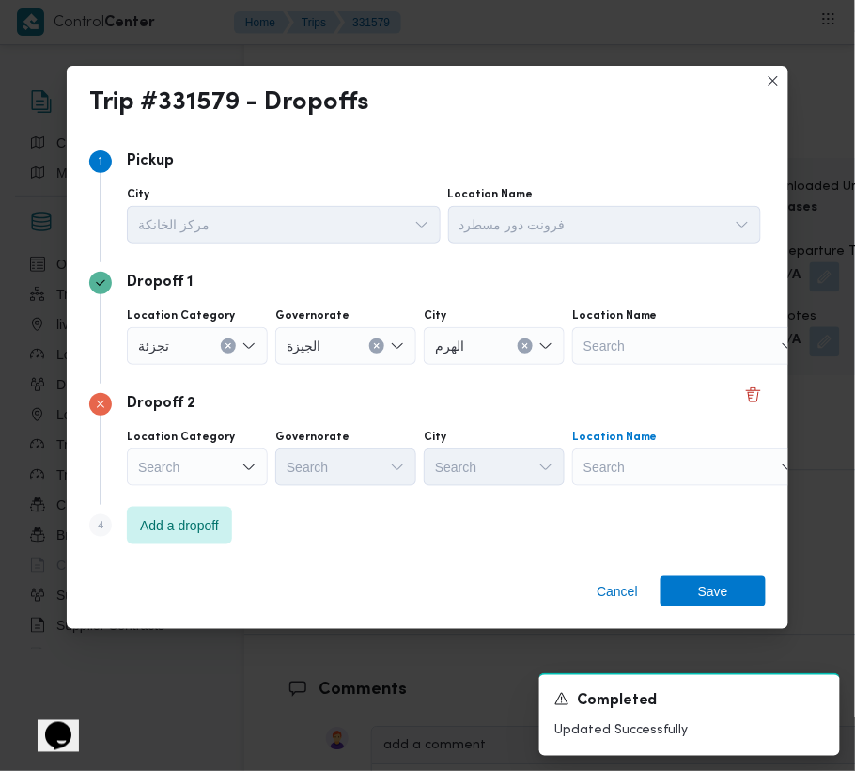
drag, startPoint x: 621, startPoint y: 462, endPoint x: 630, endPoint y: 470, distance: 11.3
click at [629, 365] on div "Search" at bounding box center [689, 346] width 235 height 38
click at [256, 466] on icon "Open list of options" at bounding box center [249, 467] width 15 height 15
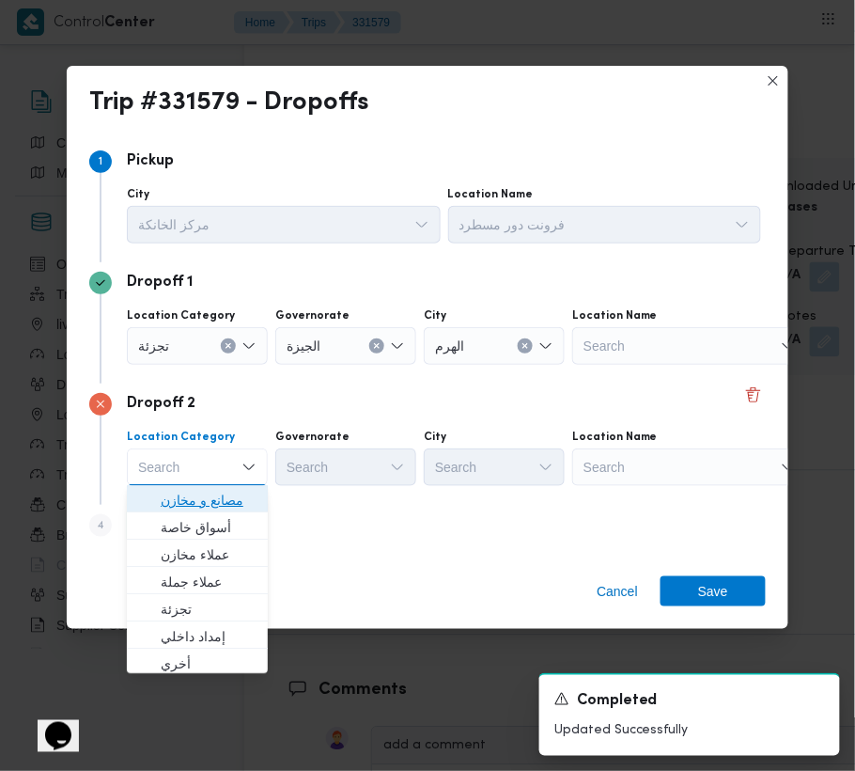
click at [235, 496] on span "مصانع و مخازن" at bounding box center [209, 501] width 96 height 23
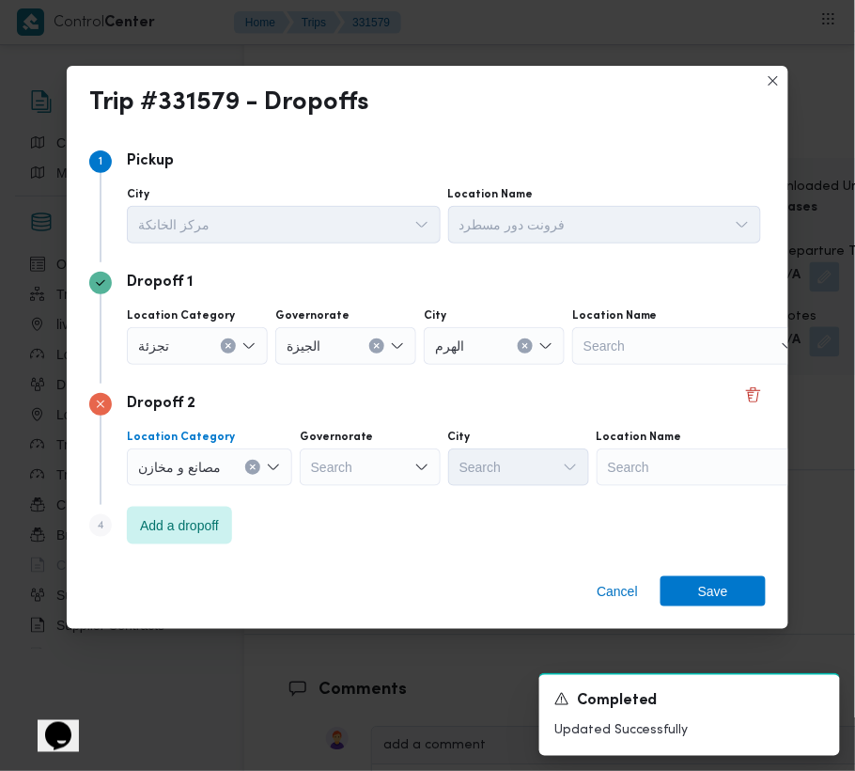
drag, startPoint x: 654, startPoint y: 444, endPoint x: 656, endPoint y: 457, distance: 13.3
click at [654, 243] on div "Location Name Search" at bounding box center [605, 215] width 314 height 56
click at [658, 365] on div "Search" at bounding box center [689, 346] width 235 height 38
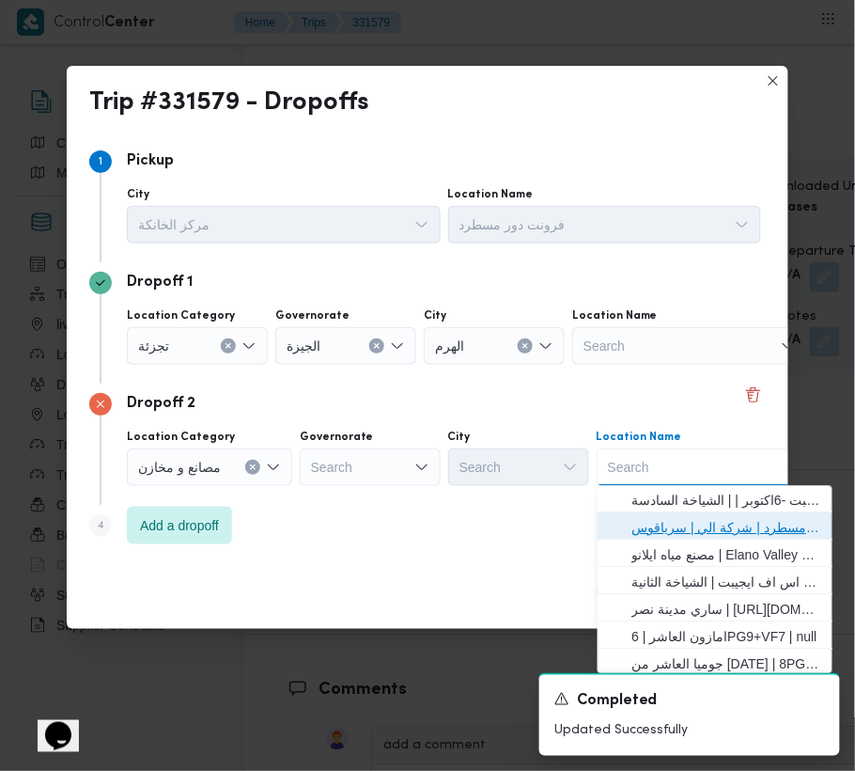
click at [677, 519] on span "فرونت دور مسطرد | شركة الي | سرياقوس" at bounding box center [727, 528] width 190 height 23
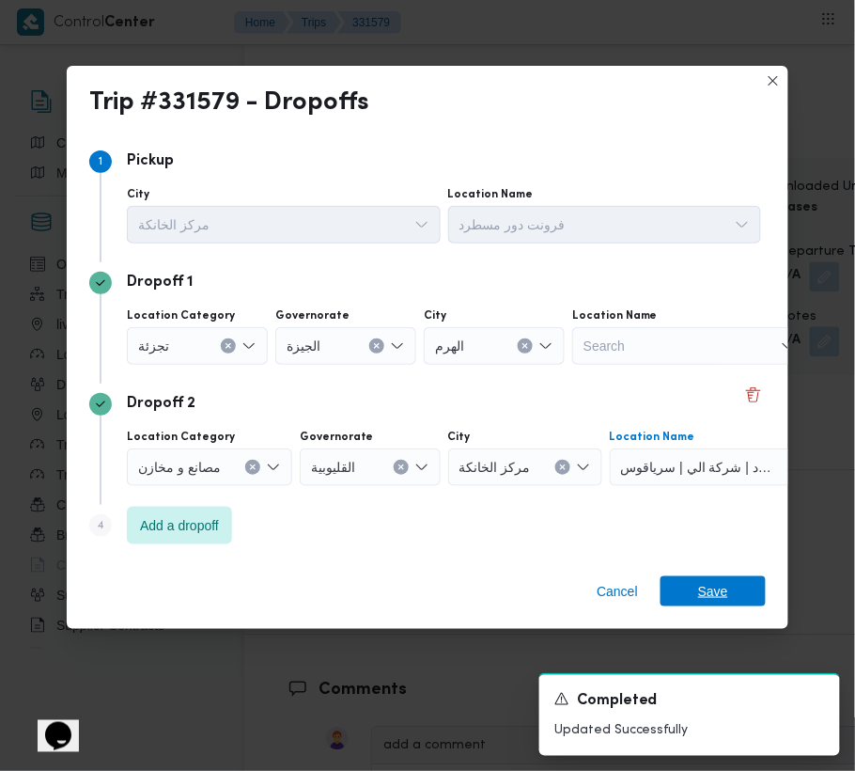
click at [714, 586] on span "Save" at bounding box center [713, 591] width 30 height 30
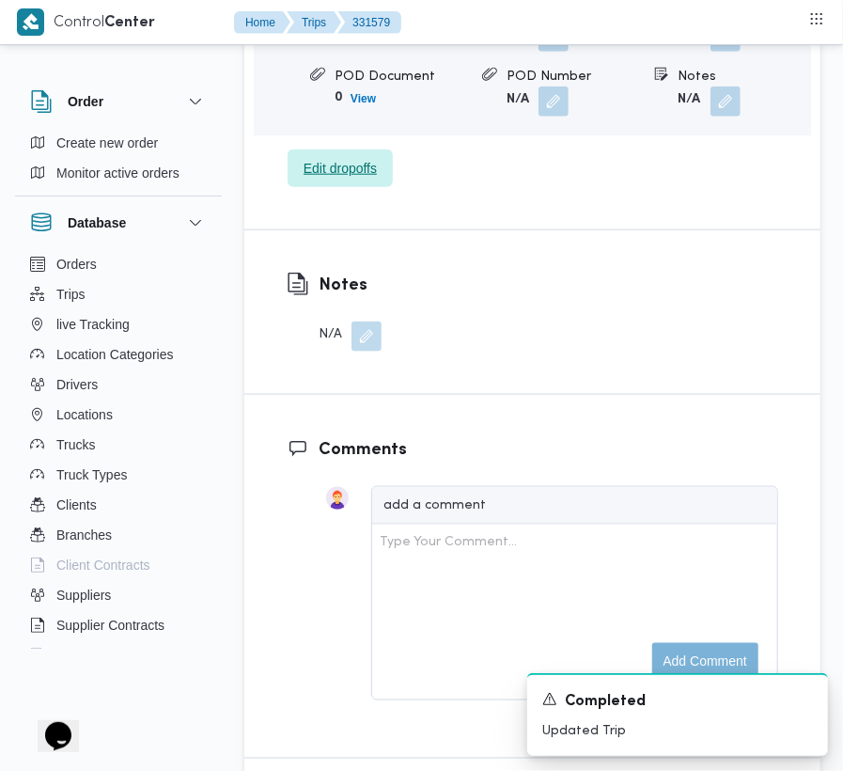
scroll to position [2500, 0]
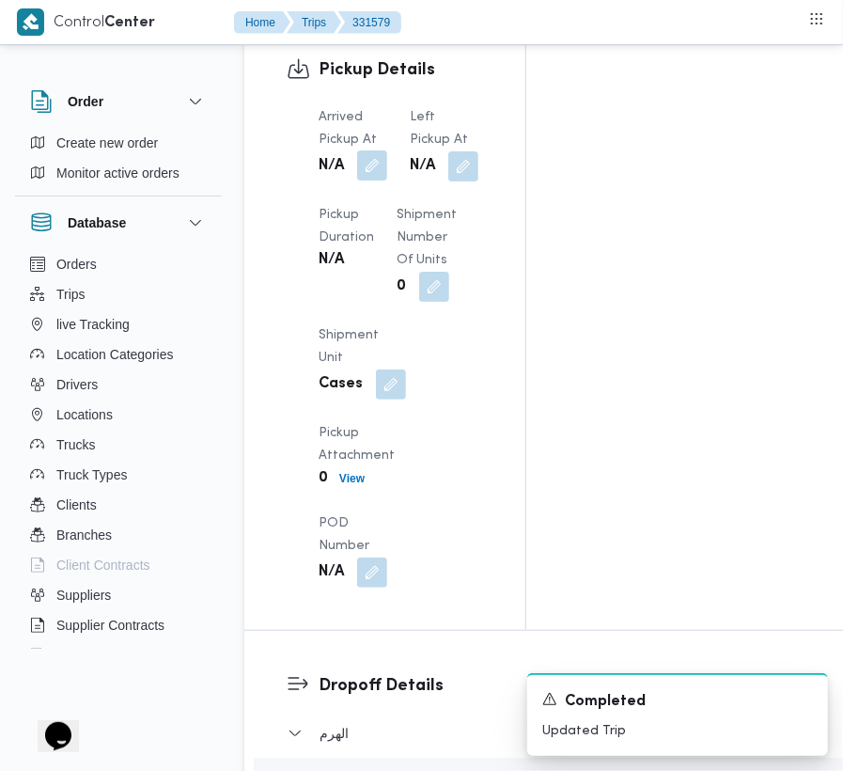
click at [369, 150] on button "button" at bounding box center [372, 165] width 30 height 30
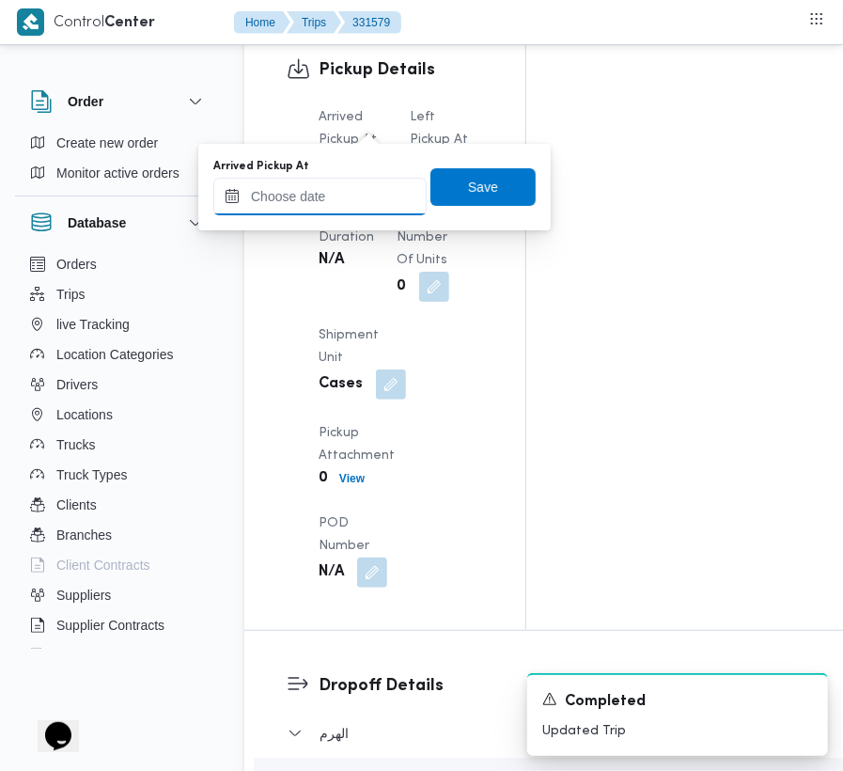
click at [352, 208] on input "Arrived Pickup At" at bounding box center [319, 197] width 213 height 38
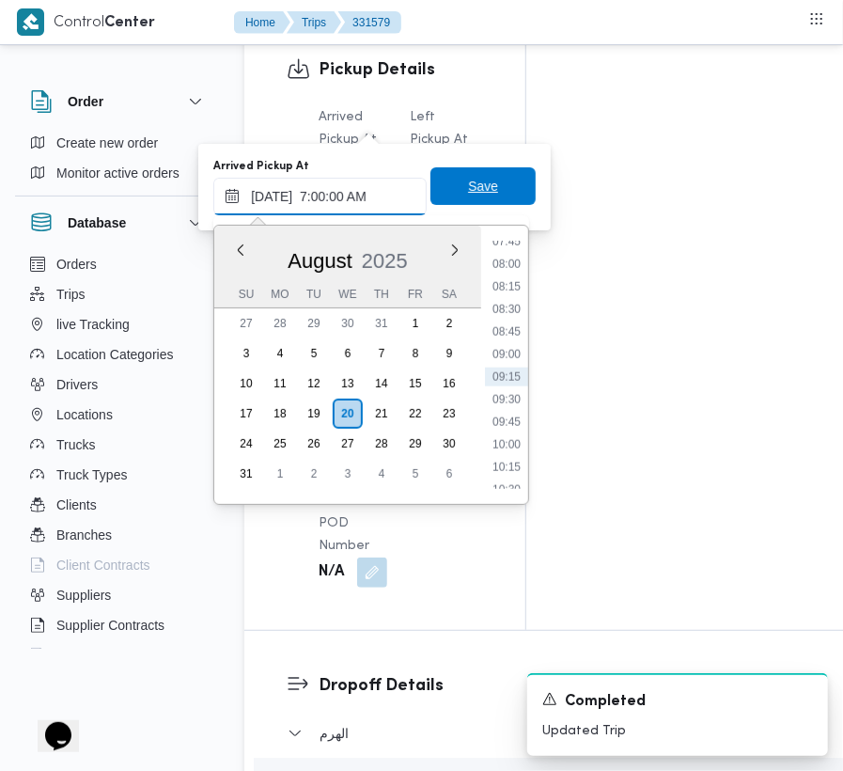
scroll to position [632, 0]
type input "[DATE] 07:00"
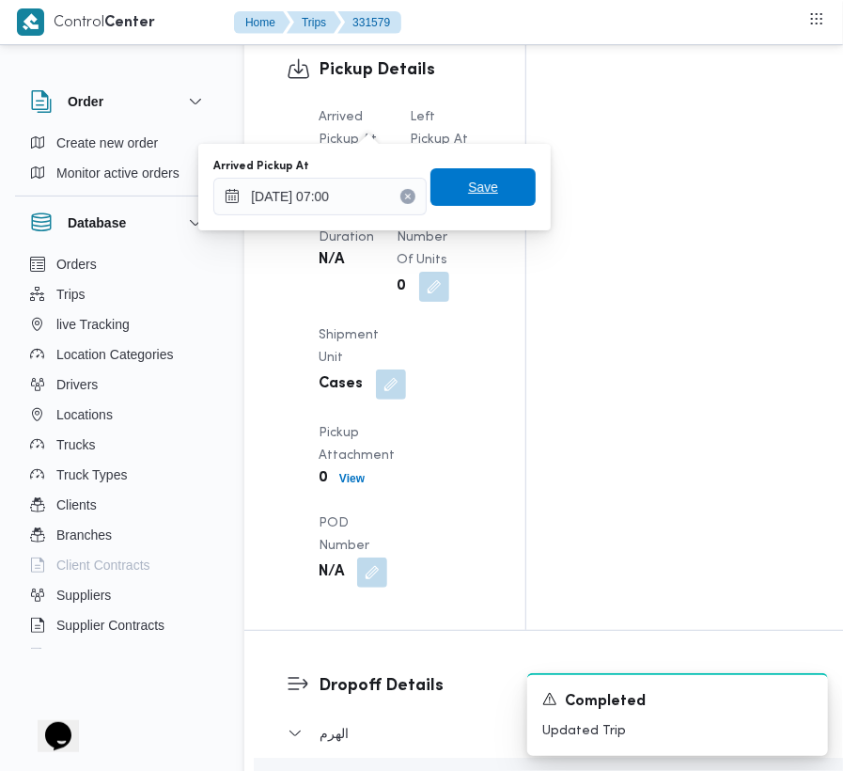
click at [483, 199] on span "Save" at bounding box center [482, 187] width 105 height 38
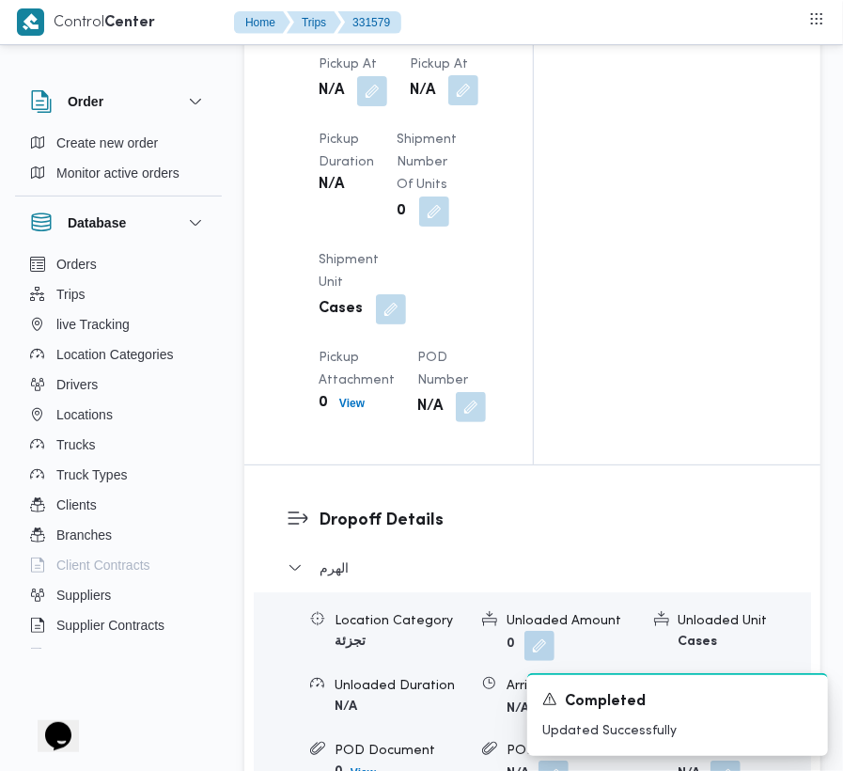
click at [468, 105] on button "button" at bounding box center [463, 90] width 30 height 30
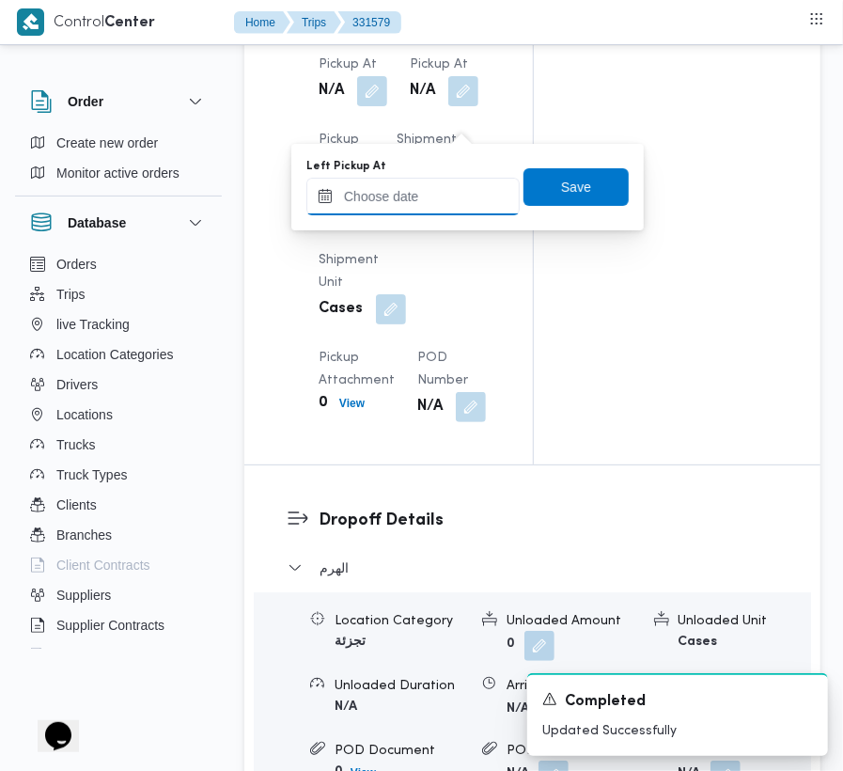
drag, startPoint x: 468, startPoint y: 122, endPoint x: 426, endPoint y: 205, distance: 92.9
click at [425, 204] on input "Left Pickup At" at bounding box center [412, 197] width 213 height 38
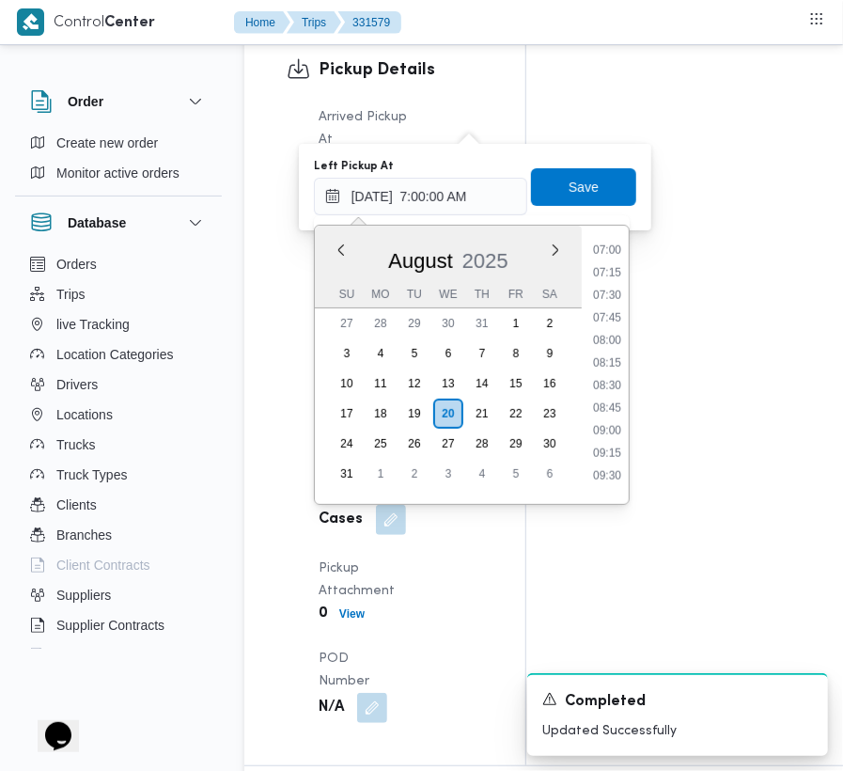
click at [577, 308] on div "[DATE] [DATE] Su Mo Tu We Th Fr Sa" at bounding box center [448, 267] width 267 height 83
click at [610, 313] on li "07:45" at bounding box center [607, 317] width 43 height 19
type input "[DATE] 07:45"
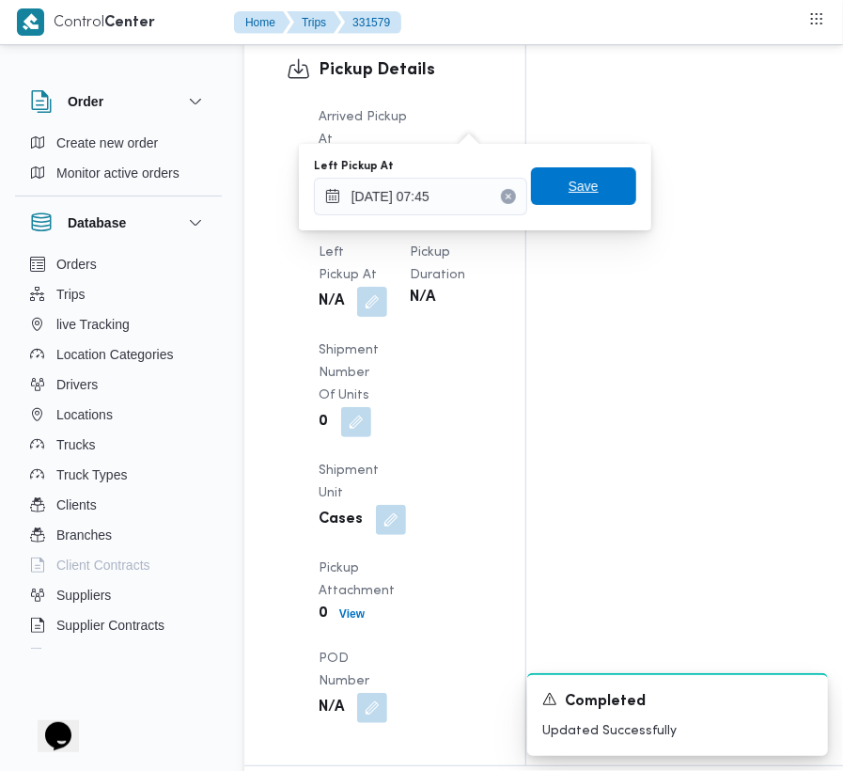
click at [598, 201] on span "Save" at bounding box center [583, 186] width 105 height 38
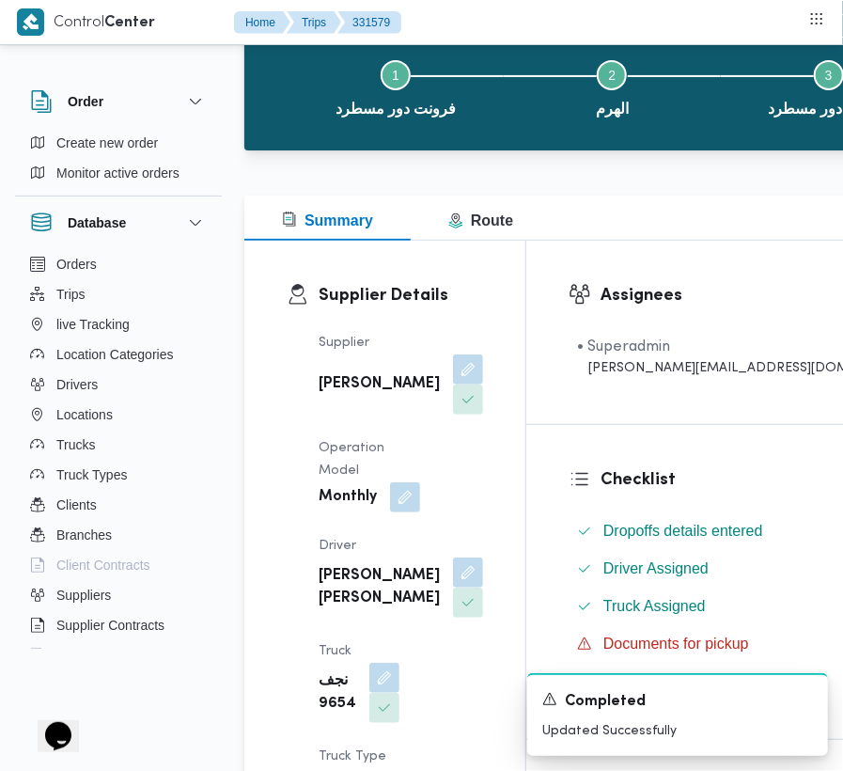
scroll to position [0, 0]
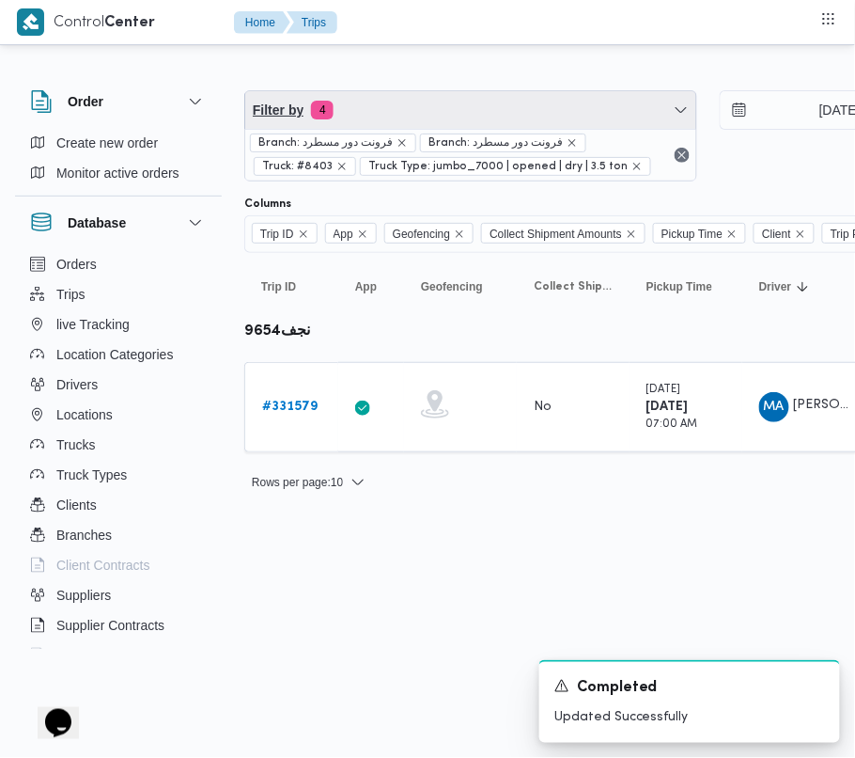
drag, startPoint x: 508, startPoint y: 110, endPoint x: 477, endPoint y: 155, distance: 54.7
click at [508, 110] on span "Filter by 4" at bounding box center [470, 110] width 451 height 38
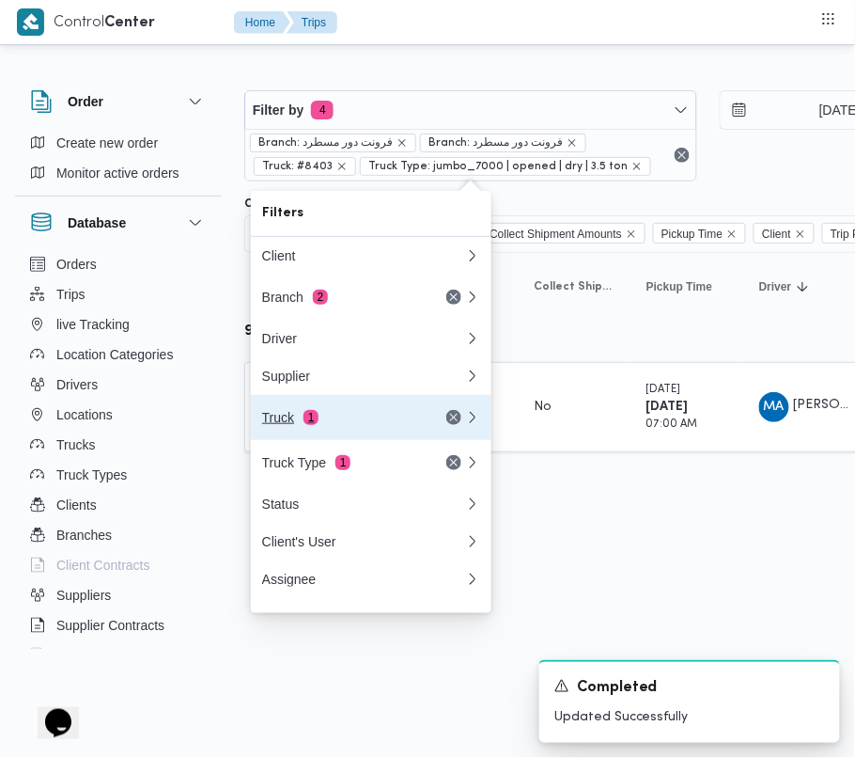
click at [342, 414] on div "Truck 1" at bounding box center [364, 417] width 226 height 45
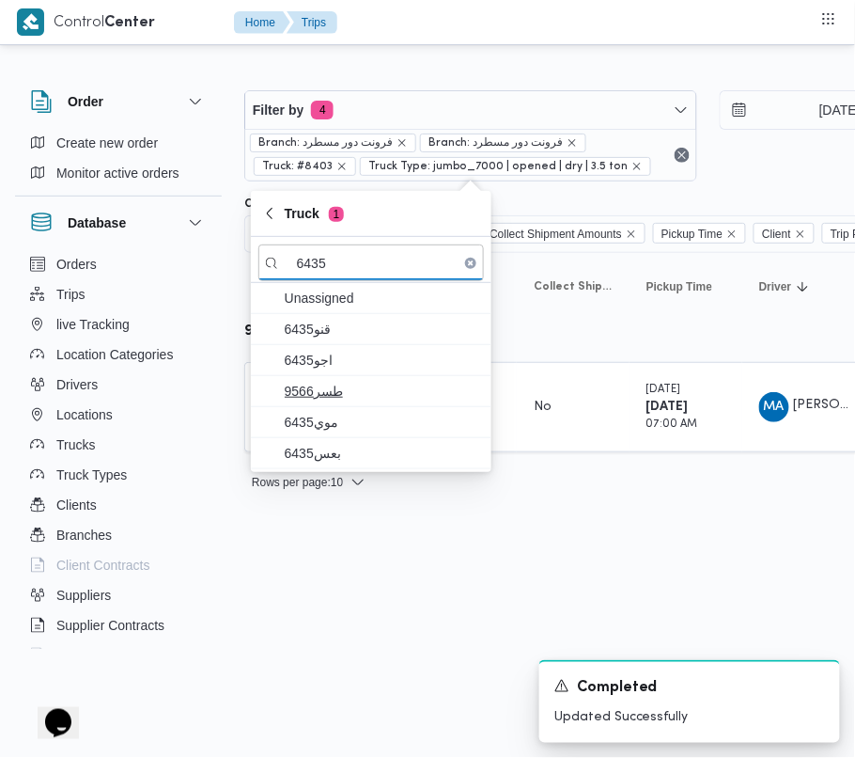
type input "6435"
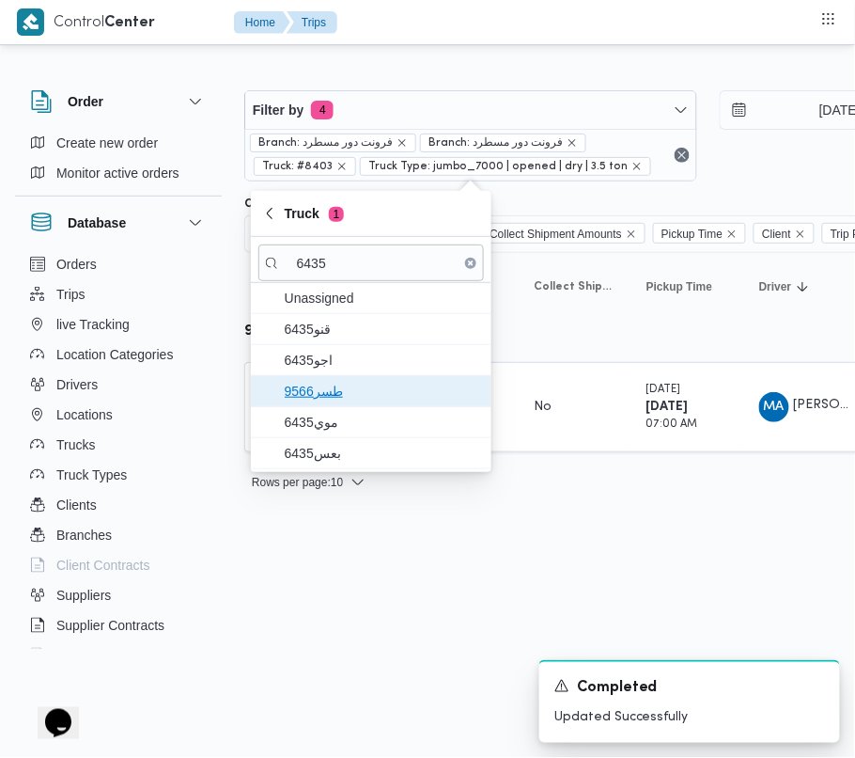
click at [305, 378] on span "طسر9566" at bounding box center [371, 391] width 226 height 30
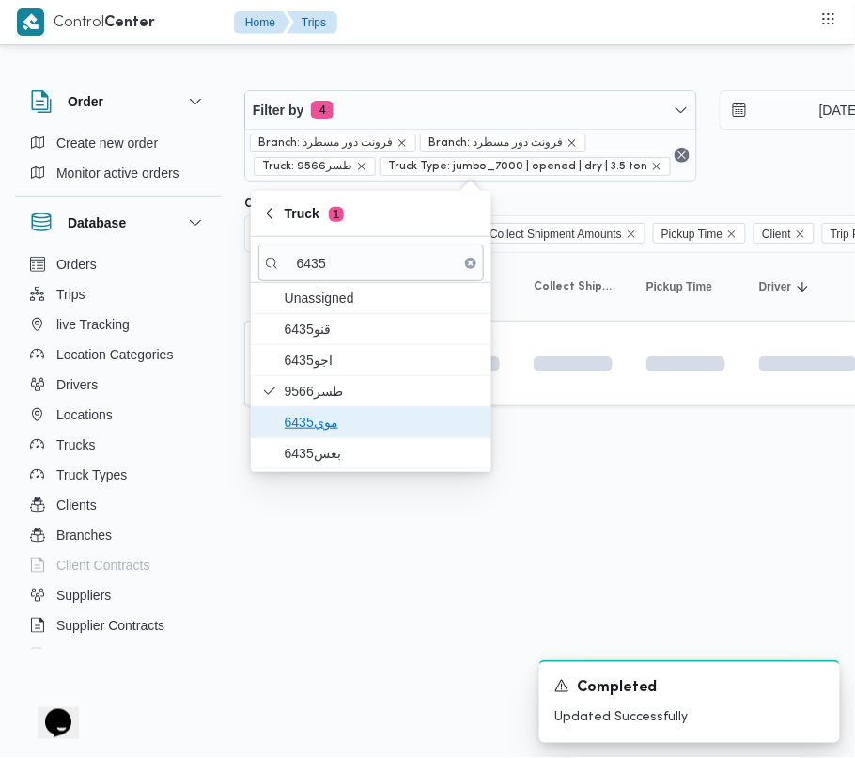
click at [318, 415] on span "موي6435" at bounding box center [382, 422] width 195 height 23
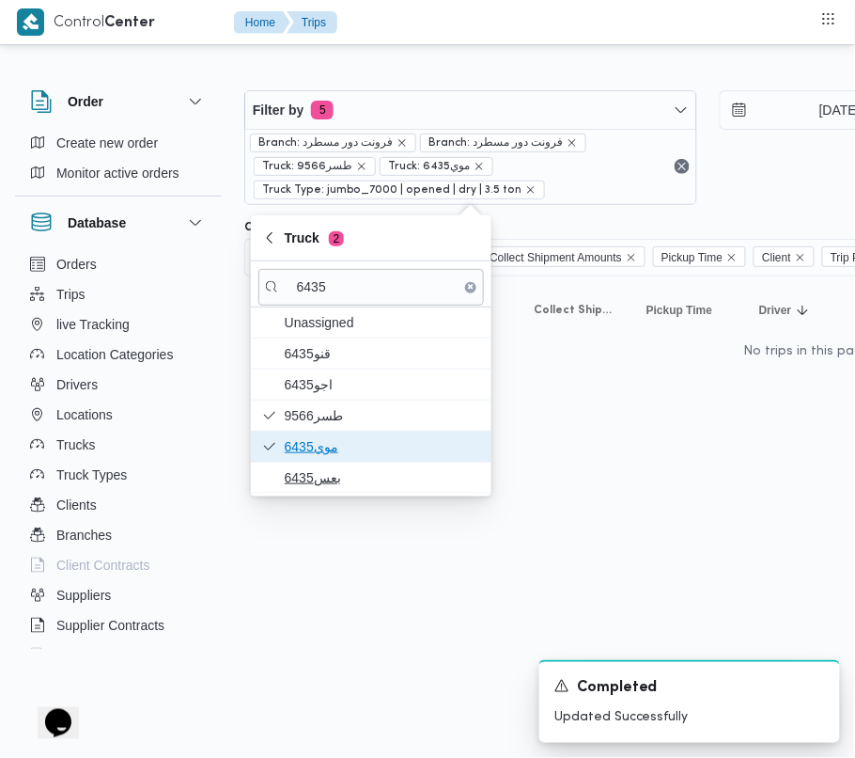
drag, startPoint x: 295, startPoint y: 461, endPoint x: 295, endPoint y: 477, distance: 16.9
click at [295, 477] on div "Unassigned قنو6435 اجو6435 طسر9566 موي6435 بعس6435" at bounding box center [371, 400] width 241 height 186
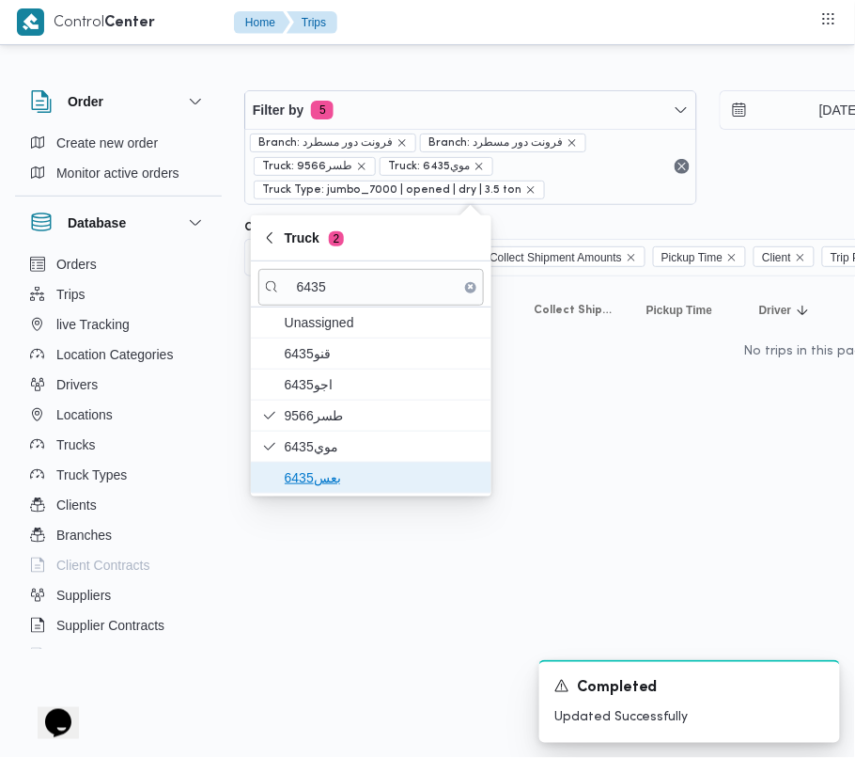
click at [295, 477] on span "بعس6435" at bounding box center [382, 477] width 195 height 23
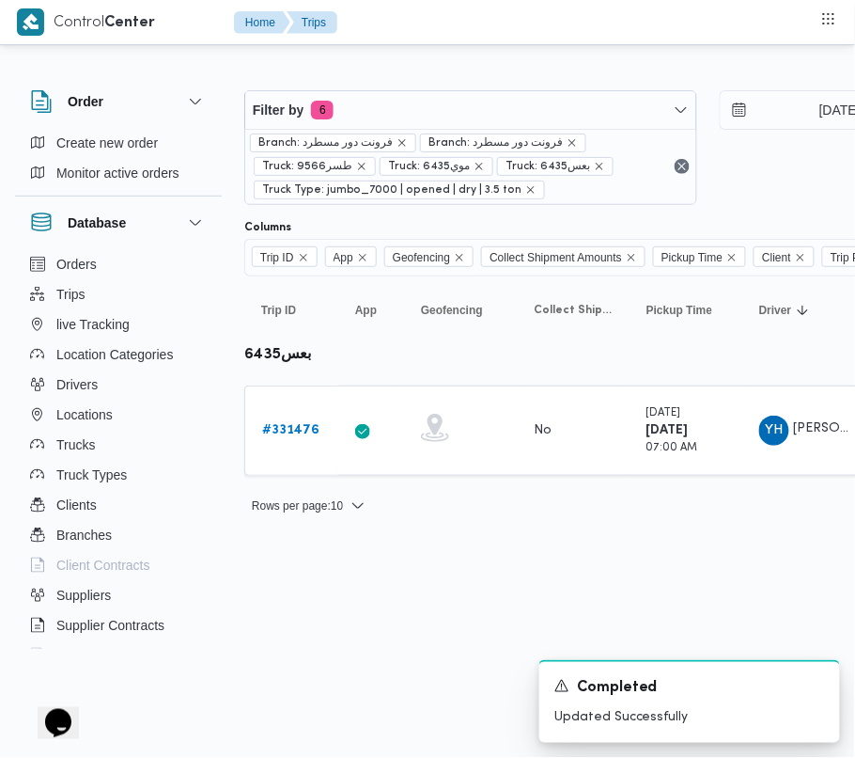
click at [338, 699] on html "Control Center Home Trips Order Create new order Monitor active orders Database…" at bounding box center [427, 379] width 855 height 758
click at [318, 437] on div "# 331476" at bounding box center [292, 431] width 74 height 38
click at [303, 422] on link "# 331476" at bounding box center [290, 430] width 57 height 23
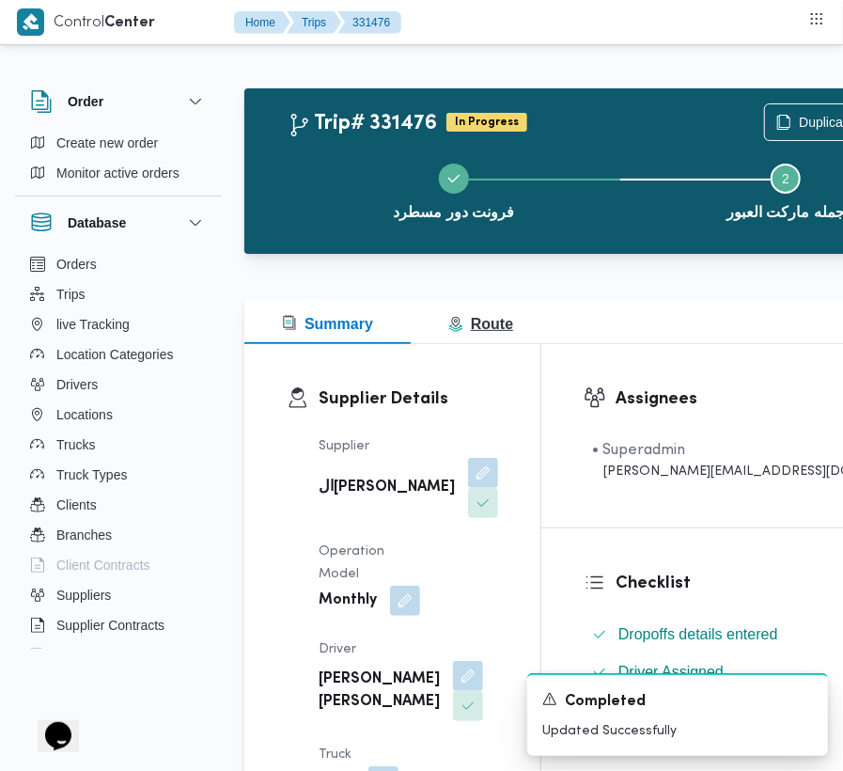
scroll to position [2381, 0]
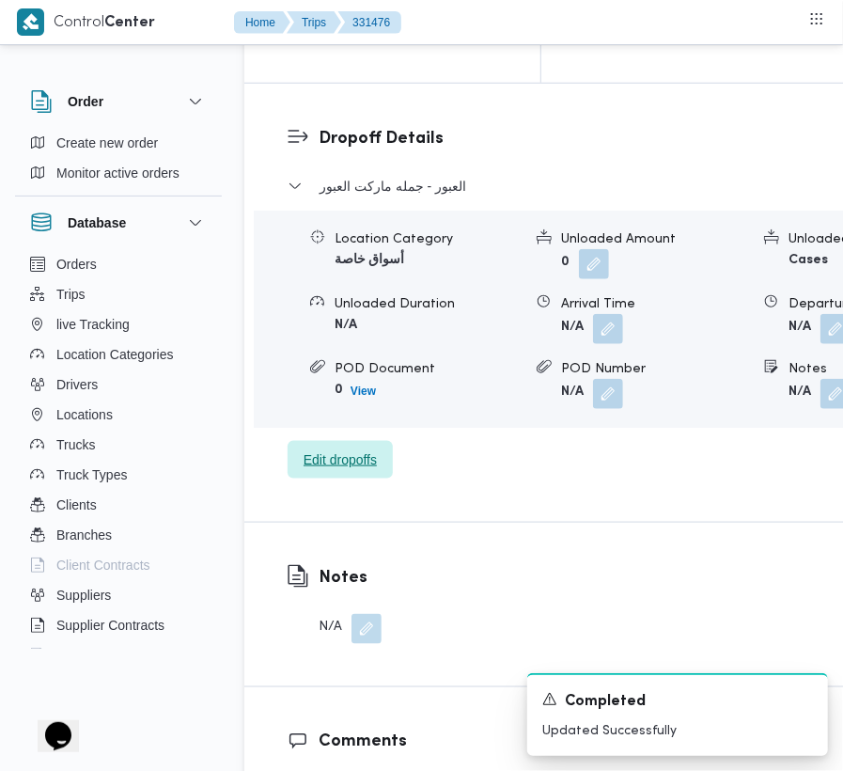
click at [355, 478] on span "Edit dropoffs" at bounding box center [340, 460] width 105 height 38
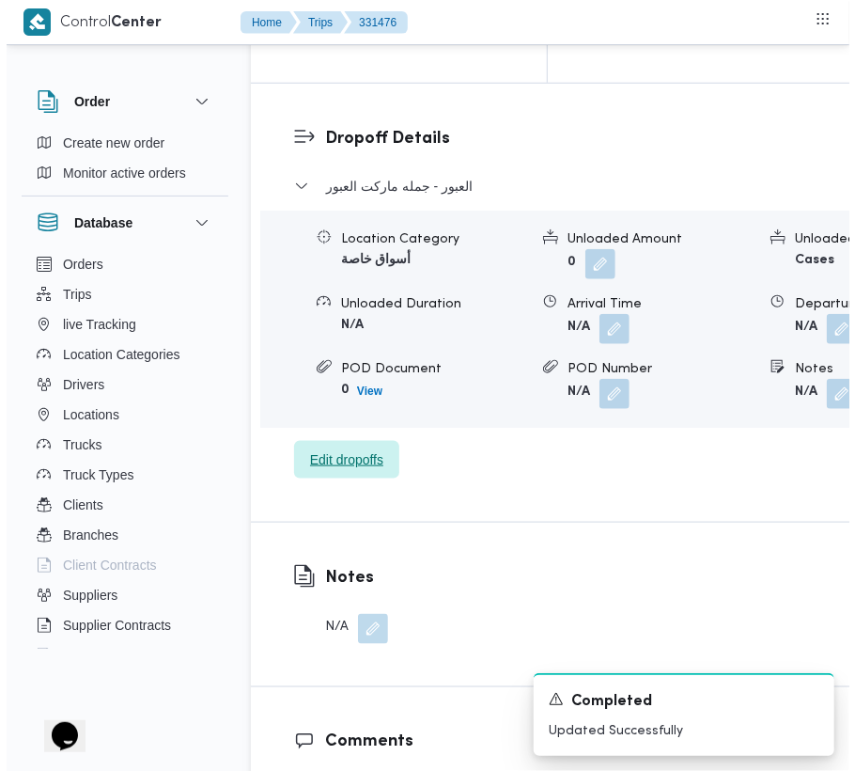
scroll to position [2949, 0]
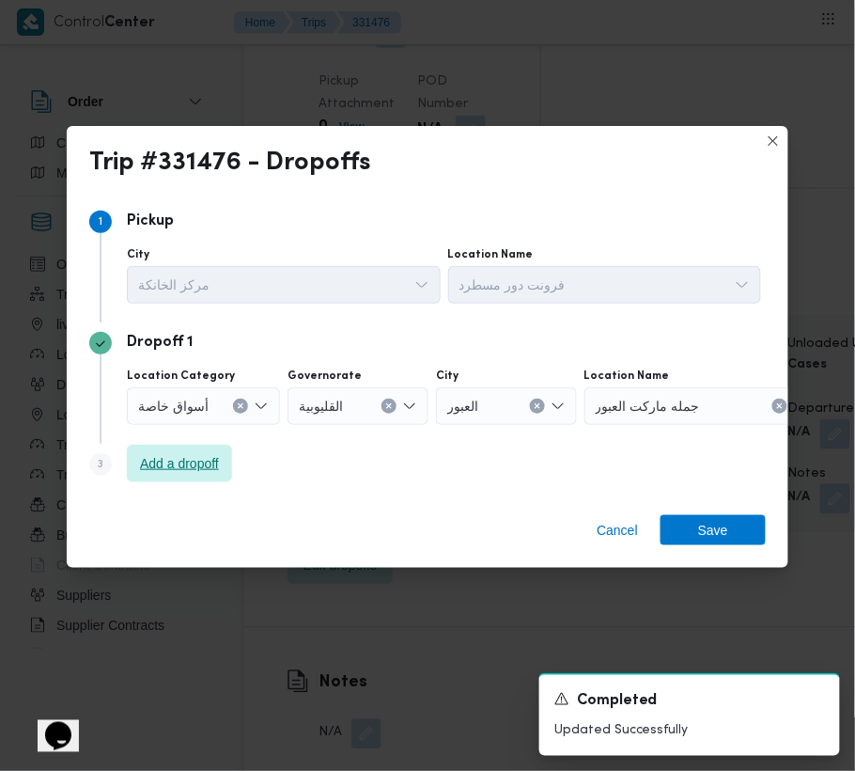
click at [148, 447] on span "Add a dropoff" at bounding box center [179, 464] width 105 height 38
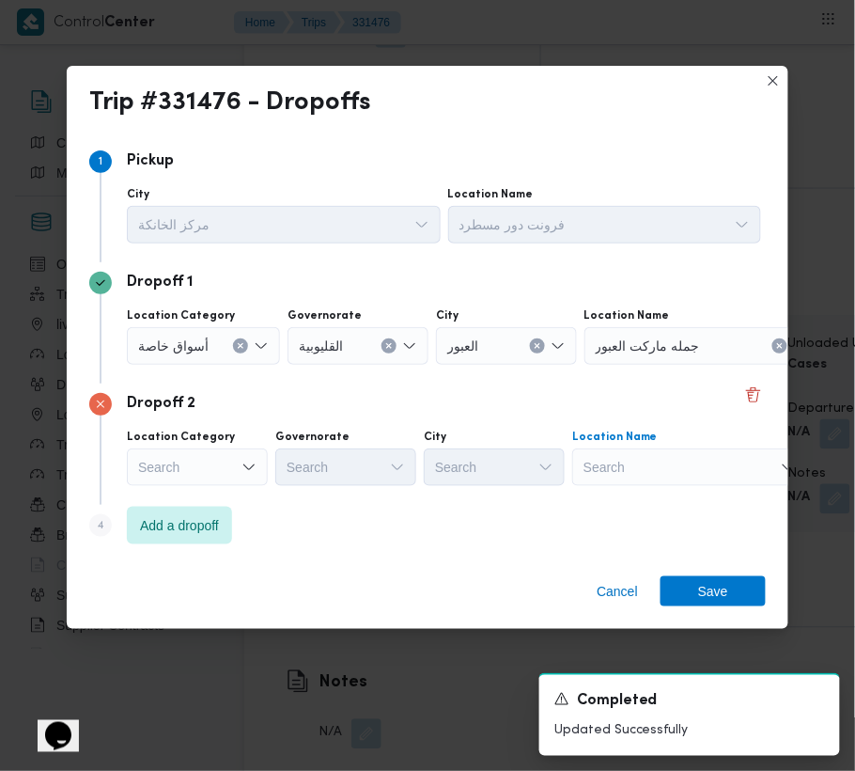
click at [660, 365] on div "Search" at bounding box center [702, 346] width 235 height 38
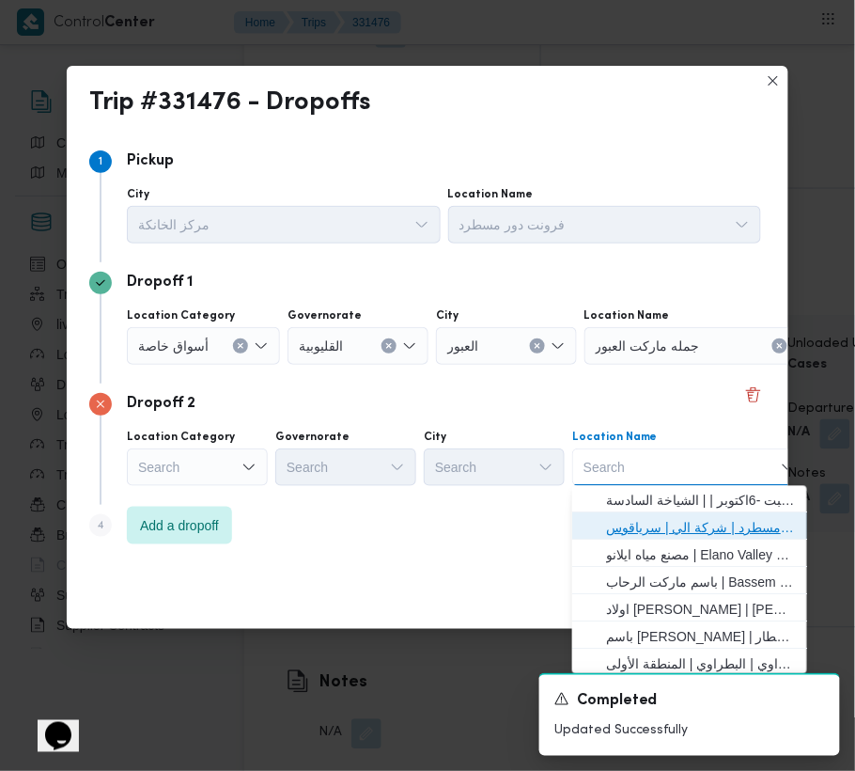
drag, startPoint x: 664, startPoint y: 523, endPoint x: 579, endPoint y: 526, distance: 84.6
click at [664, 526] on span "فرونت دور مسطرد | شركة الي | سرياقوس" at bounding box center [701, 528] width 190 height 23
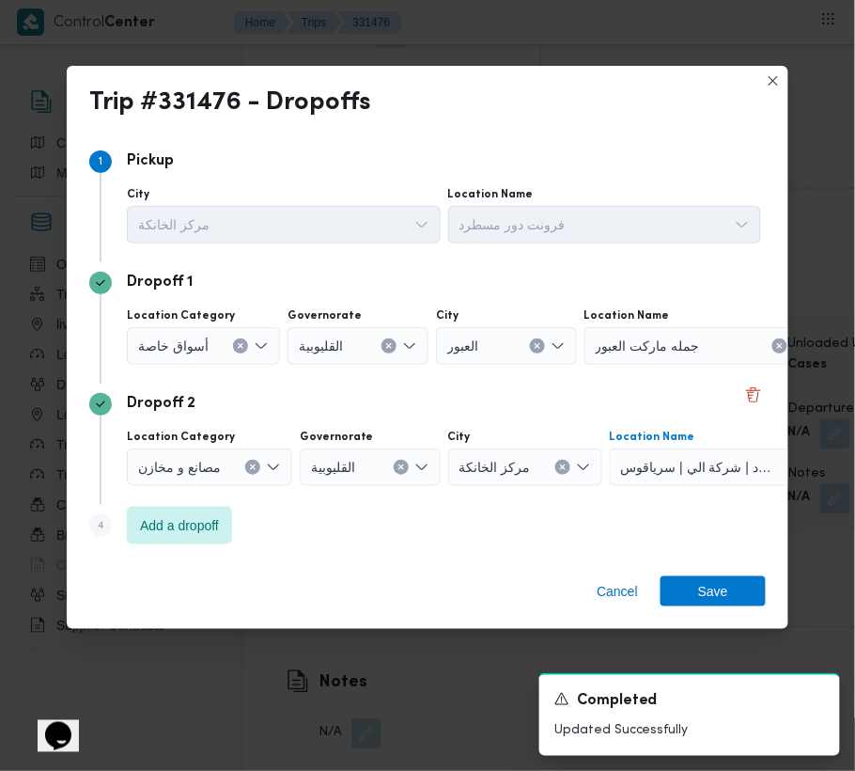
click at [212, 346] on div at bounding box center [216, 346] width 9 height 30
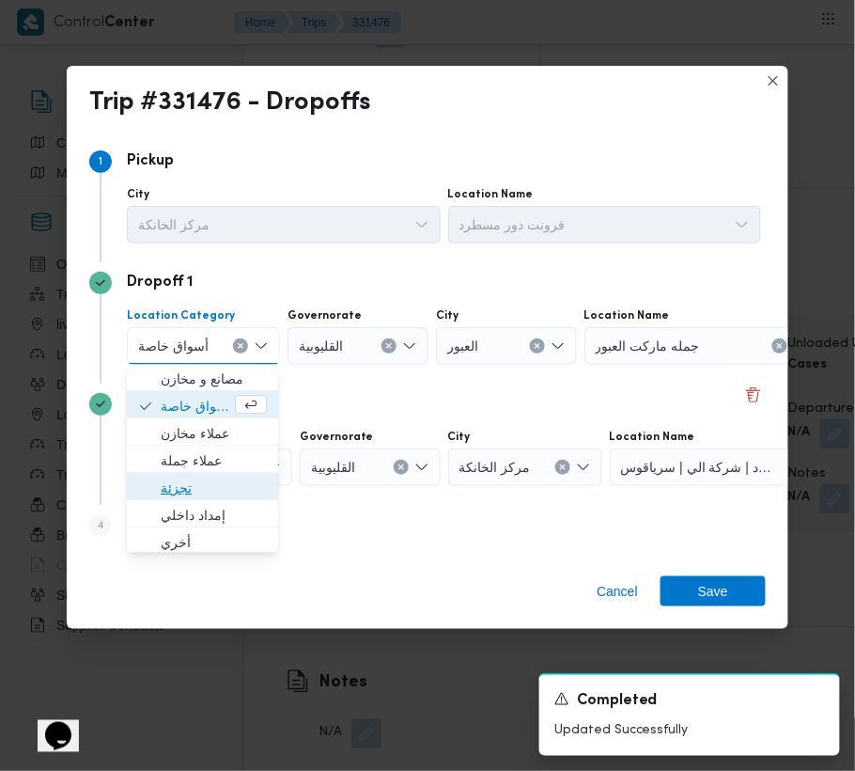
click at [226, 481] on span "تجزئة" at bounding box center [214, 488] width 106 height 23
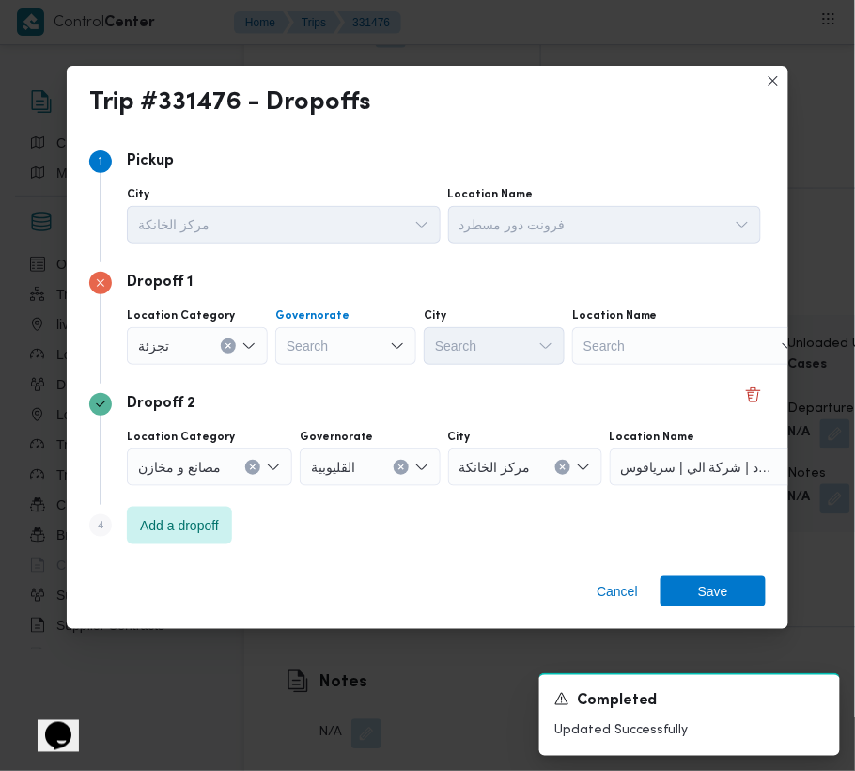
drag, startPoint x: 318, startPoint y: 344, endPoint x: 336, endPoint y: 344, distance: 17.9
click at [323, 344] on div "Search" at bounding box center [345, 346] width 141 height 38
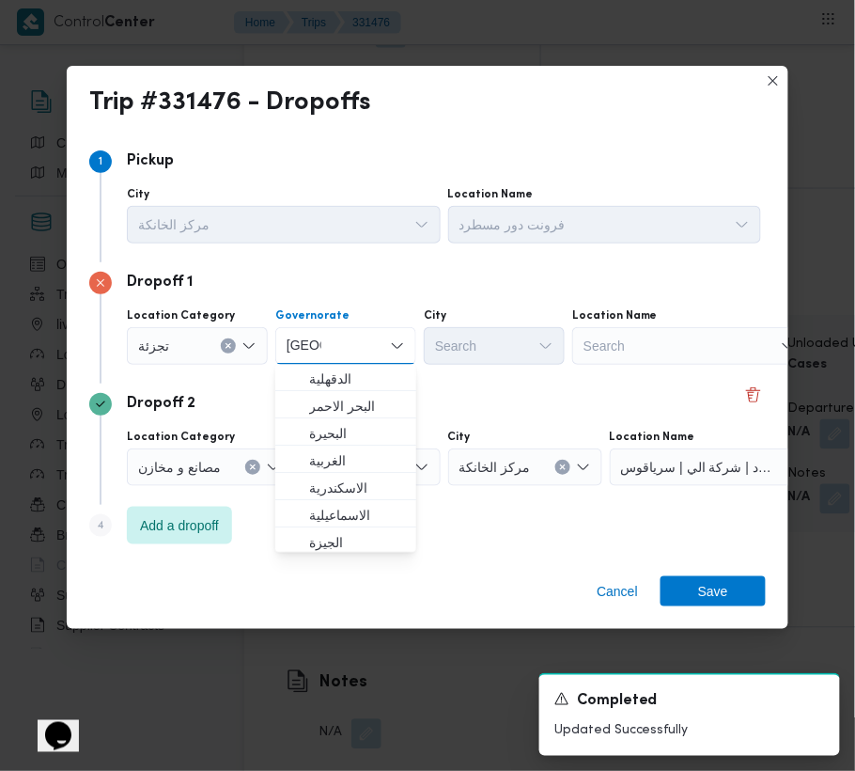
type input "[GEOGRAPHIC_DATA]"
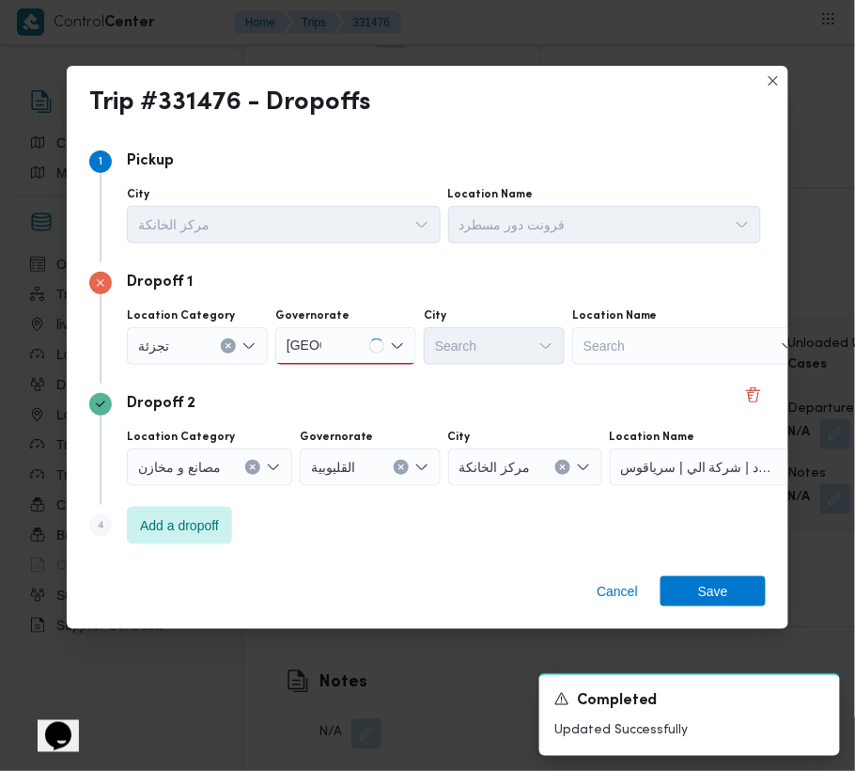
click at [365, 348] on div "[GEOGRAPHIC_DATA] [GEOGRAPHIC_DATA]" at bounding box center [345, 346] width 141 height 38
click at [362, 377] on span "ال[GEOGRAPHIC_DATA]" at bounding box center [357, 379] width 96 height 23
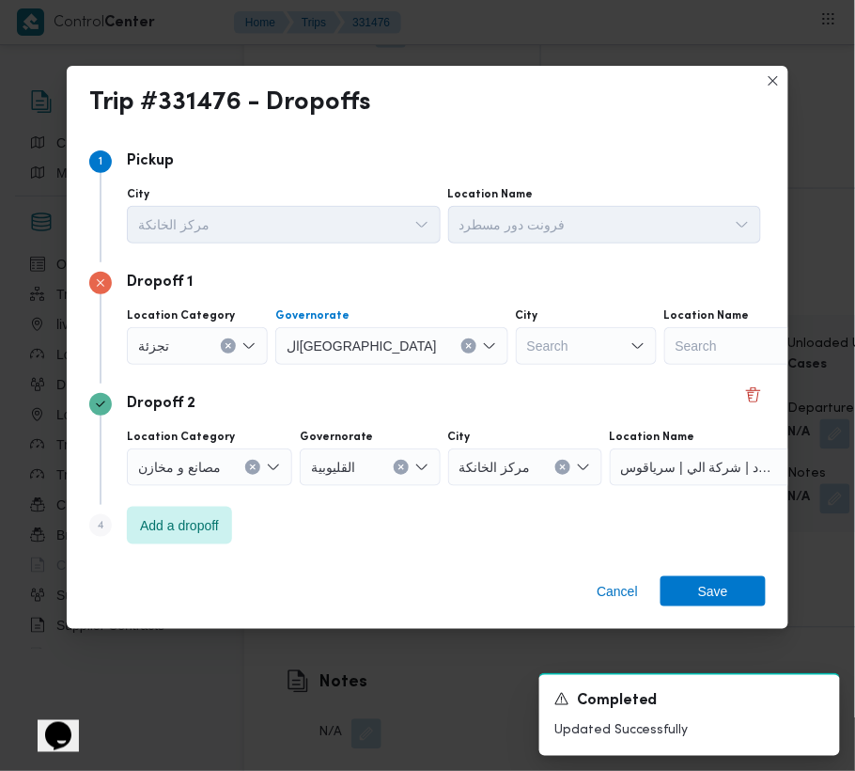
click at [430, 232] on icon "Open list of options" at bounding box center [421, 224] width 15 height 15
type input "شروق"
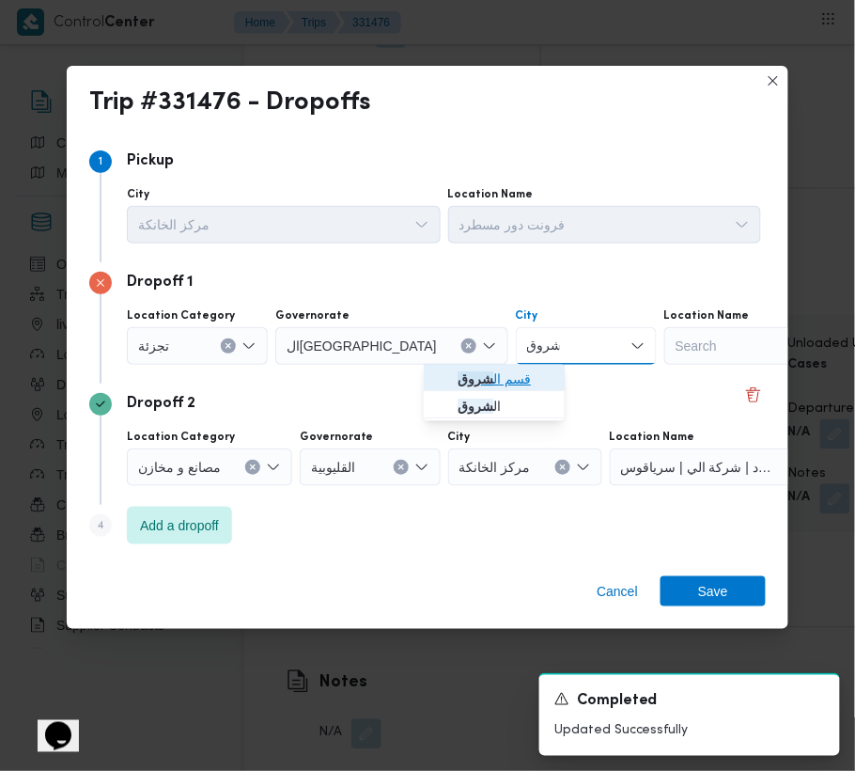
click at [459, 376] on mark "شروق" at bounding box center [476, 379] width 36 height 15
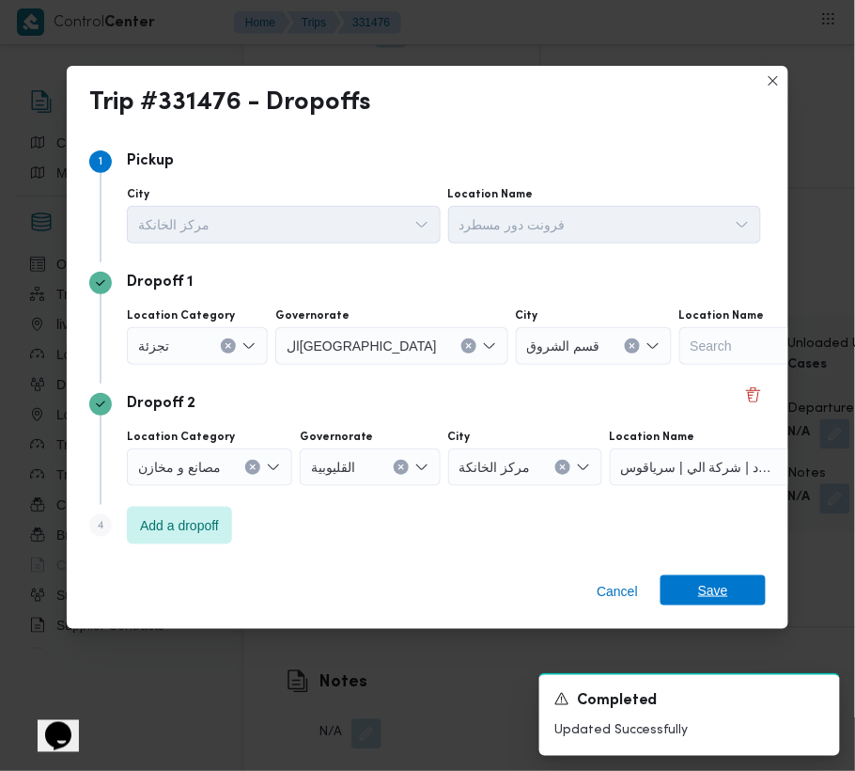
click at [727, 594] on span "Save" at bounding box center [713, 590] width 105 height 30
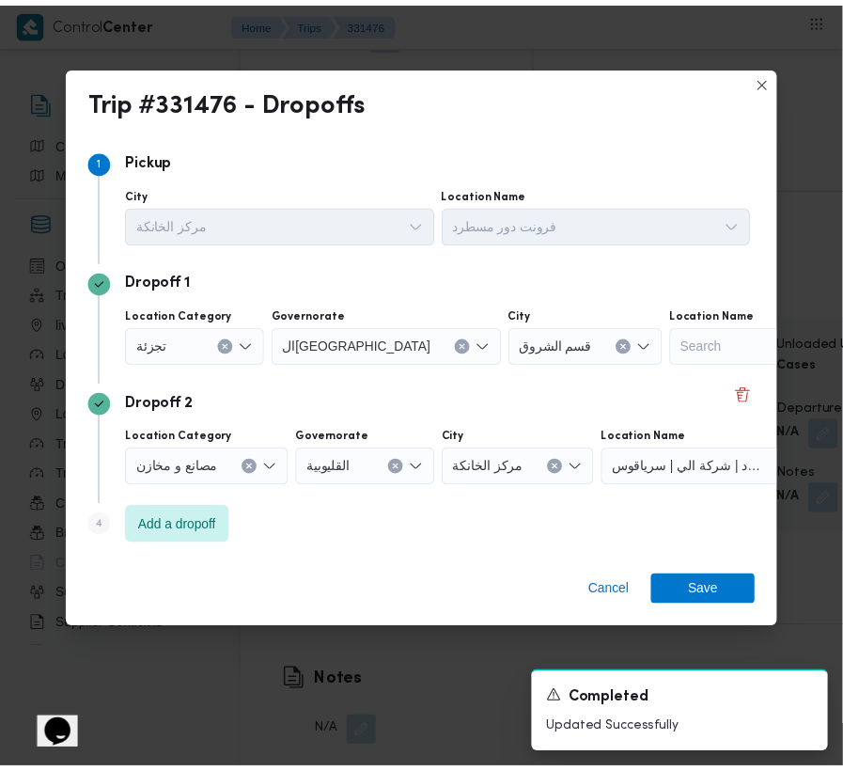
scroll to position [3055, 0]
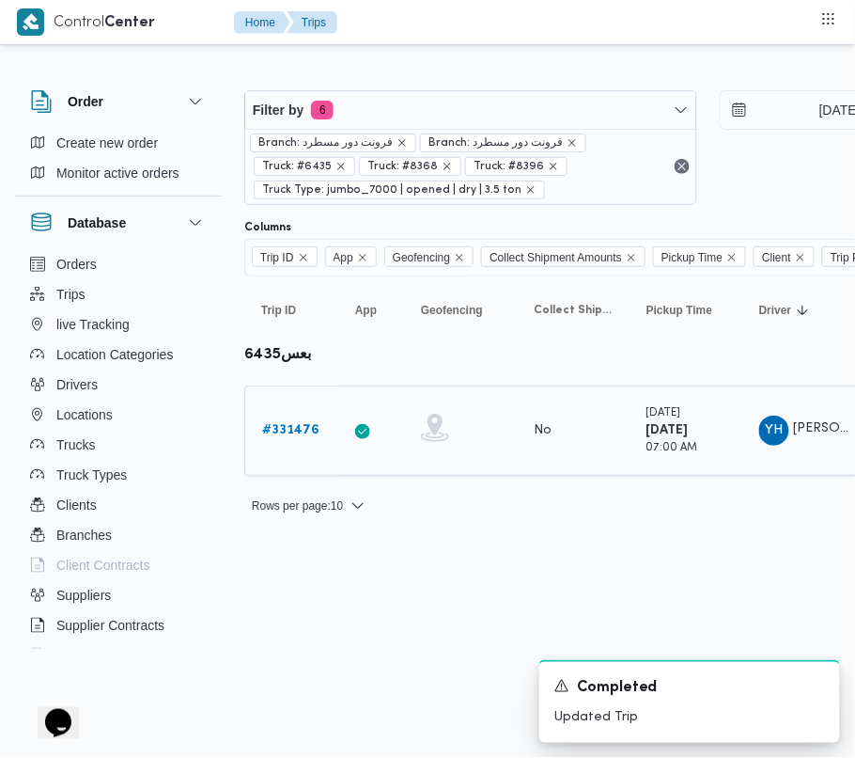
click at [289, 430] on b "# 331476" at bounding box center [290, 430] width 57 height 12
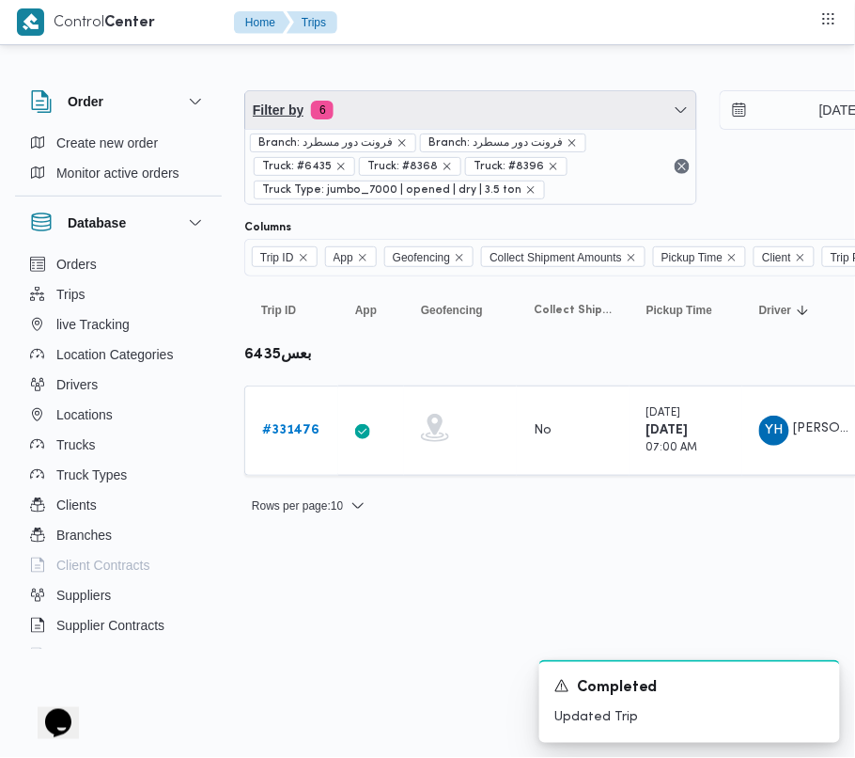
click at [389, 115] on span "Filter by 6" at bounding box center [470, 110] width 451 height 38
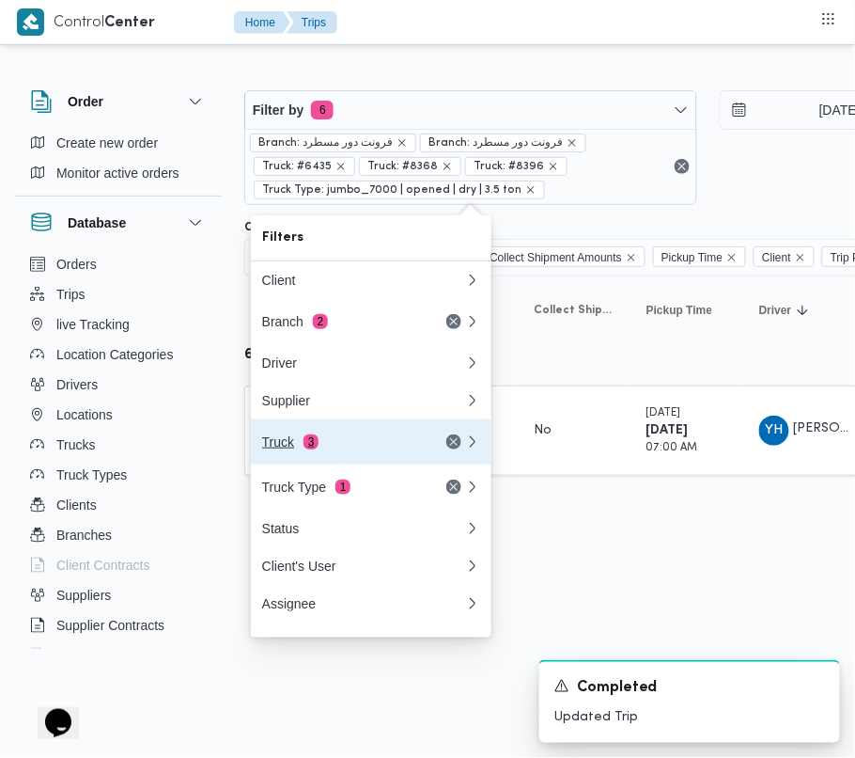
click at [314, 459] on div "Truck 3" at bounding box center [364, 441] width 226 height 45
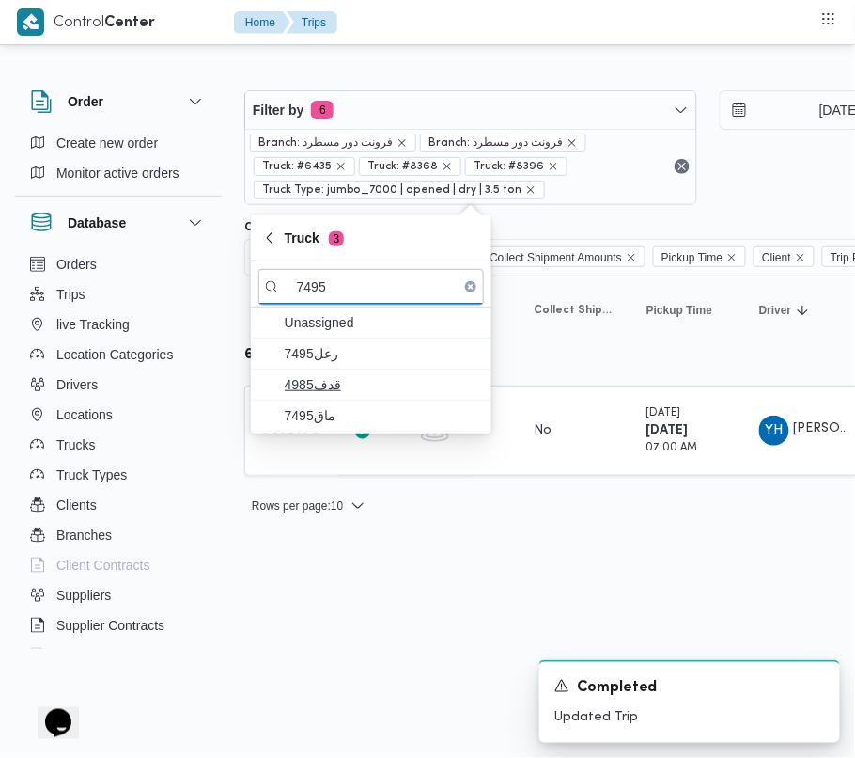
type input "7495"
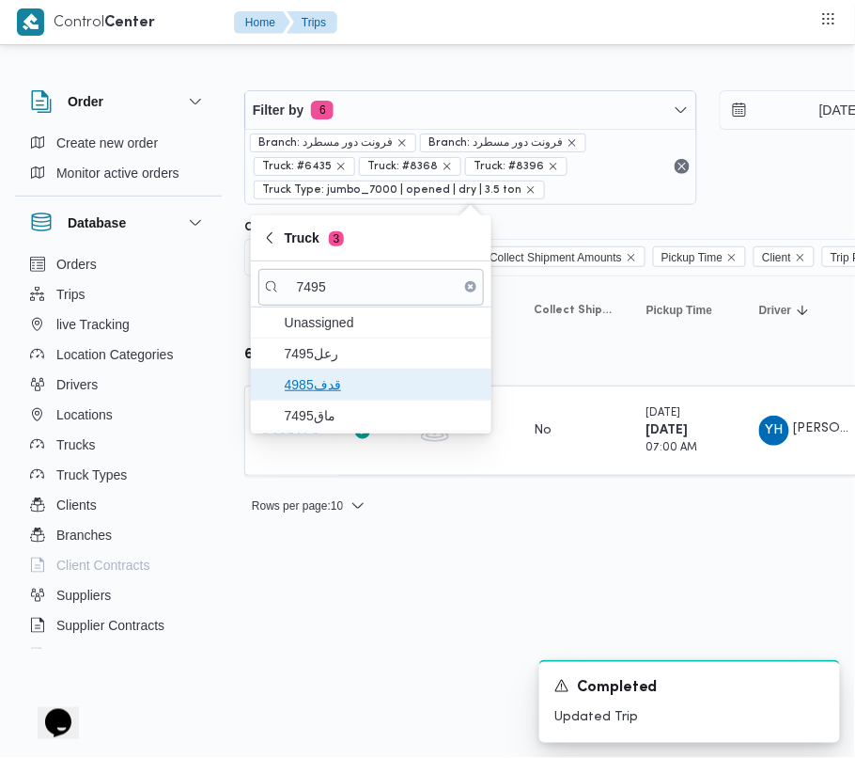
click at [342, 374] on span "قدف4985" at bounding box center [382, 384] width 195 height 23
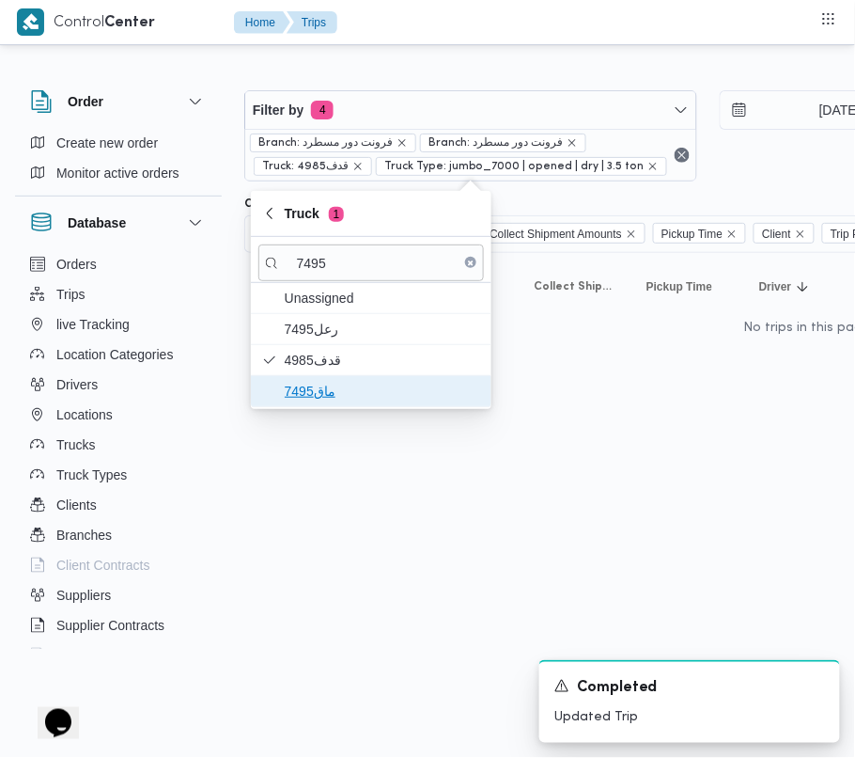
click at [321, 395] on span "ماق7495" at bounding box center [382, 391] width 195 height 23
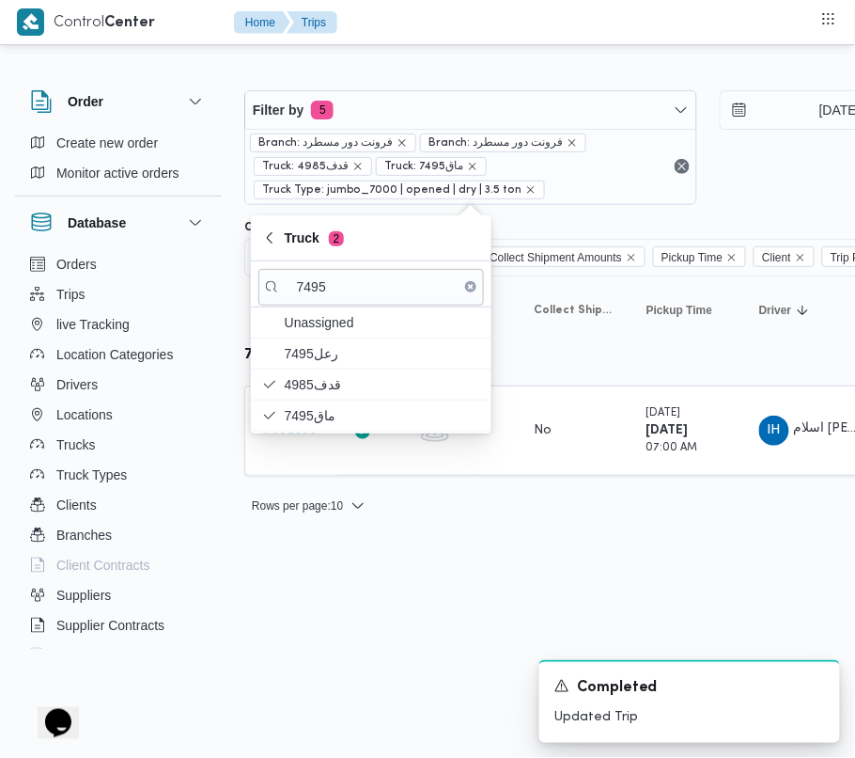
drag, startPoint x: 397, startPoint y: 640, endPoint x: 347, endPoint y: 536, distance: 115.6
click at [399, 640] on html "Control Center Home Trips Order Create new order Monitor active orders Database…" at bounding box center [427, 379] width 855 height 758
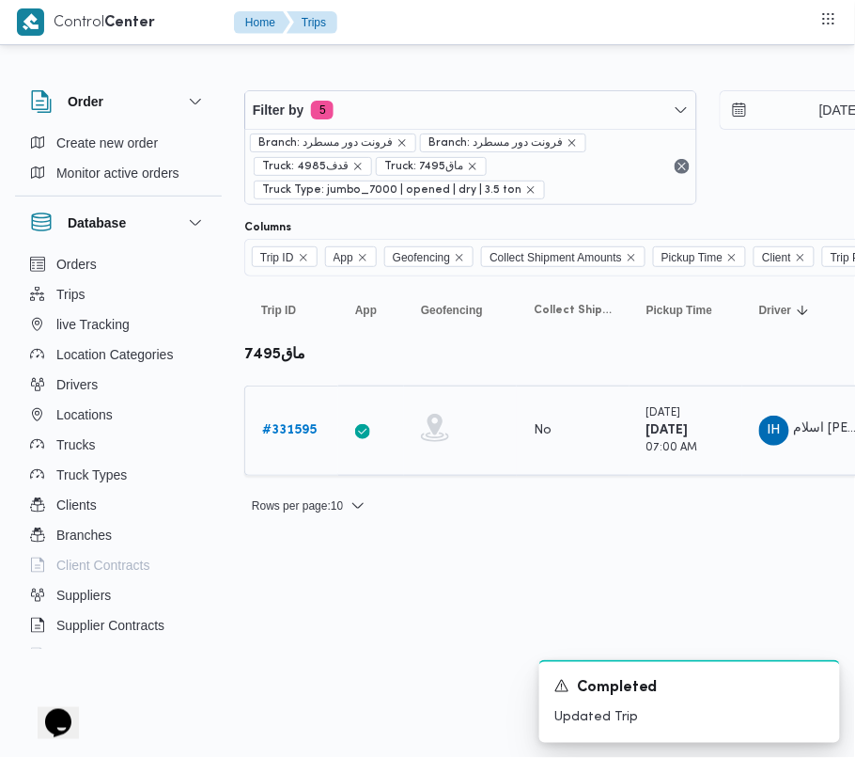
click at [305, 442] on link "# 331595" at bounding box center [289, 430] width 55 height 23
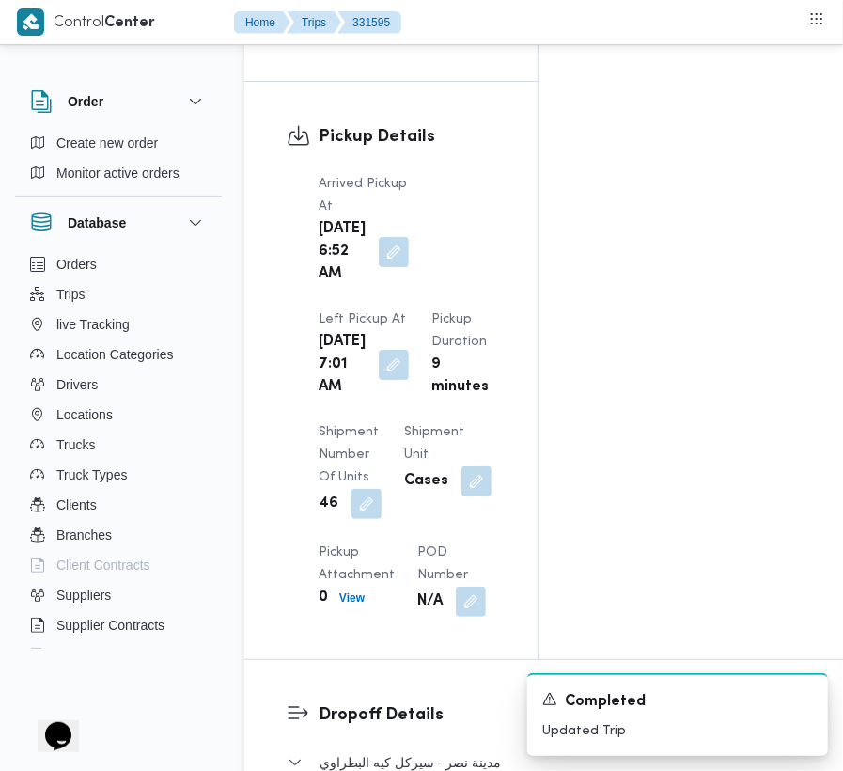
scroll to position [3174, 0]
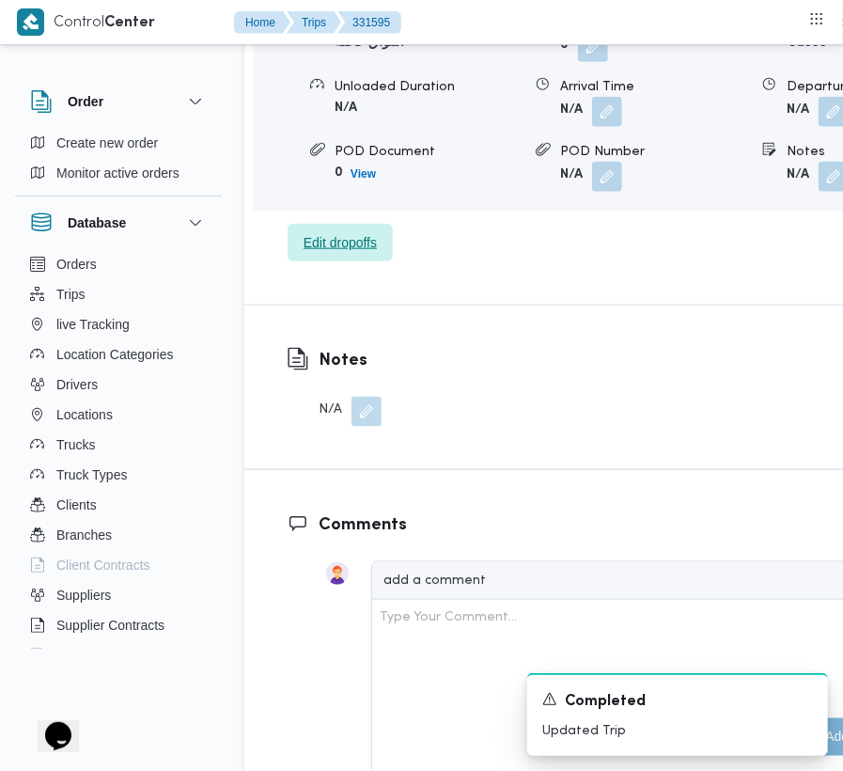
click at [343, 254] on span "Edit dropoffs" at bounding box center [340, 242] width 73 height 23
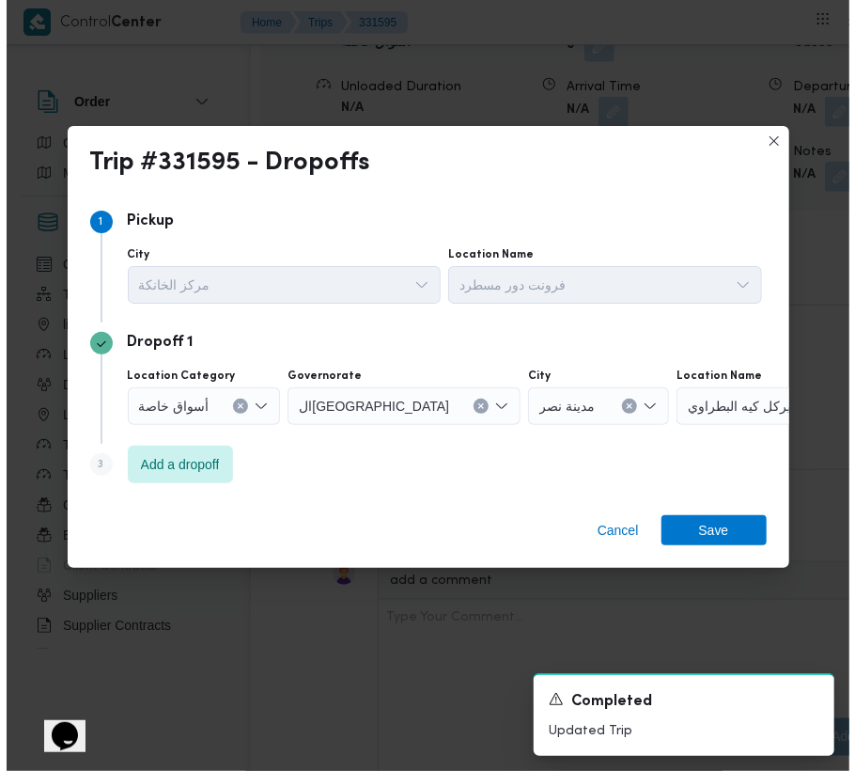
scroll to position [3061, 0]
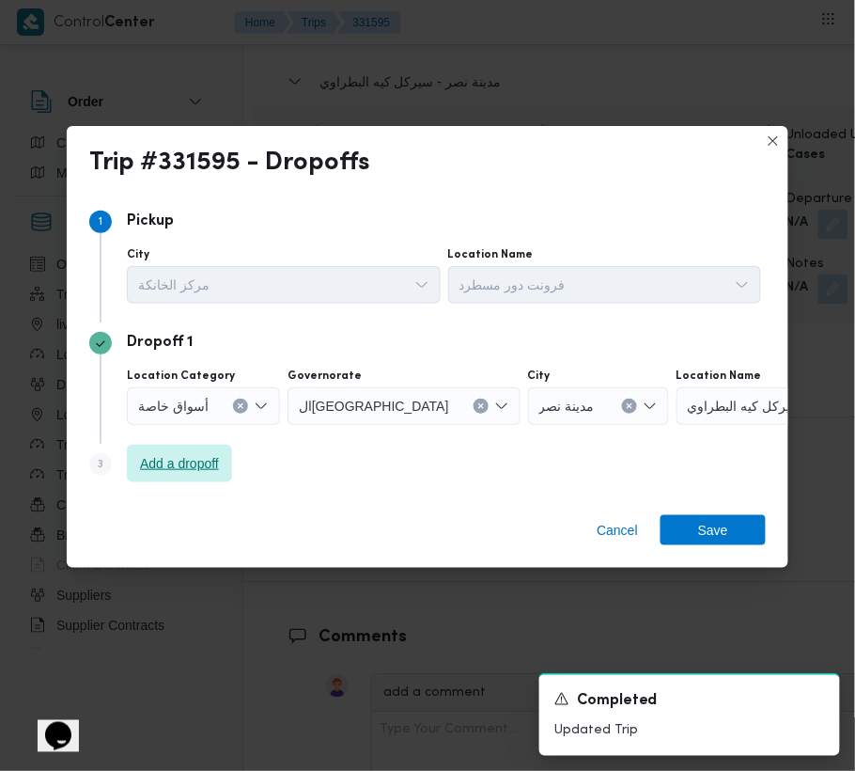
click at [199, 463] on span "Add a dropoff" at bounding box center [179, 463] width 79 height 23
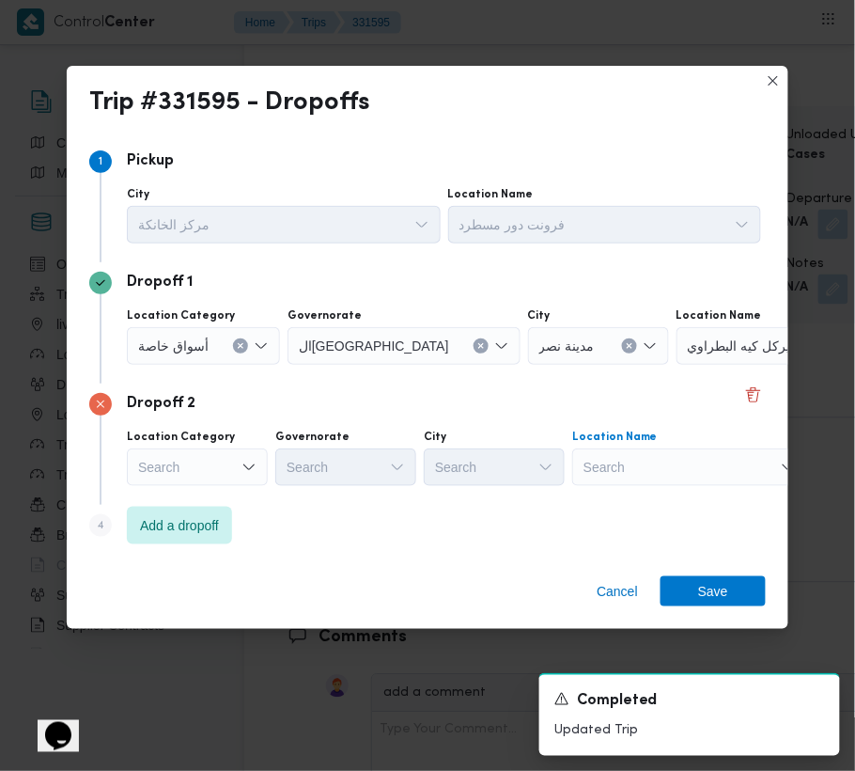
click at [677, 365] on div "Search" at bounding box center [794, 346] width 235 height 38
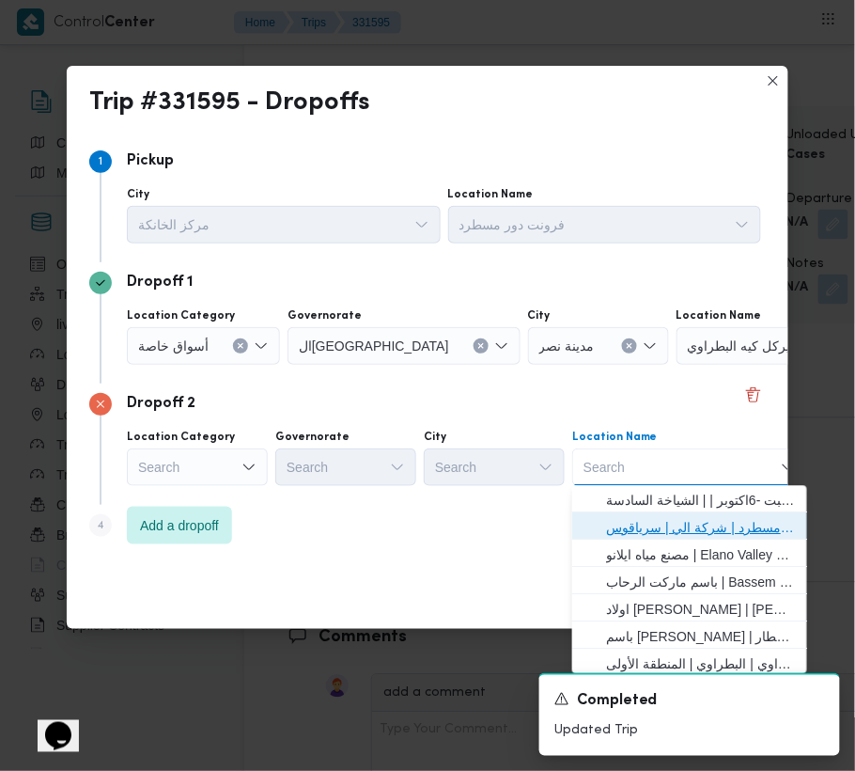
click at [650, 523] on span "فرونت دور مسطرد | شركة الي | سرياقوس" at bounding box center [701, 528] width 190 height 23
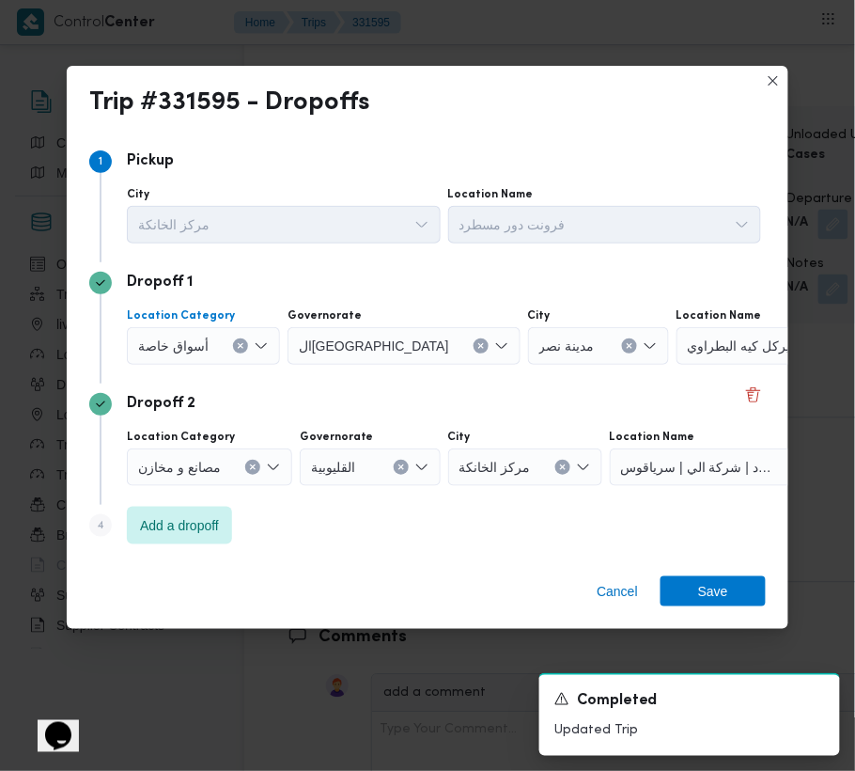
click at [229, 351] on div "أسواق خاصة" at bounding box center [203, 346] width 153 height 38
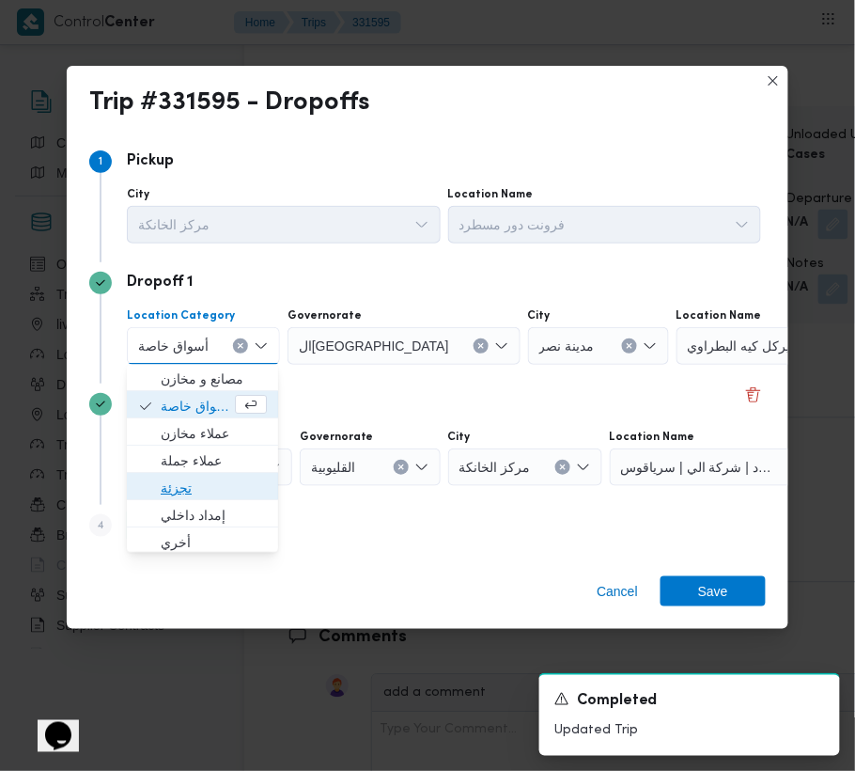
click at [227, 491] on span "تجزئة" at bounding box center [214, 488] width 106 height 23
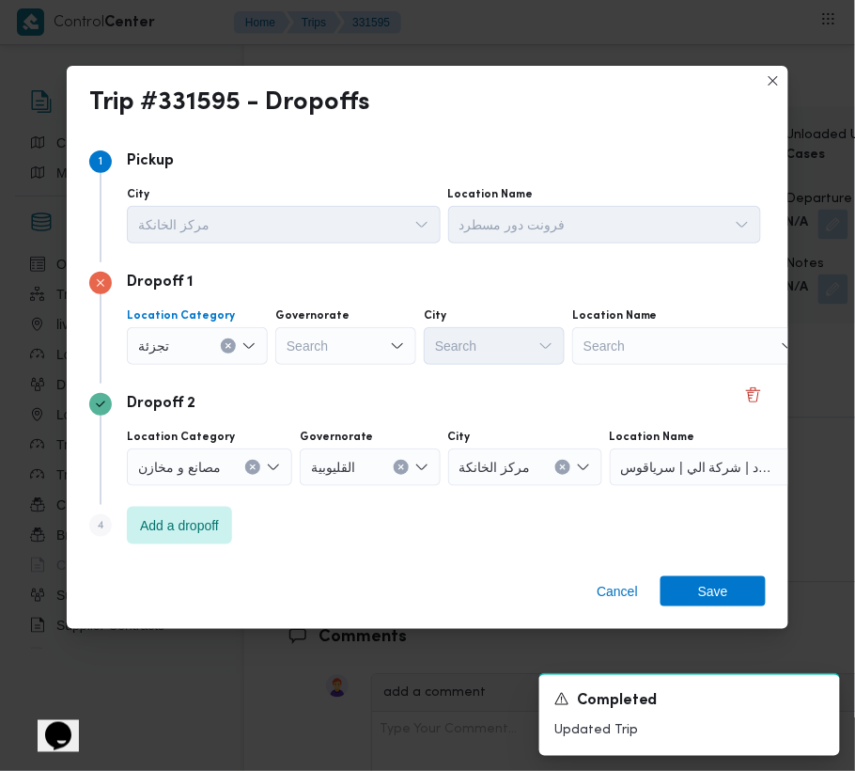
click at [323, 346] on div "Search" at bounding box center [345, 346] width 141 height 38
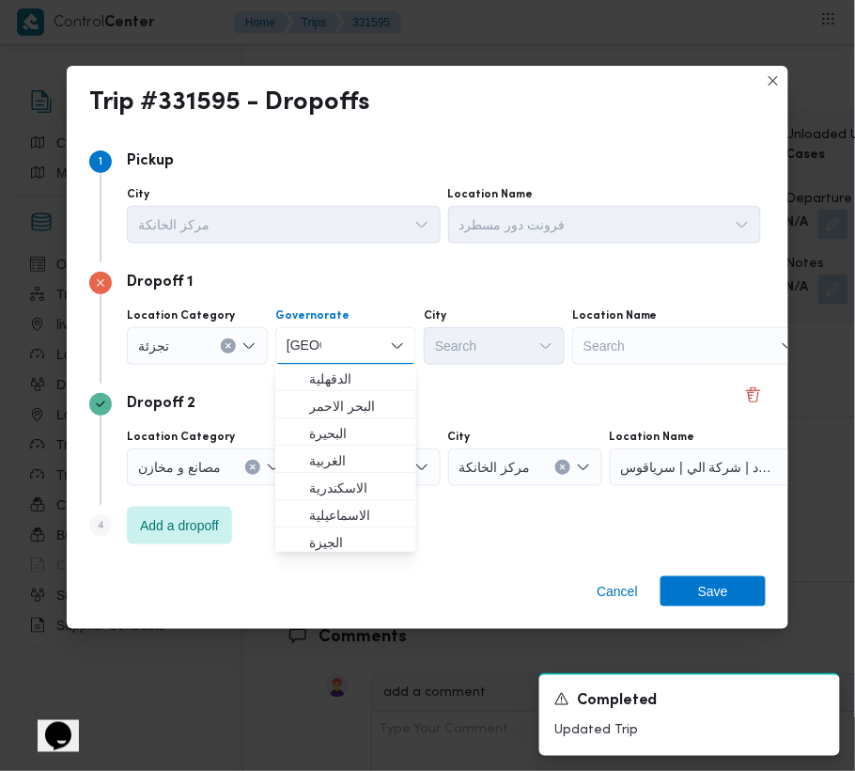
type input "[GEOGRAPHIC_DATA]"
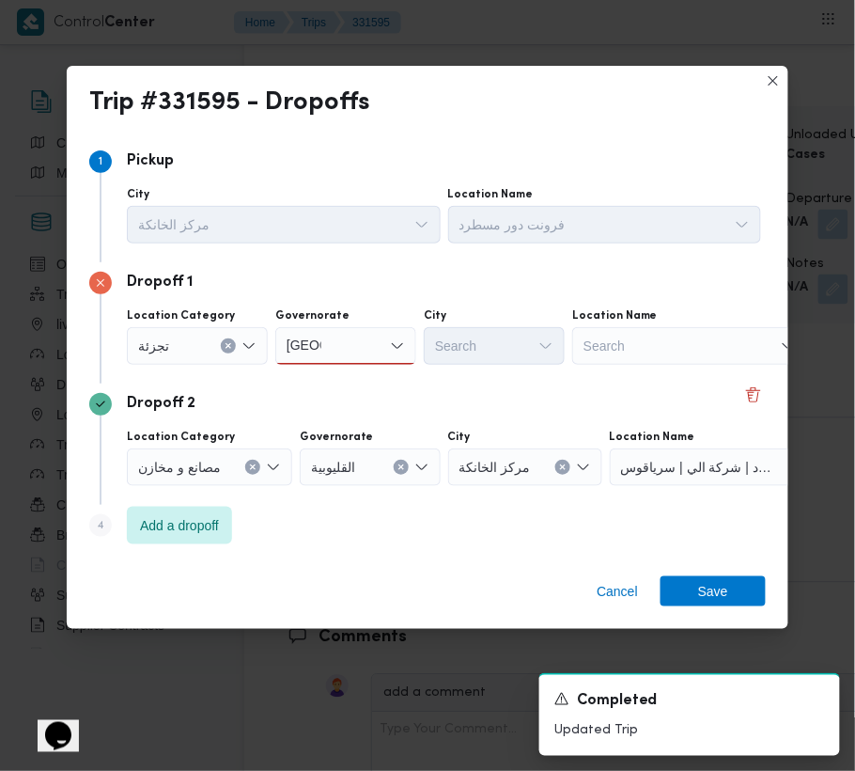
click at [368, 336] on div "[GEOGRAPHIC_DATA] [GEOGRAPHIC_DATA]" at bounding box center [345, 346] width 141 height 38
click at [357, 373] on span "ال[GEOGRAPHIC_DATA]" at bounding box center [357, 379] width 96 height 23
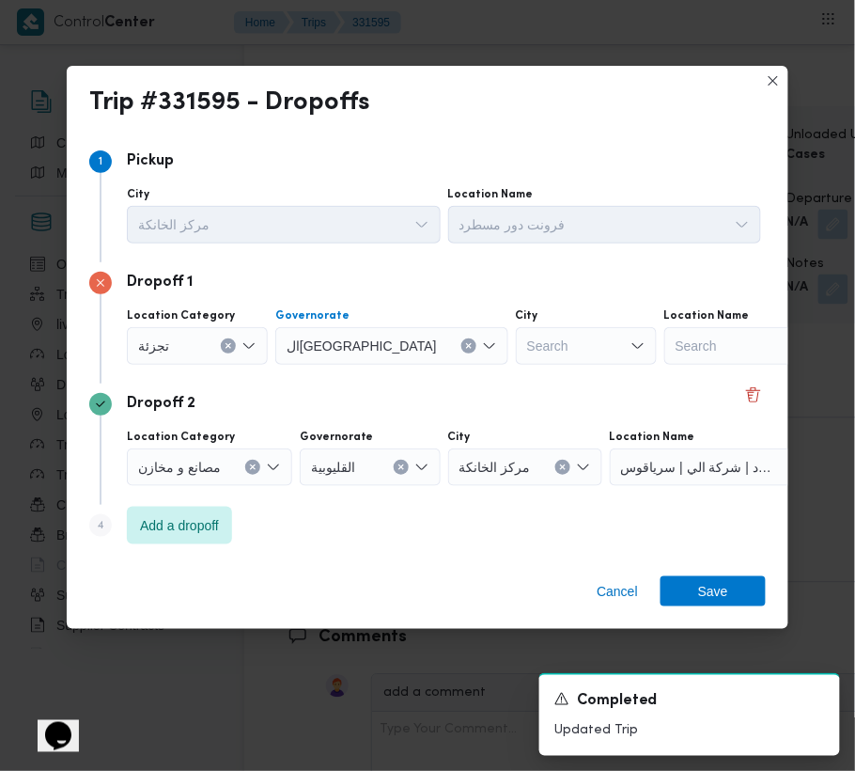
click at [516, 352] on div "Search" at bounding box center [586, 346] width 141 height 38
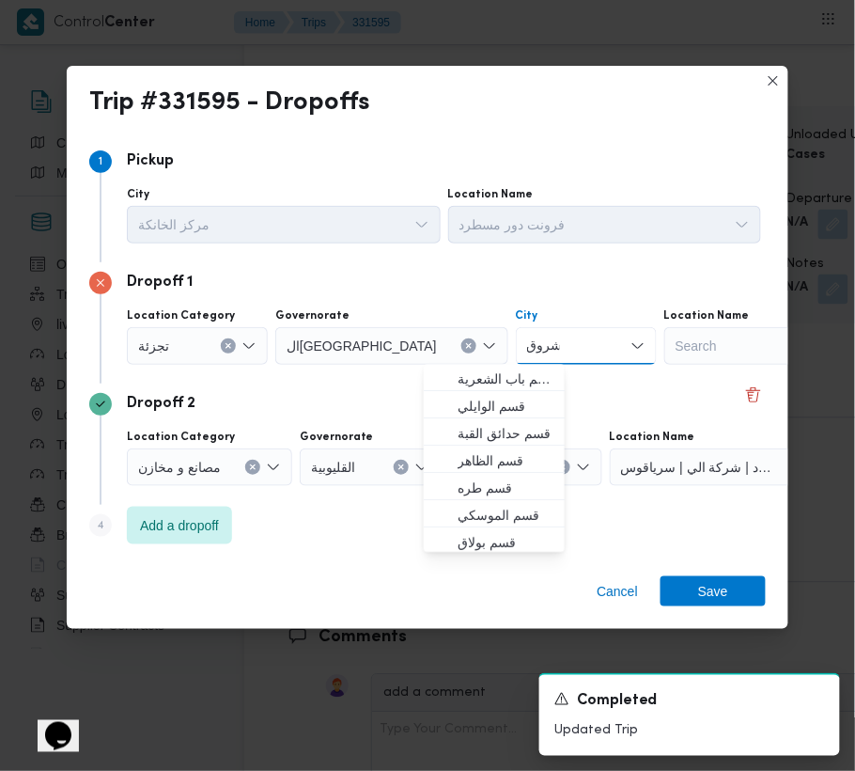
type input "شروق"
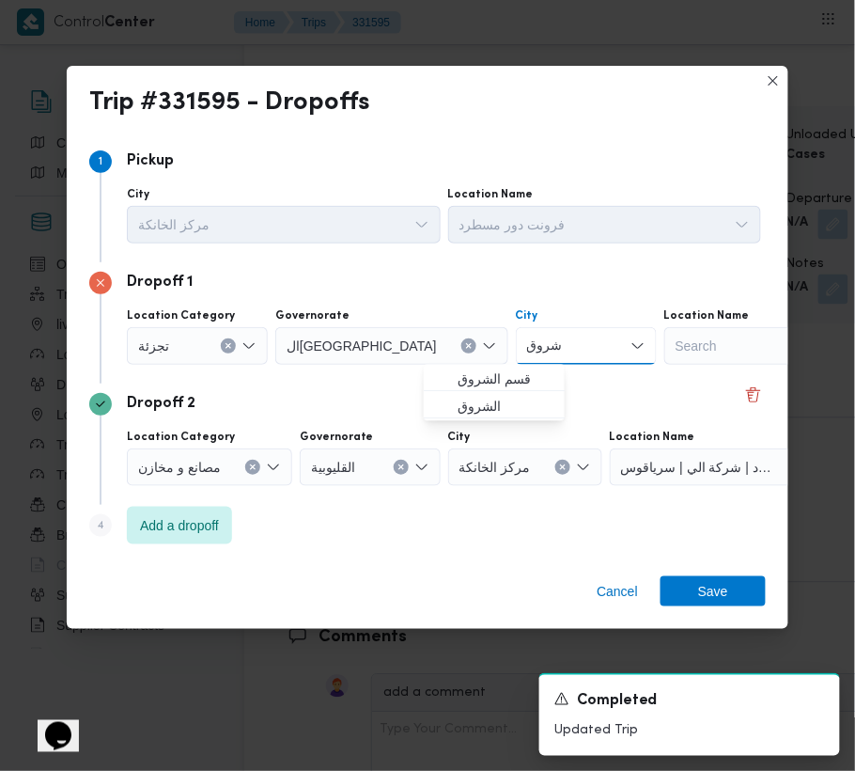
click at [493, 378] on span "قسم الشروق" at bounding box center [506, 379] width 96 height 23
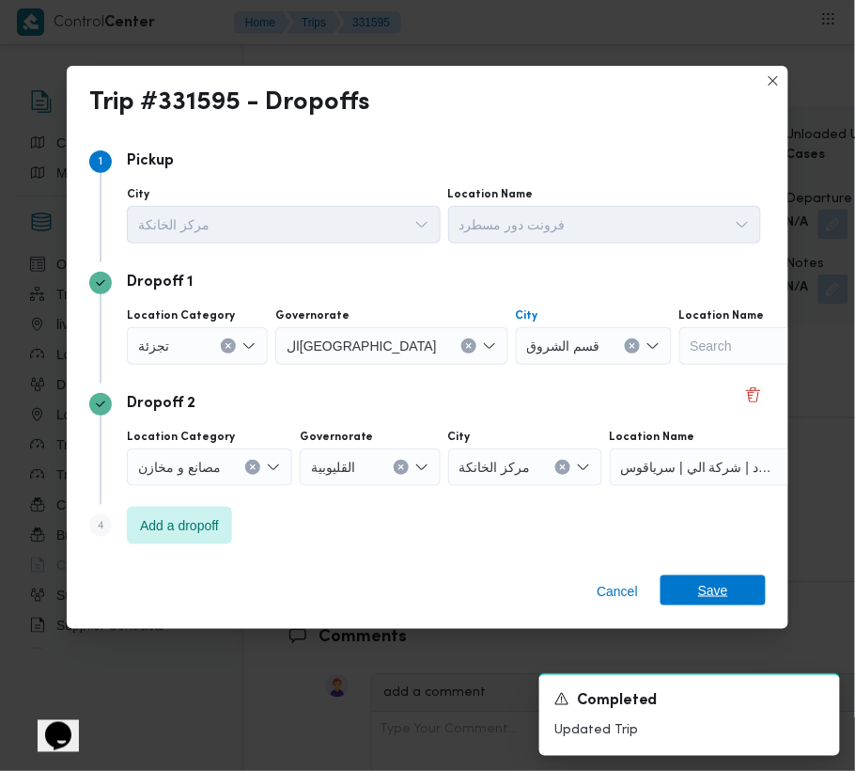
click at [693, 586] on span "Save" at bounding box center [713, 590] width 105 height 30
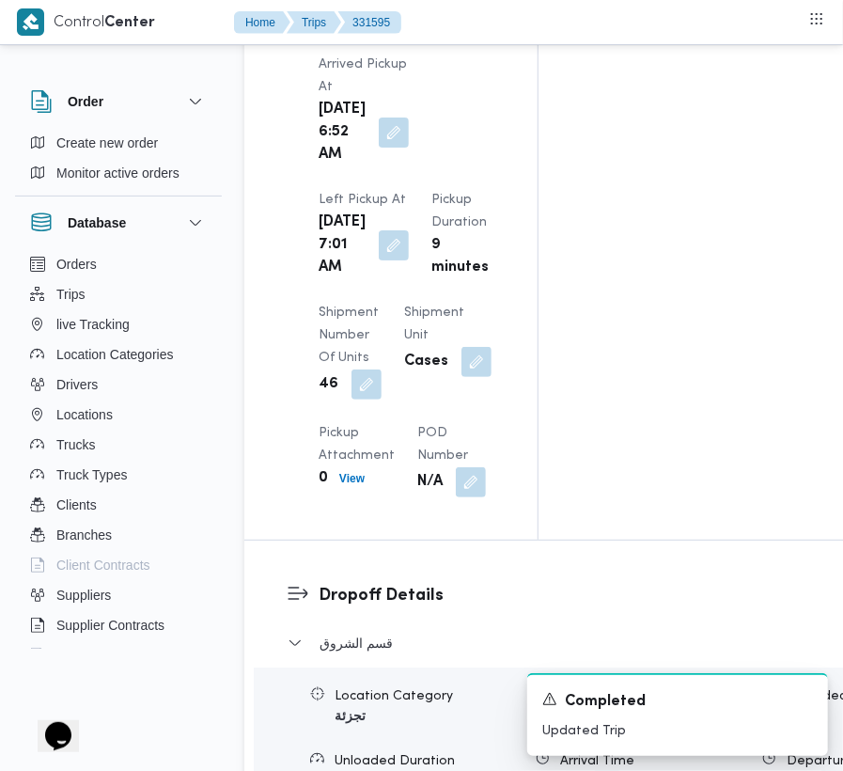
scroll to position [0, 0]
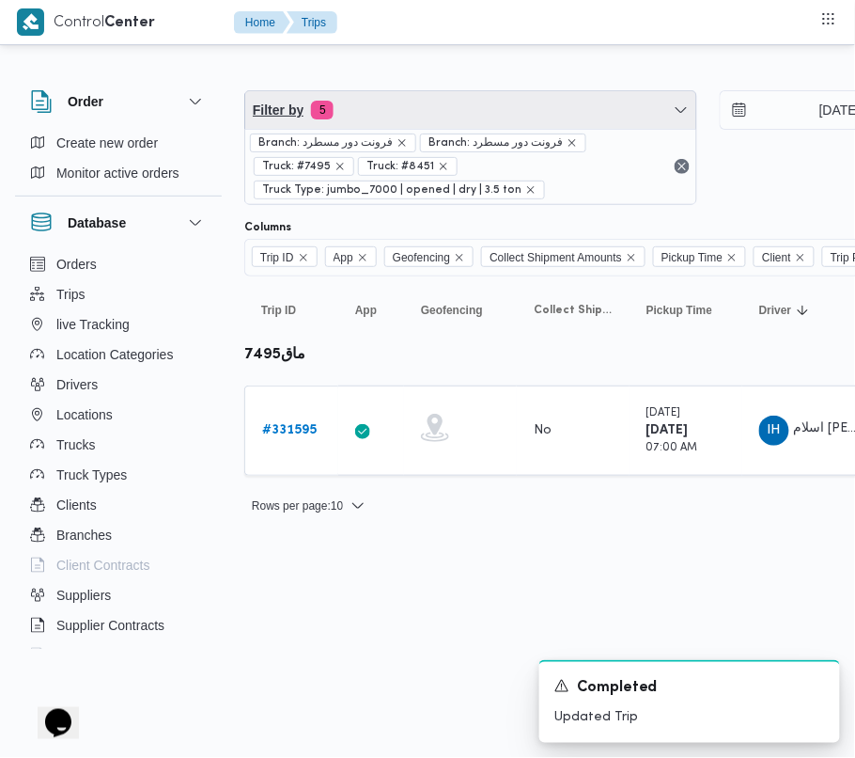
click at [404, 99] on span "Filter by 5" at bounding box center [470, 110] width 451 height 38
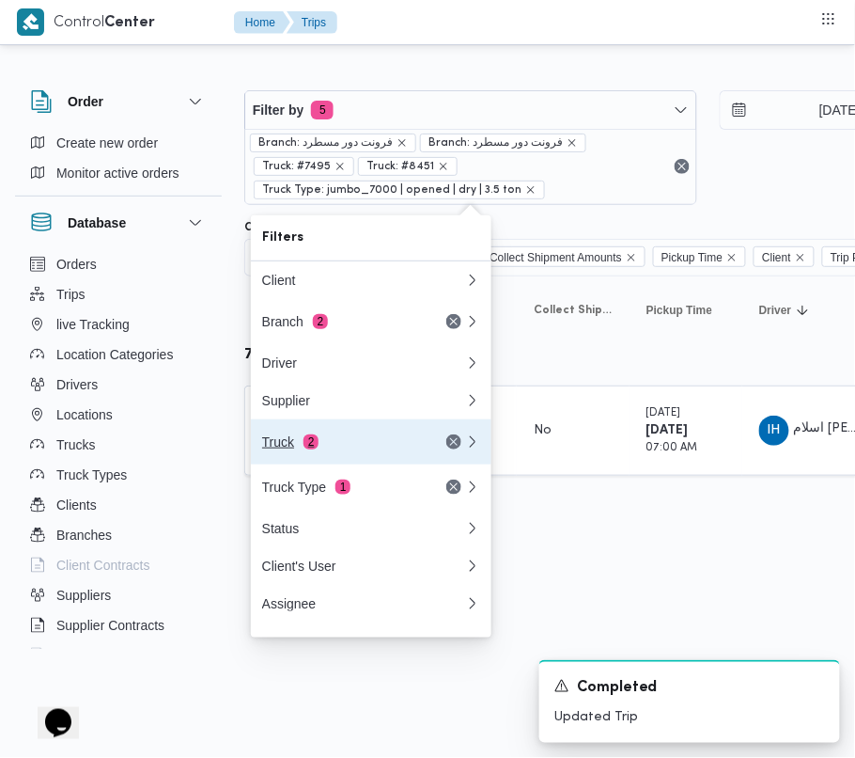
click at [318, 449] on div "Truck 2" at bounding box center [341, 441] width 158 height 15
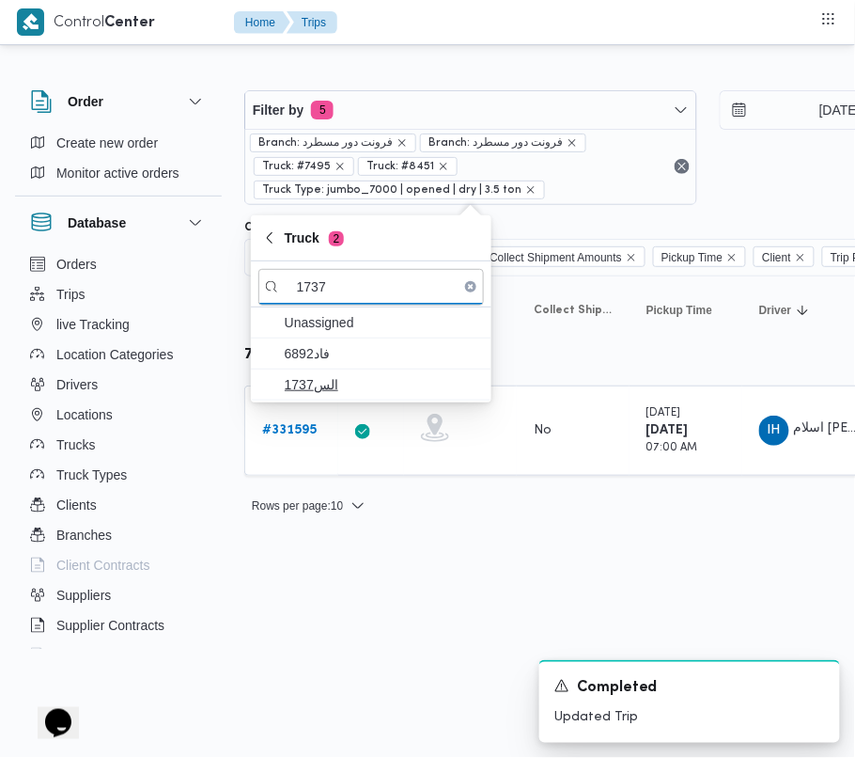
type input "1737"
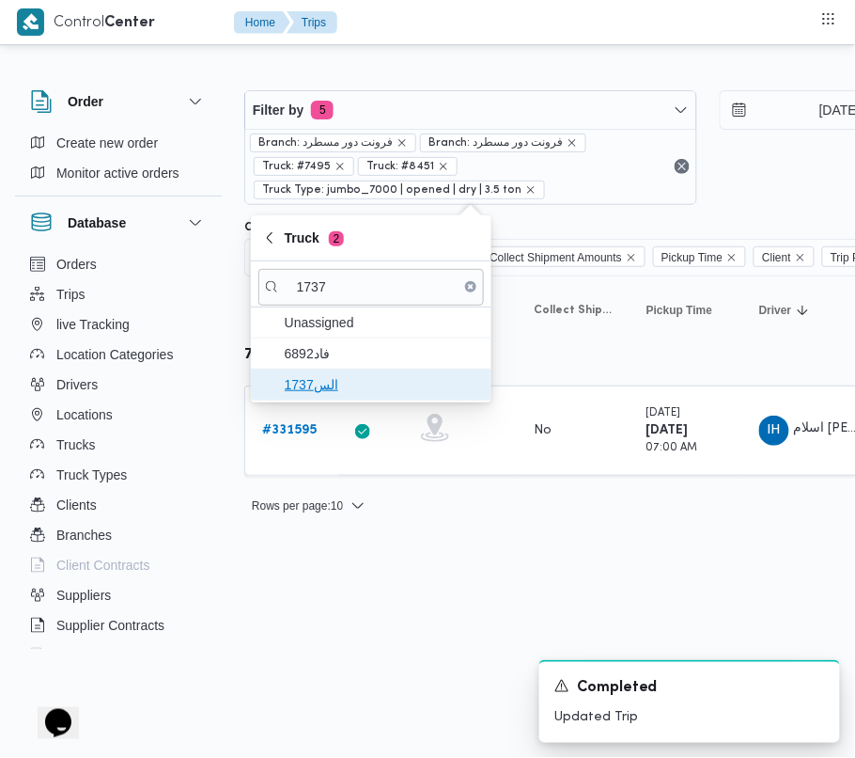
click at [343, 380] on span "الس1737" at bounding box center [382, 384] width 195 height 23
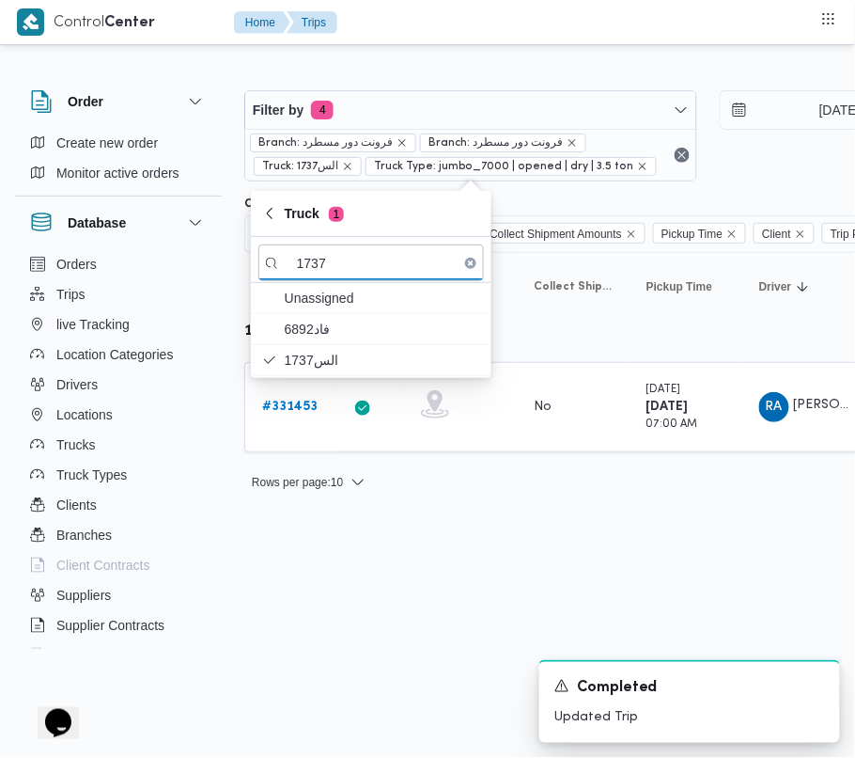
click at [340, 666] on html "Control Center Home Trips Order Create new order Monitor active orders Database…" at bounding box center [427, 379] width 855 height 758
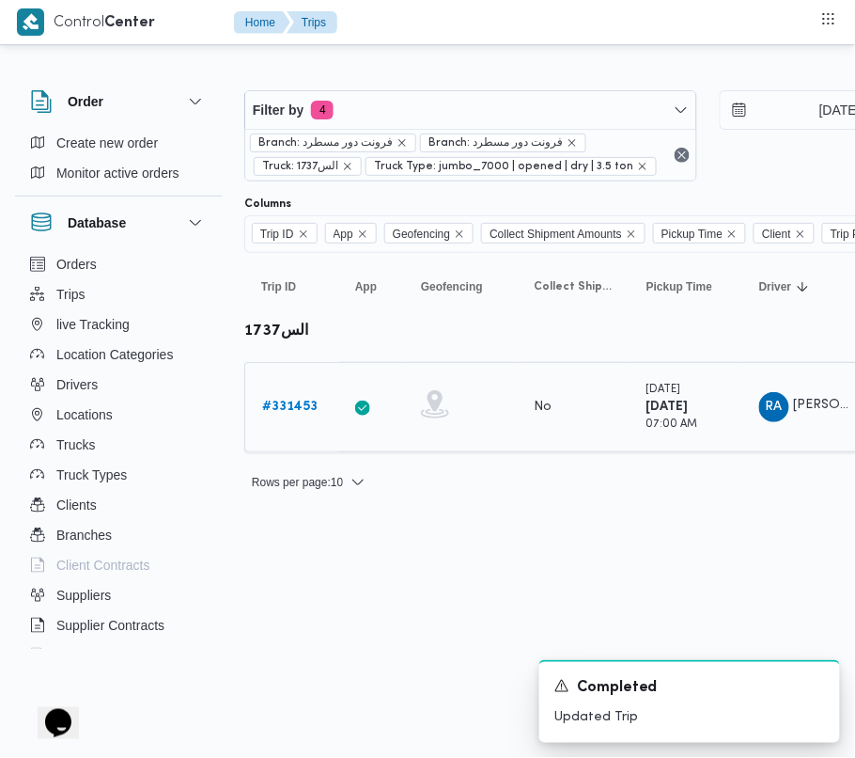
click at [301, 413] on b "# 331453" at bounding box center [289, 406] width 55 height 12
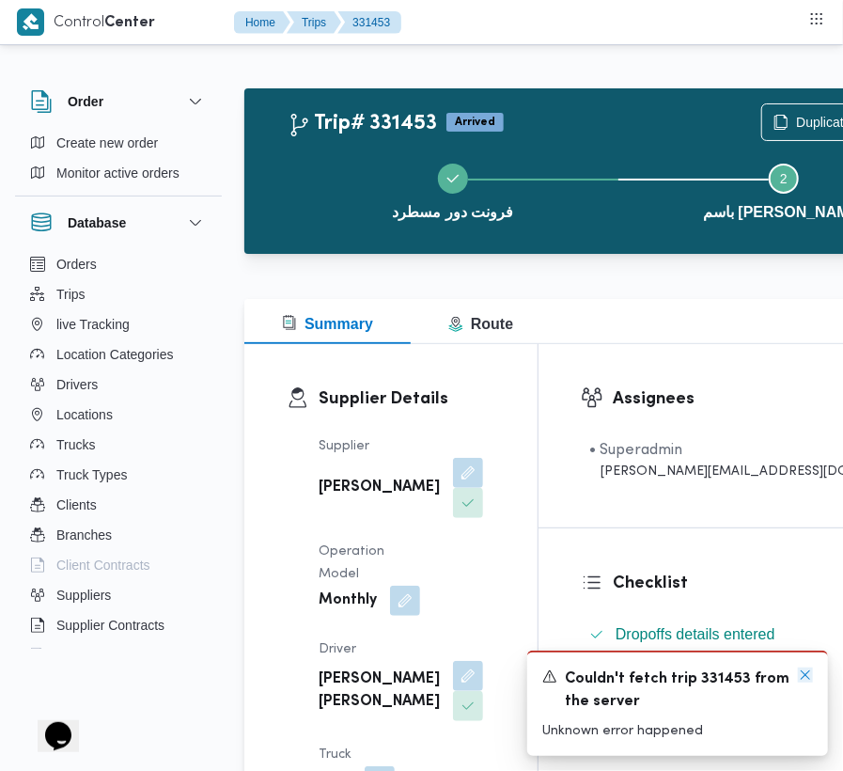
click at [805, 670] on icon "Dismiss toast" at bounding box center [805, 674] width 15 height 15
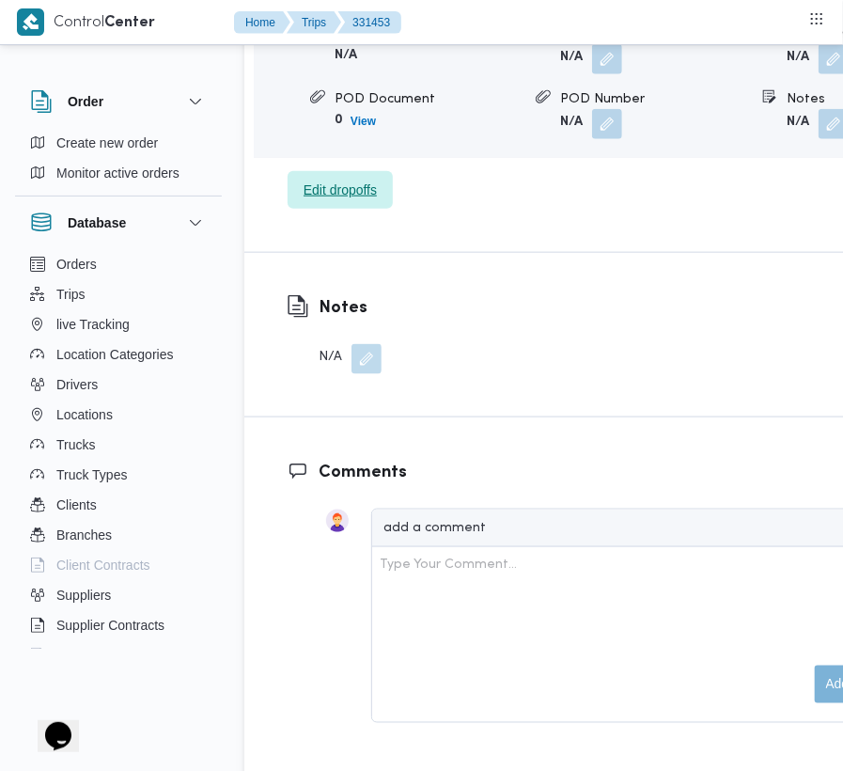
click at [352, 181] on span "Edit dropoffs" at bounding box center [340, 190] width 73 height 23
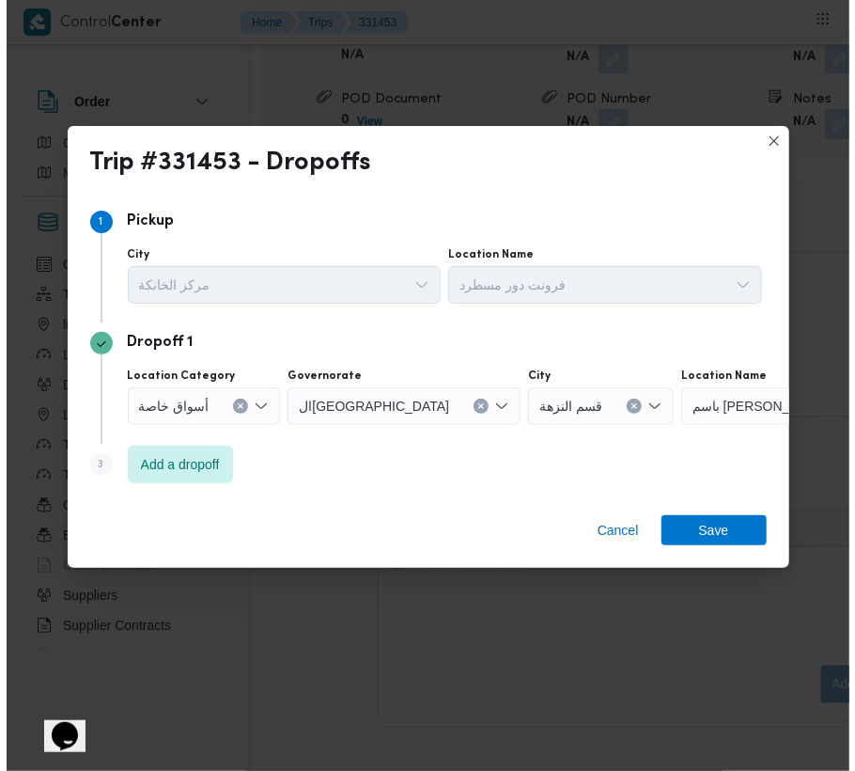
scroll to position [3189, 0]
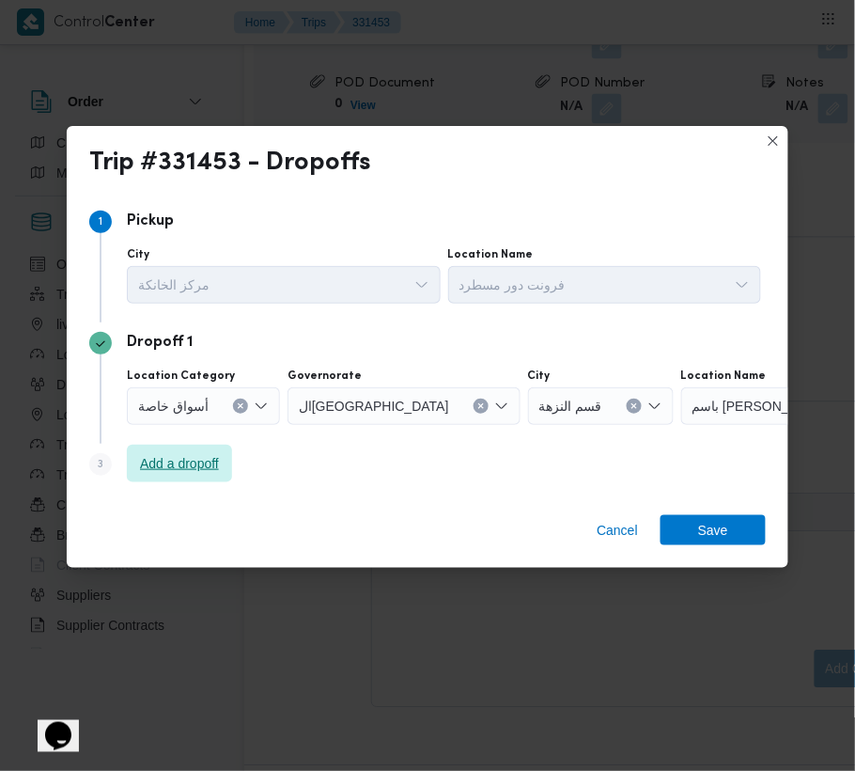
click at [186, 459] on span "Add a dropoff" at bounding box center [179, 463] width 79 height 23
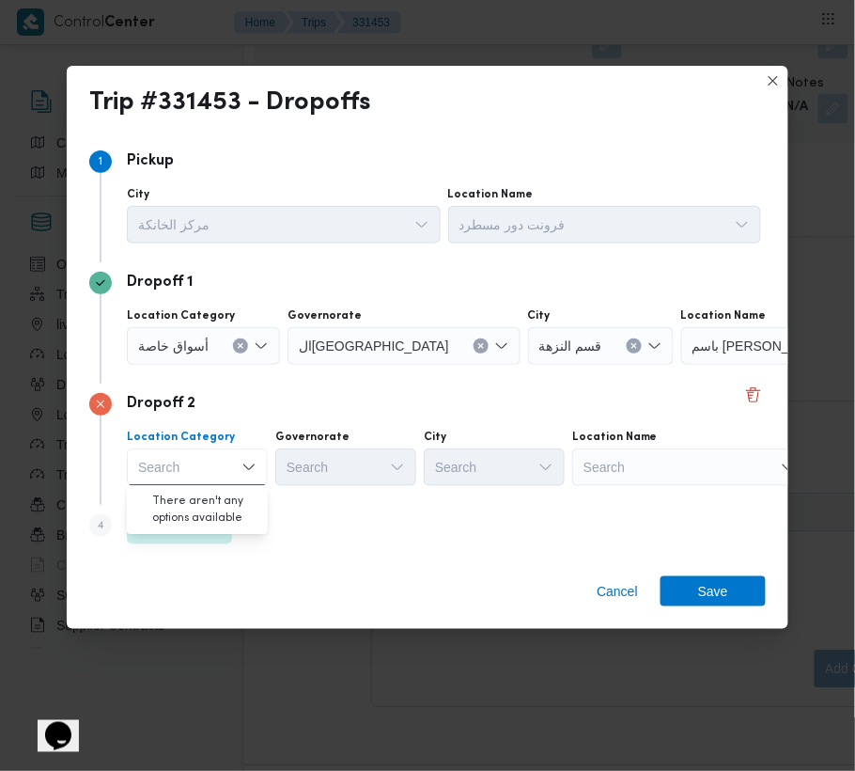
click at [391, 556] on div "Step 1 1 [GEOGRAPHIC_DATA] مركز الخانكة Location Name فرونت دور مسطرد Dropoff 1…" at bounding box center [428, 347] width 722 height 428
click at [190, 502] on div "Dropoff 2 Location Category Search Governorate Search City Search Location Name…" at bounding box center [427, 443] width 677 height 121
click at [219, 521] on span "Add a dropoff" at bounding box center [179, 524] width 79 height 23
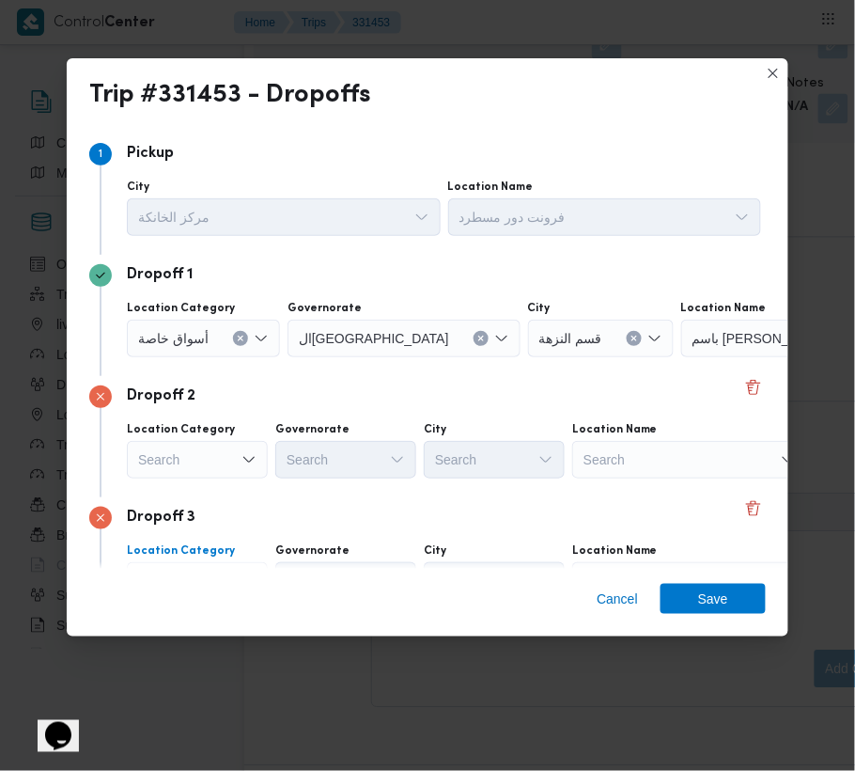
scroll to position [106, 0]
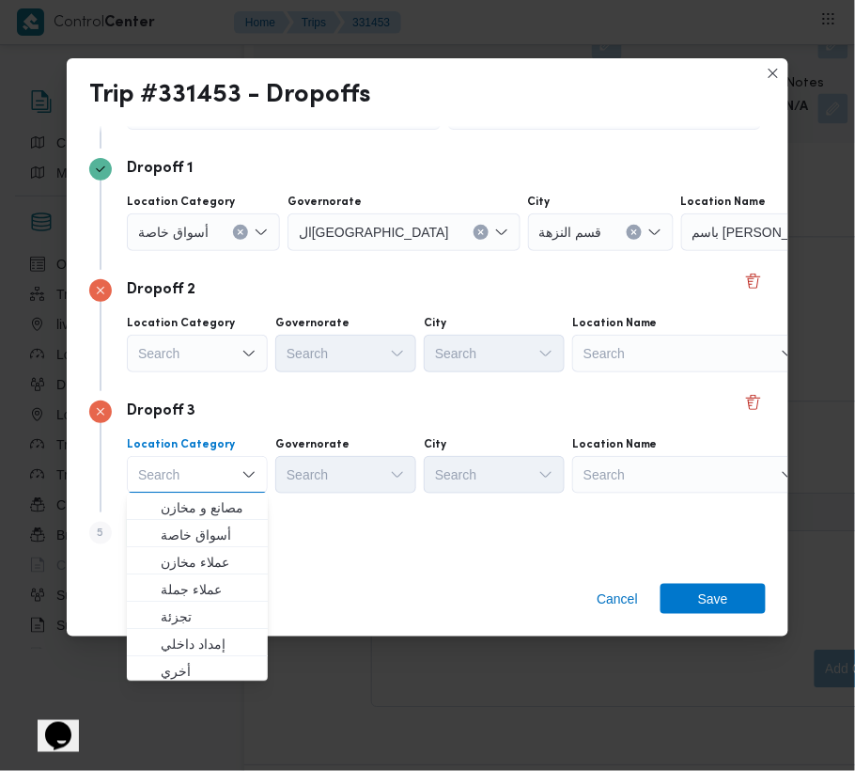
click at [681, 251] on div "Search" at bounding box center [798, 232] width 235 height 38
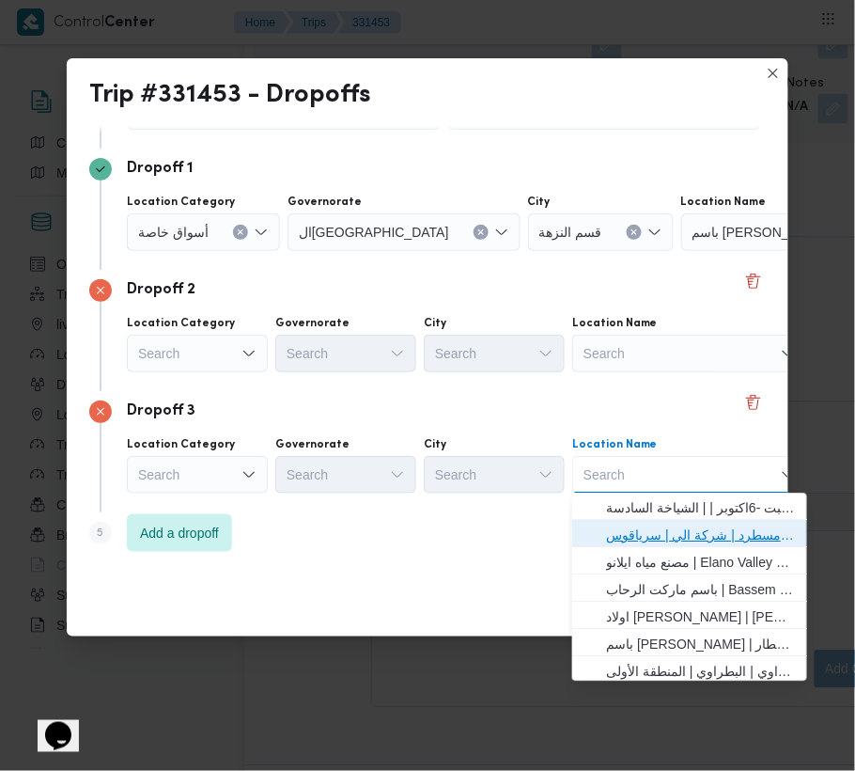
drag, startPoint x: 679, startPoint y: 532, endPoint x: 587, endPoint y: 477, distance: 106.2
click at [680, 534] on span "فرونت دور مسطرد | شركة الي | سرياقوس" at bounding box center [701, 535] width 190 height 23
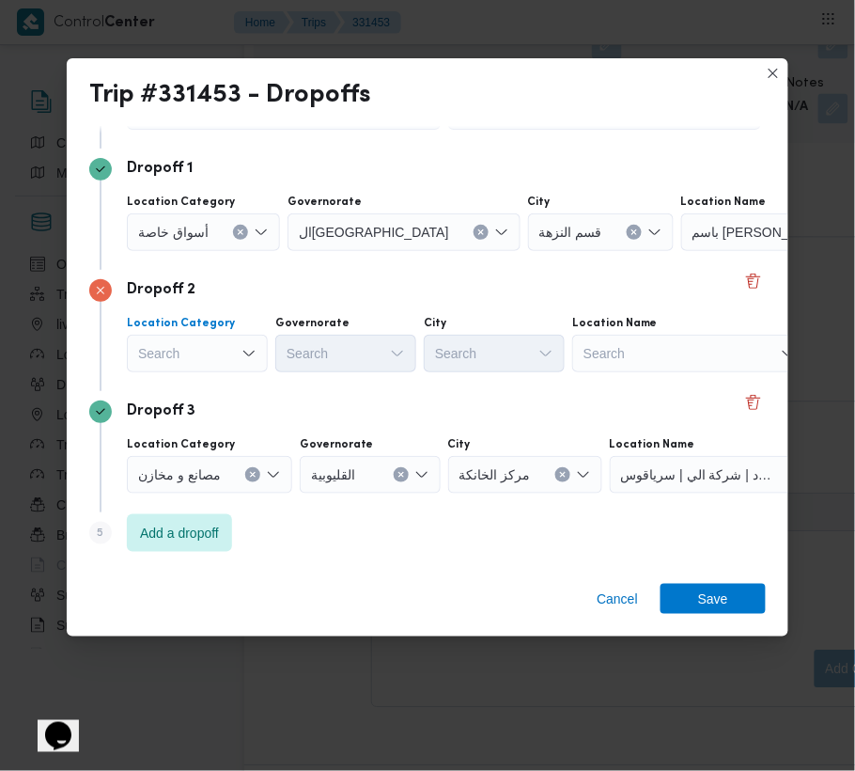
click at [223, 251] on div "Search" at bounding box center [203, 232] width 153 height 38
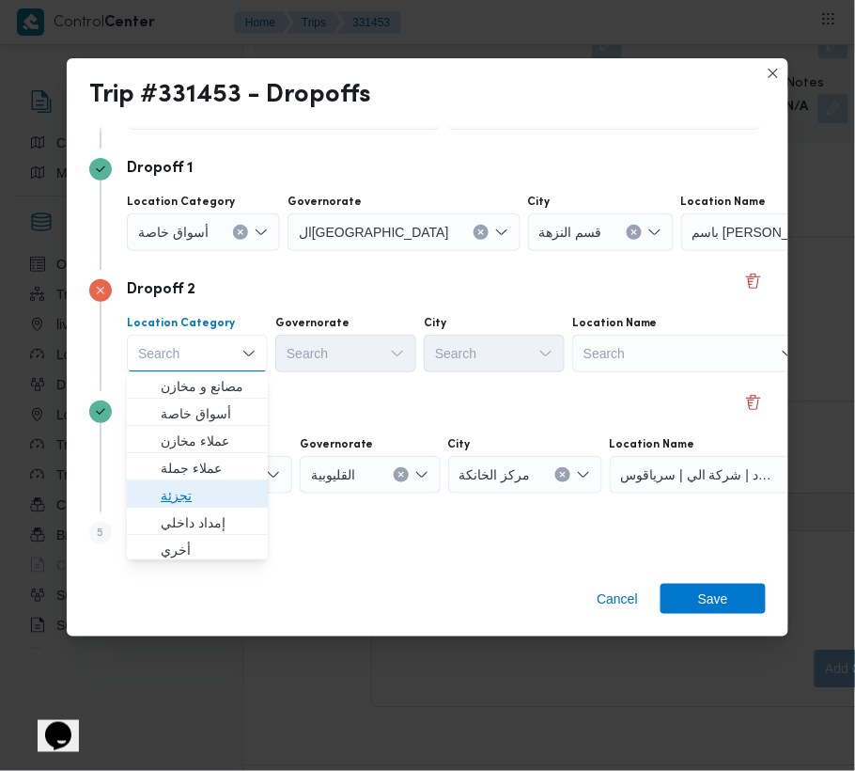
click at [211, 486] on span "تجزئة" at bounding box center [209, 496] width 96 height 23
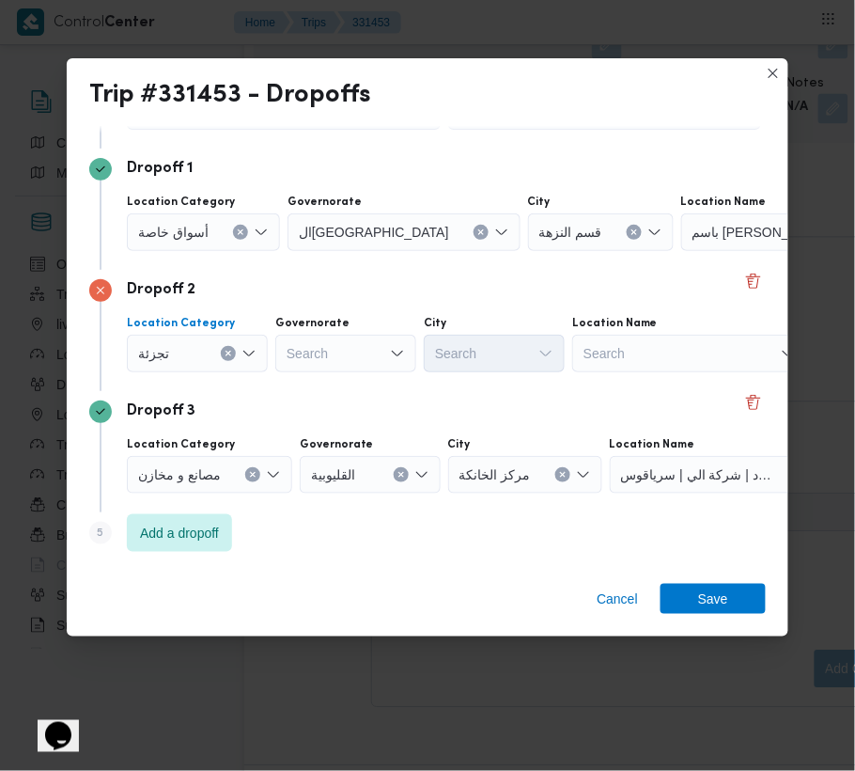
click at [165, 249] on div "أسواق خاصة" at bounding box center [203, 232] width 153 height 38
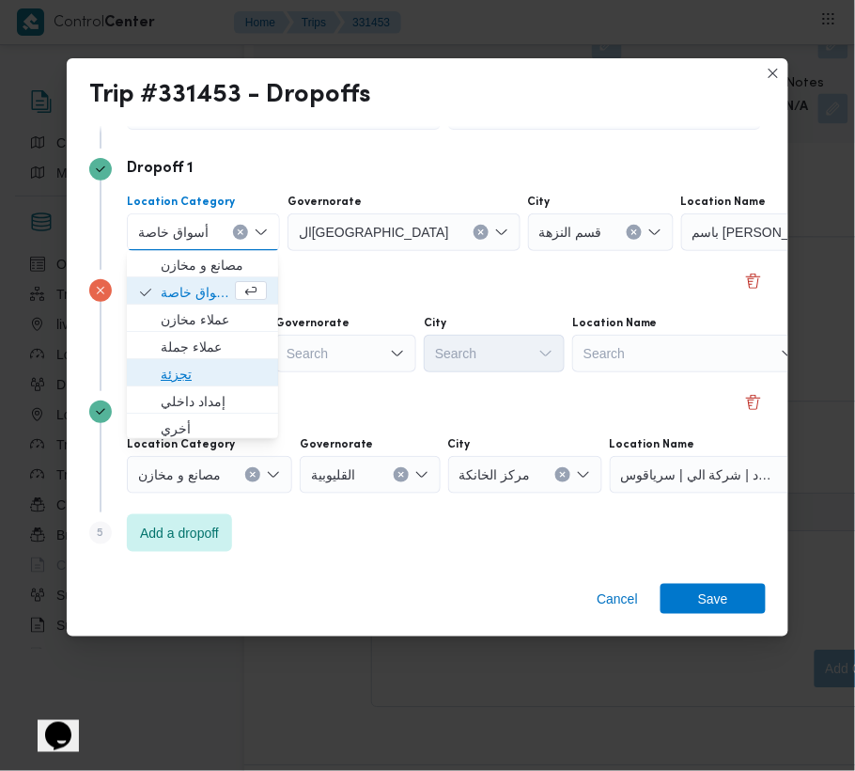
click at [199, 374] on span "تجزئة" at bounding box center [214, 375] width 106 height 23
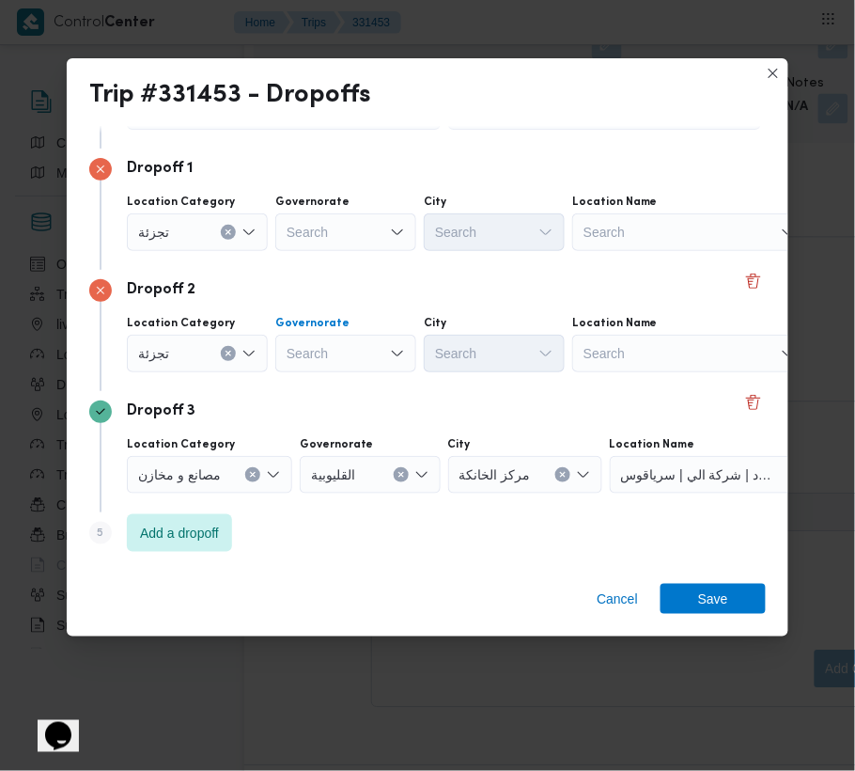
click at [338, 251] on div "Search" at bounding box center [345, 232] width 141 height 38
type input "[GEOGRAPHIC_DATA]"
click at [346, 226] on div "Search" at bounding box center [345, 232] width 141 height 38
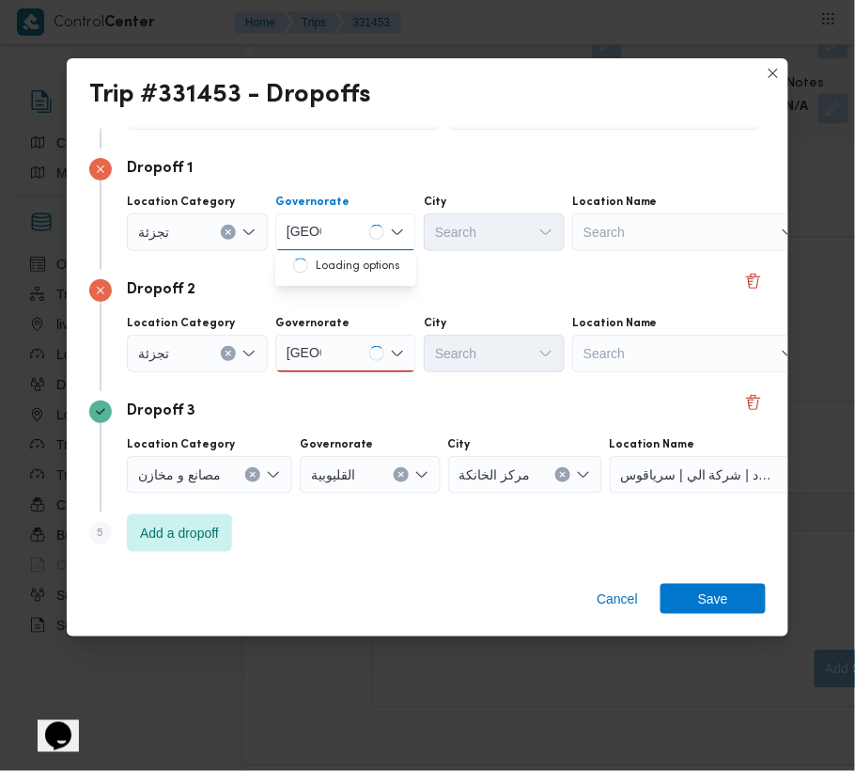
type input "[GEOGRAPHIC_DATA]"
click at [398, 240] on icon "Open list of options" at bounding box center [397, 232] width 15 height 15
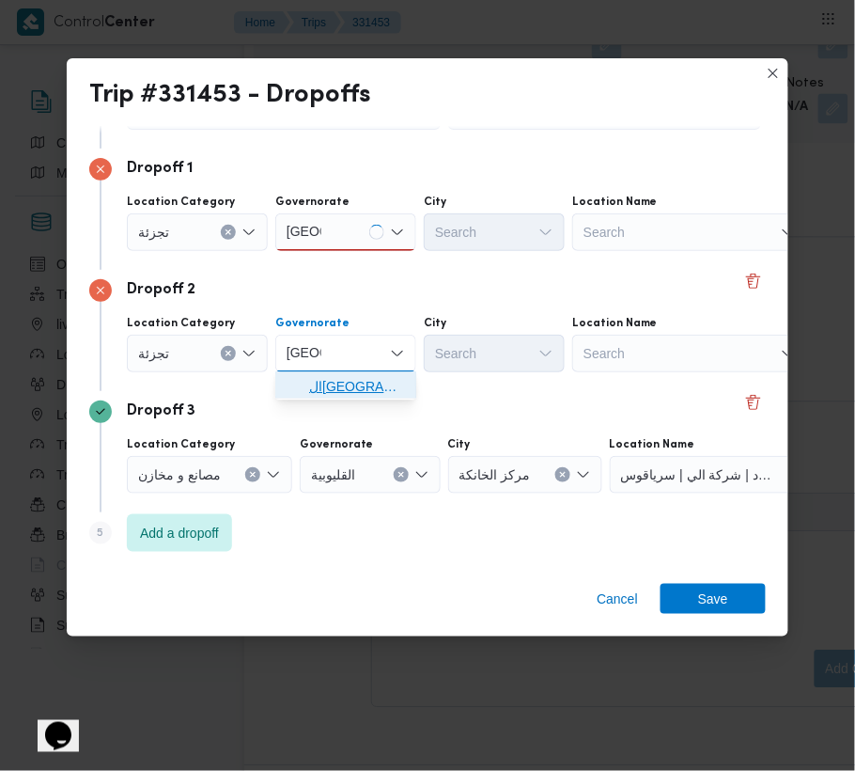
click at [368, 377] on span "ال[GEOGRAPHIC_DATA]" at bounding box center [357, 387] width 96 height 23
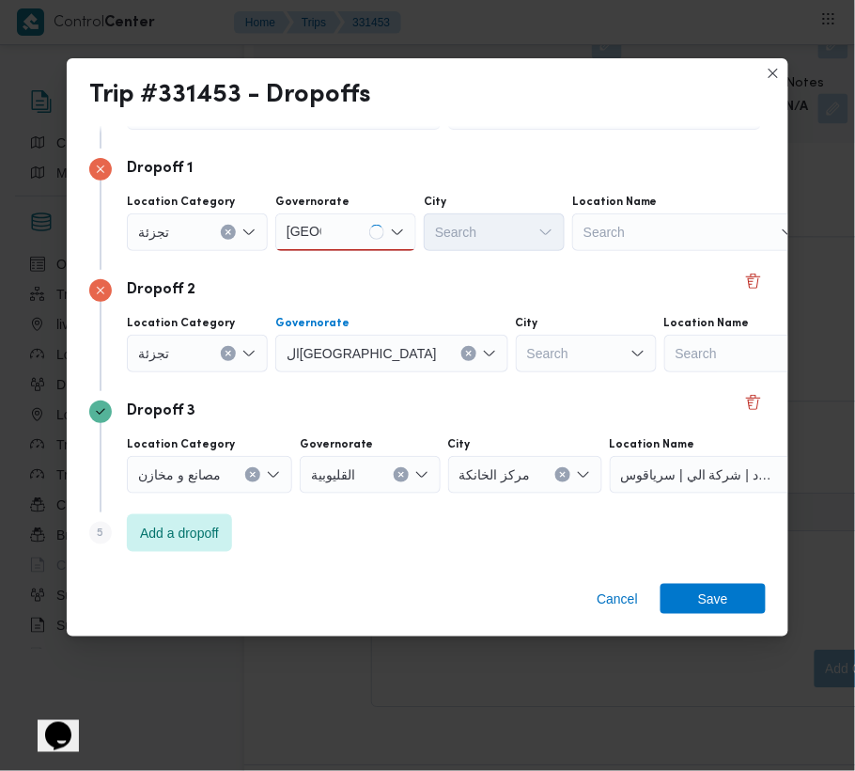
click at [516, 355] on div "Search" at bounding box center [586, 354] width 141 height 38
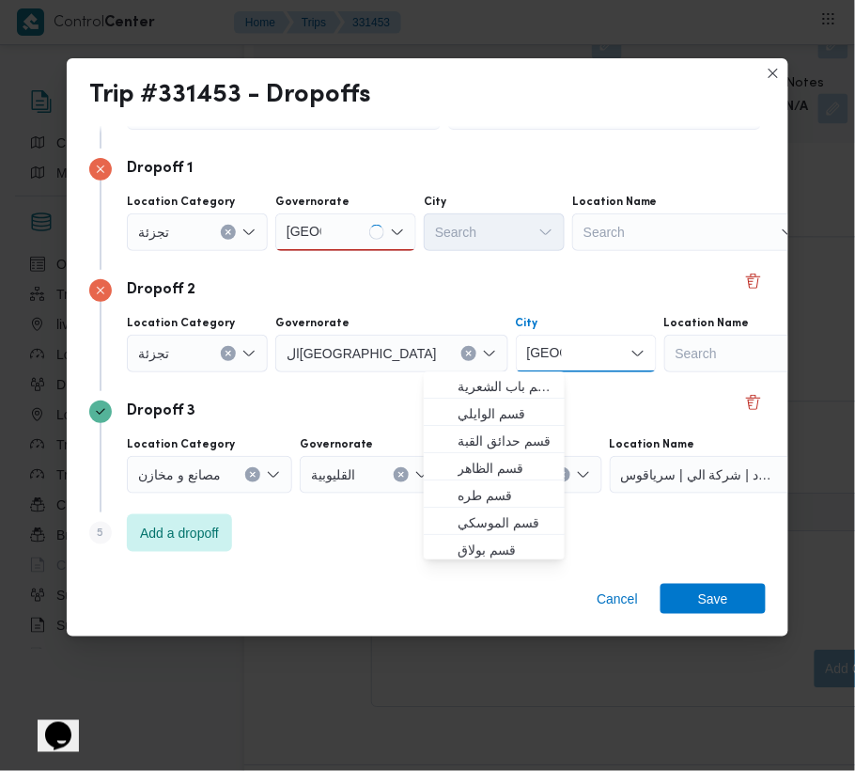
type input "[GEOGRAPHIC_DATA]"
click at [362, 229] on div "[GEOGRAPHIC_DATA] [GEOGRAPHIC_DATA]" at bounding box center [345, 232] width 141 height 38
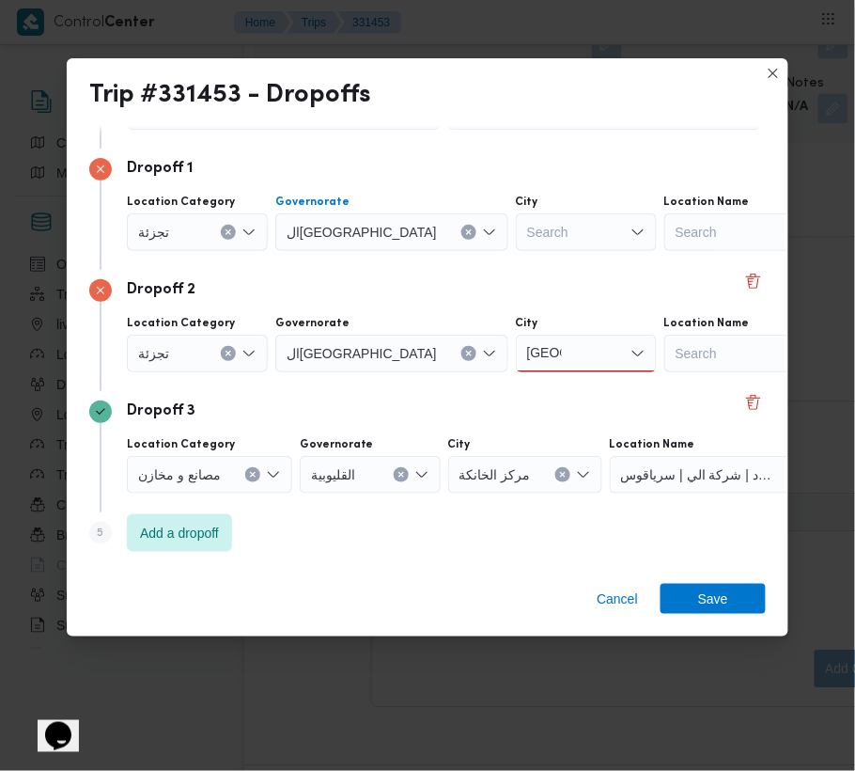
click at [363, 254] on div "Dropoff 1 Location Category تجزئة Governorate [GEOGRAPHIC_DATA] Combo box. Sele…" at bounding box center [427, 208] width 677 height 121
click at [516, 230] on div "Search" at bounding box center [586, 232] width 141 height 38
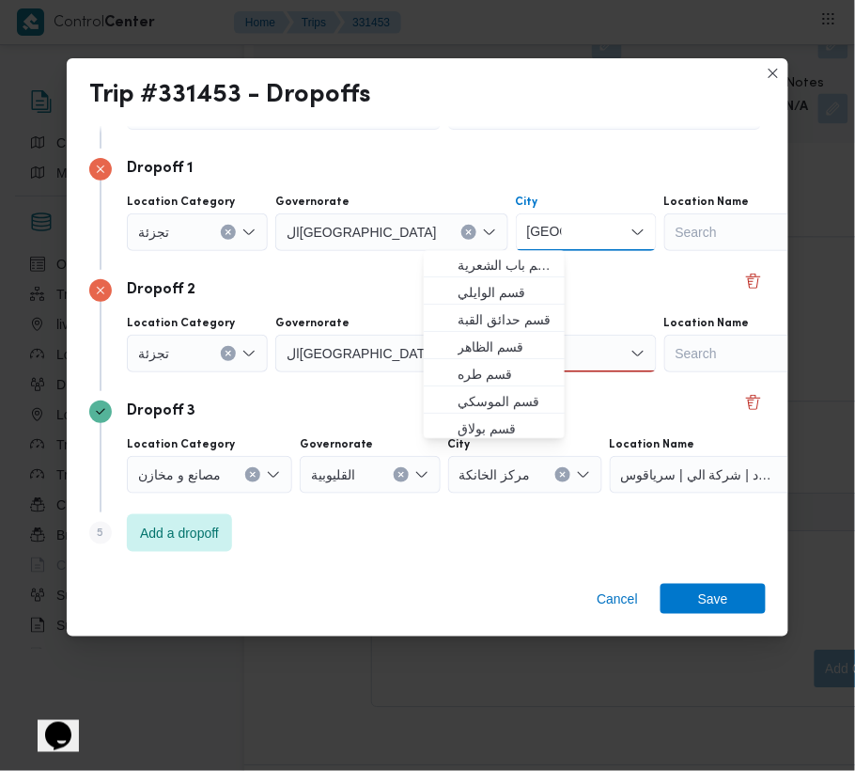
type input "[GEOGRAPHIC_DATA]"
click at [351, 275] on div "Dropoff 2 Location Category [GEOGRAPHIC_DATA] [GEOGRAPHIC_DATA] City [GEOGRAPHI…" at bounding box center [427, 330] width 677 height 121
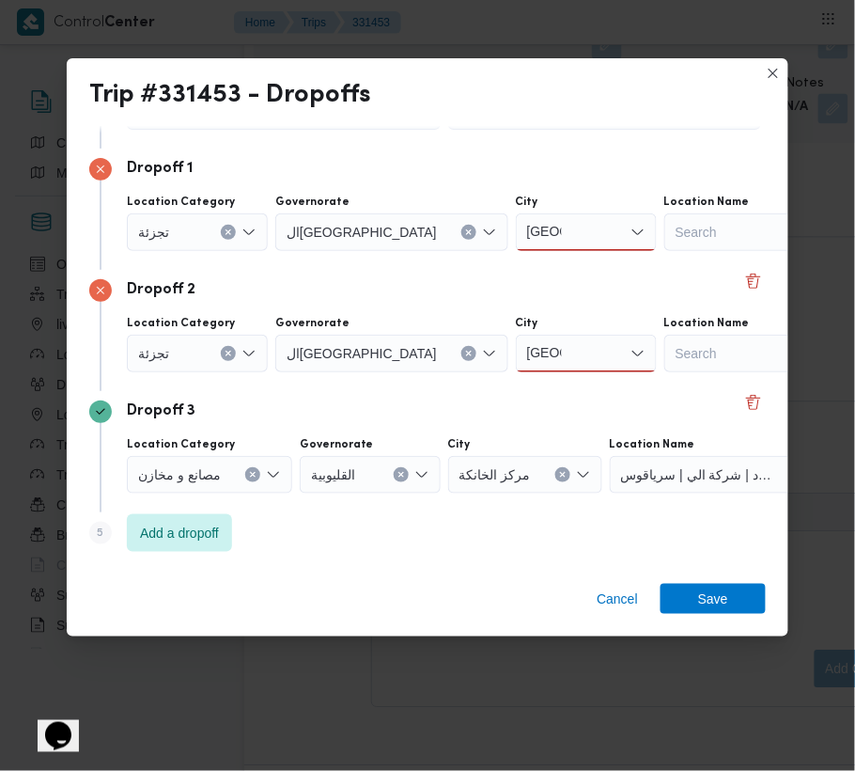
click at [516, 241] on div "[GEOGRAPHIC_DATA] [GEOGRAPHIC_DATA]" at bounding box center [586, 232] width 141 height 38
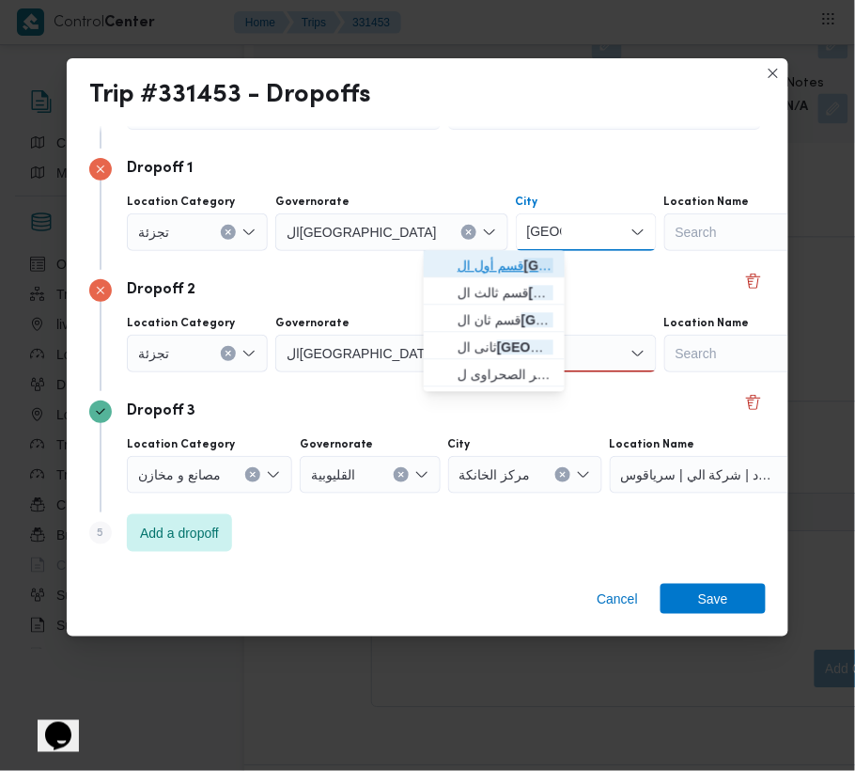
click at [496, 259] on span "قسم أول ال قاهرة الجديدة" at bounding box center [506, 266] width 96 height 23
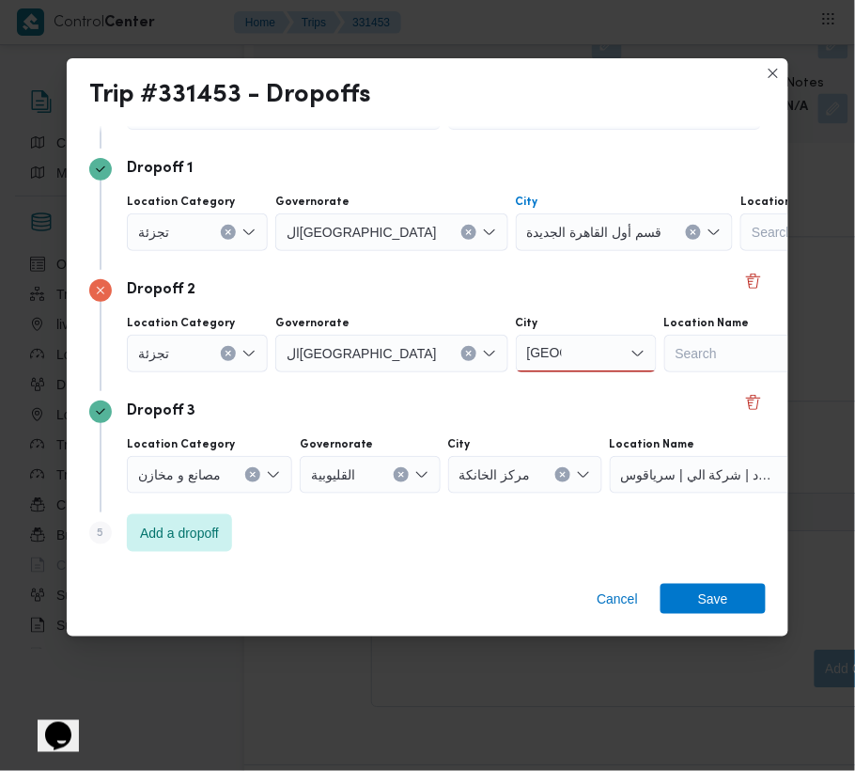
click at [516, 336] on div "[GEOGRAPHIC_DATA] [GEOGRAPHIC_DATA]" at bounding box center [586, 354] width 141 height 38
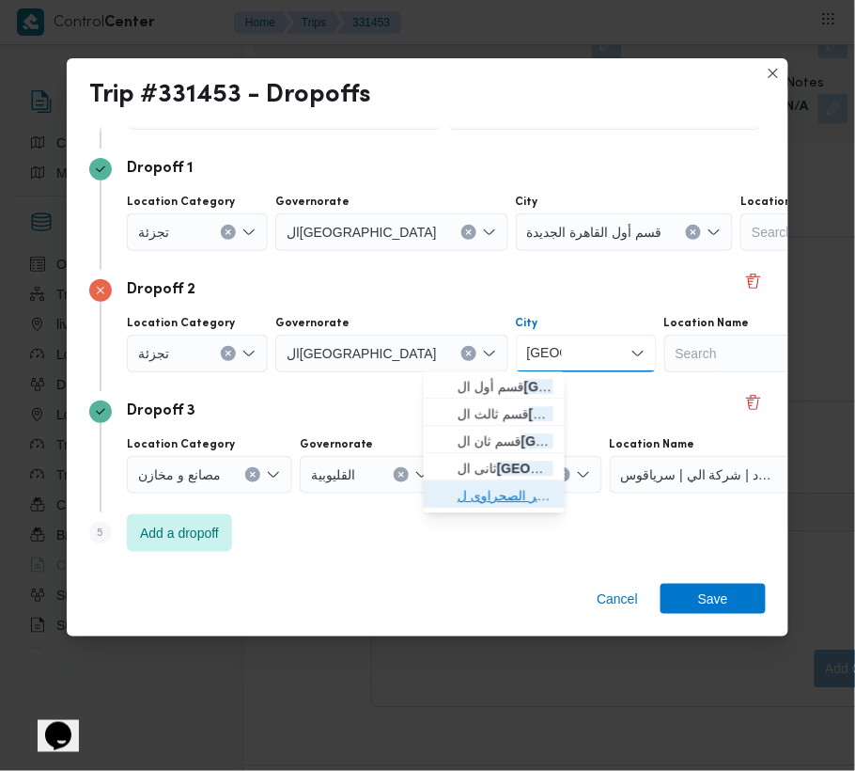
click at [506, 492] on span "الظهير الصحراوى ل[GEOGRAPHIC_DATA]" at bounding box center [506, 496] width 96 height 23
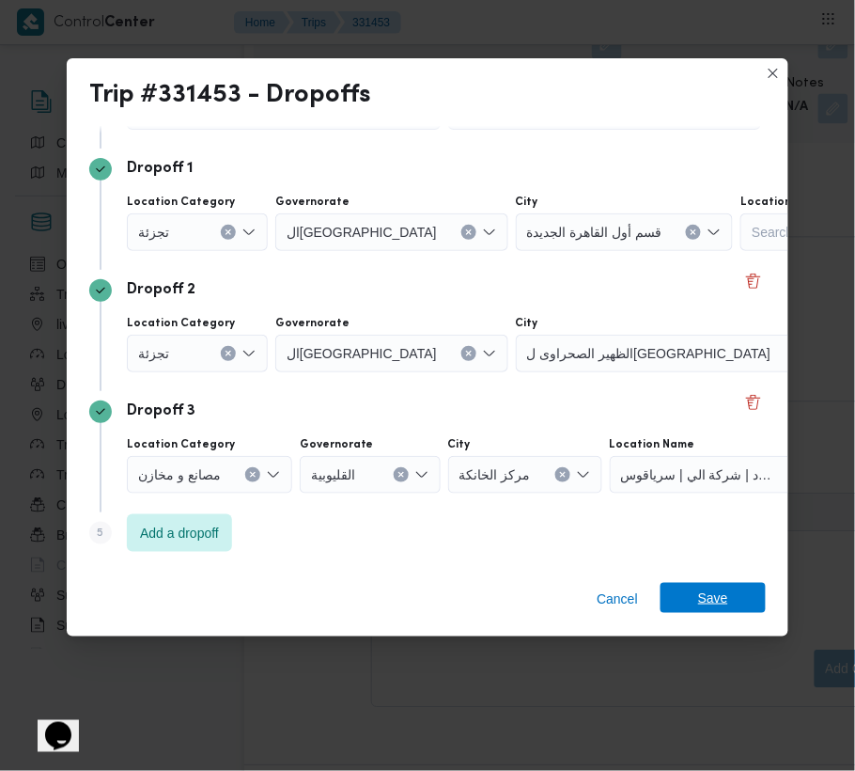
click at [734, 610] on span "Save" at bounding box center [713, 598] width 105 height 30
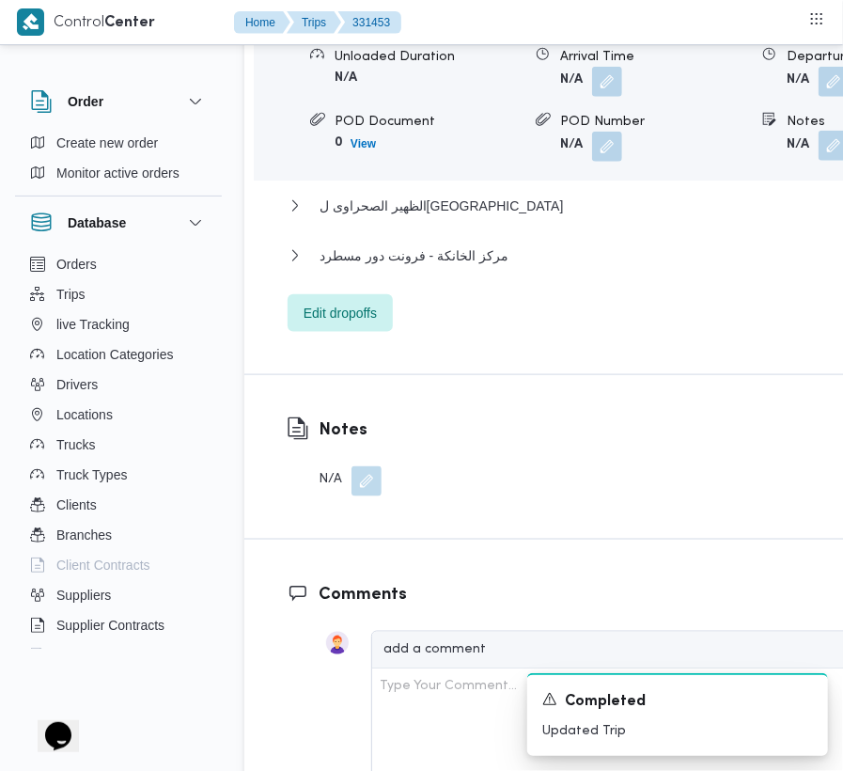
scroll to position [3242, 0]
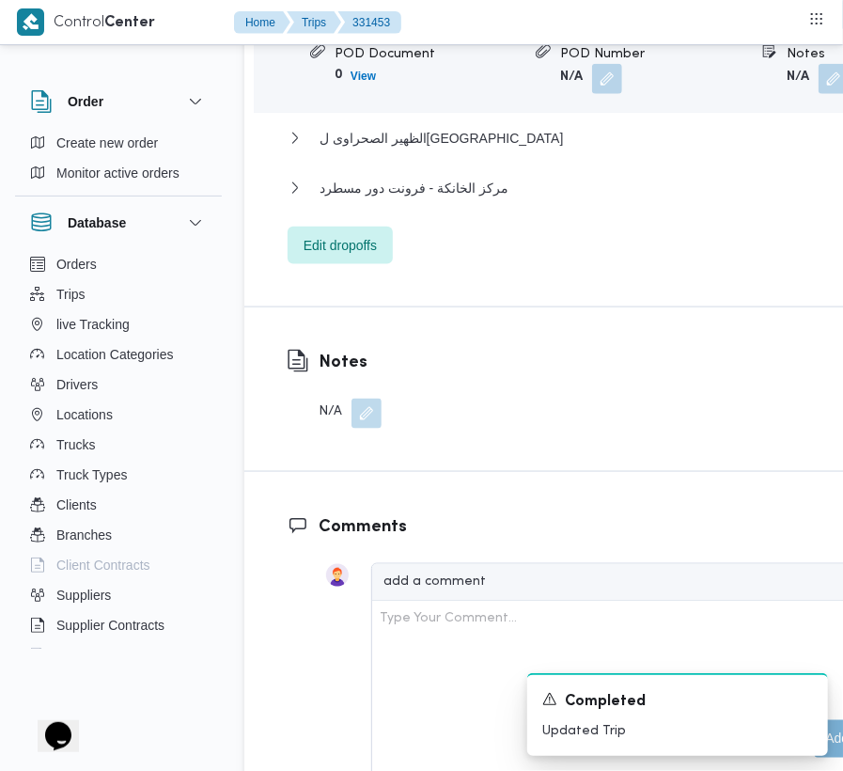
drag, startPoint x: 738, startPoint y: 103, endPoint x: 701, endPoint y: 137, distance: 49.9
click at [819, 94] on button "button" at bounding box center [834, 79] width 30 height 30
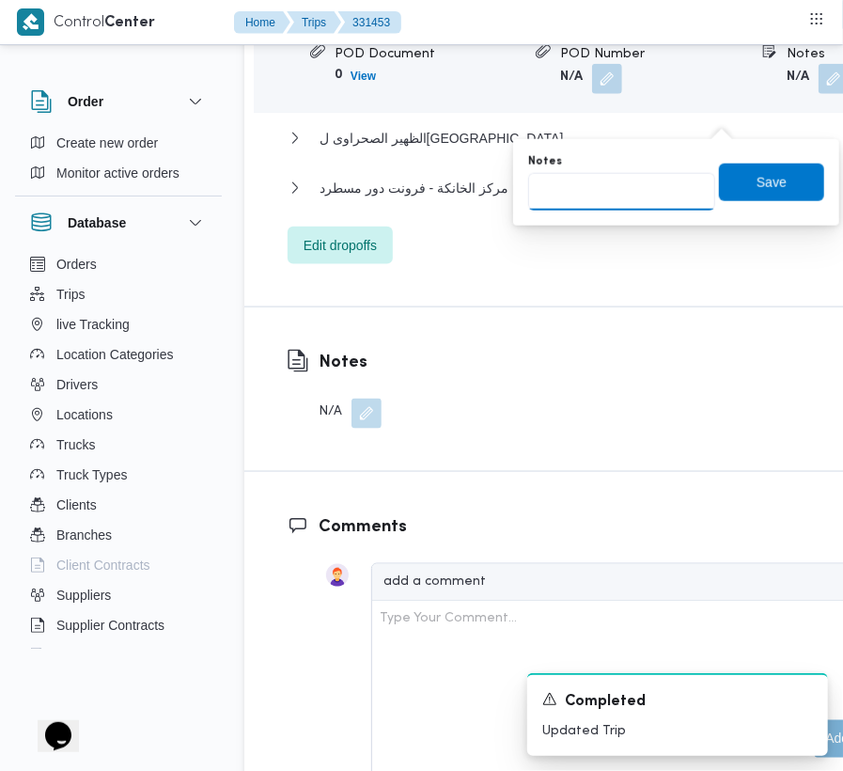
click at [614, 204] on input "Notes" at bounding box center [621, 192] width 187 height 38
type input "تجمع"
click at [722, 182] on span "Save" at bounding box center [771, 182] width 105 height 38
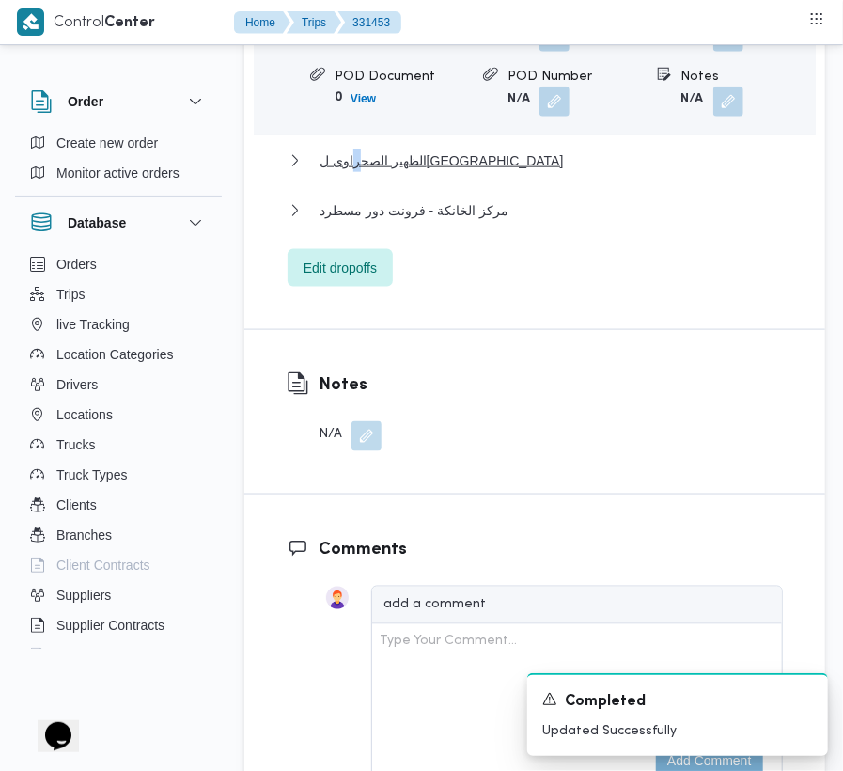
click at [433, 165] on div "قسم أول القاهرة الجديدة Location Category تجزئة Unloaded Amount 0 Unloaded Unit…" at bounding box center [535, 85] width 495 height 404
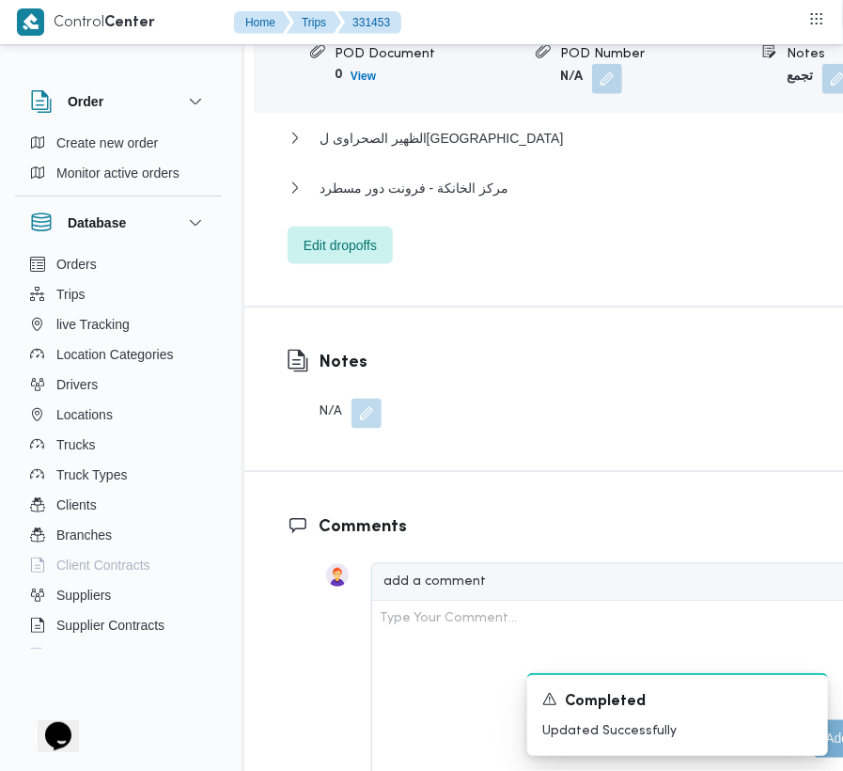
click at [376, 212] on div "مركز الخانكة - فرونت دور مسطرد" at bounding box center [614, 195] width 653 height 36
click at [449, 159] on div "قسم أول القاهرة الجديدة Location Category تجزئة Unloaded Amount 0 Unloaded Unit…" at bounding box center [614, 62] width 653 height 404
click at [456, 149] on span "الظهير الصحراوى ل[GEOGRAPHIC_DATA]" at bounding box center [442, 138] width 244 height 23
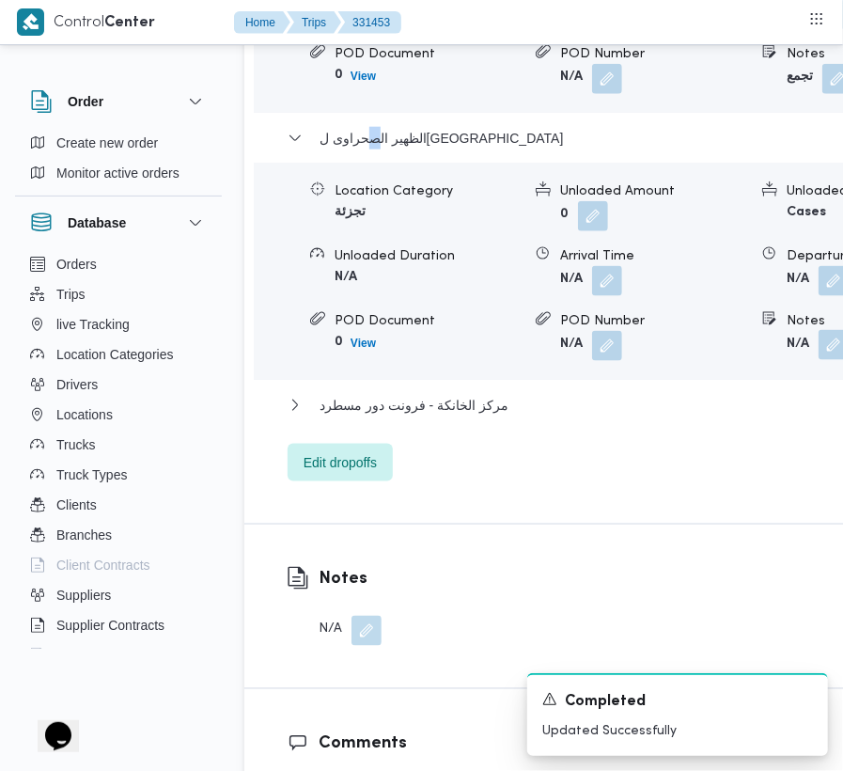
click at [819, 360] on button "button" at bounding box center [834, 345] width 30 height 30
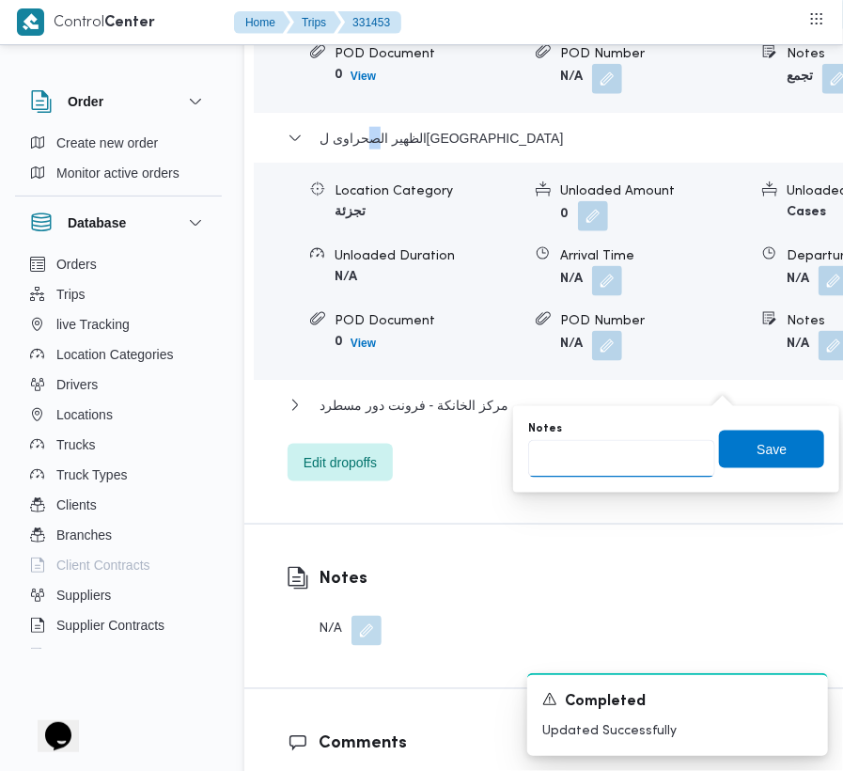
click at [615, 456] on input "Notes" at bounding box center [621, 459] width 187 height 38
click at [564, 448] on input "ظهي" at bounding box center [621, 459] width 187 height 38
type input "طريق السخنه"
click at [750, 466] on span "Save" at bounding box center [771, 449] width 105 height 38
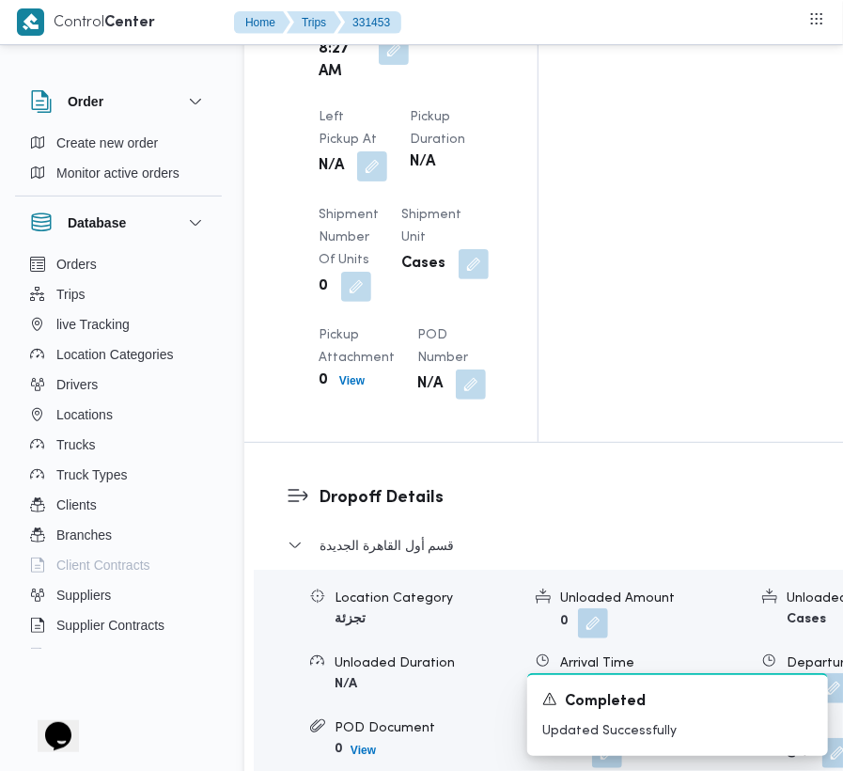
scroll to position [2412, 0]
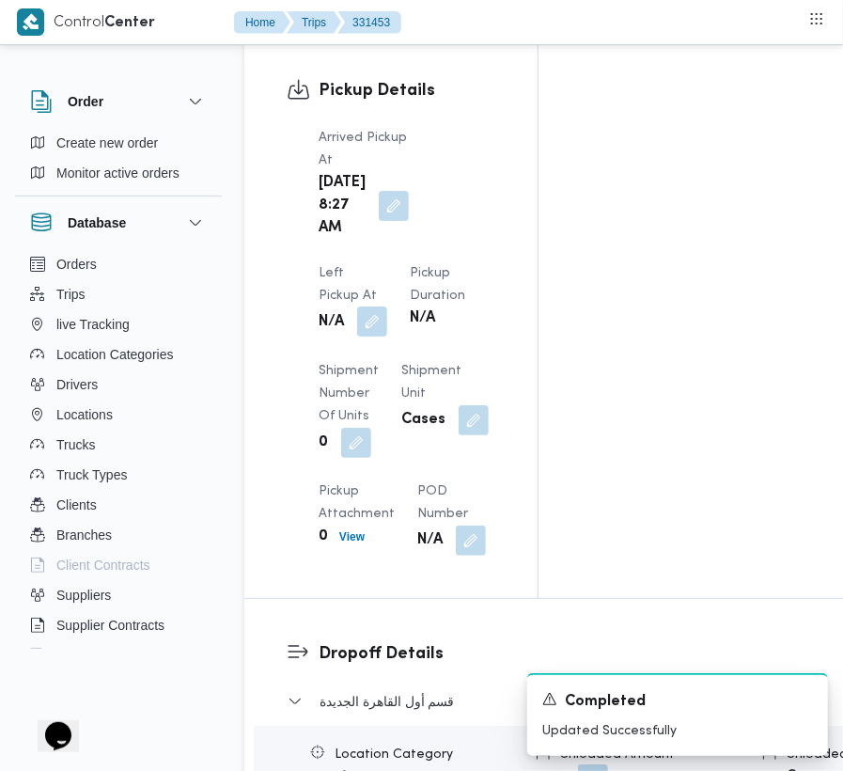
click at [387, 306] on button "button" at bounding box center [372, 321] width 30 height 30
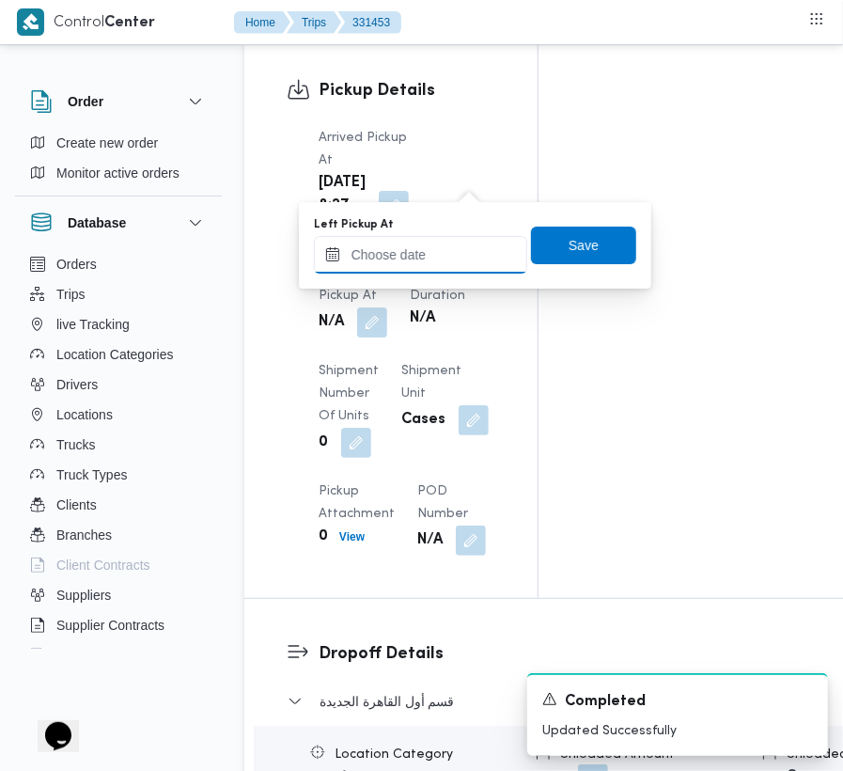
click at [479, 259] on input "Left Pickup At" at bounding box center [420, 255] width 213 height 38
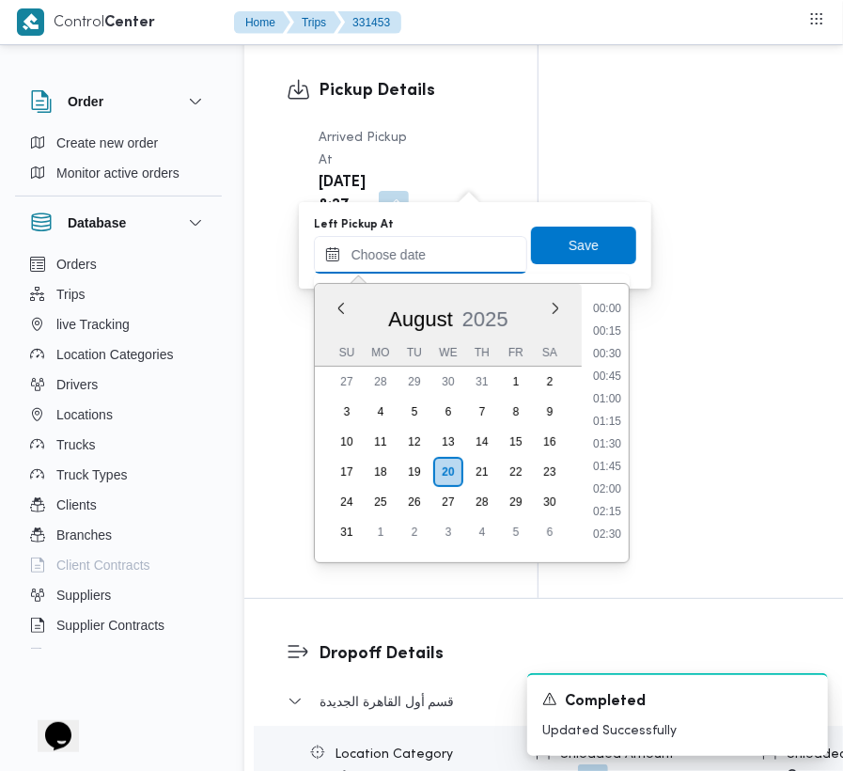
scroll to position [708, 0]
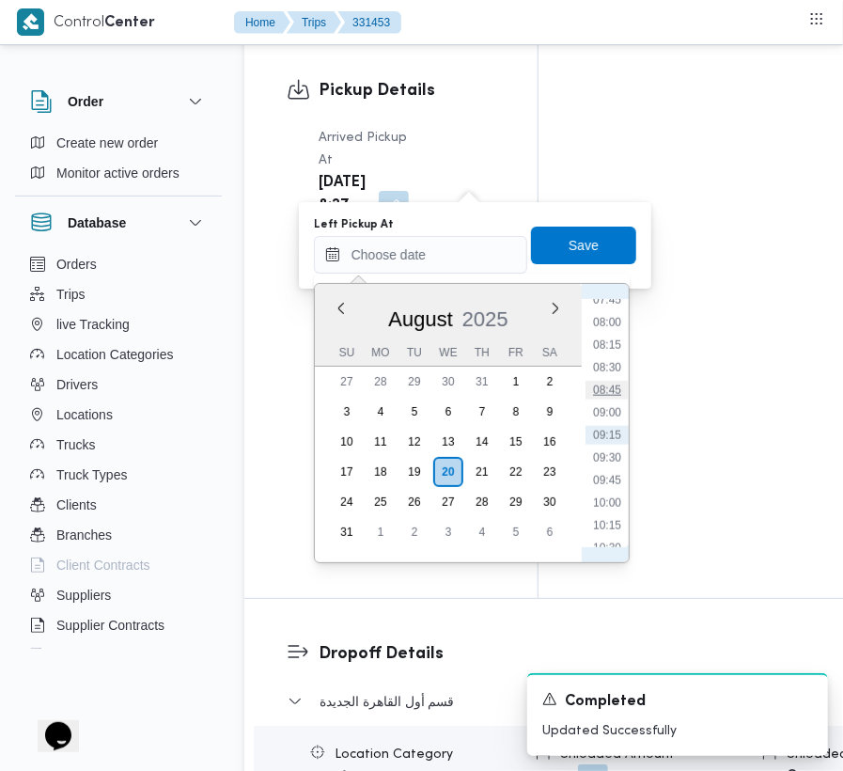
click at [613, 385] on li "08:45" at bounding box center [607, 390] width 43 height 19
type input "[DATE] 08:45"
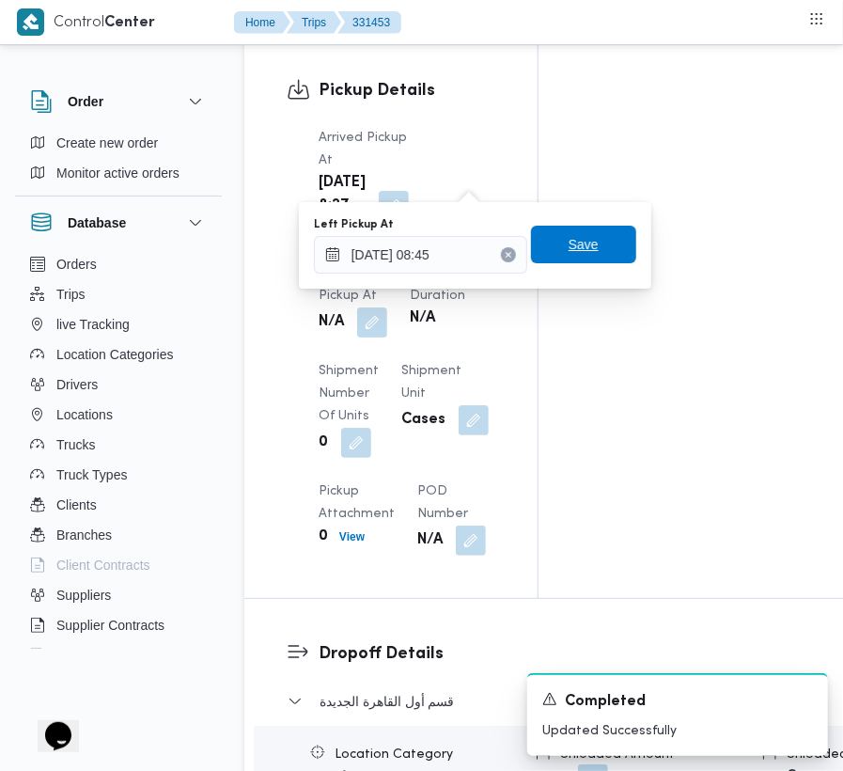
click at [588, 239] on span "Save" at bounding box center [583, 245] width 105 height 38
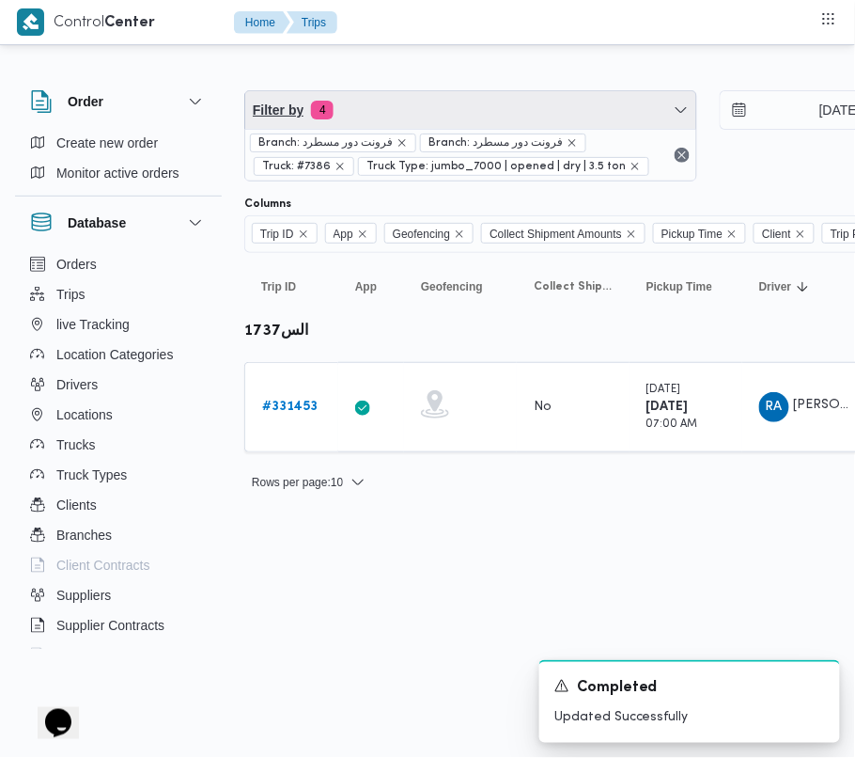
click at [397, 110] on span "Filter by 4" at bounding box center [470, 110] width 451 height 38
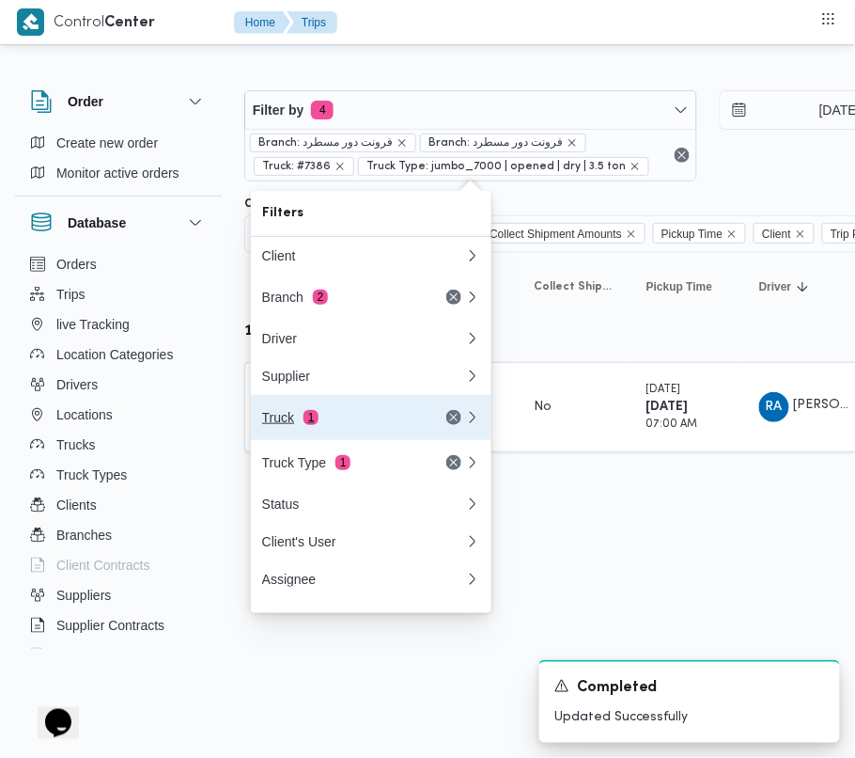
click at [380, 418] on div "Truck 1" at bounding box center [341, 417] width 158 height 15
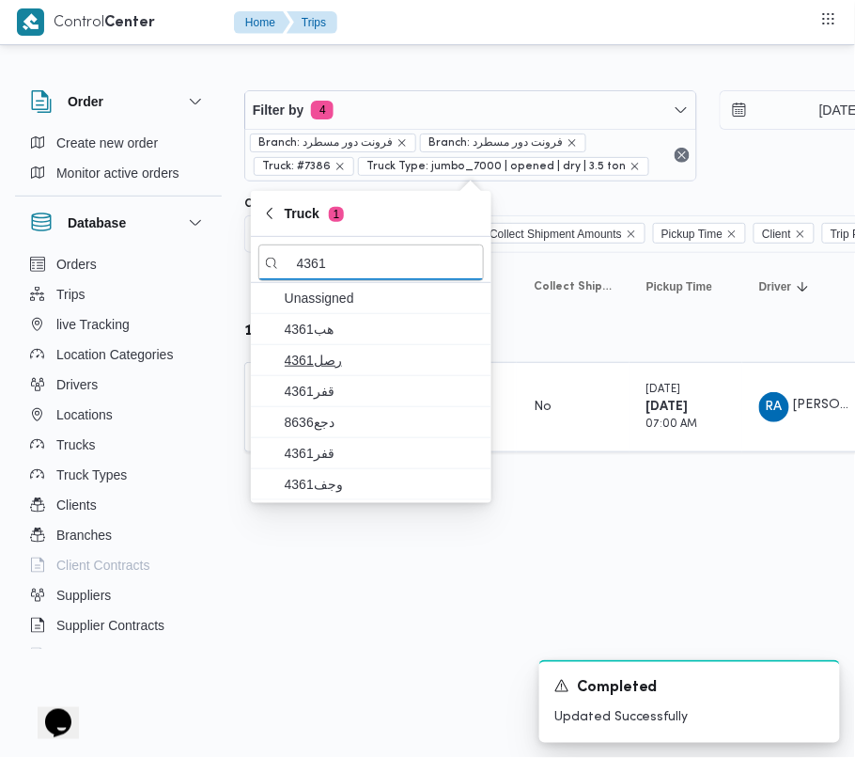
type input "4361"
click at [388, 370] on span "4361رصل" at bounding box center [382, 360] width 195 height 23
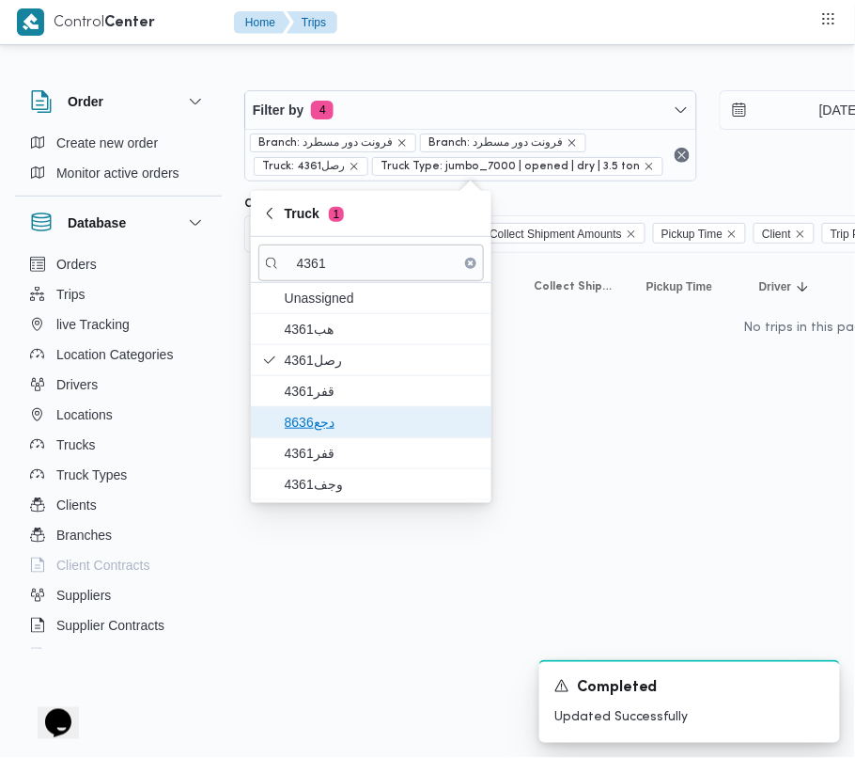
click at [357, 430] on span "دجع8636" at bounding box center [382, 422] width 195 height 23
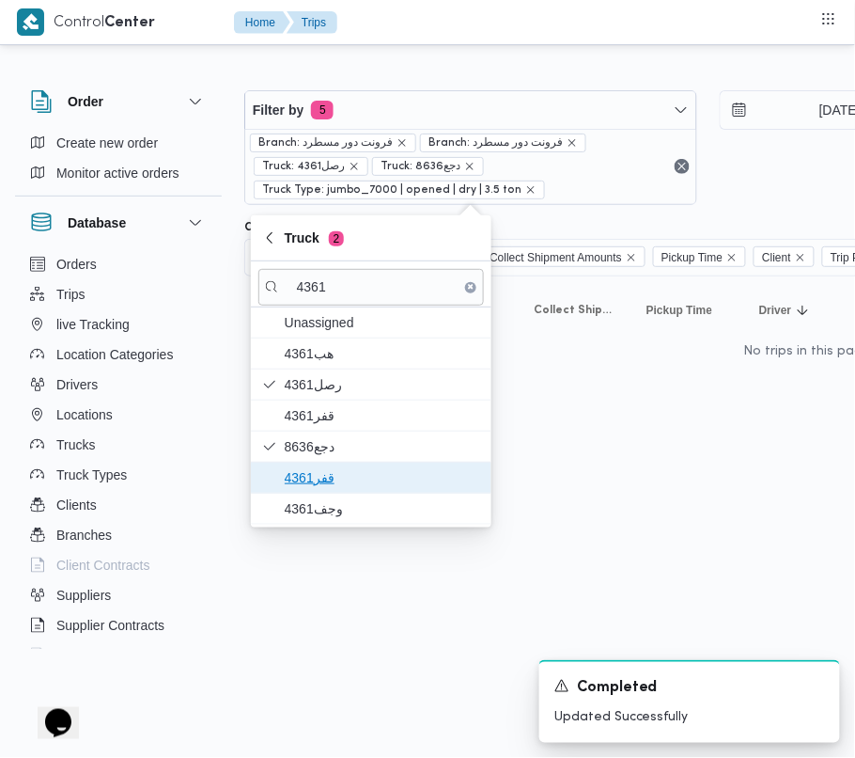
click at [374, 467] on span "قفر4361" at bounding box center [382, 477] width 195 height 23
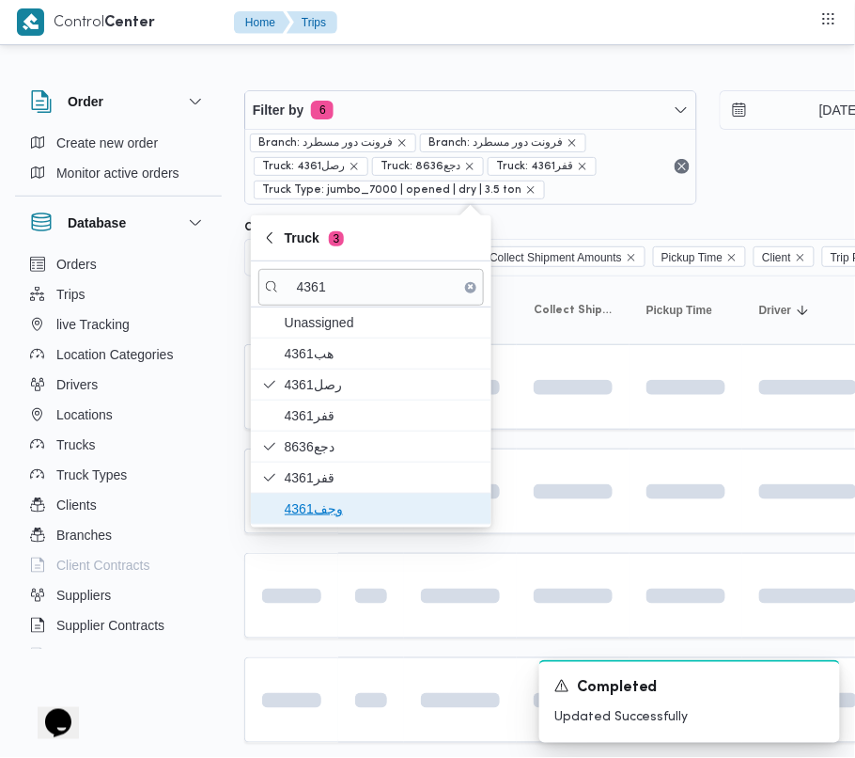
click at [340, 516] on span "وجف4361" at bounding box center [382, 508] width 195 height 23
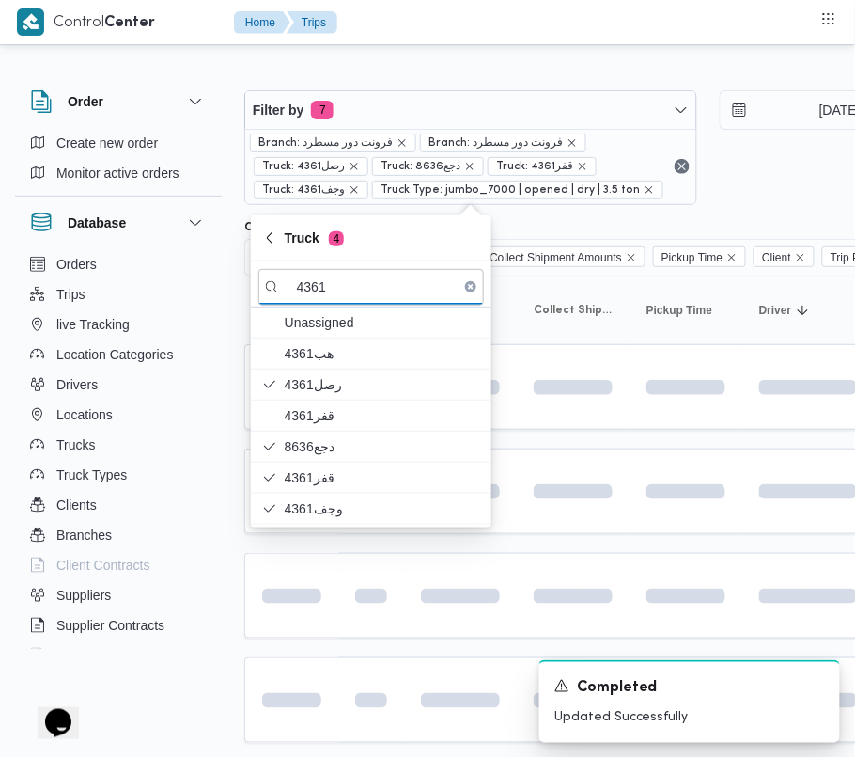
click at [325, 654] on html "Control Center Home Trips Order Create new order Monitor active orders Database…" at bounding box center [427, 379] width 855 height 758
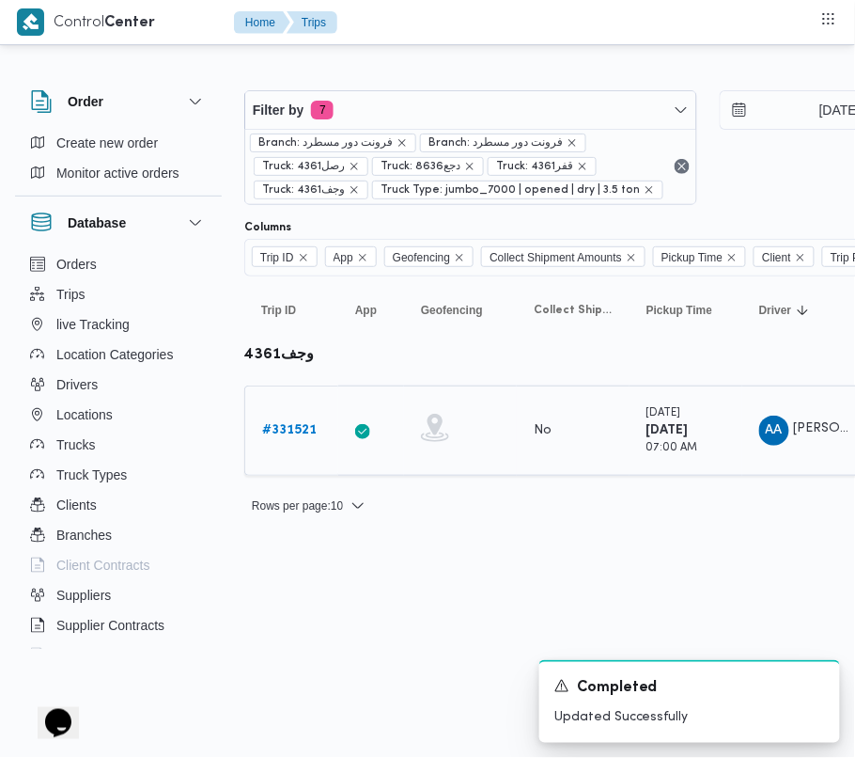
click at [284, 426] on b "# 331521" at bounding box center [289, 430] width 55 height 12
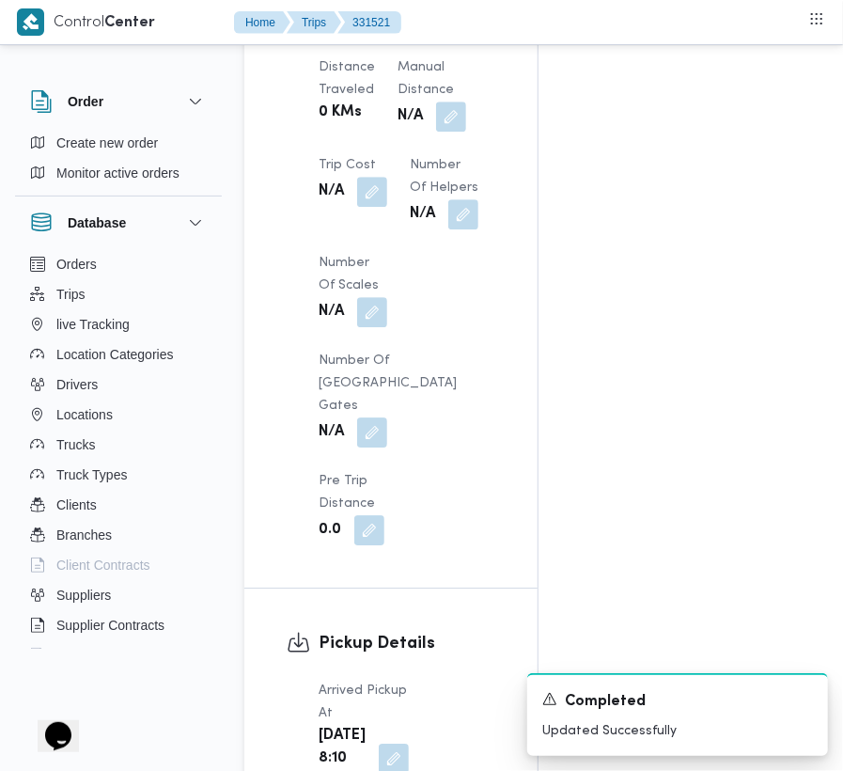
scroll to position [2381, 0]
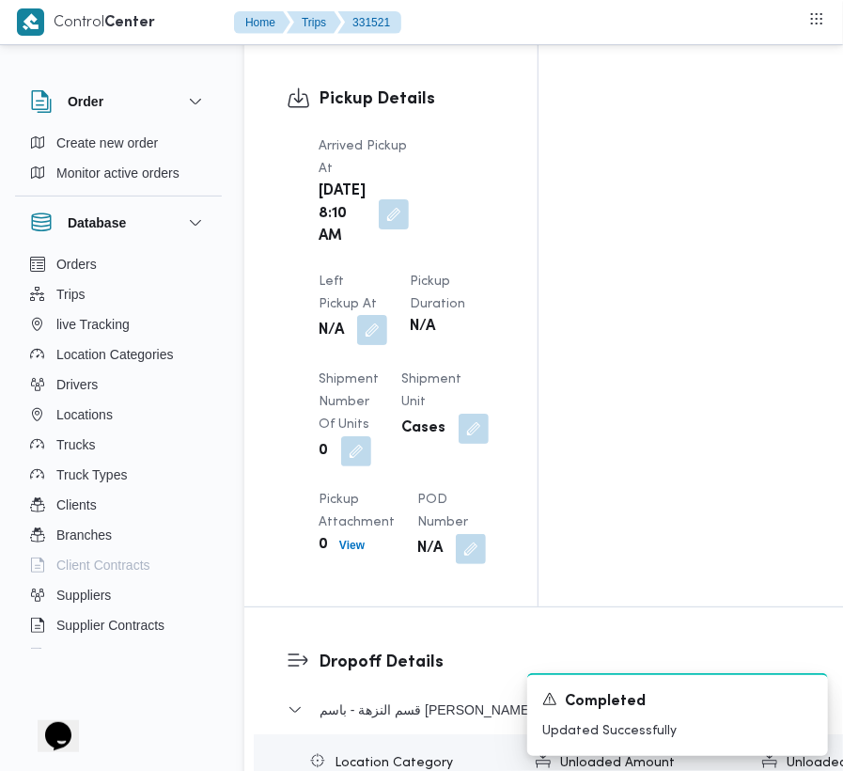
click at [387, 315] on button "button" at bounding box center [372, 330] width 30 height 30
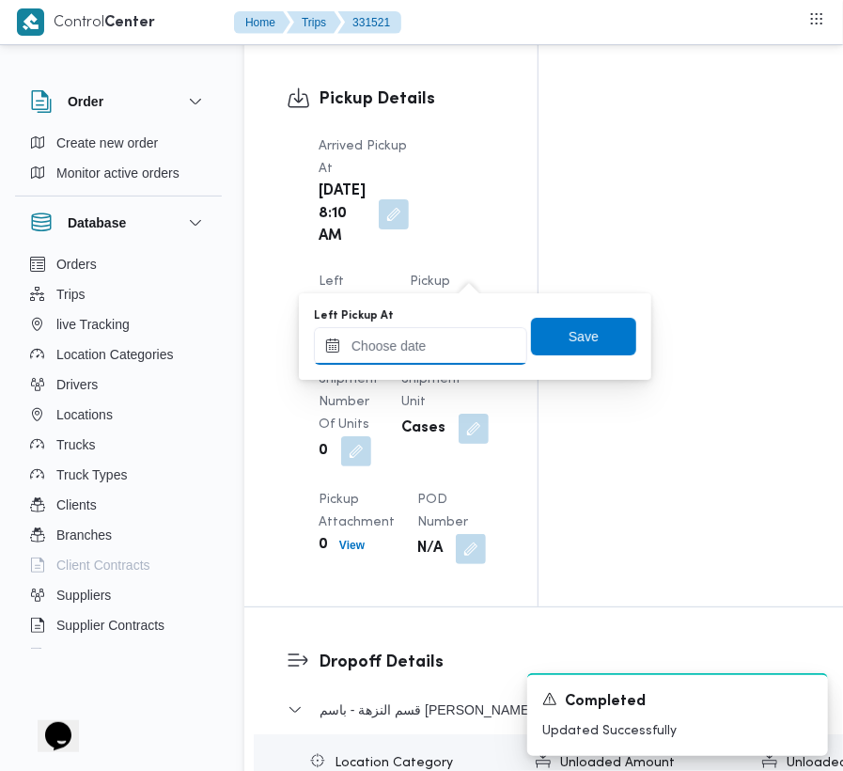
click at [472, 331] on input "Left Pickup At" at bounding box center [420, 346] width 213 height 38
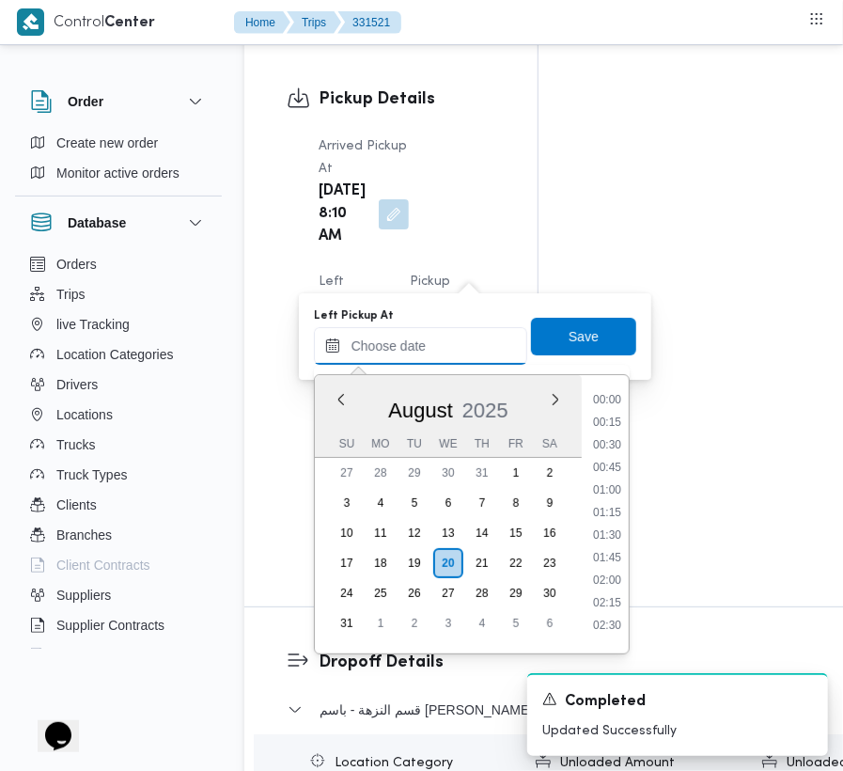
scroll to position [708, 0]
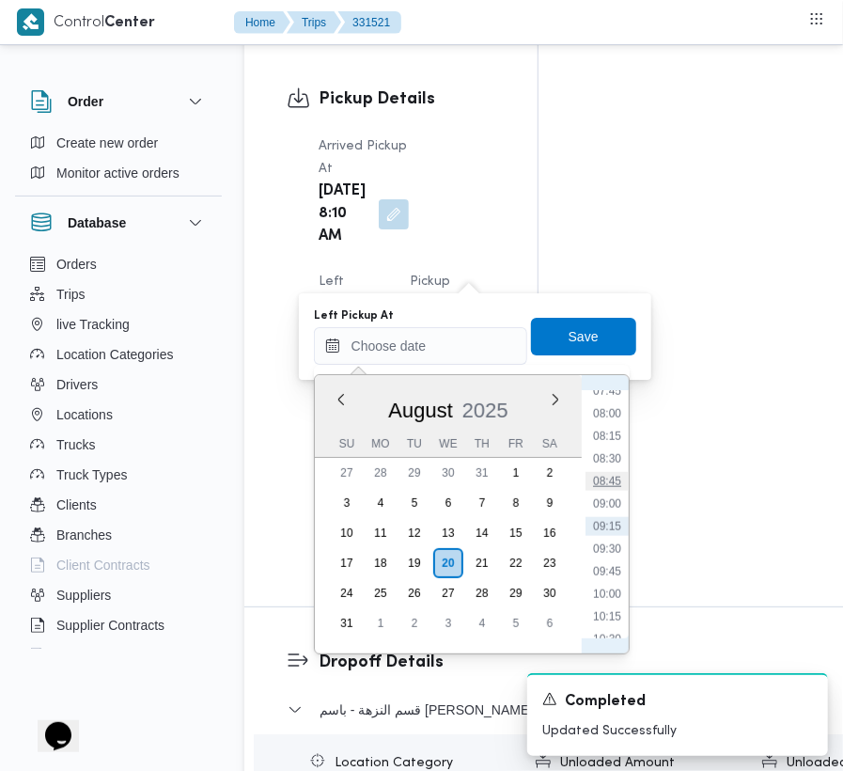
click at [617, 483] on li "08:45" at bounding box center [607, 481] width 43 height 19
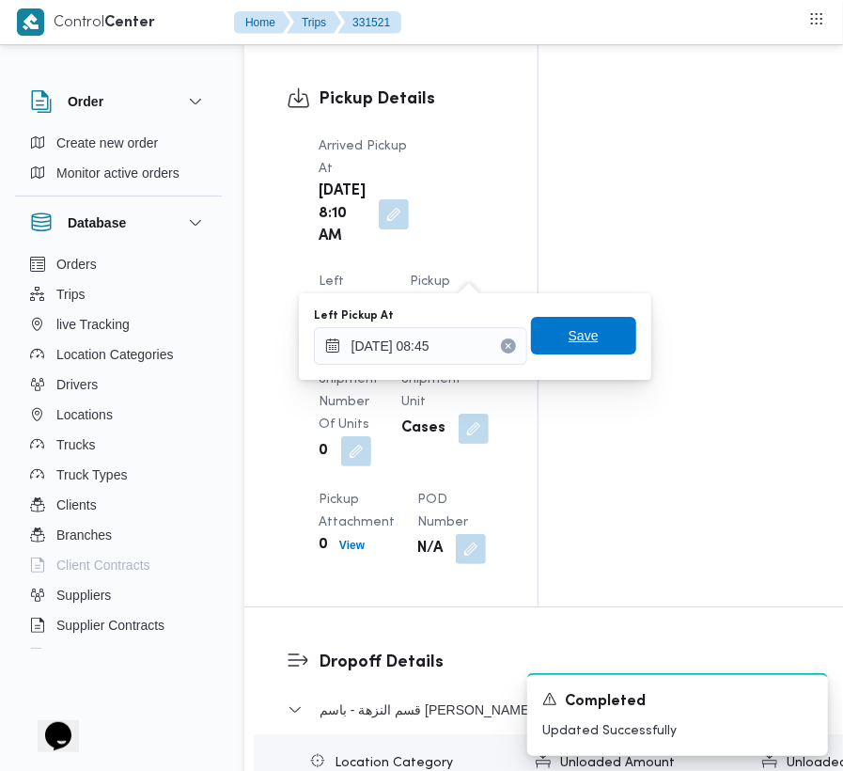
click at [579, 339] on span "Save" at bounding box center [584, 335] width 30 height 23
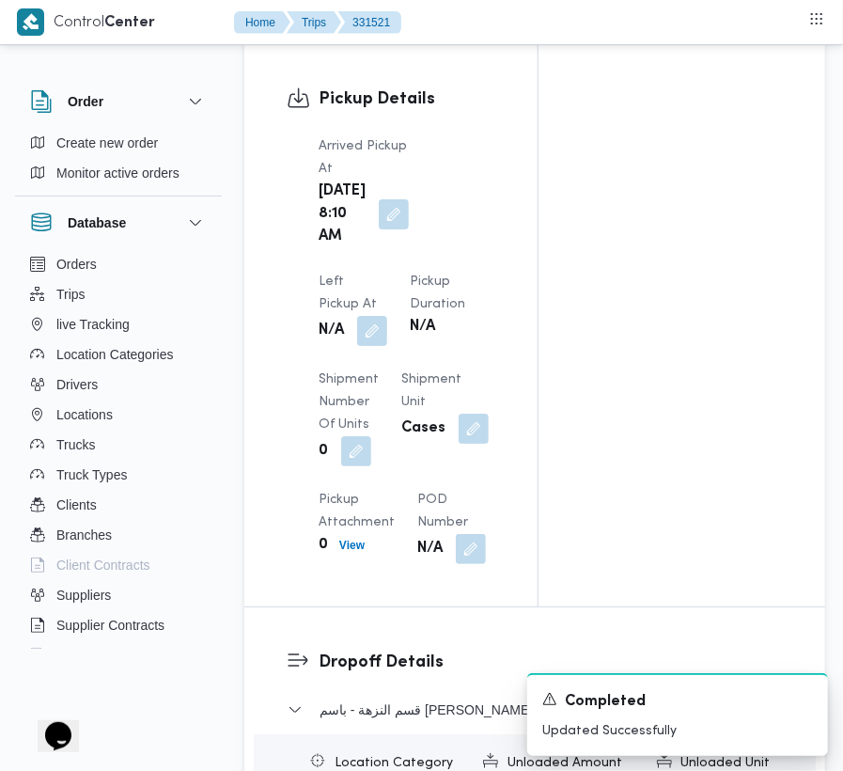
scroll to position [3055, 0]
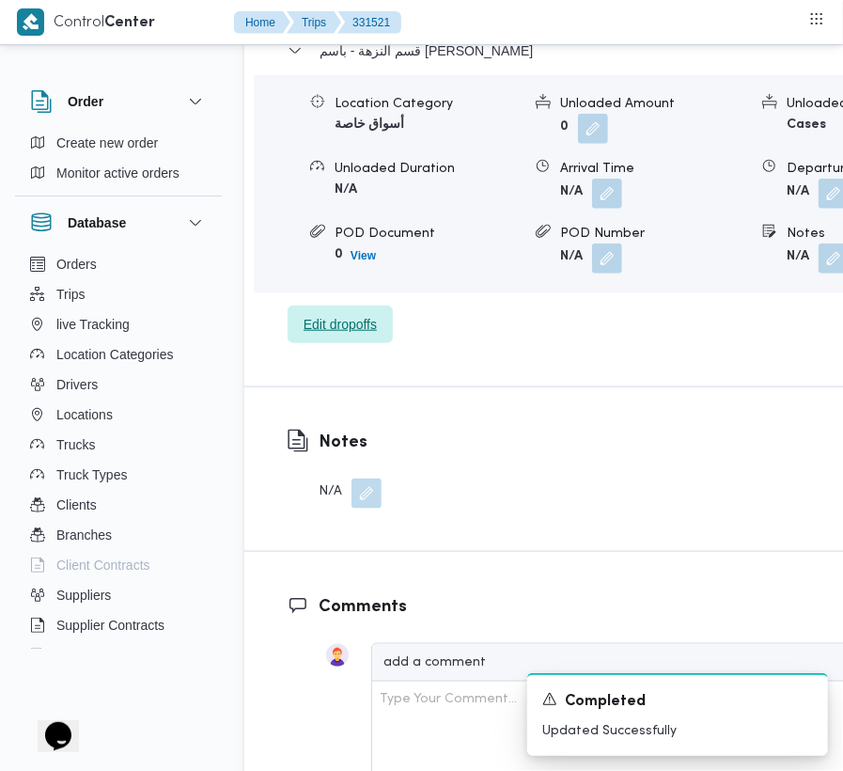
click at [383, 343] on span "Edit dropoffs" at bounding box center [340, 324] width 105 height 38
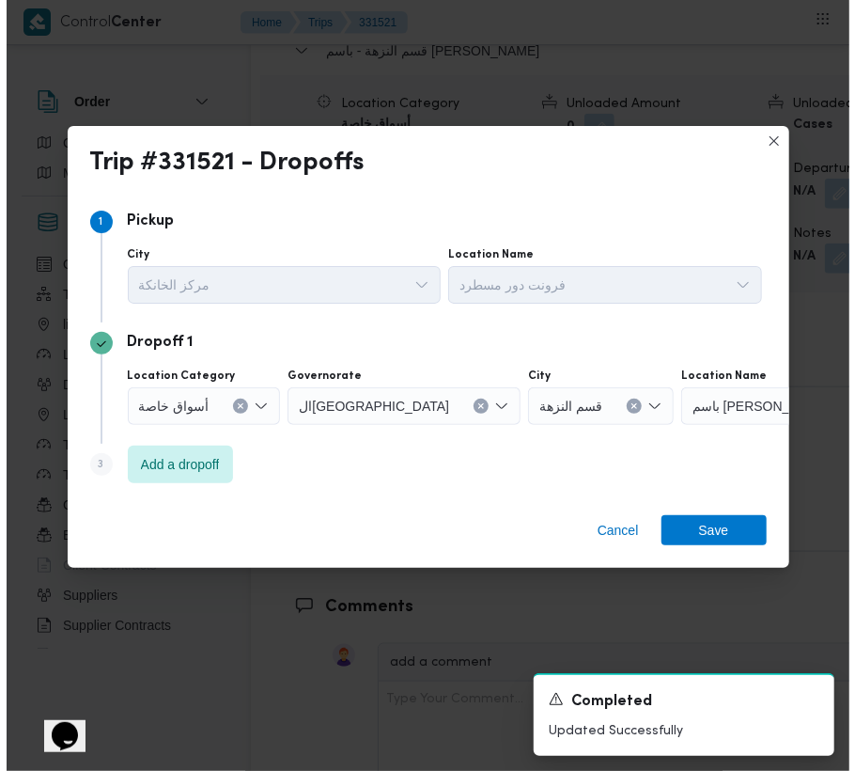
scroll to position [2949, 0]
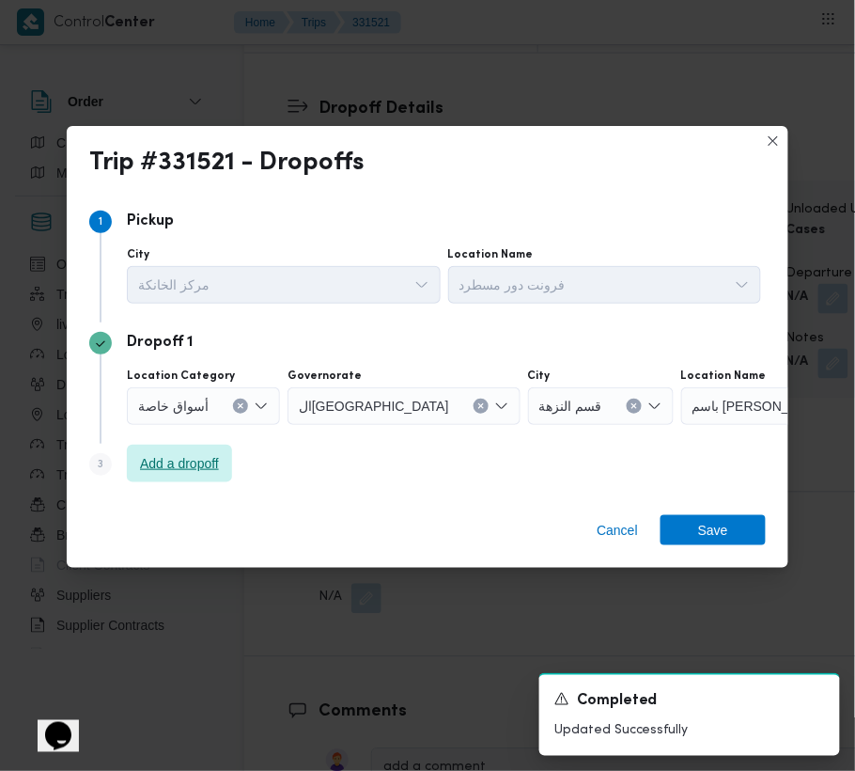
click at [227, 453] on span "Add a dropoff" at bounding box center [179, 464] width 105 height 38
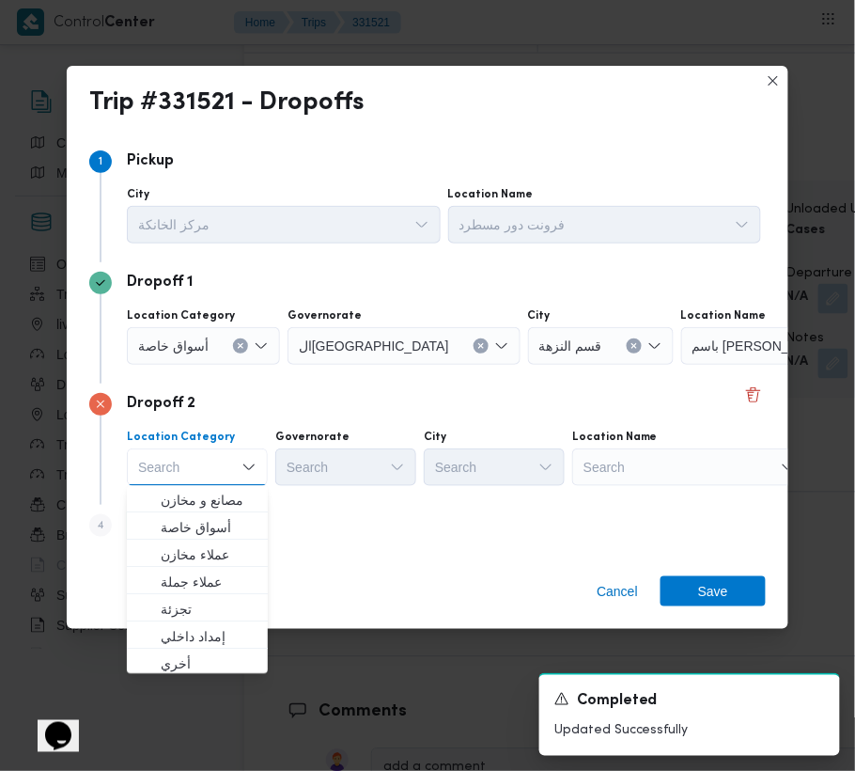
click at [441, 243] on div "Search" at bounding box center [284, 225] width 314 height 38
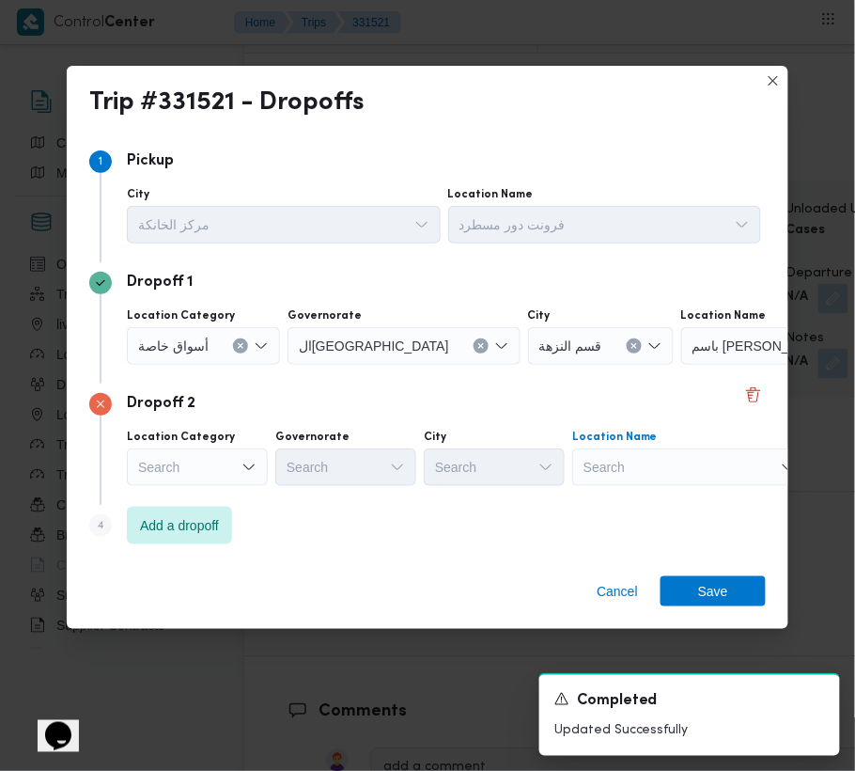
click at [692, 365] on div "Search" at bounding box center [798, 346] width 235 height 38
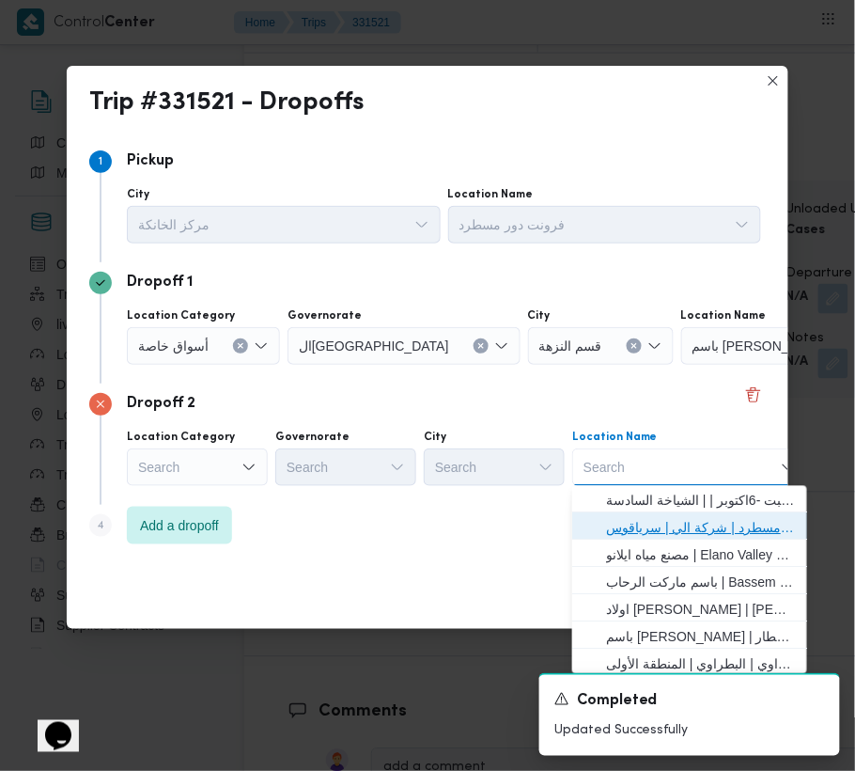
click at [703, 534] on span "فرونت دور مسطرد | شركة الي | سرياقوس" at bounding box center [701, 528] width 190 height 23
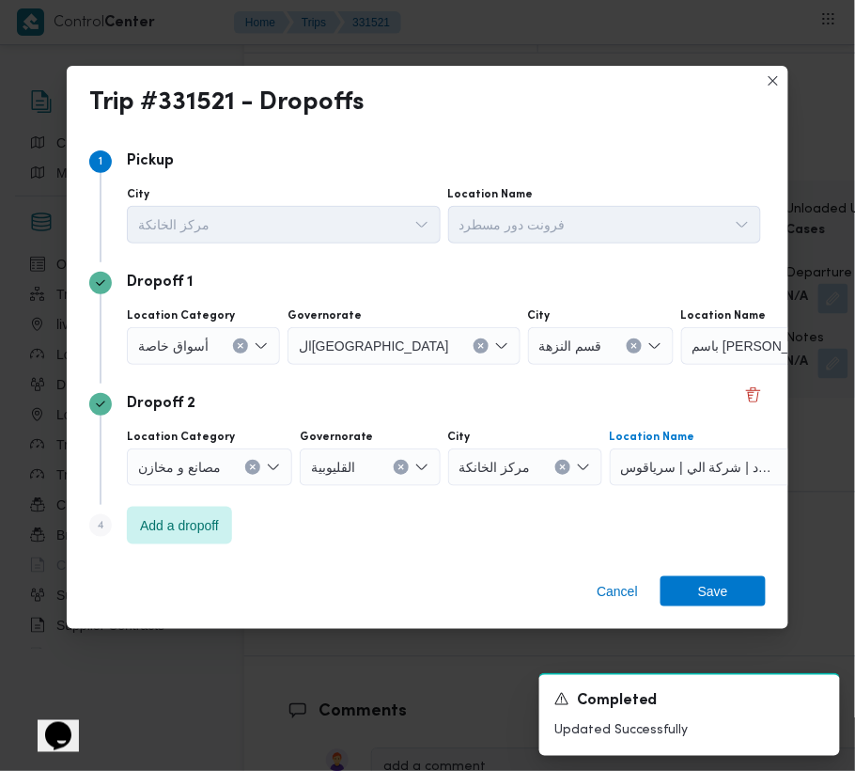
click at [203, 347] on span "أسواق خاصة" at bounding box center [173, 345] width 70 height 21
click at [235, 332] on div "أسواق خاصة" at bounding box center [203, 346] width 153 height 38
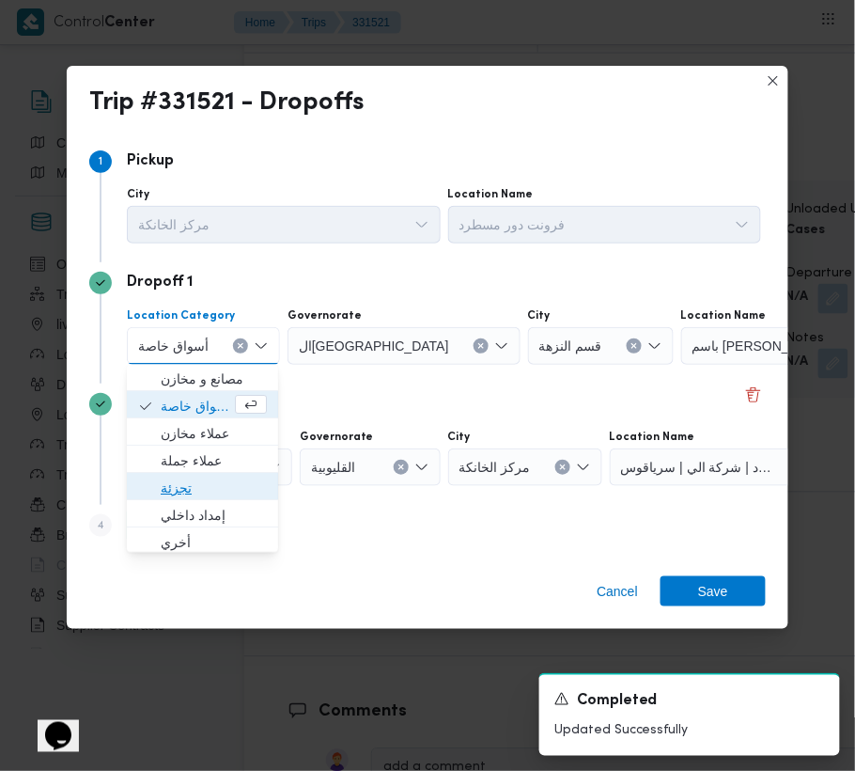
drag, startPoint x: 212, startPoint y: 487, endPoint x: 335, endPoint y: 384, distance: 159.4
click at [212, 489] on span "تجزئة" at bounding box center [214, 488] width 106 height 23
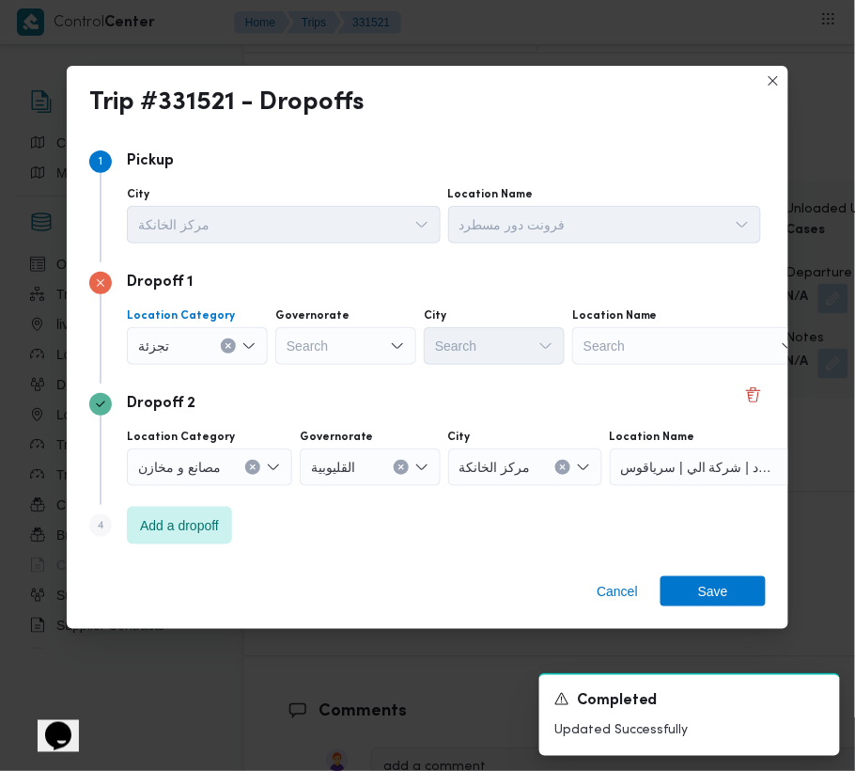
click at [380, 353] on div "Search" at bounding box center [345, 346] width 141 height 38
drag, startPoint x: 369, startPoint y: 335, endPoint x: 377, endPoint y: 347, distance: 14.3
click at [369, 335] on div "[GEOGRAPHIC_DATA] [GEOGRAPHIC_DATA]" at bounding box center [345, 346] width 141 height 38
click at [362, 321] on div "Governorate" at bounding box center [345, 315] width 141 height 15
click at [357, 362] on div "[GEOGRAPHIC_DATA] [GEOGRAPHIC_DATA]" at bounding box center [345, 346] width 141 height 38
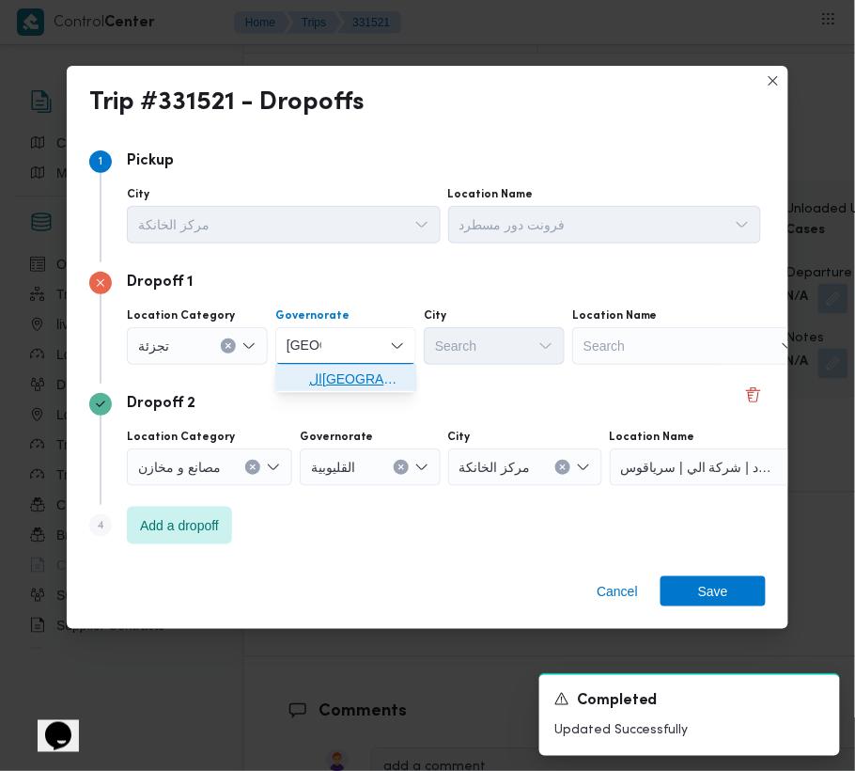
click at [344, 380] on span "ال[GEOGRAPHIC_DATA]" at bounding box center [357, 379] width 96 height 23
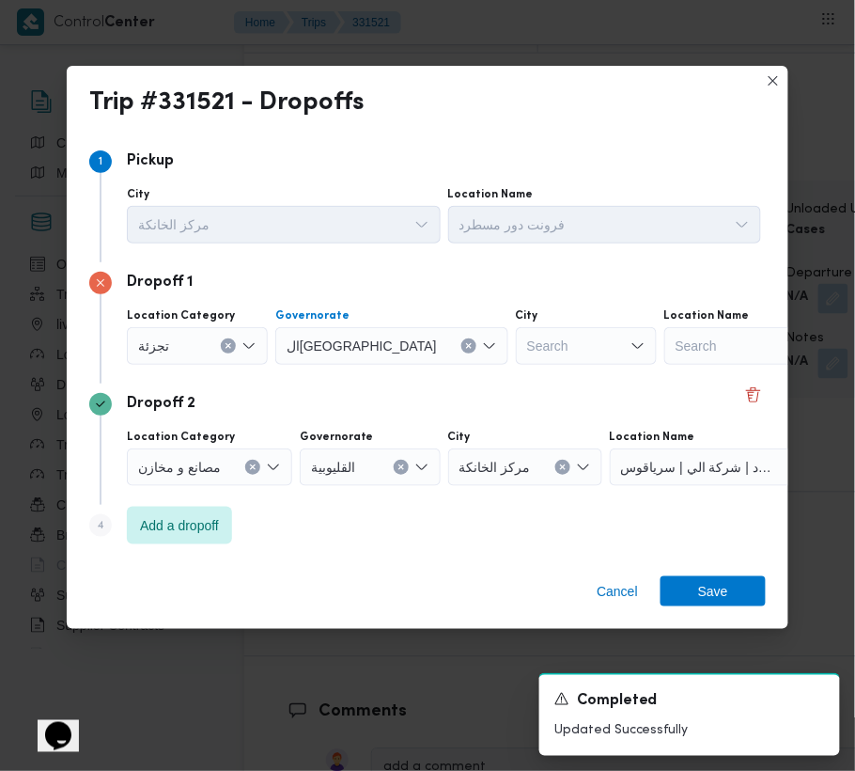
click at [516, 344] on div "Search" at bounding box center [586, 346] width 141 height 38
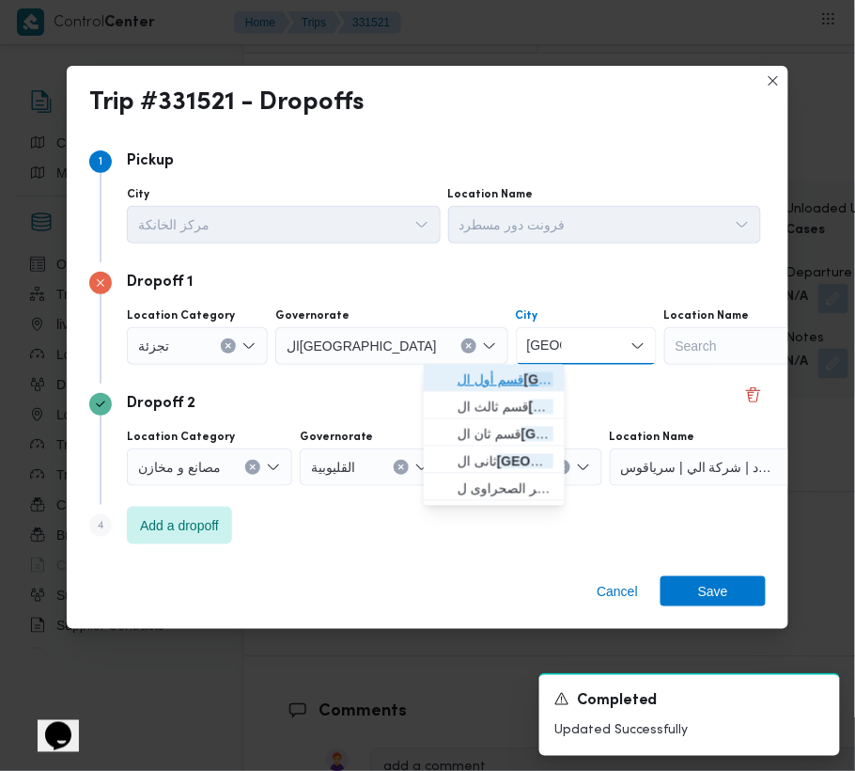
click at [467, 388] on span "قسم أول ال قاهرة الجديدة" at bounding box center [506, 379] width 96 height 23
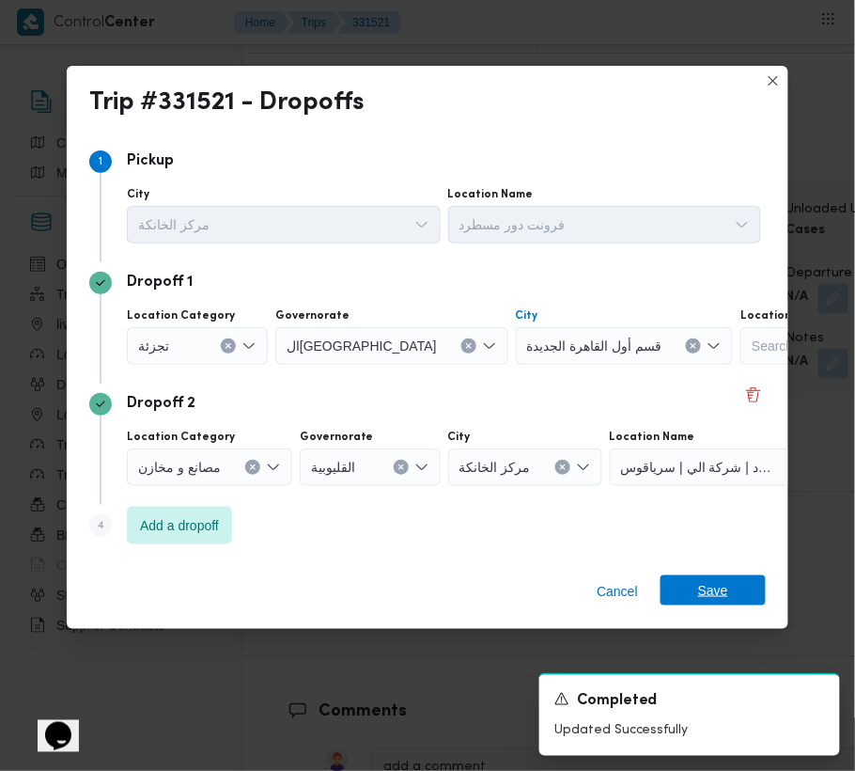
click at [711, 580] on span "Save" at bounding box center [713, 590] width 30 height 30
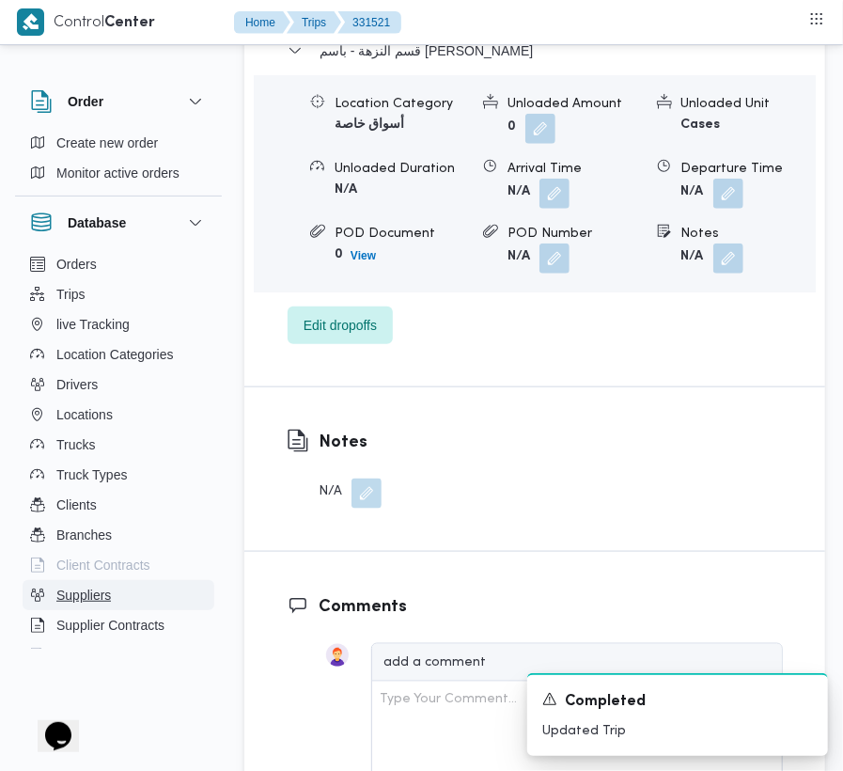
scroll to position [3077, 0]
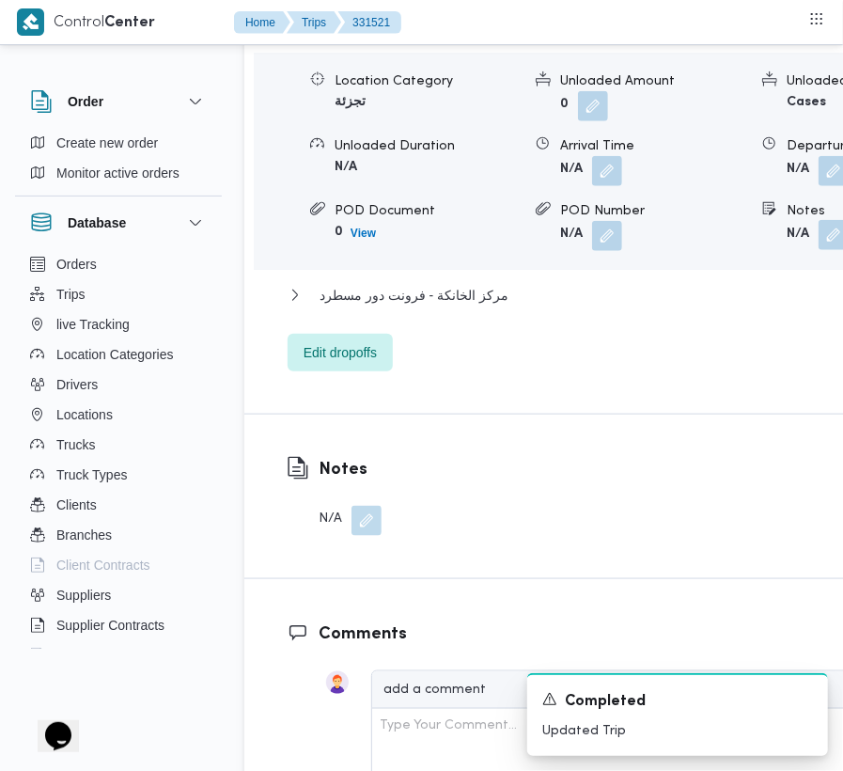
drag, startPoint x: 737, startPoint y: 500, endPoint x: 727, endPoint y: 498, distance: 10.5
click at [819, 250] on button "button" at bounding box center [834, 235] width 30 height 30
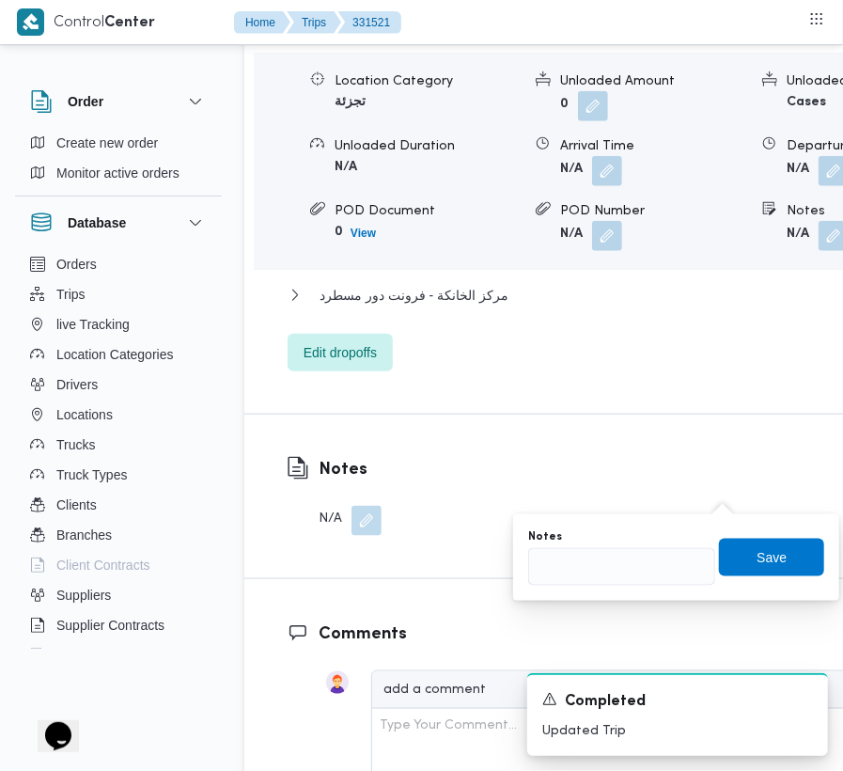
click at [640, 539] on div "Notes" at bounding box center [621, 536] width 187 height 15
click at [640, 569] on input "Notes" at bounding box center [621, 567] width 187 height 38
click at [727, 562] on span "Save" at bounding box center [771, 557] width 105 height 38
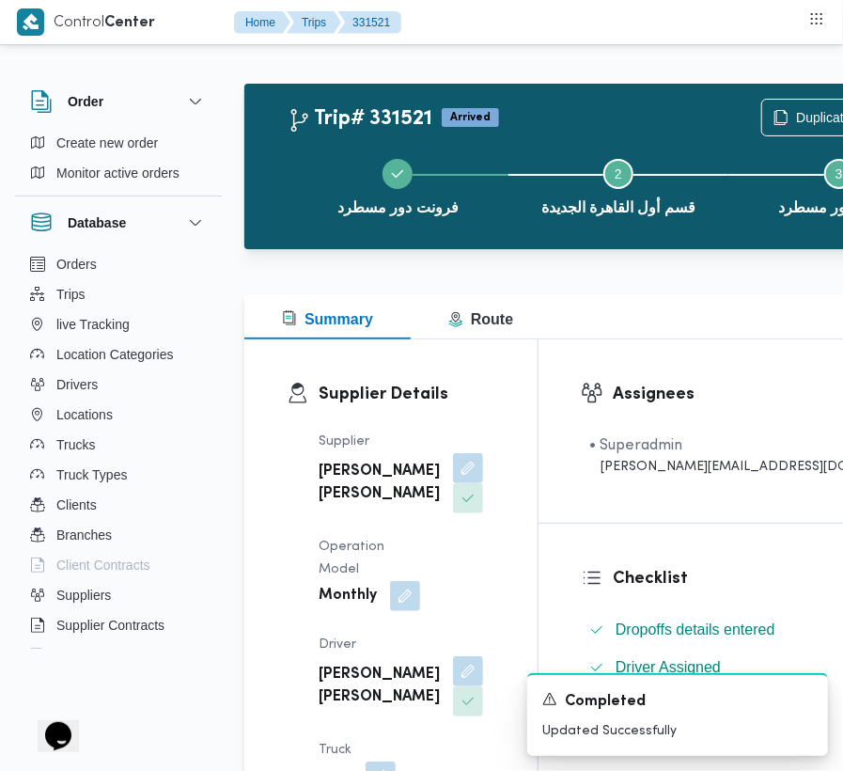
scroll to position [0, 0]
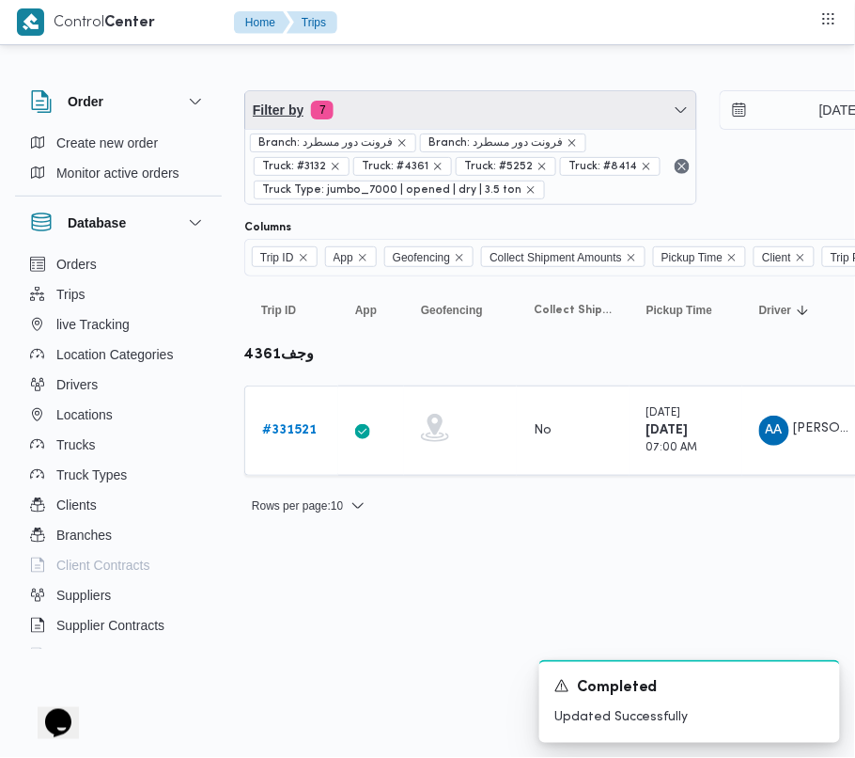
click at [487, 113] on span "Filter by 7" at bounding box center [470, 110] width 451 height 38
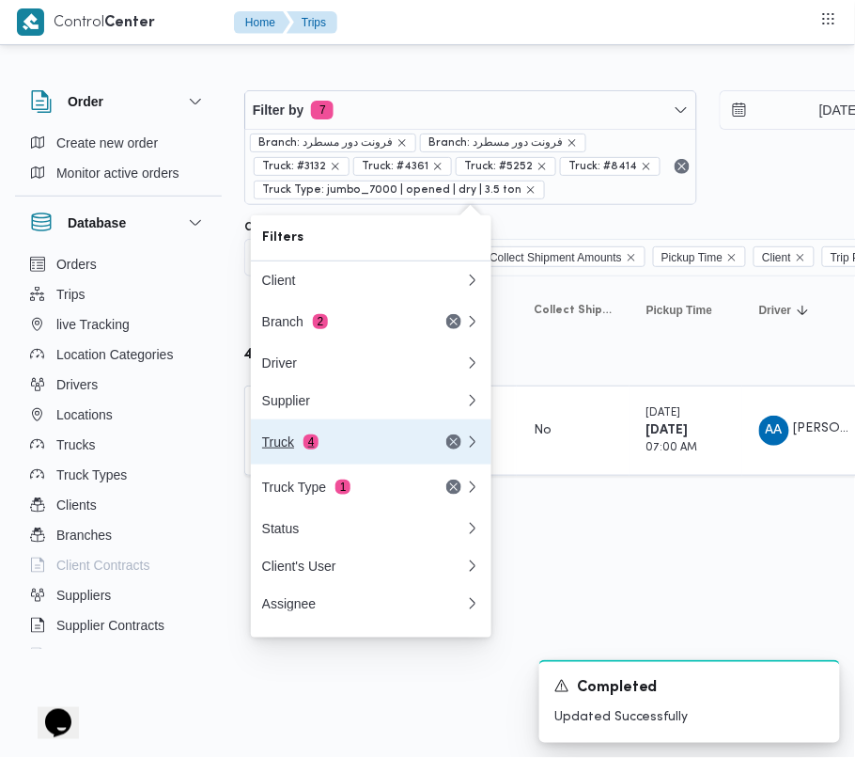
click at [358, 460] on div "Truck 4" at bounding box center [364, 441] width 226 height 45
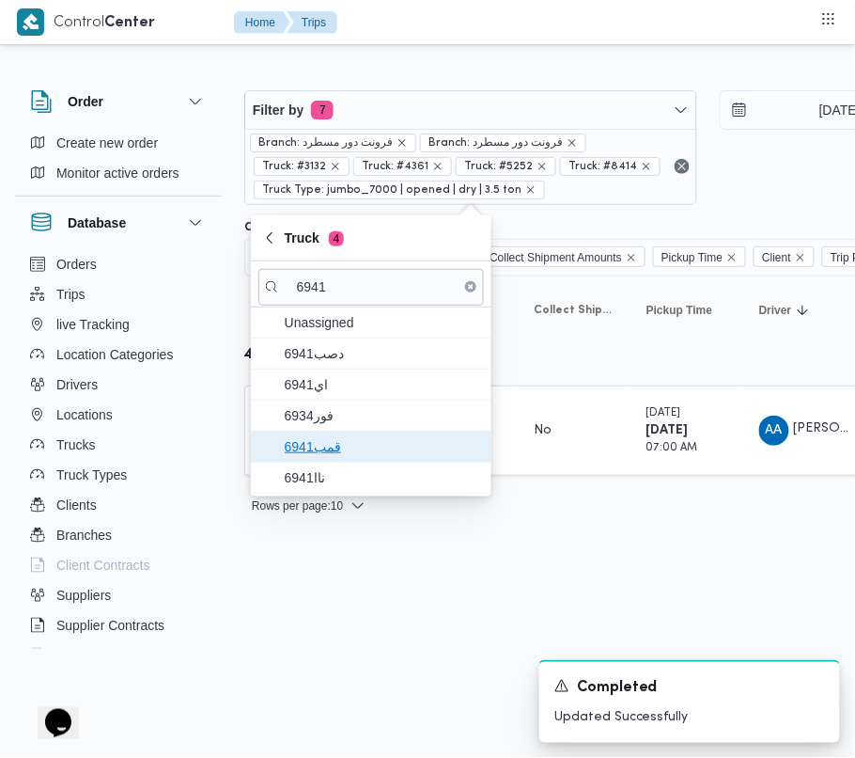
click at [353, 453] on span "قمب6941" at bounding box center [382, 446] width 195 height 23
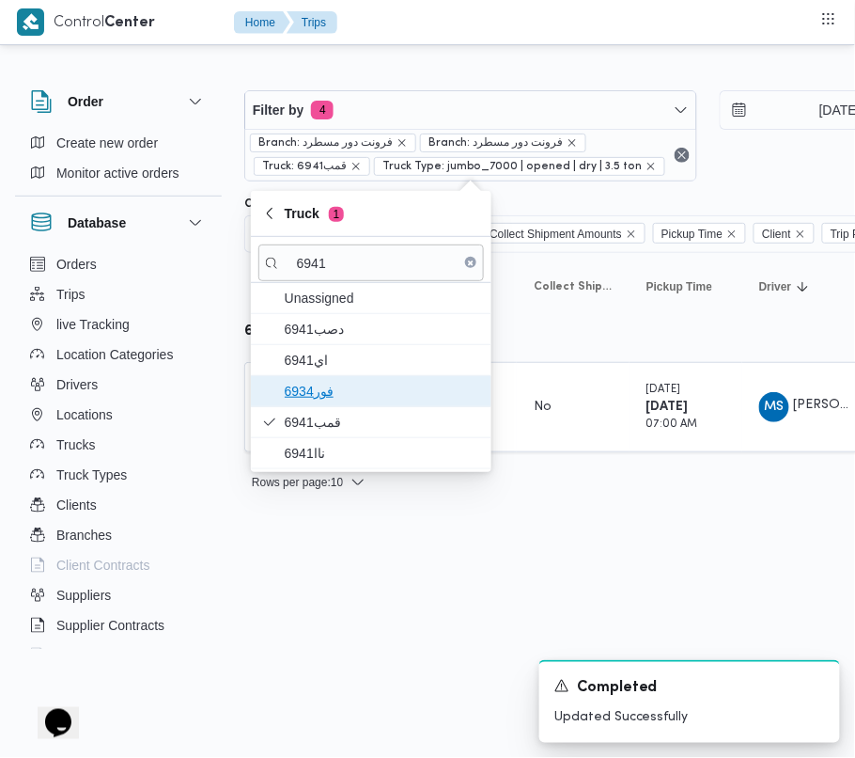
click at [328, 377] on span "فور6934" at bounding box center [371, 391] width 226 height 30
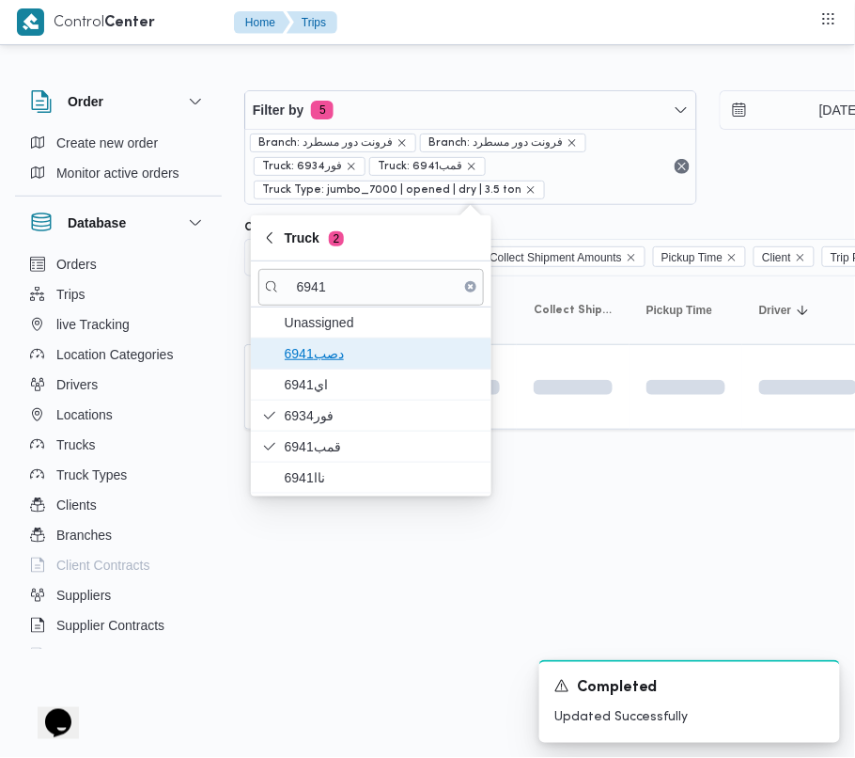
click at [328, 354] on span "دصب6941" at bounding box center [382, 353] width 195 height 23
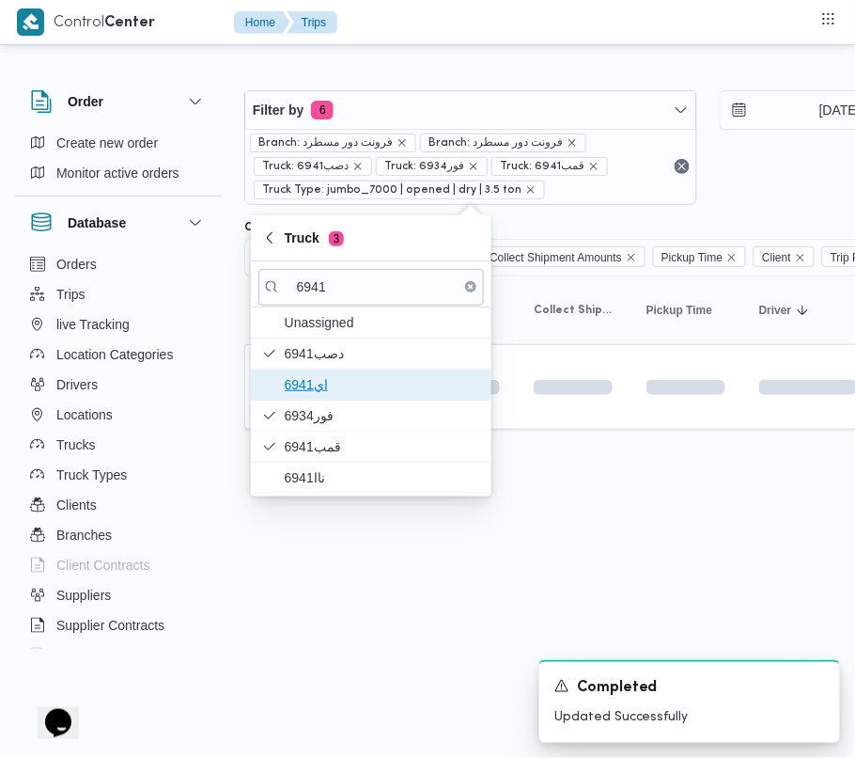
click at [328, 399] on span "اي6941" at bounding box center [371, 384] width 226 height 30
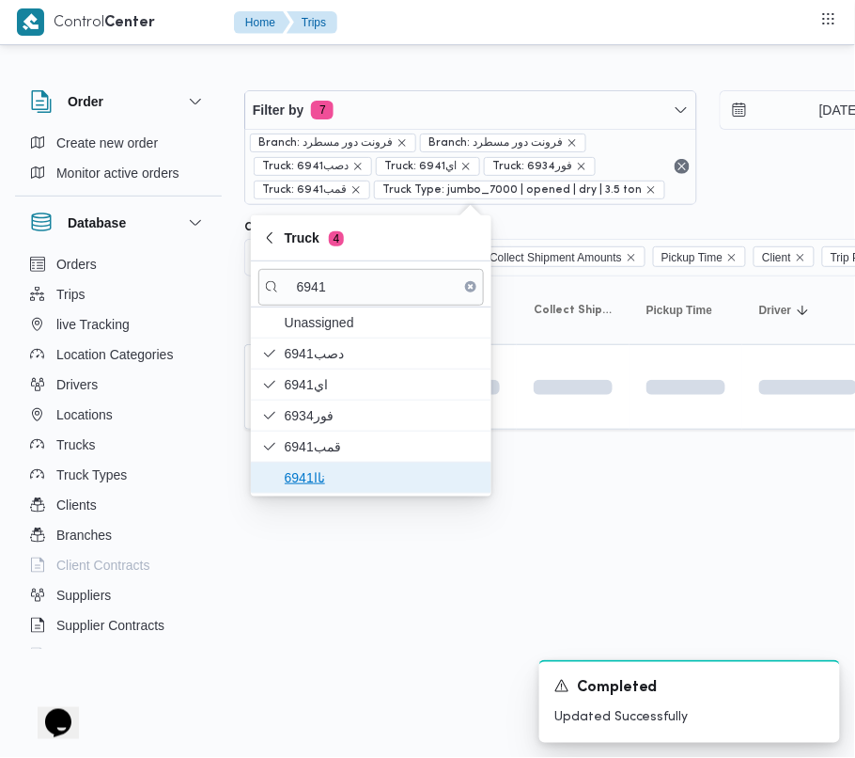
click at [313, 477] on span "ناا6941" at bounding box center [382, 477] width 195 height 23
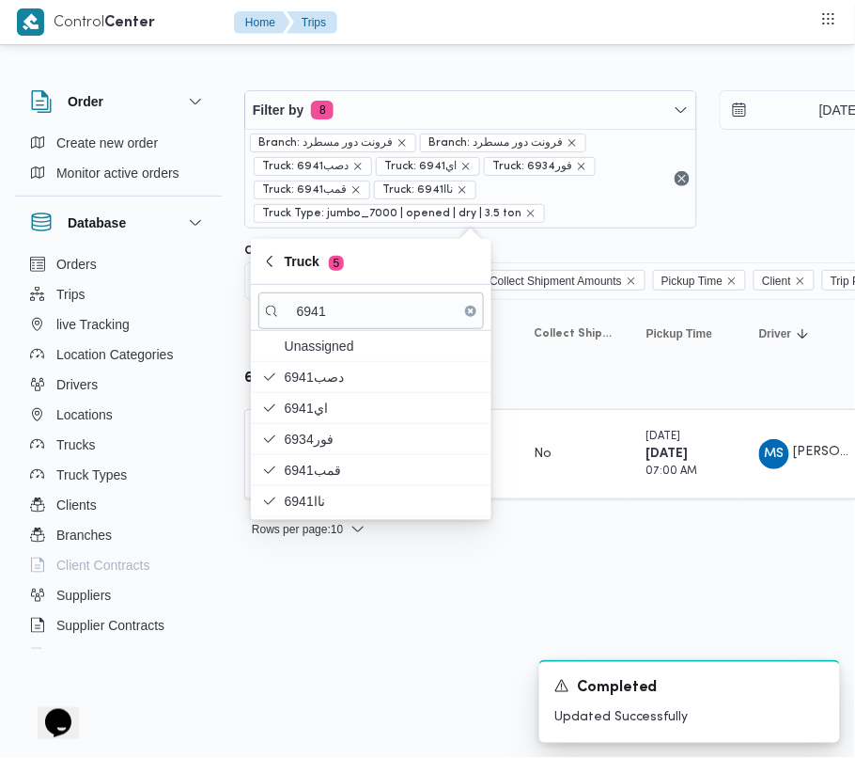
click at [389, 655] on html "Control Center Home Trips Order Create new order Monitor active orders Database…" at bounding box center [427, 379] width 855 height 758
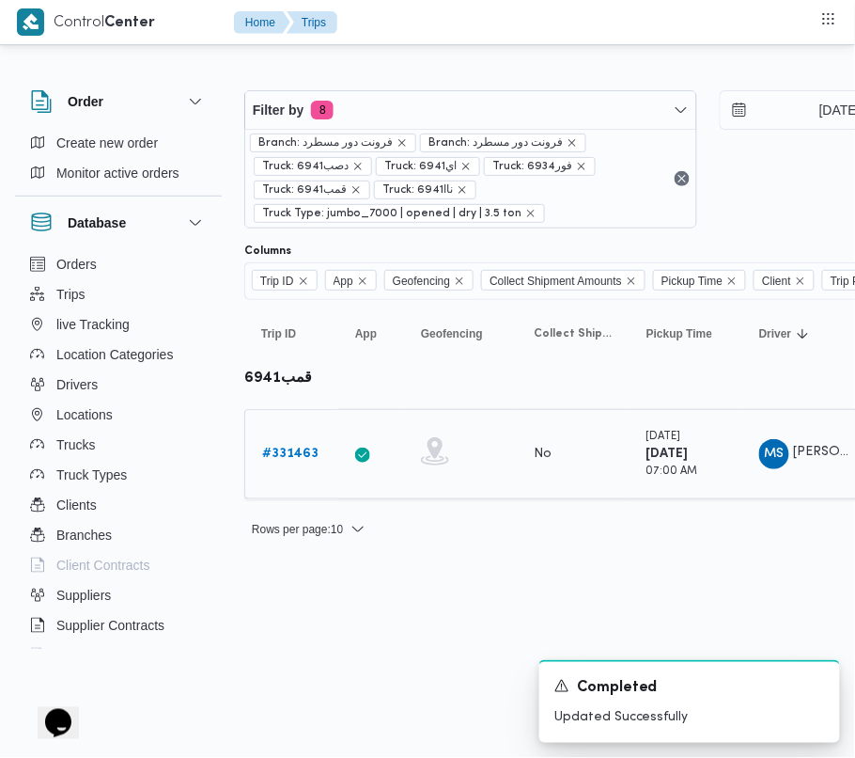
click at [290, 451] on b "# 331463" at bounding box center [290, 453] width 56 height 12
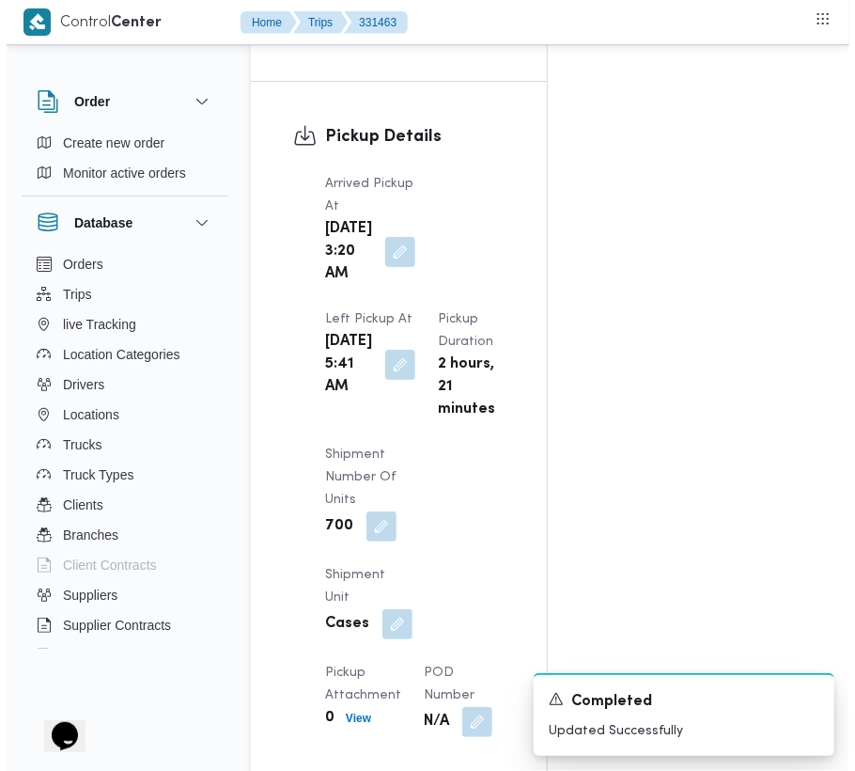
scroll to position [3174, 0]
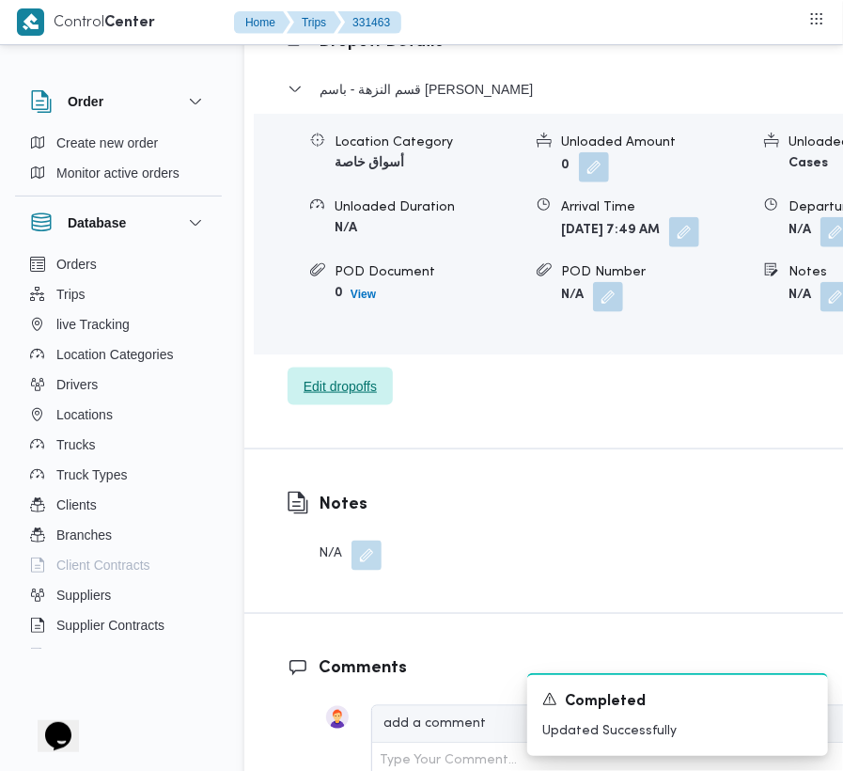
click at [357, 398] on span "Edit dropoffs" at bounding box center [340, 386] width 73 height 23
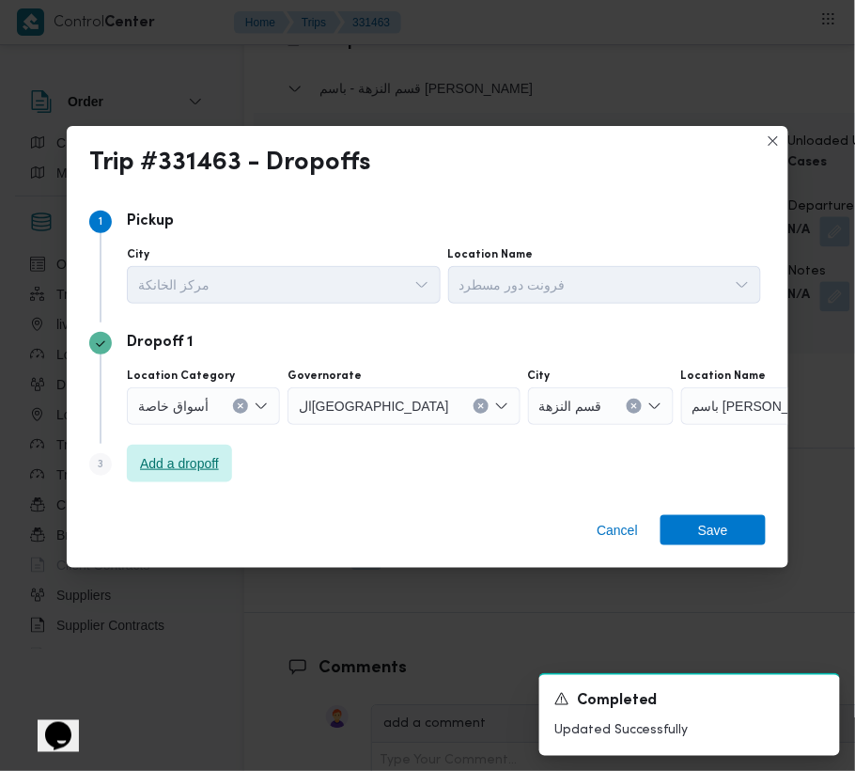
click at [182, 470] on span "Add a dropoff" at bounding box center [179, 463] width 79 height 23
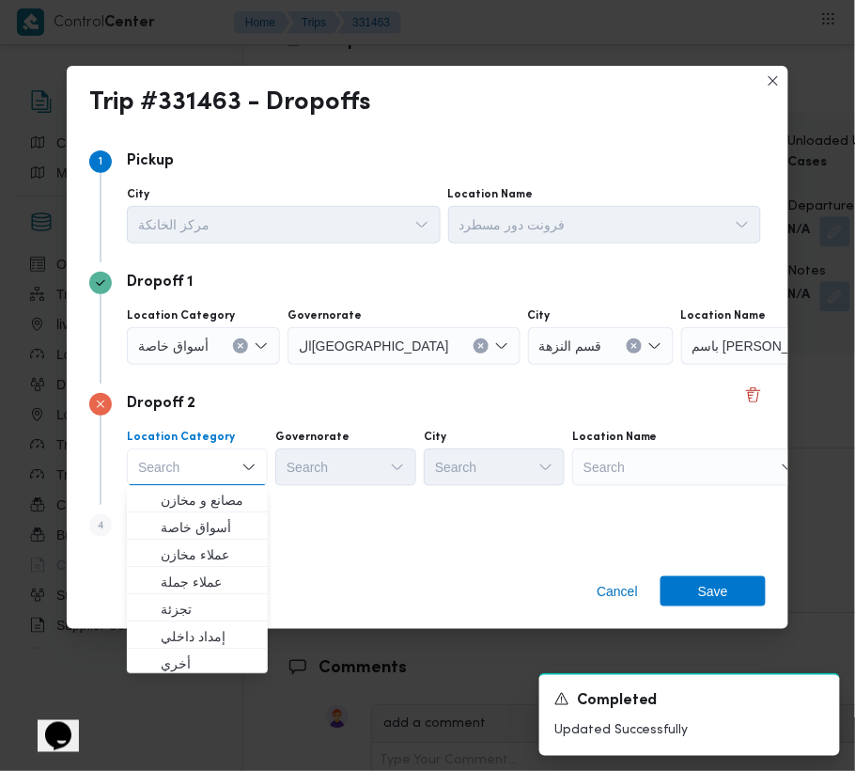
click at [681, 365] on div "Search" at bounding box center [798, 346] width 235 height 38
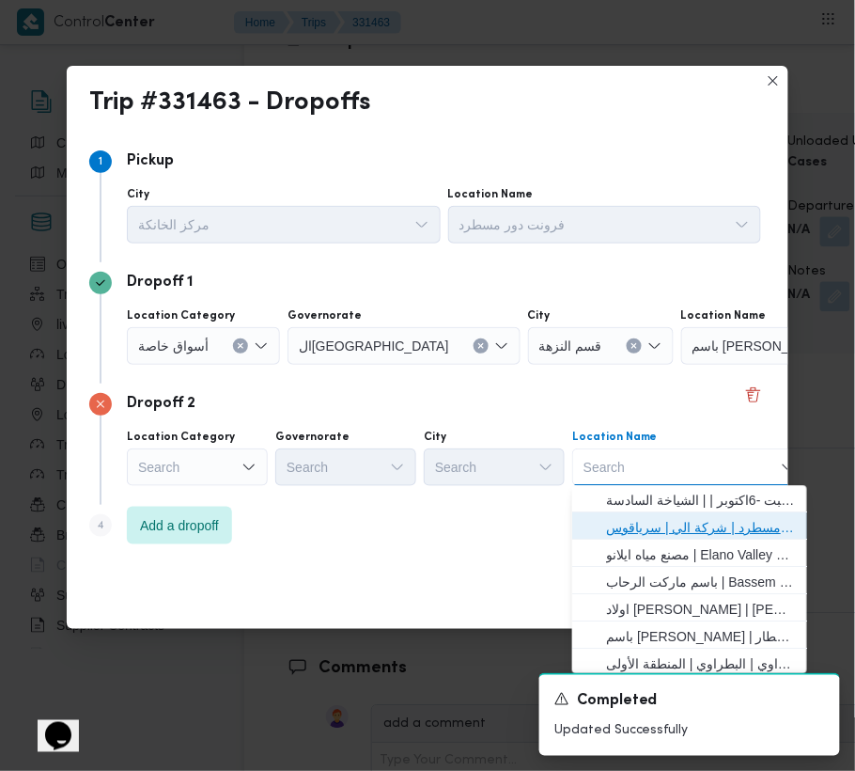
click at [658, 521] on span "فرونت دور مسطرد | شركة الي | سرياقوس" at bounding box center [701, 528] width 190 height 23
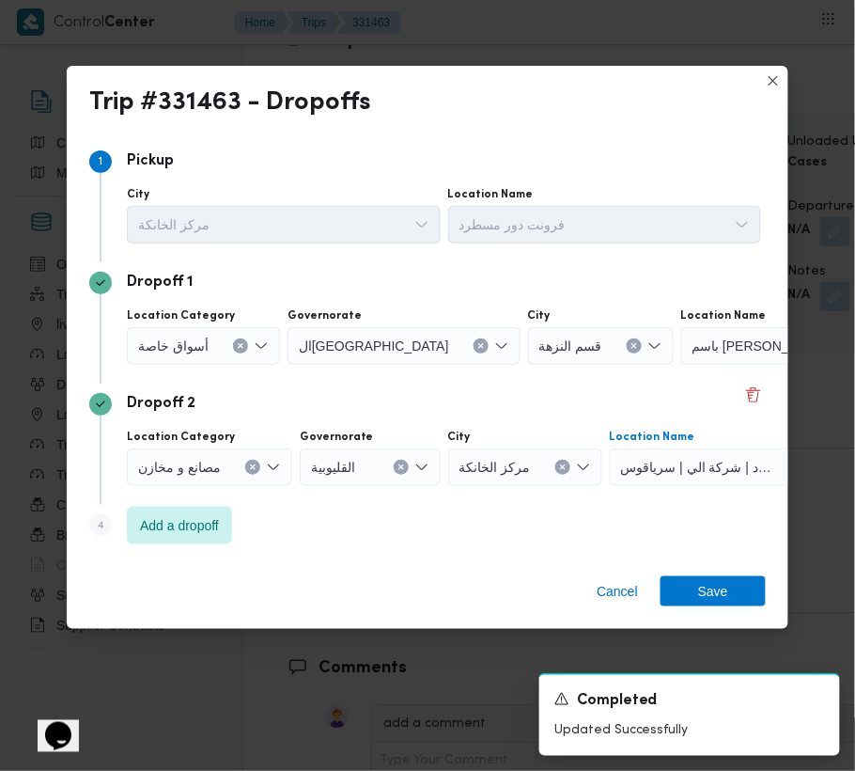
click at [171, 348] on span "أسواق خاصة" at bounding box center [173, 345] width 70 height 21
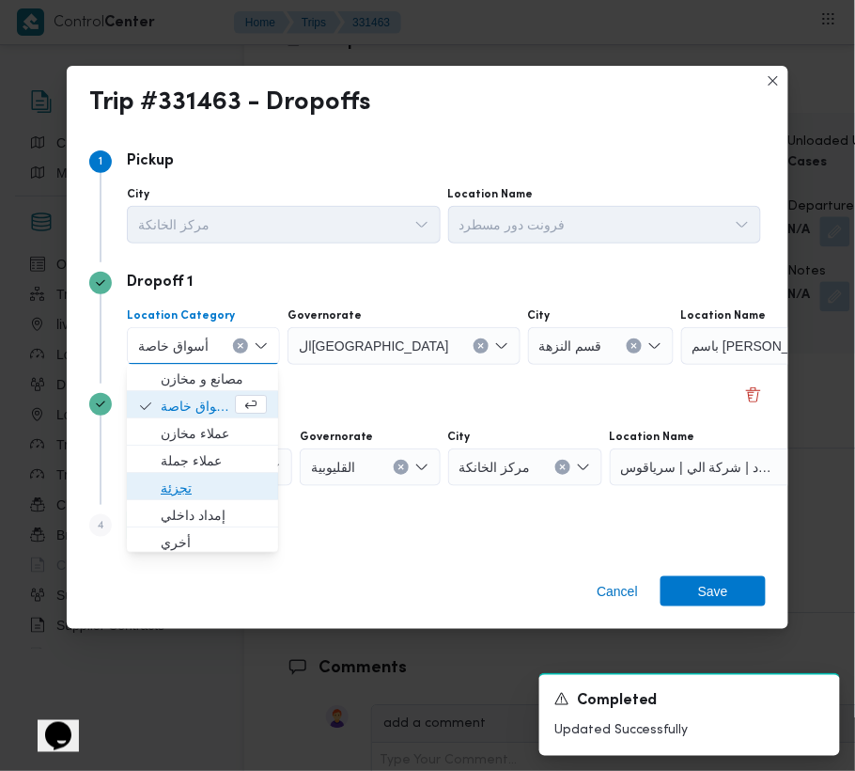
click at [170, 479] on span "تجزئة" at bounding box center [214, 488] width 106 height 23
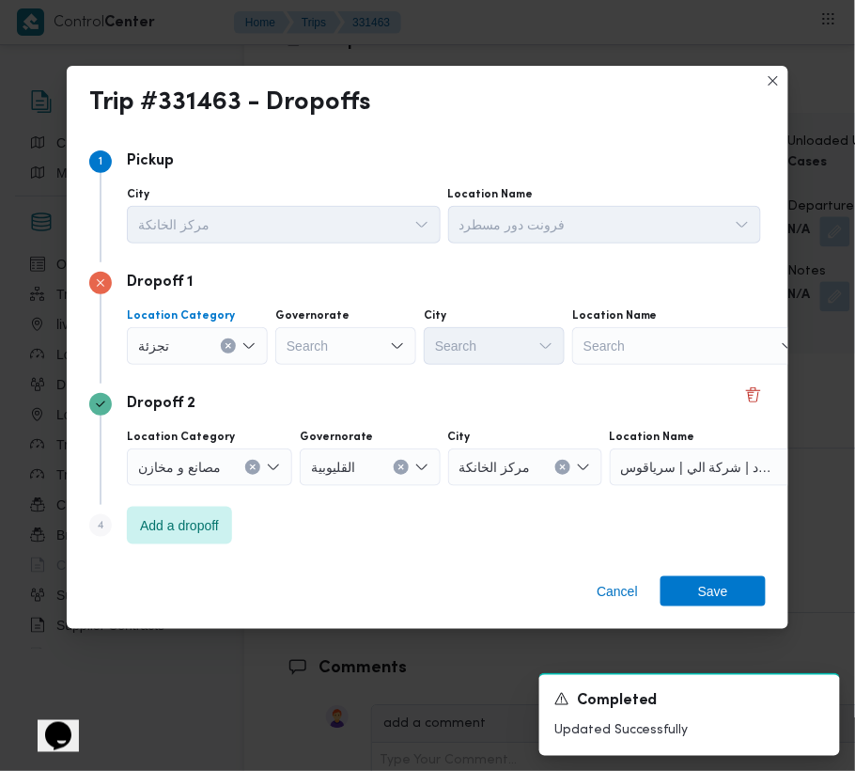
click at [414, 321] on div "Governorate" at bounding box center [345, 315] width 141 height 15
click at [340, 343] on div "Search" at bounding box center [345, 346] width 141 height 38
click at [384, 329] on div "جيزة جيزة" at bounding box center [345, 346] width 141 height 38
click at [348, 362] on div "جيزة جيزة Combo box. Selected. [GEOGRAPHIC_DATA]. Selected. Combo box input. Se…" at bounding box center [345, 346] width 141 height 38
click at [336, 370] on span "ال جيزة" at bounding box center [357, 379] width 96 height 23
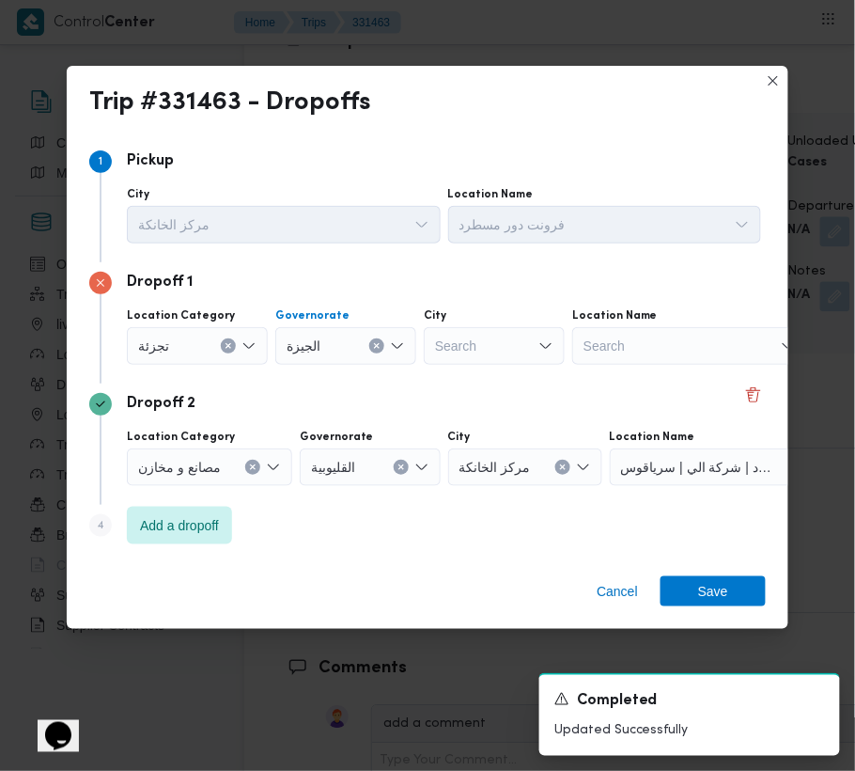
click at [478, 339] on div "Search" at bounding box center [494, 346] width 141 height 38
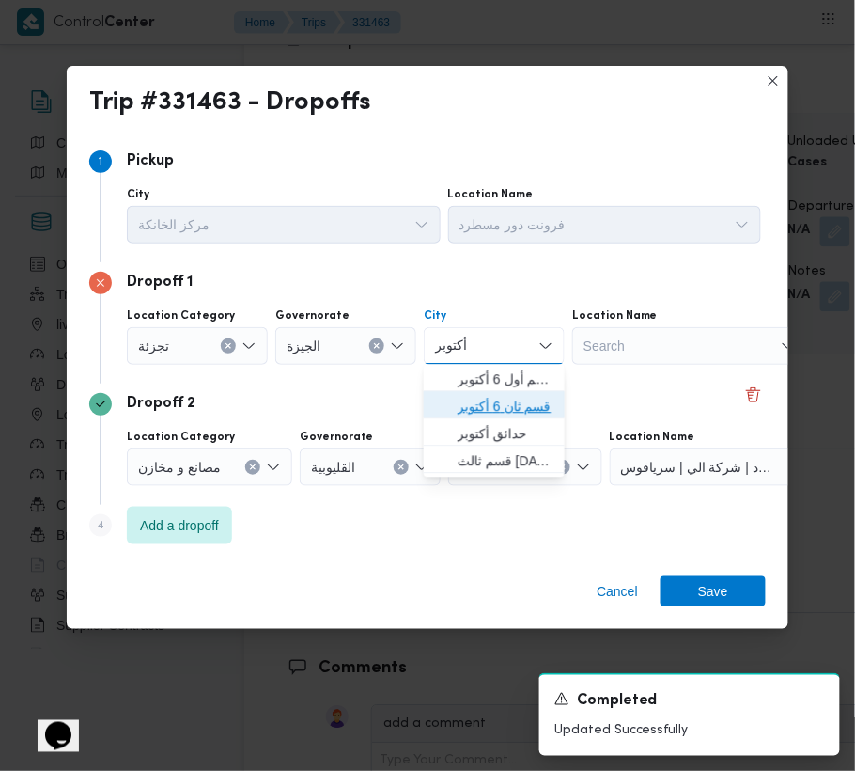
click at [437, 392] on span "قسم ثان 6 أكتوبر" at bounding box center [494, 407] width 126 height 30
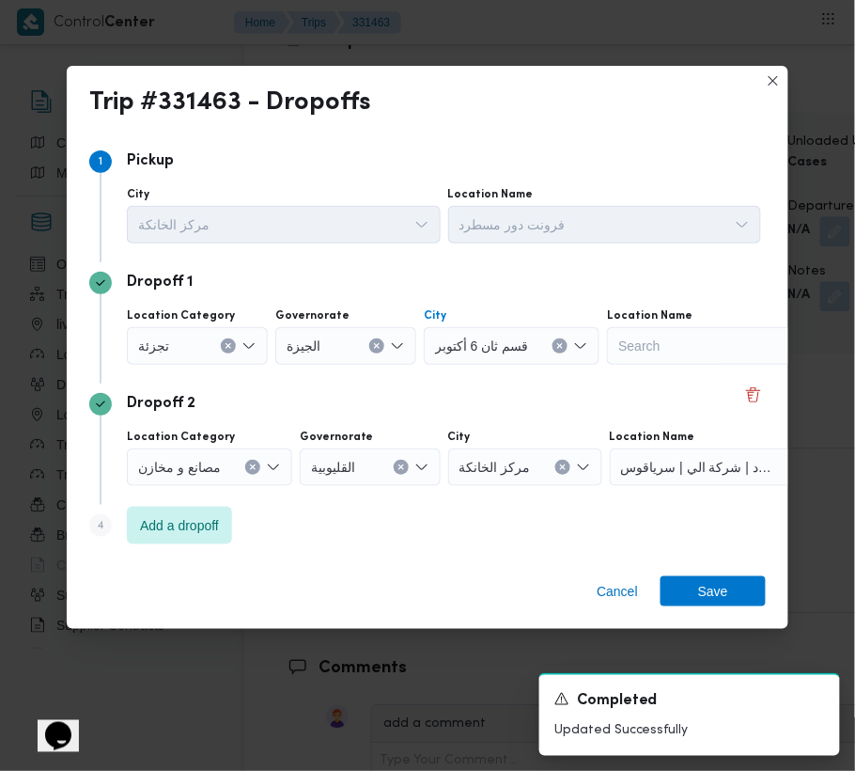
click at [723, 561] on div "Cancel Save" at bounding box center [428, 595] width 722 height 68
click at [726, 585] on span "Save" at bounding box center [713, 590] width 30 height 30
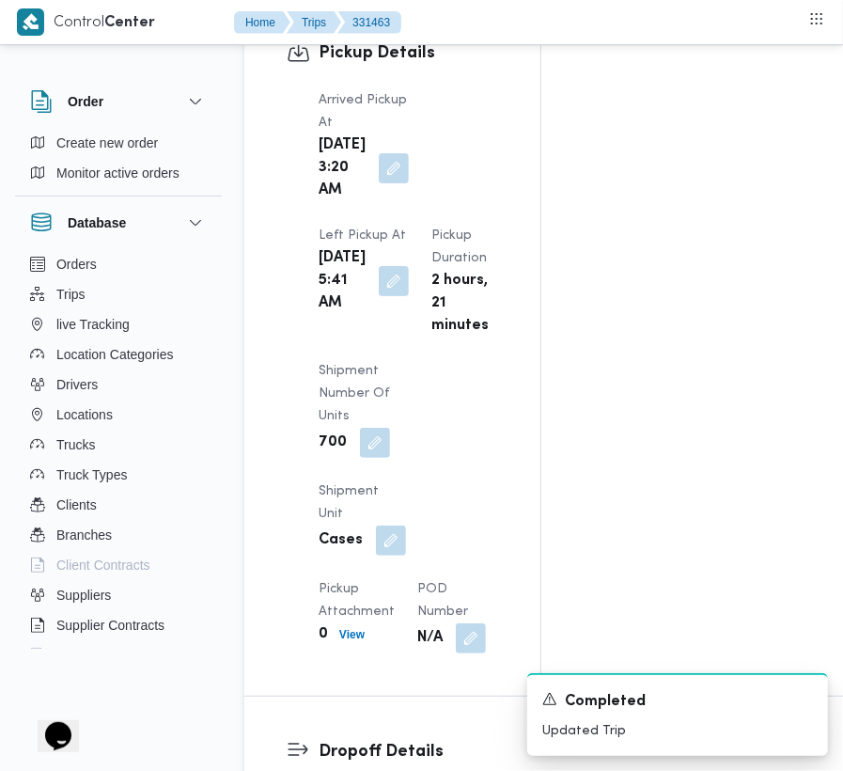
scroll to position [2437, 0]
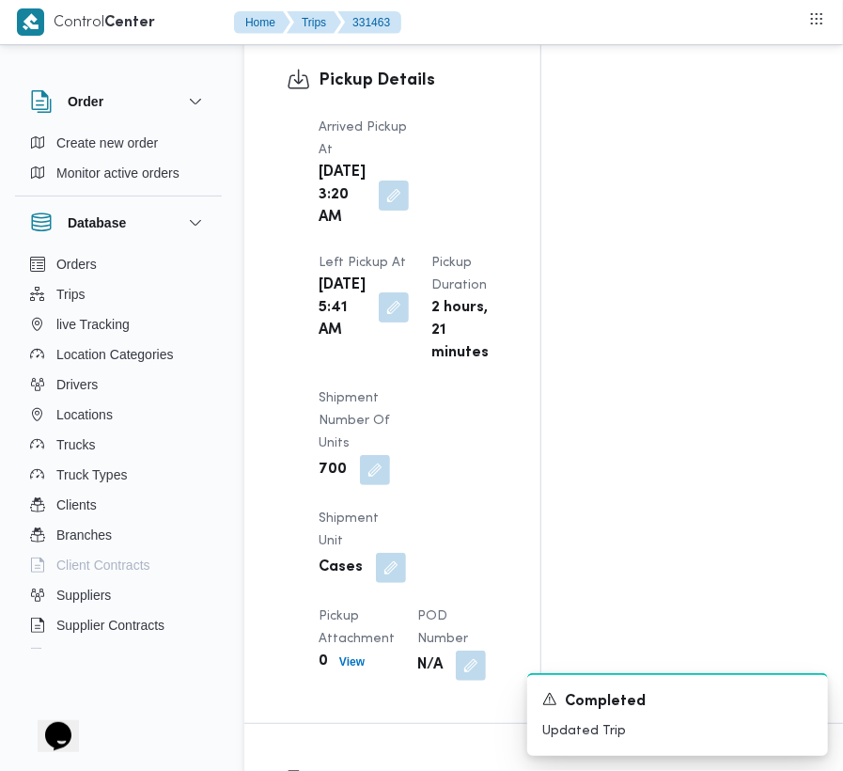
click at [383, 322] on button "button" at bounding box center [394, 307] width 30 height 30
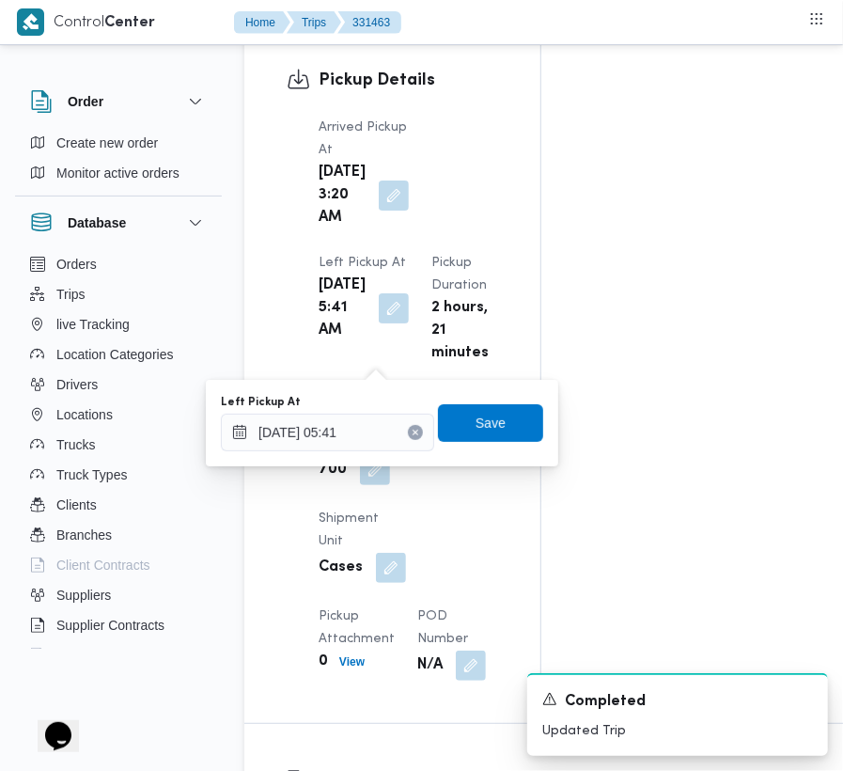
click at [369, 410] on div "Left Pickup At [DATE] 05:41" at bounding box center [327, 423] width 213 height 56
click at [369, 411] on div "Left Pickup At [DATE] 05:41" at bounding box center [327, 423] width 213 height 56
click at [366, 421] on input "[DATE] 05:41" at bounding box center [327, 433] width 213 height 38
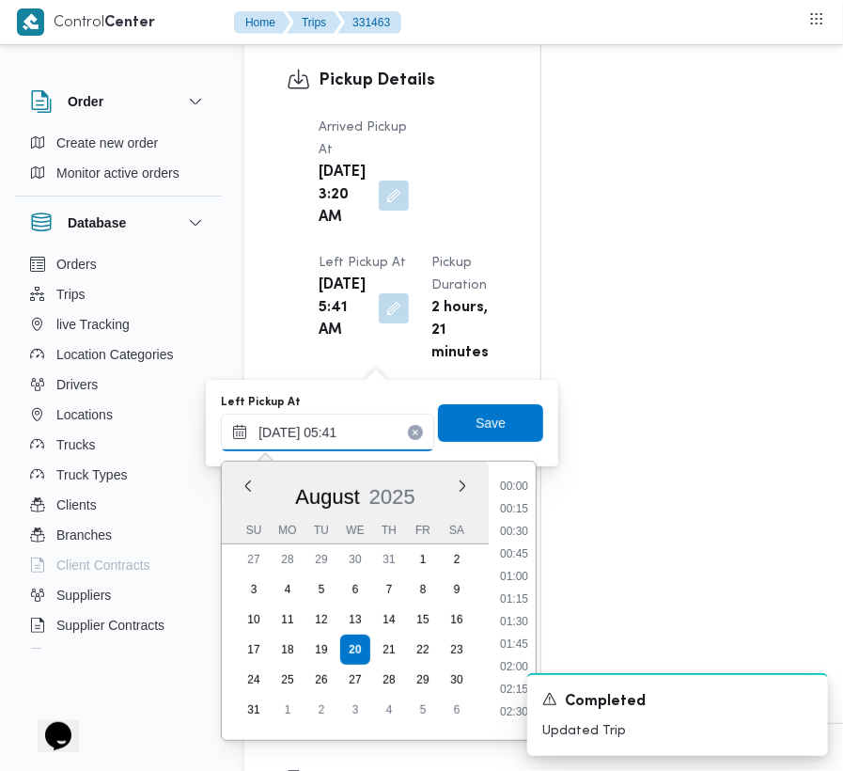
click at [366, 421] on input "[DATE] 05:41" at bounding box center [327, 433] width 213 height 38
click at [471, 433] on span "Save" at bounding box center [490, 422] width 105 height 38
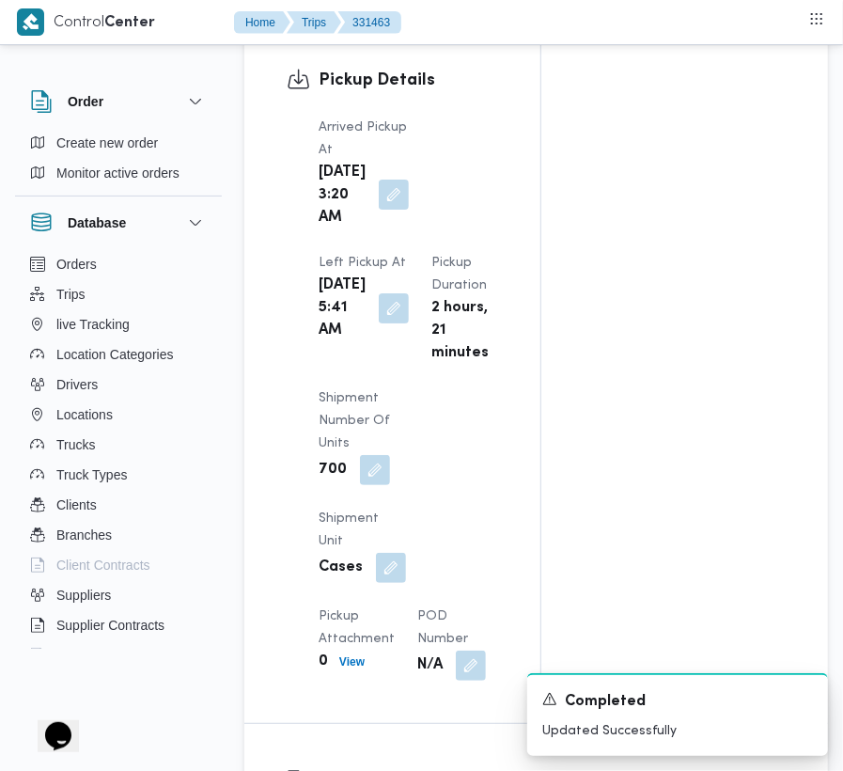
click at [384, 180] on button "button" at bounding box center [394, 195] width 30 height 30
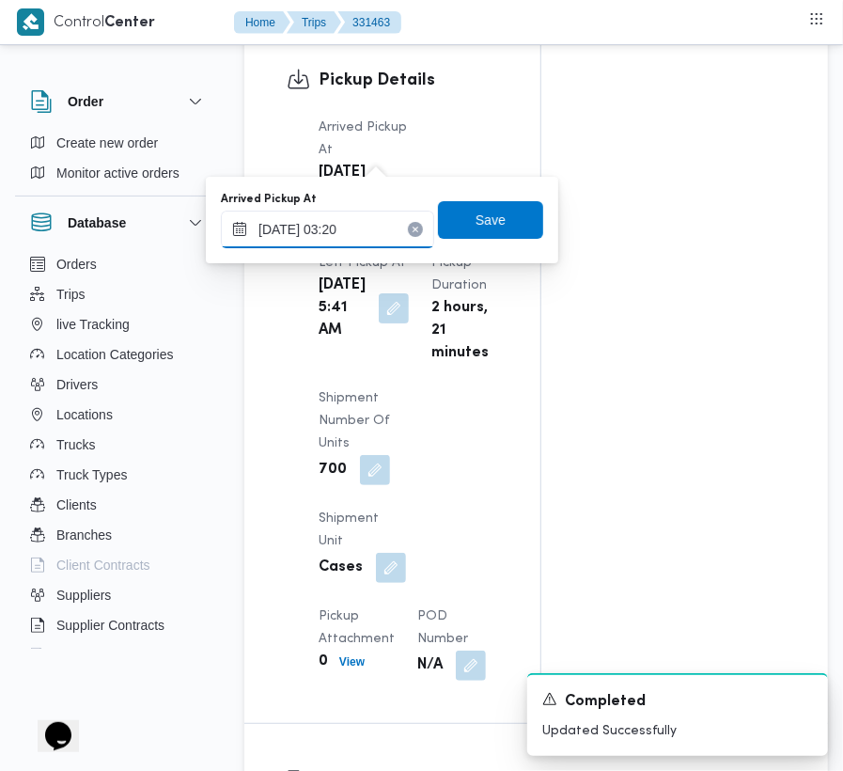
click at [370, 227] on input "[DATE] 03:20" at bounding box center [327, 230] width 213 height 38
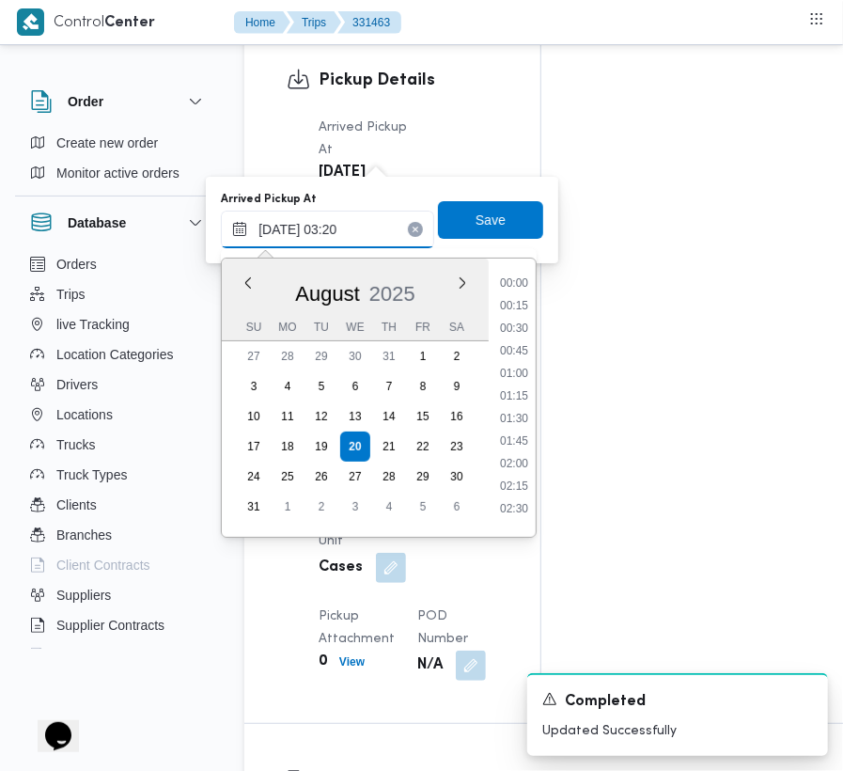
click at [370, 227] on input "[DATE] 03:20" at bounding box center [327, 230] width 213 height 38
click at [511, 457] on li "07:00" at bounding box center [514, 462] width 43 height 19
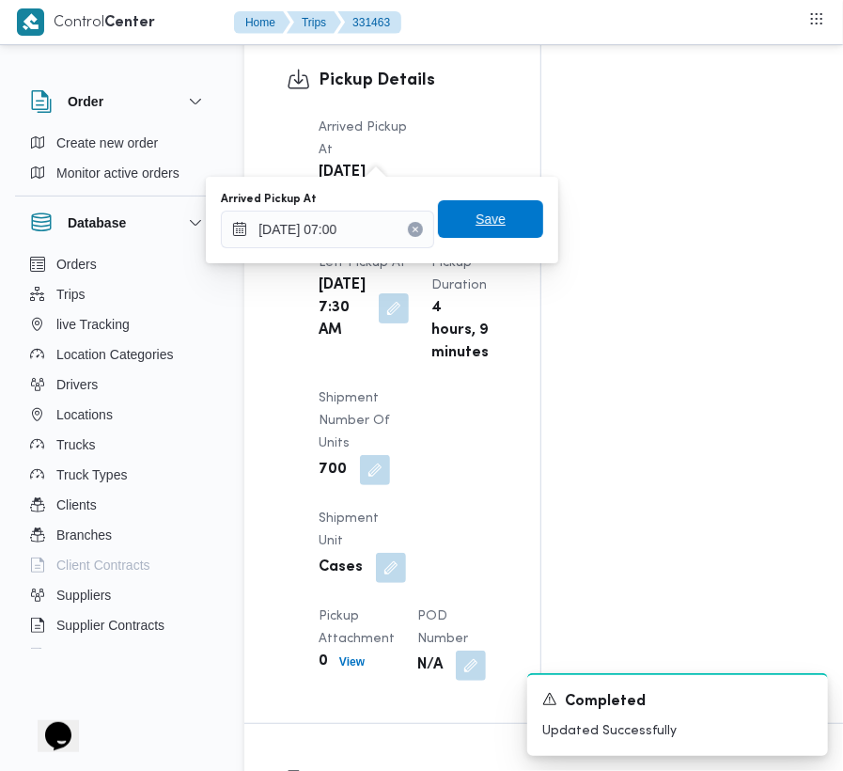
click at [511, 227] on span "Save" at bounding box center [490, 219] width 105 height 38
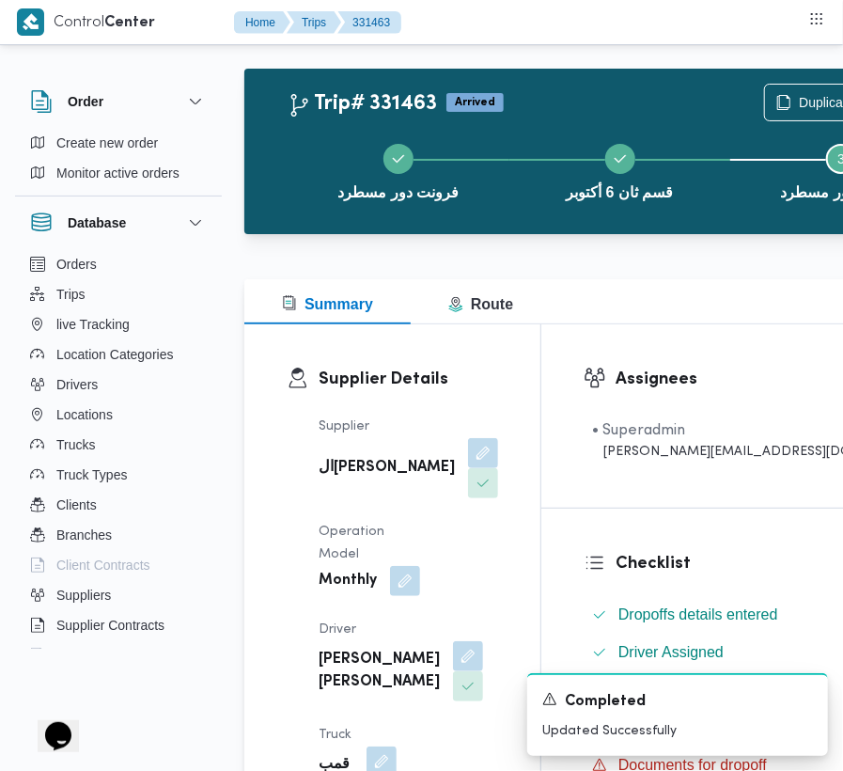
scroll to position [0, 0]
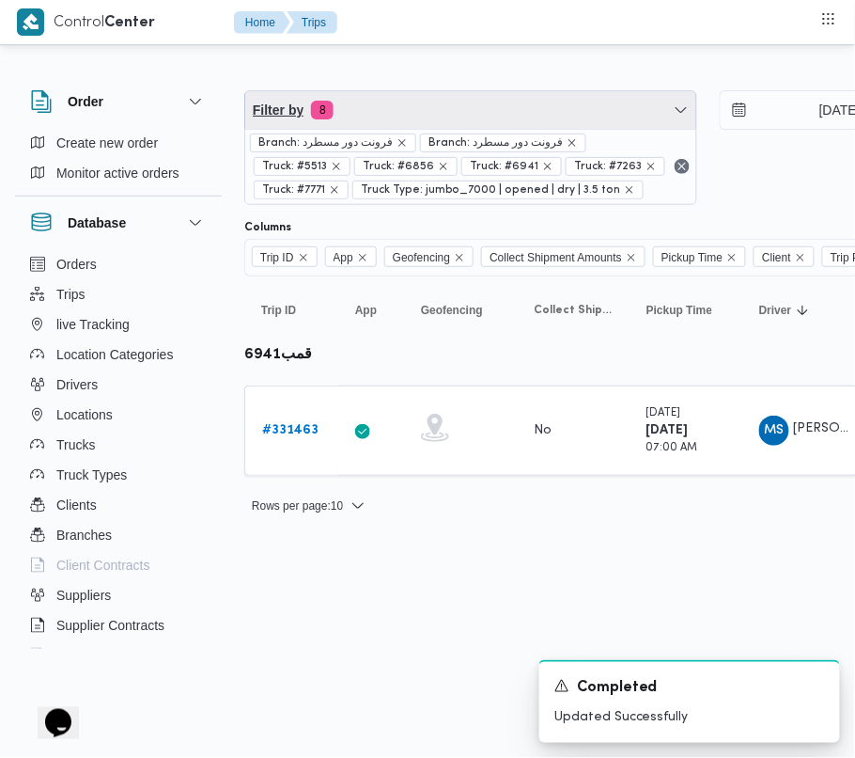
click at [440, 113] on span "Filter by 8" at bounding box center [470, 110] width 451 height 38
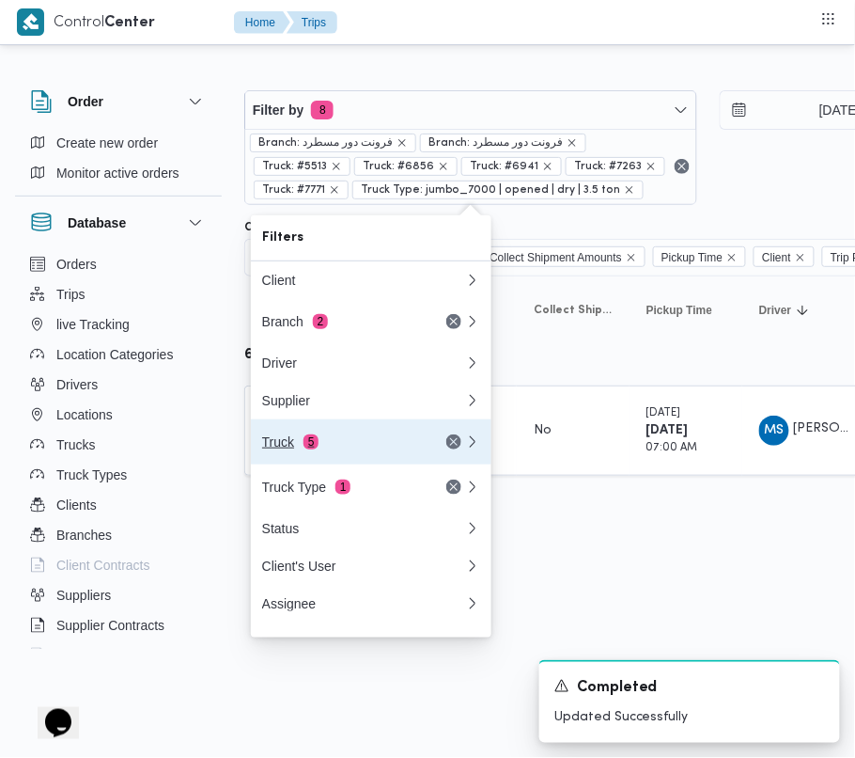
click at [342, 448] on div "Truck 5" at bounding box center [341, 441] width 158 height 15
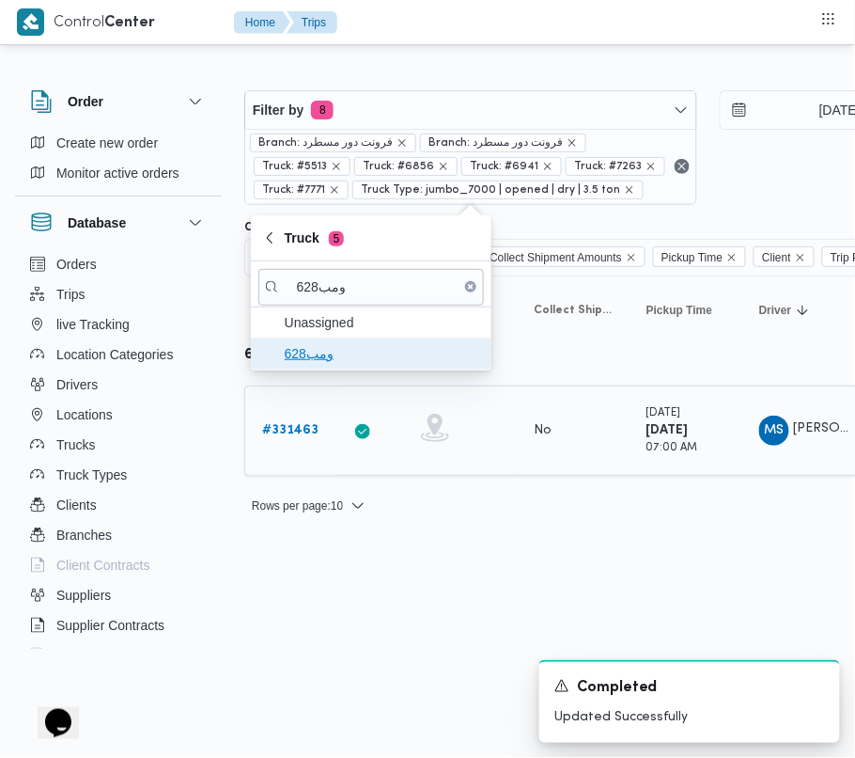
click at [320, 348] on span "ومب628" at bounding box center [382, 353] width 195 height 23
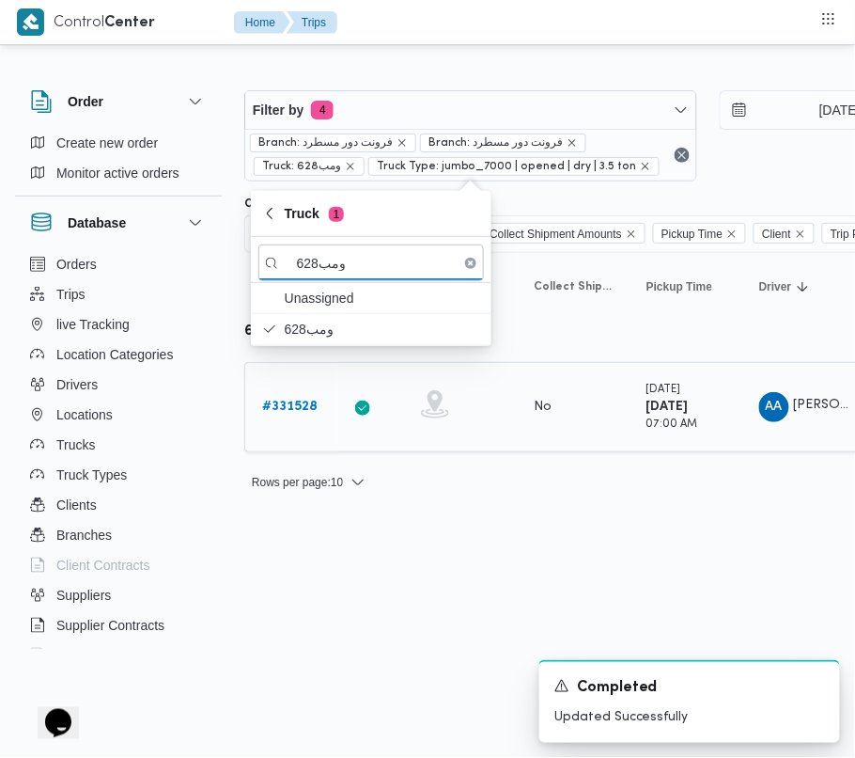
click at [272, 418] on link "# 331528" at bounding box center [289, 407] width 55 height 23
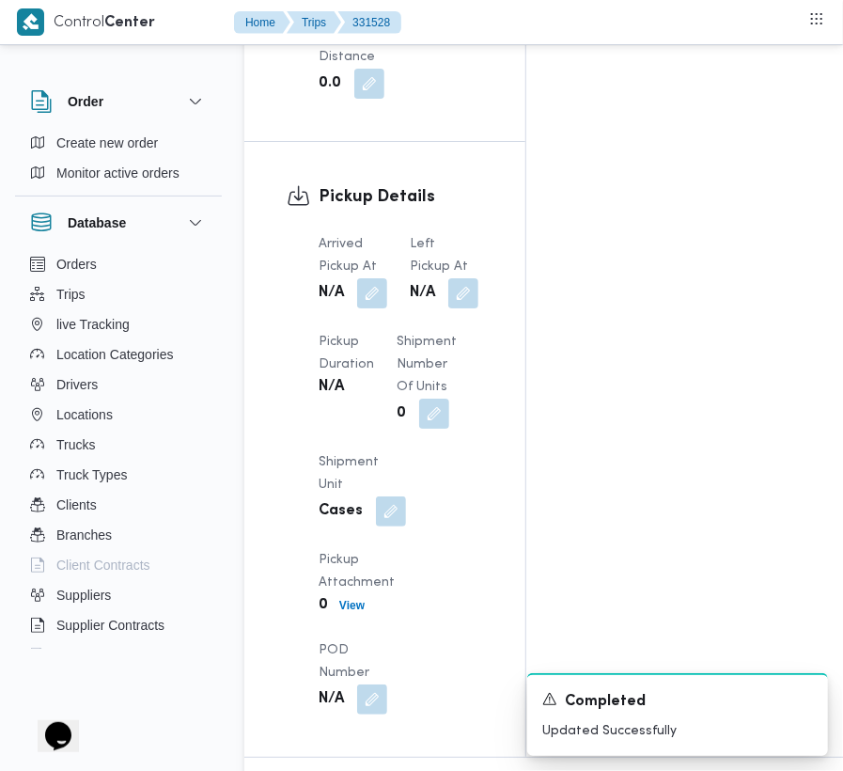
scroll to position [3174, 0]
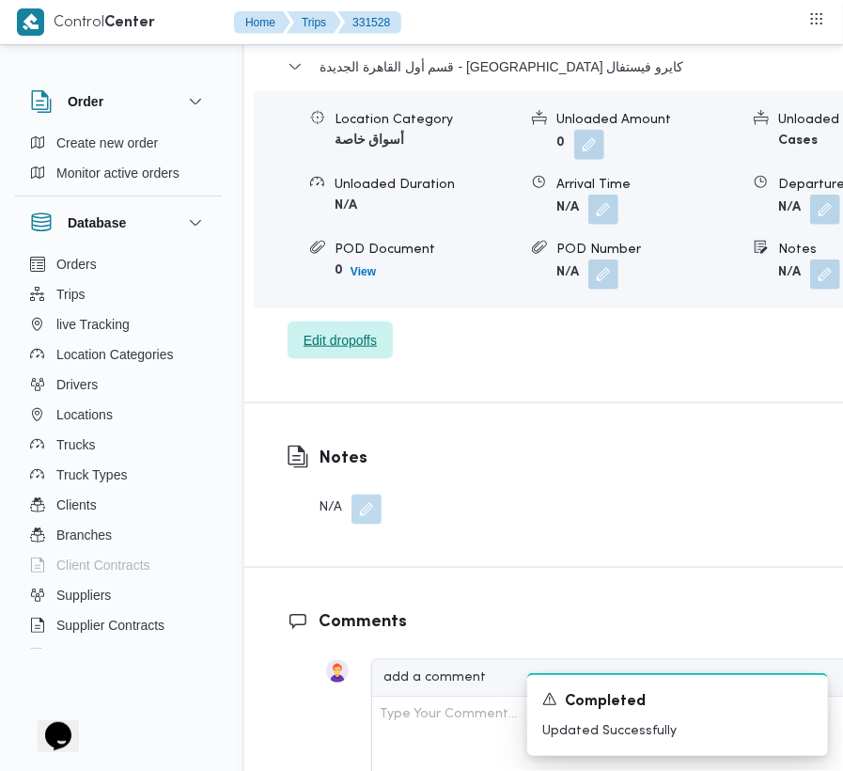
click at [335, 329] on span "Edit dropoffs" at bounding box center [340, 340] width 73 height 23
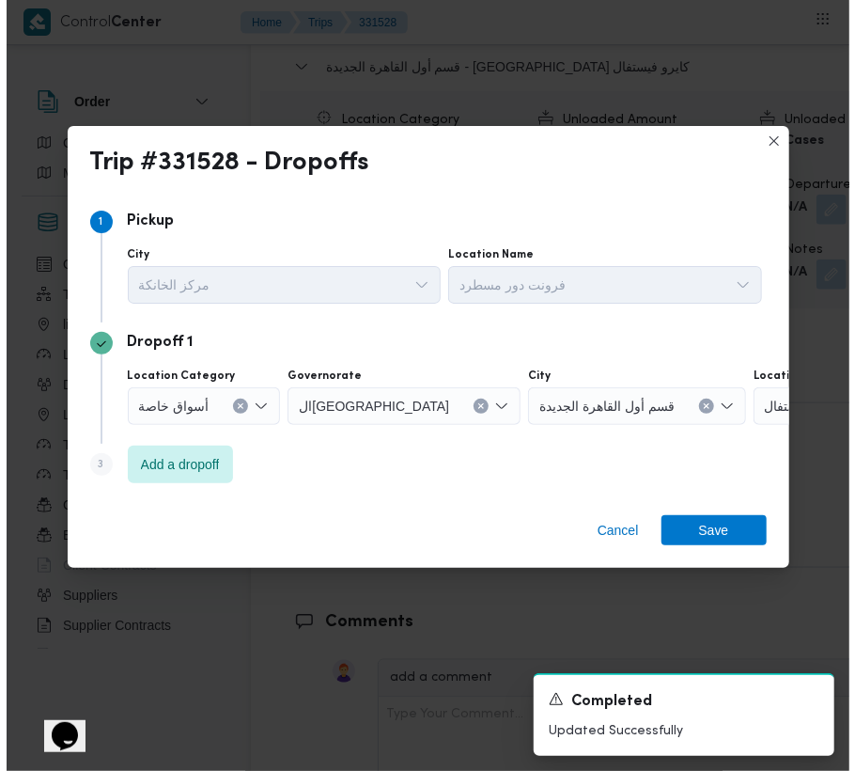
scroll to position [3099, 0]
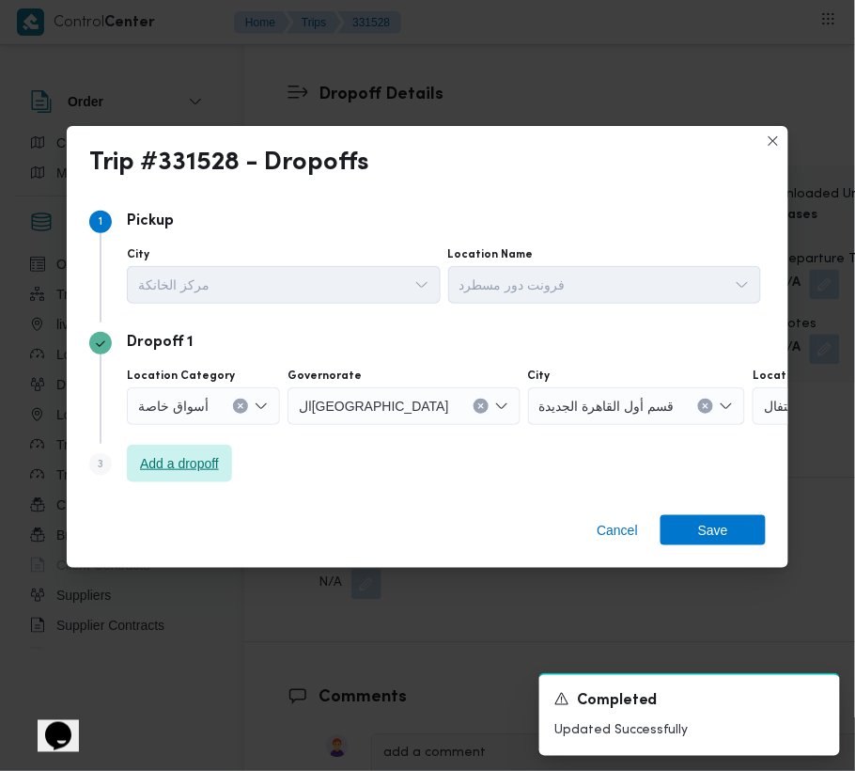
click at [140, 466] on span "Add a dropoff" at bounding box center [179, 463] width 79 height 23
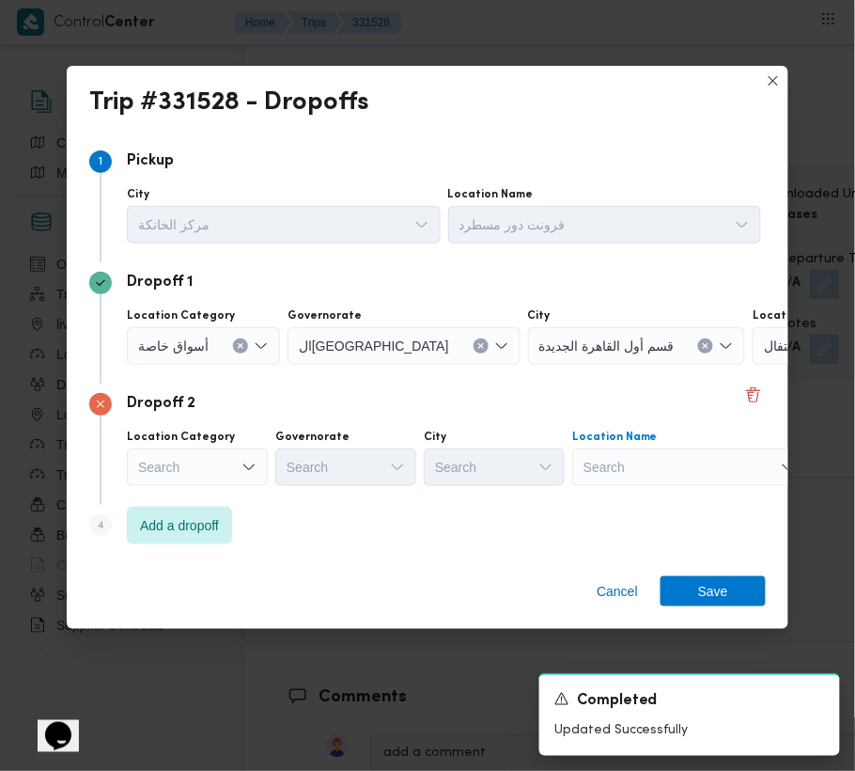
click at [753, 365] on div "Search" at bounding box center [870, 346] width 235 height 38
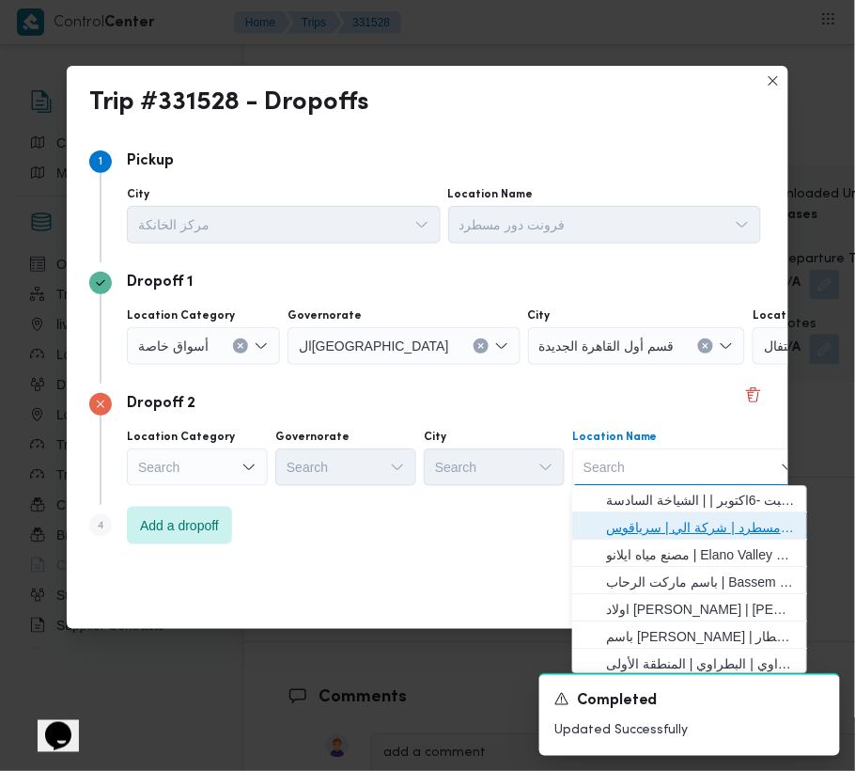
click at [688, 531] on span "فرونت دور مسطرد | شركة الي | سرياقوس" at bounding box center [701, 528] width 190 height 23
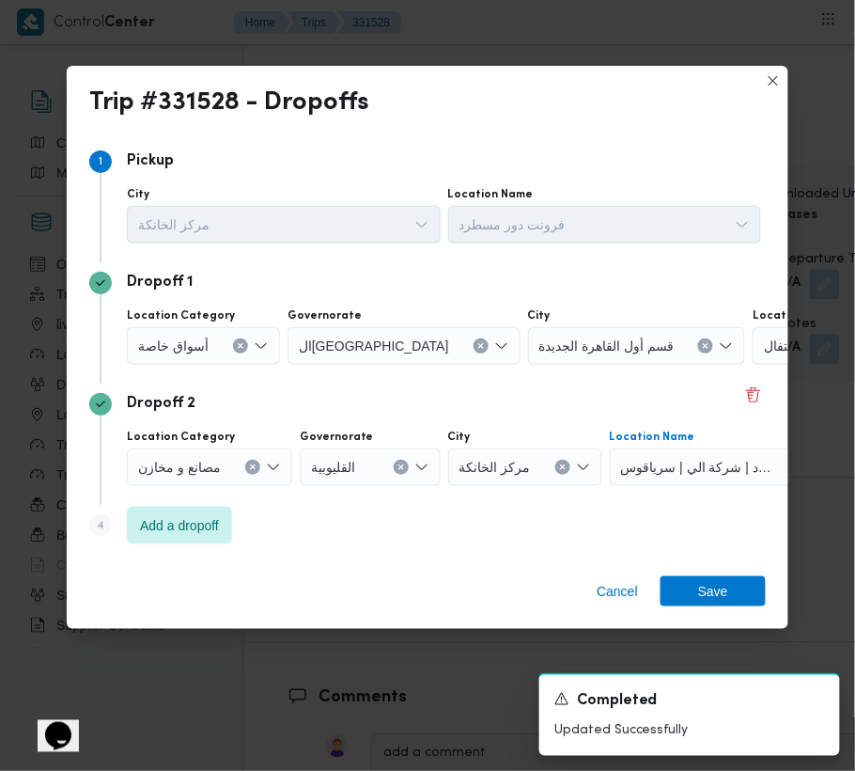
click at [185, 336] on span "أسواق خاصة" at bounding box center [173, 345] width 70 height 21
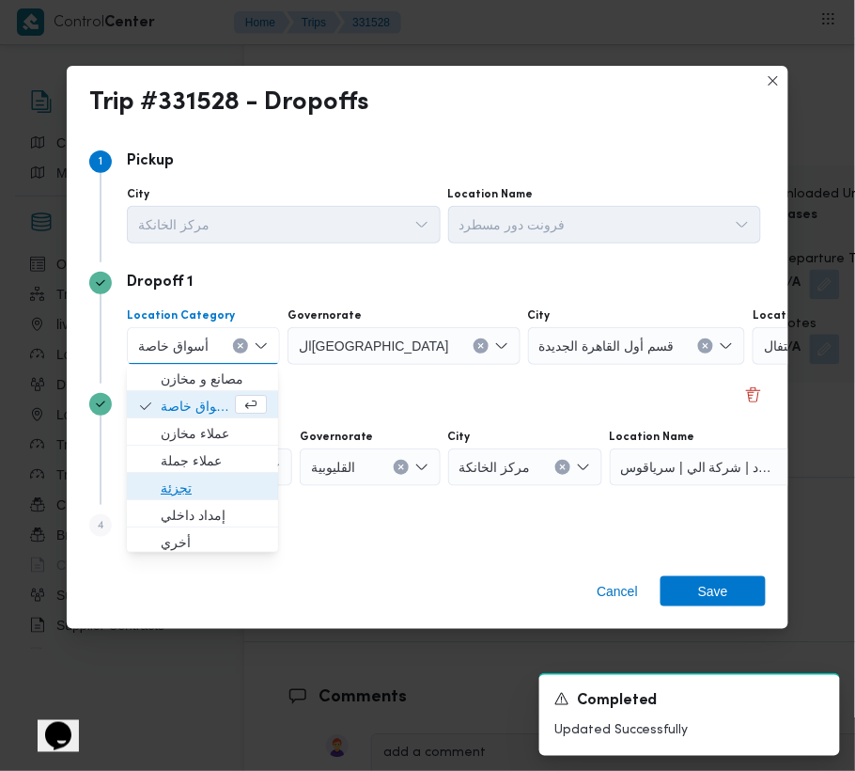
click at [188, 481] on span "تجزئة" at bounding box center [214, 488] width 106 height 23
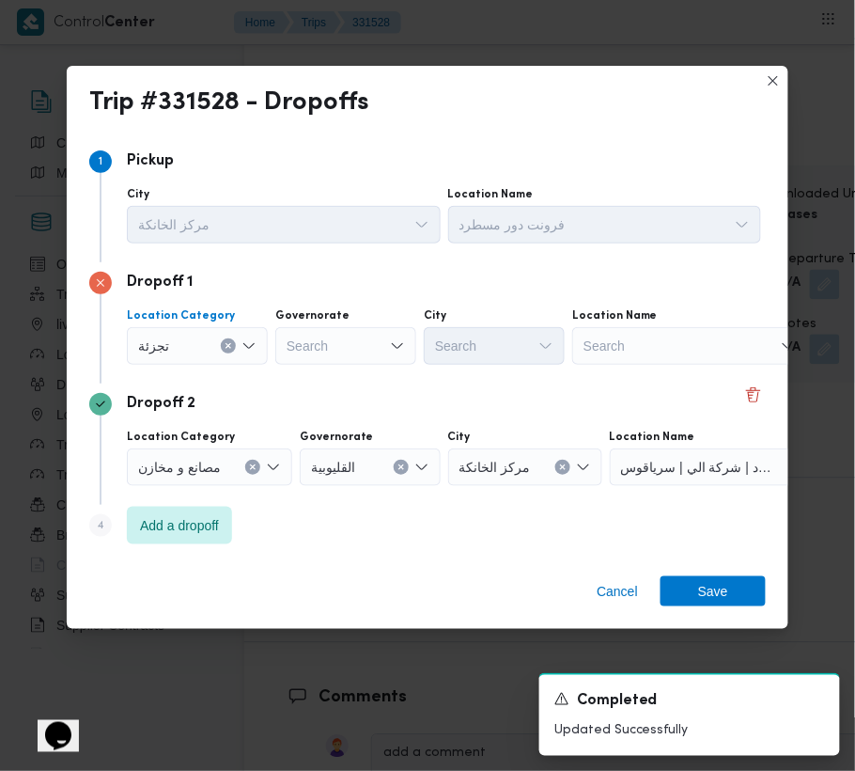
click at [344, 353] on div "Search" at bounding box center [345, 346] width 141 height 38
click at [357, 344] on div "[GEOGRAPHIC_DATA] [GEOGRAPHIC_DATA]" at bounding box center [345, 346] width 141 height 38
click at [363, 369] on span "ال[GEOGRAPHIC_DATA]" at bounding box center [357, 379] width 96 height 23
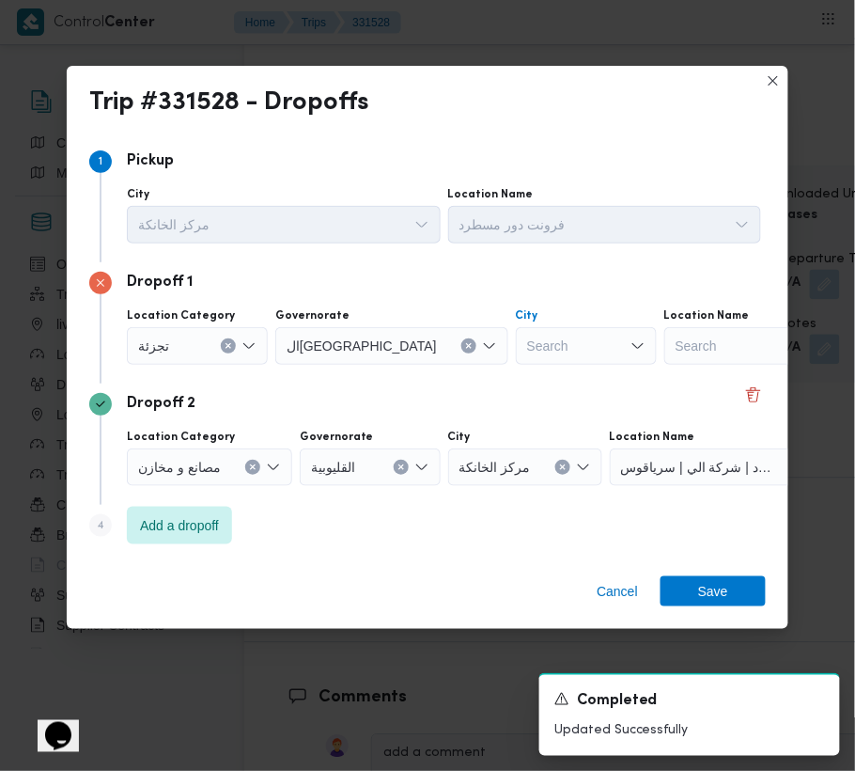
click at [516, 344] on div "Search" at bounding box center [586, 346] width 141 height 38
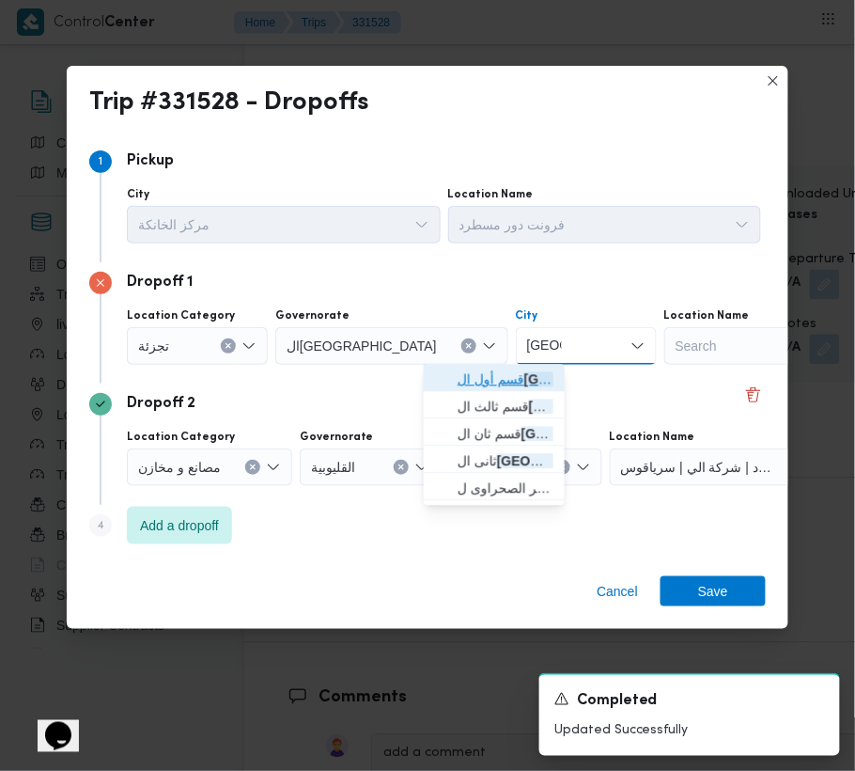
click at [467, 384] on span "قسم أول ال قاهرة الجديدة" at bounding box center [506, 379] width 96 height 23
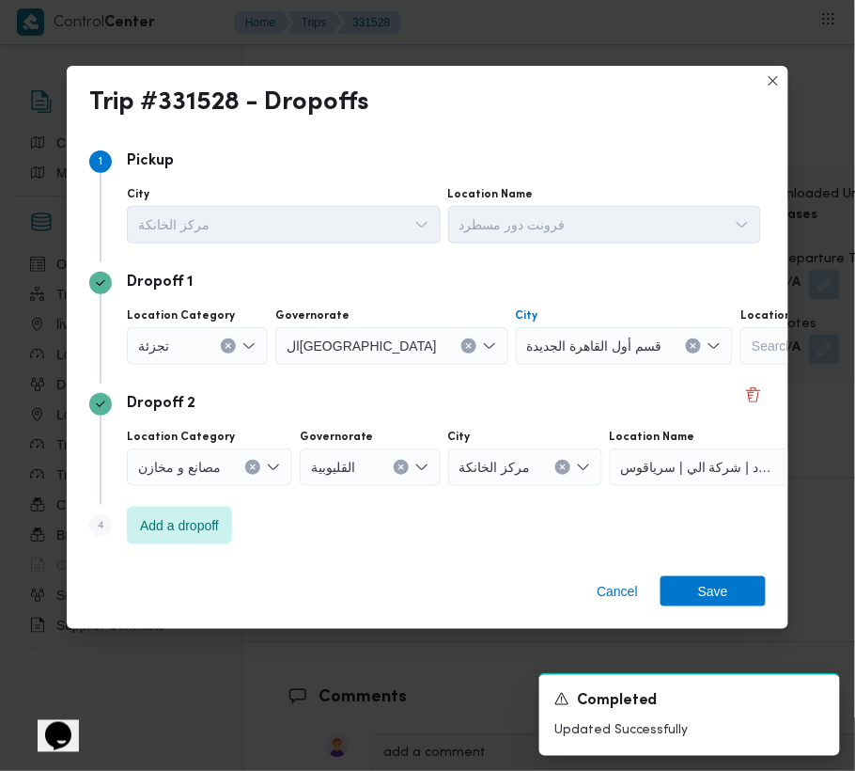
click at [716, 609] on div "Cancel Save" at bounding box center [428, 595] width 722 height 68
click at [705, 602] on span "Save" at bounding box center [713, 590] width 30 height 30
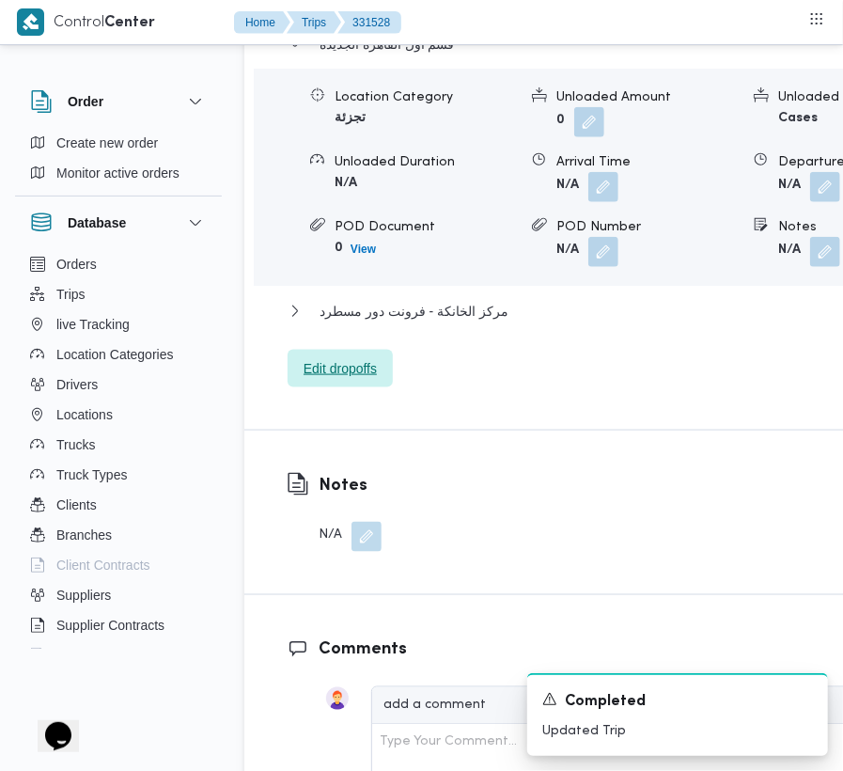
scroll to position [3164, 0]
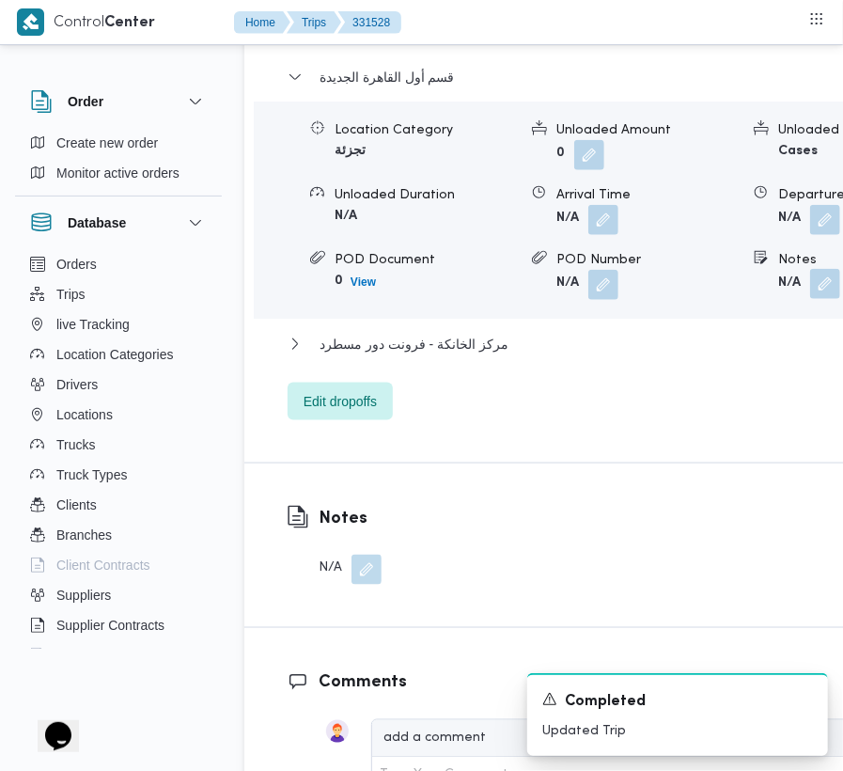
click at [810, 269] on button "button" at bounding box center [825, 284] width 30 height 30
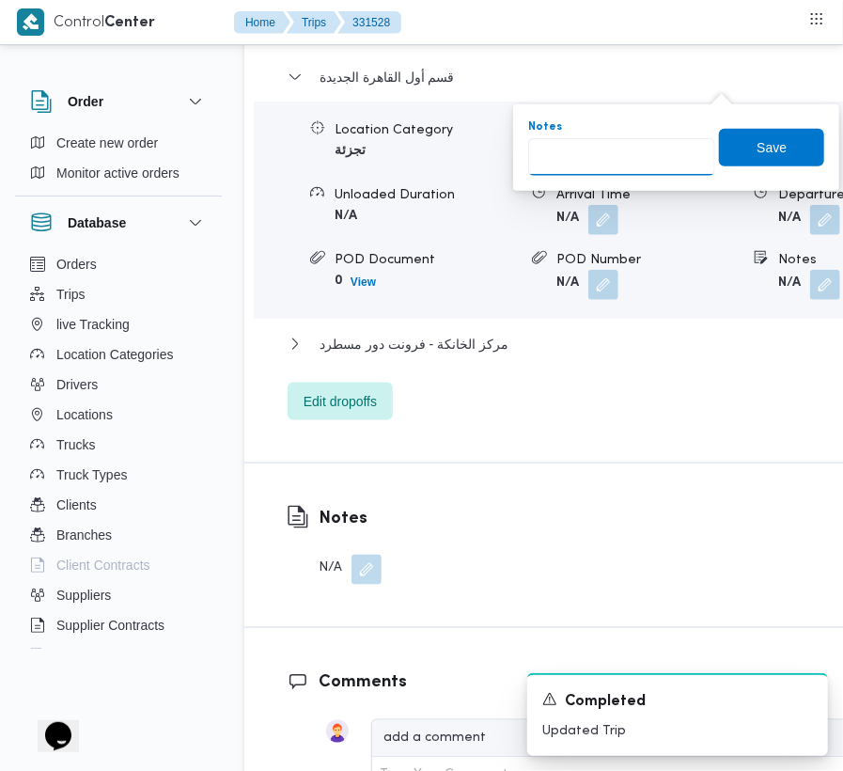
click at [625, 151] on input "Notes" at bounding box center [621, 157] width 187 height 38
click at [773, 144] on span "Save" at bounding box center [772, 146] width 30 height 23
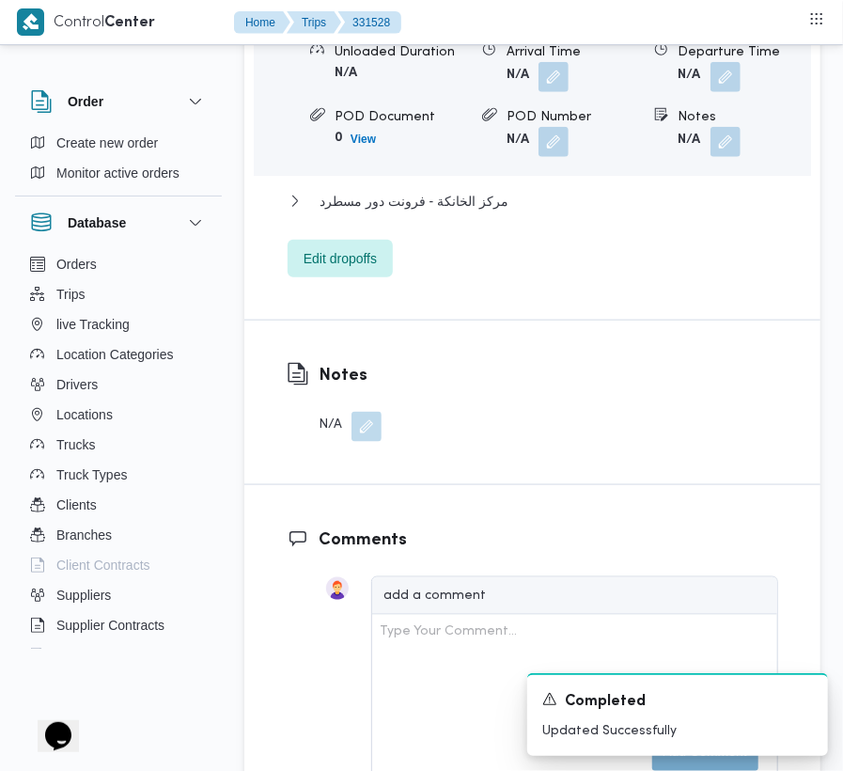
scroll to position [2490, 0]
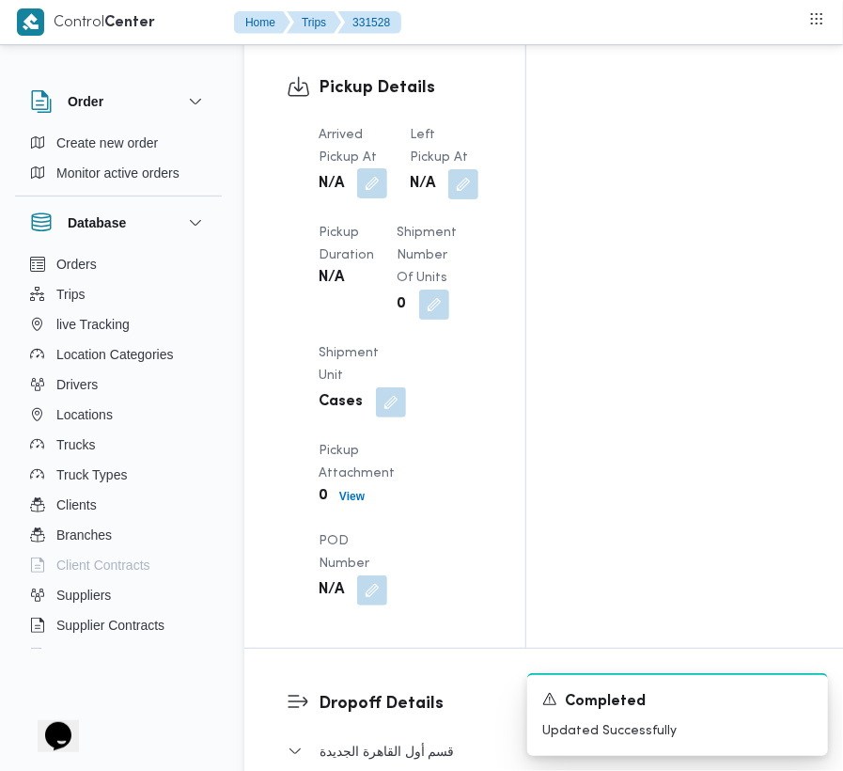
click at [382, 168] on button "button" at bounding box center [372, 183] width 30 height 30
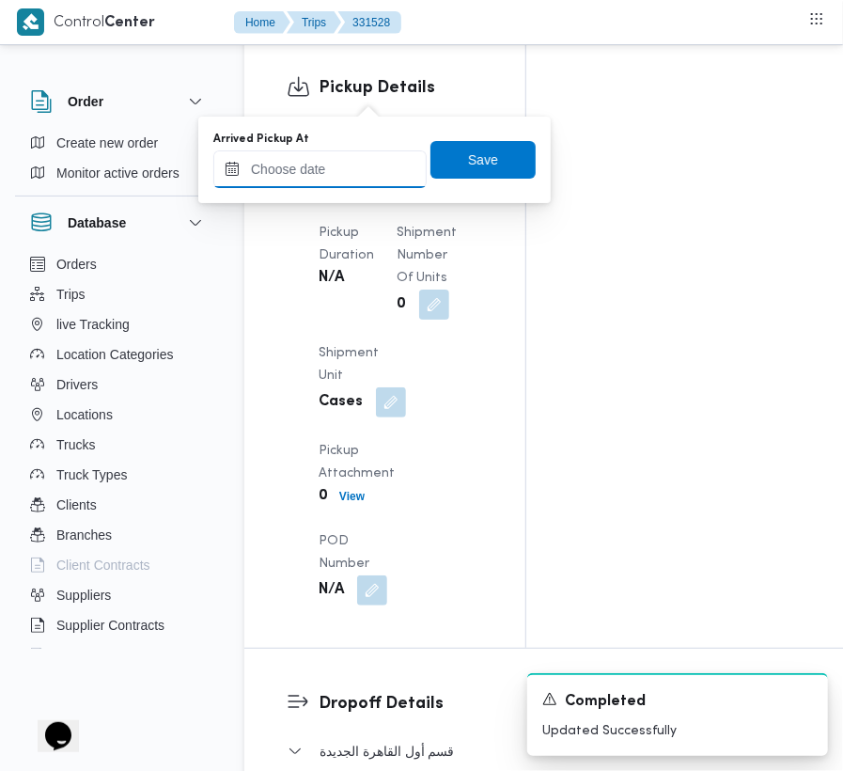
click at [358, 163] on input "Arrived Pickup At" at bounding box center [319, 169] width 213 height 38
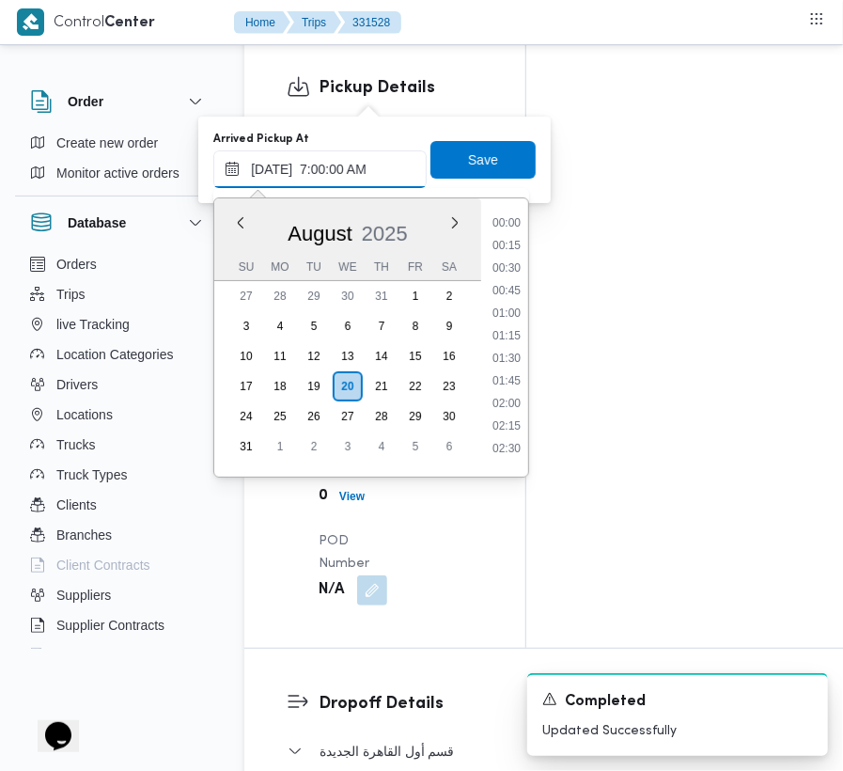
scroll to position [632, 0]
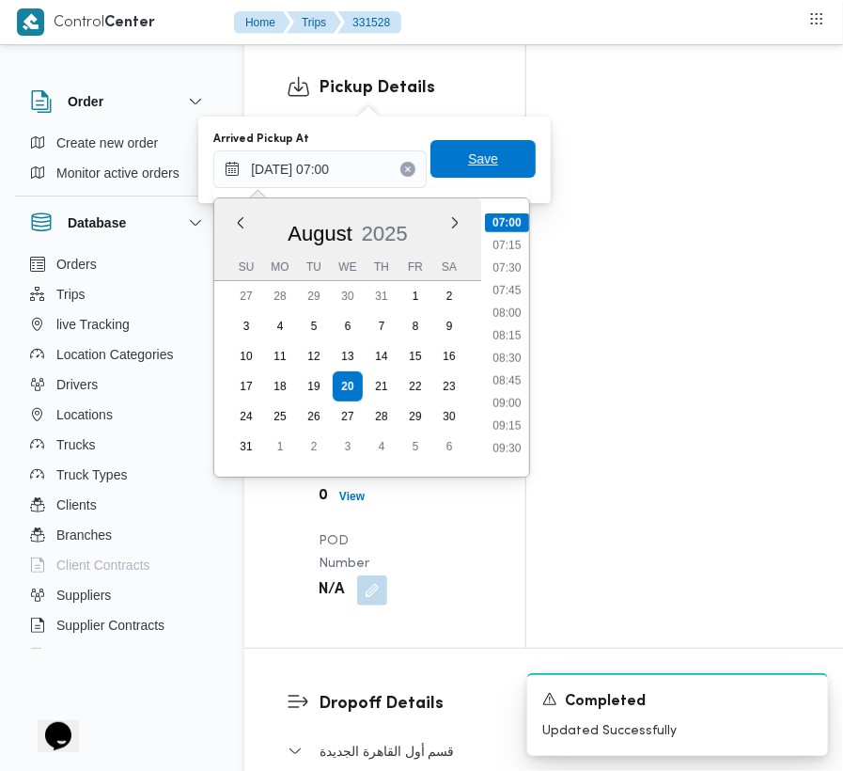
click at [468, 169] on span "Save" at bounding box center [483, 159] width 30 height 23
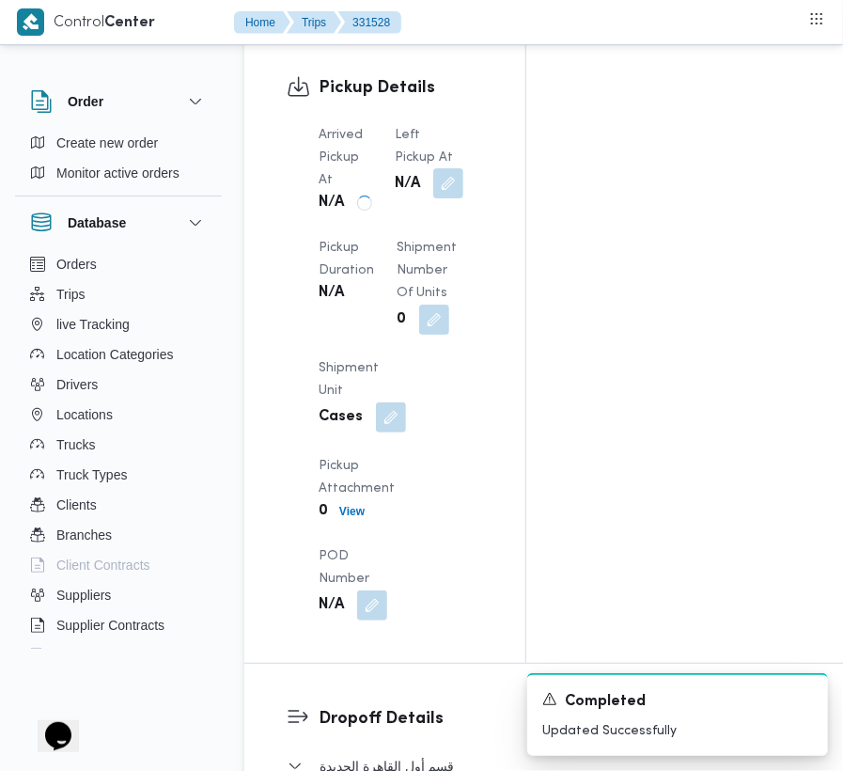
click at [456, 113] on div "Arrived Pickup At N/A Left Pickup At N/A Pickup Duration N/A Shipment Number of…" at bounding box center [400, 372] width 187 height 519
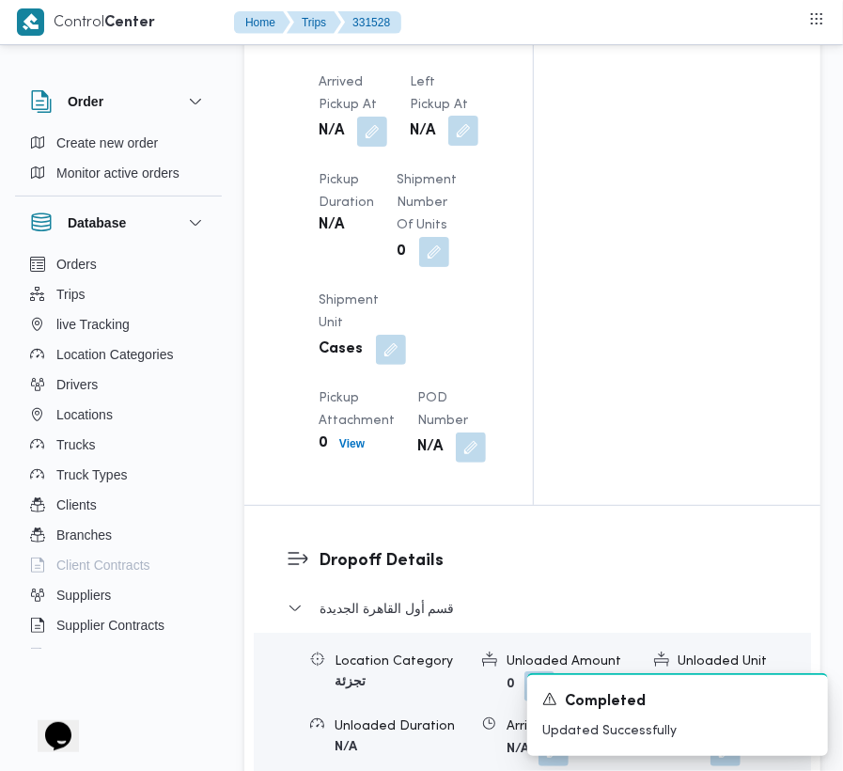
click at [459, 116] on button "button" at bounding box center [463, 131] width 30 height 30
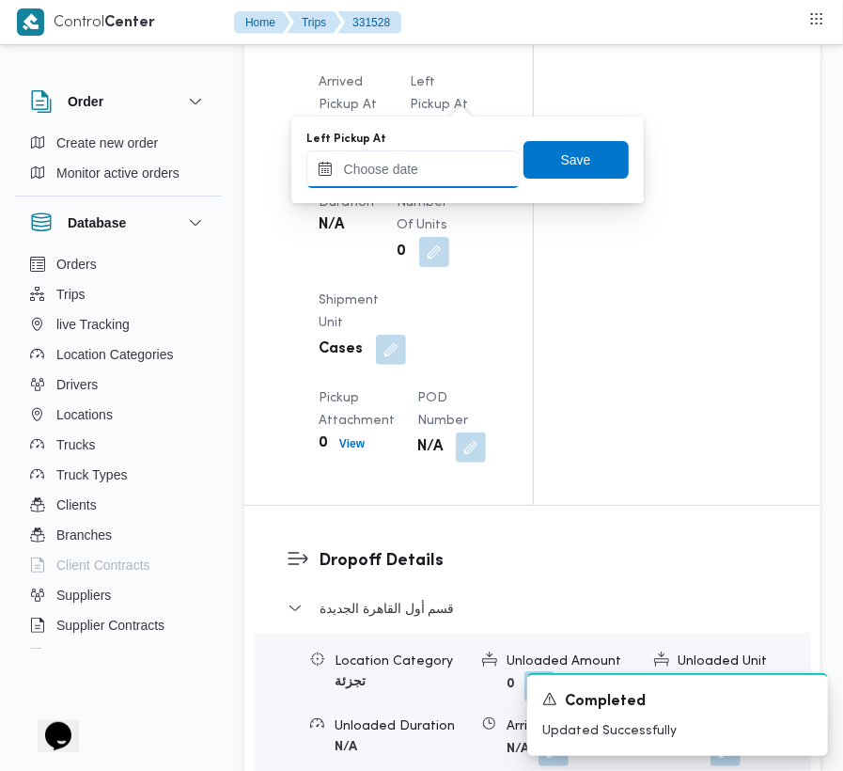
click at [456, 178] on input "Left Pickup At" at bounding box center [412, 169] width 213 height 38
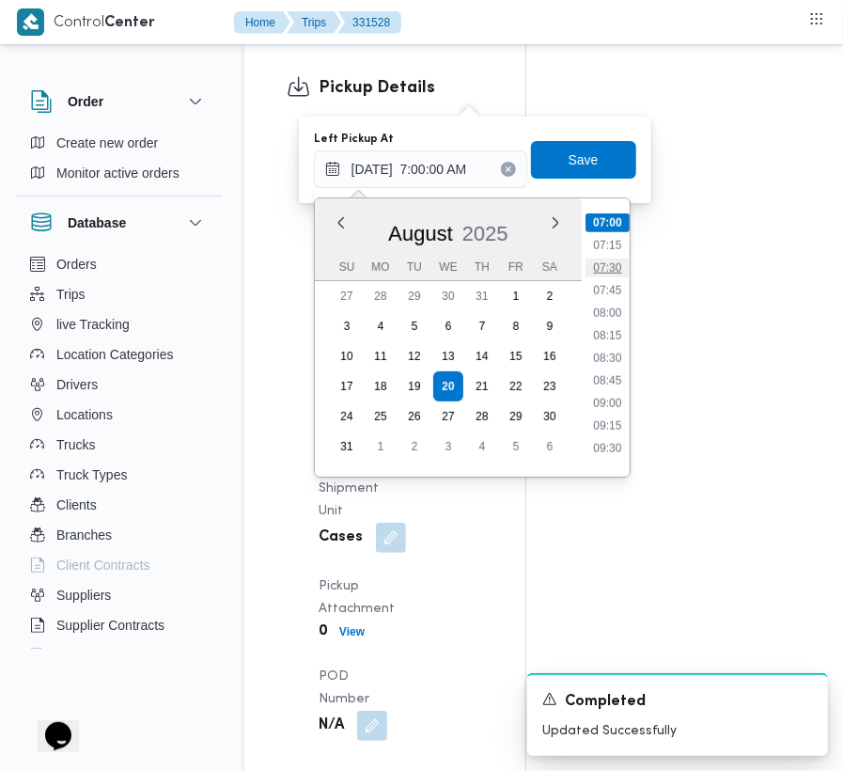
click at [596, 261] on li "07:30" at bounding box center [607, 267] width 43 height 19
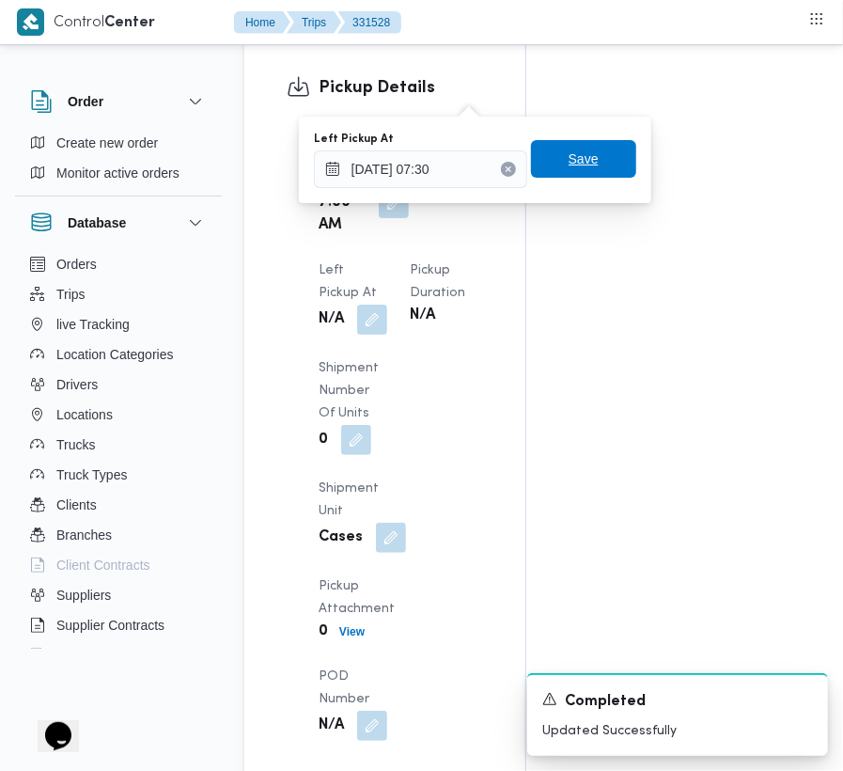
click at [598, 164] on span "Save" at bounding box center [583, 159] width 105 height 38
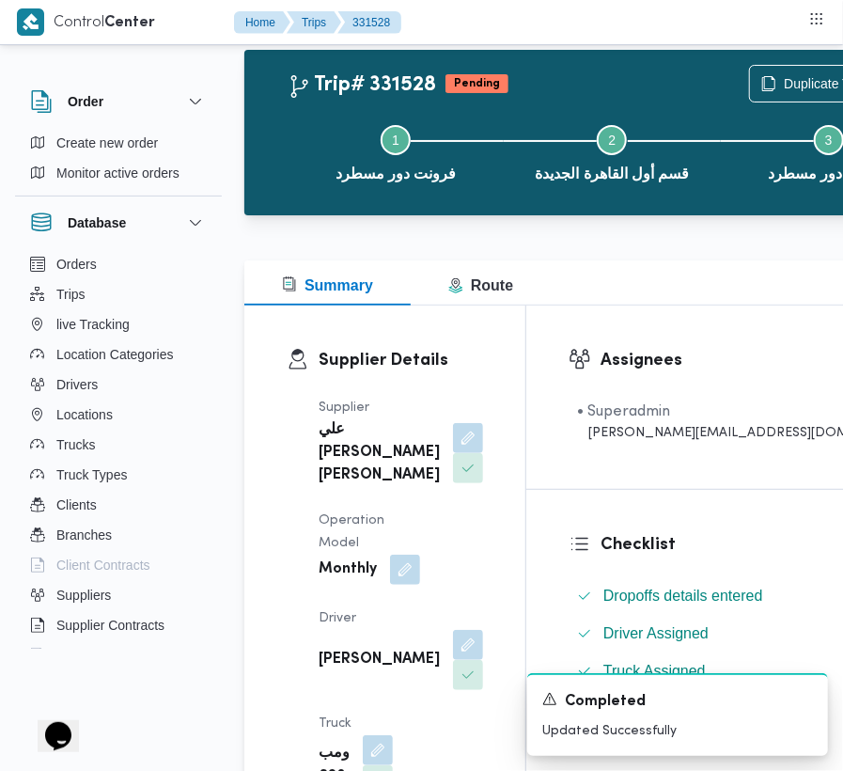
scroll to position [0, 0]
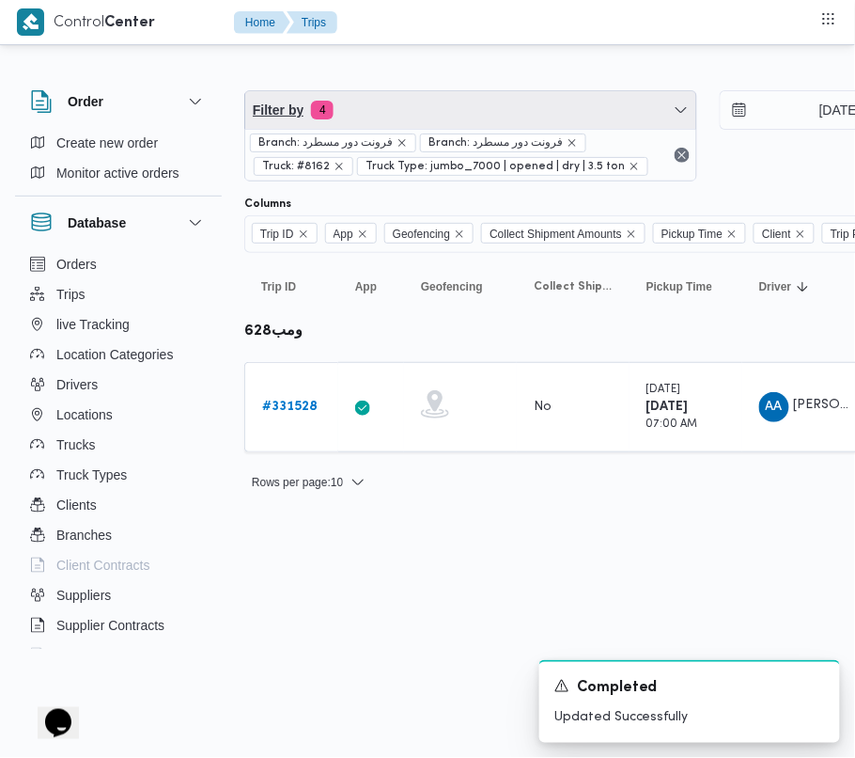
click at [418, 121] on span "Filter by 4" at bounding box center [470, 110] width 451 height 38
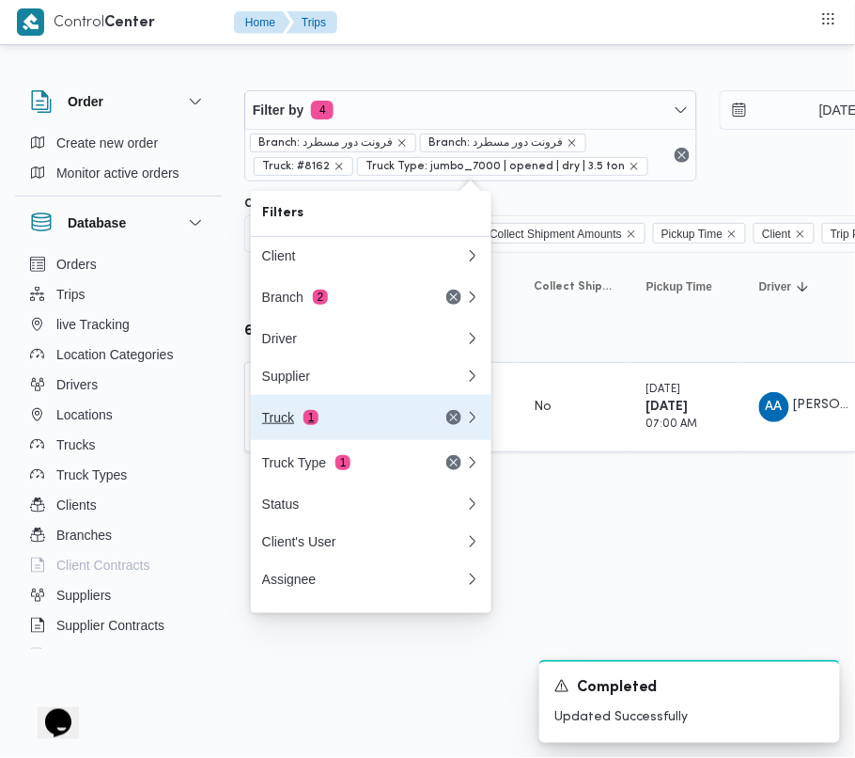
click at [362, 425] on div "Truck 1" at bounding box center [341, 417] width 158 height 15
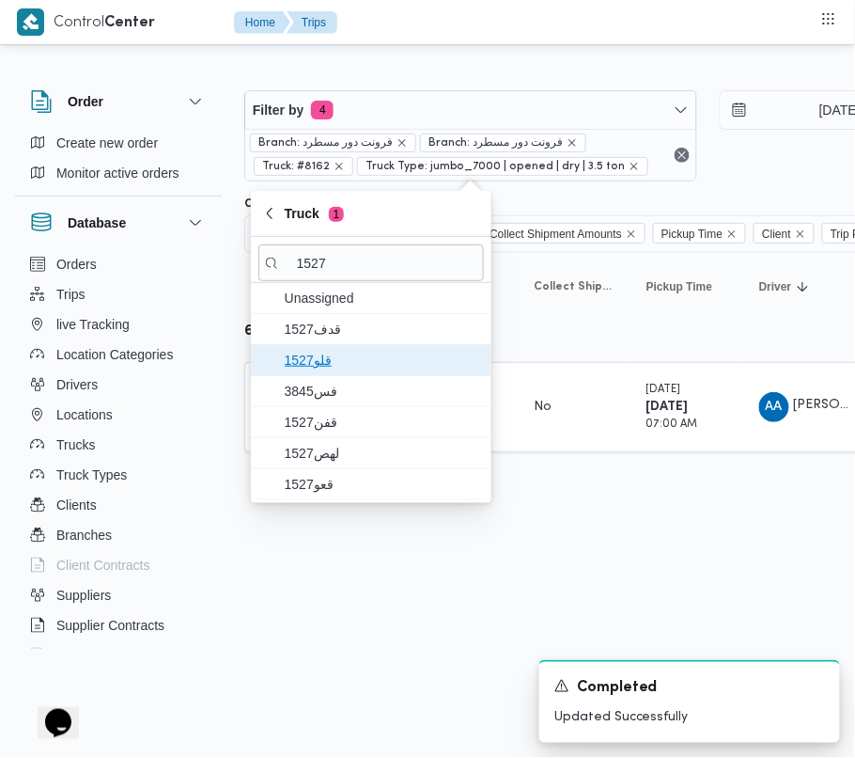
click at [384, 357] on span "قلو1527" at bounding box center [382, 360] width 195 height 23
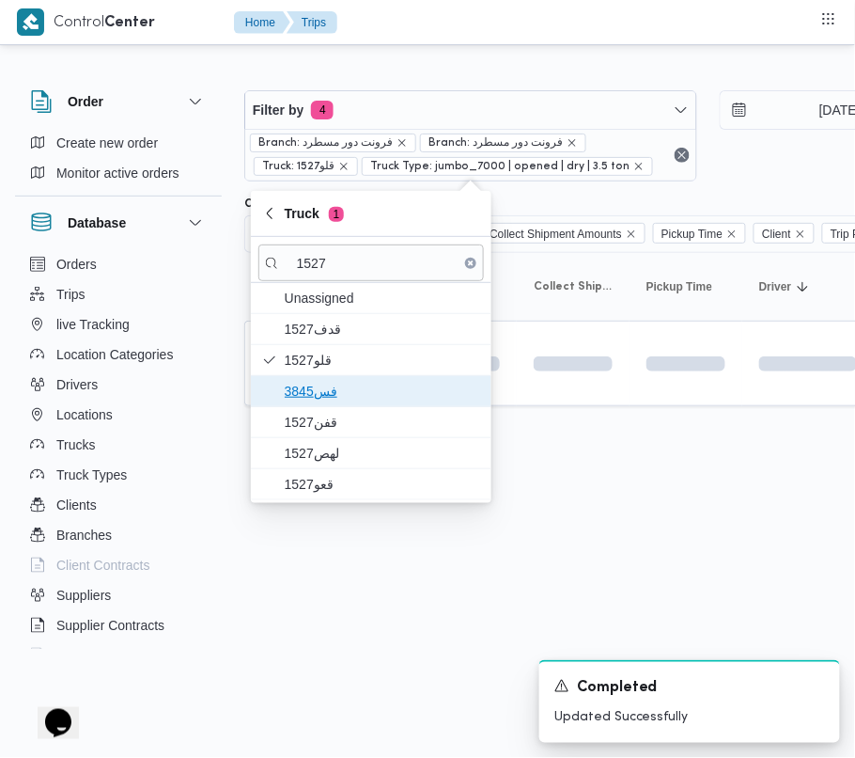
click at [357, 391] on span "3845فس" at bounding box center [382, 391] width 195 height 23
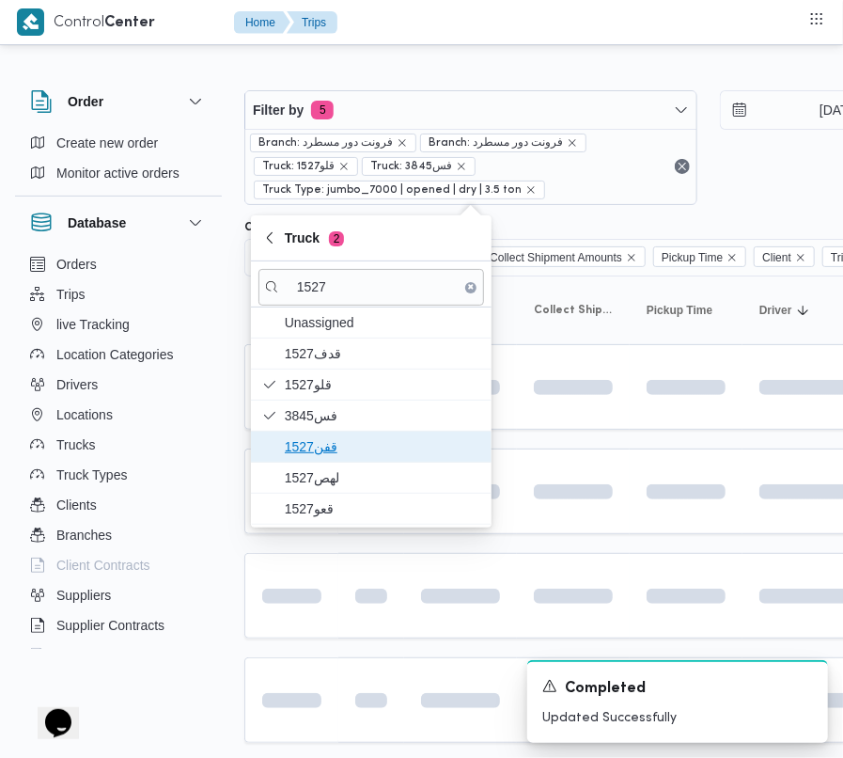
click at [336, 432] on span "1527قفن" at bounding box center [371, 446] width 226 height 30
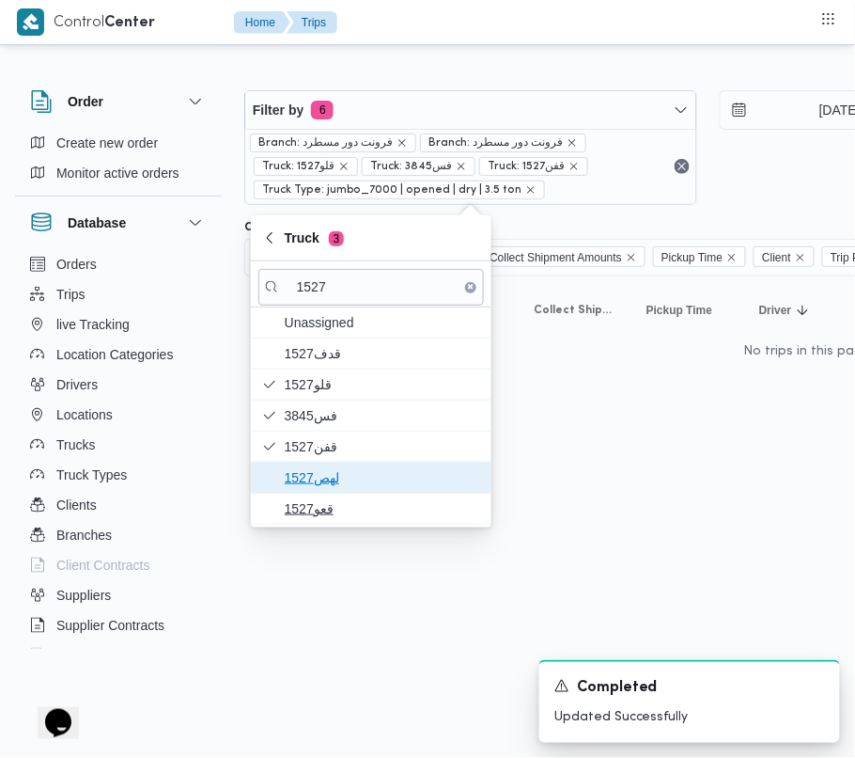
drag, startPoint x: 325, startPoint y: 491, endPoint x: 324, endPoint y: 505, distance: 14.1
click at [324, 492] on span "1527لهص" at bounding box center [371, 477] width 226 height 30
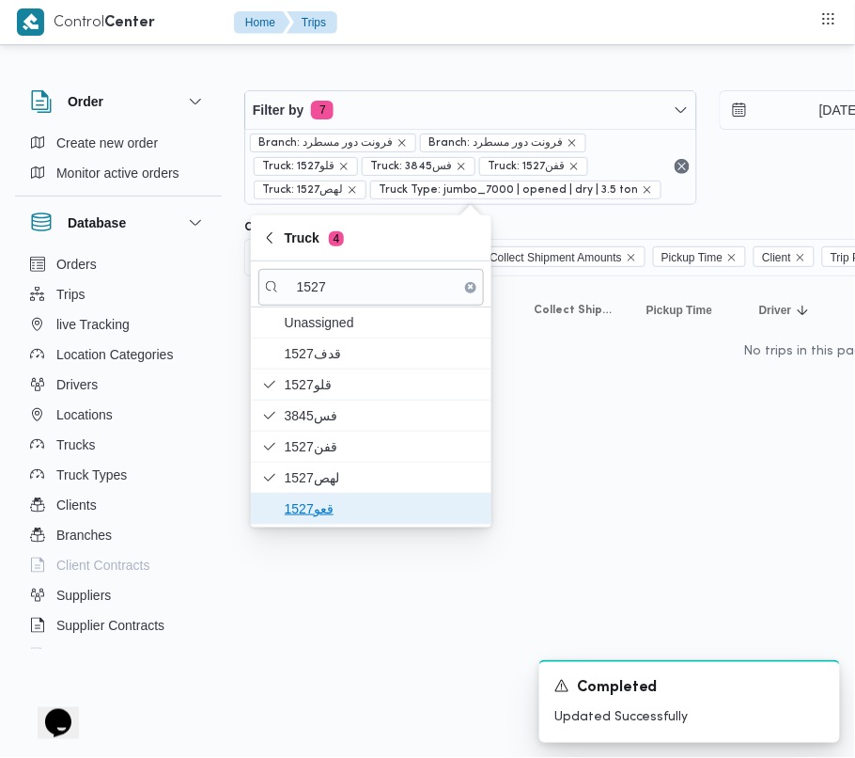
click at [323, 508] on span "قعو1527" at bounding box center [382, 508] width 195 height 23
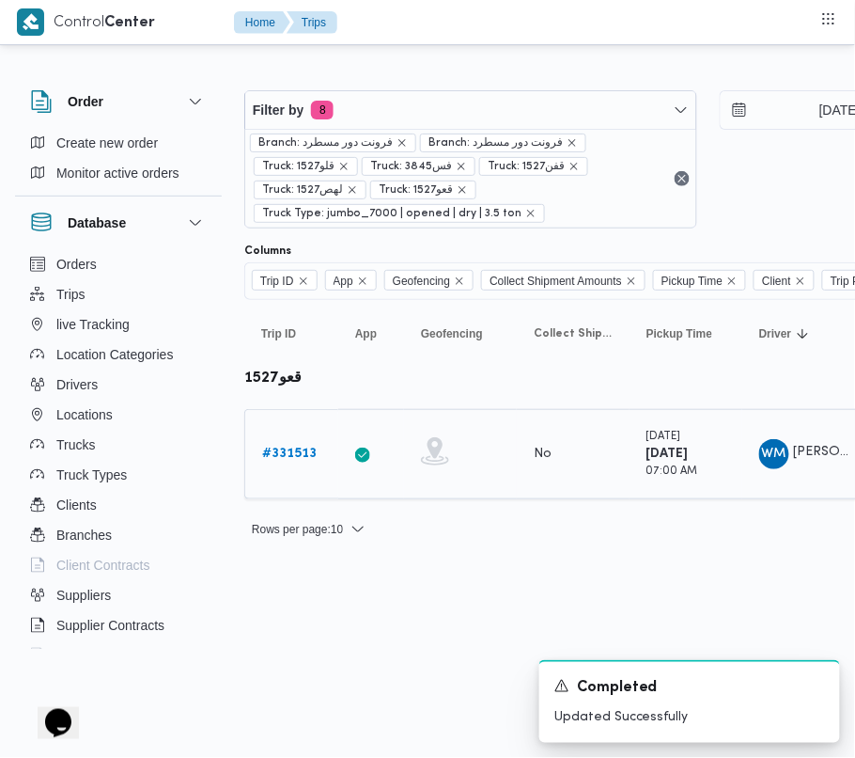
click at [648, 480] on div "[DATE] 07:00 AM" at bounding box center [673, 454] width 52 height 53
click at [275, 460] on b "# 331513" at bounding box center [289, 453] width 55 height 12
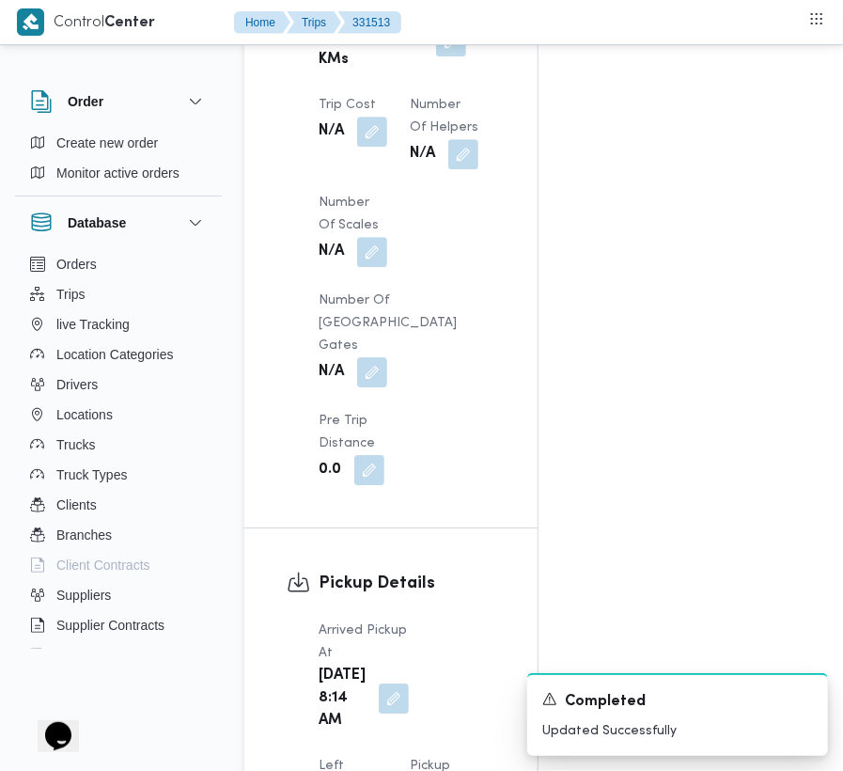
scroll to position [2381, 0]
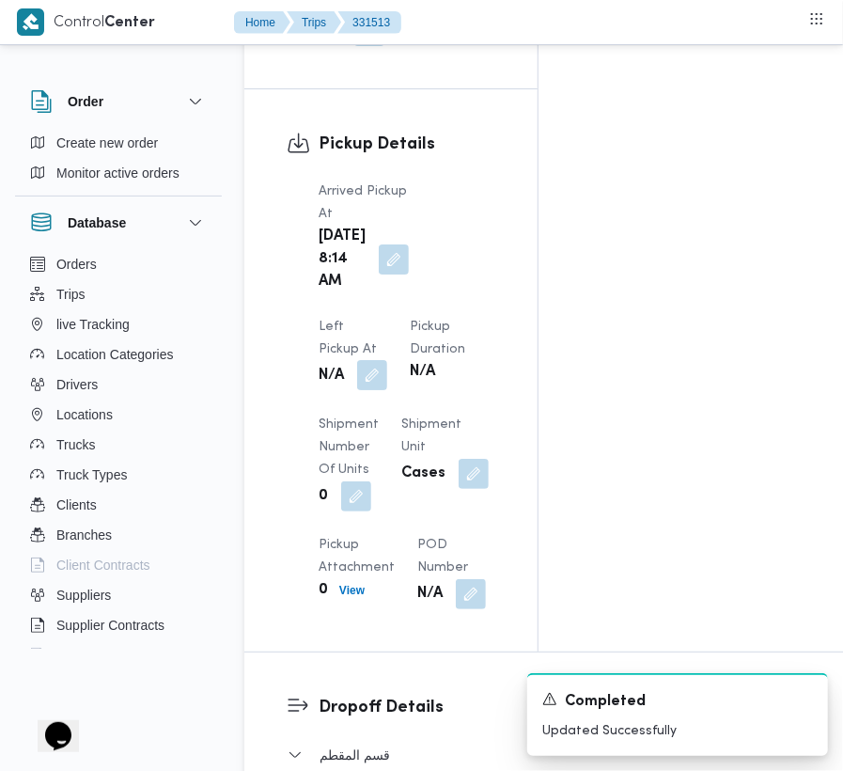
click at [387, 360] on button "button" at bounding box center [372, 375] width 30 height 30
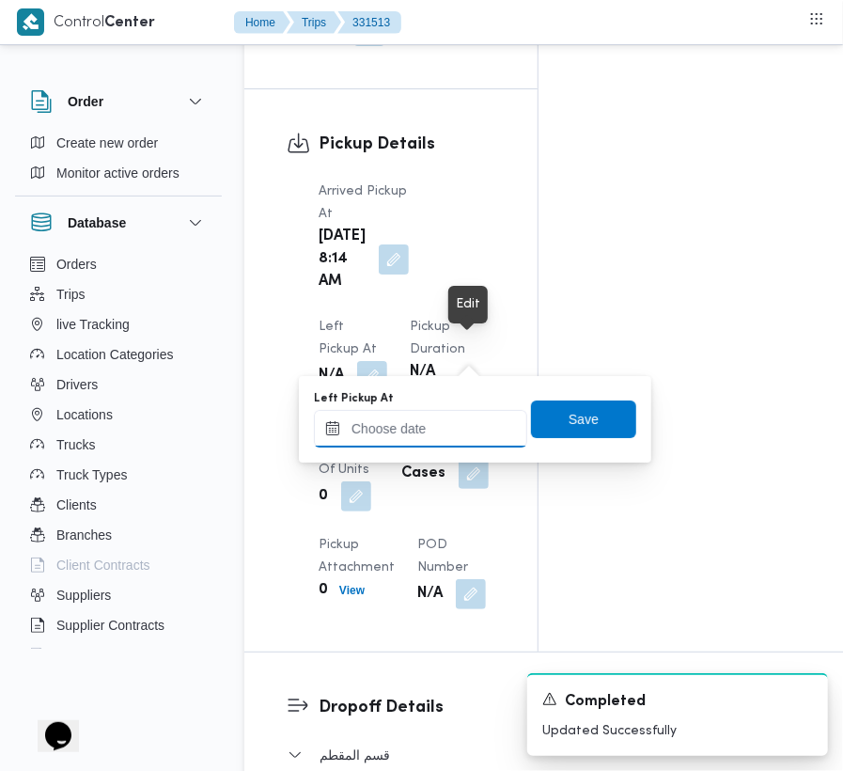
click at [462, 423] on input "Left Pickup At" at bounding box center [420, 429] width 213 height 38
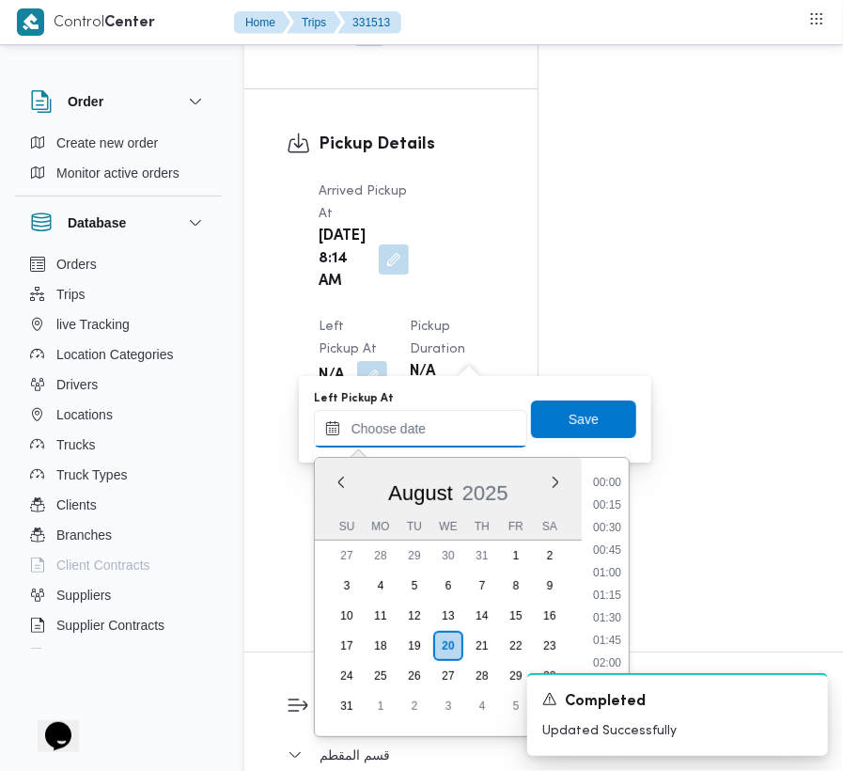
scroll to position [708, 0]
click at [600, 545] on li "08:30" at bounding box center [607, 541] width 43 height 19
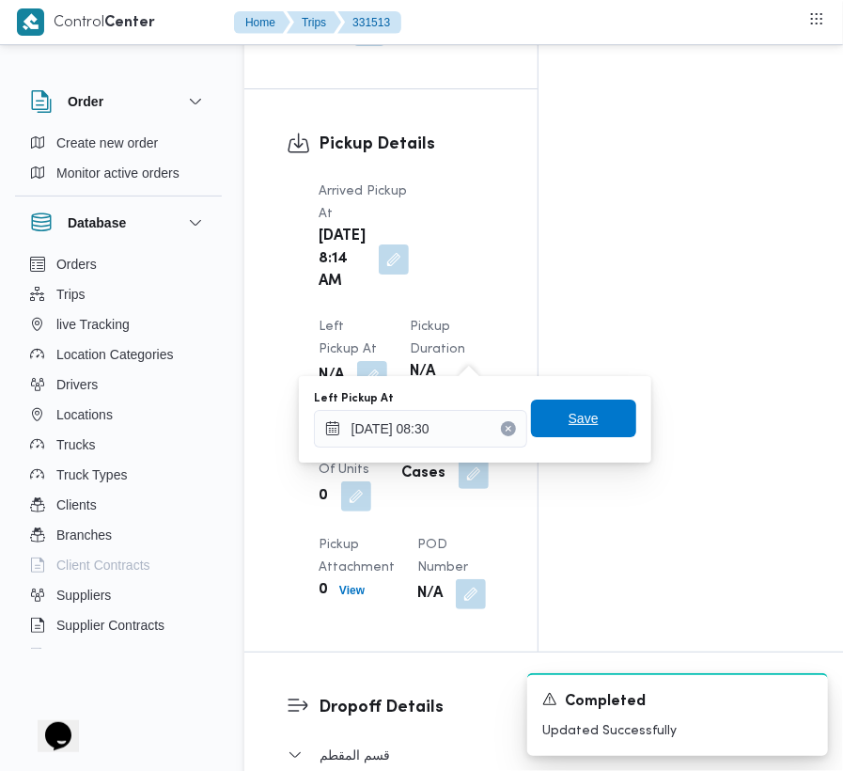
click at [571, 426] on span "Save" at bounding box center [584, 418] width 30 height 23
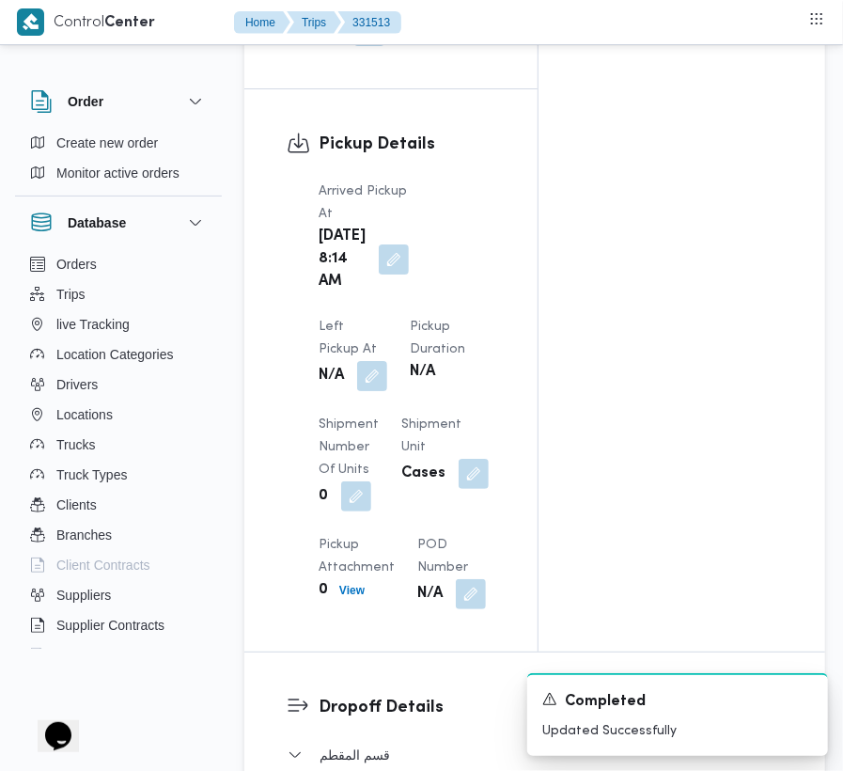
scroll to position [3055, 0]
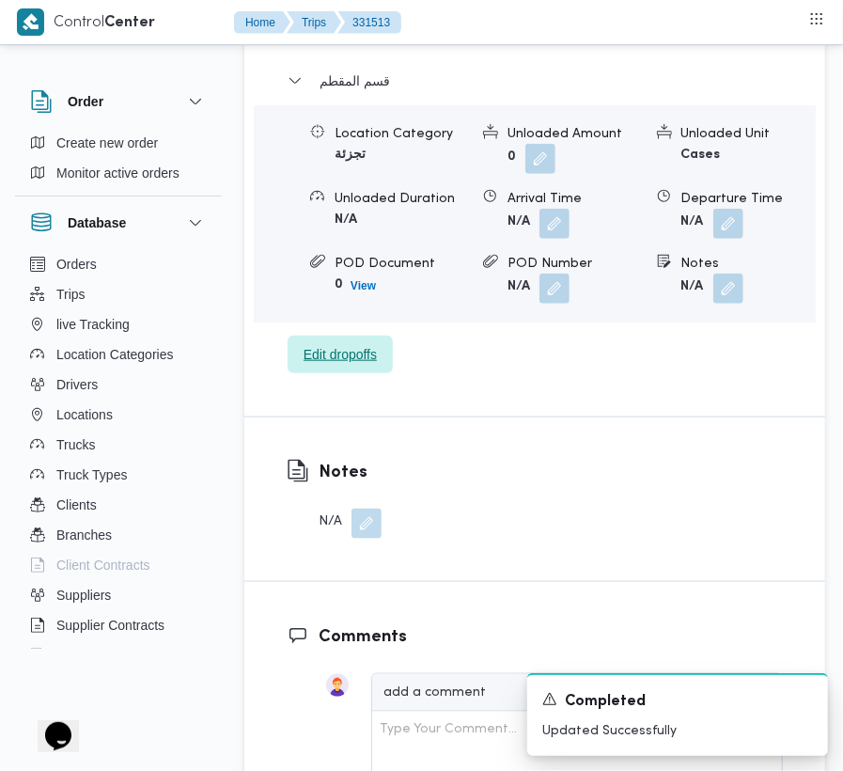
click at [332, 366] on span "Edit dropoffs" at bounding box center [340, 354] width 73 height 23
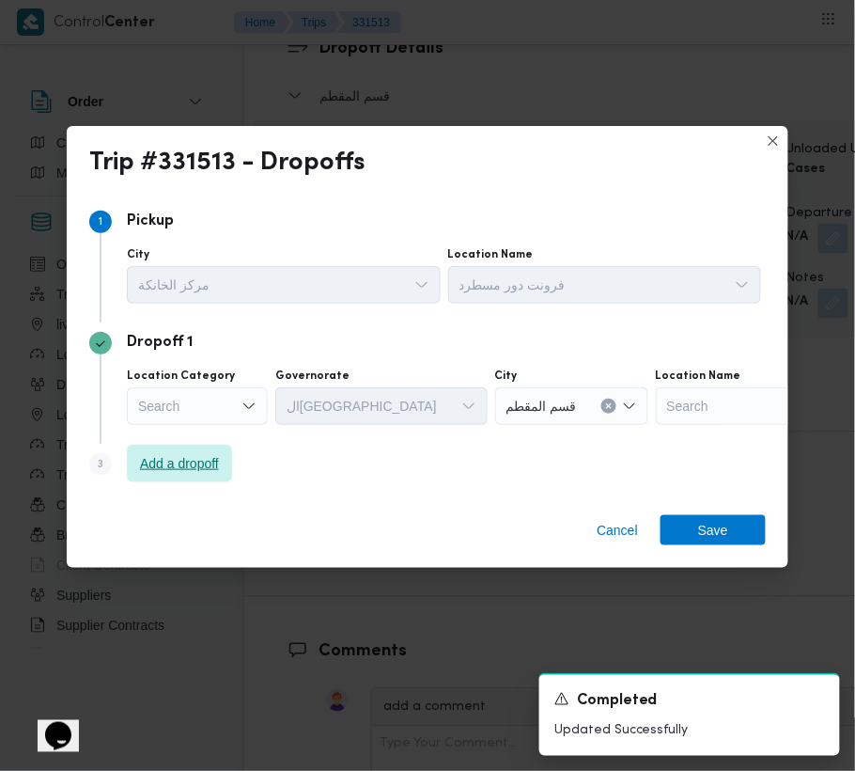
click at [219, 468] on span "Add a dropoff" at bounding box center [179, 463] width 79 height 23
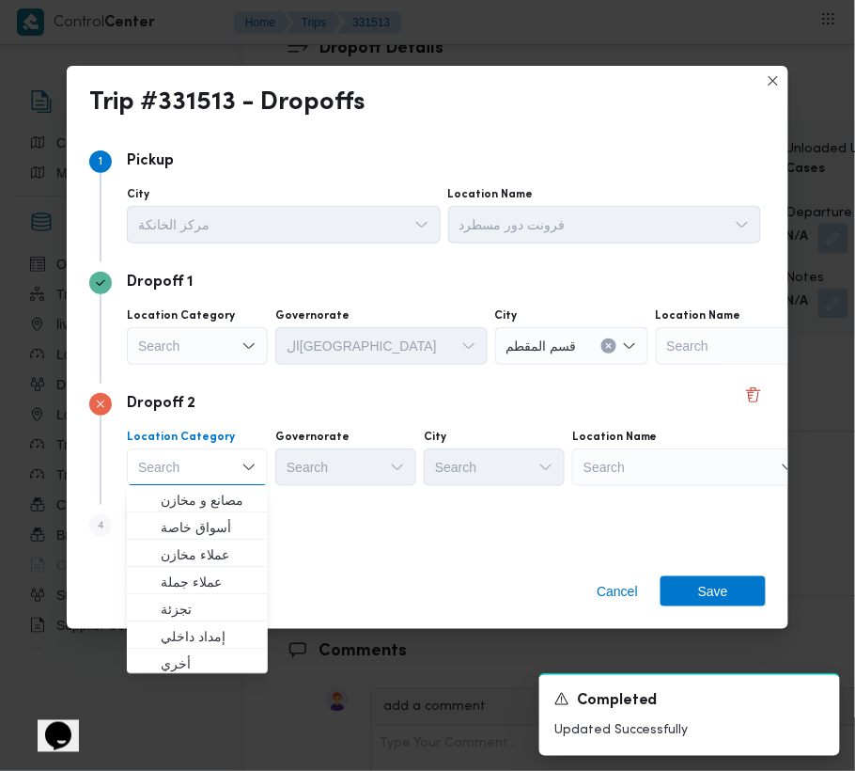
click at [656, 365] on div "Search" at bounding box center [773, 346] width 235 height 38
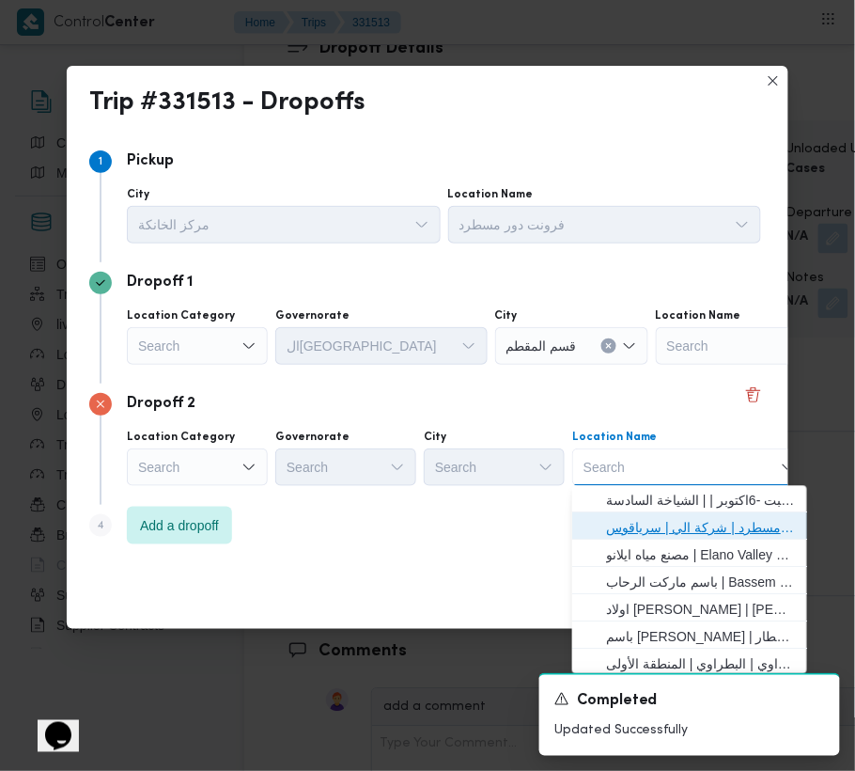
click at [673, 513] on span "فرونت دور مسطرد | شركة الي | سرياقوس" at bounding box center [690, 528] width 220 height 30
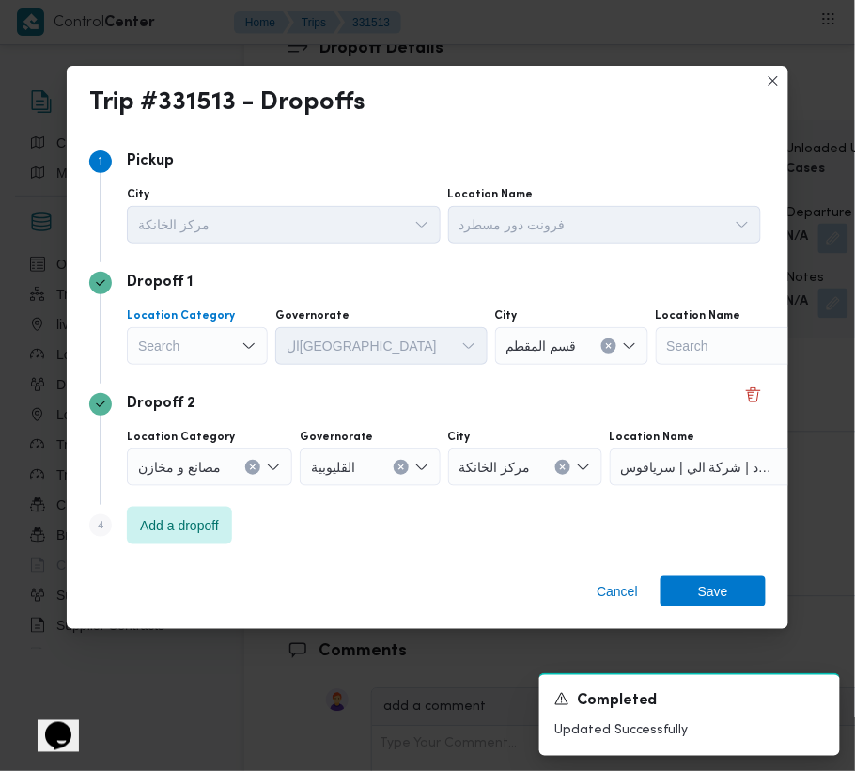
click at [167, 343] on div "Search" at bounding box center [197, 346] width 141 height 38
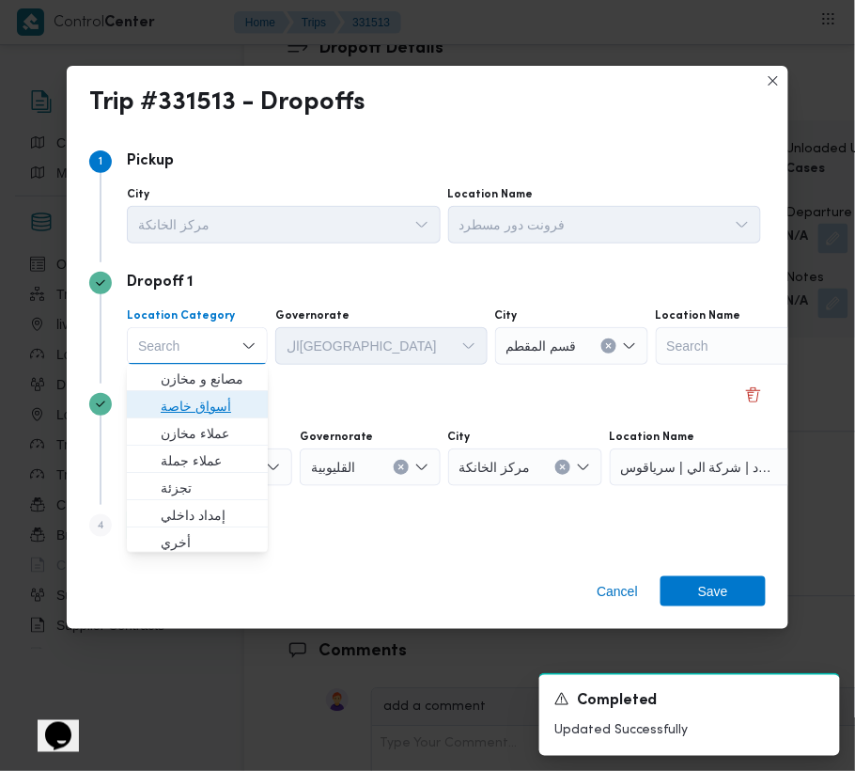
click at [192, 412] on span "أسواق خاصة" at bounding box center [209, 407] width 96 height 23
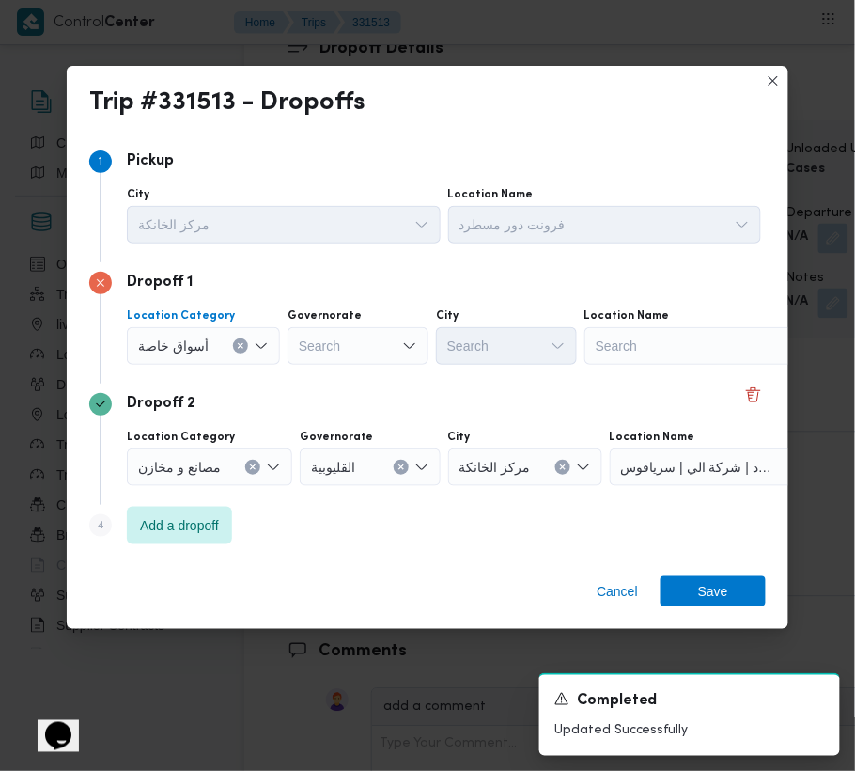
click at [624, 368] on div "Dropoff 1 Location Category أسواق خاصة Combo box. Selected. أسواق خاصة. Press B…" at bounding box center [427, 322] width 677 height 121
click at [628, 358] on div "Search" at bounding box center [702, 346] width 235 height 38
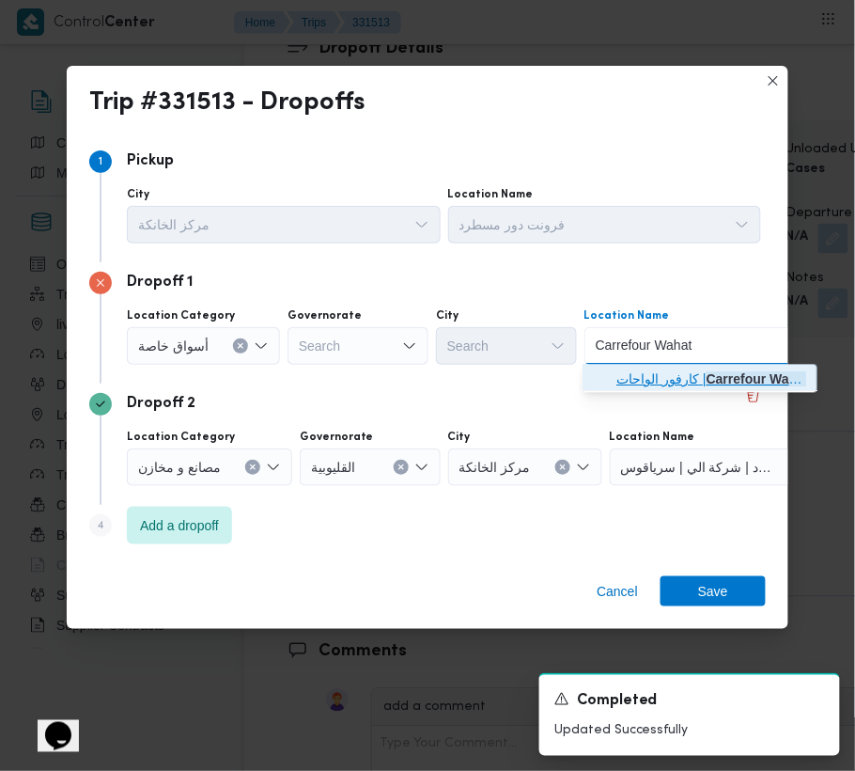
click at [654, 374] on span "كارفور الواحات | [GEOGRAPHIC_DATA] | قسم أول [DATE]" at bounding box center [712, 379] width 190 height 23
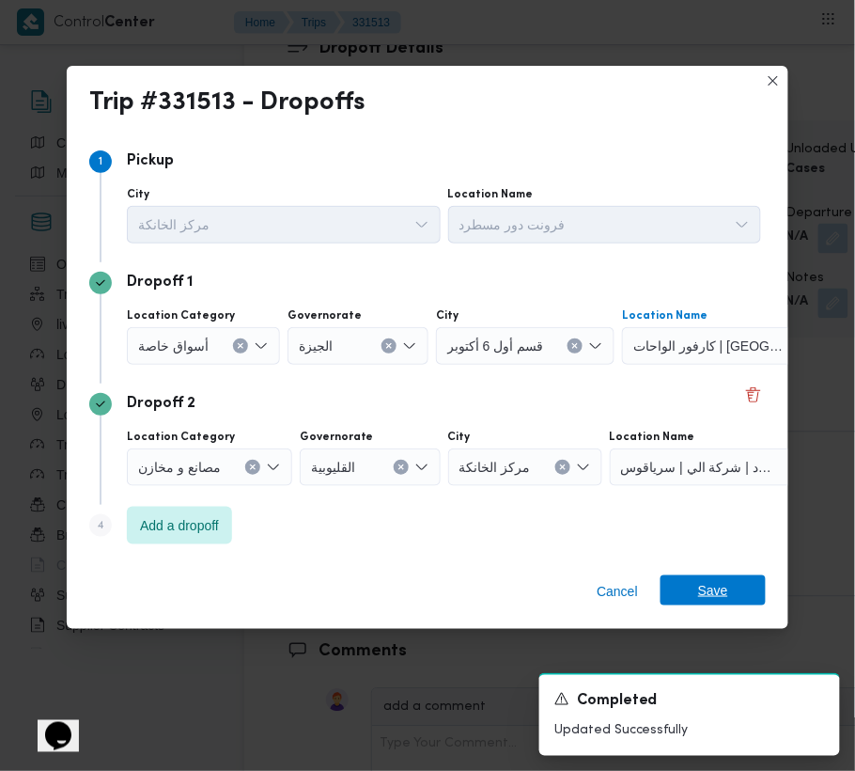
click at [705, 590] on span "Save" at bounding box center [713, 590] width 30 height 30
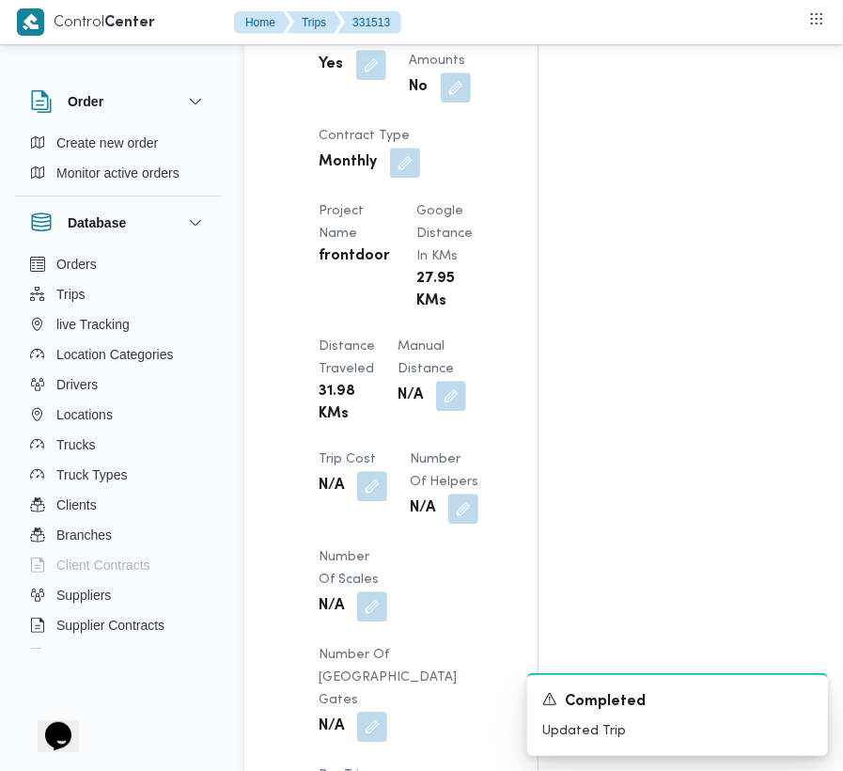
scroll to position [2381, 0]
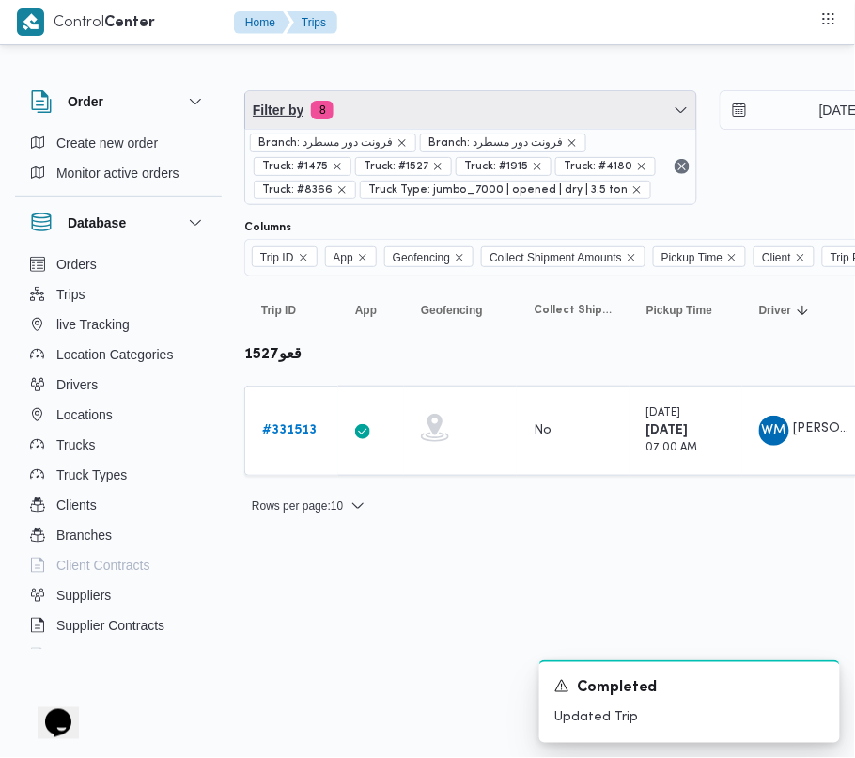
click at [419, 125] on span "Filter by 8" at bounding box center [470, 110] width 451 height 38
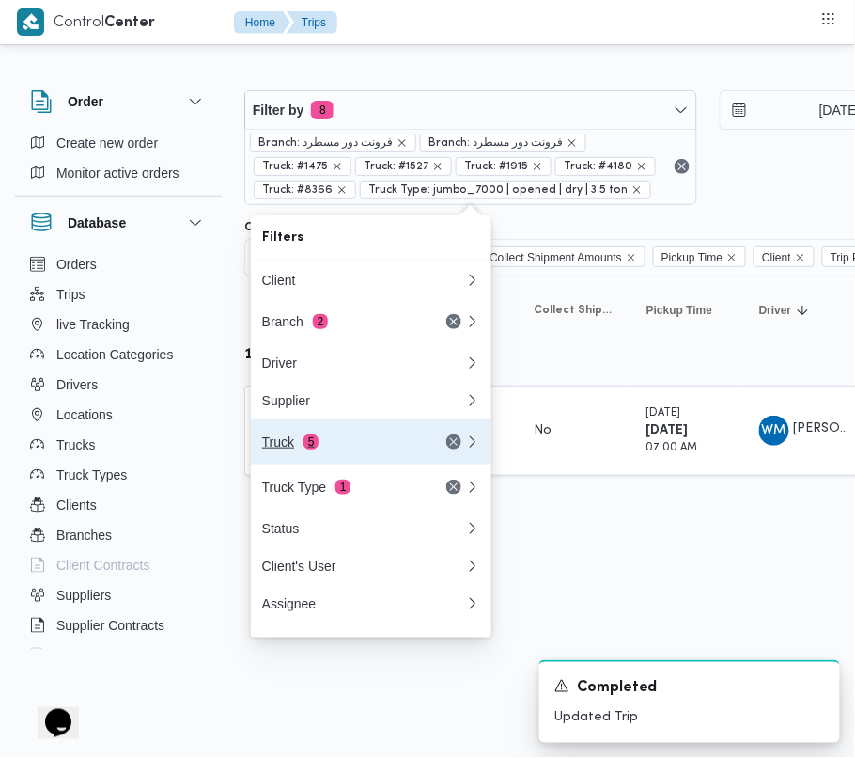
click at [340, 448] on div "Truck 5" at bounding box center [341, 441] width 158 height 15
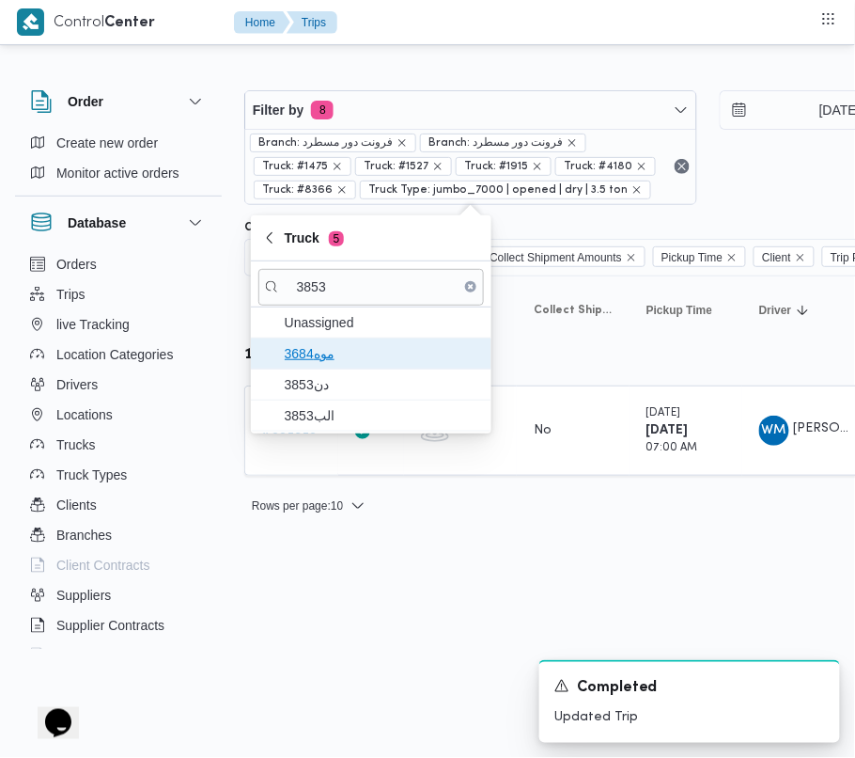
click at [348, 351] on span "موه3684" at bounding box center [382, 353] width 195 height 23
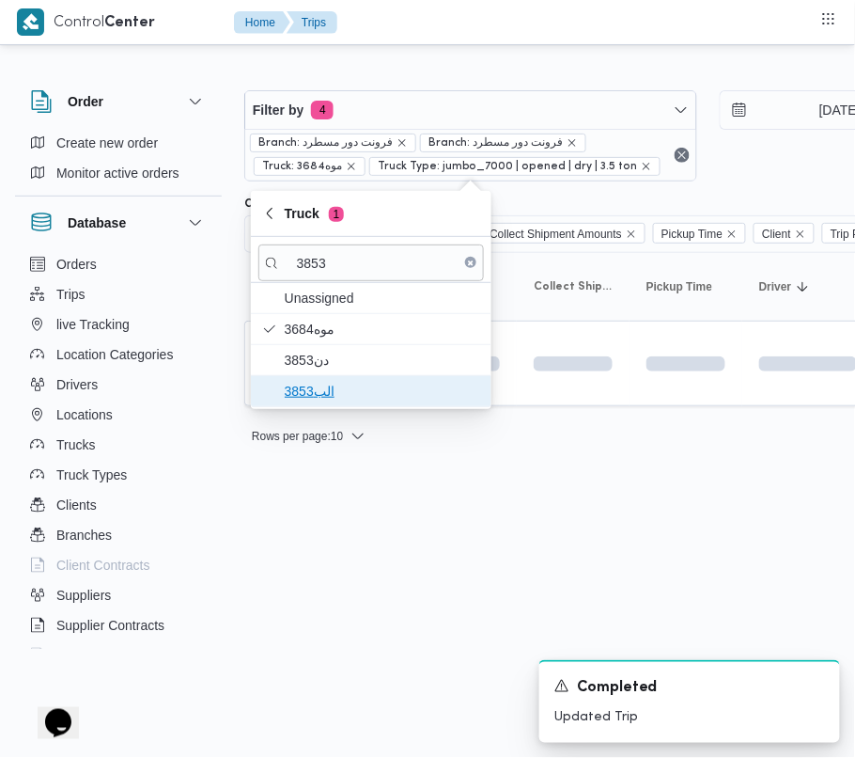
click at [340, 387] on span "الب3853" at bounding box center [382, 391] width 195 height 23
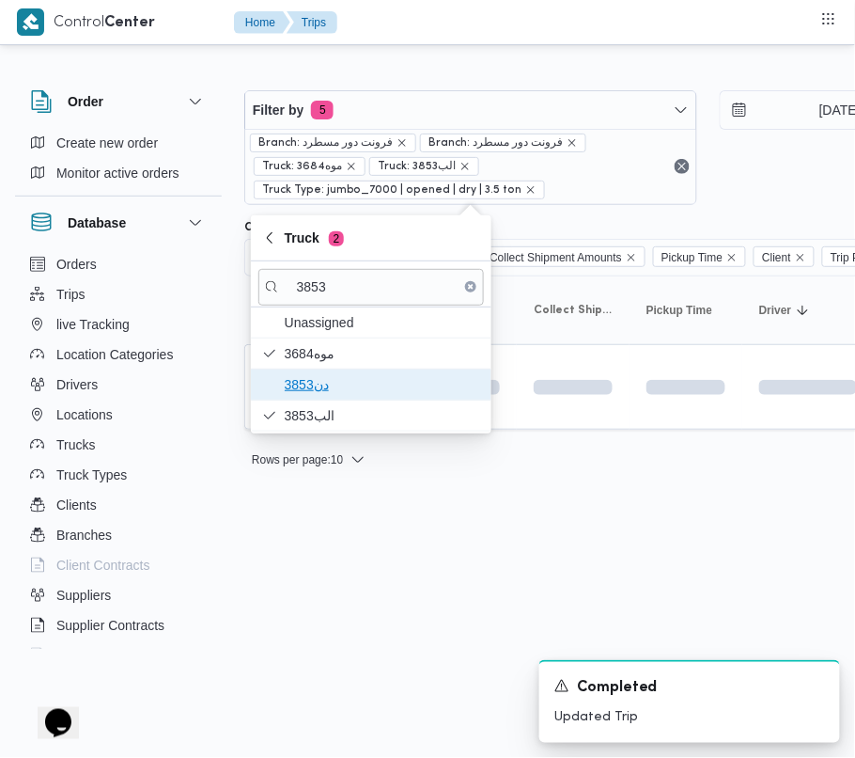
click at [338, 385] on span "دن3853" at bounding box center [382, 384] width 195 height 23
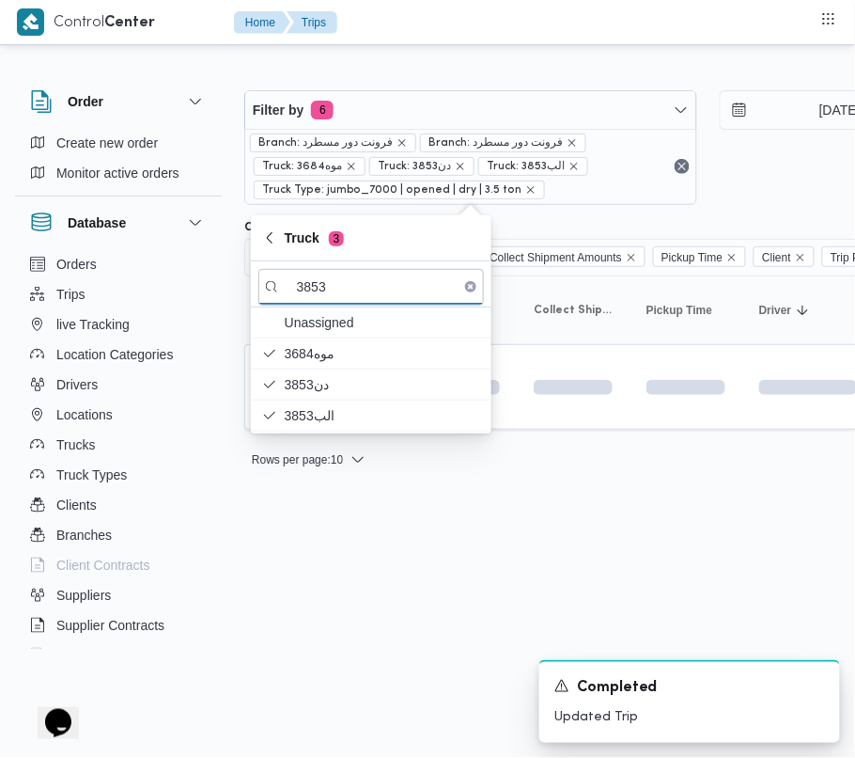
click at [323, 580] on html "Control Center Home Trips Order Create new order Monitor active orders Database…" at bounding box center [427, 379] width 855 height 758
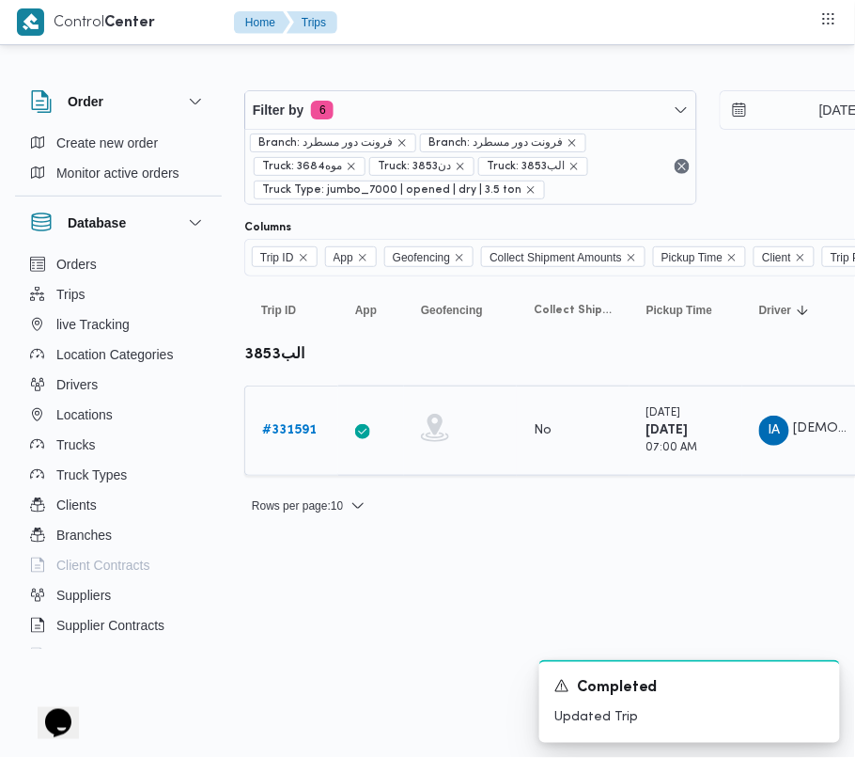
click at [302, 433] on b "# 331591" at bounding box center [289, 430] width 55 height 12
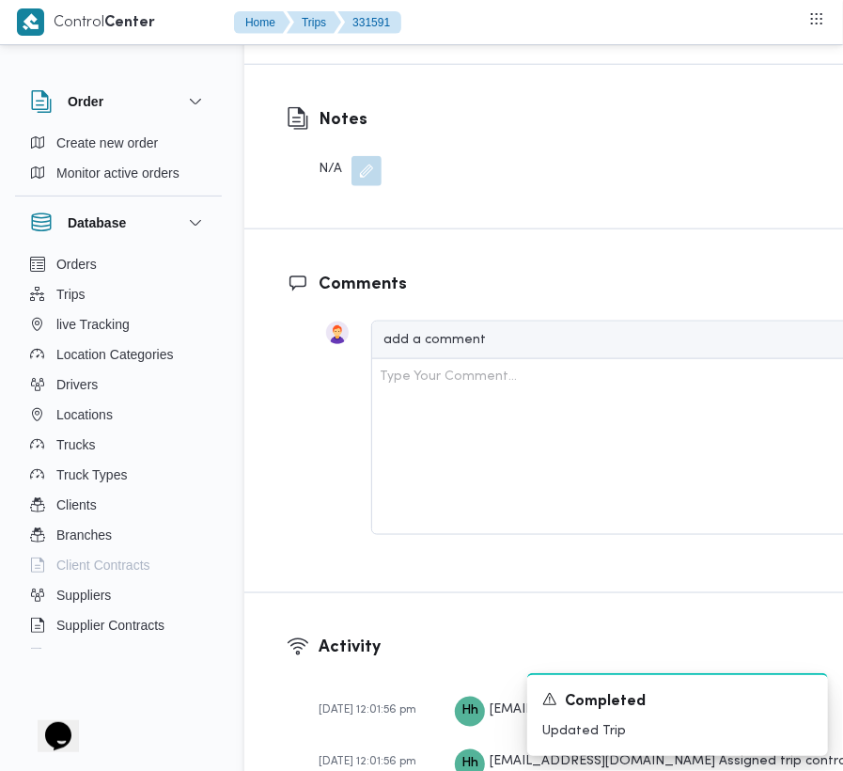
click at [331, 13] on span "Edit dropoffs" at bounding box center [340, 2] width 73 height 23
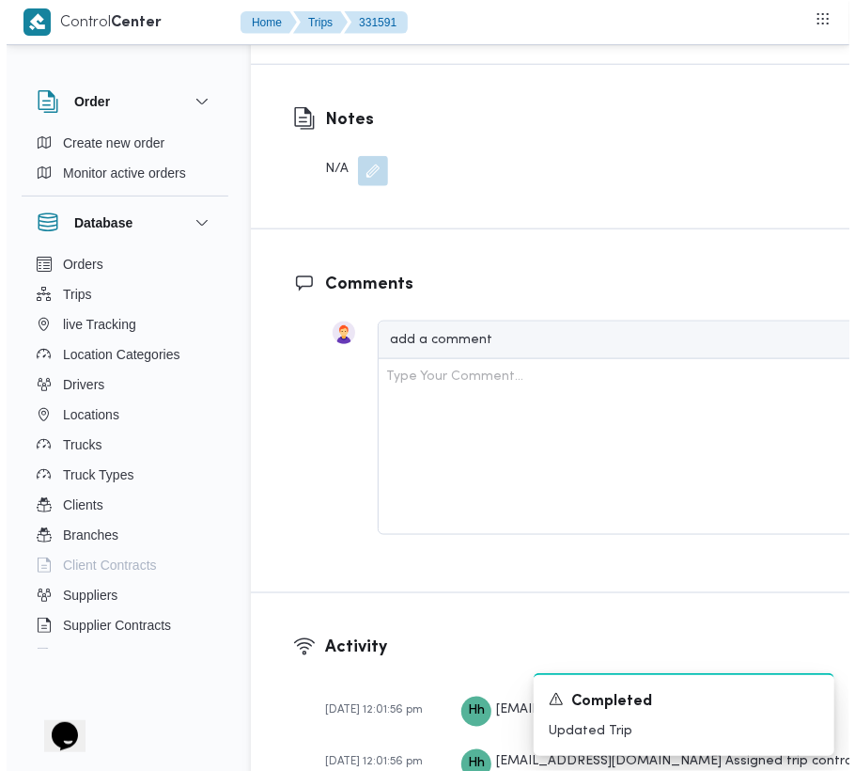
scroll to position [2993, 0]
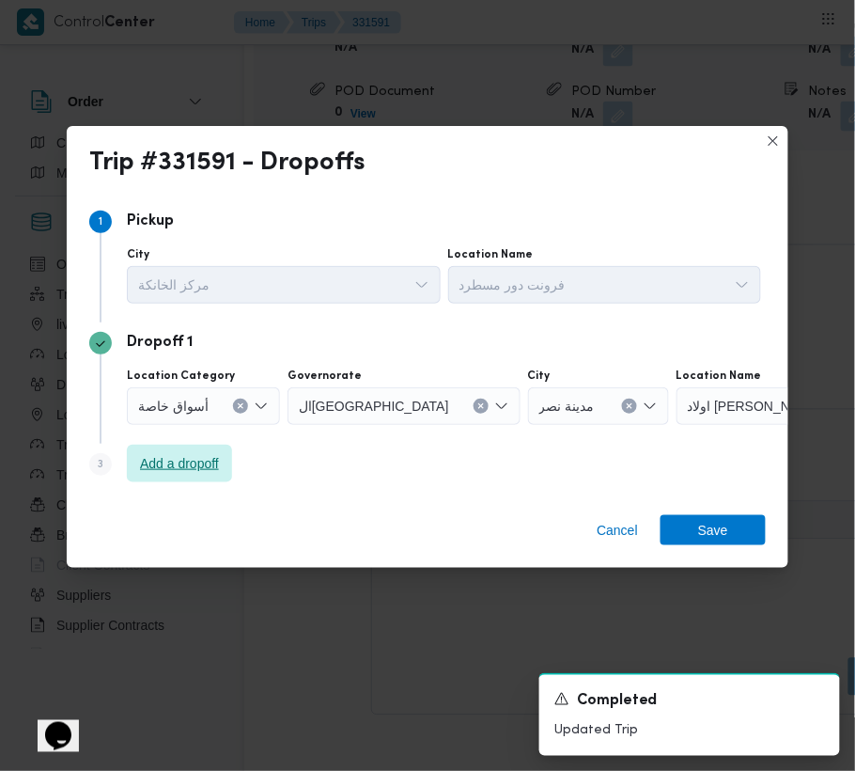
click at [165, 475] on span "Add a dropoff" at bounding box center [179, 464] width 105 height 38
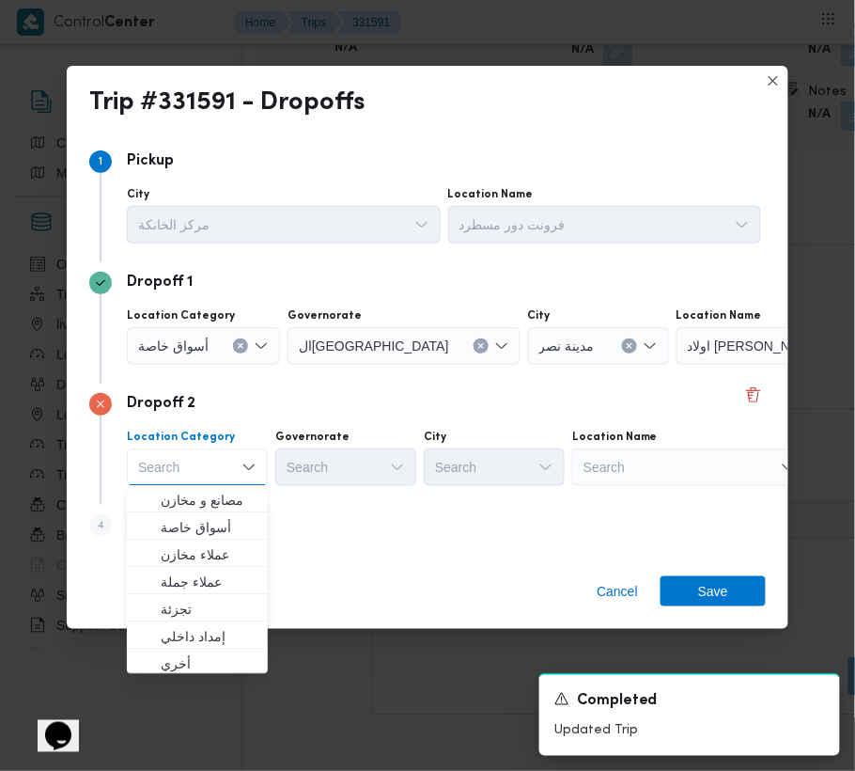
click at [677, 365] on div "Search" at bounding box center [794, 346] width 235 height 38
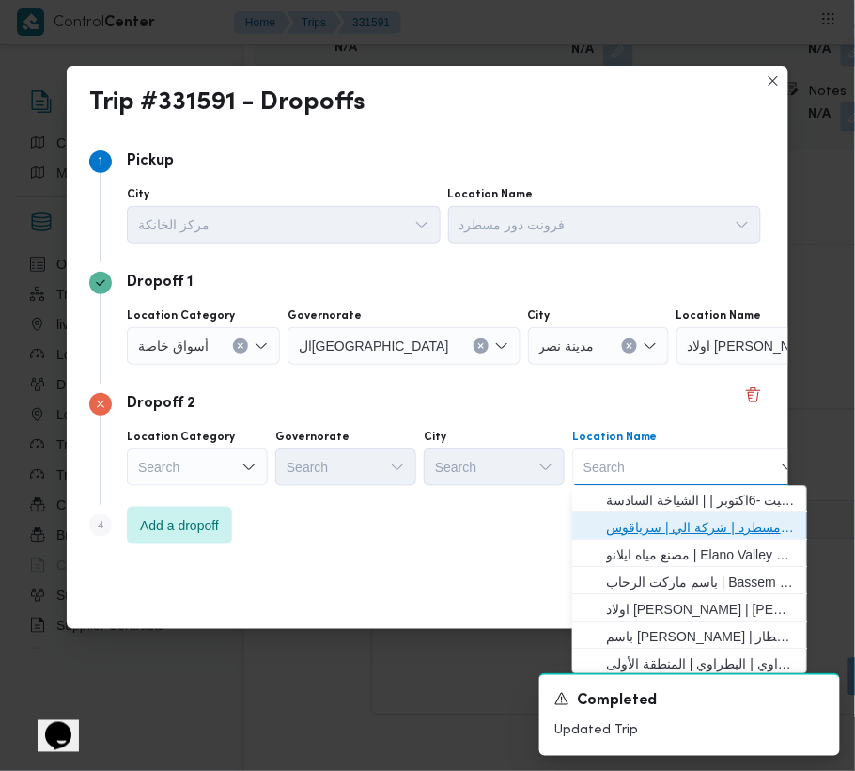
click at [669, 520] on span "فرونت دور مسطرد | شركة الي | سرياقوس" at bounding box center [701, 528] width 190 height 23
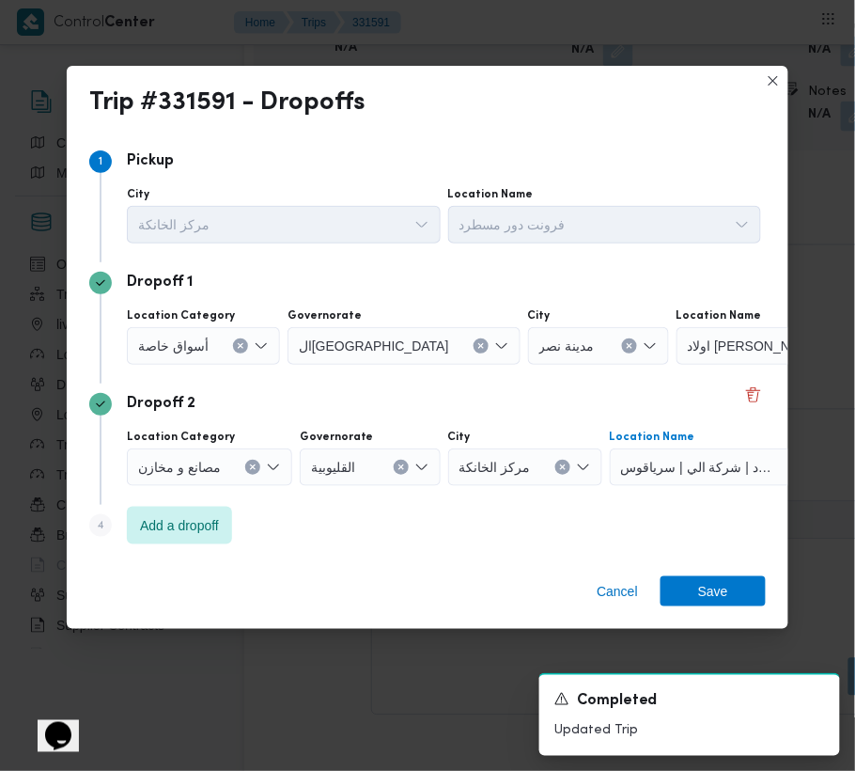
click at [219, 327] on div "أسواق خاصة" at bounding box center [203, 346] width 153 height 38
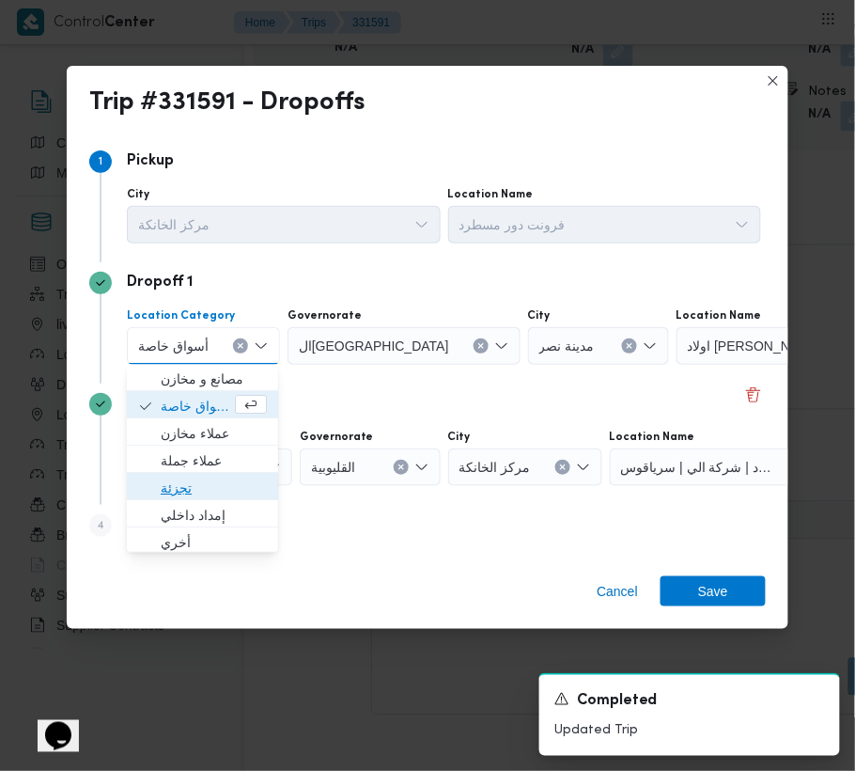
click at [186, 498] on span "تجزئة" at bounding box center [214, 488] width 106 height 23
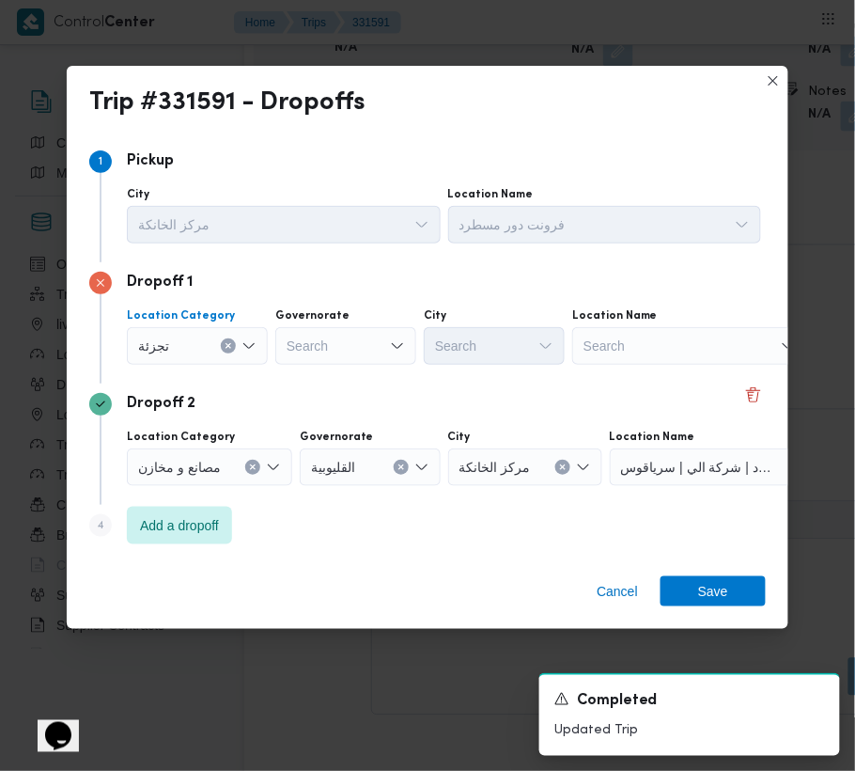
click at [287, 352] on input "Governorate" at bounding box center [288, 346] width 2 height 23
click at [333, 344] on div "[GEOGRAPHIC_DATA] [GEOGRAPHIC_DATA]" at bounding box center [345, 346] width 141 height 38
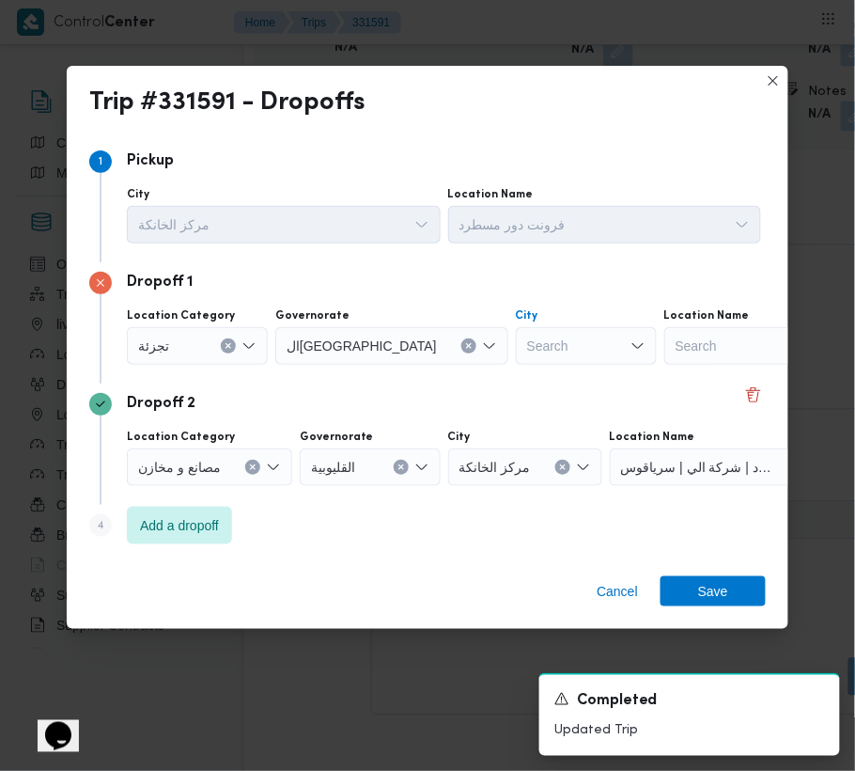
click at [516, 342] on div "Search" at bounding box center [586, 346] width 141 height 38
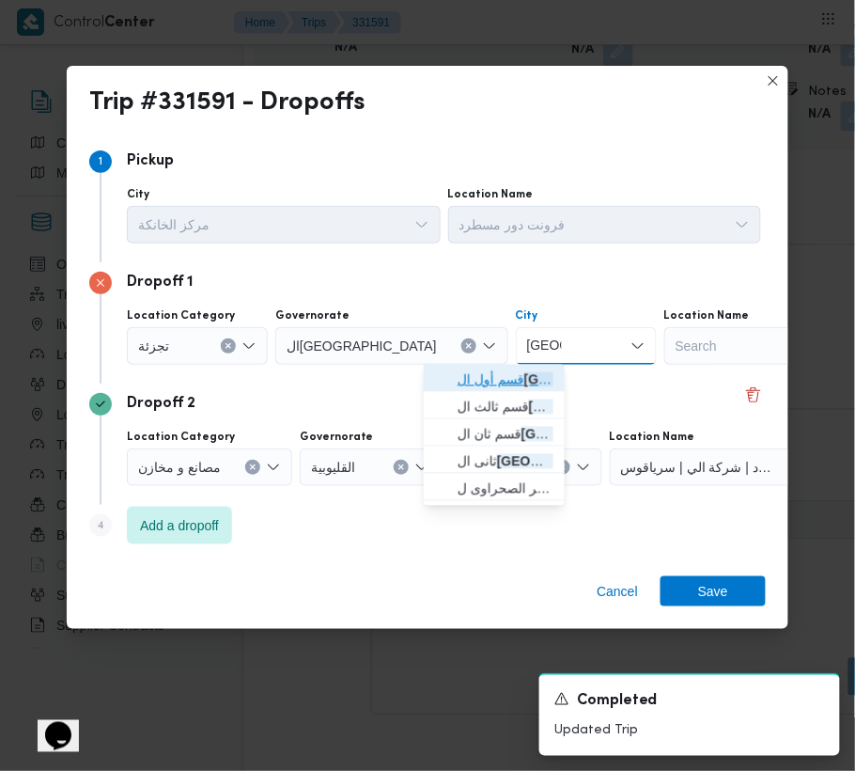
click at [482, 373] on span "قسم أول ال قاهرة الجديدة" at bounding box center [506, 379] width 96 height 23
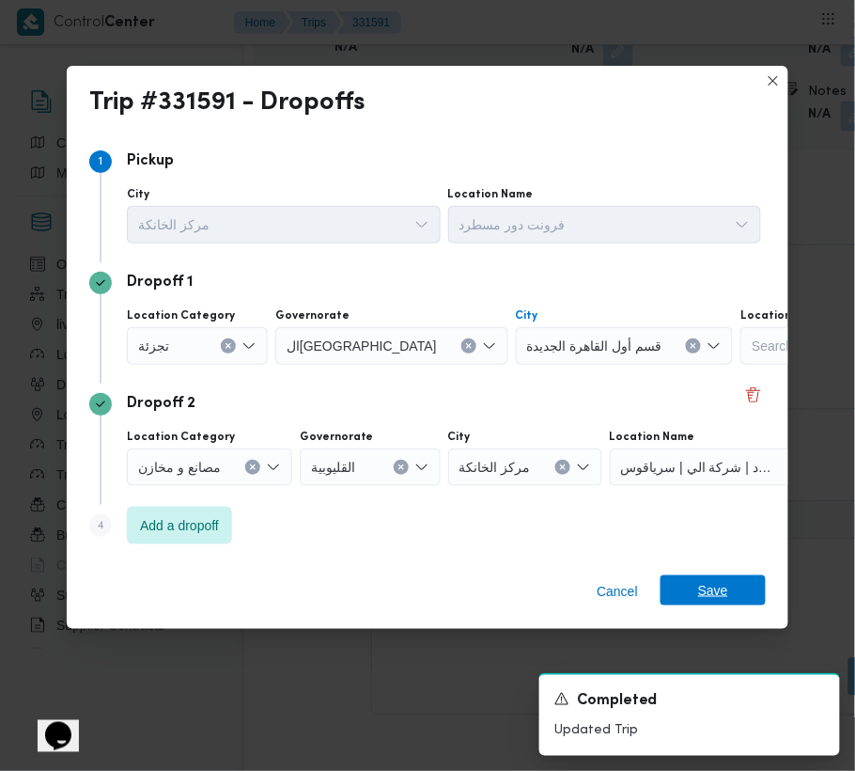
click at [719, 613] on div "Cancel Save" at bounding box center [428, 595] width 722 height 68
click at [719, 594] on span "Save" at bounding box center [713, 590] width 30 height 30
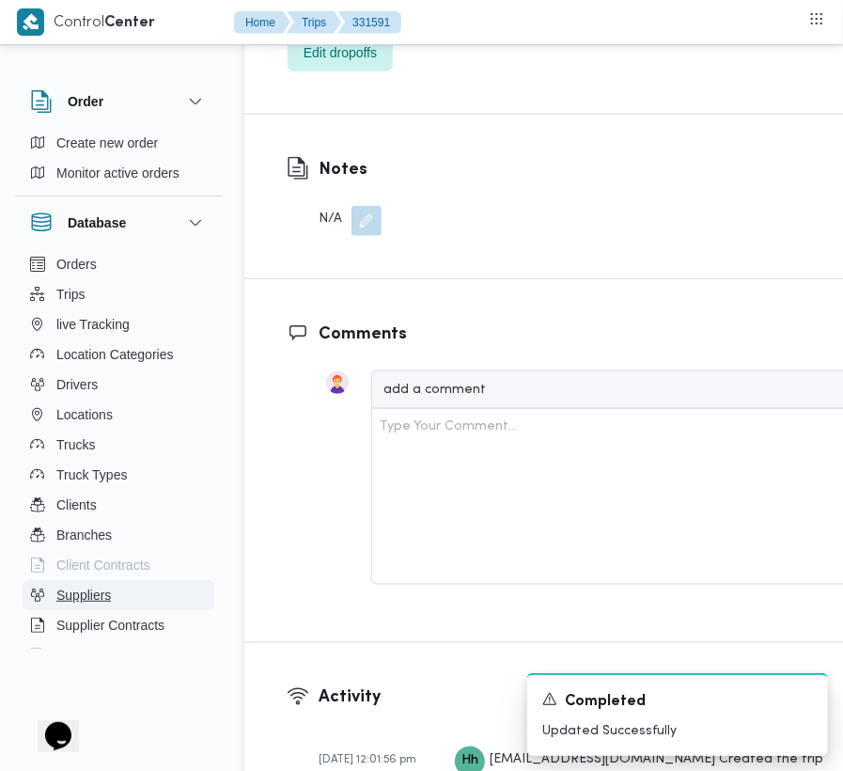
scroll to position [3196, 0]
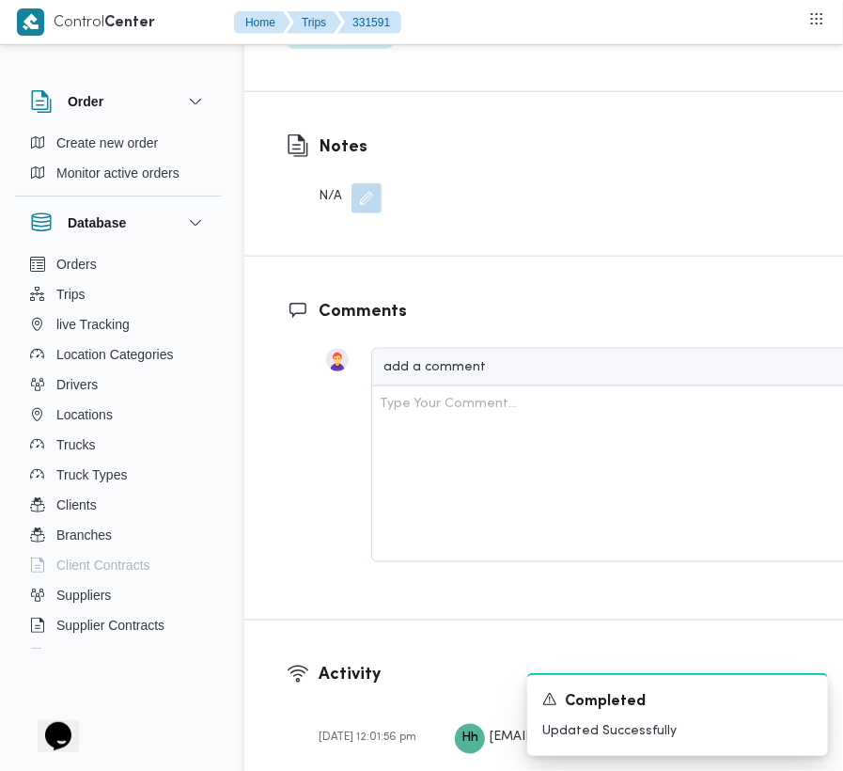
drag, startPoint x: 726, startPoint y: 151, endPoint x: 709, endPoint y: 169, distance: 24.6
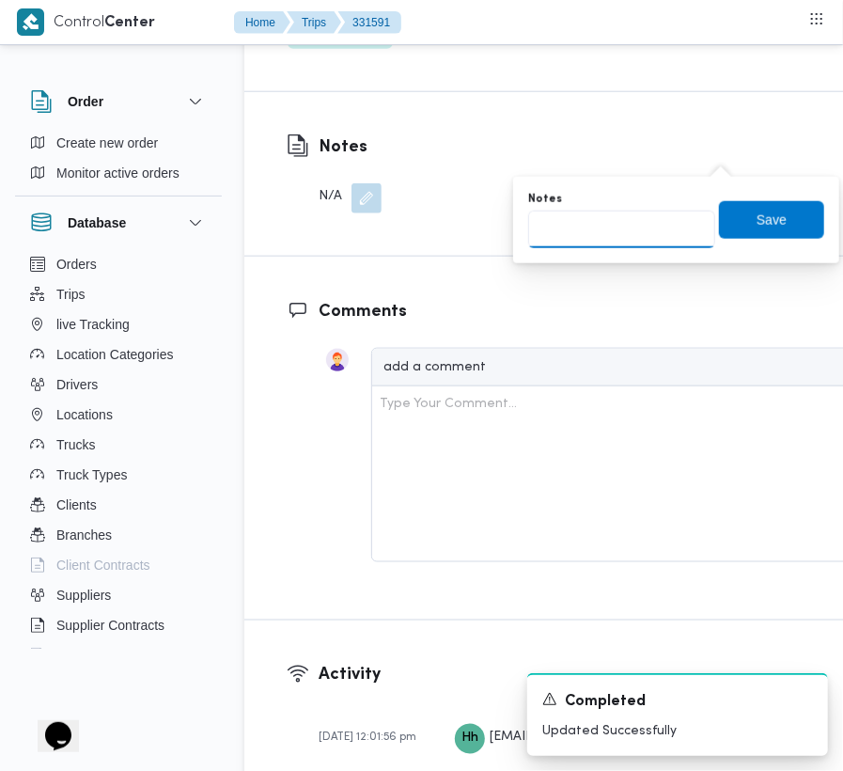
click at [613, 242] on input "Notes" at bounding box center [621, 230] width 187 height 38
click at [787, 196] on div "Notes تجمع Save" at bounding box center [676, 220] width 300 height 60
click at [787, 220] on span "Save" at bounding box center [771, 219] width 105 height 38
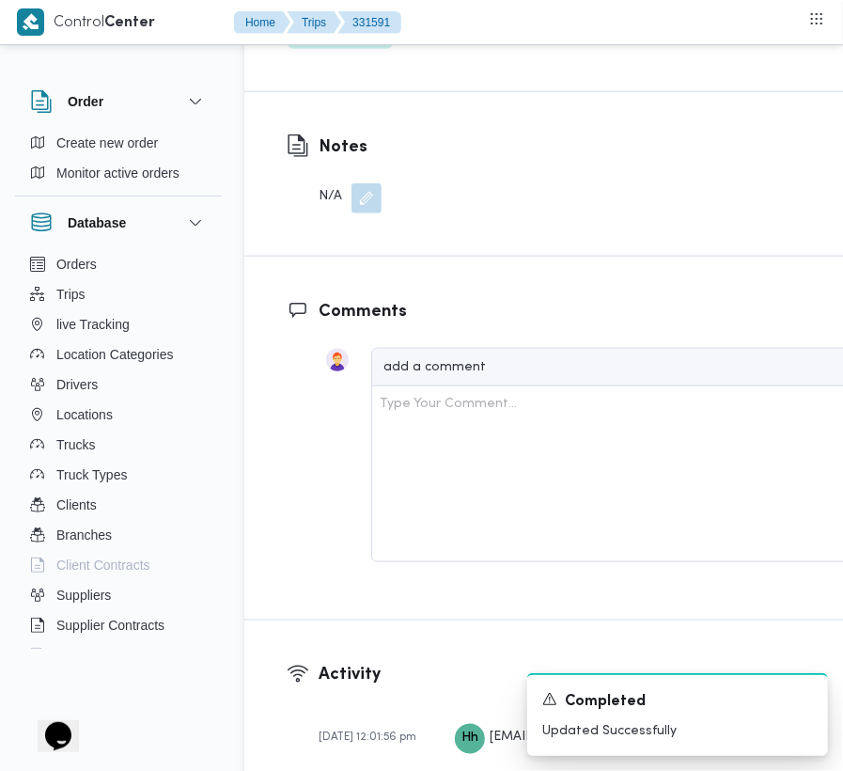
scroll to position [2523, 0]
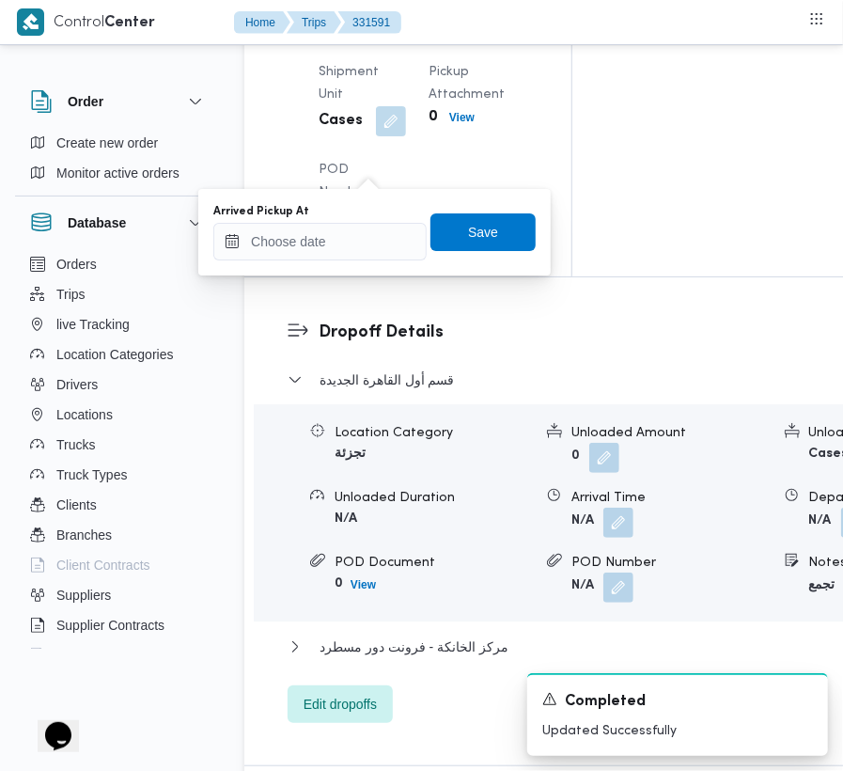
click at [359, 261] on div "Arrived Pickup At Save" at bounding box center [374, 232] width 326 height 60
click at [346, 241] on input "Arrived Pickup At" at bounding box center [319, 242] width 213 height 38
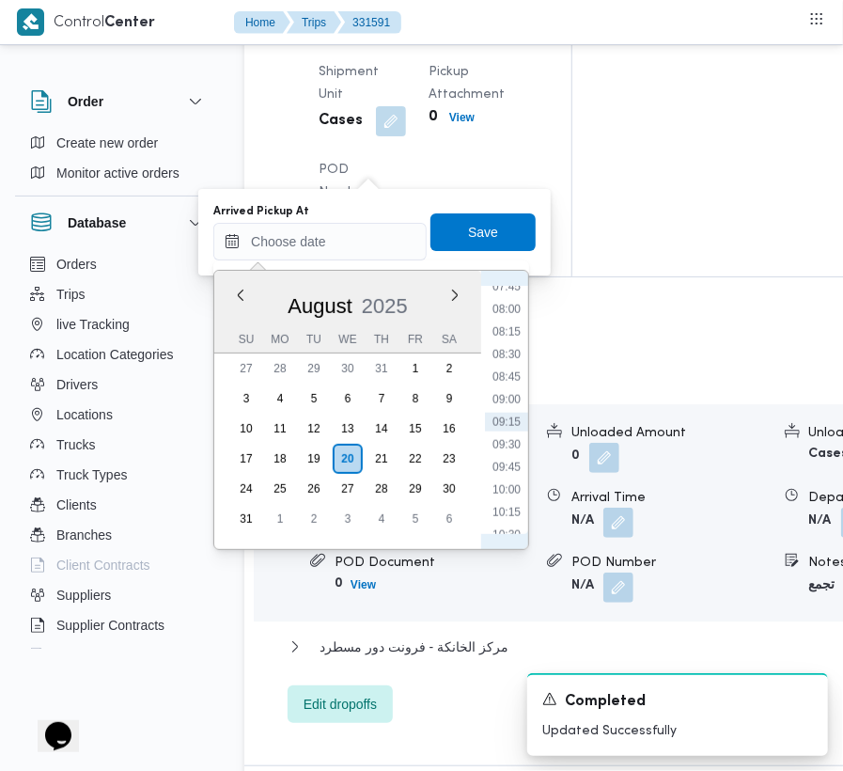
scroll to position [720, 0]
click at [505, 387] on li "09:00" at bounding box center [506, 387] width 43 height 19
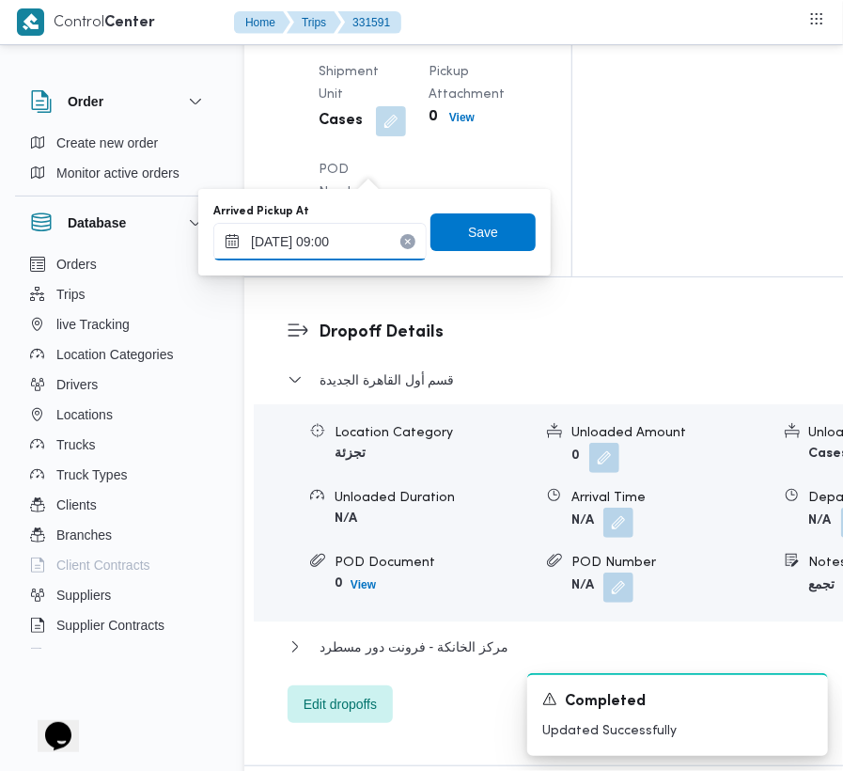
click at [374, 237] on input "[DATE] 09:00" at bounding box center [319, 242] width 213 height 38
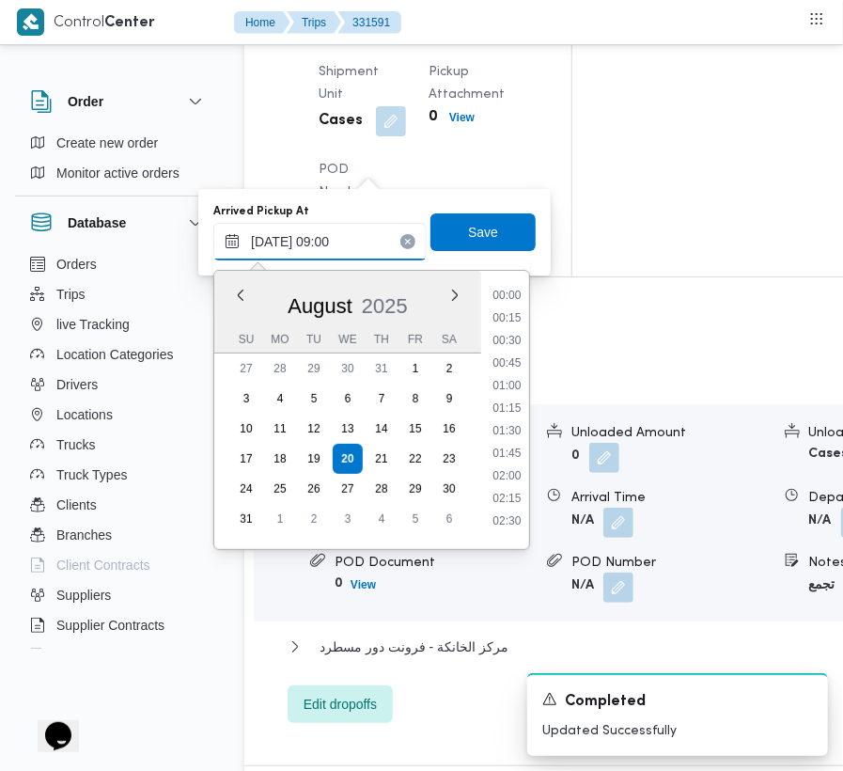
scroll to position [685, 0]
click at [500, 291] on li "07:30" at bounding box center [506, 286] width 43 height 19
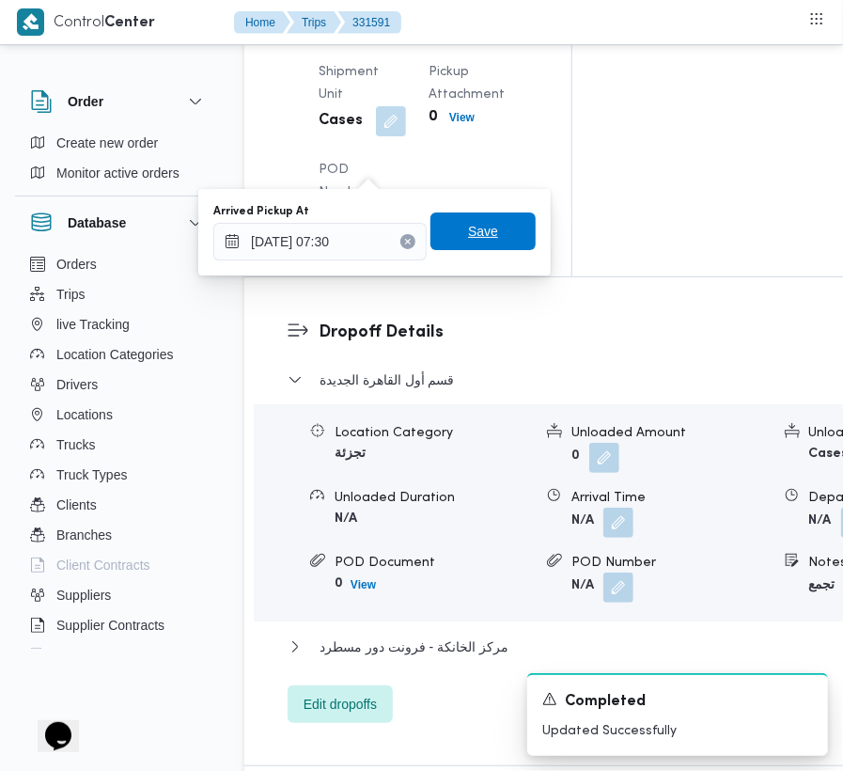
click at [485, 246] on span "Save" at bounding box center [482, 231] width 105 height 38
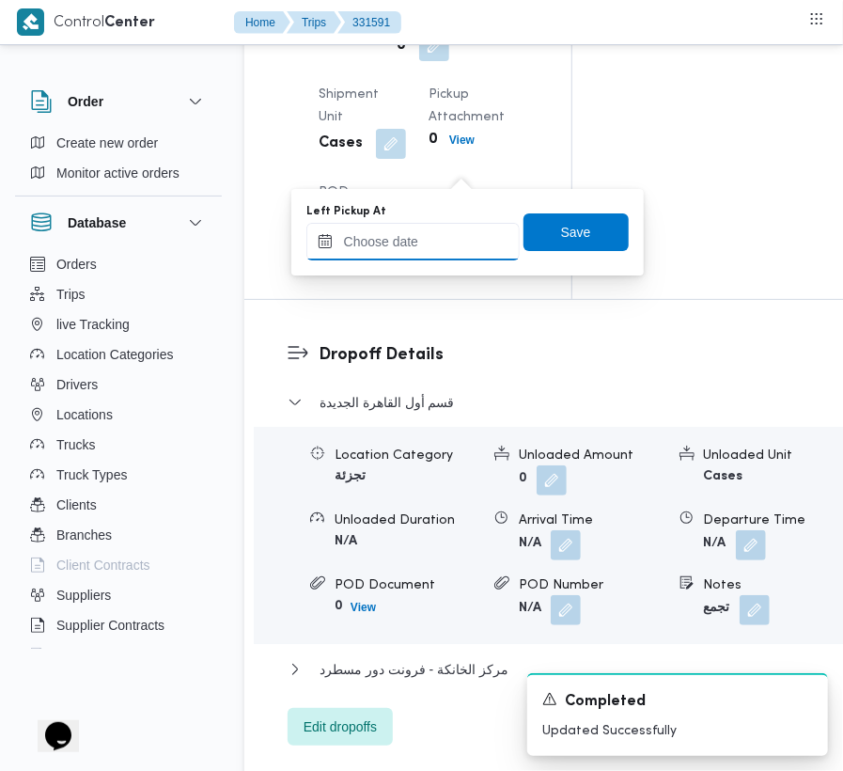
click at [440, 231] on input "Left Pickup At" at bounding box center [412, 242] width 213 height 38
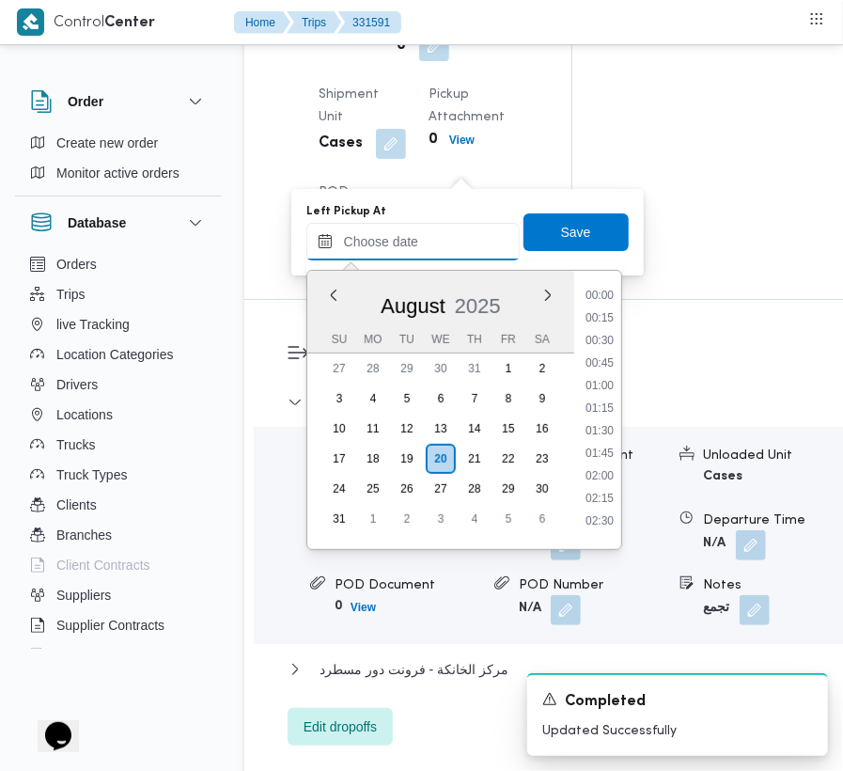
scroll to position [708, 0]
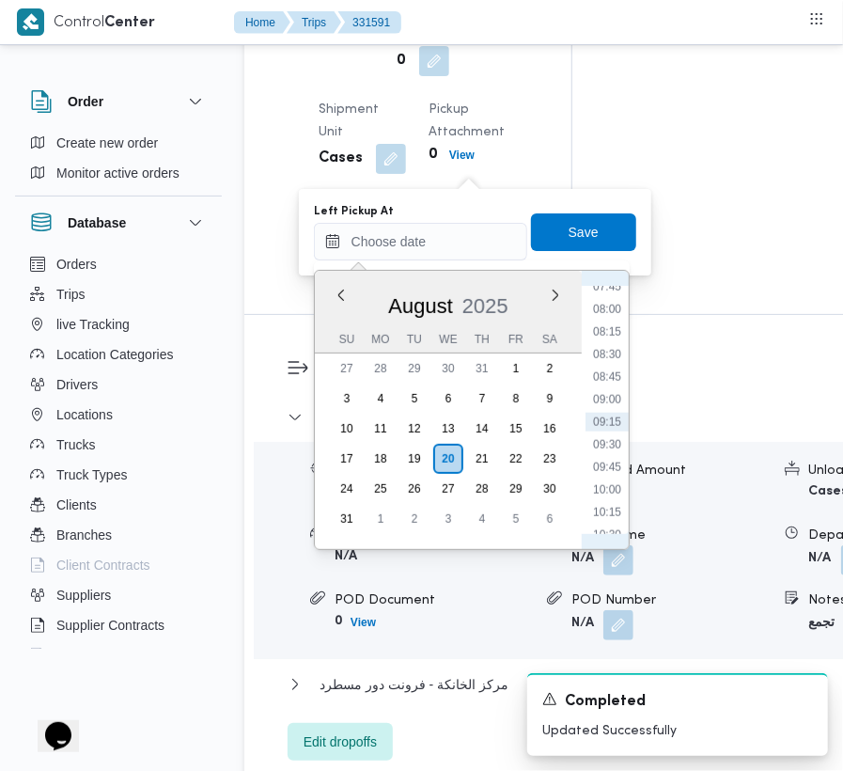
click at [615, 317] on li "08:00" at bounding box center [607, 309] width 43 height 19
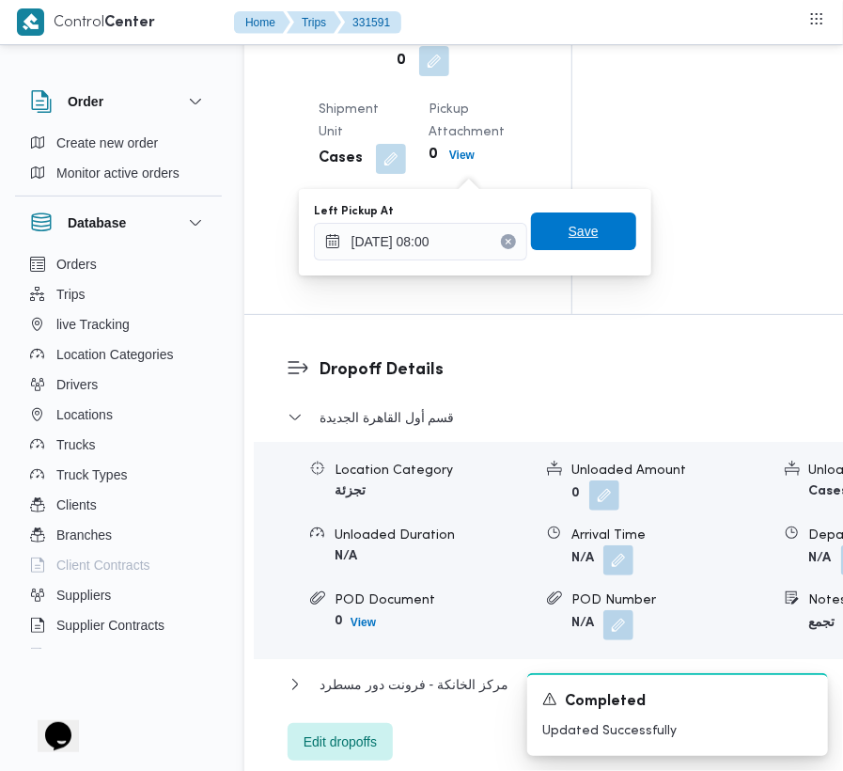
click at [581, 227] on span "Save" at bounding box center [584, 231] width 30 height 23
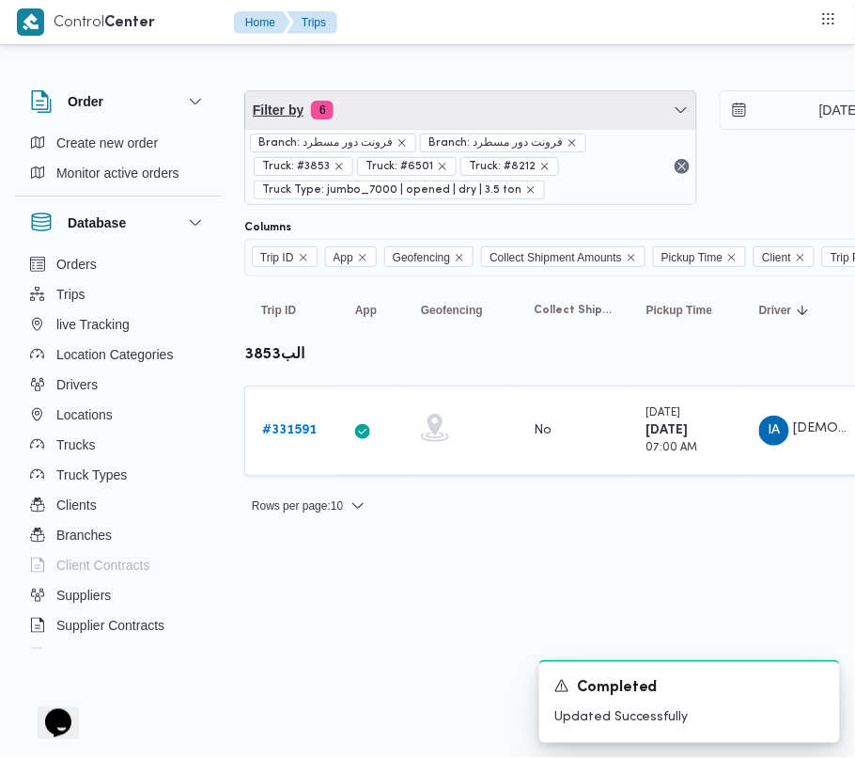
click at [456, 102] on span "Filter by 6" at bounding box center [470, 110] width 451 height 38
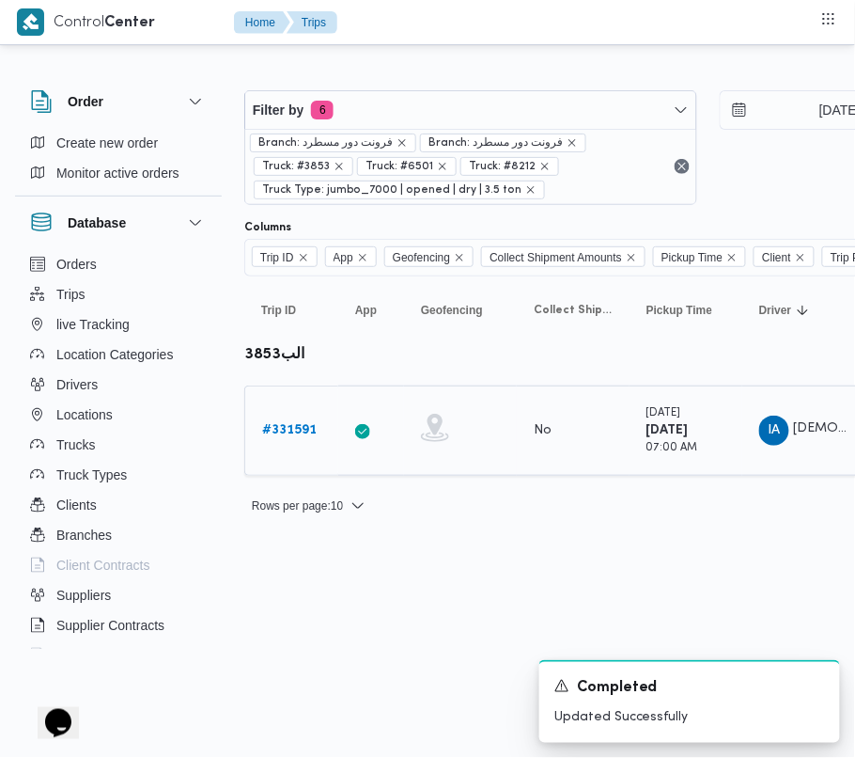
click at [566, 430] on div "No" at bounding box center [573, 430] width 94 height 32
click at [305, 434] on b "# 331591" at bounding box center [289, 430] width 55 height 12
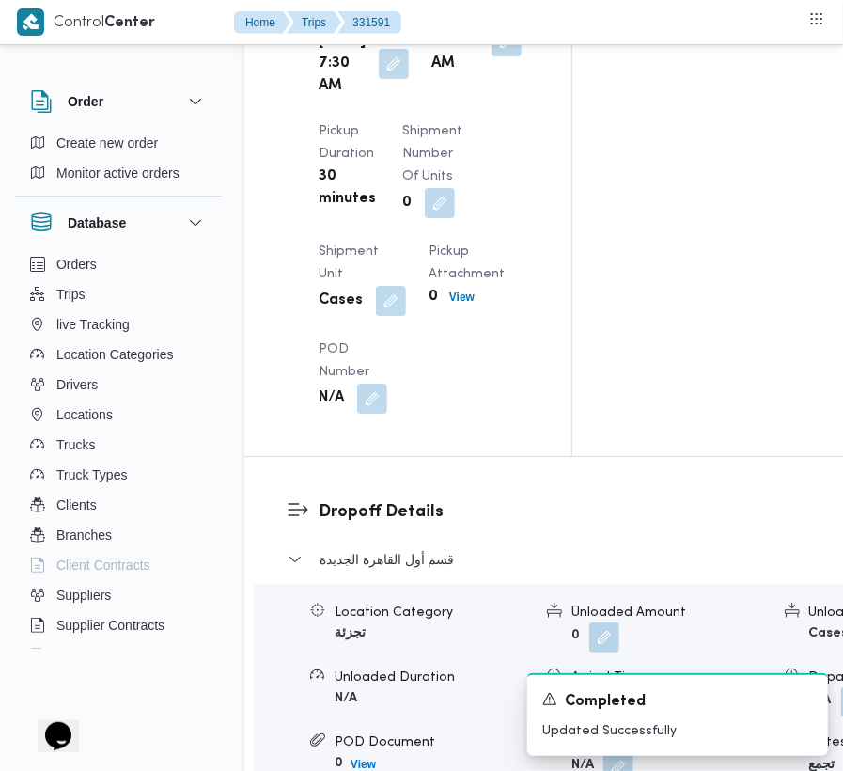
scroll to position [3174, 0]
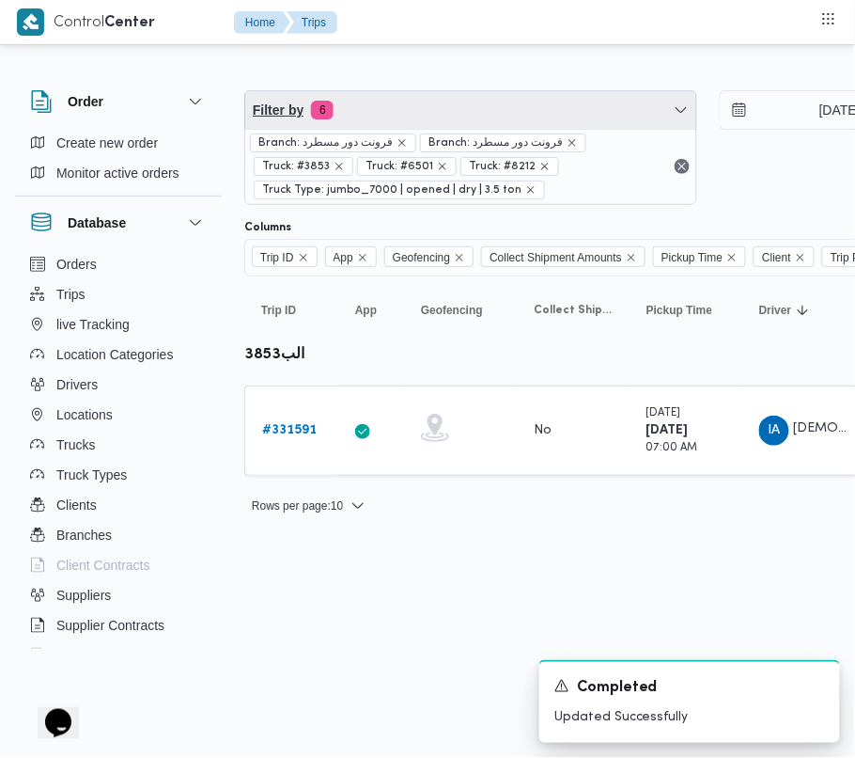
click at [504, 113] on span "Filter by 6" at bounding box center [470, 110] width 451 height 38
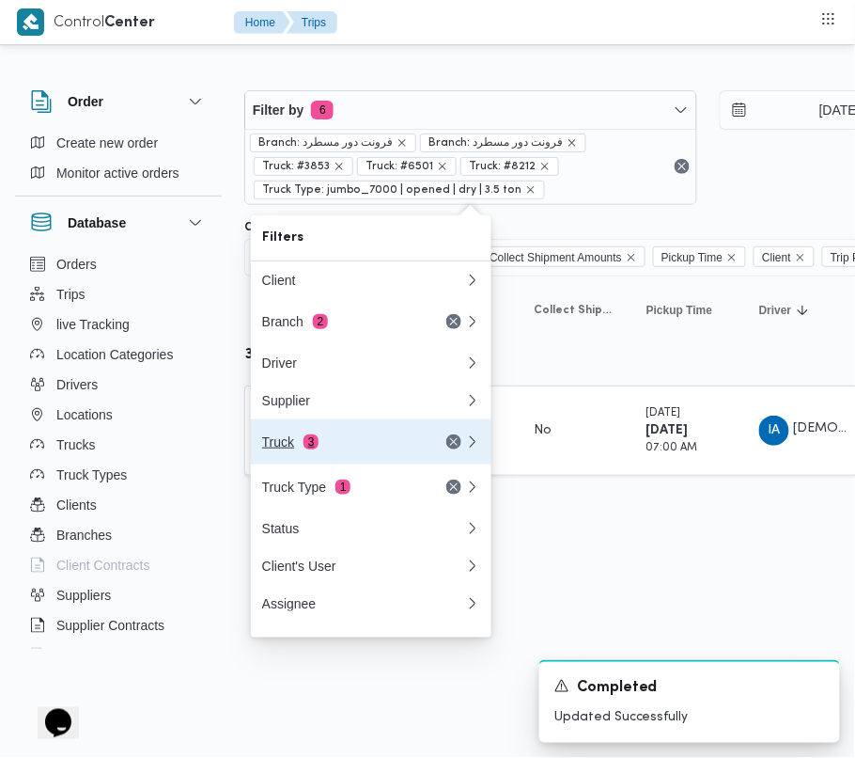
click at [320, 441] on div "Truck 3" at bounding box center [341, 441] width 158 height 15
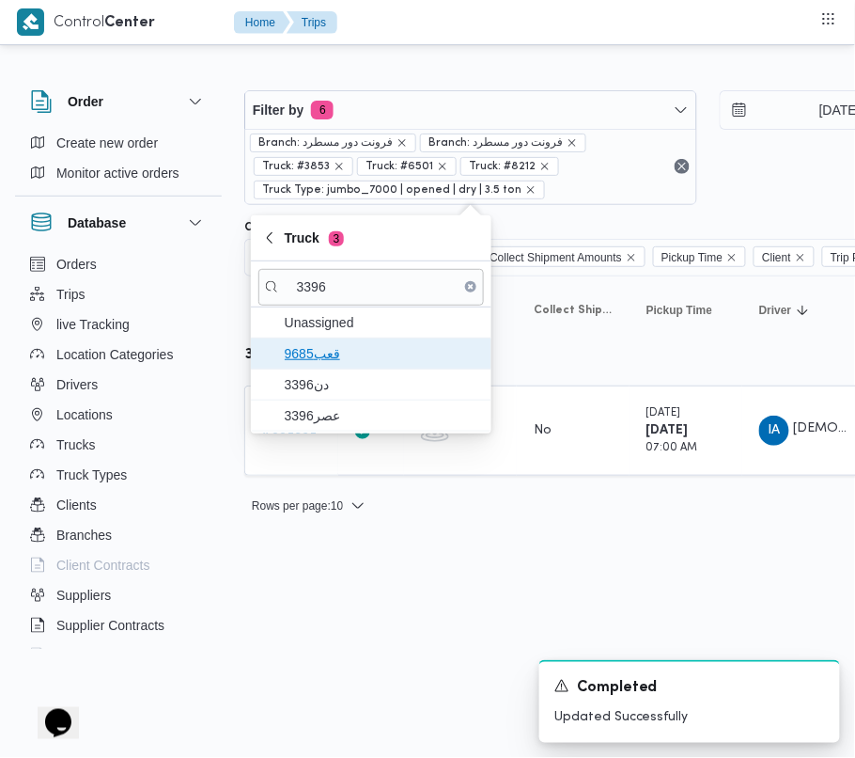
click at [318, 357] on span "قعب9685" at bounding box center [382, 353] width 195 height 23
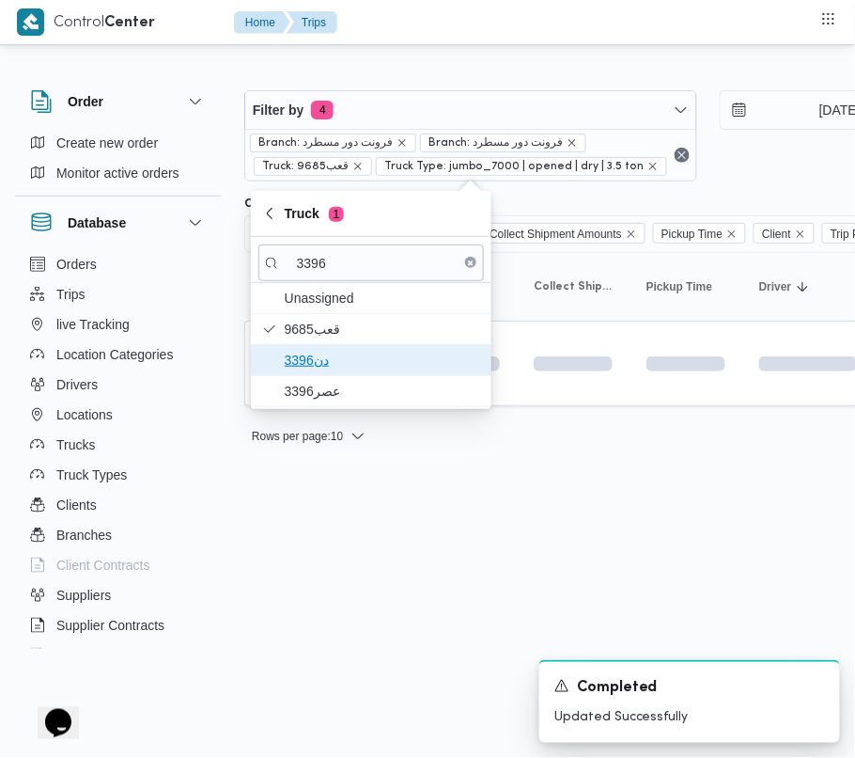
click at [320, 366] on span "دن3396" at bounding box center [382, 360] width 195 height 23
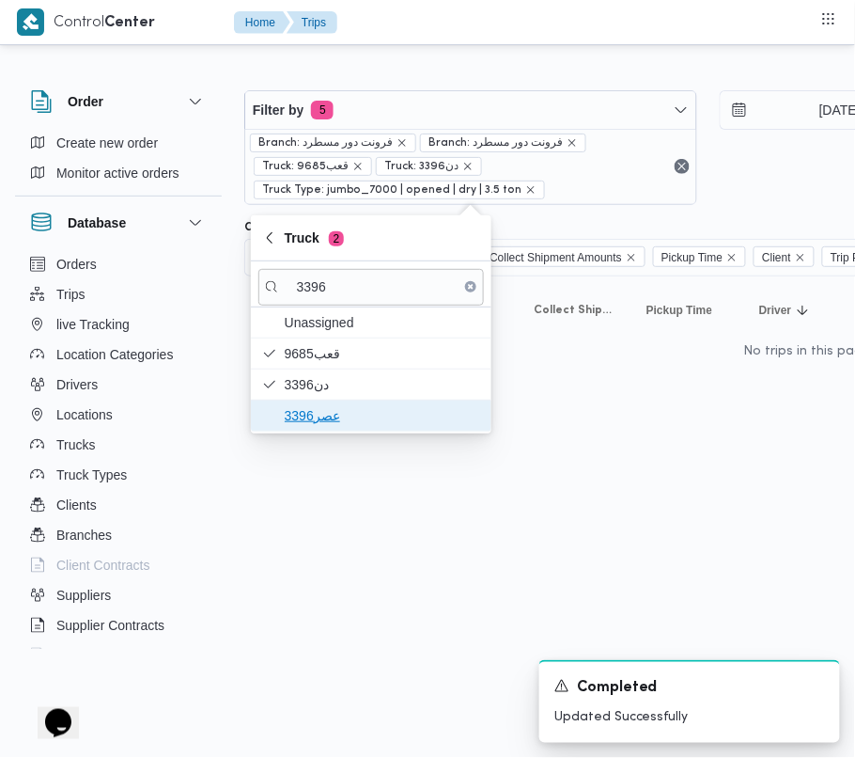
click at [323, 414] on span "عصر3396" at bounding box center [382, 415] width 195 height 23
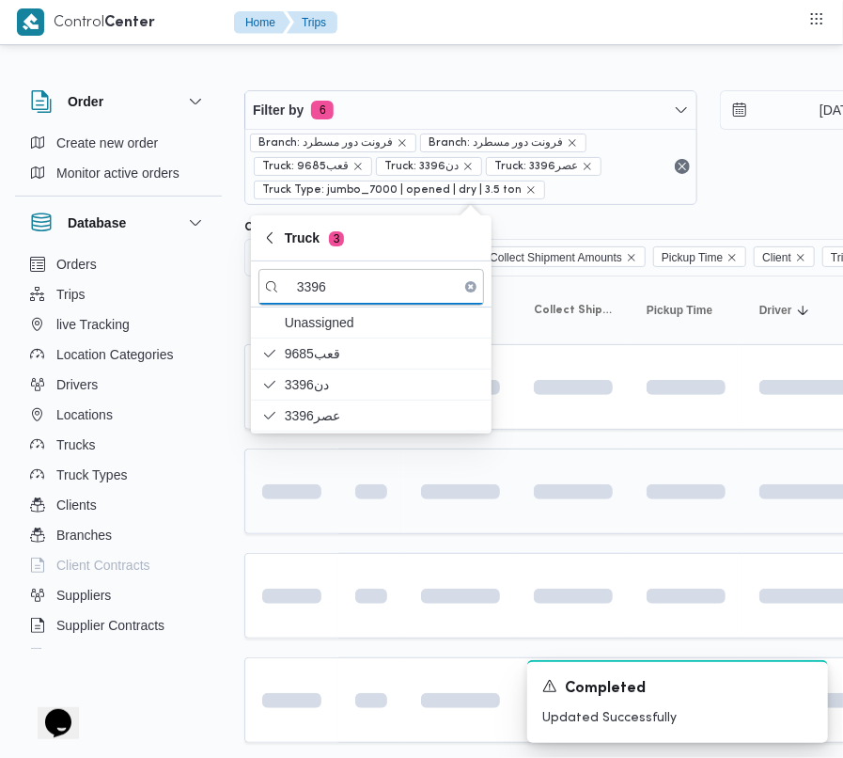
click at [343, 530] on td at bounding box center [371, 491] width 66 height 86
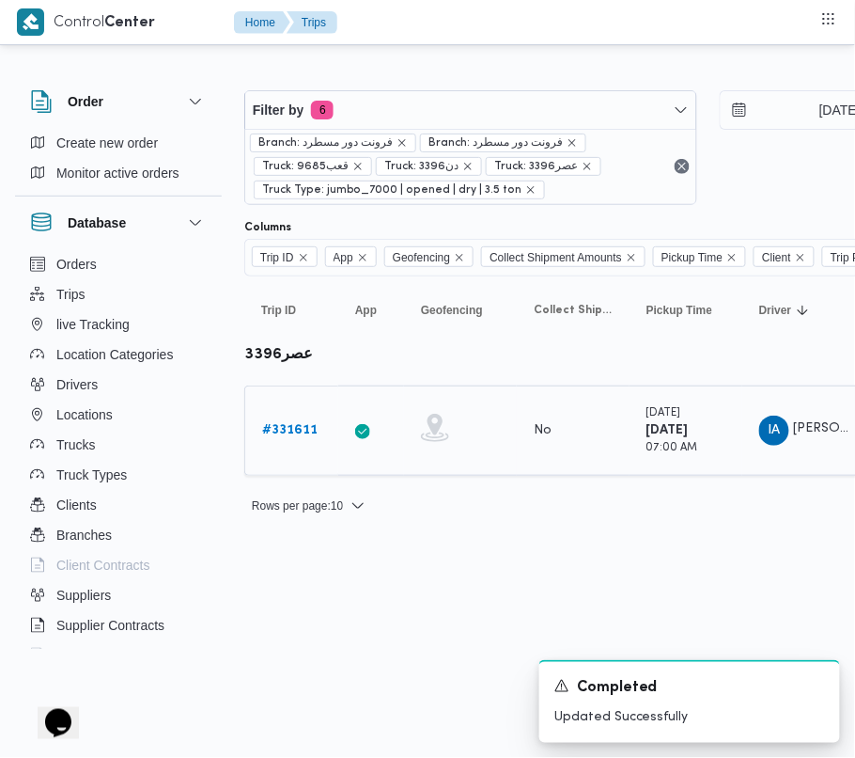
click at [274, 432] on b "# 331611" at bounding box center [289, 430] width 55 height 12
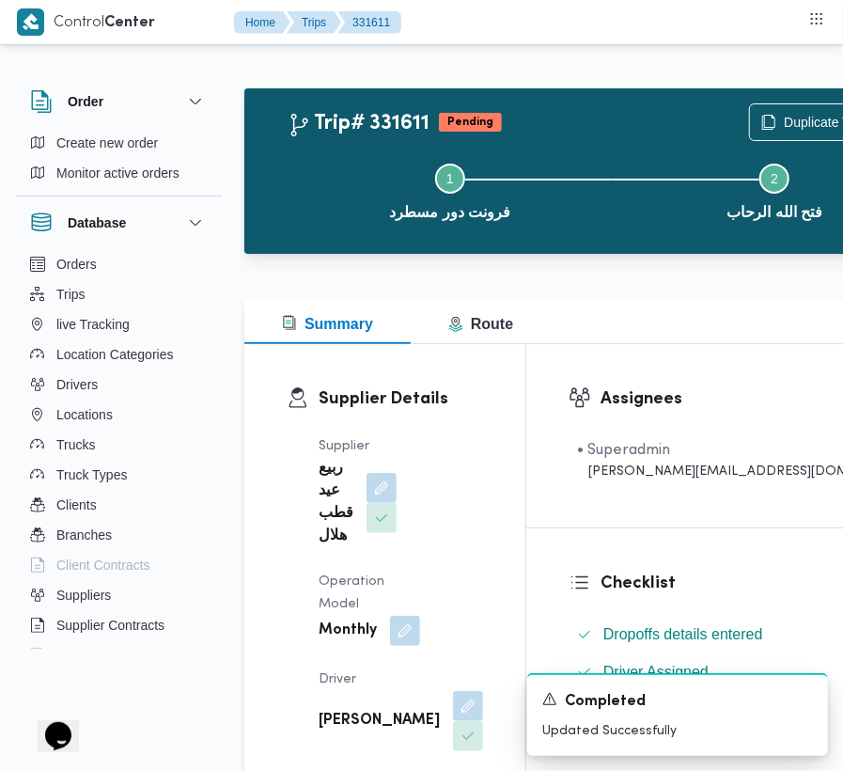
scroll to position [3174, 0]
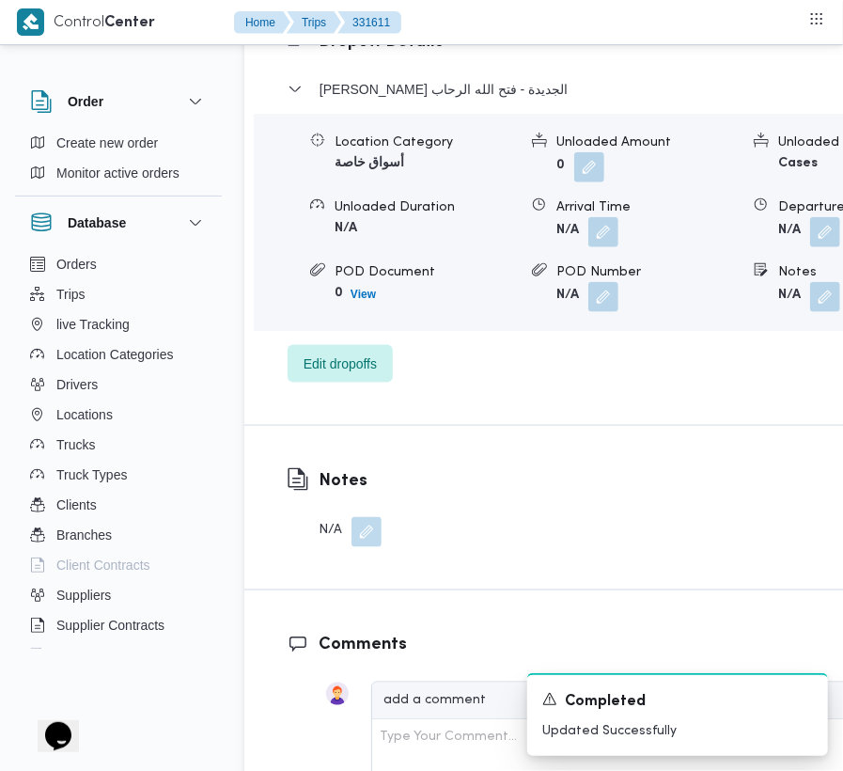
click at [325, 151] on div "[PERSON_NAME] الجديدة - فتح الله الرحاب Location Category أسواق خاصة Unloaded A…" at bounding box center [608, 230] width 641 height 305
click at [336, 352] on span "Edit dropoffs" at bounding box center [340, 363] width 73 height 23
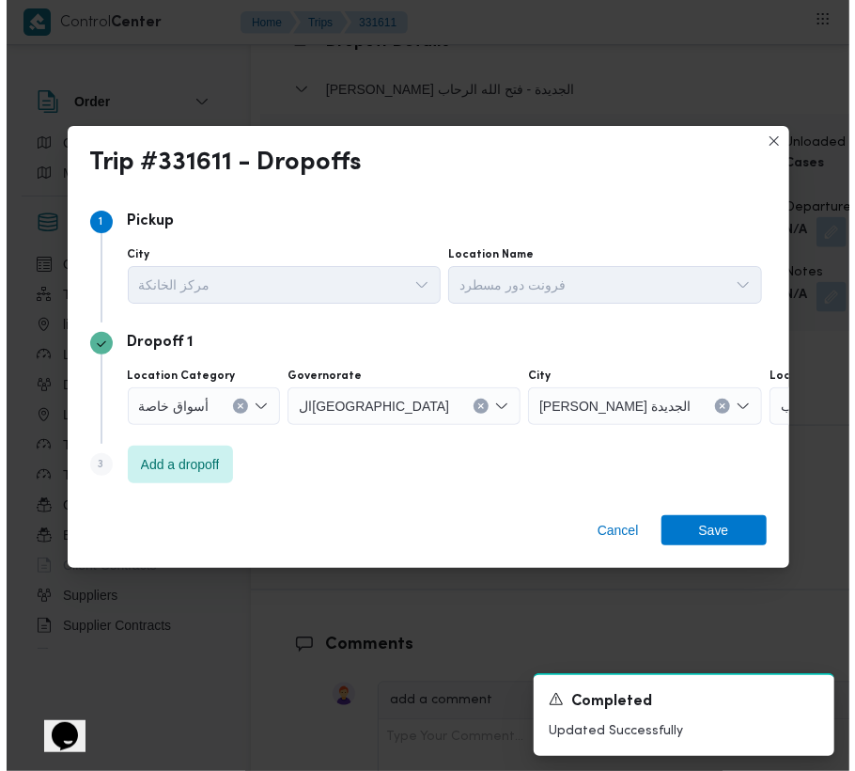
scroll to position [2993, 0]
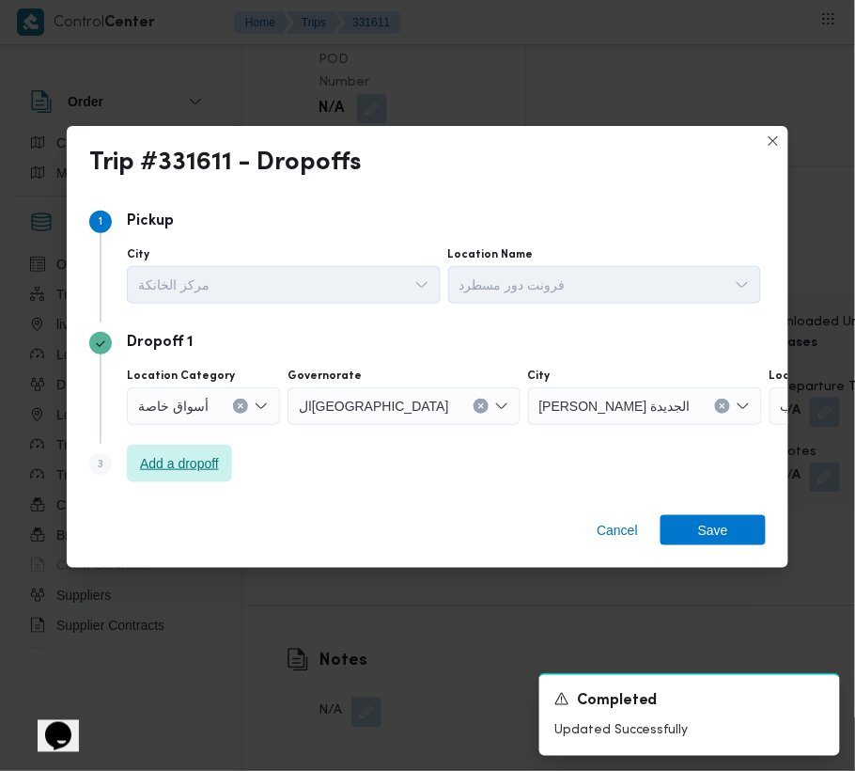
click at [175, 466] on span "Add a dropoff" at bounding box center [179, 463] width 79 height 23
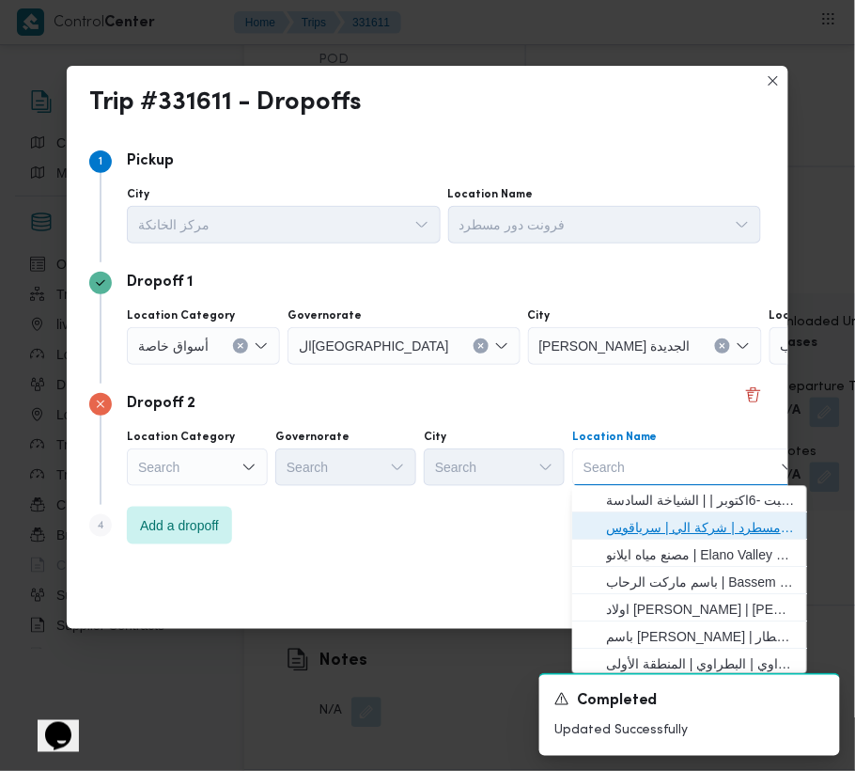
click at [659, 523] on span "فرونت دور مسطرد | شركة الي | سرياقوس" at bounding box center [701, 528] width 190 height 23
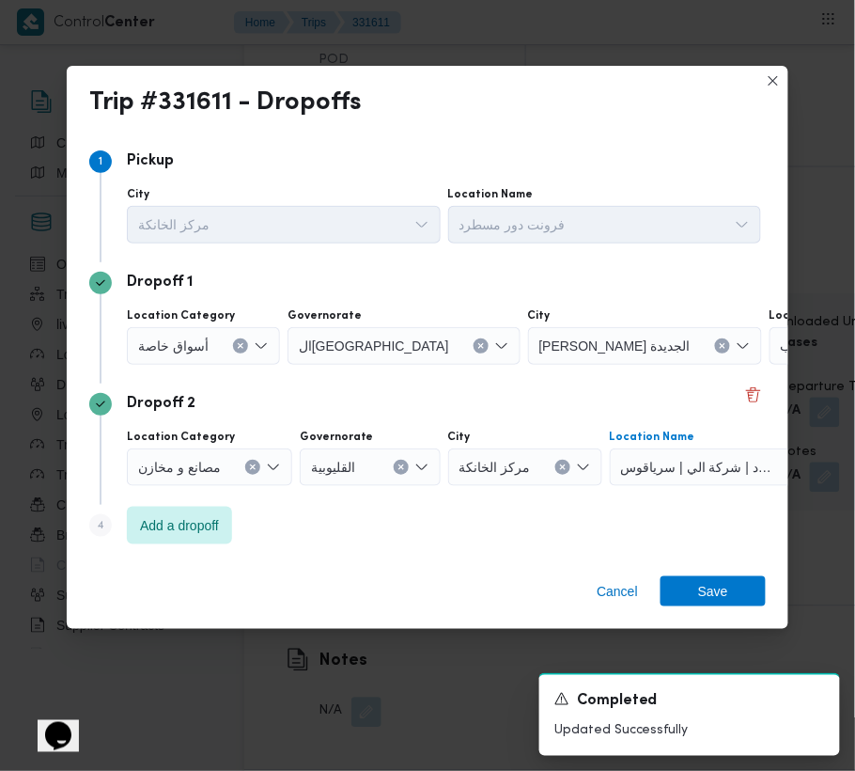
click at [167, 350] on span "أسواق خاصة" at bounding box center [173, 345] width 70 height 21
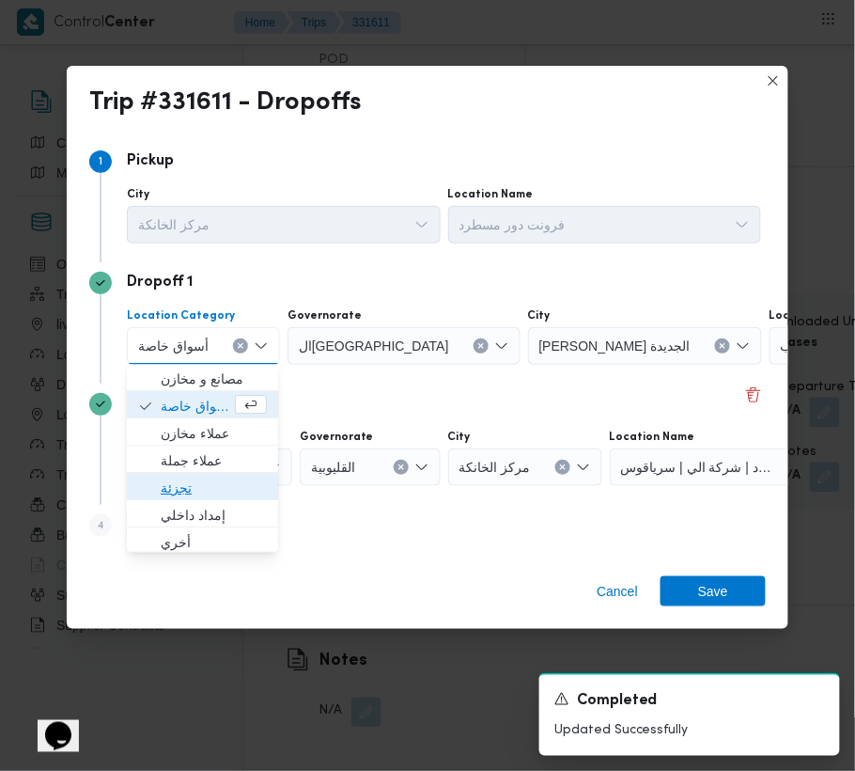
click at [214, 481] on span "تجزئة" at bounding box center [214, 488] width 106 height 23
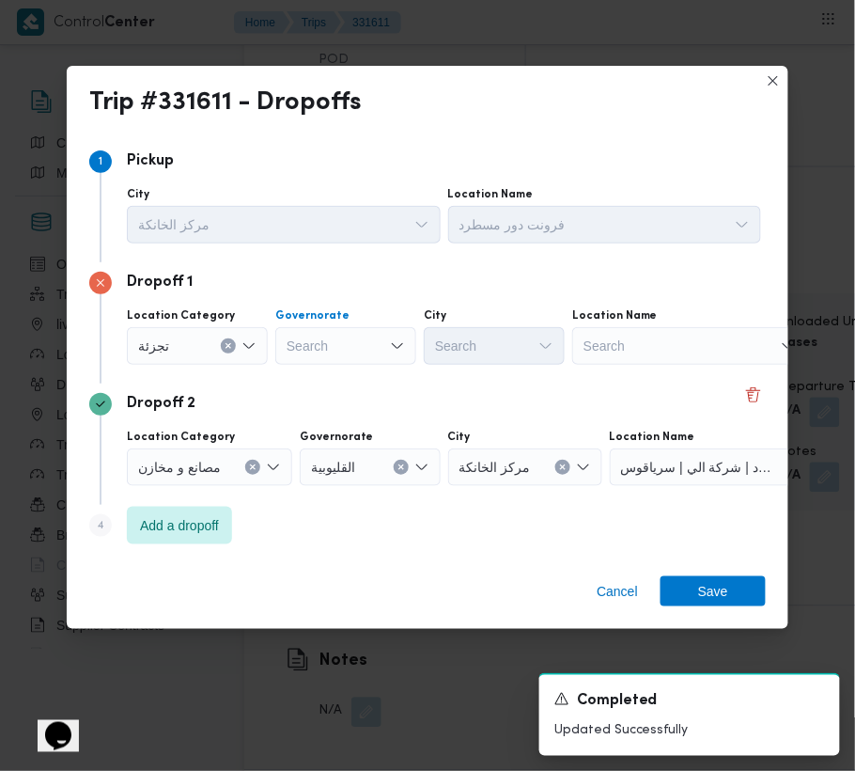
click at [353, 342] on div "Search" at bounding box center [345, 346] width 141 height 38
click at [323, 355] on div "[GEOGRAPHIC_DATA] [GEOGRAPHIC_DATA]" at bounding box center [304, 346] width 42 height 30
click at [327, 350] on div "[GEOGRAPHIC_DATA] [GEOGRAPHIC_DATA]" at bounding box center [345, 346] width 141 height 38
click at [335, 376] on span "ال[GEOGRAPHIC_DATA]" at bounding box center [357, 379] width 96 height 23
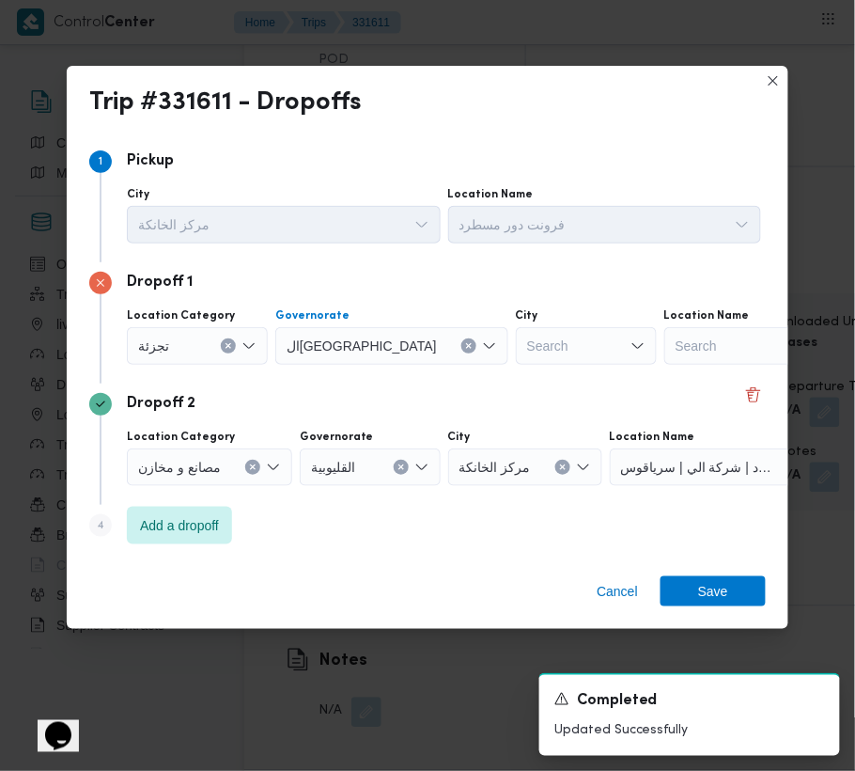
click at [419, 362] on div "Location Category [GEOGRAPHIC_DATA] [GEOGRAPHIC_DATA] Combo box. Selected. ال[G…" at bounding box center [444, 337] width 642 height 64
click at [516, 348] on div "Search" at bounding box center [586, 346] width 141 height 38
click at [523, 342] on div "[GEOGRAPHIC_DATA] [GEOGRAPHIC_DATA]" at bounding box center [544, 346] width 42 height 30
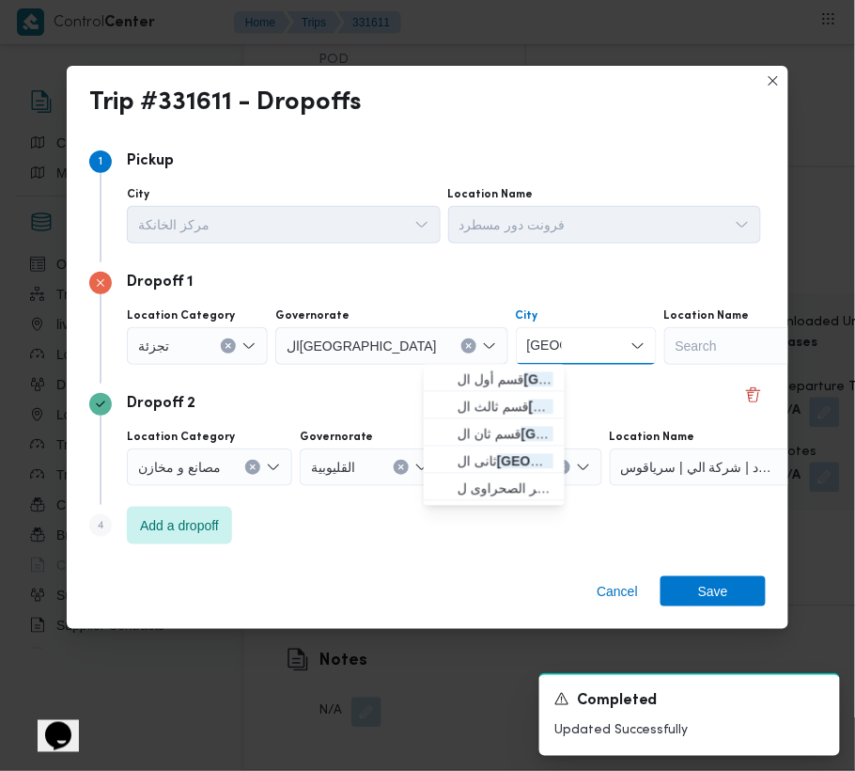
click at [527, 342] on input "[GEOGRAPHIC_DATA]" at bounding box center [544, 346] width 35 height 23
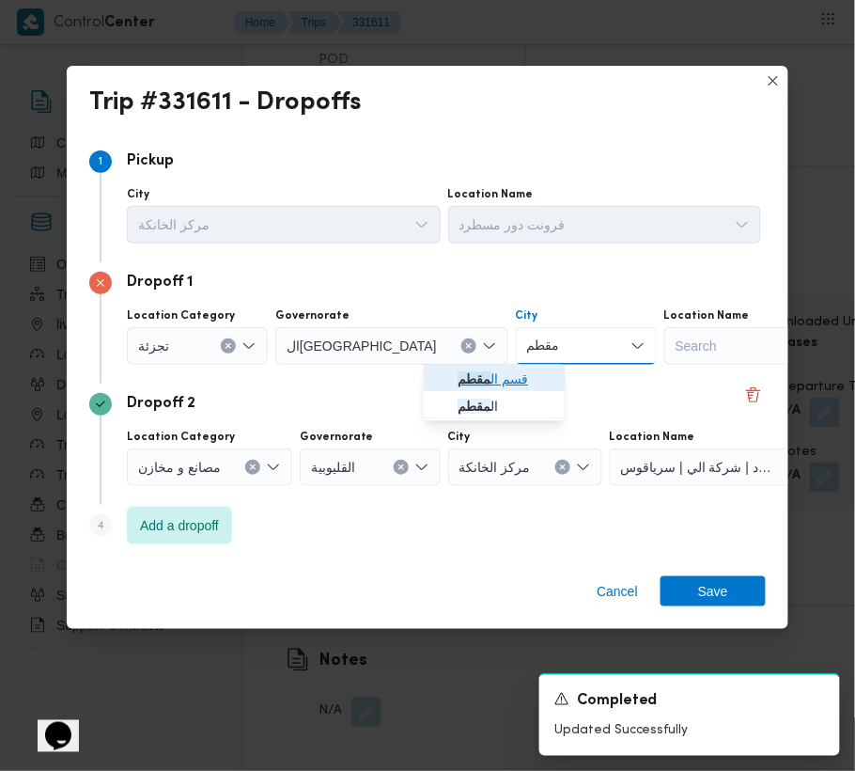
click at [471, 366] on span "قسم ال مقطم" at bounding box center [494, 380] width 126 height 30
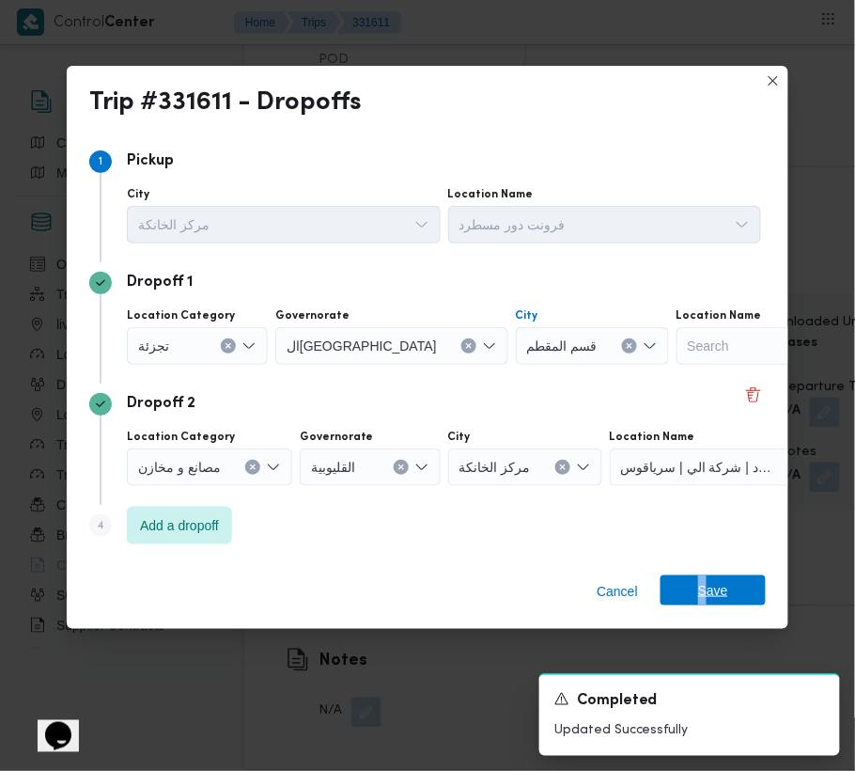
click at [703, 575] on div "Cancel Save" at bounding box center [428, 595] width 722 height 68
click at [703, 579] on span "Save" at bounding box center [713, 590] width 30 height 30
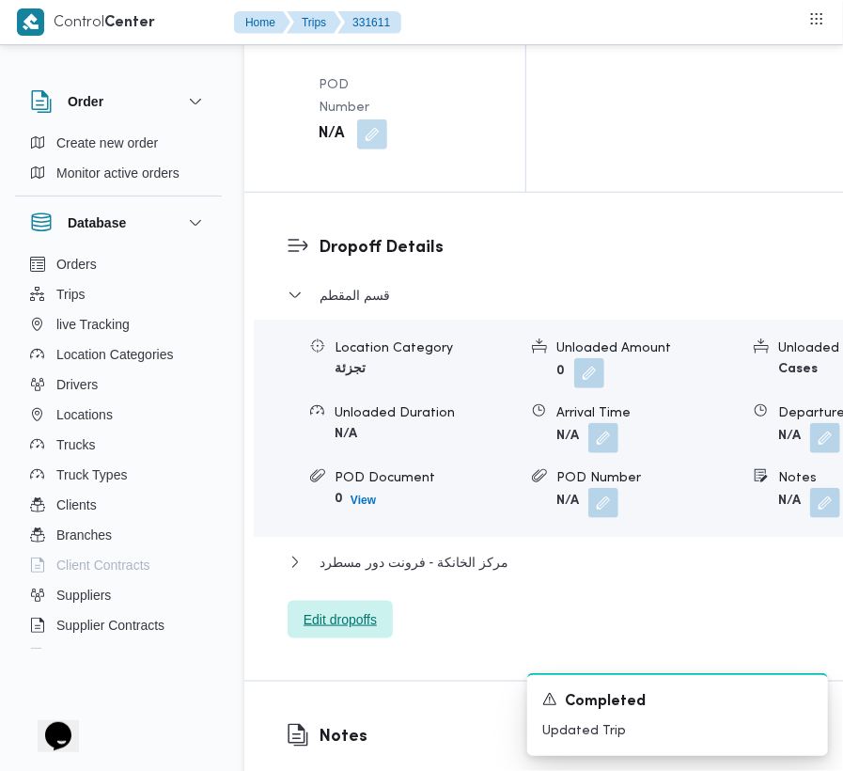
scroll to position [2500, 0]
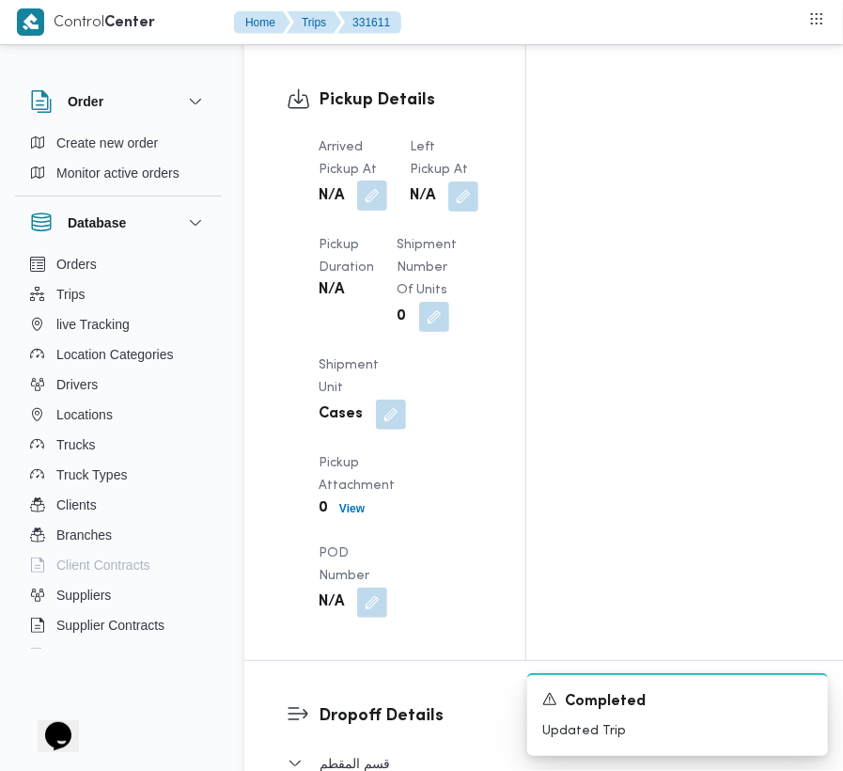
click at [381, 180] on button "button" at bounding box center [372, 195] width 30 height 30
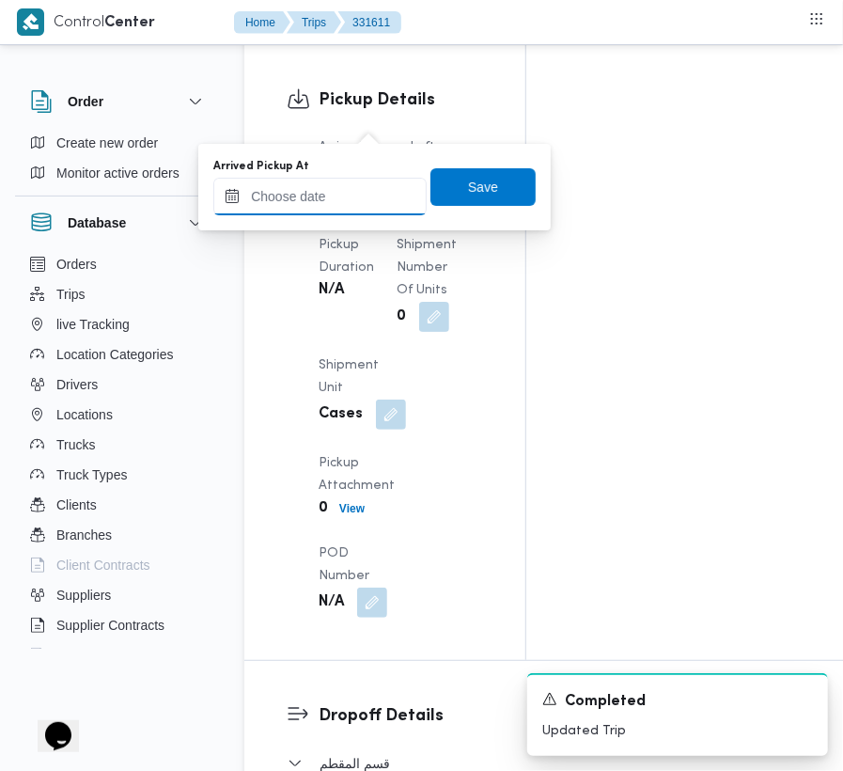
click at [342, 204] on input "Arrived Pickup At" at bounding box center [319, 197] width 213 height 38
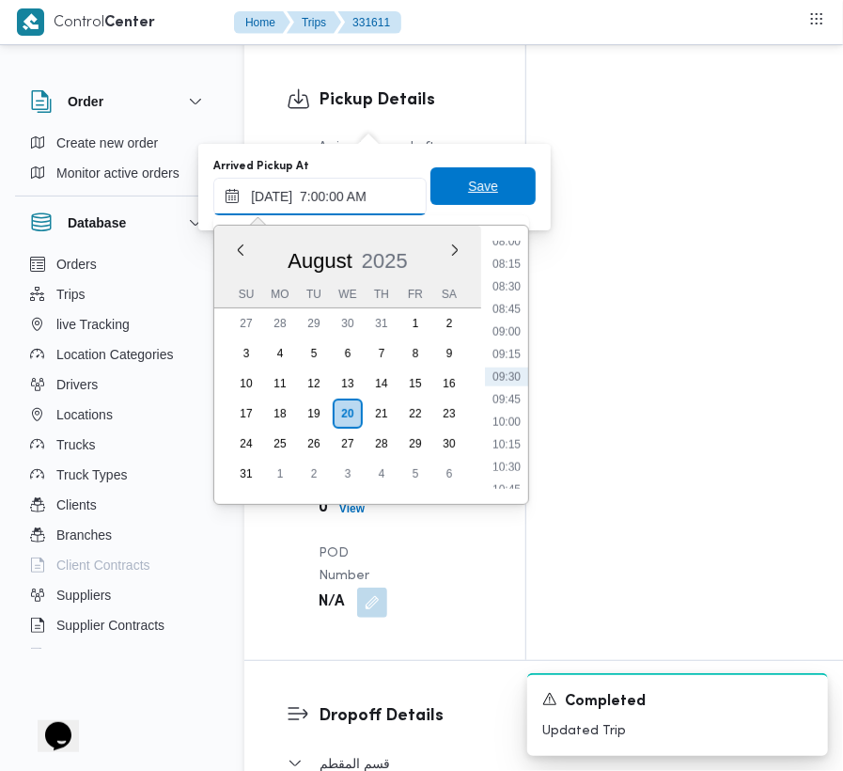
scroll to position [632, 0]
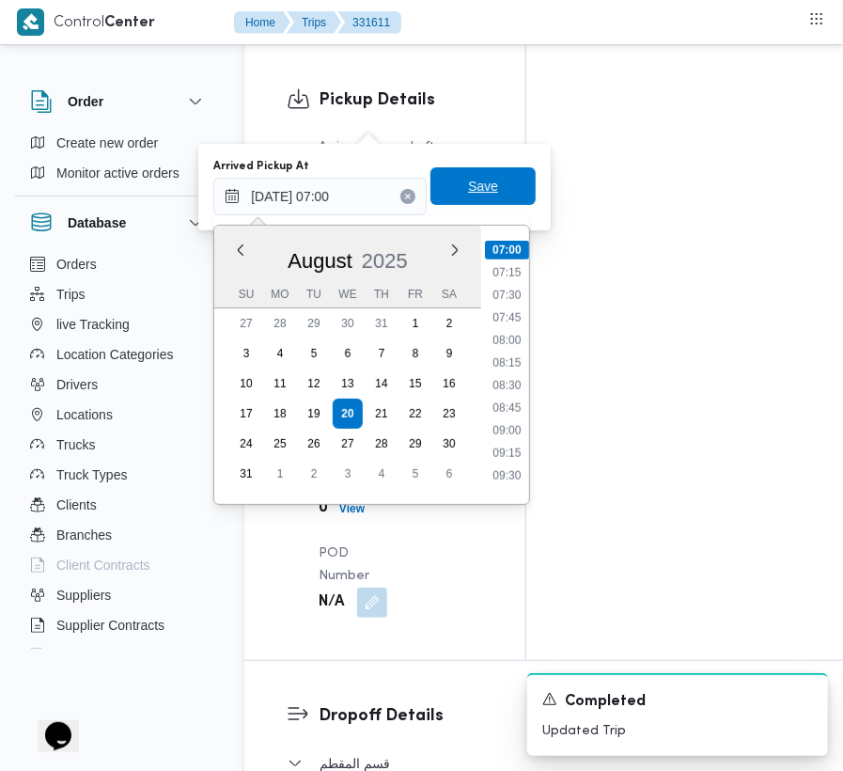
click at [516, 196] on span "Save" at bounding box center [482, 186] width 105 height 38
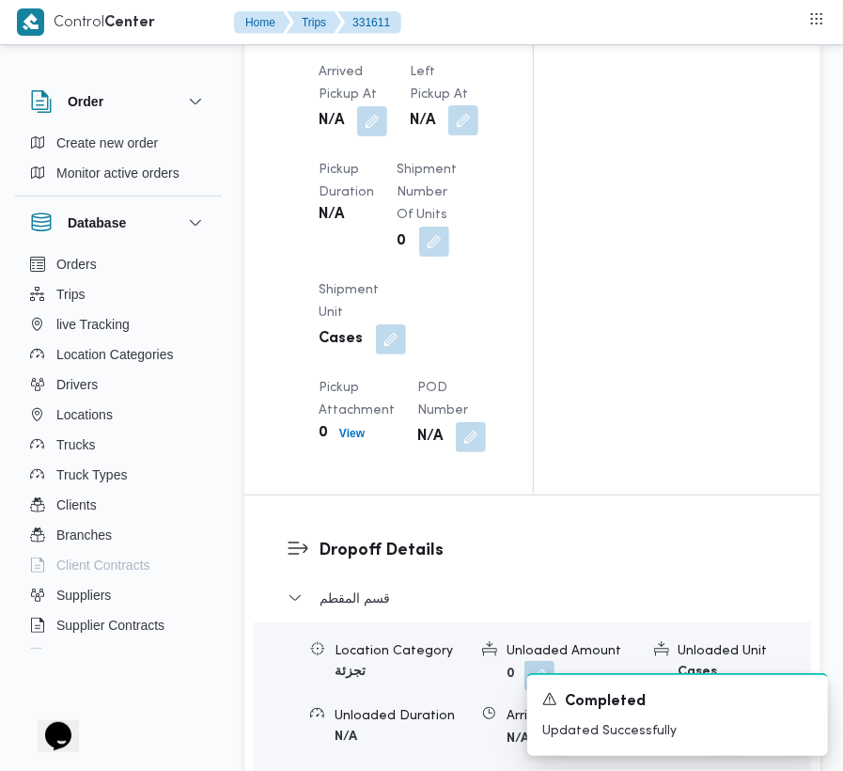
click at [470, 125] on button "button" at bounding box center [463, 120] width 30 height 30
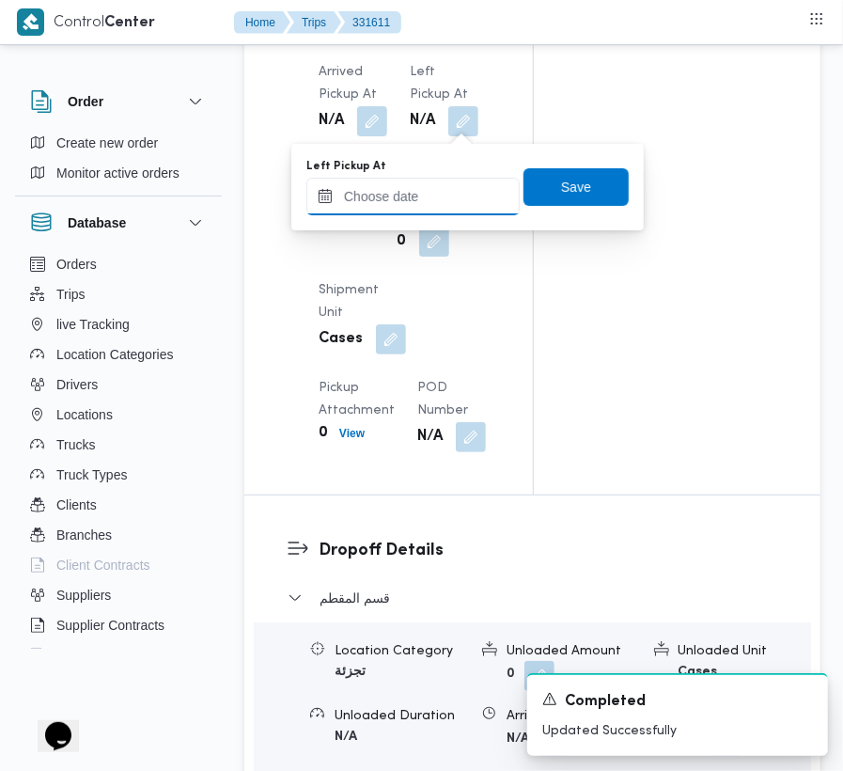
click at [447, 190] on input "Left Pickup At" at bounding box center [412, 197] width 213 height 38
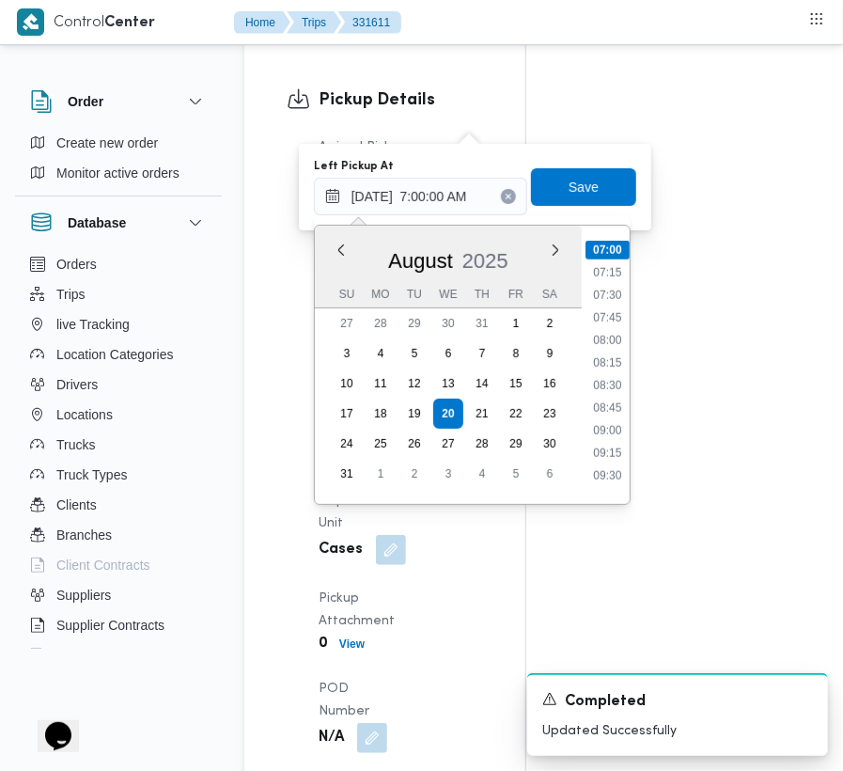
click at [590, 305] on ul "00:00 00:15 00:30 00:45 01:00 01:15 01:30 01:45 02:00 02:15 02:30 02:45 03:00 0…" at bounding box center [608, 365] width 44 height 248
click at [599, 318] on li "07:45" at bounding box center [607, 317] width 43 height 19
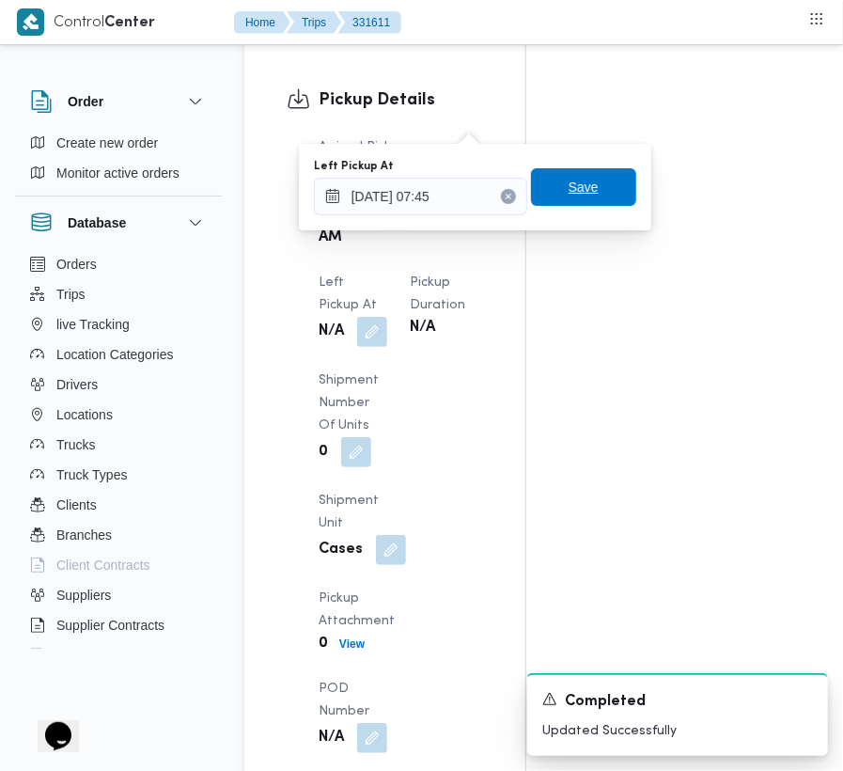
click at [580, 168] on div "Save" at bounding box center [583, 187] width 105 height 38
click at [576, 195] on span "Save" at bounding box center [584, 186] width 30 height 23
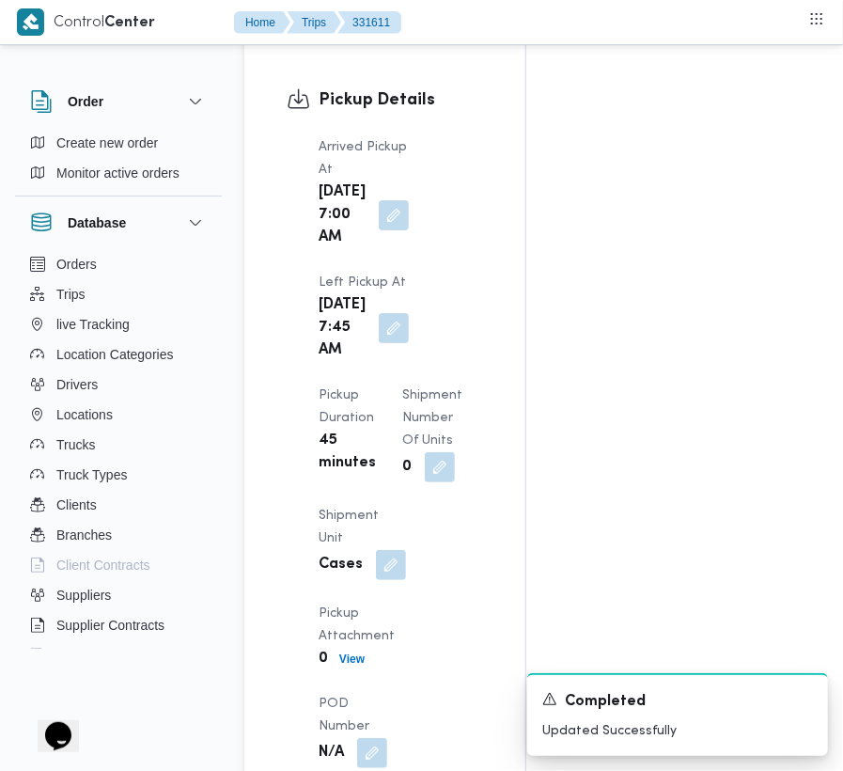
scroll to position [0, 0]
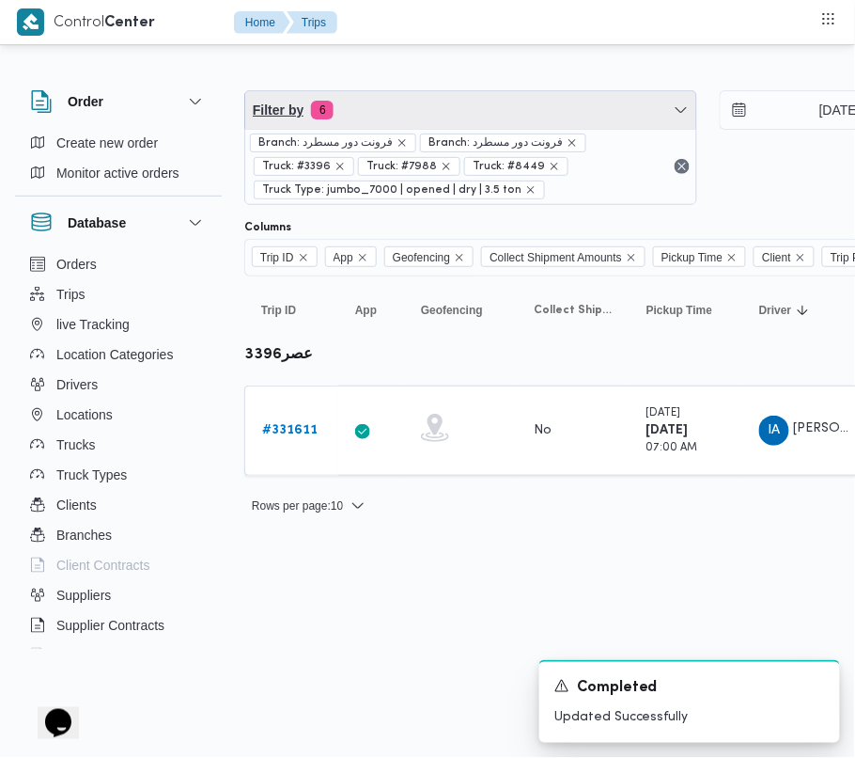
drag, startPoint x: 471, startPoint y: 113, endPoint x: 470, endPoint y: 126, distance: 13.2
click at [471, 113] on span "Filter by 6" at bounding box center [470, 110] width 451 height 38
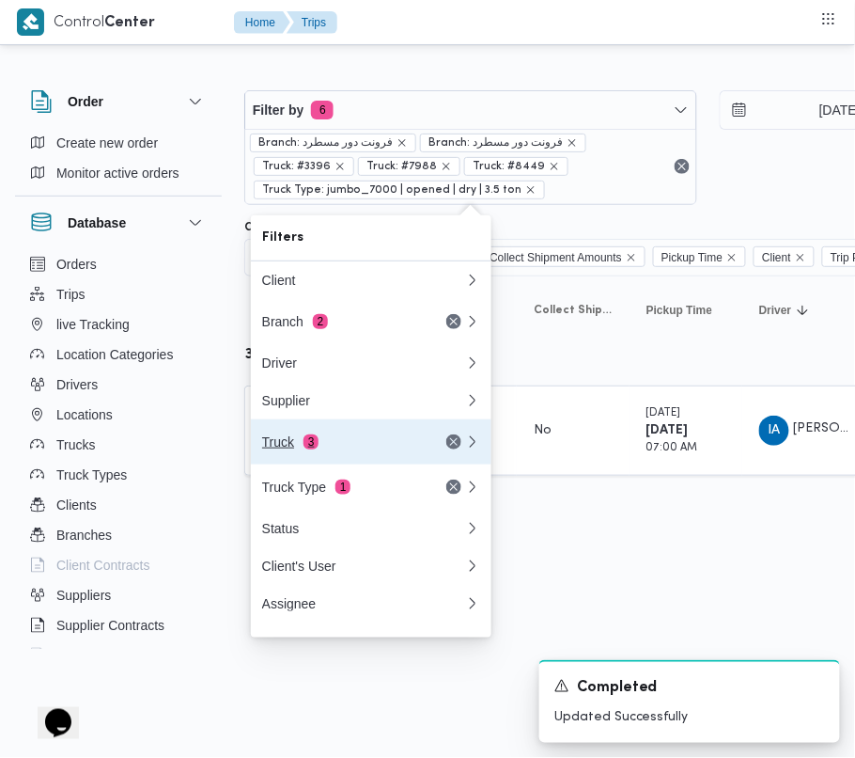
click at [350, 432] on button "Truck 3" at bounding box center [371, 441] width 241 height 45
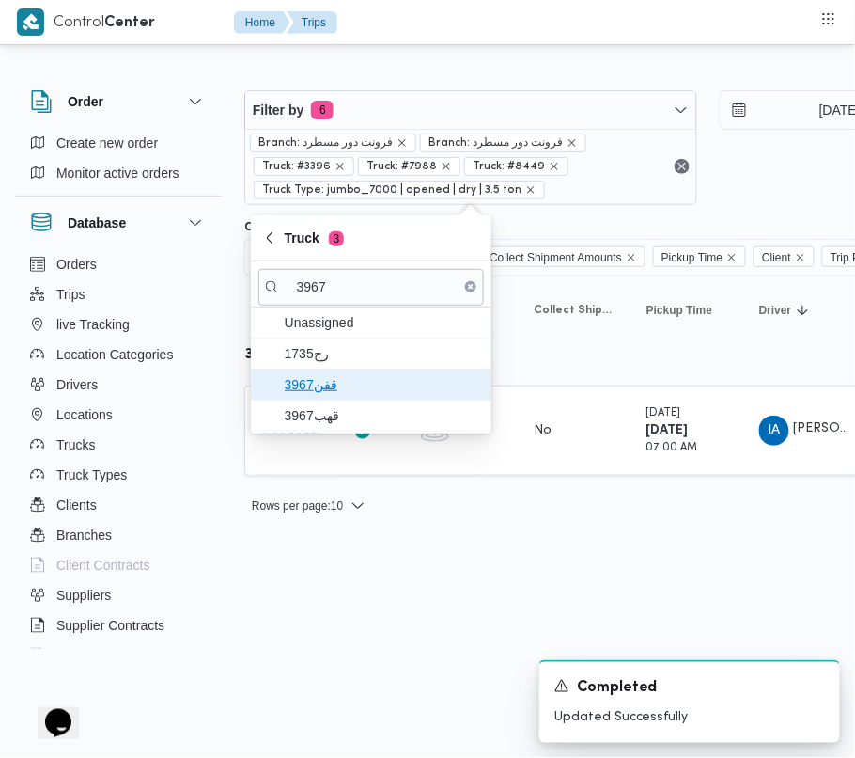
click at [352, 380] on span "3967قفن" at bounding box center [382, 384] width 195 height 23
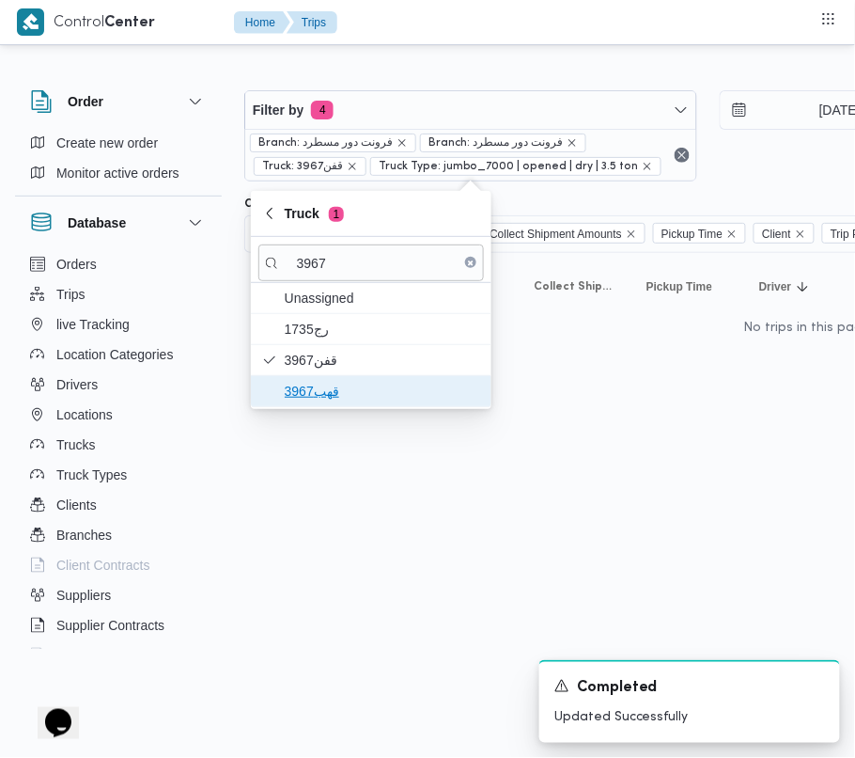
click at [348, 400] on span "قهب3967" at bounding box center [382, 391] width 195 height 23
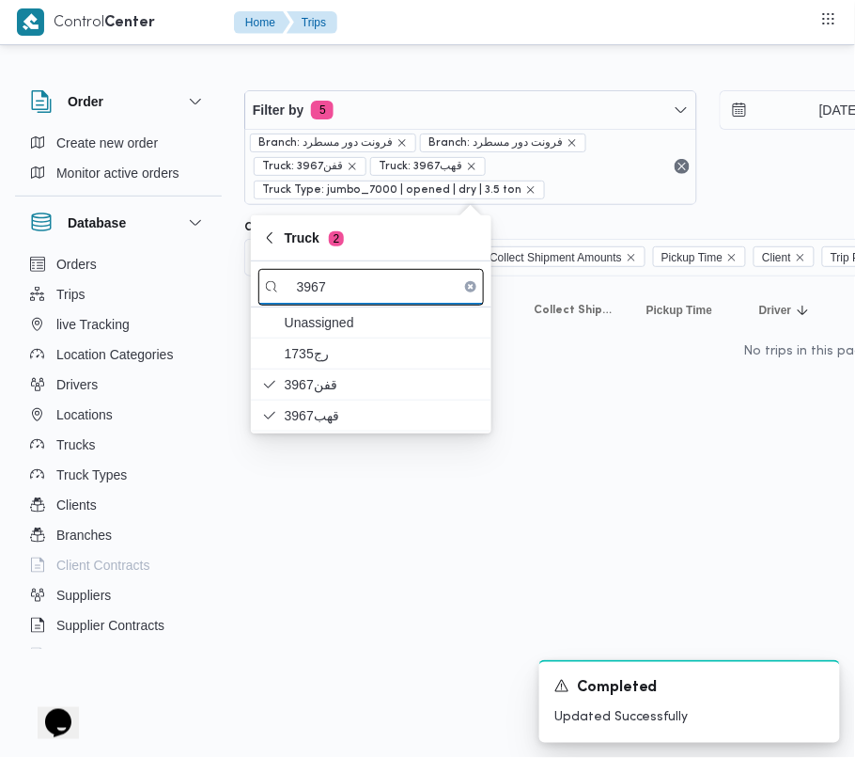
click at [384, 279] on input "3967" at bounding box center [371, 287] width 226 height 37
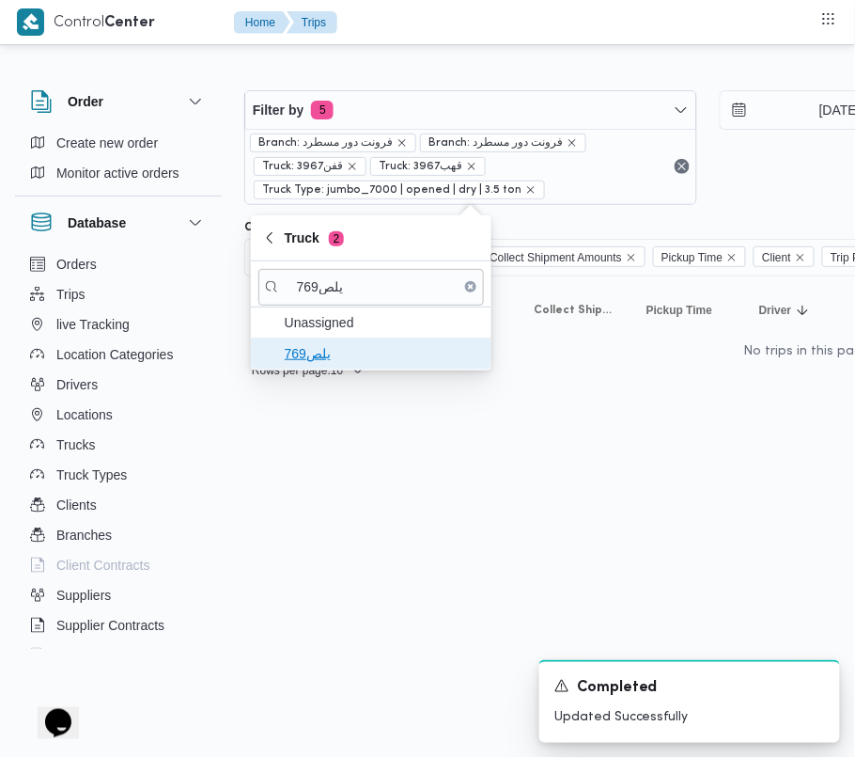
click at [310, 343] on span "يلص769" at bounding box center [382, 353] width 195 height 23
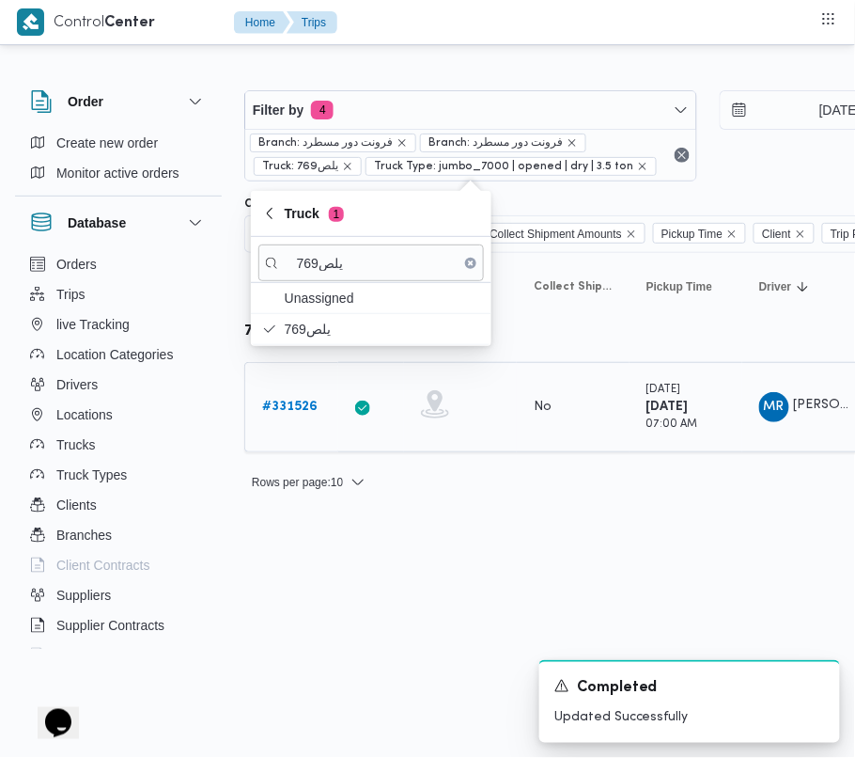
click at [308, 404] on b "# 331526" at bounding box center [289, 406] width 55 height 12
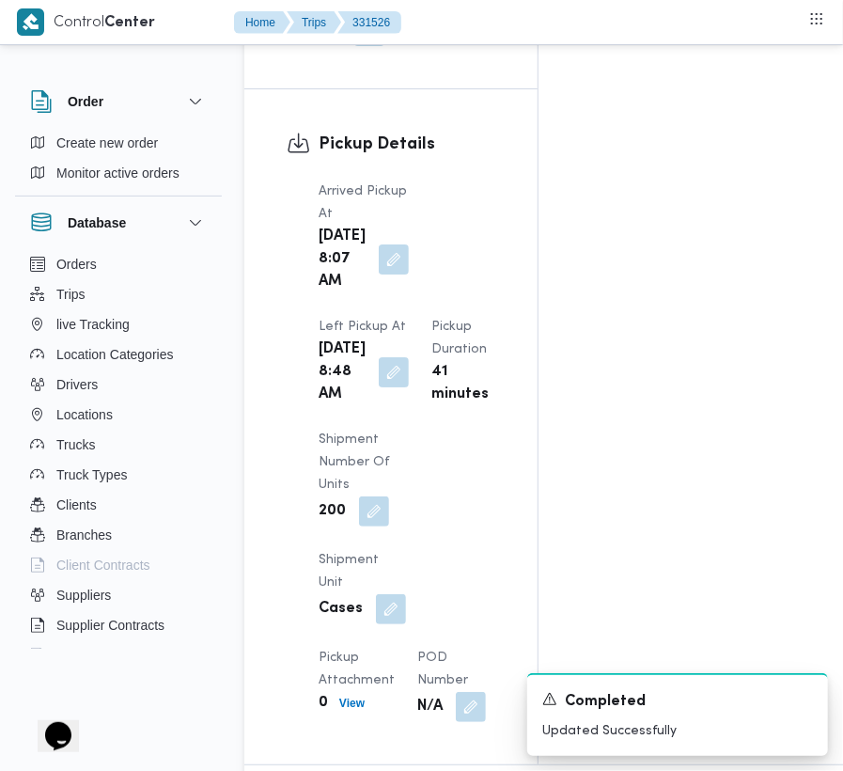
scroll to position [3174, 0]
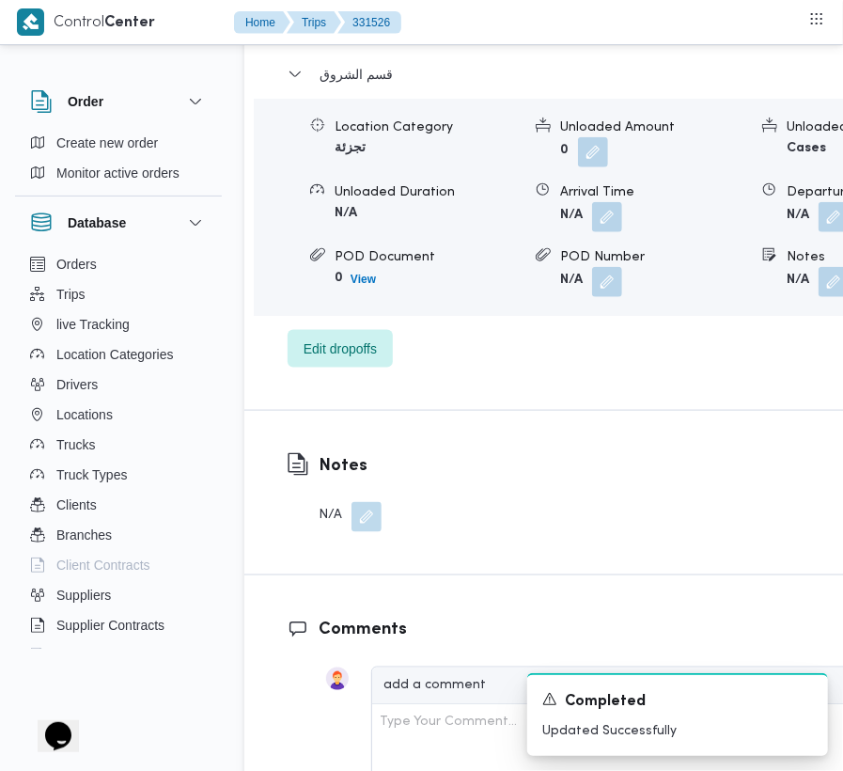
click at [338, 367] on div "قسم الشروق Location Category تجزئة Unloaded Amount 0 Unloaded Unit Cases Unload…" at bounding box center [614, 215] width 653 height 305
click at [338, 410] on div "Dropoff Details قسم الشروق Location Category تجزئة Unloaded Amount 0 Unloaded U…" at bounding box center [613, 191] width 739 height 438
click at [310, 359] on span "Edit dropoffs" at bounding box center [340, 347] width 73 height 23
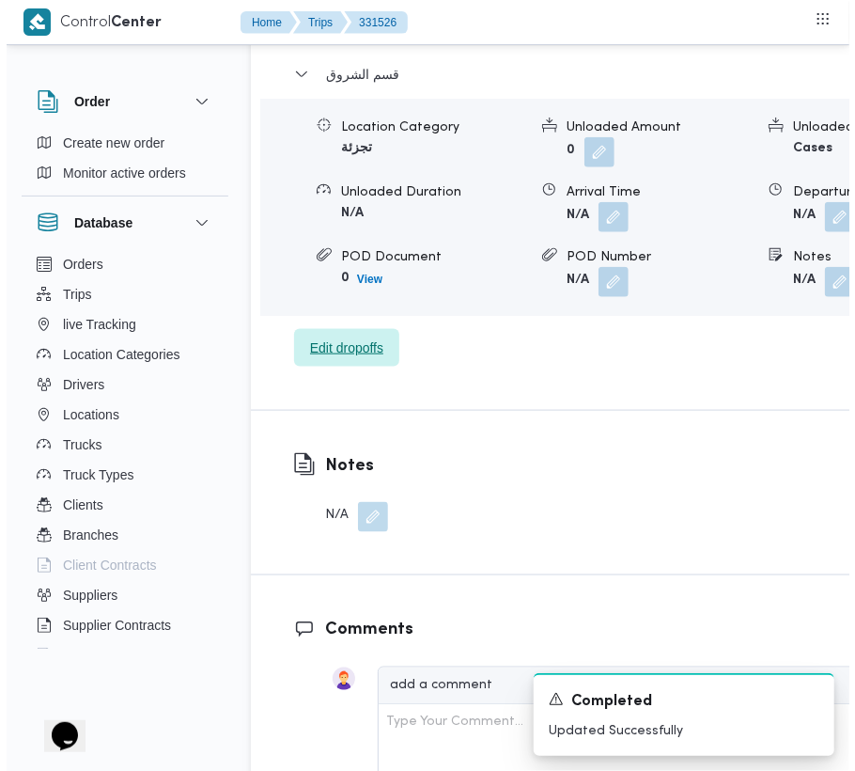
scroll to position [3069, 0]
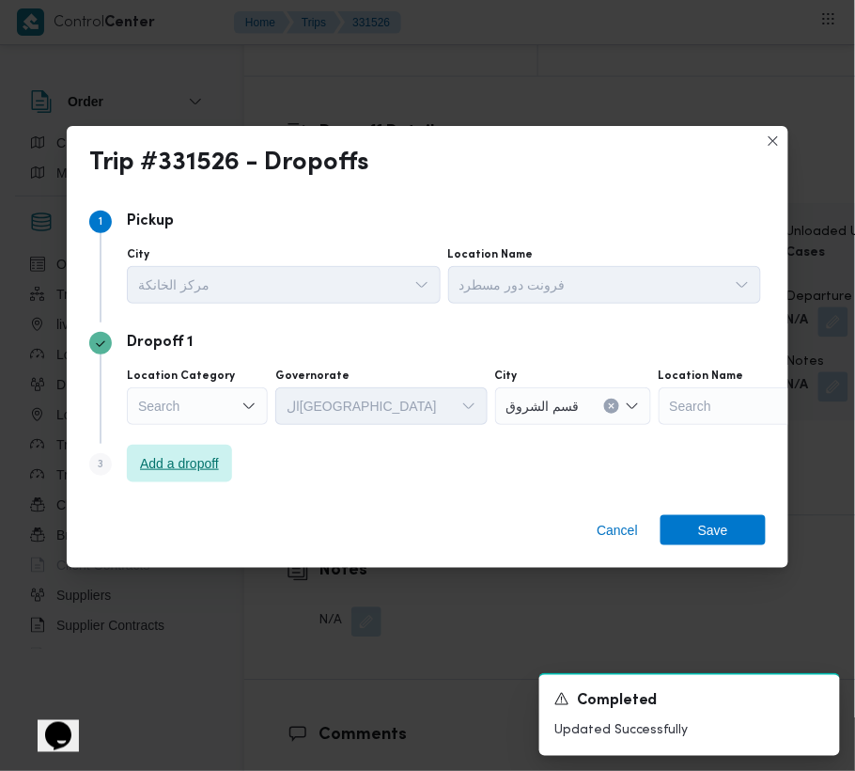
click at [164, 474] on span "Add a dropoff" at bounding box center [179, 463] width 79 height 23
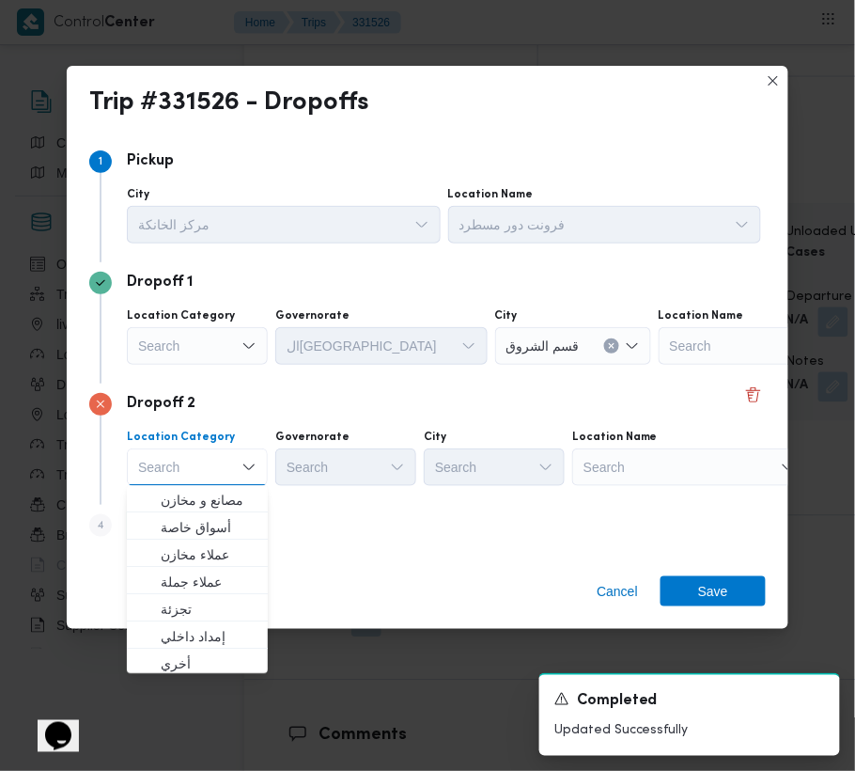
click at [678, 365] on div "Search" at bounding box center [776, 346] width 235 height 38
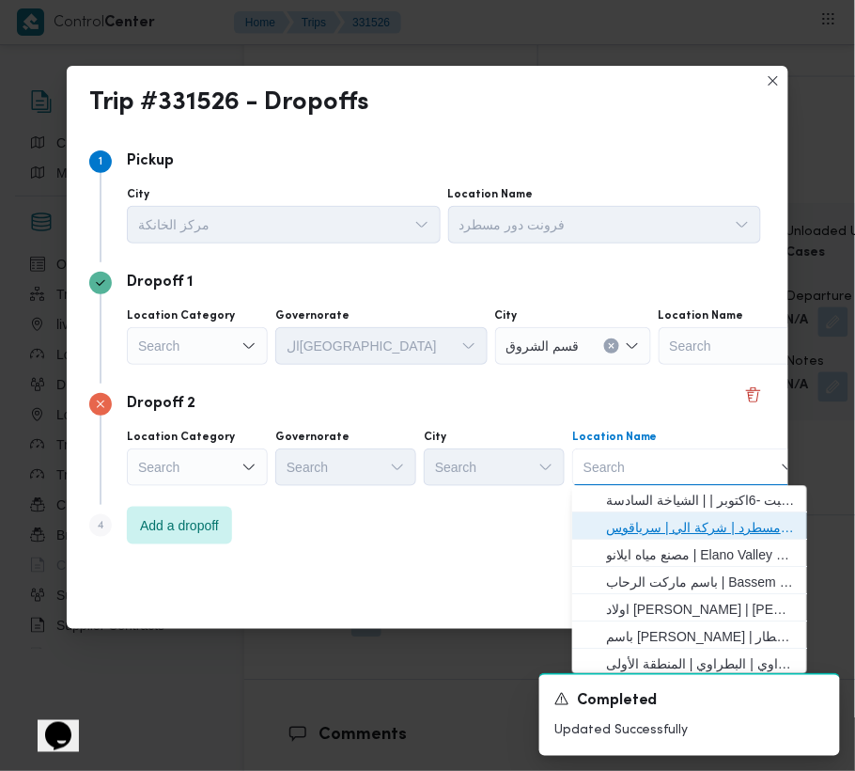
click at [684, 517] on span "فرونت دور مسطرد | شركة الي | سرياقوس" at bounding box center [701, 528] width 190 height 23
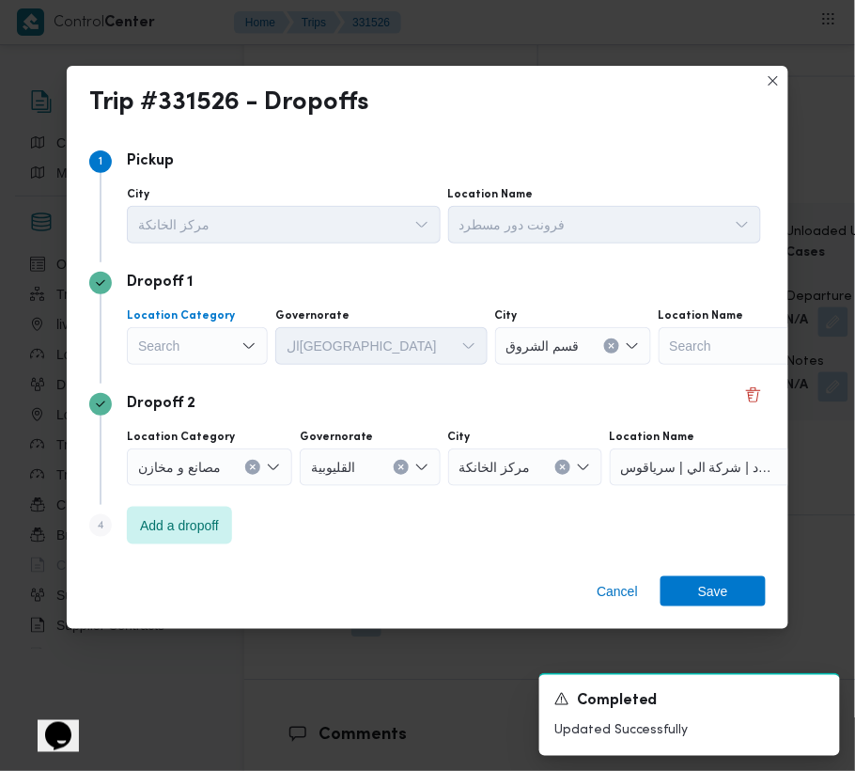
click at [165, 343] on div "Search" at bounding box center [197, 346] width 141 height 38
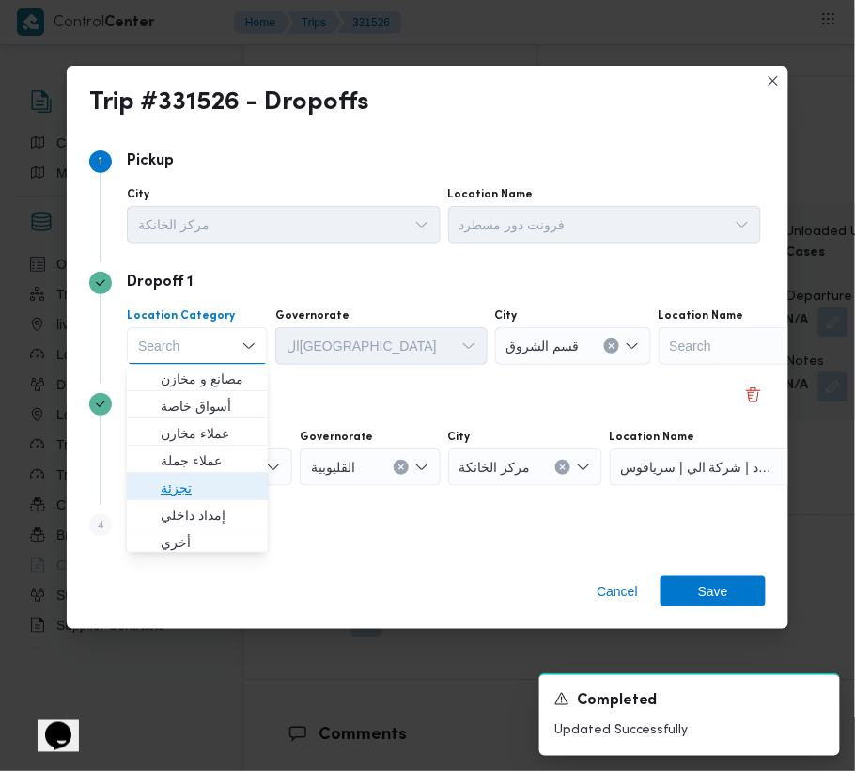
drag, startPoint x: 207, startPoint y: 492, endPoint x: 284, endPoint y: 403, distance: 117.9
click at [207, 489] on span "تجزئة" at bounding box center [209, 488] width 96 height 23
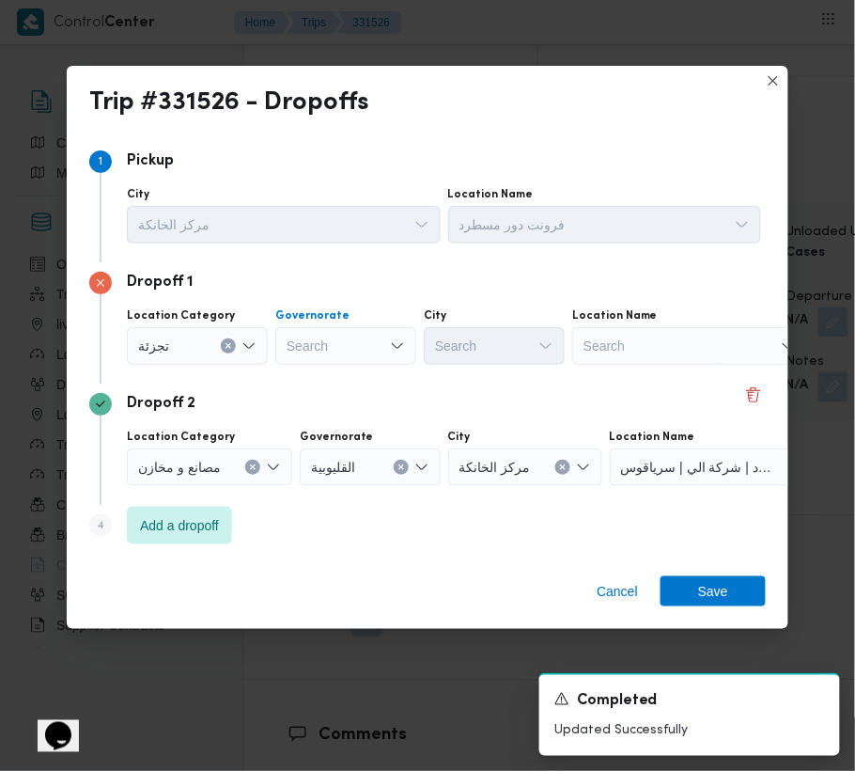
click at [320, 338] on div "Search" at bounding box center [345, 346] width 141 height 38
click at [362, 327] on div "جيزة جيزة" at bounding box center [345, 346] width 141 height 38
click at [346, 372] on span "ال جيزة" at bounding box center [357, 379] width 96 height 23
click at [478, 333] on div "Search" at bounding box center [494, 346] width 141 height 38
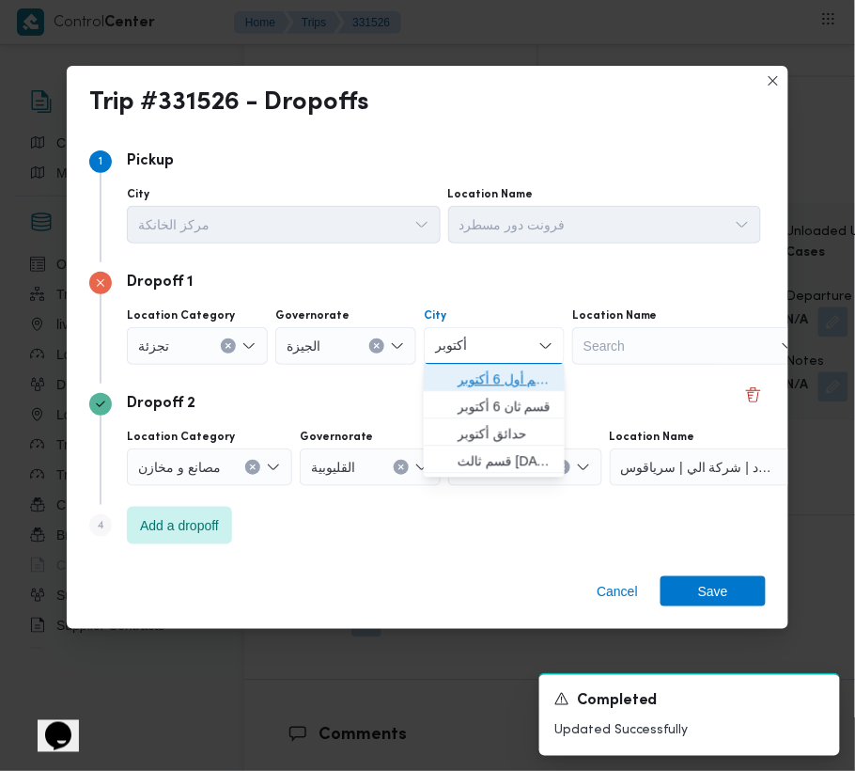
click at [486, 373] on span "قسم أول 6 أكتوبر" at bounding box center [506, 379] width 96 height 23
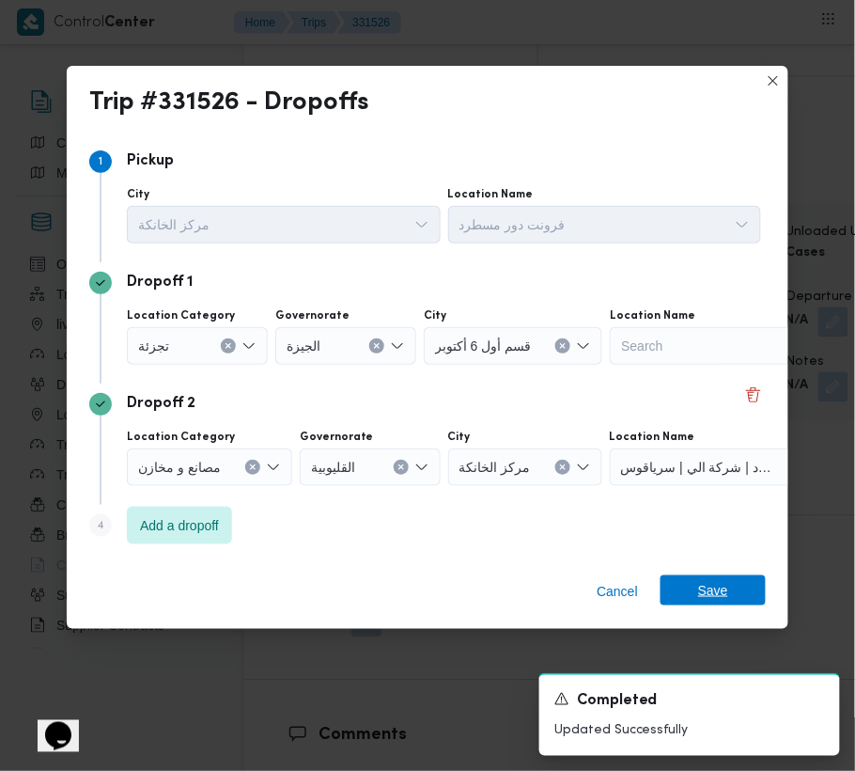
click at [704, 585] on span "Save" at bounding box center [713, 590] width 30 height 30
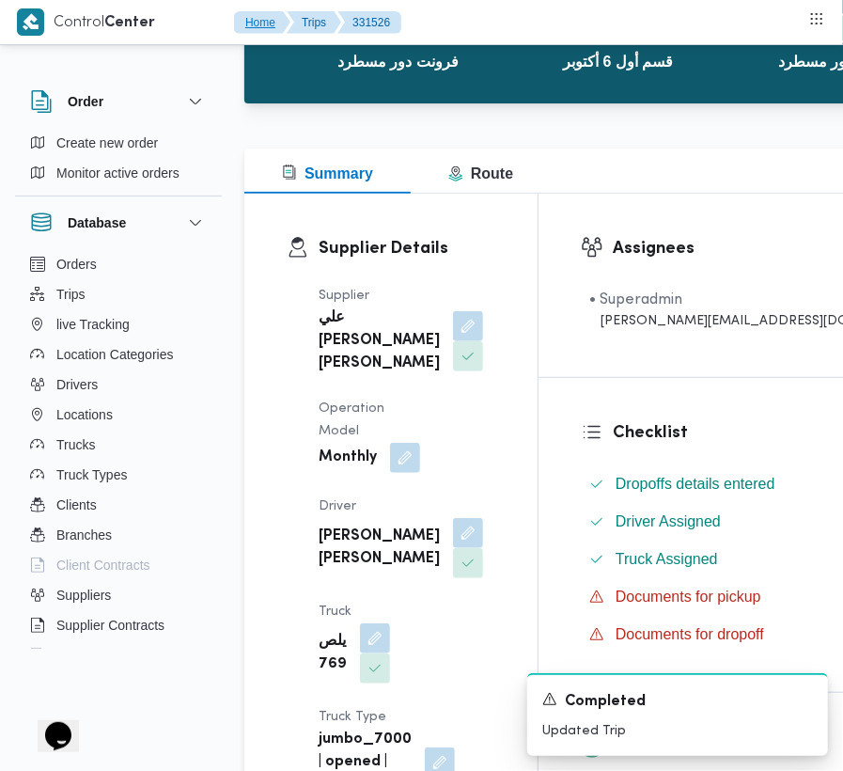
scroll to position [0, 0]
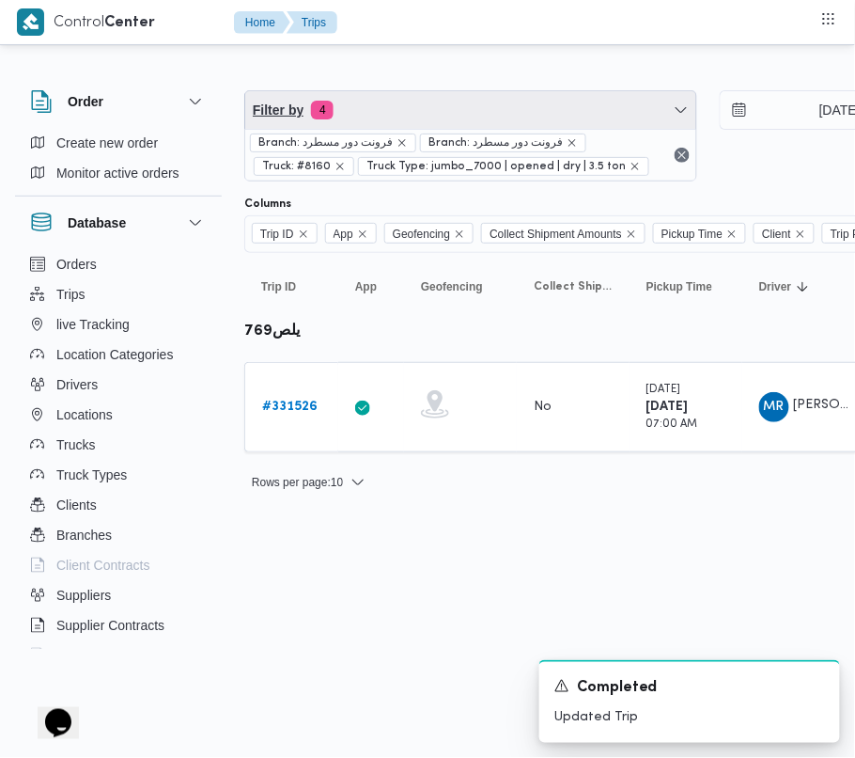
click at [414, 103] on span "Filter by 4" at bounding box center [470, 110] width 451 height 38
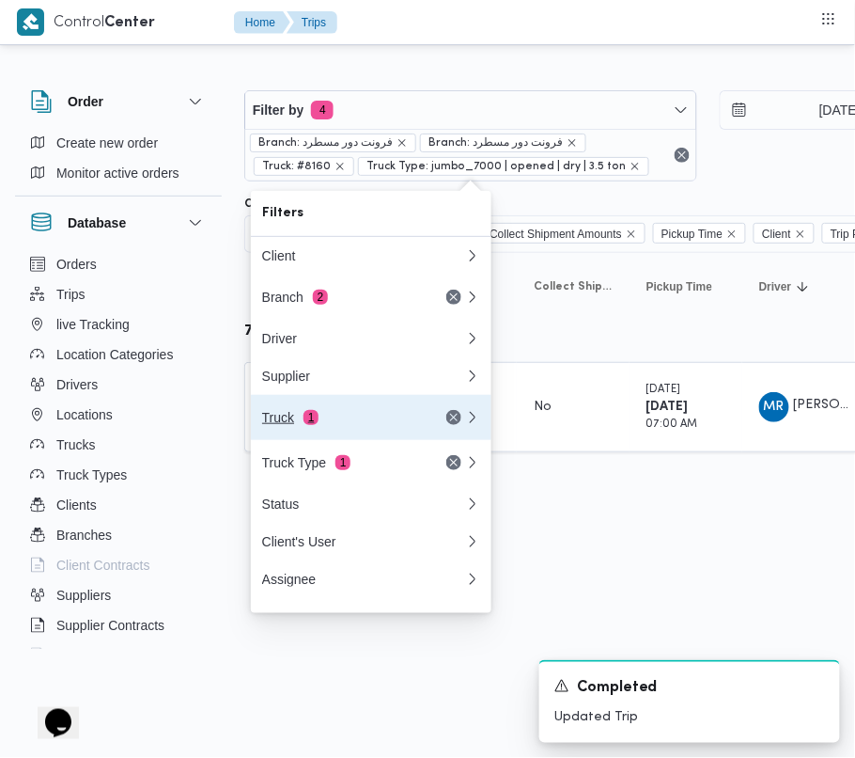
click at [343, 425] on div "Truck 1" at bounding box center [341, 417] width 158 height 15
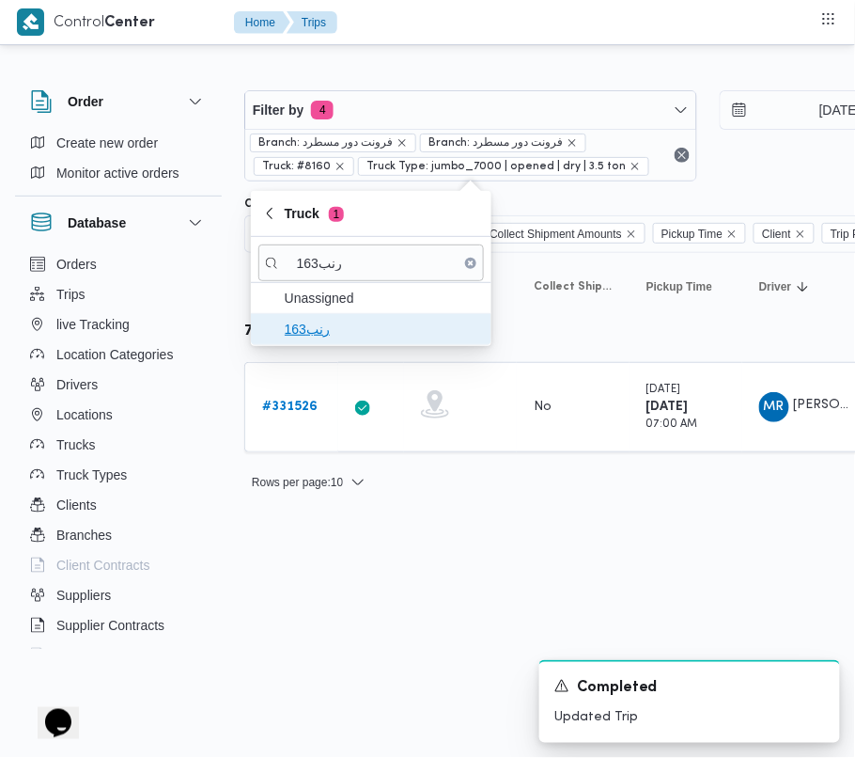
click at [293, 336] on span "رنب163" at bounding box center [382, 329] width 195 height 23
click at [316, 395] on div "# 331472" at bounding box center [292, 407] width 74 height 38
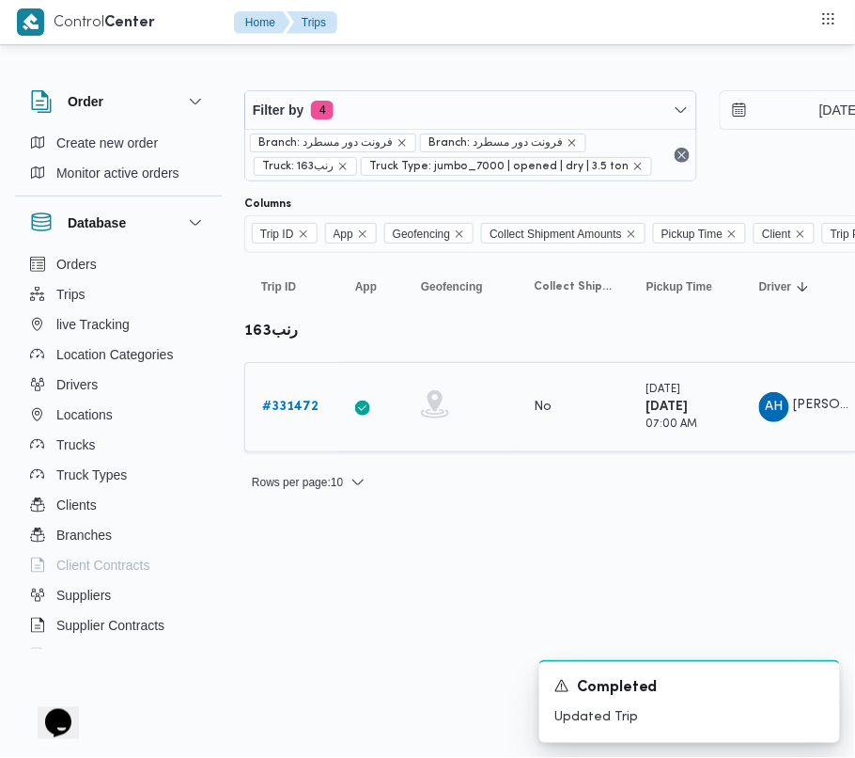
click at [309, 400] on b "# 331472" at bounding box center [290, 406] width 56 height 12
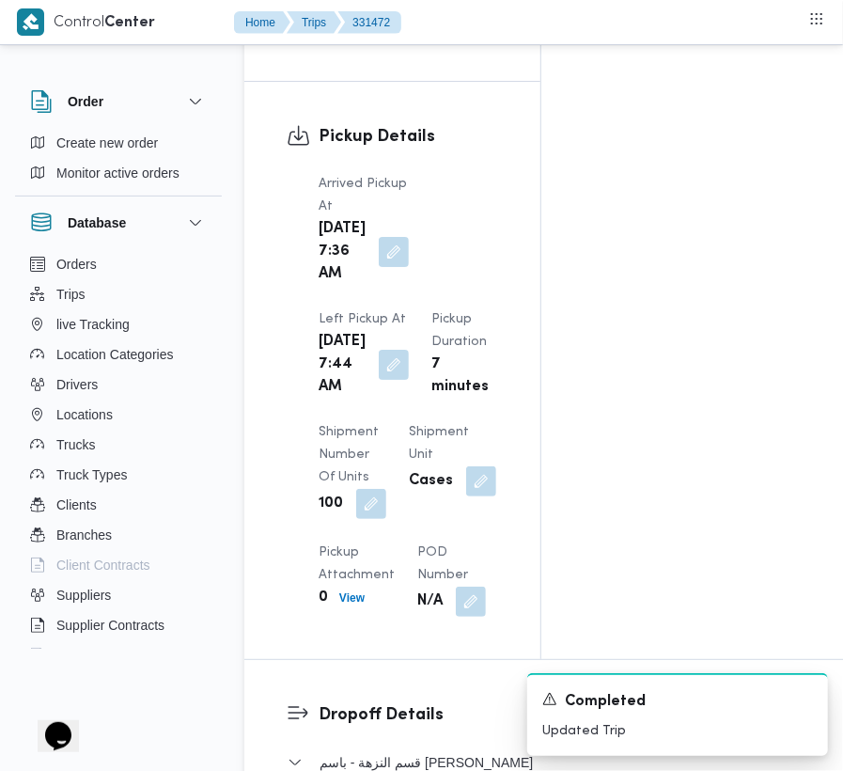
scroll to position [3055, 0]
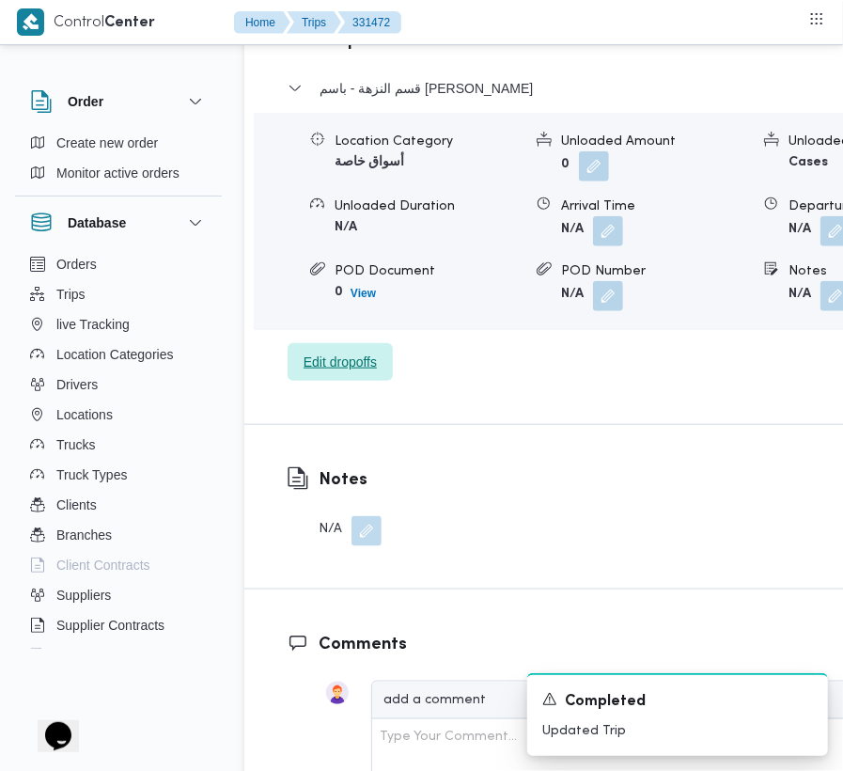
click at [359, 381] on span "Edit dropoffs" at bounding box center [340, 362] width 105 height 38
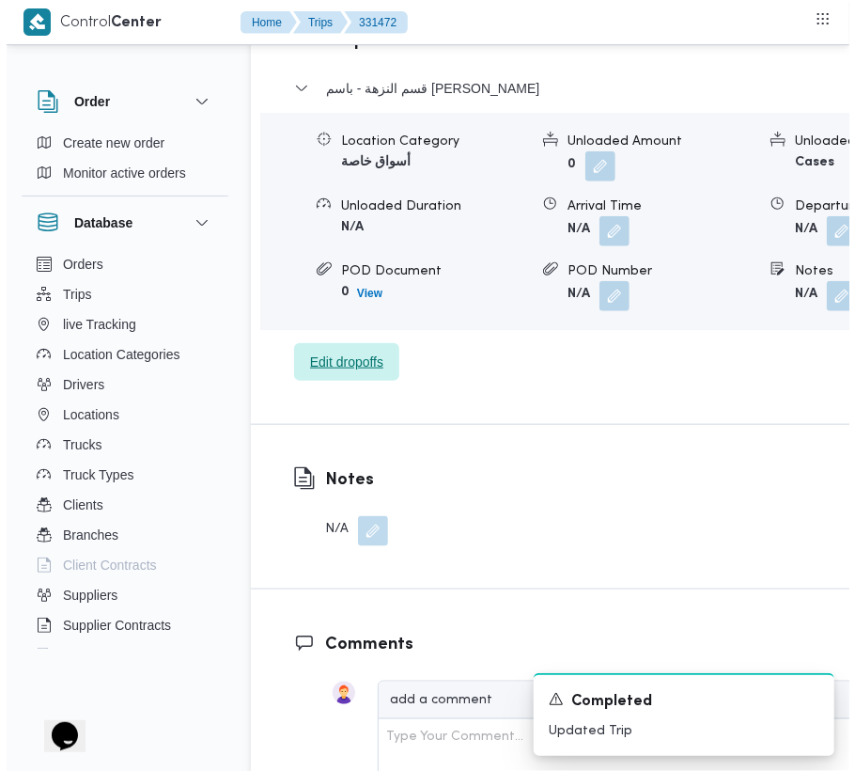
scroll to position [2949, 0]
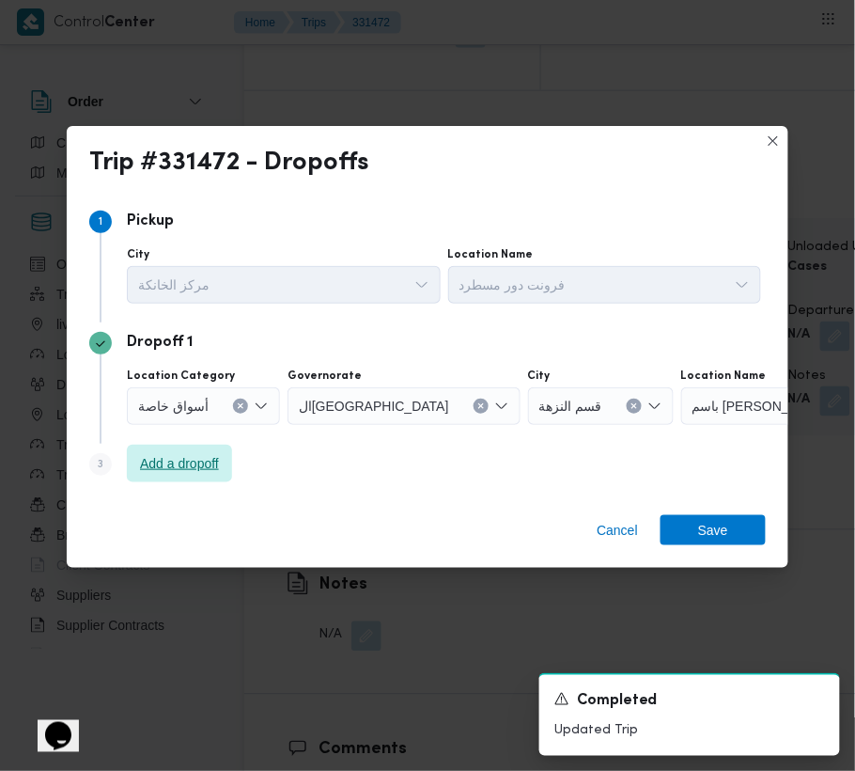
click at [193, 456] on span "Add a dropoff" at bounding box center [179, 463] width 79 height 23
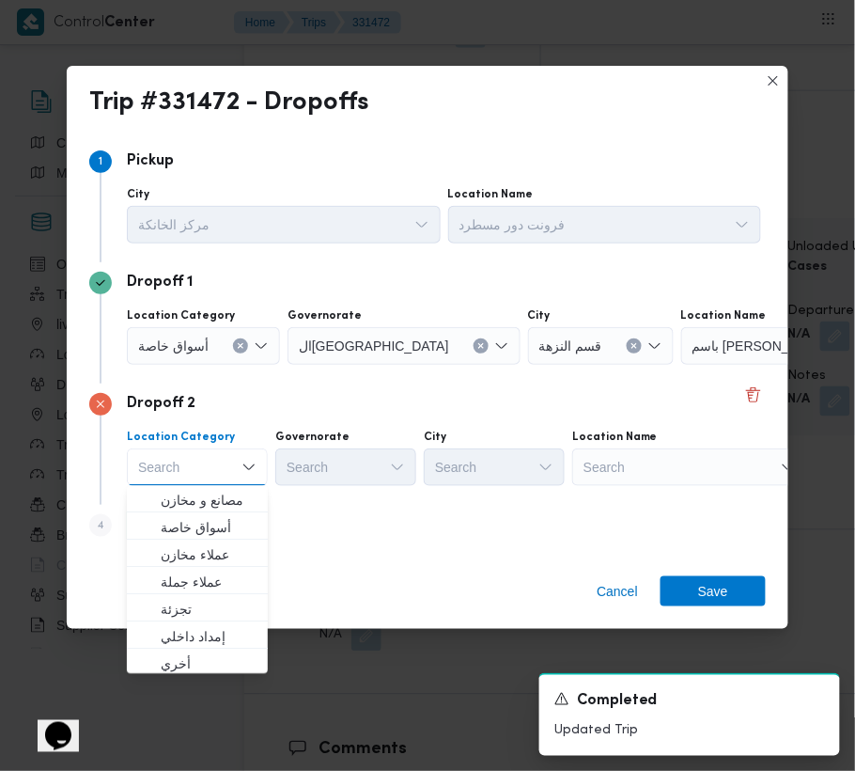
click at [681, 365] on div "Search" at bounding box center [798, 346] width 235 height 38
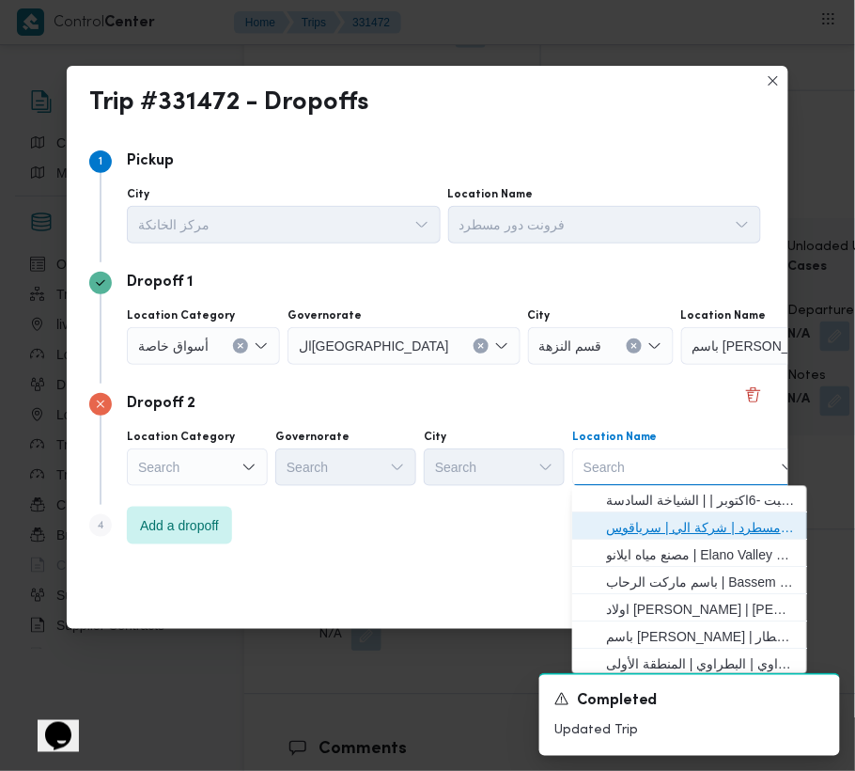
click at [644, 532] on span "فرونت دور مسطرد | شركة الي | سرياقوس" at bounding box center [701, 528] width 190 height 23
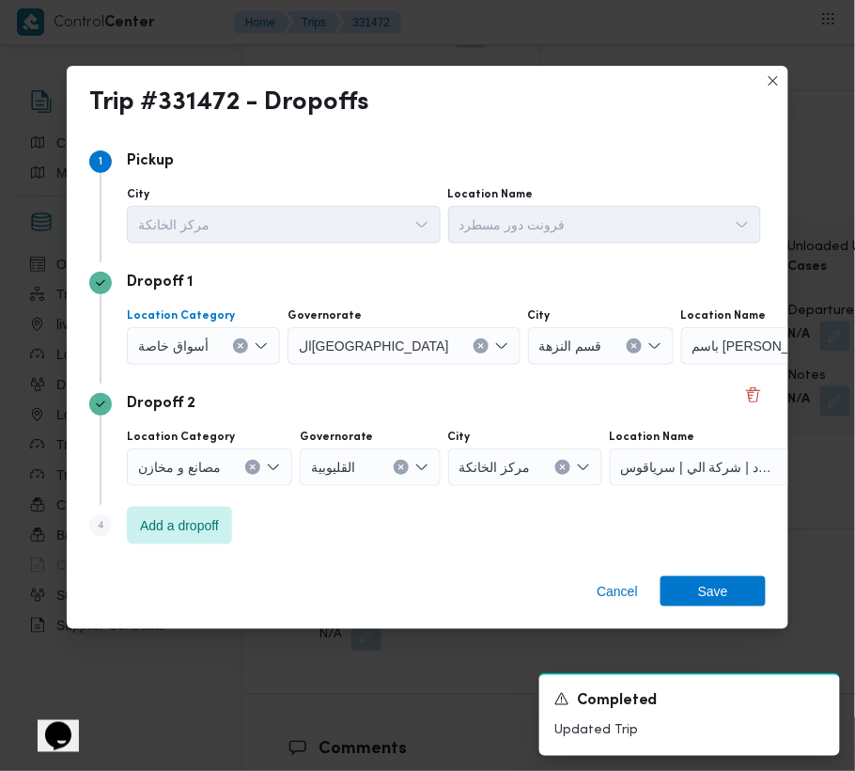
click at [195, 340] on span "أسواق خاصة" at bounding box center [173, 345] width 70 height 21
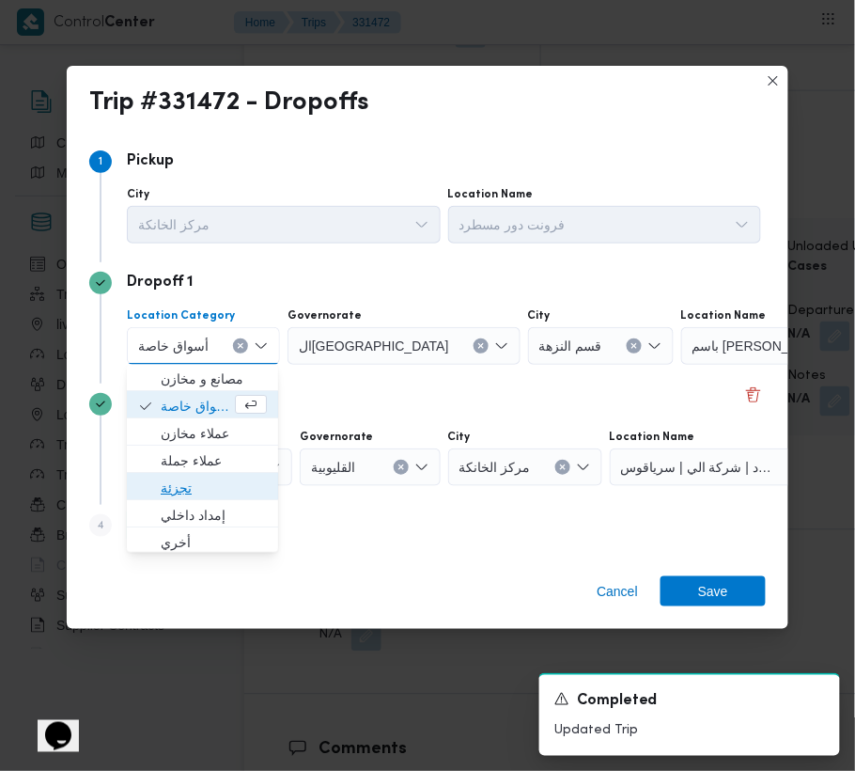
click at [192, 491] on span "تجزئة" at bounding box center [214, 488] width 106 height 23
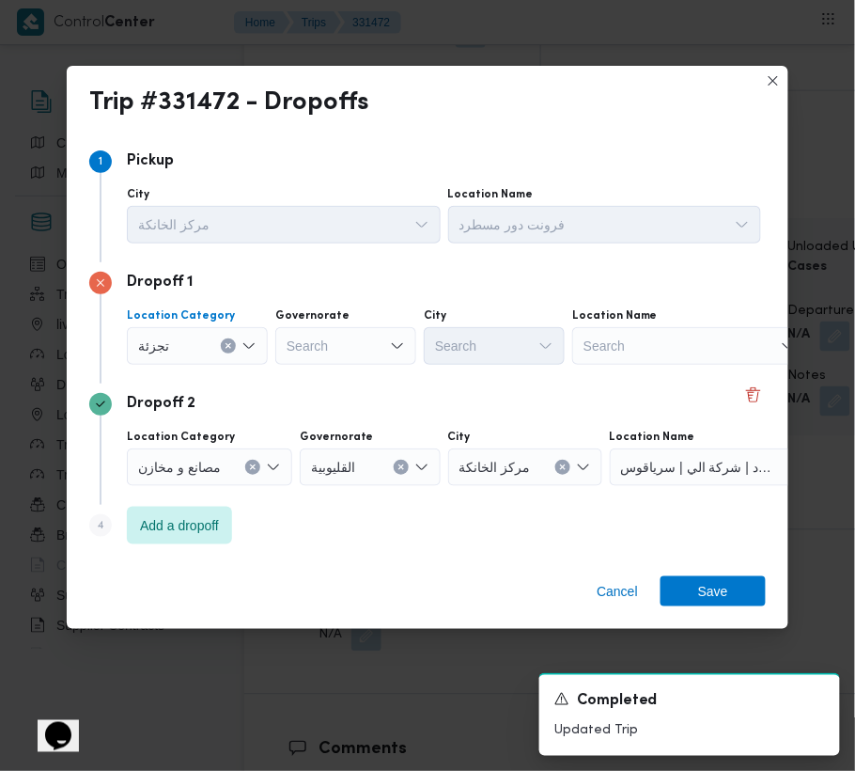
click at [314, 347] on div "Search" at bounding box center [345, 346] width 141 height 38
click at [365, 340] on div "جيزة جيزة" at bounding box center [345, 346] width 141 height 38
click at [350, 372] on span "ال جيزة" at bounding box center [357, 379] width 96 height 23
click at [476, 336] on div "Search" at bounding box center [494, 346] width 141 height 38
click at [502, 327] on div "[PERSON_NAME]" at bounding box center [494, 346] width 141 height 38
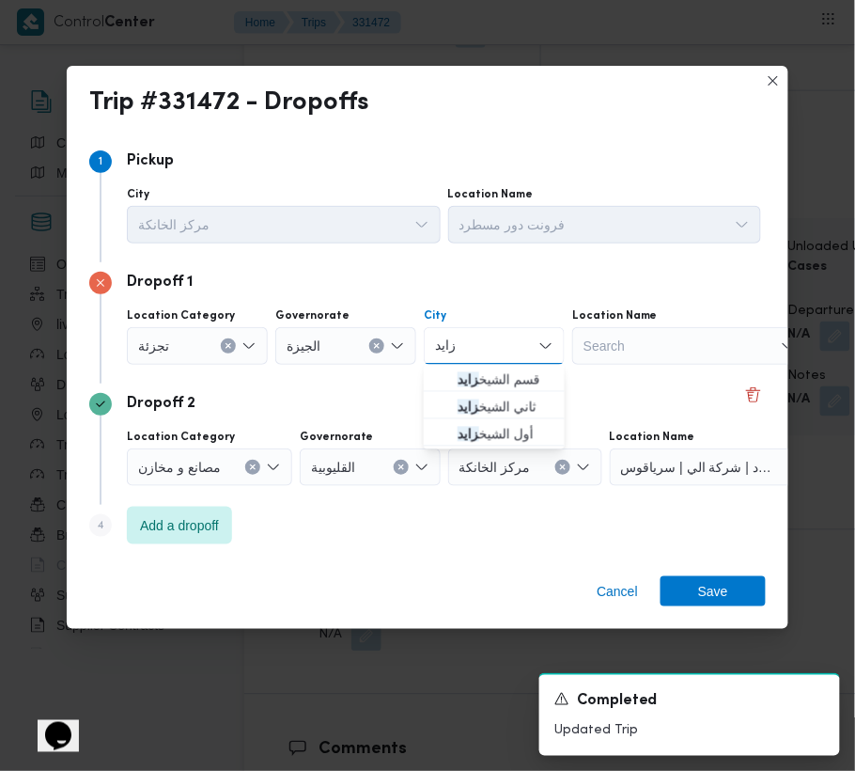
click at [500, 350] on div "[PERSON_NAME]" at bounding box center [494, 346] width 141 height 38
click at [490, 396] on span "ثاني الشيخ [PERSON_NAME]" at bounding box center [506, 407] width 96 height 23
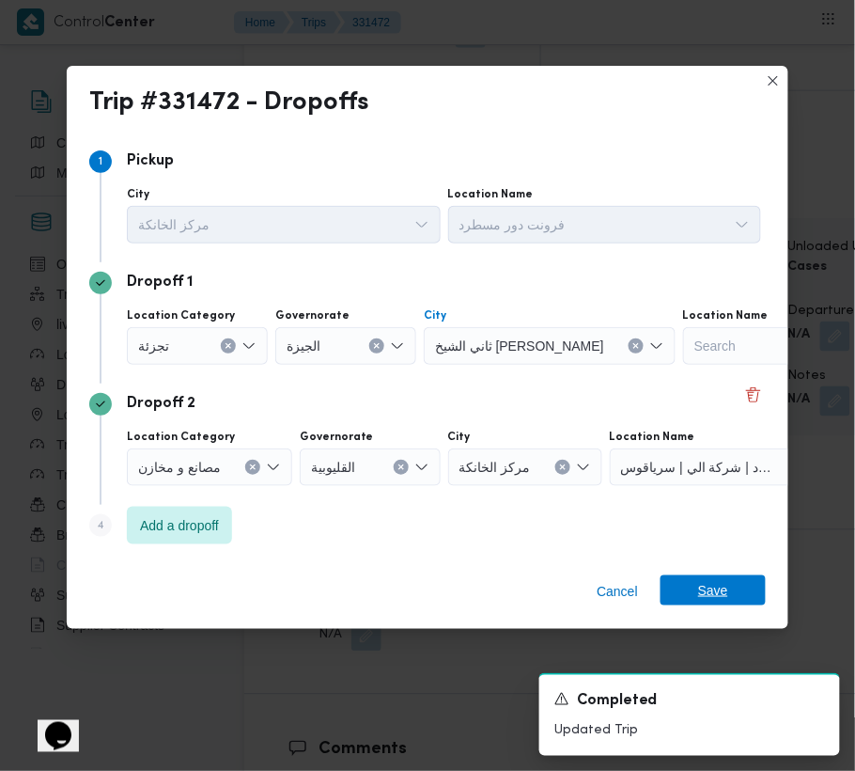
click at [697, 599] on span "Save" at bounding box center [713, 590] width 105 height 30
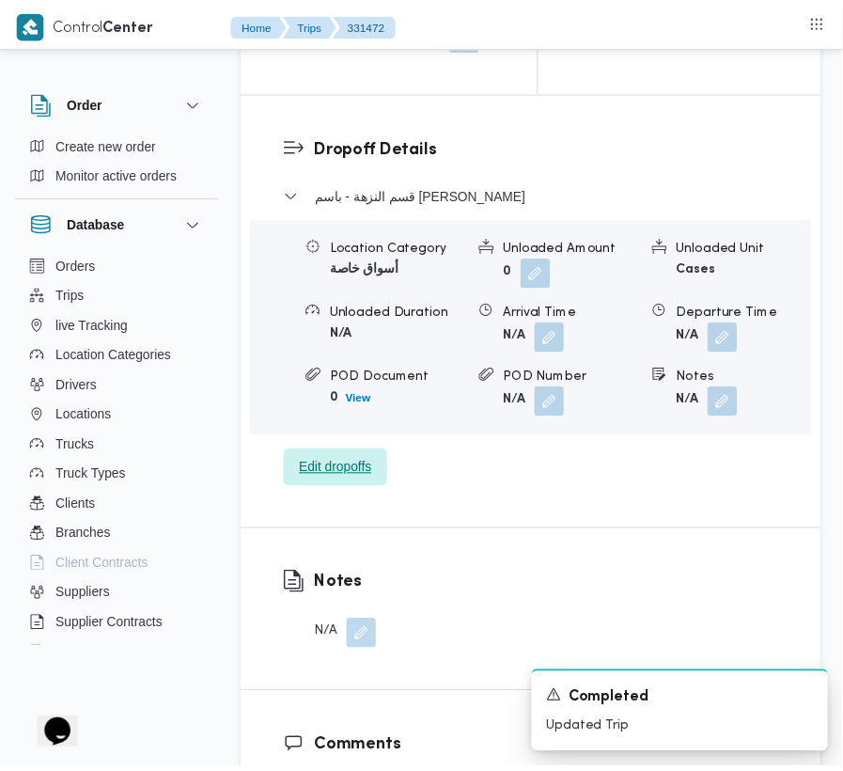
scroll to position [3055, 0]
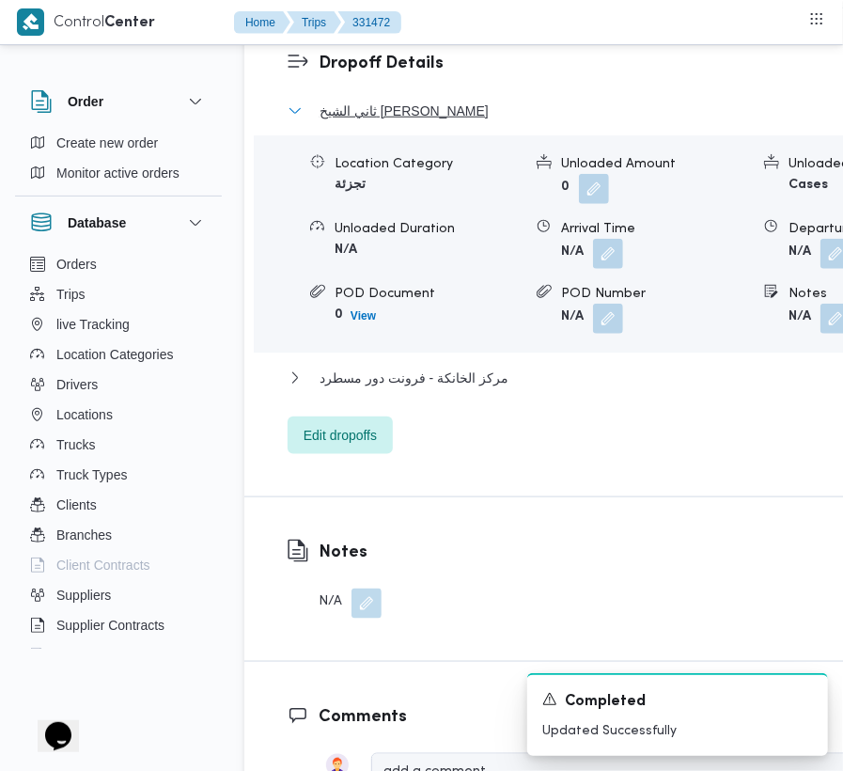
click at [351, 122] on span "ثاني الشيخ [PERSON_NAME]" at bounding box center [404, 111] width 169 height 23
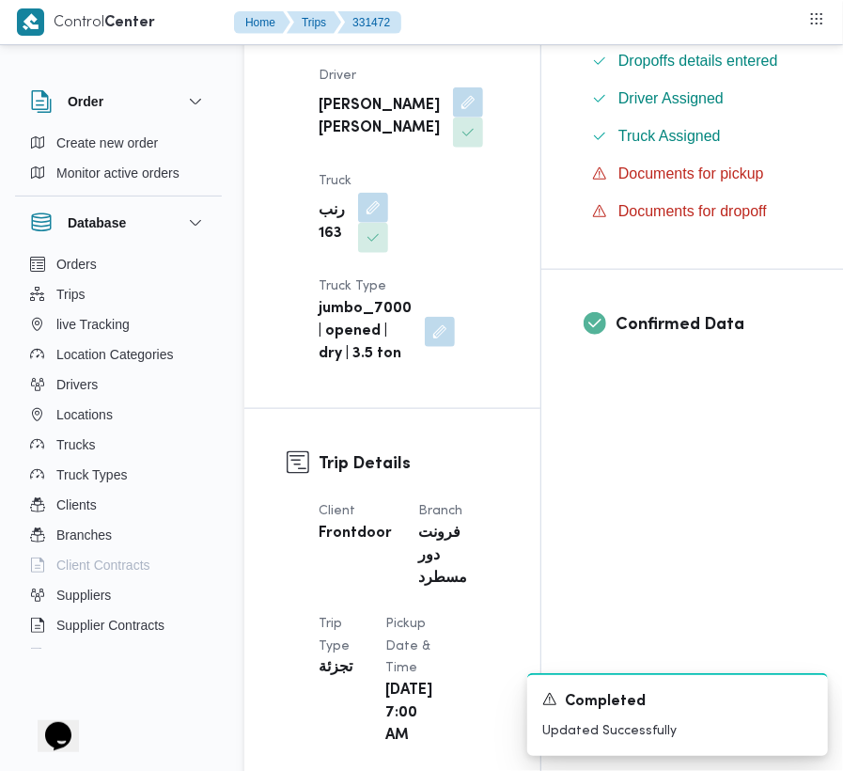
scroll to position [0, 0]
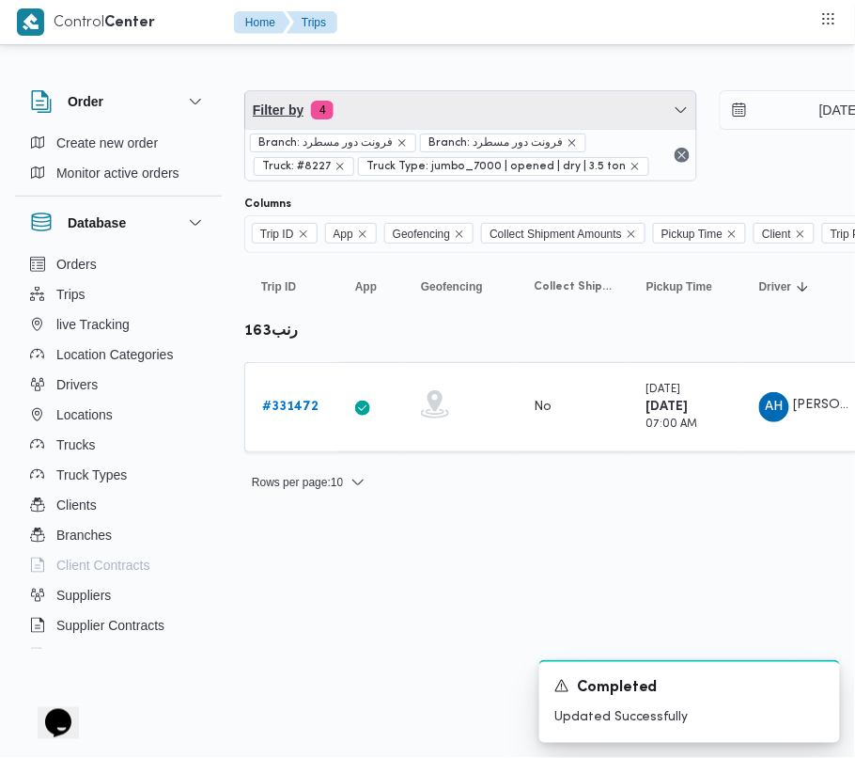
click at [434, 113] on span "Filter by 4" at bounding box center [470, 110] width 451 height 38
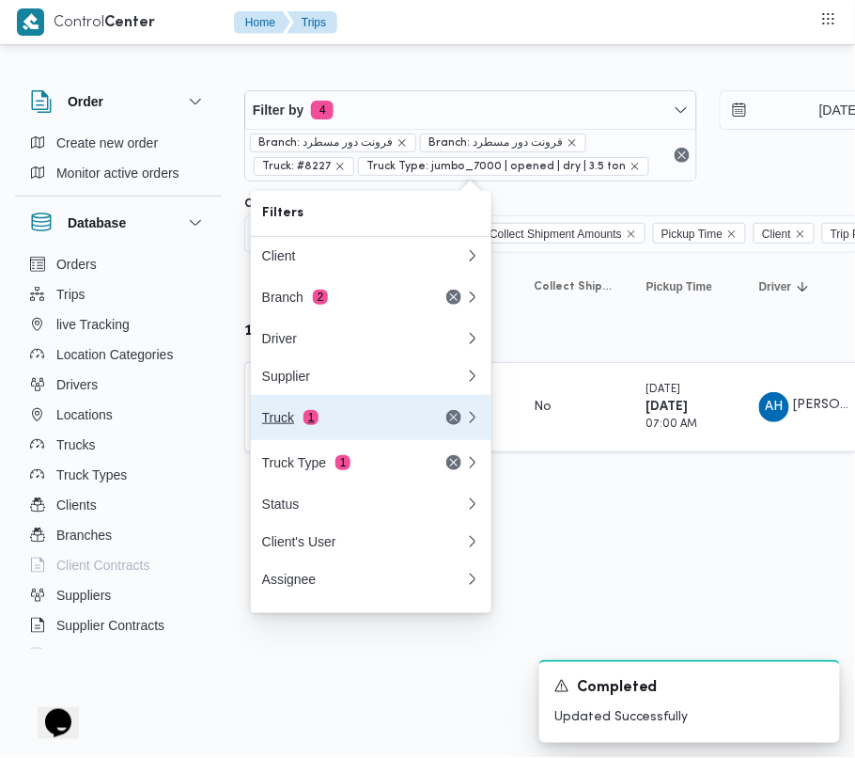
click at [318, 421] on div "Truck 1" at bounding box center [341, 417] width 158 height 15
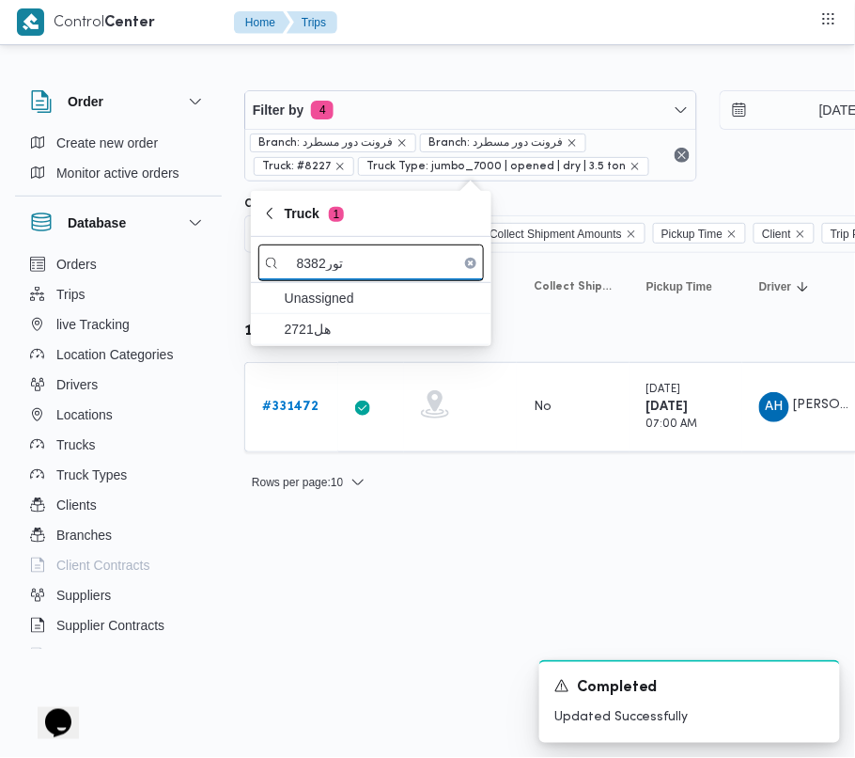
drag, startPoint x: 325, startPoint y: 269, endPoint x: 374, endPoint y: 271, distance: 48.9
click at [374, 271] on input "8382تور" at bounding box center [371, 262] width 226 height 37
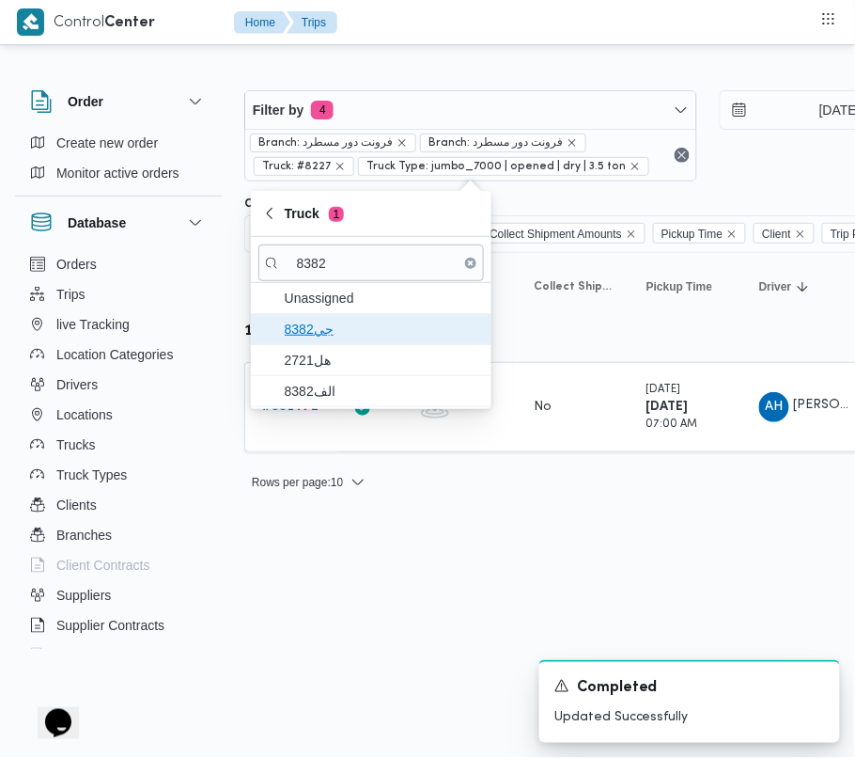
click at [328, 335] on span "جي8382" at bounding box center [382, 329] width 195 height 23
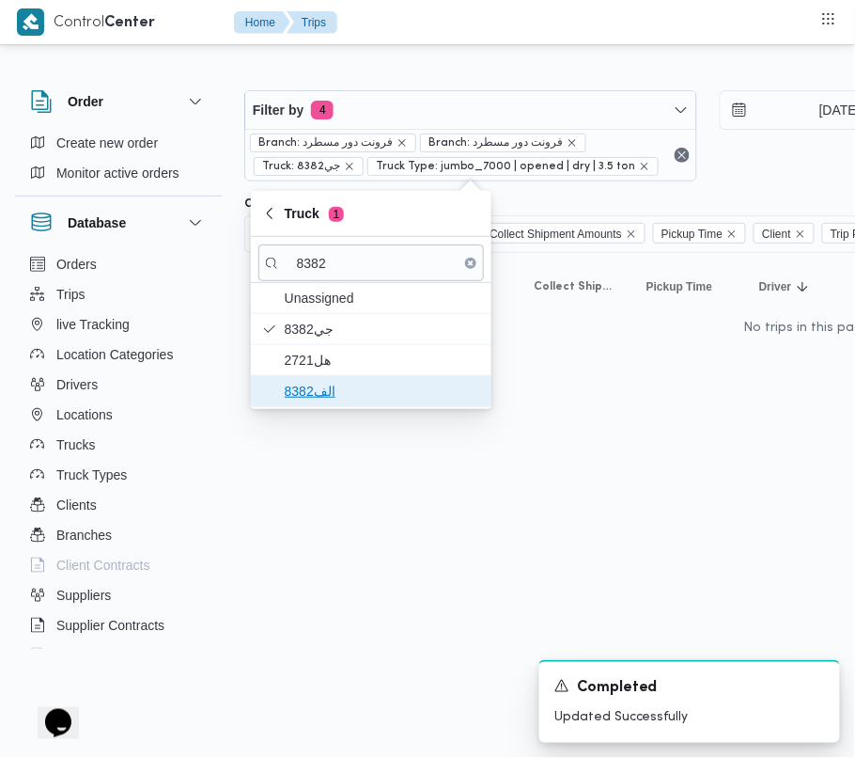
click at [331, 382] on span "الف8382" at bounding box center [382, 391] width 195 height 23
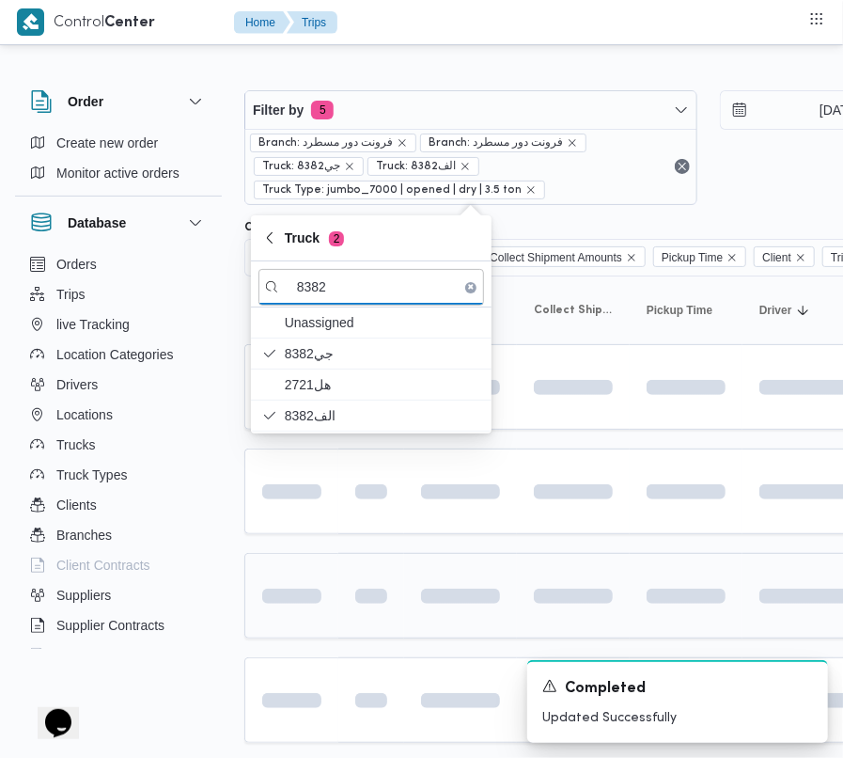
click at [291, 573] on td at bounding box center [291, 596] width 94 height 86
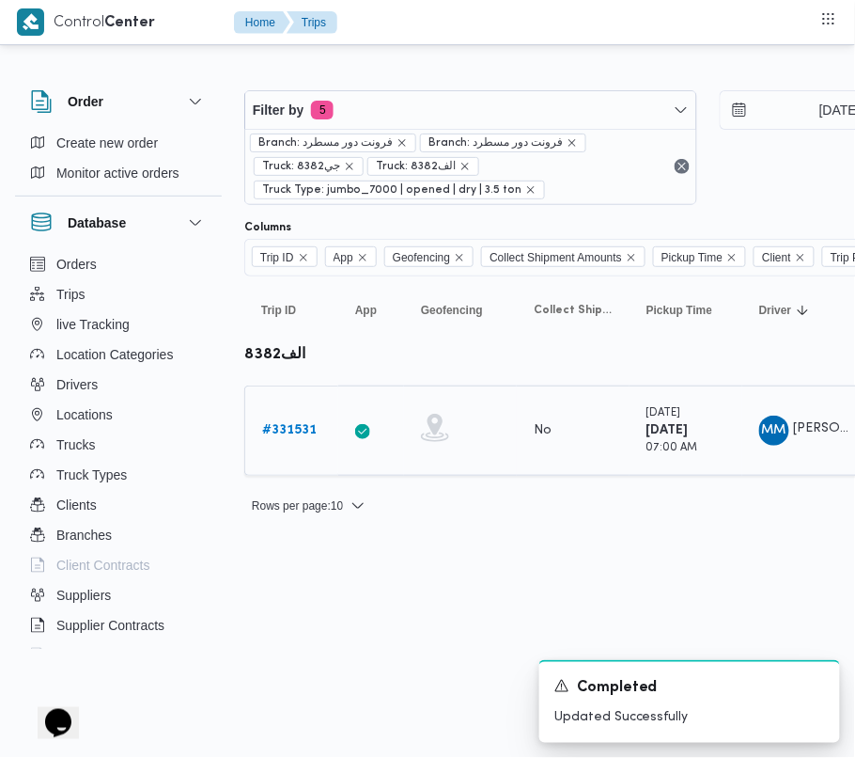
click at [308, 445] on div "# 331531" at bounding box center [292, 431] width 74 height 38
click at [302, 436] on b "# 331531" at bounding box center [289, 430] width 55 height 12
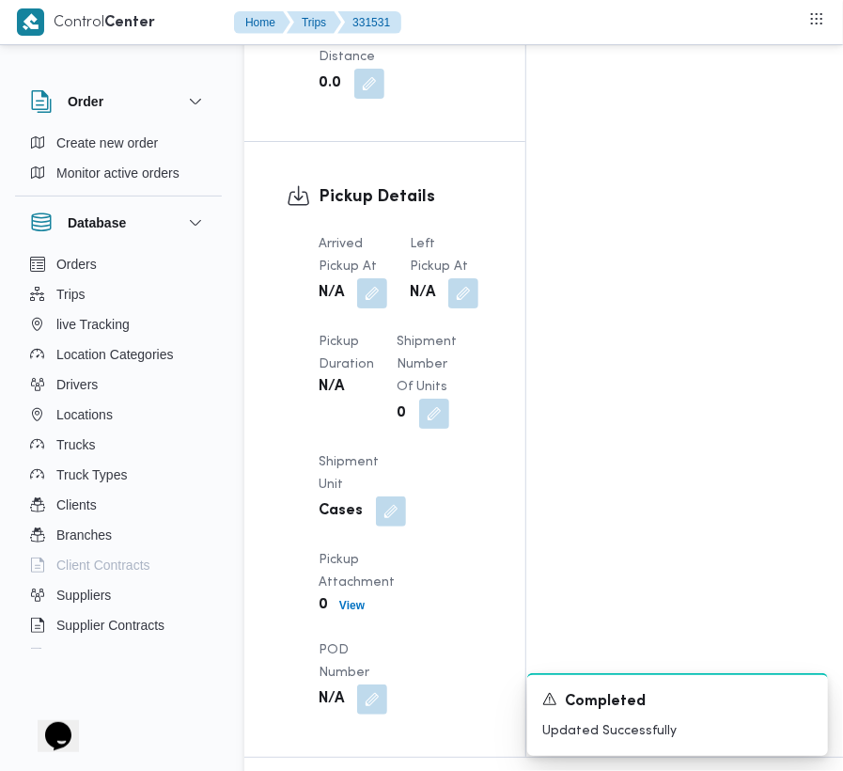
scroll to position [3174, 0]
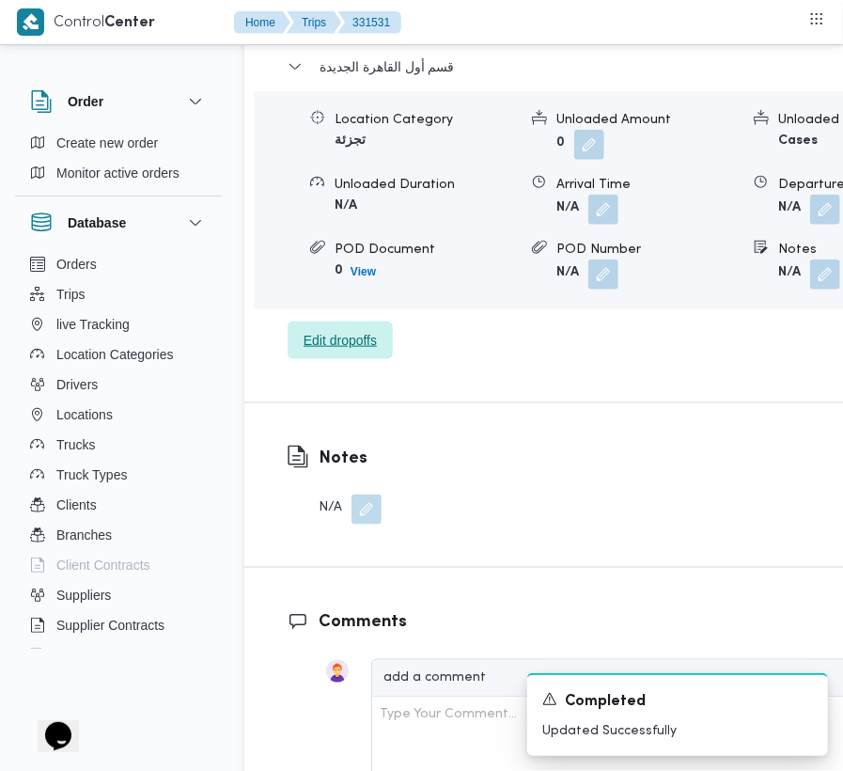
click at [336, 329] on span "Edit dropoffs" at bounding box center [340, 340] width 73 height 23
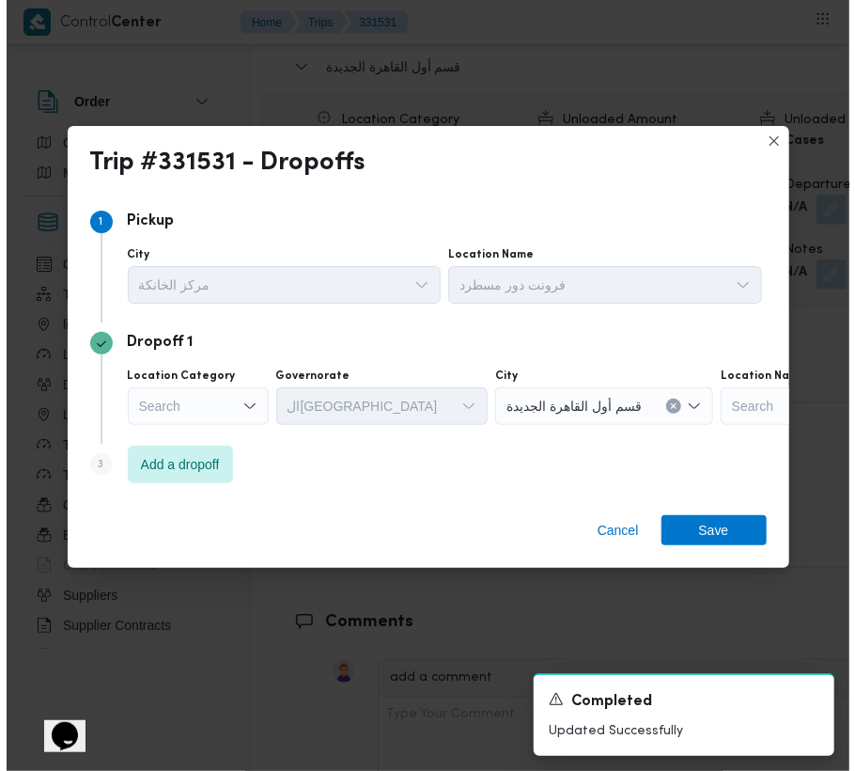
scroll to position [3099, 0]
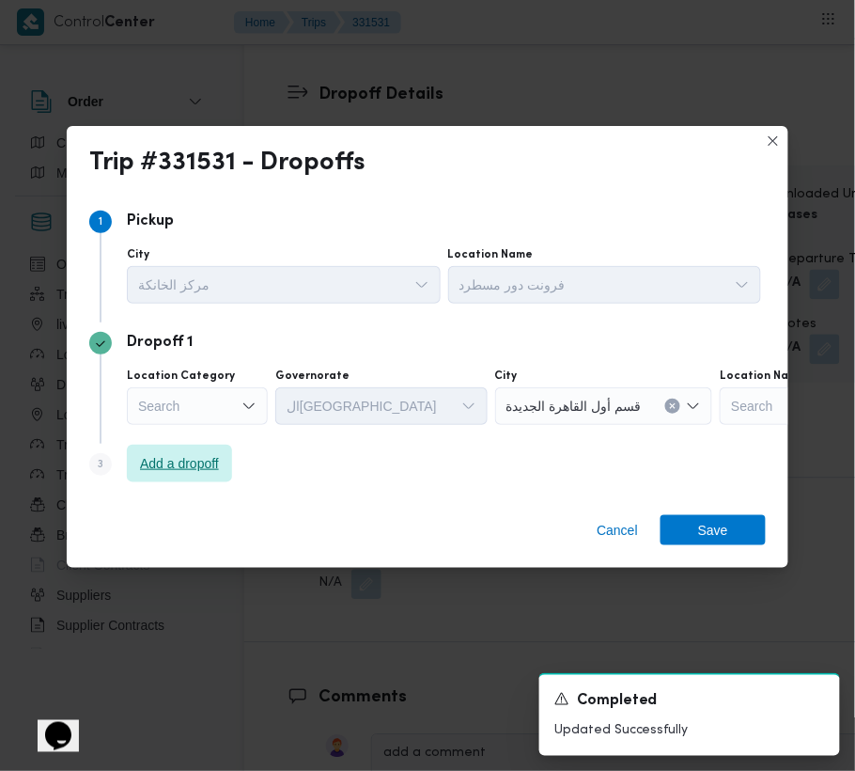
click at [196, 464] on span "Add a dropoff" at bounding box center [179, 463] width 79 height 23
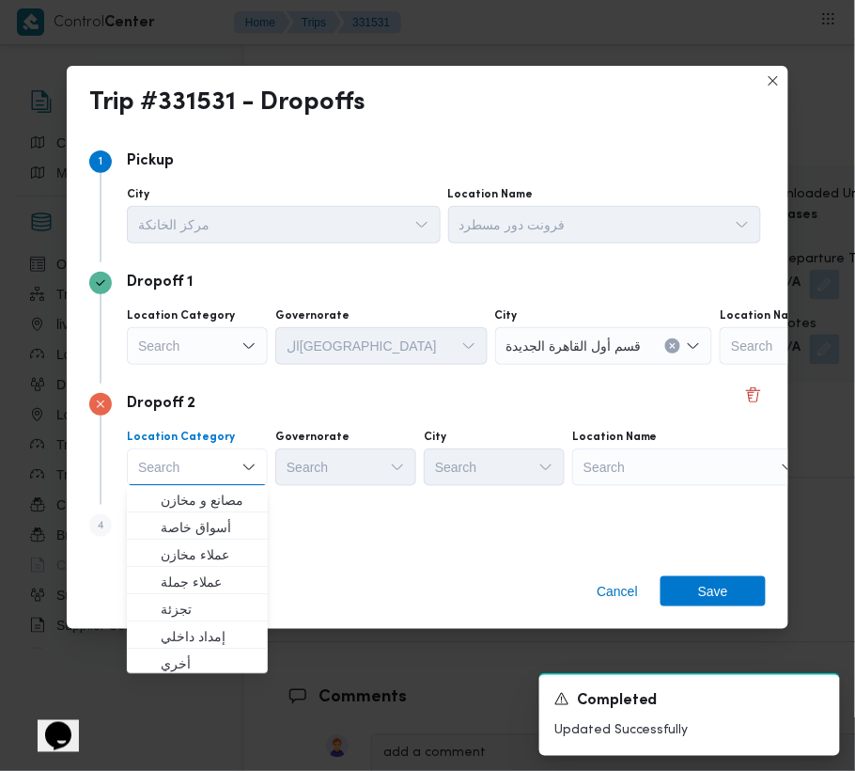
click at [730, 365] on div "Search" at bounding box center [837, 346] width 235 height 38
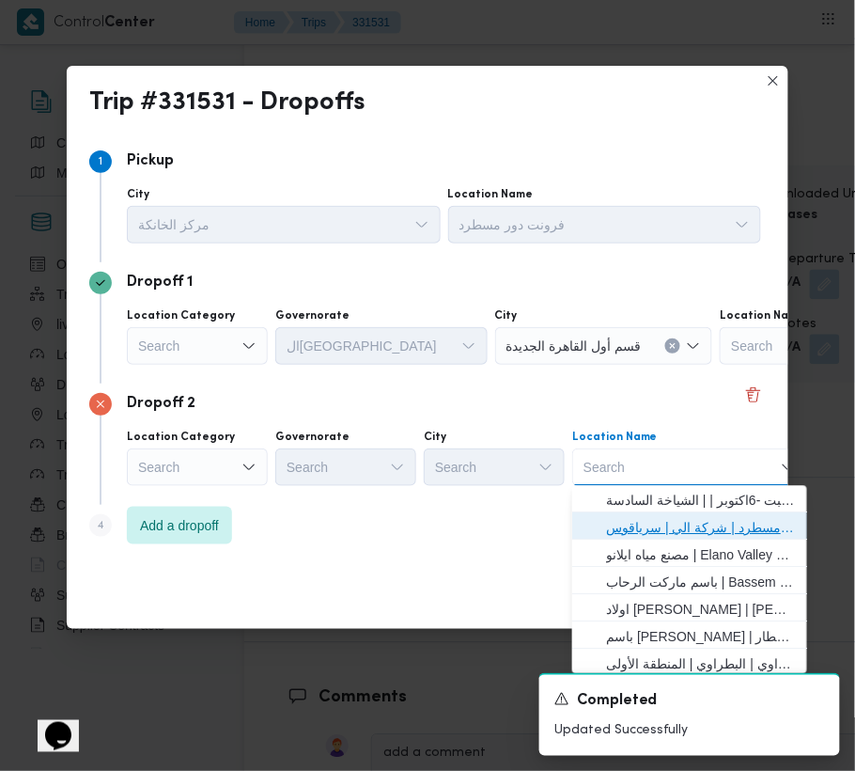
click at [723, 523] on span "فرونت دور مسطرد | شركة الي | سرياقوس" at bounding box center [701, 528] width 190 height 23
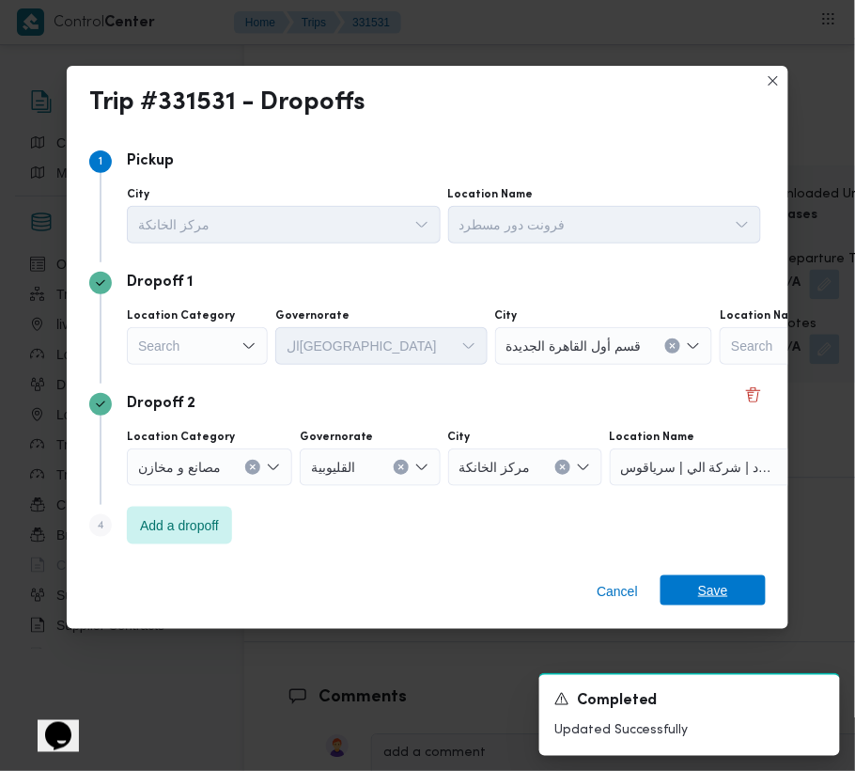
click at [719, 581] on span "Save" at bounding box center [713, 590] width 30 height 30
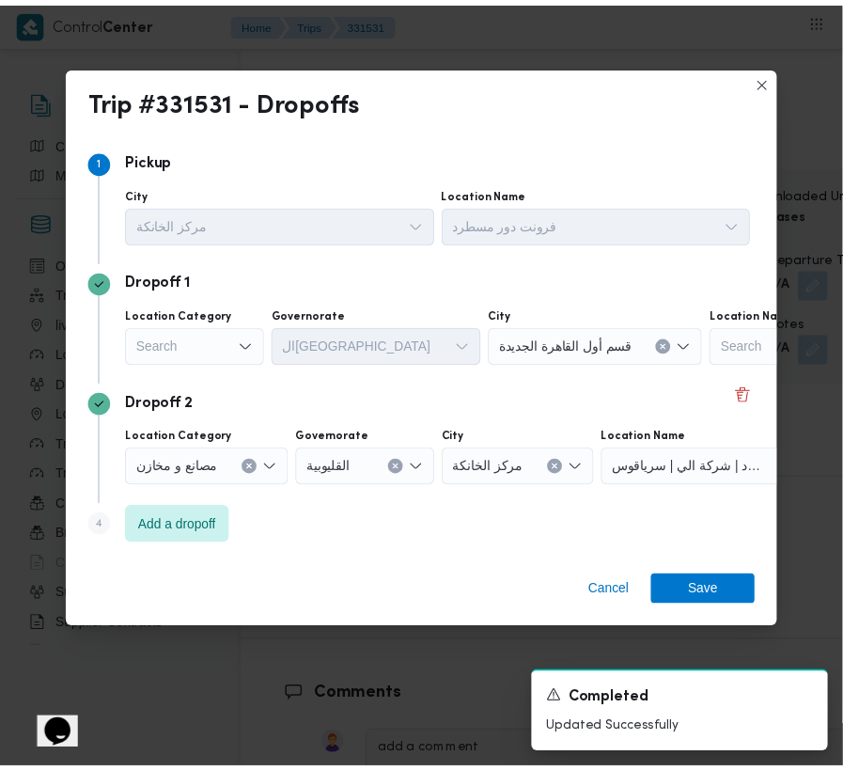
scroll to position [3174, 0]
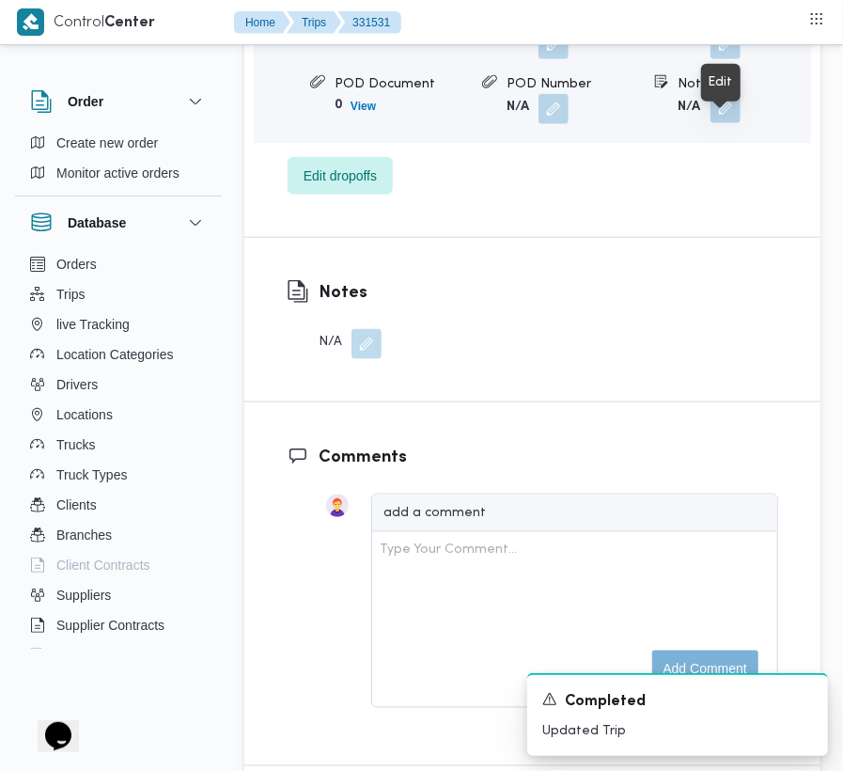
drag, startPoint x: 741, startPoint y: 129, endPoint x: 719, endPoint y: 141, distance: 24.8
click at [741, 123] on button "button" at bounding box center [726, 108] width 30 height 30
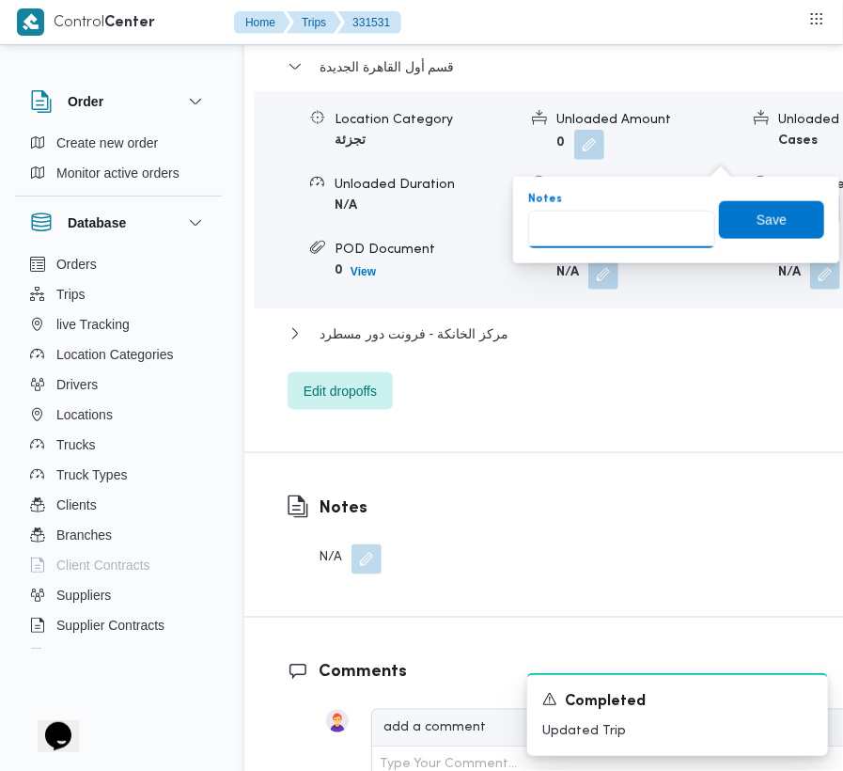
scroll to position [3196, 0]
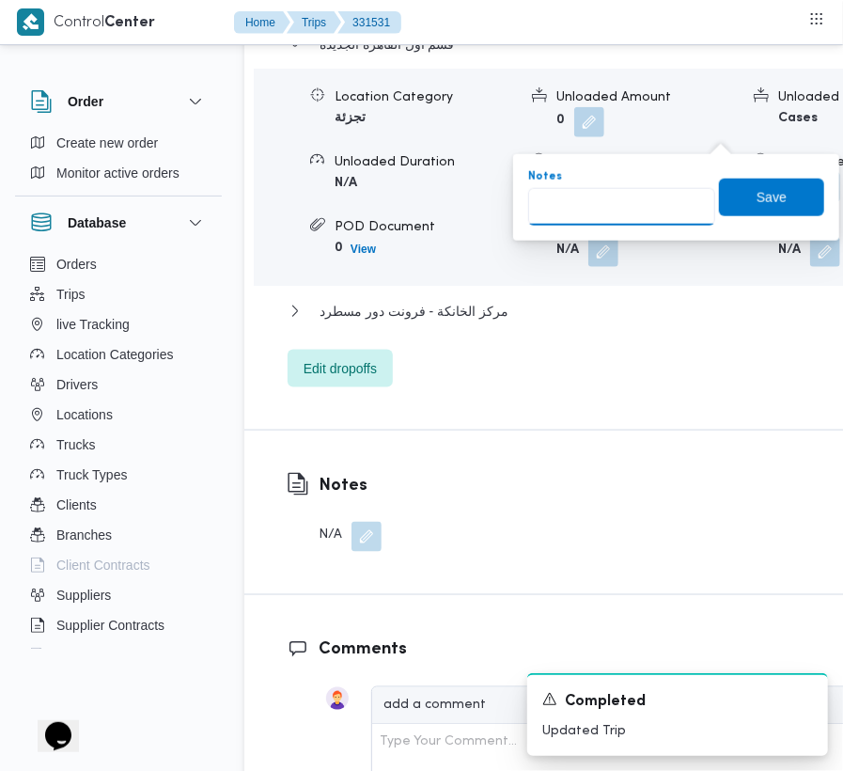
drag, startPoint x: 655, startPoint y: 214, endPoint x: 690, endPoint y: 188, distance: 43.6
click at [656, 209] on input "Notes" at bounding box center [621, 207] width 187 height 38
click at [759, 199] on span "Save" at bounding box center [772, 196] width 30 height 23
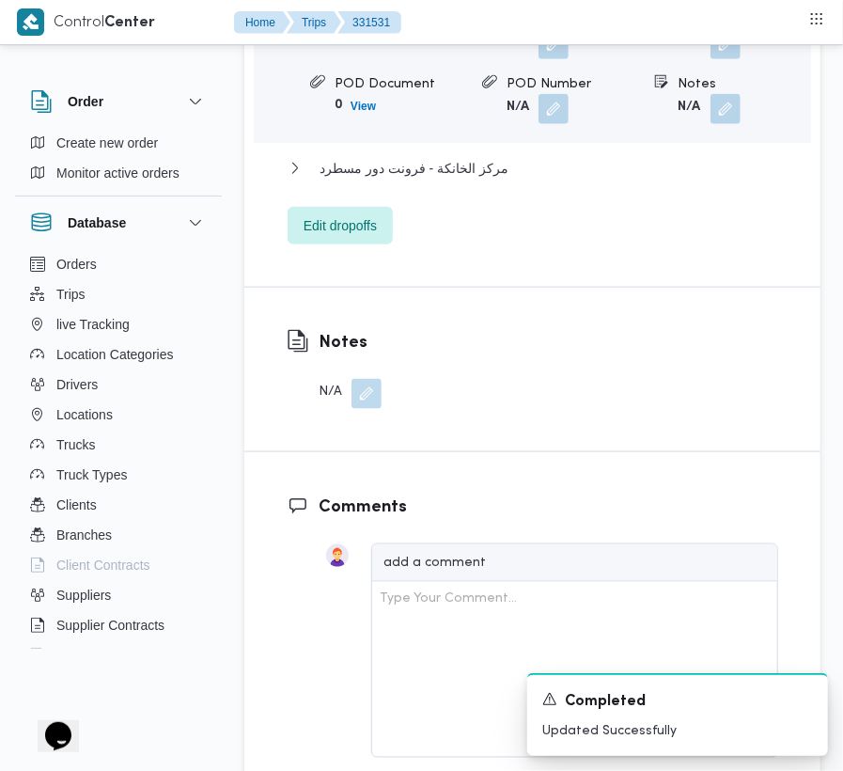
scroll to position [2523, 0]
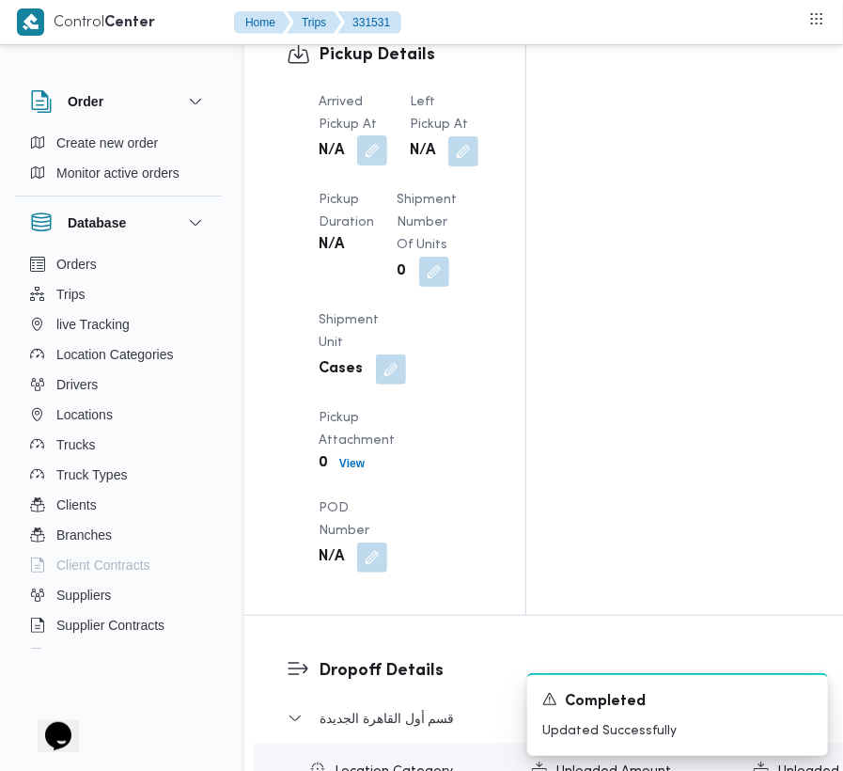
click at [385, 148] on button "button" at bounding box center [372, 150] width 30 height 30
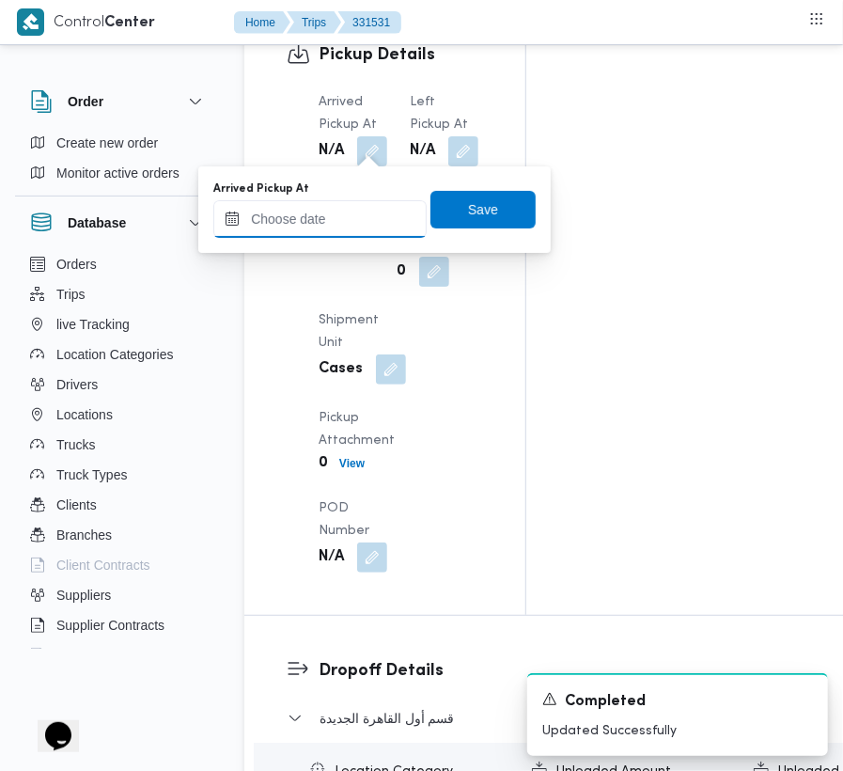
click at [361, 216] on input "Arrived Pickup At" at bounding box center [319, 219] width 213 height 38
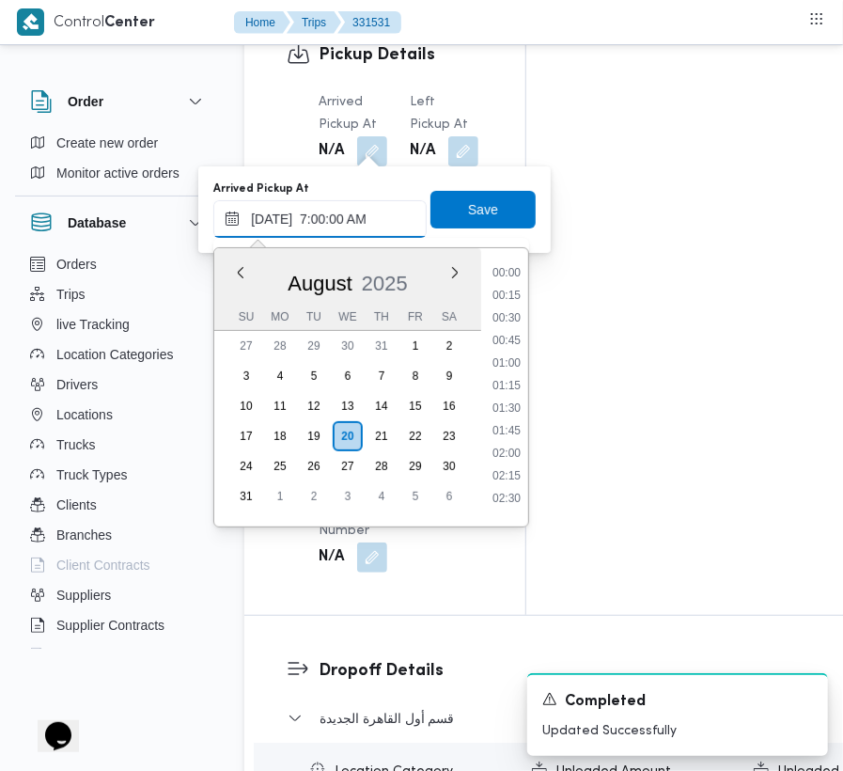
scroll to position [632, 0]
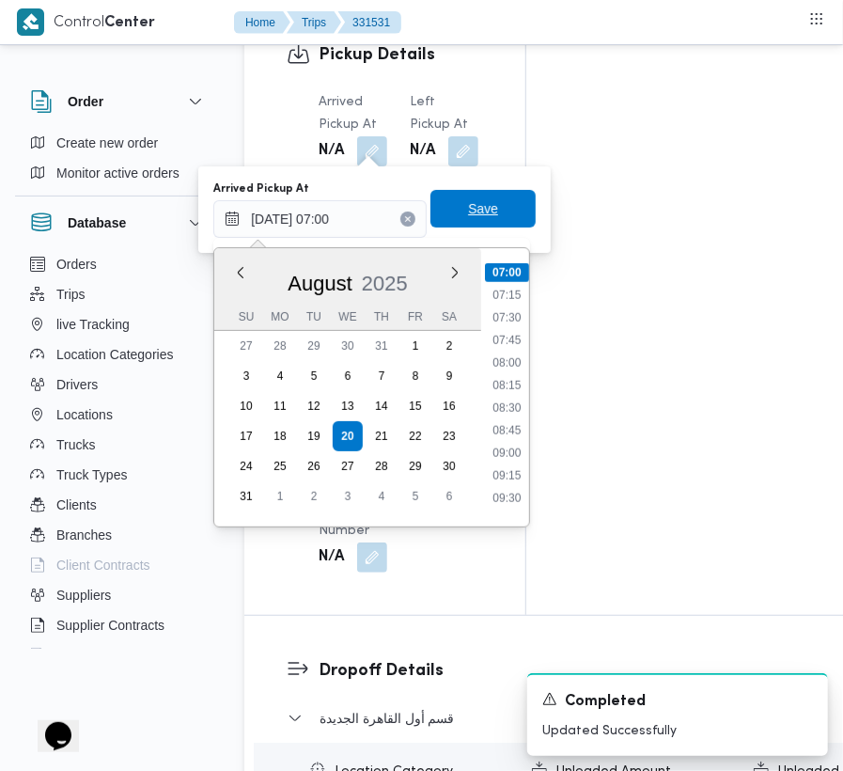
click at [479, 224] on span "Save" at bounding box center [482, 209] width 105 height 38
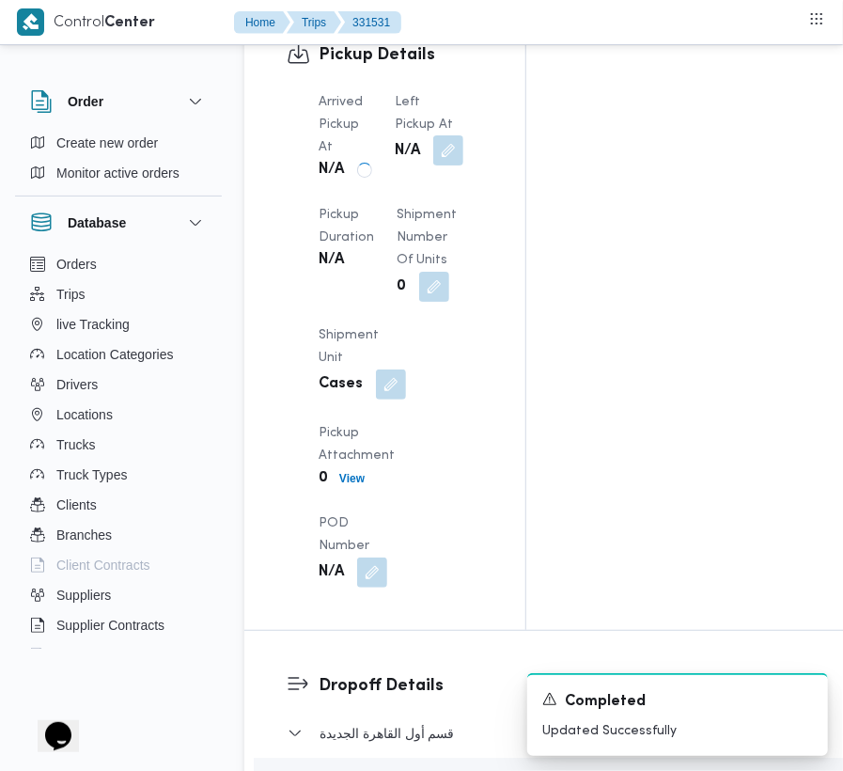
click at [456, 150] on button "button" at bounding box center [448, 150] width 30 height 30
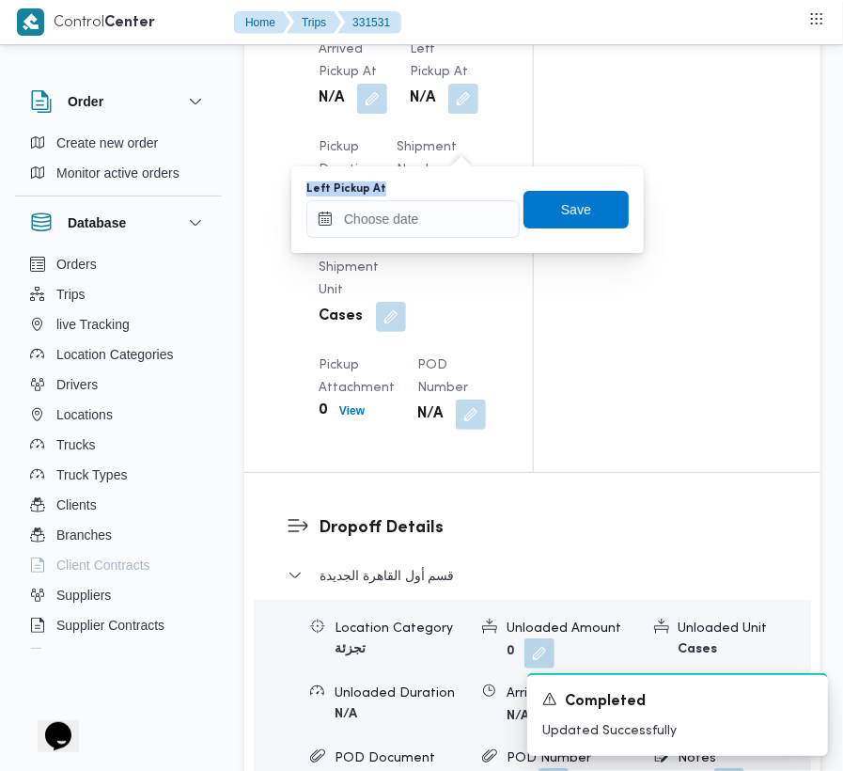
click at [460, 166] on div "You are in a dialog. To close this dialog, hit escape. Left Pickup At Save" at bounding box center [467, 209] width 352 height 86
click at [448, 211] on input "Left Pickup At" at bounding box center [412, 219] width 213 height 38
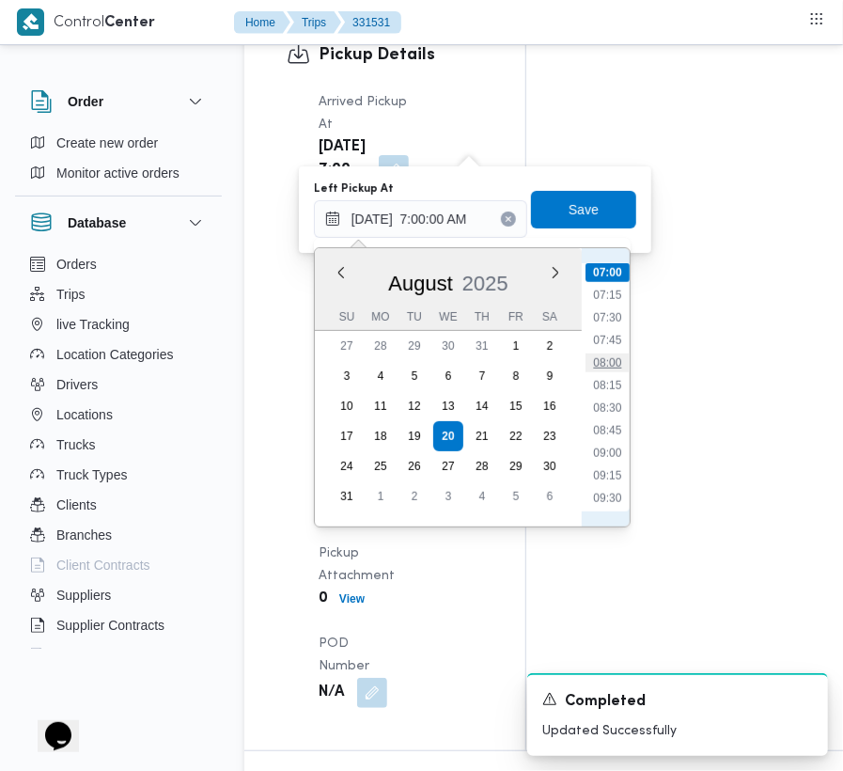
click at [618, 357] on li "08:00" at bounding box center [607, 362] width 43 height 19
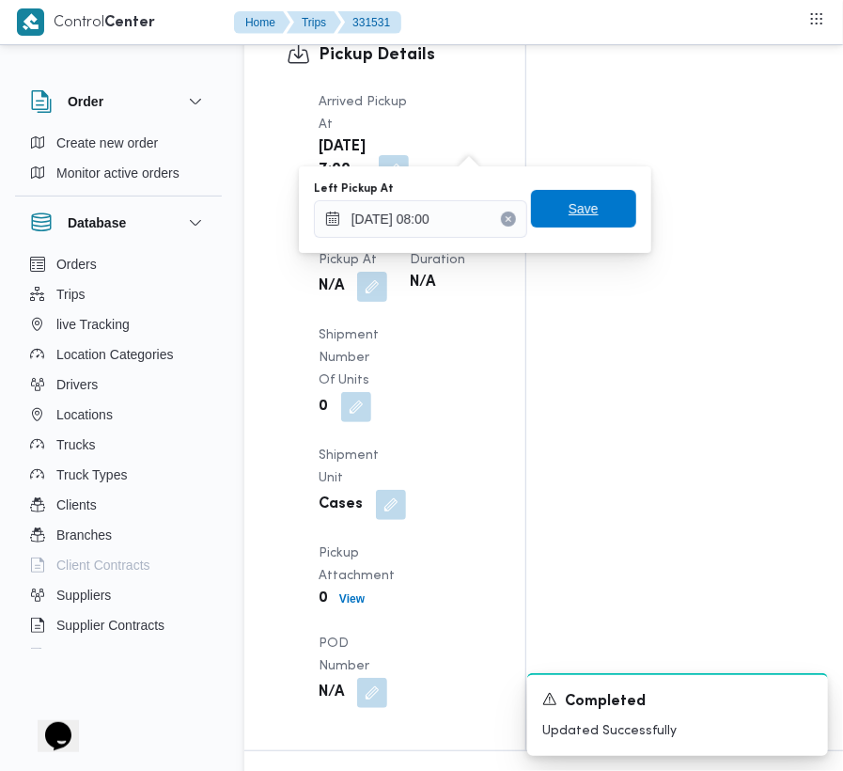
click at [576, 219] on span "Save" at bounding box center [584, 208] width 30 height 23
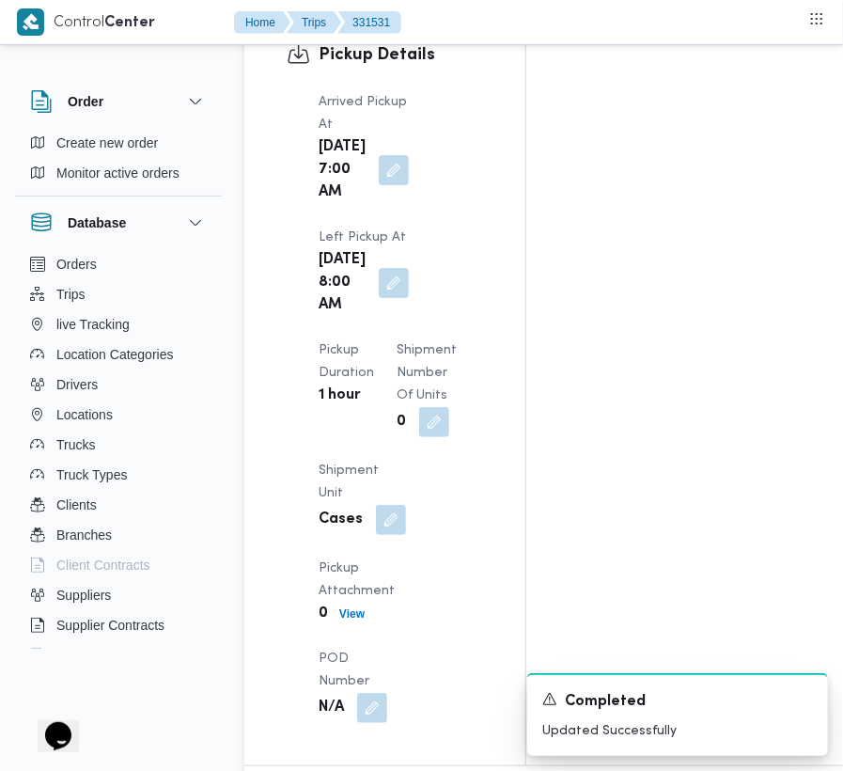
scroll to position [0, 0]
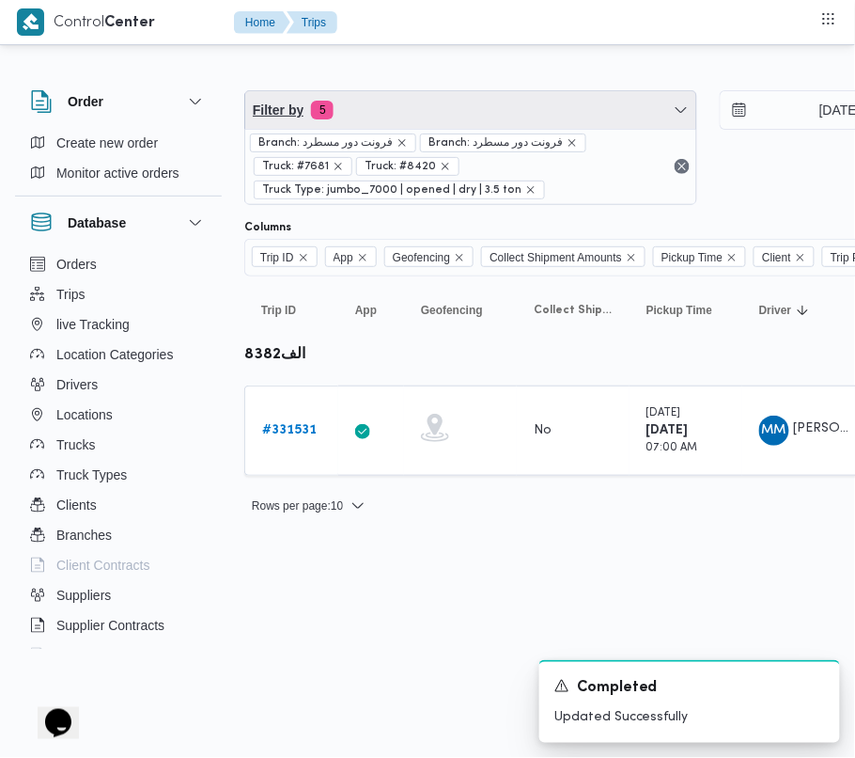
click at [441, 120] on span "Filter by 5" at bounding box center [470, 110] width 451 height 38
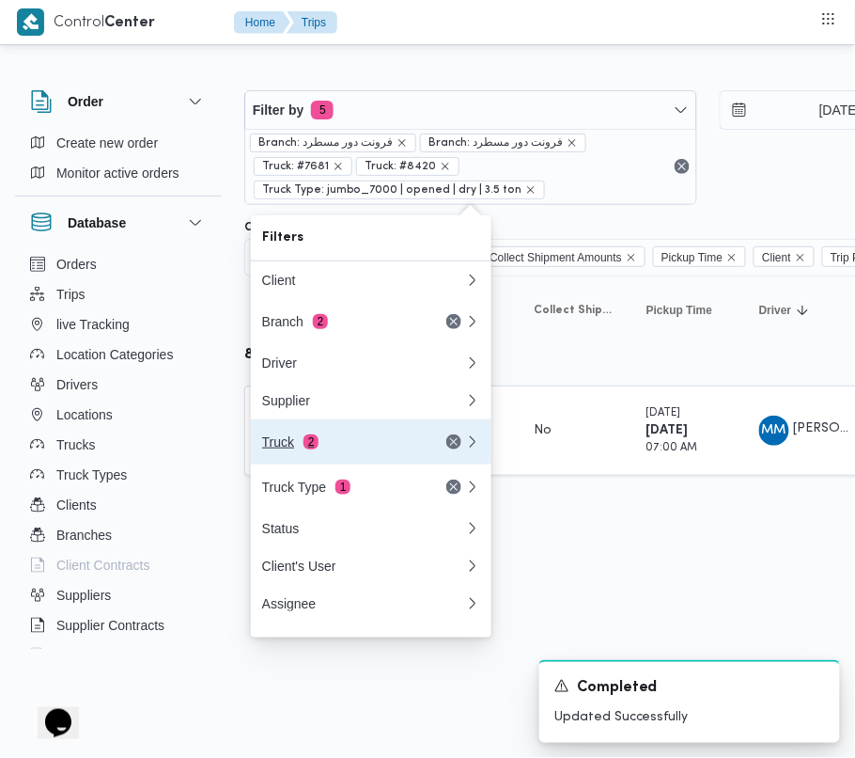
click at [327, 464] on button "Truck 2" at bounding box center [371, 441] width 241 height 45
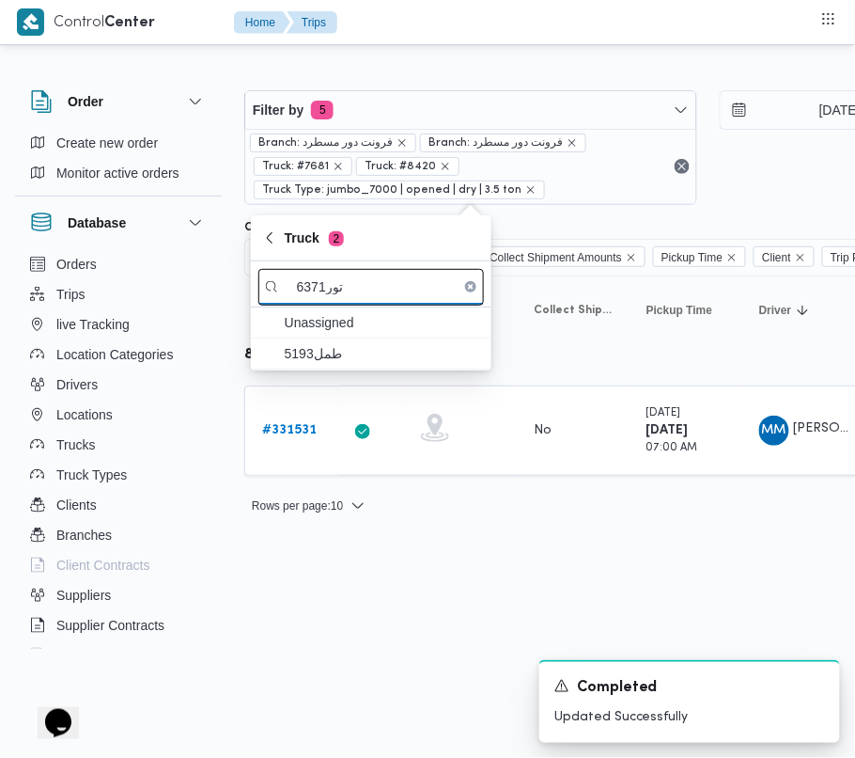
drag, startPoint x: 328, startPoint y: 288, endPoint x: 369, endPoint y: 288, distance: 41.4
click at [369, 288] on input "6371تور" at bounding box center [371, 287] width 226 height 37
drag, startPoint x: 325, startPoint y: 295, endPoint x: 352, endPoint y: 295, distance: 26.3
click at [352, 295] on input "6371 ر" at bounding box center [371, 287] width 226 height 37
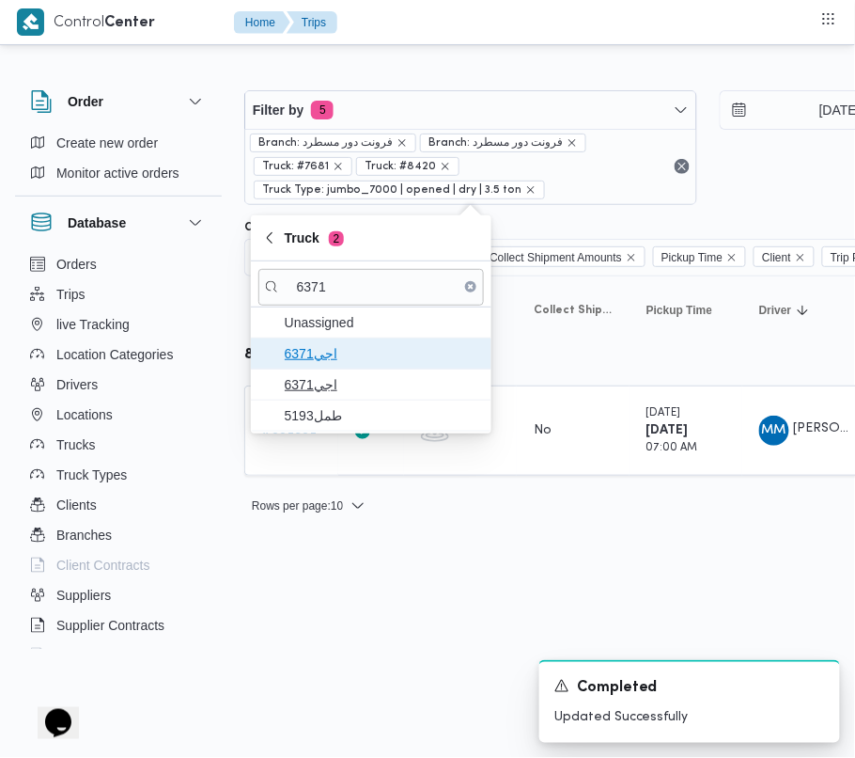
click at [335, 366] on span "اجي6371" at bounding box center [371, 353] width 226 height 30
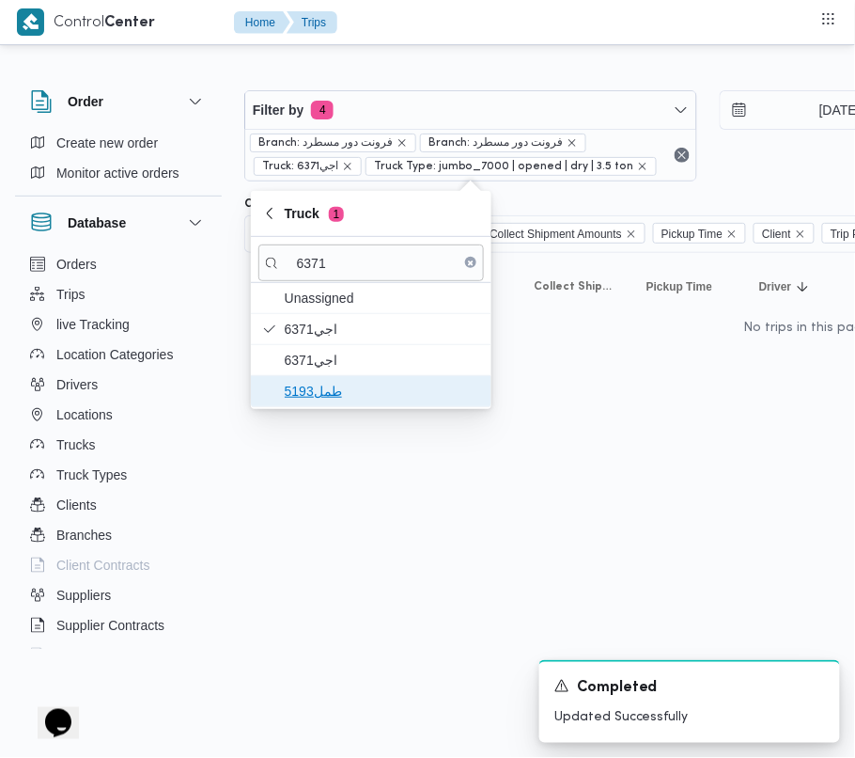
click at [327, 384] on span "طمل5193" at bounding box center [382, 391] width 195 height 23
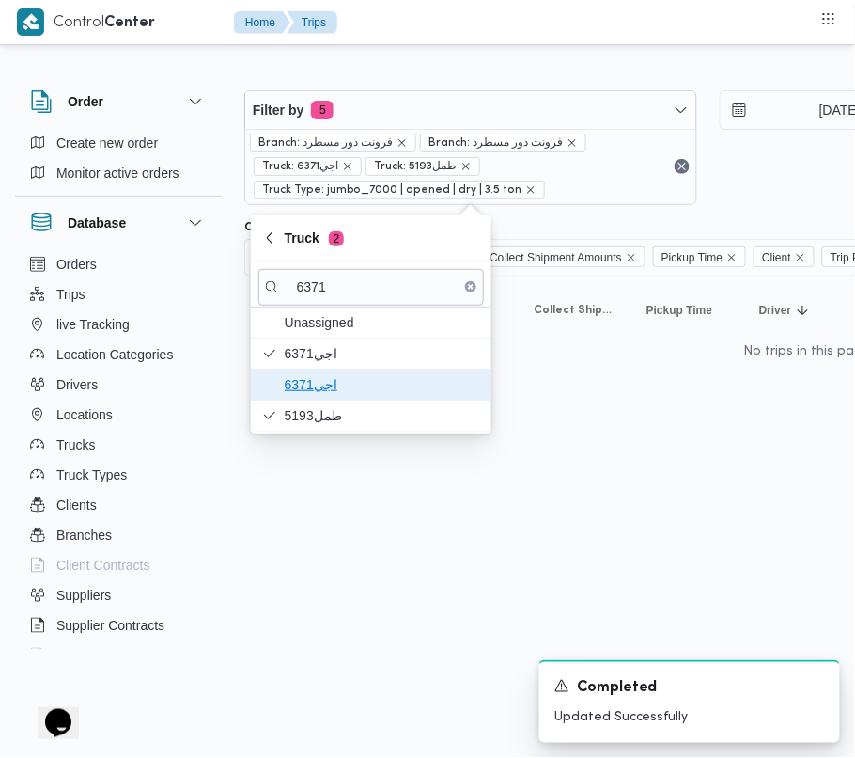
click at [314, 373] on span "اجي6371" at bounding box center [382, 384] width 195 height 23
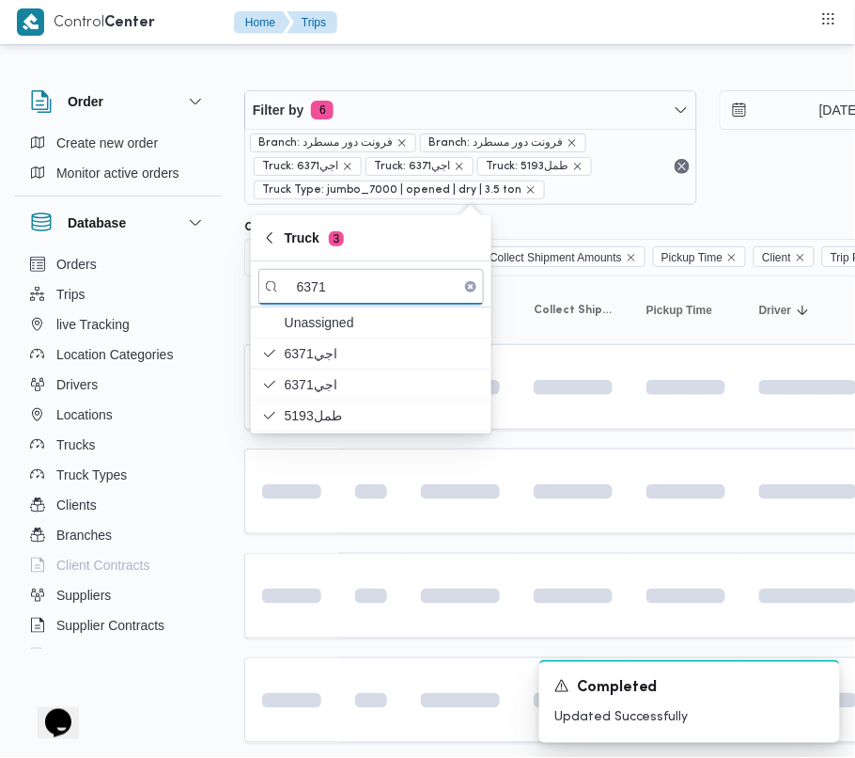
click at [320, 555] on html "Control Center Home Trips Order Create new order Monitor active orders Database…" at bounding box center [427, 379] width 855 height 758
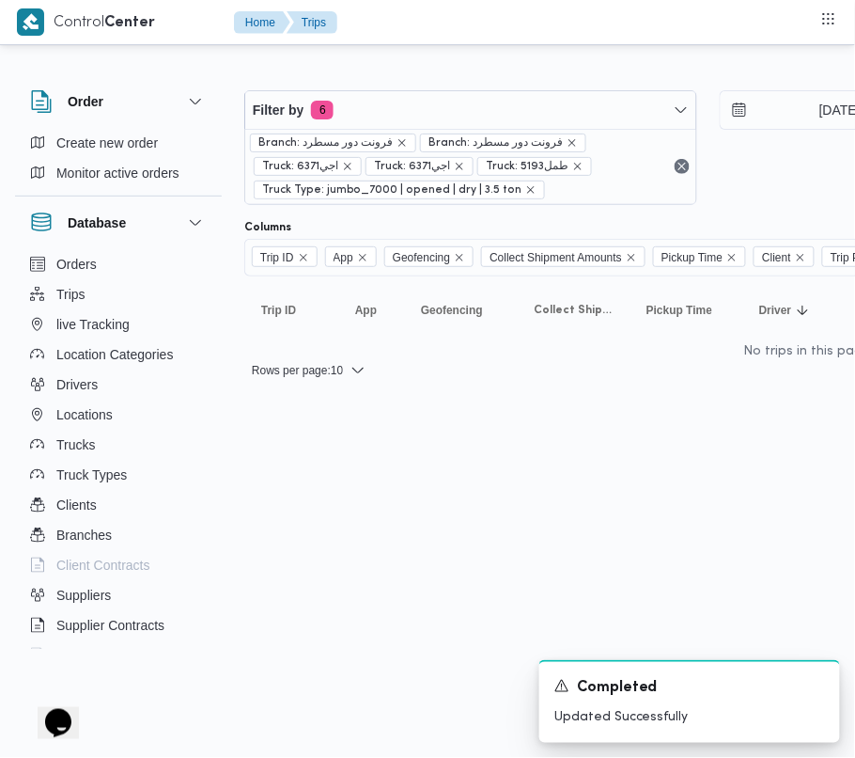
click at [389, 129] on div "Branch: فرونت دور مسطرد Branch: فرونت دور مسطرد Truck: اجي6371 Truck: اجي6371 T…" at bounding box center [470, 166] width 451 height 75
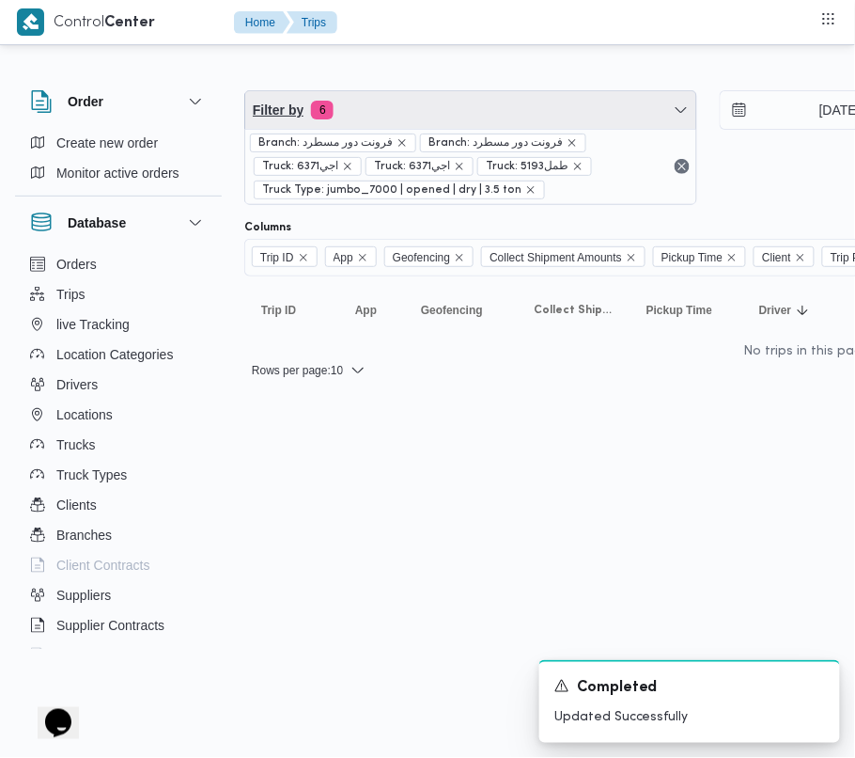
click at [402, 107] on span "Filter by 6" at bounding box center [470, 110] width 451 height 38
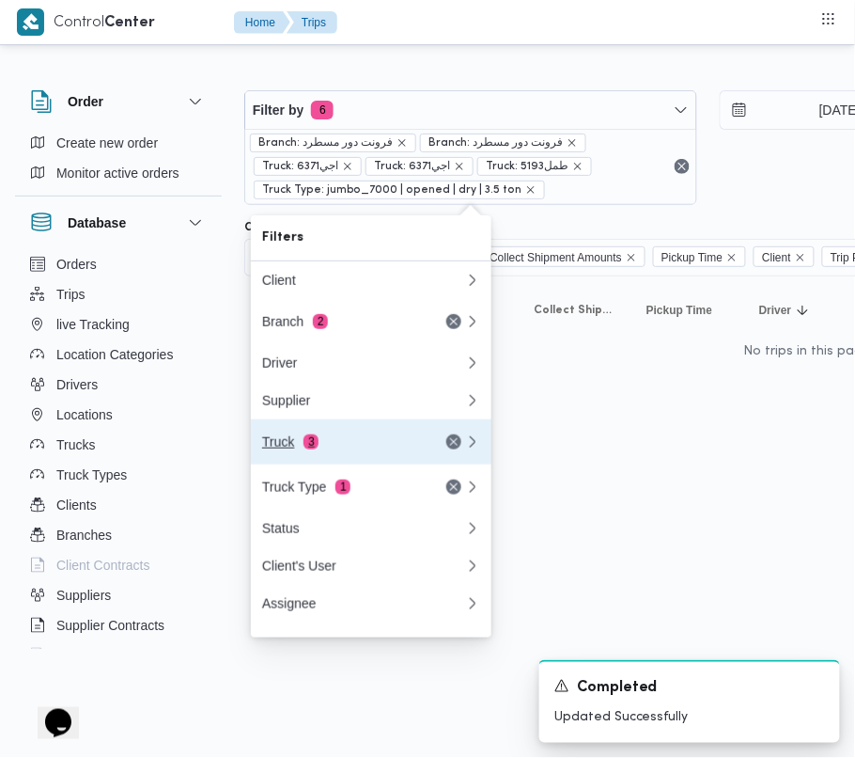
click at [385, 441] on div "Truck 3" at bounding box center [341, 441] width 158 height 15
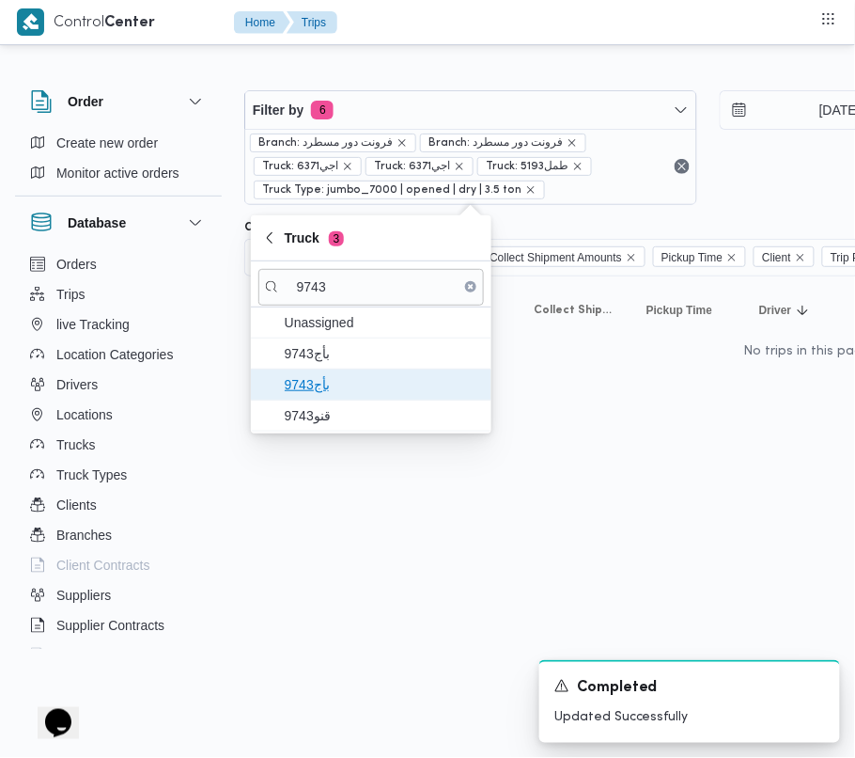
click at [324, 389] on span "9743بأج" at bounding box center [382, 384] width 195 height 23
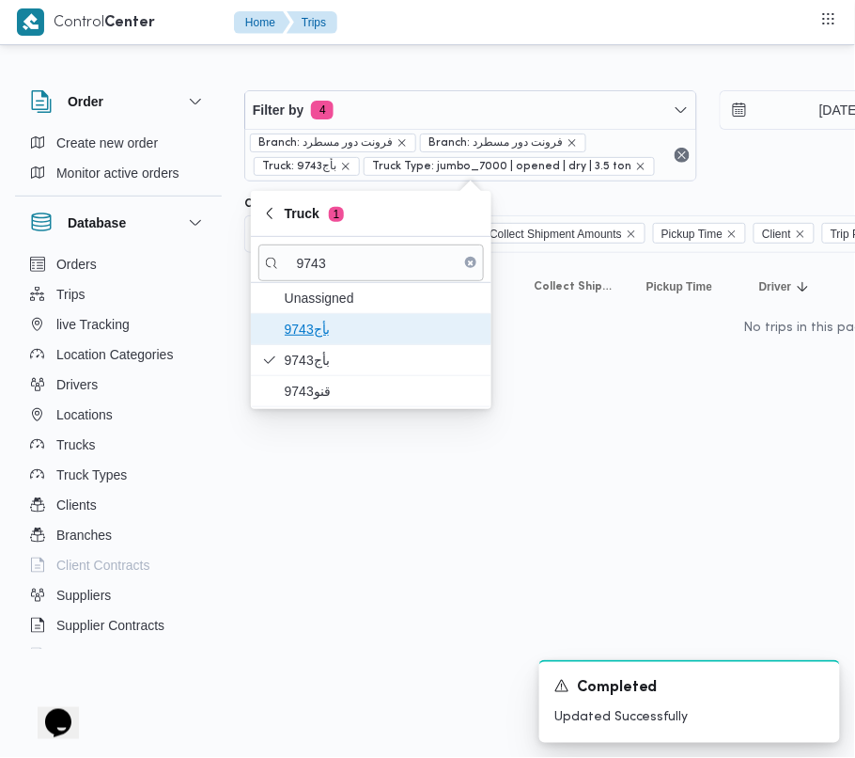
click at [303, 339] on span "9743بأج" at bounding box center [382, 329] width 195 height 23
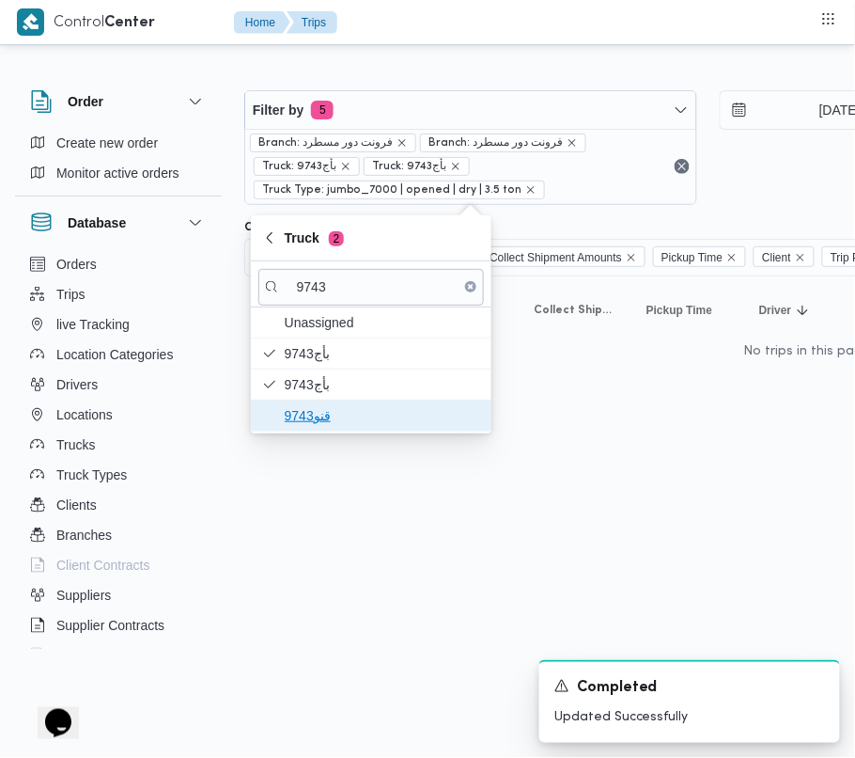
click at [299, 415] on span "قنو9743" at bounding box center [382, 415] width 195 height 23
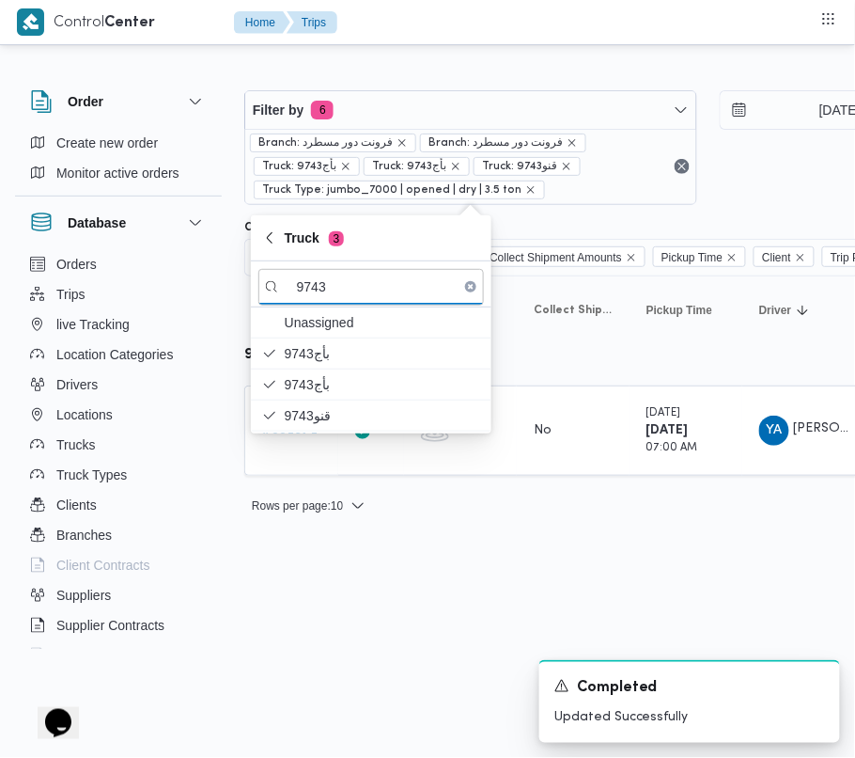
click at [426, 585] on html "Control Center Home Trips Order Create new order Monitor active orders Database…" at bounding box center [427, 379] width 855 height 758
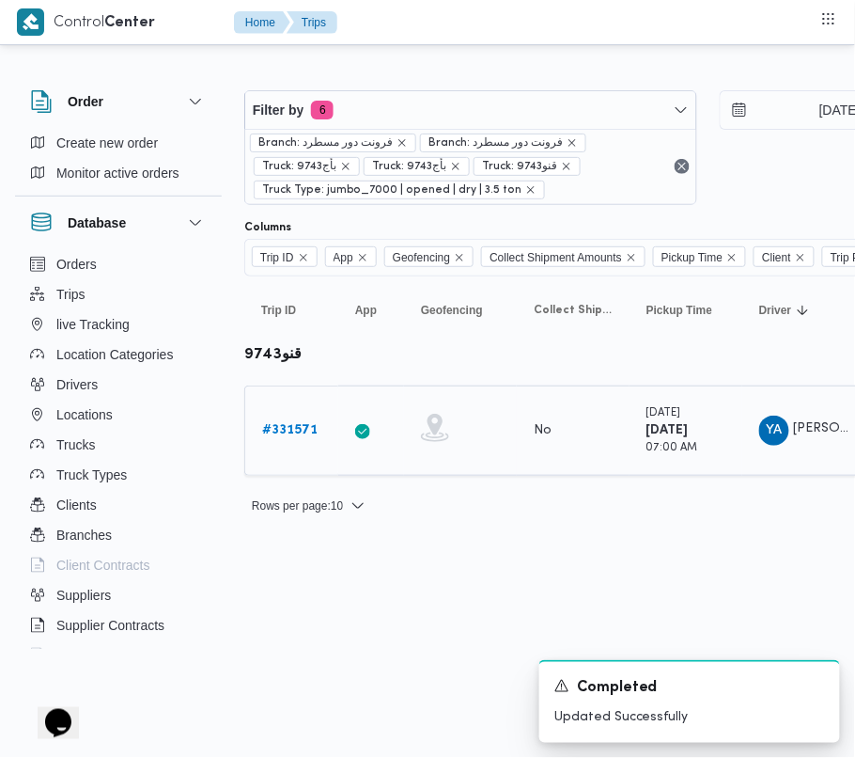
click at [268, 406] on td "Trip ID # 331571" at bounding box center [291, 430] width 94 height 90
click at [272, 425] on b "# 331571" at bounding box center [289, 430] width 55 height 12
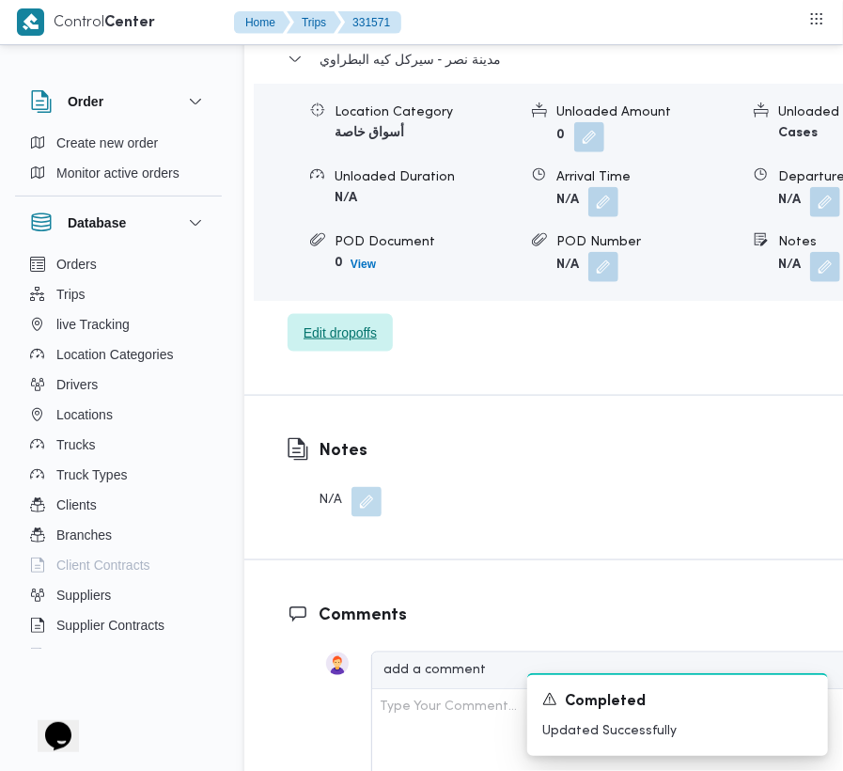
click at [369, 321] on span "Edit dropoffs" at bounding box center [340, 332] width 73 height 23
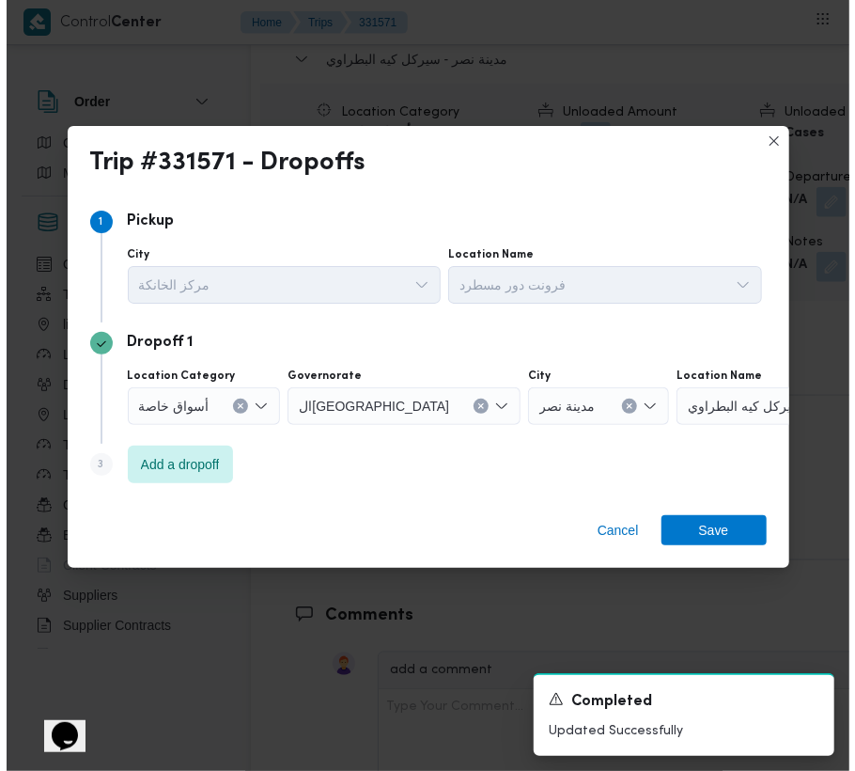
scroll to position [3099, 0]
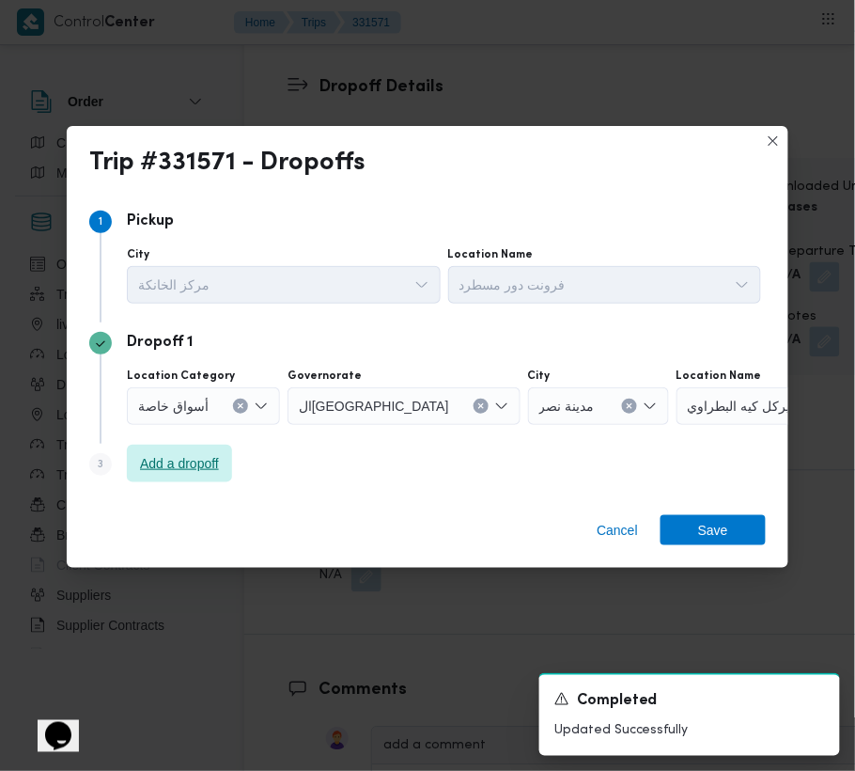
click at [218, 460] on span "Add a dropoff" at bounding box center [179, 463] width 79 height 23
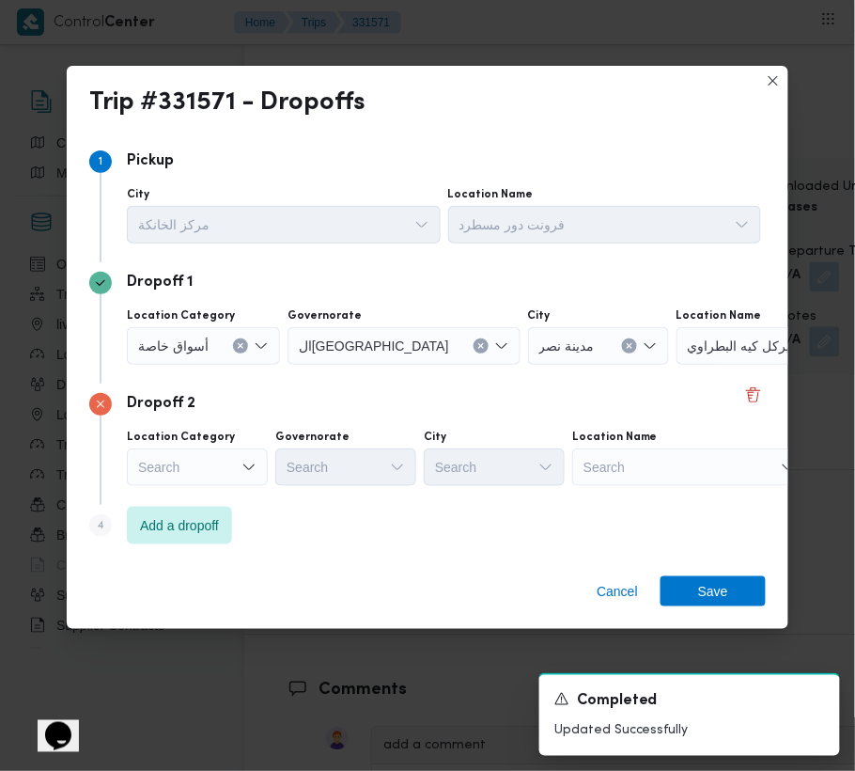
click at [355, 505] on div "Step 4 is disabled 4 Add a dropoff" at bounding box center [427, 529] width 677 height 49
drag, startPoint x: 209, startPoint y: 523, endPoint x: 220, endPoint y: 528, distance: 12.2
click at [214, 527] on span "Add a dropoff" at bounding box center [179, 524] width 79 height 23
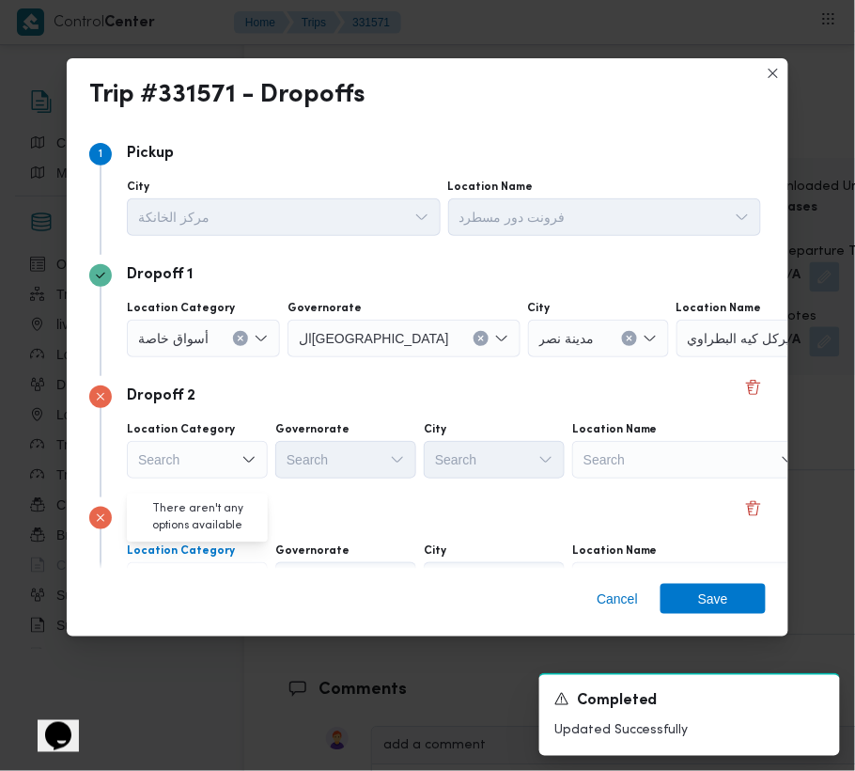
scroll to position [106, 0]
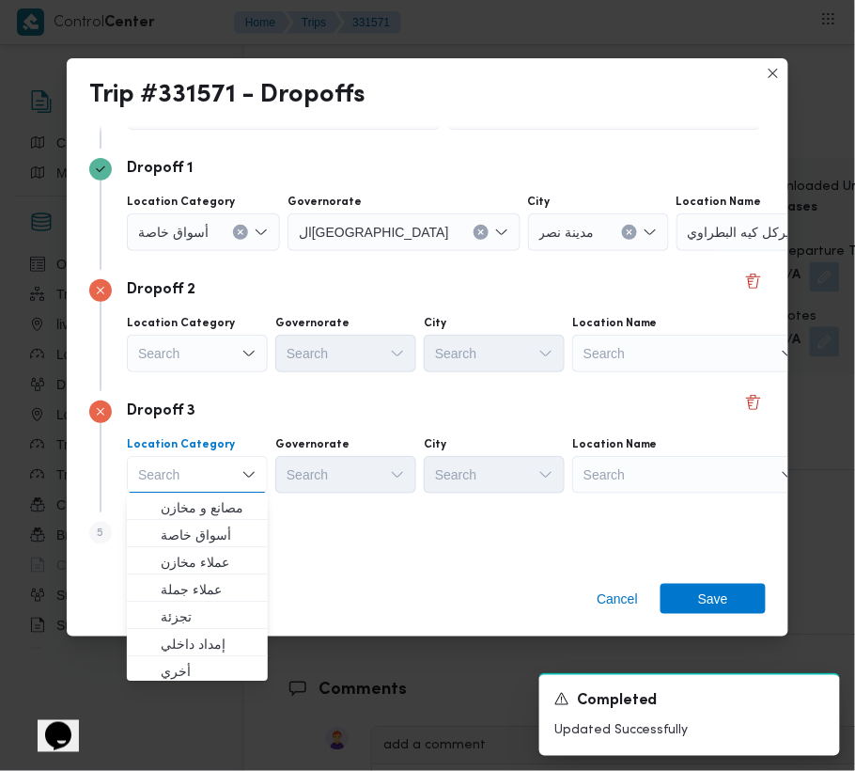
click at [677, 251] on div "Search" at bounding box center [794, 232] width 235 height 38
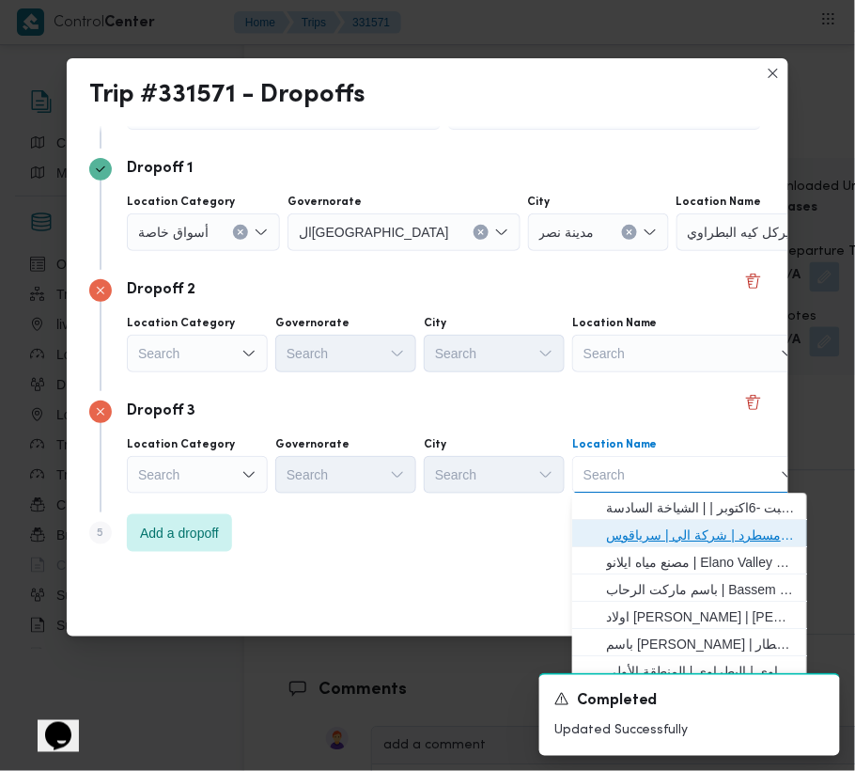
click at [658, 539] on span "فرونت دور مسطرد | شركة الي | سرياقوس" at bounding box center [701, 535] width 190 height 23
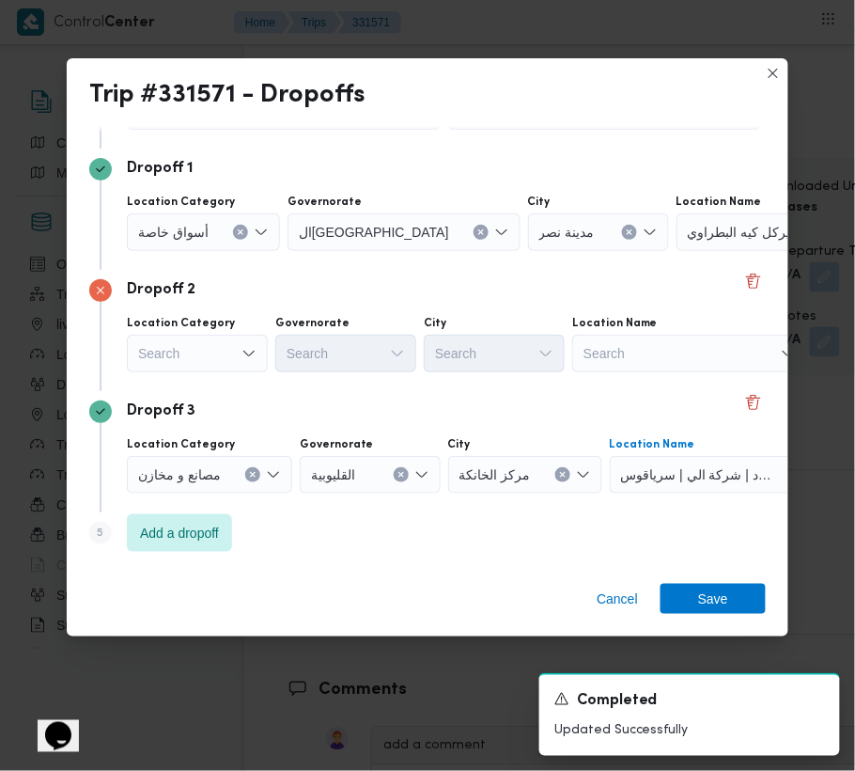
click at [190, 251] on div "Search" at bounding box center [203, 232] width 153 height 38
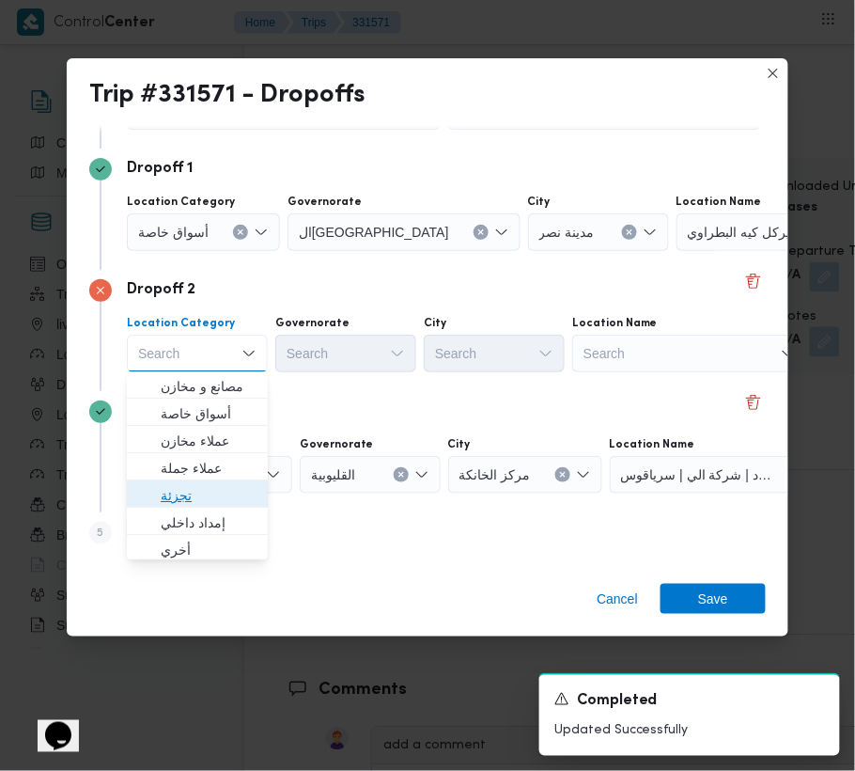
click at [219, 490] on span "تجزئة" at bounding box center [209, 496] width 96 height 23
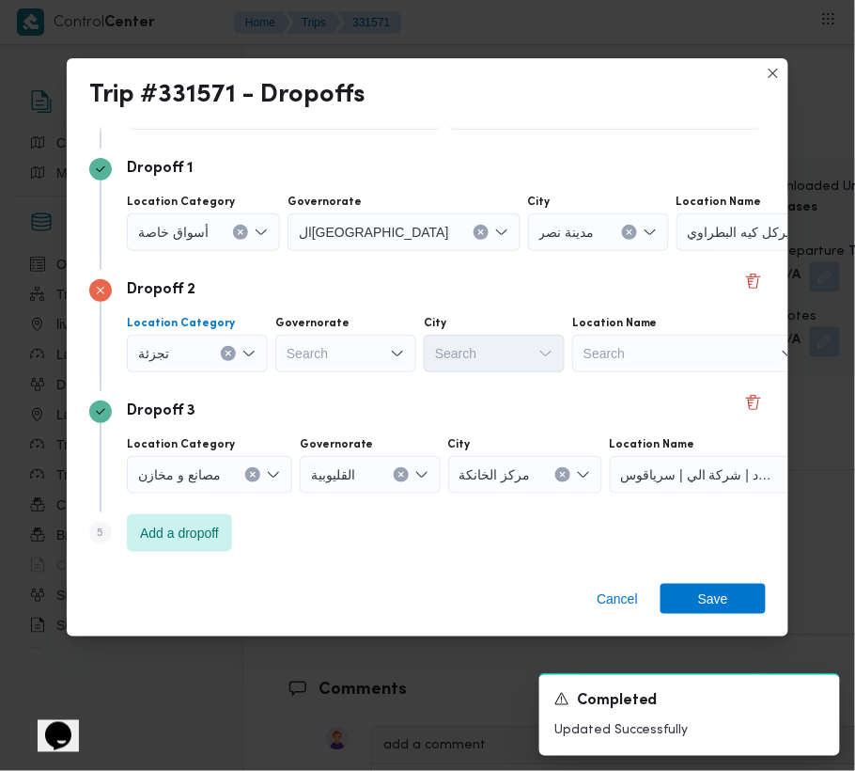
click at [165, 227] on span "أسواق خاصة" at bounding box center [173, 231] width 70 height 21
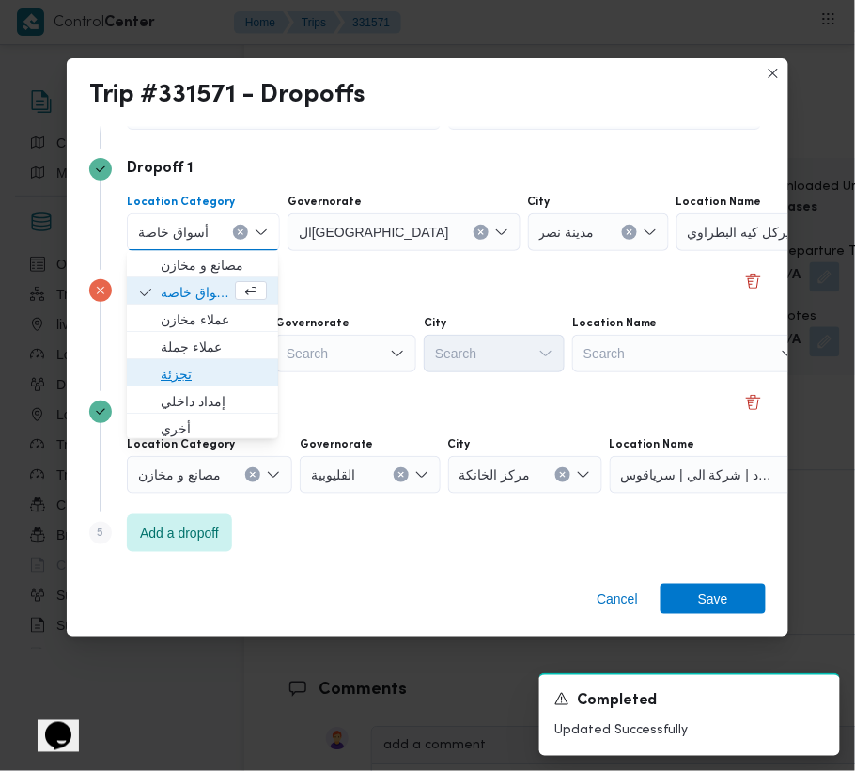
click at [211, 382] on span "تجزئة" at bounding box center [214, 375] width 106 height 23
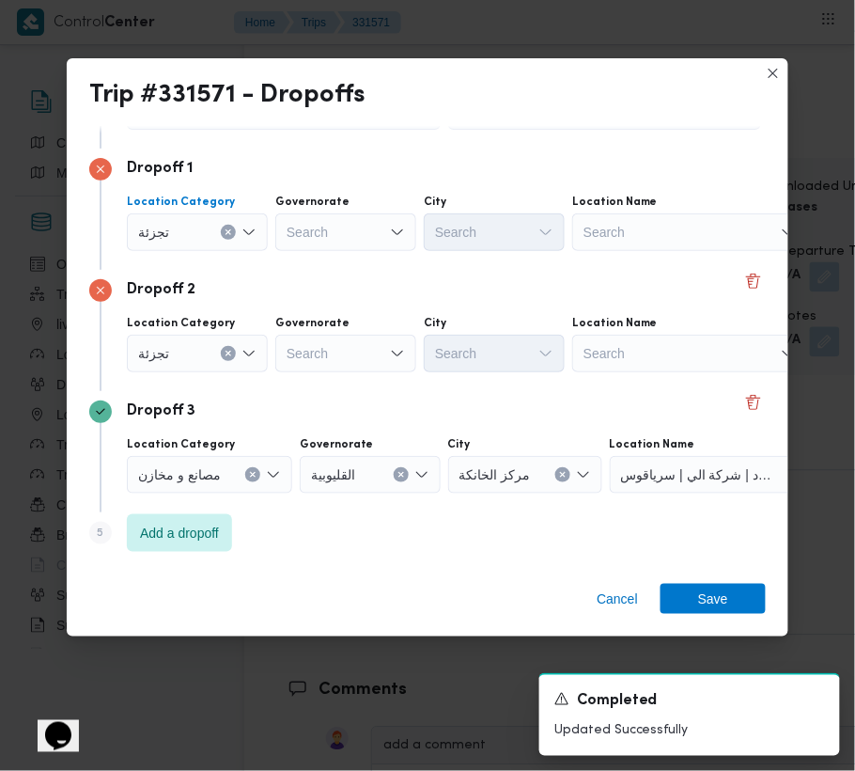
click at [305, 251] on div "Search" at bounding box center [345, 232] width 141 height 38
click at [327, 211] on div "Governorate Search" at bounding box center [345, 223] width 141 height 56
click at [343, 233] on div "Search" at bounding box center [345, 232] width 141 height 38
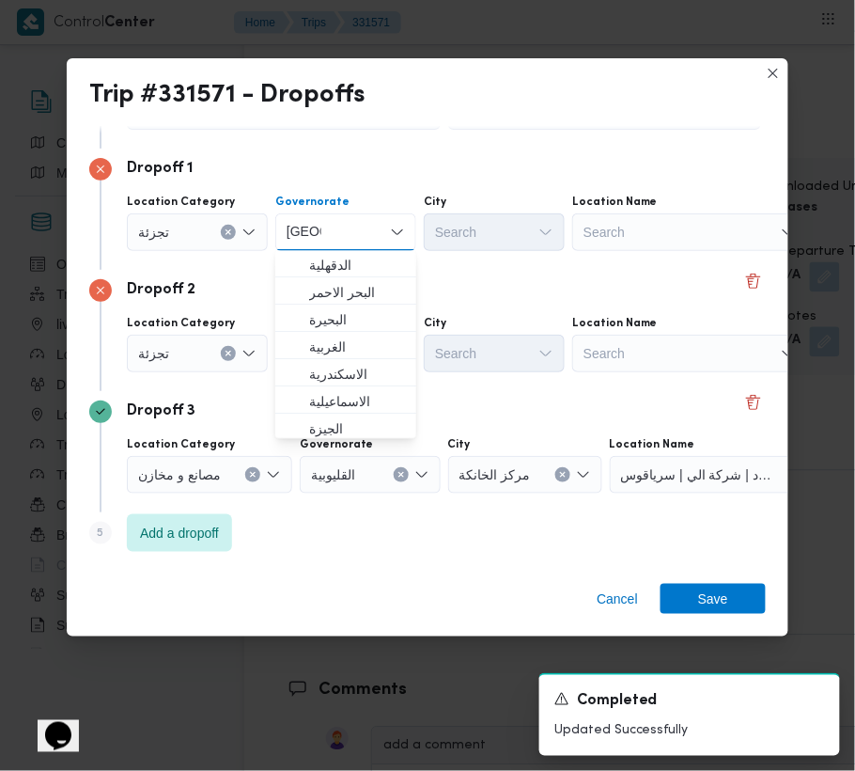
click at [445, 288] on div "Dropoff 2" at bounding box center [427, 290] width 677 height 23
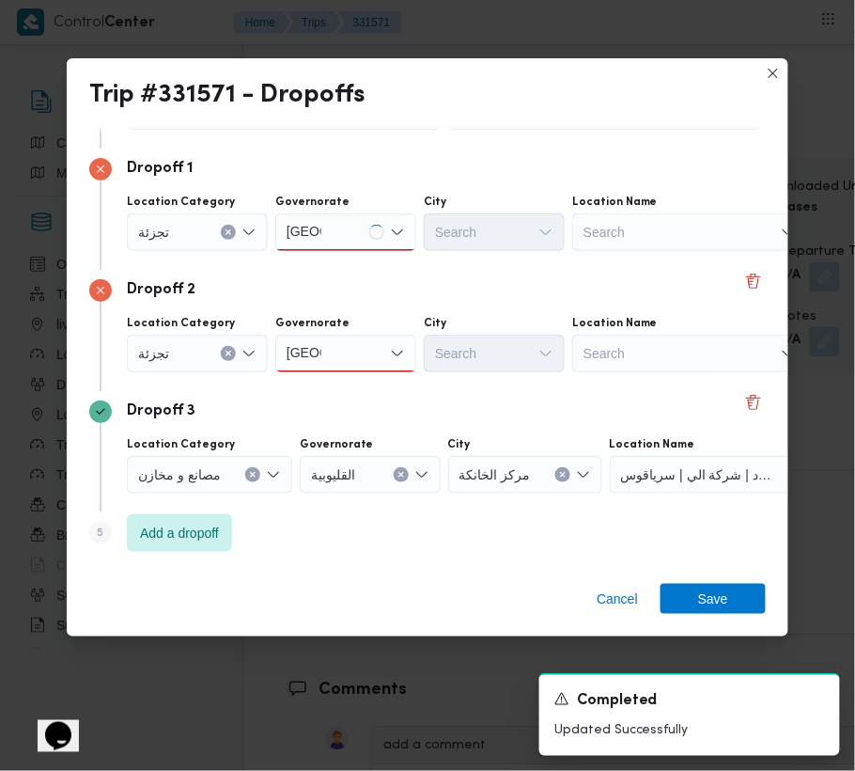
click at [366, 242] on div "[GEOGRAPHIC_DATA] [GEOGRAPHIC_DATA]" at bounding box center [345, 232] width 141 height 38
click at [335, 216] on div "[GEOGRAPHIC_DATA] [GEOGRAPHIC_DATA]" at bounding box center [345, 232] width 141 height 38
click at [336, 261] on span "ال[GEOGRAPHIC_DATA]" at bounding box center [357, 266] width 96 height 23
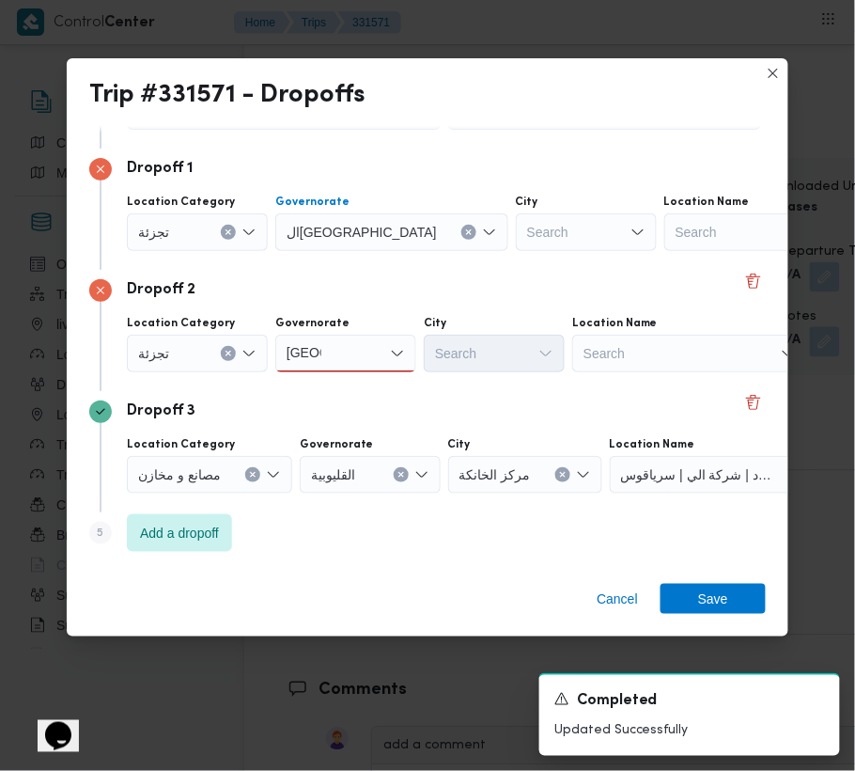
click at [352, 355] on div "[GEOGRAPHIC_DATA] [GEOGRAPHIC_DATA]" at bounding box center [345, 354] width 141 height 38
click at [357, 393] on span "ال[GEOGRAPHIC_DATA]" at bounding box center [357, 387] width 96 height 23
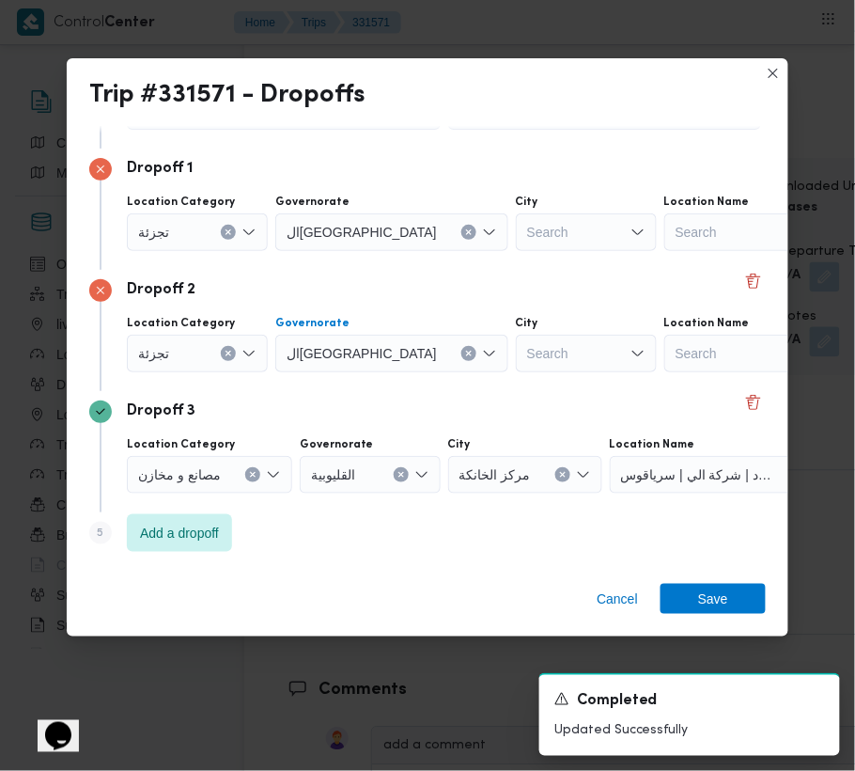
click at [444, 289] on div "Dropoff 2" at bounding box center [427, 290] width 677 height 23
click at [516, 213] on div "Search" at bounding box center [586, 232] width 141 height 38
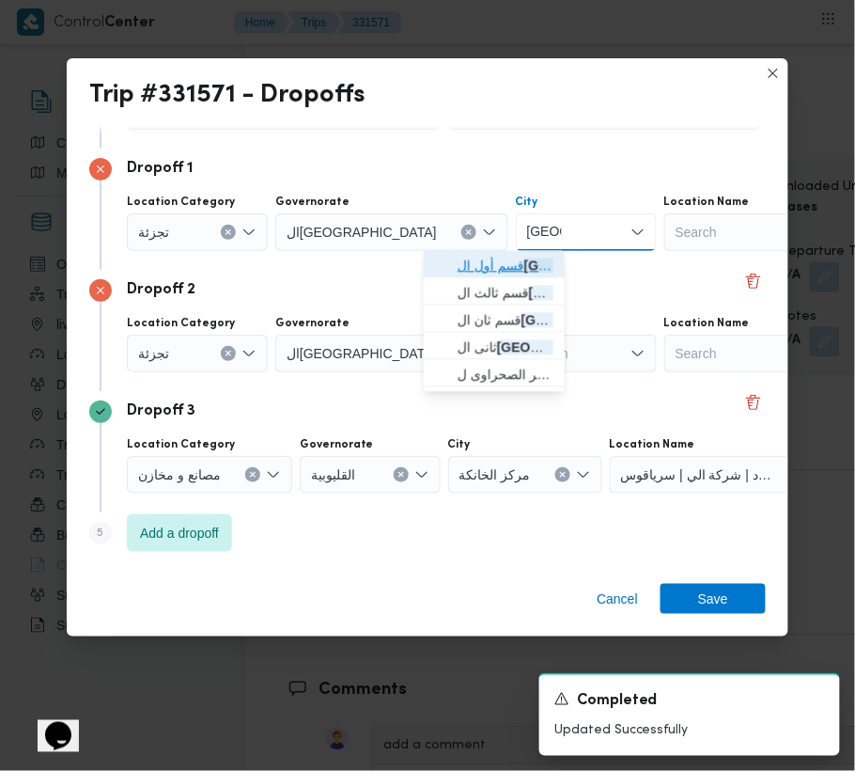
click at [461, 264] on span "قسم أول ال قاهرة الجديدة" at bounding box center [506, 266] width 96 height 23
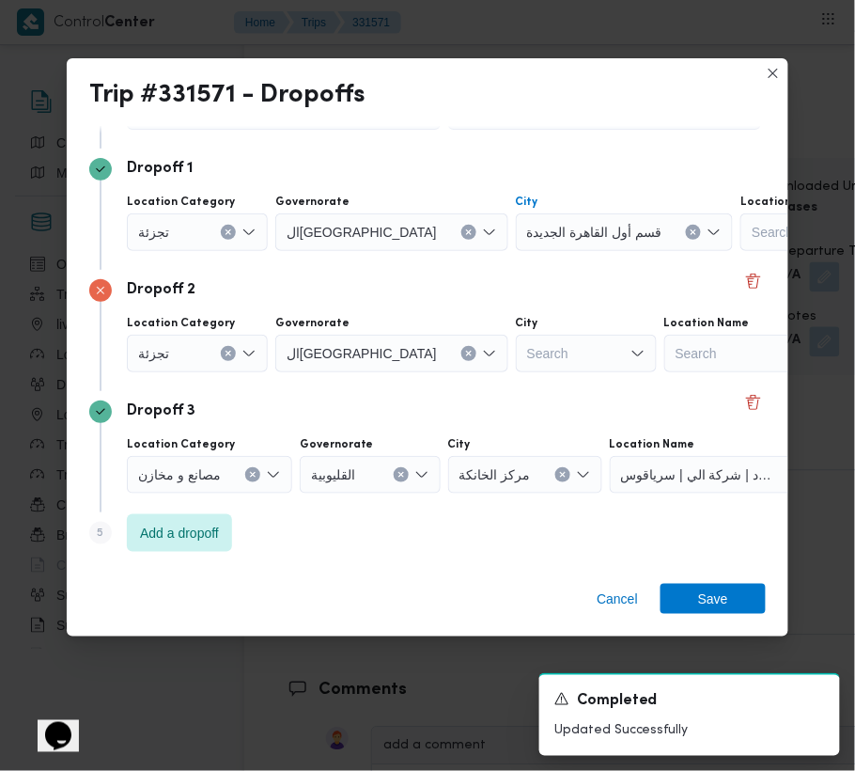
click at [516, 251] on div "Search" at bounding box center [625, 232] width 218 height 38
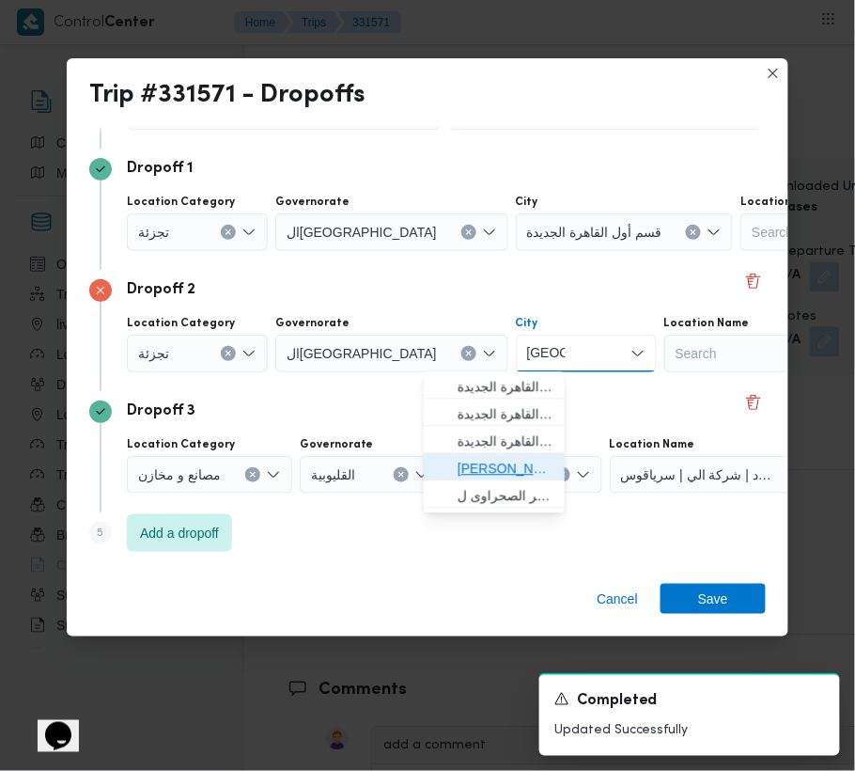
click at [516, 470] on span "[PERSON_NAME] الجديدة" at bounding box center [506, 469] width 96 height 23
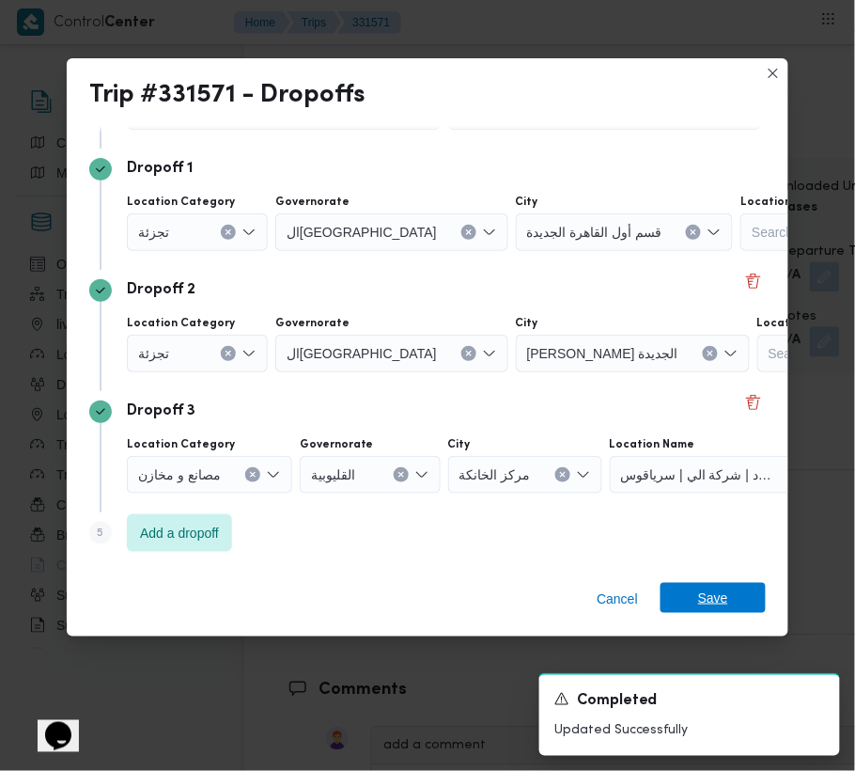
click at [678, 602] on span "Save" at bounding box center [713, 598] width 105 height 30
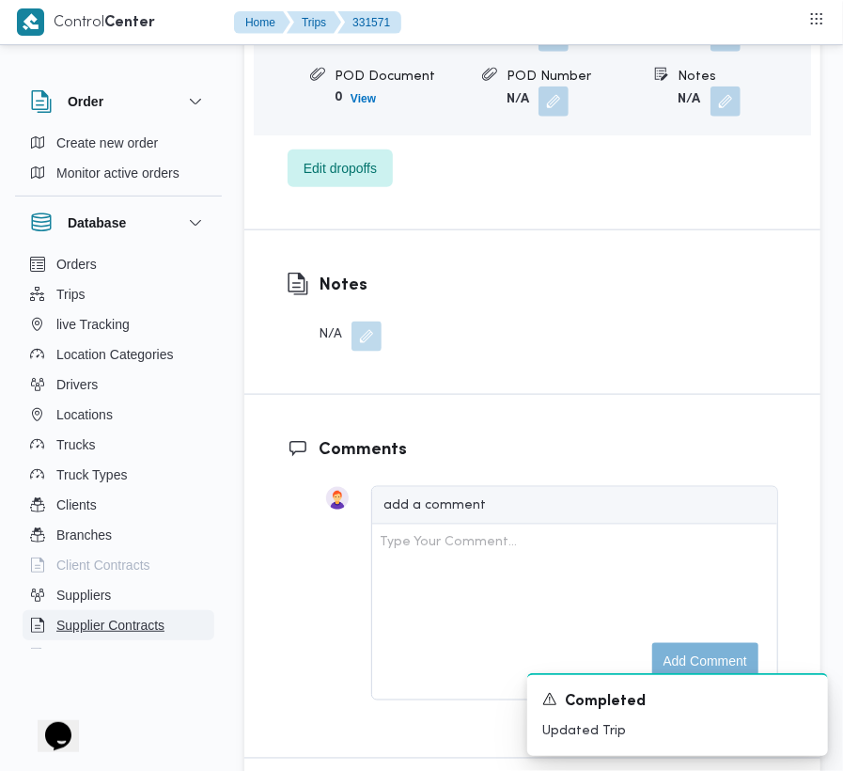
scroll to position [3196, 0]
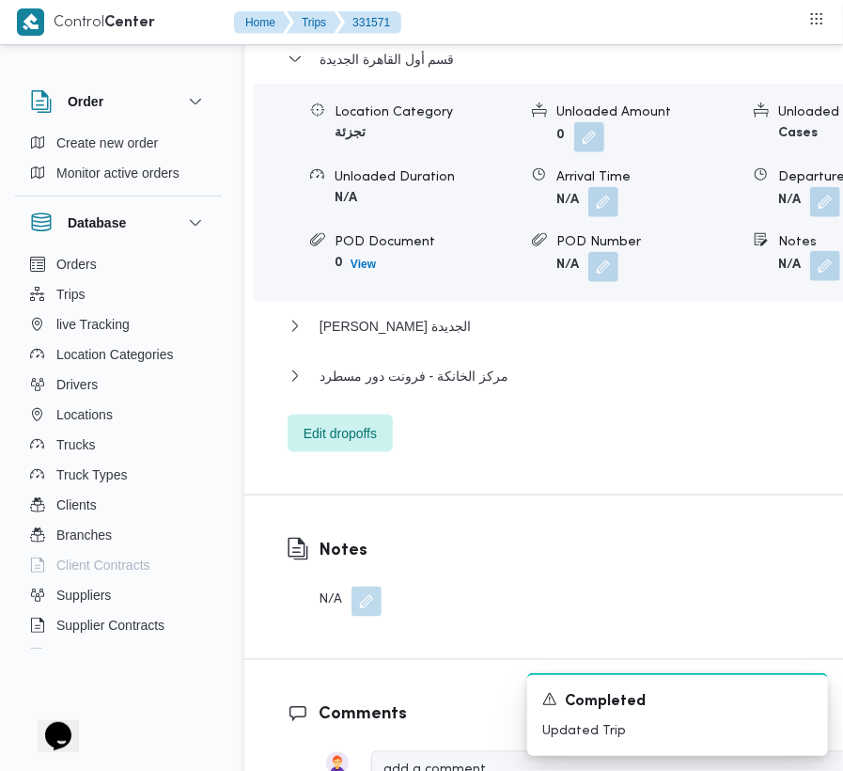
click at [810, 251] on button "button" at bounding box center [825, 266] width 30 height 30
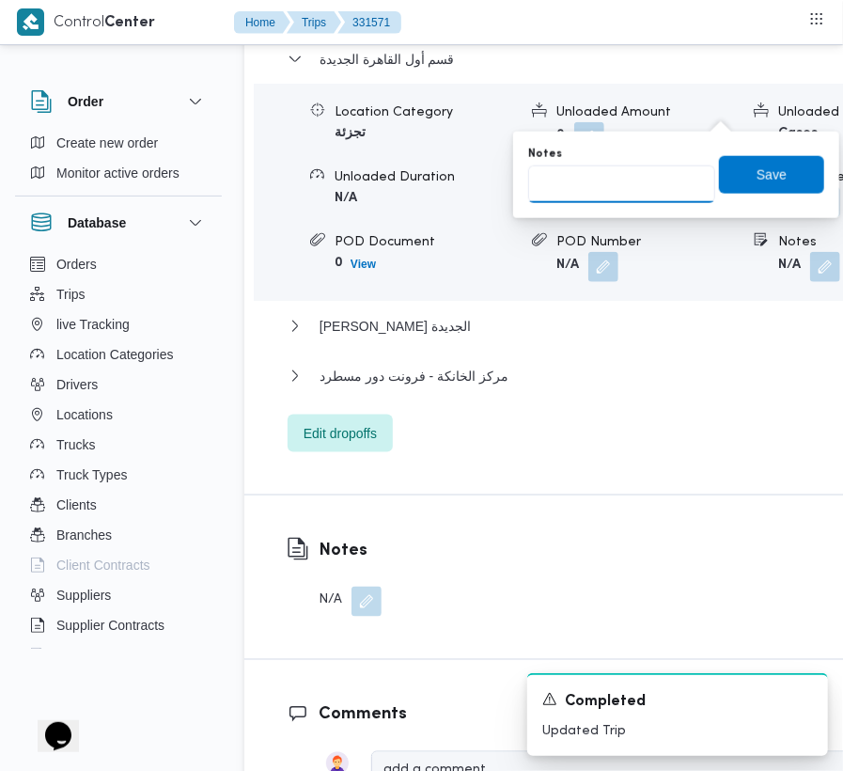
click at [660, 194] on input "Notes" at bounding box center [621, 184] width 187 height 38
click at [734, 166] on span "Save" at bounding box center [771, 175] width 105 height 38
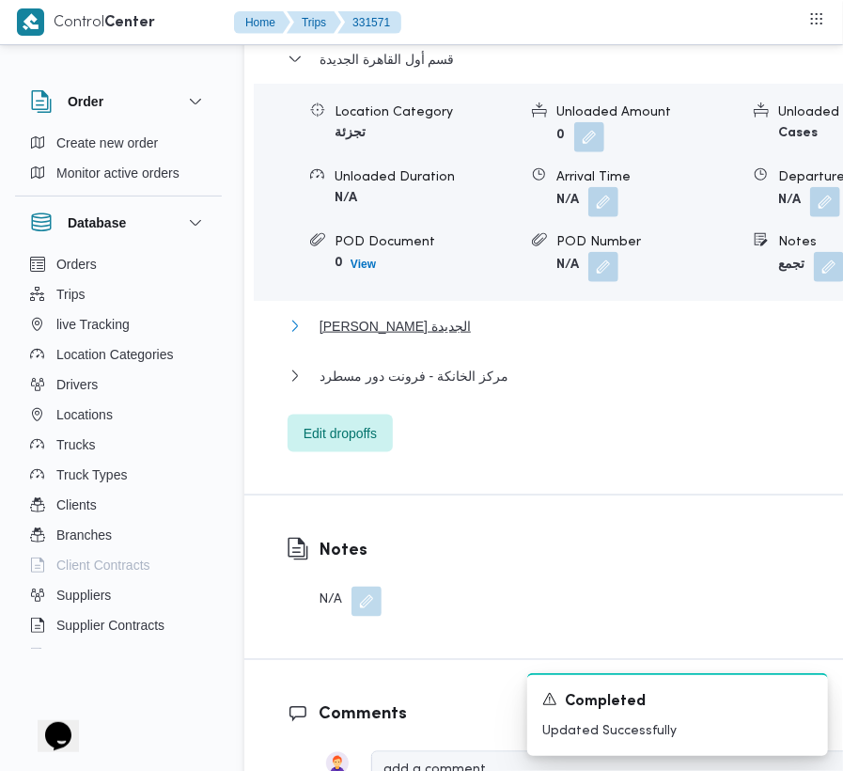
click at [396, 315] on span "[PERSON_NAME] الجديدة" at bounding box center [395, 326] width 151 height 23
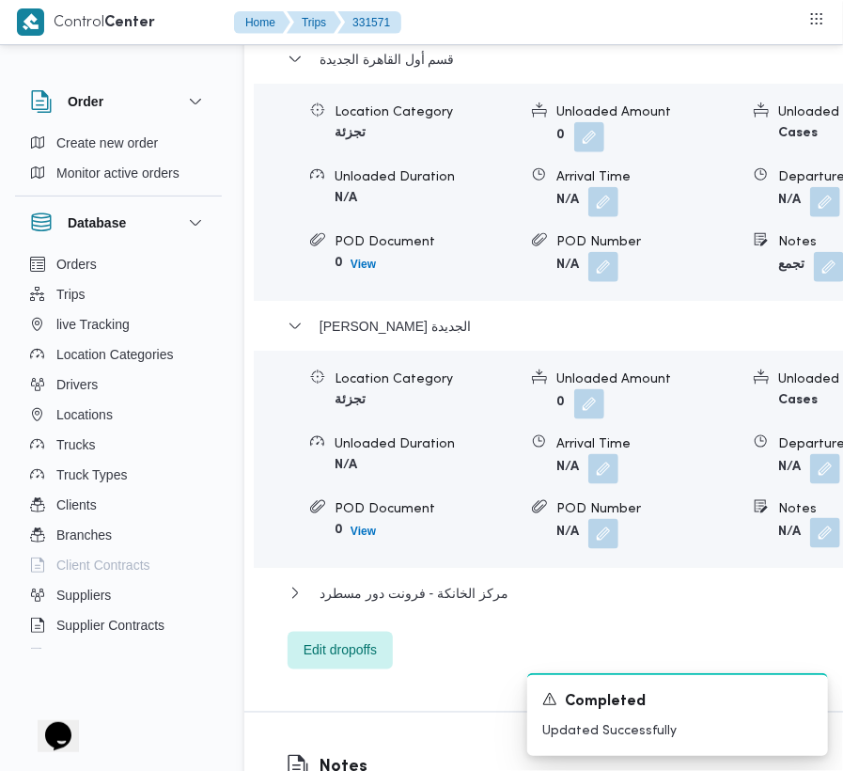
click at [810, 518] on button "button" at bounding box center [825, 533] width 30 height 30
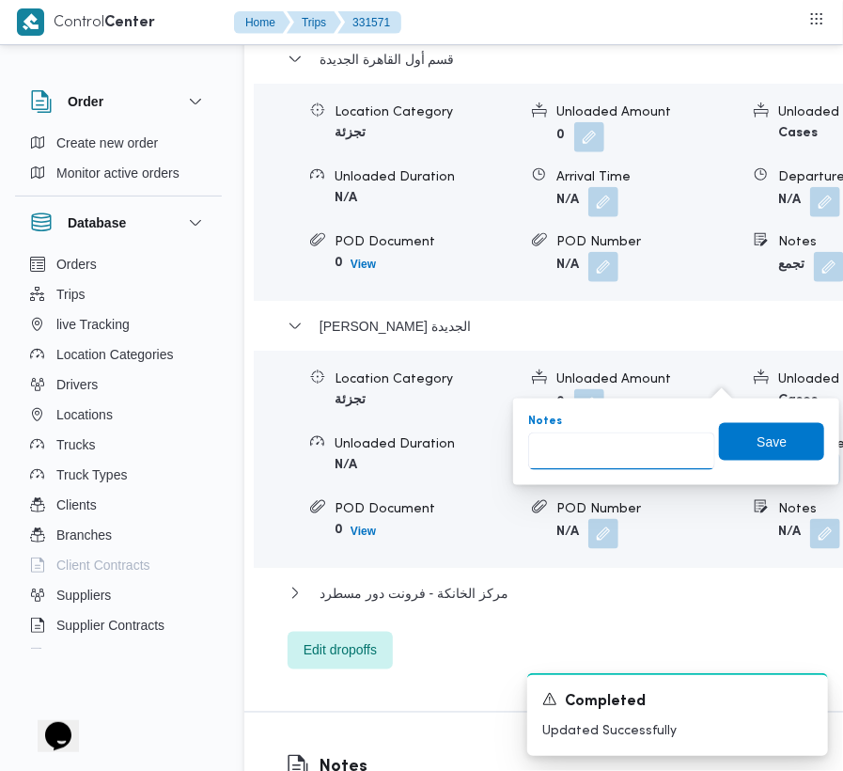
click at [659, 445] on input "Notes" at bounding box center [621, 451] width 187 height 38
click at [776, 445] on span "Save" at bounding box center [771, 441] width 105 height 38
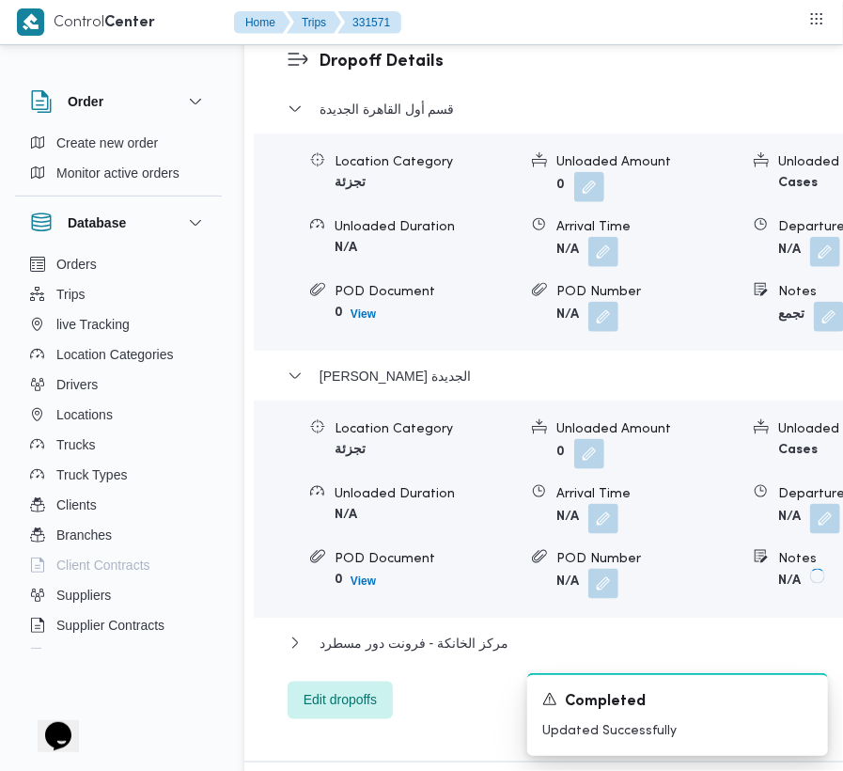
scroll to position [2523, 0]
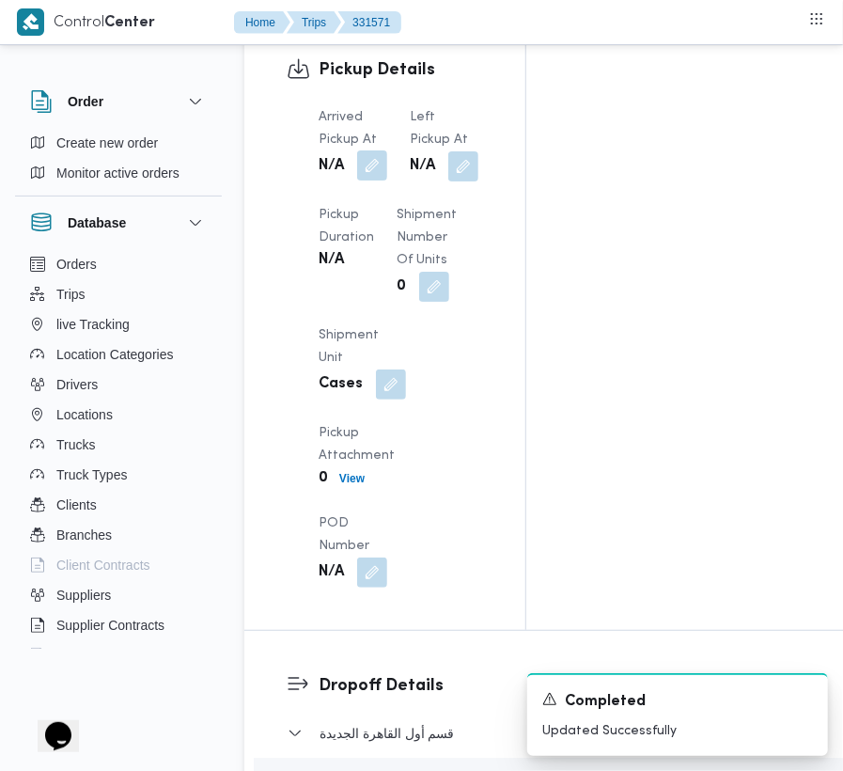
click at [369, 150] on button "button" at bounding box center [372, 165] width 30 height 30
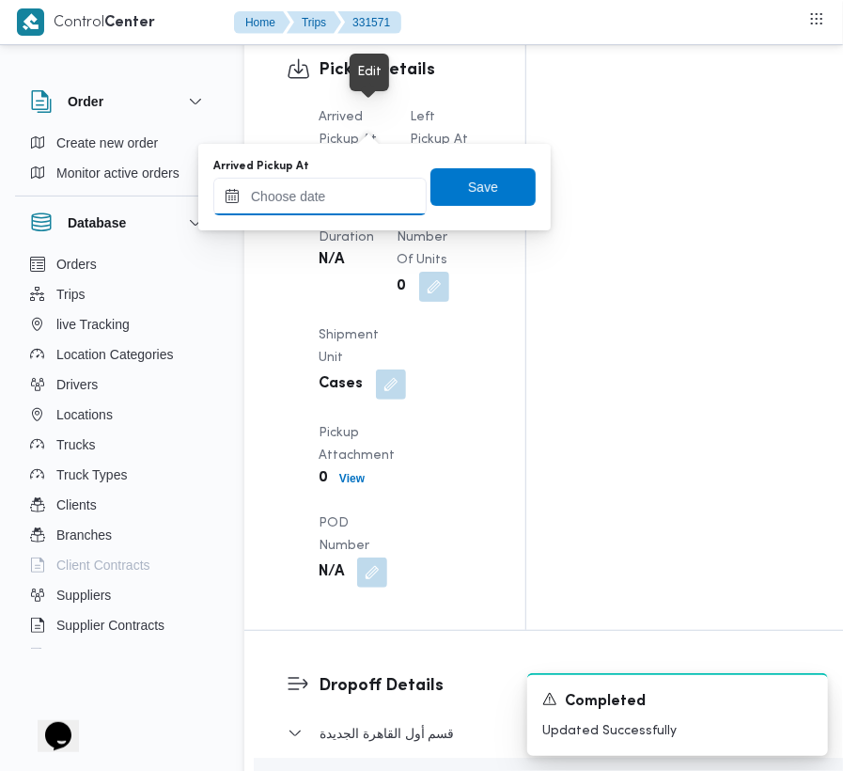
click at [374, 192] on input "Arrived Pickup At" at bounding box center [319, 197] width 213 height 38
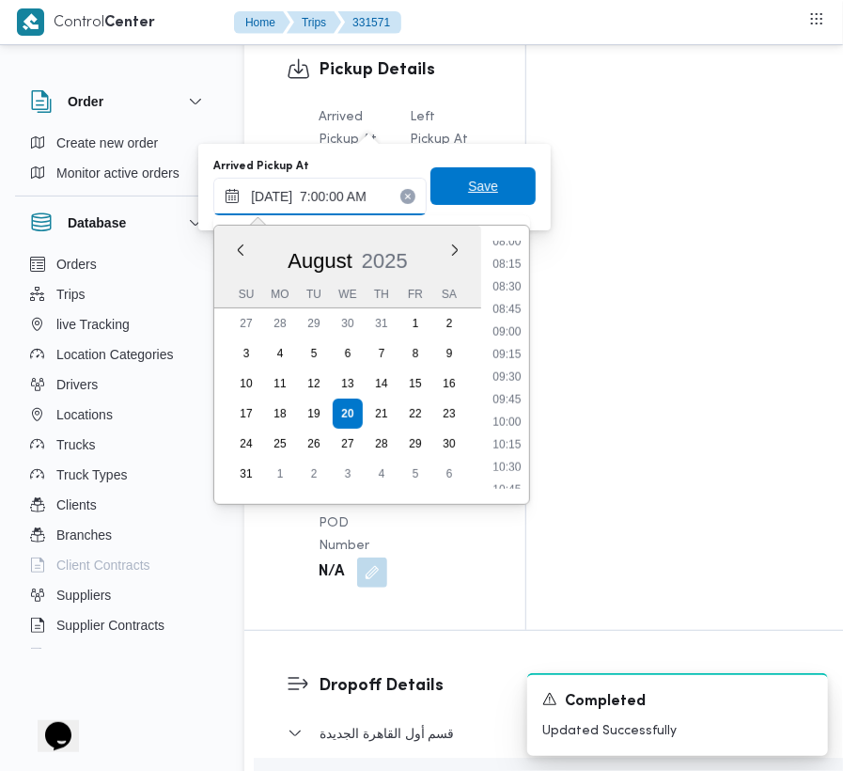
scroll to position [632, 0]
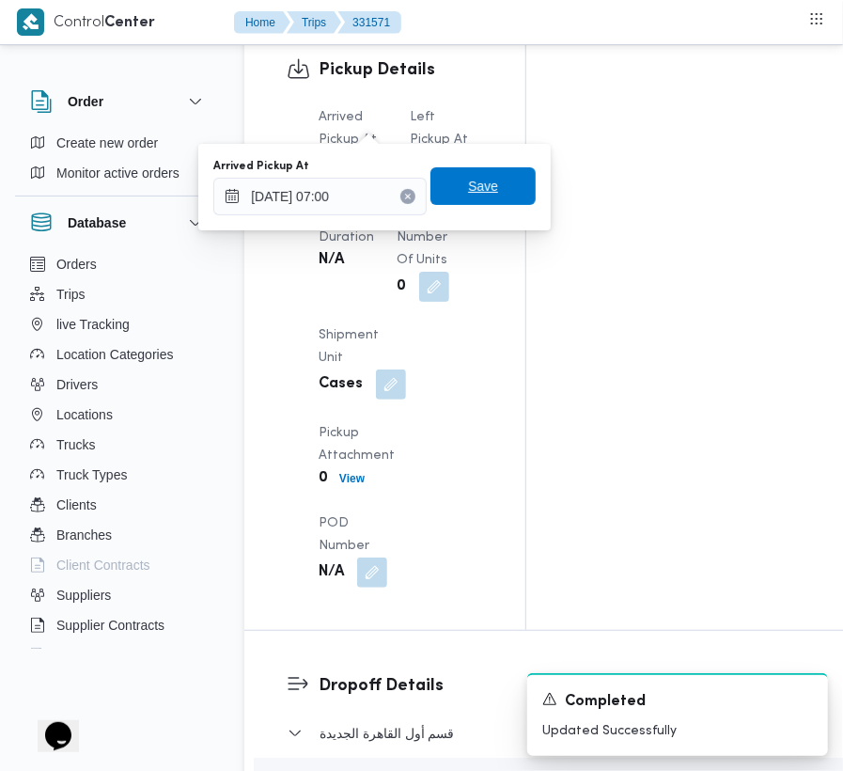
click at [498, 188] on span "Save" at bounding box center [482, 186] width 105 height 38
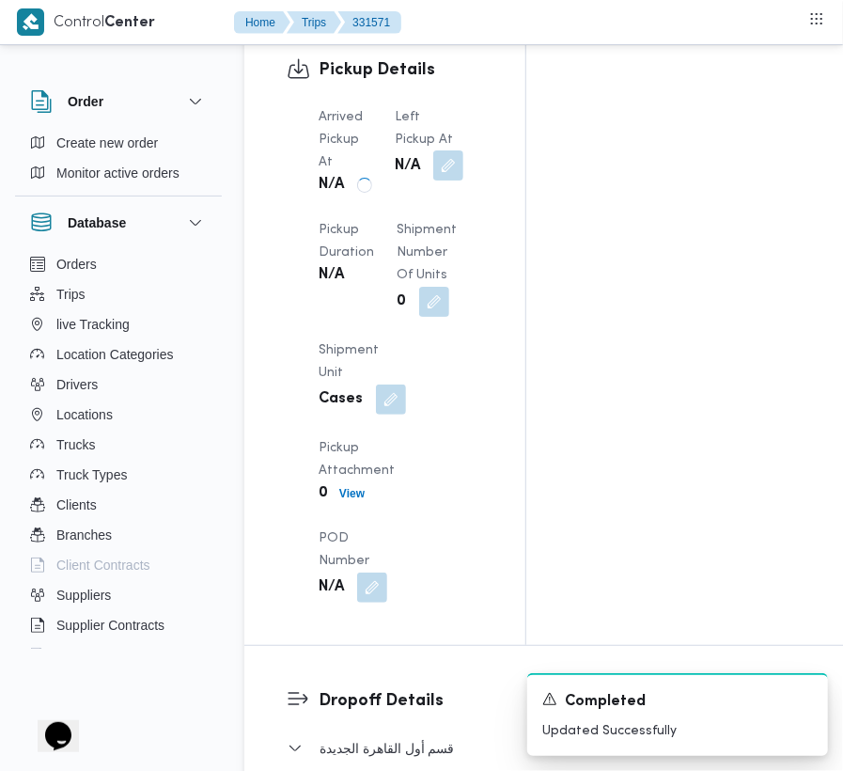
click at [463, 150] on button "button" at bounding box center [448, 165] width 30 height 30
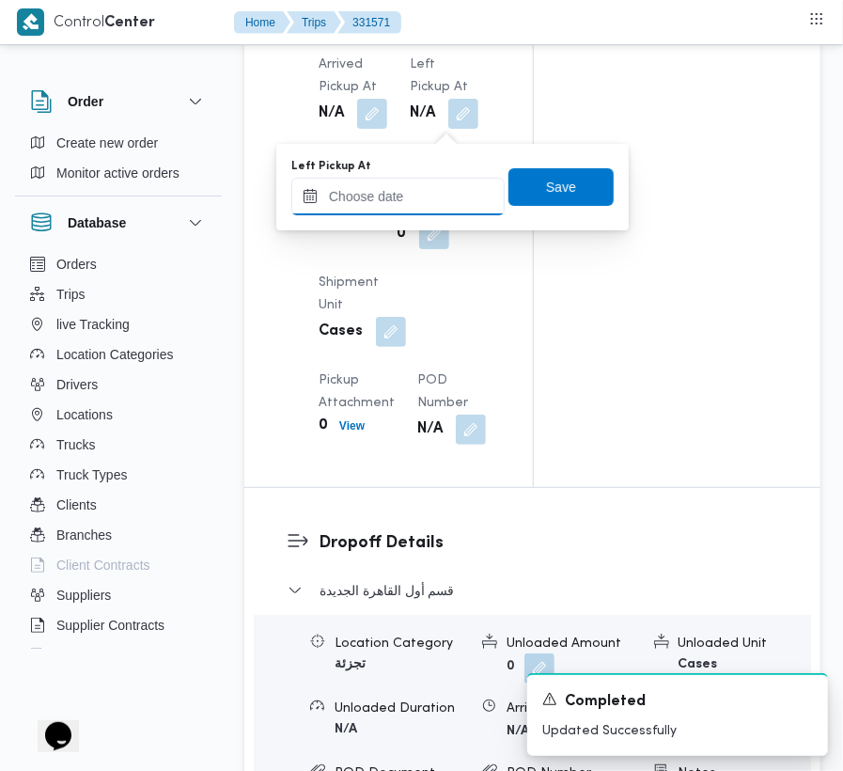
click at [448, 194] on input "Left Pickup At" at bounding box center [397, 197] width 213 height 38
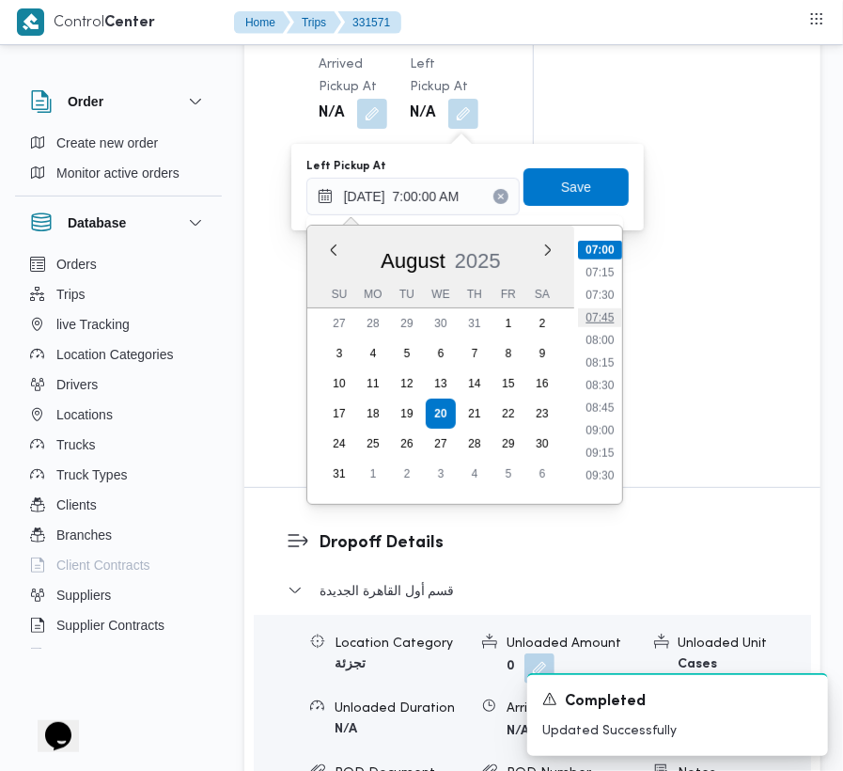
click at [596, 308] on li "07:45" at bounding box center [599, 317] width 43 height 19
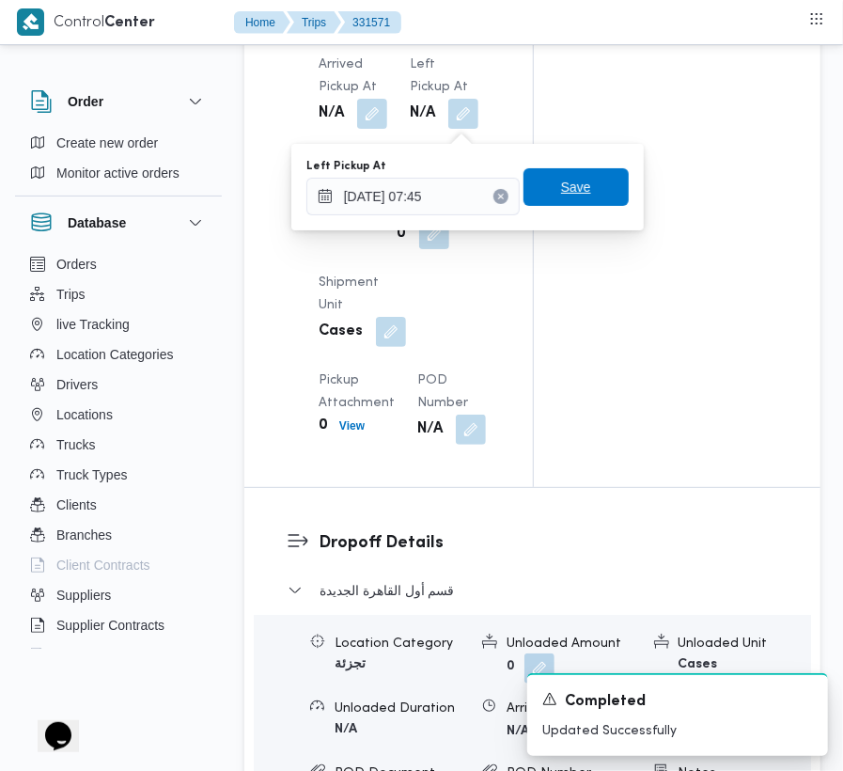
click at [569, 189] on span "Save" at bounding box center [576, 187] width 30 height 23
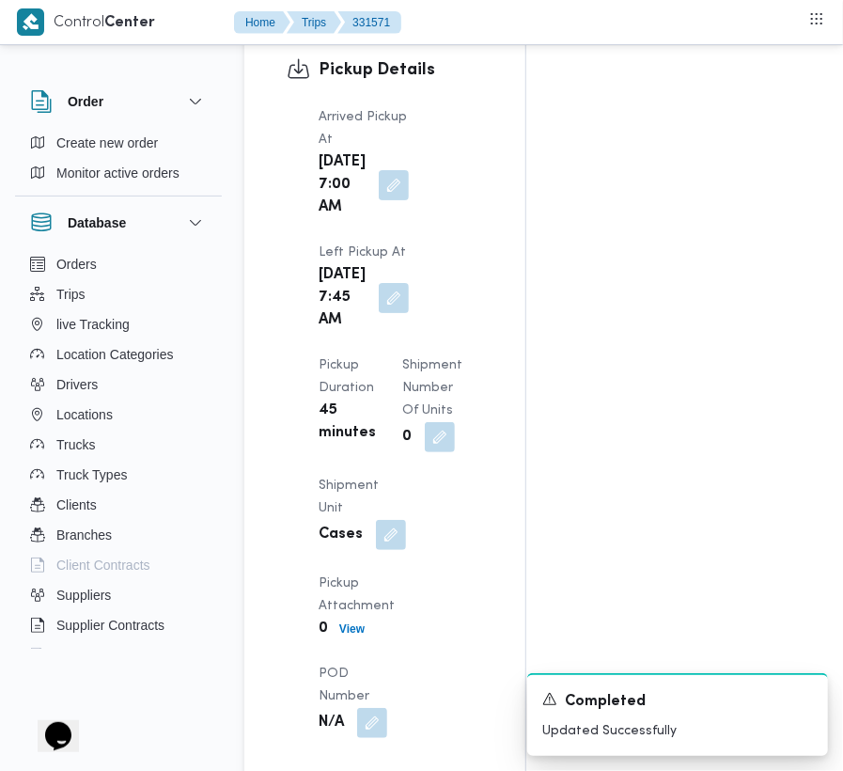
click at [404, 151] on div "Arrived Pickup At [DATE] 7:00 AM Left Pickup At [DATE] 7:45 AM Pickup Duration …" at bounding box center [400, 422] width 187 height 654
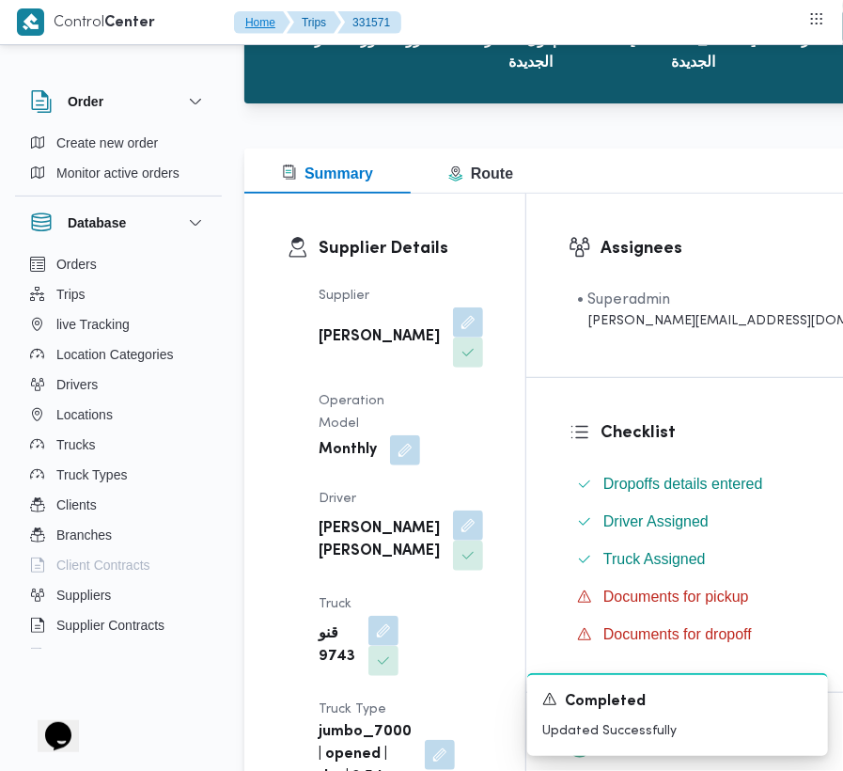
scroll to position [0, 0]
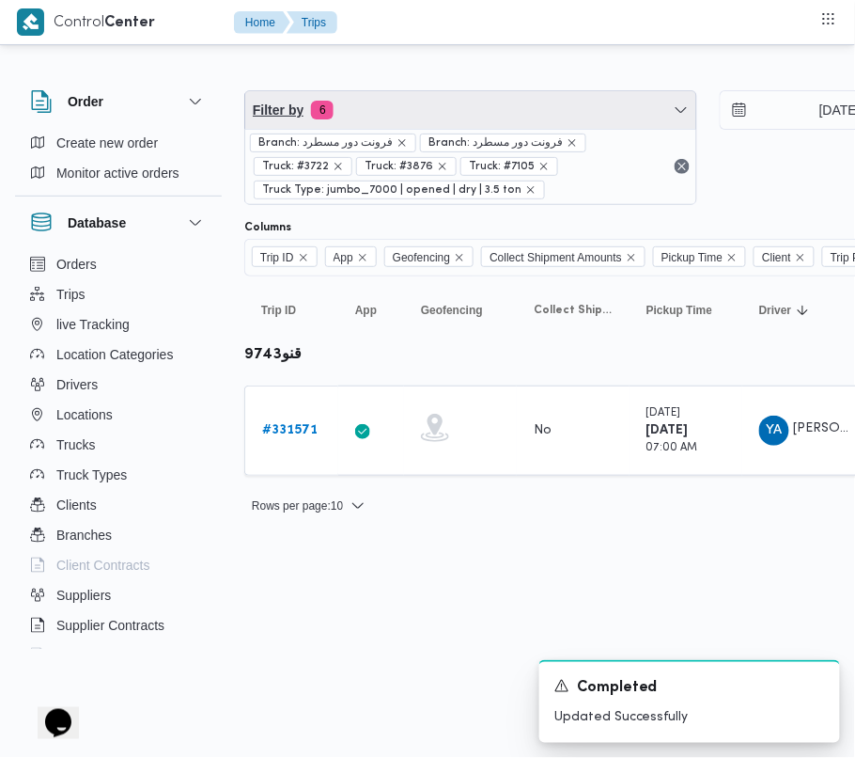
click at [467, 106] on span "Filter by 6" at bounding box center [470, 110] width 451 height 38
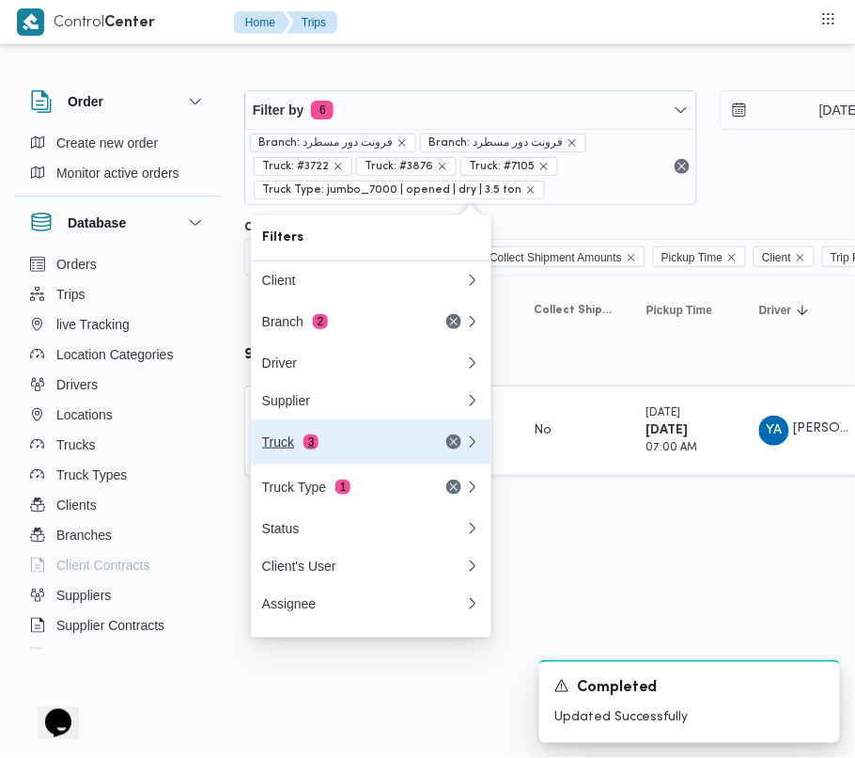
click at [340, 444] on div "Truck 3" at bounding box center [341, 441] width 158 height 15
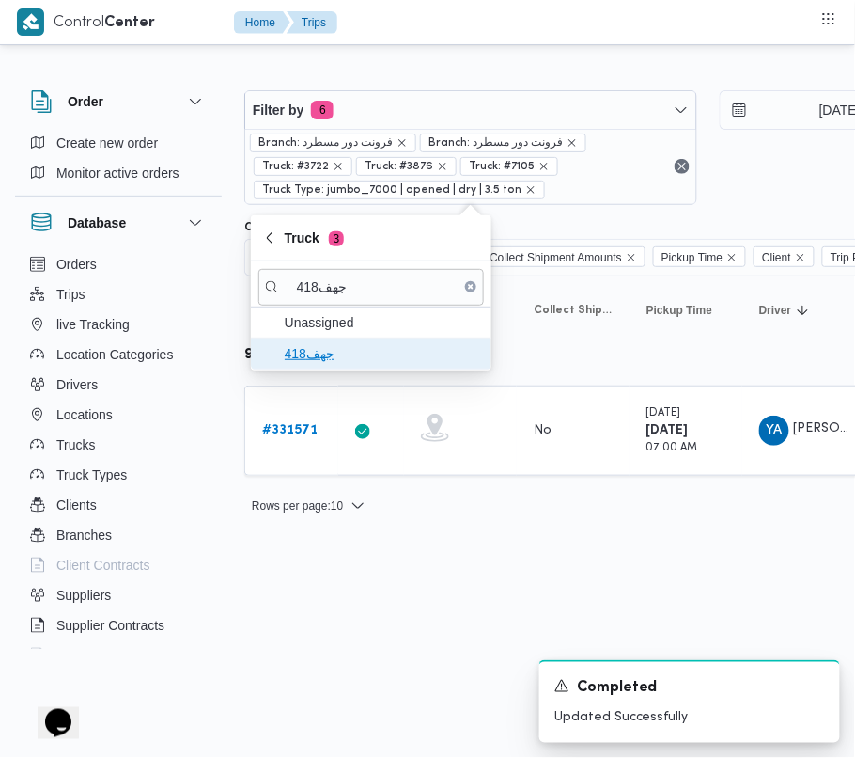
click at [318, 363] on span "جهف418" at bounding box center [382, 353] width 195 height 23
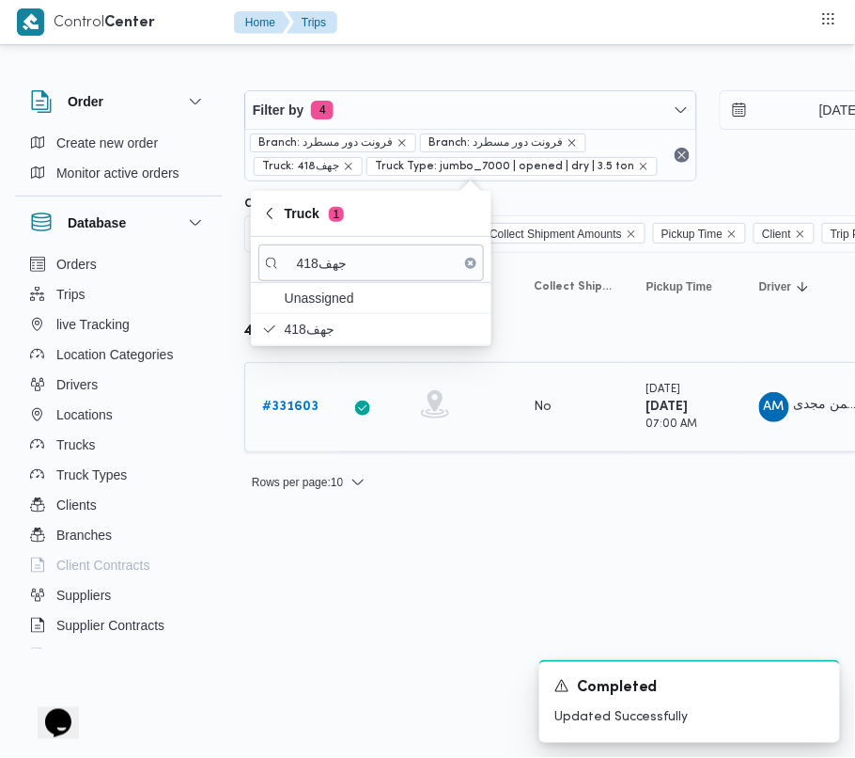
click at [274, 406] on b "# 331603" at bounding box center [290, 406] width 56 height 12
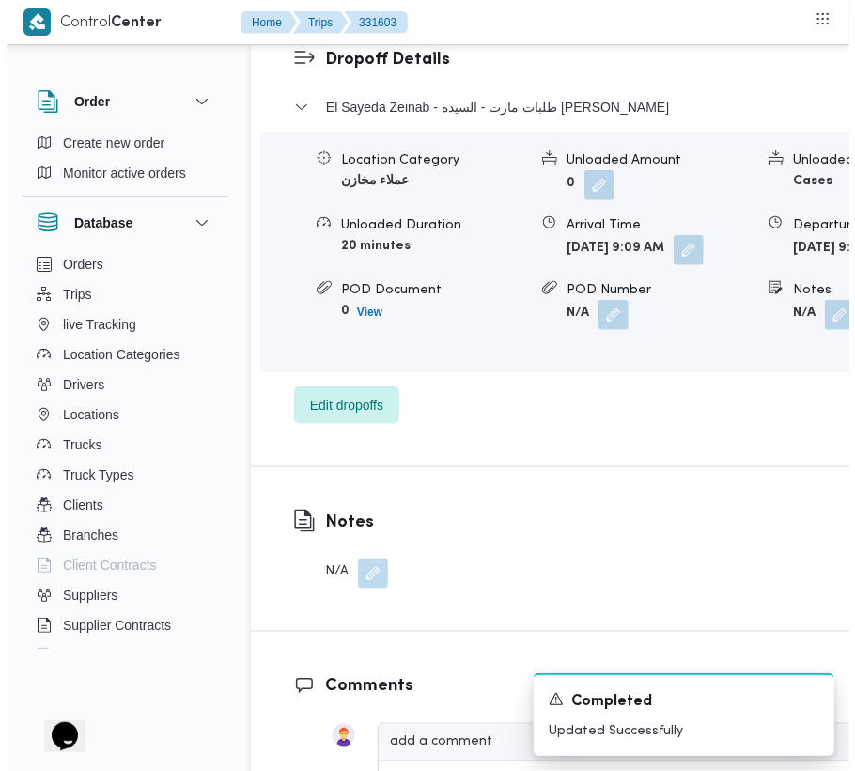
scroll to position [3174, 0]
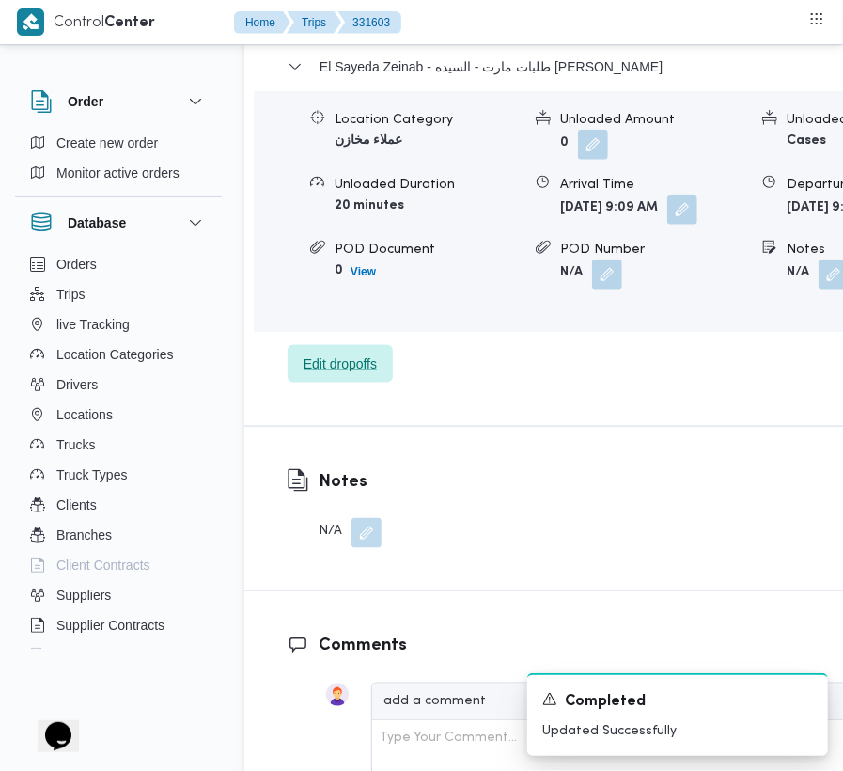
click at [325, 375] on span "Edit dropoffs" at bounding box center [340, 363] width 73 height 23
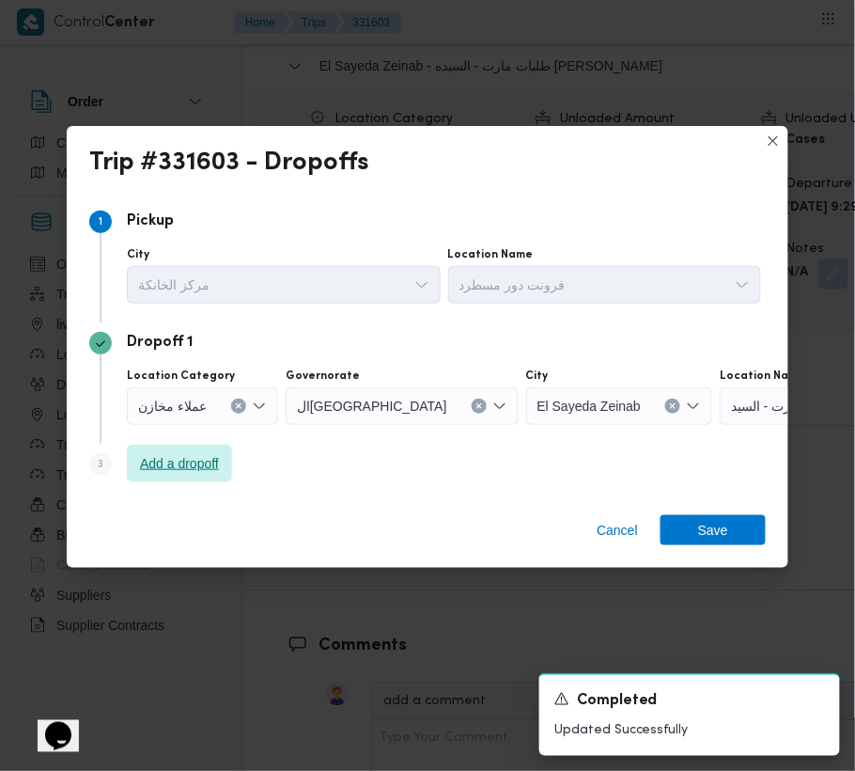
click at [173, 470] on span "Add a dropoff" at bounding box center [179, 463] width 79 height 23
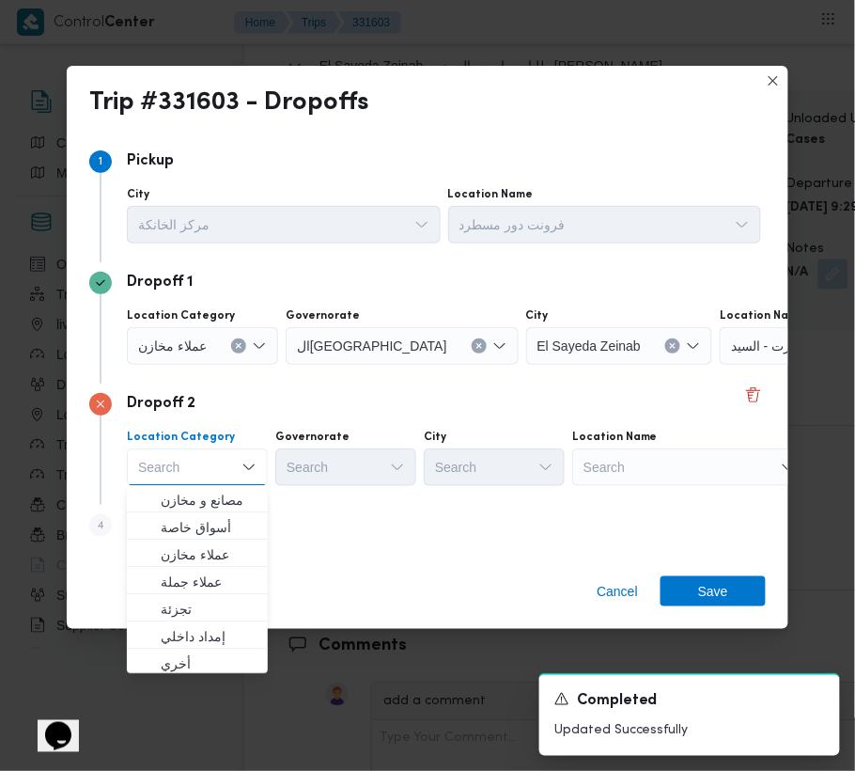
click at [692, 491] on div "Dropoff 2 Location Category Search Combo box. Selected. Combo box input. Search…" at bounding box center [427, 443] width 677 height 121
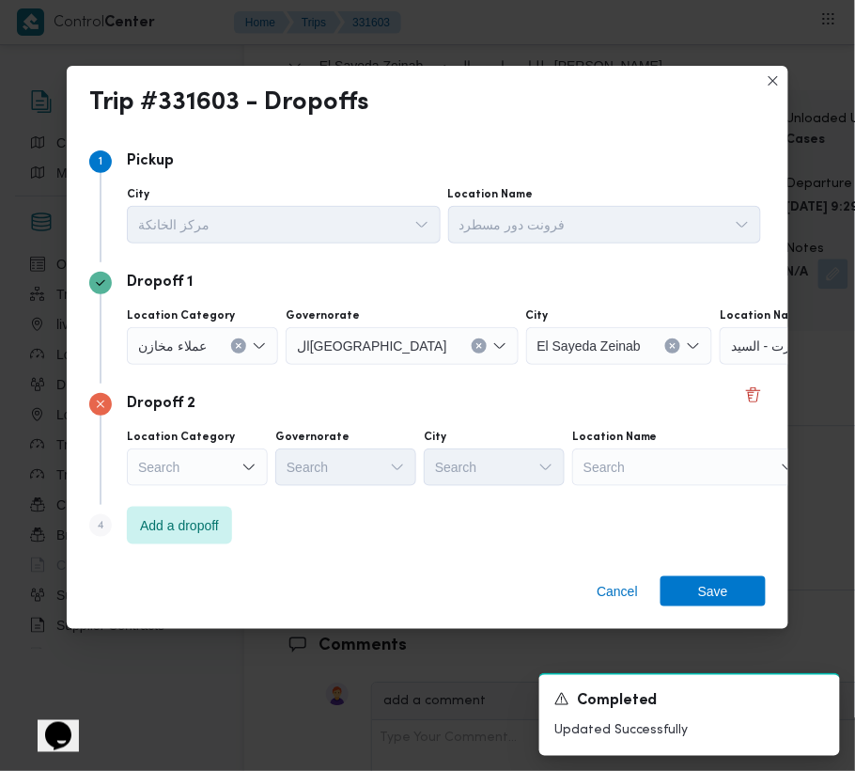
click at [720, 365] on div "Search" at bounding box center [837, 346] width 235 height 38
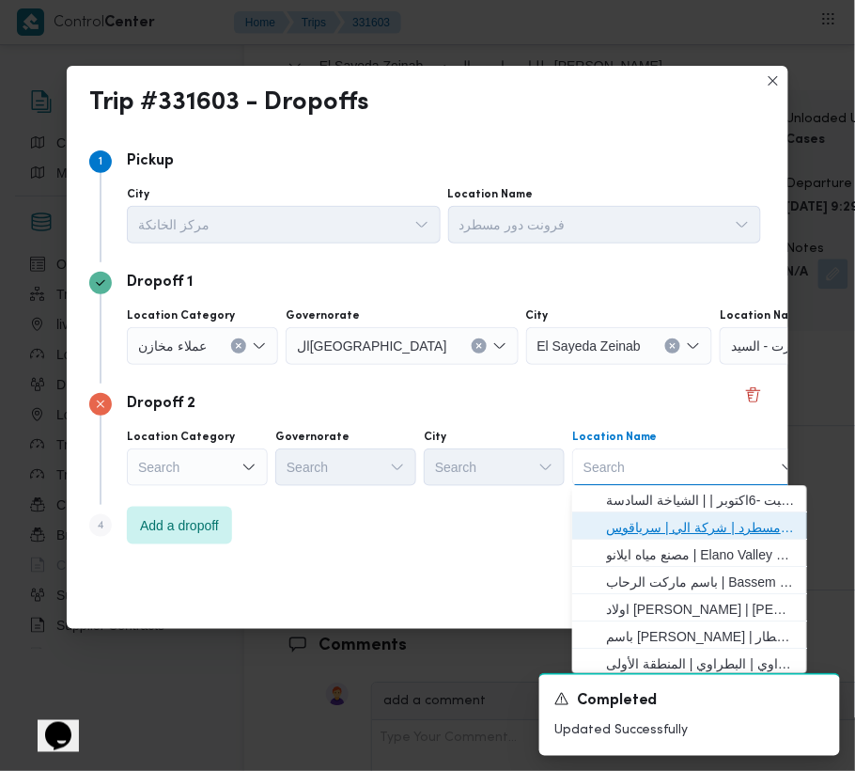
click at [690, 519] on span "فرونت دور مسطرد | شركة الي | سرياقوس" at bounding box center [701, 528] width 190 height 23
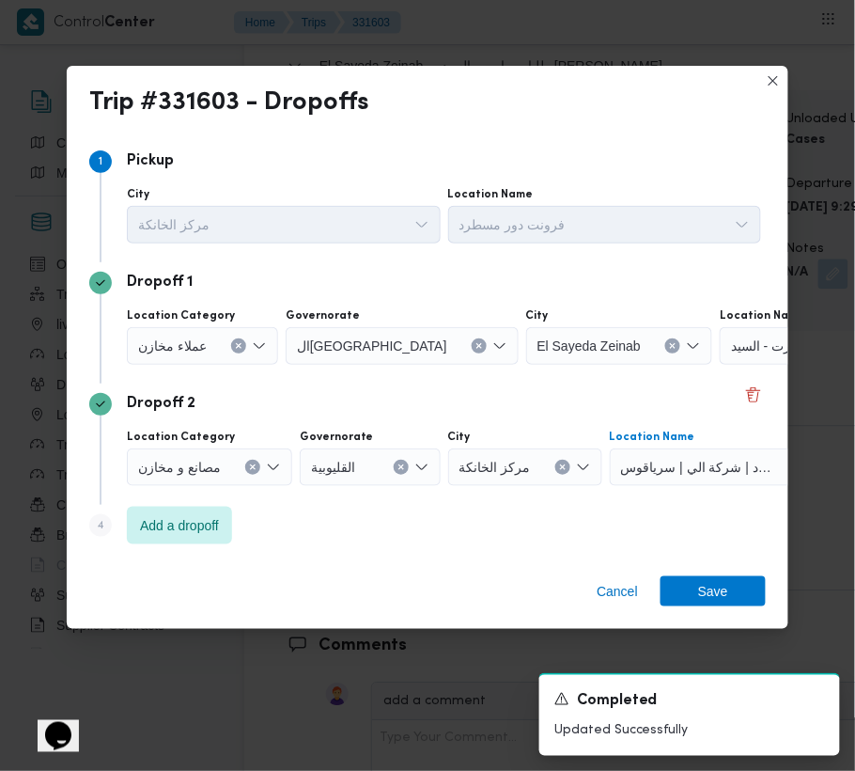
click at [298, 336] on span "ال[GEOGRAPHIC_DATA]" at bounding box center [372, 345] width 150 height 21
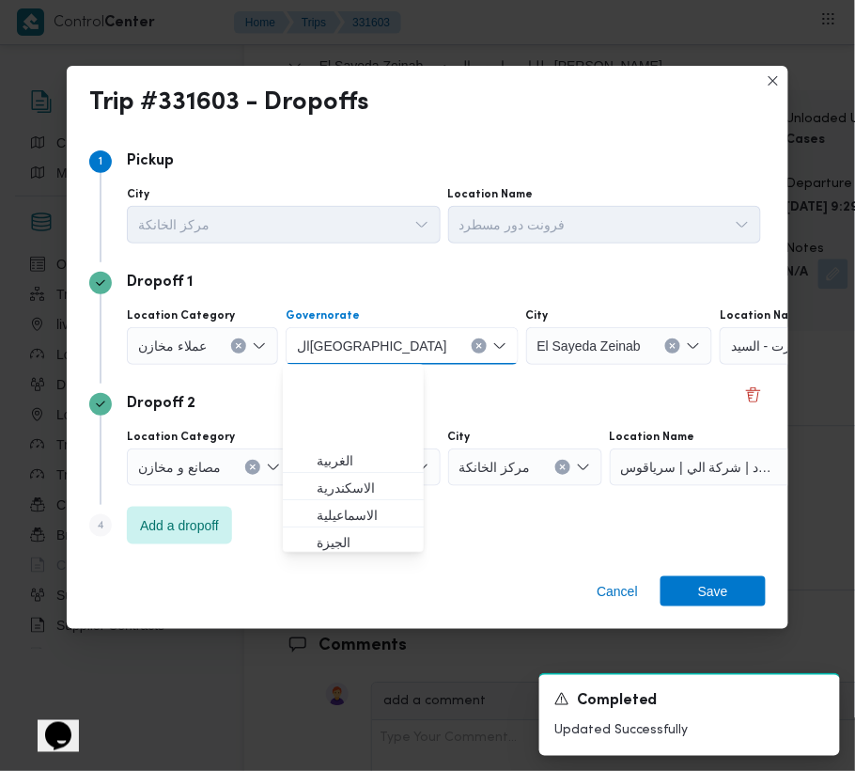
click at [308, 338] on span "ال[GEOGRAPHIC_DATA]" at bounding box center [372, 345] width 150 height 21
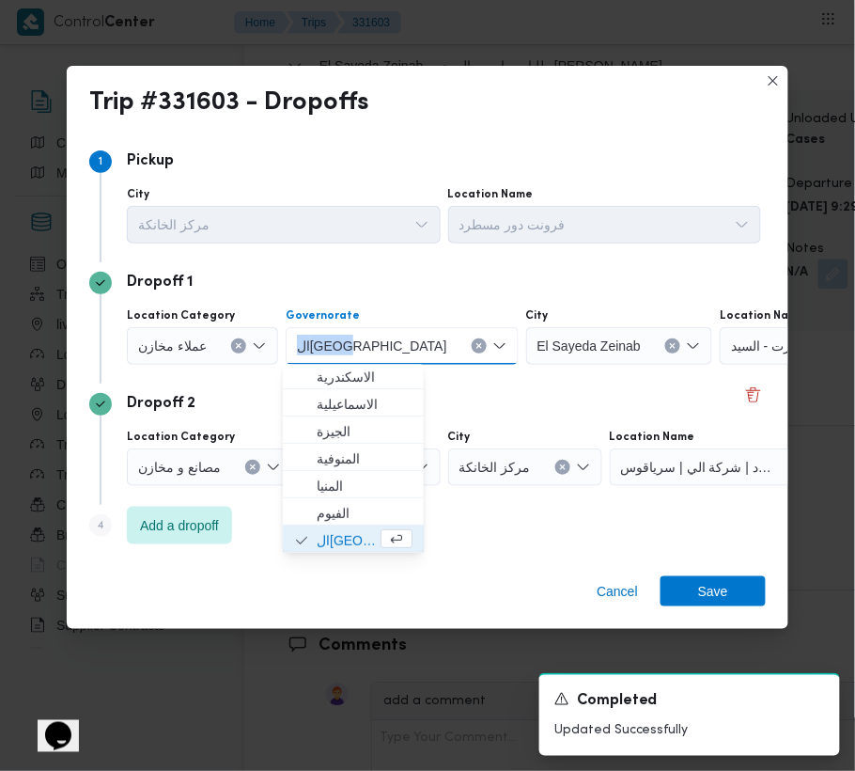
click at [308, 338] on span "ال[GEOGRAPHIC_DATA]" at bounding box center [372, 345] width 150 height 21
copy span "ال[GEOGRAPHIC_DATA]"
click at [308, 338] on span "ال[GEOGRAPHIC_DATA]" at bounding box center [372, 345] width 150 height 21
click at [182, 350] on span "عملاء مخازن" at bounding box center [172, 345] width 69 height 21
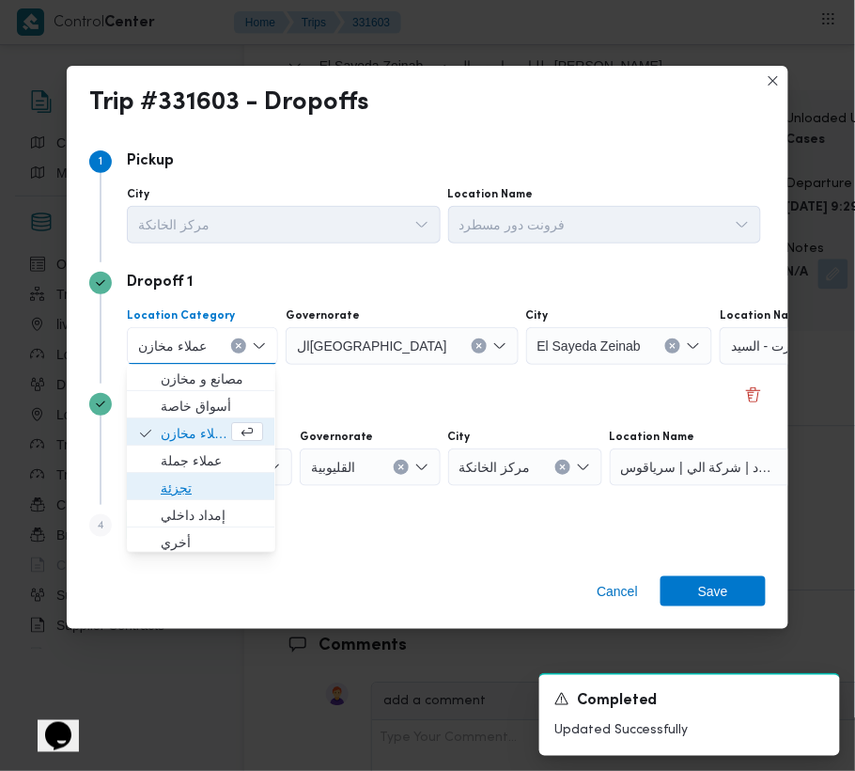
click at [211, 486] on span "تجزئة" at bounding box center [212, 488] width 102 height 23
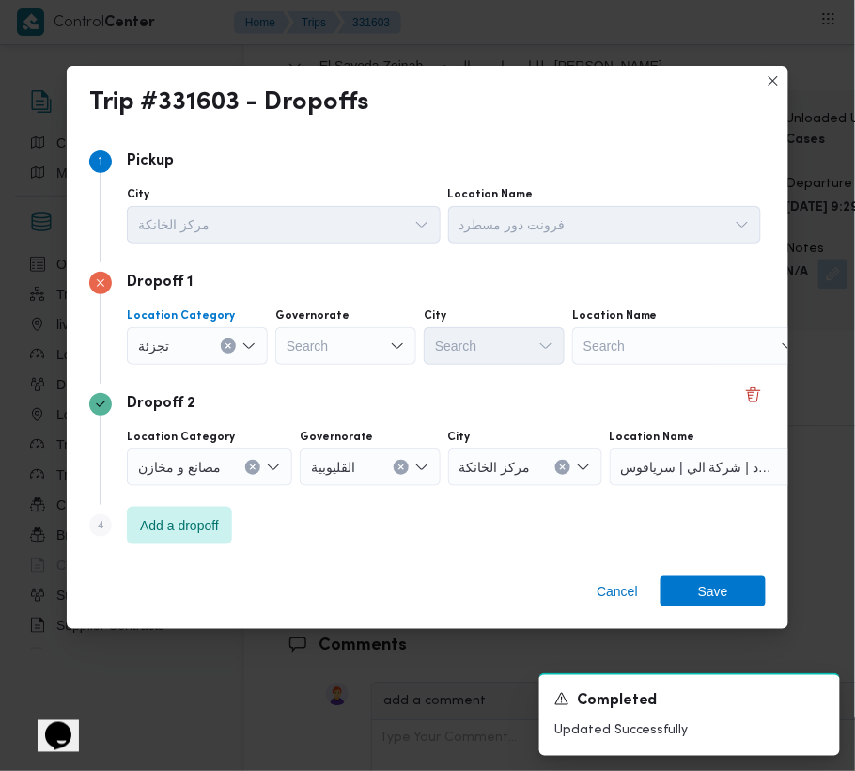
click at [367, 316] on div "Governorate" at bounding box center [345, 315] width 141 height 15
click at [338, 342] on div "Search" at bounding box center [345, 346] width 141 height 38
click at [368, 347] on div "القاهرة ال[GEOGRAPHIC_DATA]" at bounding box center [345, 346] width 141 height 38
click at [355, 388] on span "ال[GEOGRAPHIC_DATA]" at bounding box center [357, 379] width 96 height 23
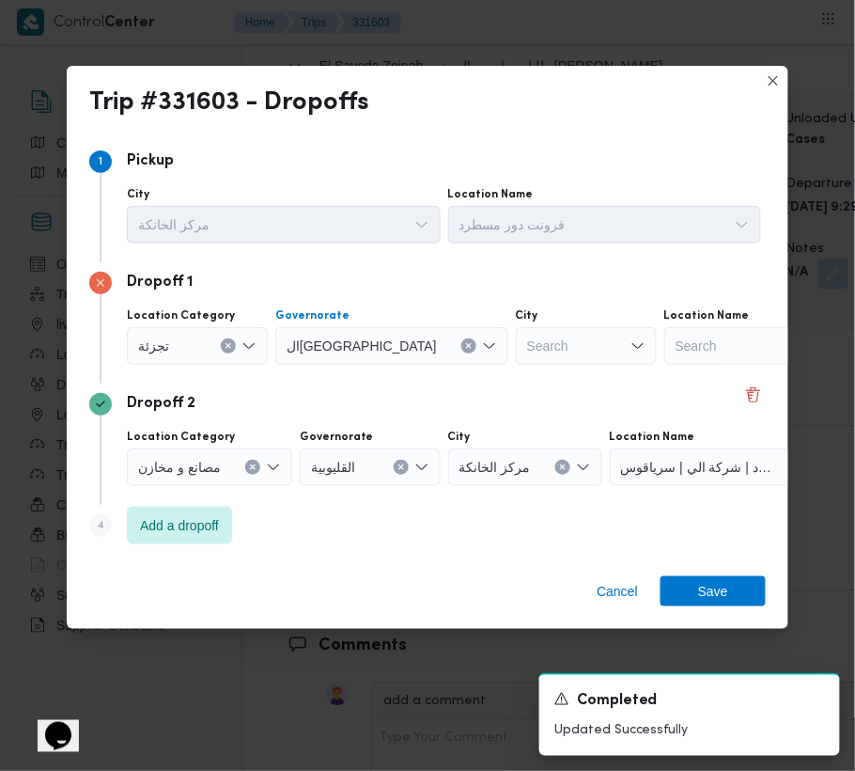
click at [516, 343] on div "Search" at bounding box center [586, 346] width 141 height 38
click at [742, 576] on span "Save" at bounding box center [713, 590] width 105 height 30
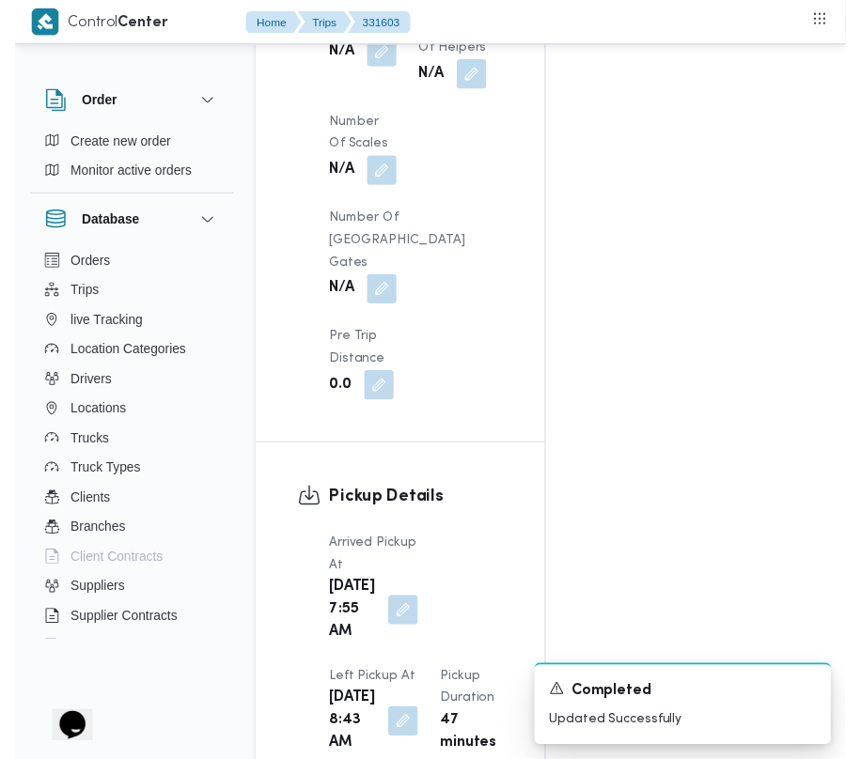
scroll to position [0, 0]
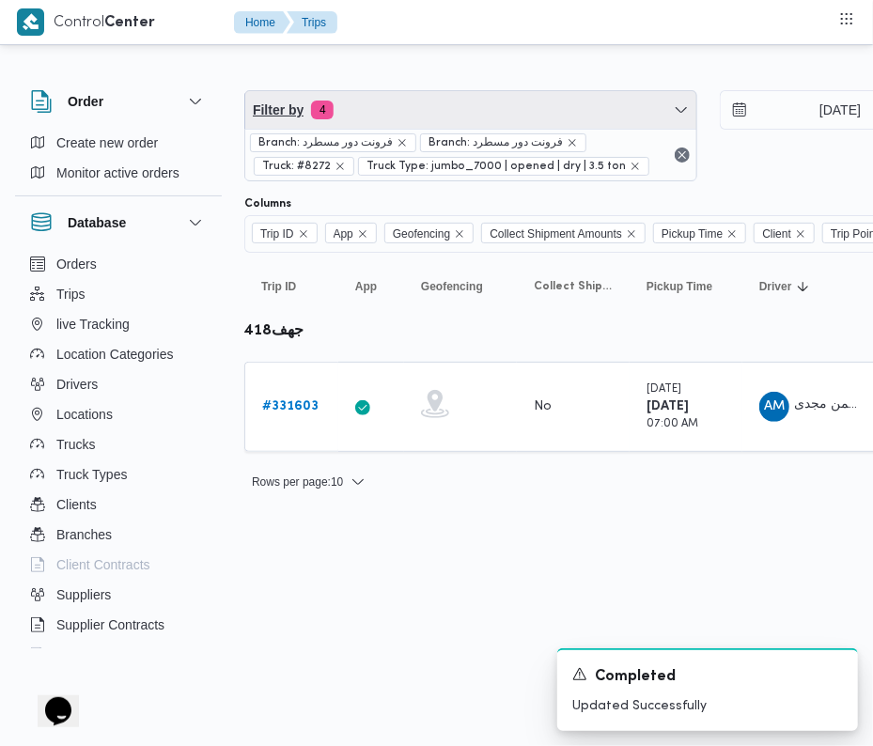
click at [538, 110] on span "Filter by 4" at bounding box center [470, 110] width 451 height 38
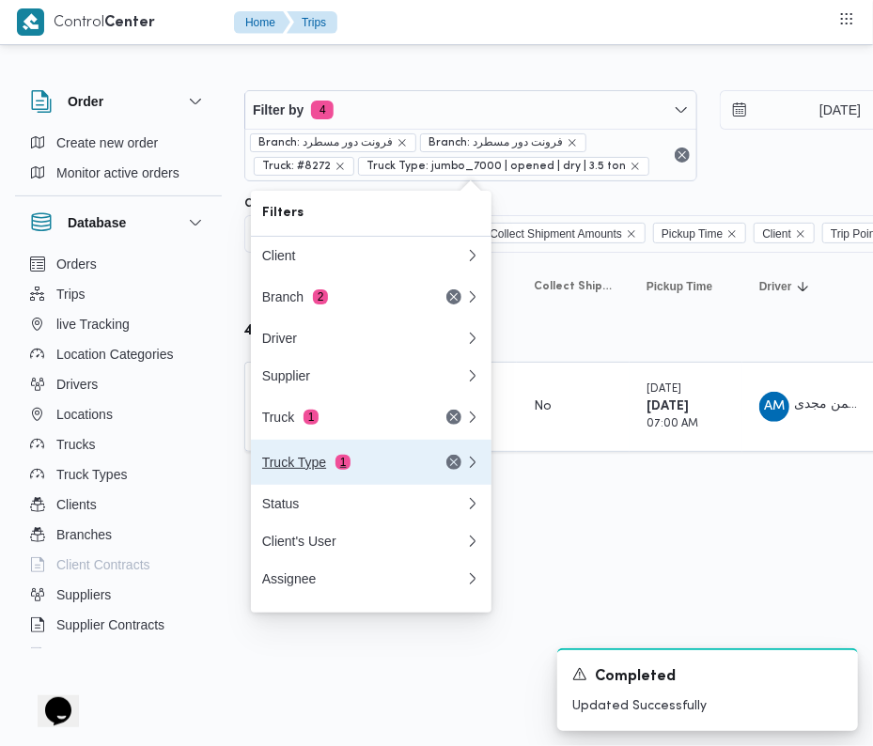
click at [287, 448] on button "Truck Type 1" at bounding box center [371, 462] width 241 height 45
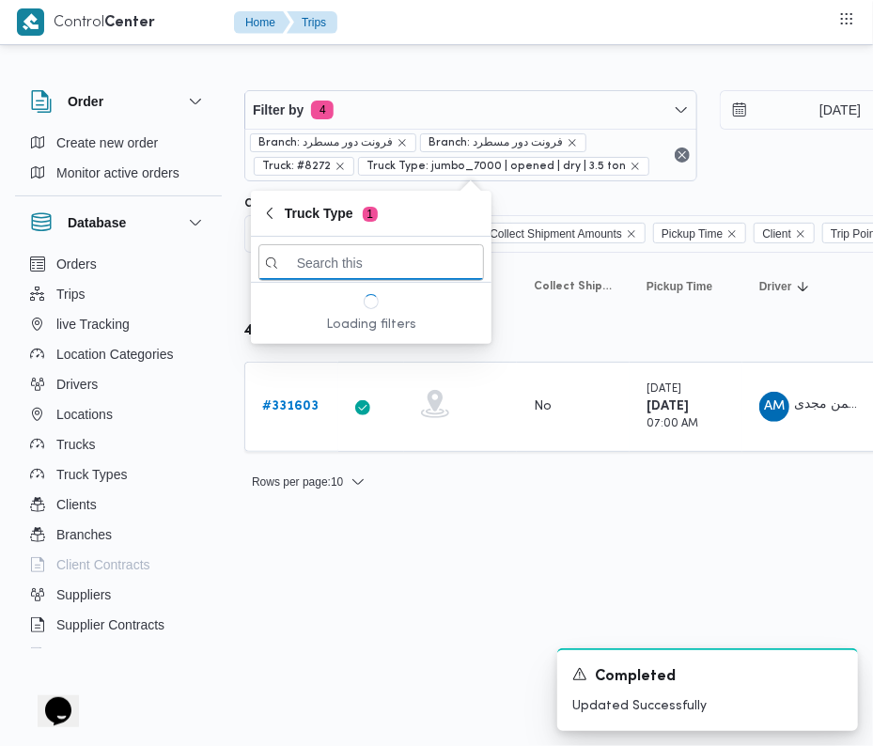
click at [400, 86] on div "Filter by 4 Branch: فرونت دور مسطرد Branch: فرونت دور مسطرد Truck: #8272 Truck …" at bounding box center [708, 136] width 950 height 114
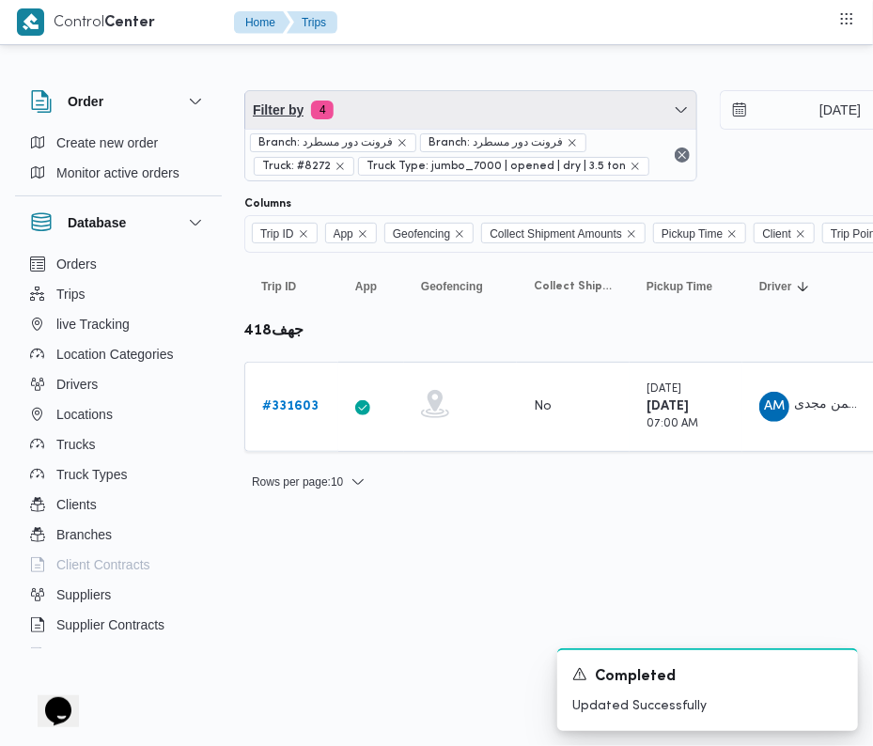
click at [400, 109] on span "Filter by 4" at bounding box center [470, 110] width 451 height 38
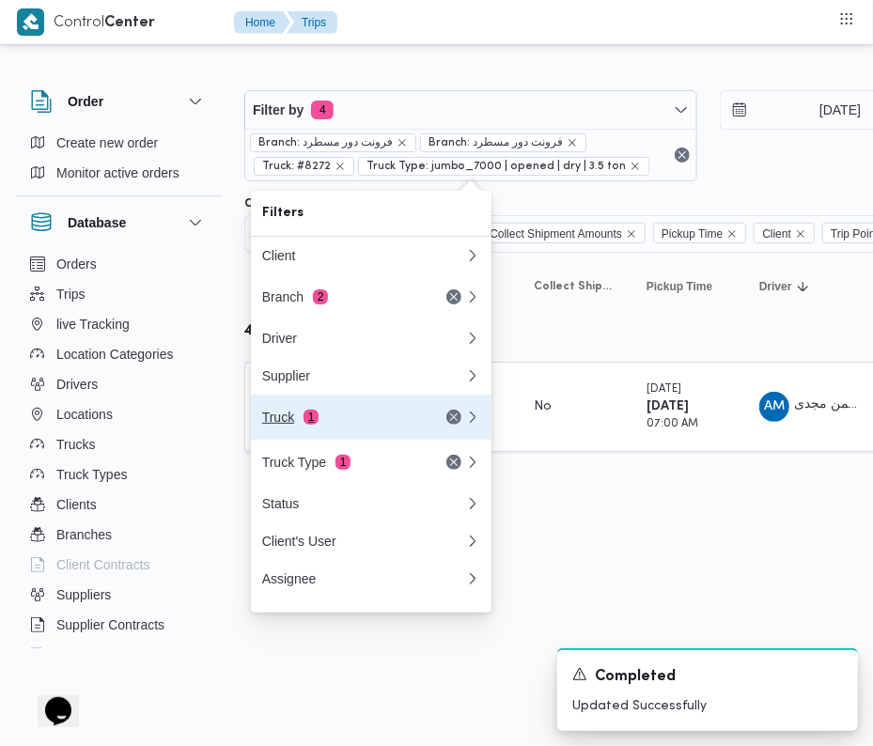
click at [298, 419] on div "Truck 1" at bounding box center [341, 417] width 158 height 15
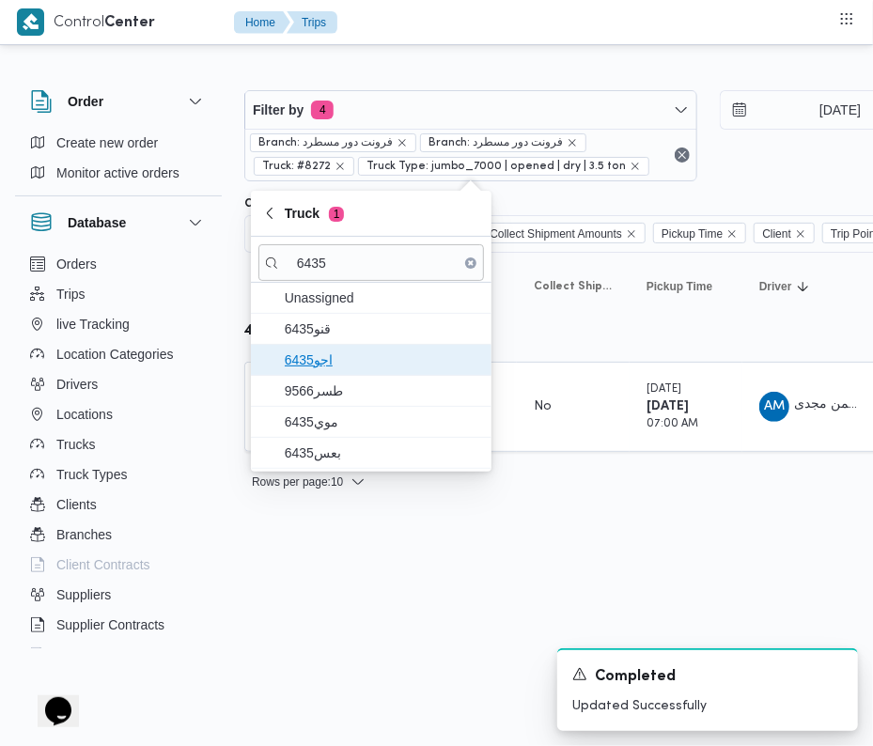
click at [336, 353] on span "اجو6435" at bounding box center [382, 360] width 195 height 23
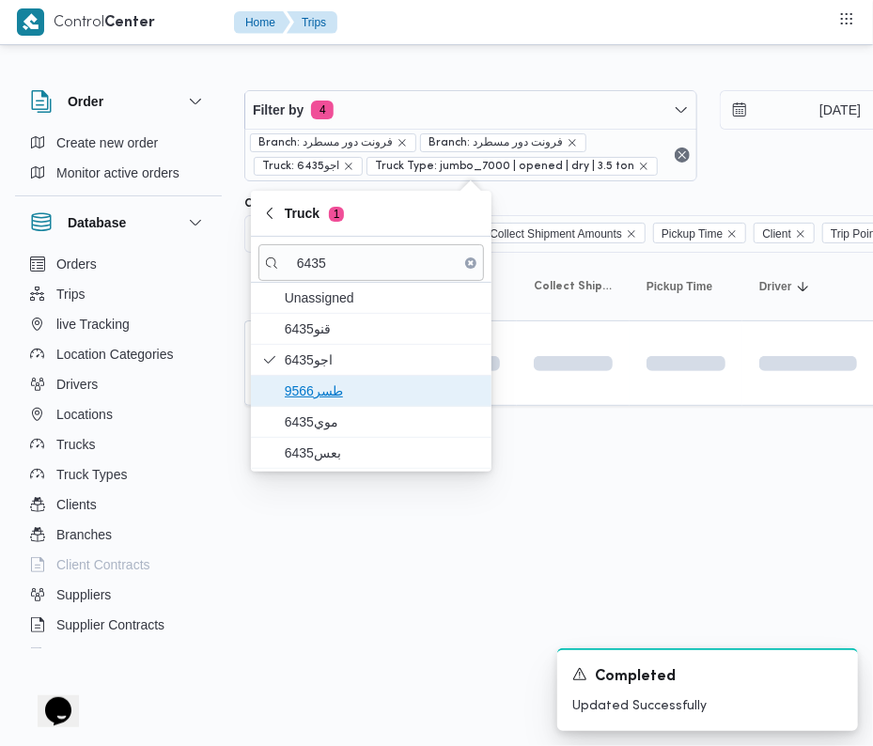
click at [335, 393] on span "طسر9566" at bounding box center [382, 391] width 195 height 23
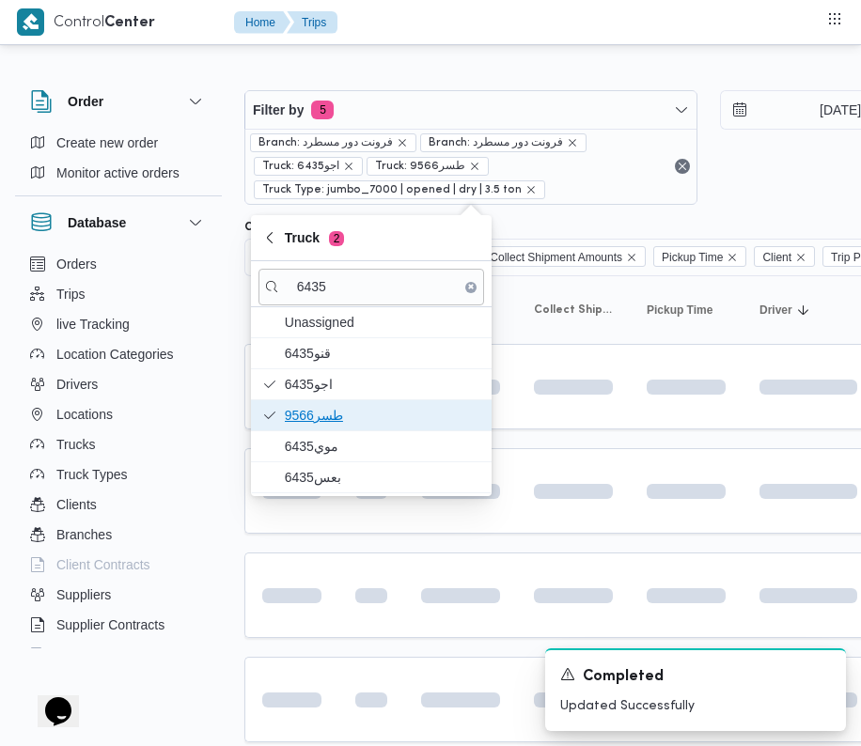
click at [328, 427] on span "طسر9566" at bounding box center [382, 415] width 195 height 23
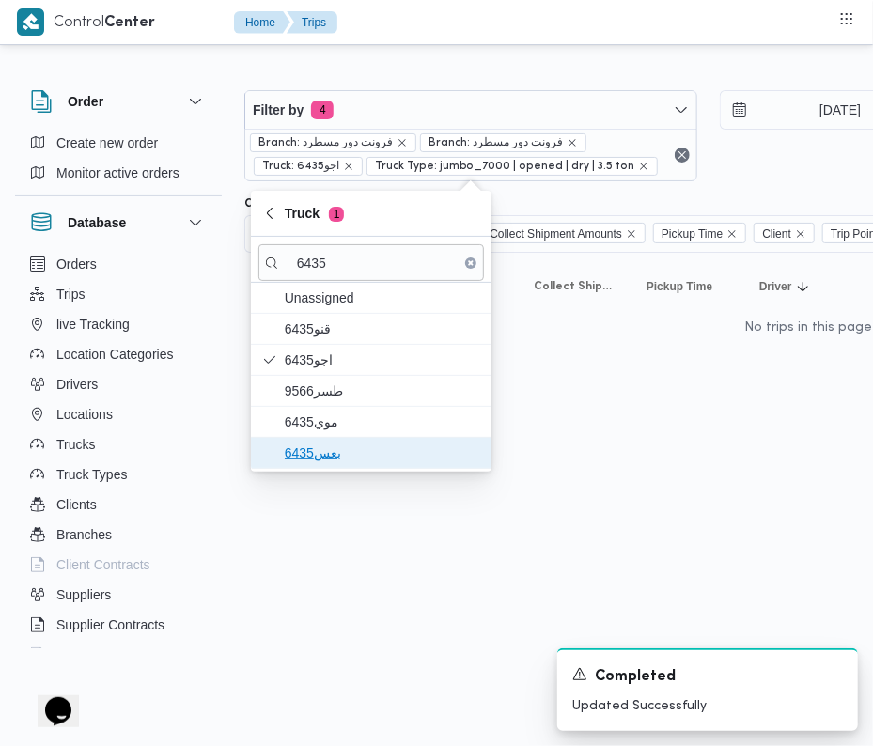
click at [325, 462] on span "بعس6435" at bounding box center [382, 453] width 195 height 23
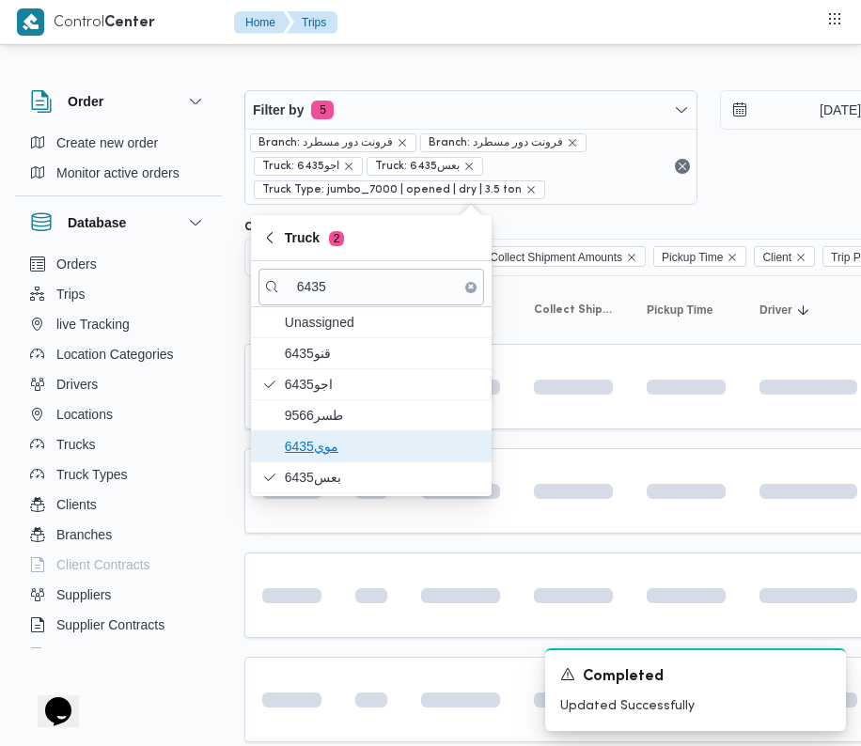
click at [308, 445] on span "موي6435" at bounding box center [382, 446] width 195 height 23
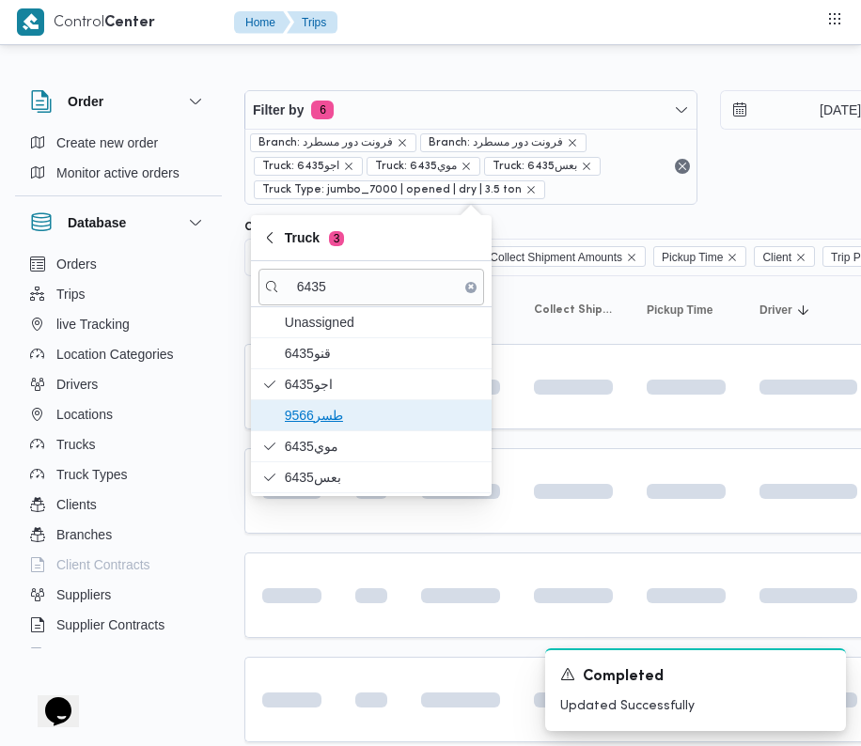
click at [320, 412] on span "طسر9566" at bounding box center [382, 415] width 195 height 23
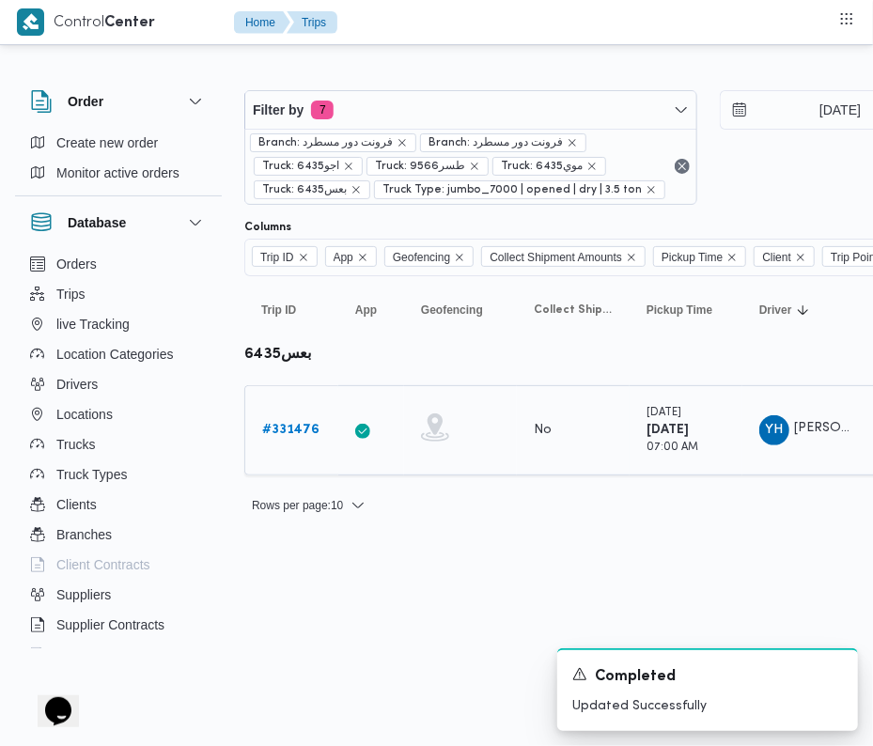
click at [264, 436] on b "# 331476" at bounding box center [290, 430] width 57 height 12
